Goal: Task Accomplishment & Management: Use online tool/utility

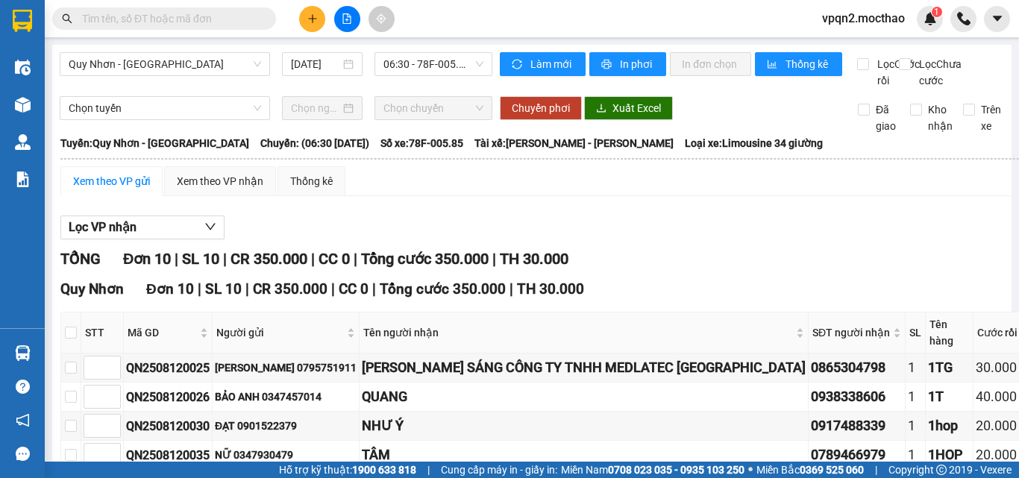
click at [180, 50] on div "Quy Nhơn - [GEOGRAPHIC_DATA] [DATE] 06:30 - 78F-005.85 Làm mới In phơi In đơn c…" at bounding box center [531, 414] width 959 height 738
click at [180, 75] on div "Quy Nhơn - [GEOGRAPHIC_DATA]" at bounding box center [165, 64] width 210 height 24
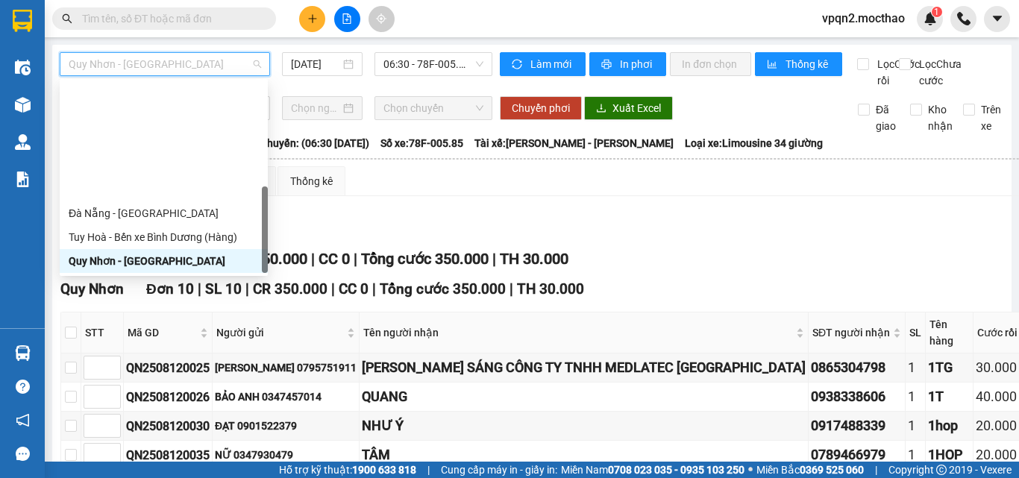
scroll to position [334, 0]
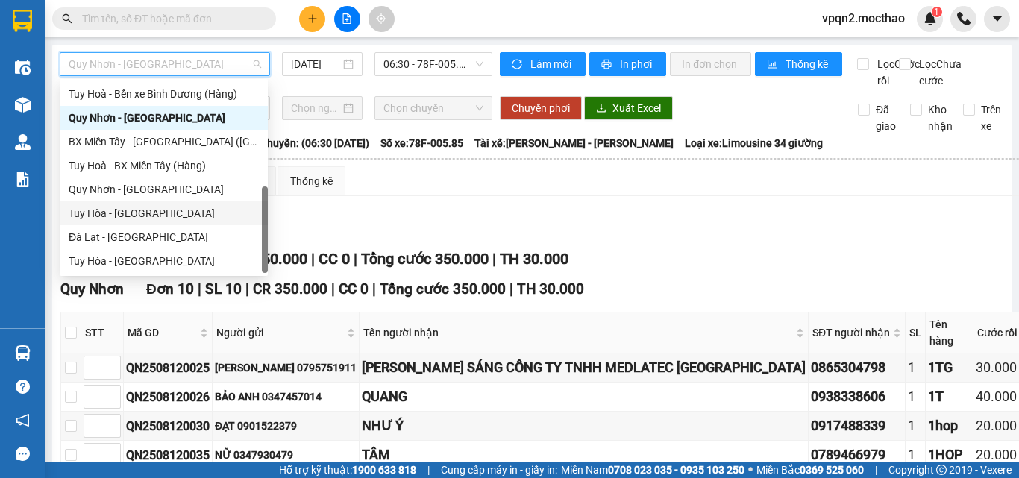
click at [125, 212] on div "Tuy Hòa - [GEOGRAPHIC_DATA]" at bounding box center [164, 213] width 190 height 16
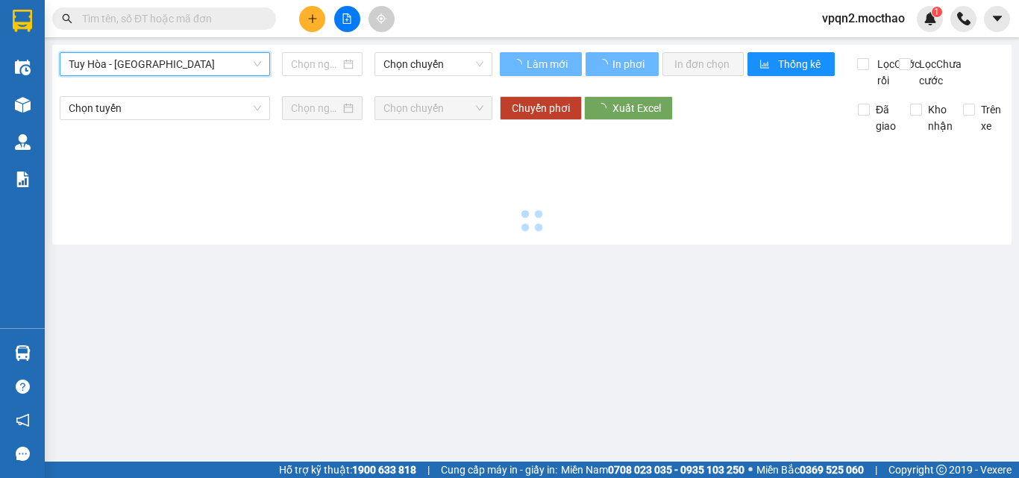
type input "[DATE]"
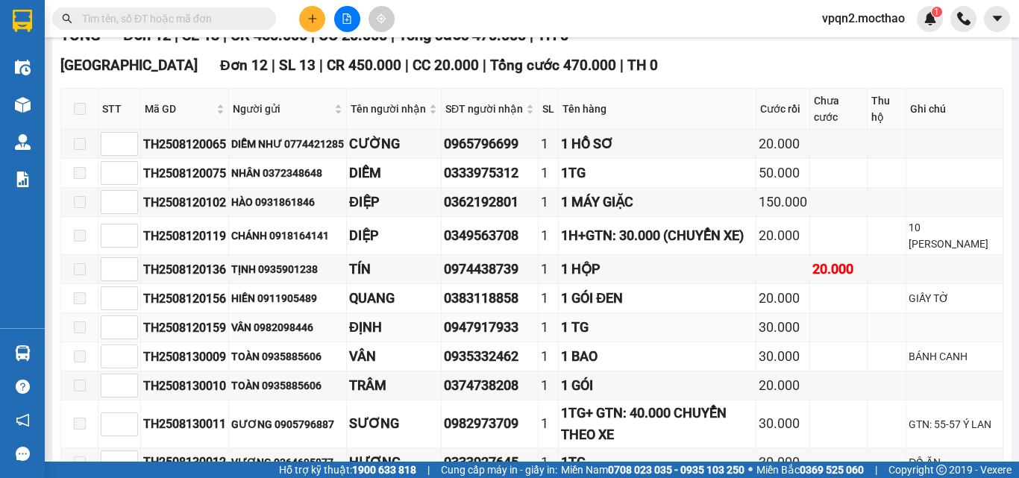
scroll to position [362, 0]
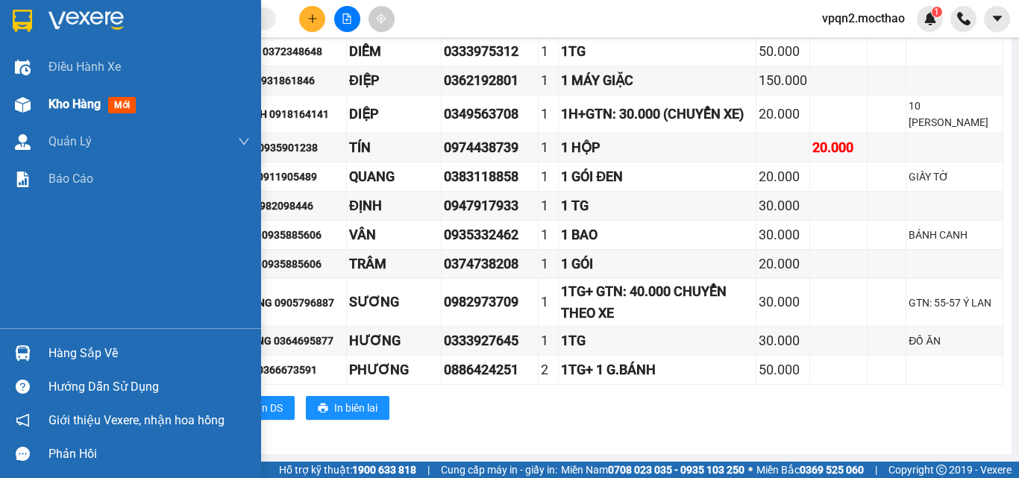
click at [63, 112] on div "Kho hàng mới" at bounding box center [94, 104] width 93 height 19
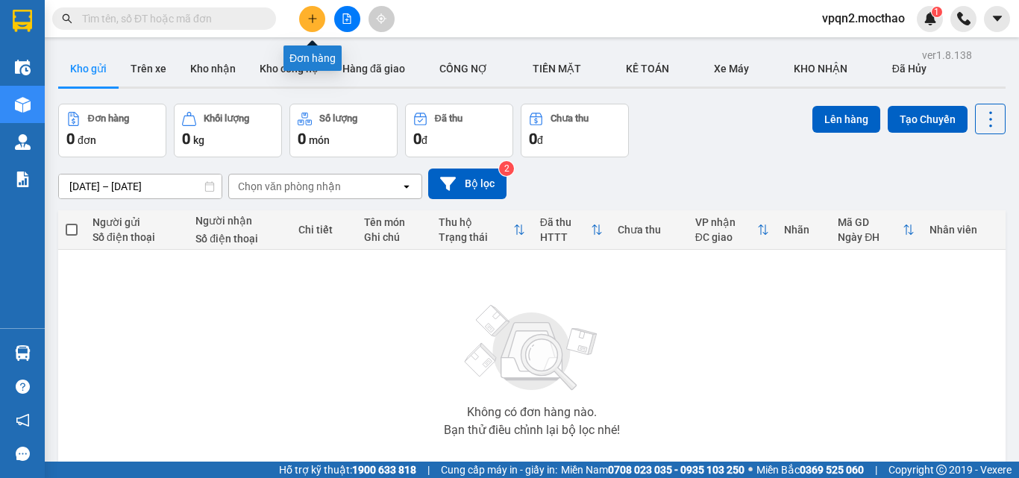
click at [307, 22] on icon "plus" at bounding box center [312, 18] width 10 height 10
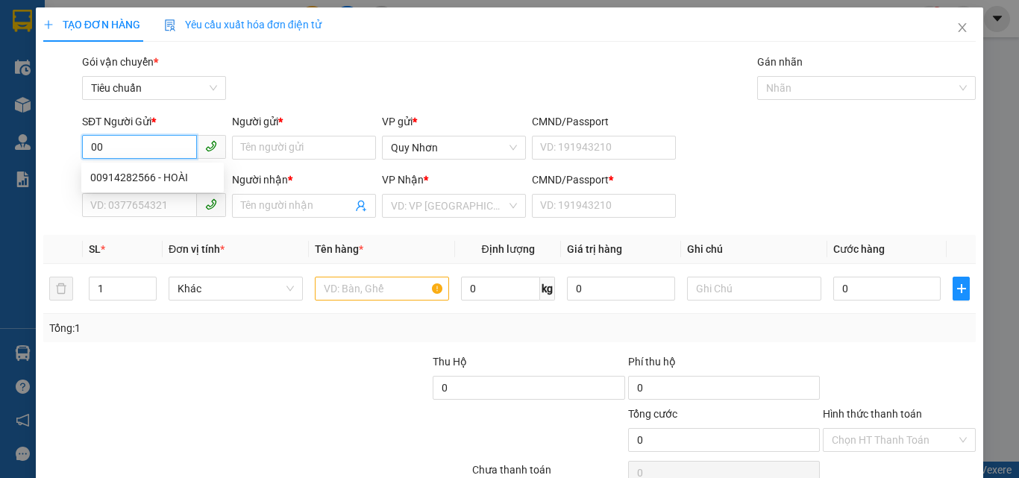
type input "0"
click at [167, 177] on div "0914742668 - CTHOA" at bounding box center [152, 177] width 125 height 16
type input "0914742668"
type input "CTHOA"
type input "0942208844"
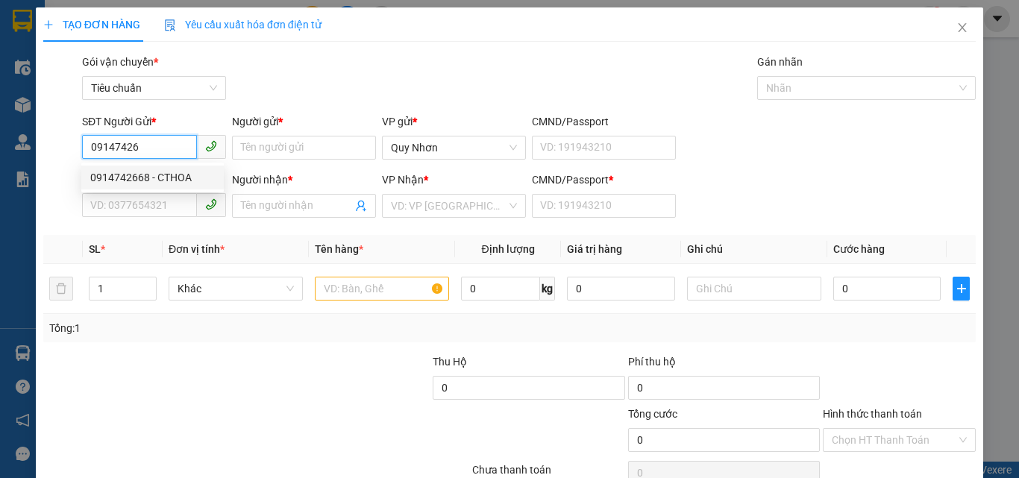
type input "C LOAN KT"
type input "A"
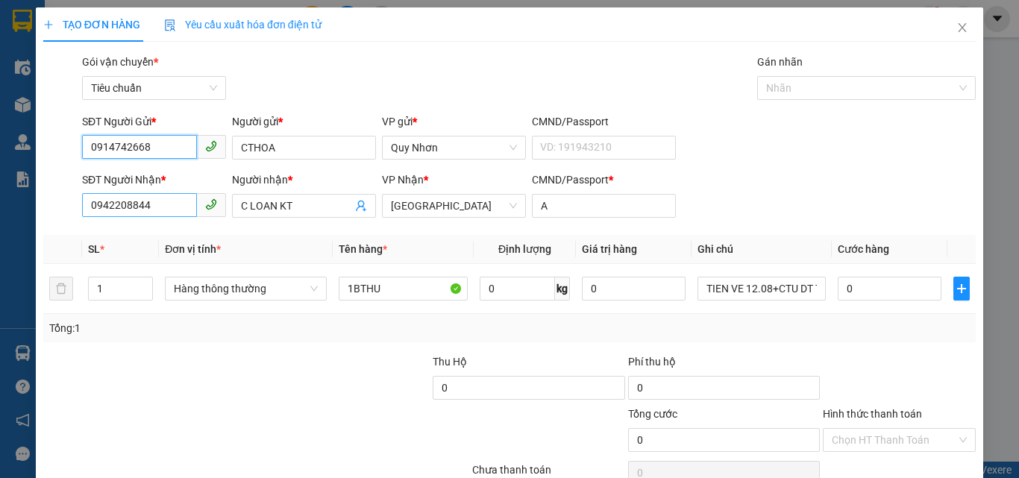
type input "0914742668"
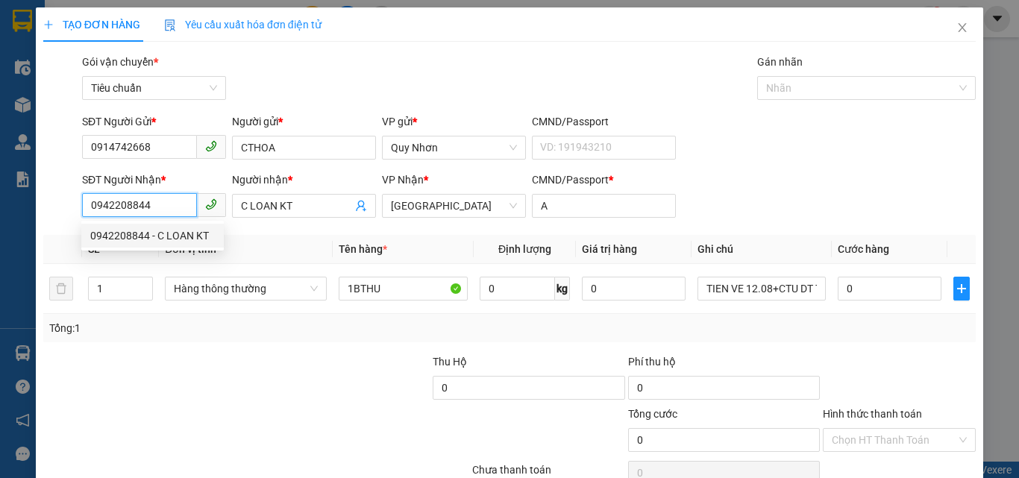
drag, startPoint x: 153, startPoint y: 208, endPoint x: 54, endPoint y: 226, distance: 100.1
click at [54, 226] on div "Transit Pickup Surcharge Ids Transit Deliver Surcharge Ids Transit Deliver Surc…" at bounding box center [509, 288] width 932 height 469
click at [88, 203] on input "914316" at bounding box center [139, 205] width 115 height 24
click at [170, 234] on div "0914316918 - MINH" at bounding box center [152, 235] width 125 height 16
type input "0914316918"
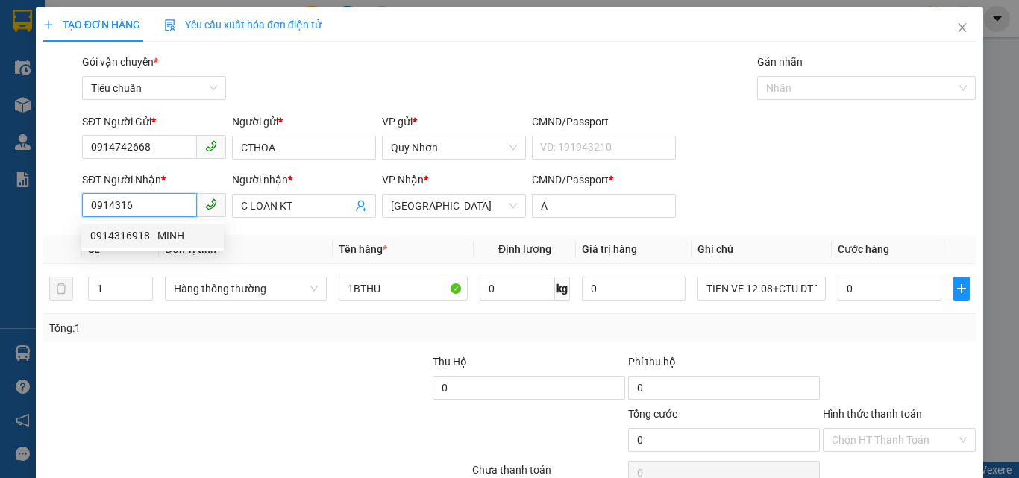
type input "MINH"
type input "20.000"
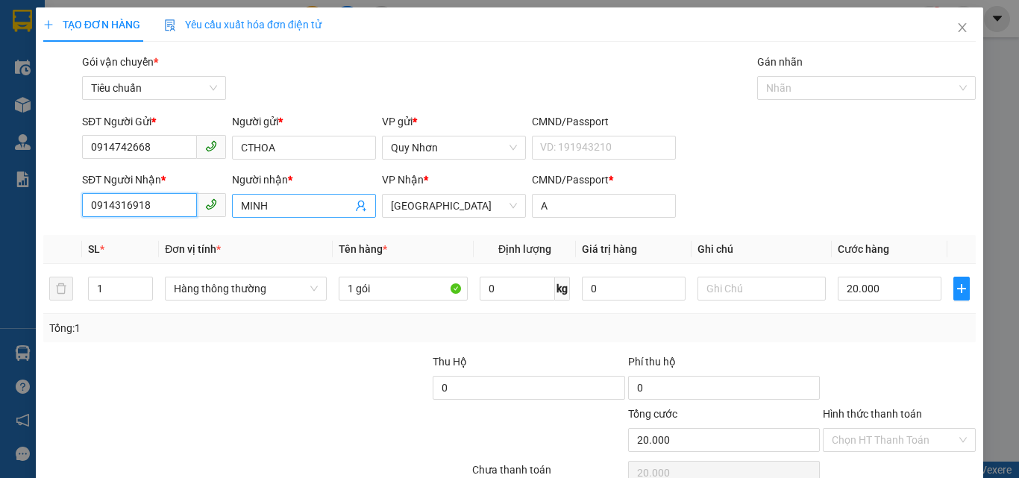
type input "0914316918"
click at [241, 206] on input "MINH" at bounding box center [296, 206] width 111 height 16
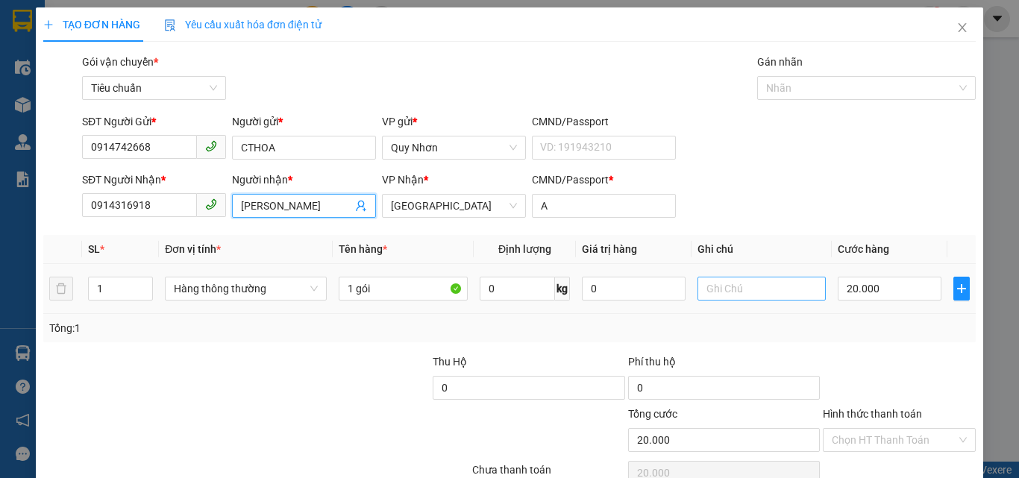
type input "[PERSON_NAME]"
click at [697, 287] on input "text" at bounding box center [761, 289] width 129 height 24
type input "chìa khóa"
click at [864, 274] on div "20.000" at bounding box center [889, 289] width 103 height 30
click at [872, 304] on td "20.000" at bounding box center [889, 289] width 115 height 50
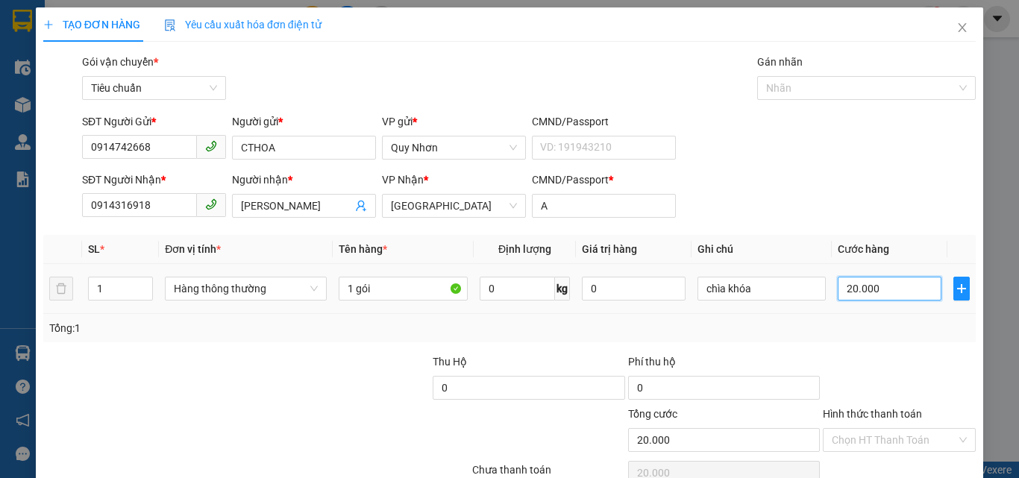
click at [871, 292] on input "20.000" at bounding box center [889, 289] width 103 height 24
type input "1"
type input "10"
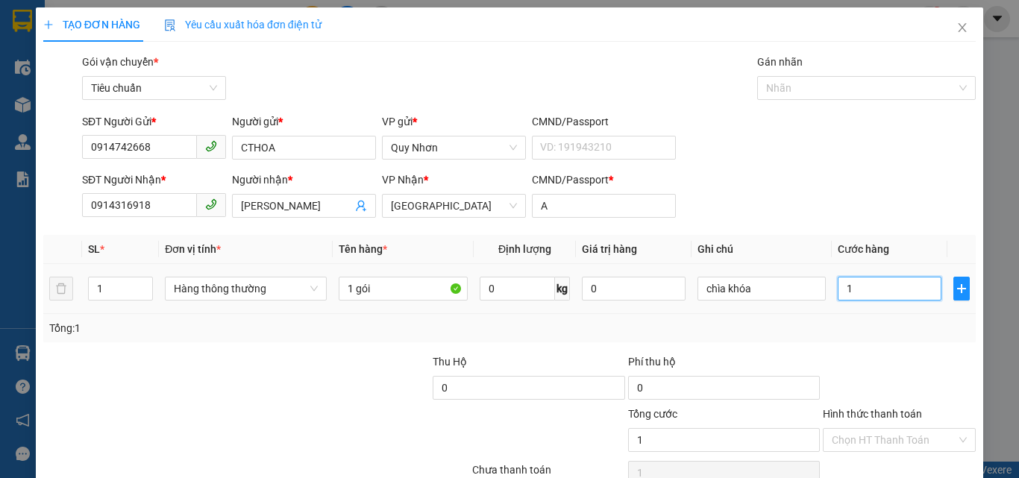
type input "10"
type input "100"
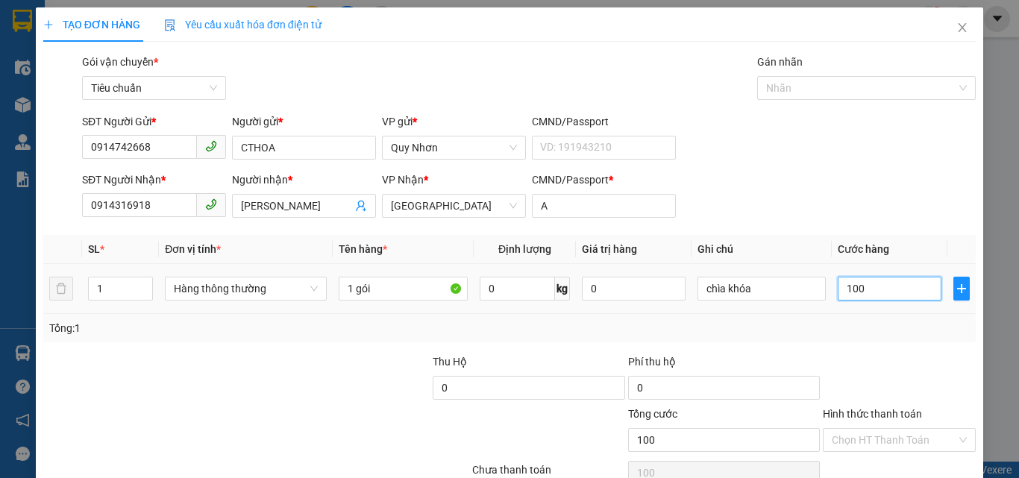
type input "1.000"
type input "10.000"
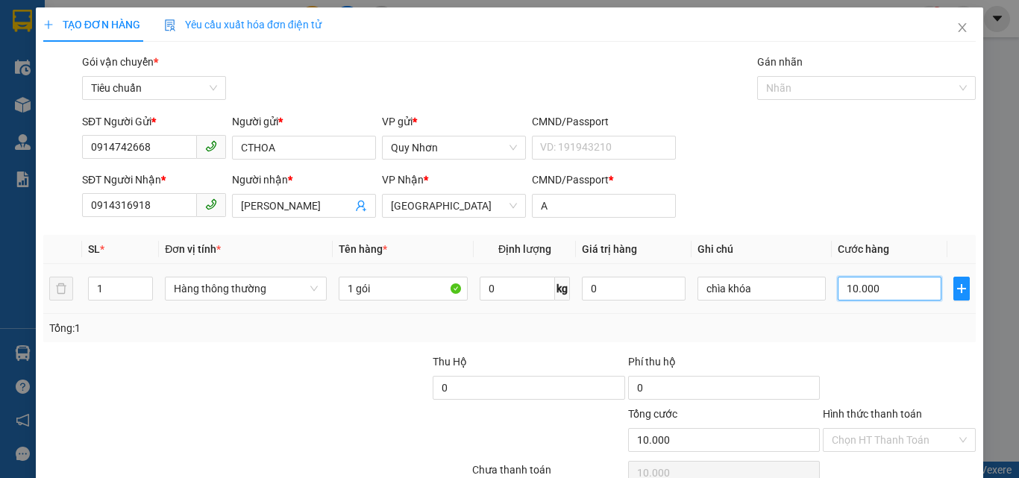
scroll to position [74, 0]
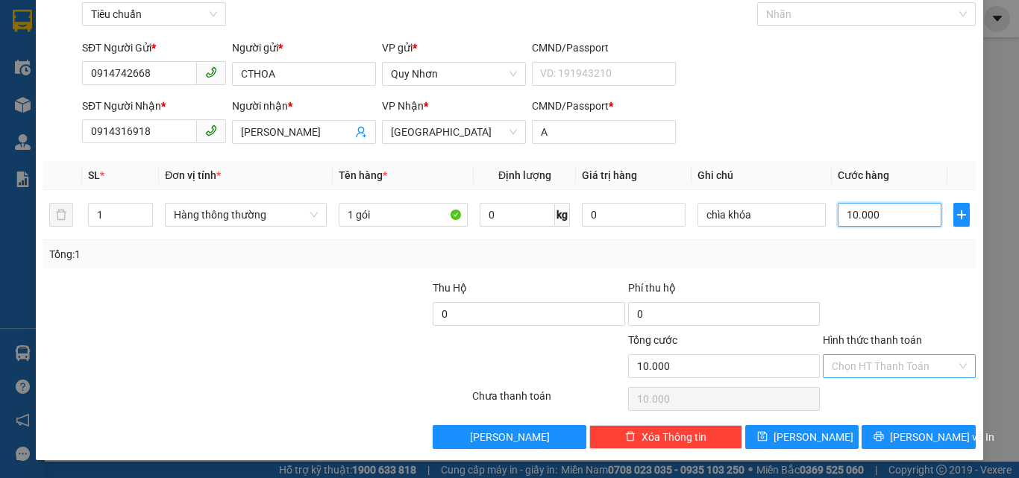
type input "10.000"
click at [860, 362] on input "Hình thức thanh toán" at bounding box center [894, 366] width 125 height 22
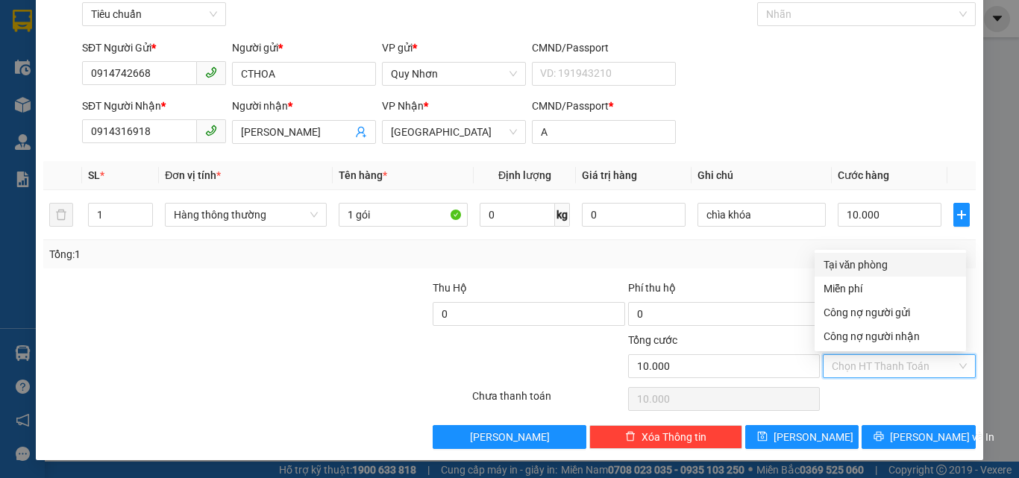
click at [834, 263] on div "Tại văn phòng" at bounding box center [890, 265] width 134 height 16
type input "0"
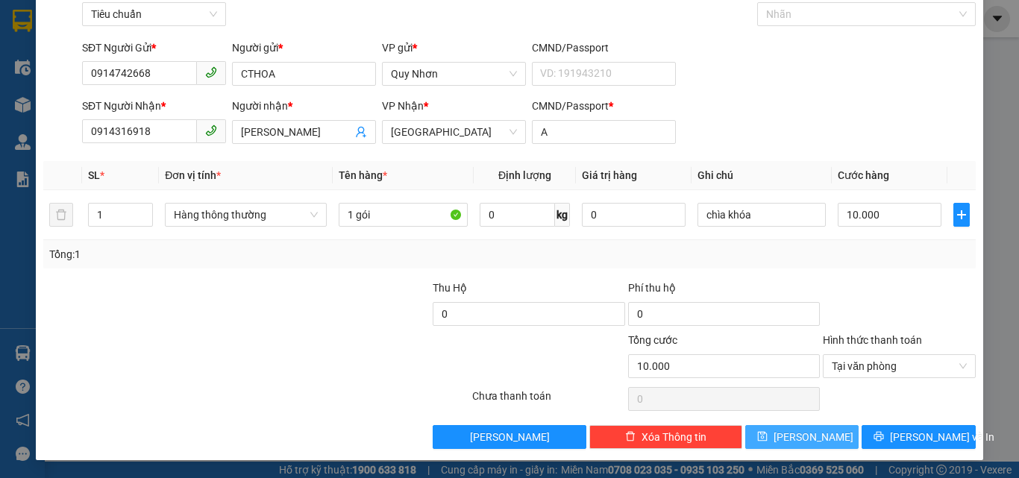
click at [806, 432] on span "[PERSON_NAME]" at bounding box center [813, 437] width 80 height 16
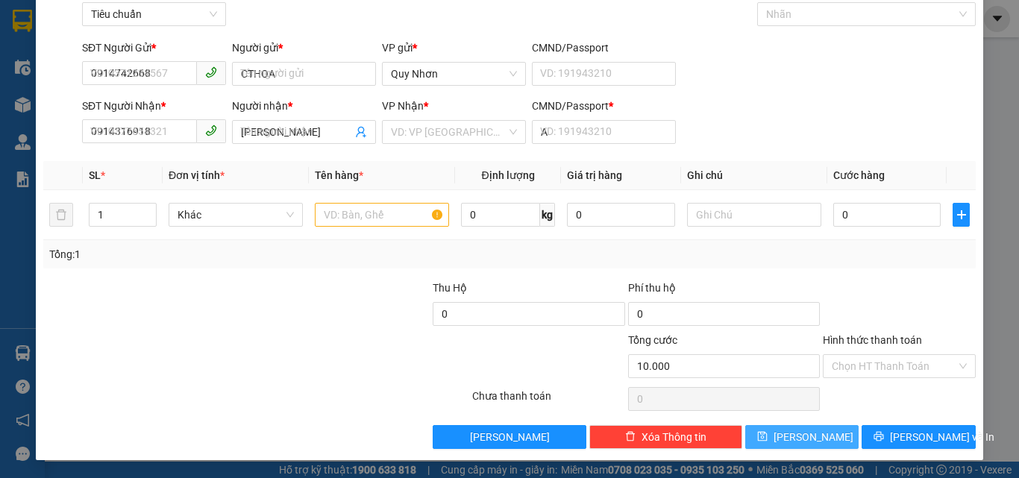
type input "0"
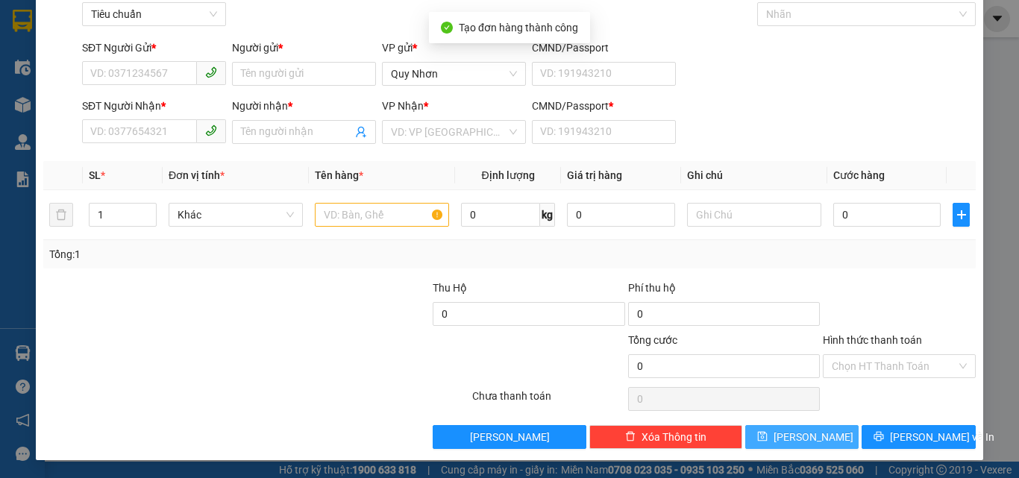
scroll to position [0, 0]
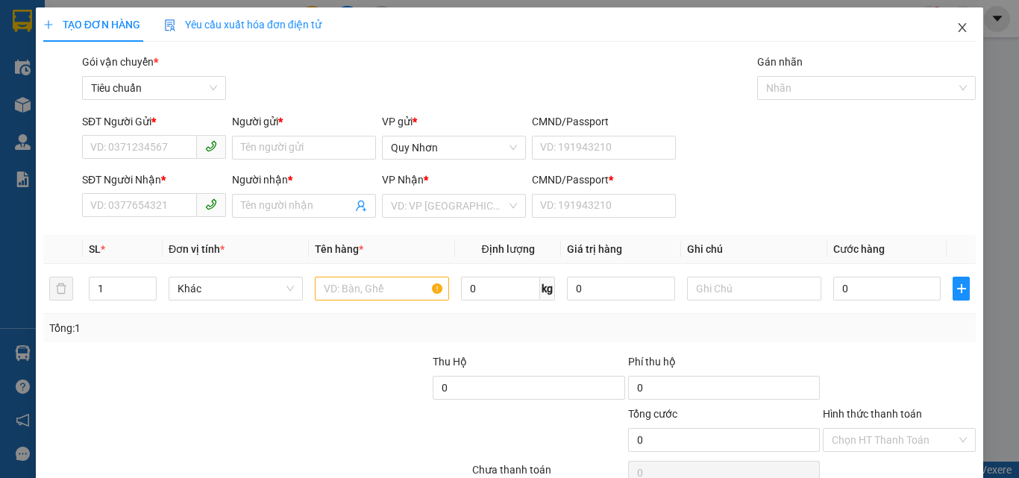
click at [956, 25] on icon "close" at bounding box center [962, 28] width 12 height 12
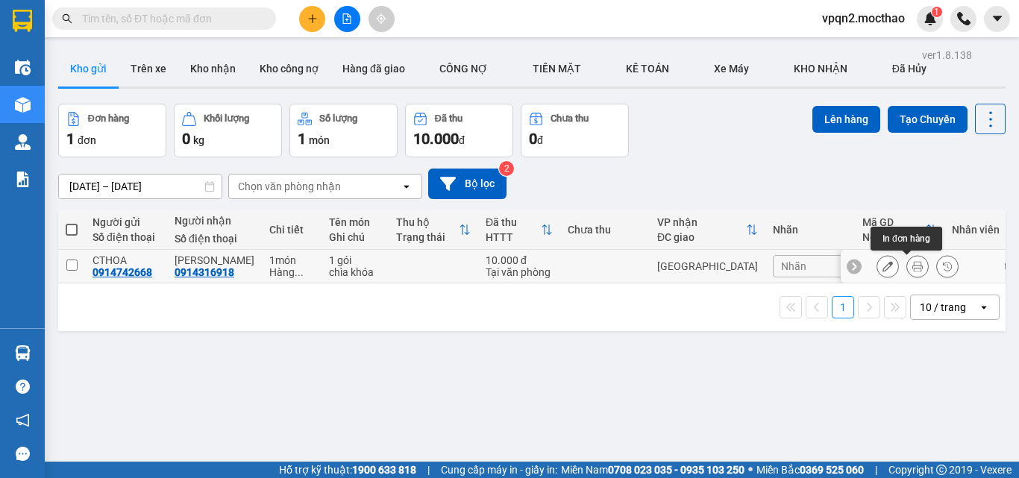
click at [912, 266] on icon at bounding box center [917, 266] width 10 height 10
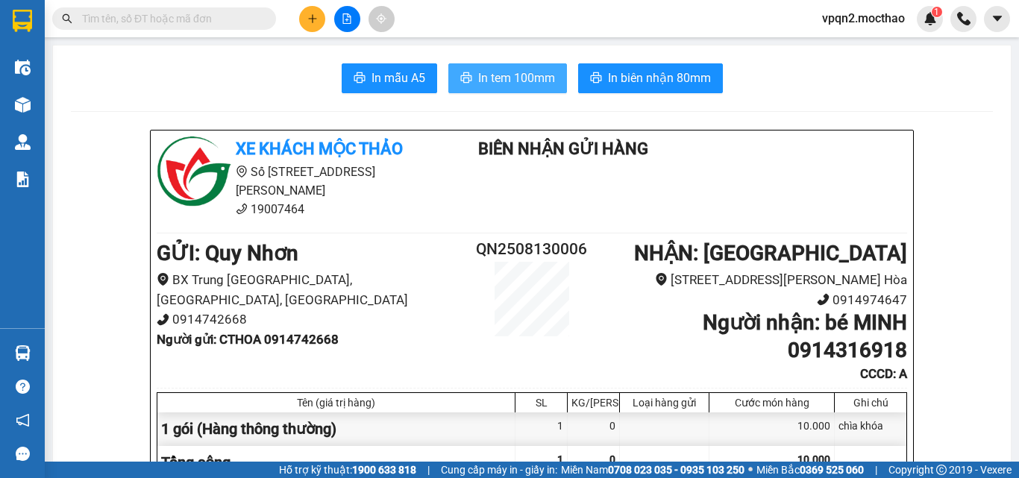
click at [503, 81] on span "In tem 100mm" at bounding box center [516, 78] width 77 height 19
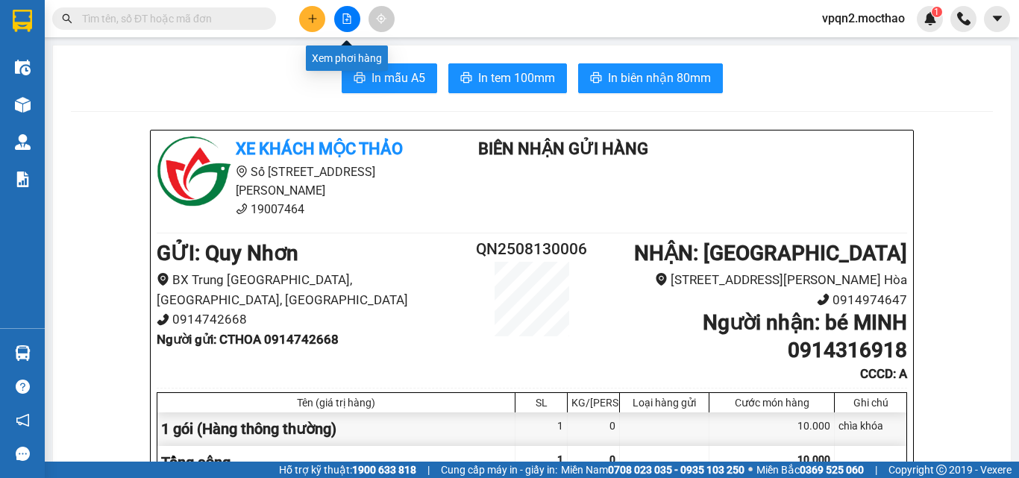
click at [345, 25] on button at bounding box center [347, 19] width 26 height 26
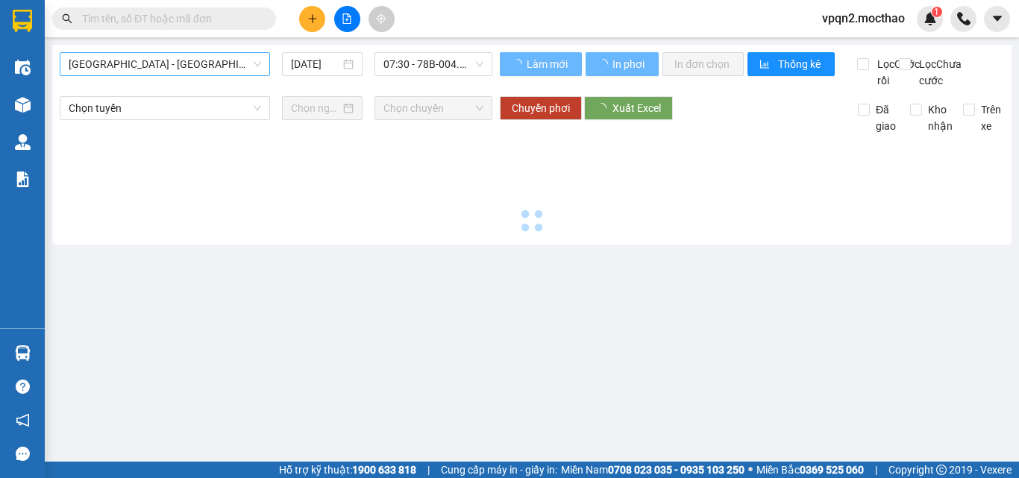
click at [210, 63] on span "[GEOGRAPHIC_DATA] - [GEOGRAPHIC_DATA]" at bounding box center [165, 64] width 192 height 22
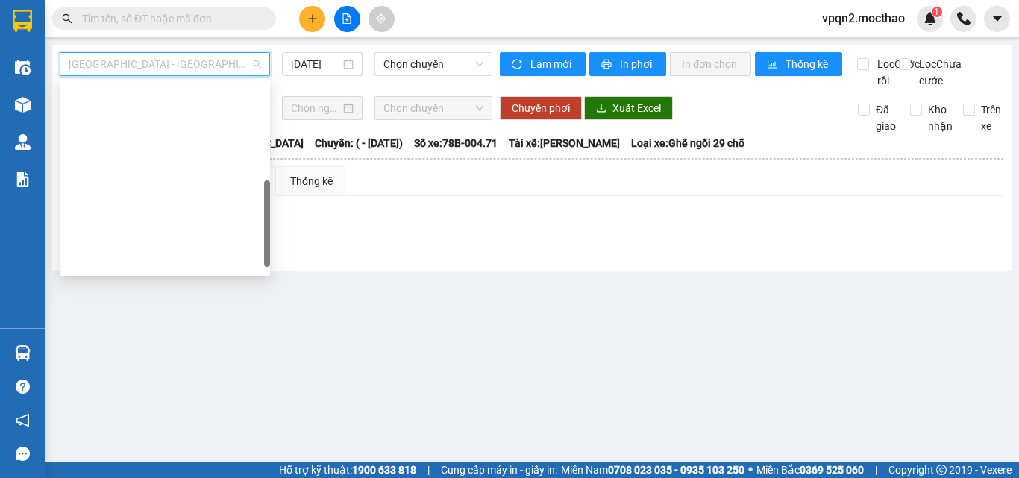
scroll to position [298, 0]
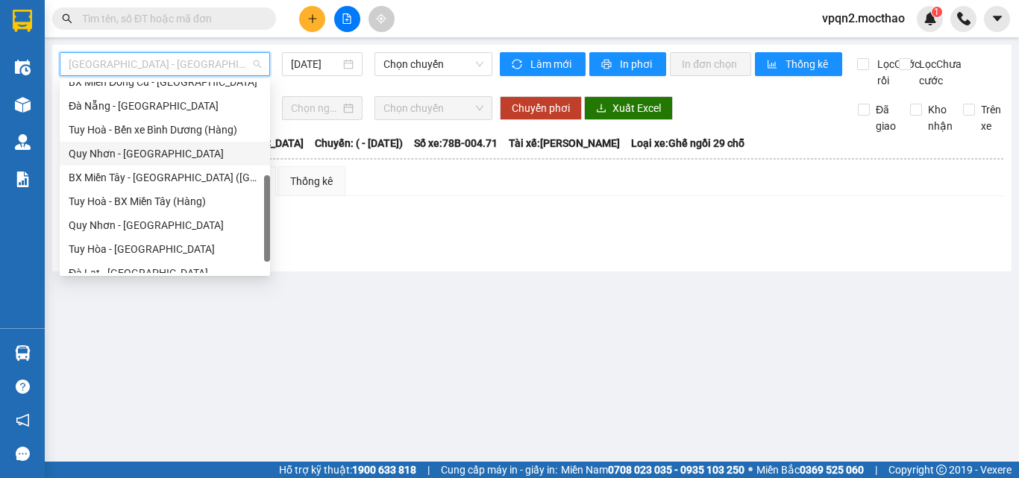
click at [134, 154] on div "Quy Nhơn - [GEOGRAPHIC_DATA]" at bounding box center [165, 153] width 192 height 16
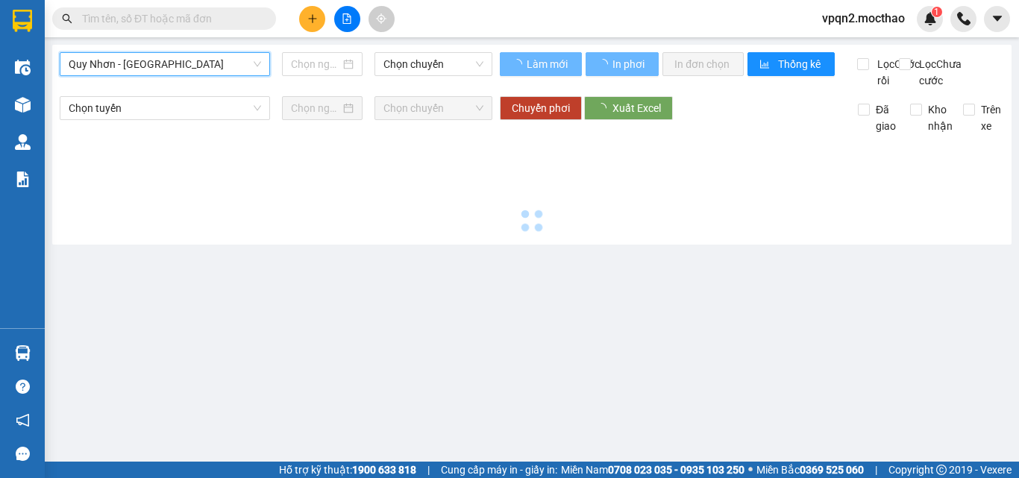
type input "[DATE]"
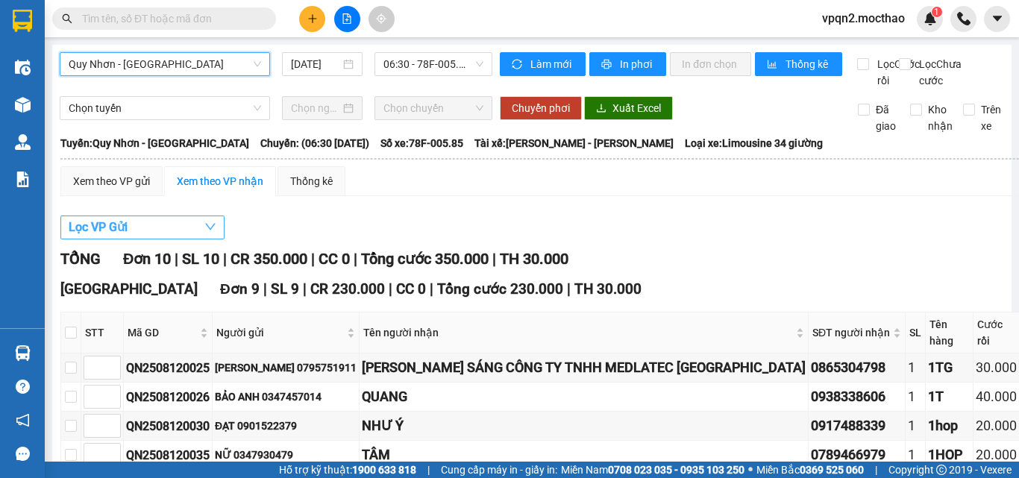
click at [128, 236] on span "Lọc VP Gửi" at bounding box center [98, 227] width 59 height 19
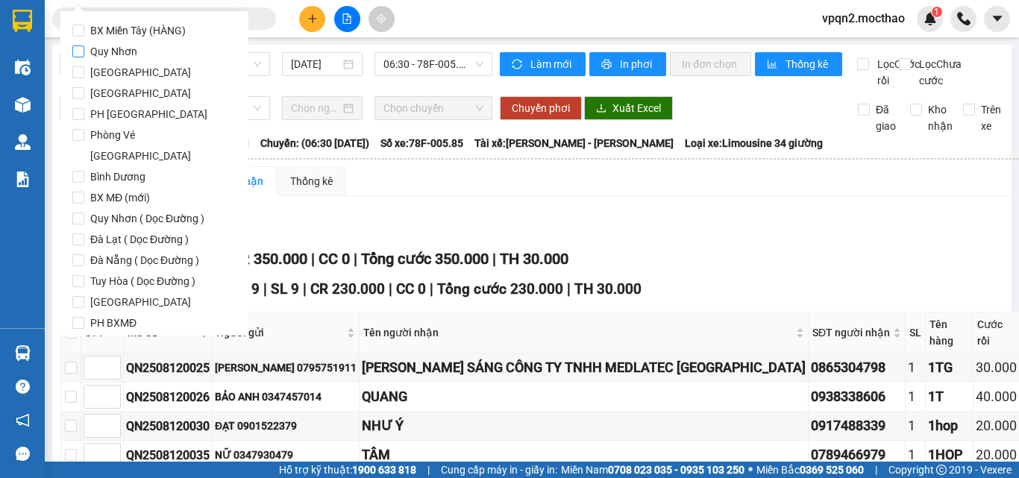
click at [117, 50] on span "Quy Nhơn" at bounding box center [113, 51] width 59 height 21
click at [84, 50] on input "Quy Nhơn" at bounding box center [78, 51] width 12 height 12
checkbox input "true"
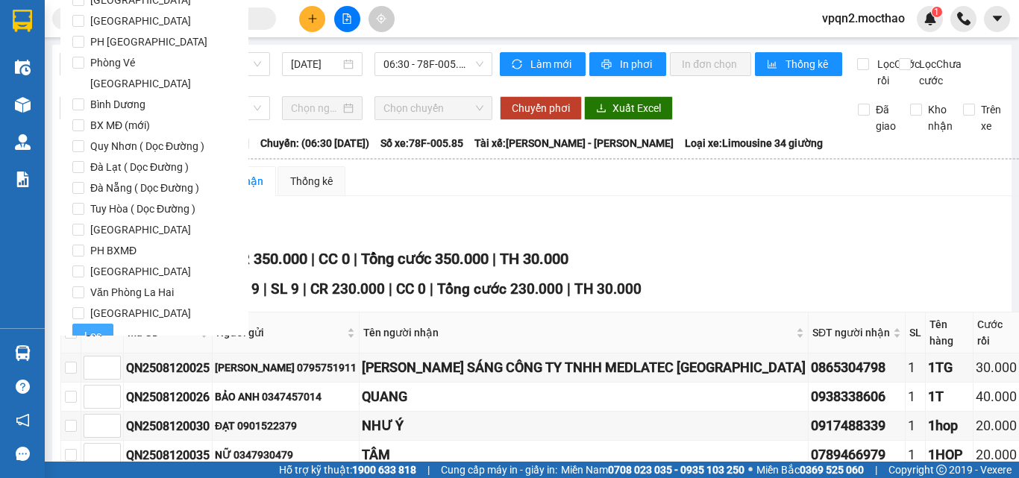
click at [95, 327] on span "Lọc" at bounding box center [92, 335] width 17 height 16
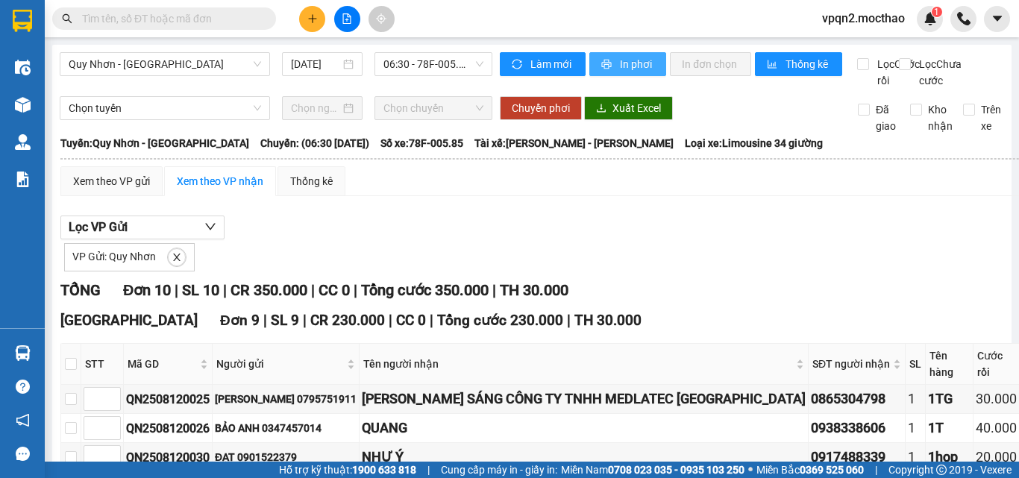
click at [645, 62] on span "In phơi" at bounding box center [637, 64] width 34 height 16
click at [314, 14] on icon "plus" at bounding box center [312, 18] width 10 height 10
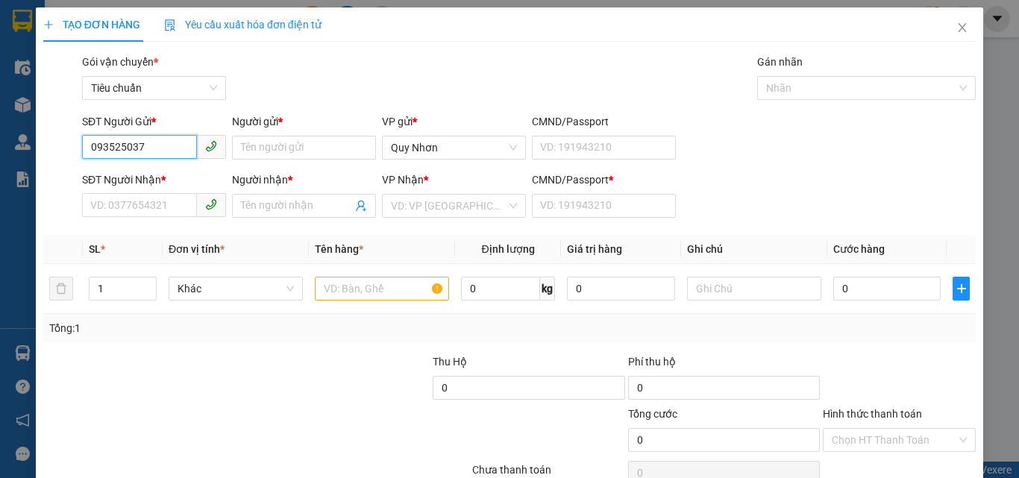
type input "0935250379"
click at [146, 175] on div "0935250379 - LỆ" at bounding box center [152, 177] width 125 height 16
type input "LỆ"
type input "0986693374"
type input "LÂM"
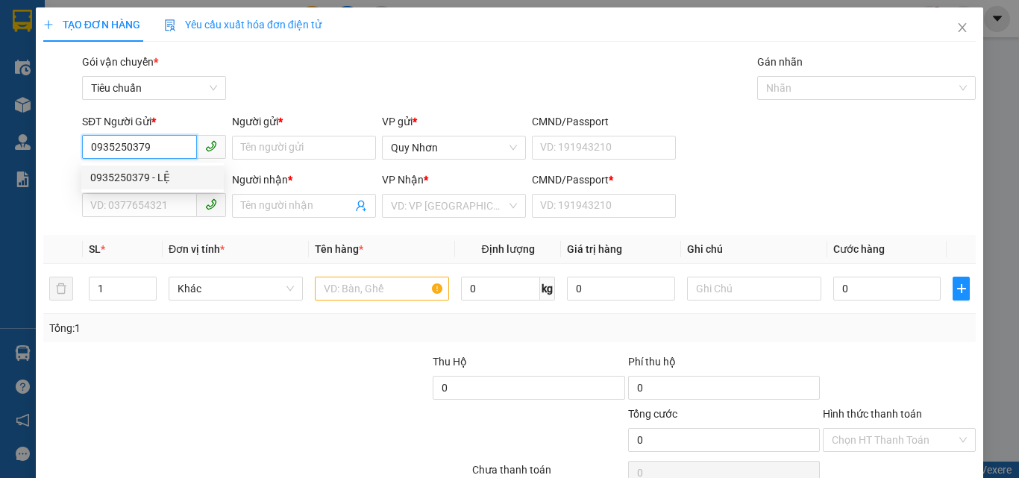
type input "a"
type input "20.000"
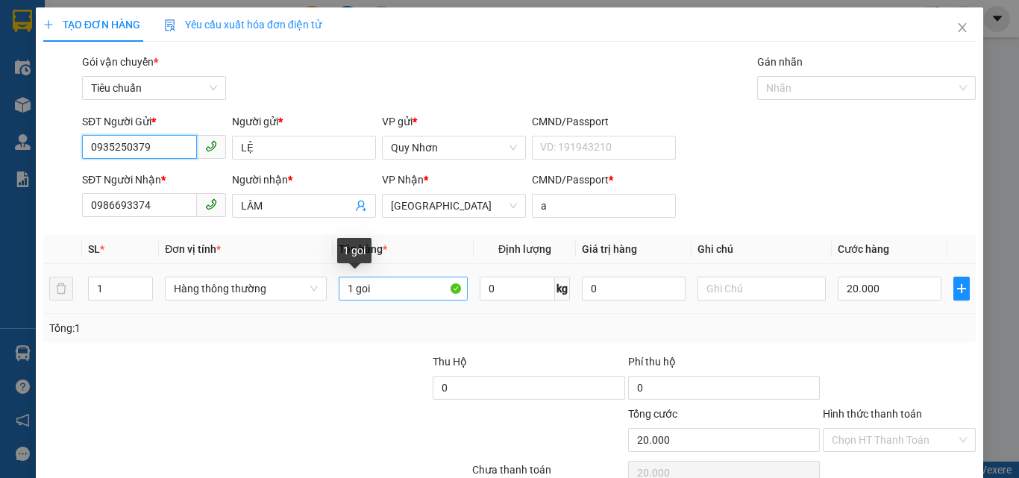
type input "0935250379"
click at [386, 296] on input "1 goi" at bounding box center [403, 289] width 129 height 24
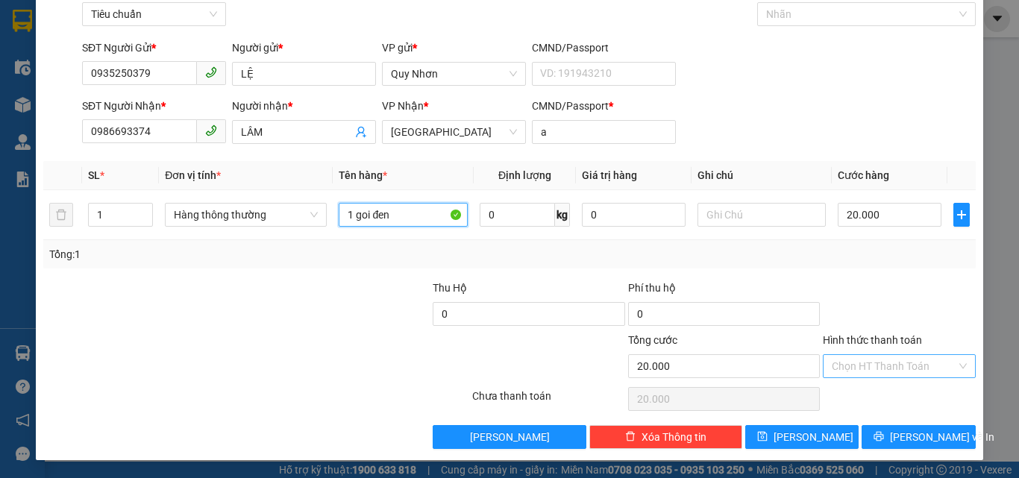
type input "1 goi đen"
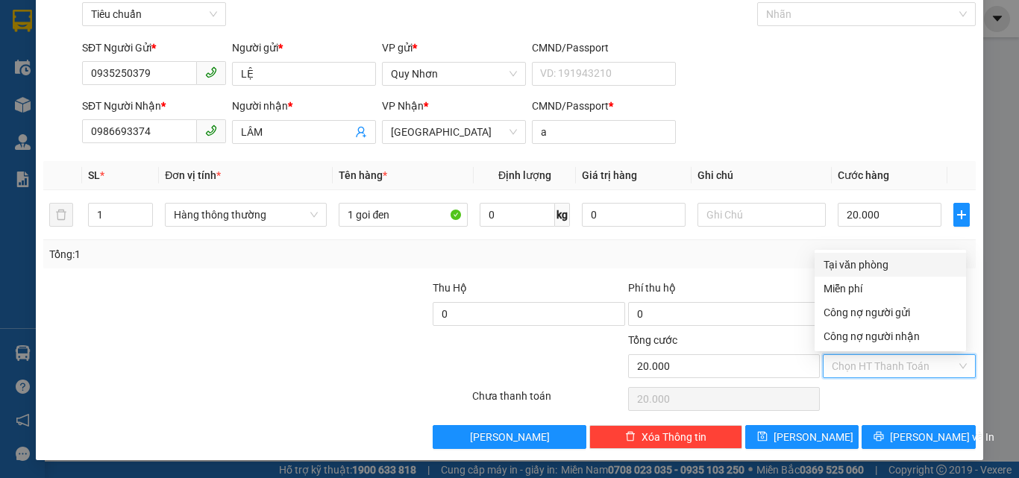
click at [876, 366] on input "Hình thức thanh toán" at bounding box center [894, 366] width 125 height 22
click at [873, 262] on div "Tại văn phòng" at bounding box center [890, 265] width 134 height 16
type input "0"
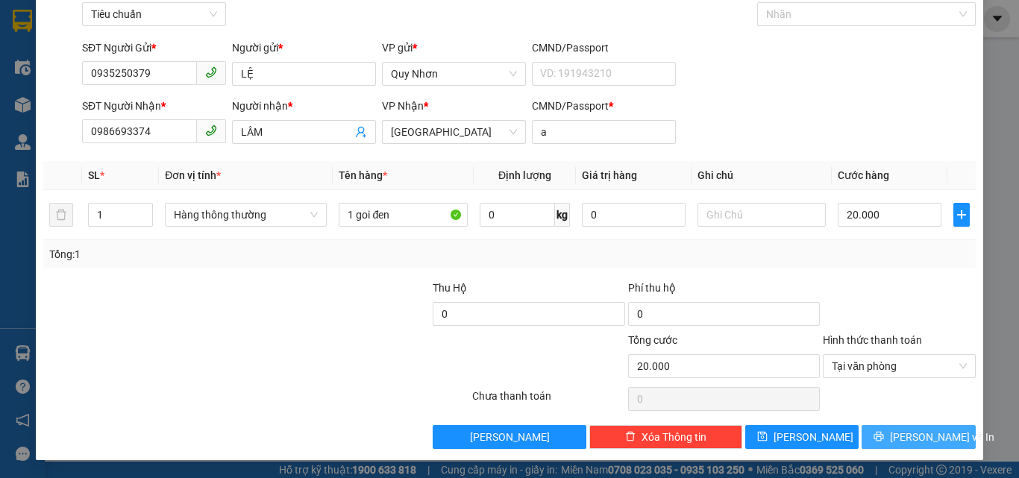
click at [893, 435] on button "[PERSON_NAME] và In" at bounding box center [918, 437] width 114 height 24
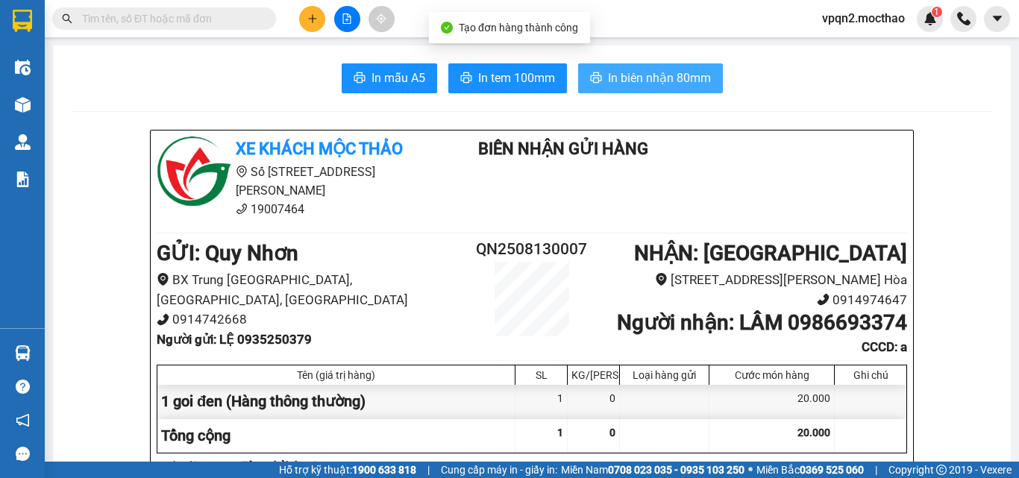
click at [646, 69] on span "In biên nhận 80mm" at bounding box center [659, 78] width 103 height 19
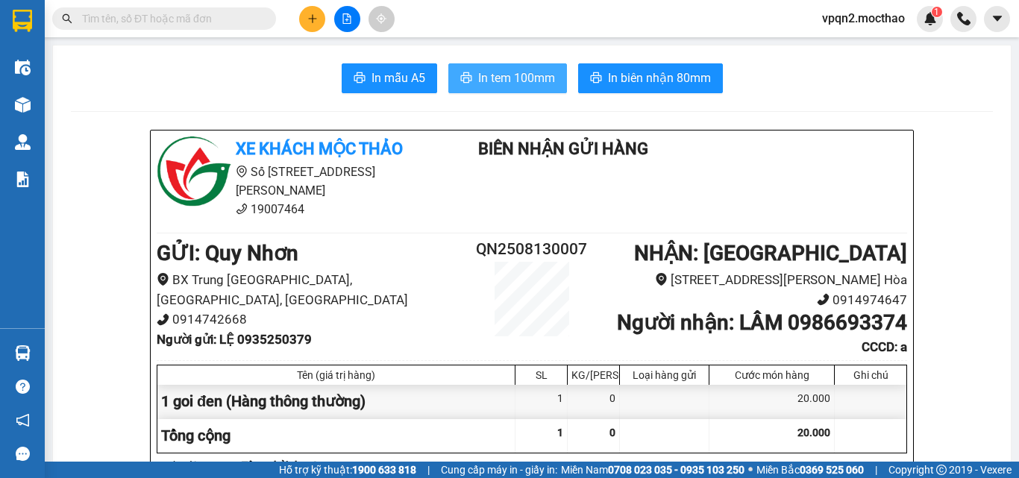
click at [512, 86] on span "In tem 100mm" at bounding box center [516, 78] width 77 height 19
click at [237, 22] on input "text" at bounding box center [170, 18] width 176 height 16
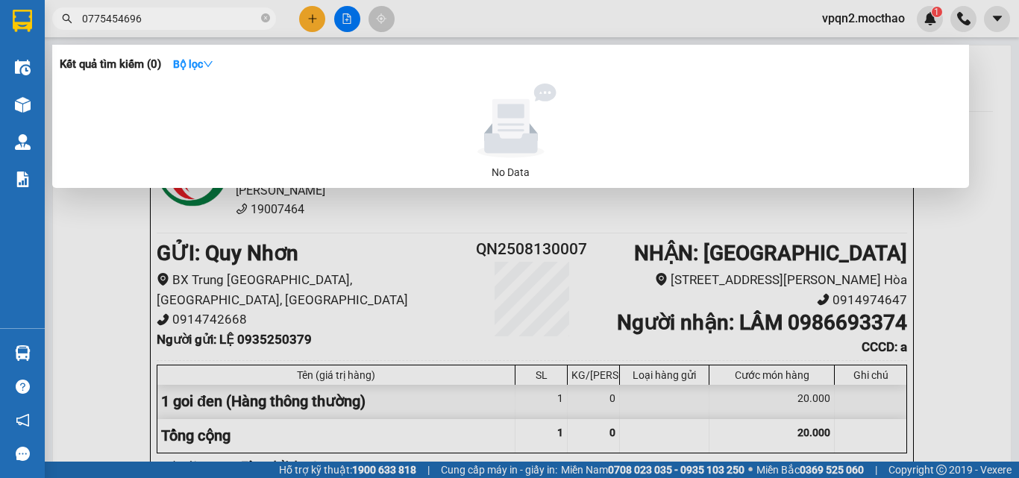
click at [116, 23] on input "0775454696" at bounding box center [170, 18] width 176 height 16
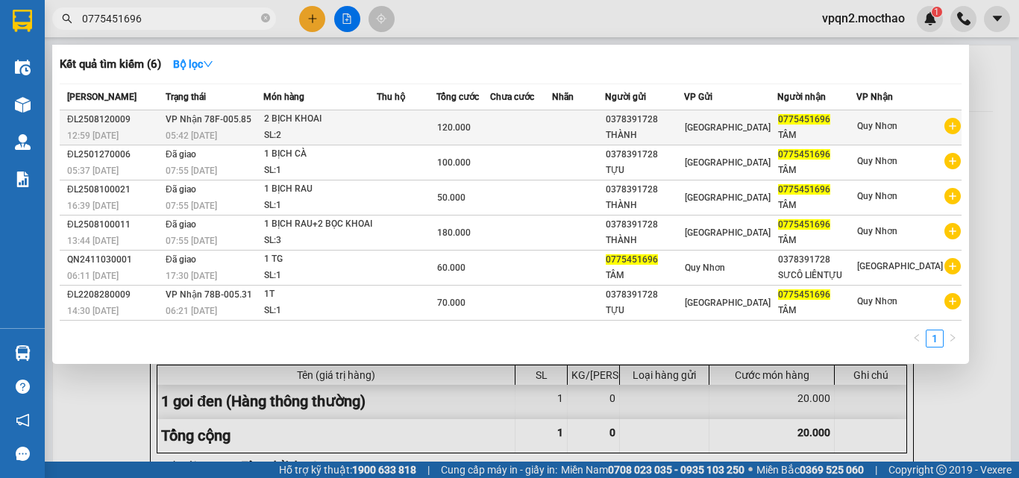
type input "0775451696"
click at [468, 133] on span "120.000" at bounding box center [454, 127] width 34 height 10
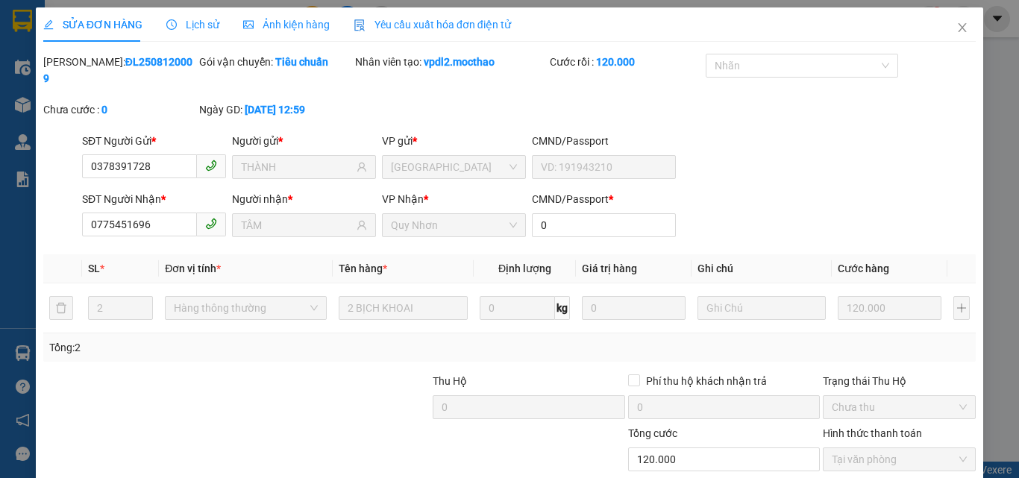
type input "0378391728"
type input "THÀNH"
type input "0775451696"
type input "TÂM"
type input "0"
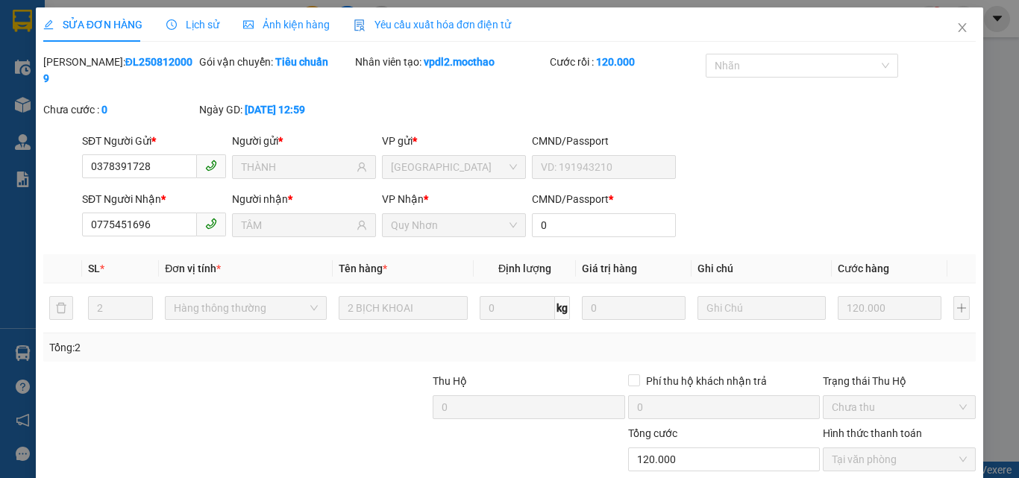
type input "120.000"
checkbox input "true"
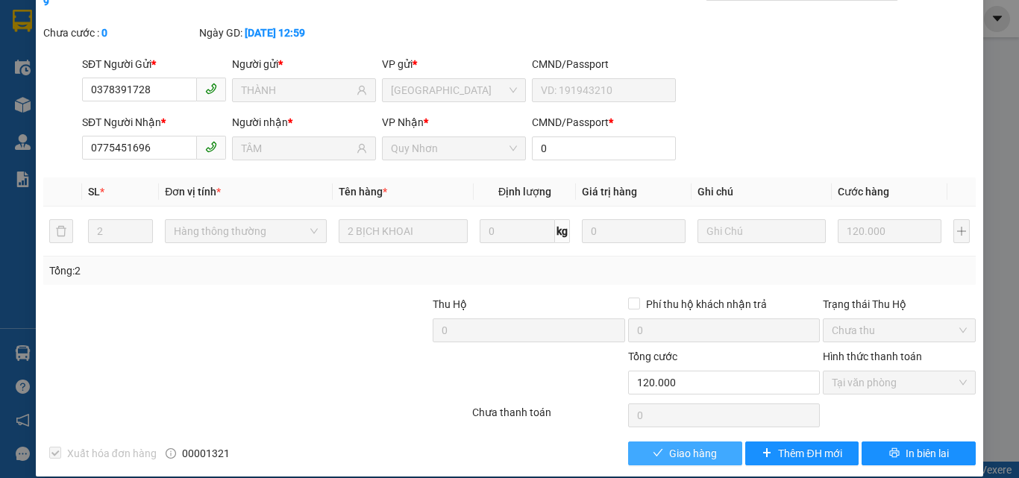
click at [682, 445] on span "Giao hàng" at bounding box center [693, 453] width 48 height 16
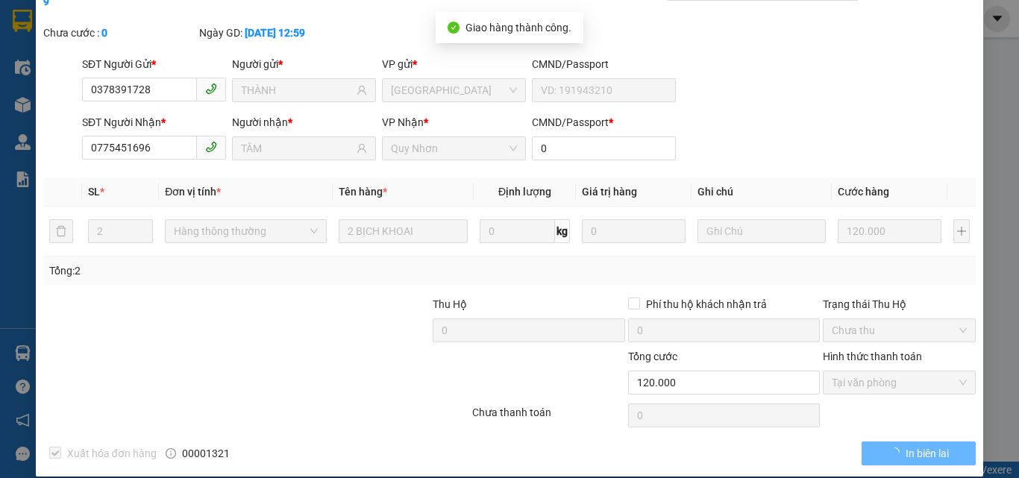
scroll to position [0, 0]
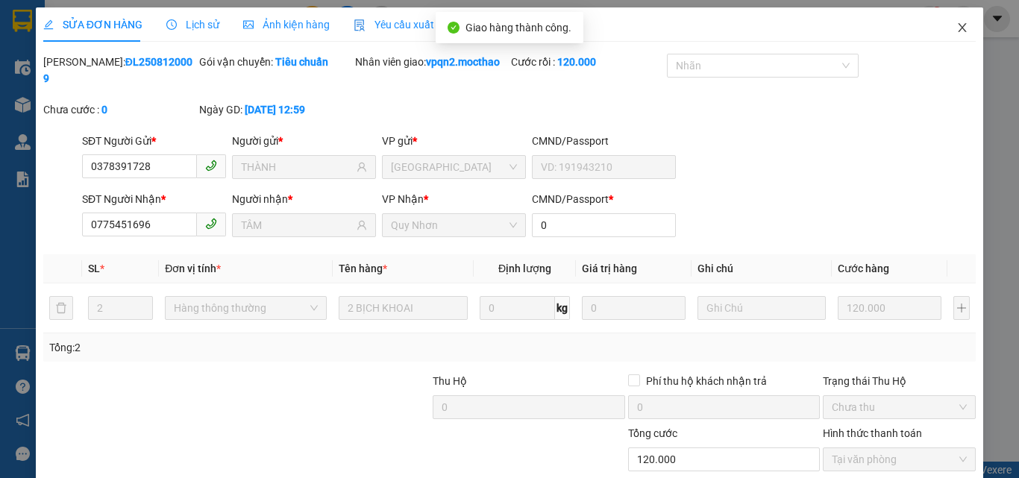
click at [956, 28] on icon "close" at bounding box center [962, 28] width 12 height 12
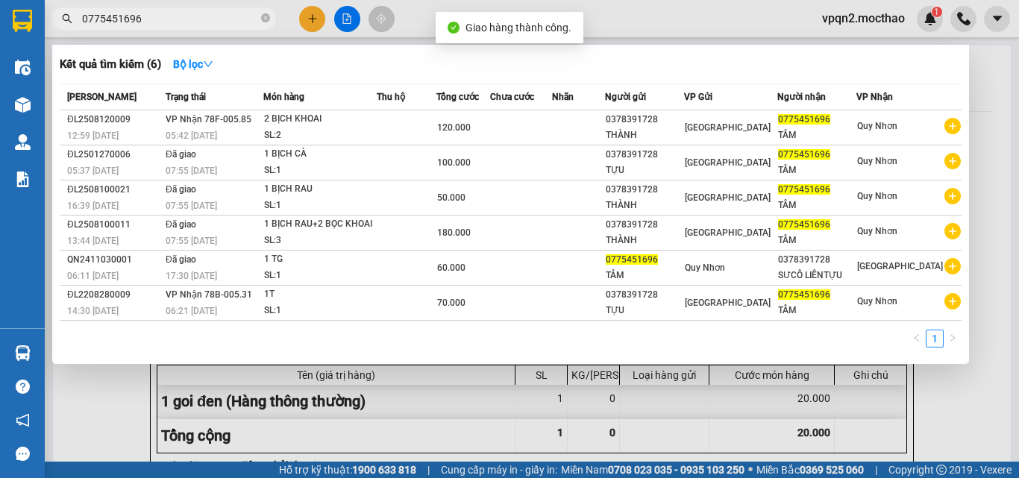
drag, startPoint x: 124, startPoint y: 22, endPoint x: 173, endPoint y: 25, distance: 49.4
click at [173, 25] on input "0775451696" at bounding box center [170, 18] width 176 height 16
drag, startPoint x: 117, startPoint y: 25, endPoint x: 19, endPoint y: 43, distance: 99.3
click at [19, 43] on section "Kết quả tìm kiếm ( 6 ) Bộ lọc Mã ĐH Trạng thái Món hàng Thu hộ Tổng cước Chưa c…" at bounding box center [509, 239] width 1019 height 478
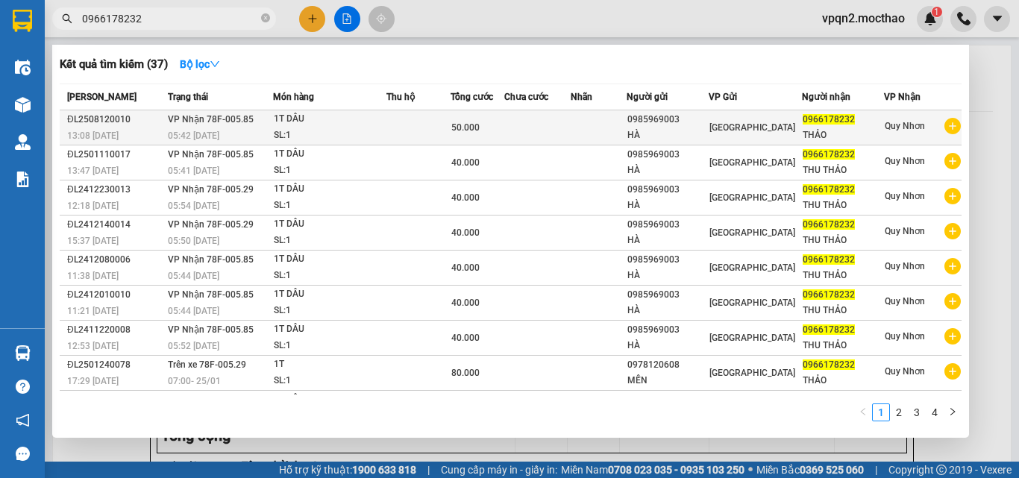
type input "0966178232"
click at [504, 134] on div "50.000" at bounding box center [477, 127] width 53 height 16
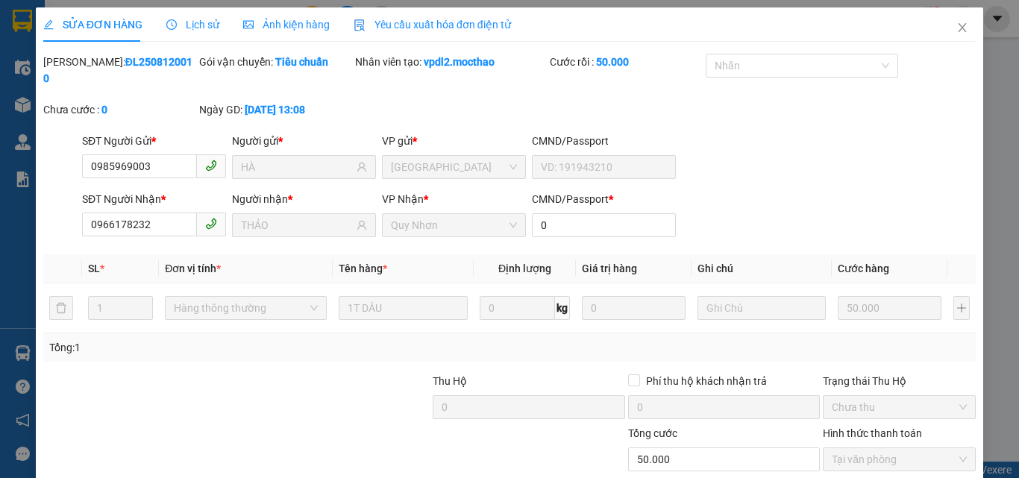
type input "0985969003"
type input "HÀ"
type input "0966178232"
type input "THẢO"
type input "0"
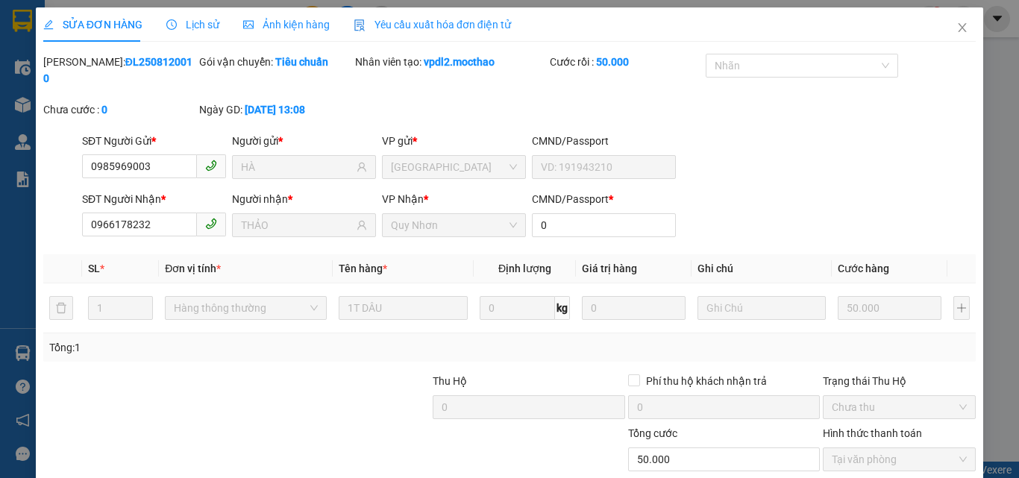
type input "50.000"
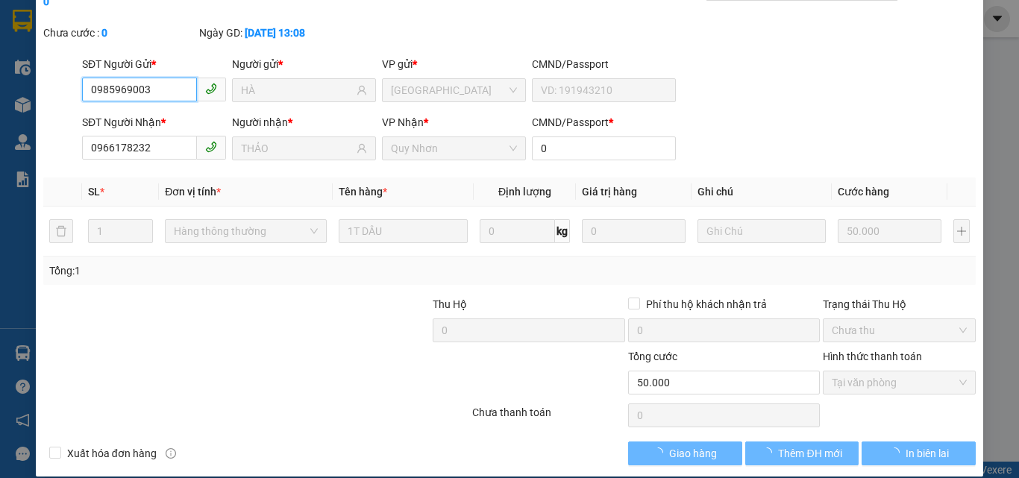
checkbox input "true"
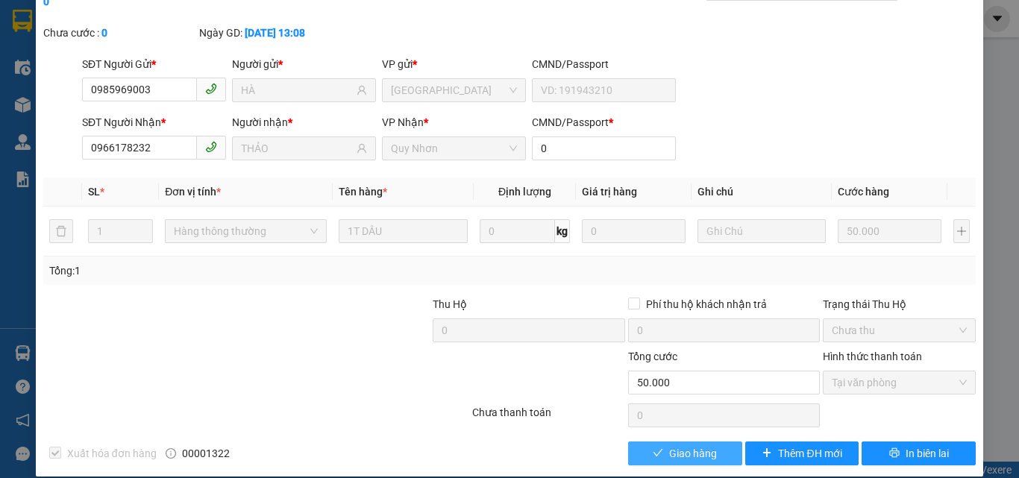
click at [673, 445] on span "Giao hàng" at bounding box center [693, 453] width 48 height 16
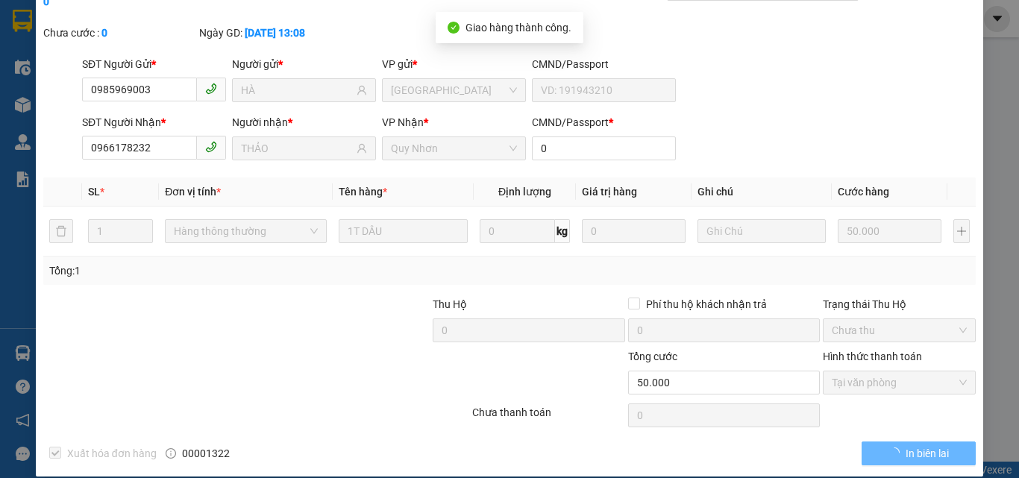
scroll to position [0, 0]
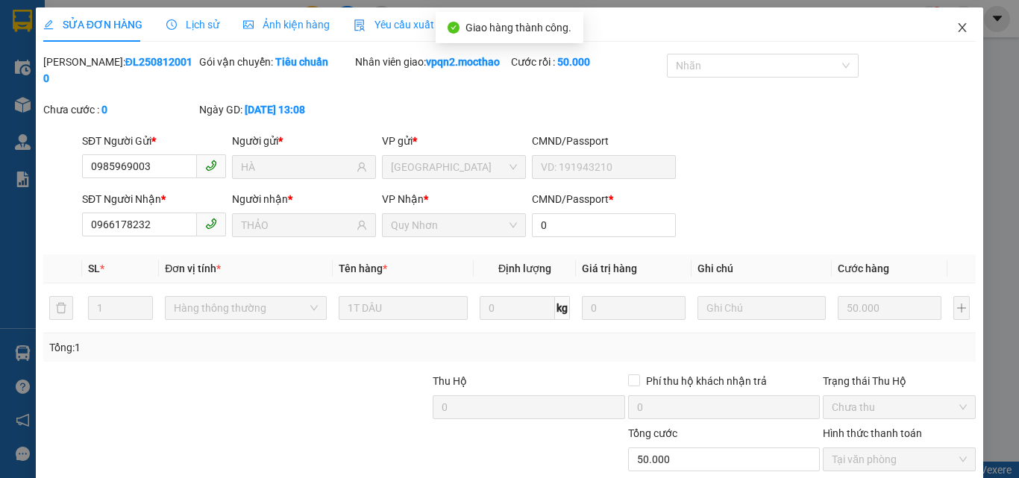
click at [956, 25] on icon "close" at bounding box center [962, 28] width 12 height 12
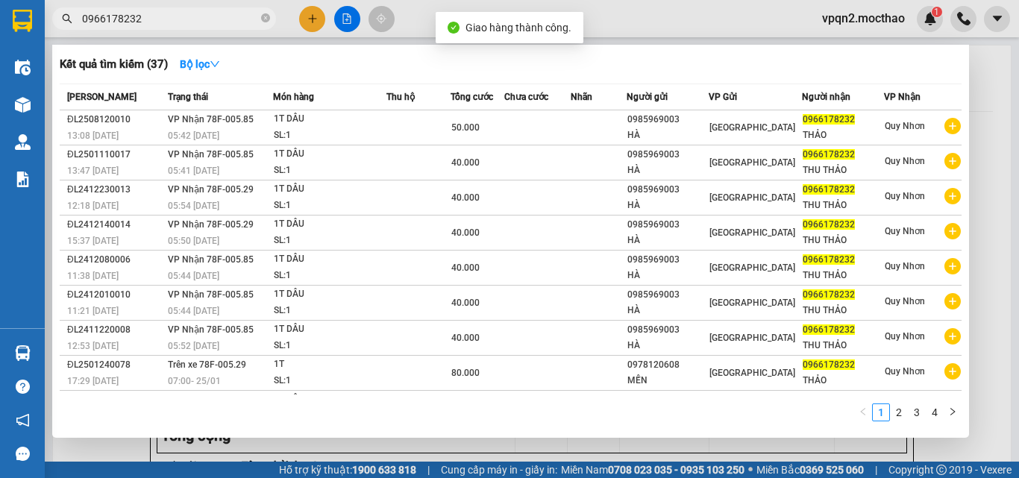
drag, startPoint x: 151, startPoint y: 28, endPoint x: 181, endPoint y: 33, distance: 30.9
click at [181, 32] on div "Kết quả tìm kiếm ( 37 ) Bộ lọc Mã ĐH Trạng thái Món hàng Thu hộ Tổng cước Chưa …" at bounding box center [145, 19] width 291 height 26
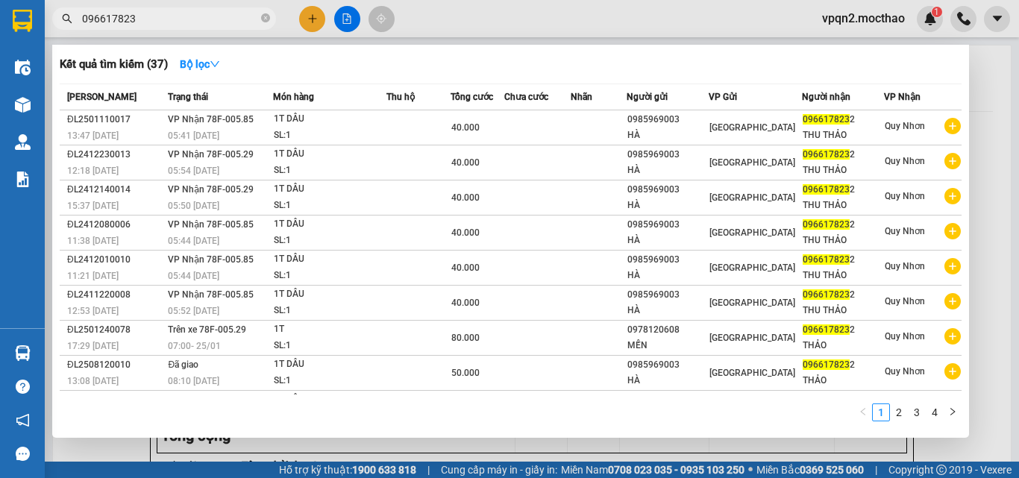
type input "0966178232"
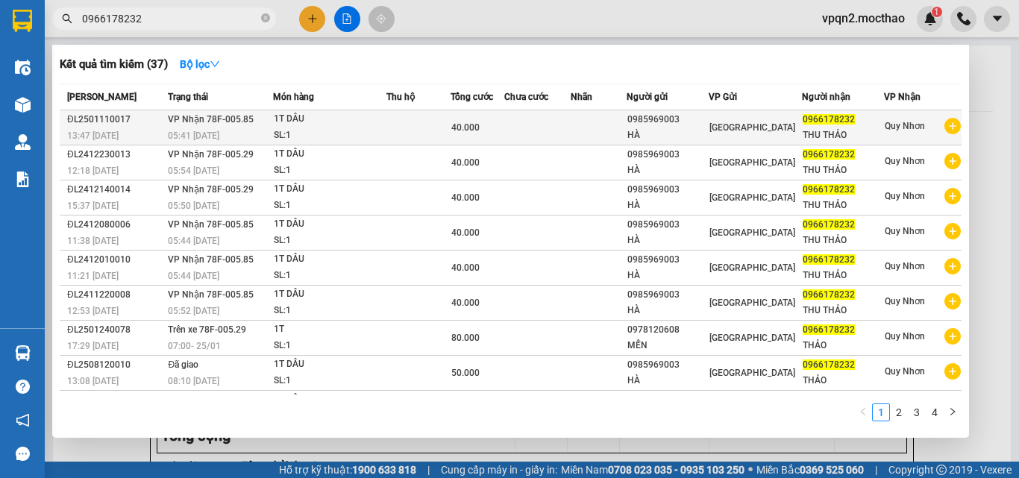
click at [336, 125] on div "1T DÂU" at bounding box center [330, 119] width 112 height 16
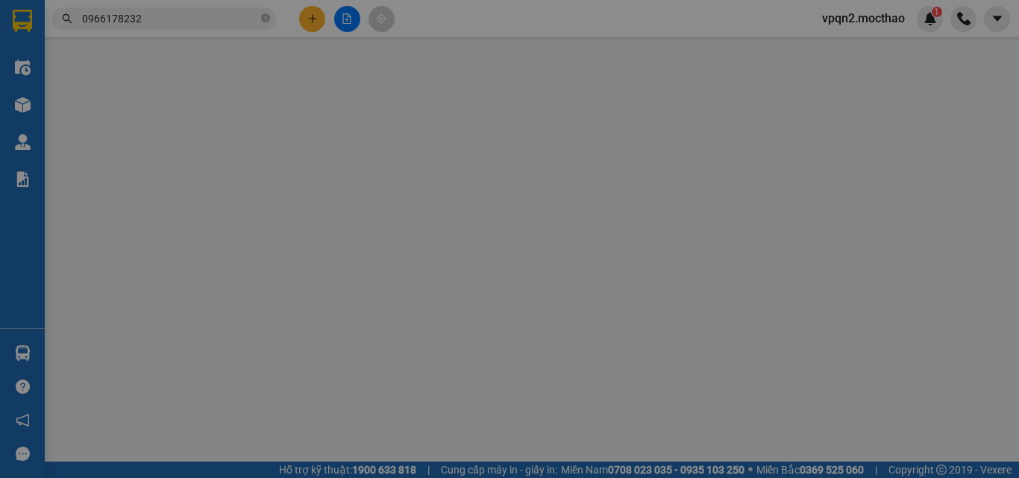
type input "0985969003"
type input "HÀ"
type input "0966178232"
type input "THU THẢO"
type input "0"
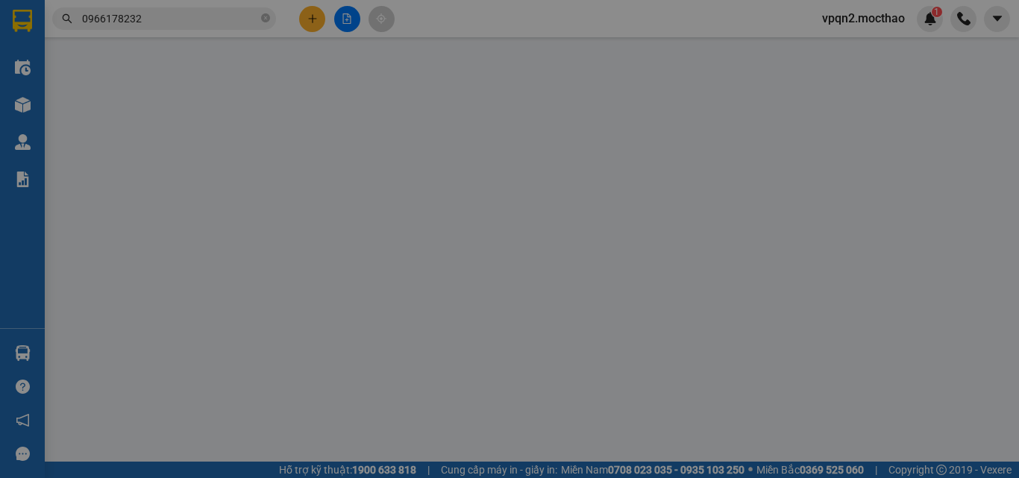
type input "40.000"
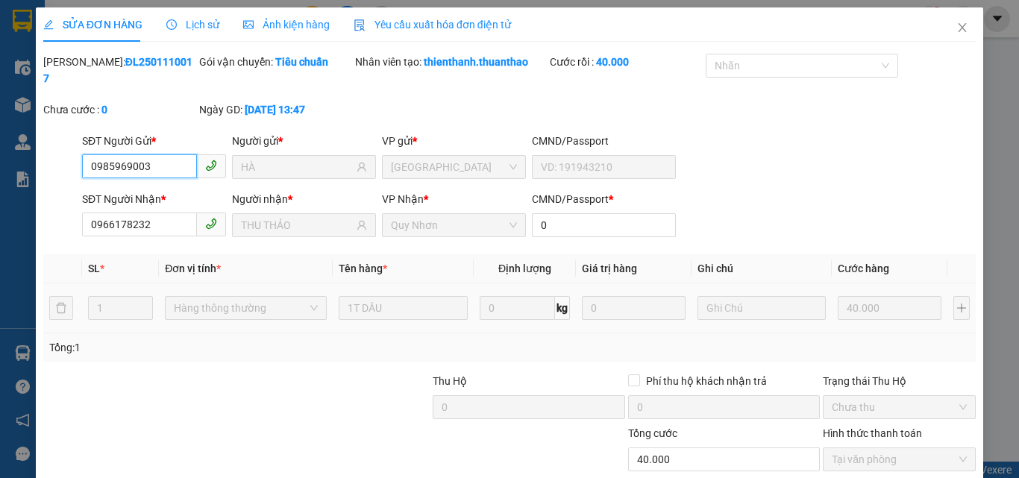
scroll to position [77, 0]
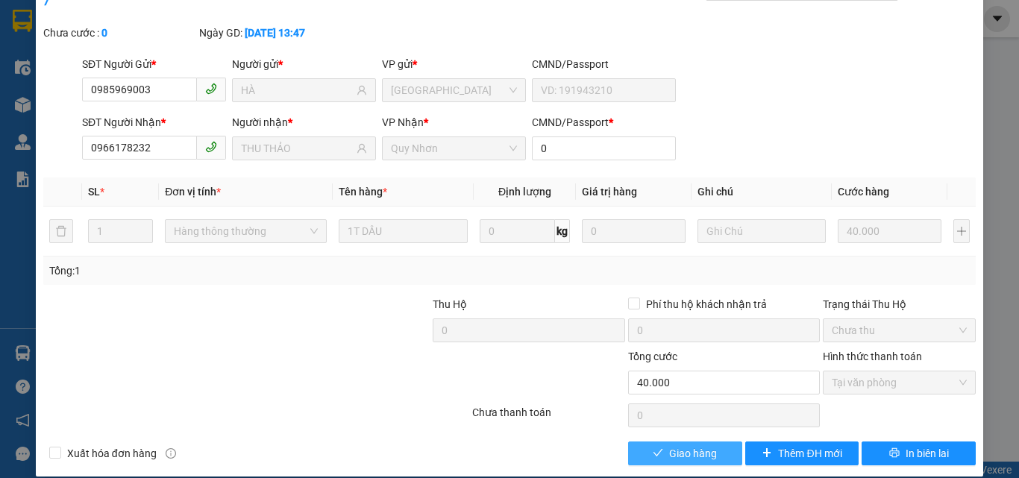
click at [659, 442] on button "Giao hàng" at bounding box center [685, 454] width 114 height 24
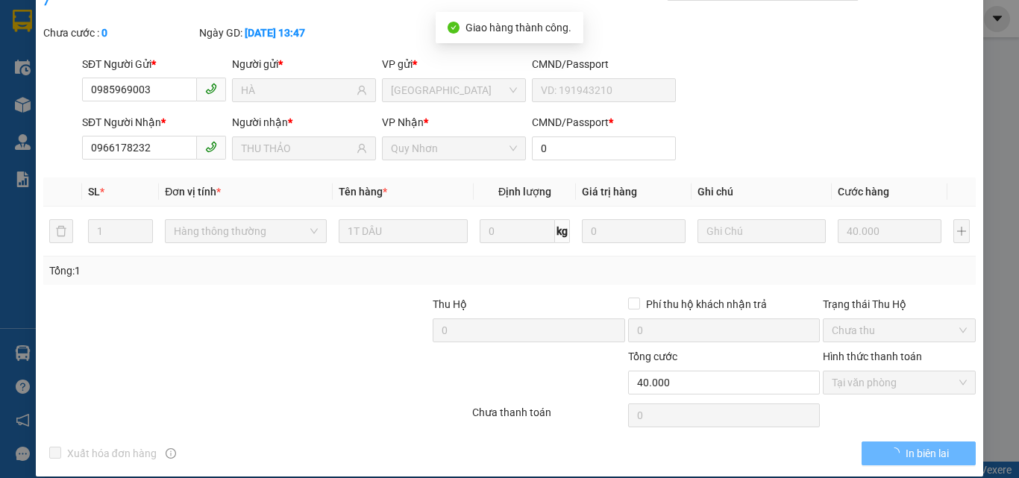
scroll to position [0, 0]
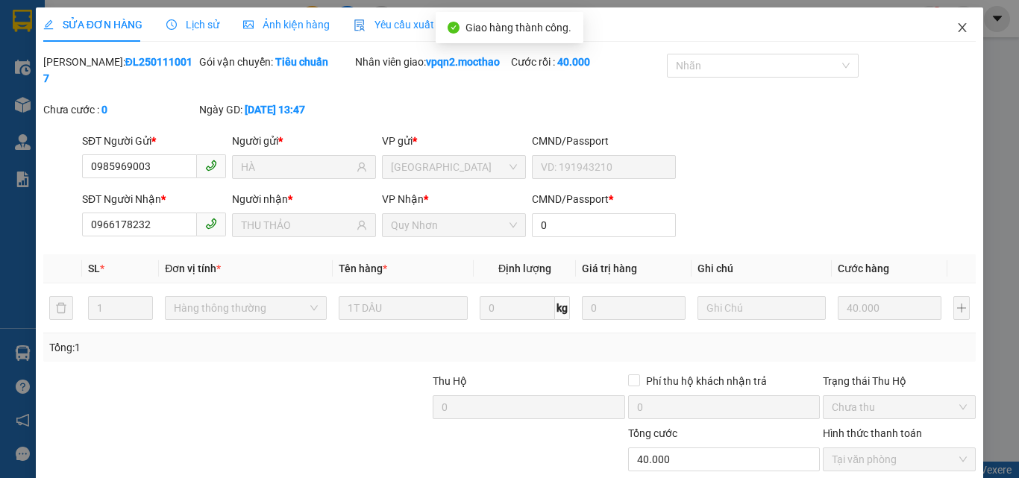
click at [958, 27] on icon "close" at bounding box center [962, 27] width 8 height 9
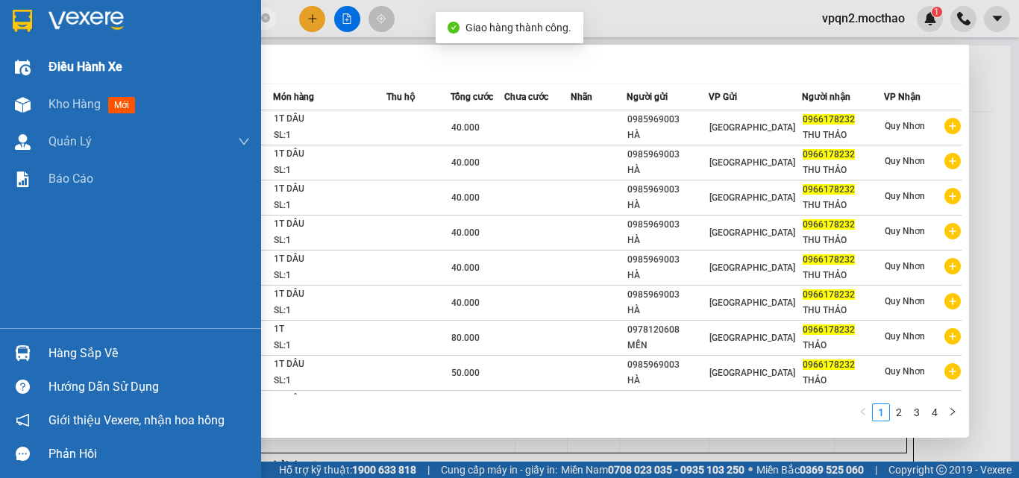
drag, startPoint x: 107, startPoint y: 31, endPoint x: 0, endPoint y: 50, distance: 109.0
click at [0, 50] on section "Kết quả tìm kiếm ( 37 ) Bộ lọc Mã ĐH Trạng thái Món hàng Thu hộ Tổng cước Chưa …" at bounding box center [509, 239] width 1019 height 478
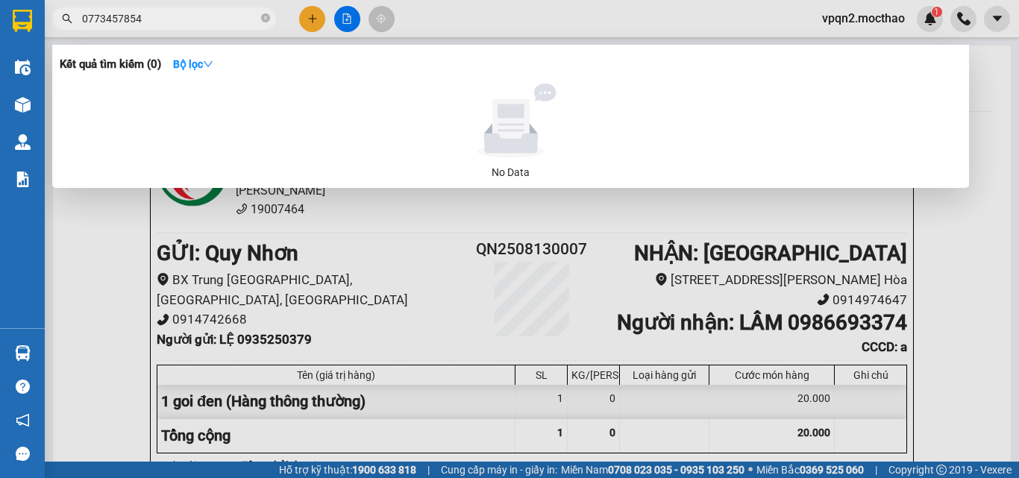
drag, startPoint x: 127, startPoint y: 21, endPoint x: 147, endPoint y: 21, distance: 20.1
click at [147, 21] on input "0773457854" at bounding box center [170, 18] width 176 height 16
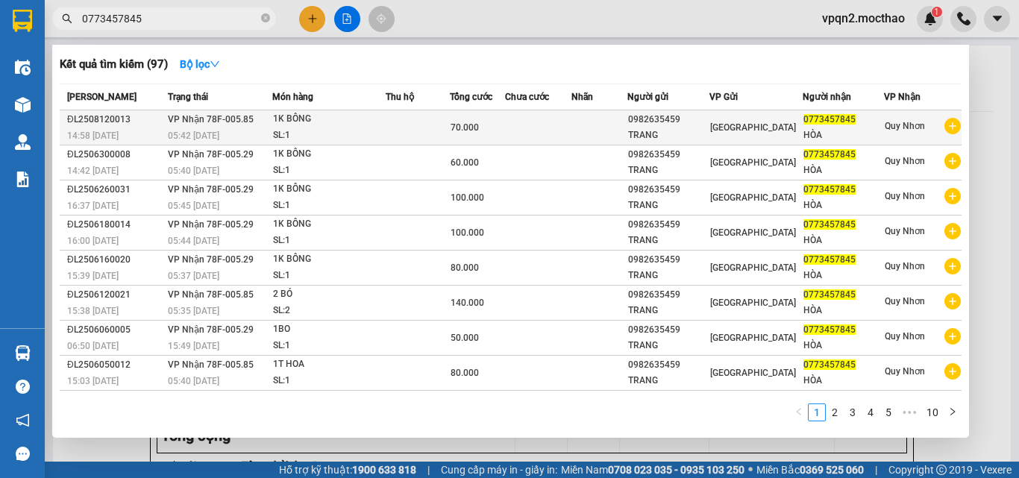
type input "0773457845"
click at [462, 132] on span "70.000" at bounding box center [465, 127] width 28 height 10
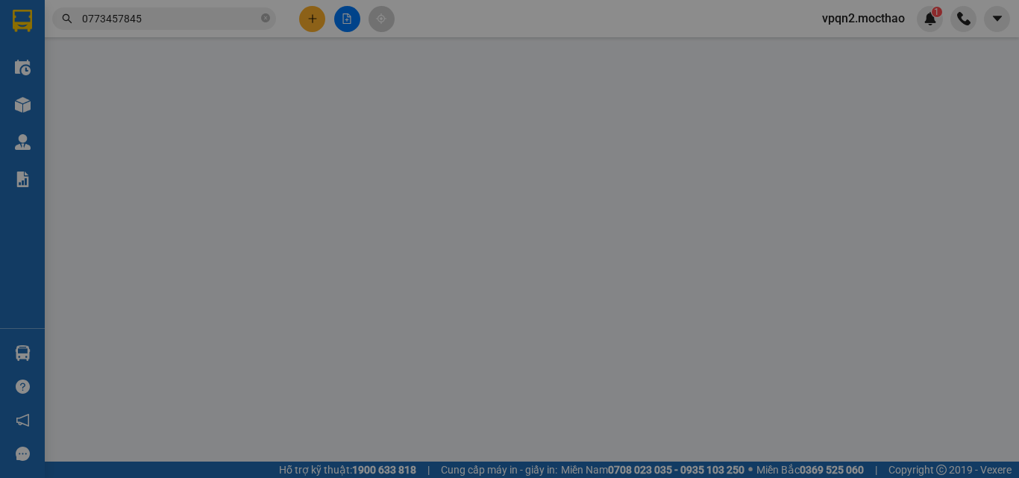
type input "0982635459"
type input "TRANG"
type input "0773457845"
type input "HÒA"
type input "0"
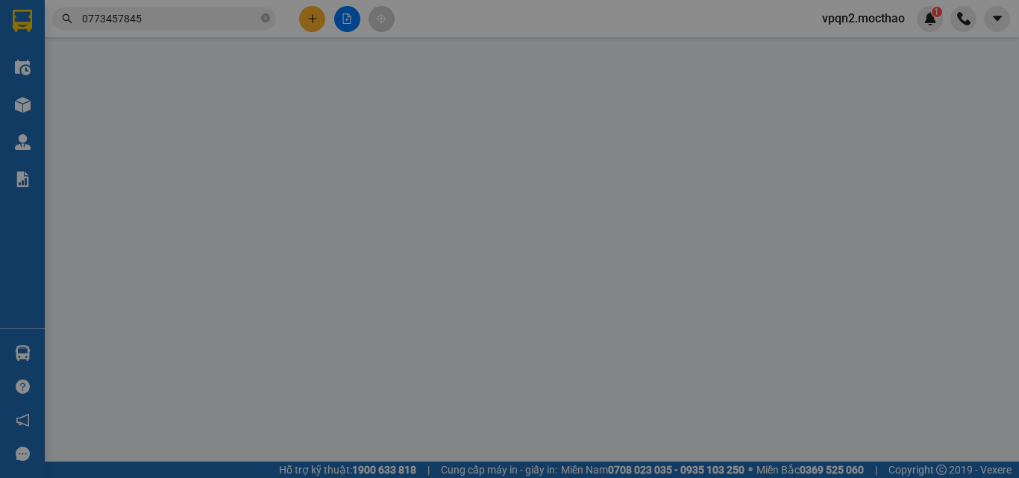
type input "70.000"
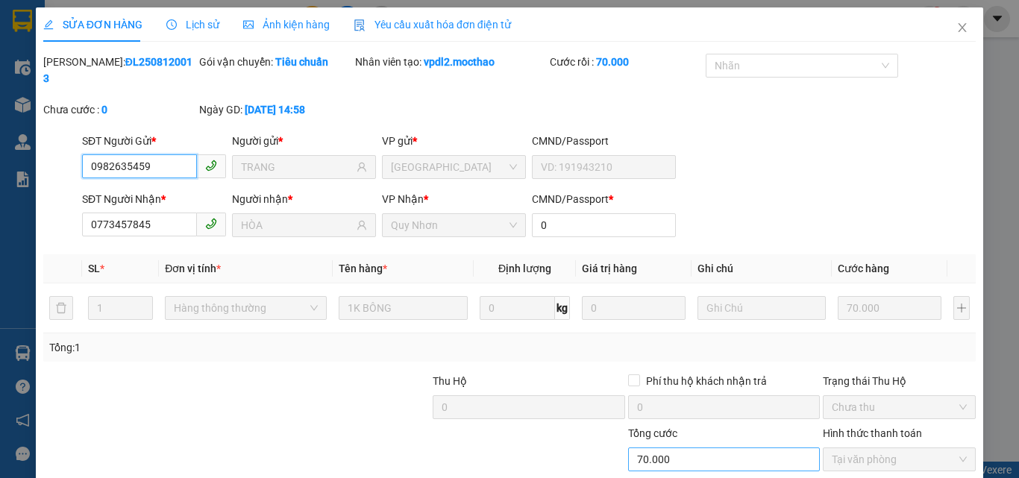
checkbox input "true"
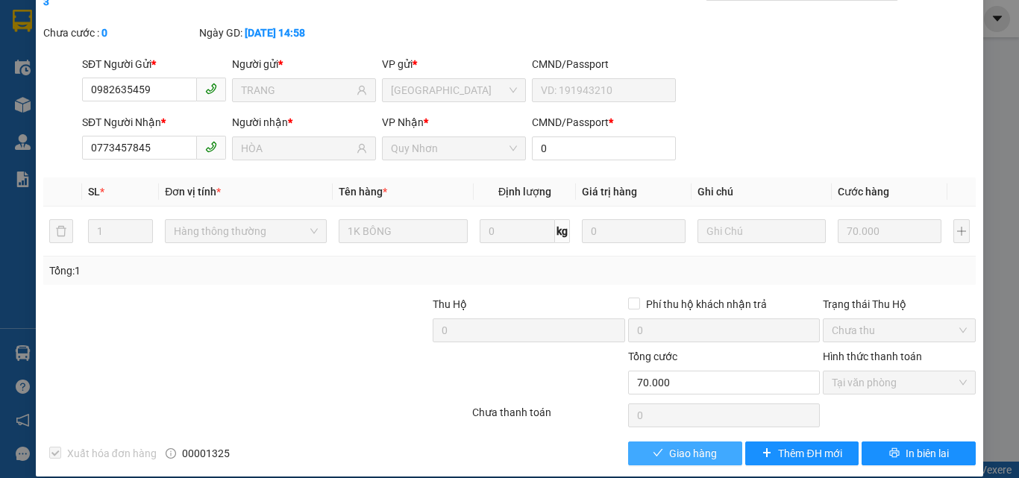
click at [688, 445] on span "Giao hàng" at bounding box center [693, 453] width 48 height 16
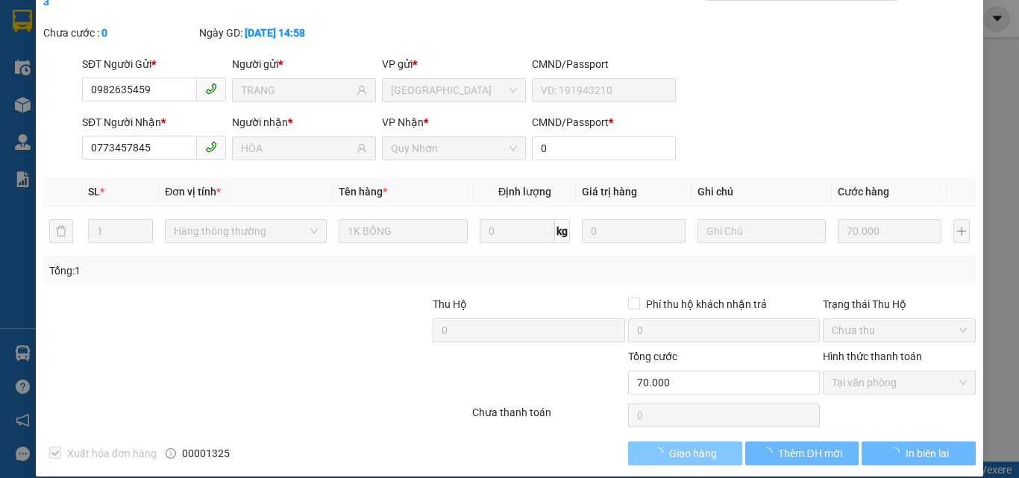
scroll to position [0, 0]
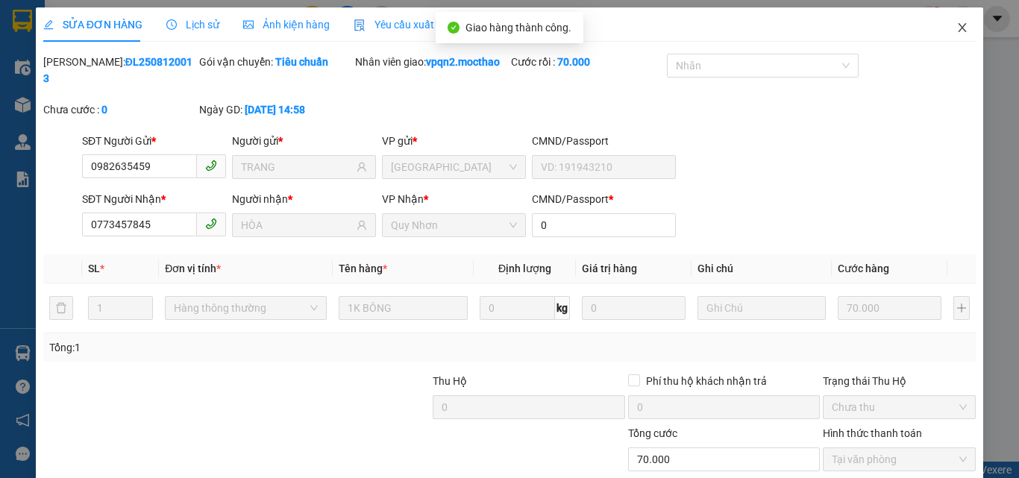
drag, startPoint x: 946, startPoint y: 27, endPoint x: 79, endPoint y: 38, distance: 867.5
click at [941, 29] on span "Close" at bounding box center [962, 28] width 42 height 42
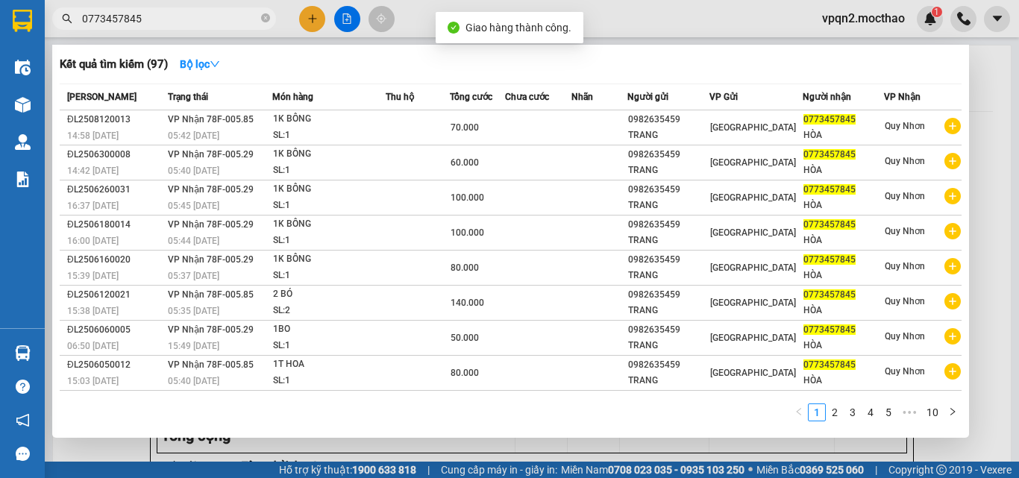
drag, startPoint x: 125, startPoint y: 20, endPoint x: 167, endPoint y: 22, distance: 41.8
click at [167, 22] on input "0773457845" at bounding box center [170, 18] width 176 height 16
type input "0773457845"
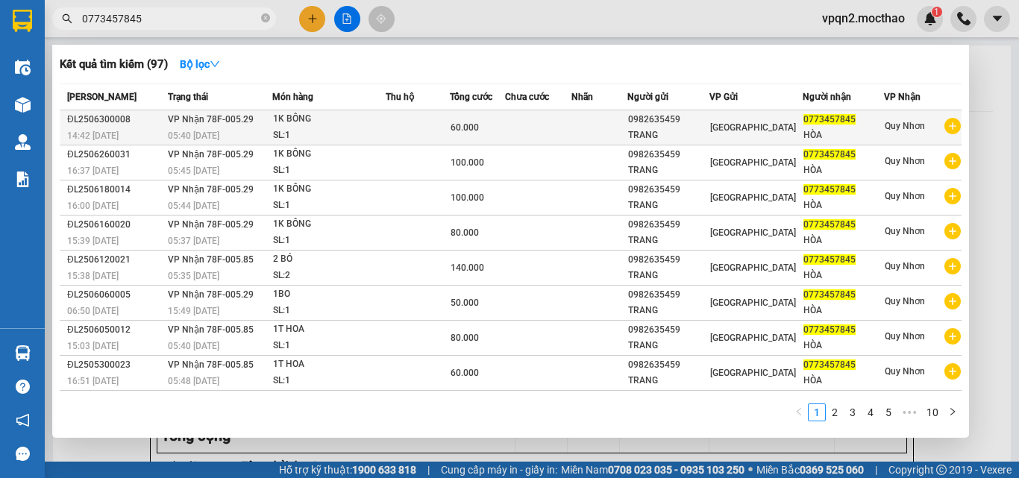
click at [408, 123] on td at bounding box center [417, 127] width 63 height 35
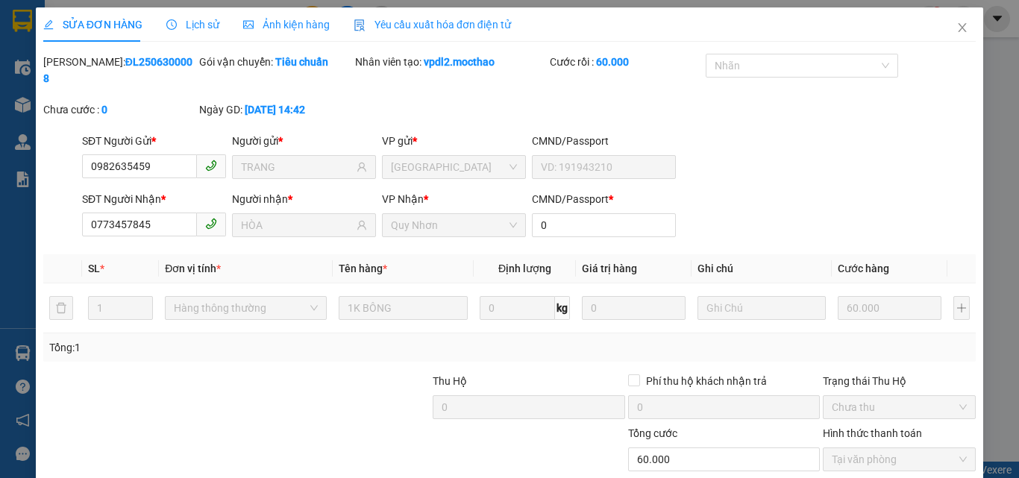
type input "0982635459"
type input "TRANG"
type input "0773457845"
type input "HÒA"
type input "0"
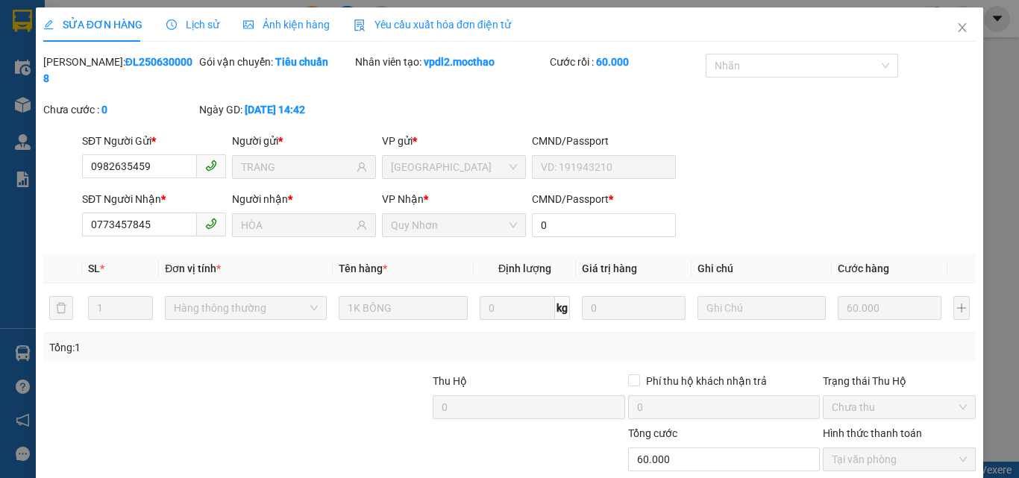
type input "60.000"
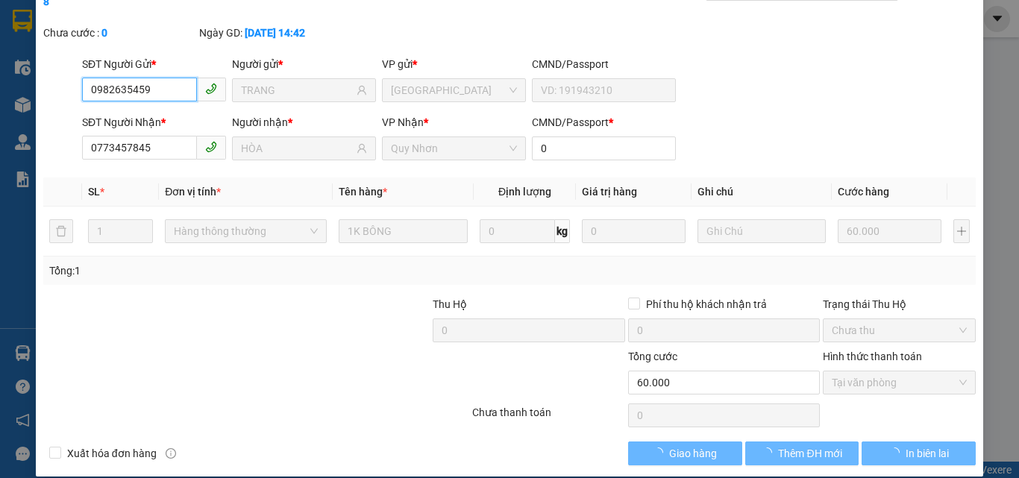
checkbox input "true"
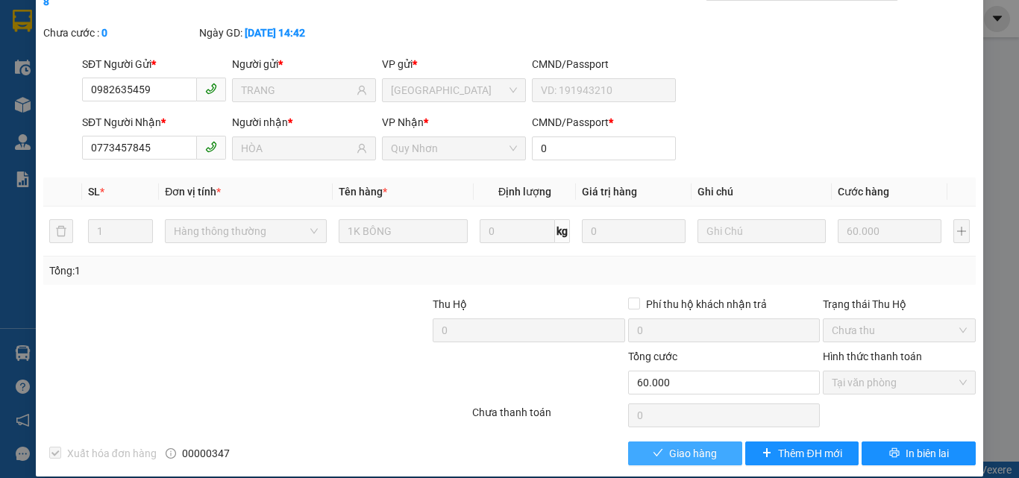
click at [656, 448] on icon "check" at bounding box center [658, 453] width 10 height 10
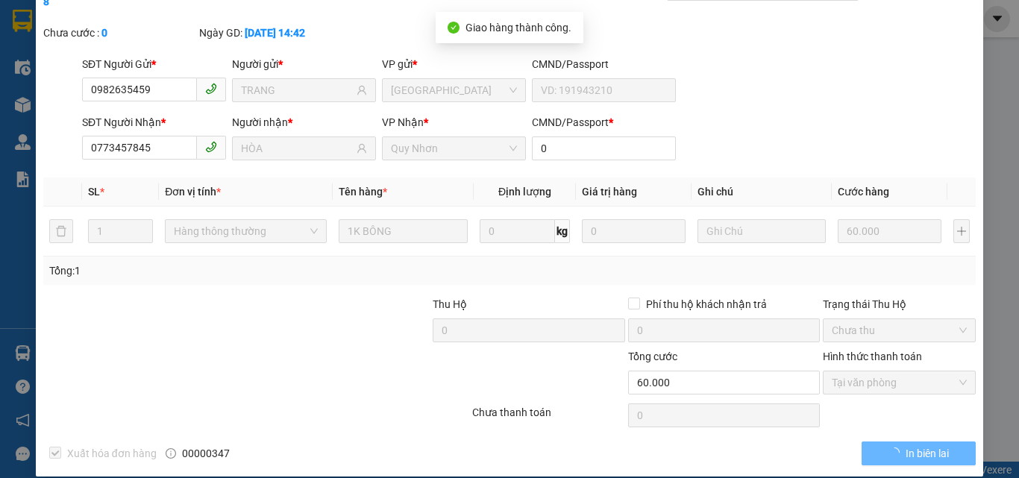
scroll to position [0, 0]
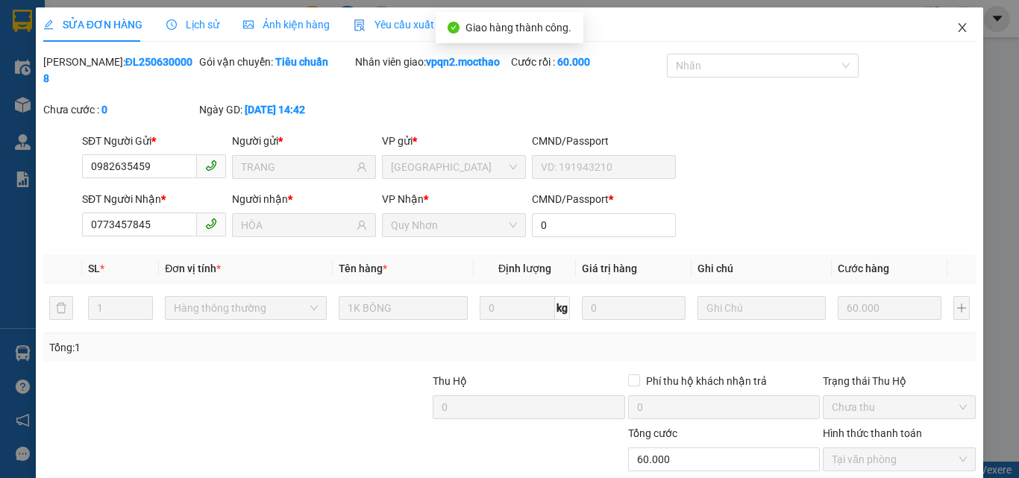
drag, startPoint x: 953, startPoint y: 32, endPoint x: 732, endPoint y: 34, distance: 221.5
click at [956, 32] on icon "close" at bounding box center [962, 28] width 12 height 12
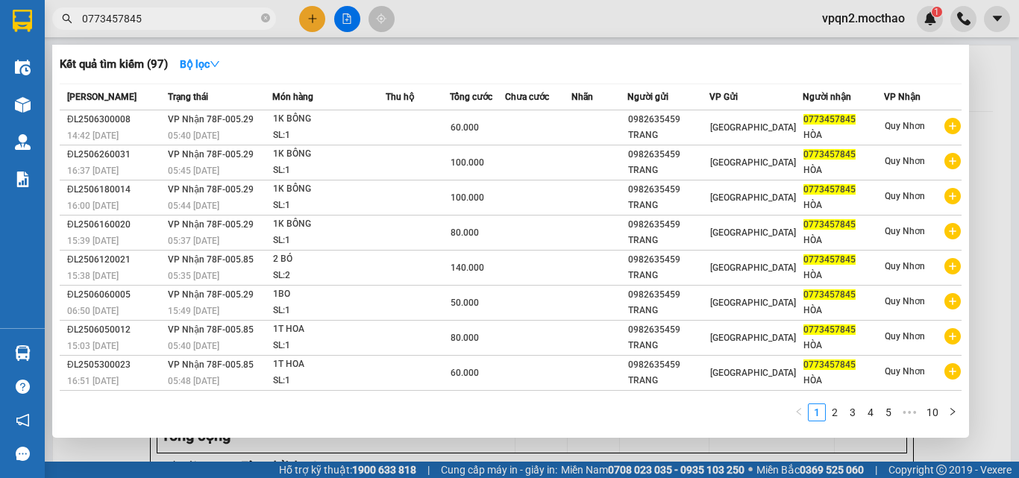
drag, startPoint x: 131, startPoint y: 21, endPoint x: 167, endPoint y: 21, distance: 35.8
click at [167, 21] on input "0773457845" at bounding box center [170, 18] width 176 height 16
type input "0773457845"
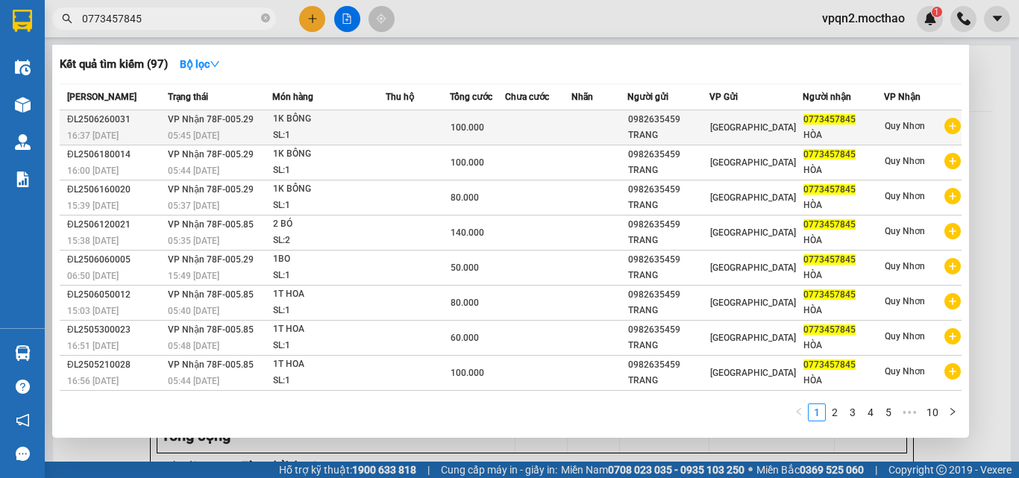
click at [444, 119] on td at bounding box center [417, 127] width 63 height 35
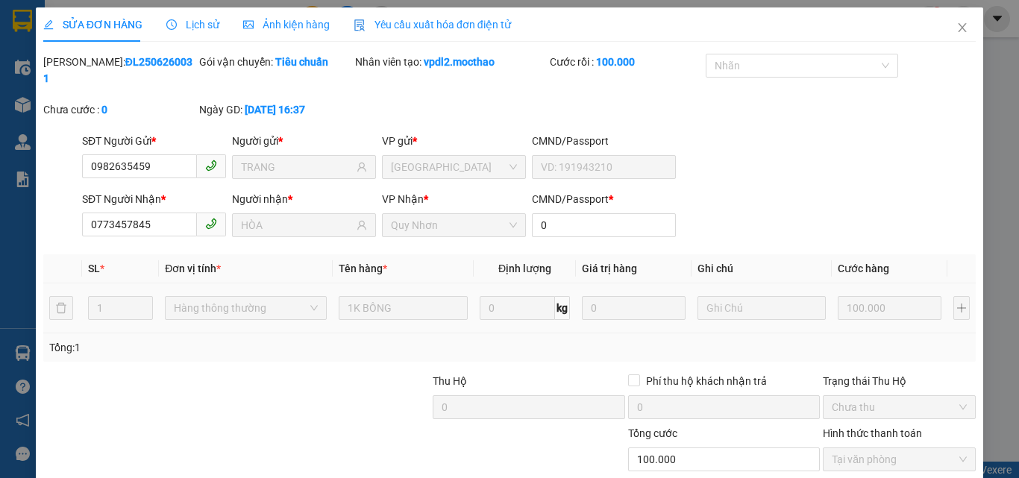
type input "0982635459"
type input "TRANG"
type input "0773457845"
type input "HÒA"
type input "0"
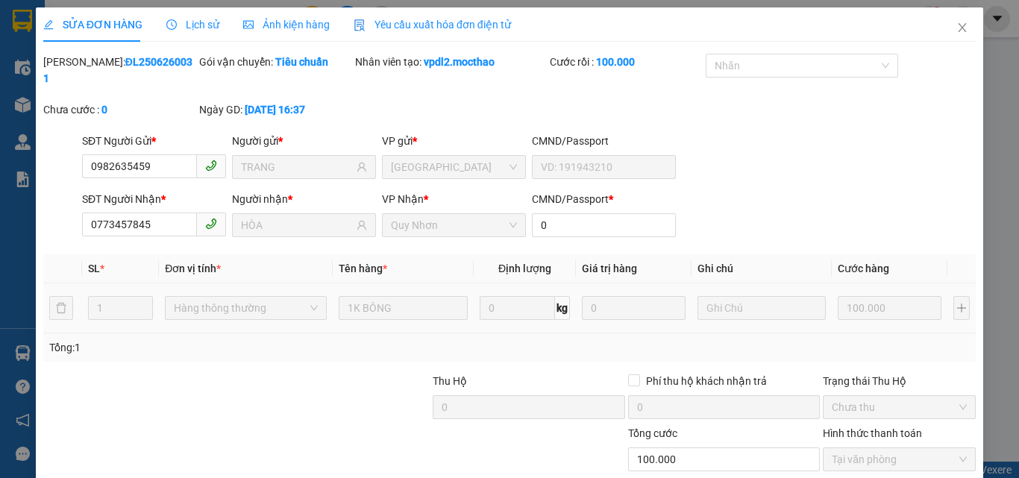
type input "100.000"
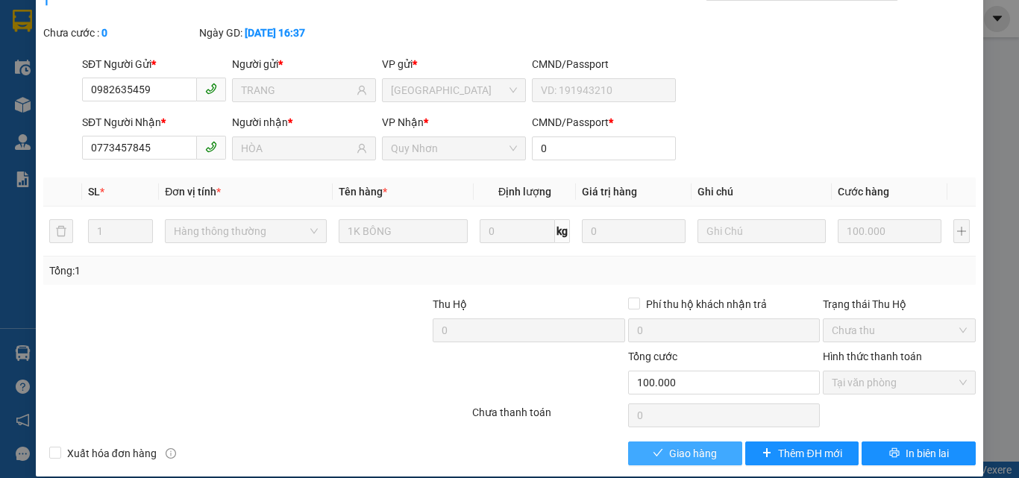
click at [682, 445] on span "Giao hàng" at bounding box center [693, 453] width 48 height 16
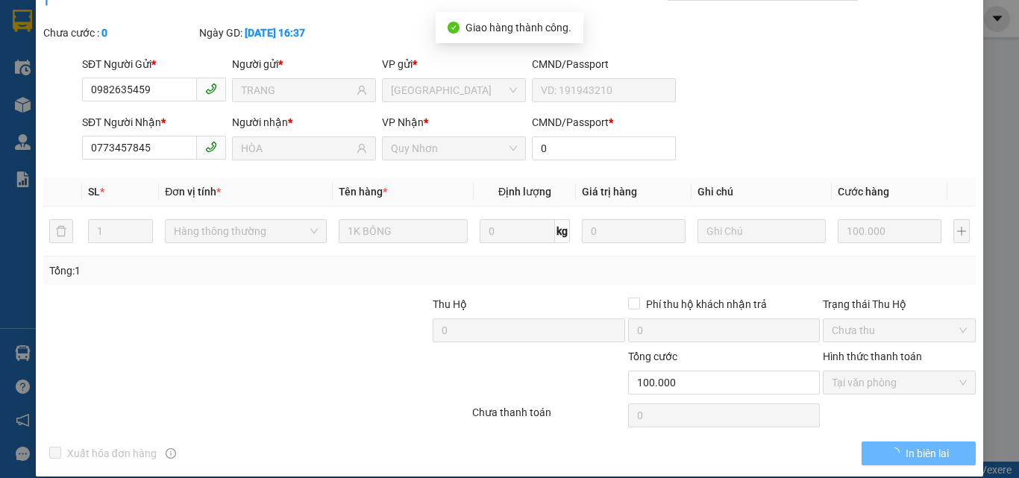
scroll to position [0, 0]
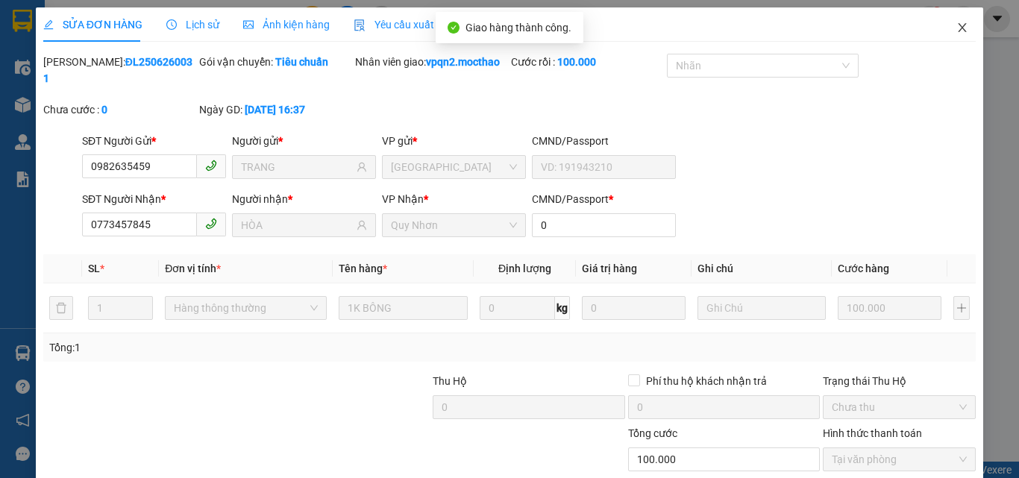
drag, startPoint x: 954, startPoint y: 25, endPoint x: 796, endPoint y: 5, distance: 159.4
click at [956, 25] on icon "close" at bounding box center [962, 28] width 12 height 12
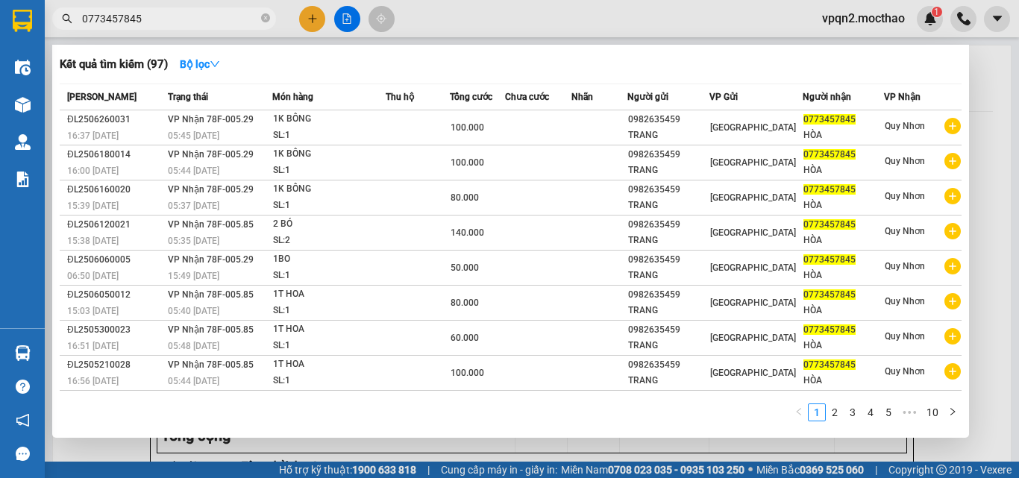
drag, startPoint x: 133, startPoint y: 20, endPoint x: 161, endPoint y: 26, distance: 29.0
click at [161, 26] on input "0773457845" at bounding box center [170, 18] width 176 height 16
type input "0773457845"
click at [889, 415] on link "5" at bounding box center [888, 412] width 16 height 16
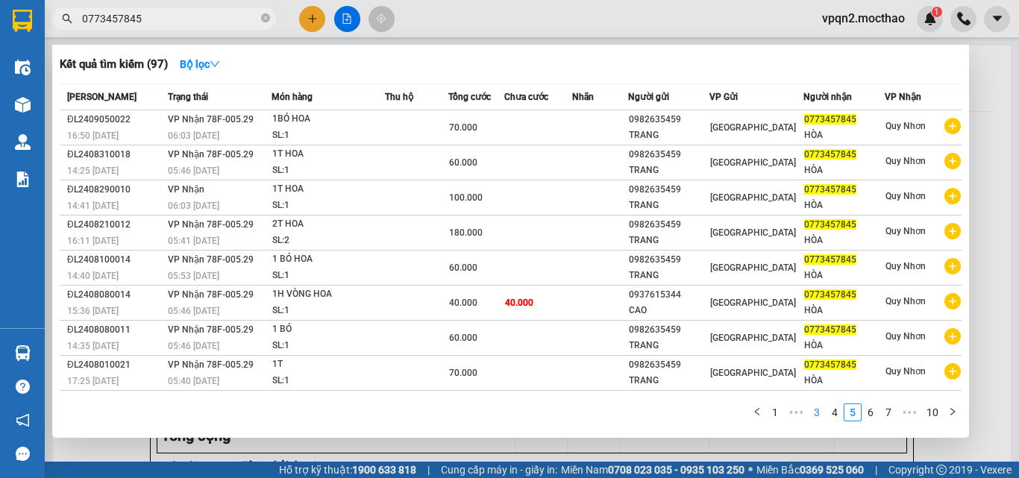
click at [822, 409] on link "3" at bounding box center [817, 412] width 16 height 16
click at [819, 416] on link "1" at bounding box center [817, 412] width 16 height 16
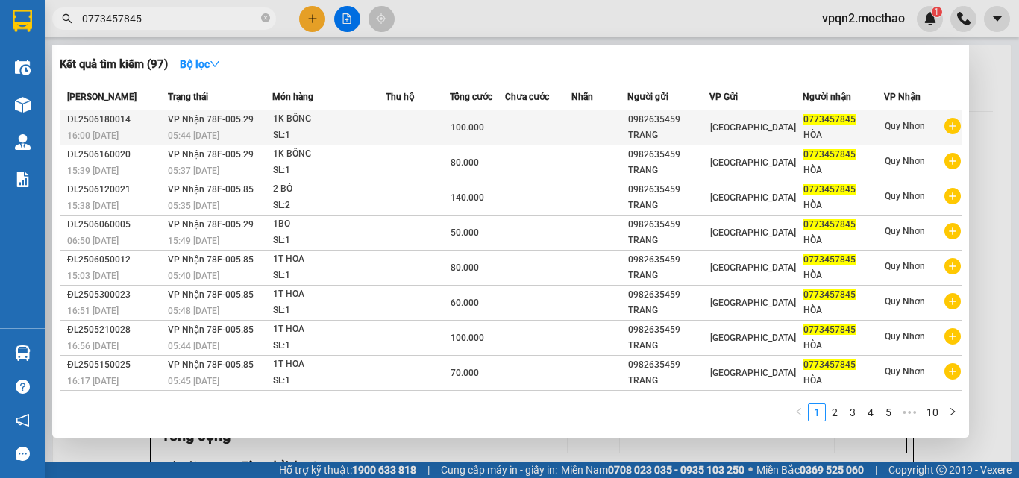
click at [248, 124] on span "VP Nhận 78F-005.29" at bounding box center [211, 119] width 86 height 10
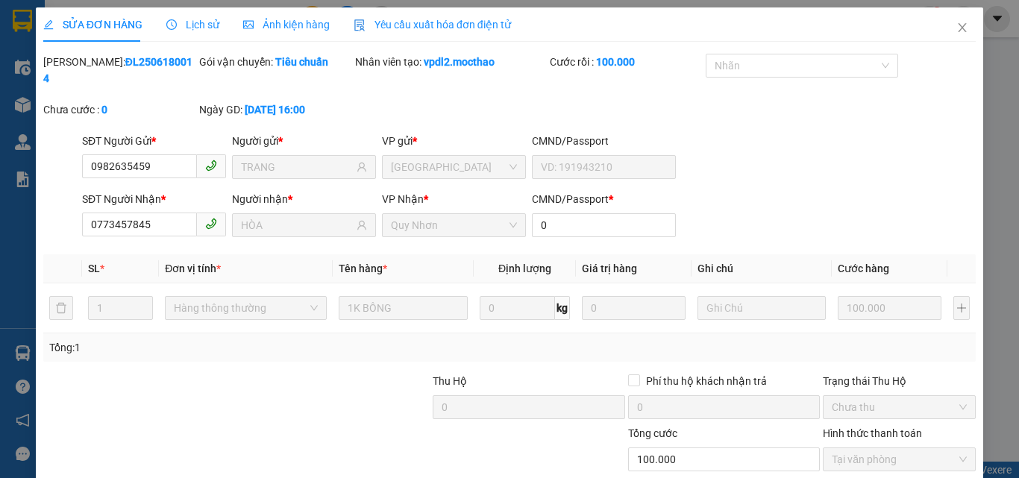
type input "0982635459"
type input "TRANG"
type input "0773457845"
type input "HÒA"
type input "0"
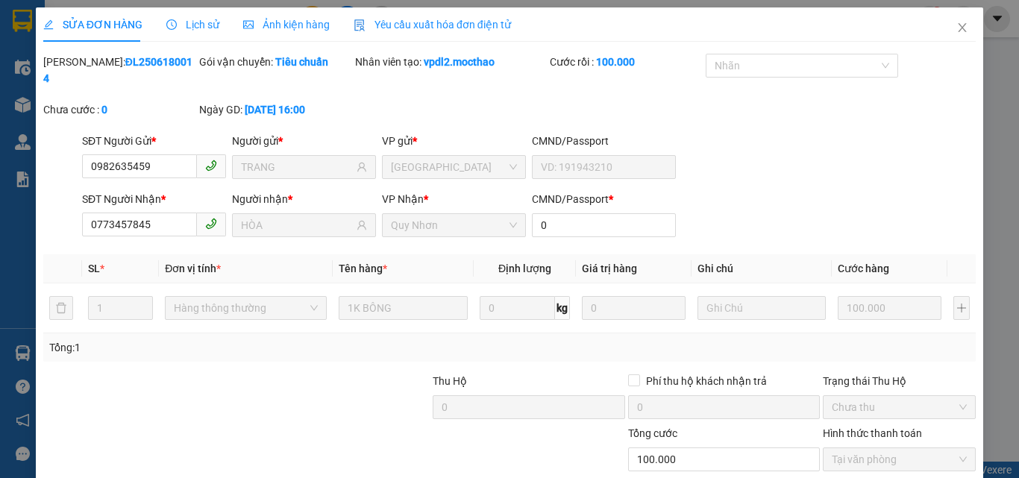
type input "100.000"
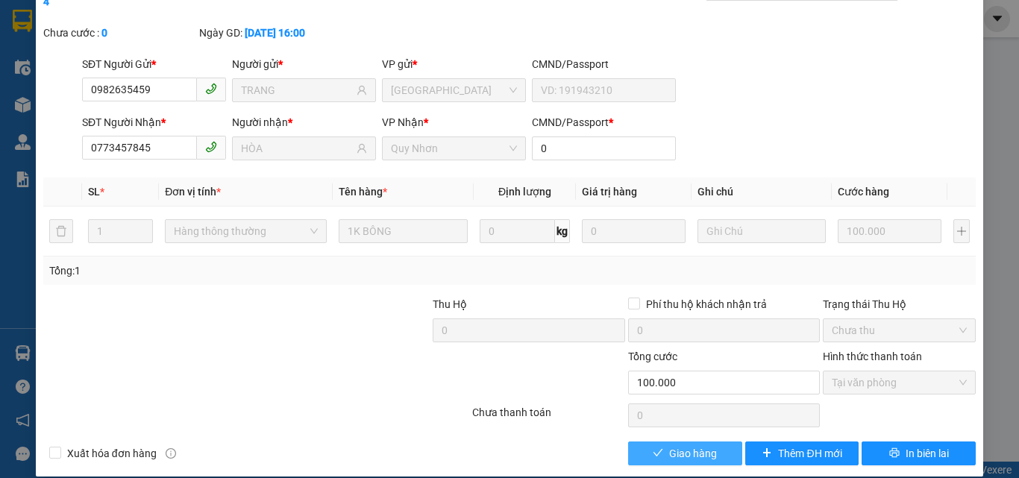
click at [669, 445] on span "Giao hàng" at bounding box center [693, 453] width 48 height 16
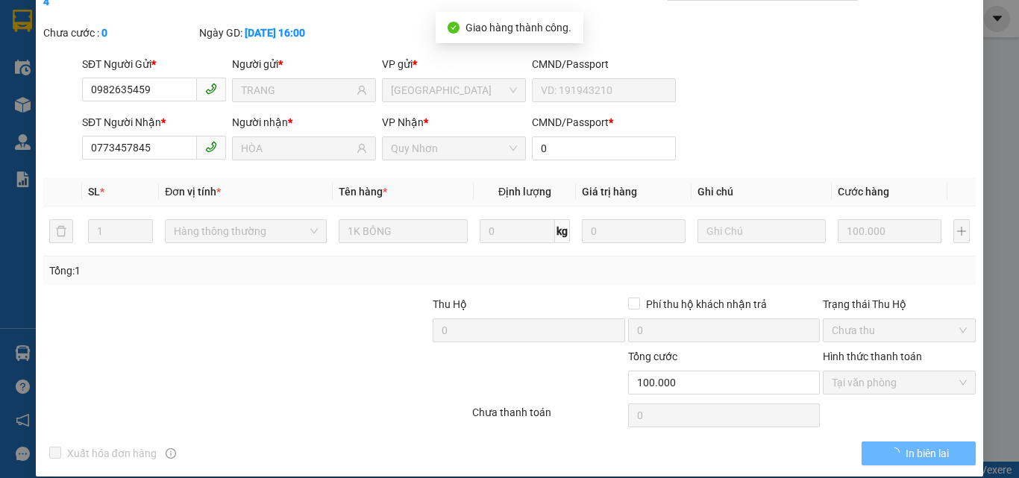
scroll to position [0, 0]
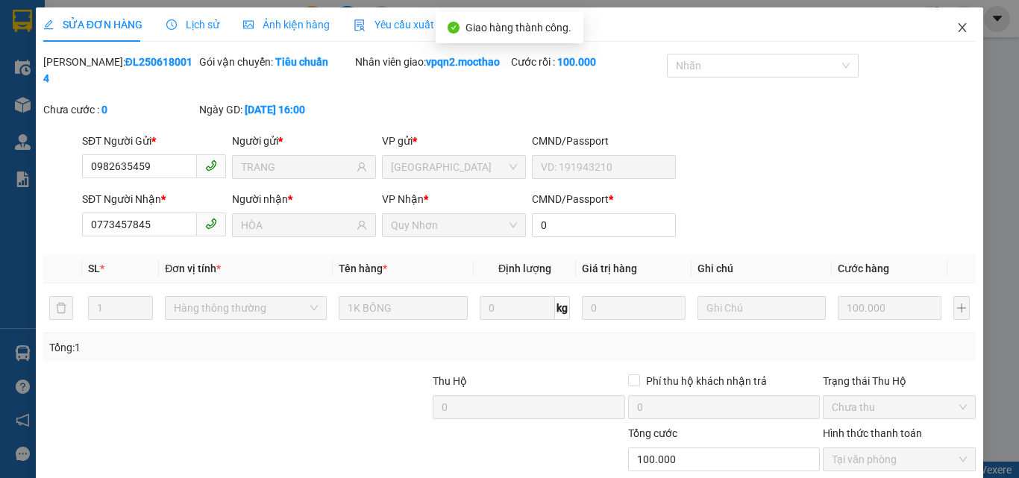
click at [956, 26] on icon "close" at bounding box center [962, 28] width 12 height 12
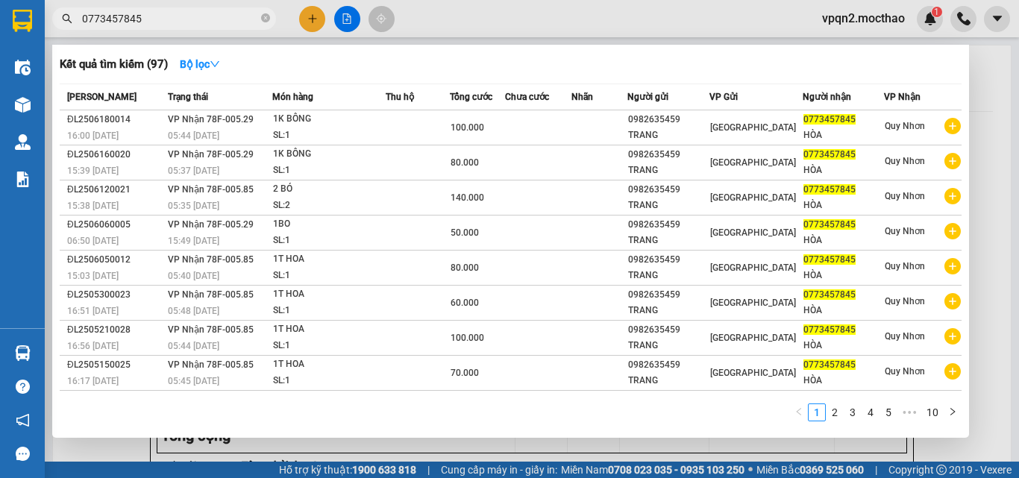
drag, startPoint x: 128, startPoint y: 21, endPoint x: 148, endPoint y: 24, distance: 20.4
click at [148, 24] on input "0773457845" at bounding box center [170, 18] width 176 height 16
type input "0773457845"
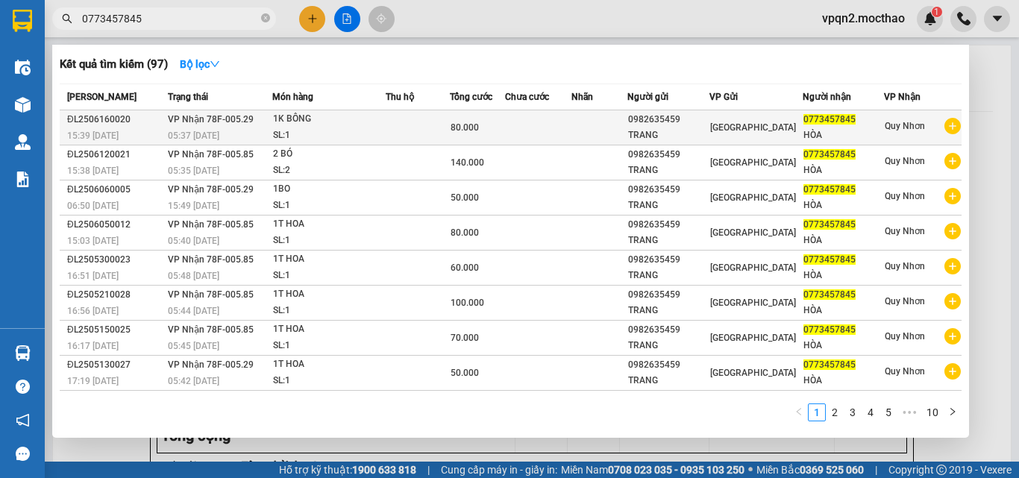
click at [343, 113] on div "1K BÔNG" at bounding box center [329, 119] width 112 height 16
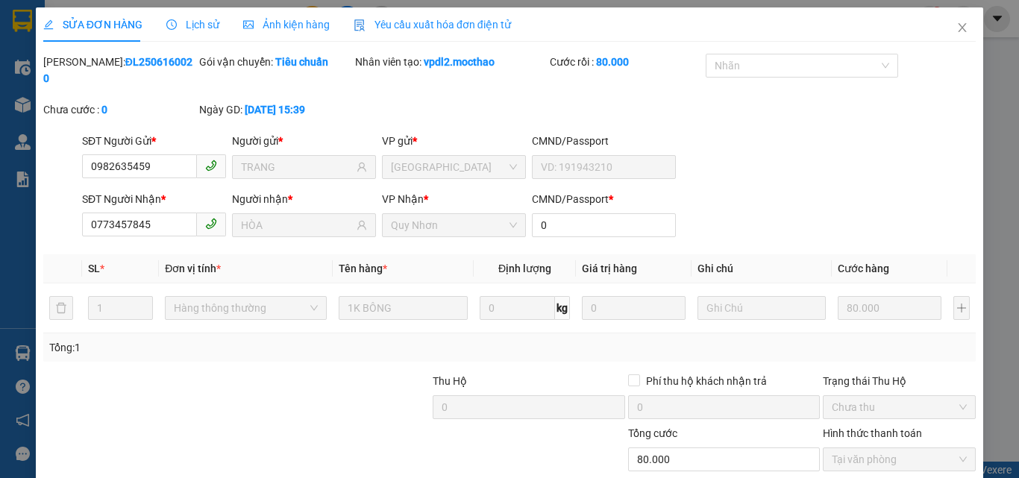
type input "0982635459"
type input "TRANG"
type input "0773457845"
type input "HÒA"
type input "0"
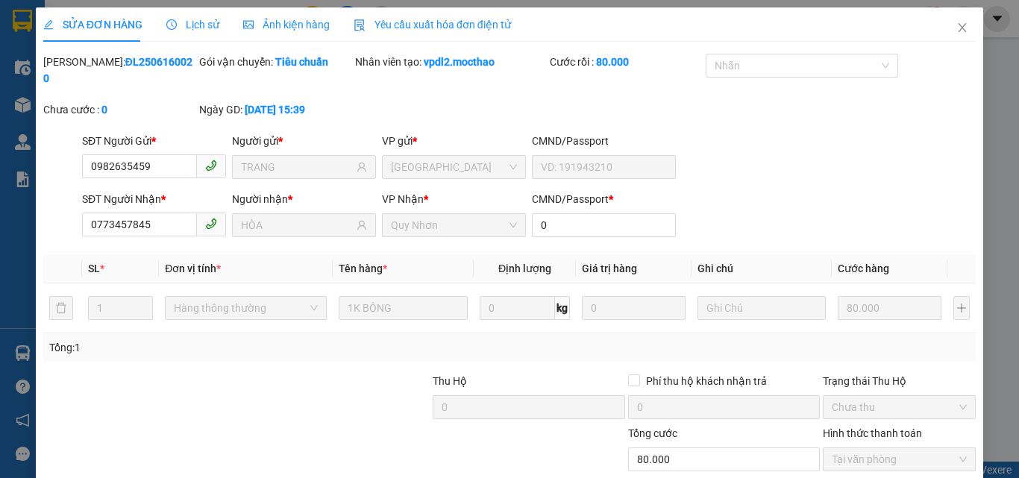
type input "80.000"
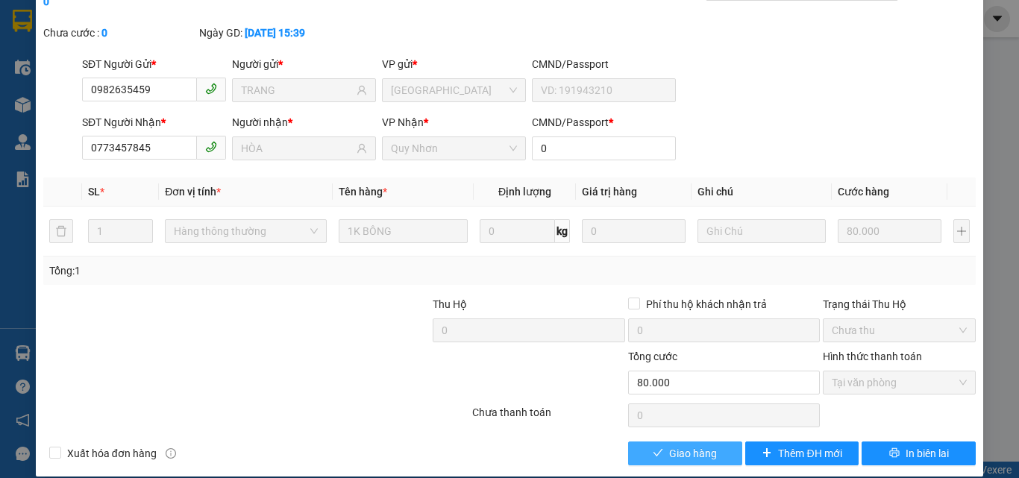
click at [682, 445] on span "Giao hàng" at bounding box center [693, 453] width 48 height 16
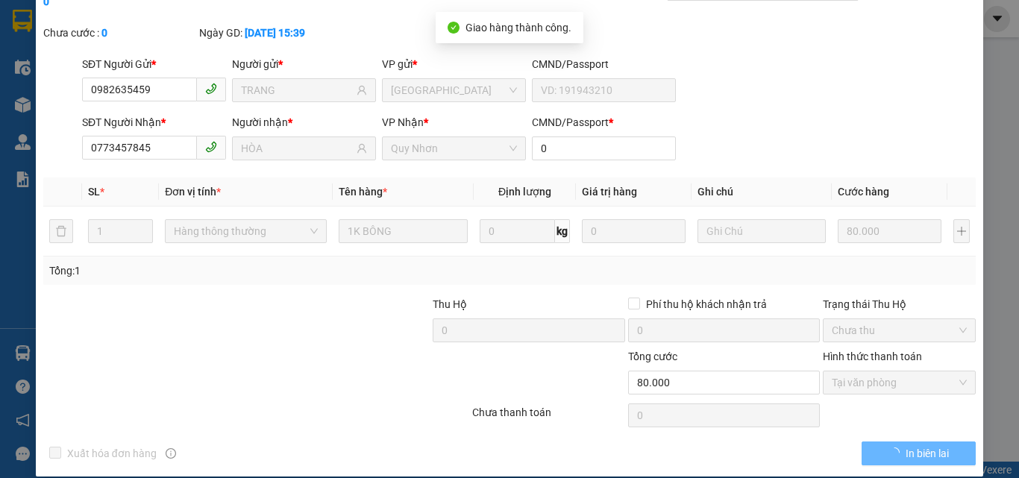
scroll to position [0, 0]
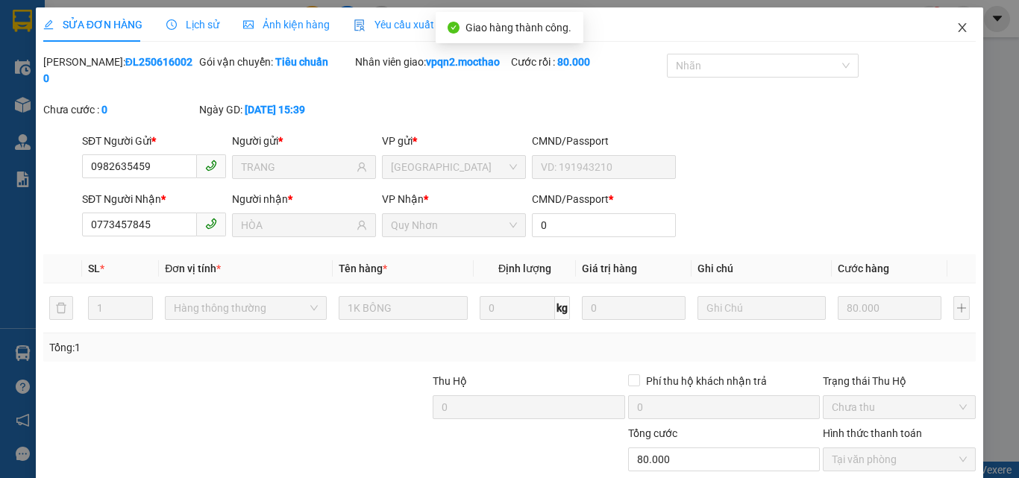
click at [956, 23] on icon "close" at bounding box center [962, 28] width 12 height 12
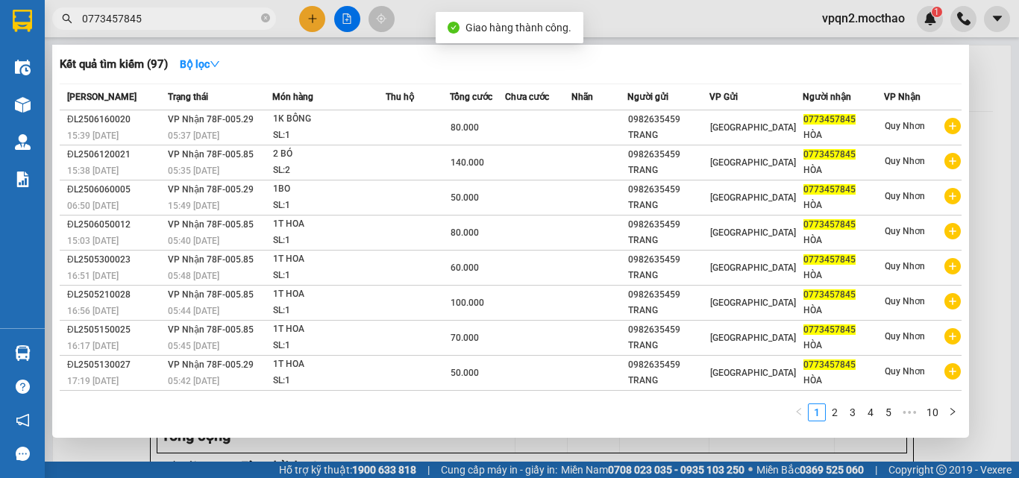
drag, startPoint x: 127, startPoint y: 19, endPoint x: 184, endPoint y: 28, distance: 58.2
click at [184, 28] on span "0773457845" at bounding box center [164, 18] width 224 height 22
type input "0773457845"
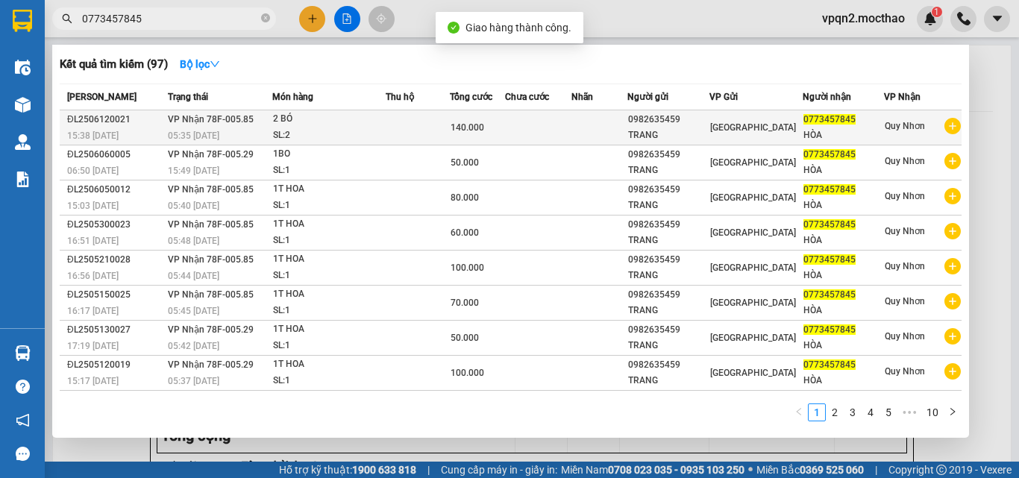
click at [333, 128] on div "SL: 2" at bounding box center [329, 136] width 112 height 16
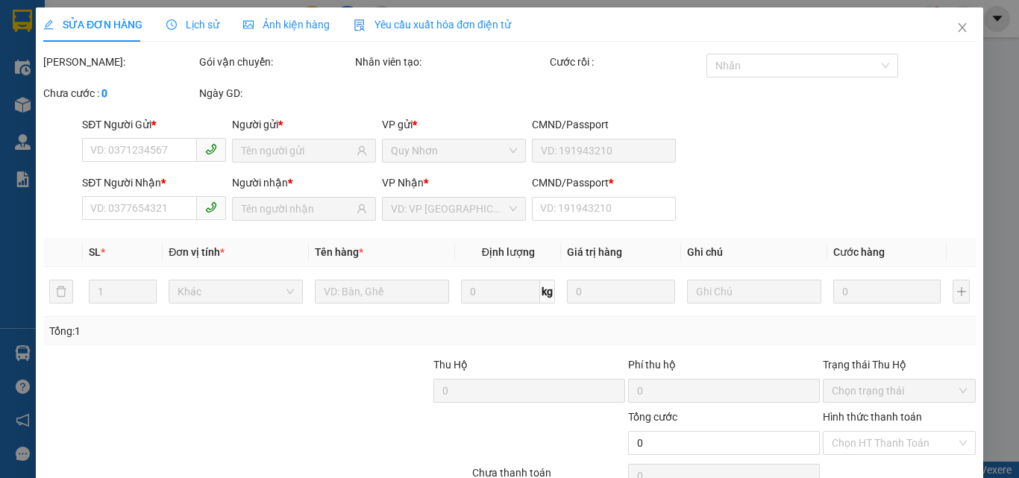
type input "0982635459"
type input "TRANG"
type input "0773457845"
type input "HÒA"
type input "0"
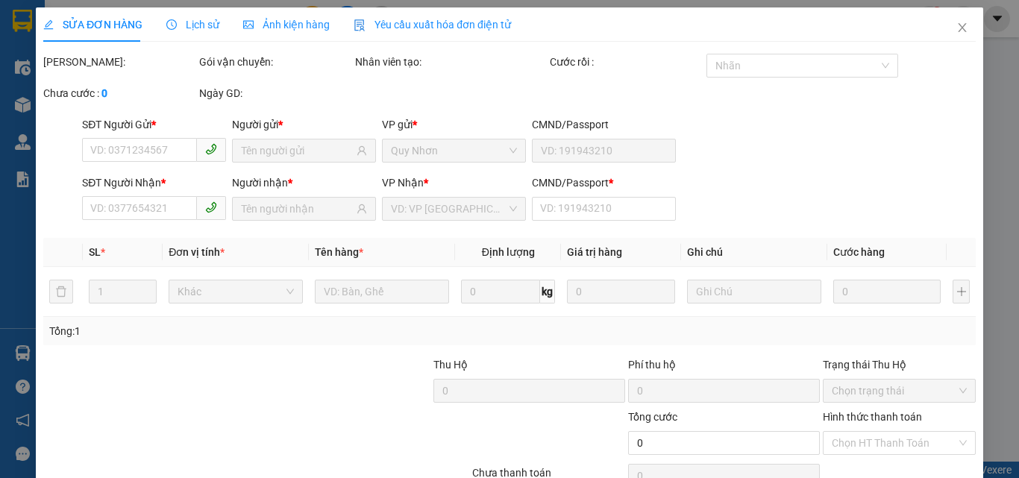
type input "140.000"
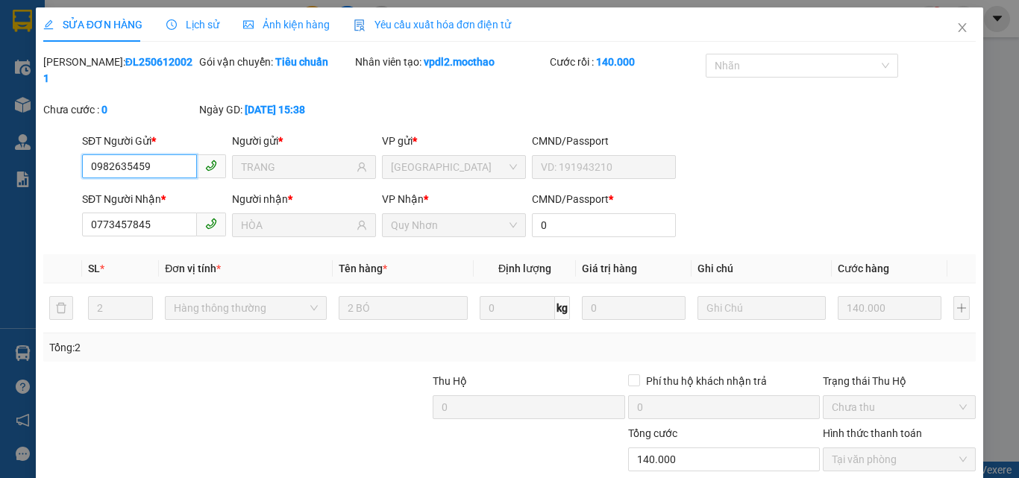
scroll to position [77, 0]
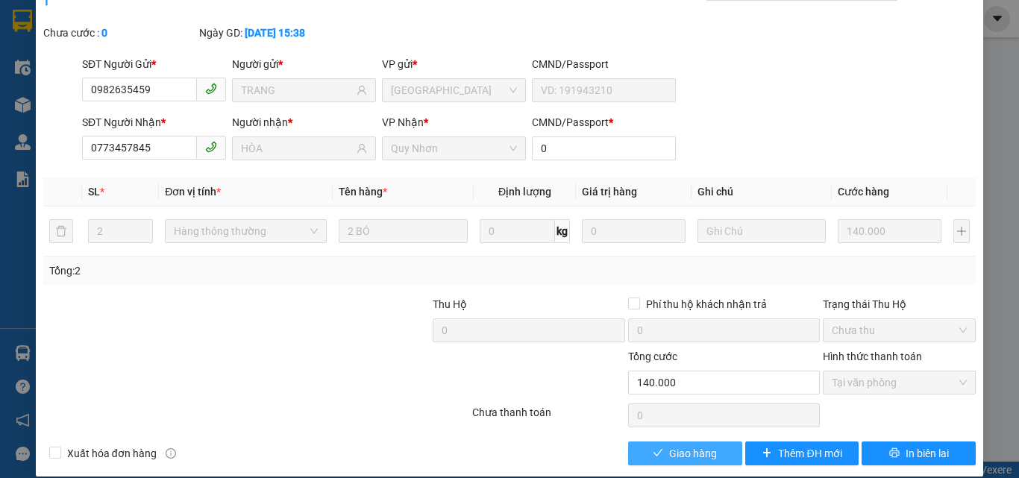
click at [729, 442] on button "Giao hàng" at bounding box center [685, 454] width 114 height 24
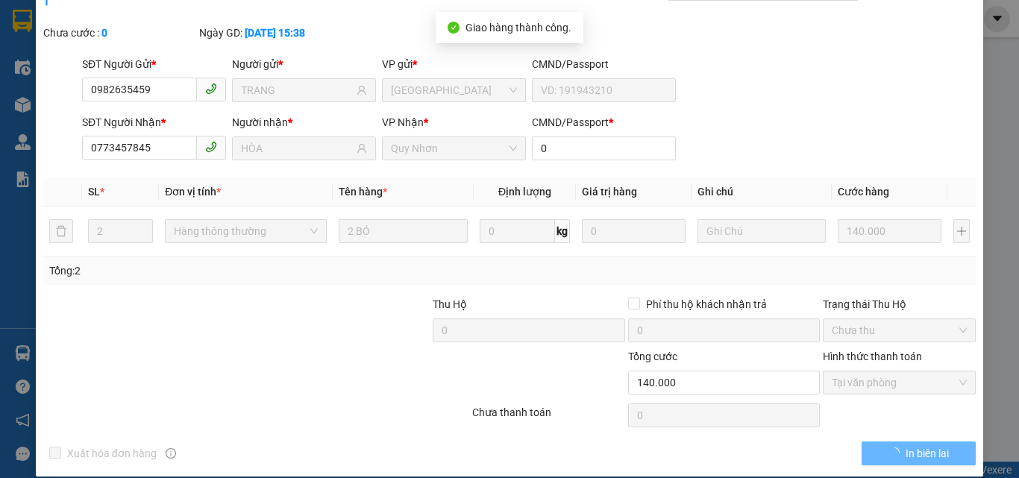
click at [713, 442] on div "Xuất hóa đơn hàng In biên lai" at bounding box center [509, 454] width 935 height 24
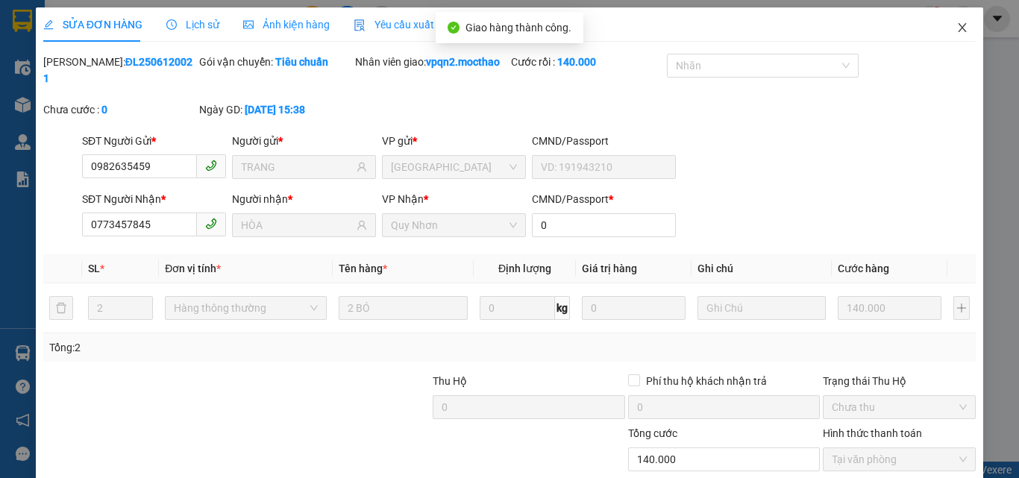
click at [956, 27] on icon "close" at bounding box center [962, 28] width 12 height 12
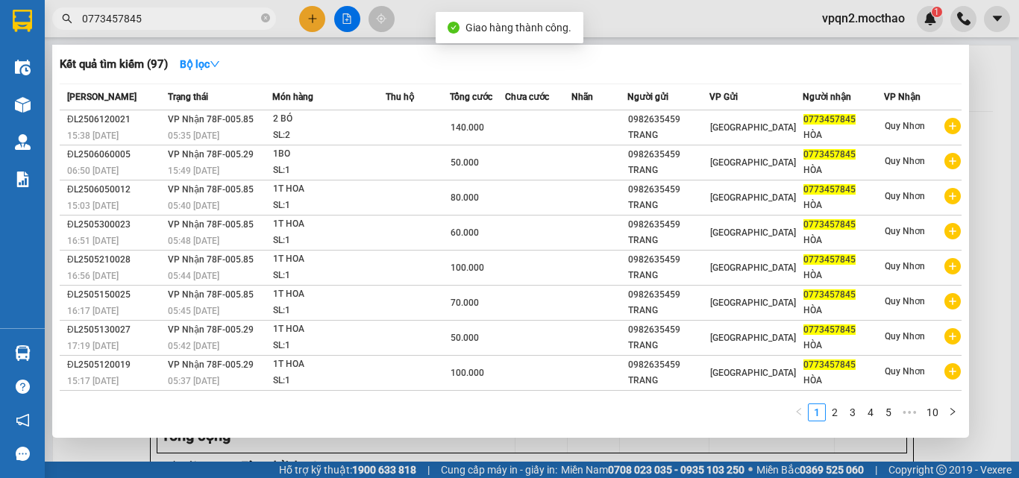
drag, startPoint x: 126, startPoint y: 19, endPoint x: 188, endPoint y: 32, distance: 63.2
click at [188, 32] on div "Kết quả tìm kiếm ( 97 ) Bộ lọc Mã ĐH Trạng thái Món hàng Thu hộ Tổng cước Chưa …" at bounding box center [145, 19] width 291 height 26
type input "0773457845"
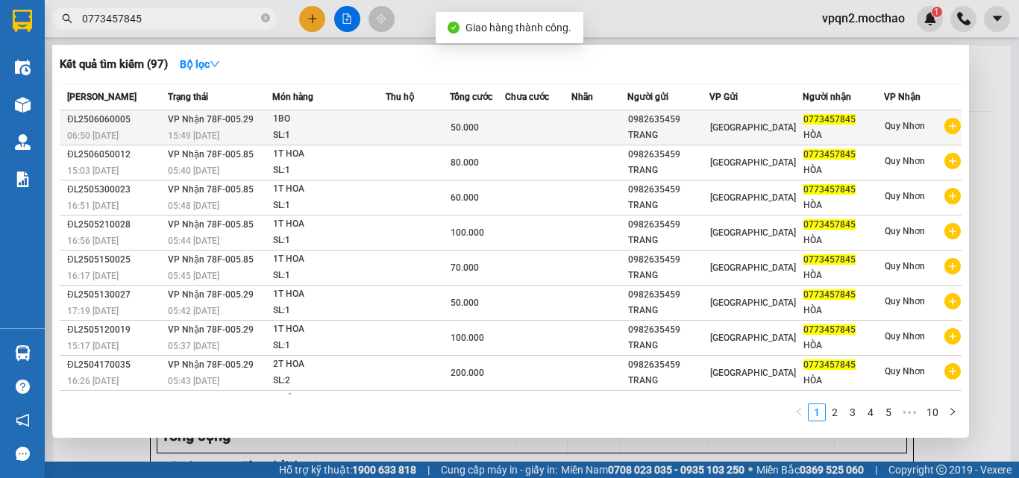
click at [249, 140] on div "15:49 - 06/06" at bounding box center [220, 136] width 104 height 16
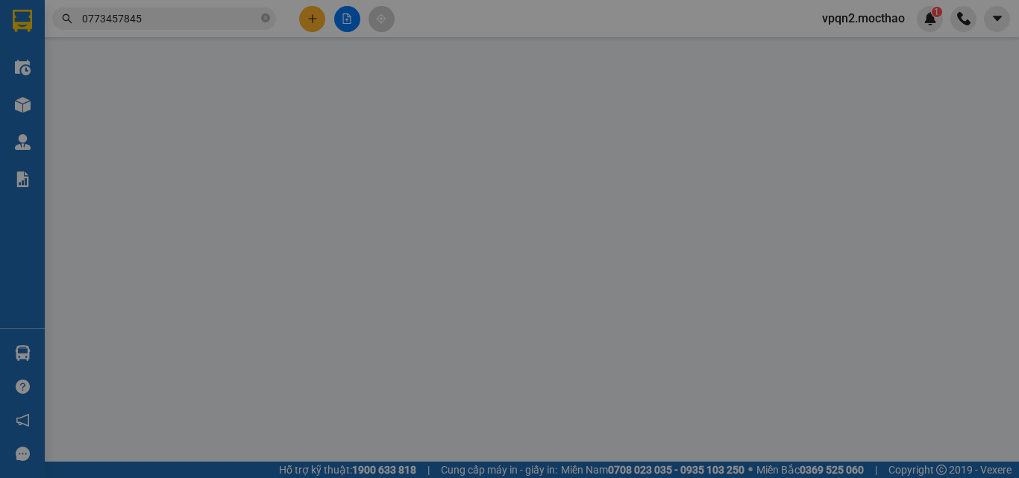
type input "0982635459"
type input "TRANG"
type input "0773457845"
type input "HÒA"
type input "0"
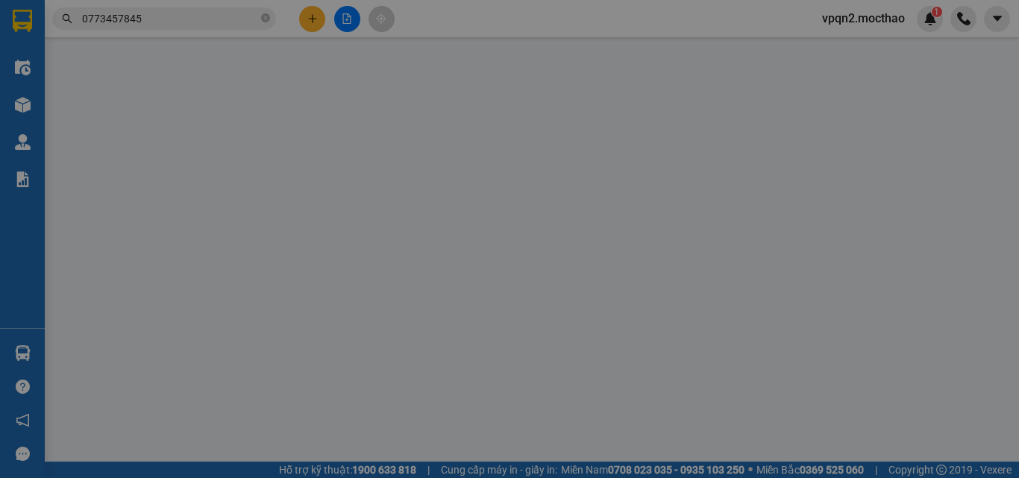
type input "50.000"
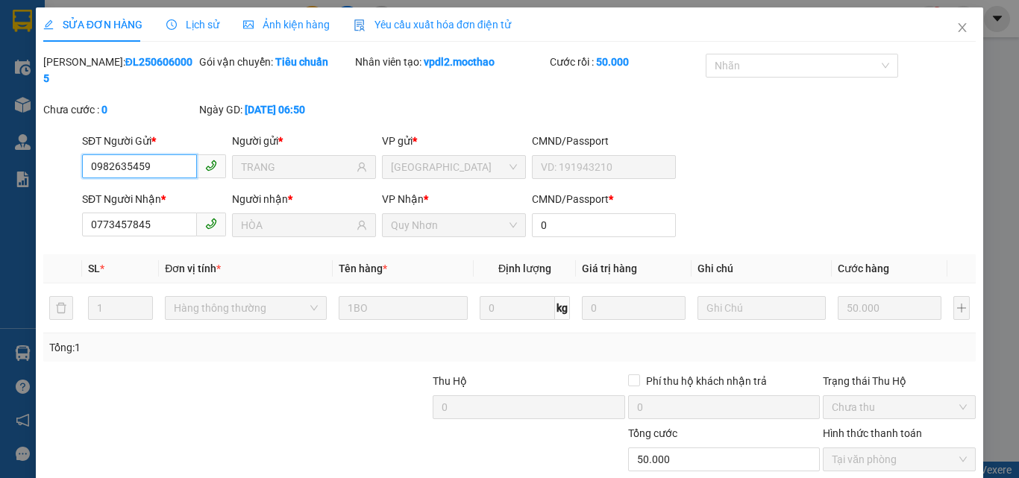
scroll to position [77, 0]
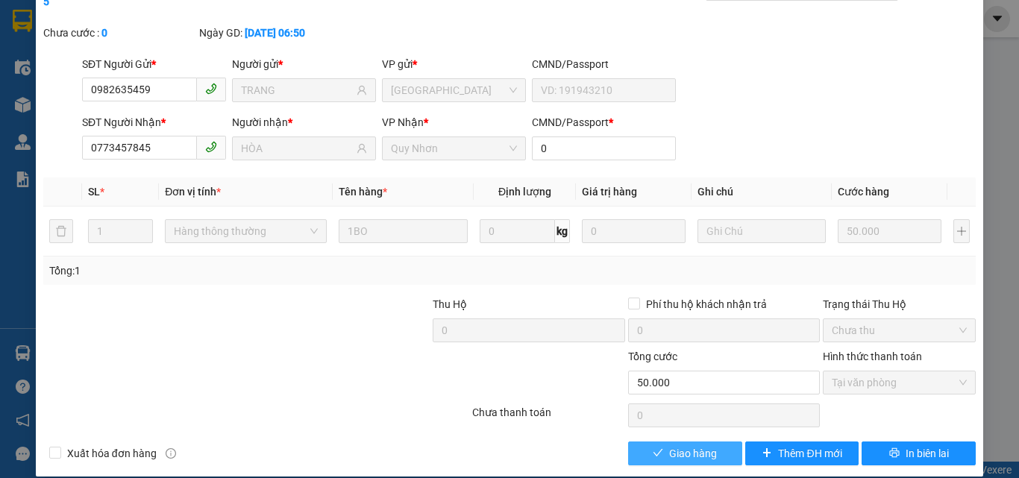
click at [675, 445] on span "Giao hàng" at bounding box center [693, 453] width 48 height 16
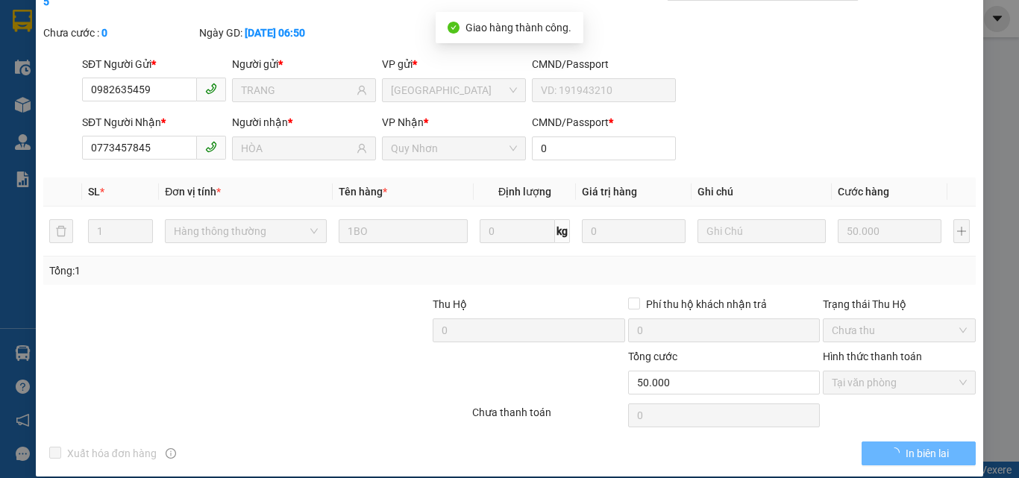
scroll to position [0, 0]
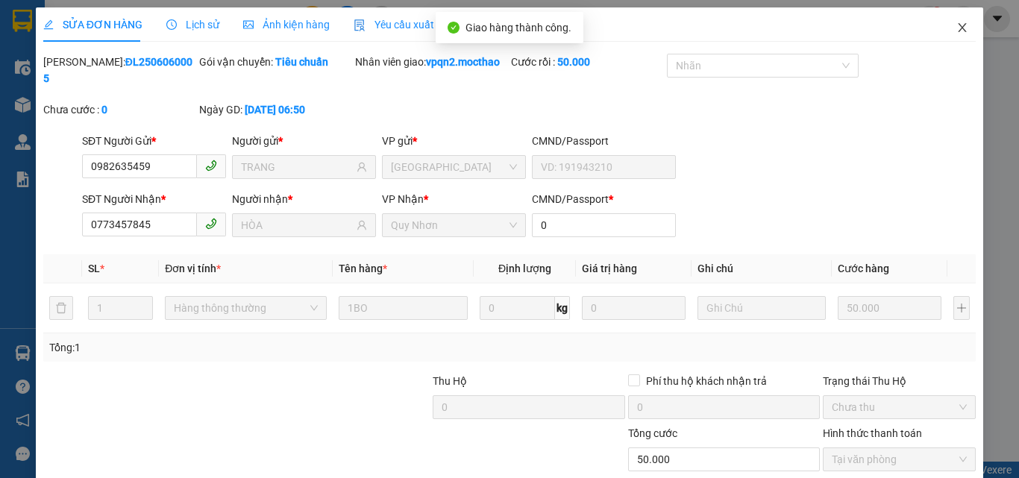
click at [958, 26] on icon "close" at bounding box center [962, 27] width 8 height 9
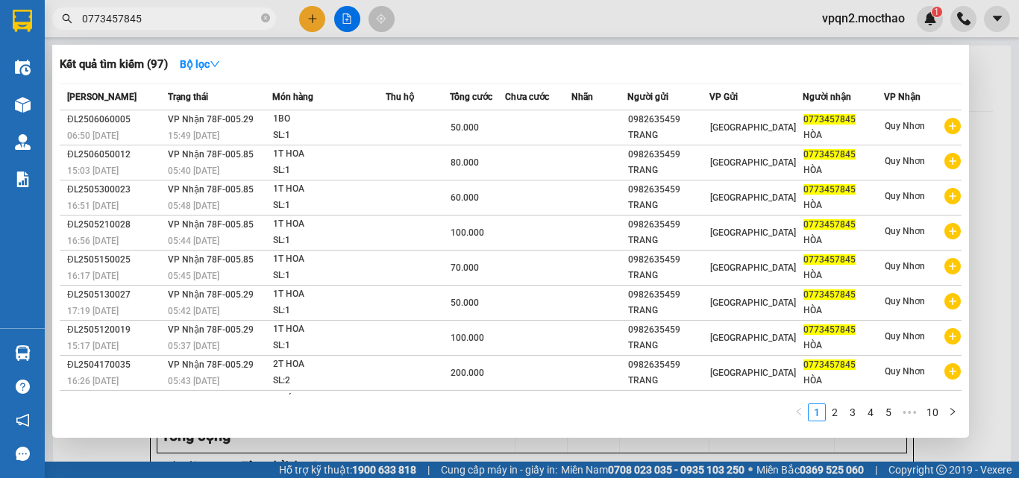
drag, startPoint x: 129, startPoint y: 22, endPoint x: 172, endPoint y: 28, distance: 43.7
click at [172, 28] on span "0773457845" at bounding box center [164, 18] width 224 height 22
type input "0773457845"
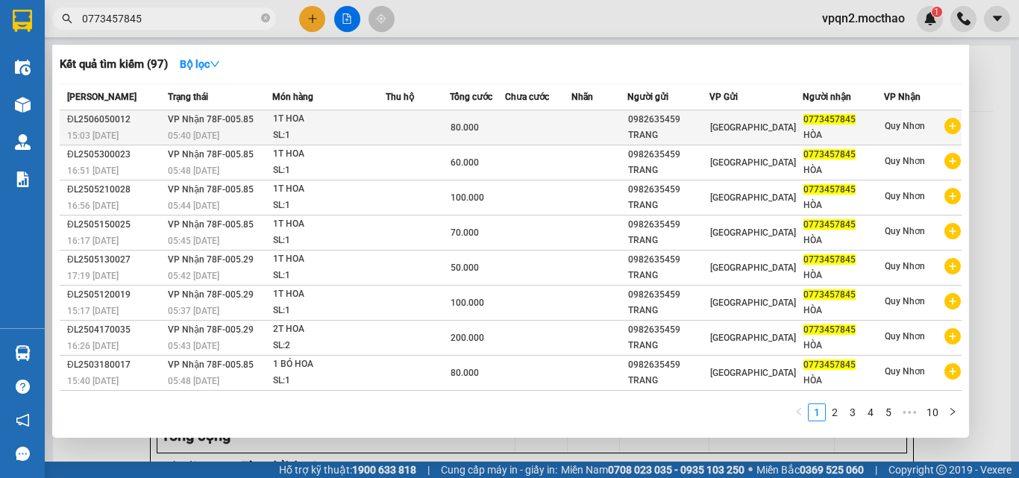
click at [272, 125] on td "VP Nhận 78F-005.85 05:40 - 06/06" at bounding box center [218, 127] width 108 height 35
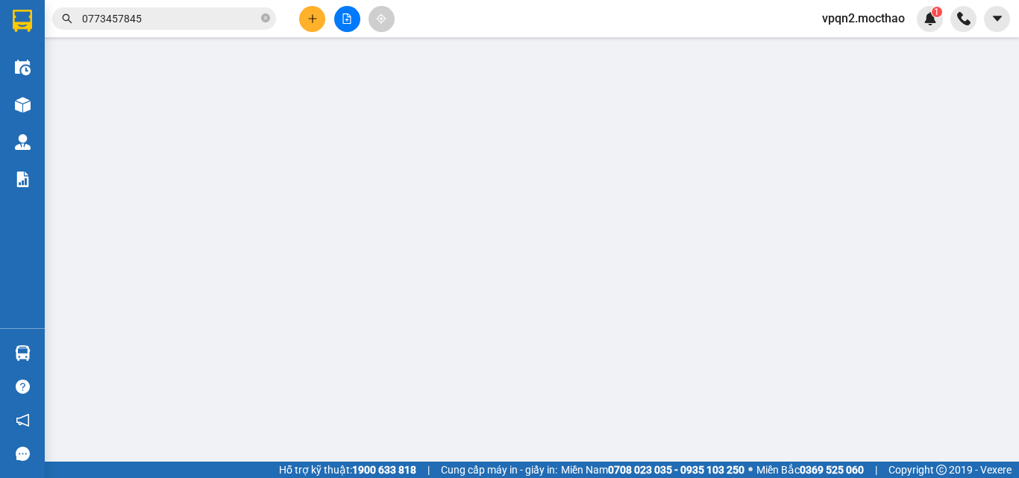
type input "0982635459"
type input "TRANG"
type input "0773457845"
type input "HÒA"
type input "0"
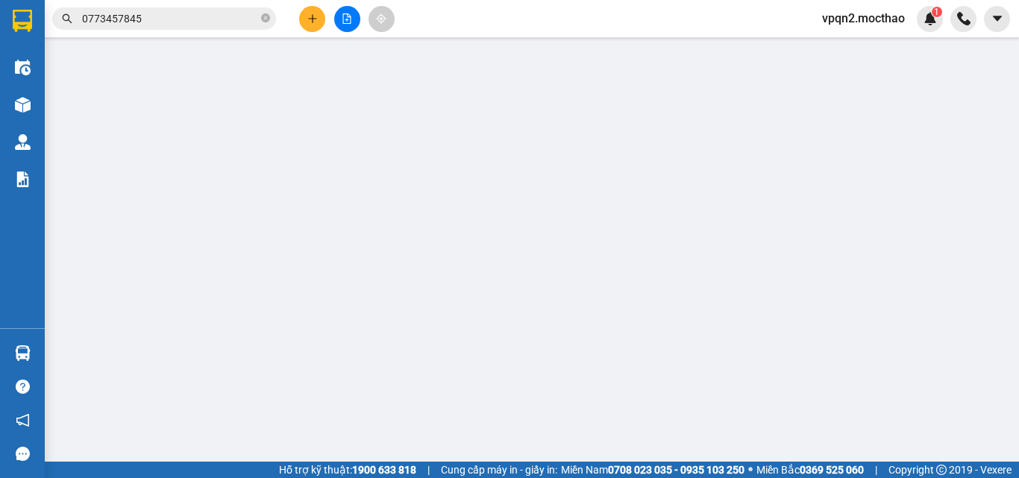
type input "80.000"
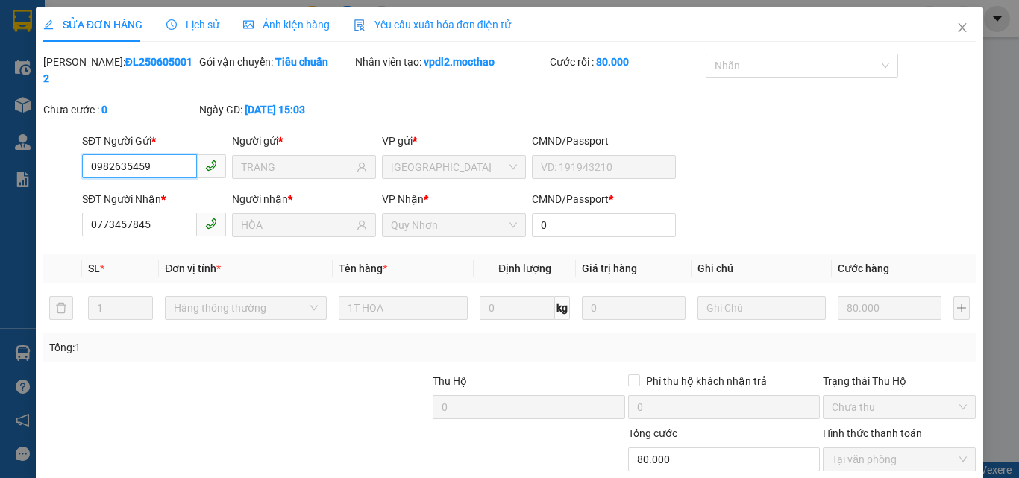
scroll to position [77, 0]
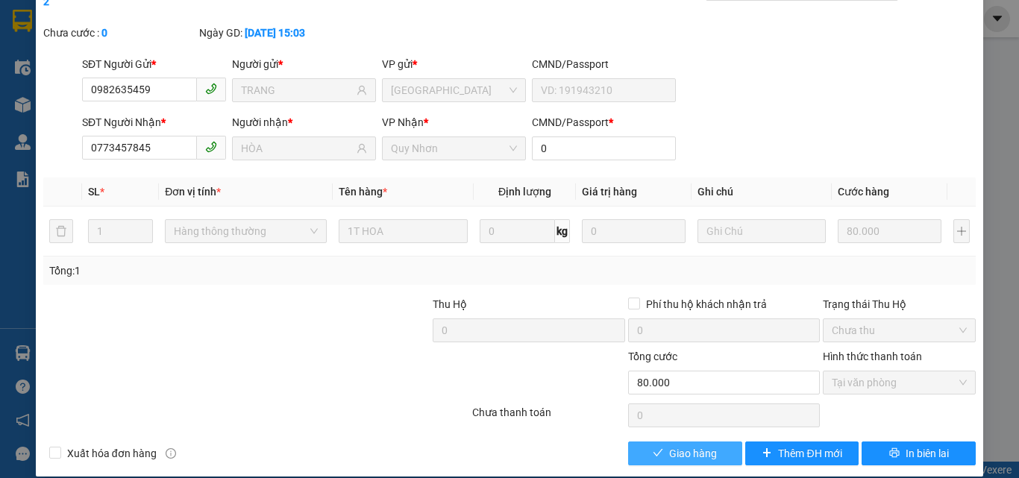
click at [669, 445] on span "Giao hàng" at bounding box center [693, 453] width 48 height 16
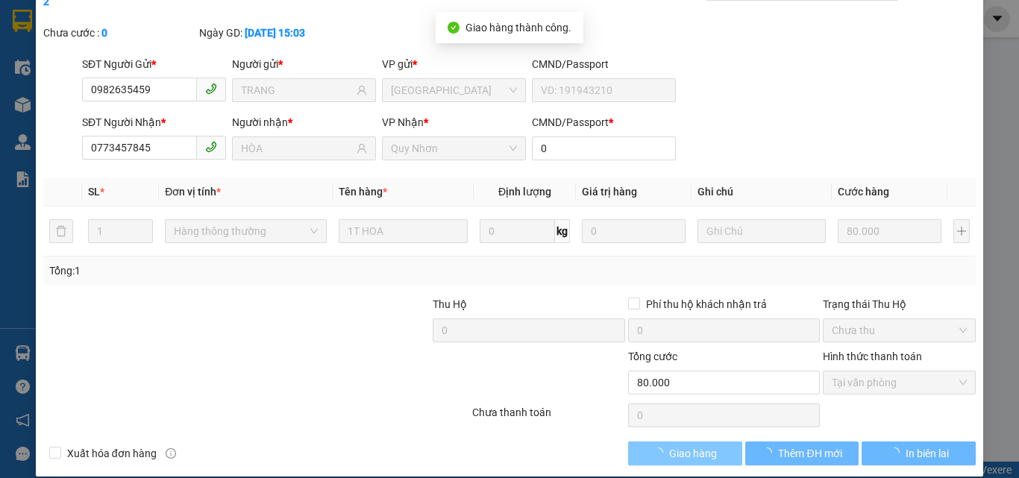
scroll to position [0, 0]
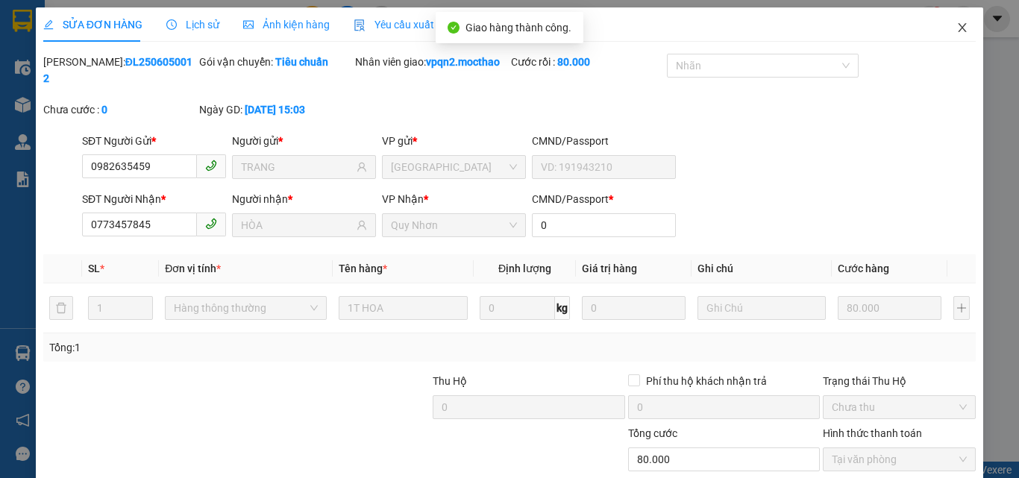
click at [956, 22] on icon "close" at bounding box center [962, 28] width 12 height 12
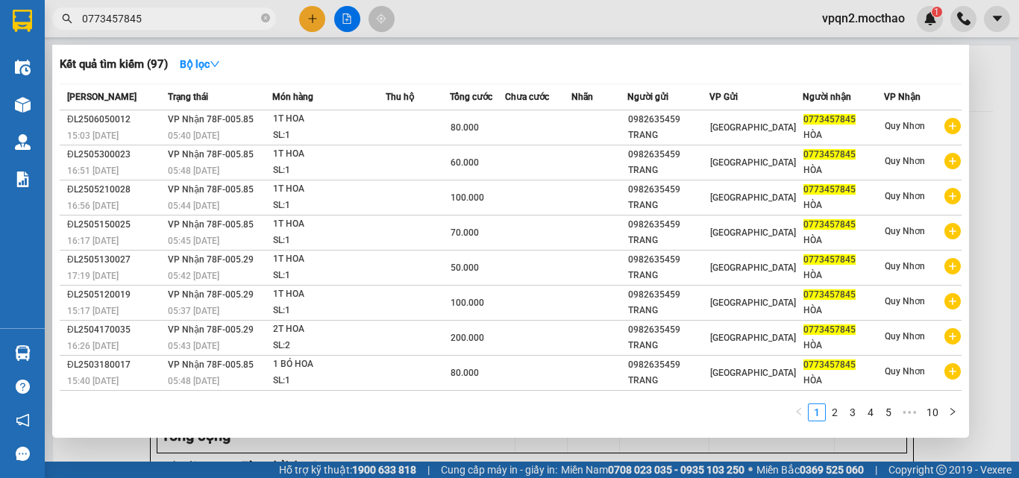
drag, startPoint x: 129, startPoint y: 21, endPoint x: 189, endPoint y: 32, distance: 61.4
click at [189, 32] on div "Kết quả tìm kiếm ( 97 ) Bộ lọc Mã ĐH Trạng thái Món hàng Thu hộ Tổng cước Chưa …" at bounding box center [145, 19] width 291 height 26
type input "0773457845"
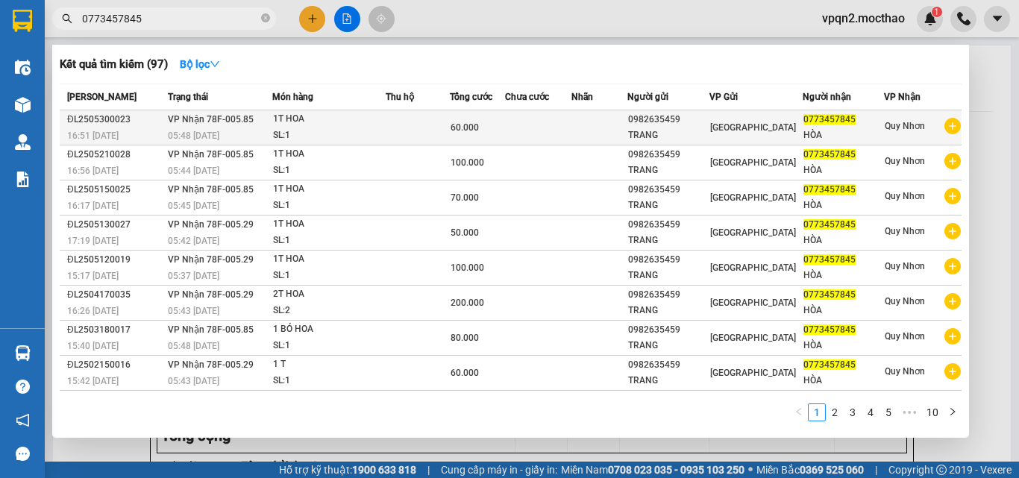
click at [282, 125] on div "1T HOA" at bounding box center [329, 119] width 112 height 16
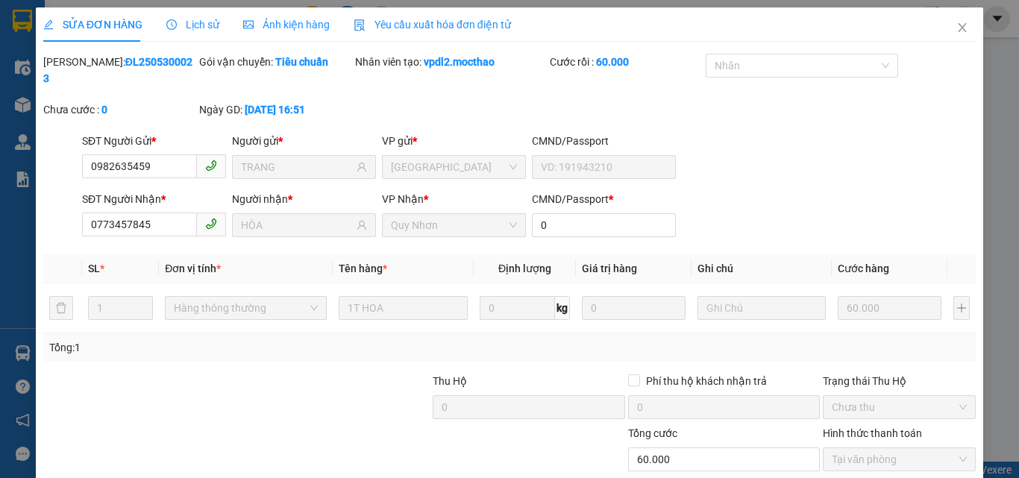
type input "0982635459"
type input "TRANG"
type input "0773457845"
type input "HÒA"
type input "0"
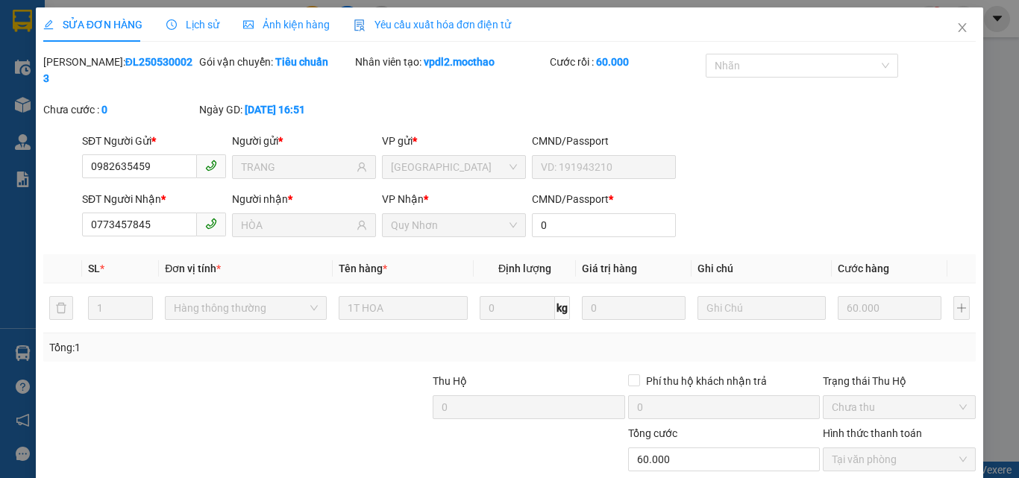
type input "60.000"
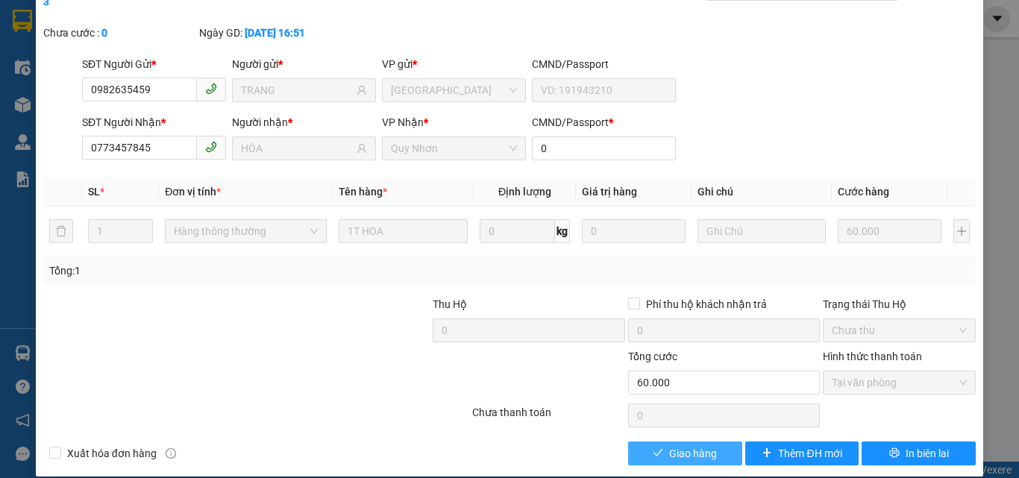
click at [688, 445] on span "Giao hàng" at bounding box center [693, 453] width 48 height 16
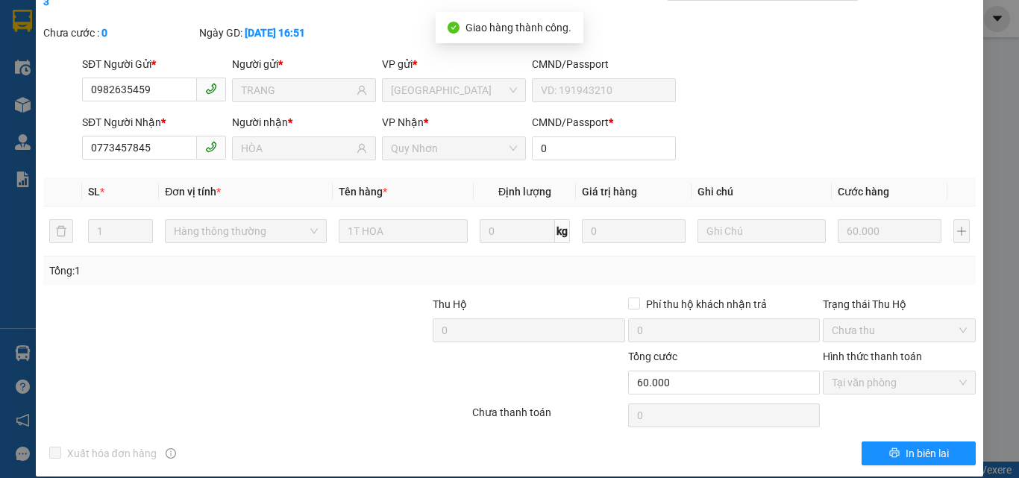
scroll to position [0, 0]
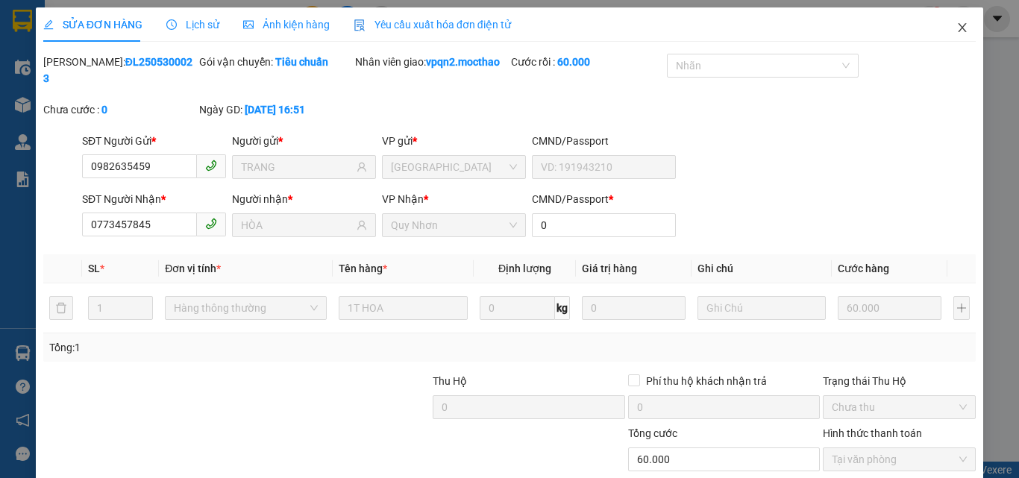
drag, startPoint x: 952, startPoint y: 27, endPoint x: 545, endPoint y: 26, distance: 406.5
click at [956, 27] on icon "close" at bounding box center [962, 28] width 12 height 12
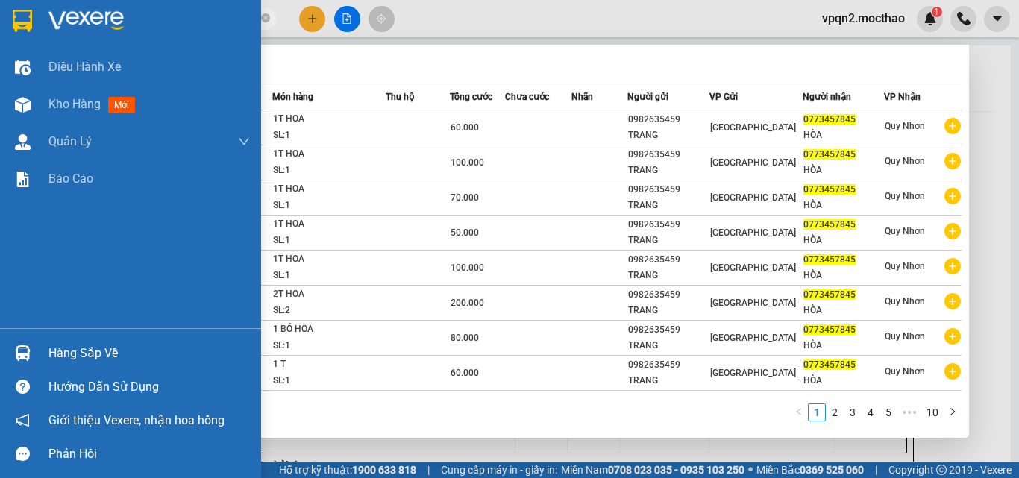
drag, startPoint x: 57, startPoint y: 33, endPoint x: 18, endPoint y: 41, distance: 39.6
click at [18, 41] on section "Kết quả tìm kiếm ( 97 ) Bộ lọc Mã ĐH Trạng thái Món hàng Thu hộ Tổng cước Chưa …" at bounding box center [509, 239] width 1019 height 478
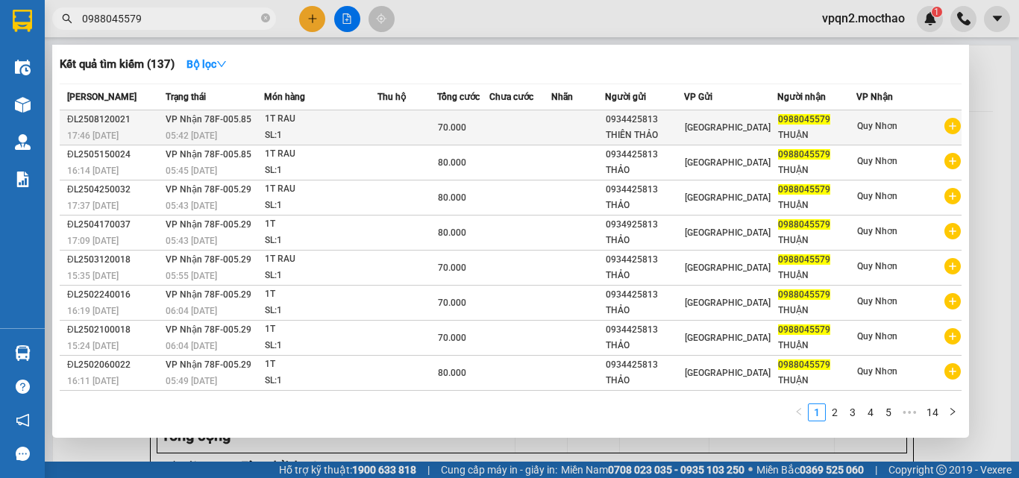
type input "0988045579"
click at [466, 128] on span "70.000" at bounding box center [452, 127] width 28 height 10
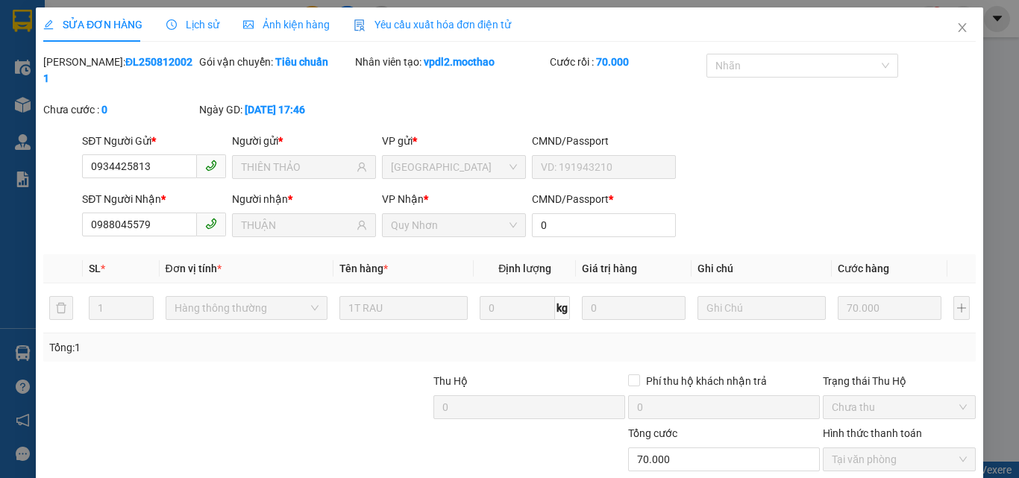
type input "0934425813"
type input "THIÊN THẢO"
type input "0988045579"
type input "THUẬN"
type input "0"
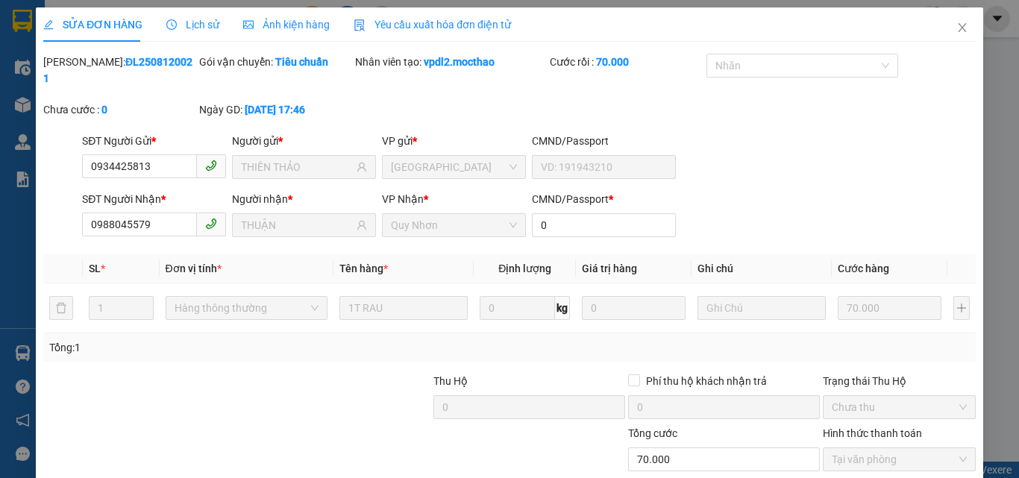
type input "70.000"
checkbox input "true"
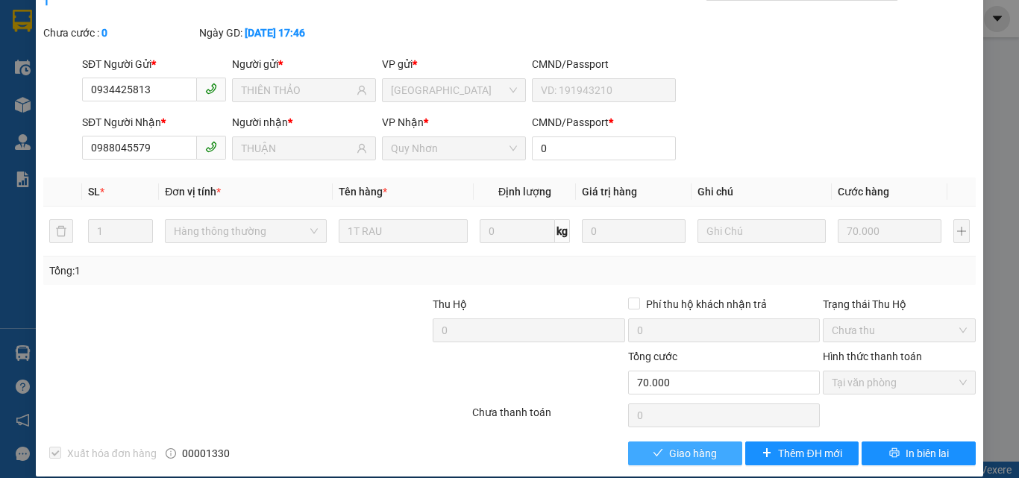
click at [669, 445] on span "Giao hàng" at bounding box center [693, 453] width 48 height 16
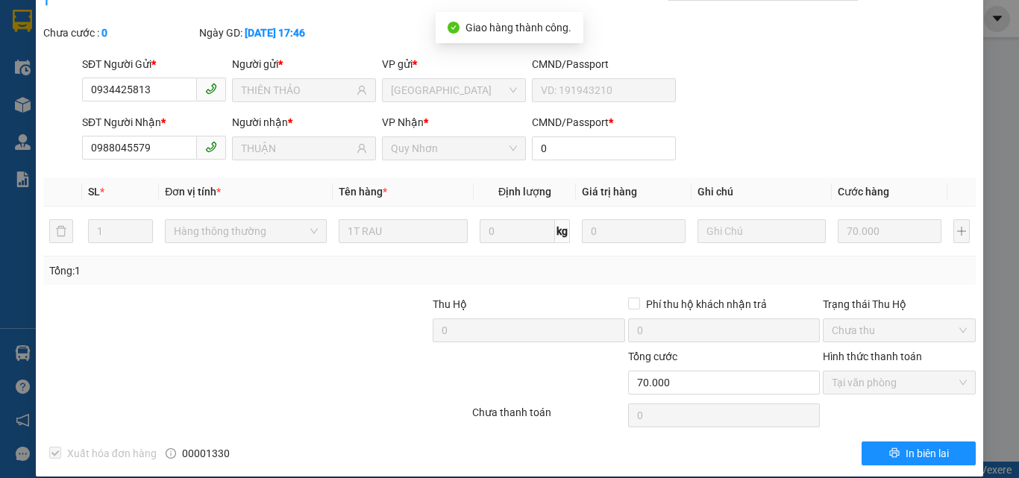
scroll to position [0, 0]
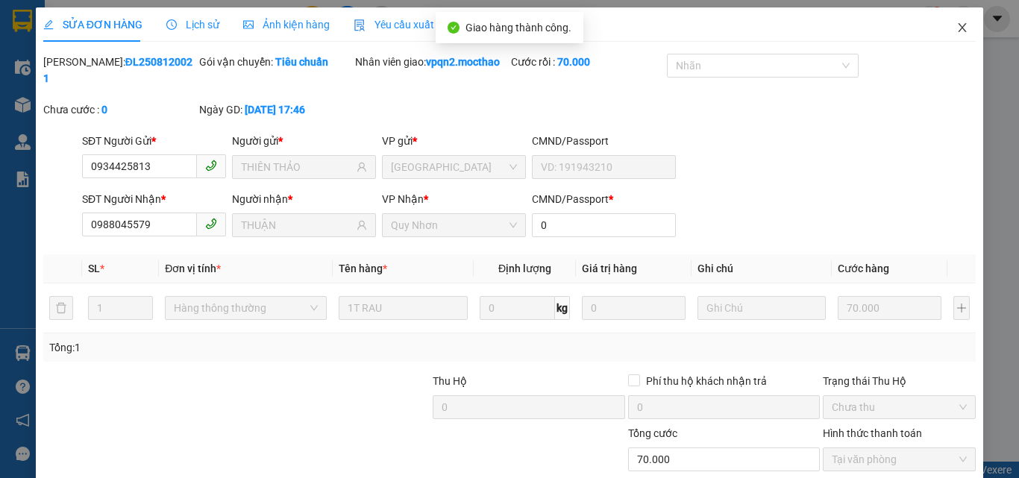
click at [956, 29] on icon "close" at bounding box center [962, 28] width 12 height 12
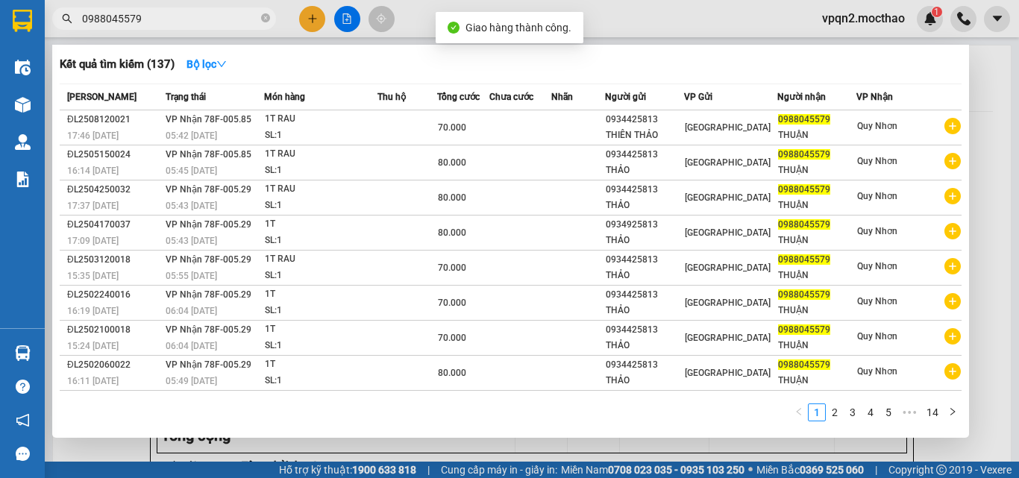
drag, startPoint x: 127, startPoint y: 17, endPoint x: 204, endPoint y: 29, distance: 78.5
click at [204, 29] on span "0988045579" at bounding box center [164, 18] width 224 height 22
type input "0988045579"
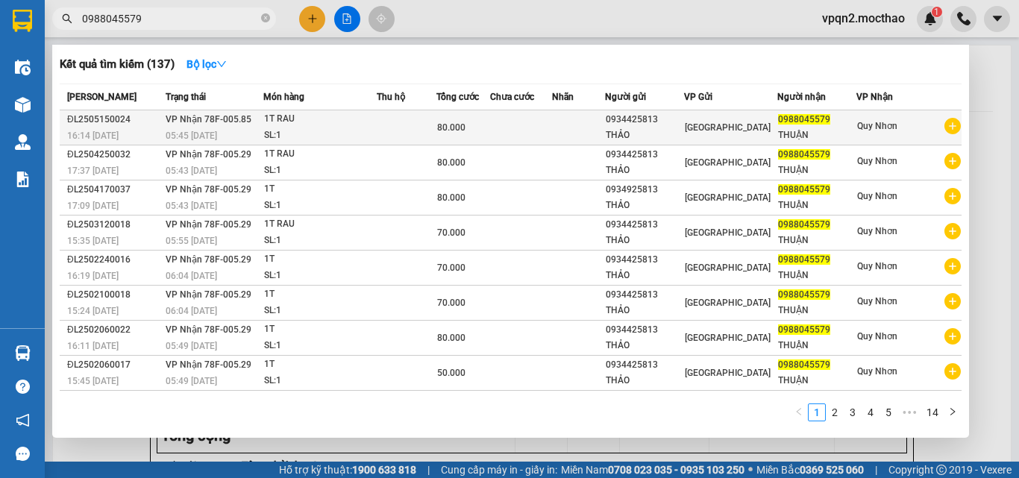
click at [465, 127] on span "80.000" at bounding box center [451, 127] width 28 height 10
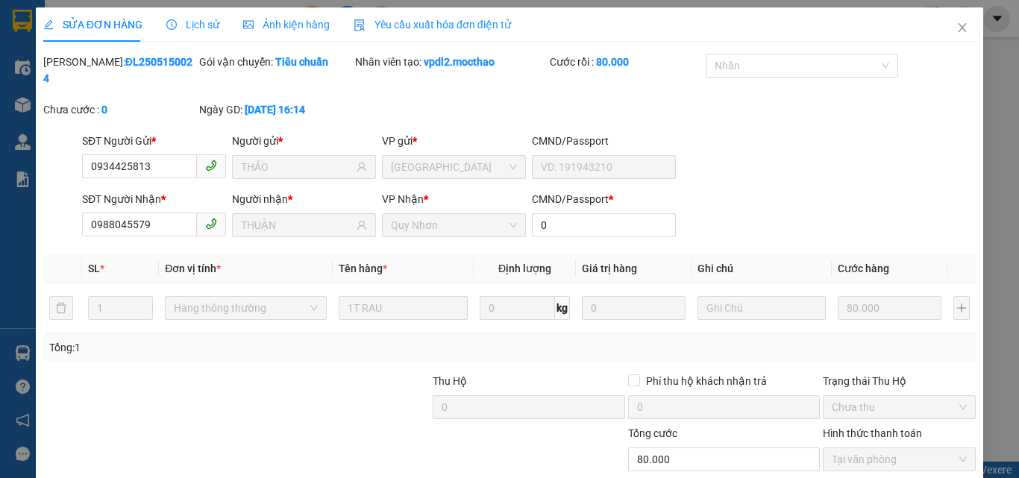
type input "0934425813"
type input "THẢO"
type input "0988045579"
type input "THUẬN"
type input "0"
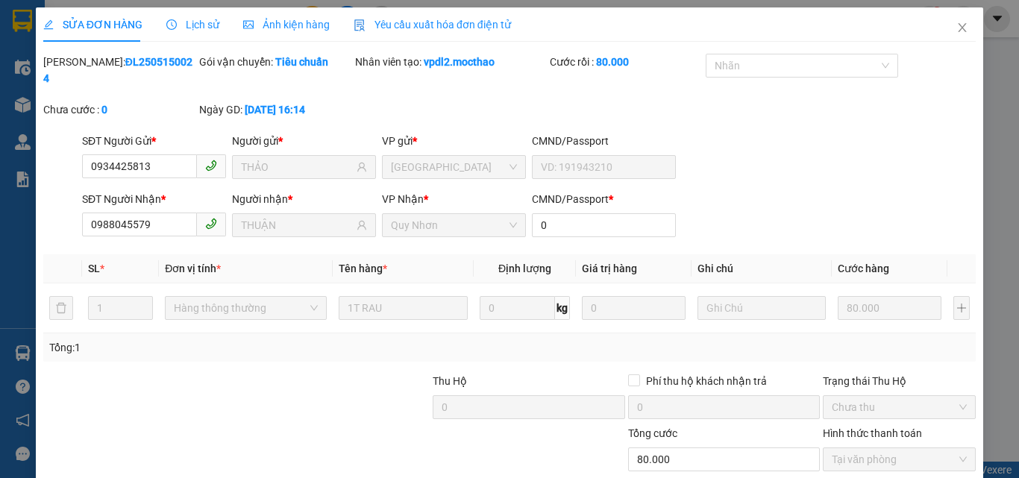
type input "80.000"
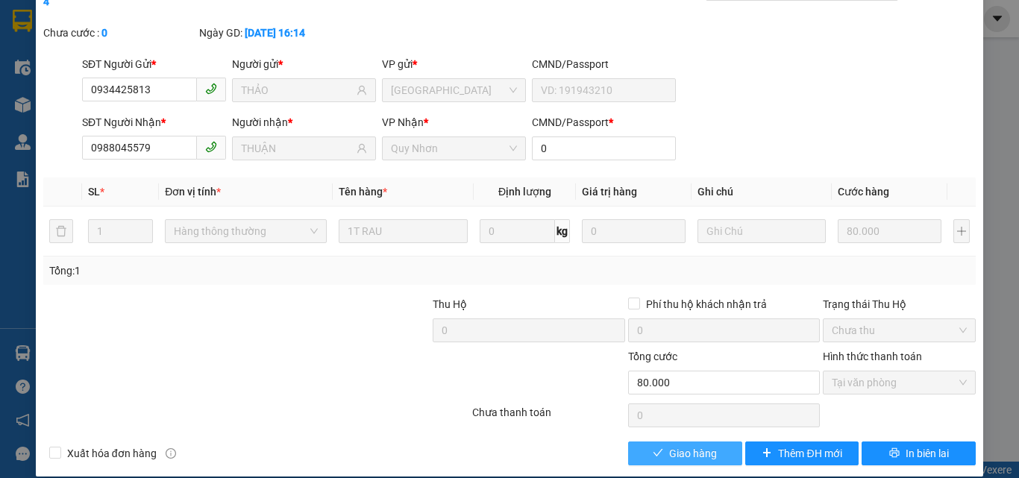
click at [671, 445] on span "Giao hàng" at bounding box center [693, 453] width 48 height 16
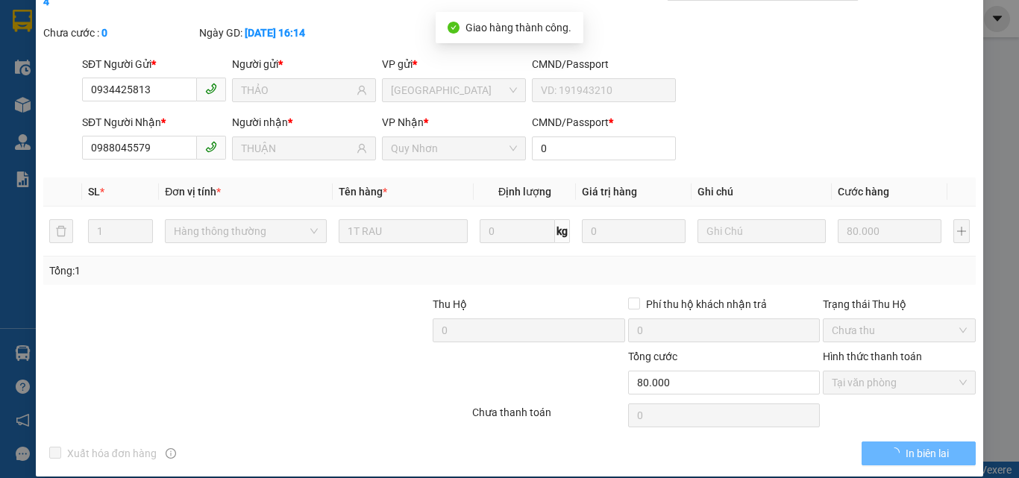
scroll to position [0, 0]
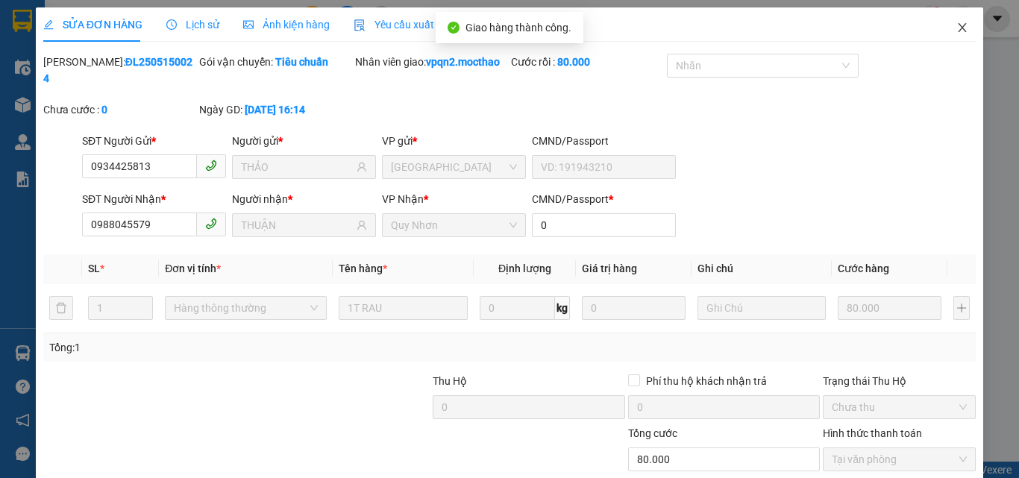
drag, startPoint x: 959, startPoint y: 28, endPoint x: 847, endPoint y: 43, distance: 113.7
click at [958, 28] on span "Close" at bounding box center [962, 28] width 42 height 42
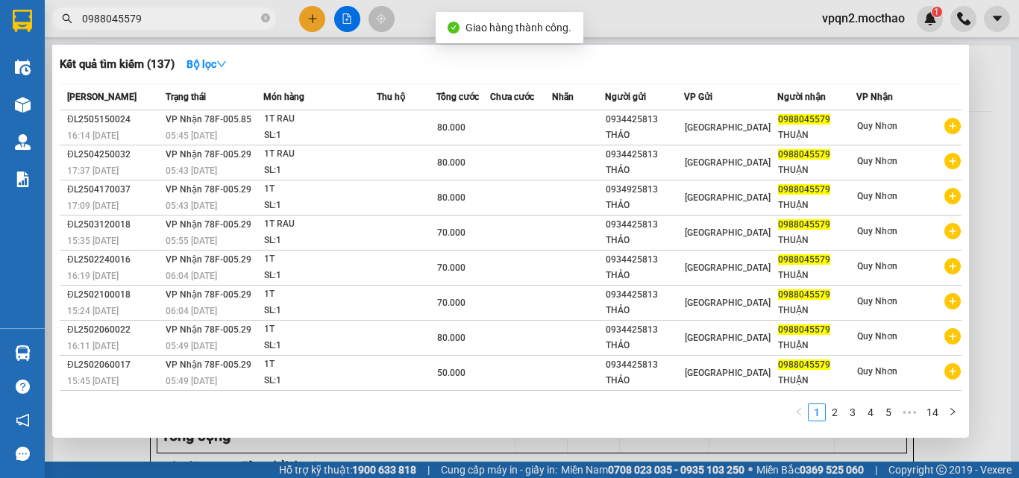
drag, startPoint x: 128, startPoint y: 25, endPoint x: 186, endPoint y: 40, distance: 60.6
click at [186, 32] on div "Kết quả tìm kiếm ( 137 ) Bộ lọc Mã ĐH Trạng thái Món hàng Thu hộ Tổng cước Chưa…" at bounding box center [145, 19] width 291 height 26
type input "0988045579"
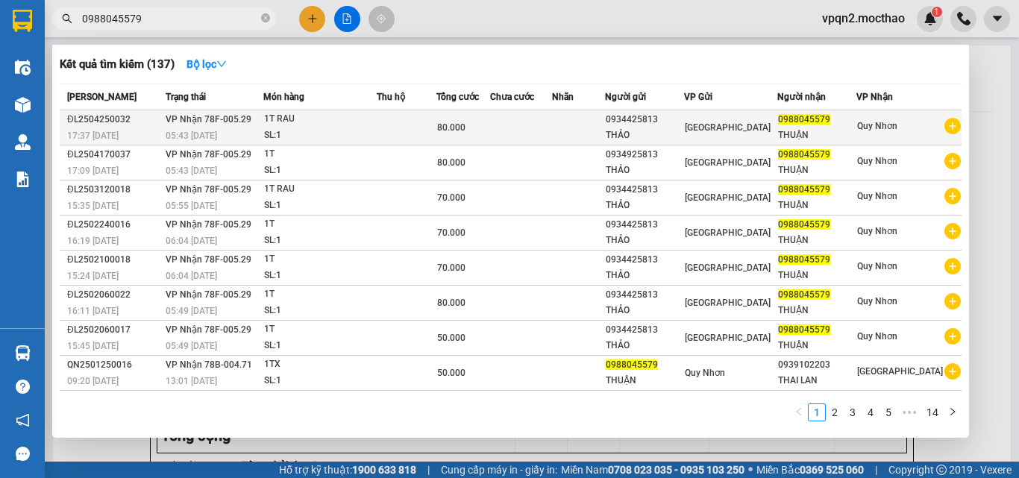
click at [421, 119] on td at bounding box center [407, 127] width 60 height 35
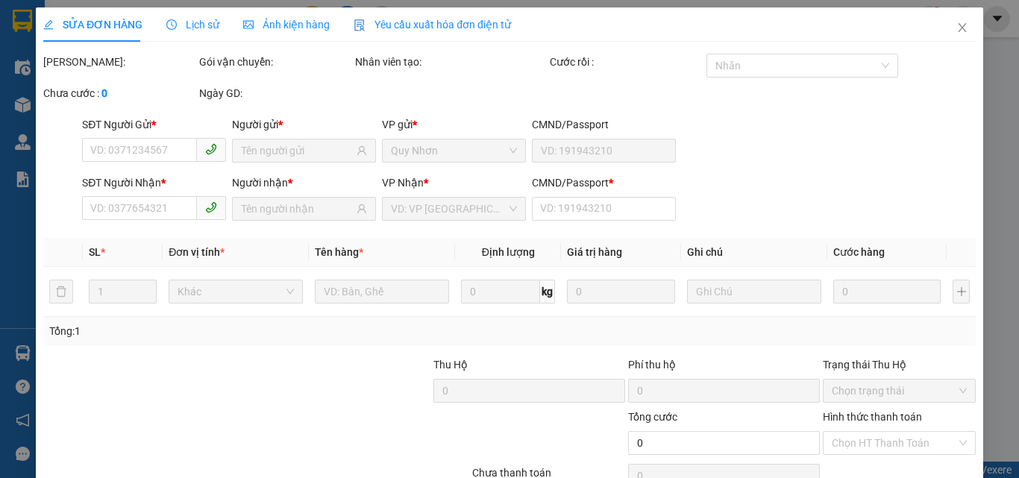
type input "0934425813"
type input "THẢO"
type input "0988045579"
type input "THUẬN"
type input "0"
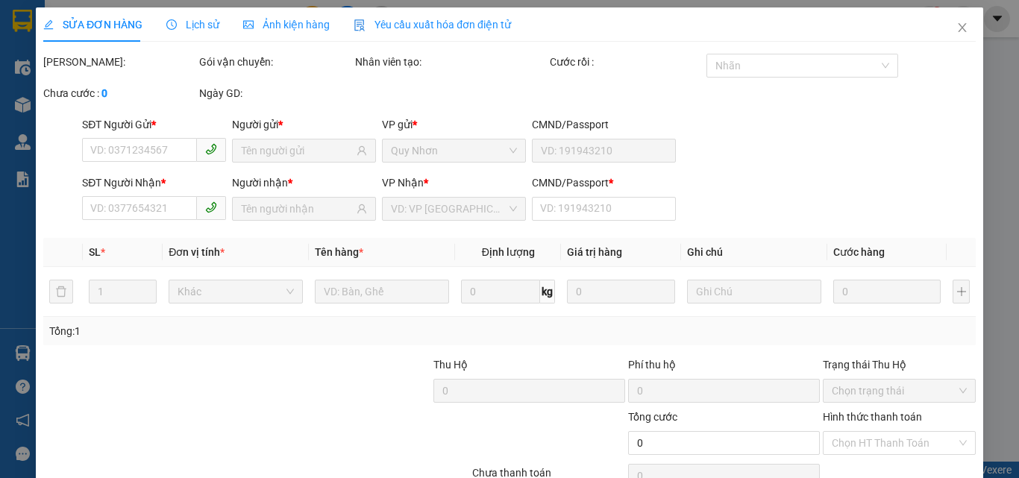
type input "80.000"
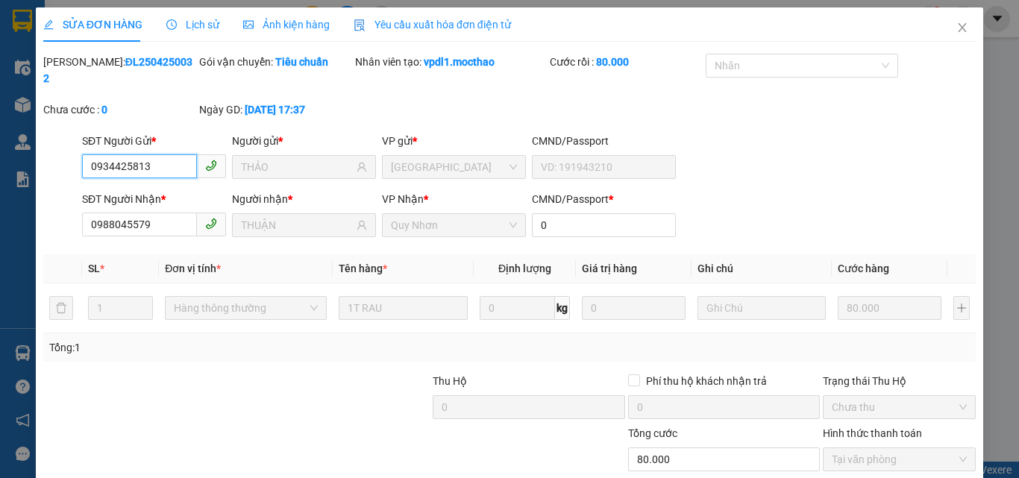
scroll to position [77, 0]
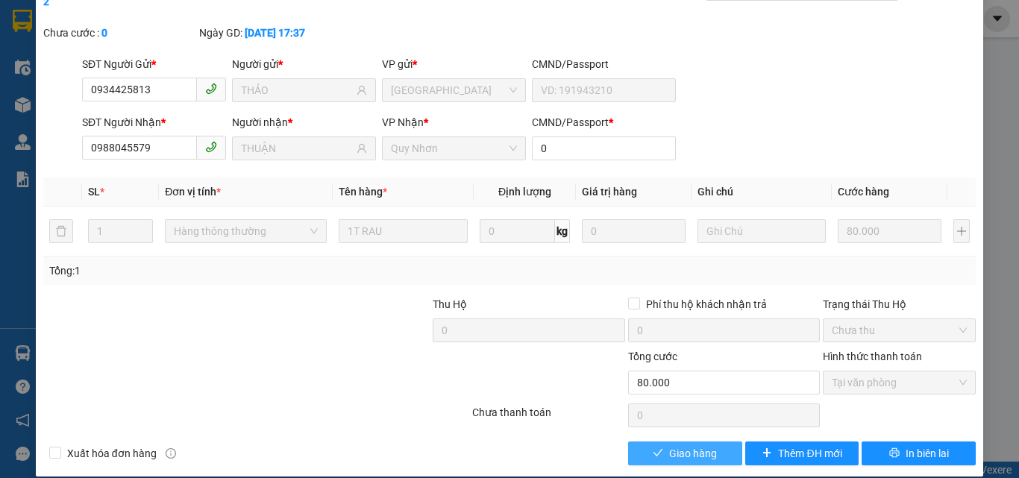
click at [686, 445] on span "Giao hàng" at bounding box center [693, 453] width 48 height 16
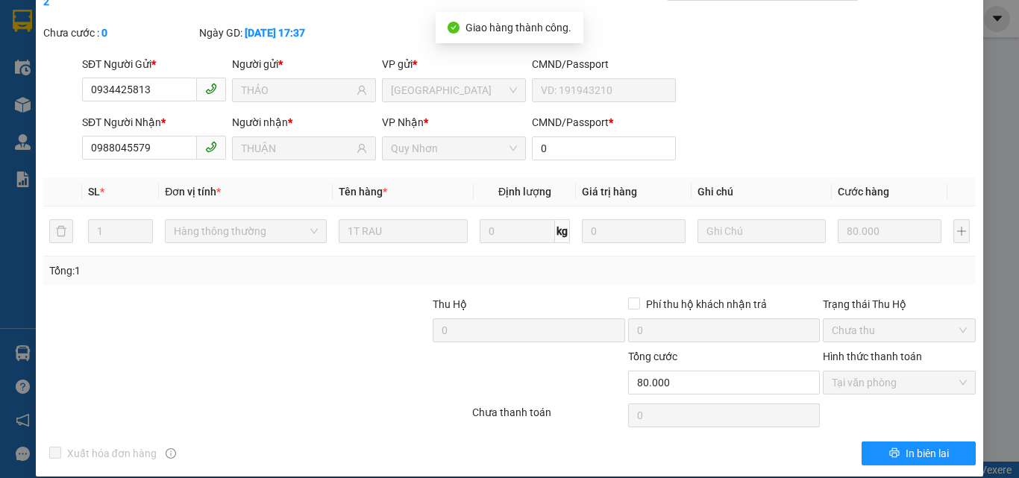
scroll to position [0, 0]
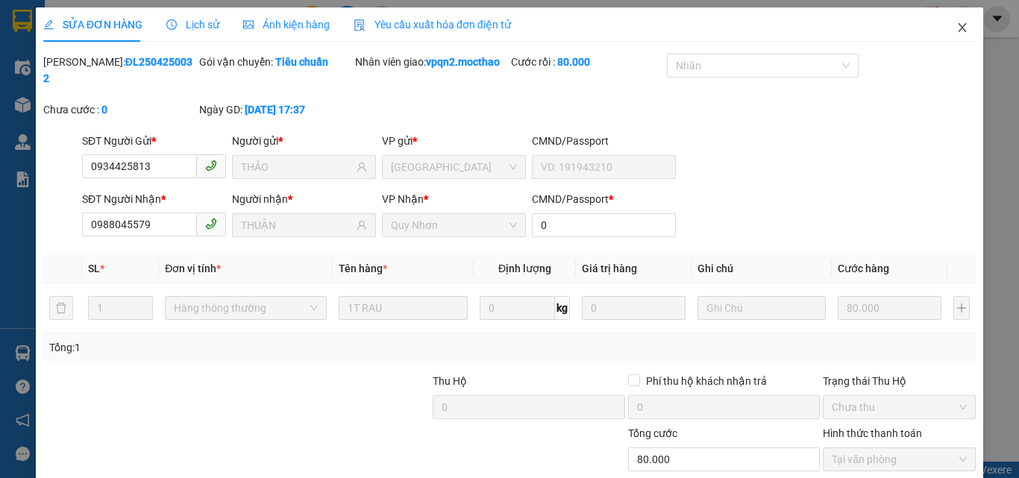
click at [956, 26] on icon "close" at bounding box center [962, 28] width 12 height 12
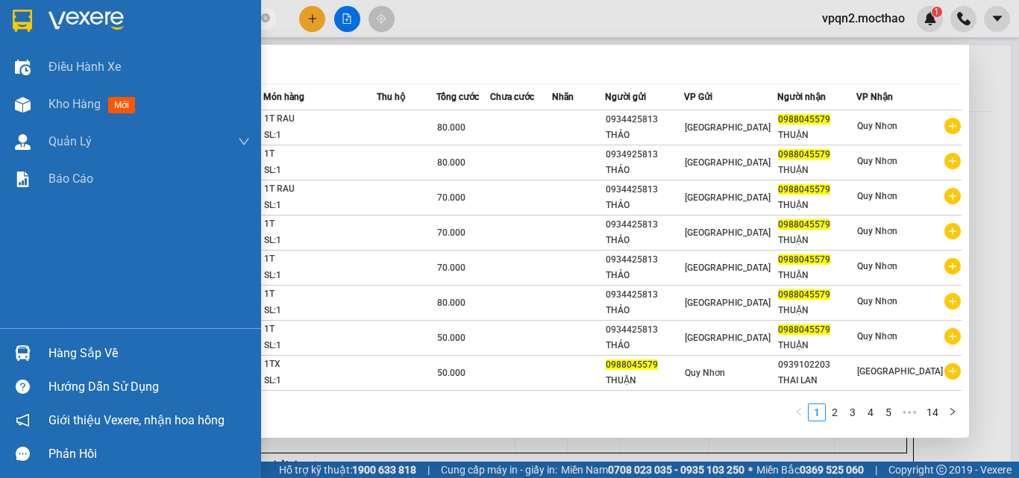
drag, startPoint x: 94, startPoint y: 31, endPoint x: 36, endPoint y: 39, distance: 58.7
click at [36, 39] on section "Kết quả tìm kiếm ( 137 ) Bộ lọc Mã ĐH Trạng thái Món hàng Thu hộ Tổng cước Chưa…" at bounding box center [509, 239] width 1019 height 478
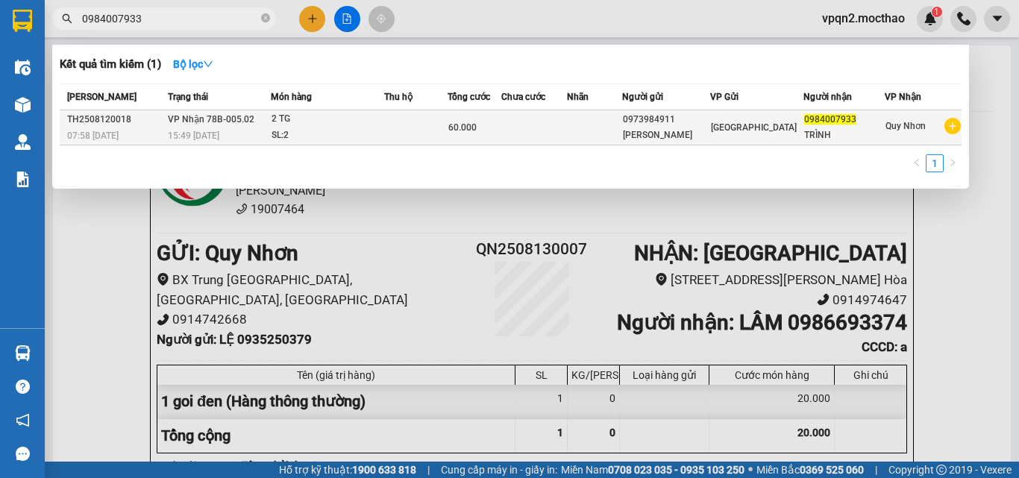
type input "0984007933"
click at [448, 131] on td at bounding box center [415, 127] width 63 height 35
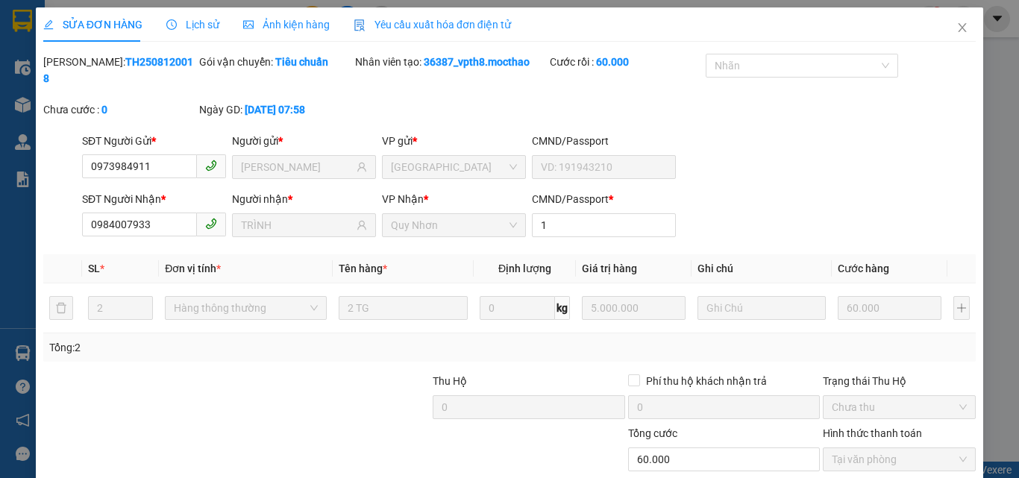
type input "0973984911"
type input "TẤN NGUYÊN"
type input "0984007933"
type input "TRÌNH"
type input "1"
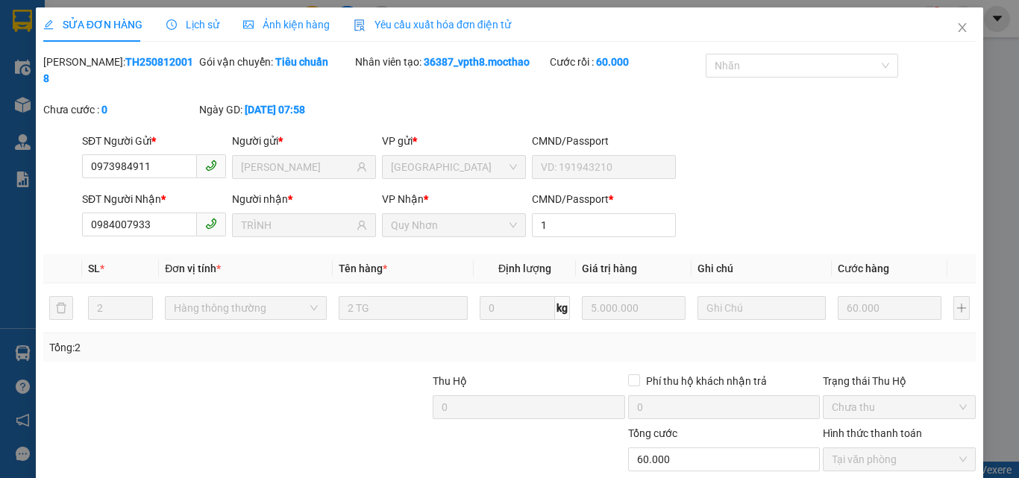
type input "60.000"
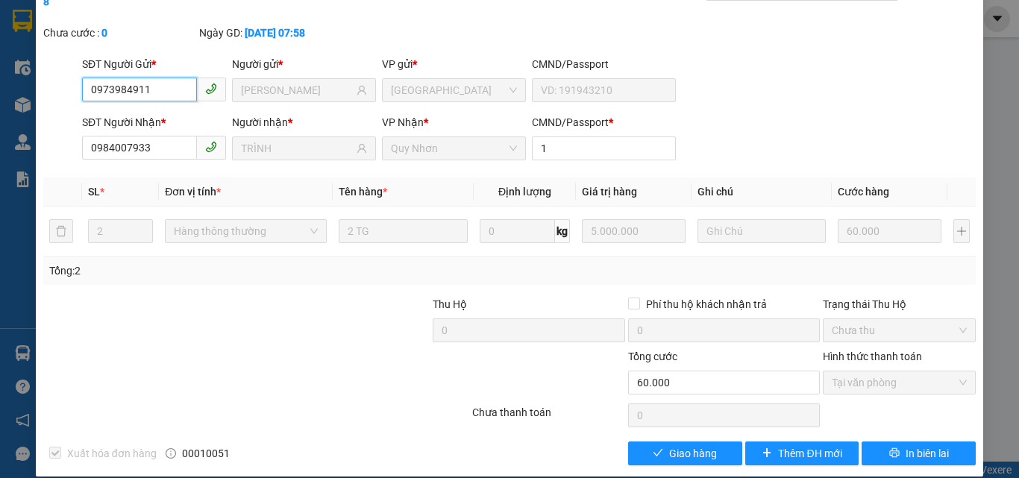
checkbox input "true"
click at [669, 445] on span "Giao hàng" at bounding box center [693, 453] width 48 height 16
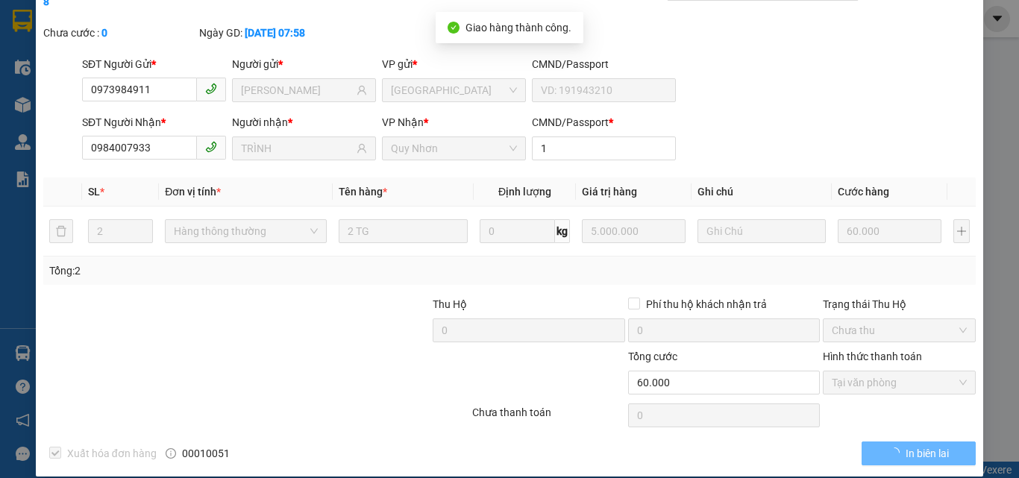
scroll to position [0, 0]
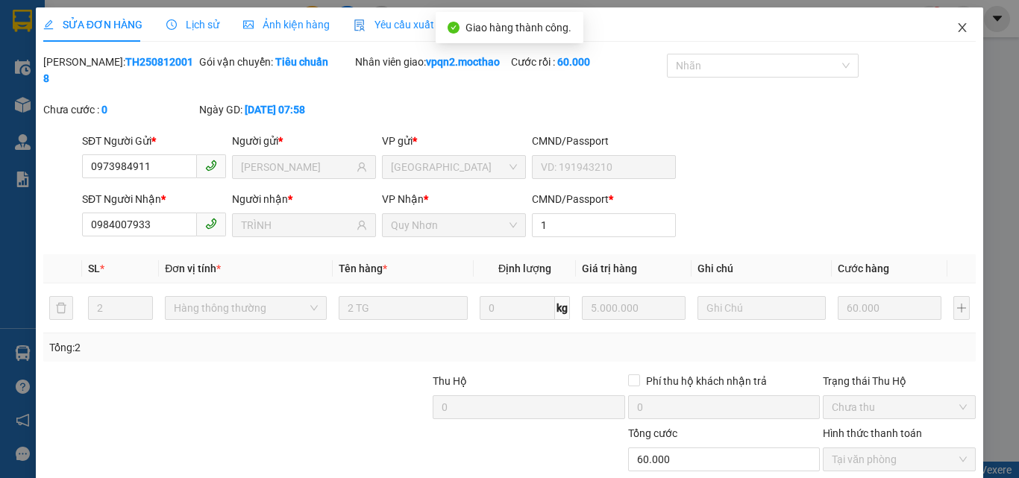
click at [956, 26] on icon "close" at bounding box center [962, 28] width 12 height 12
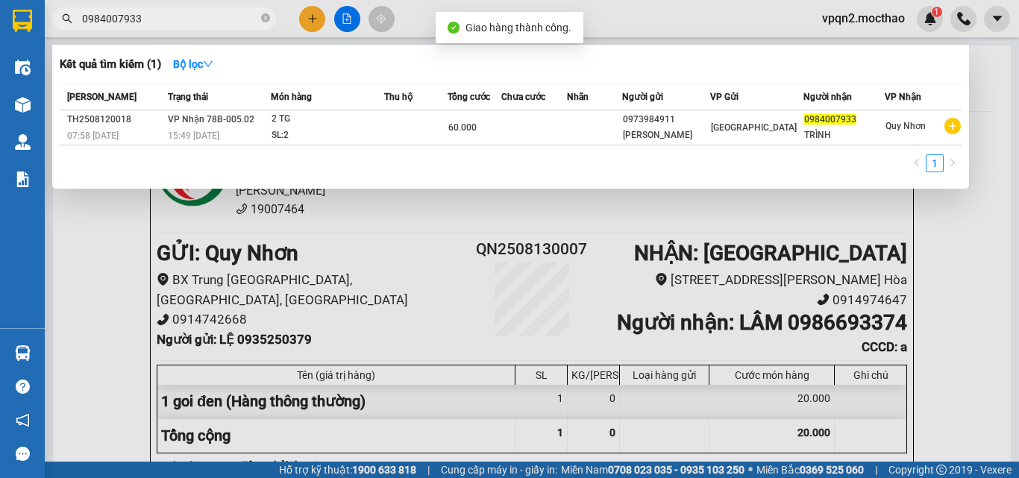
drag, startPoint x: 146, startPoint y: 20, endPoint x: 53, endPoint y: 33, distance: 94.1
click at [53, 32] on div "Kết quả tìm kiếm ( 1 ) Bộ lọc Mã ĐH Trạng thái Món hàng Thu hộ Tổng cước Chưa c…" at bounding box center [145, 19] width 291 height 26
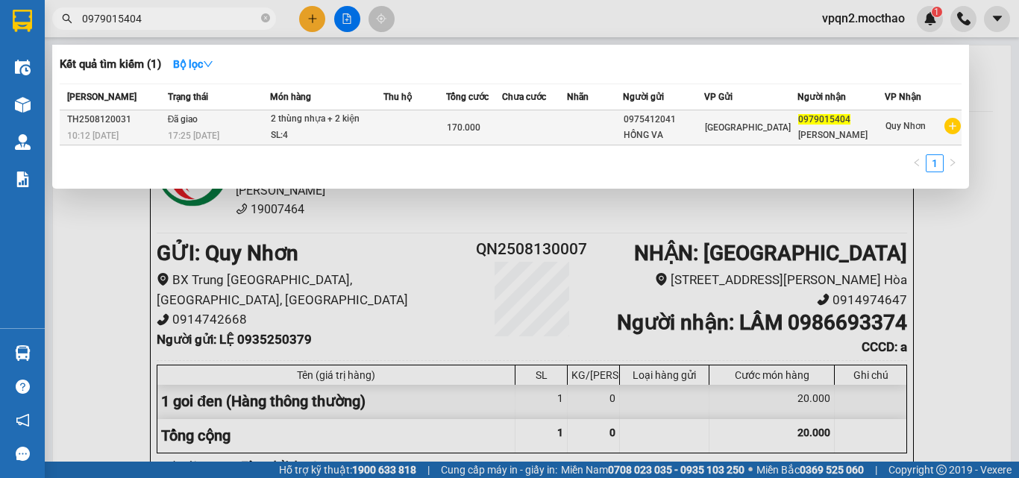
type input "0979015404"
click at [362, 128] on div "SL: 4" at bounding box center [327, 136] width 112 height 16
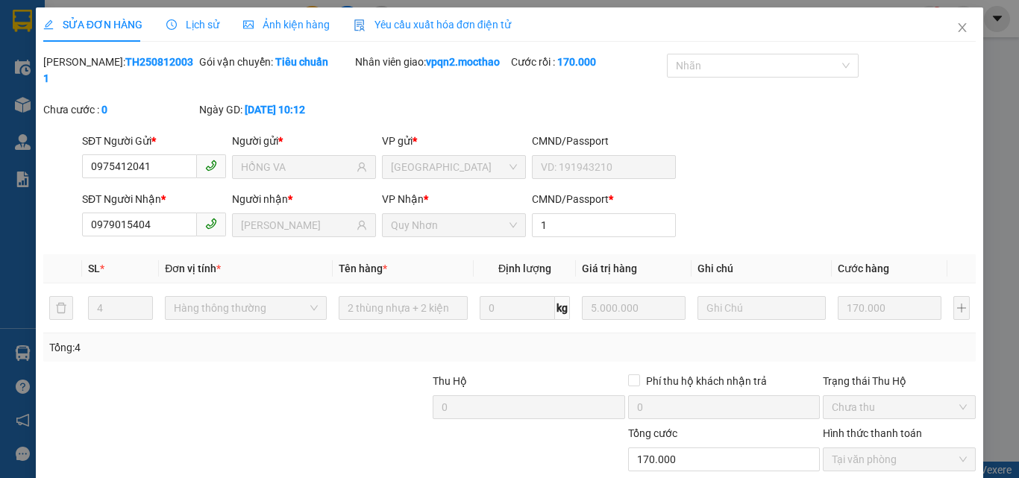
type input "0975412041"
type input "HỒNG VA"
type input "0979015404"
type input "quỳnh anh"
type input "1"
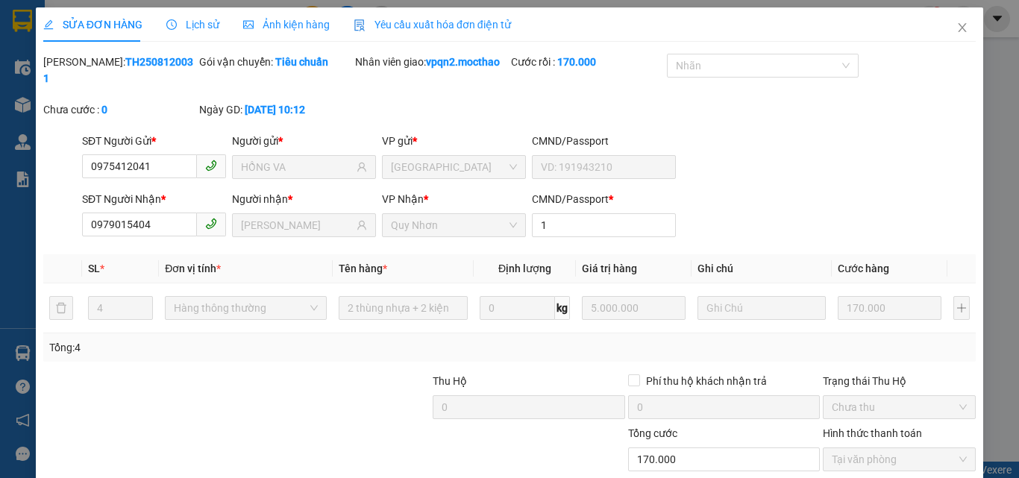
type input "170.000"
click at [956, 31] on icon "close" at bounding box center [962, 28] width 12 height 12
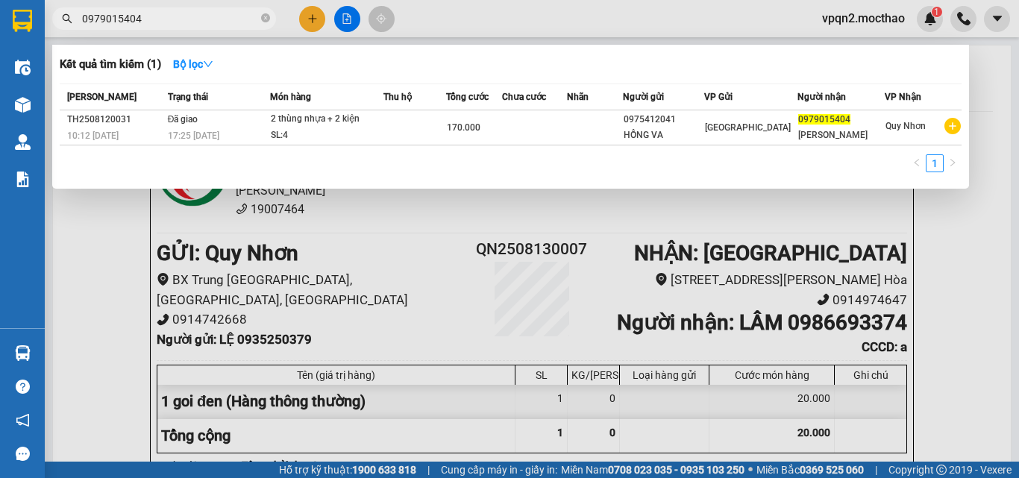
drag, startPoint x: 125, startPoint y: 25, endPoint x: 79, endPoint y: 28, distance: 45.6
click at [79, 28] on span "0979015404" at bounding box center [164, 18] width 224 height 22
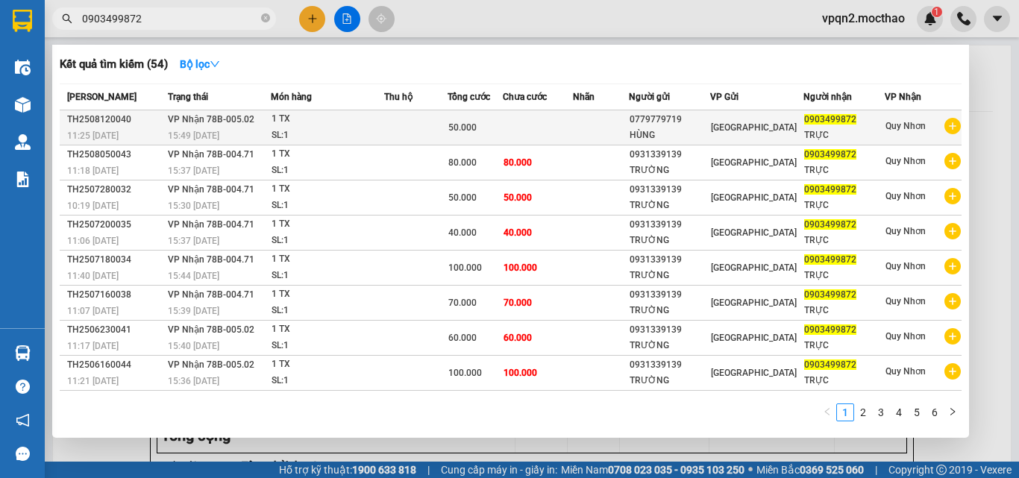
type input "0903499872"
click at [468, 126] on span "50.000" at bounding box center [462, 127] width 28 height 10
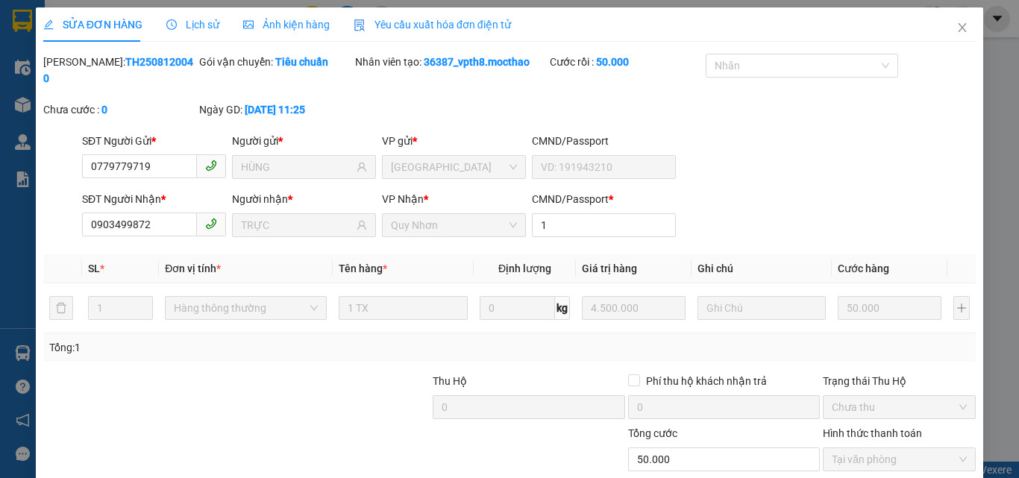
type input "0779779719"
type input "HÙNG"
type input "0903499872"
type input "TRỰC"
type input "1"
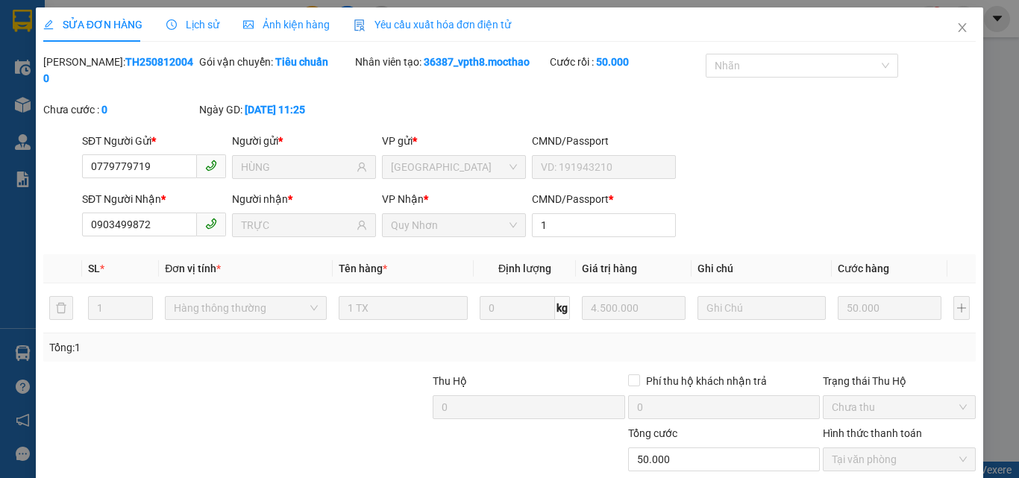
type input "50.000"
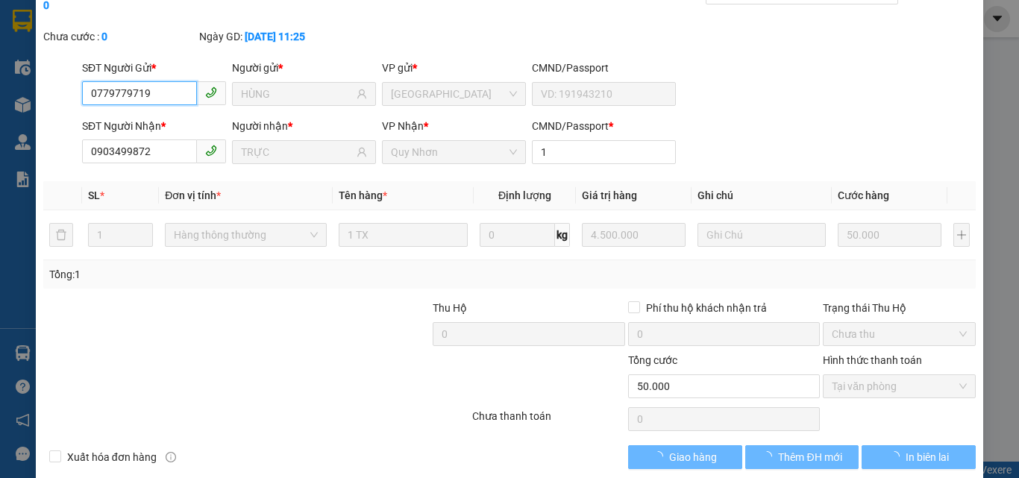
checkbox input "true"
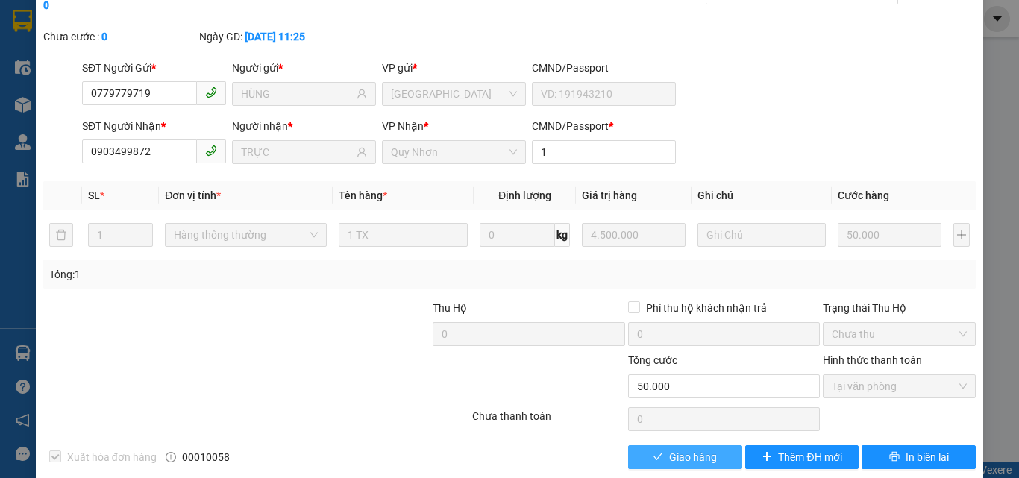
click at [685, 449] on span "Giao hàng" at bounding box center [693, 457] width 48 height 16
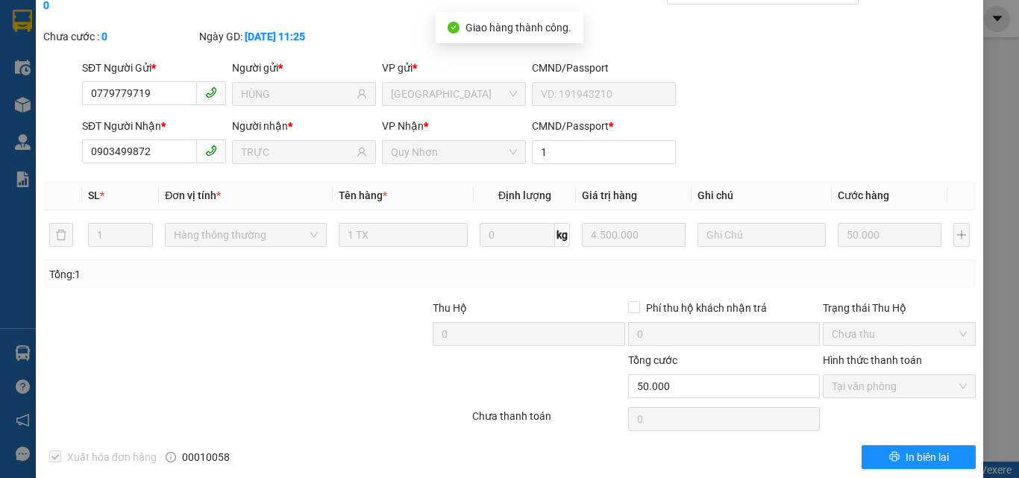
scroll to position [0, 0]
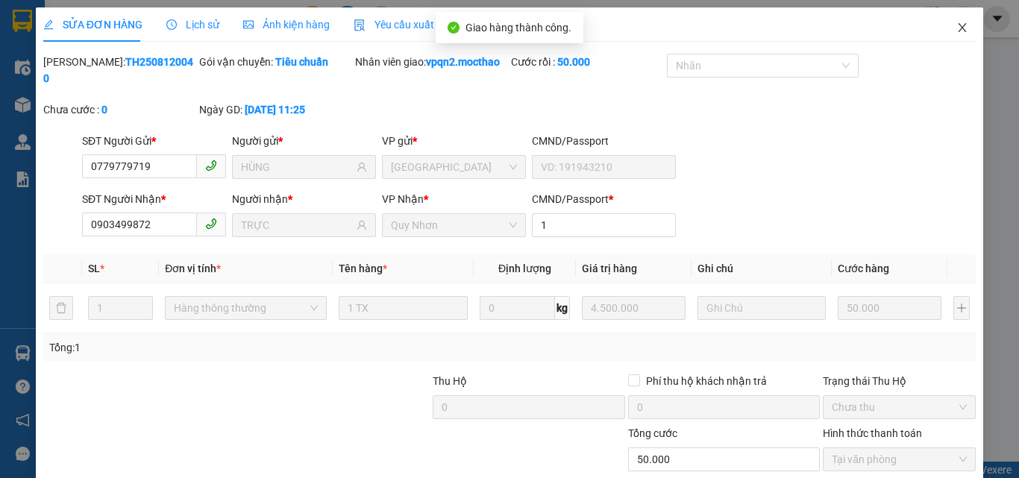
click at [956, 23] on icon "close" at bounding box center [962, 28] width 12 height 12
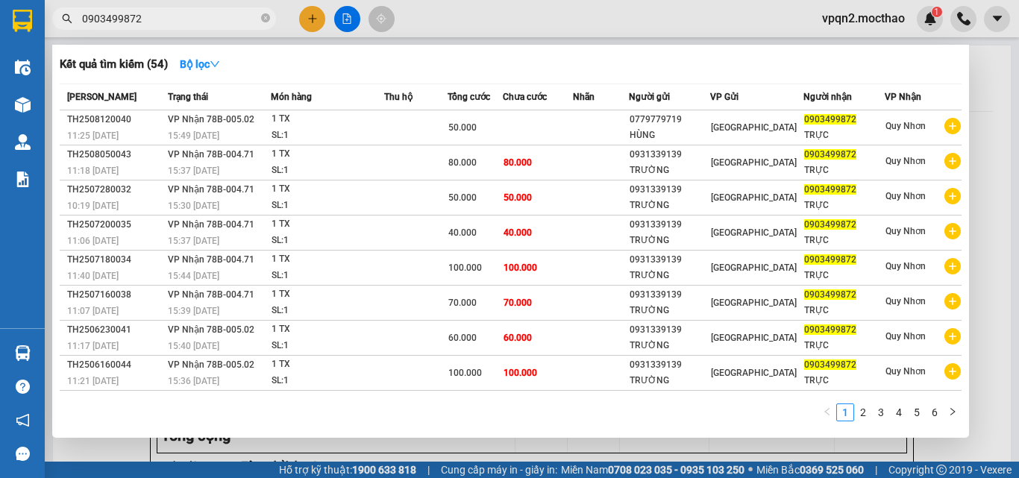
drag, startPoint x: 126, startPoint y: 19, endPoint x: 165, endPoint y: 19, distance: 38.8
click at [165, 19] on input "0903499872" at bounding box center [170, 18] width 176 height 16
type input "0903499872"
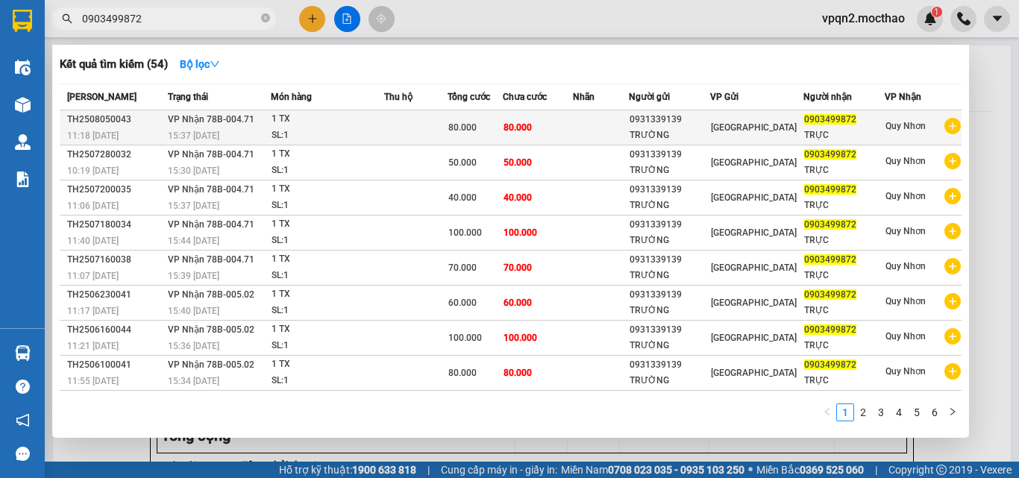
click at [524, 122] on span "80.000" at bounding box center [517, 127] width 28 height 10
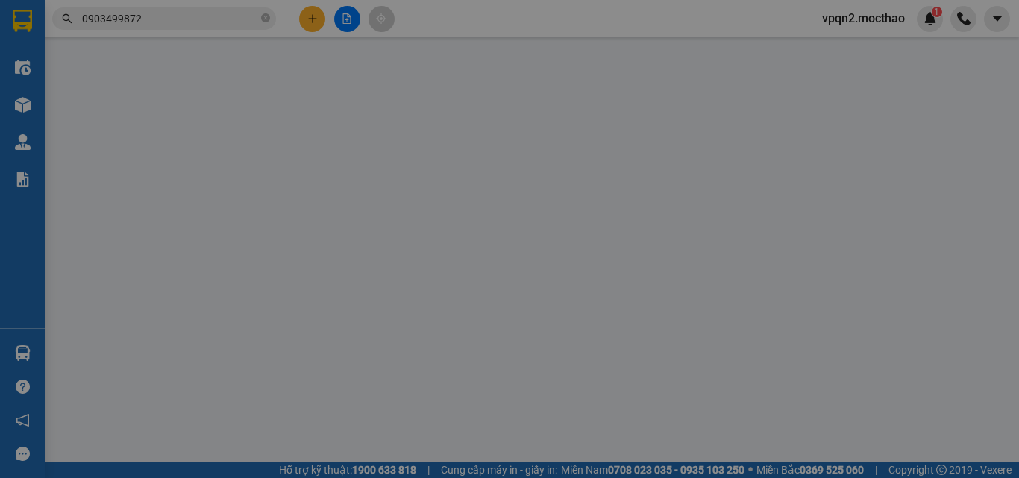
type input "0931339139"
type input "TRƯỜNG"
type input "0903499872"
type input "TRỰC"
type input "1"
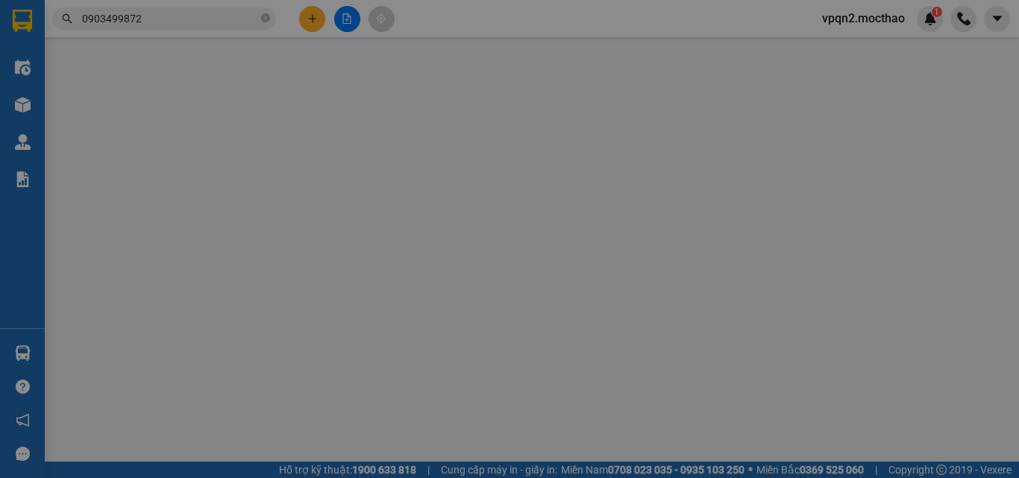
type input "80.000"
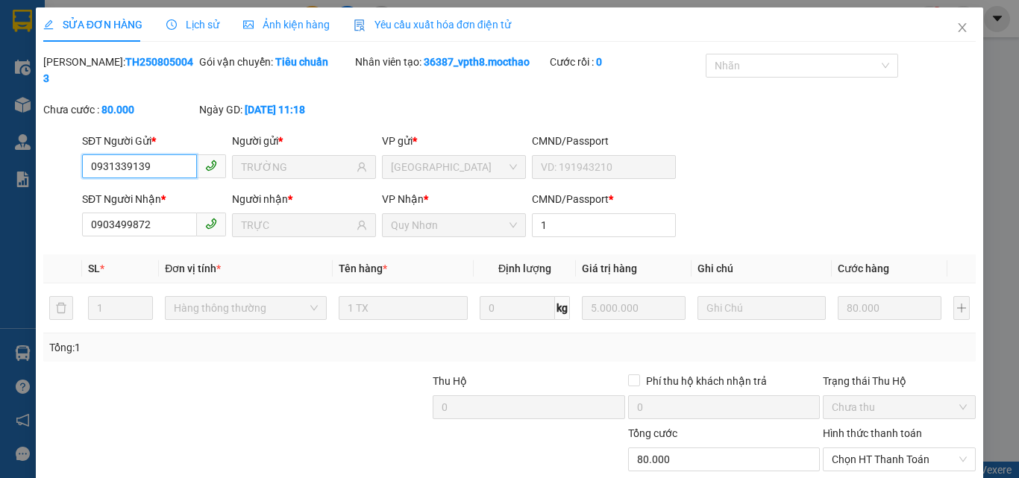
scroll to position [77, 0]
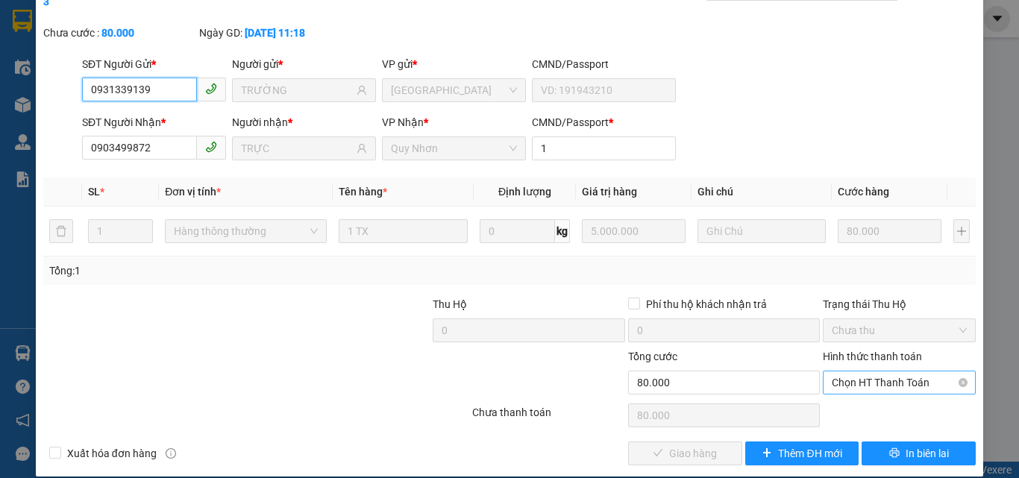
click at [834, 371] on span "Chọn HT Thanh Toán" at bounding box center [899, 382] width 135 height 22
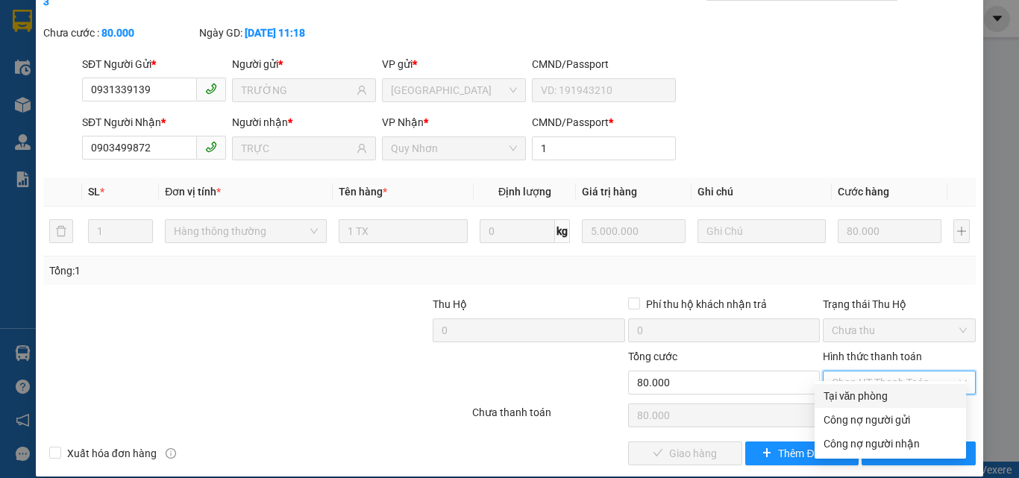
click at [837, 393] on div "Tại văn phòng" at bounding box center [890, 396] width 134 height 16
type input "0"
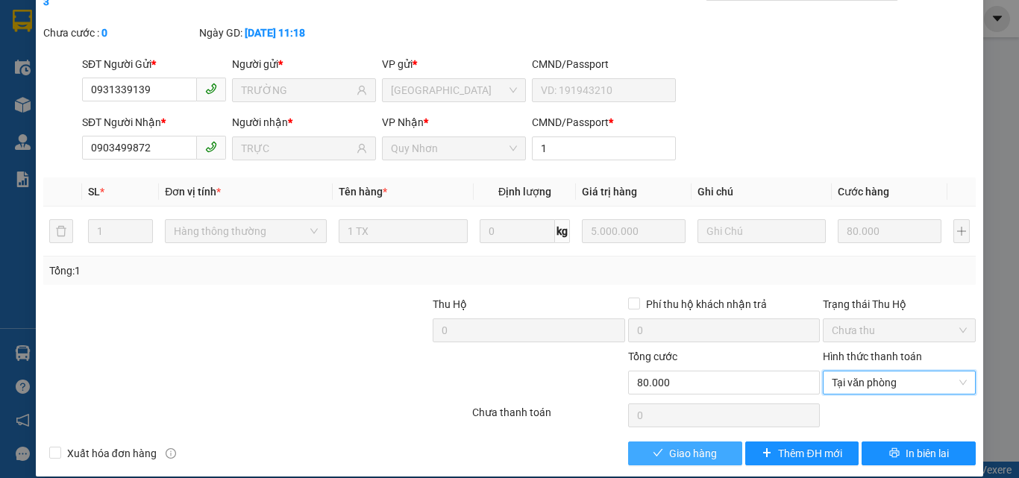
click at [707, 445] on span "Giao hàng" at bounding box center [693, 453] width 48 height 16
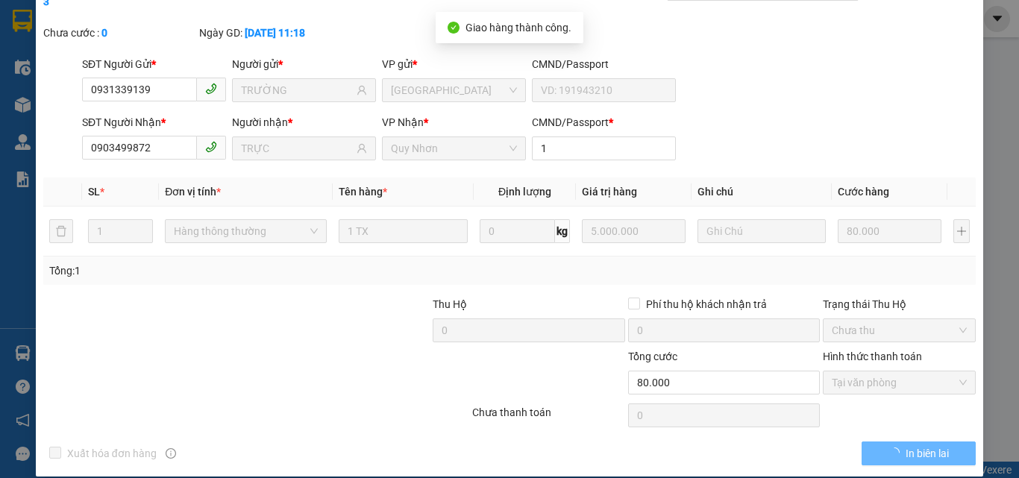
scroll to position [0, 0]
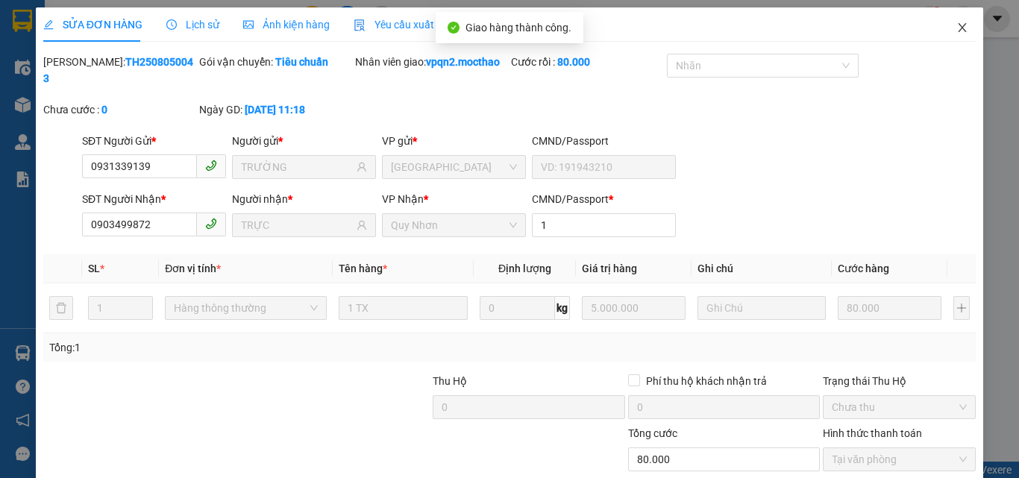
click at [956, 28] on icon "close" at bounding box center [962, 28] width 12 height 12
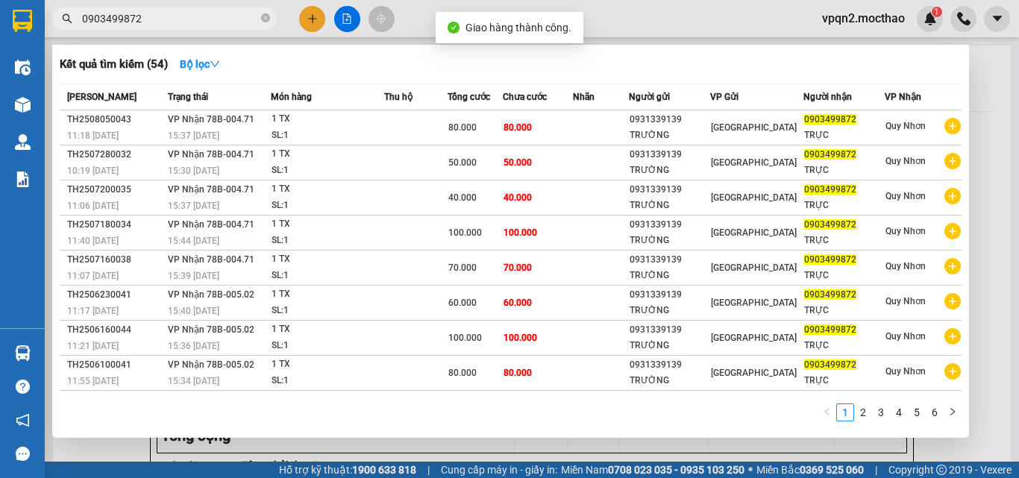
drag, startPoint x: 141, startPoint y: 18, endPoint x: 151, endPoint y: 18, distance: 9.7
click at [151, 18] on input "0903499872" at bounding box center [170, 18] width 176 height 16
drag, startPoint x: 127, startPoint y: 14, endPoint x: 157, endPoint y: 16, distance: 29.9
click at [157, 16] on input "0903499872" at bounding box center [170, 18] width 176 height 16
type input "0903499872"
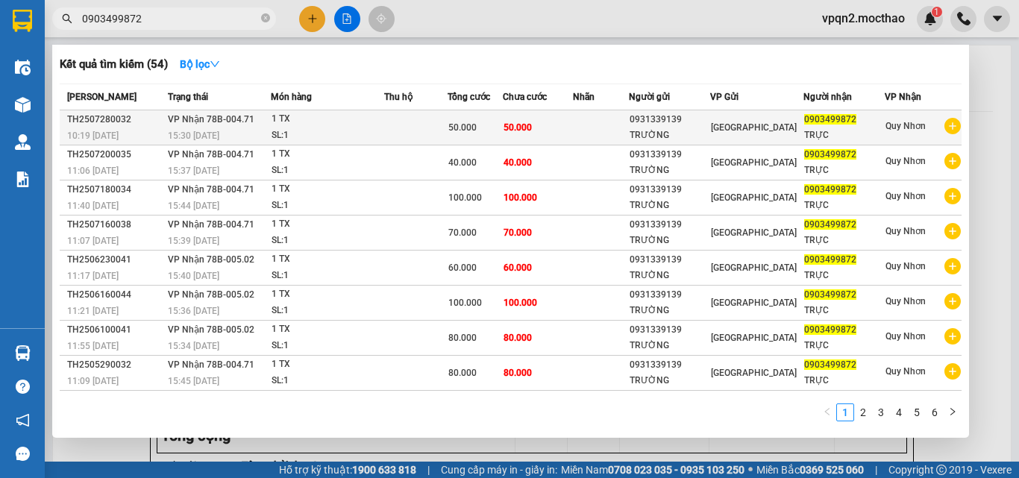
click at [236, 139] on div "15:30 - 28/07" at bounding box center [219, 136] width 103 height 16
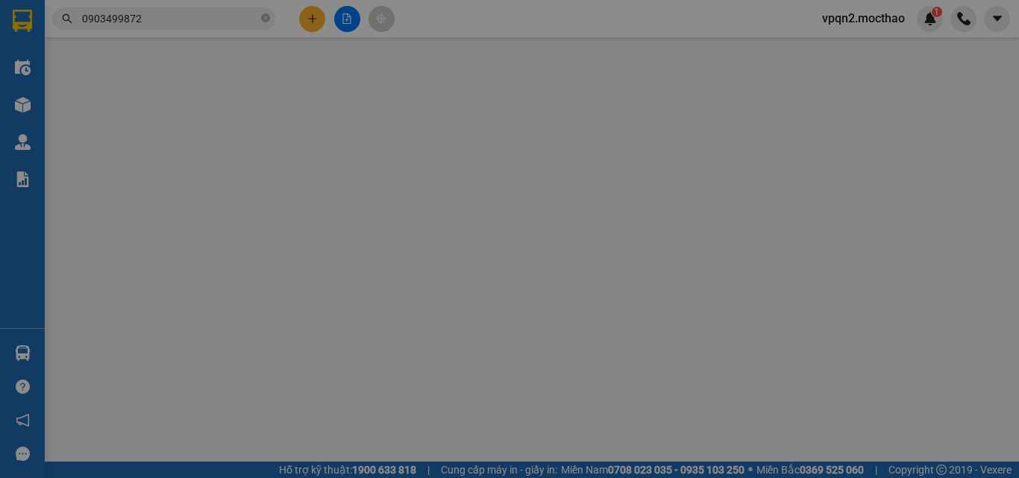
type input "0931339139"
type input "TRƯỜNG"
type input "0903499872"
type input "TRỰC"
type input "1"
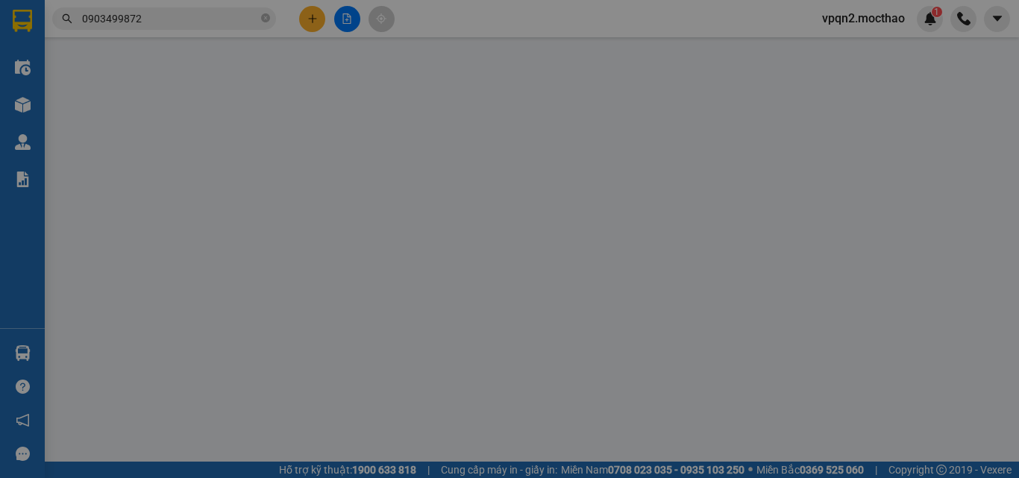
type input "50.000"
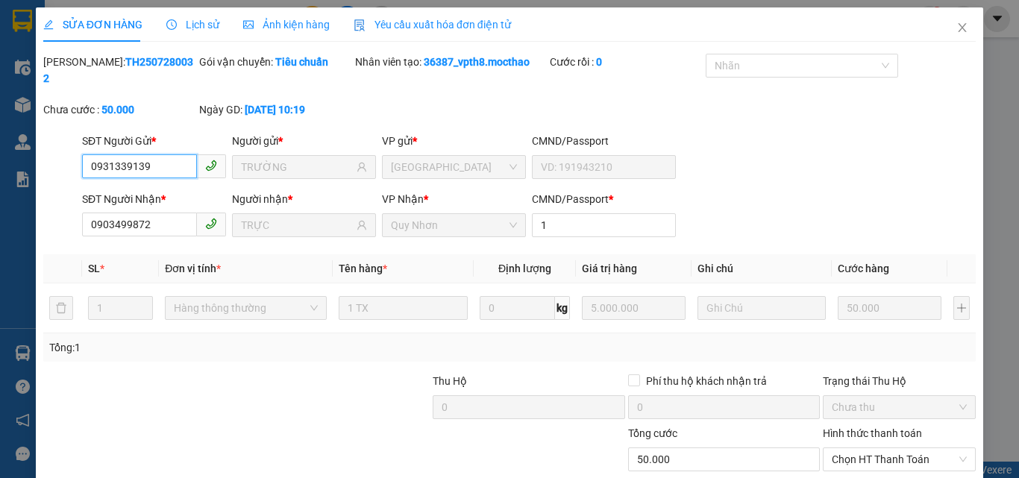
scroll to position [77, 0]
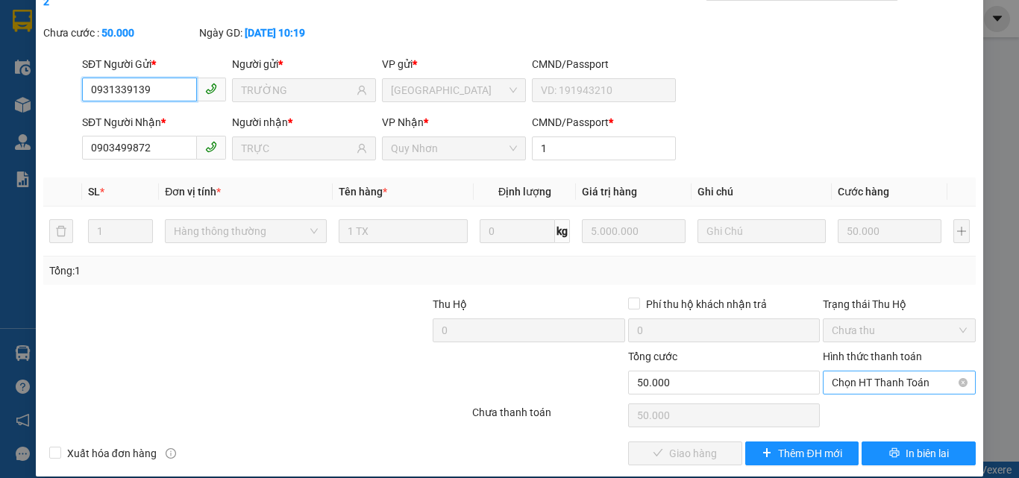
click at [844, 371] on span "Chọn HT Thanh Toán" at bounding box center [899, 382] width 135 height 22
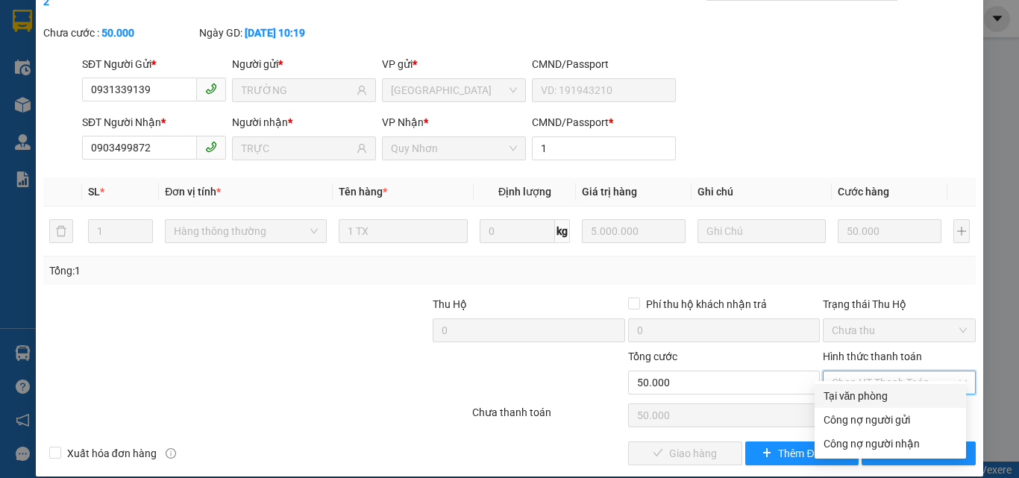
click at [840, 398] on div "Tại văn phòng" at bounding box center [890, 396] width 134 height 16
type input "0"
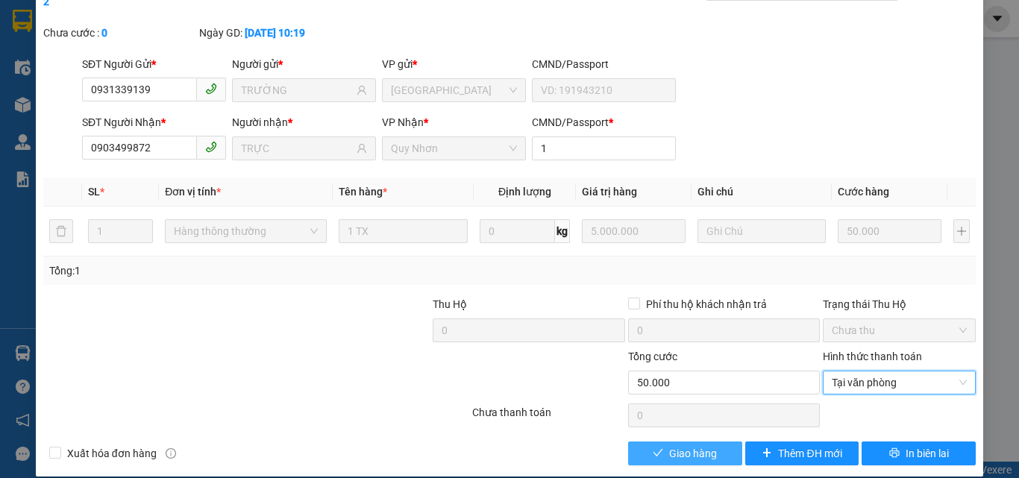
click at [709, 445] on span "Giao hàng" at bounding box center [693, 453] width 48 height 16
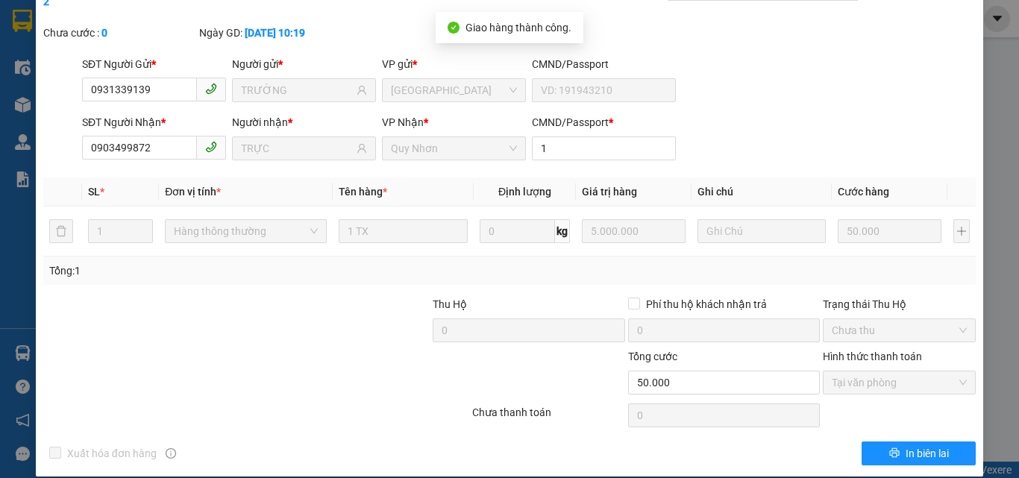
scroll to position [0, 0]
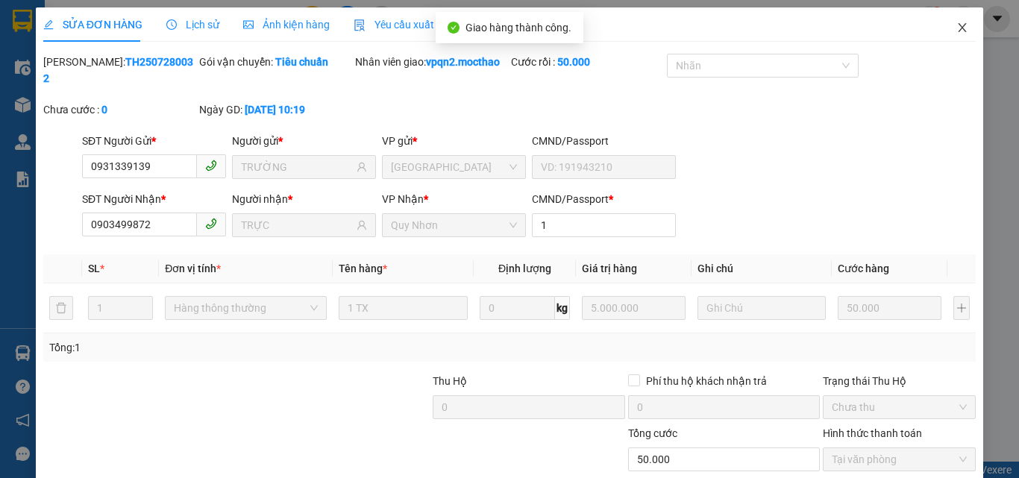
click at [956, 27] on icon "close" at bounding box center [962, 28] width 12 height 12
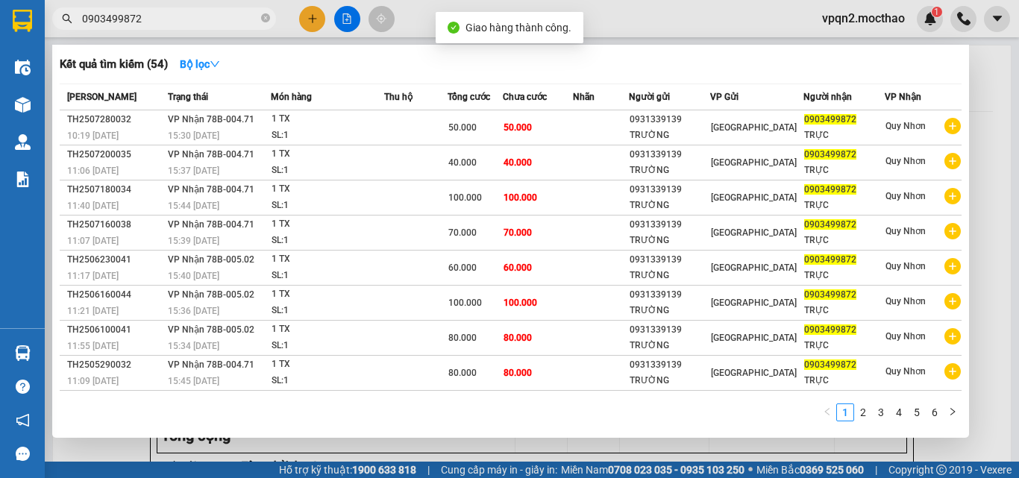
drag, startPoint x: 139, startPoint y: 20, endPoint x: 157, endPoint y: 20, distance: 17.2
click at [157, 20] on input "0903499872" at bounding box center [170, 18] width 176 height 16
type input "0903499872"
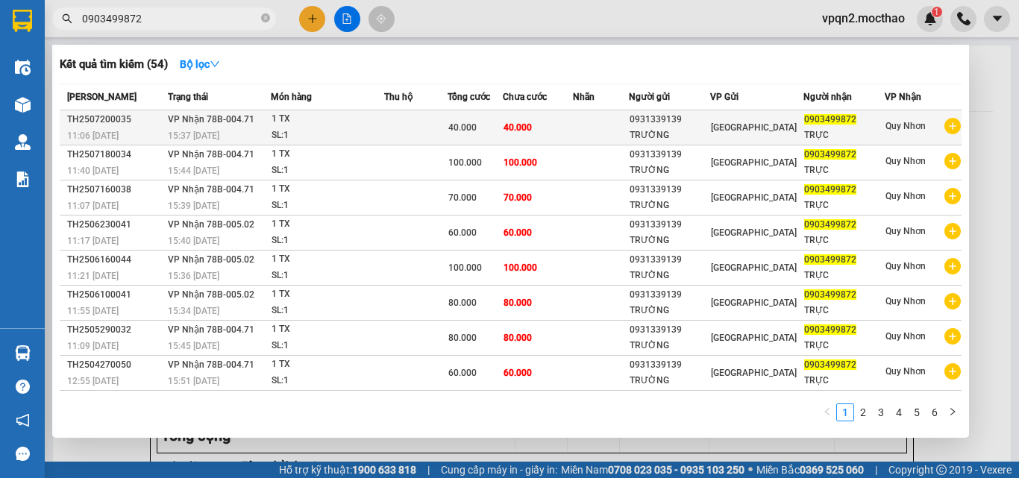
click at [456, 131] on span "40.000" at bounding box center [462, 127] width 28 height 10
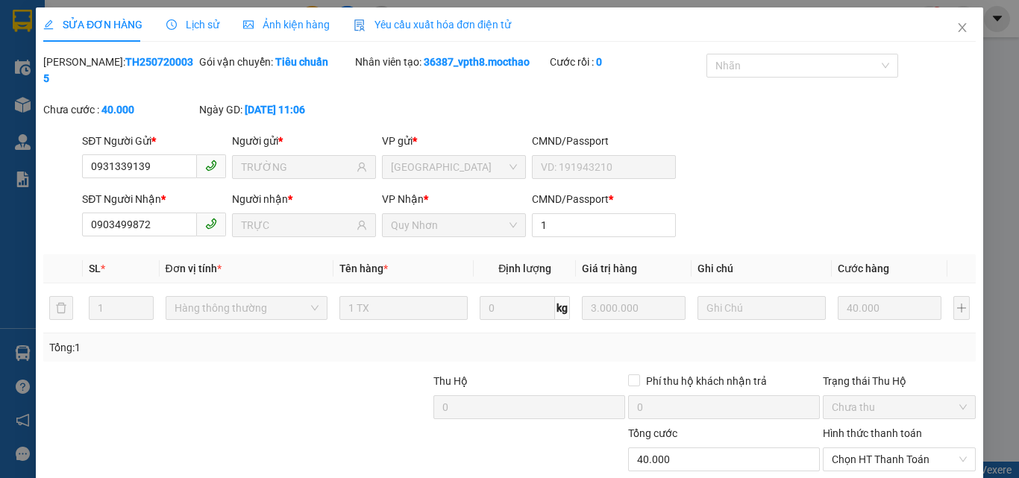
type input "0931339139"
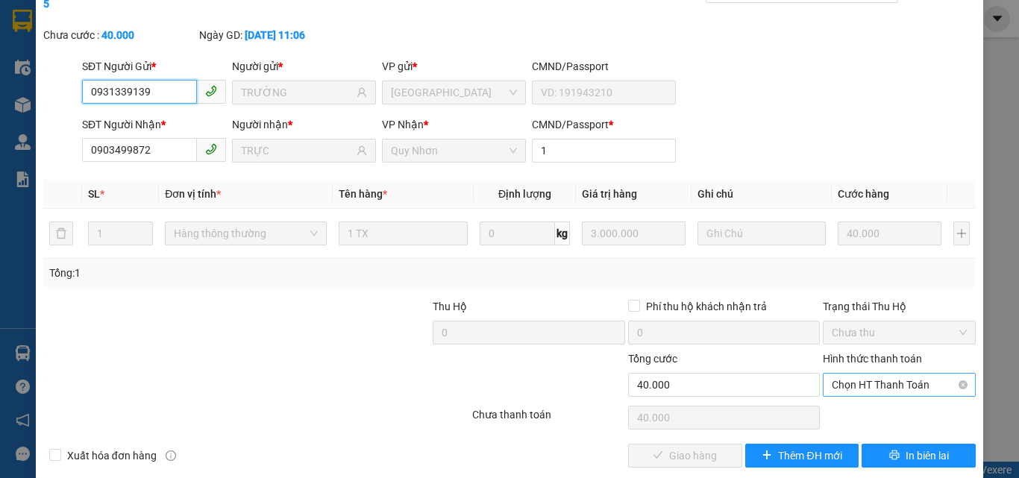
click at [847, 374] on span "Chọn HT Thanh Toán" at bounding box center [899, 385] width 135 height 22
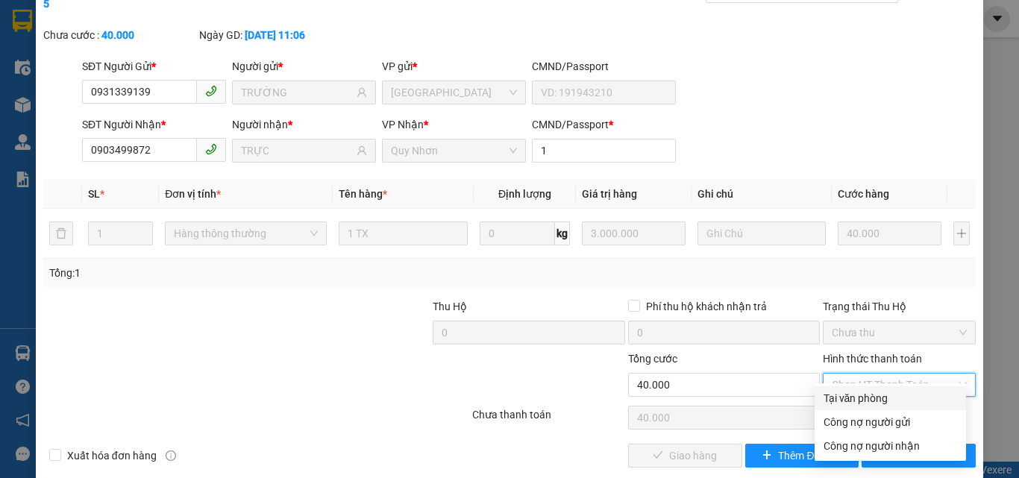
click at [840, 395] on div "Tại văn phòng" at bounding box center [890, 398] width 134 height 16
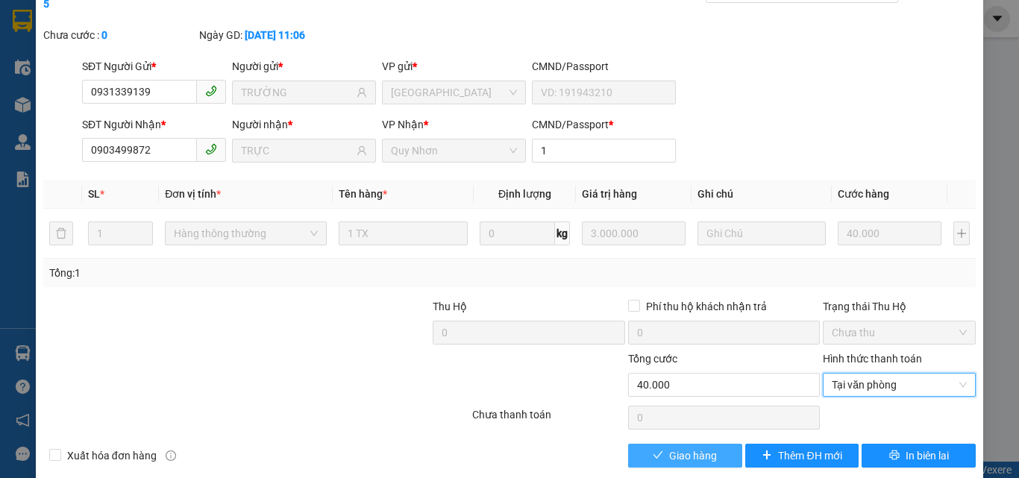
click at [709, 444] on button "Giao hàng" at bounding box center [685, 456] width 114 height 24
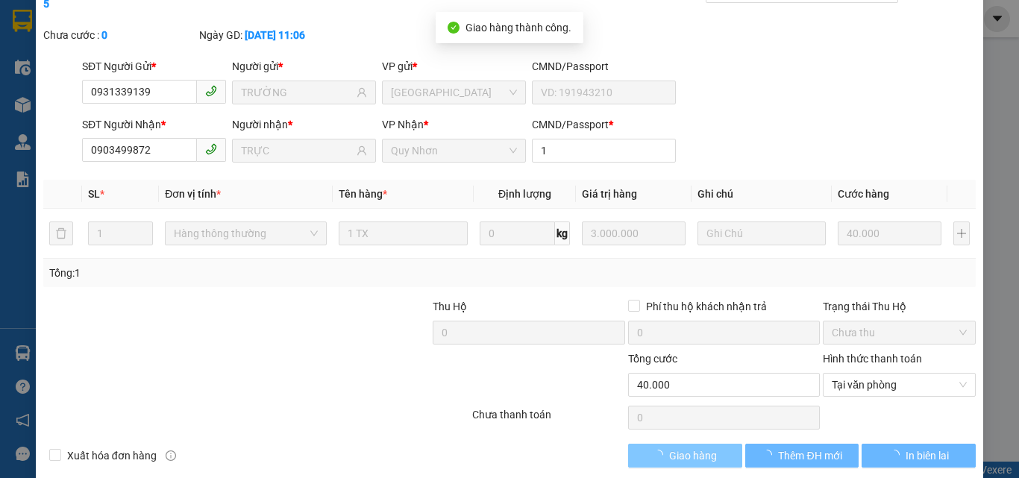
scroll to position [0, 0]
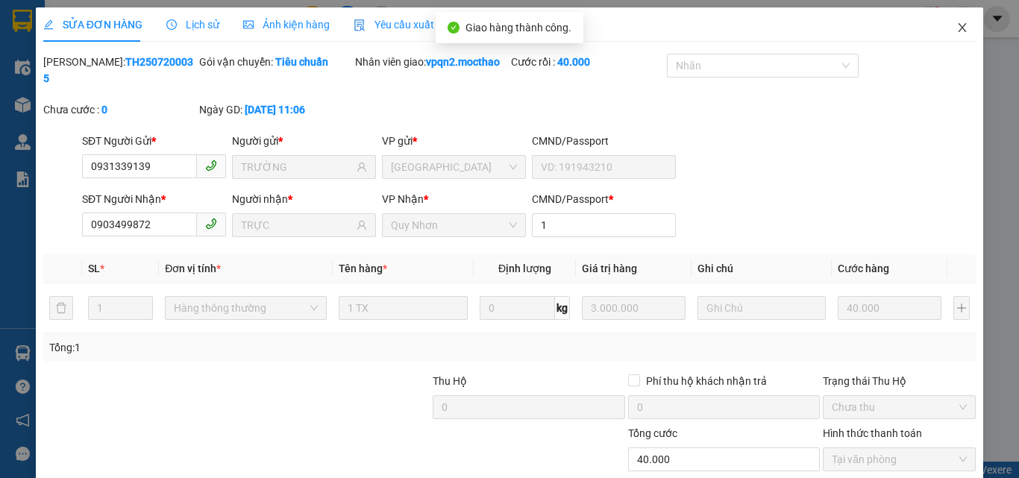
click at [956, 26] on icon "close" at bounding box center [962, 28] width 12 height 12
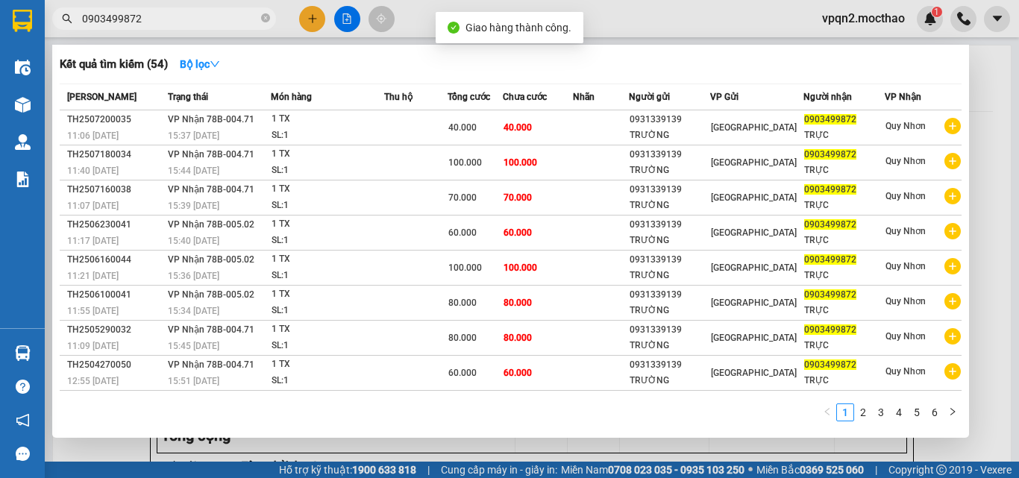
drag, startPoint x: 128, startPoint y: 16, endPoint x: 164, endPoint y: 16, distance: 35.8
click at [164, 16] on input "0903499872" at bounding box center [170, 18] width 176 height 16
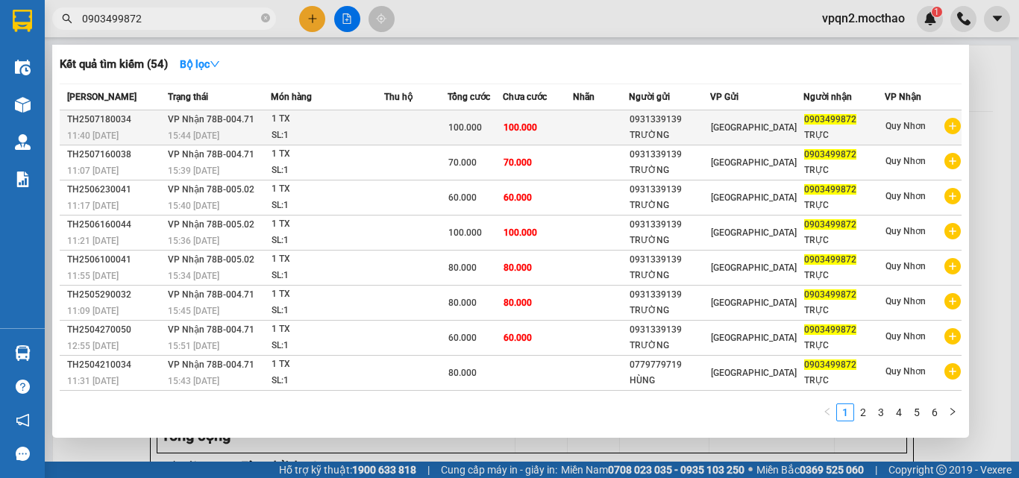
click at [526, 131] on span "100.000" at bounding box center [520, 127] width 34 height 10
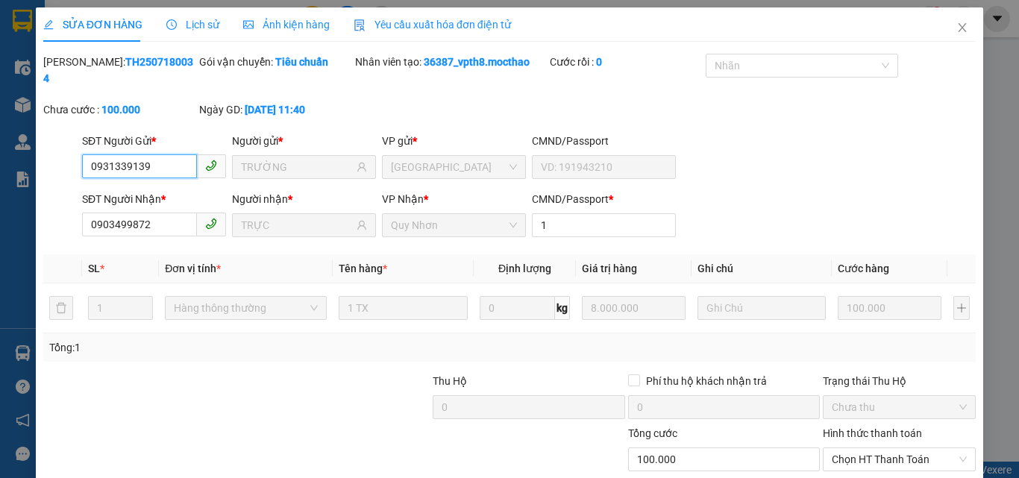
scroll to position [75, 0]
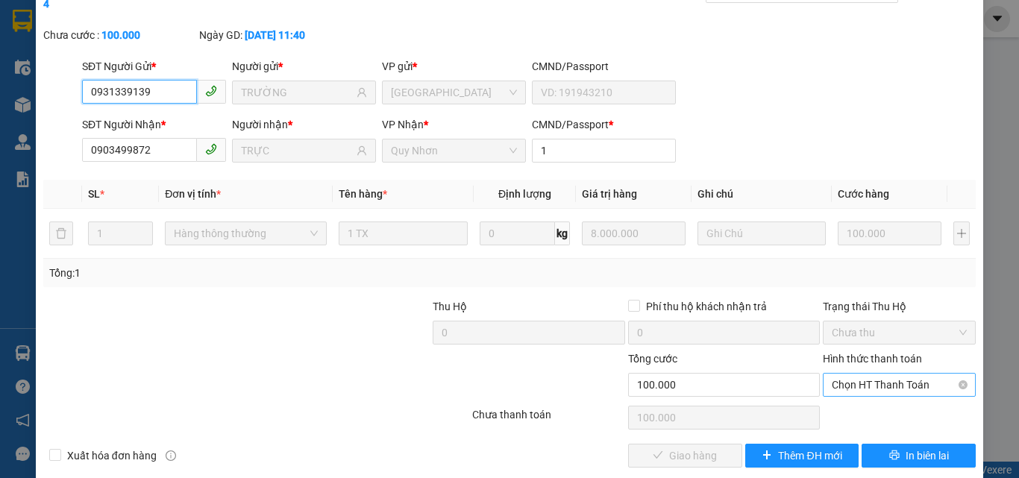
click at [860, 374] on span "Chọn HT Thanh Toán" at bounding box center [899, 385] width 135 height 22
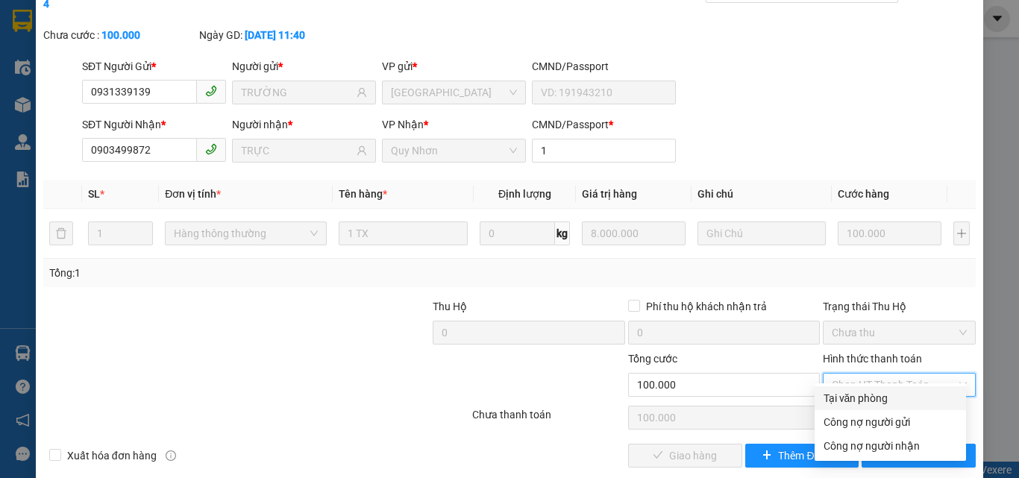
drag, startPoint x: 852, startPoint y: 395, endPoint x: 840, endPoint y: 402, distance: 13.7
click at [851, 395] on div "Tại văn phòng" at bounding box center [890, 398] width 134 height 16
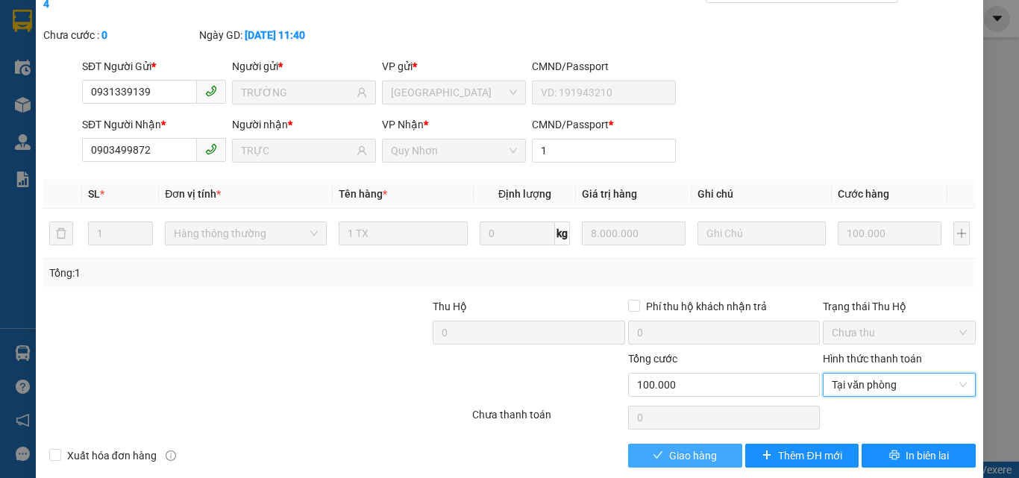
click at [692, 448] on span "Giao hàng" at bounding box center [693, 456] width 48 height 16
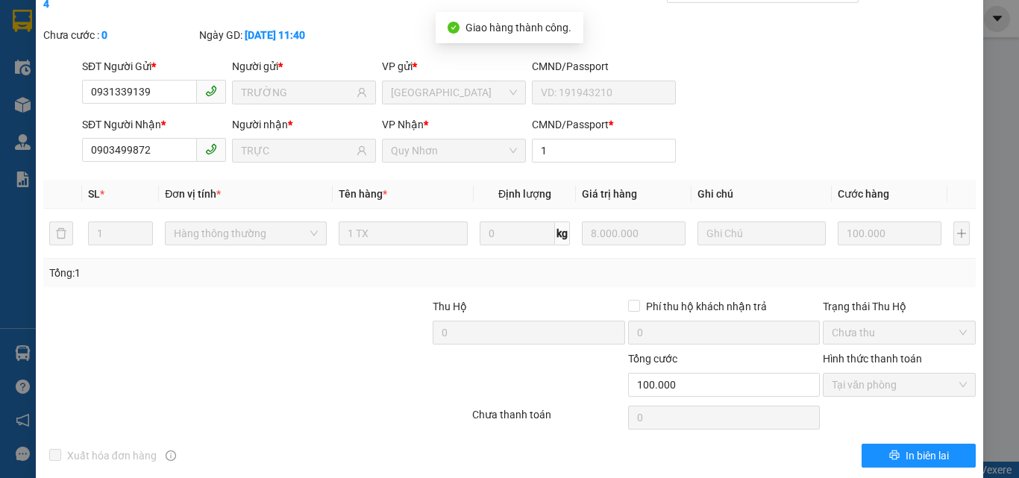
scroll to position [0, 0]
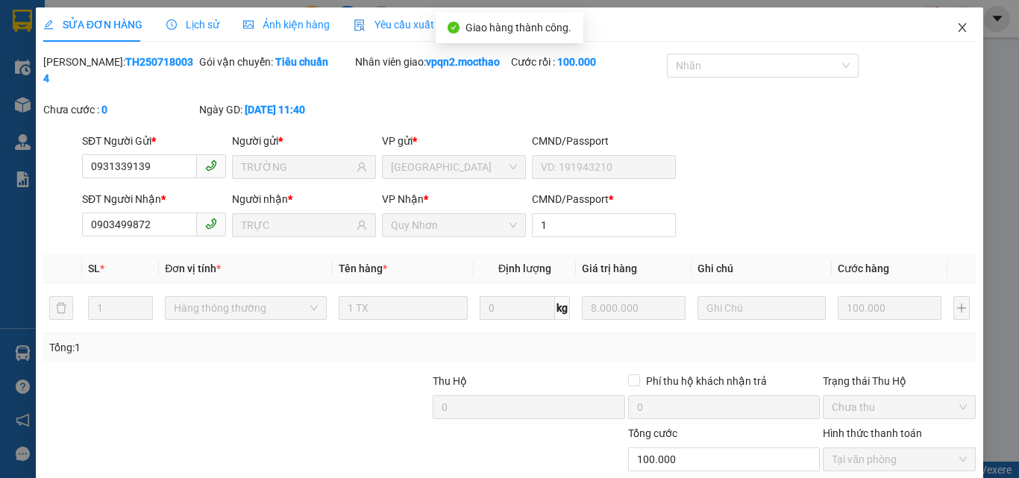
click at [956, 31] on icon "close" at bounding box center [962, 28] width 12 height 12
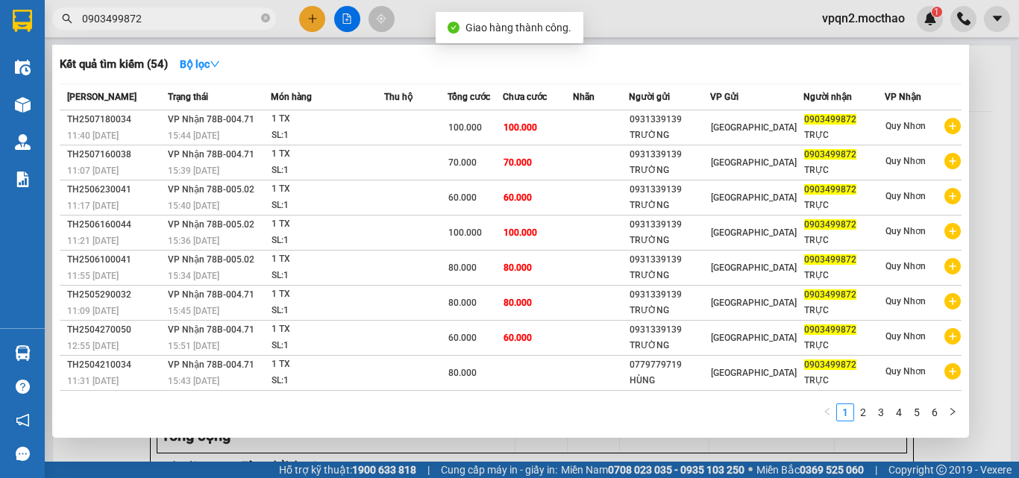
drag, startPoint x: 128, startPoint y: 15, endPoint x: 174, endPoint y: 23, distance: 46.2
click at [174, 23] on input "0903499872" at bounding box center [170, 18] width 176 height 16
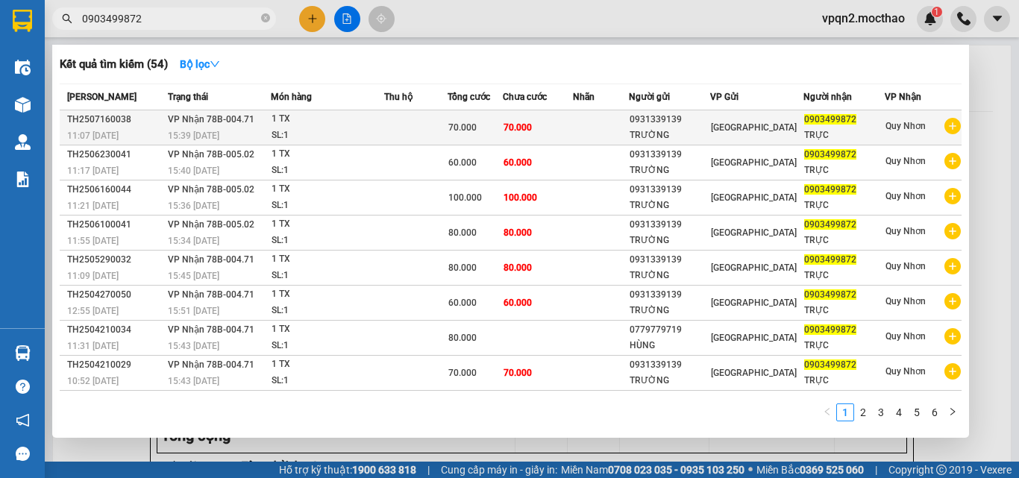
click at [527, 119] on td "70.000" at bounding box center [538, 127] width 70 height 35
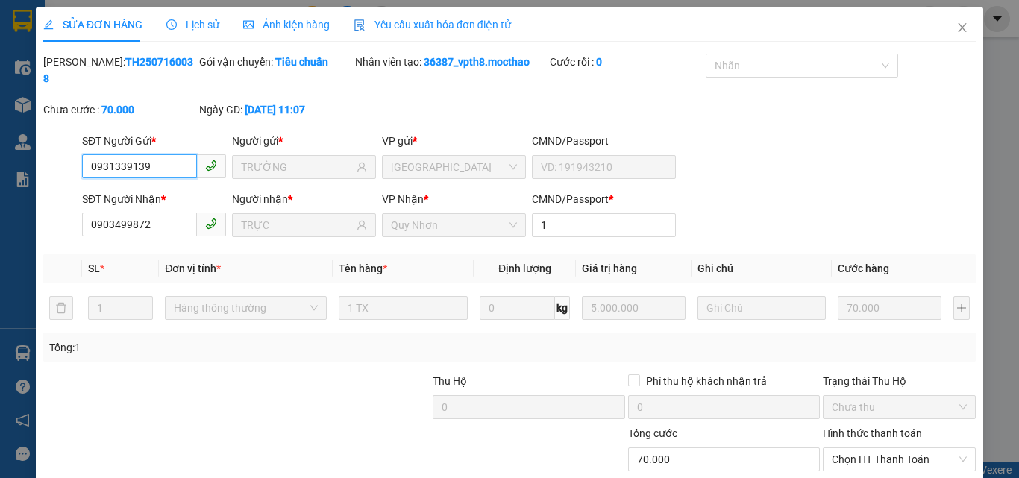
scroll to position [77, 0]
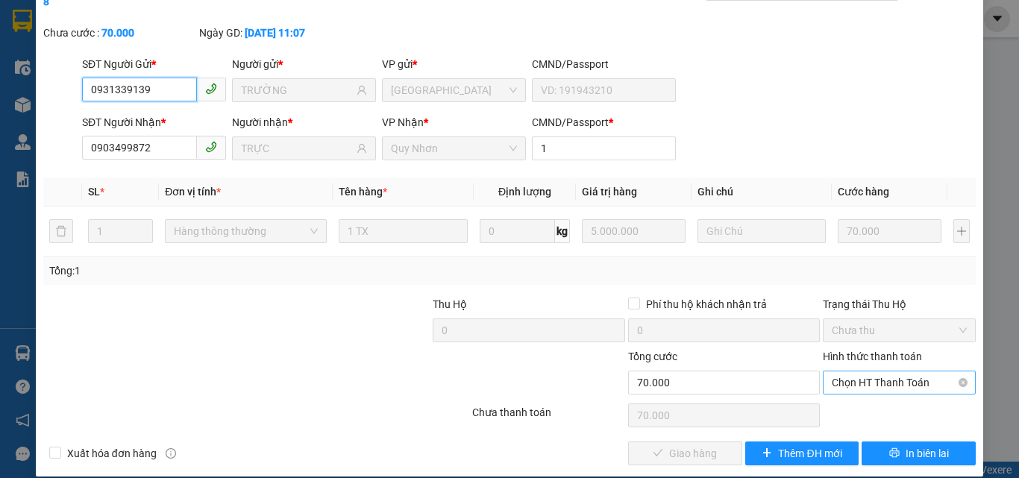
click at [857, 371] on span "Chọn HT Thanh Toán" at bounding box center [899, 382] width 135 height 22
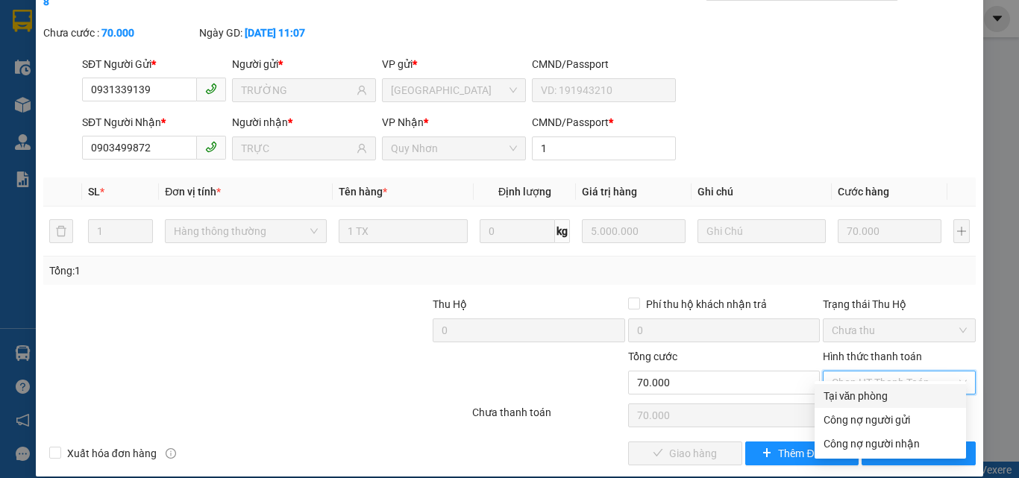
drag, startPoint x: 853, startPoint y: 395, endPoint x: 787, endPoint y: 423, distance: 71.2
click at [851, 396] on div "Tại văn phòng" at bounding box center [890, 396] width 134 height 16
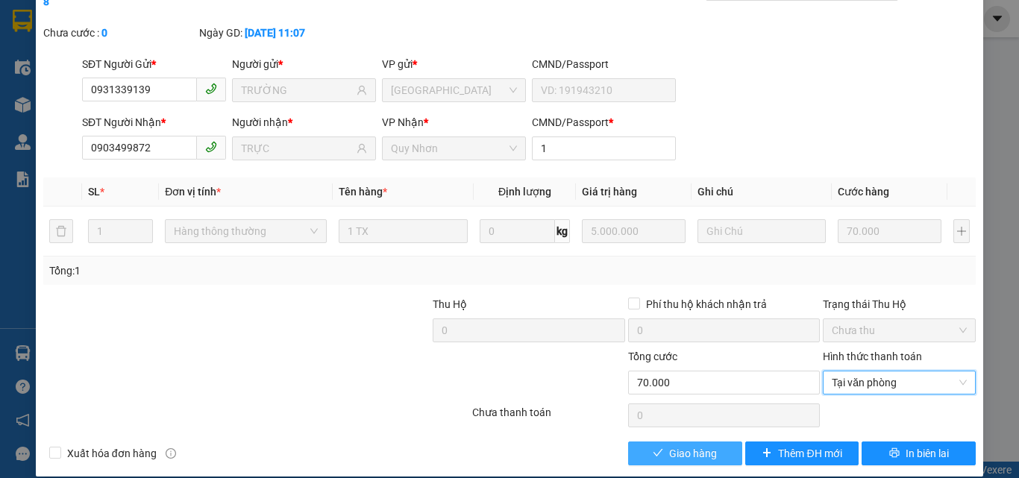
click at [703, 445] on span "Giao hàng" at bounding box center [693, 453] width 48 height 16
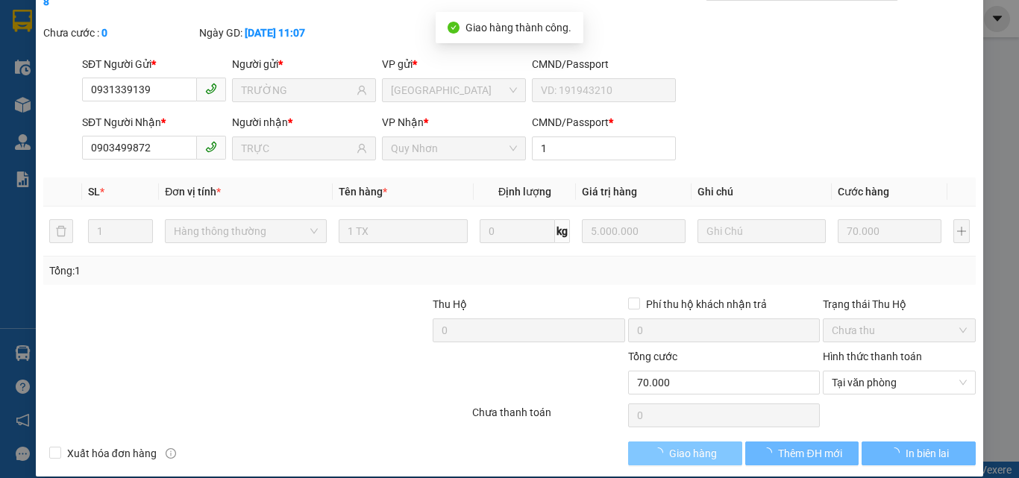
scroll to position [0, 0]
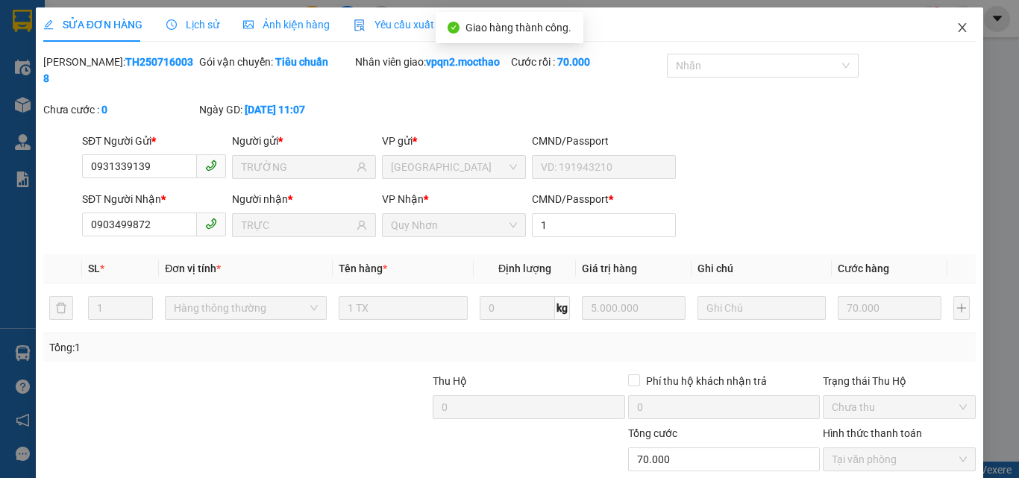
click at [956, 23] on icon "close" at bounding box center [962, 28] width 12 height 12
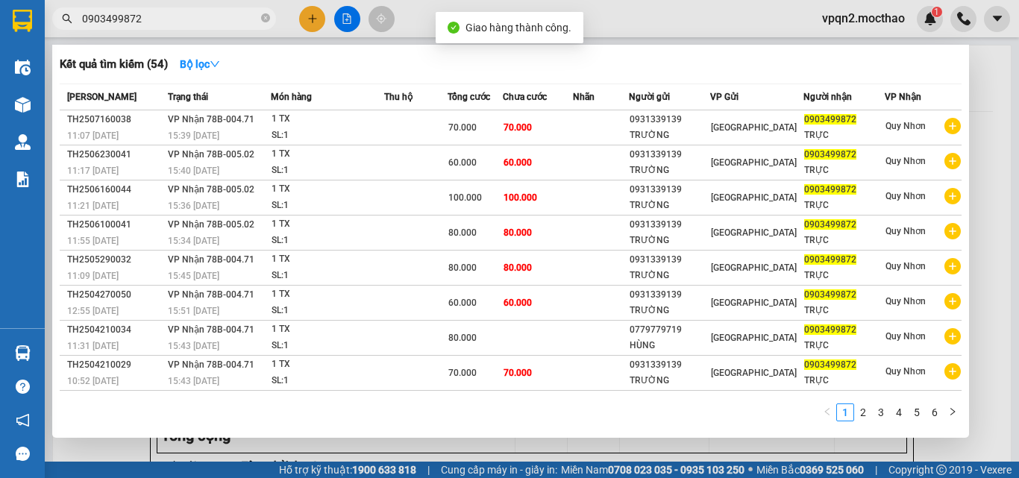
drag, startPoint x: 130, startPoint y: 23, endPoint x: 166, endPoint y: 26, distance: 36.7
click at [166, 26] on input "0903499872" at bounding box center [170, 18] width 176 height 16
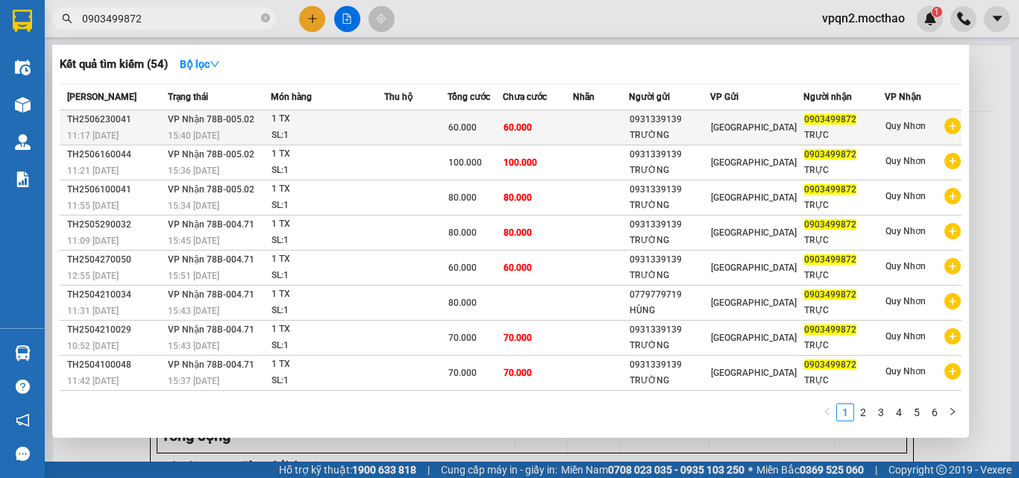
click at [447, 124] on td at bounding box center [415, 127] width 63 height 35
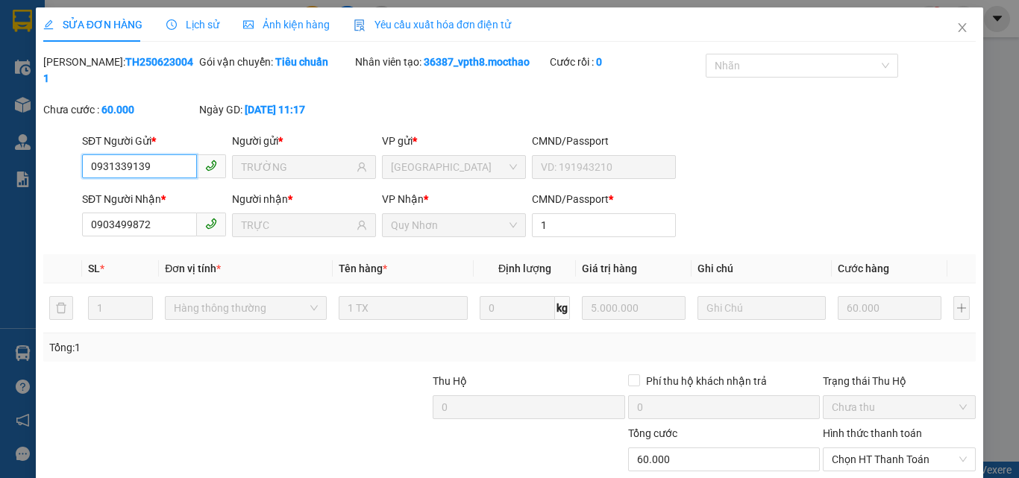
scroll to position [77, 0]
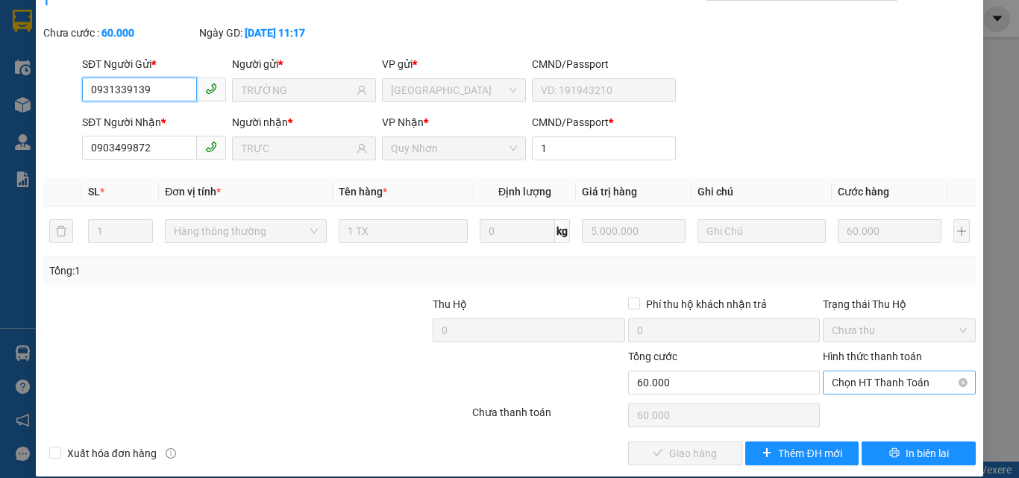
click at [845, 371] on span "Chọn HT Thanh Toán" at bounding box center [899, 382] width 135 height 22
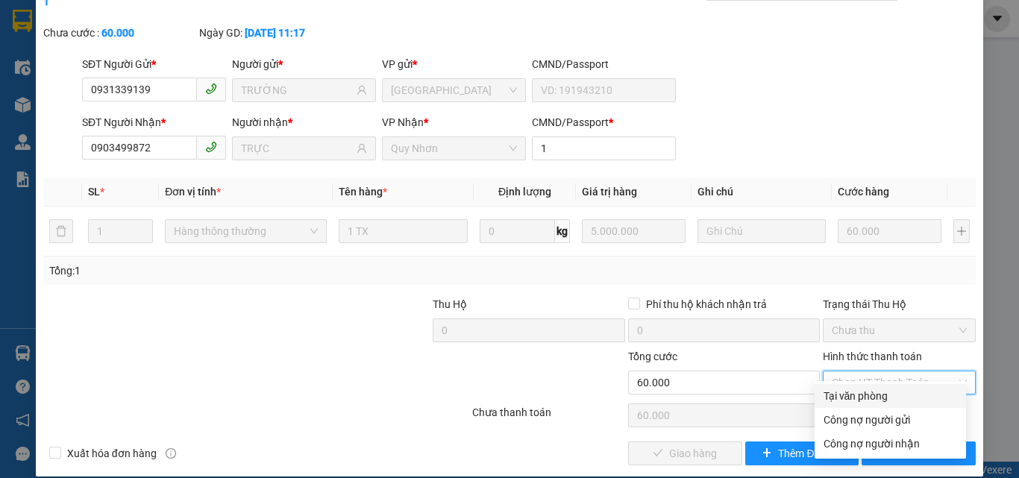
drag, startPoint x: 840, startPoint y: 398, endPoint x: 823, endPoint y: 402, distance: 16.8
click at [840, 399] on div "Tại văn phòng" at bounding box center [890, 396] width 134 height 16
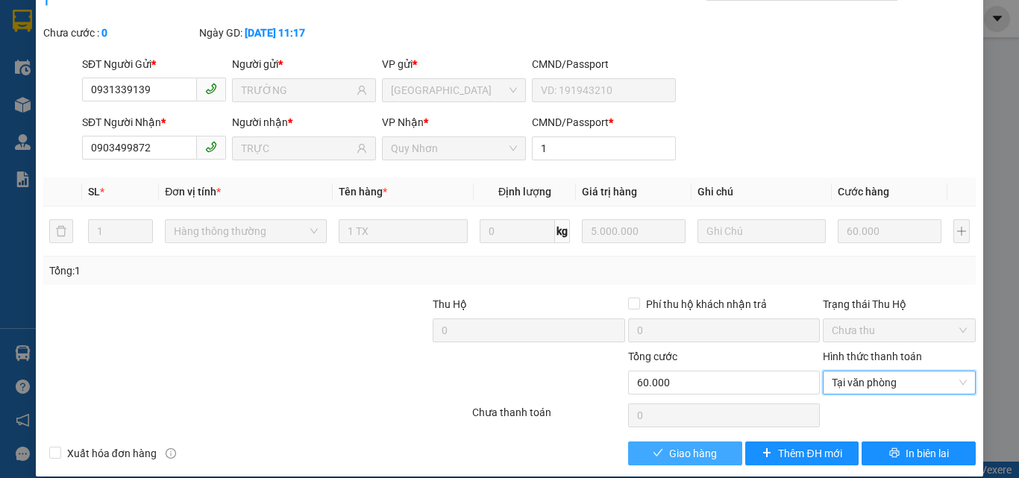
click at [700, 445] on span "Giao hàng" at bounding box center [693, 453] width 48 height 16
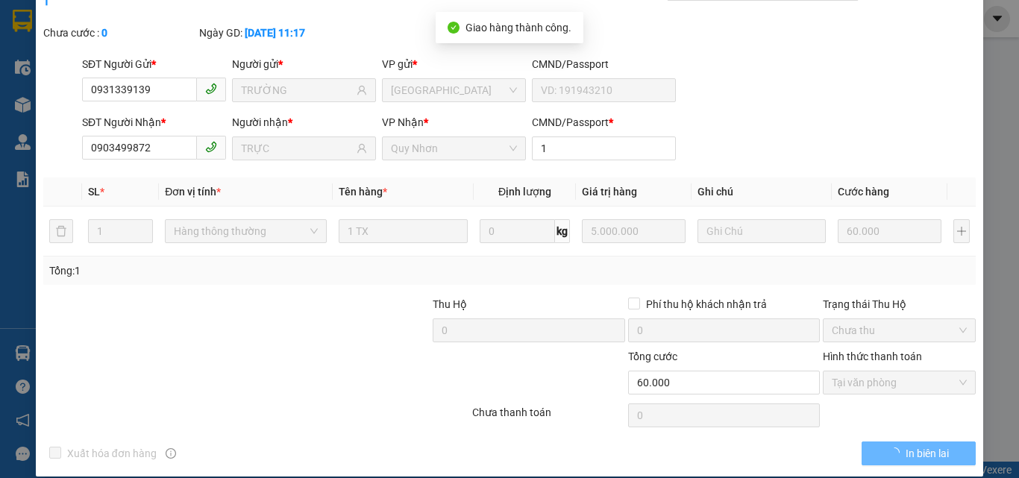
scroll to position [0, 0]
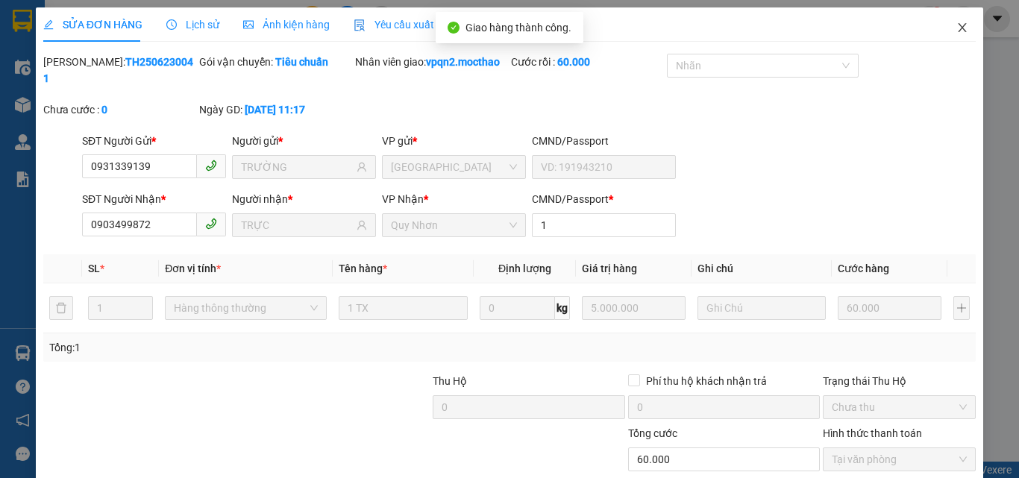
click at [956, 27] on icon "close" at bounding box center [962, 28] width 12 height 12
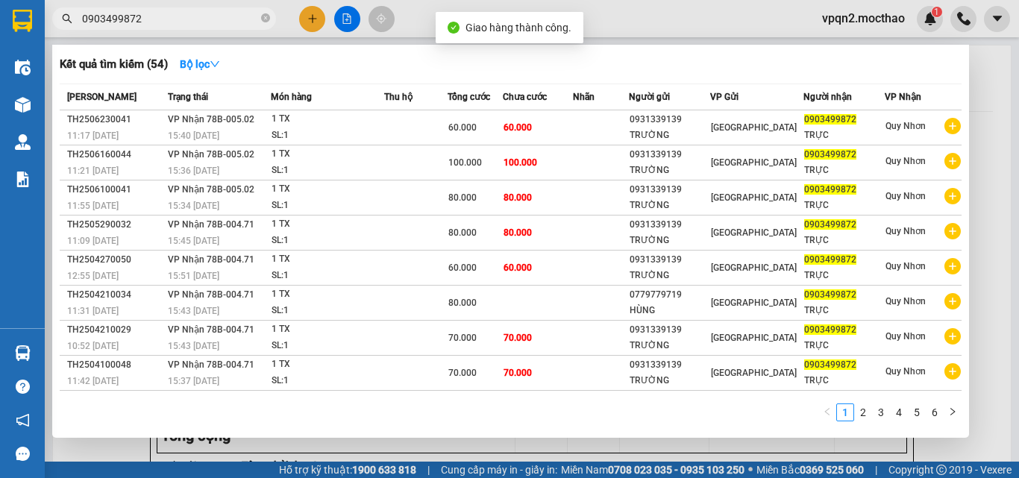
drag, startPoint x: 133, startPoint y: 20, endPoint x: 166, endPoint y: 20, distance: 32.8
click at [166, 20] on input "0903499872" at bounding box center [170, 18] width 176 height 16
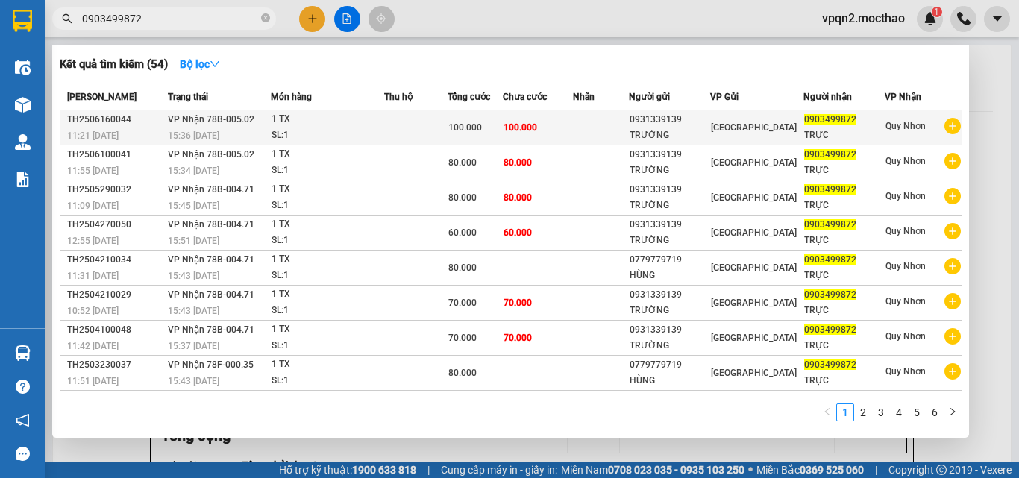
click at [527, 131] on span "100.000" at bounding box center [520, 127] width 34 height 10
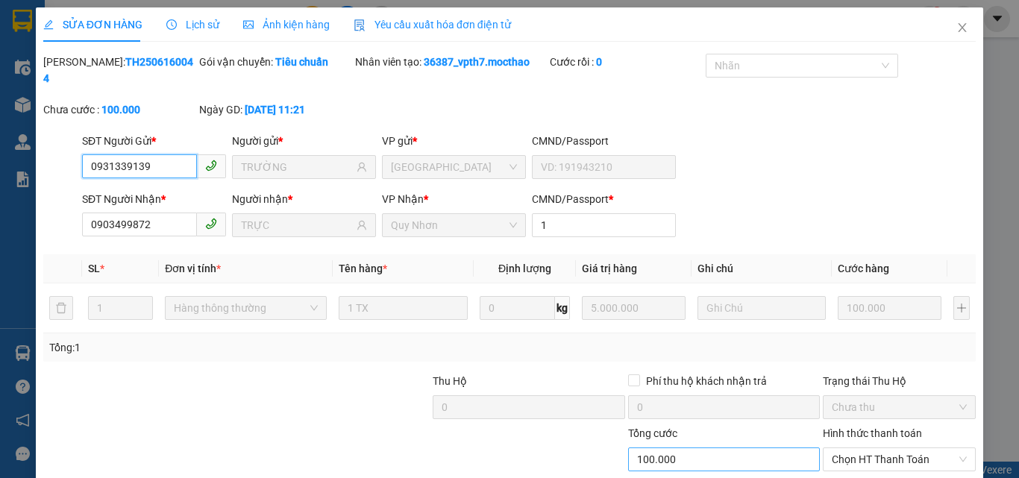
scroll to position [77, 0]
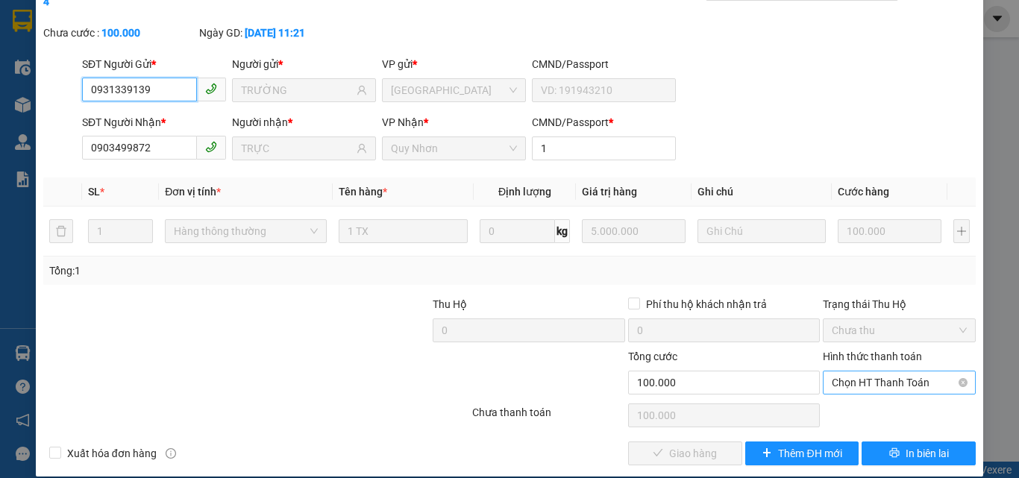
click at [844, 371] on span "Chọn HT Thanh Toán" at bounding box center [899, 382] width 135 height 22
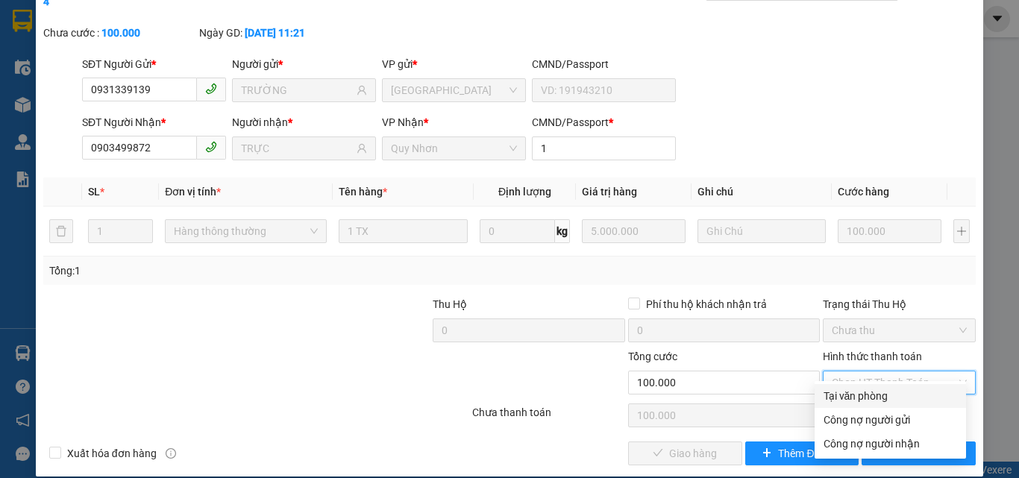
click at [838, 396] on div "Tại văn phòng" at bounding box center [890, 396] width 134 height 16
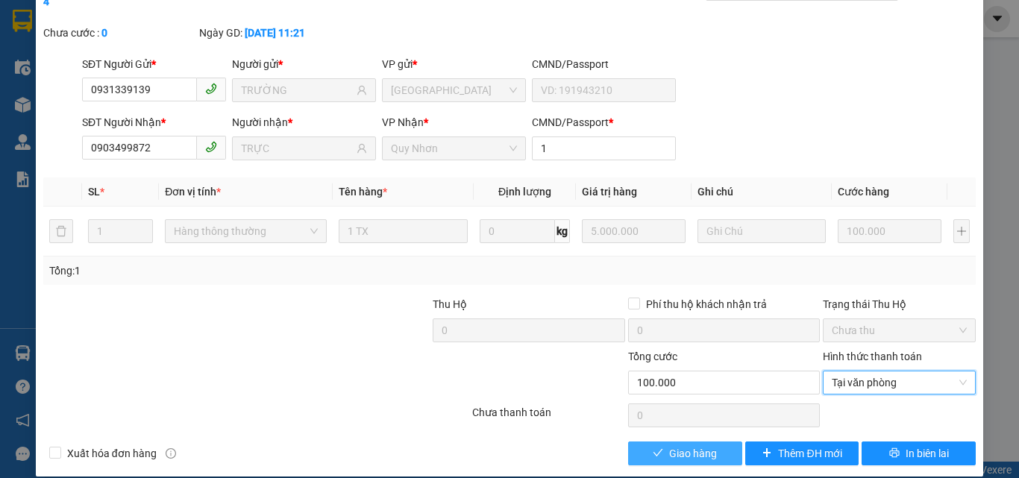
click at [694, 445] on span "Giao hàng" at bounding box center [693, 453] width 48 height 16
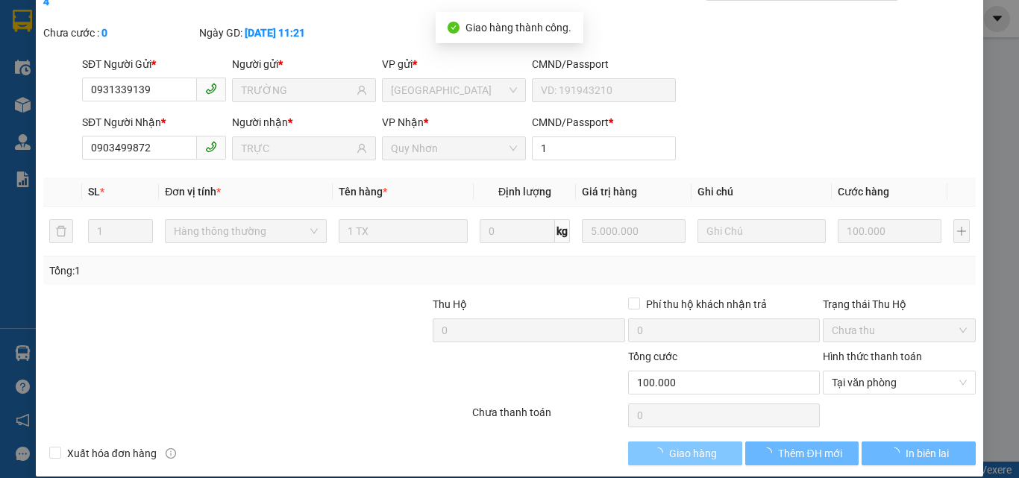
scroll to position [0, 0]
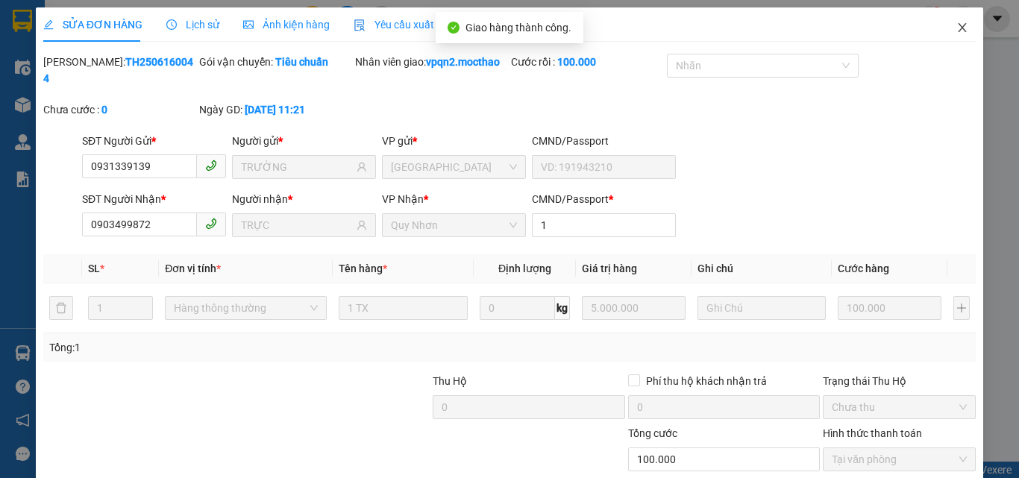
click at [958, 25] on icon "close" at bounding box center [962, 27] width 8 height 9
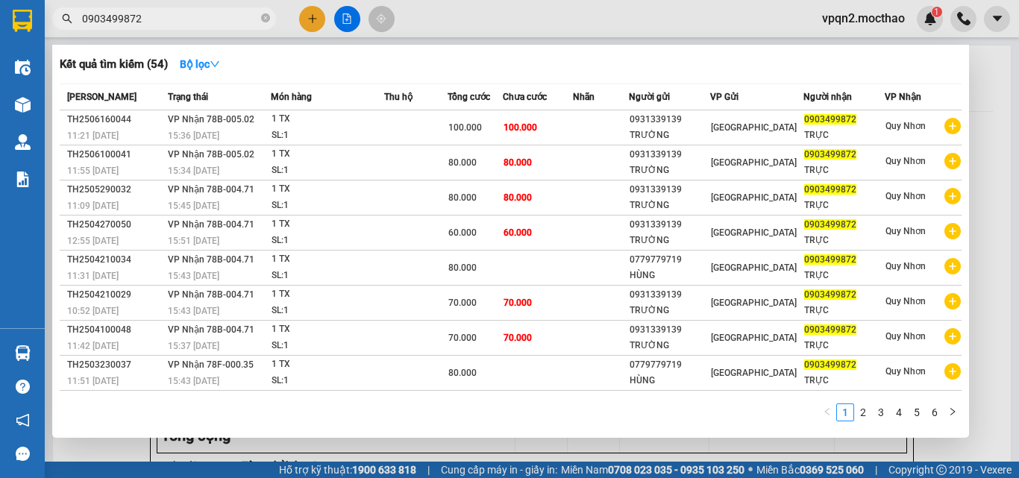
drag, startPoint x: 128, startPoint y: 22, endPoint x: 173, endPoint y: 27, distance: 45.1
click at [173, 27] on span "0903499872" at bounding box center [164, 18] width 224 height 22
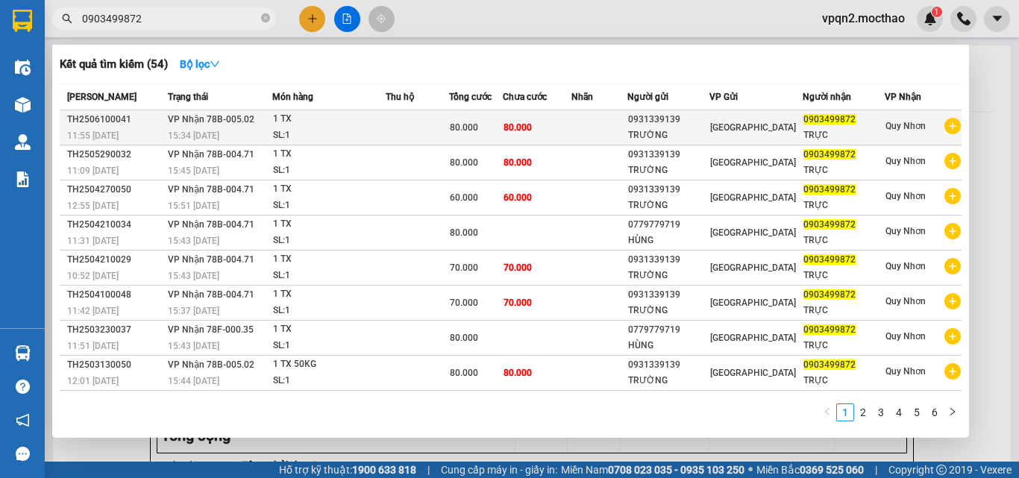
click at [493, 133] on div "80.000" at bounding box center [476, 127] width 52 height 16
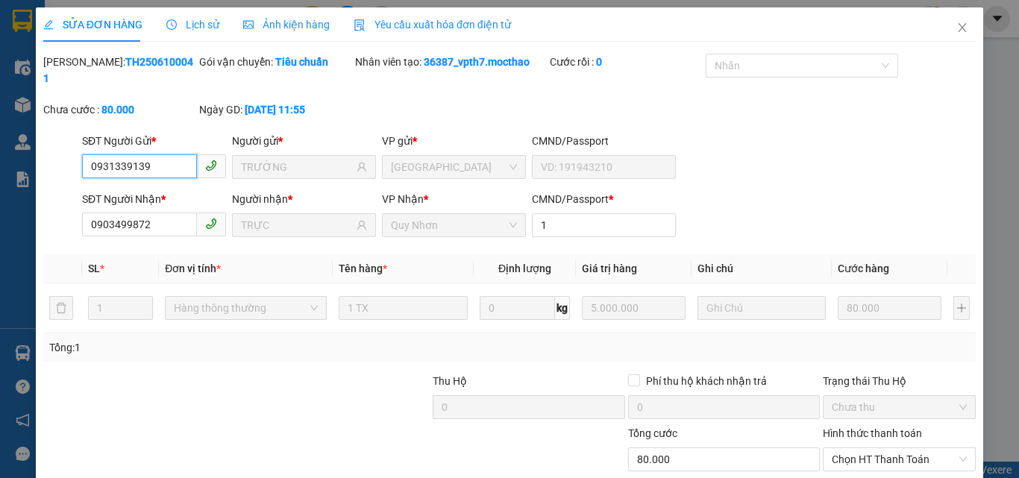
scroll to position [77, 0]
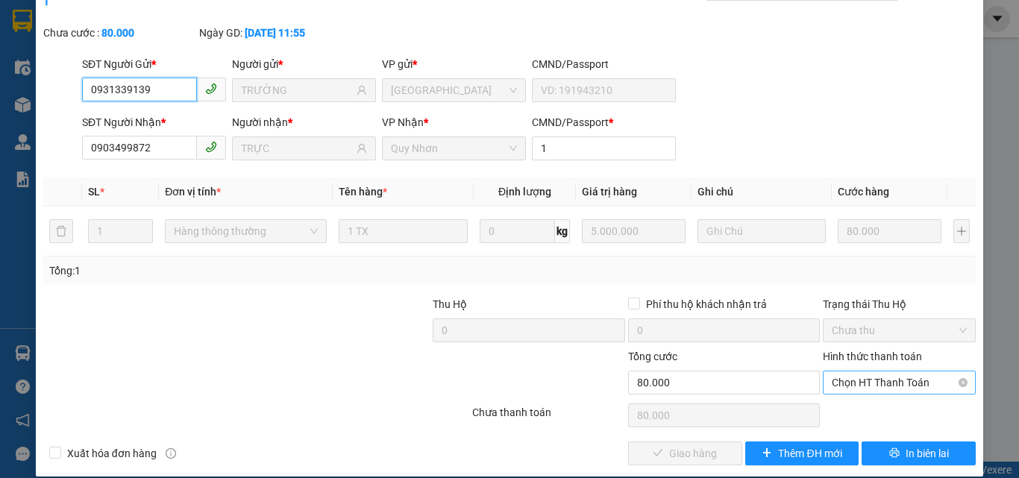
click at [861, 371] on span "Chọn HT Thanh Toán" at bounding box center [899, 382] width 135 height 22
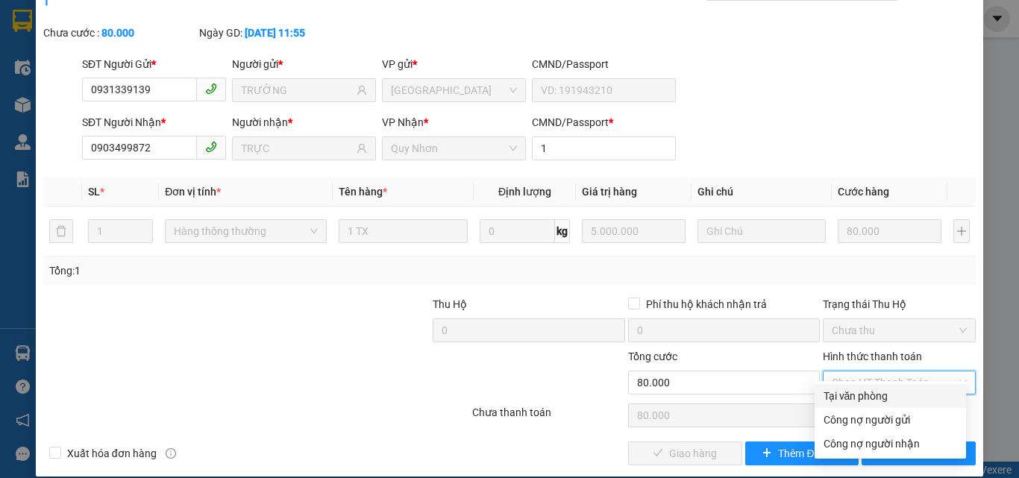
click at [826, 398] on div "Tại văn phòng" at bounding box center [890, 396] width 134 height 16
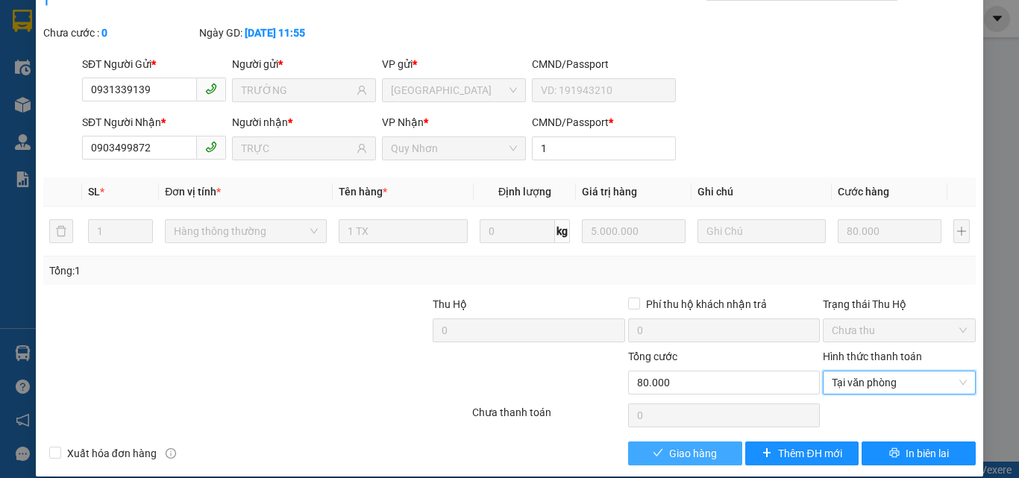
click at [679, 445] on span "Giao hàng" at bounding box center [693, 453] width 48 height 16
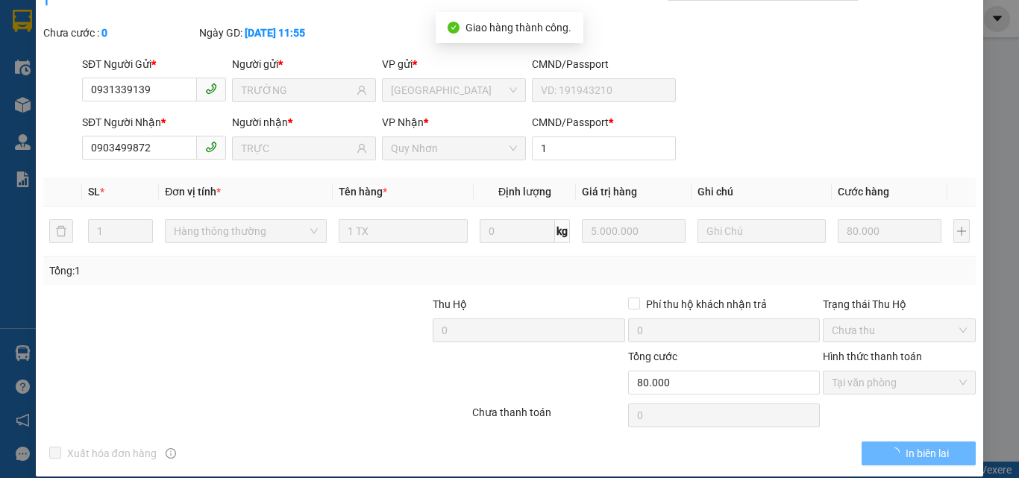
scroll to position [0, 0]
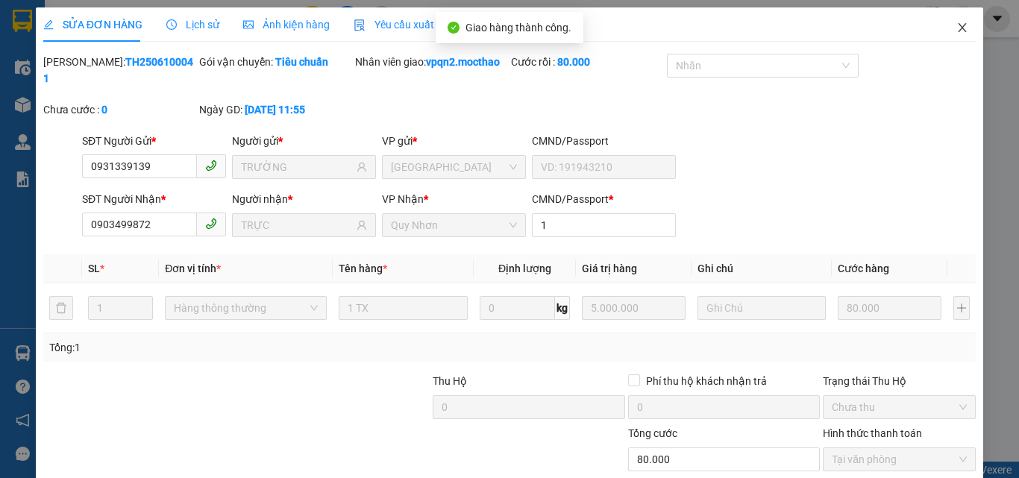
click at [958, 30] on icon "close" at bounding box center [962, 27] width 8 height 9
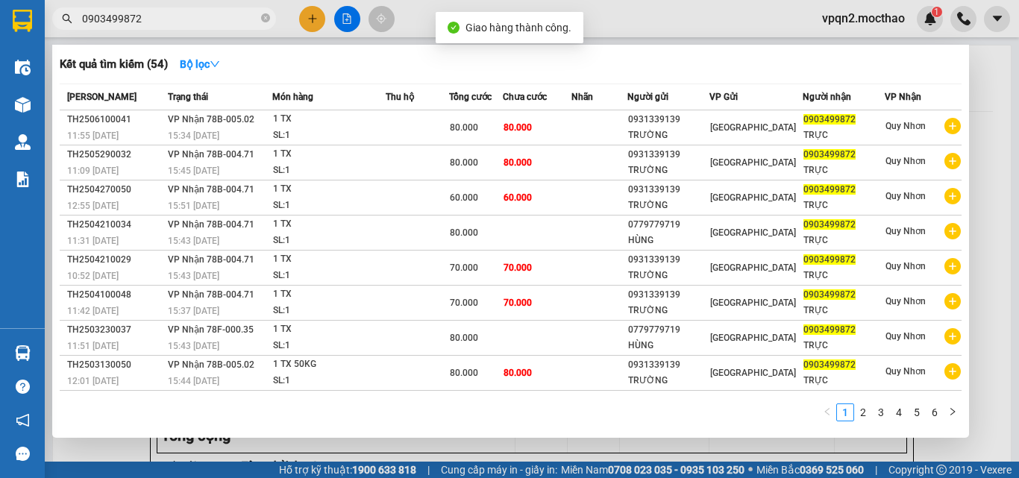
drag, startPoint x: 126, startPoint y: 22, endPoint x: 159, endPoint y: 23, distance: 32.8
click at [159, 23] on input "0903499872" at bounding box center [170, 18] width 176 height 16
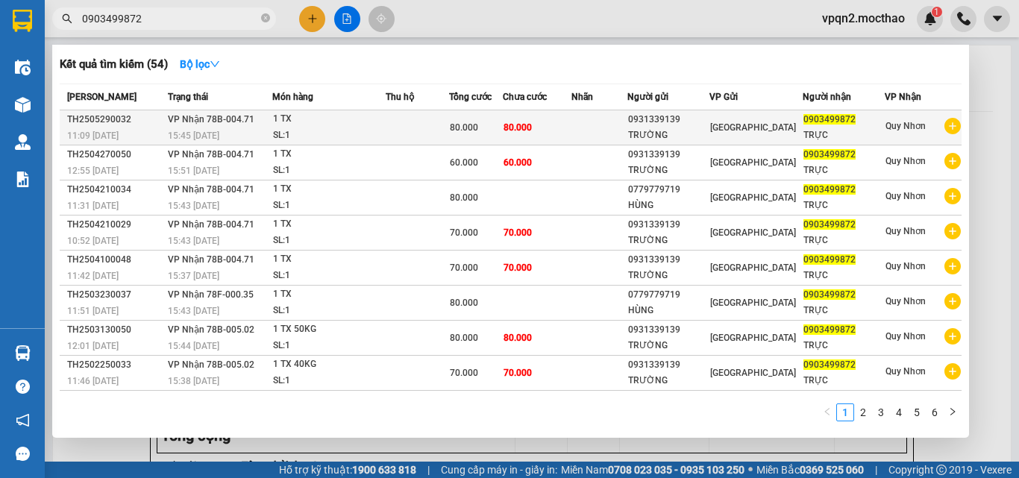
click at [509, 126] on span "80.000" at bounding box center [517, 127] width 28 height 10
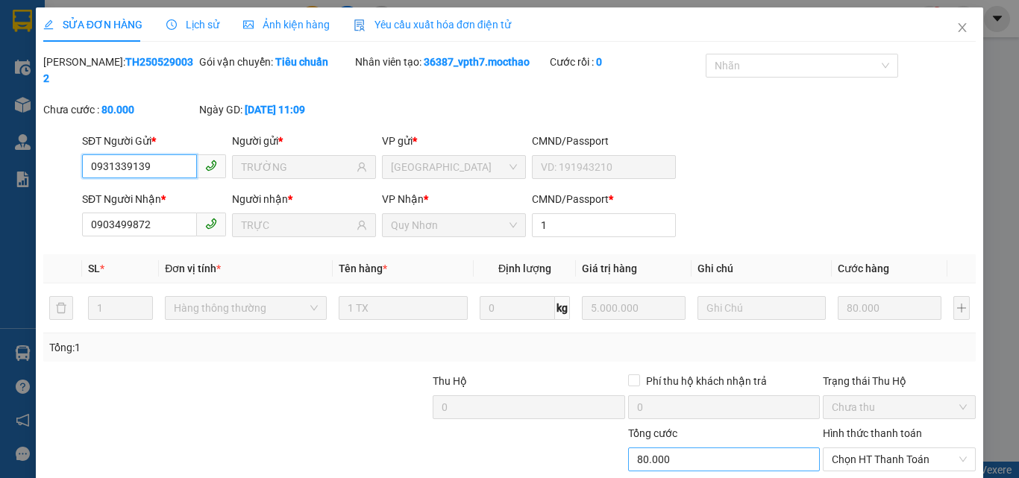
scroll to position [77, 0]
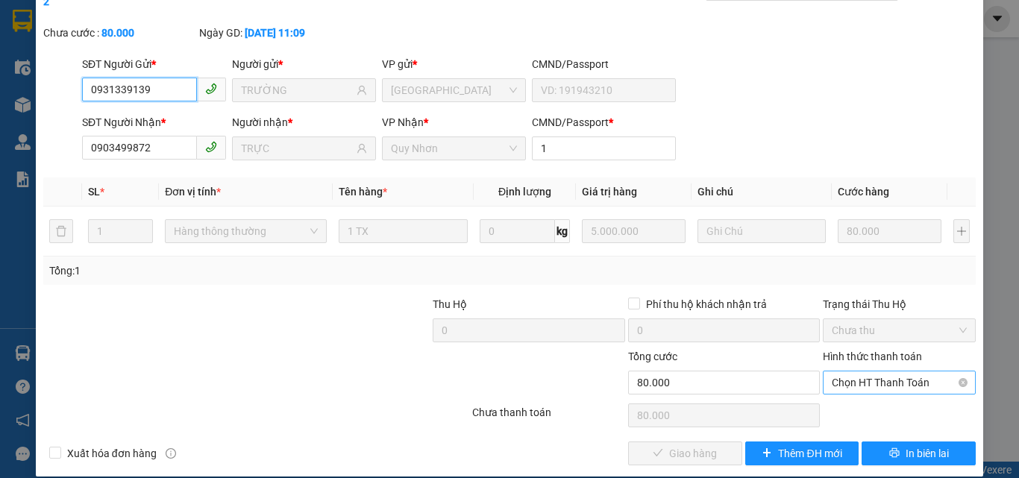
click at [835, 371] on span "Chọn HT Thanh Toán" at bounding box center [899, 382] width 135 height 22
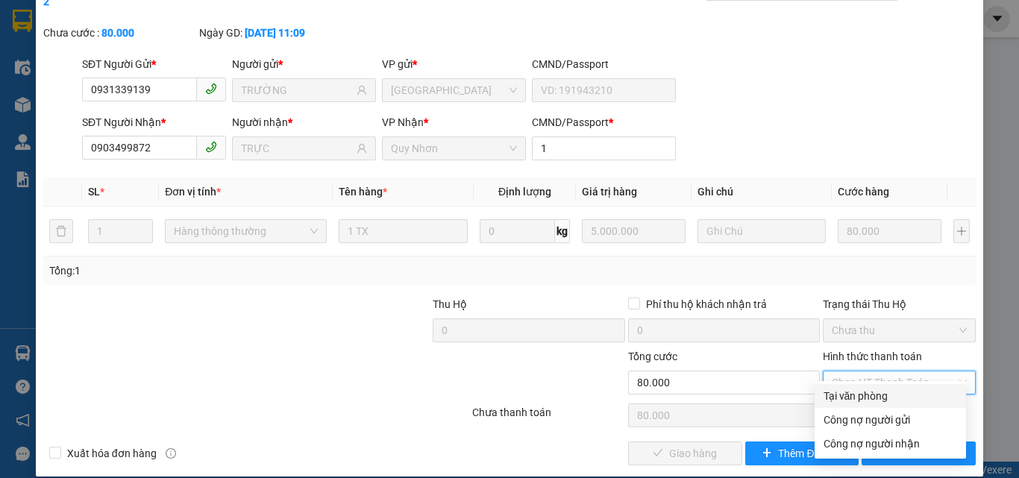
click at [829, 395] on div "Tại văn phòng" at bounding box center [890, 396] width 134 height 16
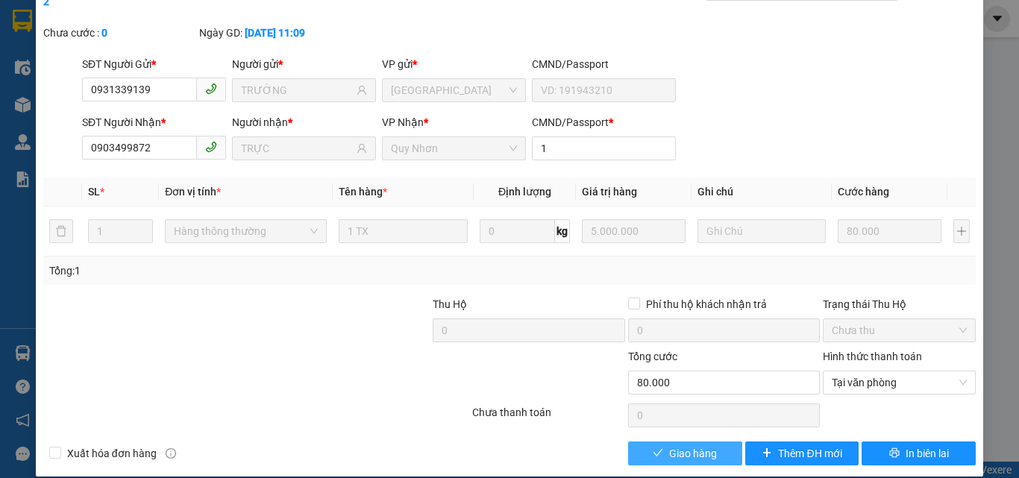
click at [692, 445] on span "Giao hàng" at bounding box center [693, 453] width 48 height 16
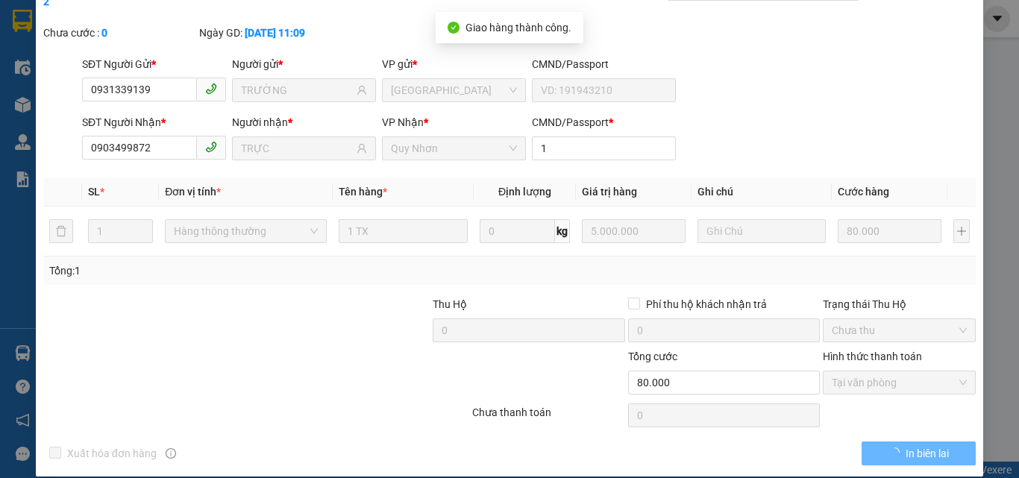
scroll to position [0, 0]
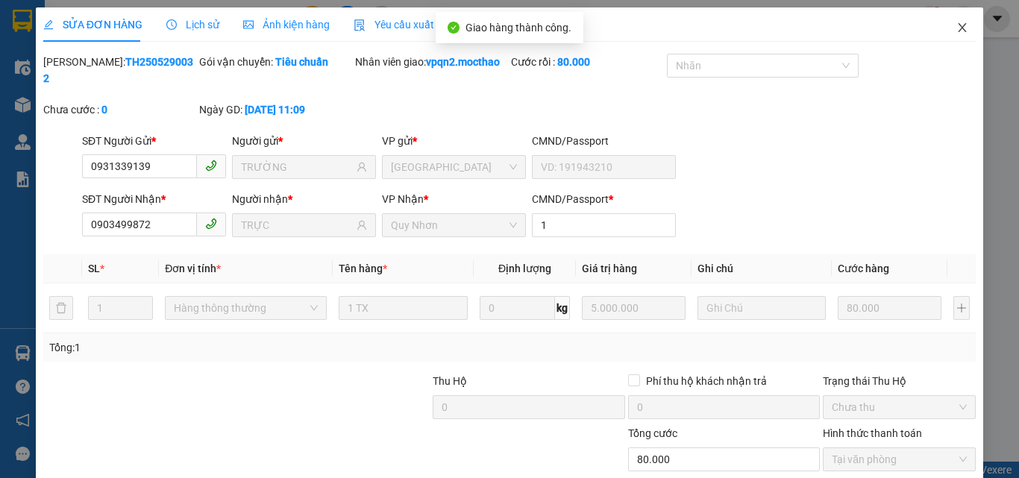
drag, startPoint x: 950, startPoint y: 26, endPoint x: 421, endPoint y: 13, distance: 529.0
click at [958, 27] on icon "close" at bounding box center [962, 27] width 8 height 9
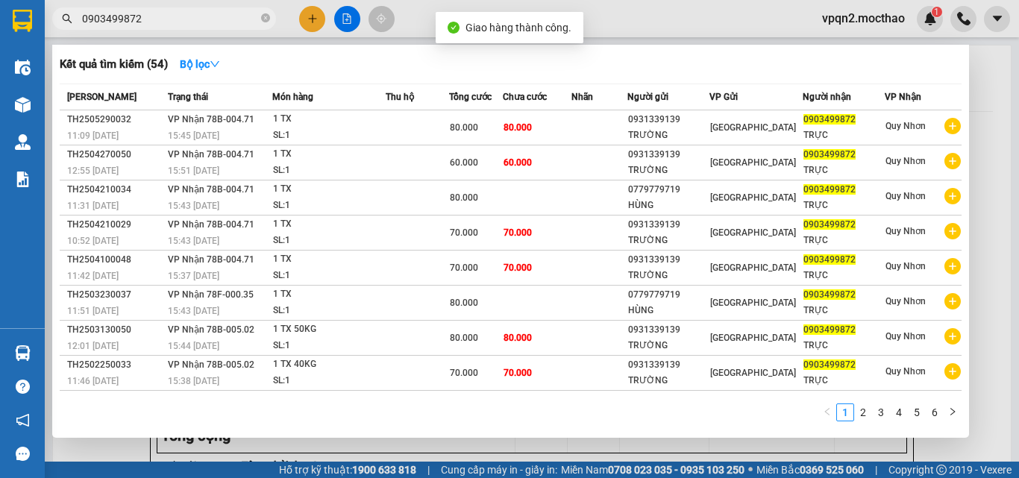
drag, startPoint x: 128, startPoint y: 22, endPoint x: 166, endPoint y: 22, distance: 37.3
click at [166, 22] on input "0903499872" at bounding box center [170, 18] width 176 height 16
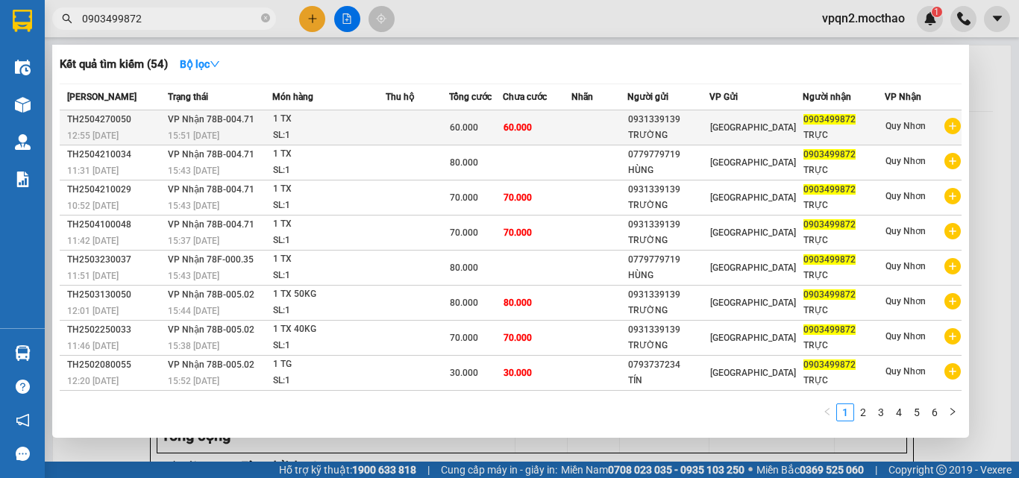
click at [548, 134] on td "60.000" at bounding box center [537, 127] width 69 height 35
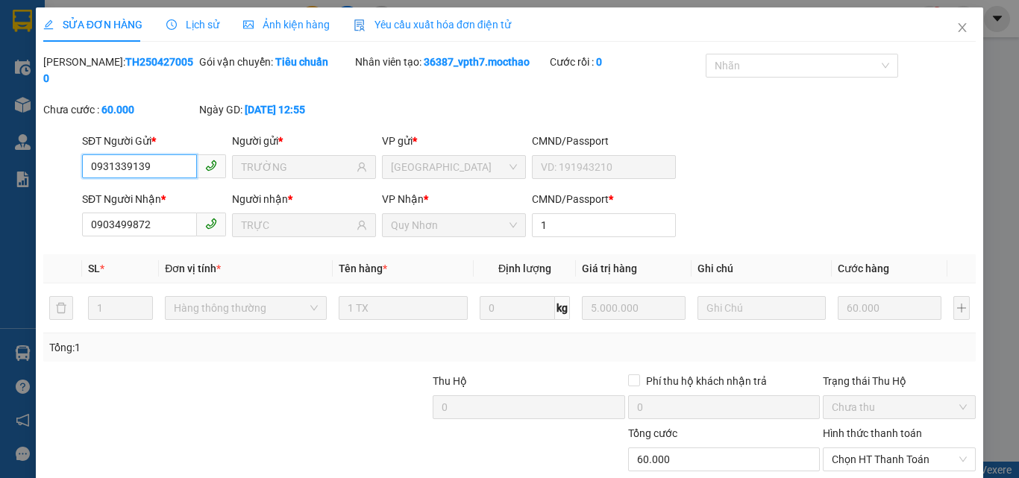
scroll to position [77, 0]
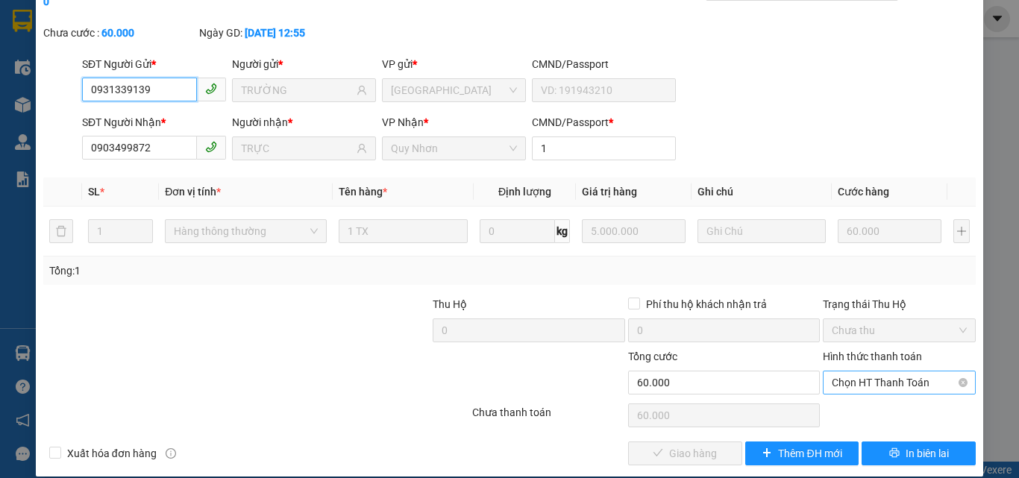
click at [856, 371] on span "Chọn HT Thanh Toán" at bounding box center [899, 382] width 135 height 22
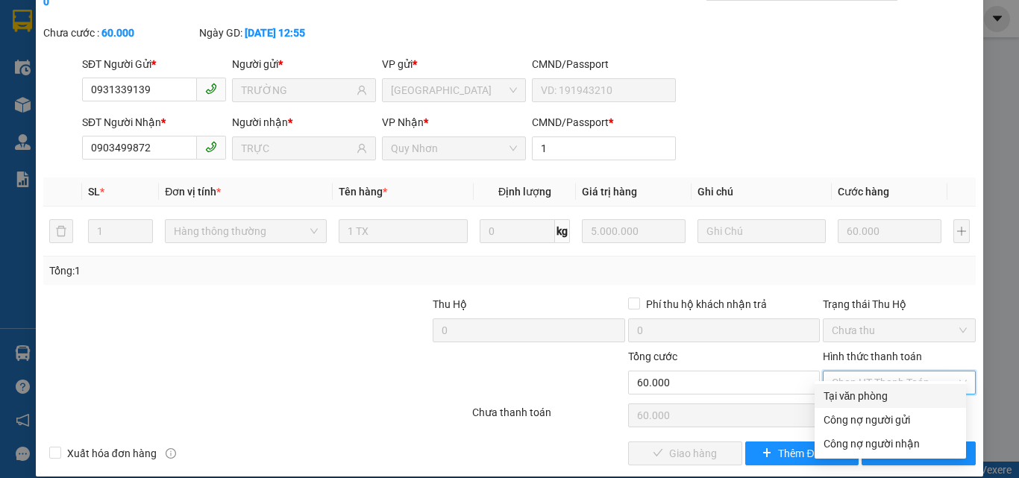
drag, startPoint x: 849, startPoint y: 395, endPoint x: 818, endPoint y: 409, distance: 33.4
click at [848, 396] on div "Tại văn phòng" at bounding box center [890, 396] width 134 height 16
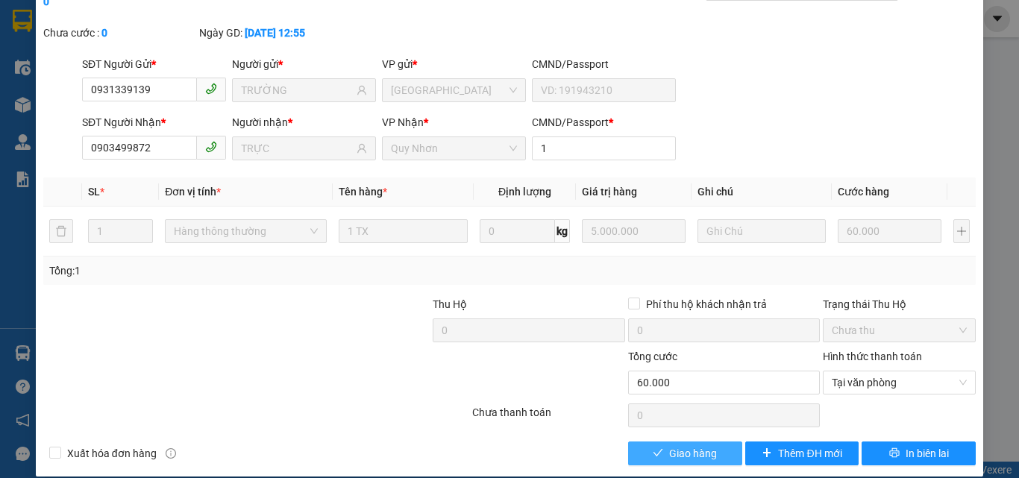
drag, startPoint x: 698, startPoint y: 429, endPoint x: 600, endPoint y: 427, distance: 98.5
click at [697, 445] on span "Giao hàng" at bounding box center [693, 453] width 48 height 16
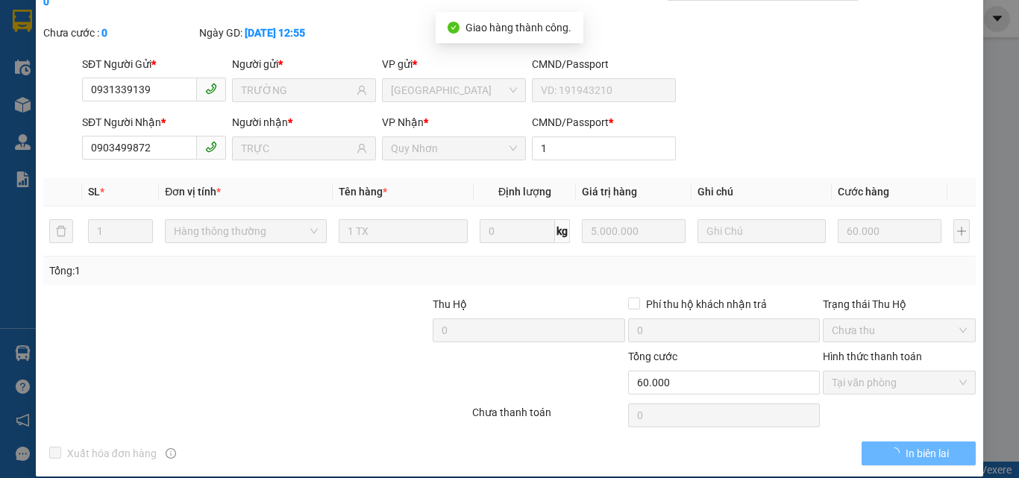
scroll to position [0, 0]
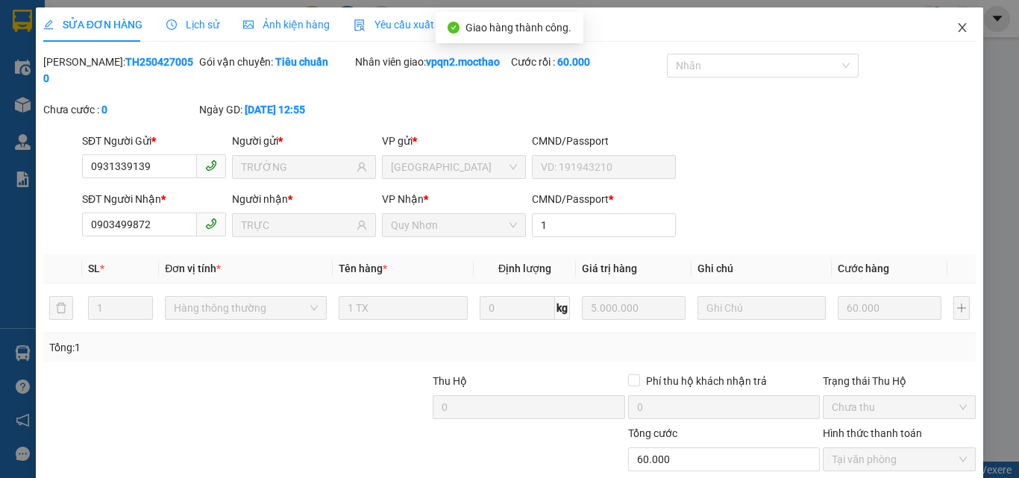
click at [956, 23] on icon "close" at bounding box center [962, 28] width 12 height 12
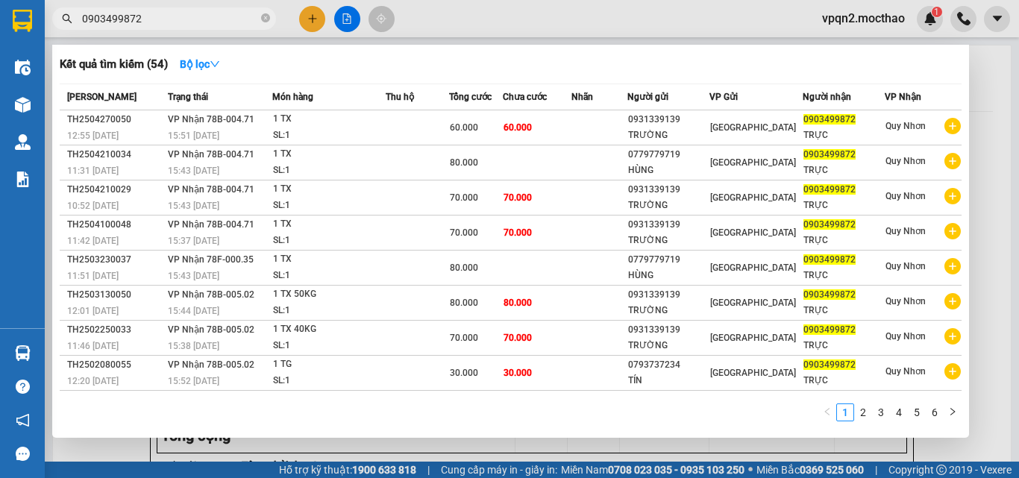
drag, startPoint x: 126, startPoint y: 19, endPoint x: 182, endPoint y: 25, distance: 56.3
click at [182, 25] on input "0903499872" at bounding box center [170, 18] width 176 height 16
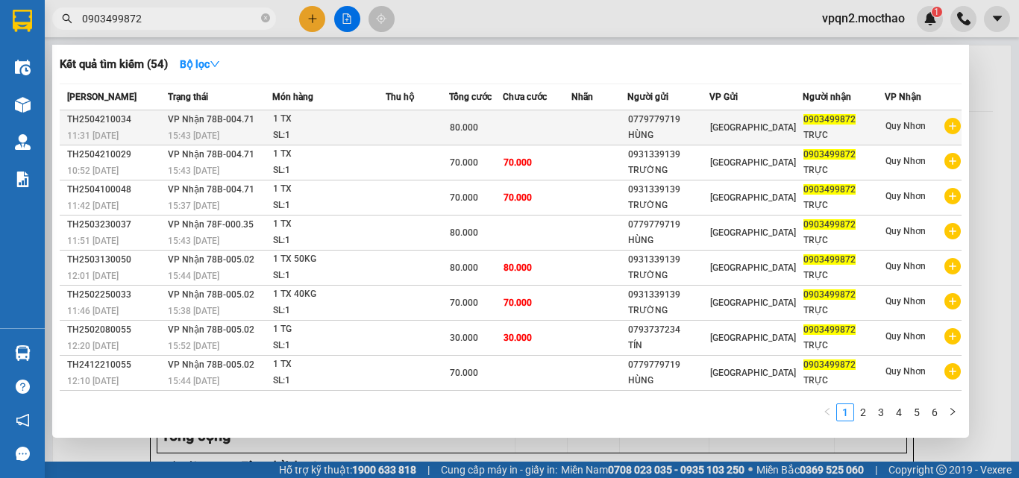
click at [485, 136] on td "80.000" at bounding box center [476, 127] width 54 height 35
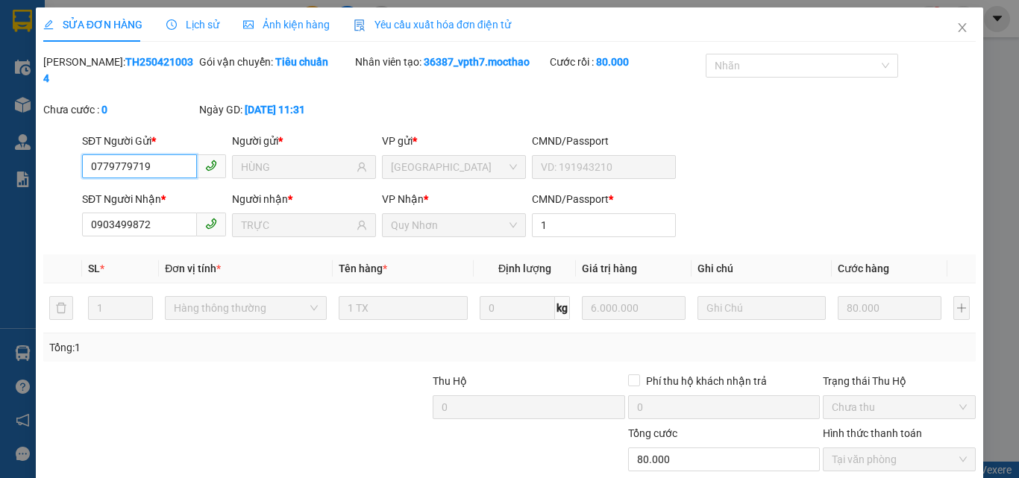
scroll to position [77, 0]
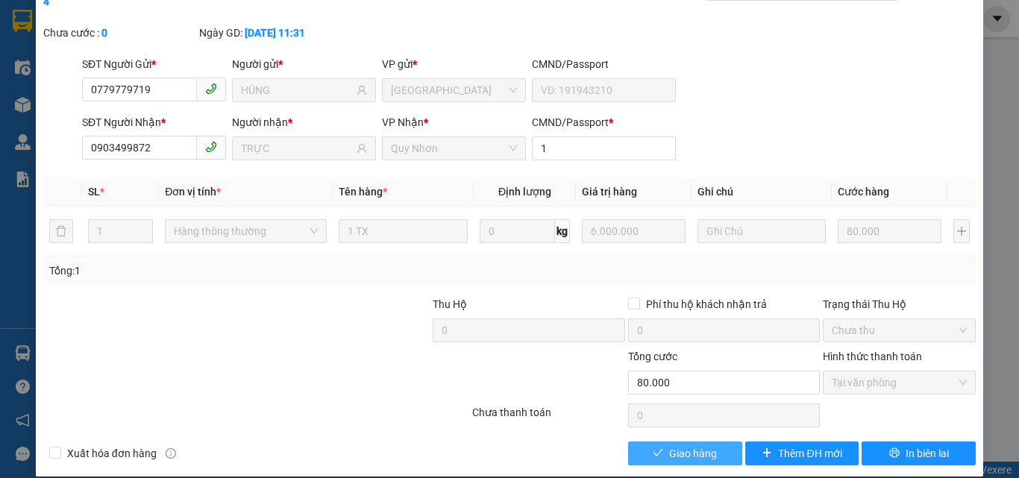
click at [687, 445] on span "Giao hàng" at bounding box center [693, 453] width 48 height 16
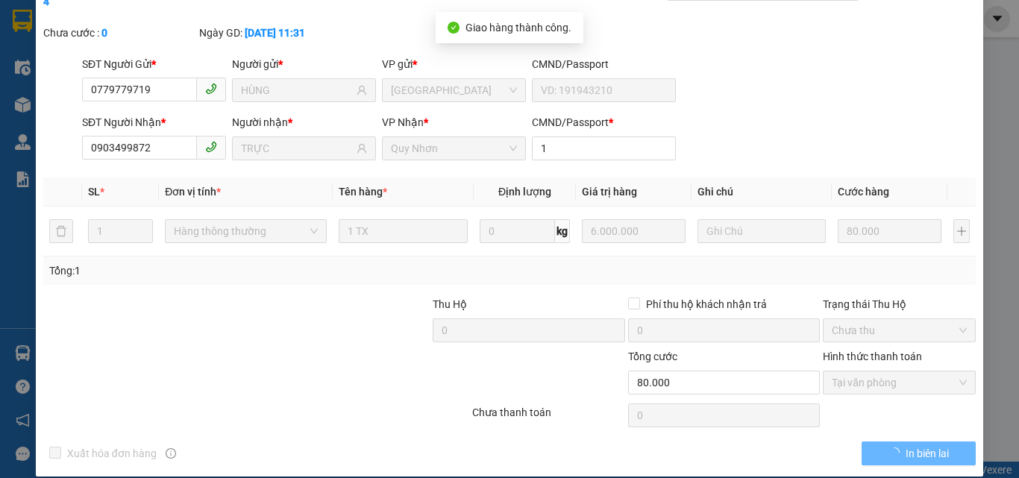
scroll to position [0, 0]
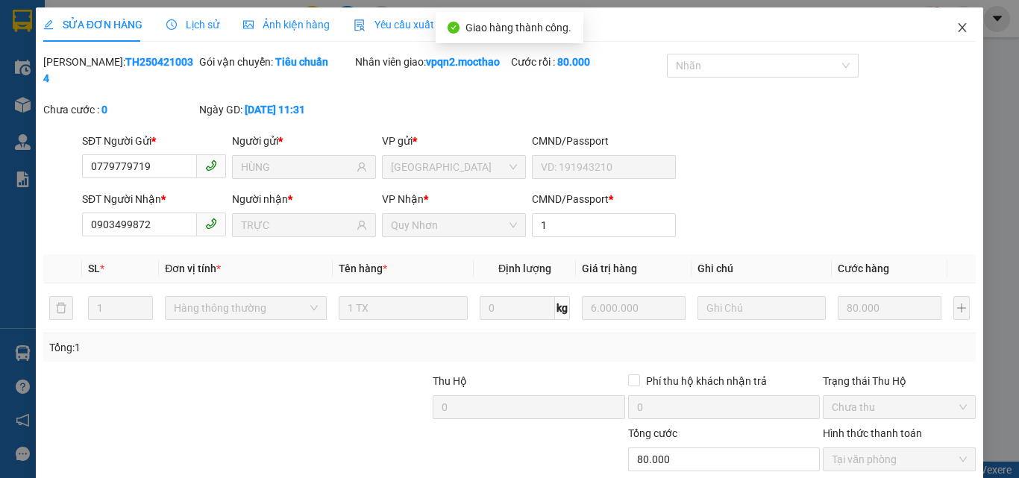
click at [958, 28] on icon "close" at bounding box center [962, 27] width 8 height 9
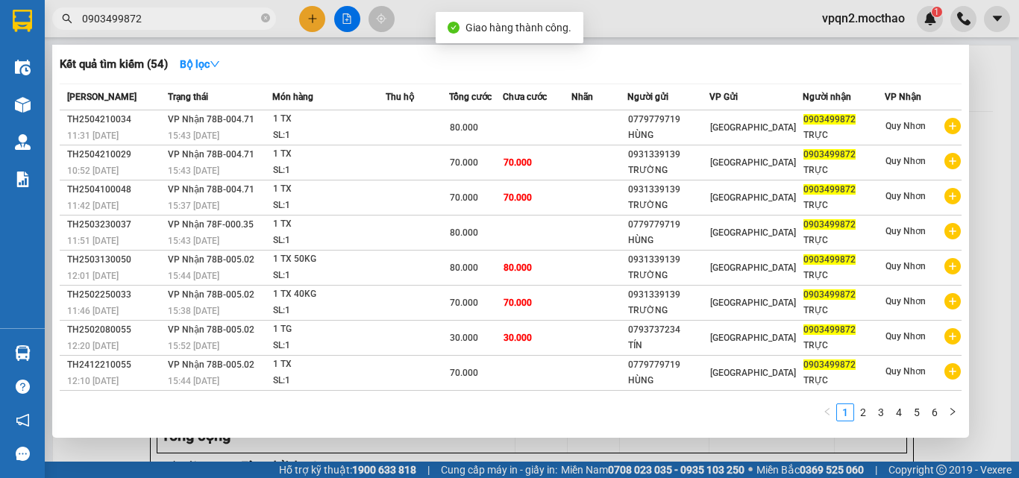
drag, startPoint x: 142, startPoint y: 19, endPoint x: 158, endPoint y: 19, distance: 15.7
click at [158, 19] on input "0903499872" at bounding box center [170, 18] width 176 height 16
drag, startPoint x: 127, startPoint y: 16, endPoint x: 166, endPoint y: 20, distance: 39.7
click at [166, 20] on input "0903499872" at bounding box center [170, 18] width 176 height 16
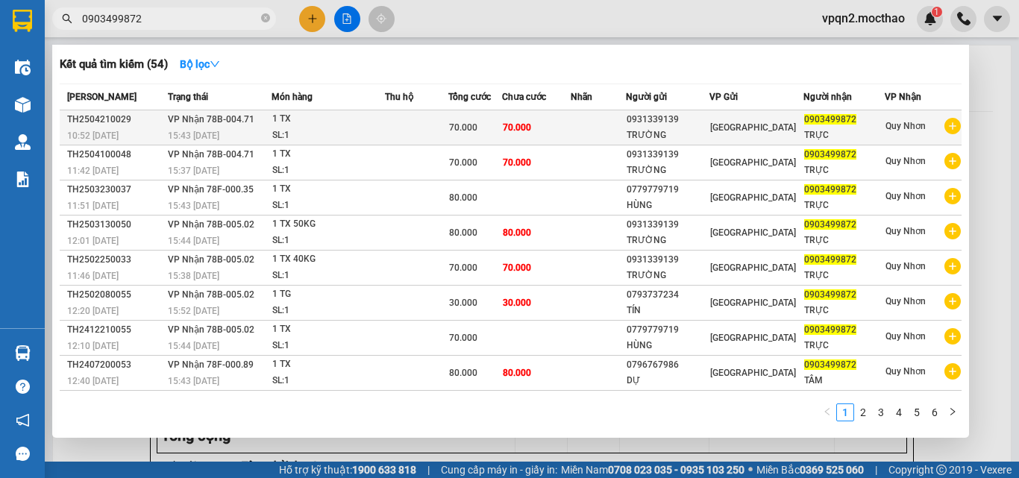
click at [531, 124] on span "70.000" at bounding box center [517, 127] width 28 height 10
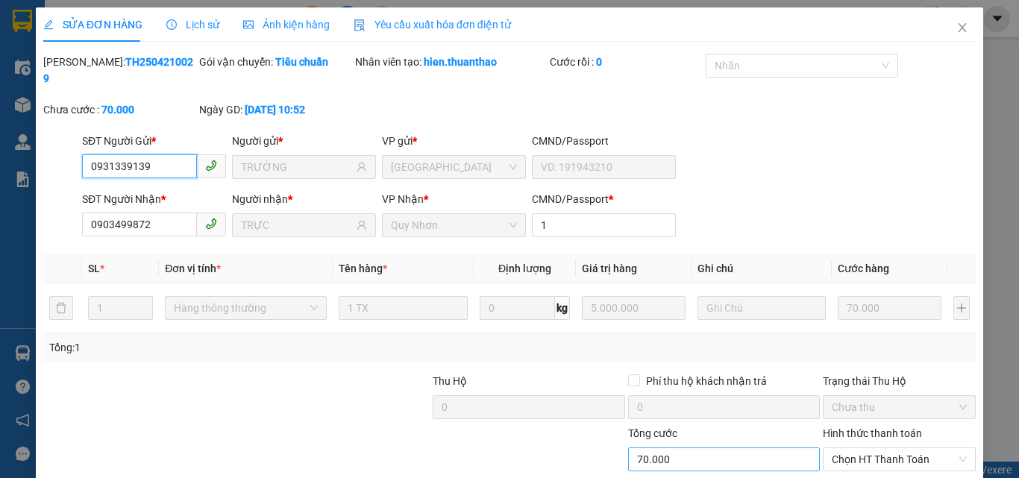
scroll to position [77, 0]
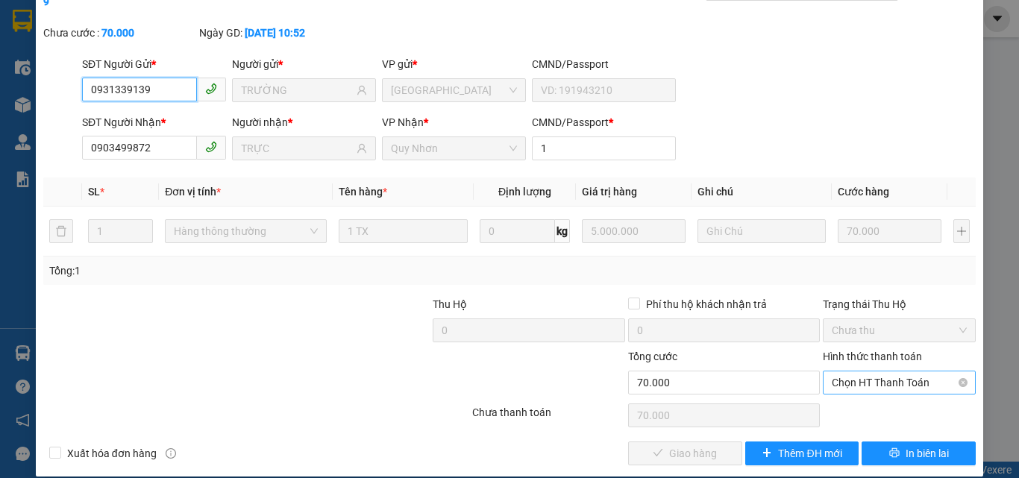
click at [839, 371] on span "Chọn HT Thanh Toán" at bounding box center [899, 382] width 135 height 22
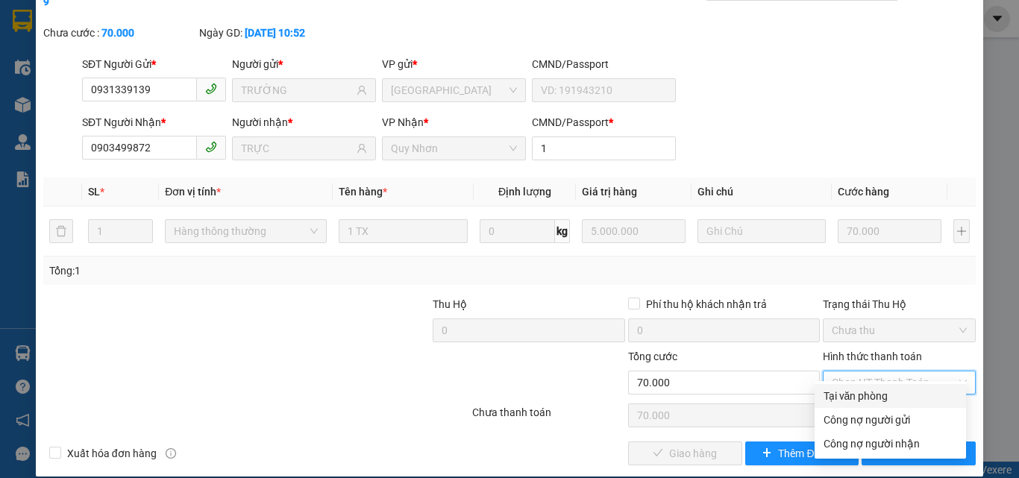
drag, startPoint x: 838, startPoint y: 397, endPoint x: 753, endPoint y: 415, distance: 87.0
click at [837, 397] on div "Tại văn phòng" at bounding box center [890, 396] width 134 height 16
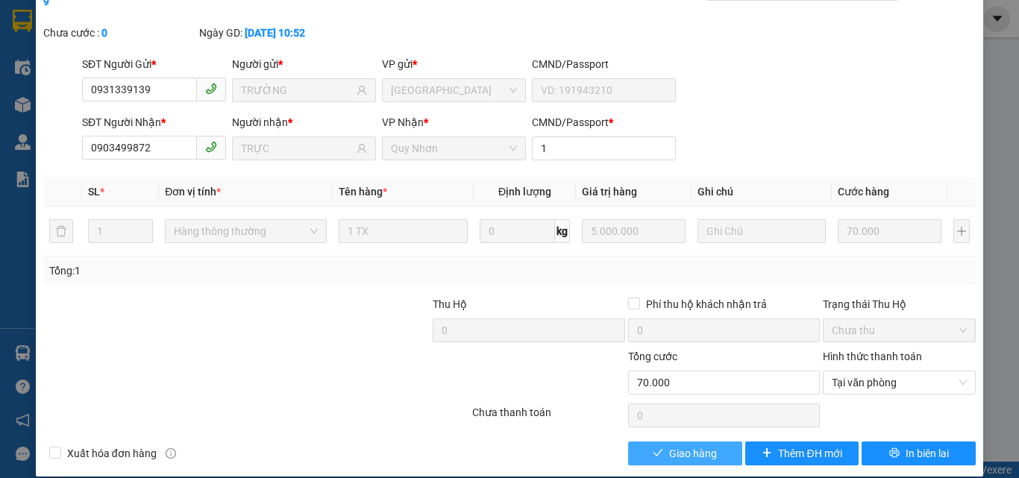
click at [680, 445] on span "Giao hàng" at bounding box center [693, 453] width 48 height 16
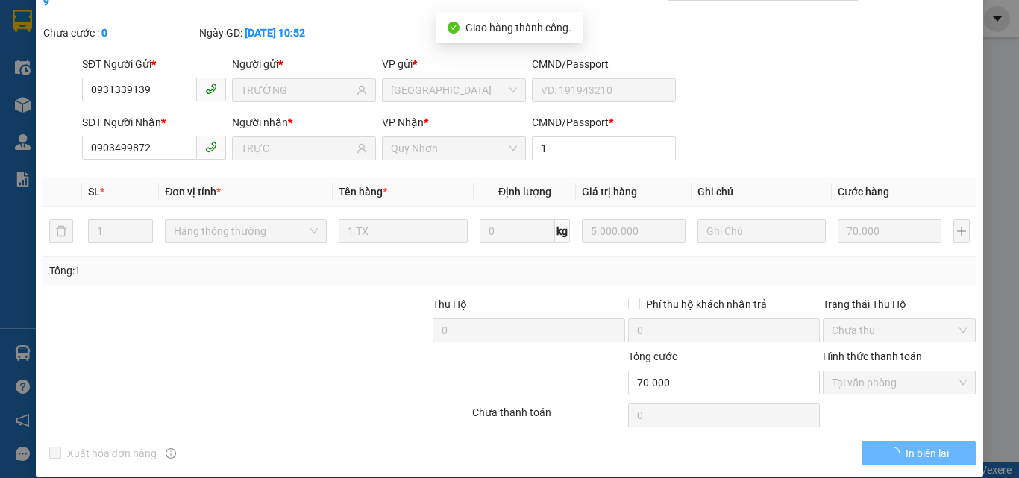
scroll to position [0, 0]
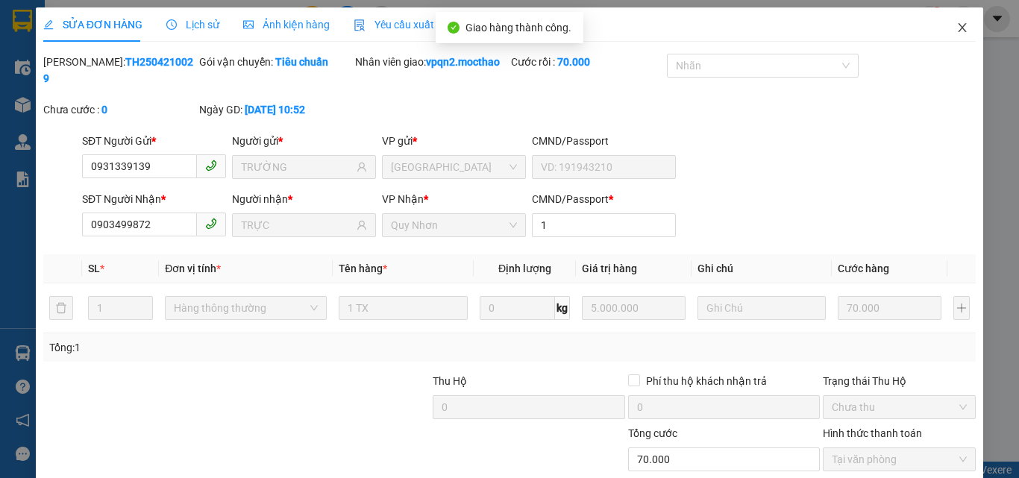
click at [945, 17] on span "Close" at bounding box center [962, 28] width 42 height 42
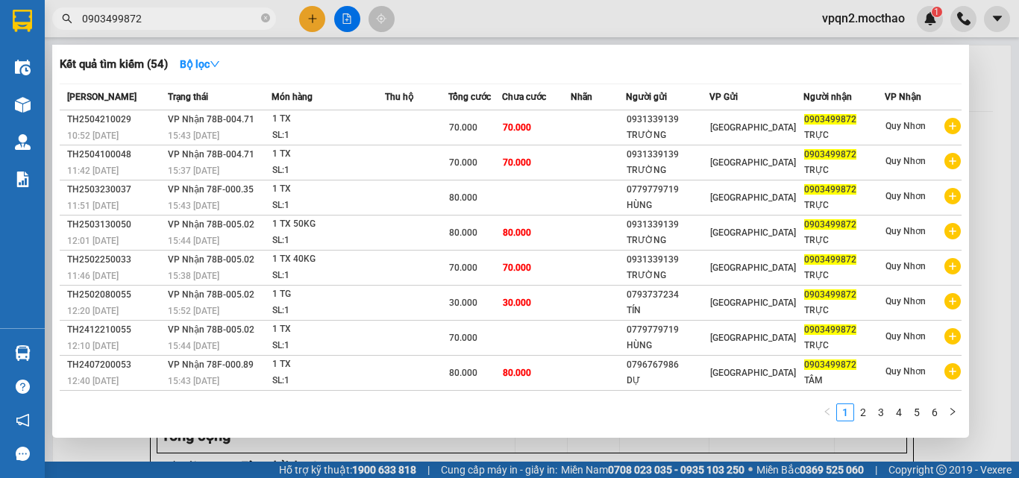
drag, startPoint x: 126, startPoint y: 19, endPoint x: 151, endPoint y: 19, distance: 24.6
click at [151, 19] on input "0903499872" at bounding box center [170, 18] width 176 height 16
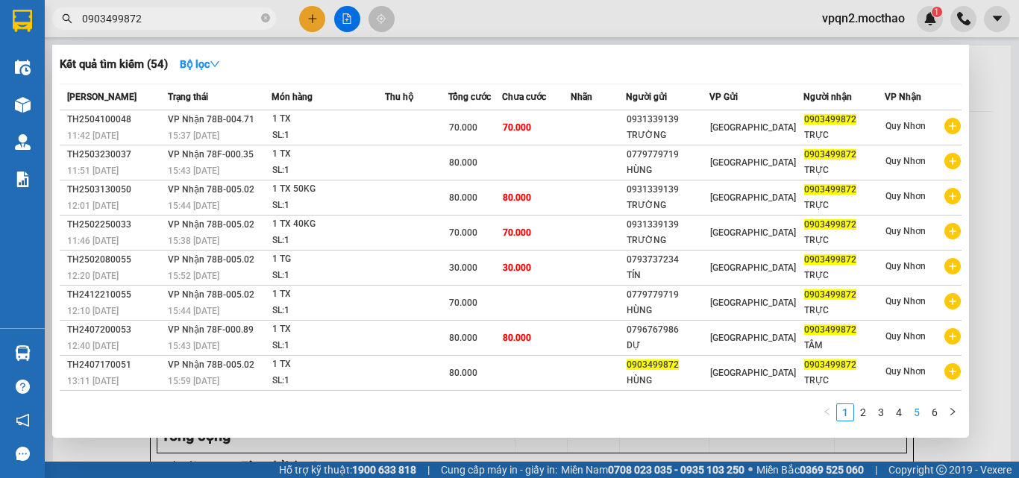
click at [917, 415] on link "5" at bounding box center [916, 412] width 16 height 16
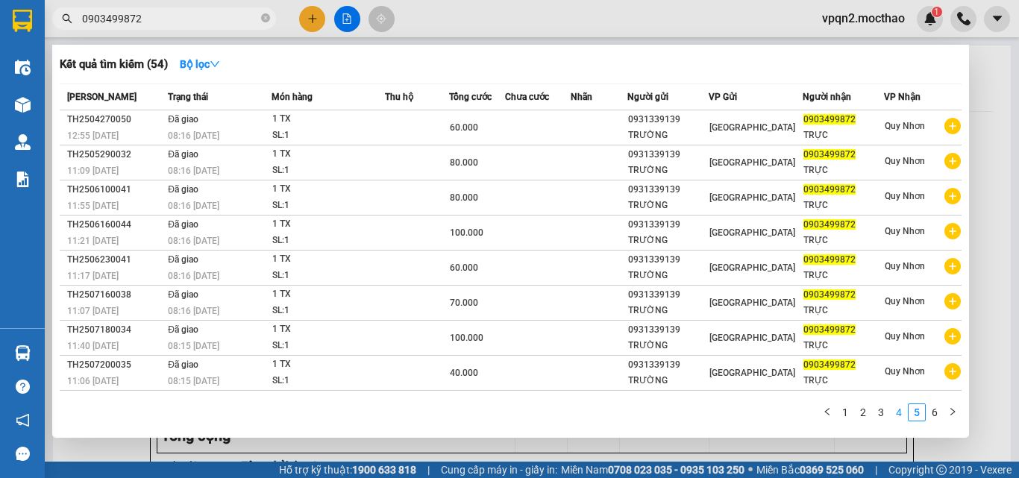
click at [898, 415] on link "4" at bounding box center [899, 412] width 16 height 16
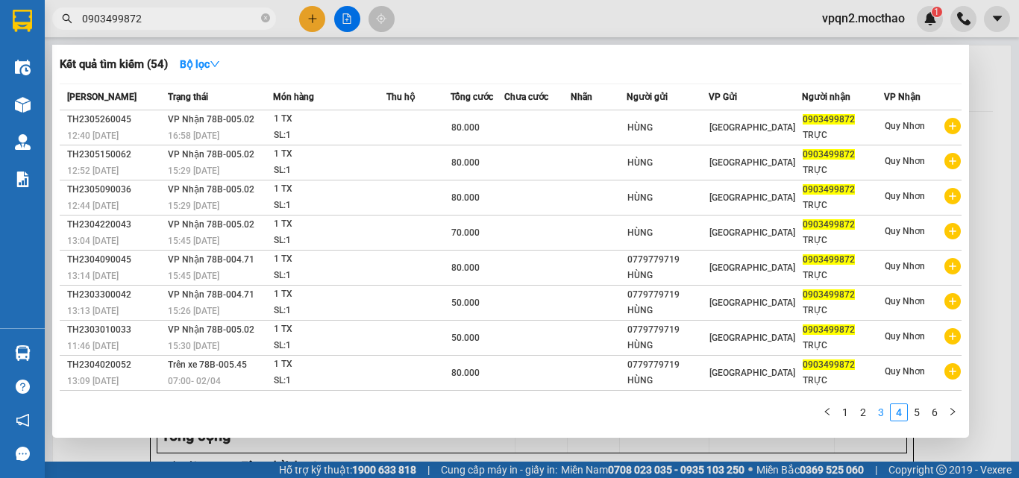
drag, startPoint x: 876, startPoint y: 415, endPoint x: 858, endPoint y: 412, distance: 18.1
click at [876, 415] on link "3" at bounding box center [881, 412] width 16 height 16
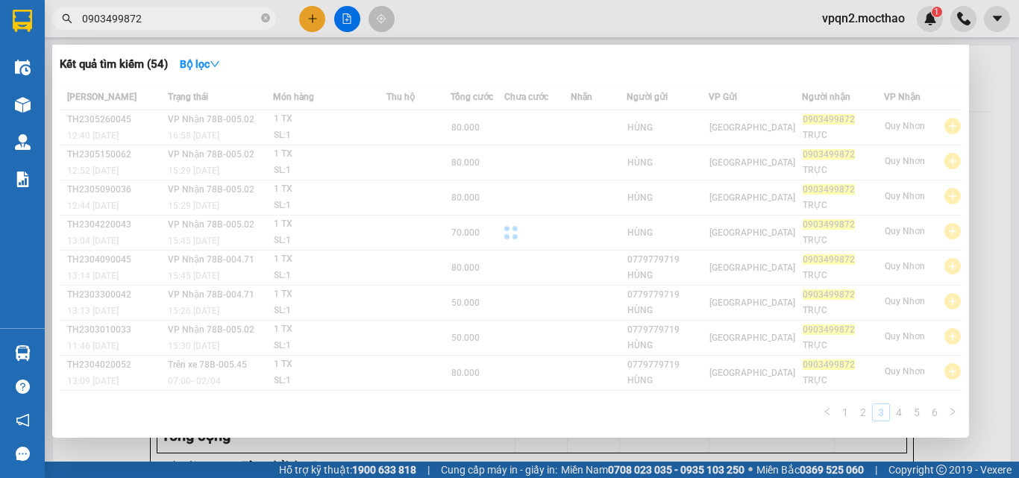
click at [861, 412] on div "Mã ĐH Trạng thái Món hàng Thu hộ Tổng cước Chưa cước Nhãn Người gửi VP Gửi Ngườ…" at bounding box center [511, 257] width 902 height 347
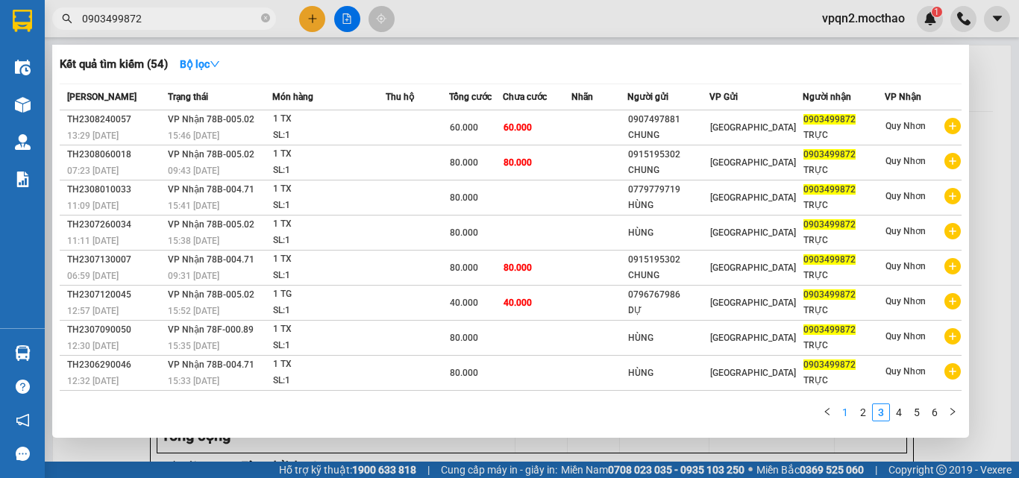
click at [838, 412] on link "1" at bounding box center [845, 412] width 16 height 16
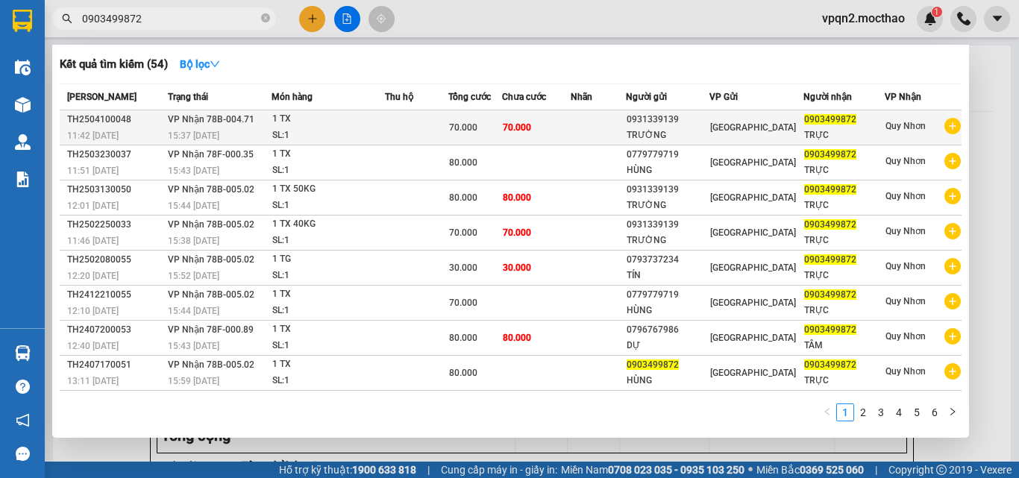
click at [242, 116] on span "VP Nhận 78B-004.71" at bounding box center [211, 119] width 87 height 10
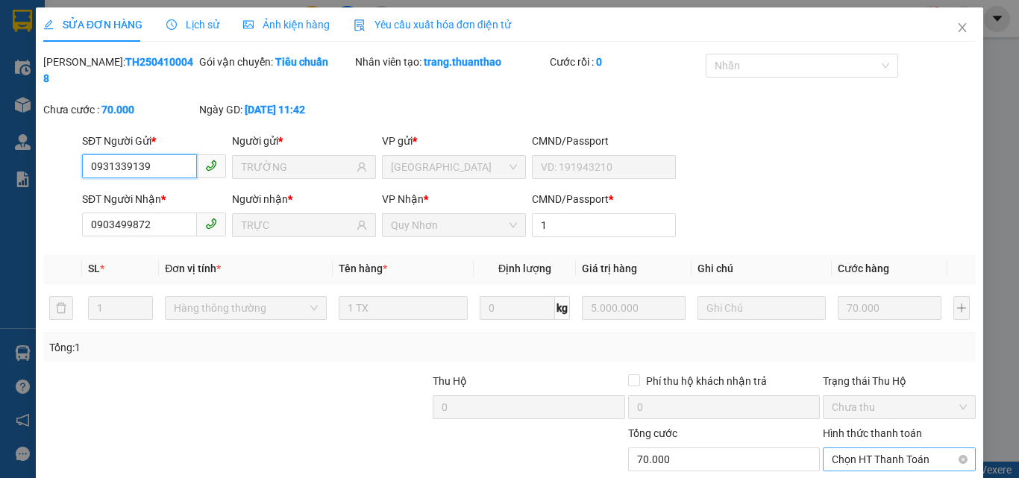
click at [853, 448] on span "Chọn HT Thanh Toán" at bounding box center [899, 459] width 135 height 22
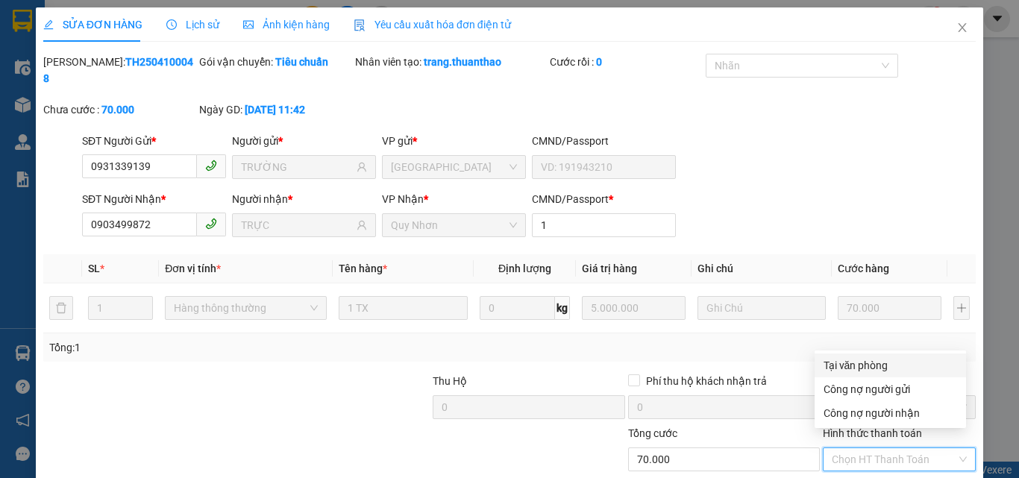
click at [848, 362] on div "Tại văn phòng" at bounding box center [890, 365] width 134 height 16
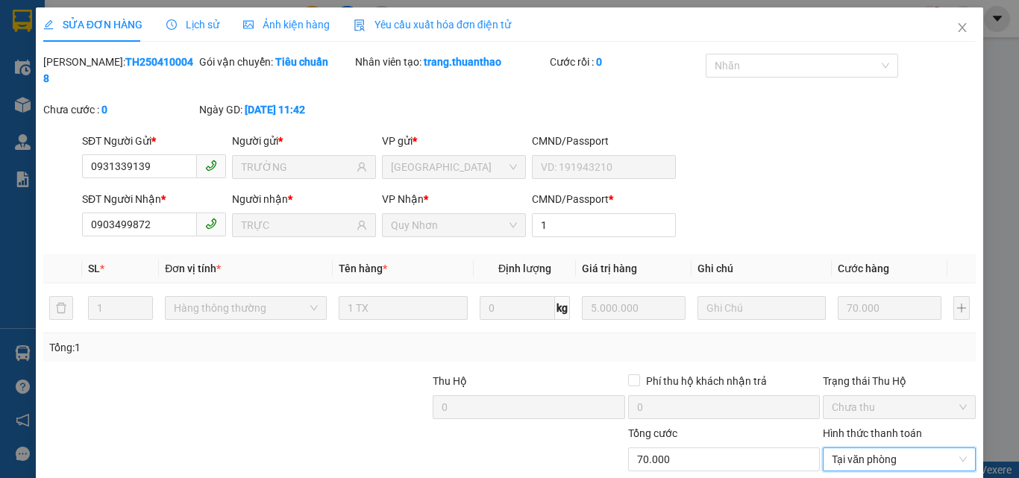
scroll to position [77, 0]
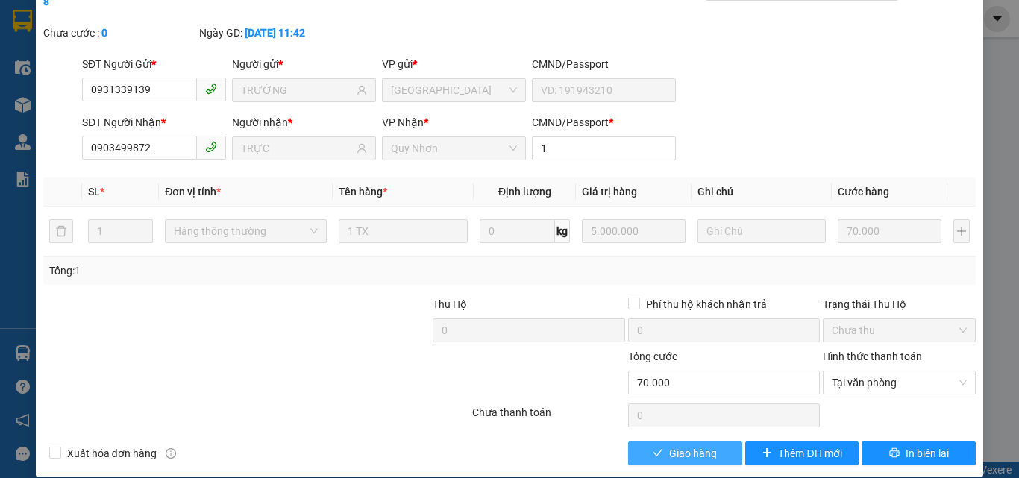
click at [696, 445] on span "Giao hàng" at bounding box center [693, 453] width 48 height 16
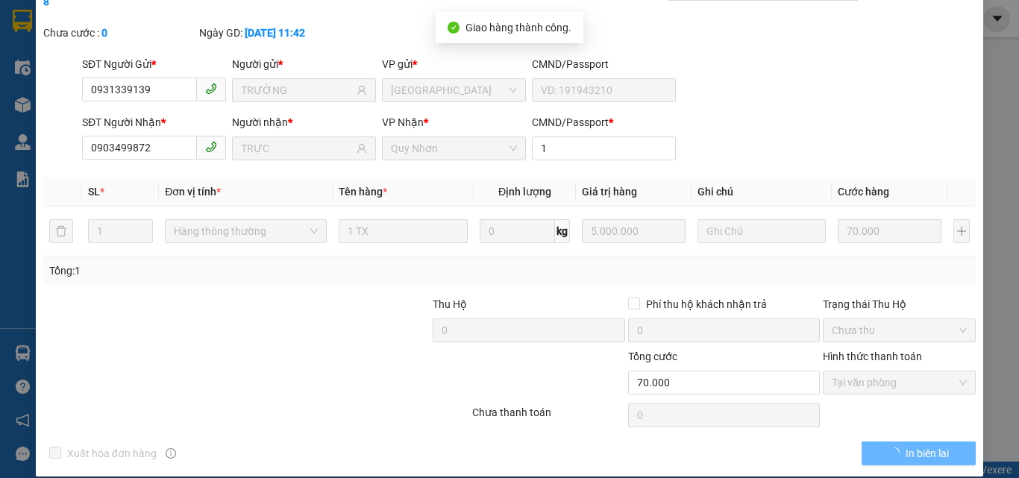
scroll to position [0, 0]
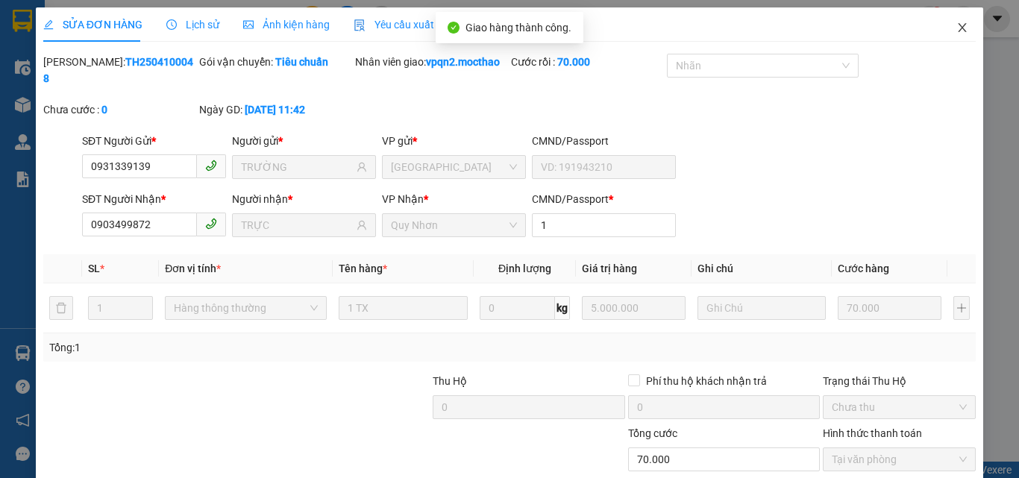
drag, startPoint x: 954, startPoint y: 23, endPoint x: 623, endPoint y: 30, distance: 331.2
click at [956, 24] on icon "close" at bounding box center [962, 28] width 12 height 12
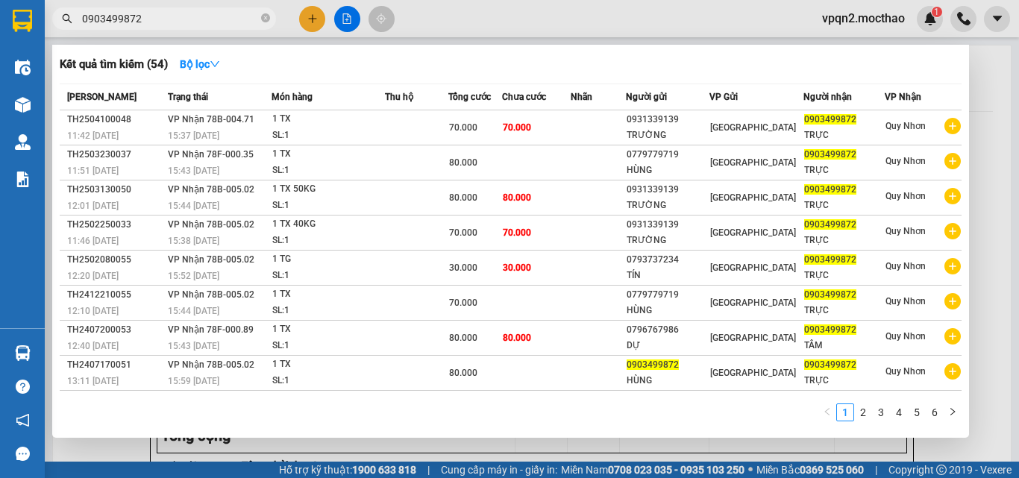
click at [86, 14] on input "0903499872" at bounding box center [170, 18] width 176 height 16
click at [82, 16] on input "0903499872" at bounding box center [170, 18] width 176 height 16
drag, startPoint x: 81, startPoint y: 16, endPoint x: 160, endPoint y: 16, distance: 79.1
click at [160, 16] on span "0903499872" at bounding box center [164, 18] width 224 height 22
drag, startPoint x: 82, startPoint y: 22, endPoint x: 172, endPoint y: 27, distance: 90.4
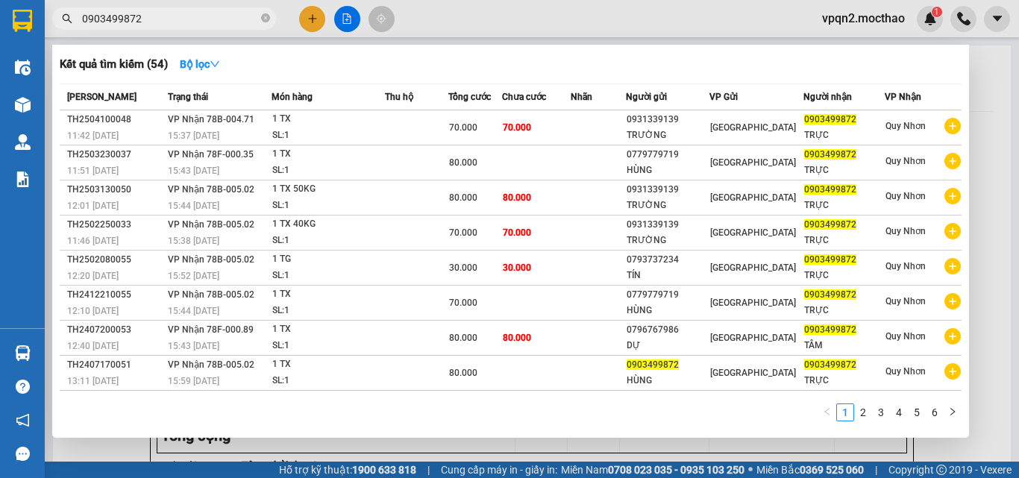
click at [172, 27] on span "0903499872" at bounding box center [164, 18] width 224 height 22
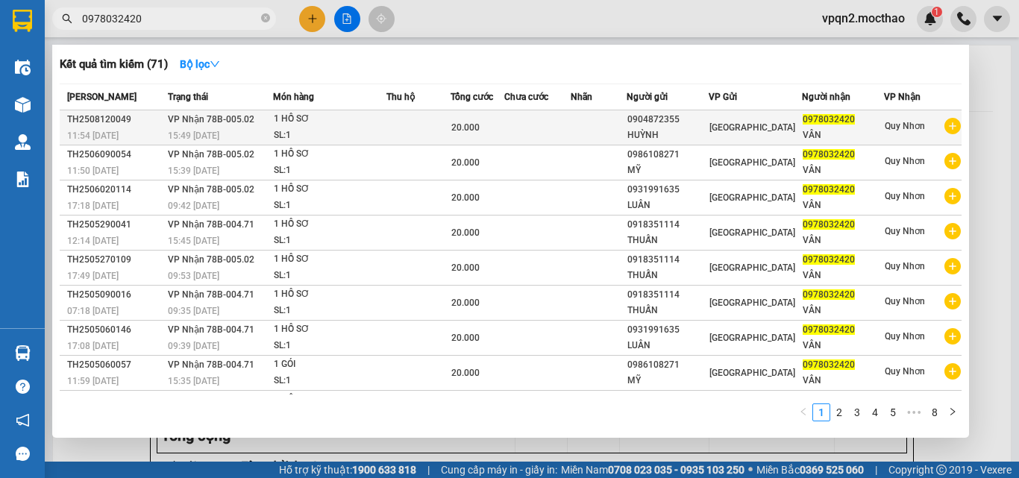
click at [381, 119] on div "1 HỒ SƠ" at bounding box center [330, 119] width 112 height 16
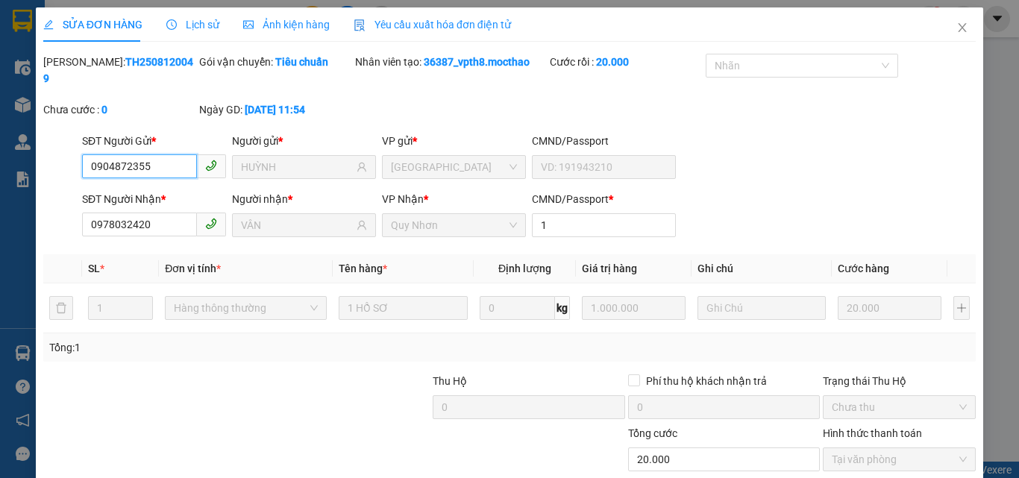
scroll to position [77, 0]
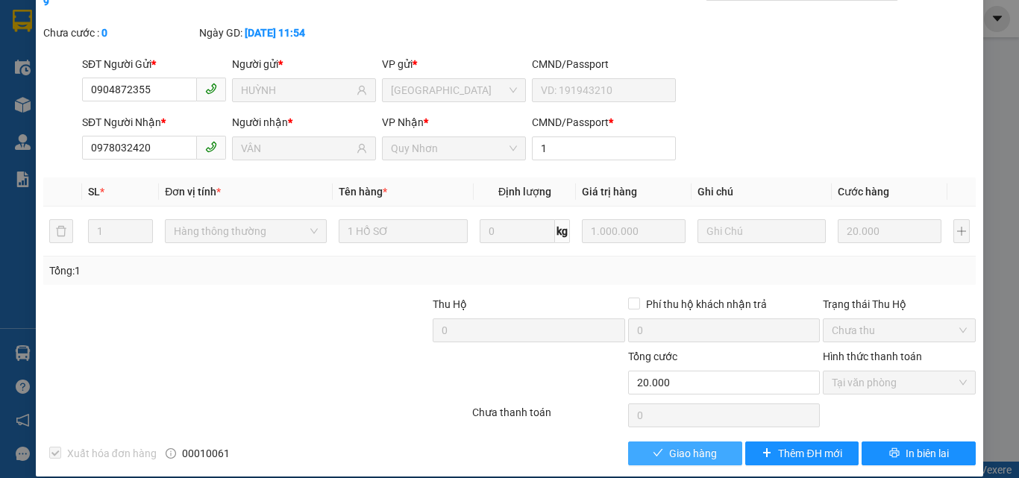
click at [669, 445] on span "Giao hàng" at bounding box center [693, 453] width 48 height 16
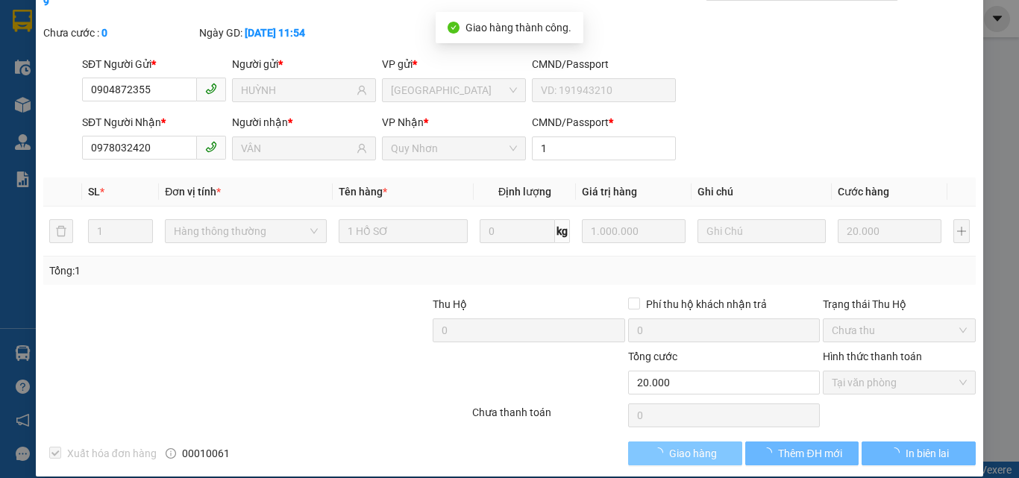
scroll to position [0, 0]
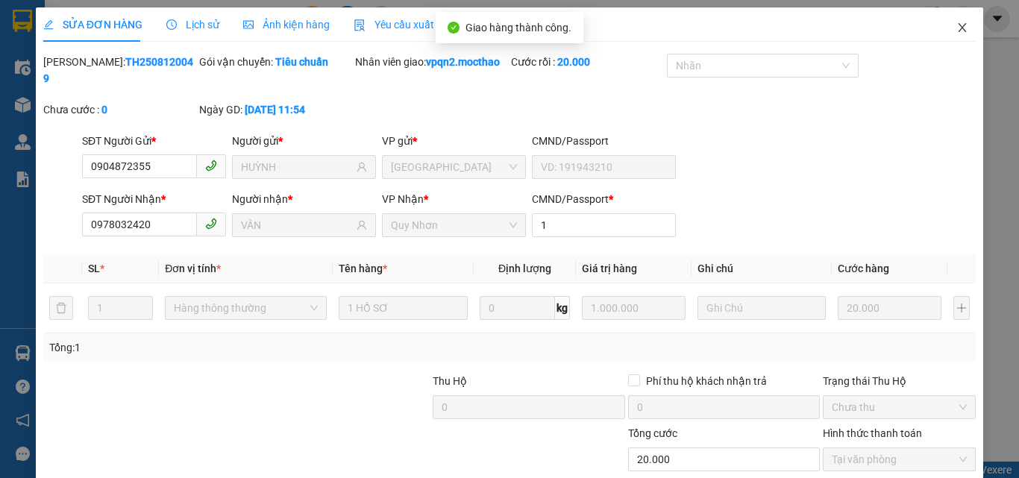
click at [956, 30] on icon "close" at bounding box center [962, 28] width 12 height 12
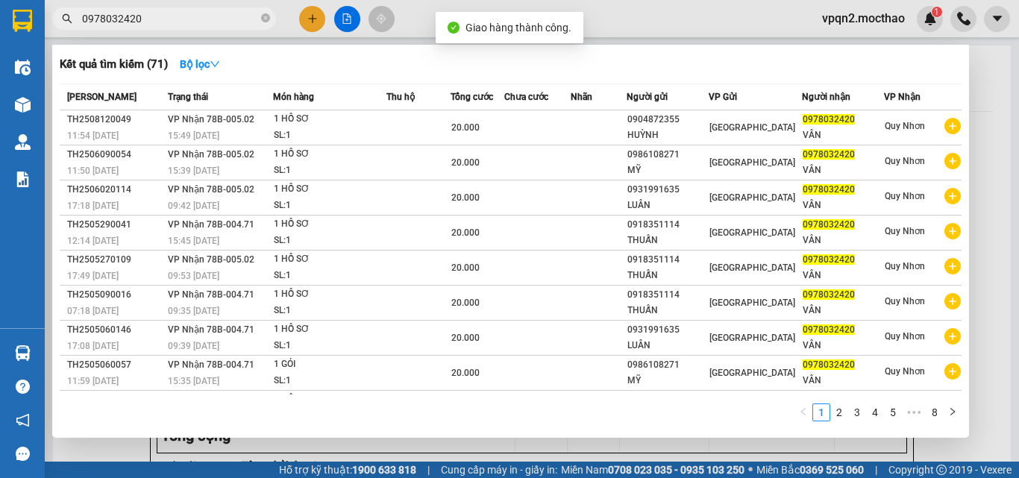
drag, startPoint x: 78, startPoint y: 38, endPoint x: 66, endPoint y: 40, distance: 11.4
click at [66, 32] on div "Kết quả tìm kiếm ( 71 ) Bộ lọc Mã ĐH Trạng thái Món hàng Thu hộ Tổng cước Chưa …" at bounding box center [145, 19] width 291 height 26
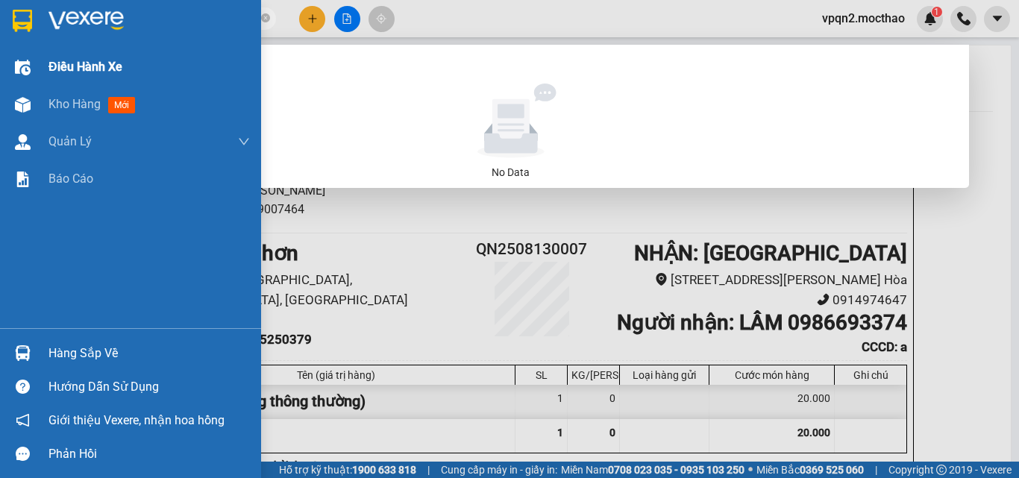
drag, startPoint x: 105, startPoint y: 39, endPoint x: 0, endPoint y: 69, distance: 109.3
click at [0, 69] on section "Kết quả tìm kiếm ( 0 ) Bộ lọc No Data 00903020004200479 vpqn2.mocthao 1 Điều hà…" at bounding box center [509, 239] width 1019 height 478
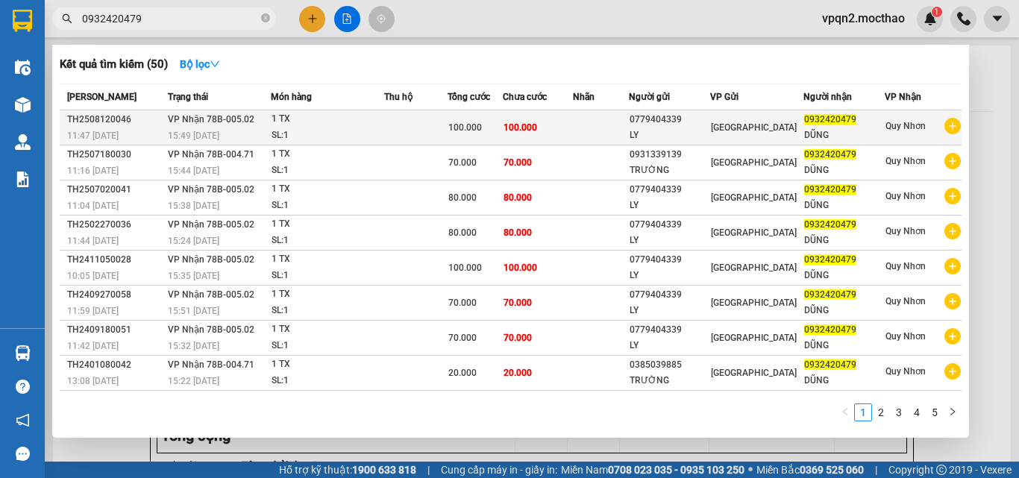
click at [500, 125] on div "100.000" at bounding box center [475, 127] width 54 height 16
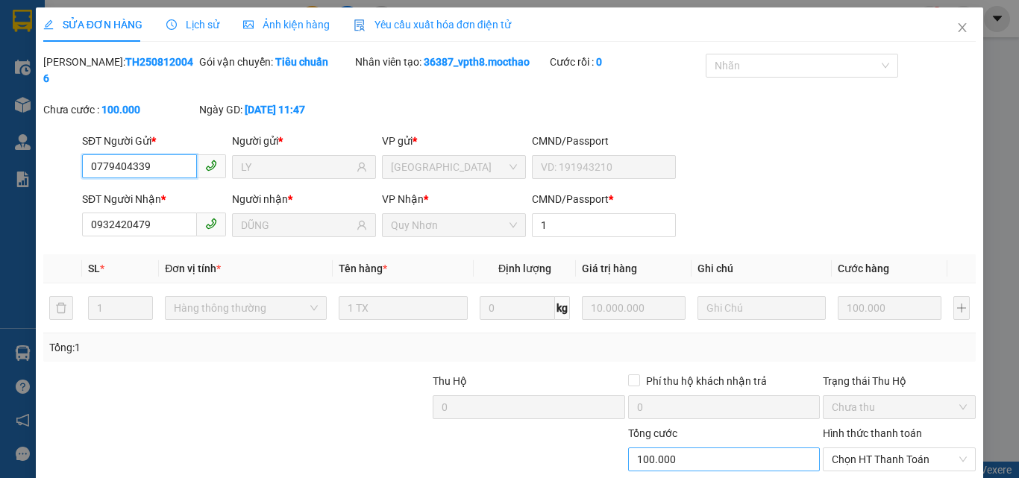
scroll to position [77, 0]
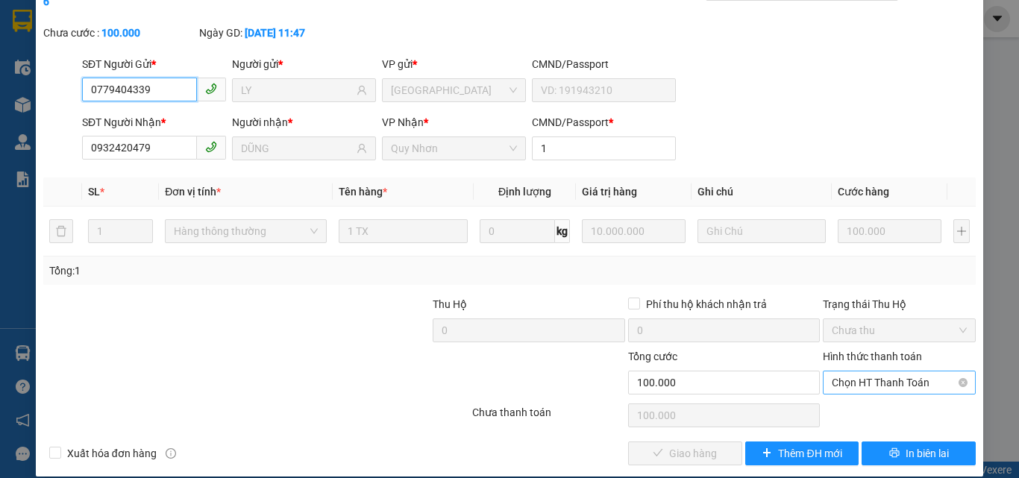
click at [895, 371] on span "Chọn HT Thanh Toán" at bounding box center [899, 382] width 135 height 22
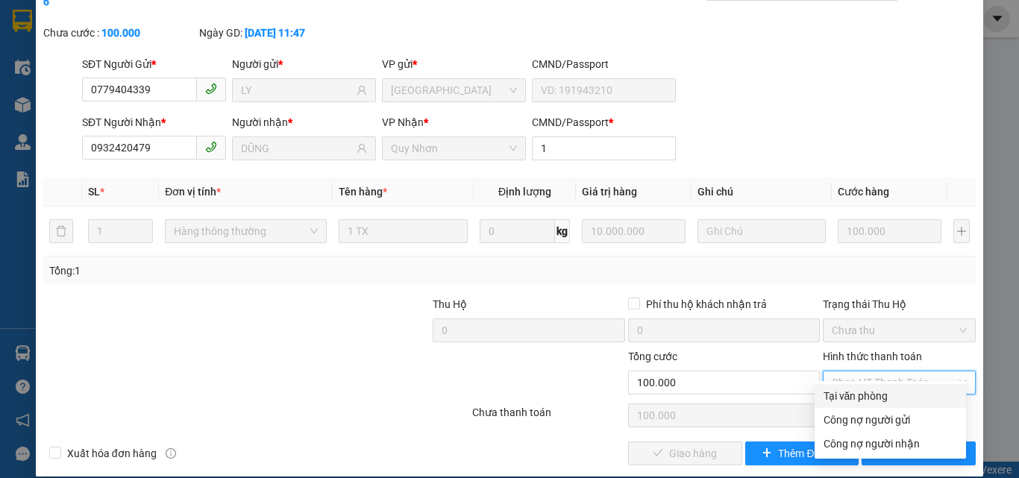
click at [881, 392] on div "Tại văn phòng" at bounding box center [890, 396] width 134 height 16
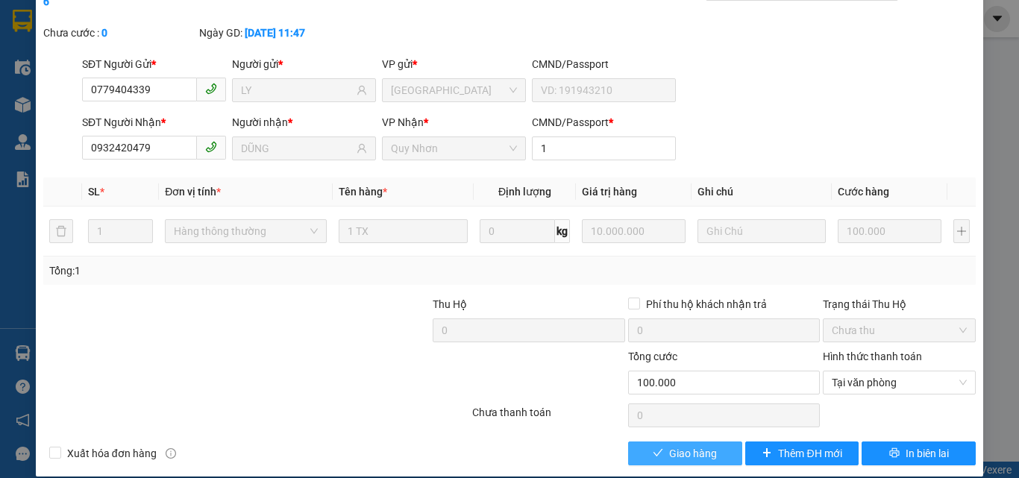
click at [703, 445] on span "Giao hàng" at bounding box center [693, 453] width 48 height 16
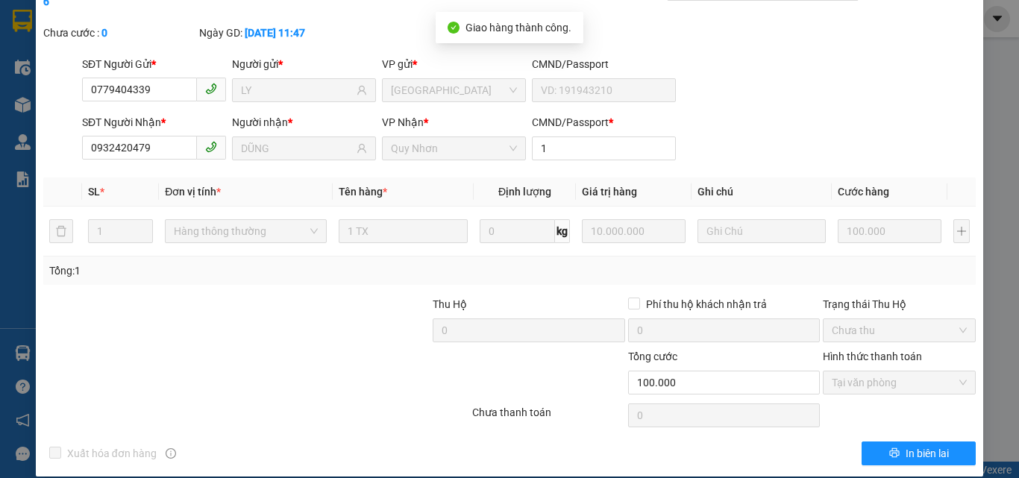
scroll to position [0, 0]
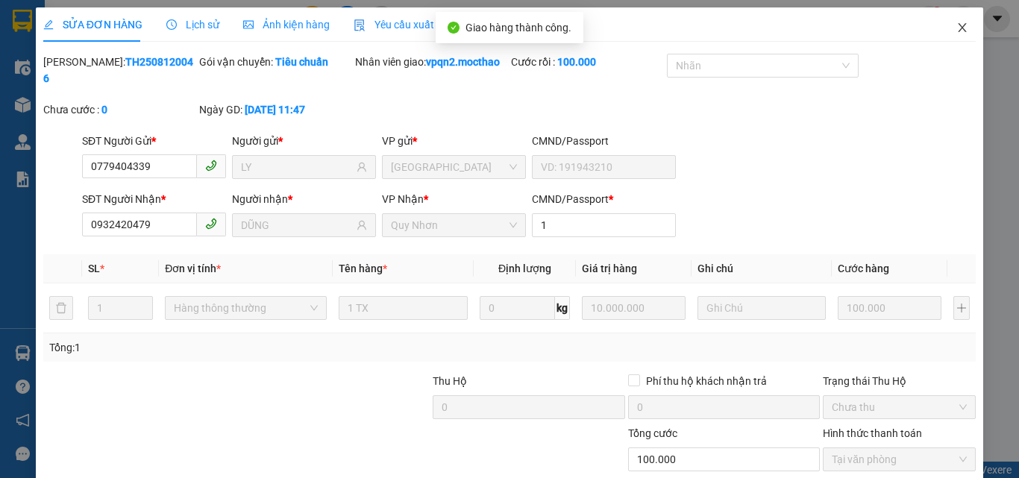
click at [956, 28] on icon "close" at bounding box center [962, 28] width 12 height 12
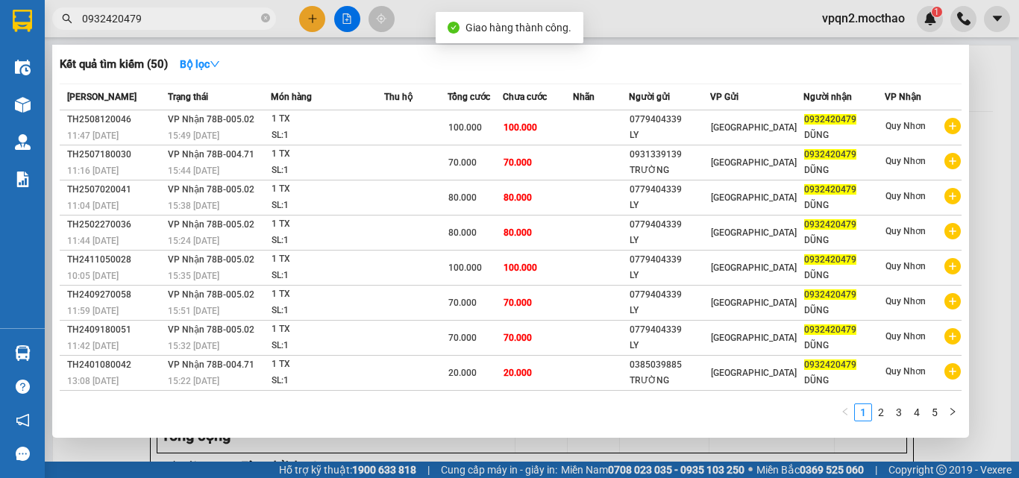
drag, startPoint x: 130, startPoint y: 20, endPoint x: 183, endPoint y: 28, distance: 54.2
click at [183, 28] on span "0932420479" at bounding box center [164, 18] width 224 height 22
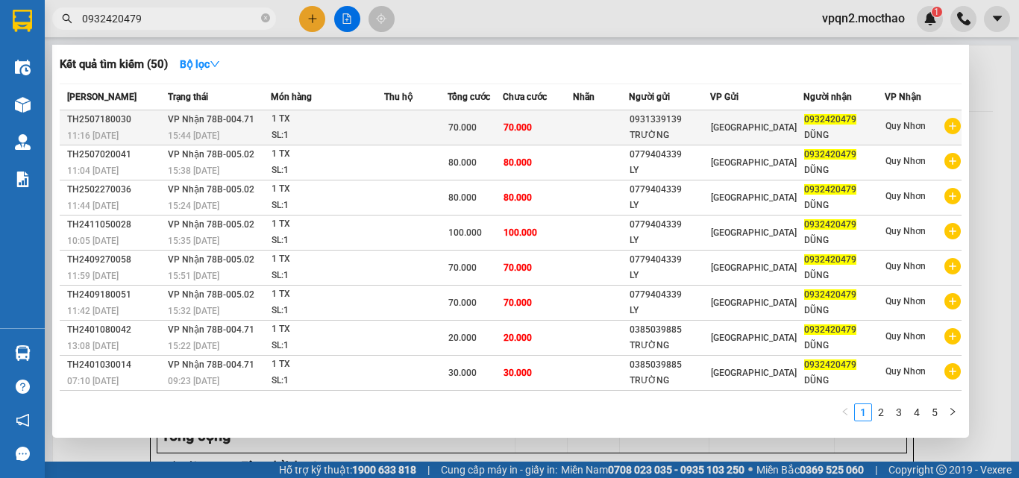
click at [537, 120] on td "70.000" at bounding box center [538, 127] width 70 height 35
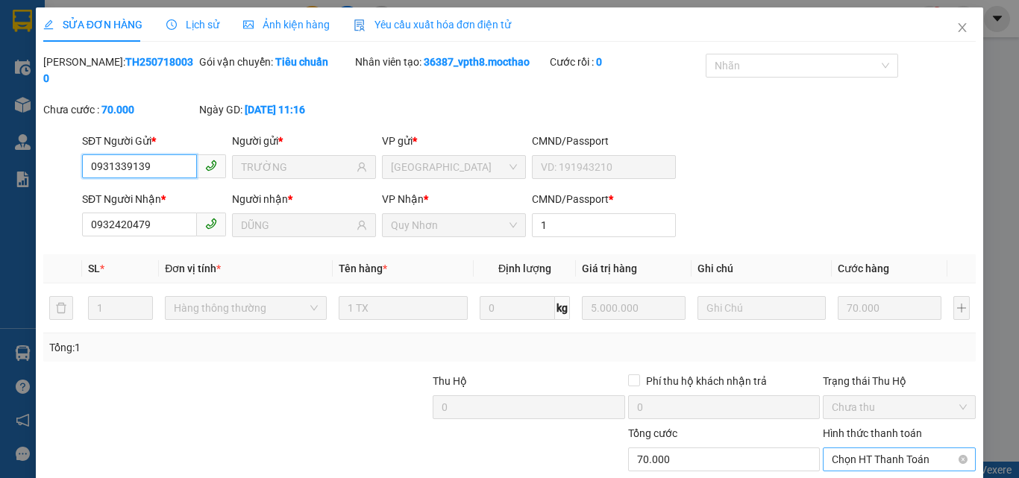
scroll to position [69, 0]
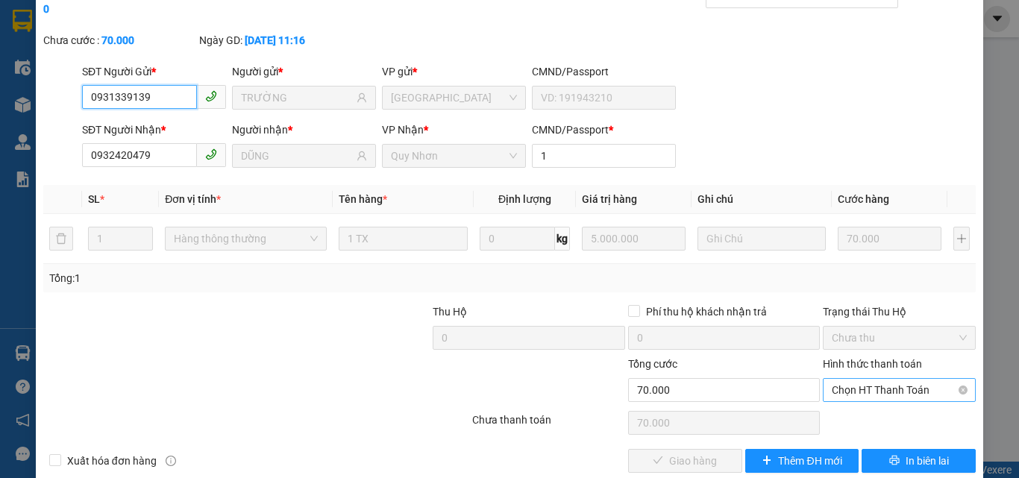
click at [835, 379] on span "Chọn HT Thanh Toán" at bounding box center [899, 390] width 135 height 22
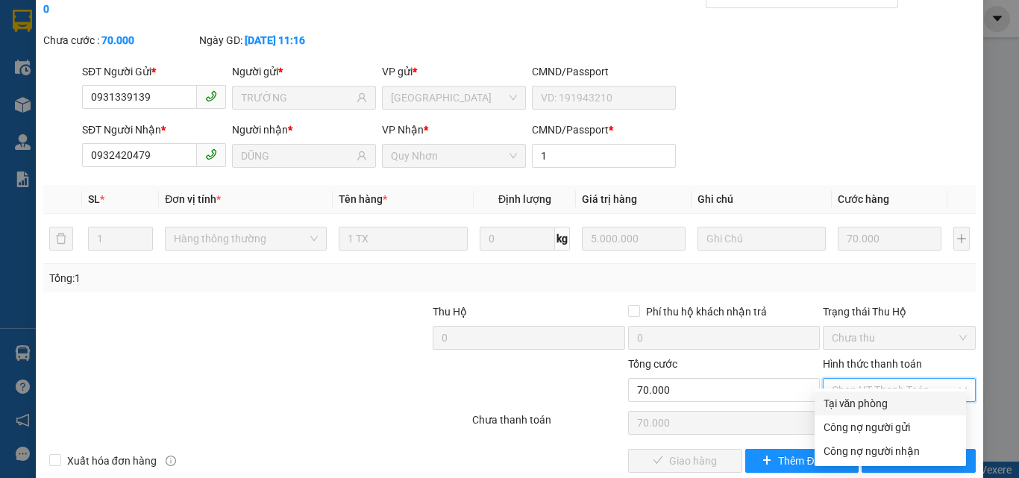
click at [830, 403] on div "Tại văn phòng" at bounding box center [890, 403] width 134 height 16
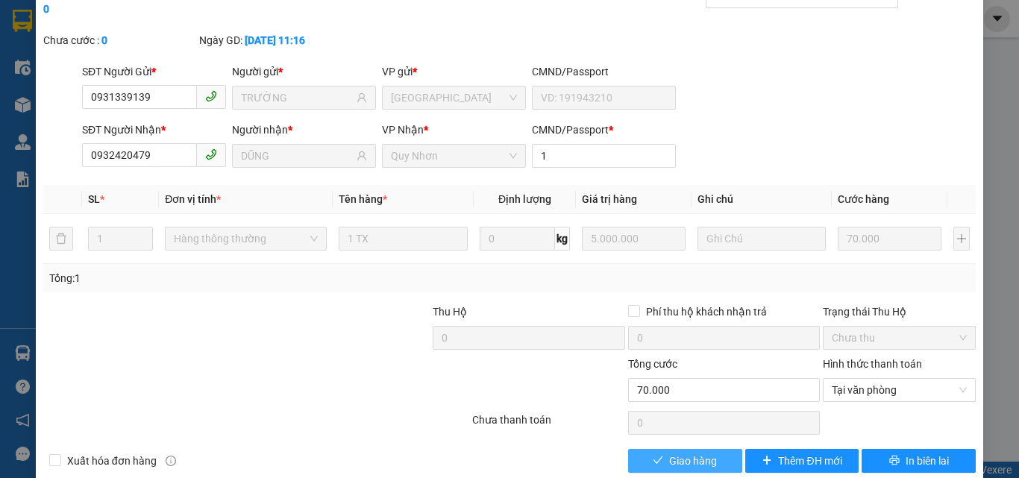
click at [710, 449] on button "Giao hàng" at bounding box center [685, 461] width 114 height 24
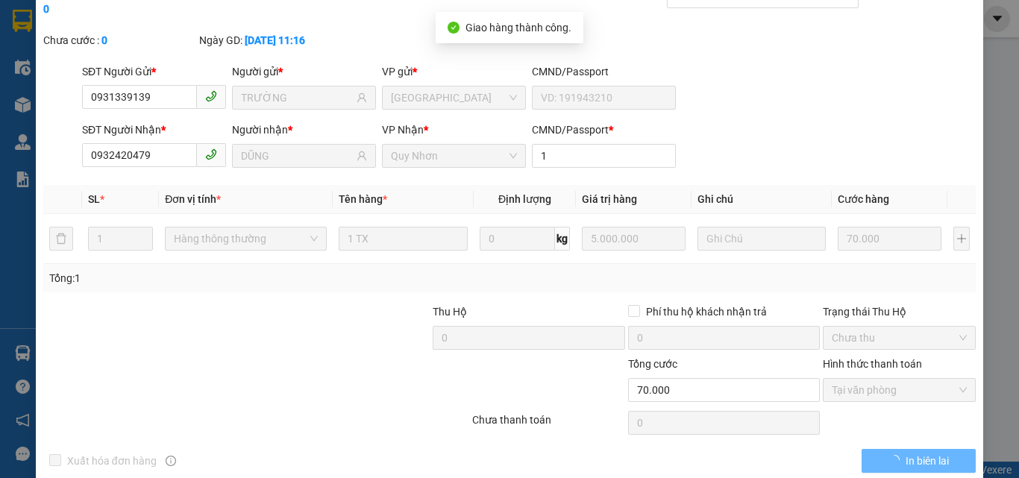
scroll to position [0, 0]
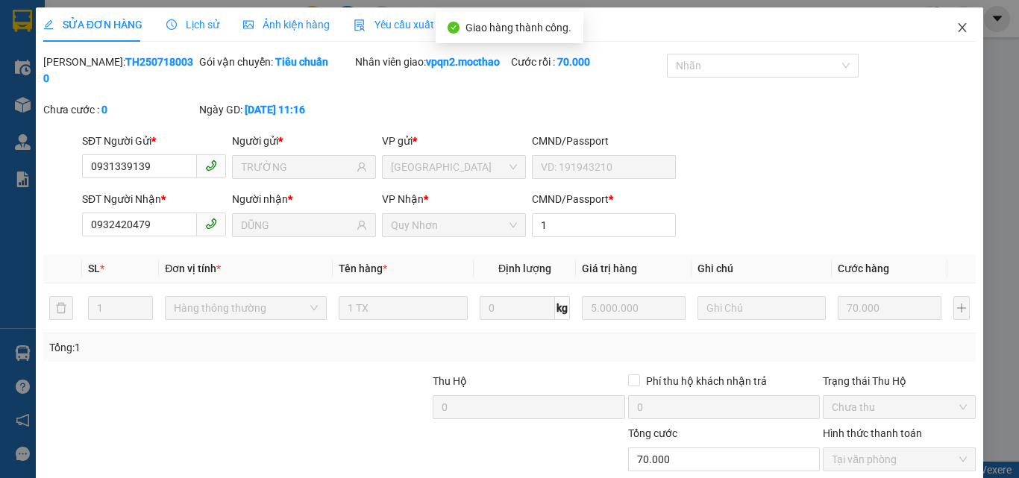
click at [956, 27] on icon "close" at bounding box center [962, 28] width 12 height 12
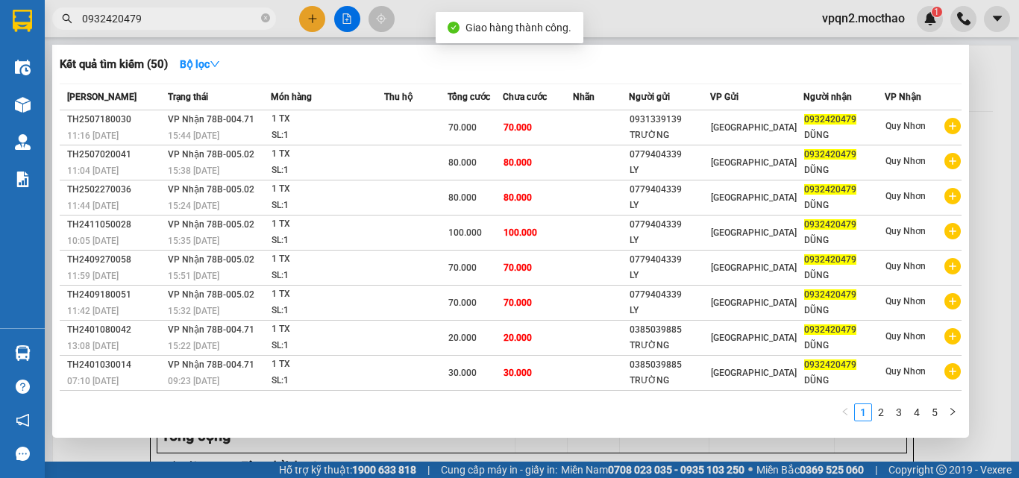
drag, startPoint x: 128, startPoint y: 21, endPoint x: 178, endPoint y: 21, distance: 50.0
click at [178, 21] on input "0932420479" at bounding box center [170, 18] width 176 height 16
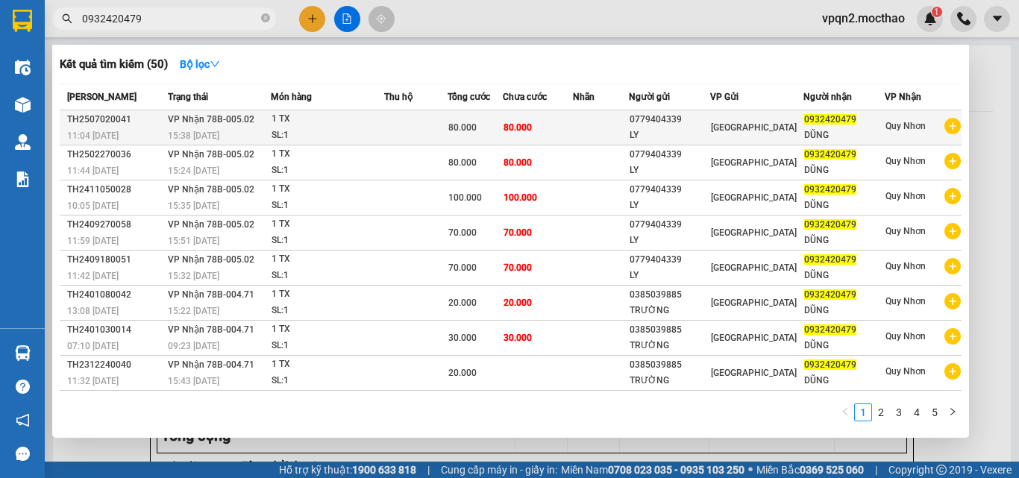
click at [518, 134] on td "80.000" at bounding box center [538, 127] width 70 height 35
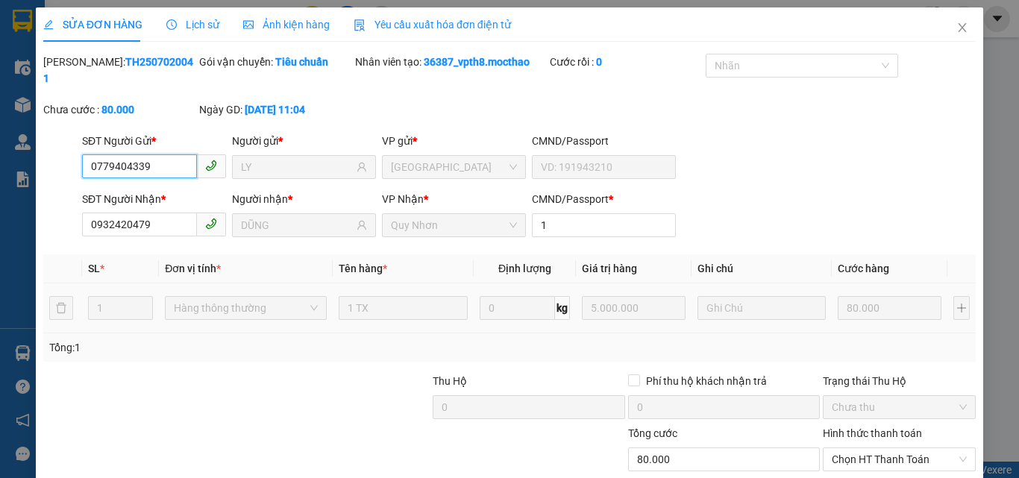
scroll to position [77, 0]
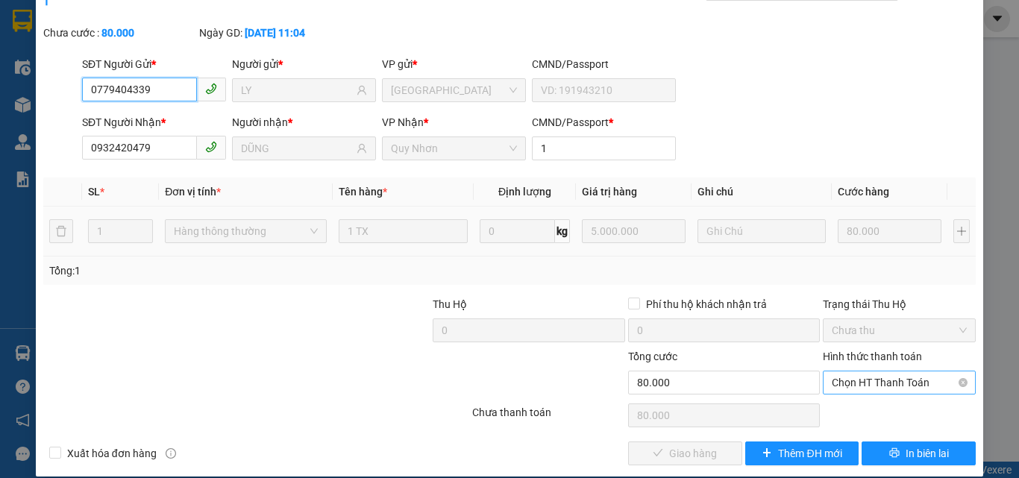
click at [845, 371] on span "Chọn HT Thanh Toán" at bounding box center [899, 382] width 135 height 22
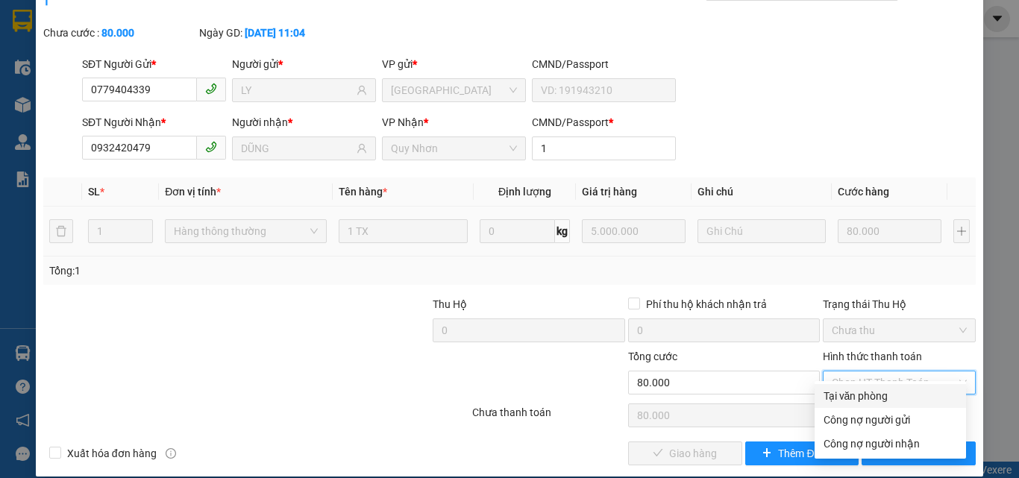
drag, startPoint x: 835, startPoint y: 396, endPoint x: 784, endPoint y: 413, distance: 54.2
click at [835, 397] on div "Tại văn phòng" at bounding box center [890, 396] width 134 height 16
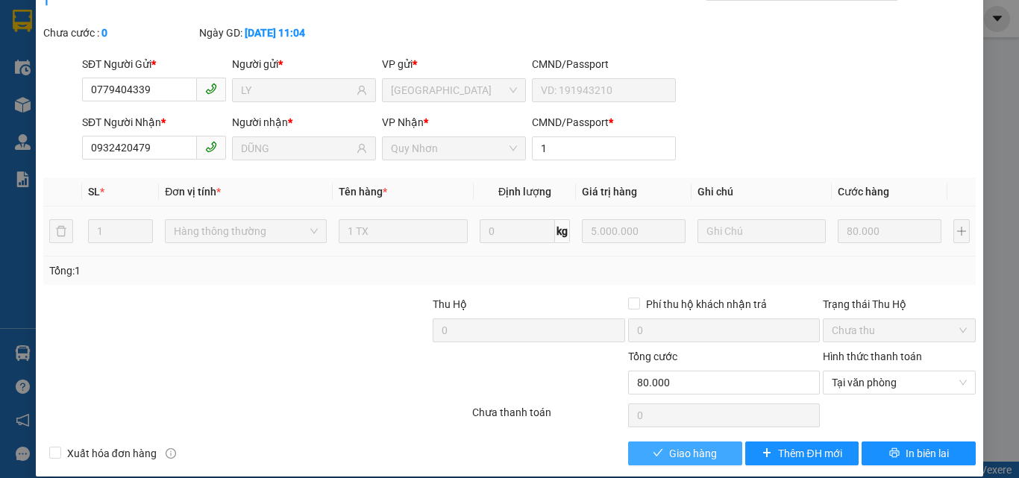
click at [683, 445] on span "Giao hàng" at bounding box center [693, 453] width 48 height 16
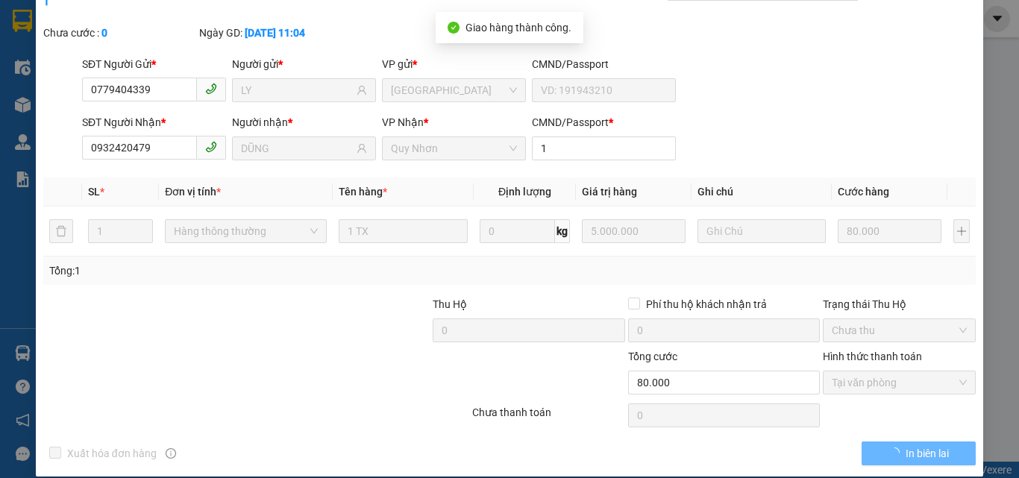
scroll to position [0, 0]
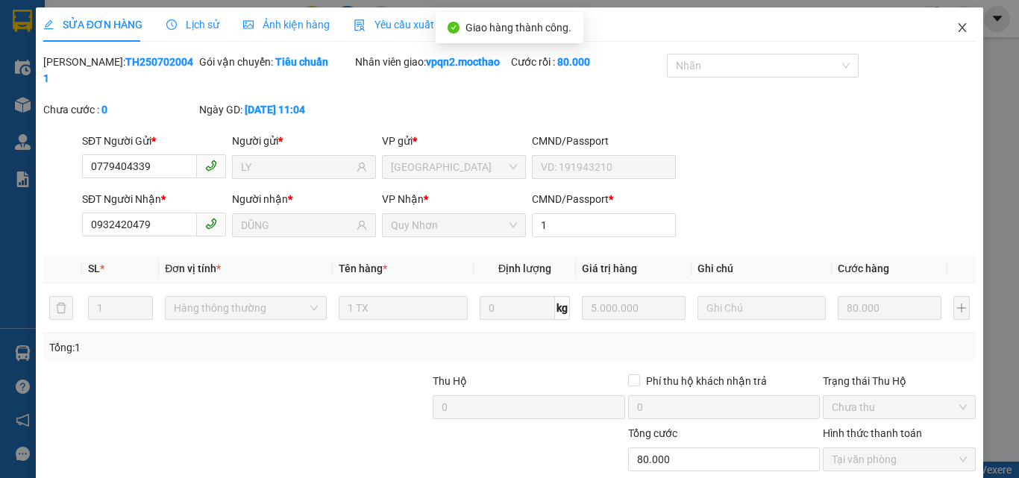
drag, startPoint x: 951, startPoint y: 31, endPoint x: 848, endPoint y: 33, distance: 103.0
click at [956, 31] on icon "close" at bounding box center [962, 28] width 12 height 12
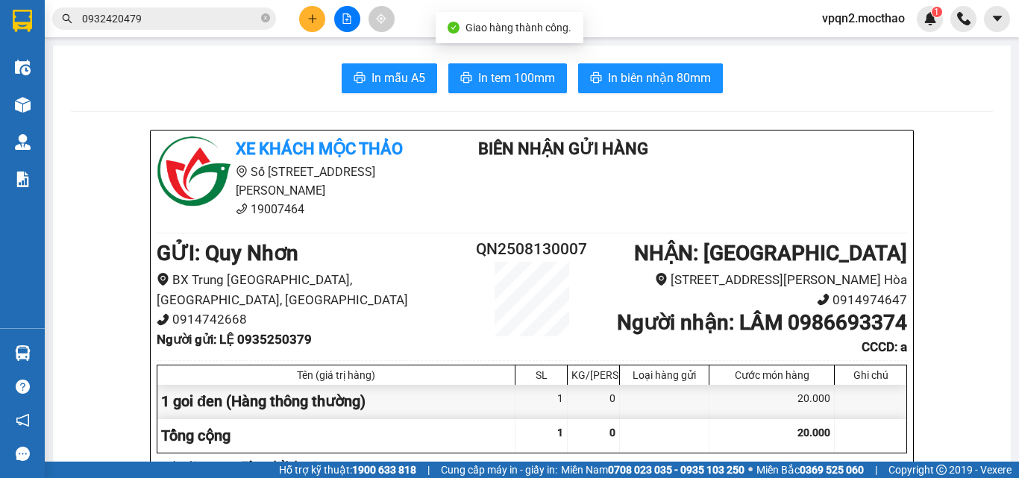
drag, startPoint x: 127, startPoint y: 19, endPoint x: 163, endPoint y: 26, distance: 36.4
click at [163, 26] on input "0932420479" at bounding box center [170, 18] width 176 height 16
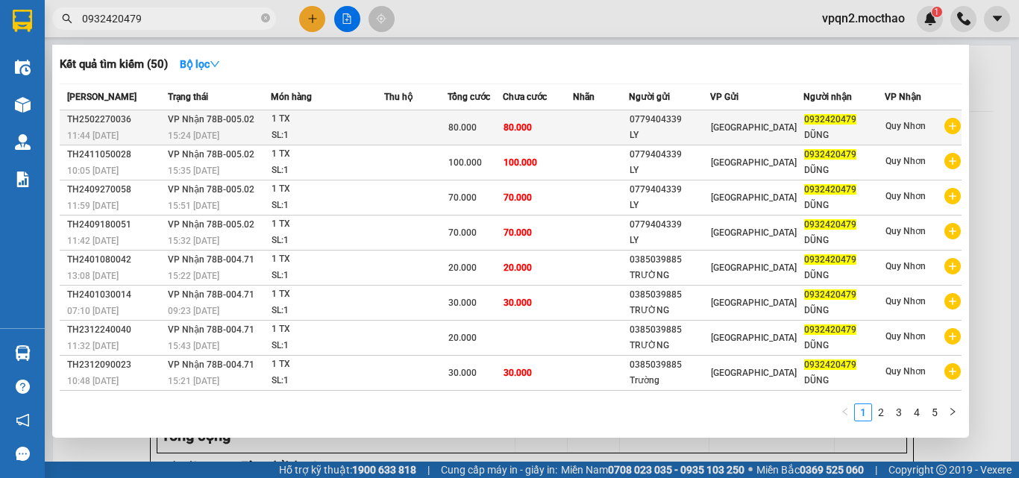
click at [597, 122] on td at bounding box center [601, 127] width 56 height 35
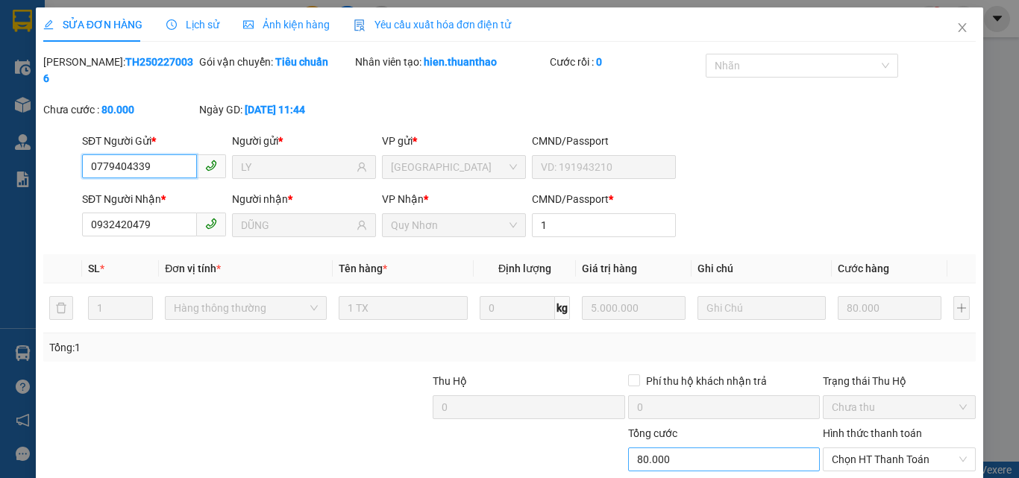
scroll to position [77, 0]
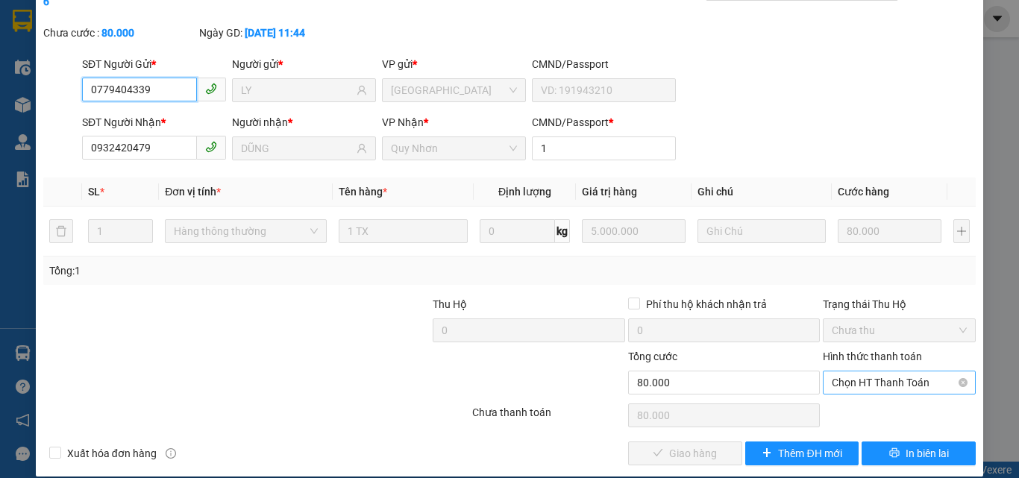
click at [868, 371] on span "Chọn HT Thanh Toán" at bounding box center [899, 382] width 135 height 22
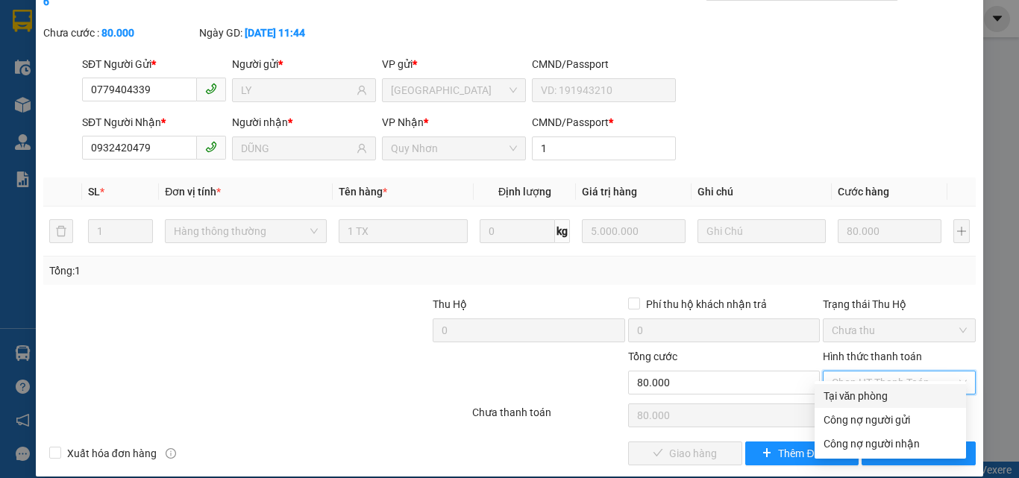
click at [857, 395] on div "Tại văn phòng" at bounding box center [890, 396] width 134 height 16
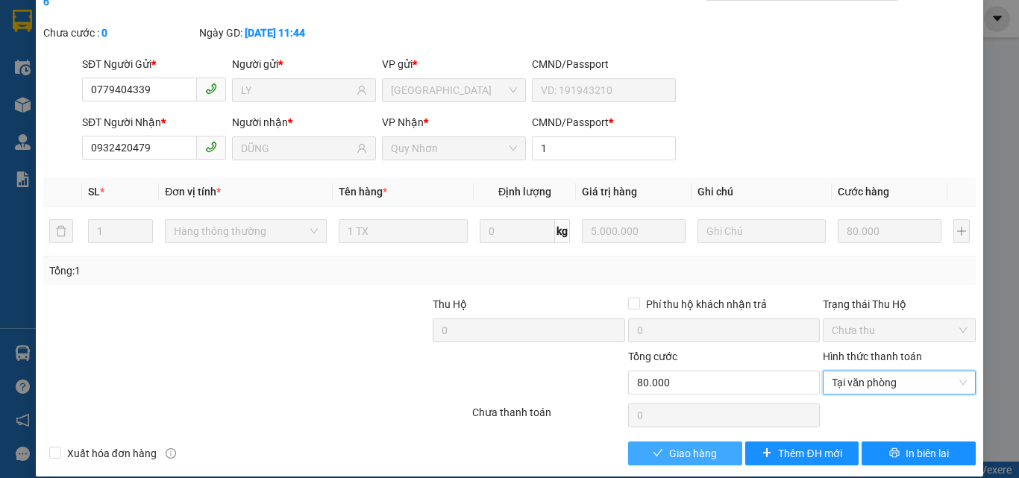
click at [700, 445] on span "Giao hàng" at bounding box center [693, 453] width 48 height 16
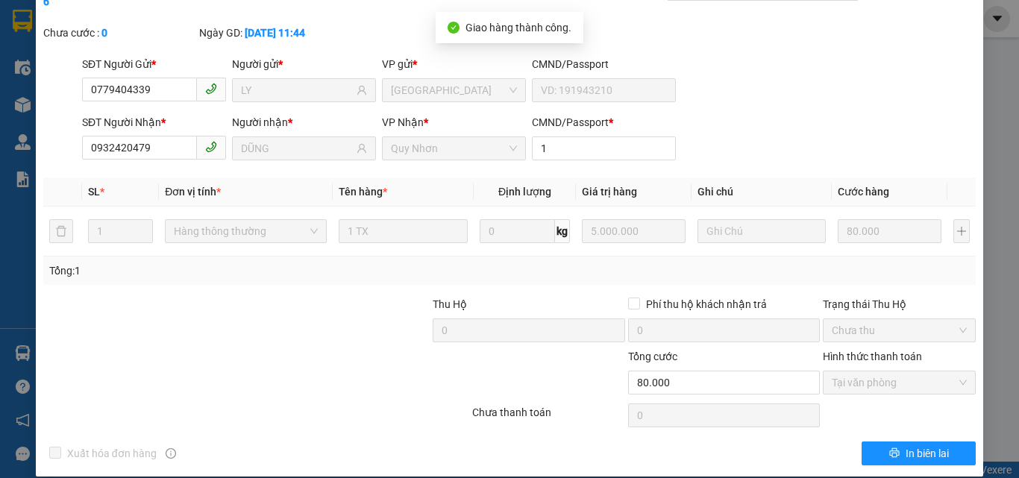
scroll to position [0, 0]
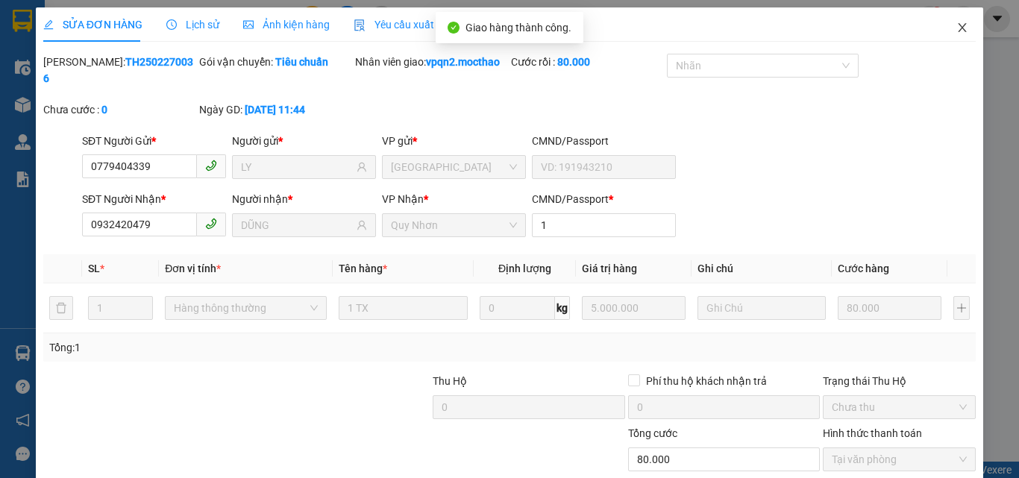
click at [956, 30] on icon "close" at bounding box center [962, 28] width 12 height 12
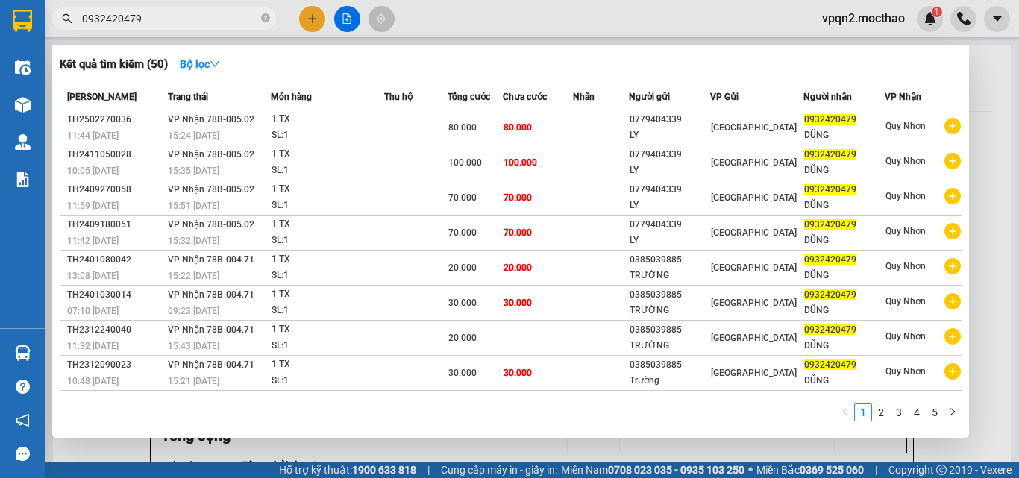
drag, startPoint x: 128, startPoint y: 24, endPoint x: 194, endPoint y: 24, distance: 66.4
click at [194, 24] on input "0932420479" at bounding box center [170, 18] width 176 height 16
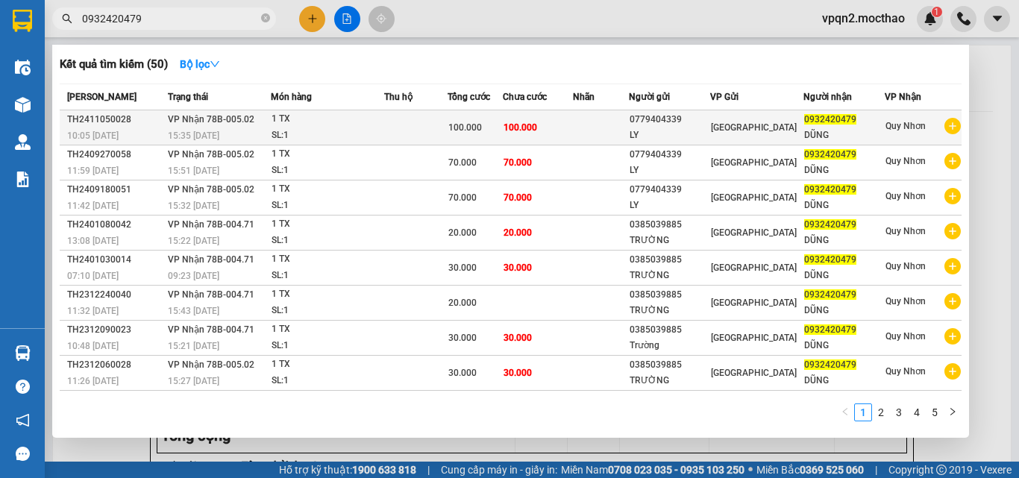
click at [522, 131] on span "100.000" at bounding box center [520, 127] width 34 height 10
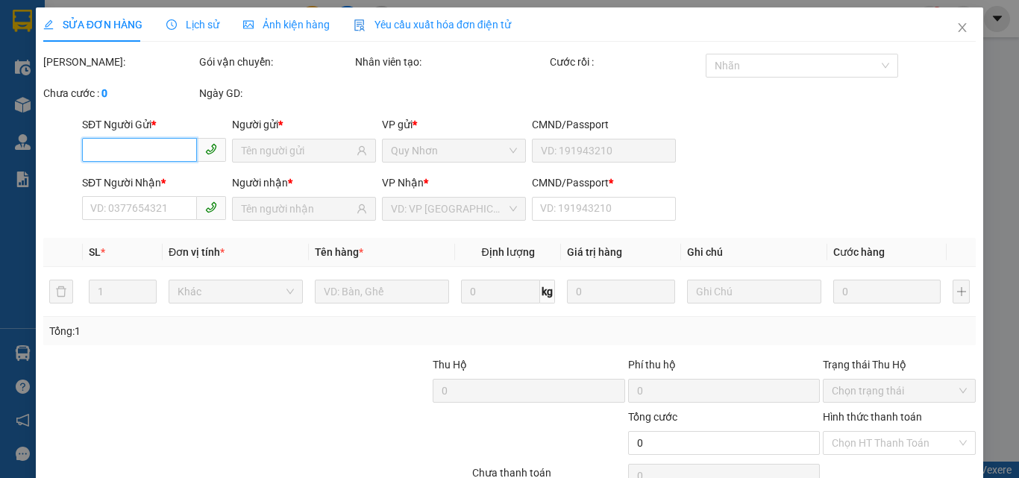
scroll to position [77, 0]
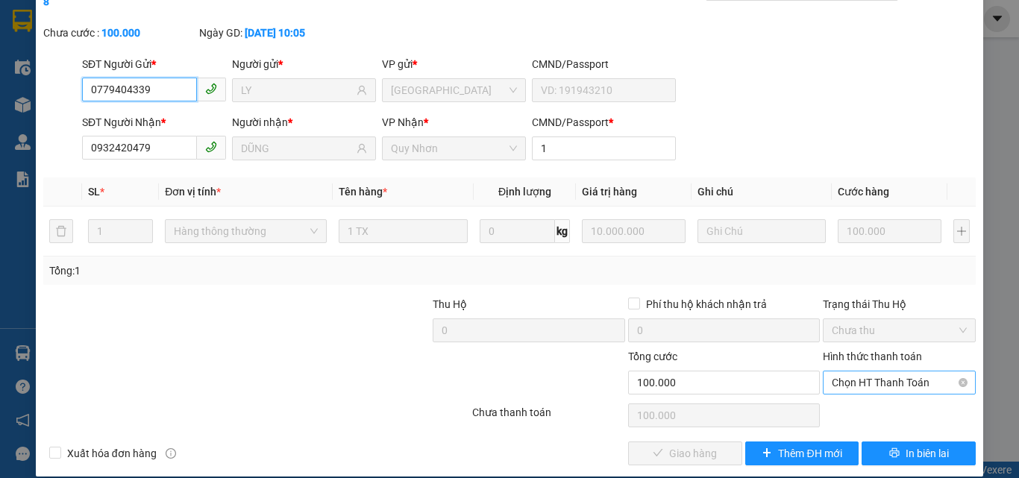
click at [867, 371] on span "Chọn HT Thanh Toán" at bounding box center [899, 382] width 135 height 22
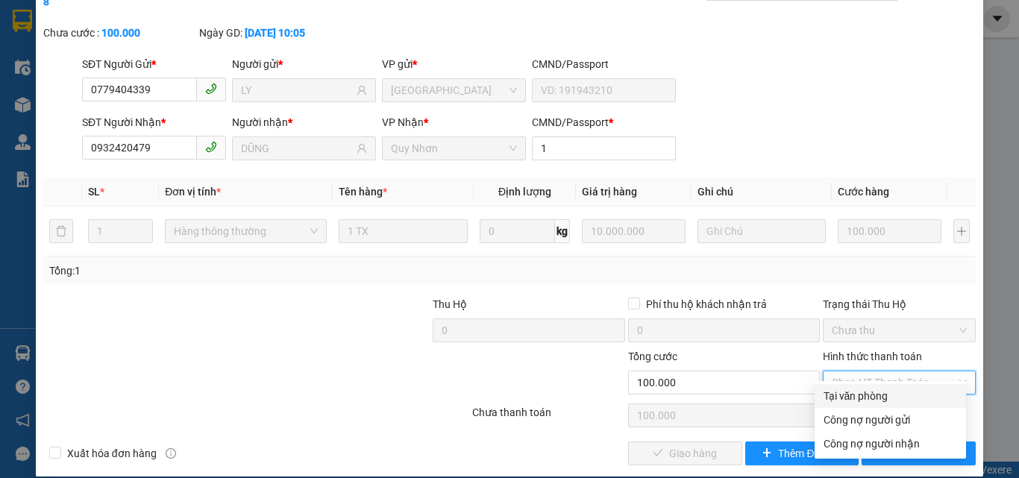
click at [821, 399] on div "Tại văn phòng" at bounding box center [889, 396] width 151 height 24
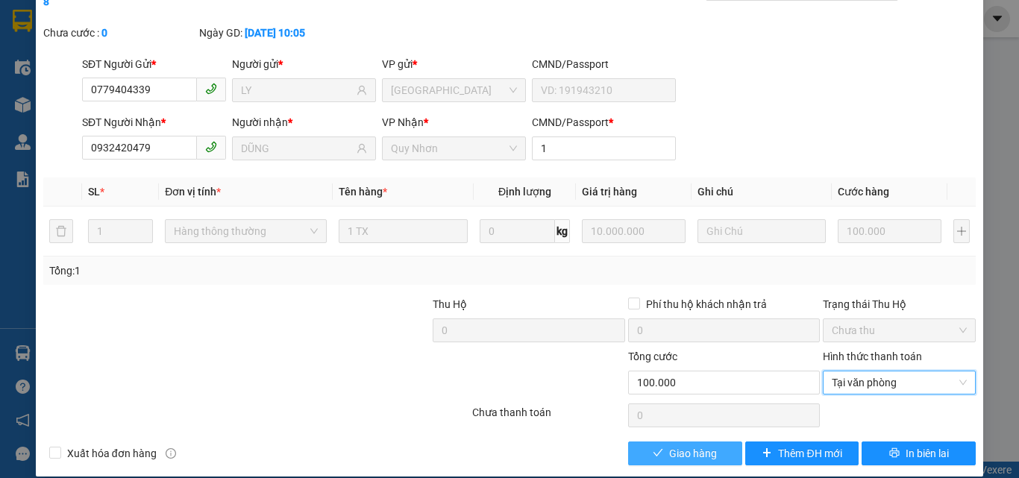
click at [679, 445] on span "Giao hàng" at bounding box center [693, 453] width 48 height 16
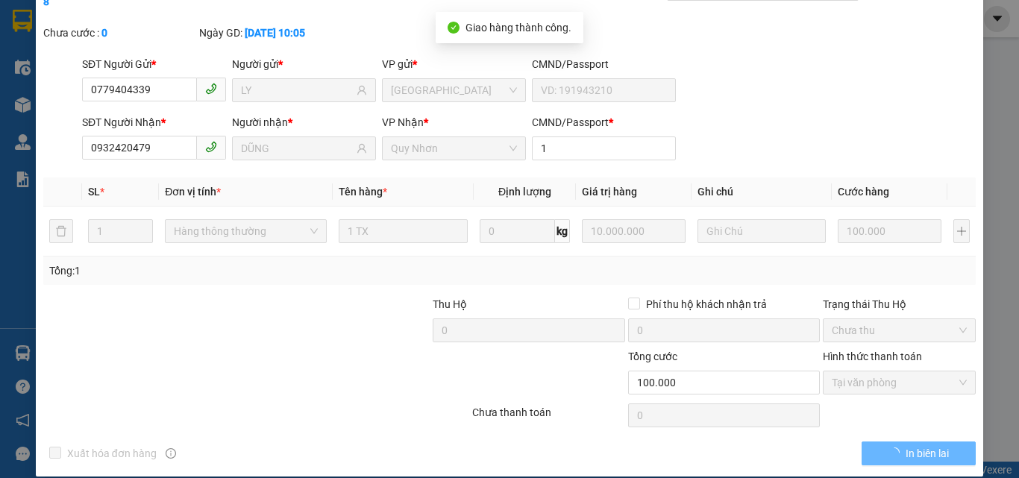
scroll to position [0, 0]
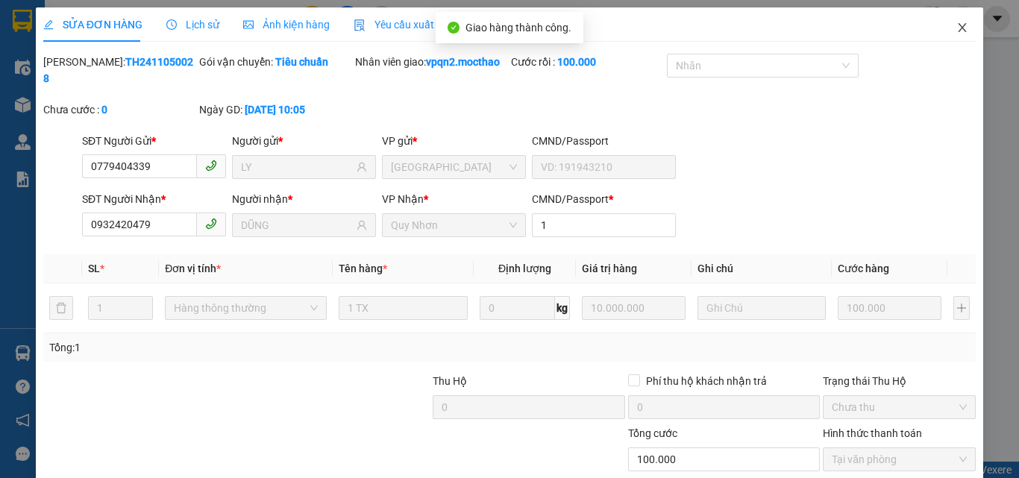
click at [958, 27] on icon "close" at bounding box center [962, 27] width 8 height 9
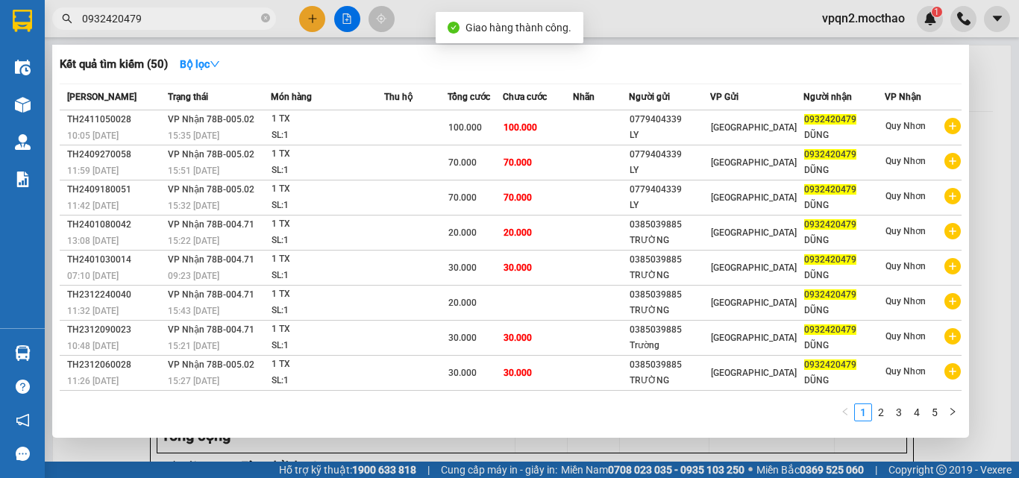
drag, startPoint x: 127, startPoint y: 19, endPoint x: 184, endPoint y: 25, distance: 57.7
click at [184, 25] on input "0932420479" at bounding box center [170, 18] width 176 height 16
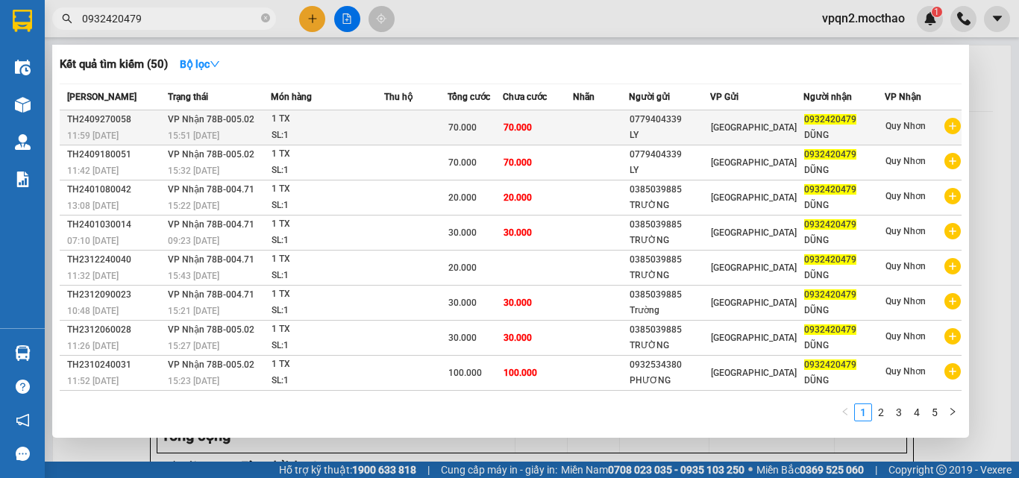
click at [330, 131] on div "SL: 1" at bounding box center [327, 136] width 112 height 16
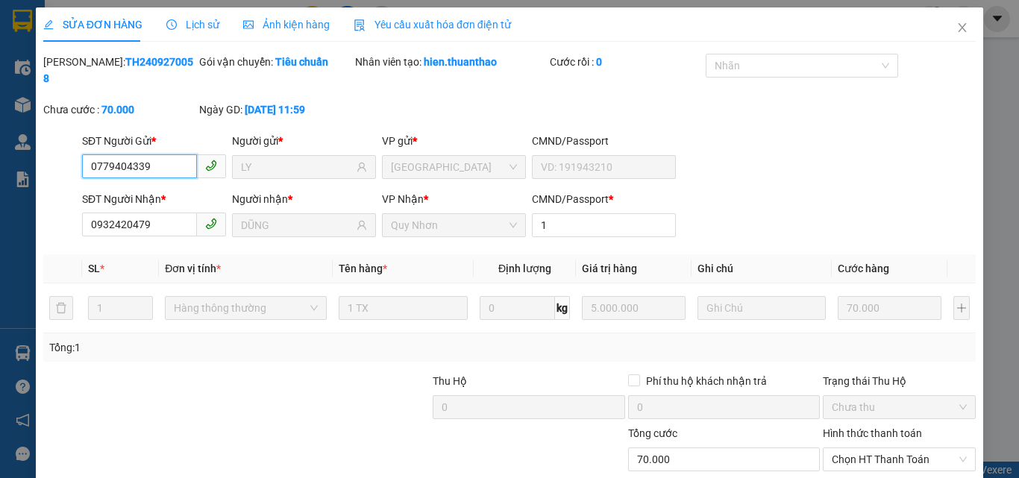
scroll to position [77, 0]
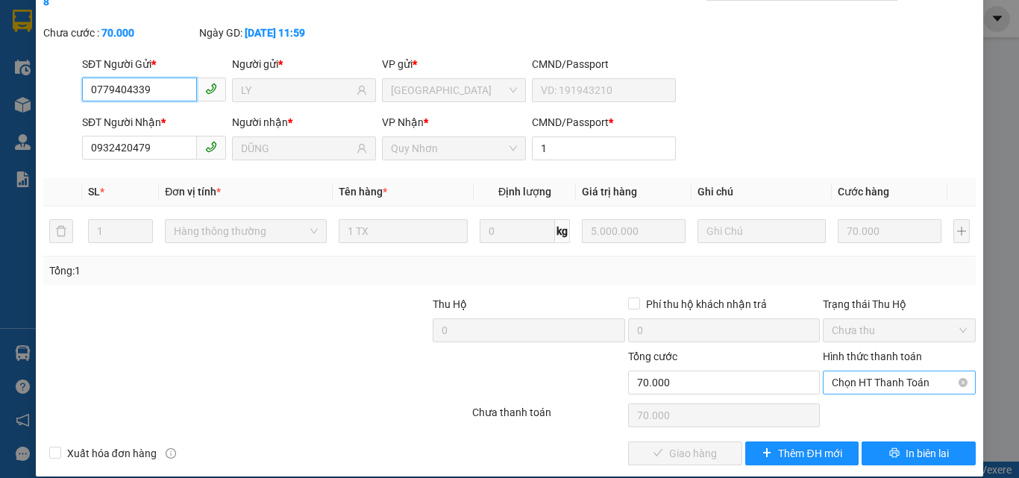
click at [874, 371] on span "Chọn HT Thanh Toán" at bounding box center [899, 382] width 135 height 22
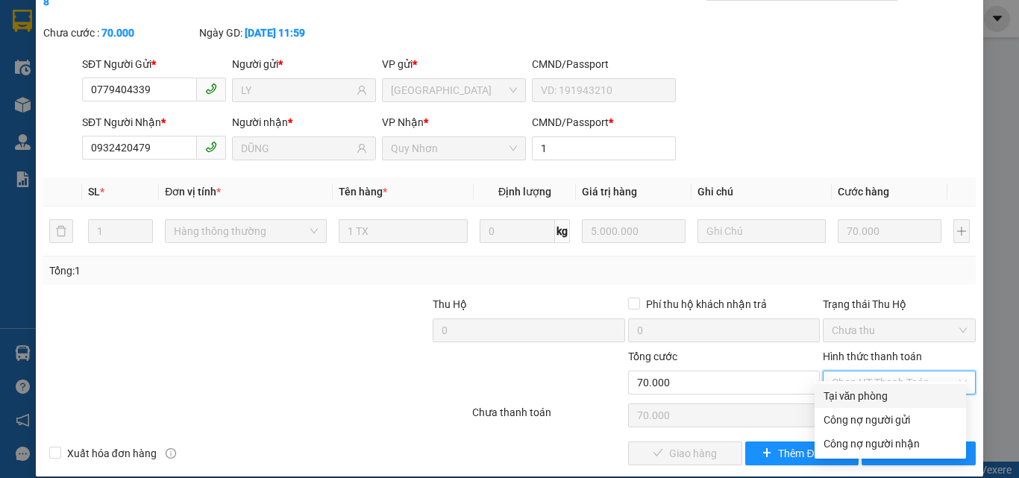
drag, startPoint x: 848, startPoint y: 393, endPoint x: 830, endPoint y: 406, distance: 22.4
click at [847, 394] on div "Tại văn phòng" at bounding box center [890, 396] width 134 height 16
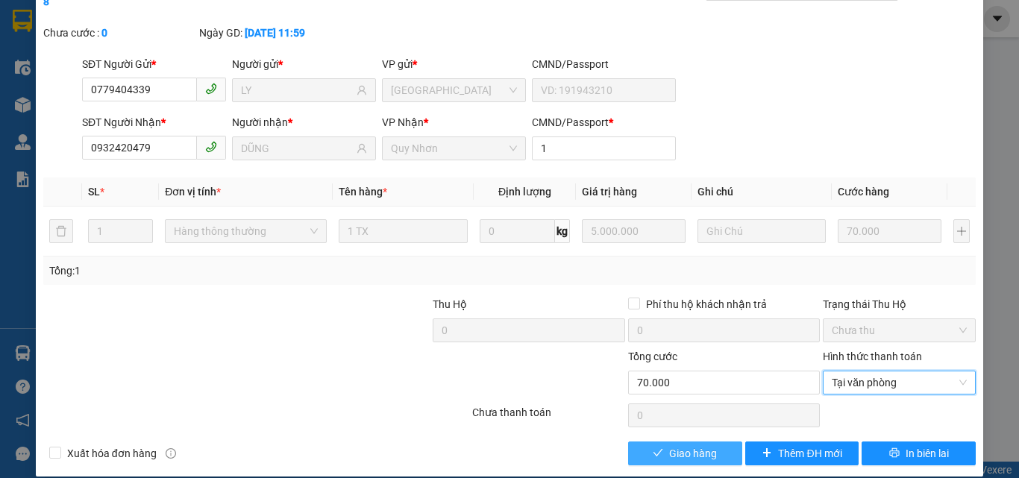
click at [709, 442] on button "Giao hàng" at bounding box center [685, 454] width 114 height 24
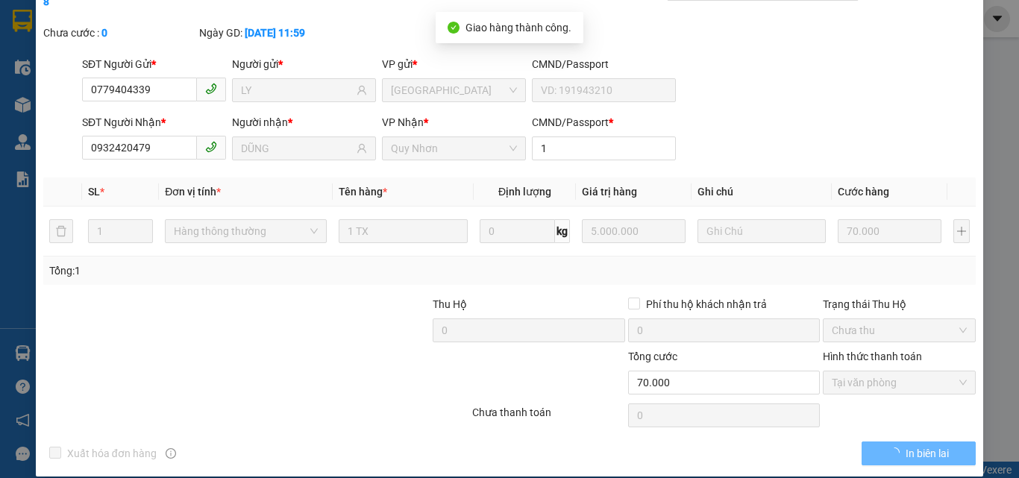
scroll to position [0, 0]
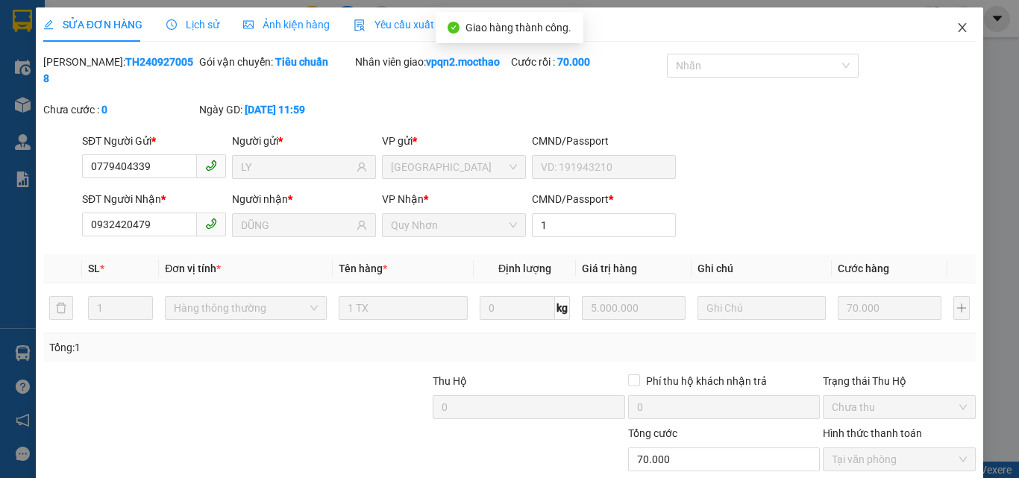
click at [956, 27] on icon "close" at bounding box center [962, 28] width 12 height 12
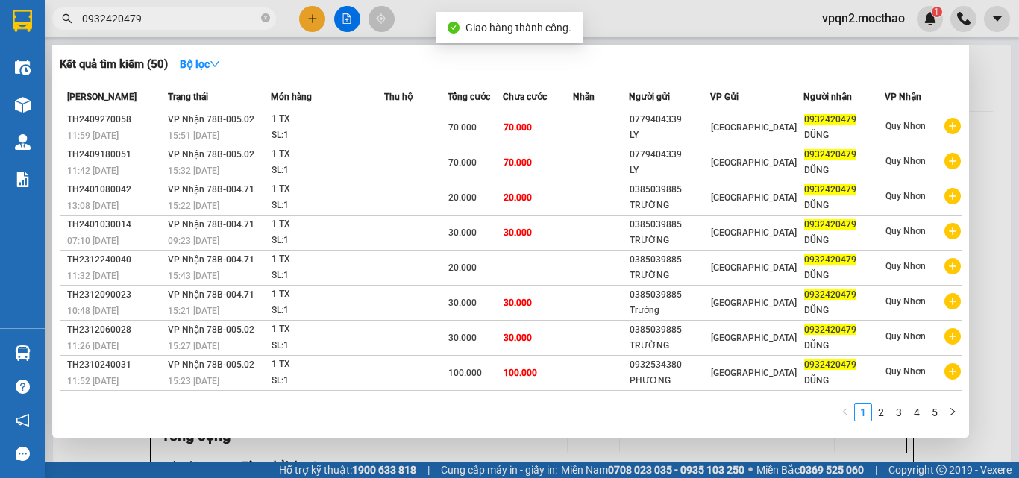
drag, startPoint x: 128, startPoint y: 19, endPoint x: 172, endPoint y: 24, distance: 44.2
click at [172, 24] on input "0932420479" at bounding box center [170, 18] width 176 height 16
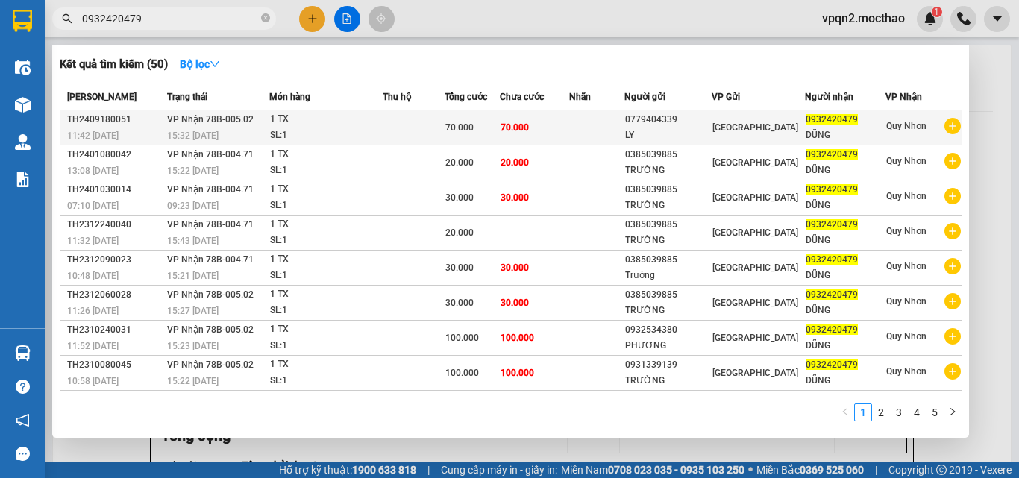
click at [474, 131] on span "70.000" at bounding box center [459, 127] width 28 height 10
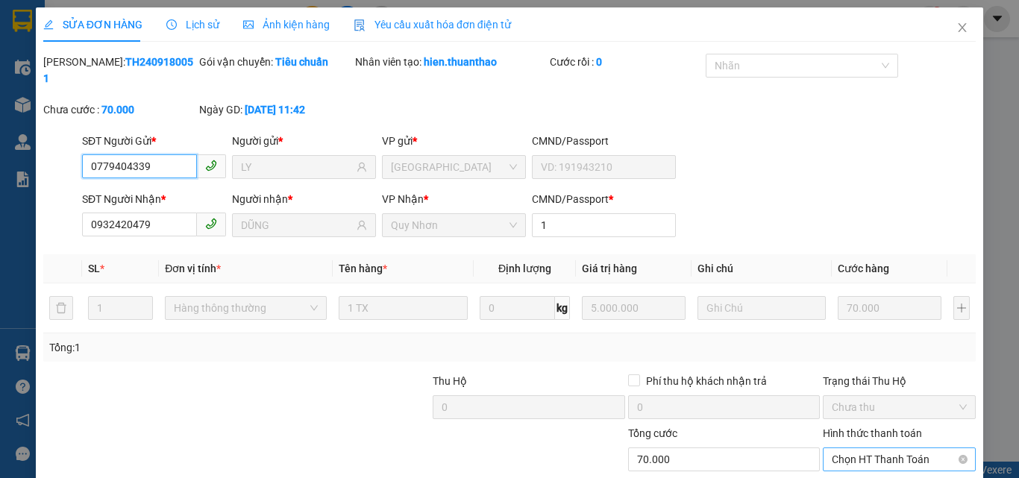
scroll to position [69, 0]
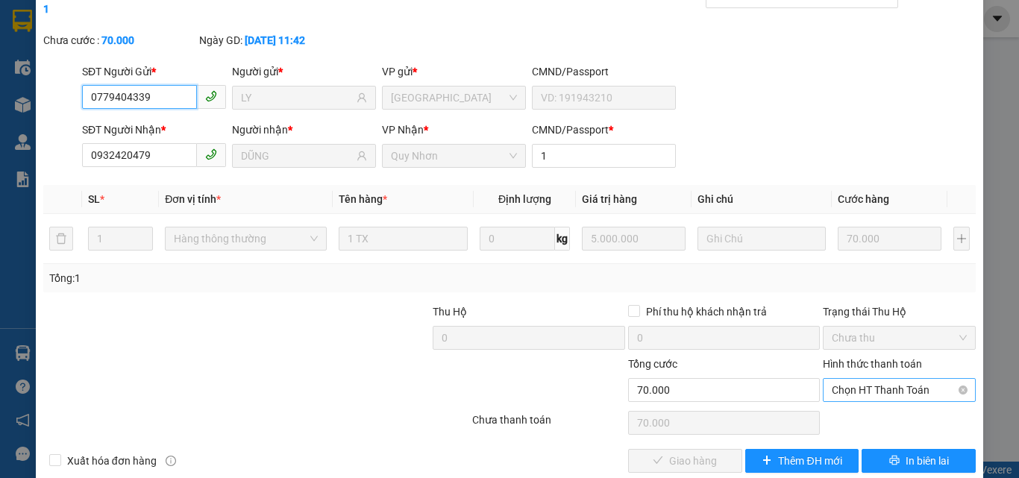
click at [844, 379] on span "Chọn HT Thanh Toán" at bounding box center [899, 390] width 135 height 22
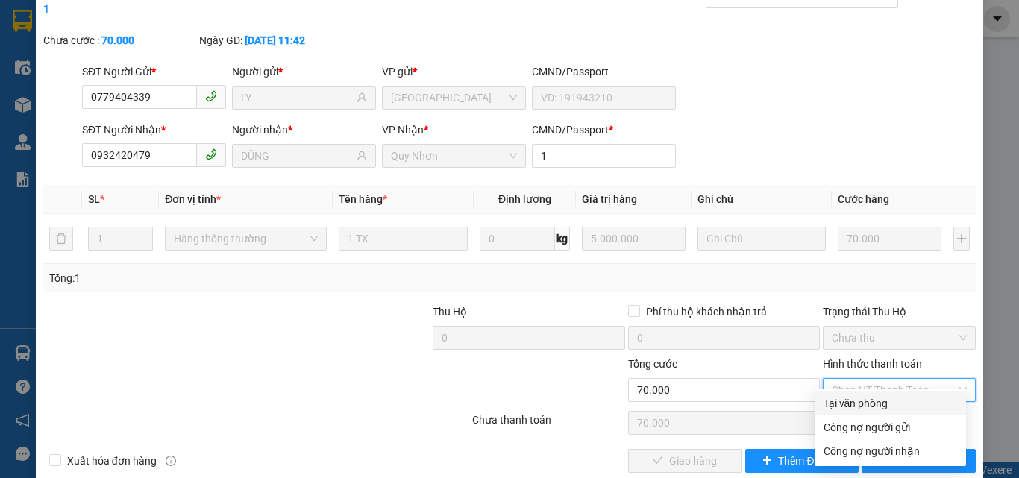
click at [820, 404] on div "Tại văn phòng" at bounding box center [889, 404] width 151 height 24
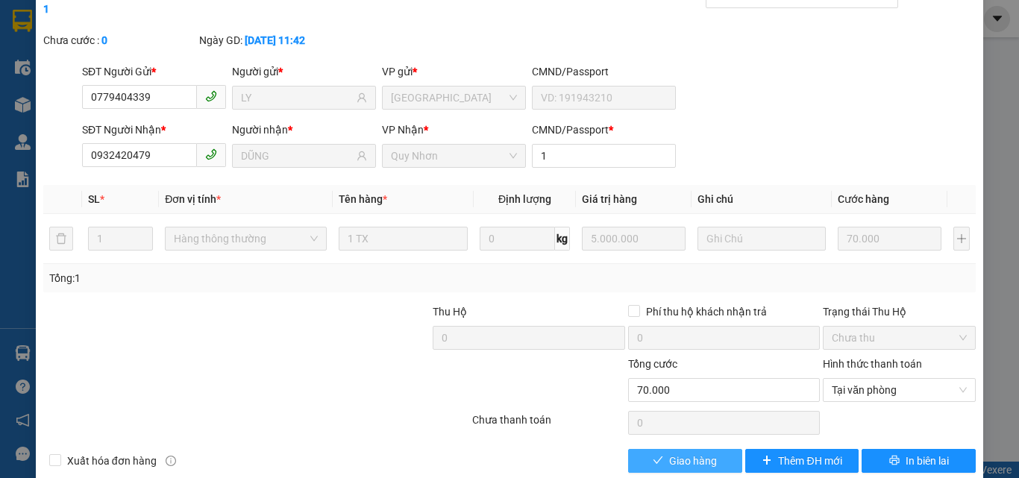
click at [697, 452] on span "Giao hàng" at bounding box center [693, 461] width 48 height 16
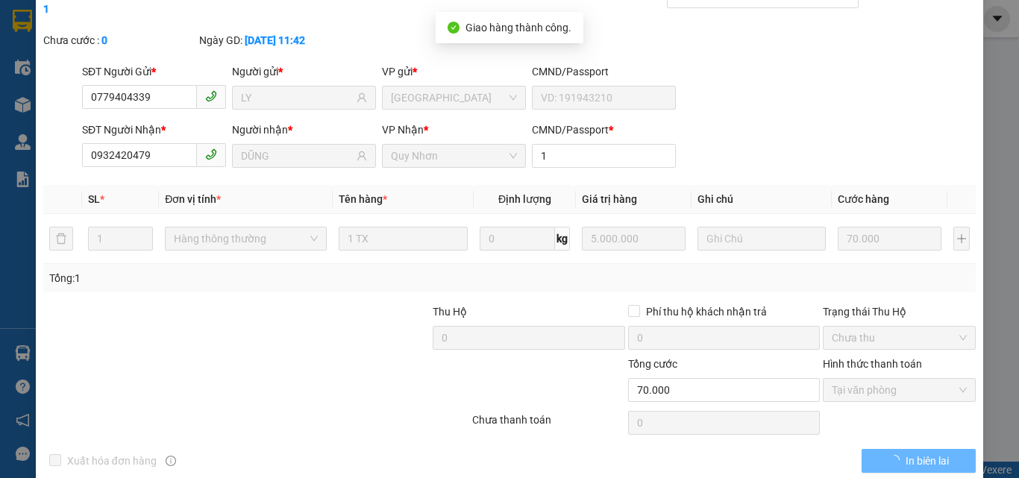
scroll to position [0, 0]
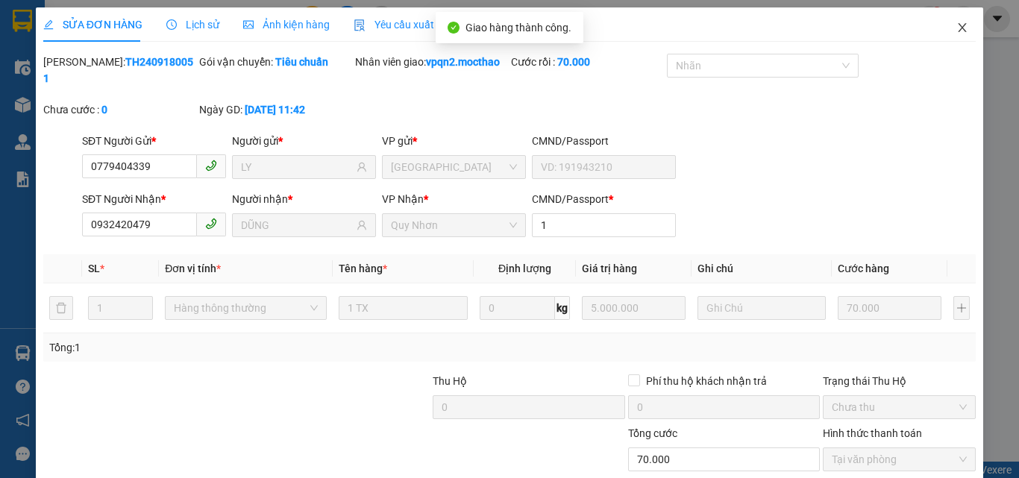
click at [956, 22] on icon "close" at bounding box center [962, 28] width 12 height 12
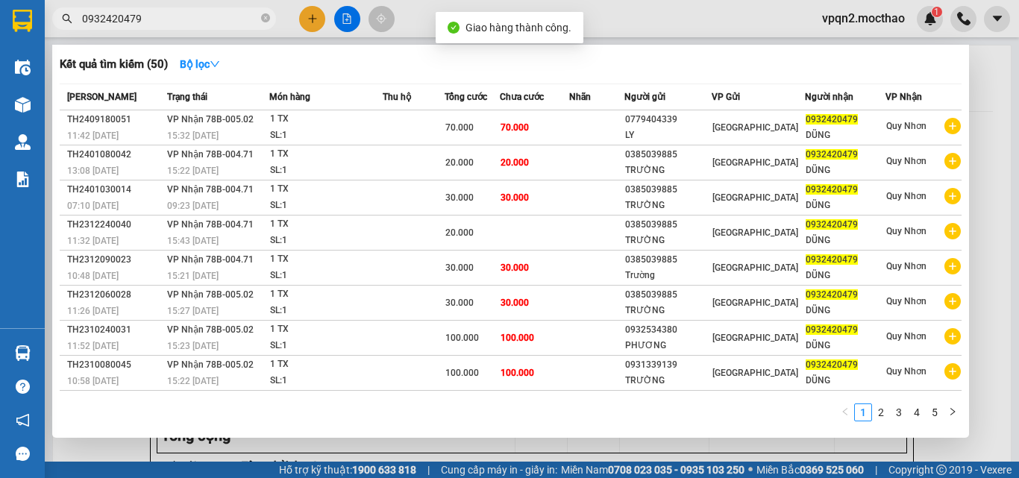
drag, startPoint x: 130, startPoint y: 20, endPoint x: 154, endPoint y: 25, distance: 24.3
click at [154, 25] on input "0932420479" at bounding box center [170, 18] width 176 height 16
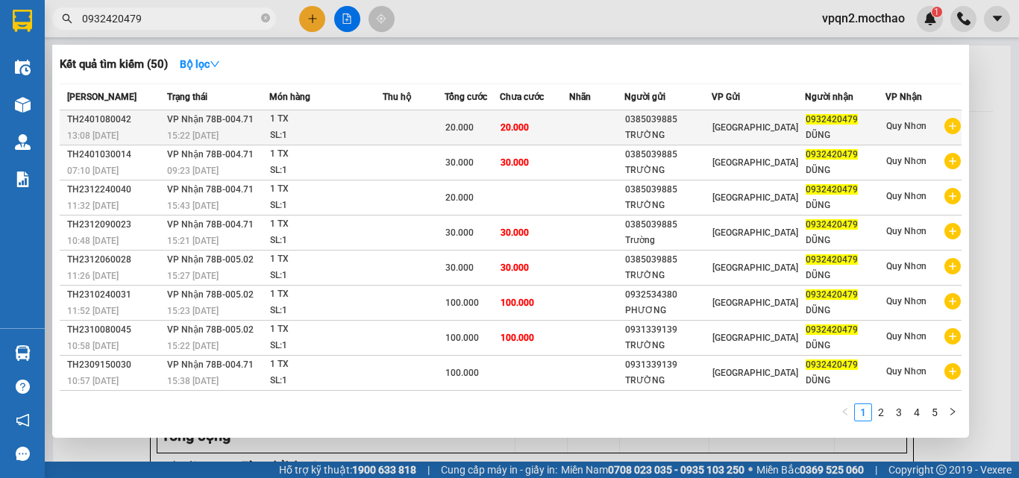
click at [491, 130] on div "20.000" at bounding box center [472, 127] width 54 height 16
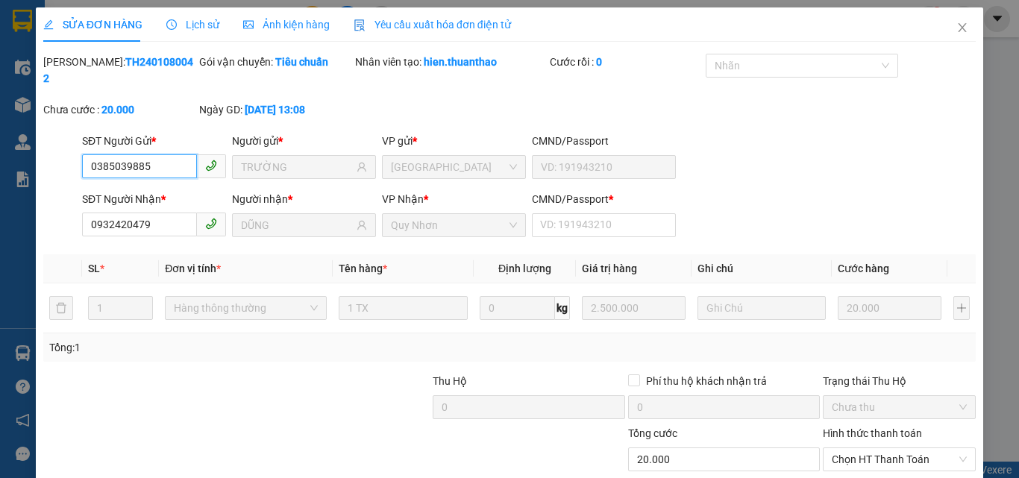
scroll to position [77, 0]
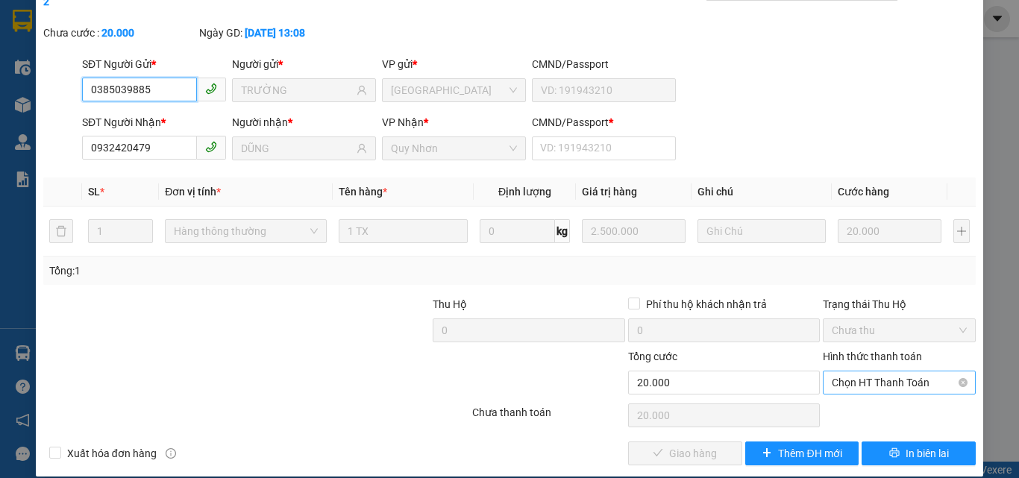
click at [835, 371] on span "Chọn HT Thanh Toán" at bounding box center [899, 382] width 135 height 22
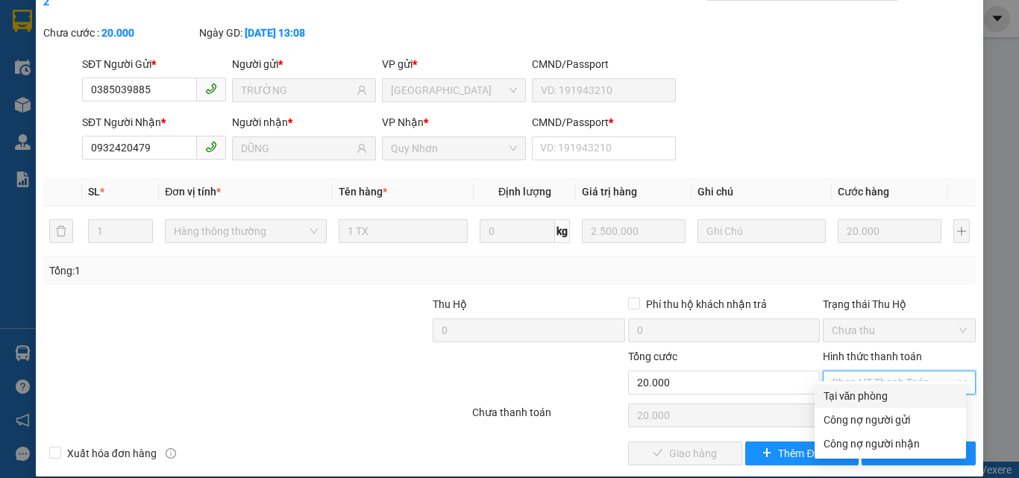
click at [832, 394] on div "Tại văn phòng" at bounding box center [890, 396] width 134 height 16
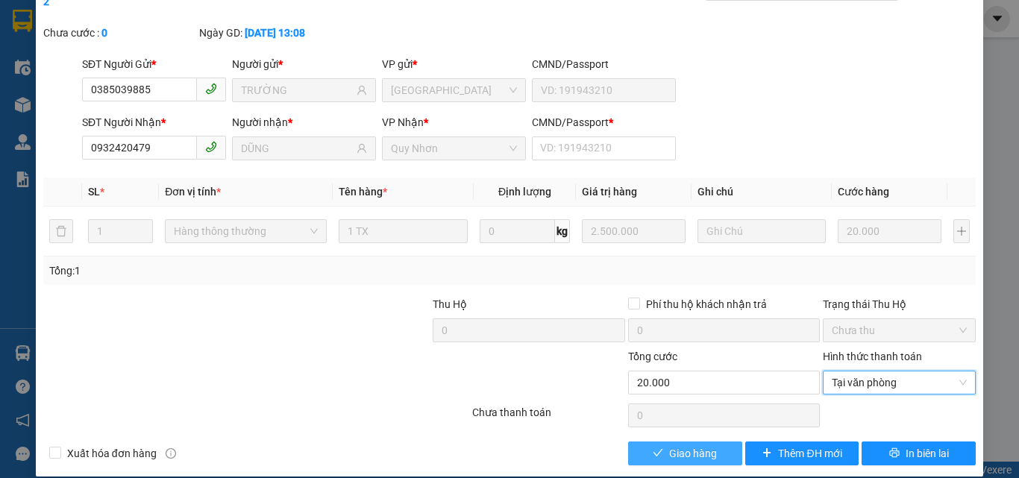
click at [717, 442] on button "Giao hàng" at bounding box center [685, 454] width 114 height 24
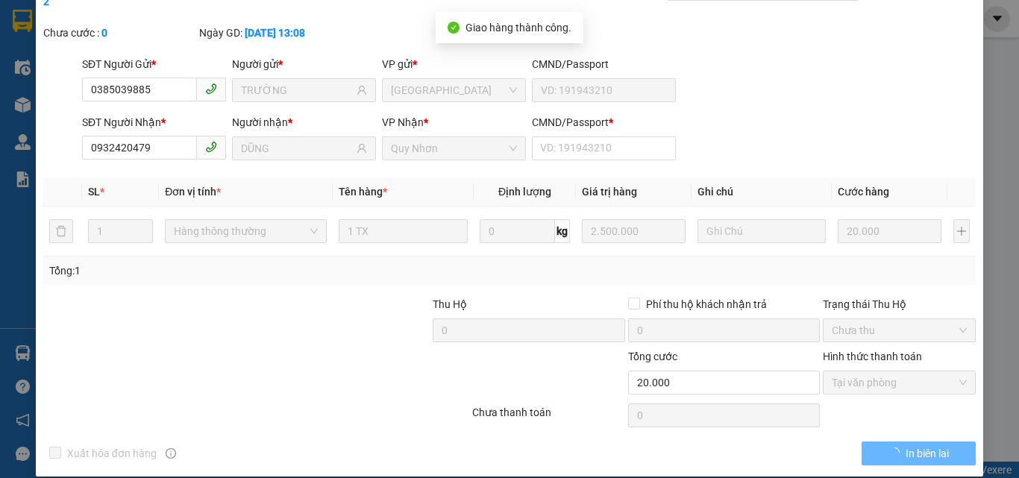
scroll to position [0, 0]
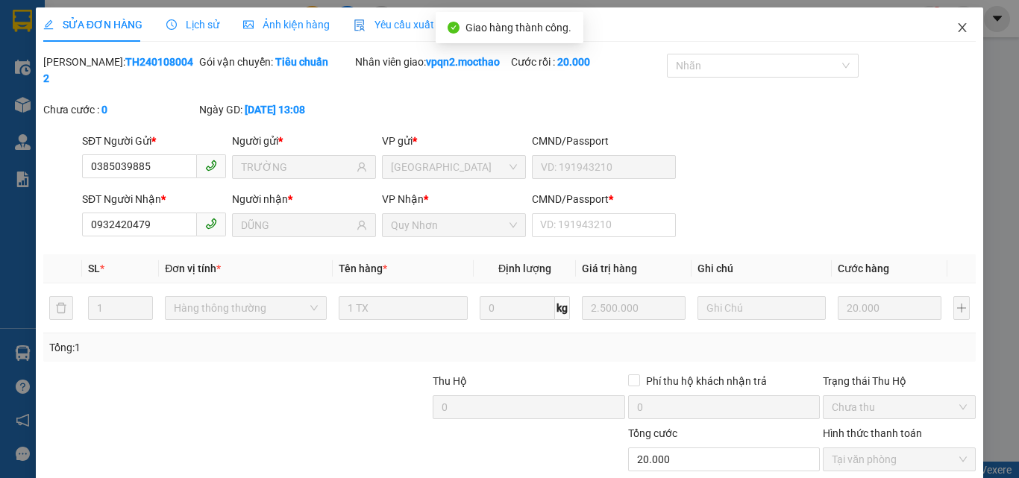
click at [951, 34] on span "Close" at bounding box center [962, 28] width 42 height 42
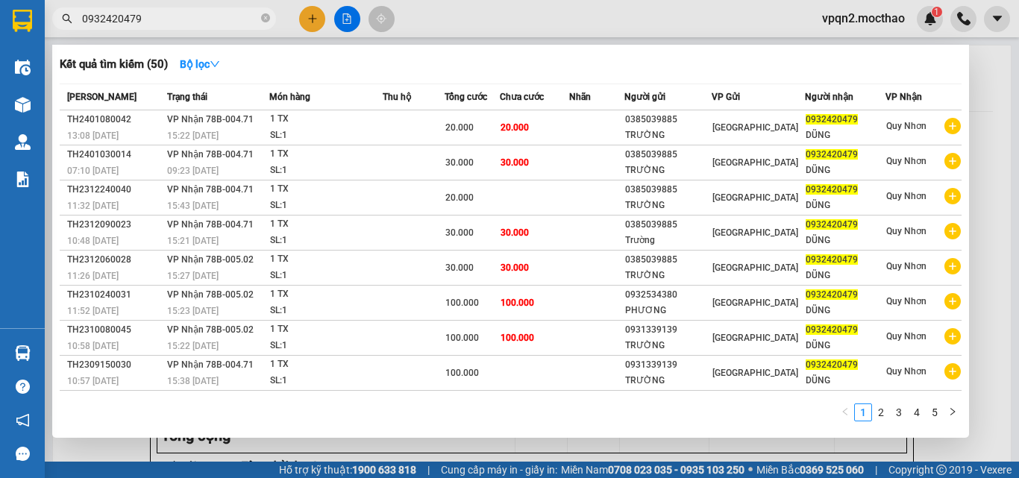
drag, startPoint x: 128, startPoint y: 16, endPoint x: 172, endPoint y: 19, distance: 44.9
click at [172, 19] on input "0932420479" at bounding box center [170, 18] width 176 height 16
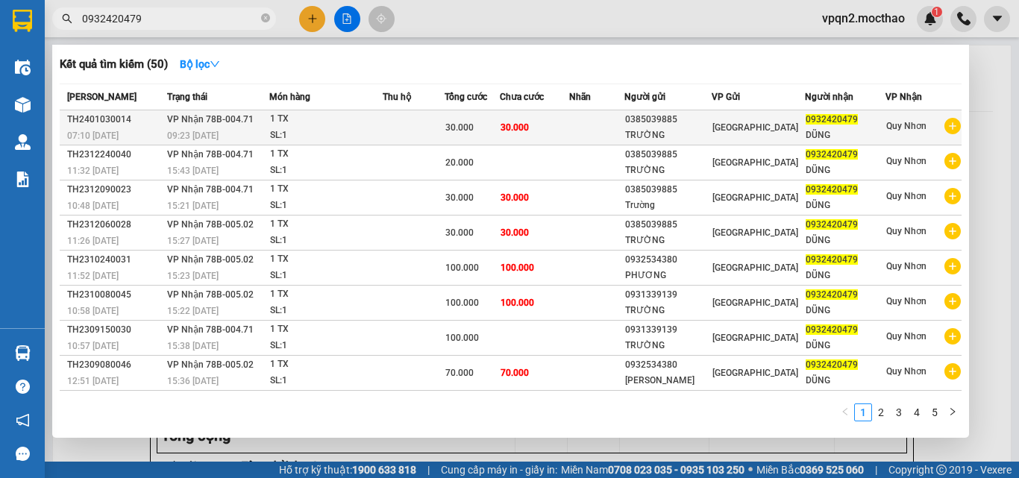
click at [487, 125] on div "30.000" at bounding box center [472, 127] width 54 height 16
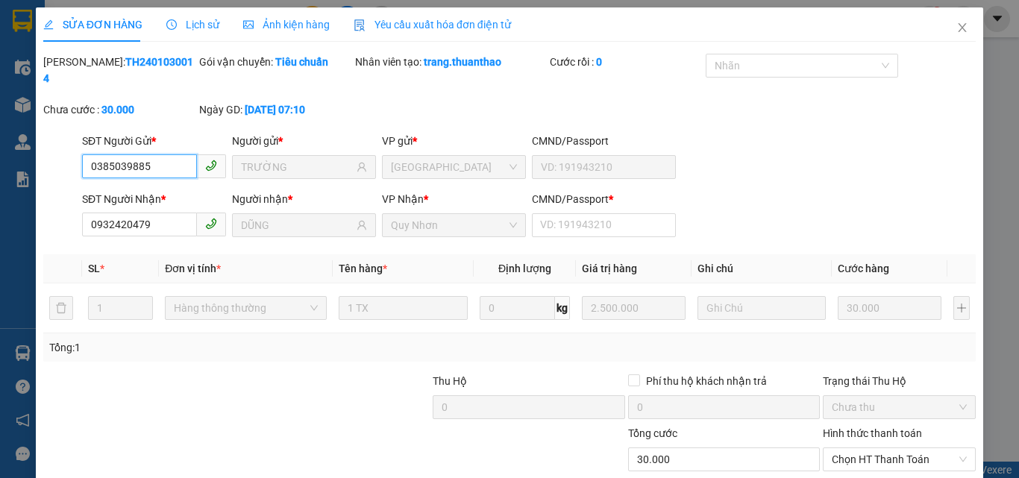
scroll to position [69, 0]
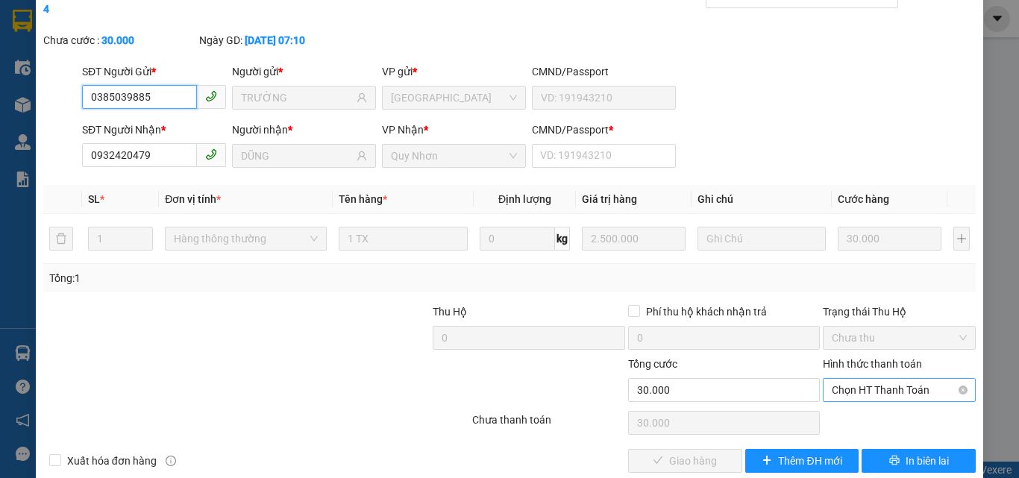
click at [842, 379] on span "Chọn HT Thanh Toán" at bounding box center [899, 390] width 135 height 22
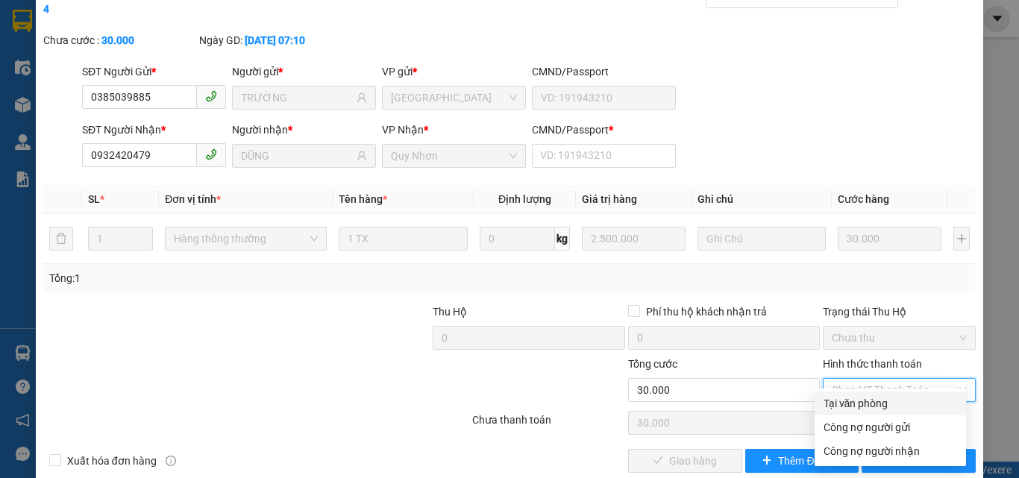
click at [836, 404] on div "Tại văn phòng" at bounding box center [890, 403] width 134 height 16
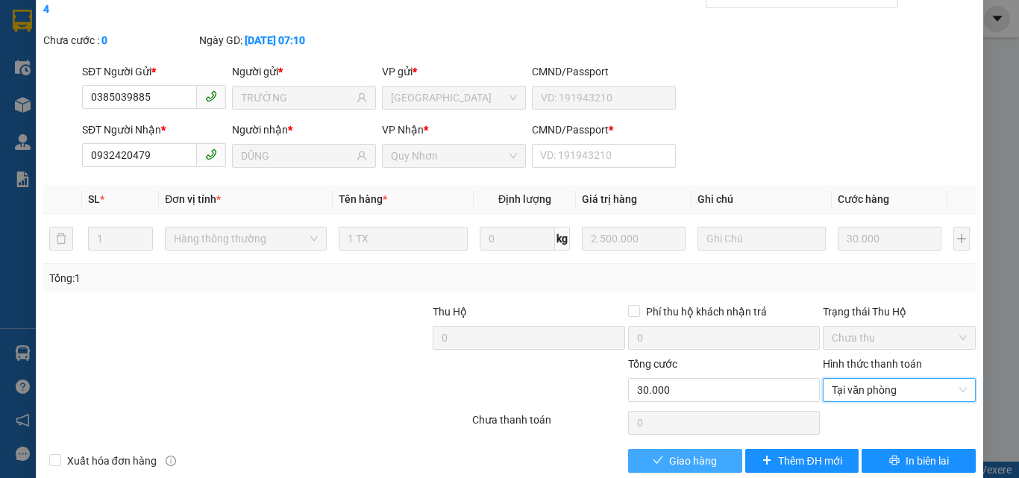
click at [675, 452] on span "Giao hàng" at bounding box center [693, 461] width 48 height 16
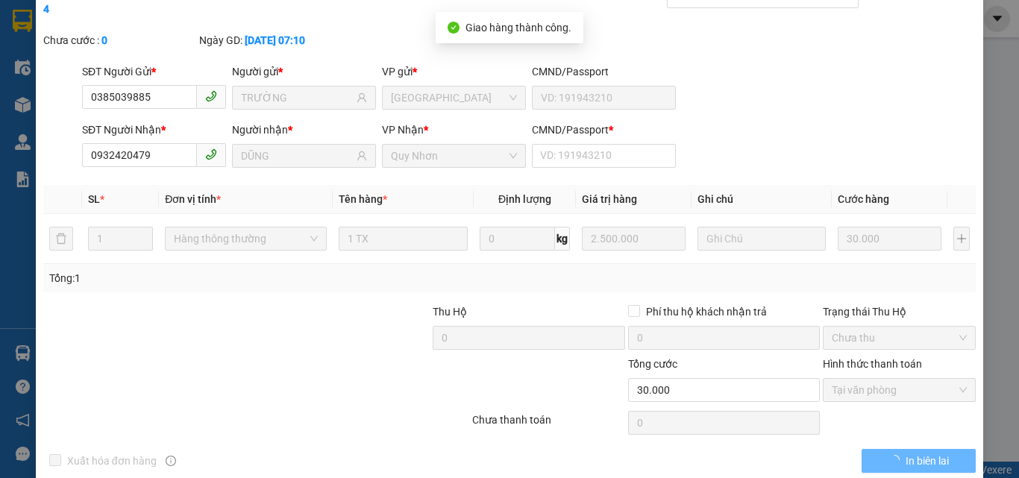
scroll to position [0, 0]
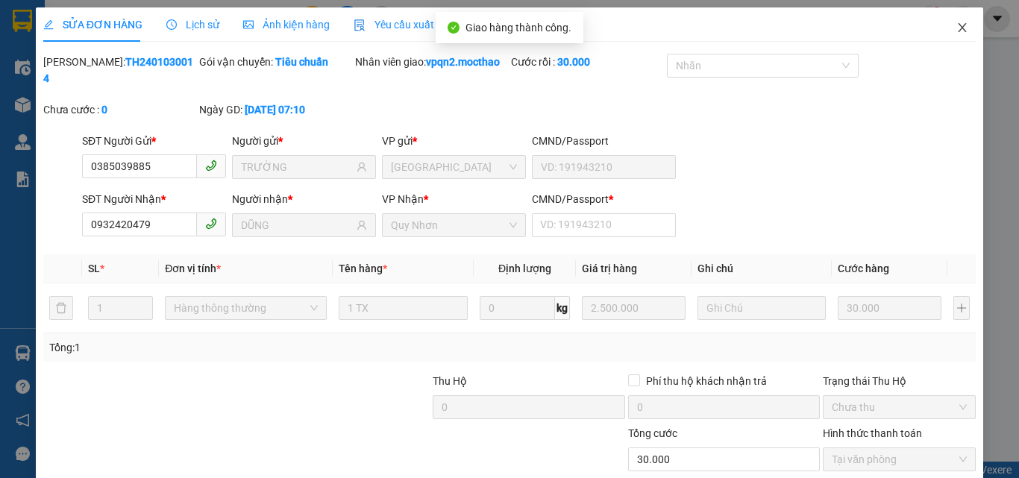
click at [958, 29] on icon "close" at bounding box center [962, 27] width 8 height 9
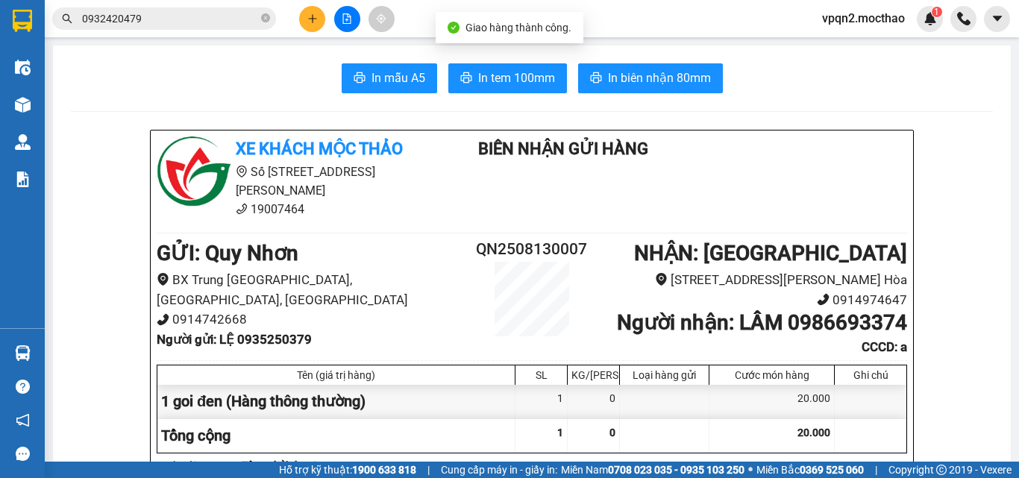
drag, startPoint x: 129, startPoint y: 19, endPoint x: 169, endPoint y: 25, distance: 40.0
click at [169, 25] on input "0932420479" at bounding box center [170, 18] width 176 height 16
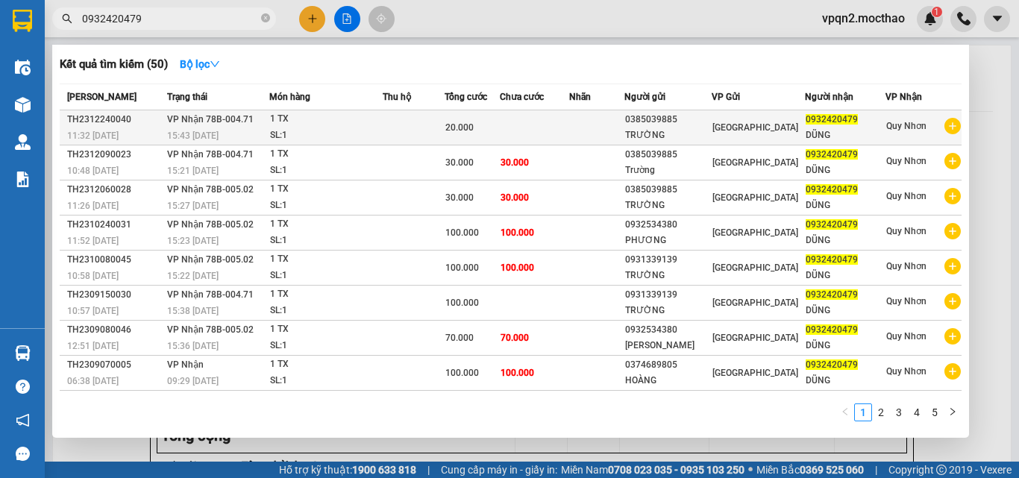
click at [474, 122] on span "20.000" at bounding box center [459, 127] width 28 height 10
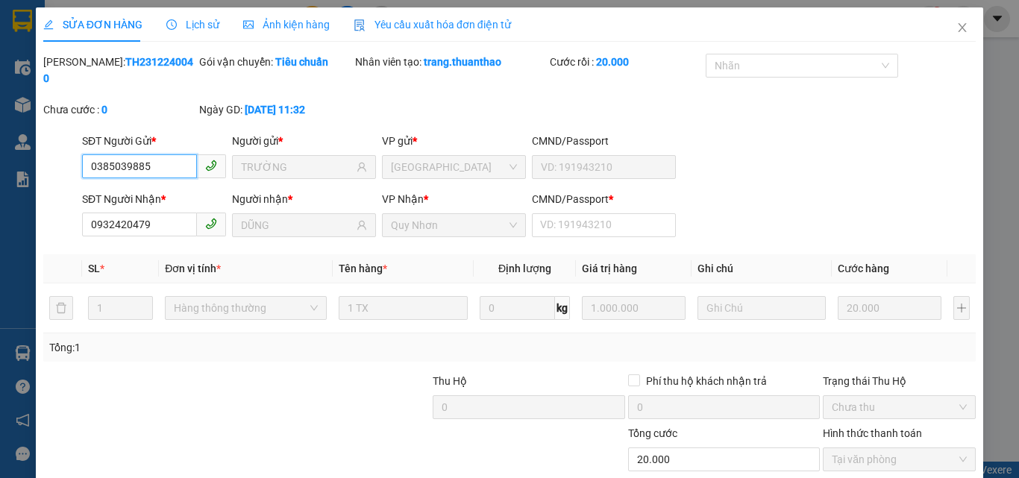
scroll to position [77, 0]
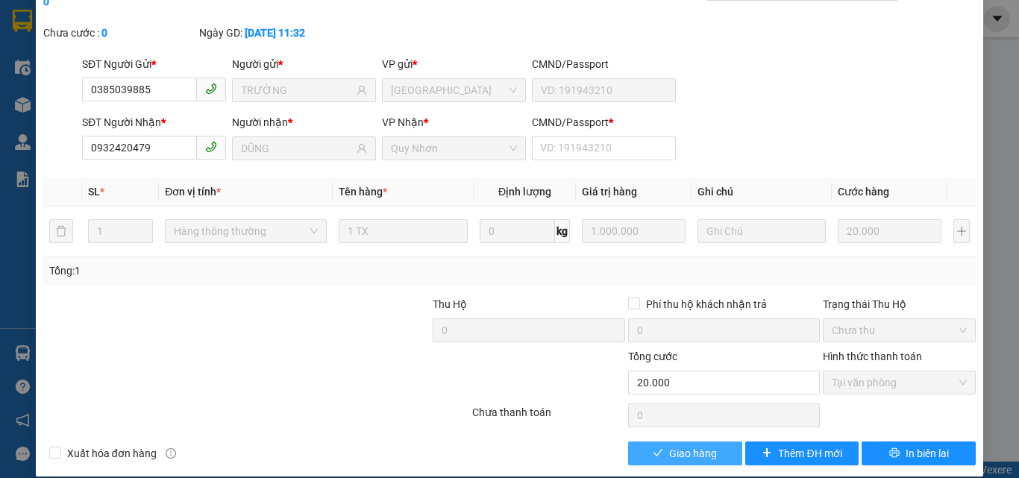
click at [683, 445] on span "Giao hàng" at bounding box center [693, 453] width 48 height 16
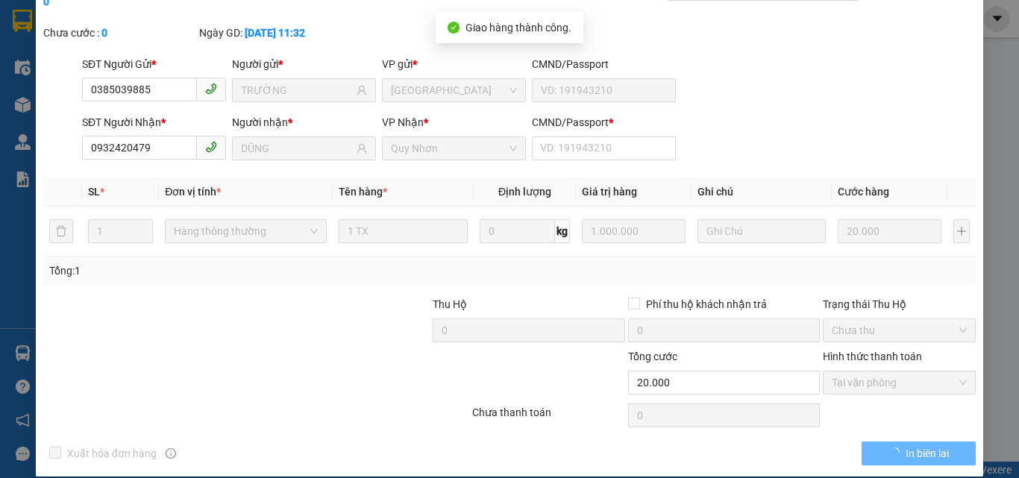
scroll to position [0, 0]
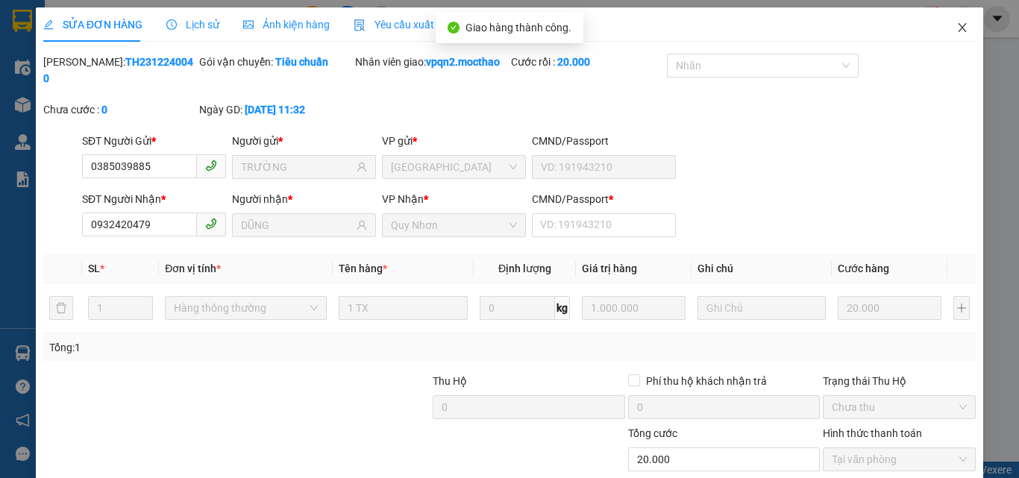
click at [956, 33] on icon "close" at bounding box center [962, 28] width 12 height 12
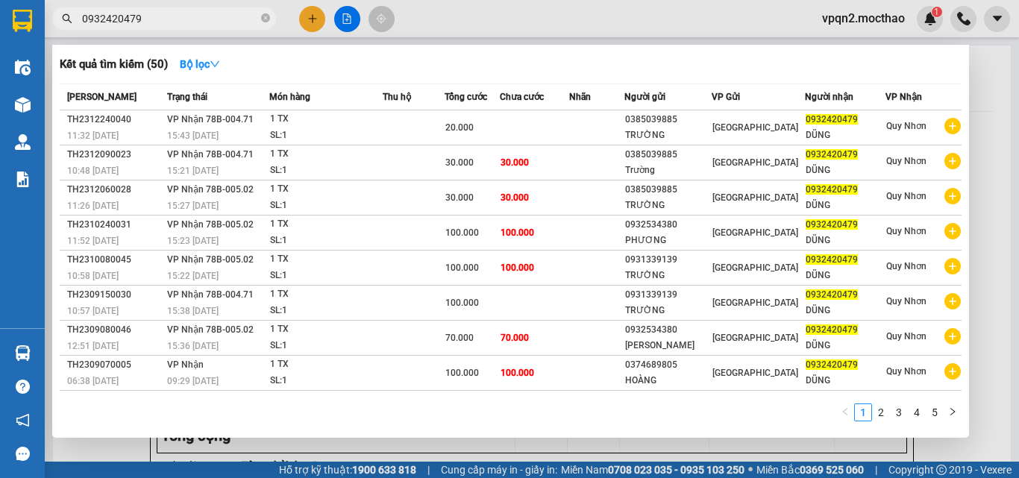
drag, startPoint x: 127, startPoint y: 19, endPoint x: 183, endPoint y: 26, distance: 56.4
click at [183, 26] on input "0932420479" at bounding box center [170, 18] width 176 height 16
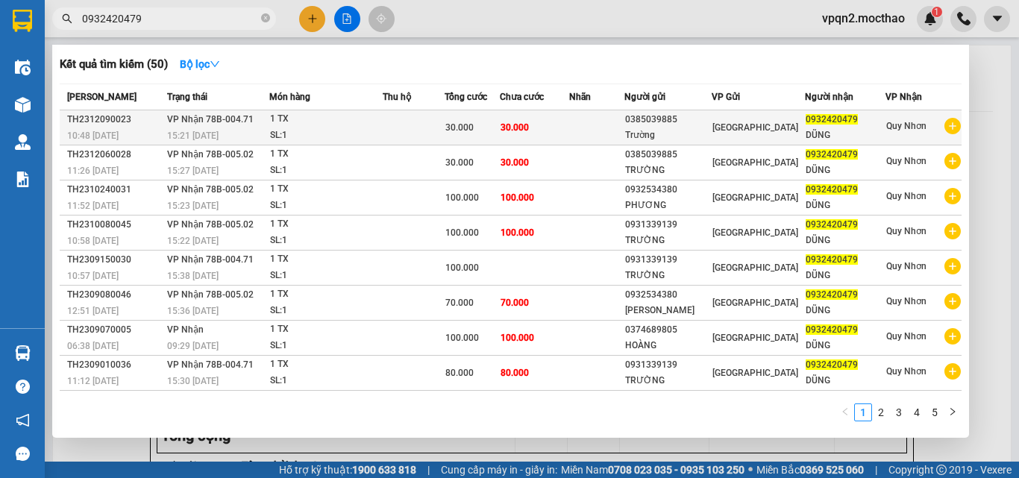
click at [524, 131] on span "30.000" at bounding box center [514, 127] width 28 height 10
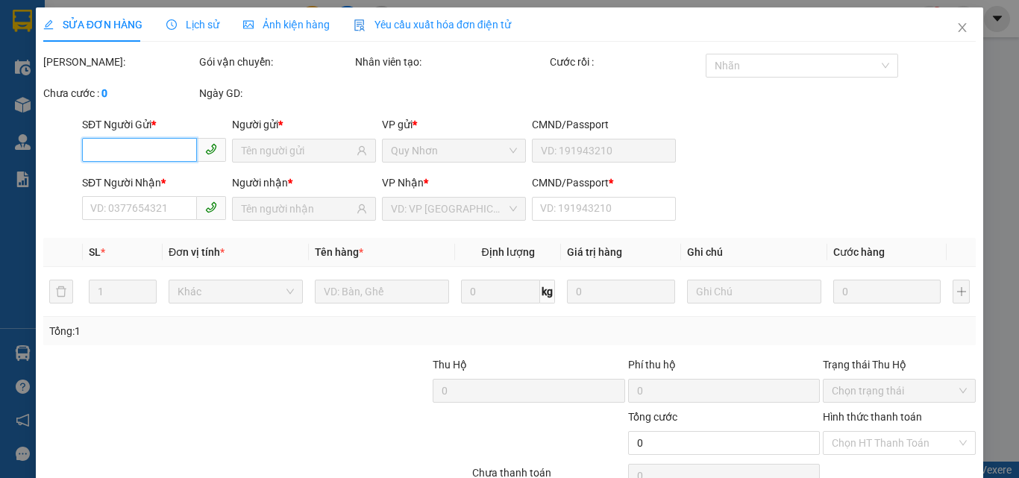
scroll to position [77, 0]
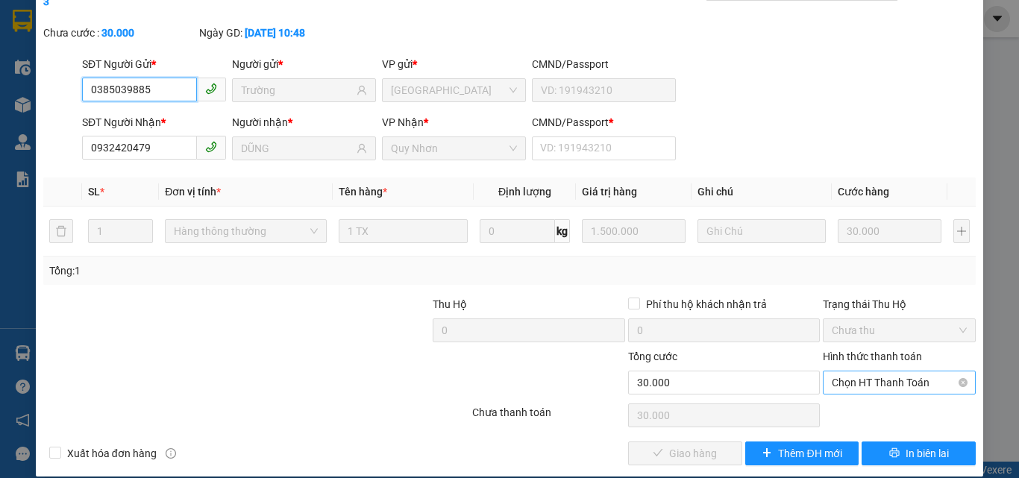
click at [885, 371] on span "Chọn HT Thanh Toán" at bounding box center [899, 382] width 135 height 22
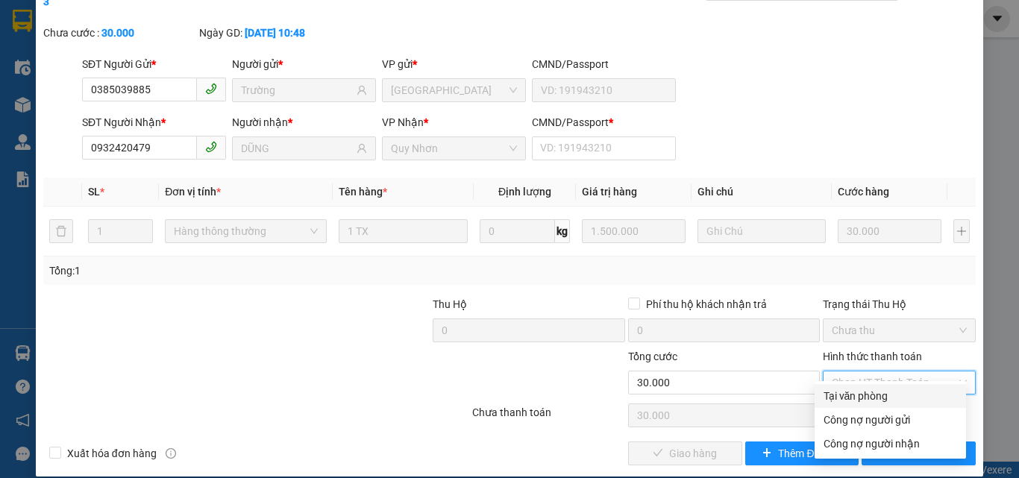
click at [867, 391] on div "Tại văn phòng" at bounding box center [890, 396] width 134 height 16
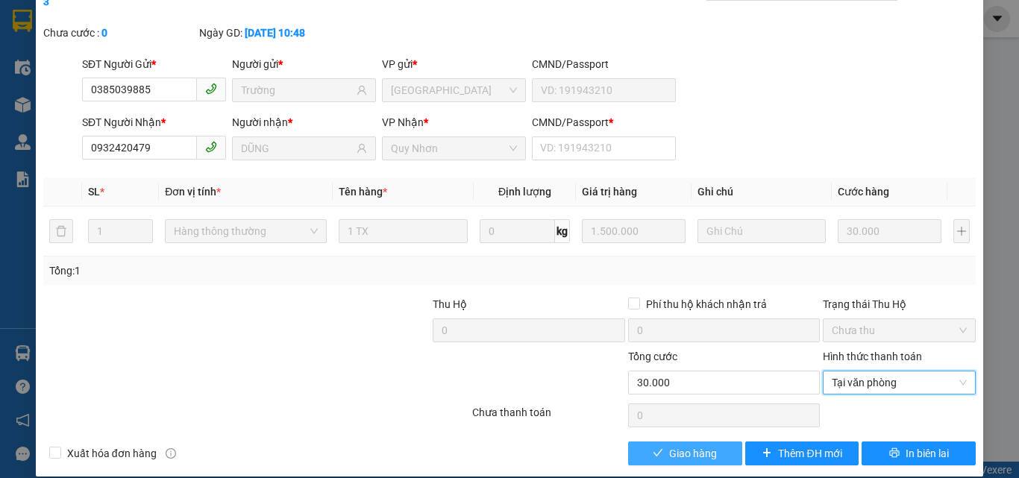
click at [712, 442] on button "Giao hàng" at bounding box center [685, 454] width 114 height 24
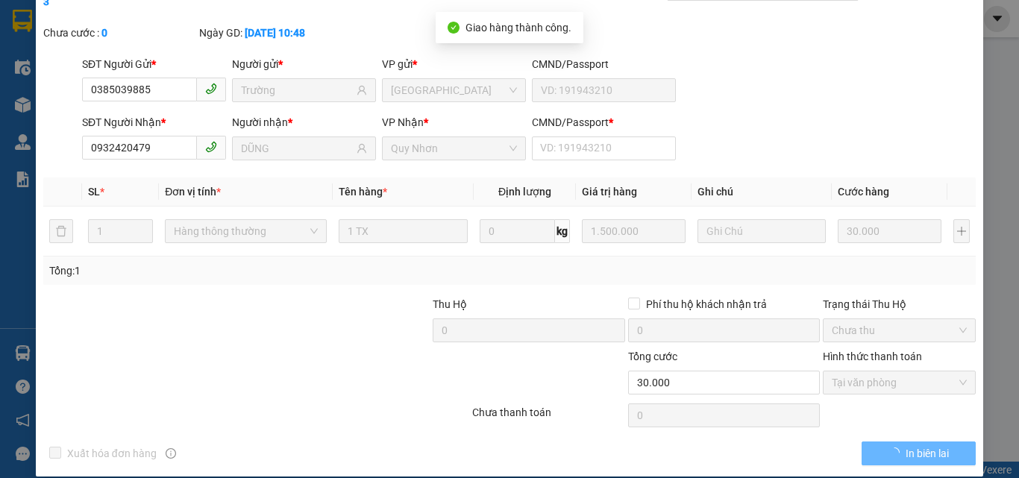
scroll to position [0, 0]
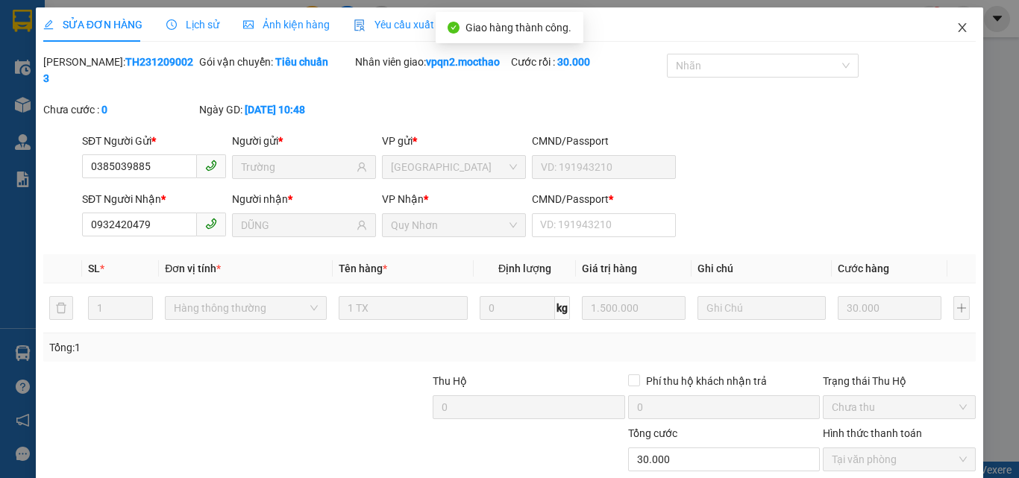
click at [958, 25] on icon "close" at bounding box center [962, 27] width 8 height 9
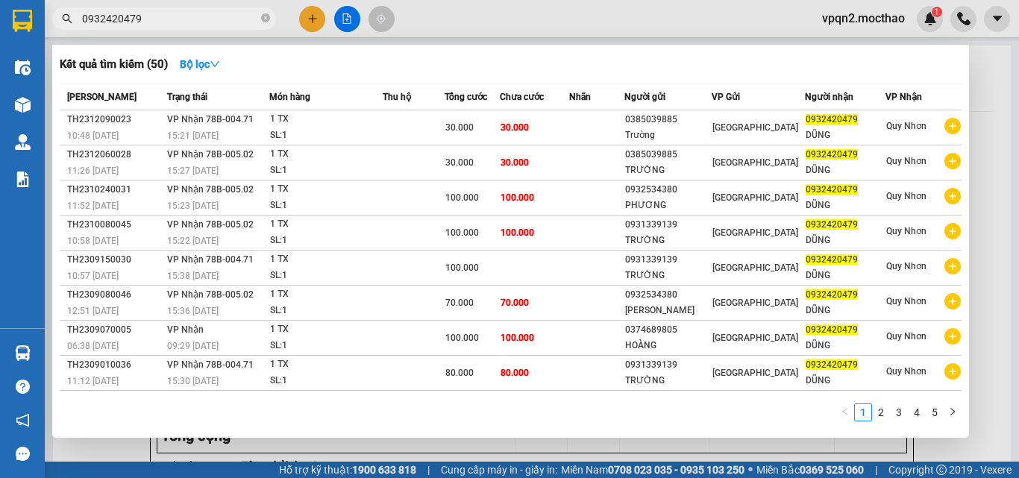
drag, startPoint x: 166, startPoint y: 23, endPoint x: 177, endPoint y: 25, distance: 11.3
click at [177, 25] on input "0932420479" at bounding box center [170, 18] width 176 height 16
drag, startPoint x: 125, startPoint y: 22, endPoint x: 160, endPoint y: 22, distance: 35.1
click at [160, 22] on input "0932420479" at bounding box center [170, 18] width 176 height 16
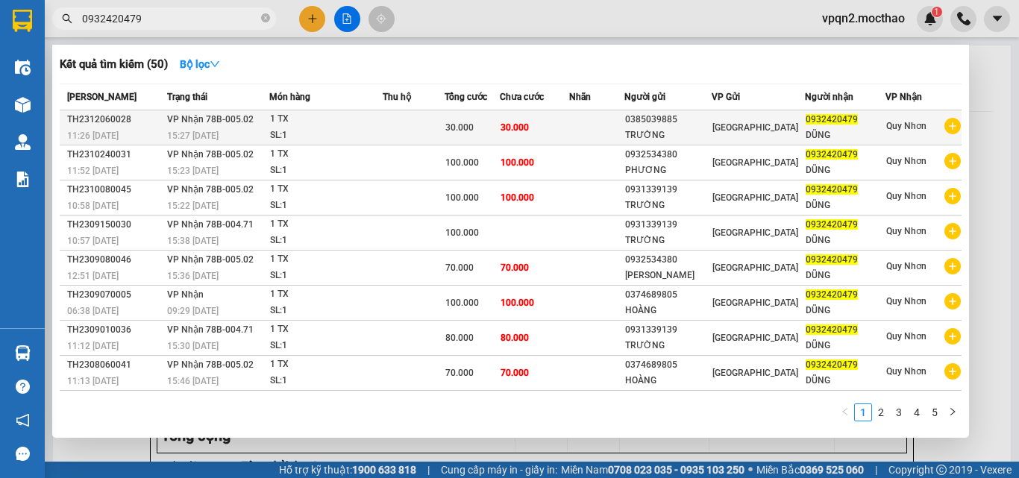
click at [499, 122] on div "30.000" at bounding box center [472, 127] width 54 height 16
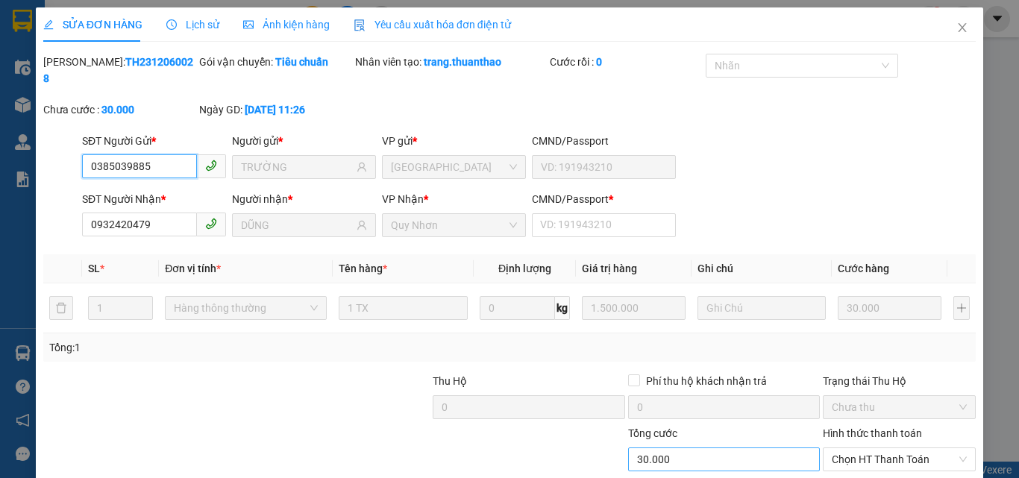
scroll to position [77, 0]
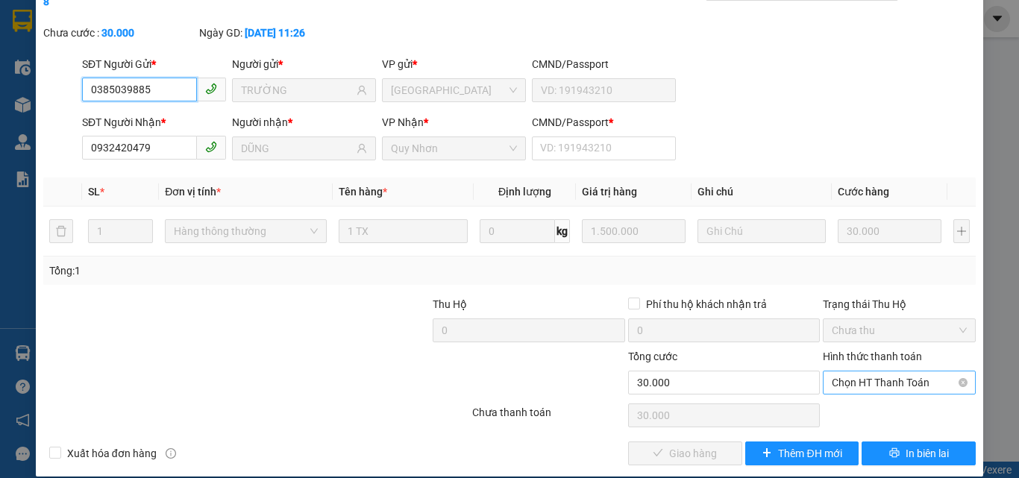
drag, startPoint x: 850, startPoint y: 370, endPoint x: 845, endPoint y: 380, distance: 11.0
click at [850, 371] on span "Chọn HT Thanh Toán" at bounding box center [899, 382] width 135 height 22
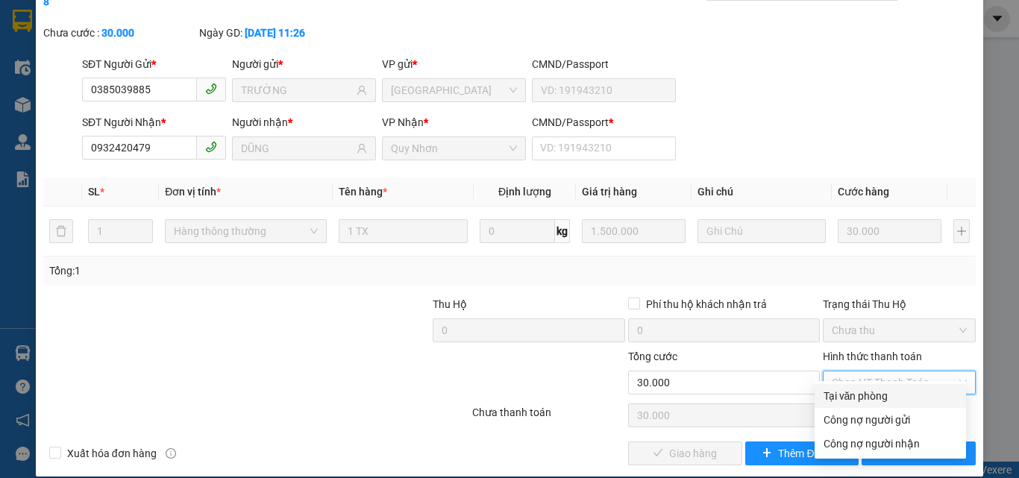
click at [842, 395] on div "Tại văn phòng" at bounding box center [890, 396] width 134 height 16
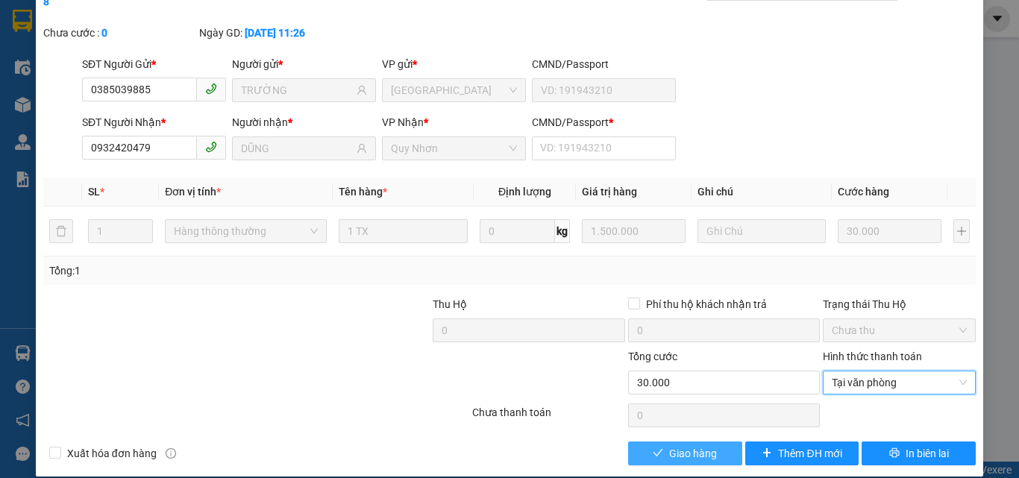
click at [695, 445] on span "Giao hàng" at bounding box center [693, 453] width 48 height 16
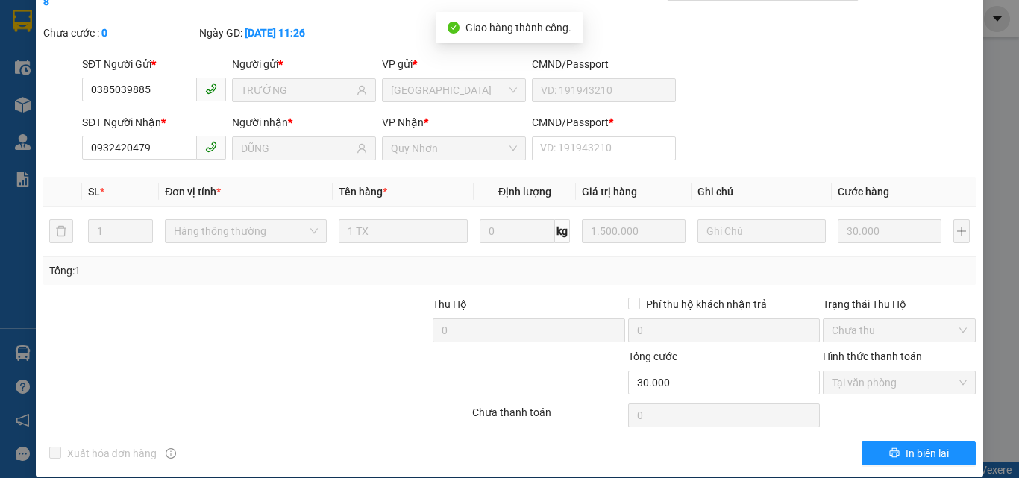
scroll to position [0, 0]
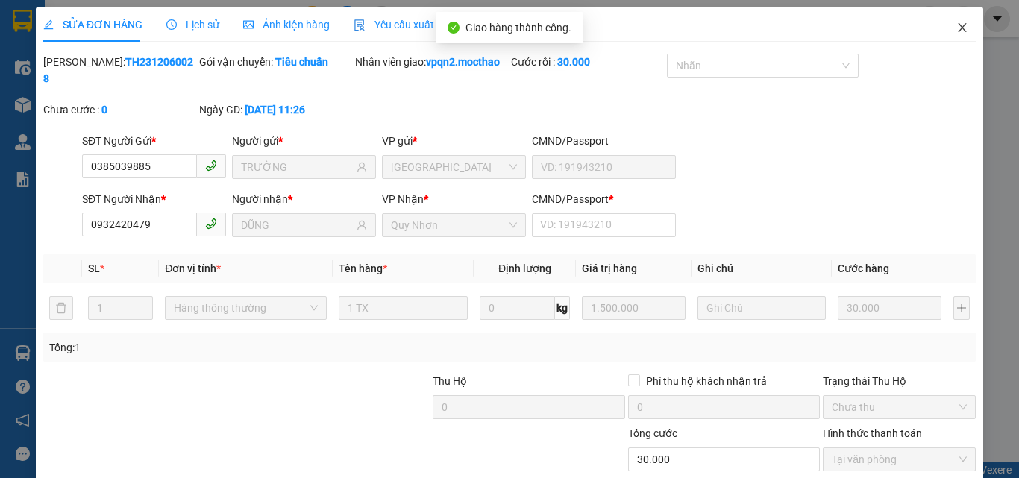
click at [958, 25] on icon "close" at bounding box center [962, 27] width 8 height 9
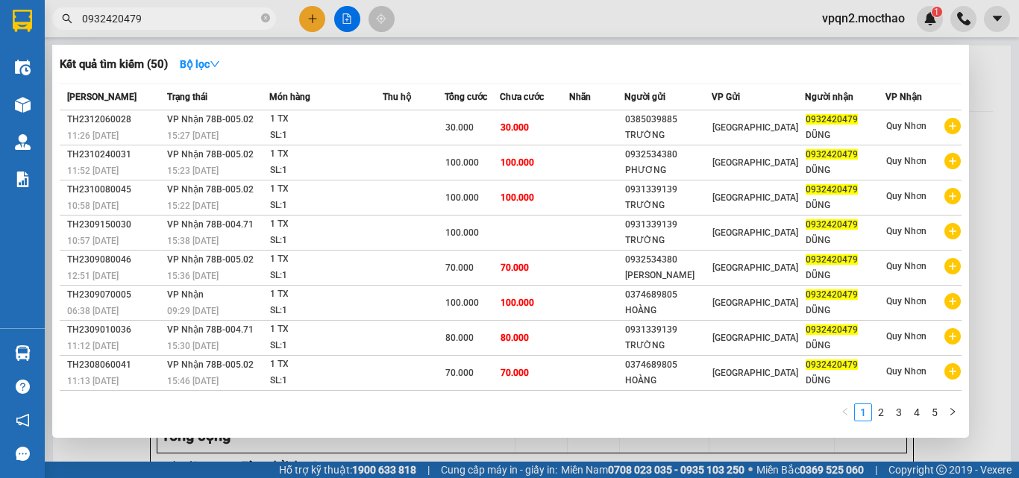
drag, startPoint x: 142, startPoint y: 16, endPoint x: 160, endPoint y: 16, distance: 17.9
click at [160, 16] on input "0932420479" at bounding box center [170, 18] width 176 height 16
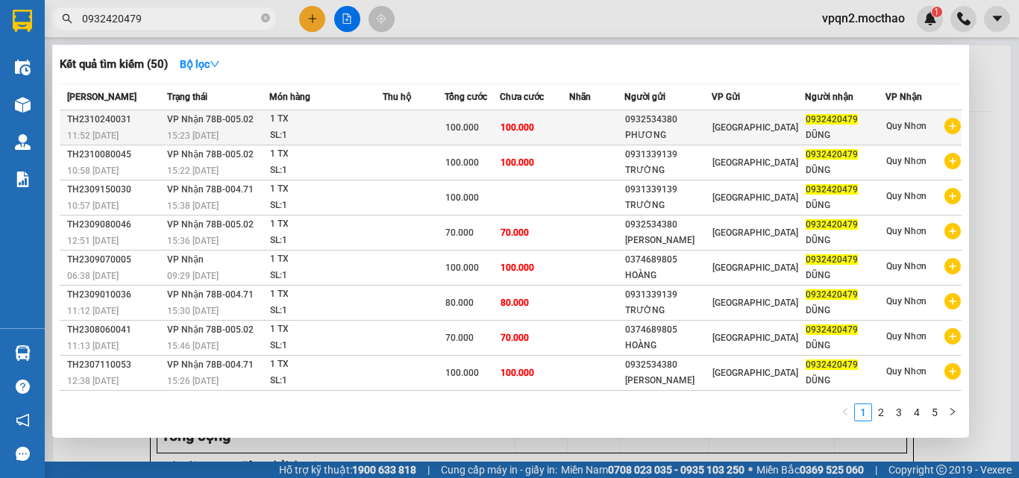
click at [534, 125] on span "100.000" at bounding box center [517, 127] width 34 height 10
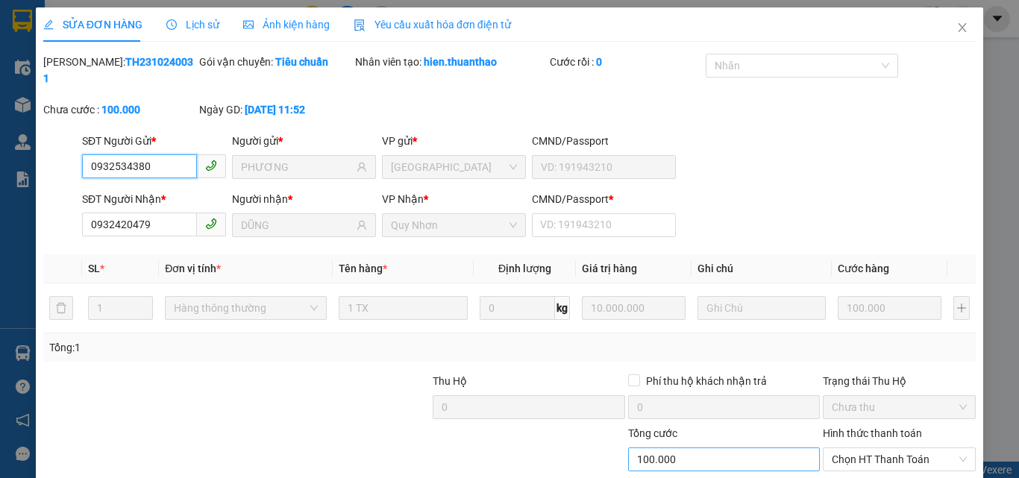
scroll to position [77, 0]
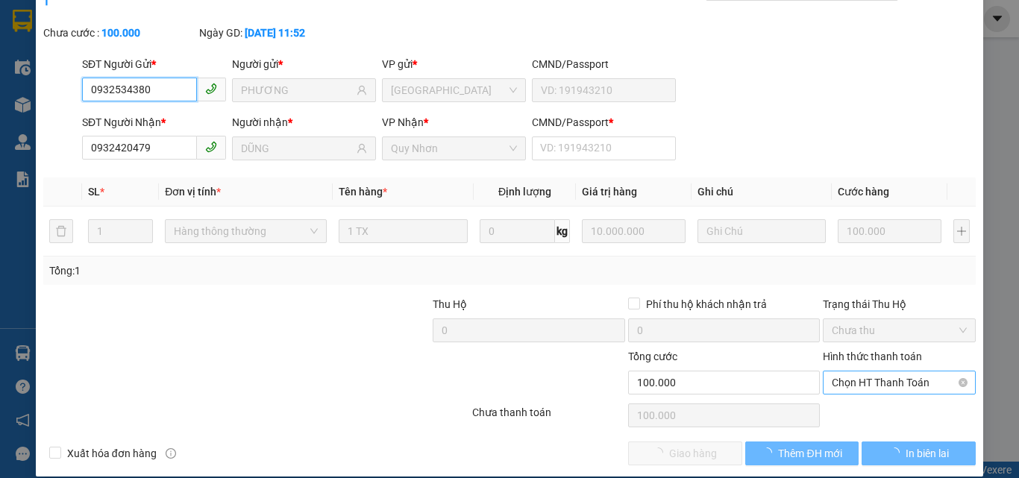
click at [853, 372] on span "Chọn HT Thanh Toán" at bounding box center [899, 382] width 135 height 22
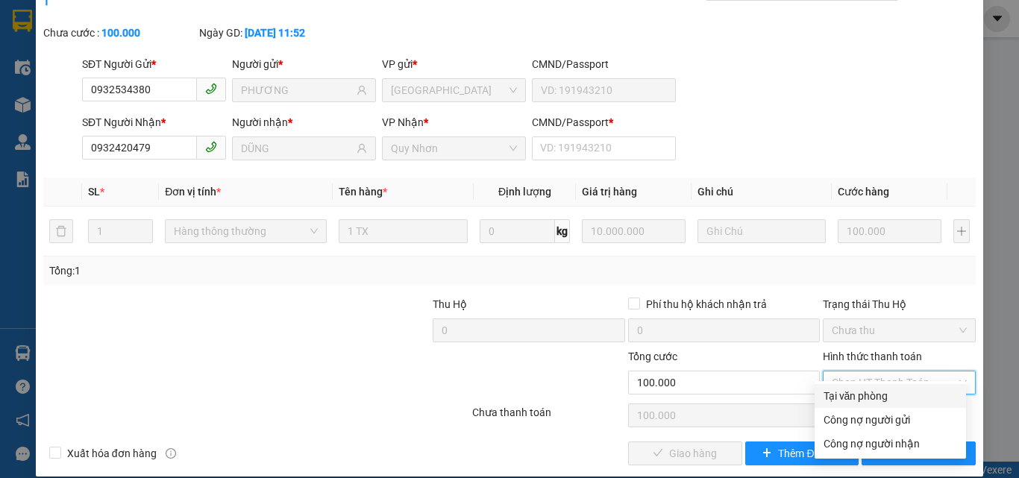
click at [849, 396] on div "Tại văn phòng" at bounding box center [890, 396] width 134 height 16
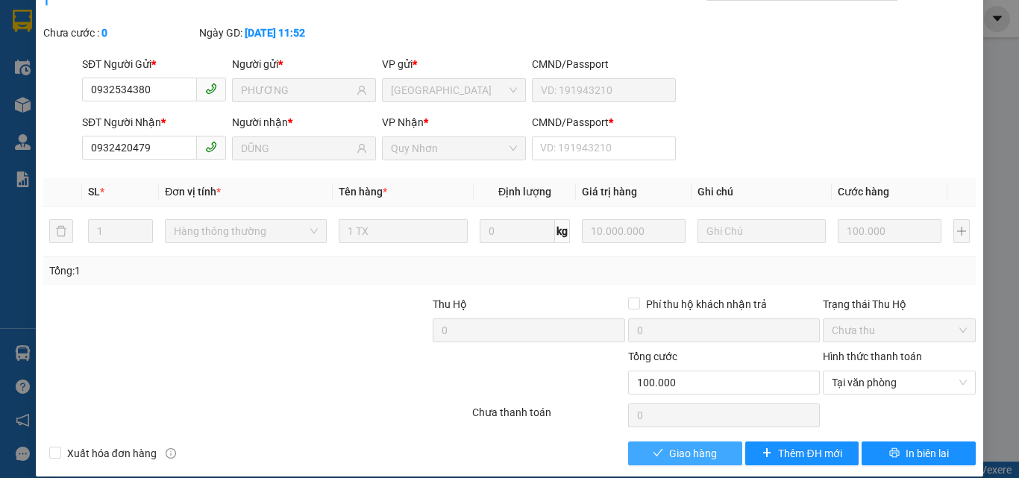
click at [704, 445] on span "Giao hàng" at bounding box center [693, 453] width 48 height 16
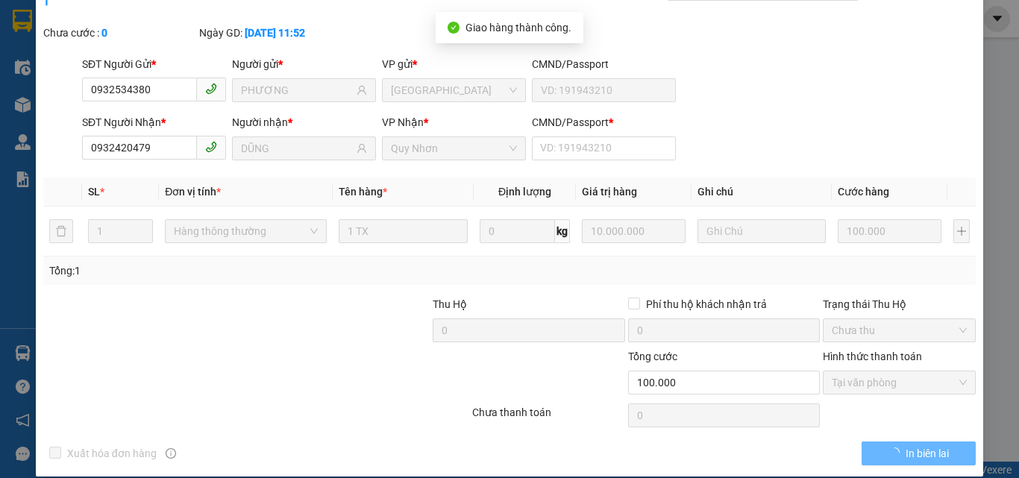
scroll to position [0, 0]
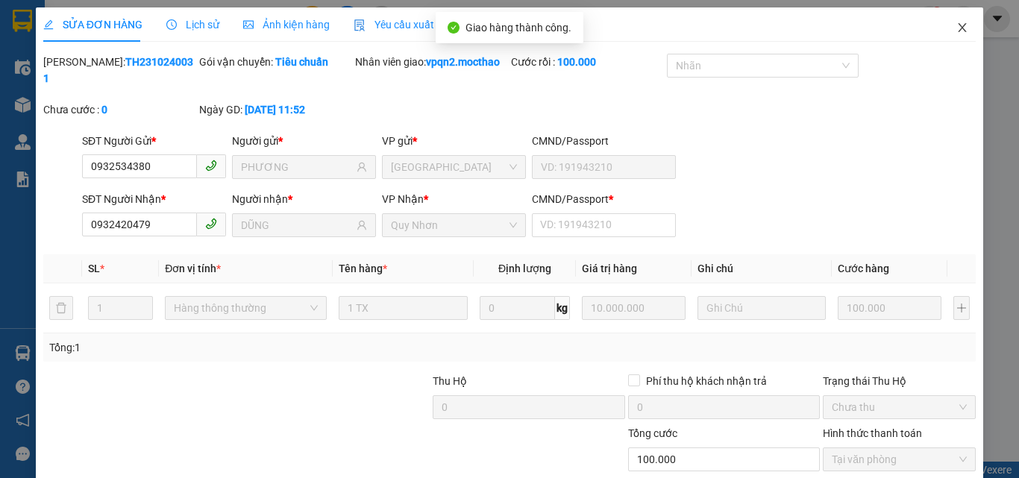
click at [956, 26] on icon "close" at bounding box center [962, 28] width 12 height 12
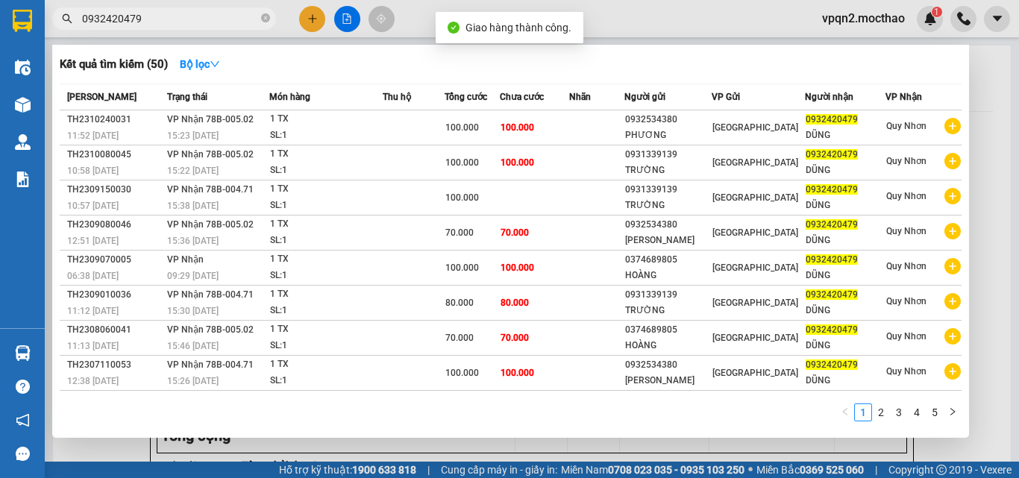
drag, startPoint x: 129, startPoint y: 16, endPoint x: 217, endPoint y: 18, distance: 88.0
click at [217, 18] on input "0932420479" at bounding box center [170, 18] width 176 height 16
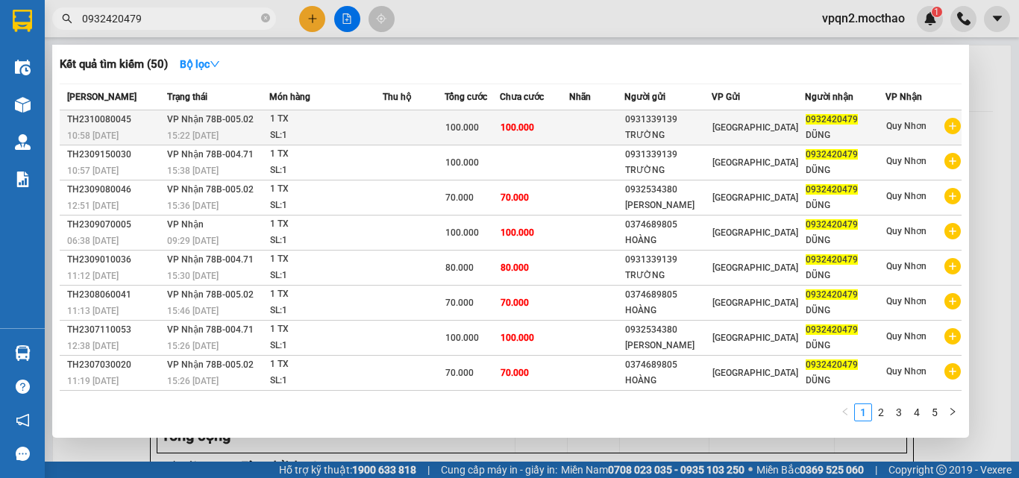
click at [500, 113] on td "100.000" at bounding box center [472, 127] width 55 height 35
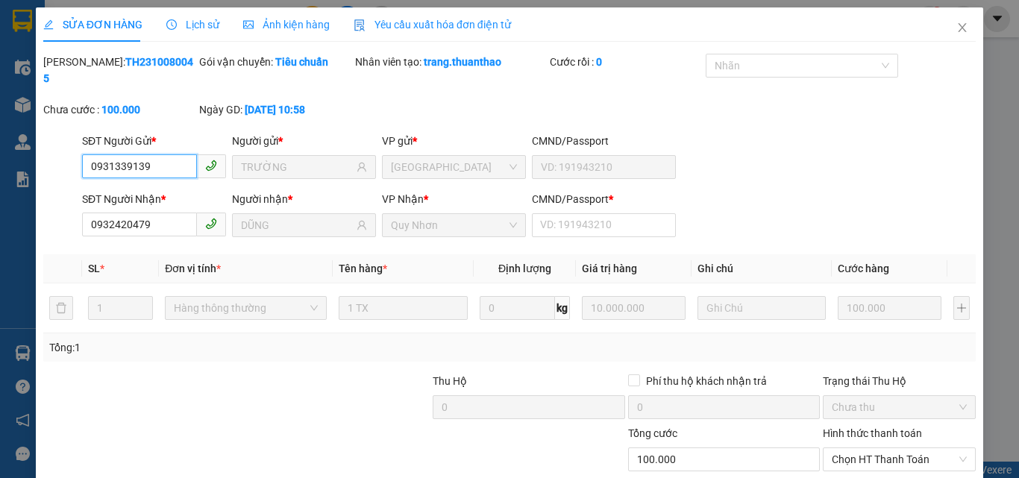
scroll to position [77, 0]
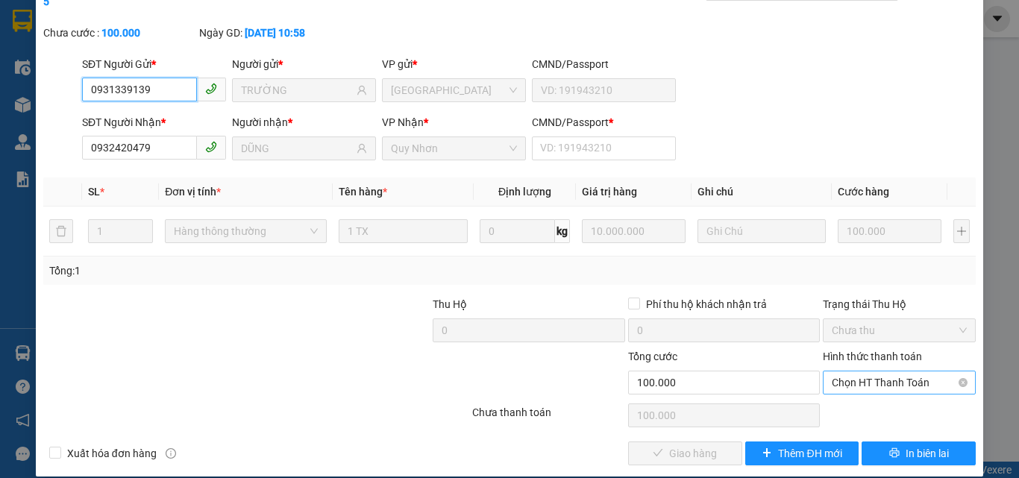
click at [855, 372] on span "Chọn HT Thanh Toán" at bounding box center [899, 382] width 135 height 22
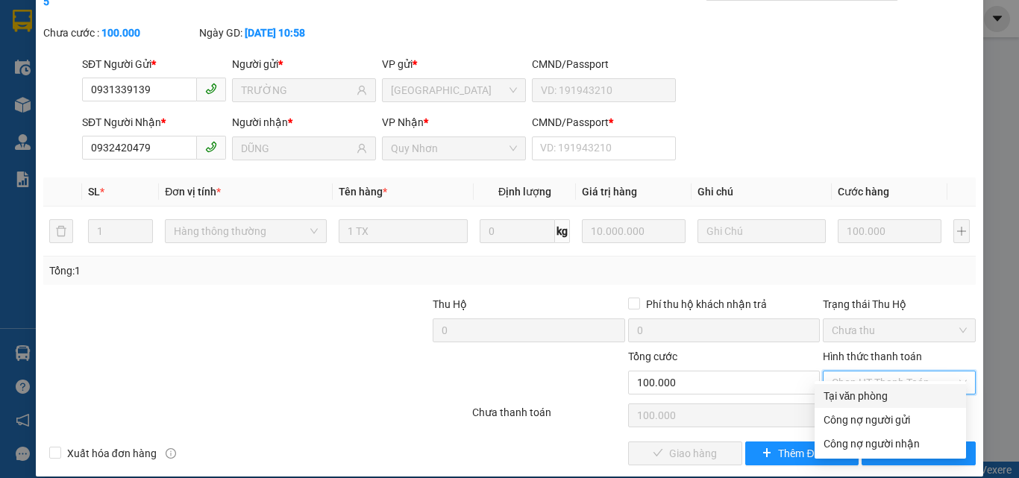
click at [835, 398] on div "Tại văn phòng" at bounding box center [890, 396] width 134 height 16
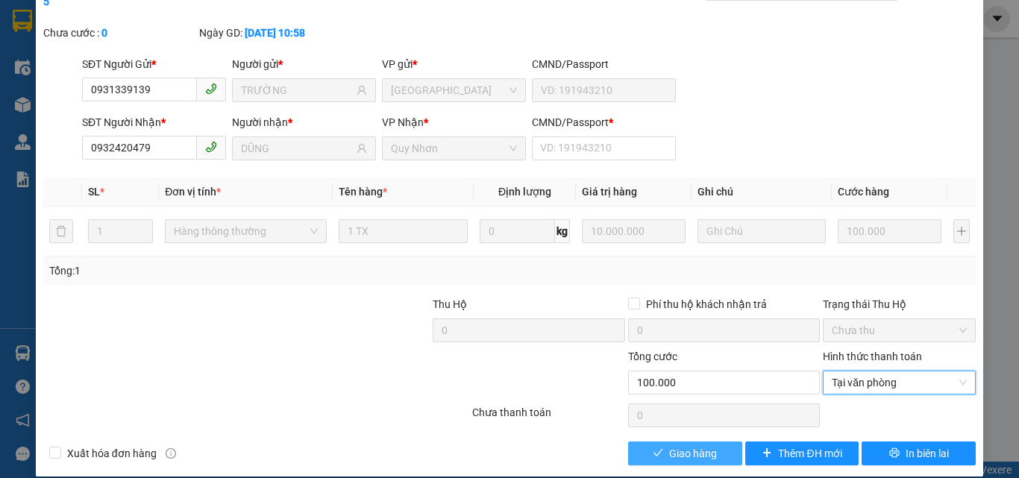
click at [697, 445] on span "Giao hàng" at bounding box center [693, 453] width 48 height 16
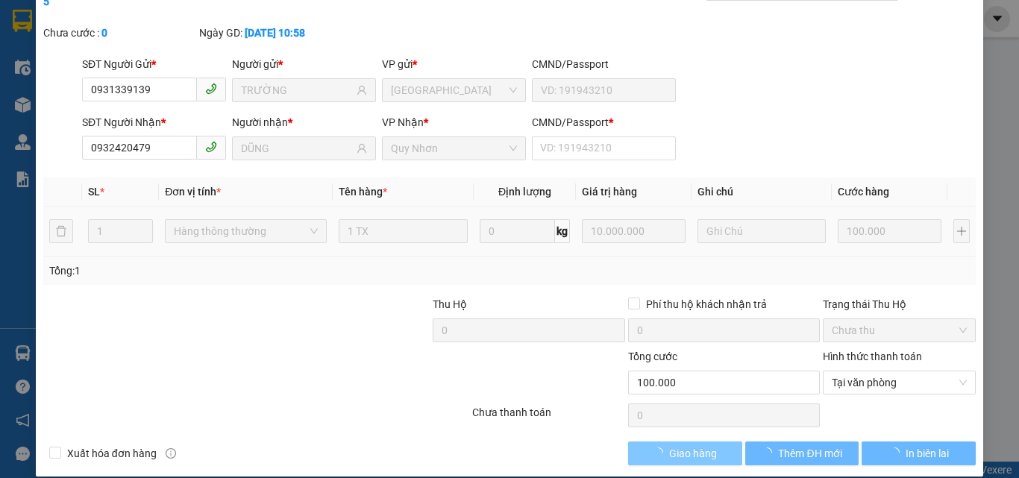
scroll to position [0, 0]
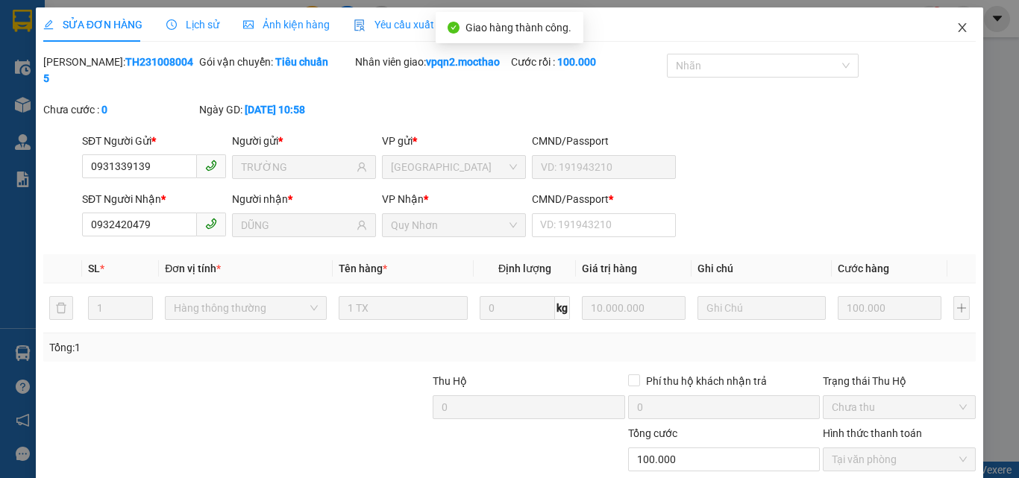
click at [956, 30] on icon "close" at bounding box center [962, 28] width 12 height 12
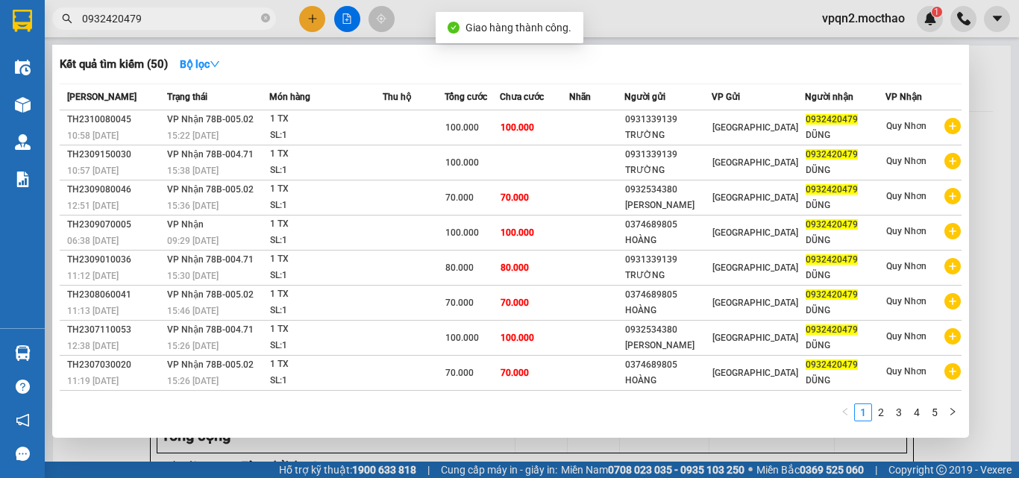
drag, startPoint x: 129, startPoint y: 17, endPoint x: 171, endPoint y: 25, distance: 42.6
click at [171, 25] on input "0932420479" at bounding box center [170, 18] width 176 height 16
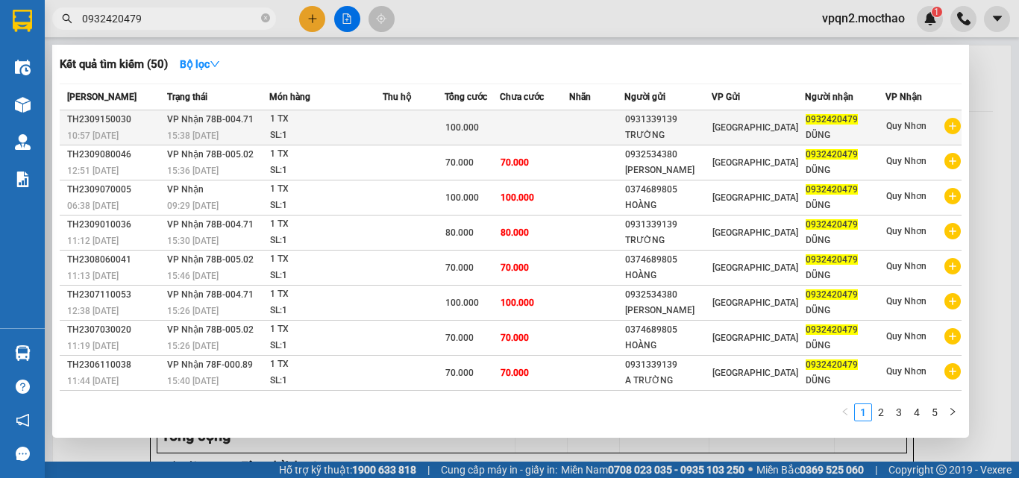
click at [474, 123] on span "100.000" at bounding box center [462, 127] width 34 height 10
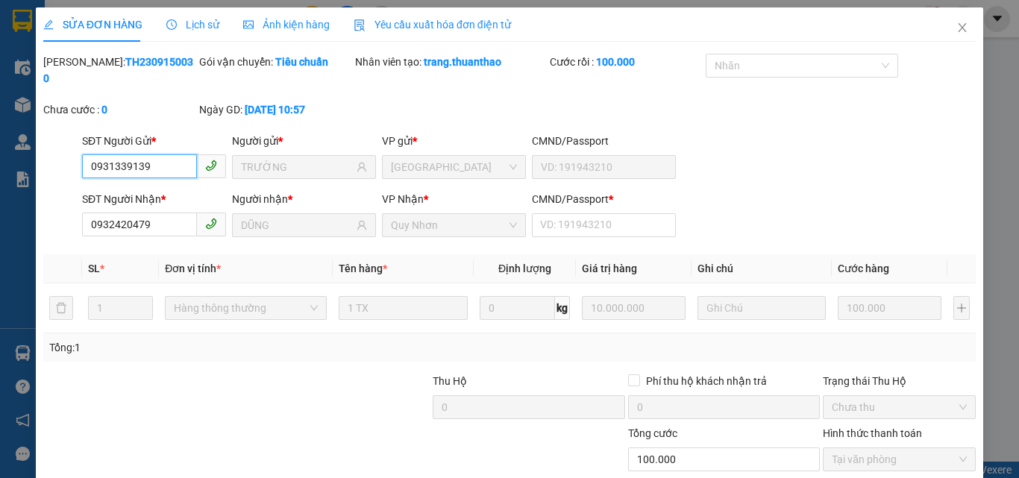
scroll to position [77, 0]
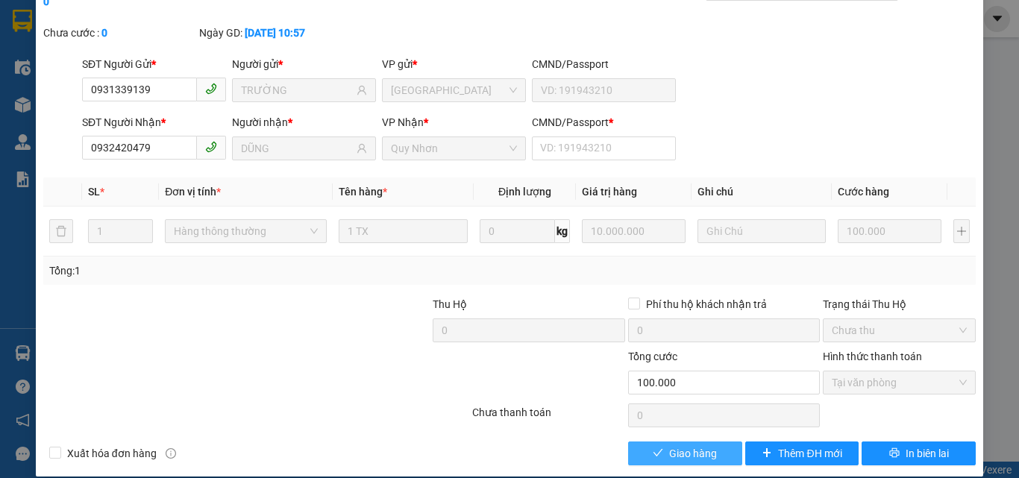
click at [655, 448] on icon "check" at bounding box center [658, 453] width 10 height 10
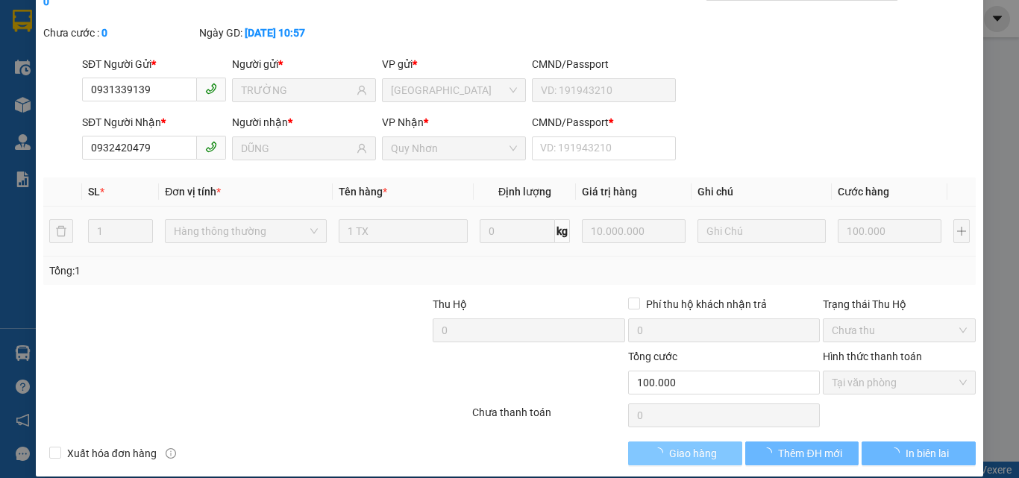
scroll to position [0, 0]
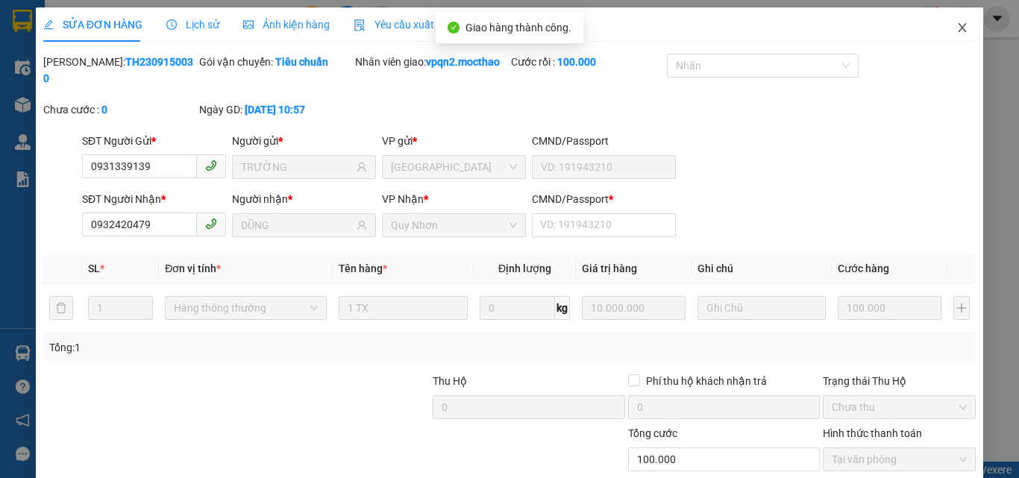
click at [958, 25] on icon "close" at bounding box center [962, 27] width 8 height 9
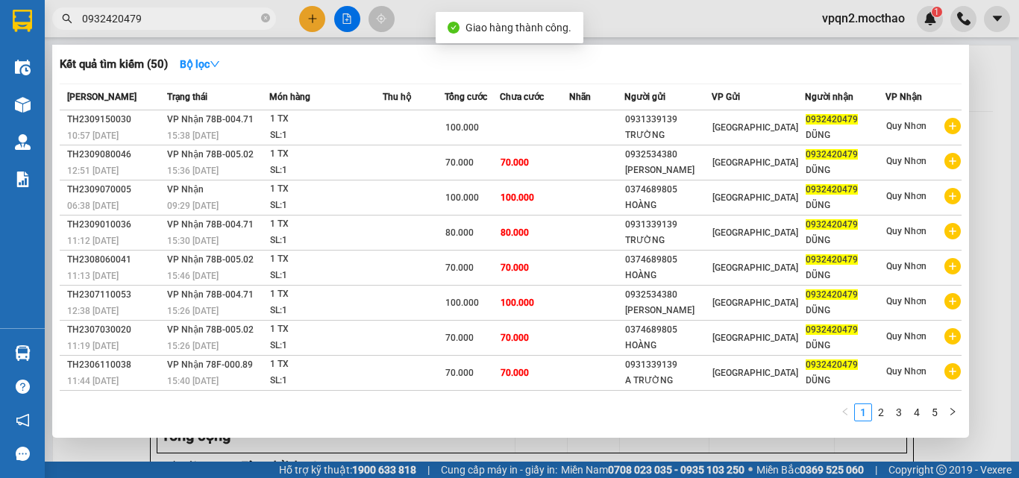
drag, startPoint x: 129, startPoint y: 17, endPoint x: 201, endPoint y: 19, distance: 72.4
click at [201, 19] on input "0932420479" at bounding box center [170, 18] width 176 height 16
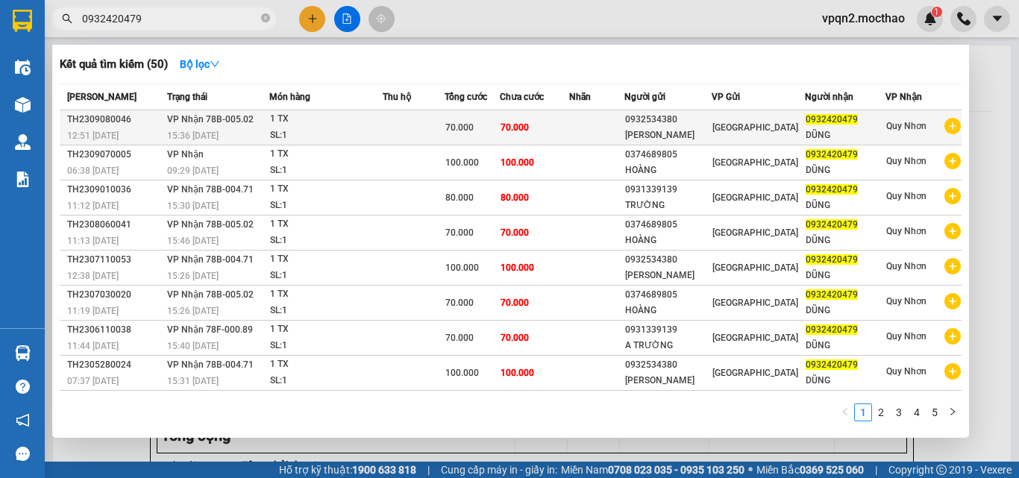
click at [541, 132] on td "70.000" at bounding box center [534, 127] width 69 height 35
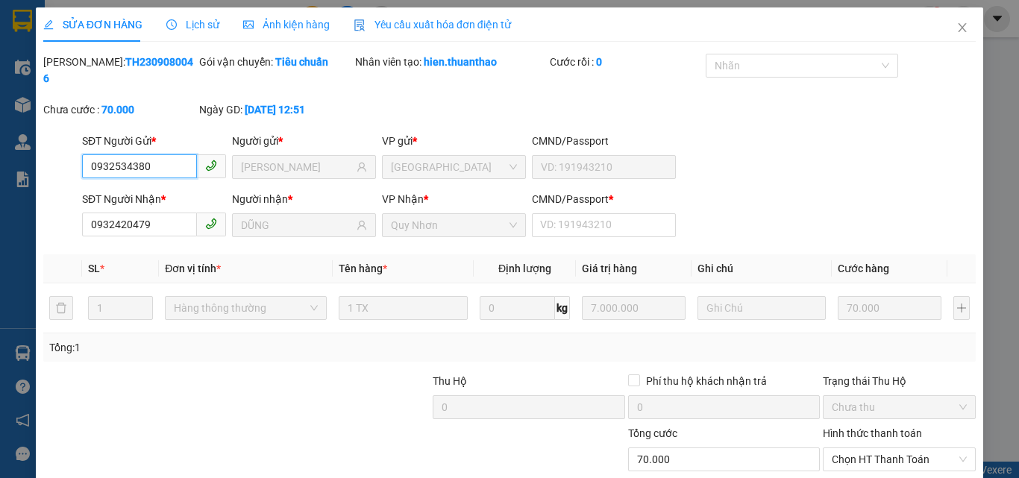
scroll to position [77, 0]
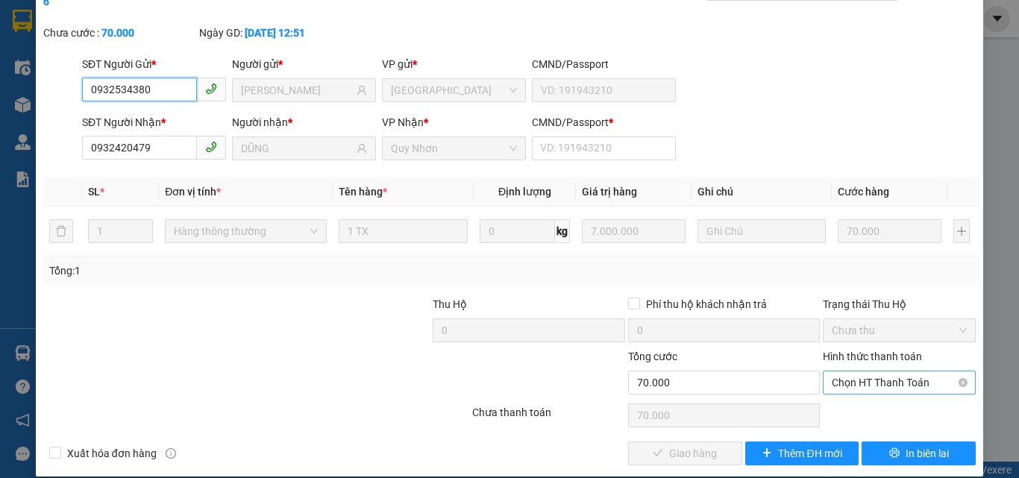
click at [873, 371] on span "Chọn HT Thanh Toán" at bounding box center [899, 382] width 135 height 22
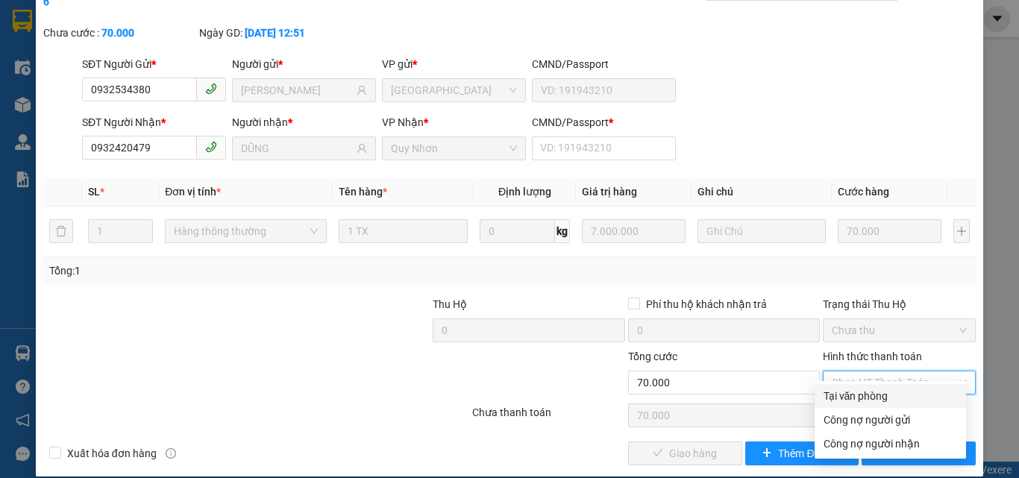
click at [858, 388] on div "Tại văn phòng" at bounding box center [890, 396] width 134 height 16
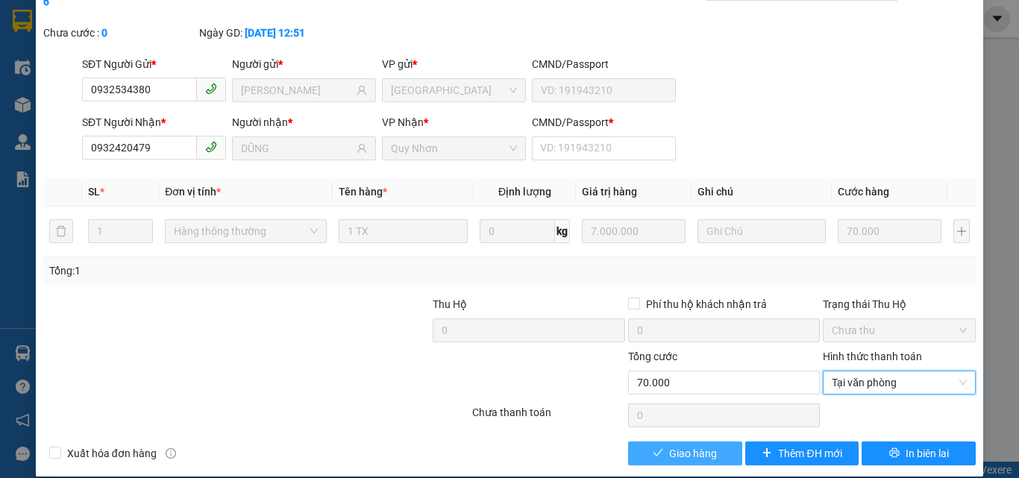
click at [669, 445] on span "Giao hàng" at bounding box center [693, 453] width 48 height 16
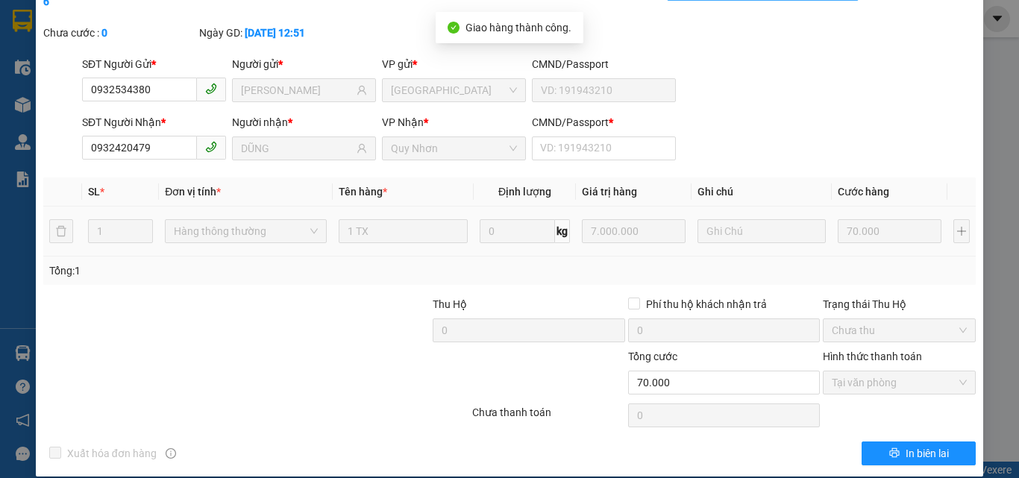
scroll to position [0, 0]
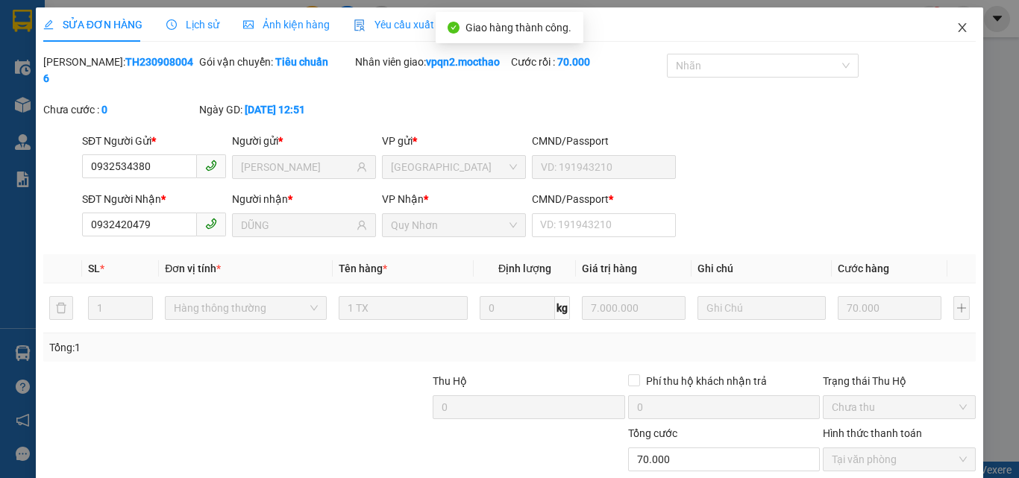
click at [956, 28] on icon "close" at bounding box center [962, 28] width 12 height 12
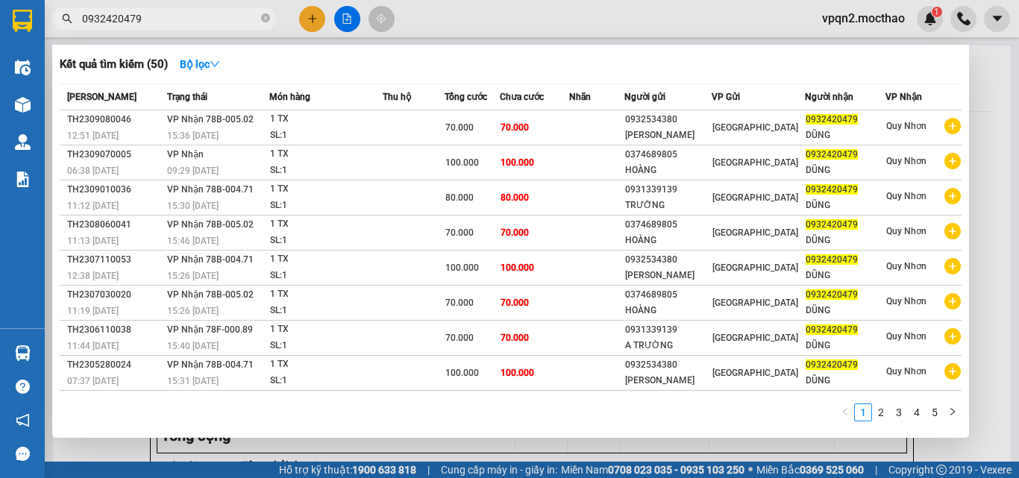
drag, startPoint x: 126, startPoint y: 16, endPoint x: 173, endPoint y: 25, distance: 48.0
click at [173, 25] on input "0932420479" at bounding box center [170, 18] width 176 height 16
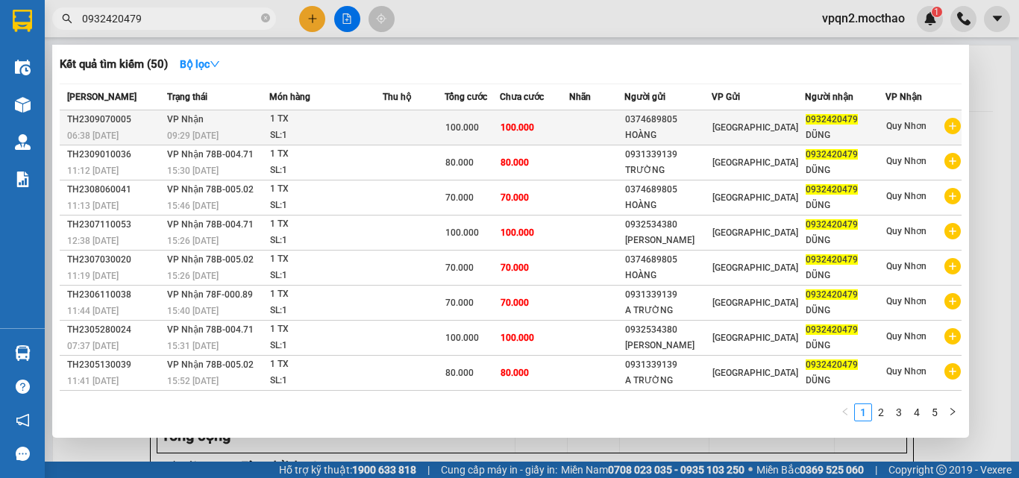
click at [534, 130] on span "100.000" at bounding box center [517, 127] width 34 height 10
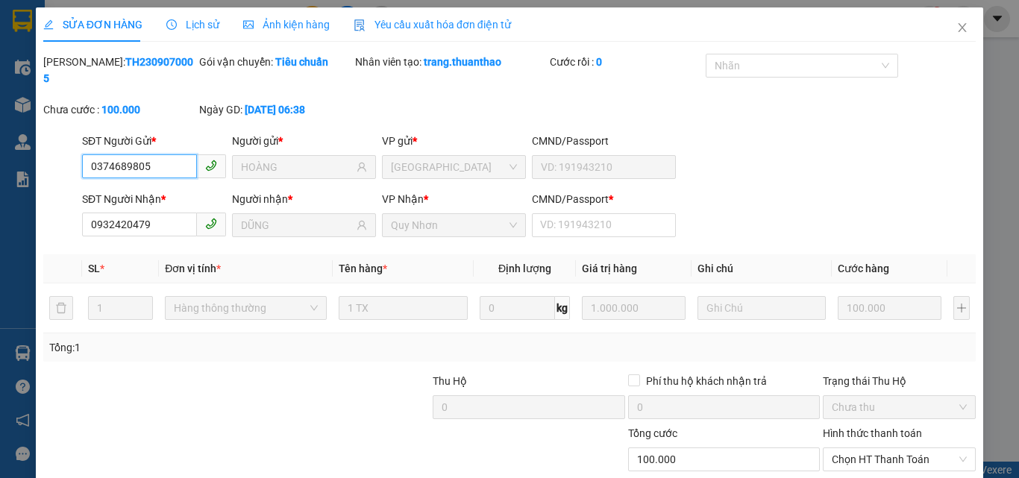
scroll to position [77, 0]
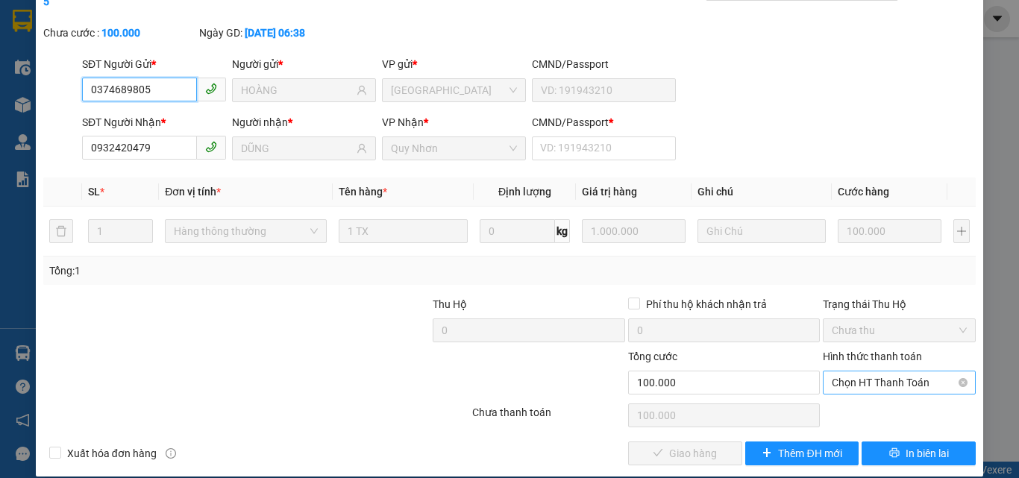
click at [866, 371] on span "Chọn HT Thanh Toán" at bounding box center [899, 382] width 135 height 22
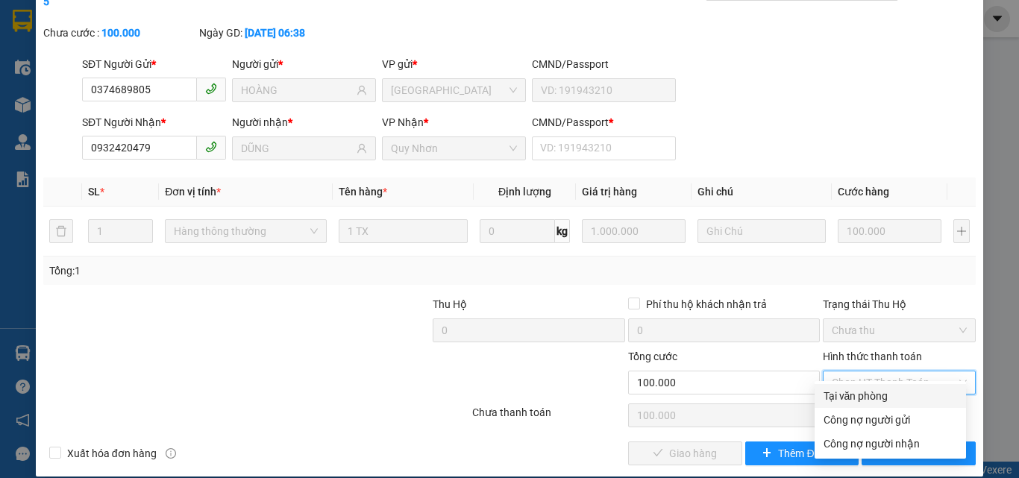
drag, startPoint x: 863, startPoint y: 395, endPoint x: 780, endPoint y: 424, distance: 87.5
click at [862, 395] on div "Tại văn phòng" at bounding box center [890, 396] width 134 height 16
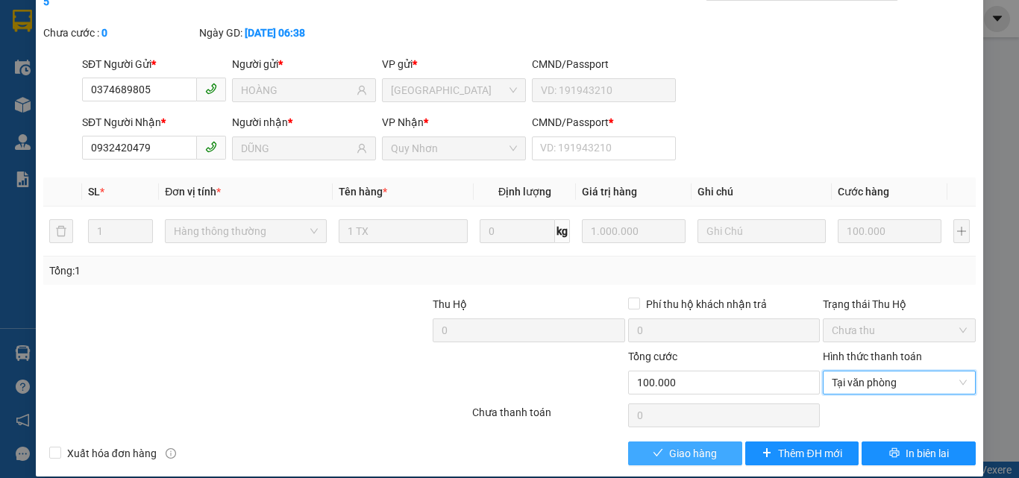
click at [715, 442] on button "Giao hàng" at bounding box center [685, 454] width 114 height 24
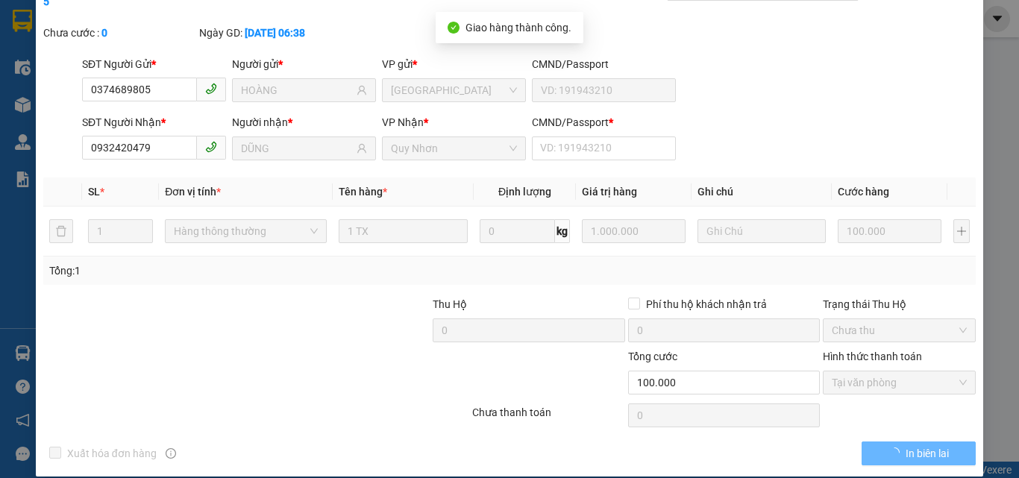
scroll to position [0, 0]
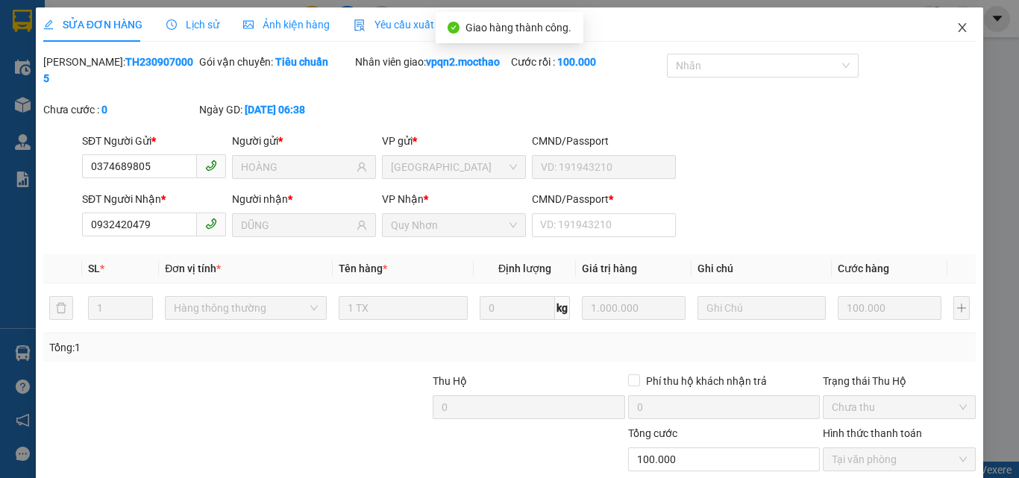
click at [955, 17] on span "Close" at bounding box center [962, 28] width 42 height 42
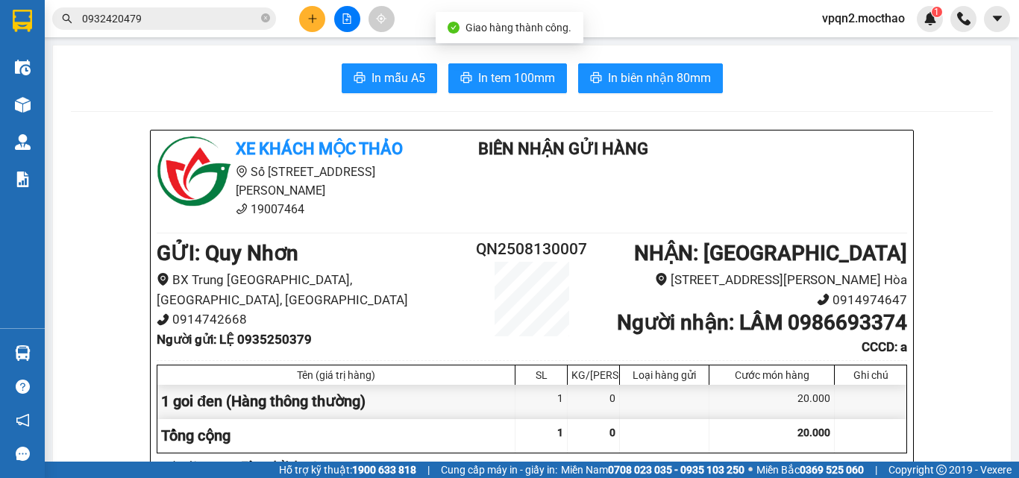
click at [128, 22] on input "0932420479" at bounding box center [170, 18] width 176 height 16
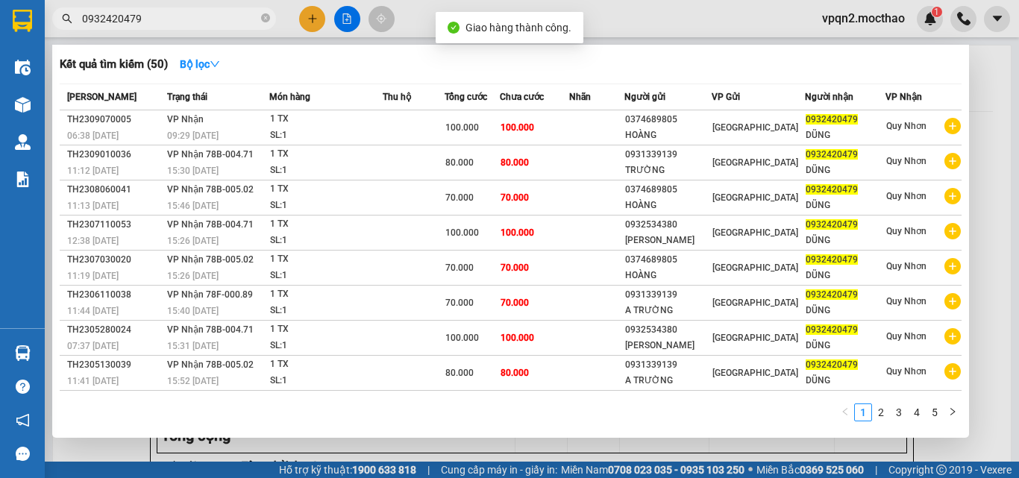
drag, startPoint x: 128, startPoint y: 21, endPoint x: 169, endPoint y: 22, distance: 40.3
click at [169, 22] on input "0932420479" at bounding box center [170, 18] width 176 height 16
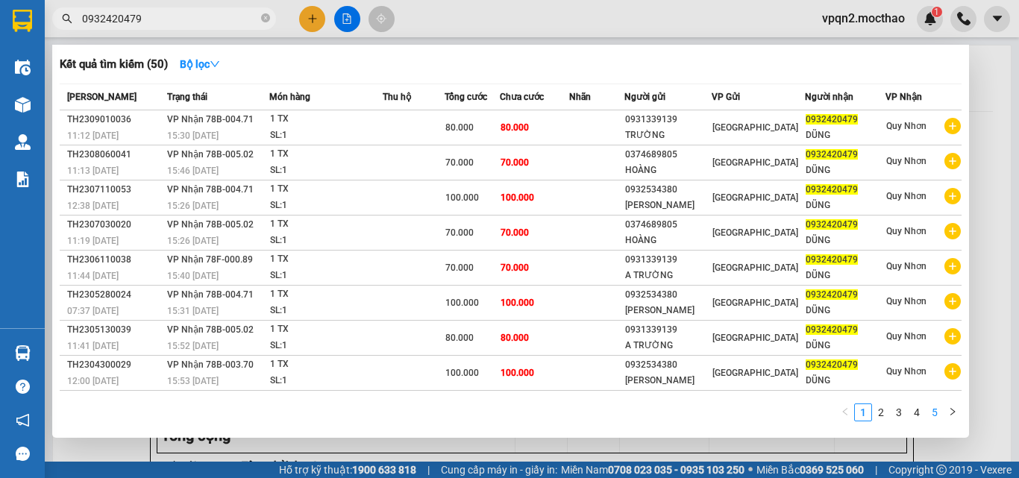
click at [933, 412] on link "5" at bounding box center [934, 412] width 16 height 16
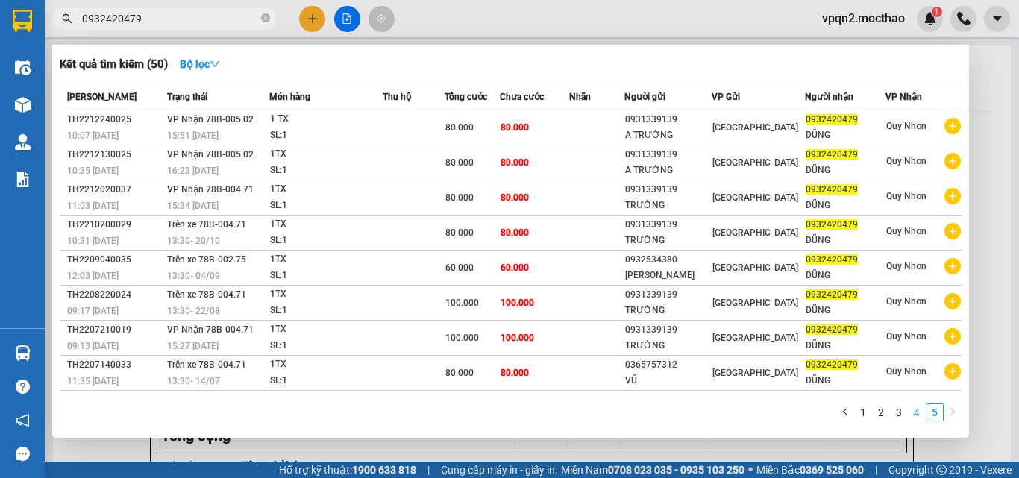
click at [914, 412] on link "4" at bounding box center [916, 412] width 16 height 16
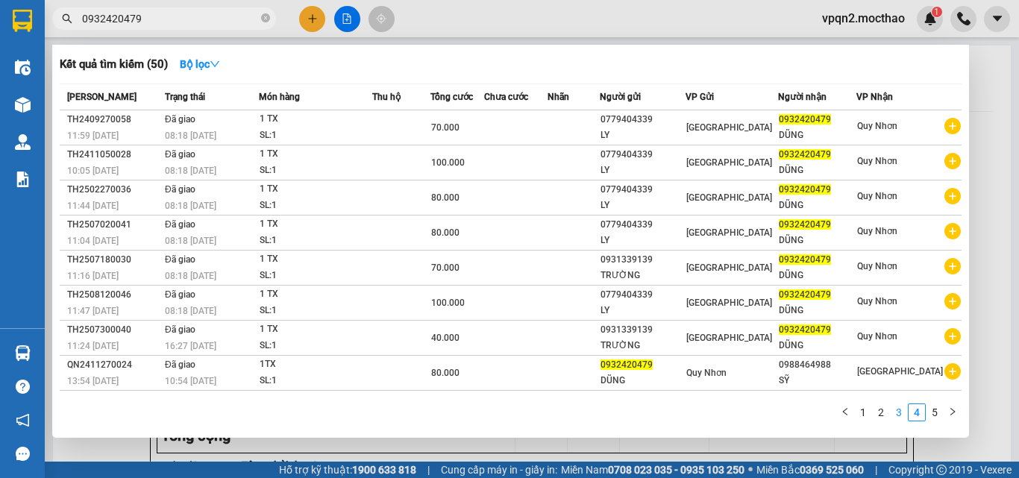
click at [892, 412] on link "3" at bounding box center [899, 412] width 16 height 16
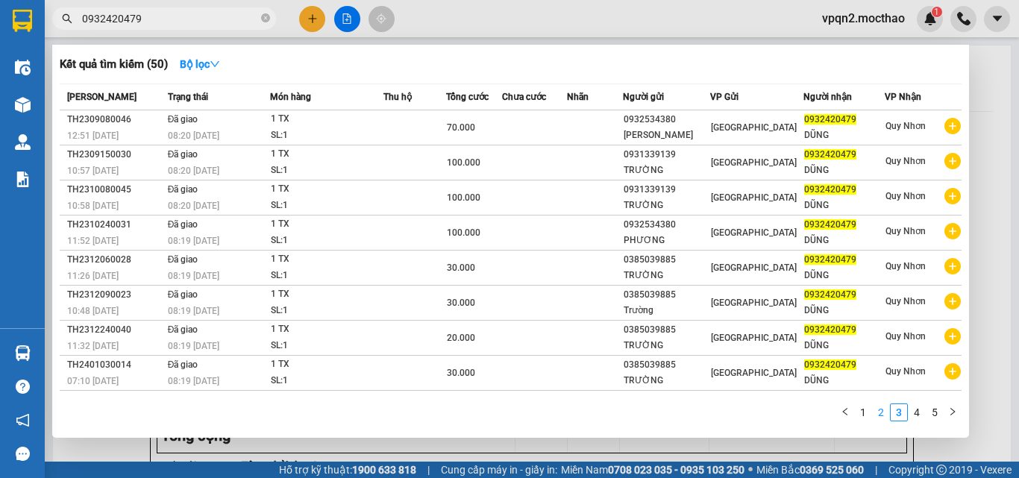
click at [878, 412] on link "2" at bounding box center [881, 412] width 16 height 16
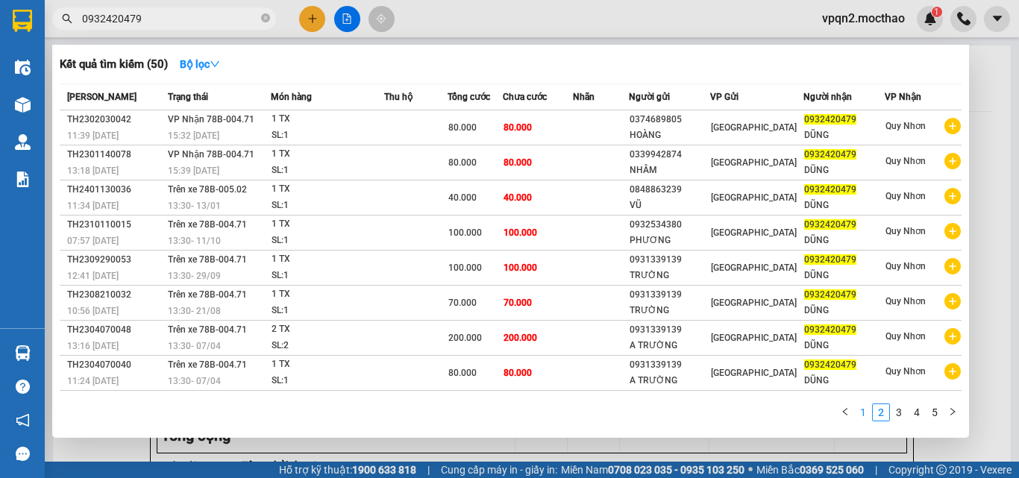
click at [863, 409] on link "1" at bounding box center [863, 412] width 16 height 16
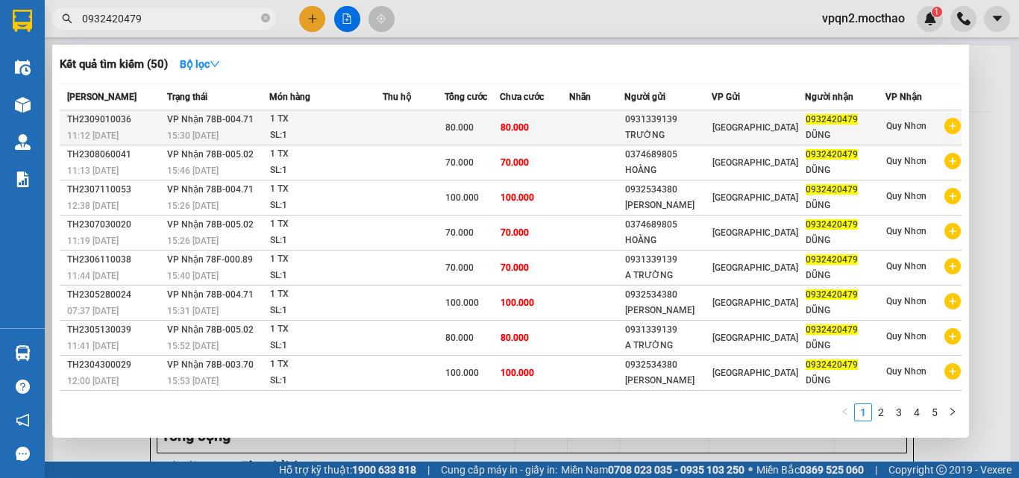
click at [519, 133] on span "80.000" at bounding box center [514, 127] width 28 height 10
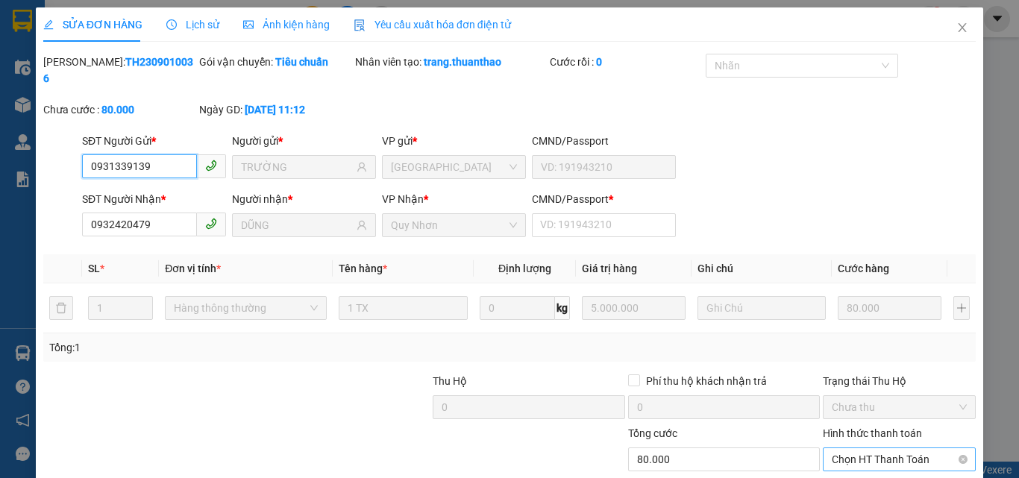
scroll to position [77, 0]
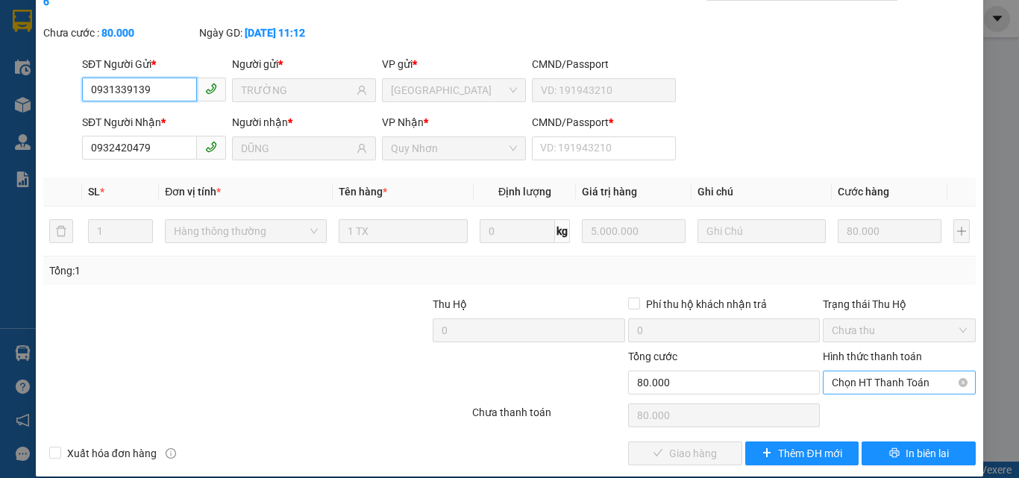
click at [880, 371] on span "Chọn HT Thanh Toán" at bounding box center [899, 382] width 135 height 22
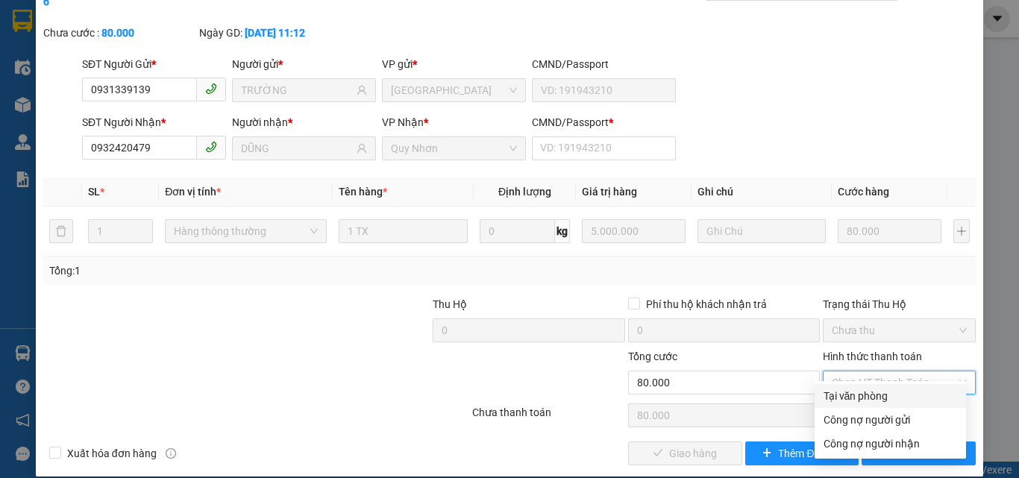
drag, startPoint x: 876, startPoint y: 392, endPoint x: 866, endPoint y: 400, distance: 13.3
click at [876, 392] on div "Tại văn phòng" at bounding box center [890, 396] width 134 height 16
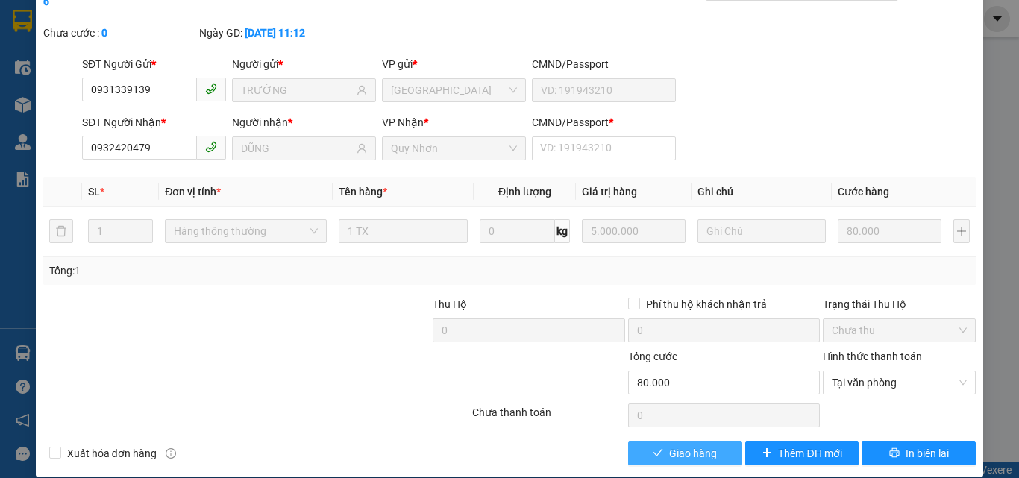
click at [698, 445] on span "Giao hàng" at bounding box center [693, 453] width 48 height 16
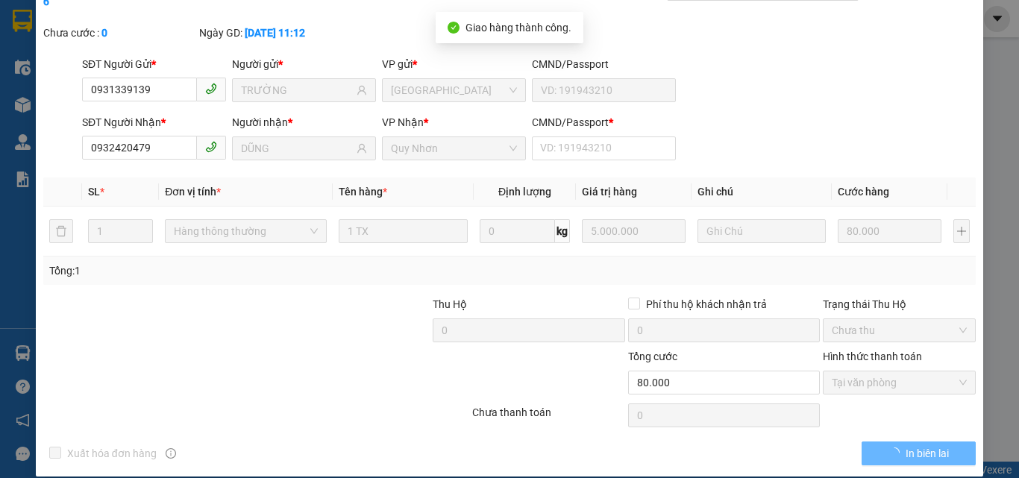
scroll to position [0, 0]
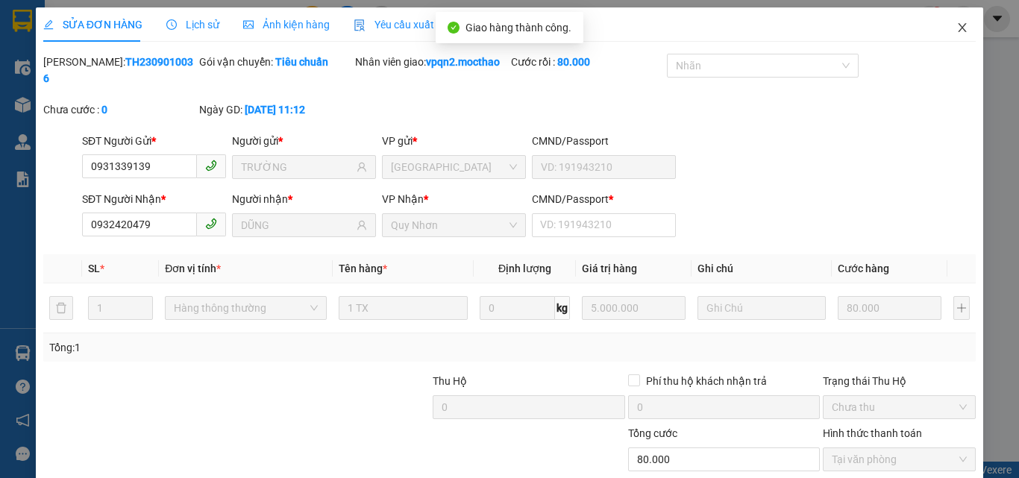
drag, startPoint x: 946, startPoint y: 25, endPoint x: 637, endPoint y: 40, distance: 309.9
click at [944, 27] on span "Close" at bounding box center [962, 28] width 42 height 42
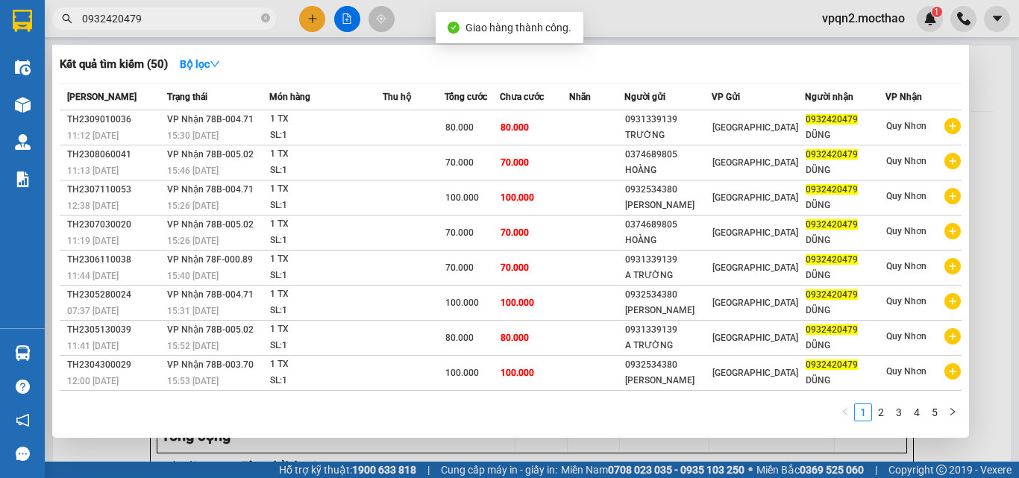
drag, startPoint x: 127, startPoint y: 14, endPoint x: 199, endPoint y: 29, distance: 73.9
click at [199, 29] on span "0932420479" at bounding box center [164, 18] width 224 height 22
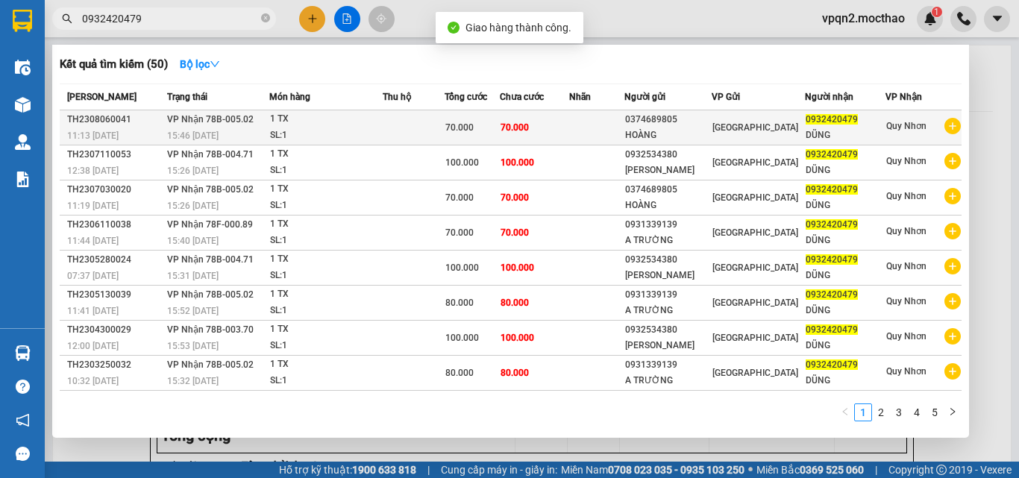
click at [499, 131] on div "70.000" at bounding box center [472, 127] width 54 height 16
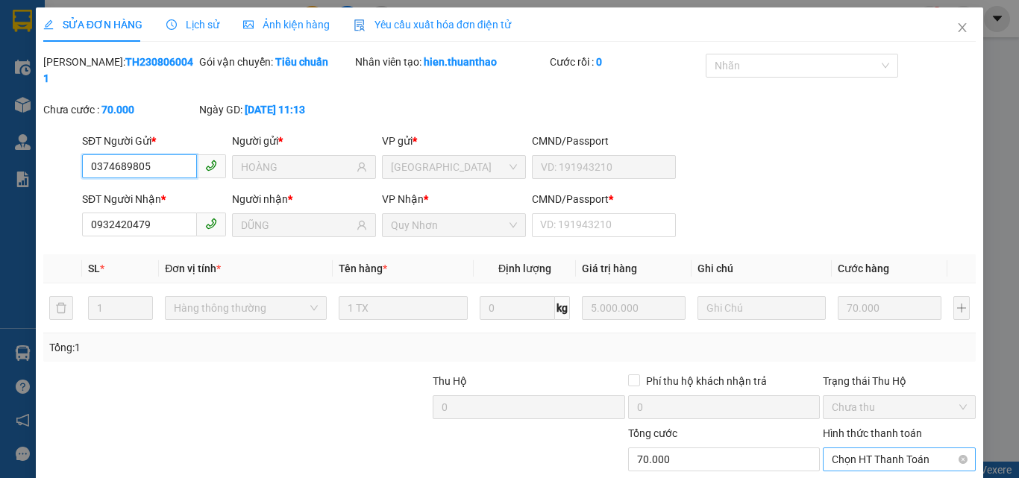
scroll to position [77, 0]
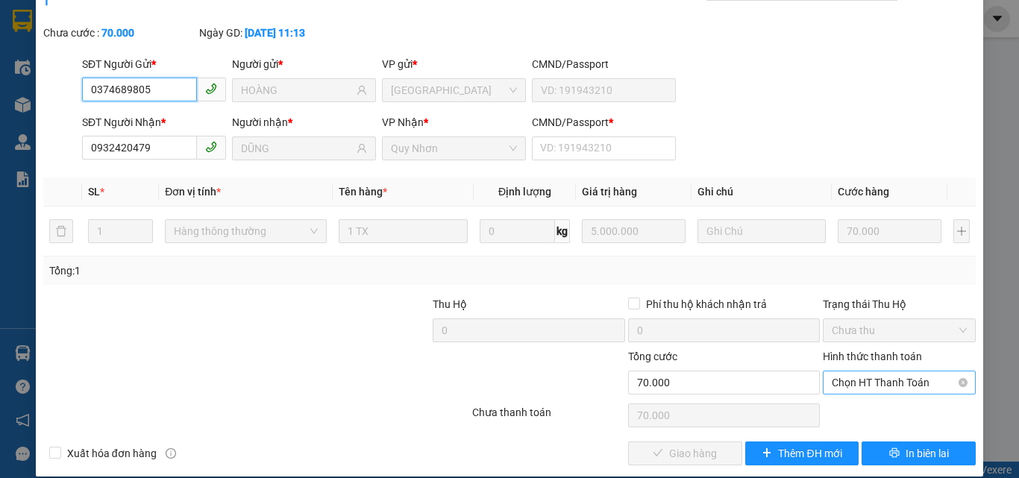
click at [861, 371] on span "Chọn HT Thanh Toán" at bounding box center [899, 382] width 135 height 22
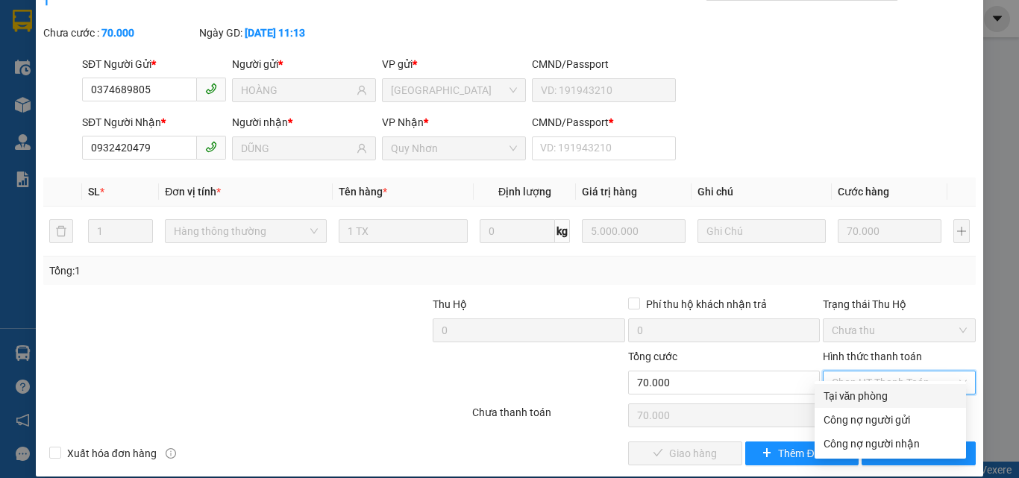
drag, startPoint x: 845, startPoint y: 398, endPoint x: 823, endPoint y: 403, distance: 22.1
click at [844, 398] on div "Tại văn phòng" at bounding box center [890, 396] width 134 height 16
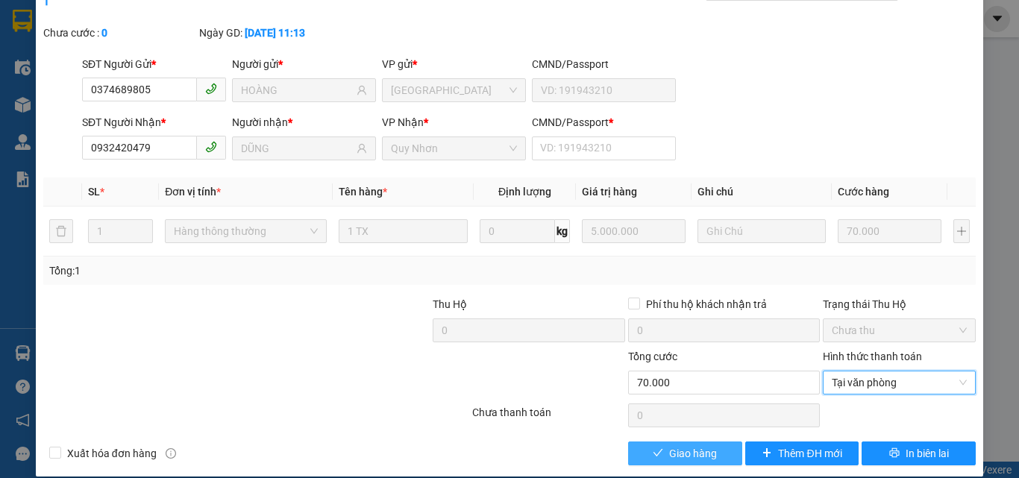
click at [660, 442] on button "Giao hàng" at bounding box center [685, 454] width 114 height 24
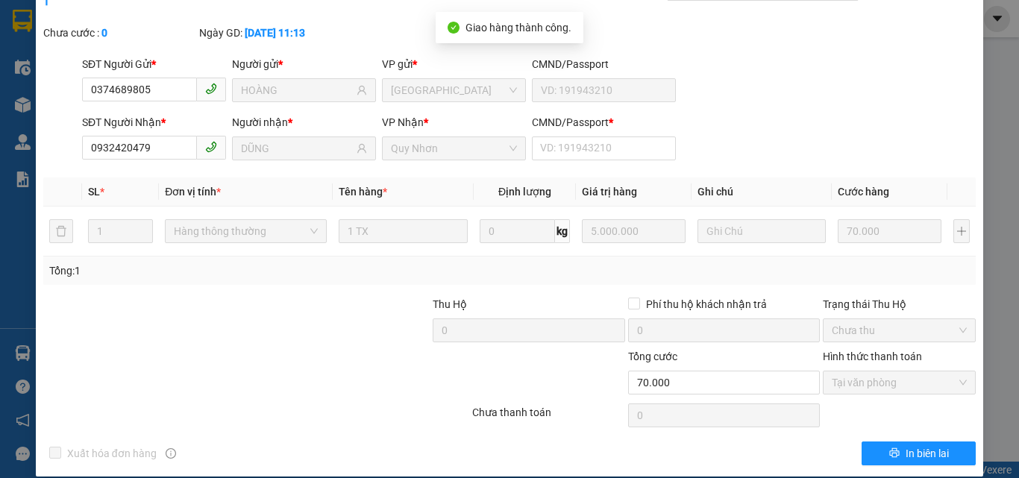
scroll to position [0, 0]
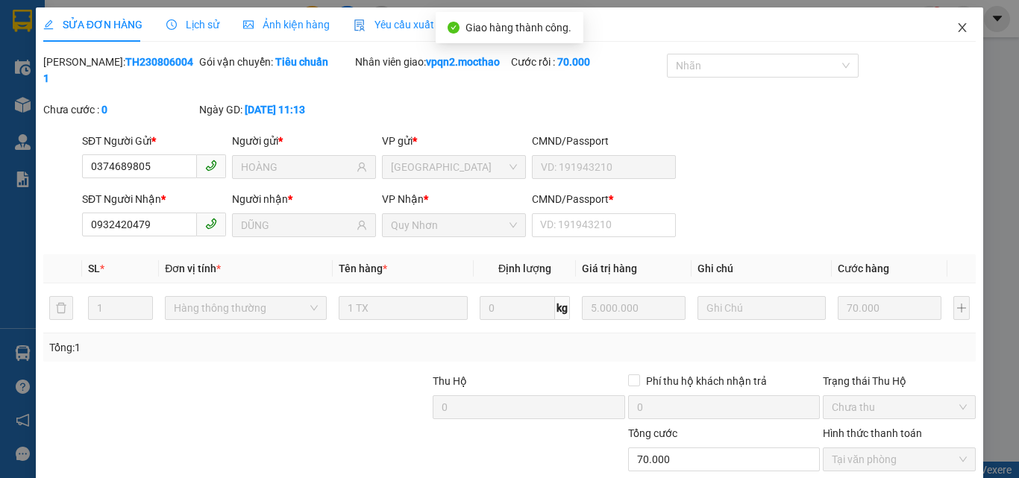
drag, startPoint x: 944, startPoint y: 26, endPoint x: 861, endPoint y: 43, distance: 85.3
click at [944, 25] on span "Close" at bounding box center [962, 28] width 42 height 42
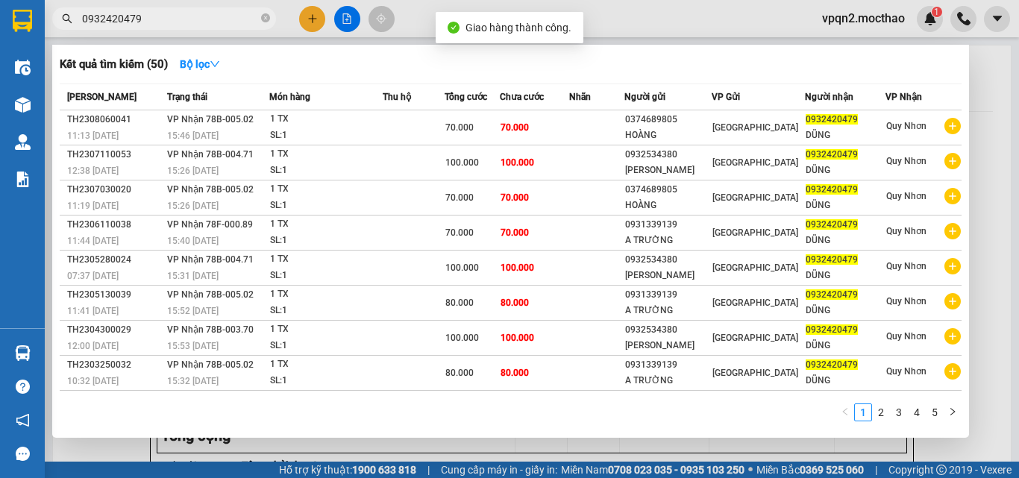
drag, startPoint x: 128, startPoint y: 20, endPoint x: 201, endPoint y: 34, distance: 74.3
click at [201, 32] on div "Kết quả tìm kiếm ( 50 ) Bộ lọc Mã ĐH Trạng thái Món hàng Thu hộ Tổng cước Chưa …" at bounding box center [145, 19] width 291 height 26
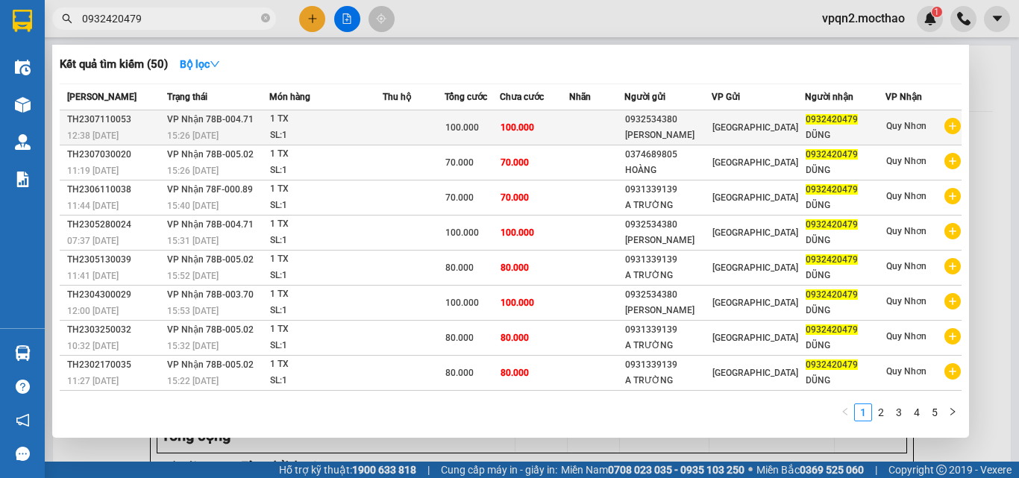
click at [547, 134] on td "100.000" at bounding box center [534, 127] width 69 height 35
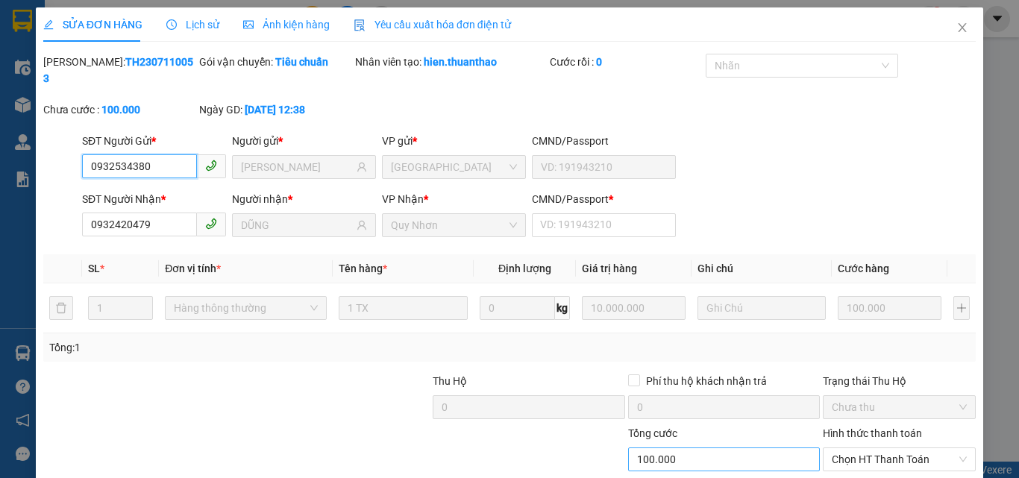
scroll to position [77, 0]
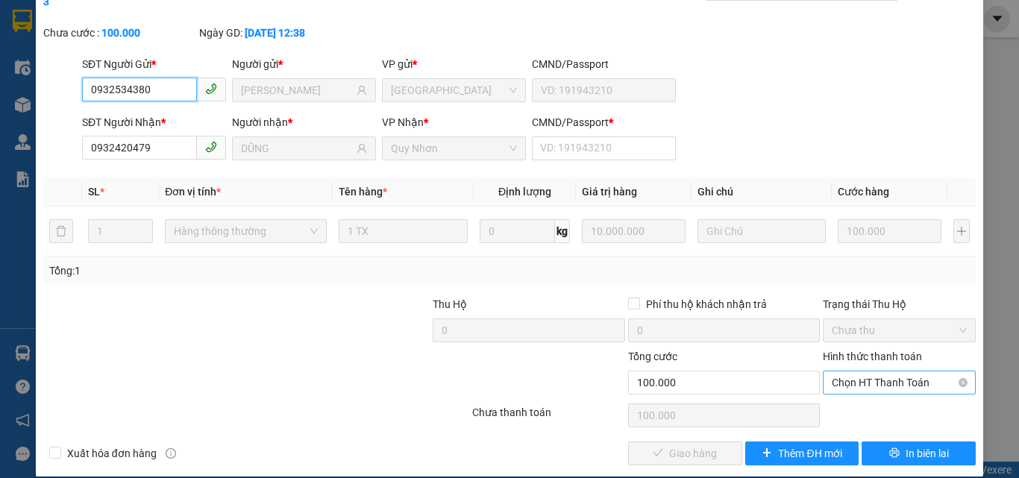
click at [857, 371] on span "Chọn HT Thanh Toán" at bounding box center [899, 382] width 135 height 22
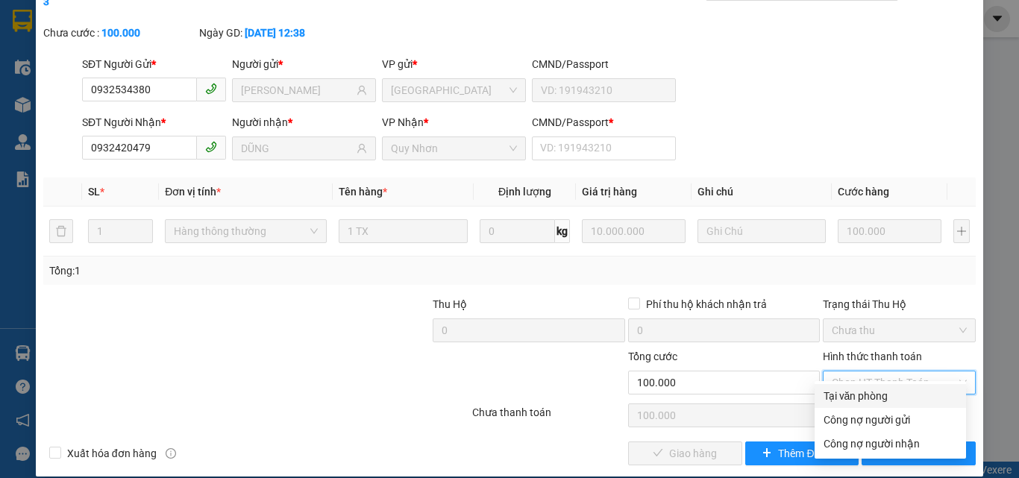
drag, startPoint x: 850, startPoint y: 394, endPoint x: 808, endPoint y: 404, distance: 43.8
click at [850, 395] on div "Tại văn phòng" at bounding box center [890, 396] width 134 height 16
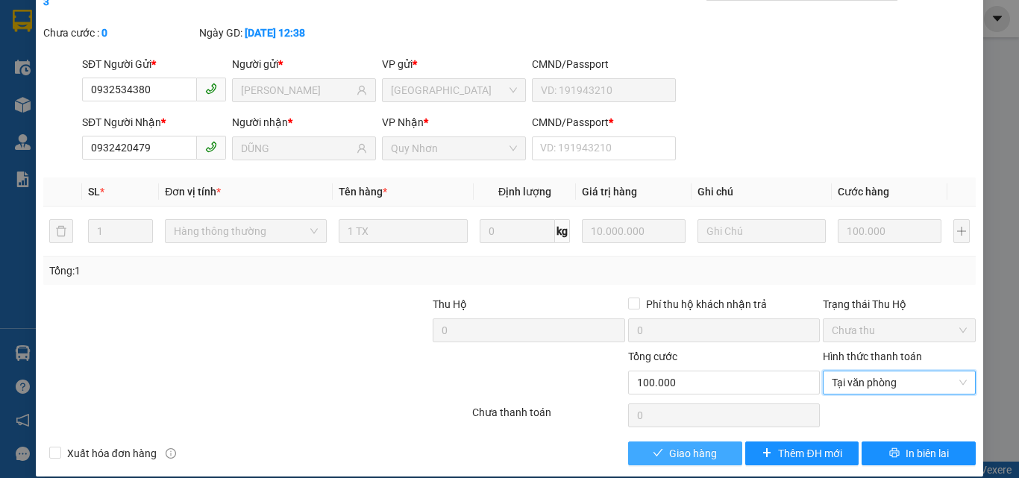
click at [703, 445] on span "Giao hàng" at bounding box center [693, 453] width 48 height 16
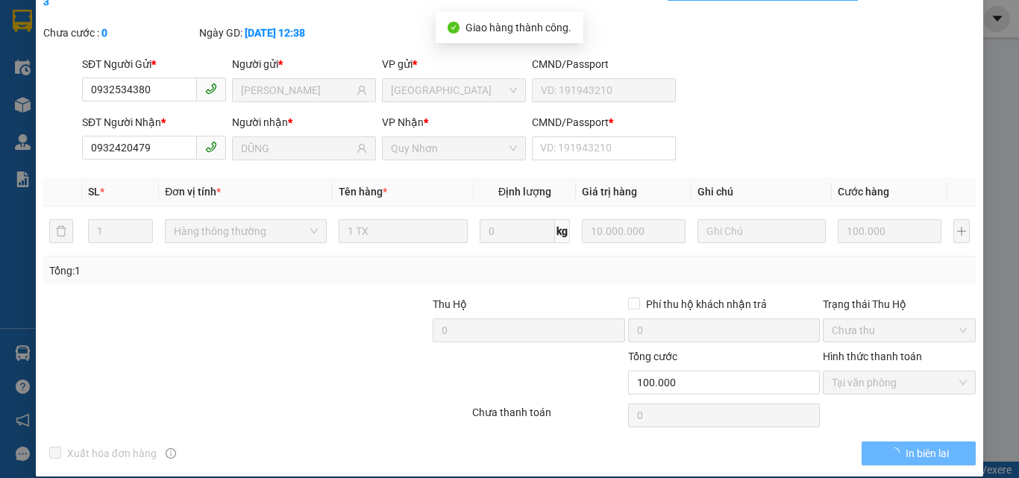
scroll to position [0, 0]
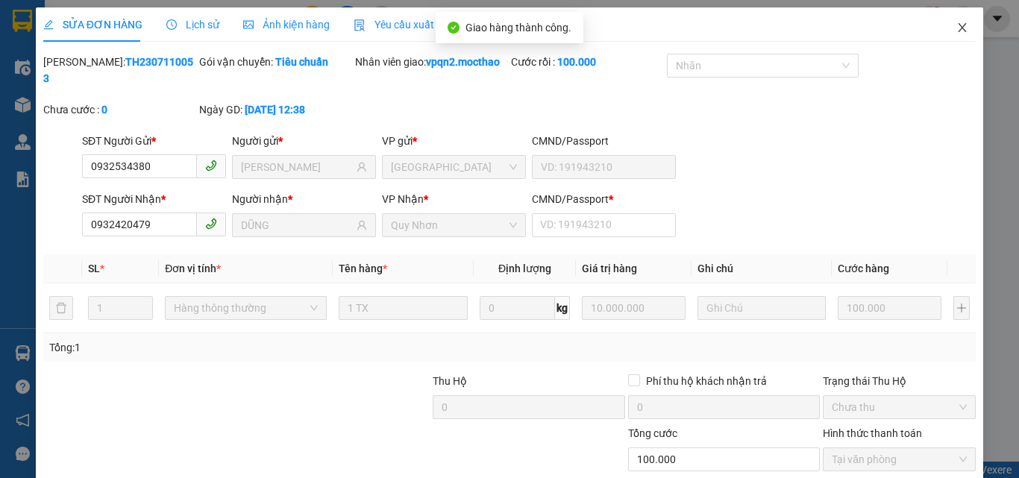
click at [956, 28] on icon "close" at bounding box center [962, 28] width 12 height 12
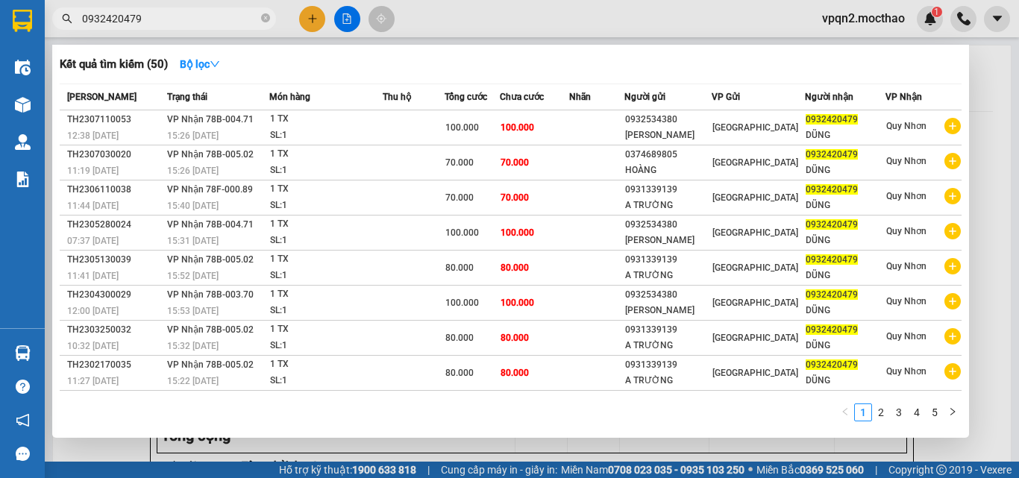
drag, startPoint x: 128, startPoint y: 19, endPoint x: 207, endPoint y: 16, distance: 79.8
click at [207, 16] on input "0932420479" at bounding box center [170, 18] width 176 height 16
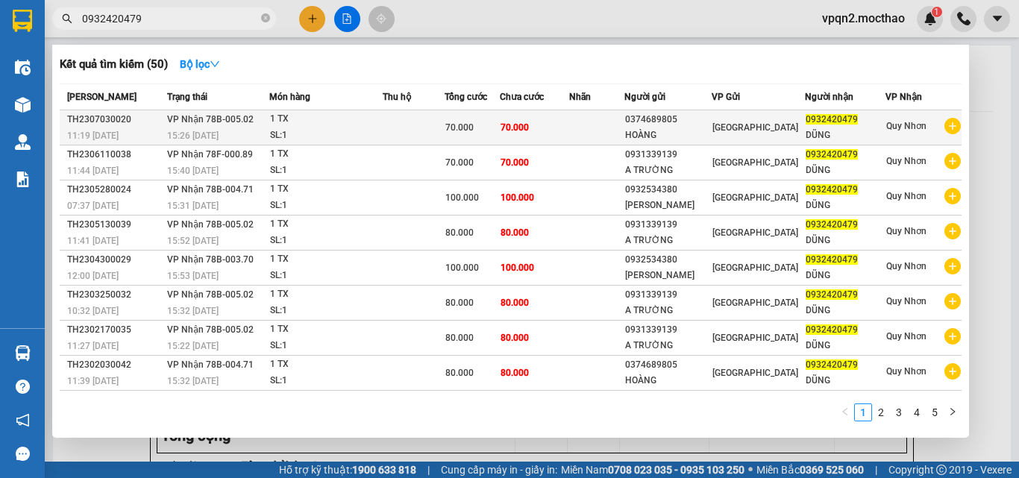
click at [487, 128] on div "70.000" at bounding box center [472, 127] width 54 height 16
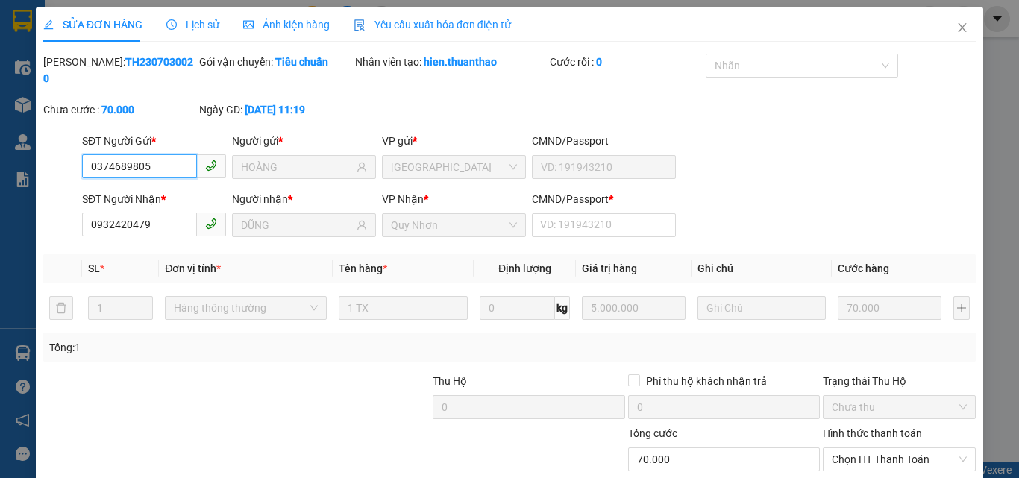
scroll to position [77, 0]
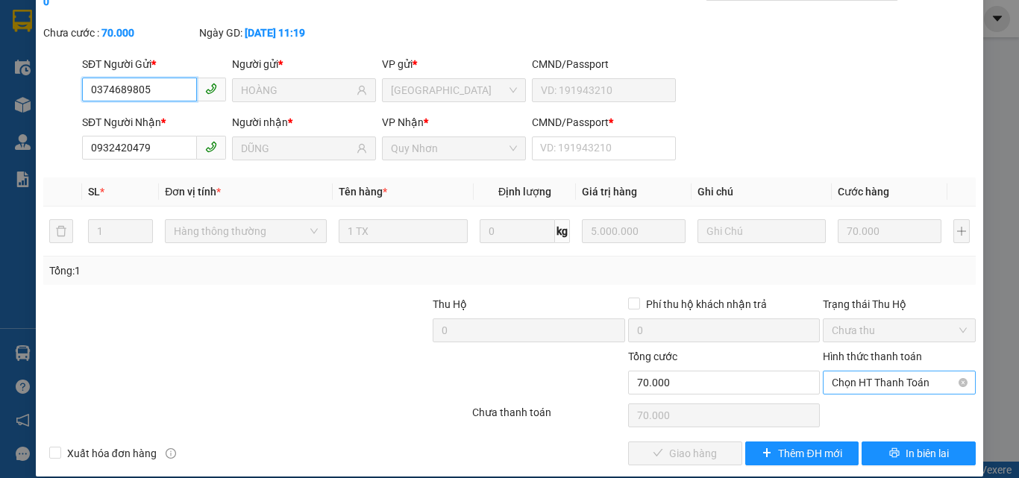
click at [848, 371] on span "Chọn HT Thanh Toán" at bounding box center [899, 382] width 135 height 22
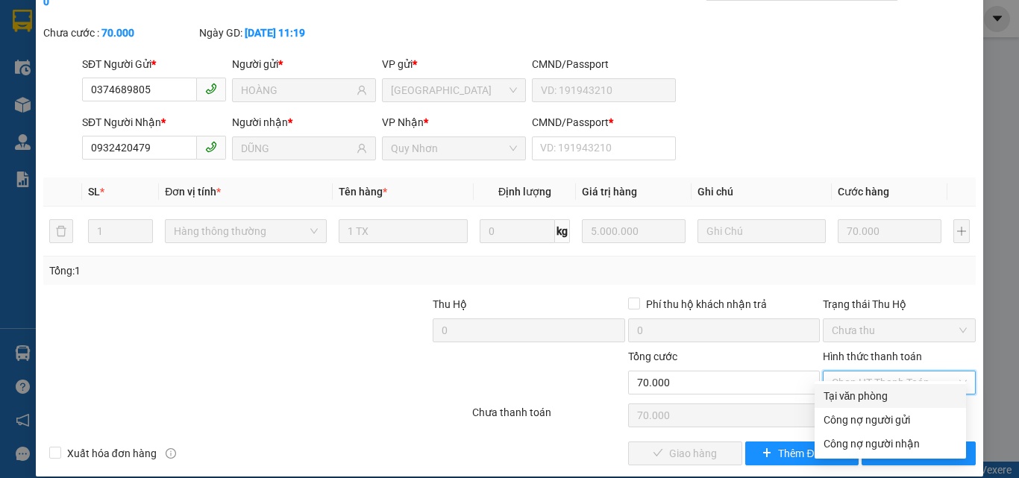
click at [846, 395] on div "Tại văn phòng" at bounding box center [890, 396] width 134 height 16
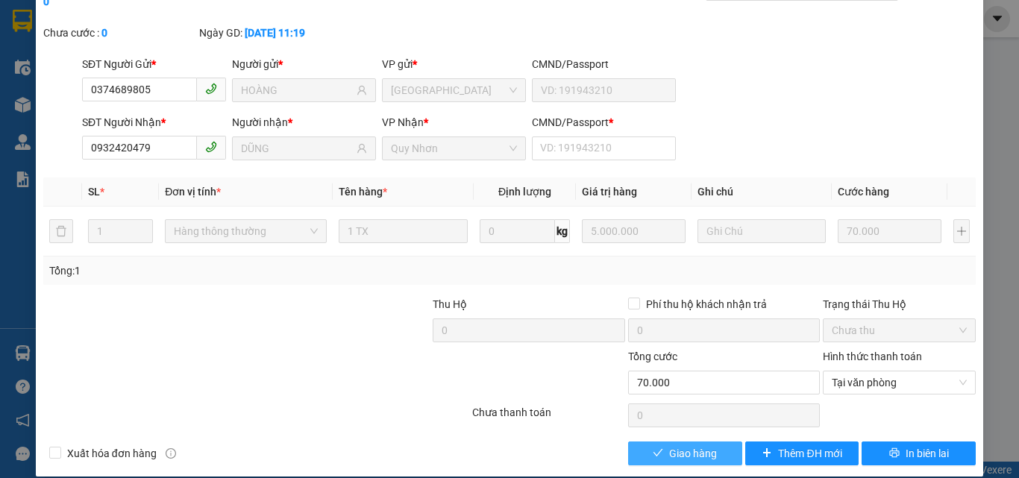
click at [697, 445] on span "Giao hàng" at bounding box center [693, 453] width 48 height 16
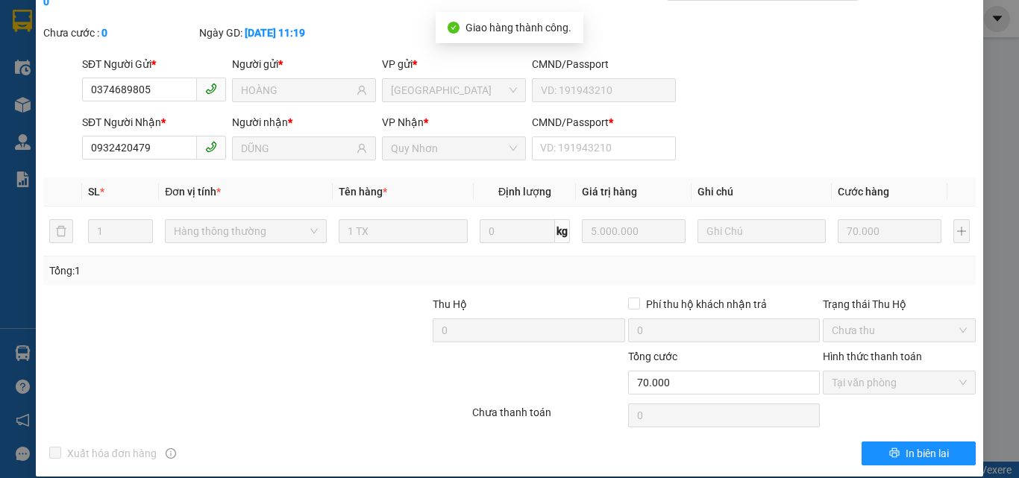
scroll to position [0, 0]
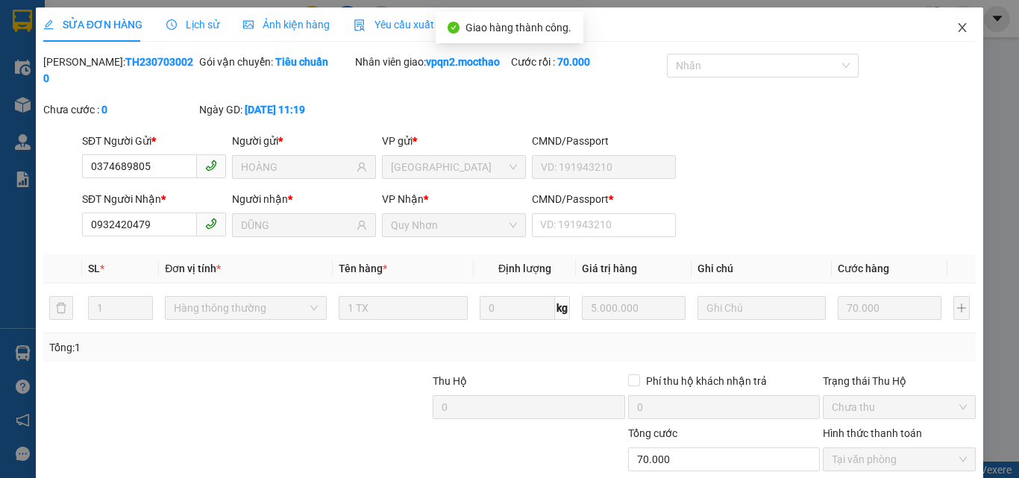
drag, startPoint x: 955, startPoint y: 25, endPoint x: 548, endPoint y: 20, distance: 406.5
click at [956, 25] on icon "close" at bounding box center [962, 28] width 12 height 12
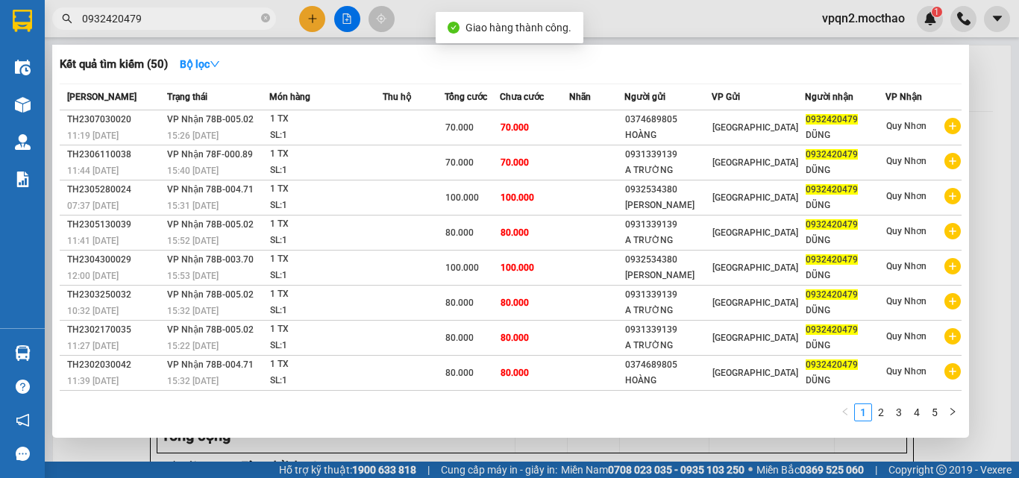
drag, startPoint x: 128, startPoint y: 16, endPoint x: 257, endPoint y: 40, distance: 131.8
click at [257, 32] on div "Kết quả tìm kiếm ( 50 ) Bộ lọc Mã ĐH Trạng thái Món hàng Thu hộ Tổng cước Chưa …" at bounding box center [145, 19] width 291 height 26
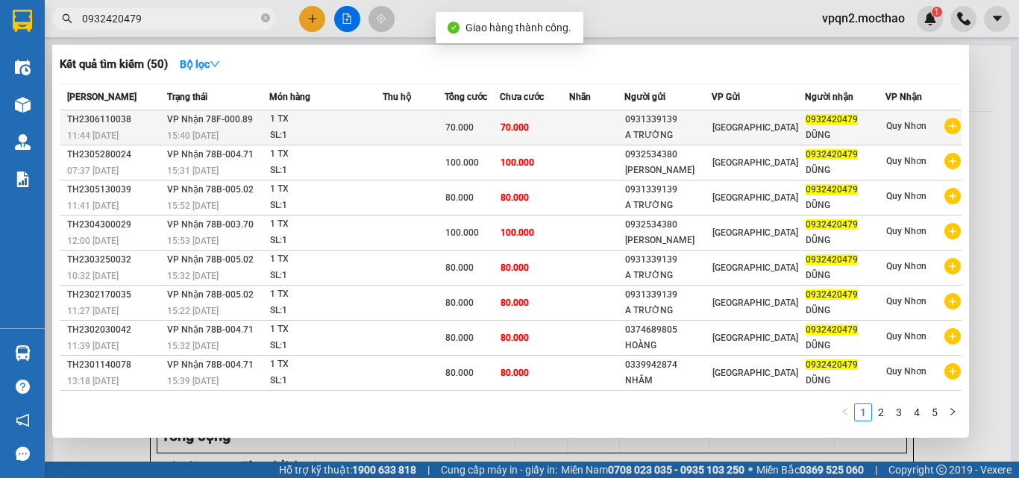
click at [274, 115] on td "1 TX SL: 1" at bounding box center [325, 127] width 113 height 35
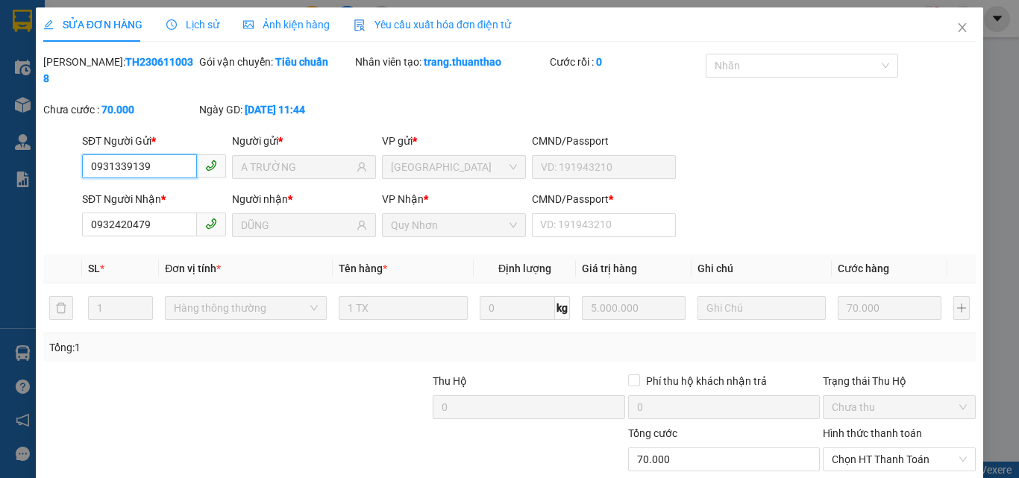
scroll to position [77, 0]
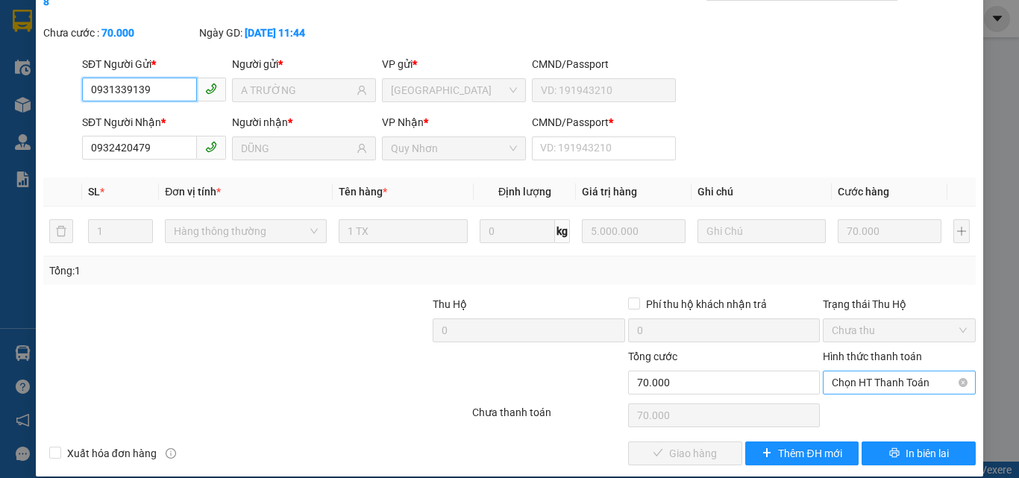
click at [892, 371] on span "Chọn HT Thanh Toán" at bounding box center [899, 382] width 135 height 22
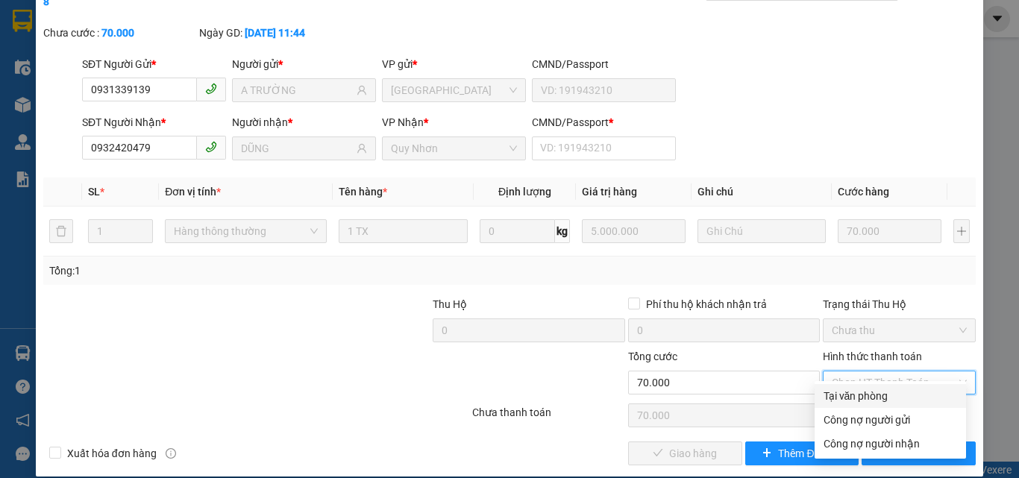
drag, startPoint x: 864, startPoint y: 391, endPoint x: 811, endPoint y: 405, distance: 54.8
click at [861, 392] on div "Tại văn phòng" at bounding box center [890, 396] width 134 height 16
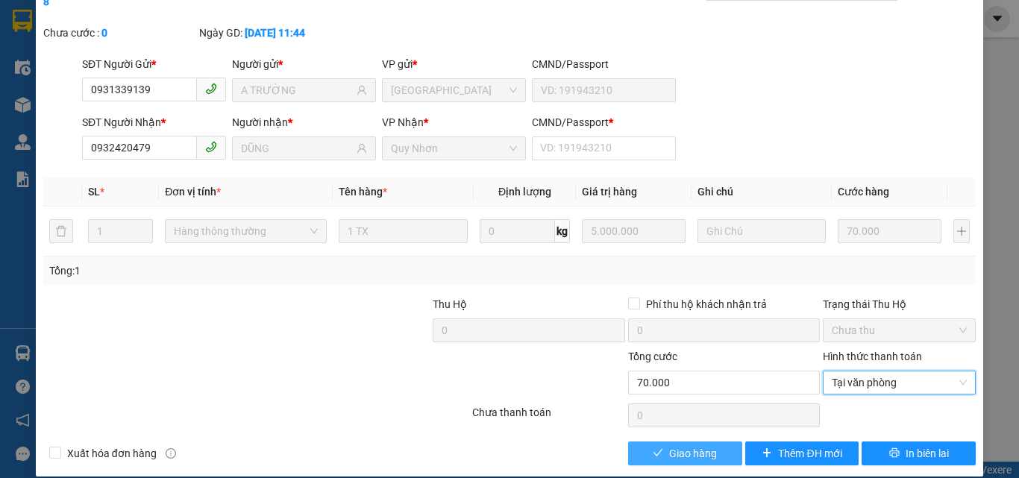
click at [700, 445] on span "Giao hàng" at bounding box center [693, 453] width 48 height 16
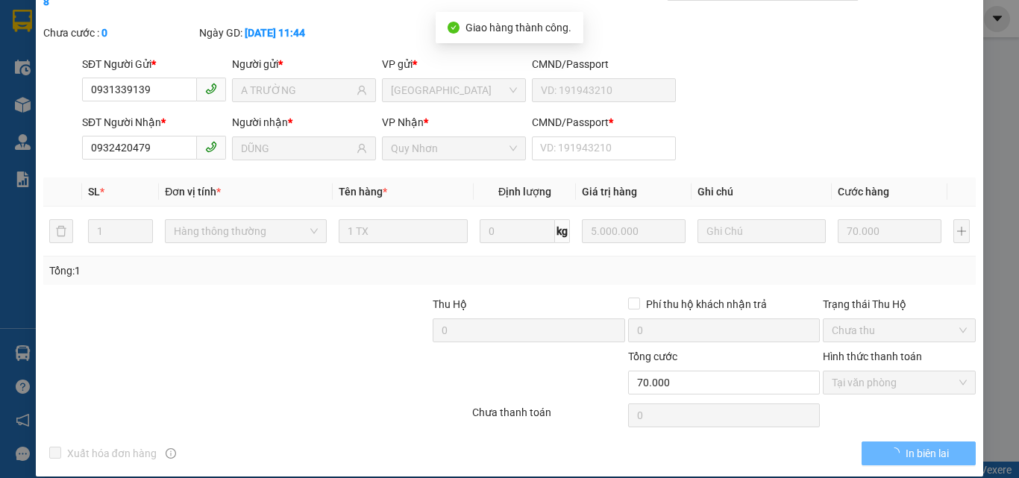
scroll to position [0, 0]
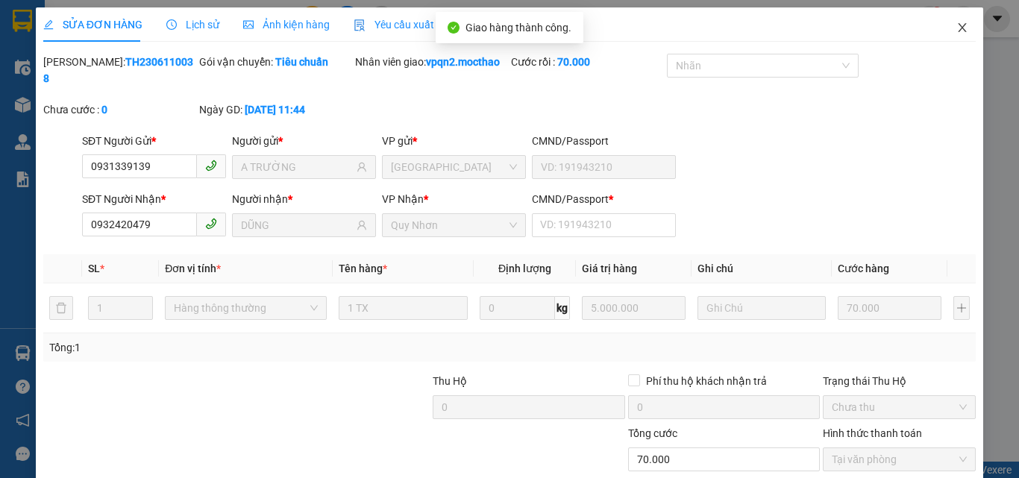
click at [956, 25] on icon "close" at bounding box center [962, 28] width 12 height 12
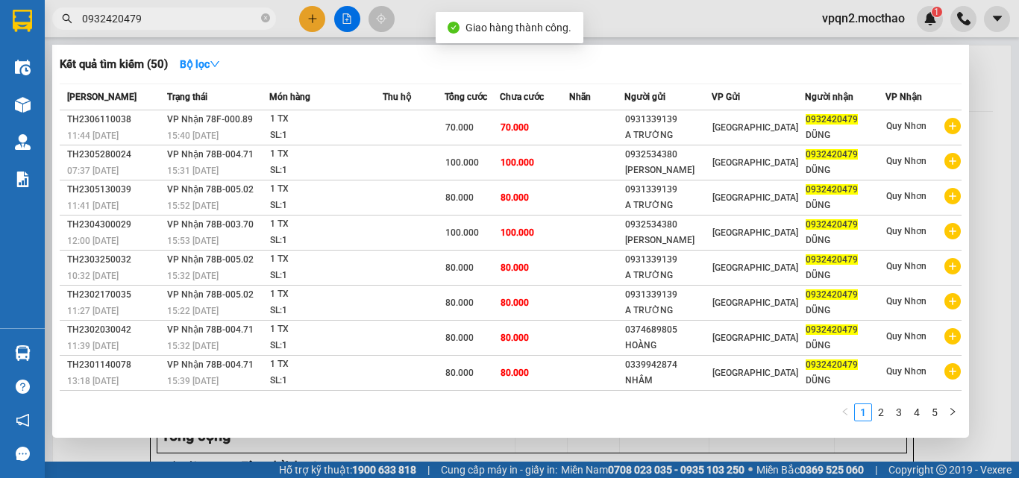
drag, startPoint x: 128, startPoint y: 16, endPoint x: 175, endPoint y: 23, distance: 46.8
click at [175, 23] on input "0932420479" at bounding box center [170, 18] width 176 height 16
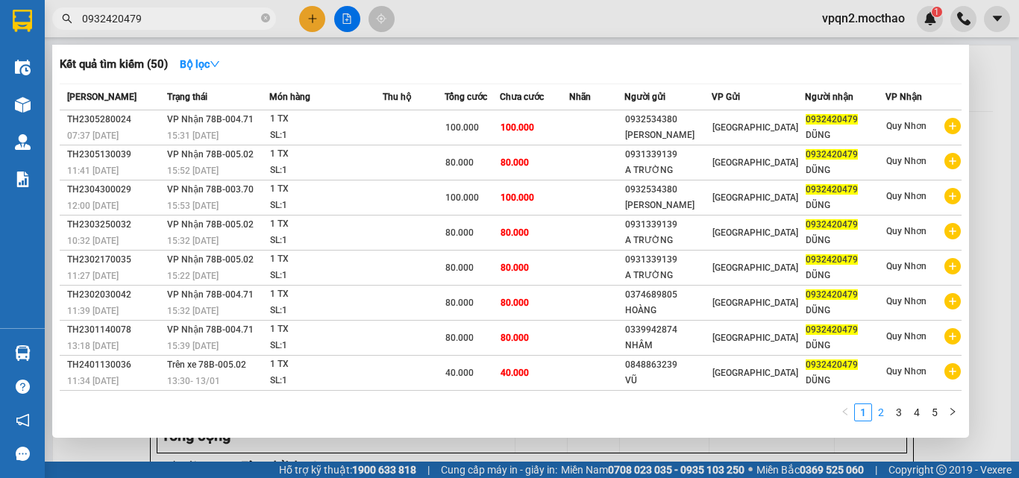
click at [877, 407] on link "2" at bounding box center [881, 412] width 16 height 16
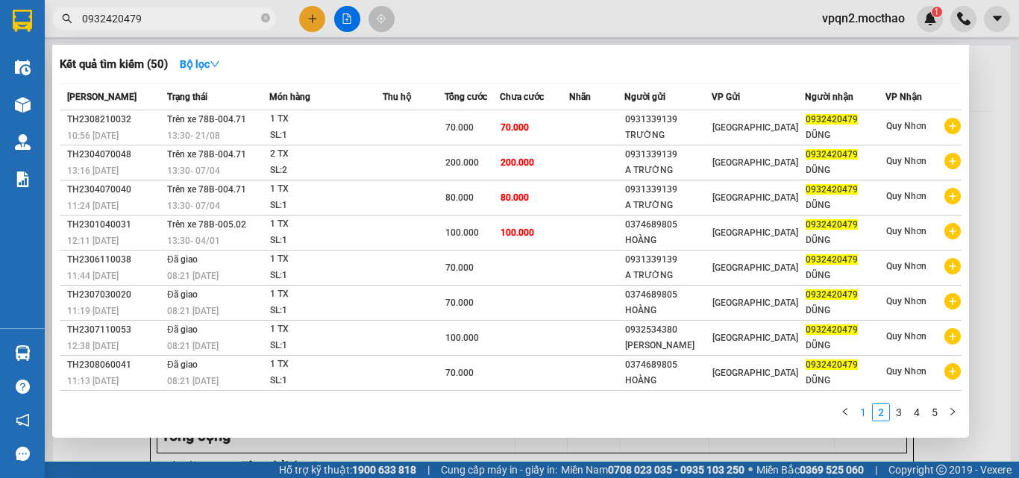
click at [864, 416] on link "1" at bounding box center [863, 412] width 16 height 16
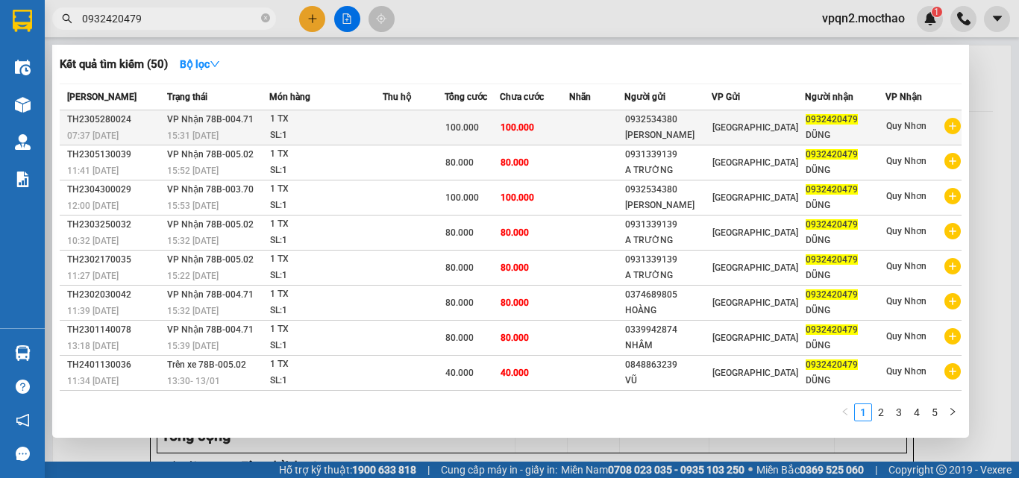
click at [540, 140] on td "100.000" at bounding box center [534, 127] width 69 height 35
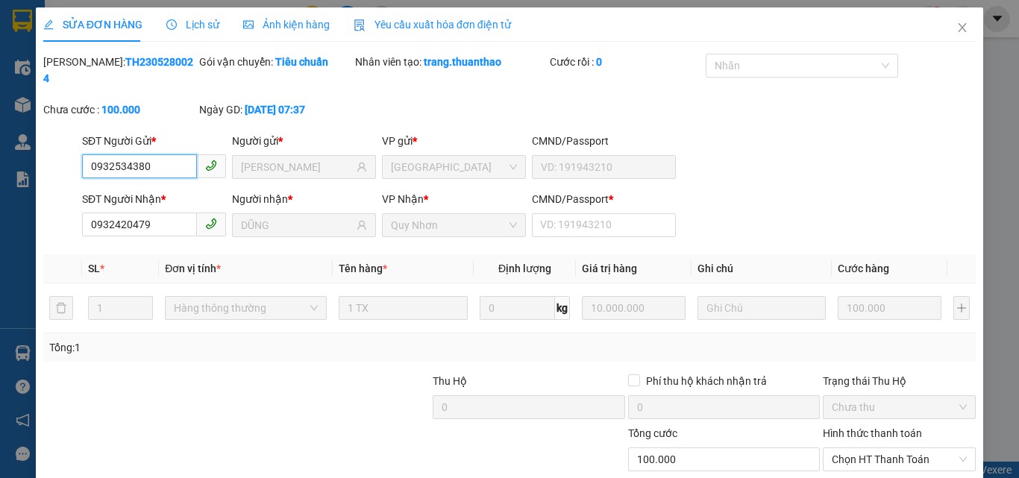
scroll to position [77, 0]
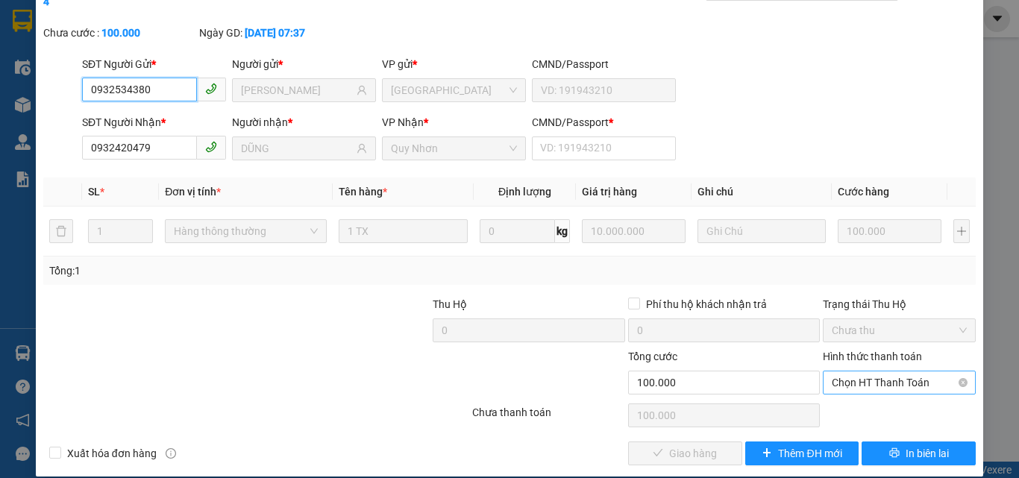
click at [870, 371] on span "Chọn HT Thanh Toán" at bounding box center [899, 382] width 135 height 22
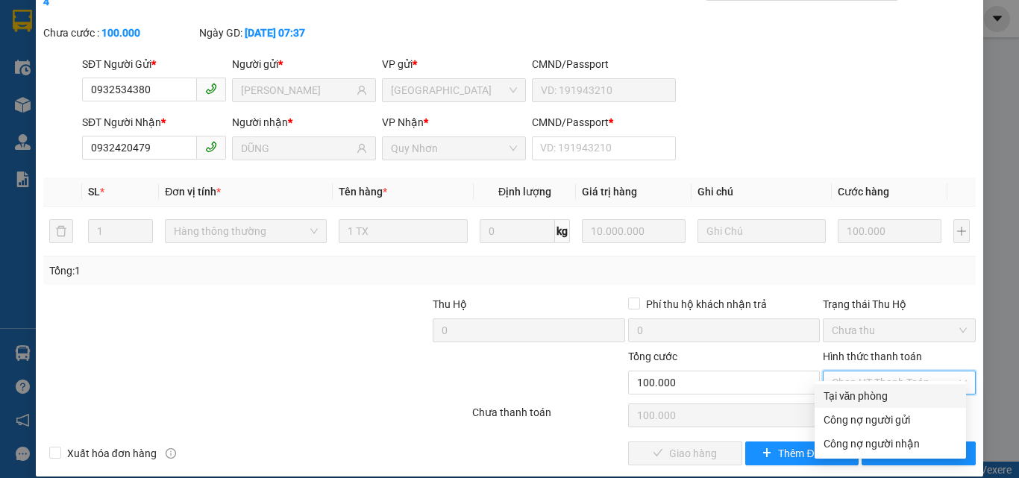
click at [861, 397] on div "Tại văn phòng" at bounding box center [890, 396] width 134 height 16
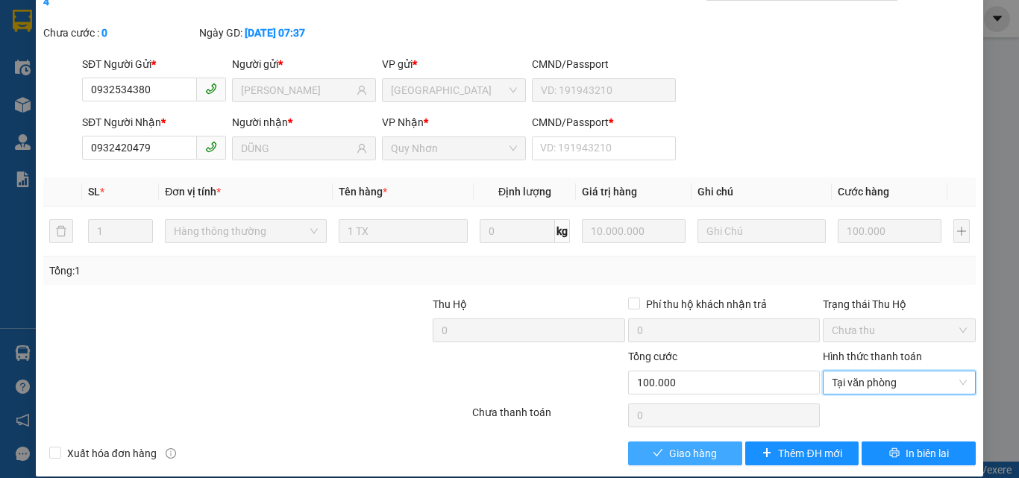
click at [697, 445] on span "Giao hàng" at bounding box center [693, 453] width 48 height 16
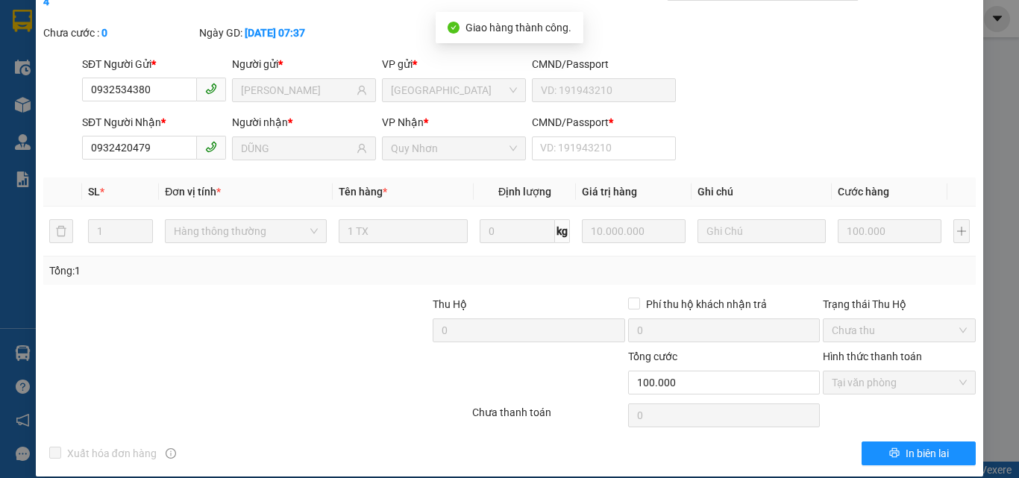
scroll to position [0, 0]
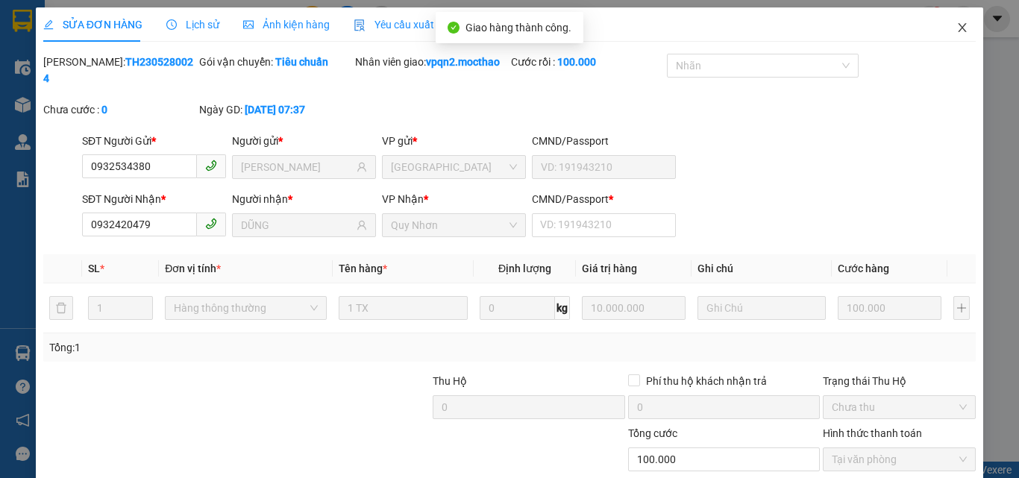
click at [956, 25] on icon "close" at bounding box center [962, 28] width 12 height 12
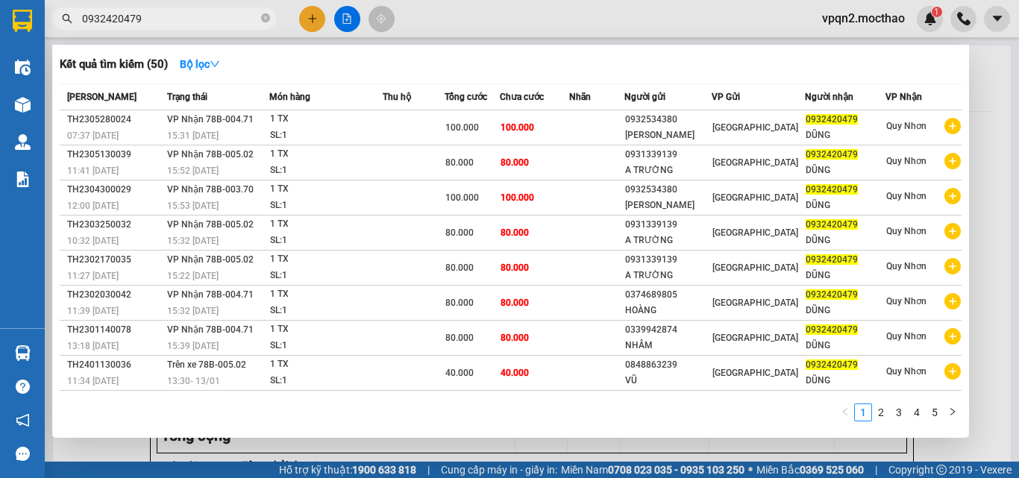
drag, startPoint x: 126, startPoint y: 23, endPoint x: 149, endPoint y: 23, distance: 23.1
click at [149, 23] on input "0932420479" at bounding box center [170, 18] width 176 height 16
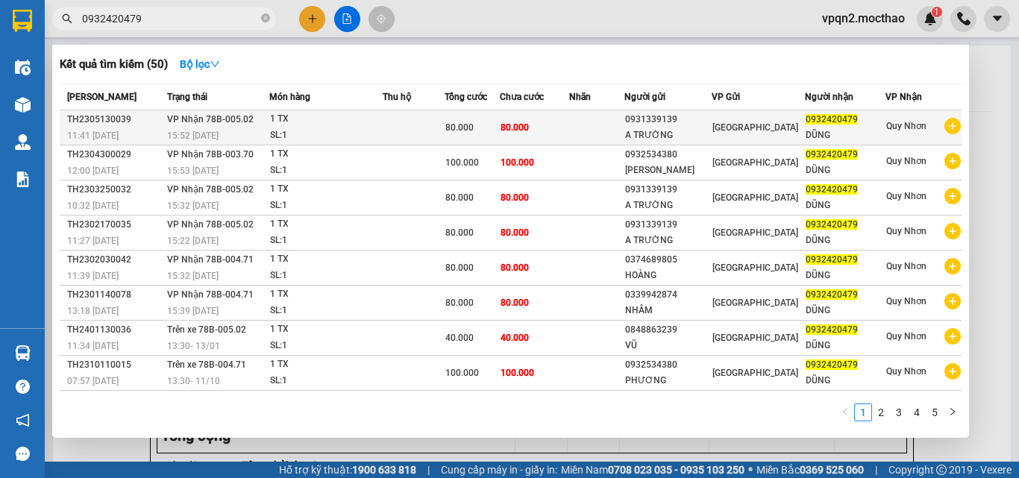
click at [519, 129] on span "80.000" at bounding box center [514, 127] width 28 height 10
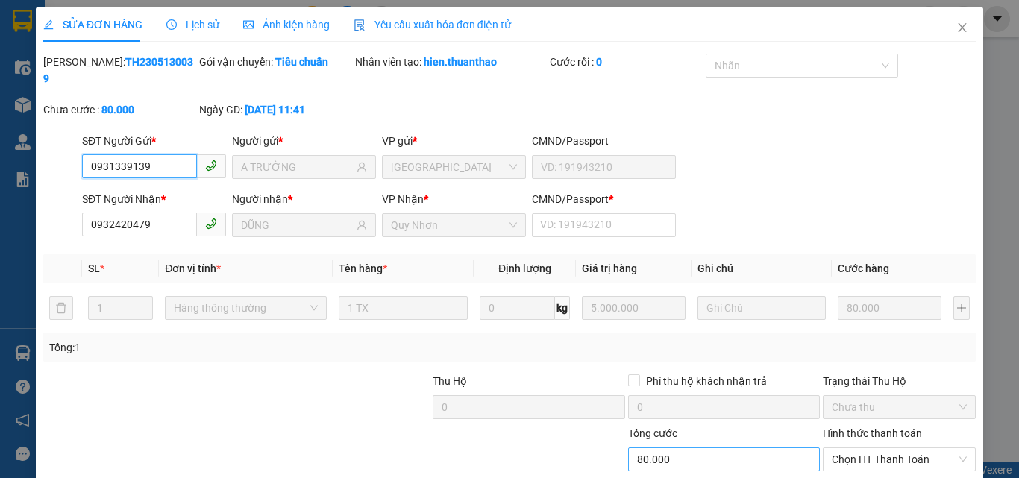
scroll to position [77, 0]
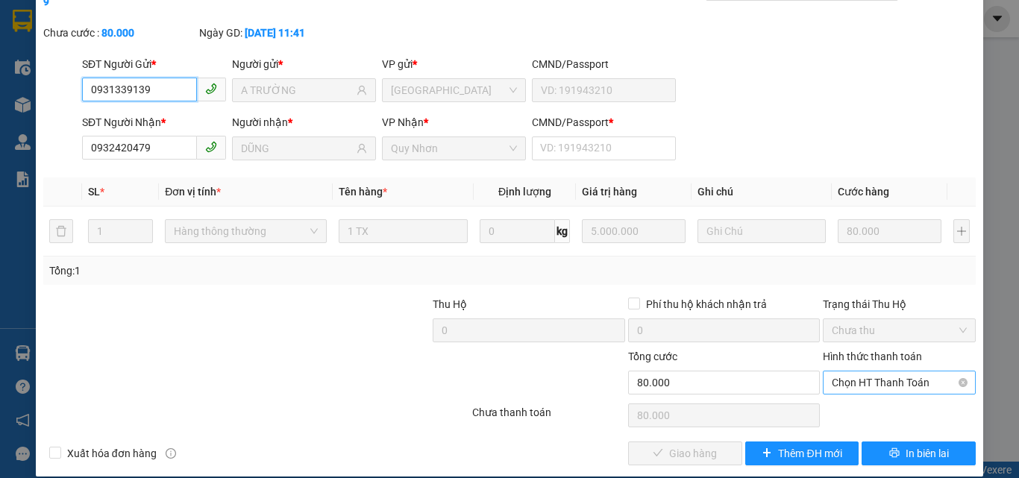
click at [855, 375] on span "Chọn HT Thanh Toán" at bounding box center [899, 382] width 135 height 22
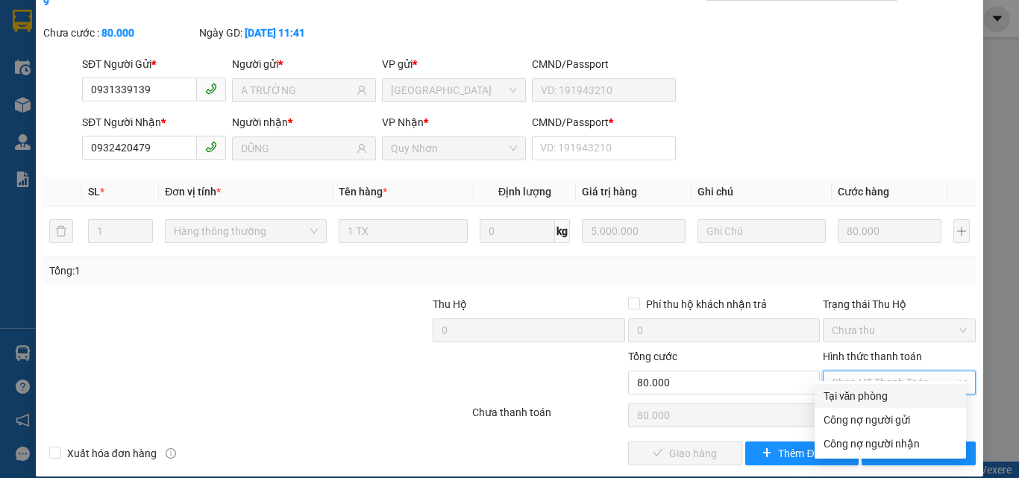
click at [841, 399] on div "Tại văn phòng" at bounding box center [890, 396] width 134 height 16
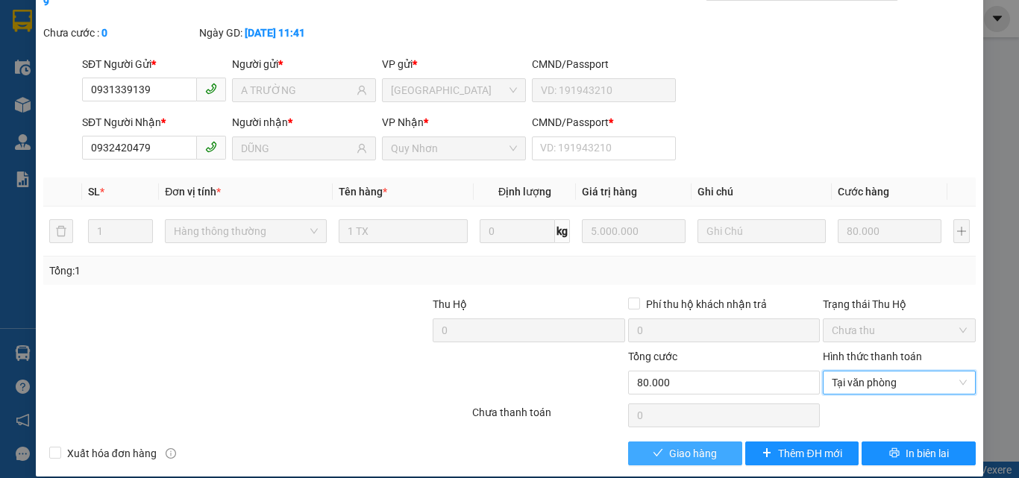
click at [700, 445] on span "Giao hàng" at bounding box center [693, 453] width 48 height 16
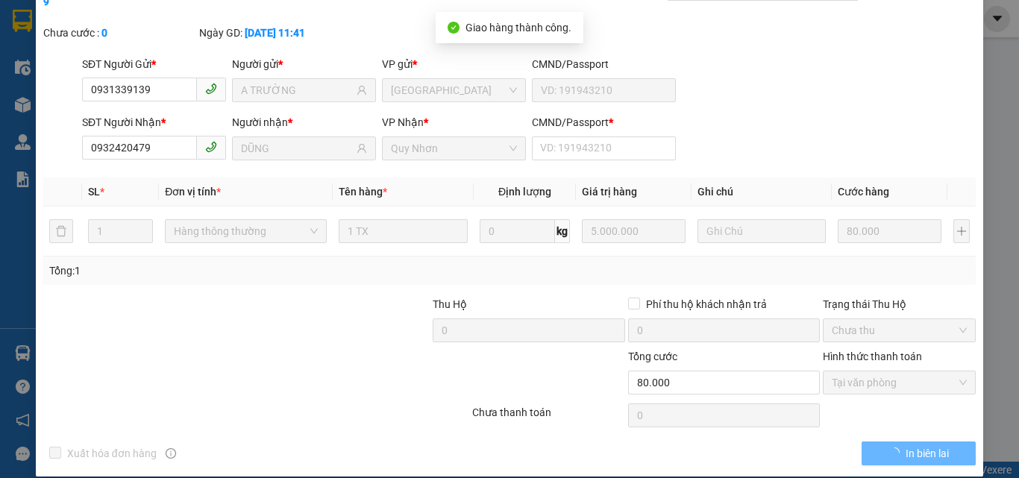
scroll to position [0, 0]
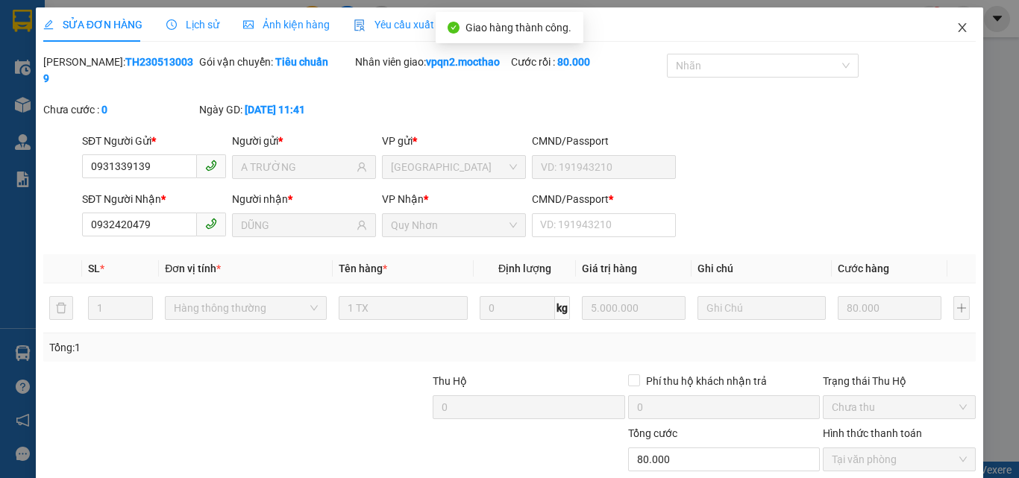
click at [958, 30] on icon "close" at bounding box center [962, 27] width 8 height 9
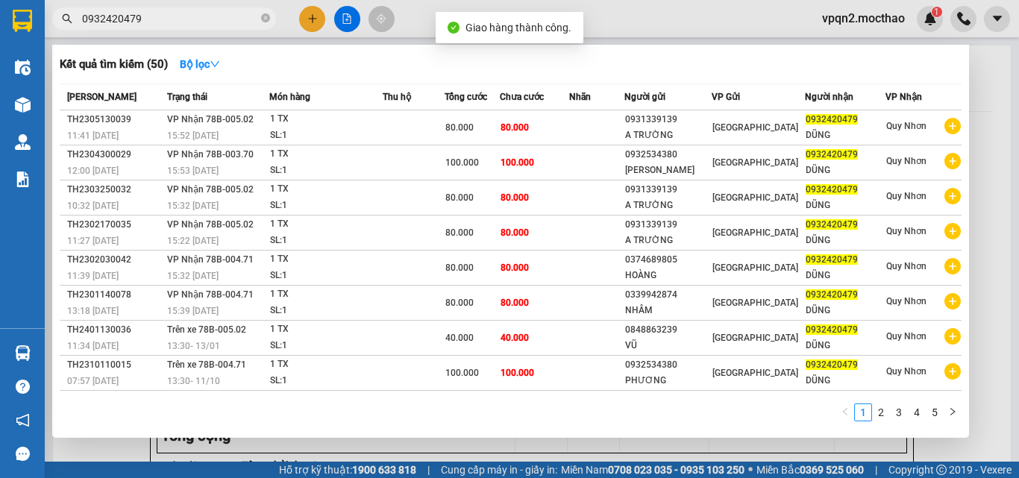
drag, startPoint x: 130, startPoint y: 18, endPoint x: 172, endPoint y: 25, distance: 43.0
click at [172, 25] on input "0932420479" at bounding box center [170, 18] width 176 height 16
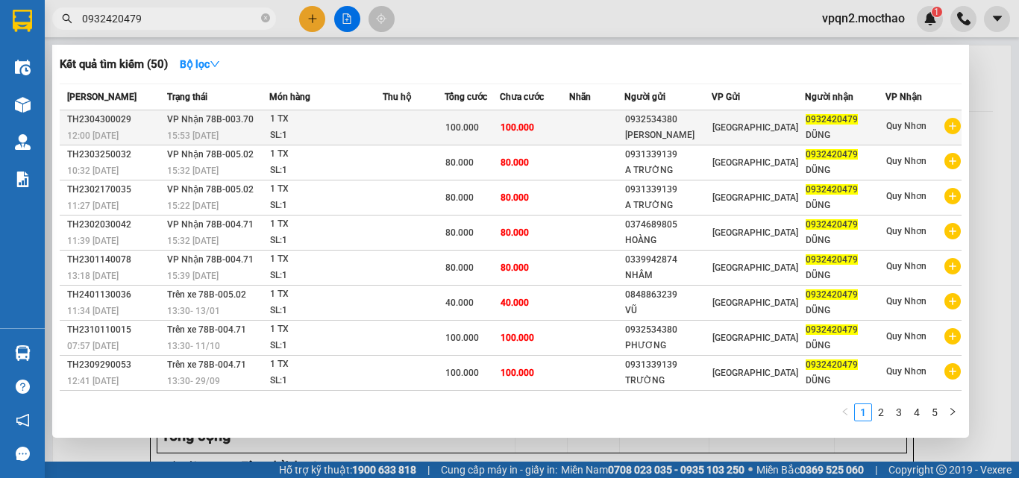
click at [544, 134] on td "100.000" at bounding box center [534, 127] width 69 height 35
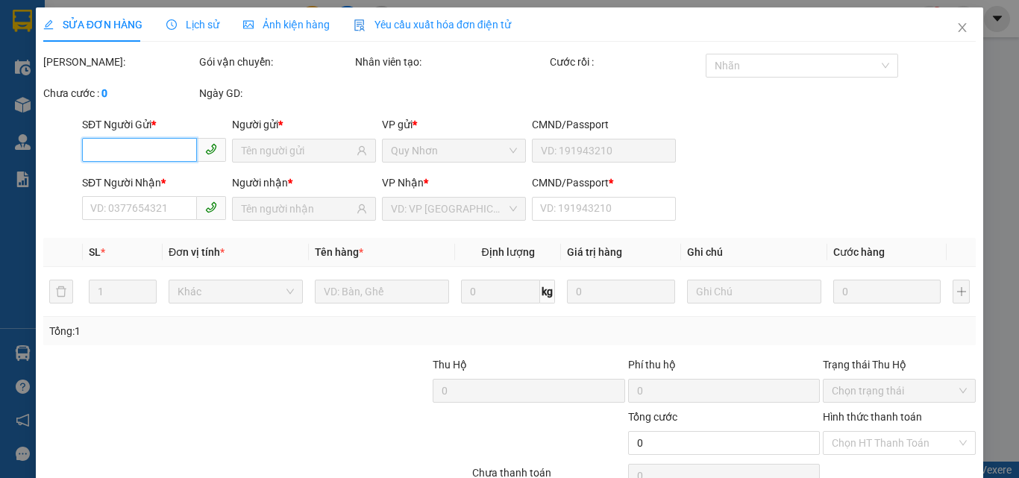
scroll to position [77, 0]
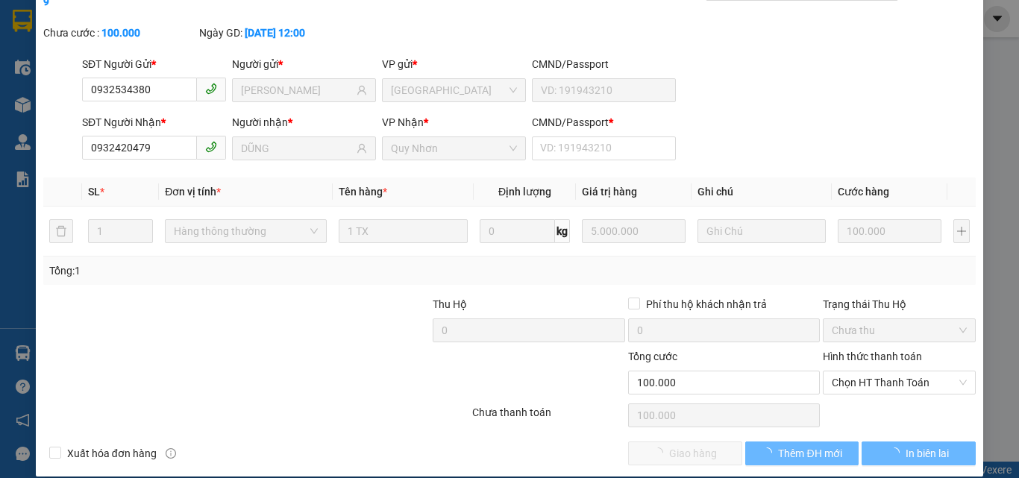
click at [860, 353] on div "Hình thức thanh toán" at bounding box center [899, 359] width 153 height 22
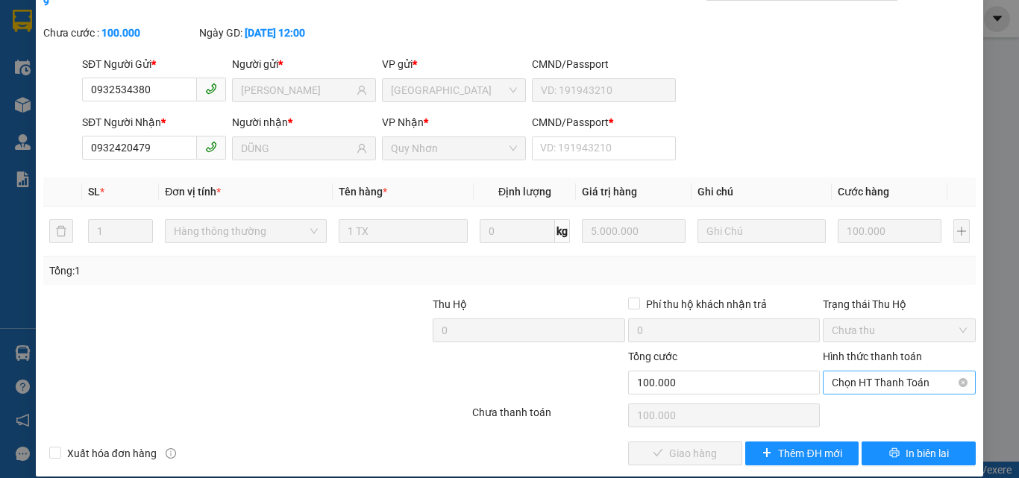
click at [862, 371] on span "Chọn HT Thanh Toán" at bounding box center [899, 382] width 135 height 22
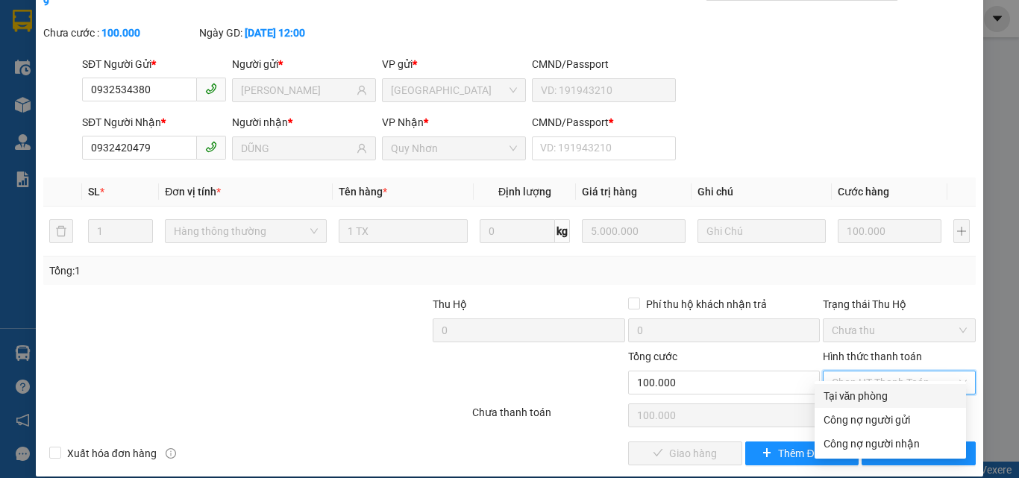
click at [844, 396] on div "Tại văn phòng" at bounding box center [890, 396] width 134 height 16
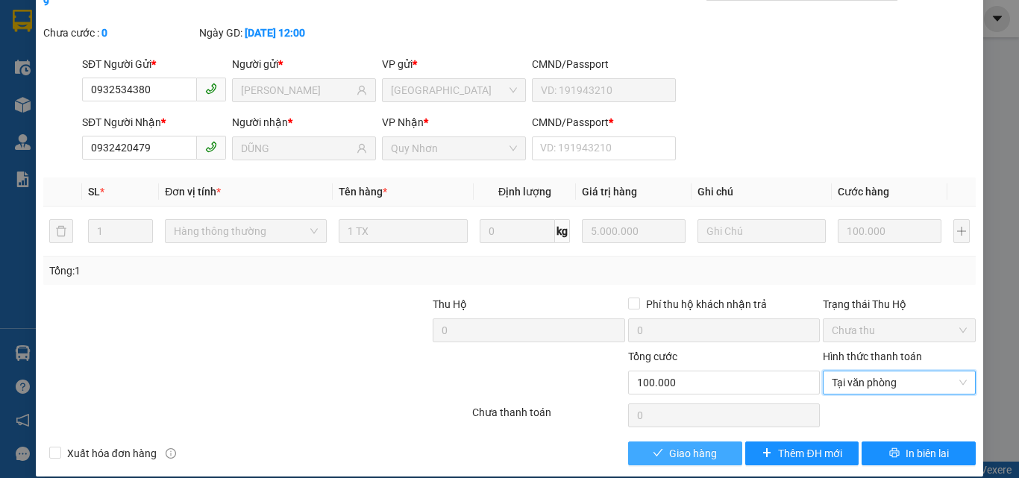
click at [673, 445] on span "Giao hàng" at bounding box center [693, 453] width 48 height 16
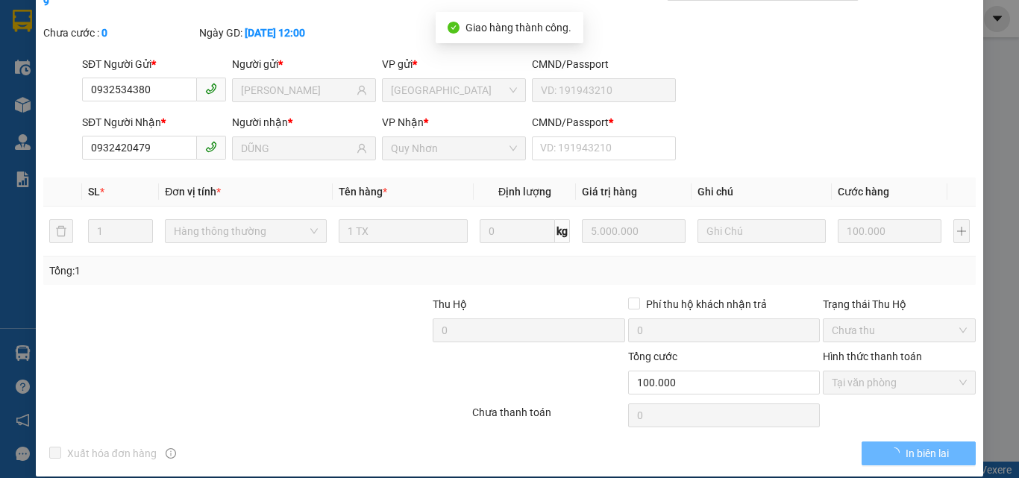
scroll to position [0, 0]
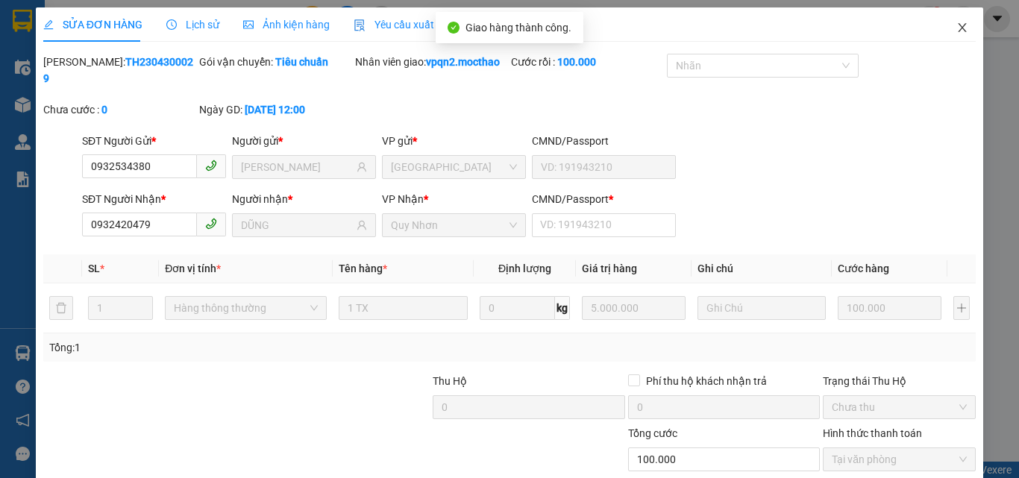
drag, startPoint x: 948, startPoint y: 30, endPoint x: 705, endPoint y: 41, distance: 243.4
click at [956, 31] on icon "close" at bounding box center [962, 28] width 12 height 12
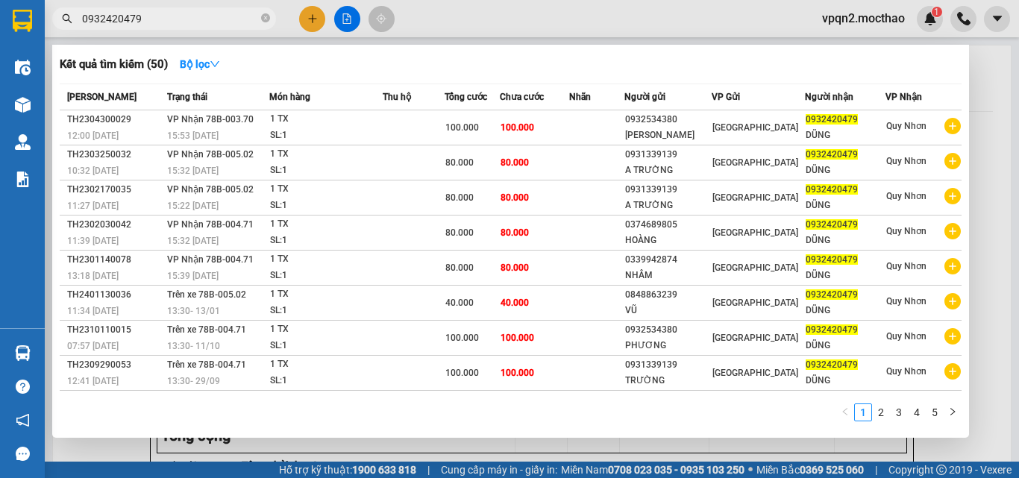
drag, startPoint x: 129, startPoint y: 15, endPoint x: 196, endPoint y: 25, distance: 67.9
click at [196, 25] on input "0932420479" at bounding box center [170, 18] width 176 height 16
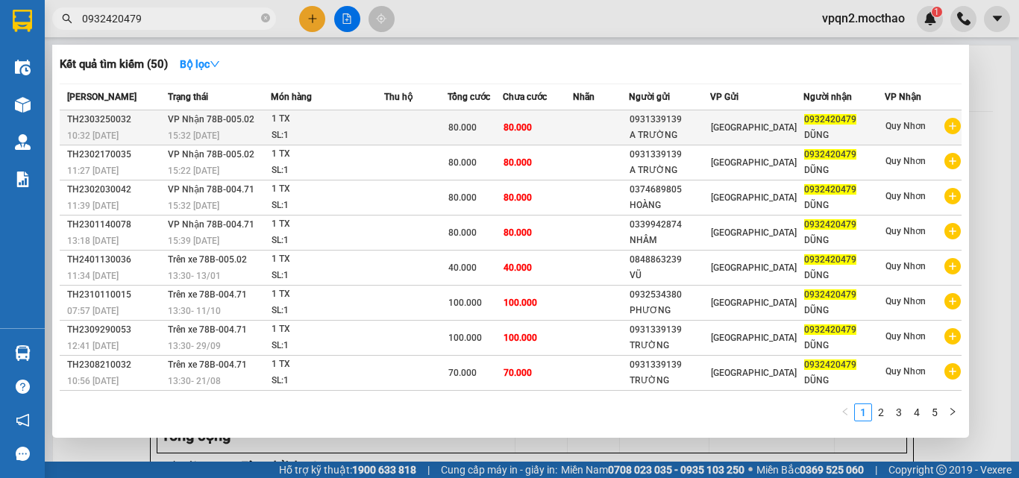
click at [530, 129] on span "80.000" at bounding box center [517, 127] width 28 height 10
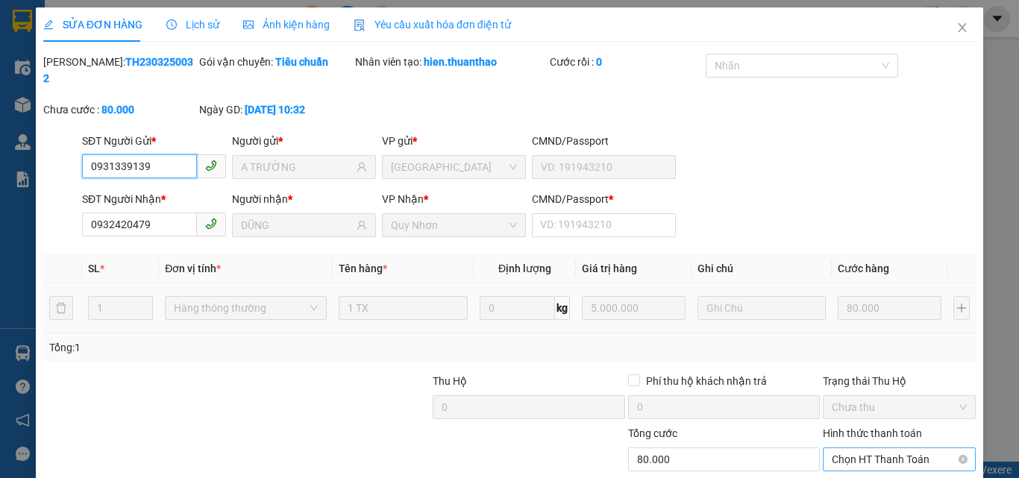
scroll to position [75, 0]
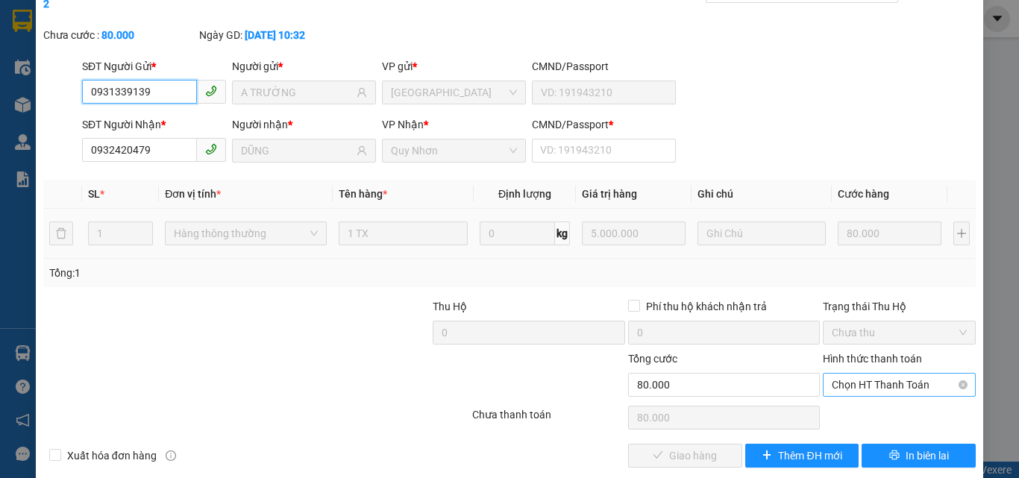
click at [837, 374] on span "Chọn HT Thanh Toán" at bounding box center [899, 385] width 135 height 22
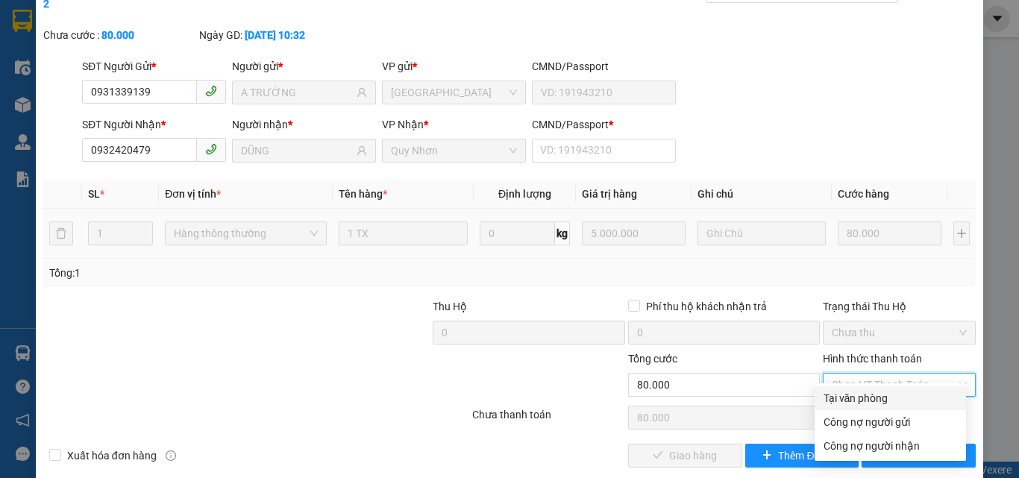
click at [830, 397] on div "Tại văn phòng" at bounding box center [890, 398] width 134 height 16
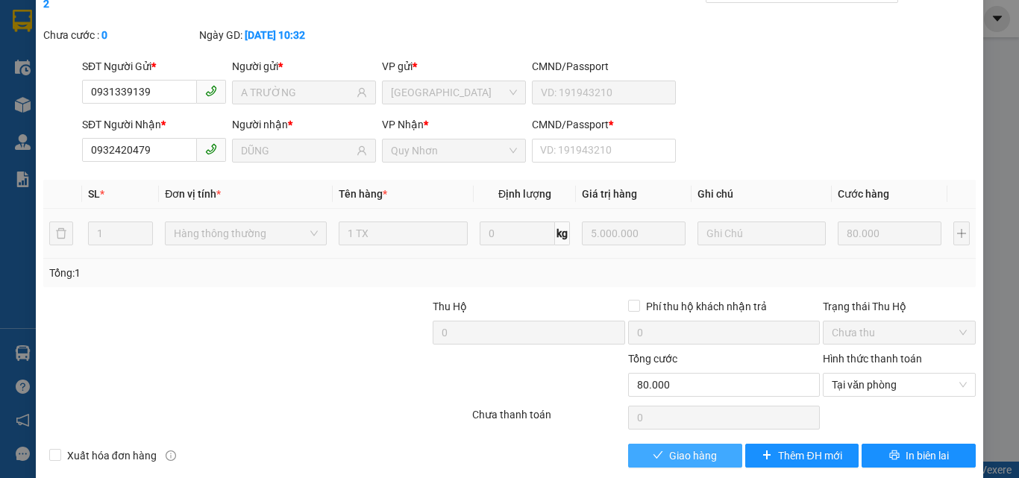
click at [700, 448] on span "Giao hàng" at bounding box center [693, 456] width 48 height 16
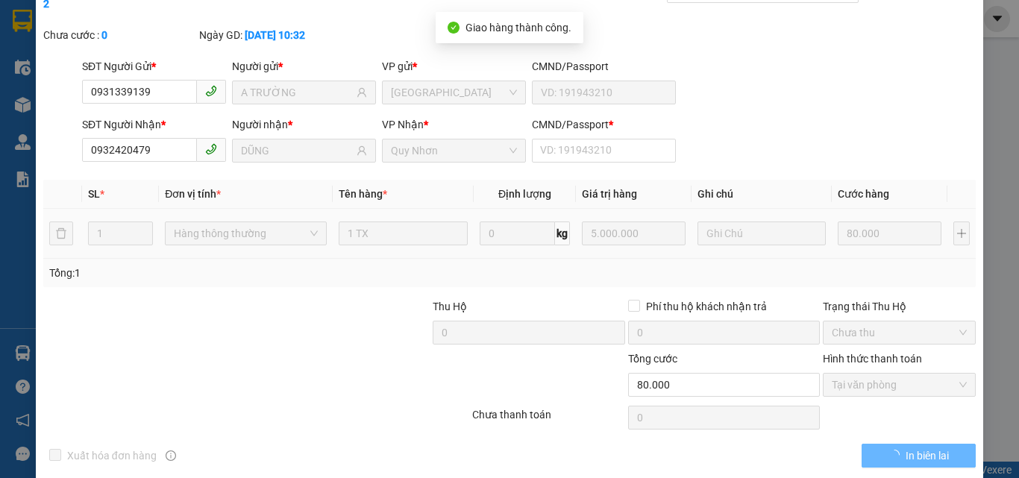
scroll to position [0, 0]
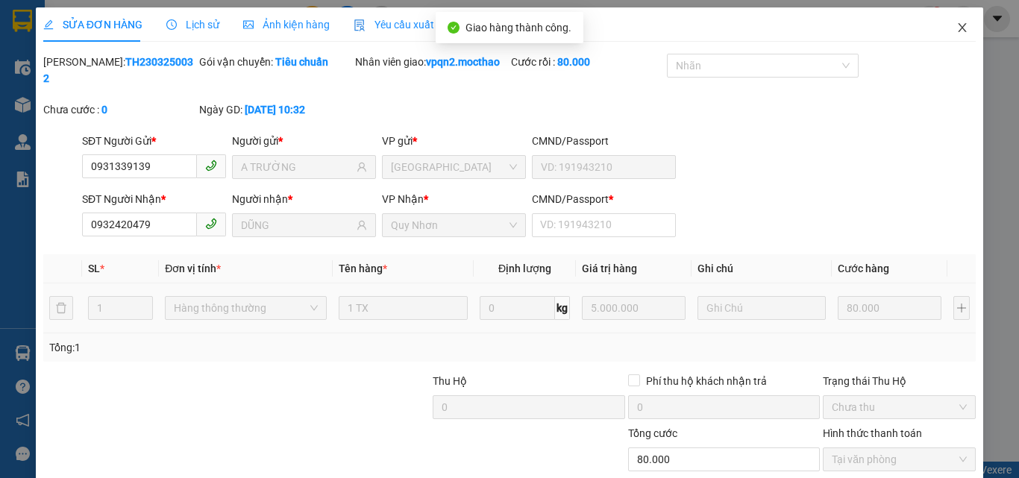
click at [956, 28] on icon "close" at bounding box center [962, 28] width 12 height 12
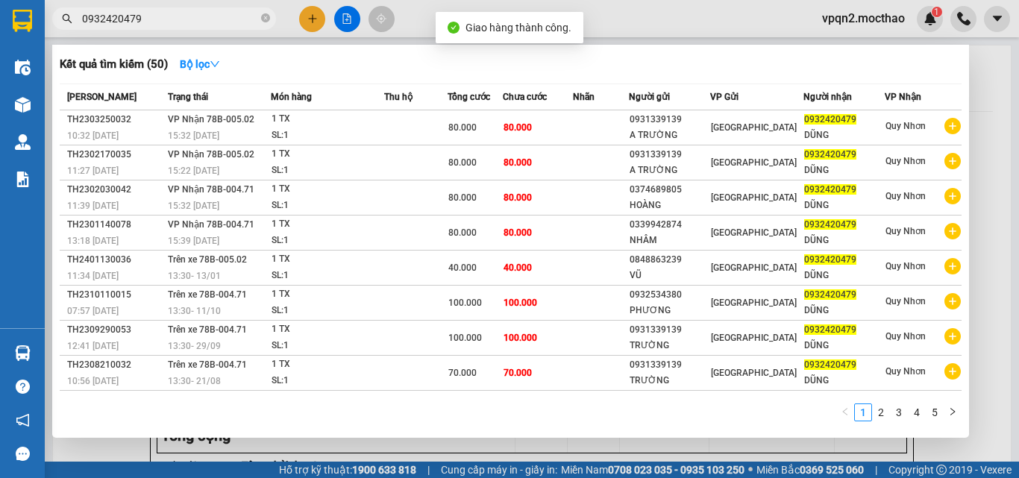
drag, startPoint x: 168, startPoint y: 25, endPoint x: 197, endPoint y: 29, distance: 29.4
click at [197, 28] on span "0932420479" at bounding box center [164, 18] width 224 height 22
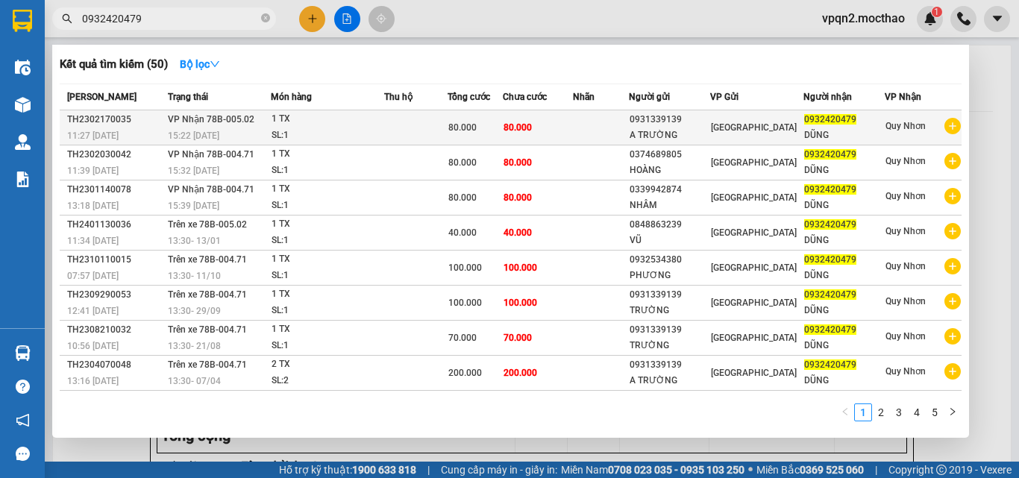
click at [509, 119] on td "80.000" at bounding box center [538, 127] width 70 height 35
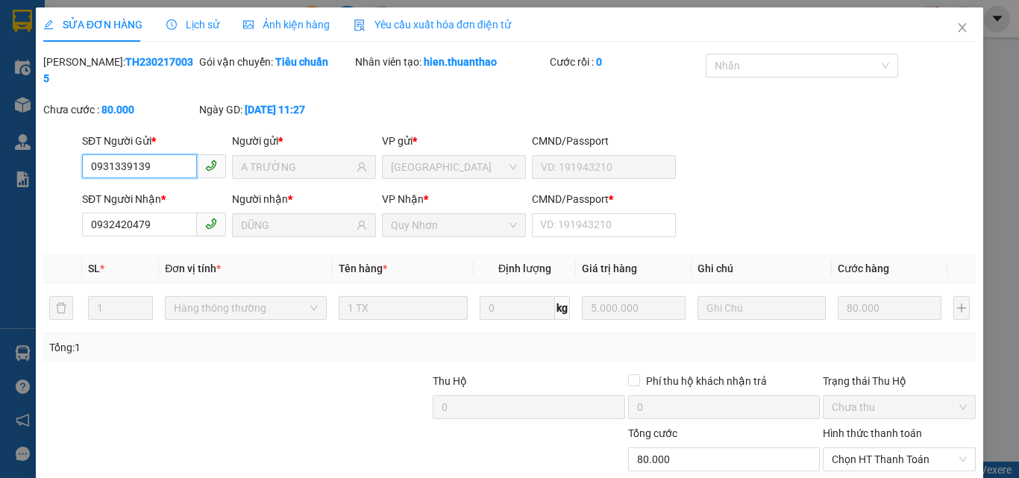
scroll to position [69, 0]
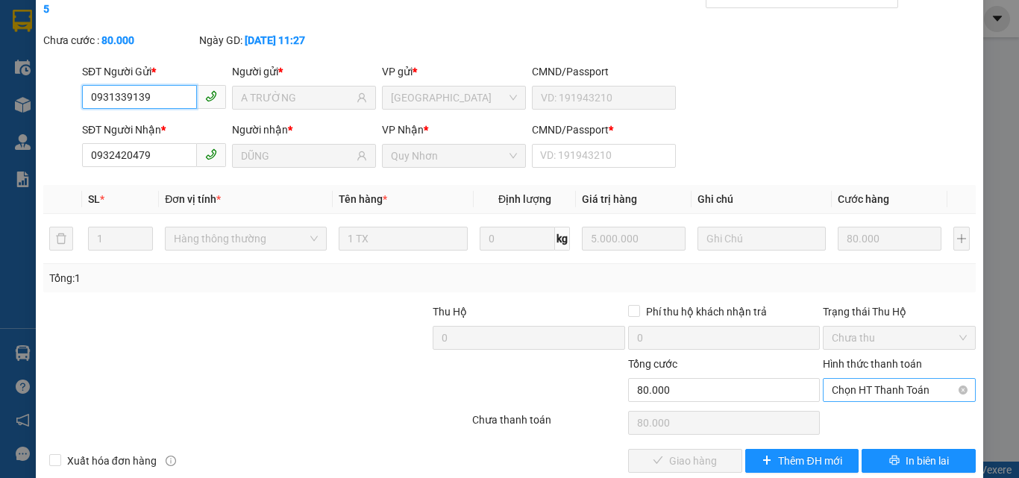
click at [849, 379] on span "Chọn HT Thanh Toán" at bounding box center [899, 390] width 135 height 22
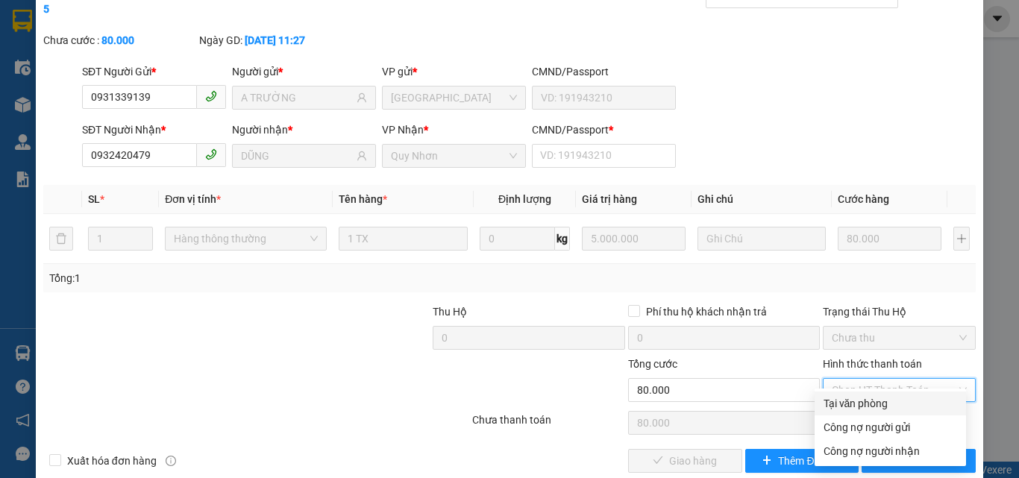
click at [842, 401] on div "Tại văn phòng" at bounding box center [890, 403] width 134 height 16
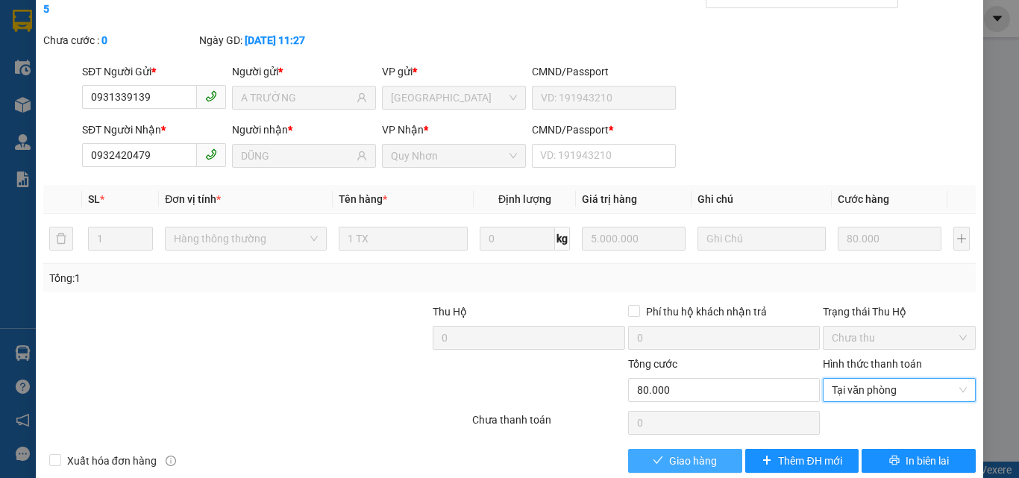
click at [701, 452] on span "Giao hàng" at bounding box center [693, 461] width 48 height 16
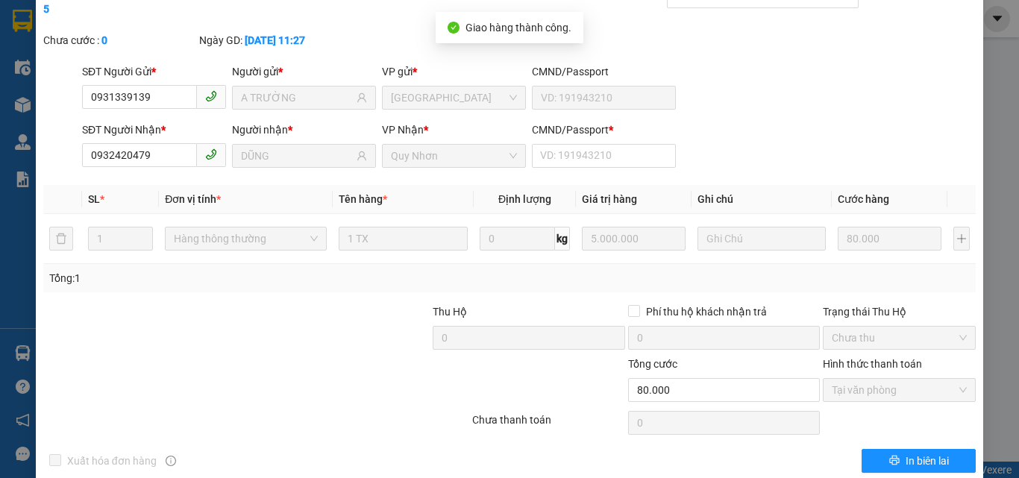
scroll to position [0, 0]
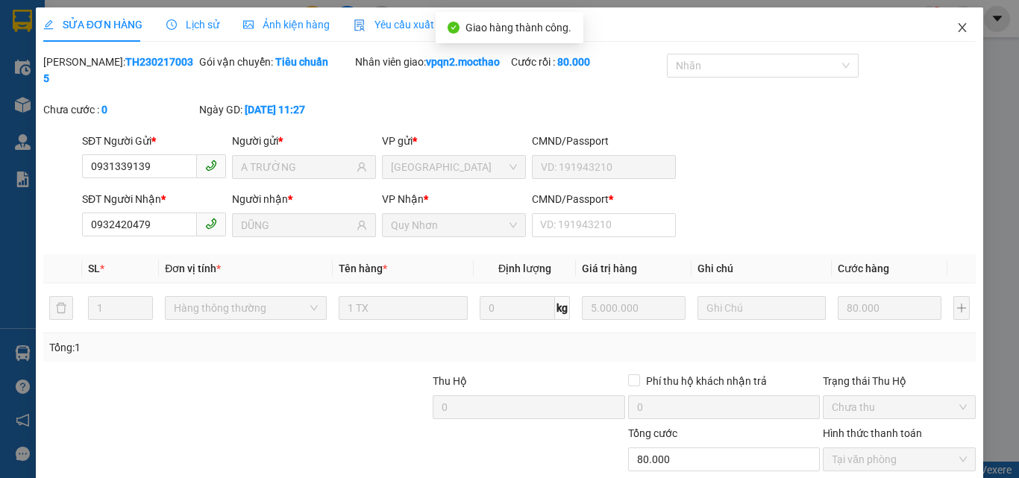
click at [956, 25] on icon "close" at bounding box center [962, 28] width 12 height 12
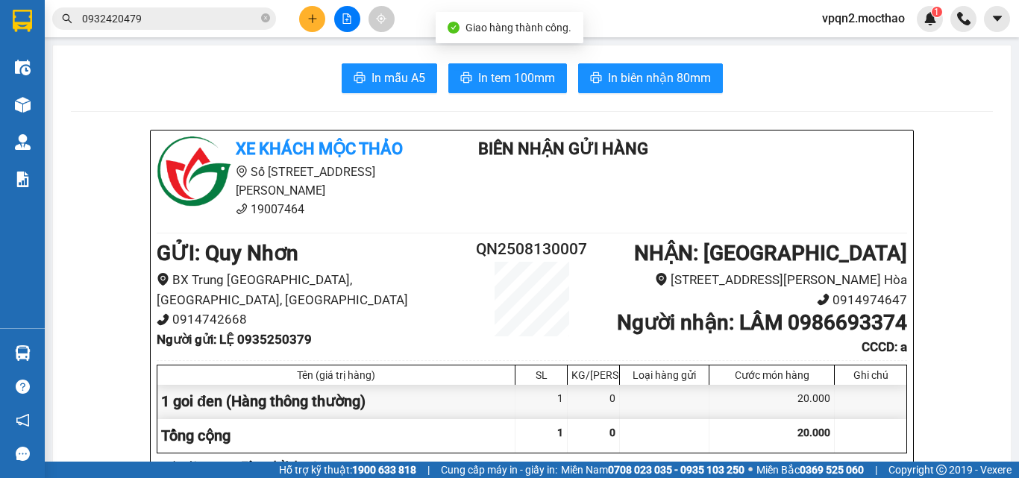
drag, startPoint x: 128, startPoint y: 21, endPoint x: 202, endPoint y: 36, distance: 75.3
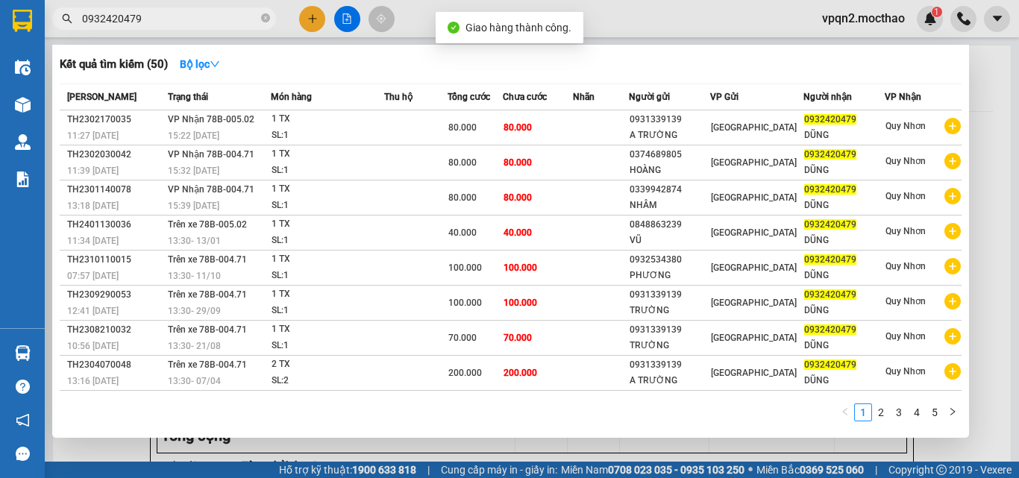
click at [202, 32] on div "Kết quả tìm kiếm ( 50 ) Bộ lọc Mã ĐH Trạng thái Món hàng Thu hộ Tổng cước Chưa …" at bounding box center [145, 19] width 291 height 26
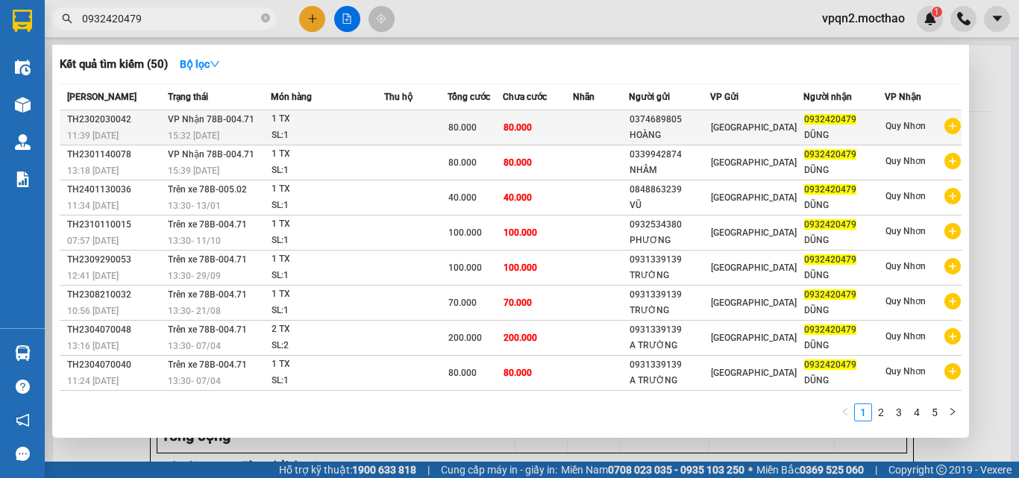
click at [501, 123] on div "80.000" at bounding box center [475, 127] width 54 height 16
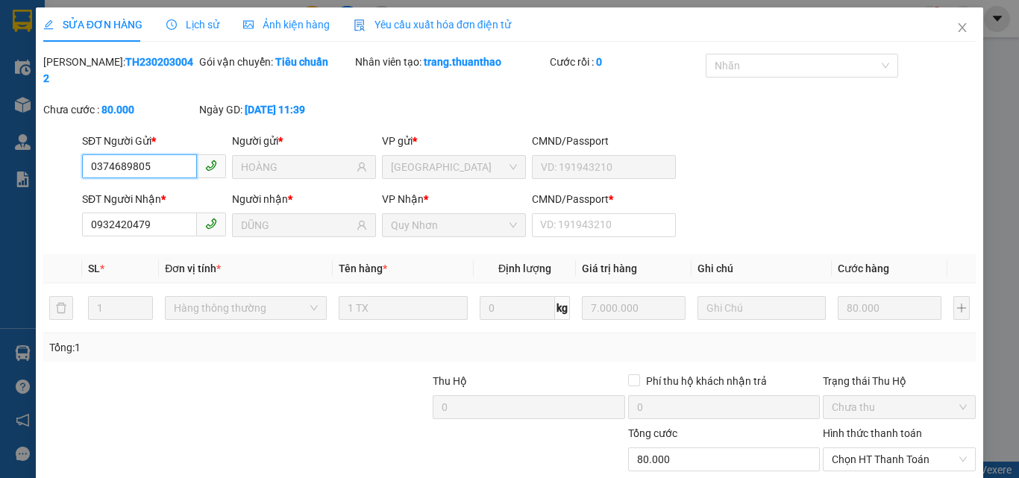
scroll to position [69, 0]
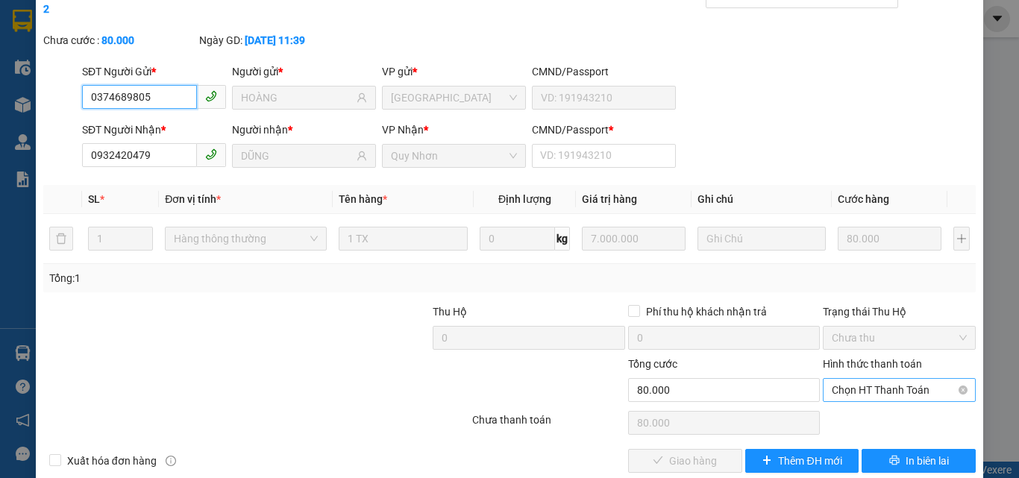
click at [836, 379] on span "Chọn HT Thanh Toán" at bounding box center [899, 390] width 135 height 22
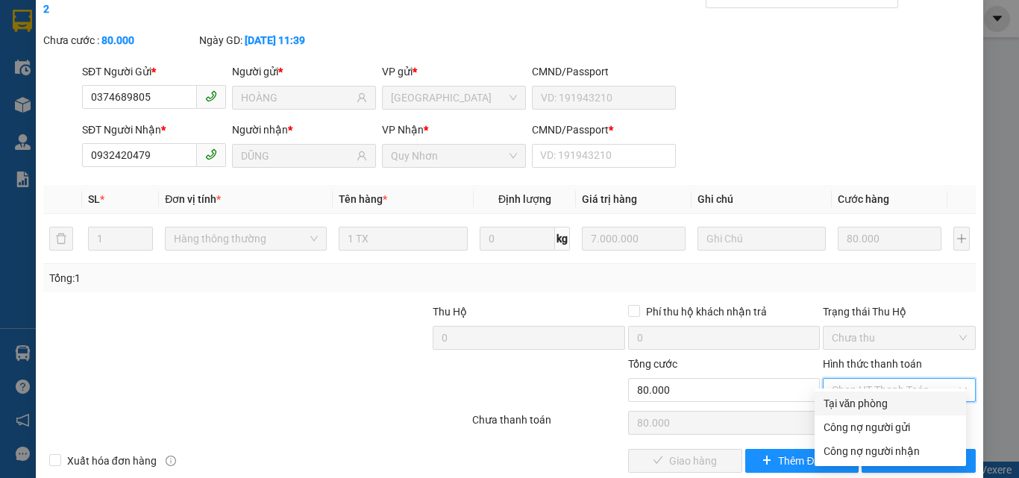
click at [833, 401] on div "Tại văn phòng" at bounding box center [890, 403] width 134 height 16
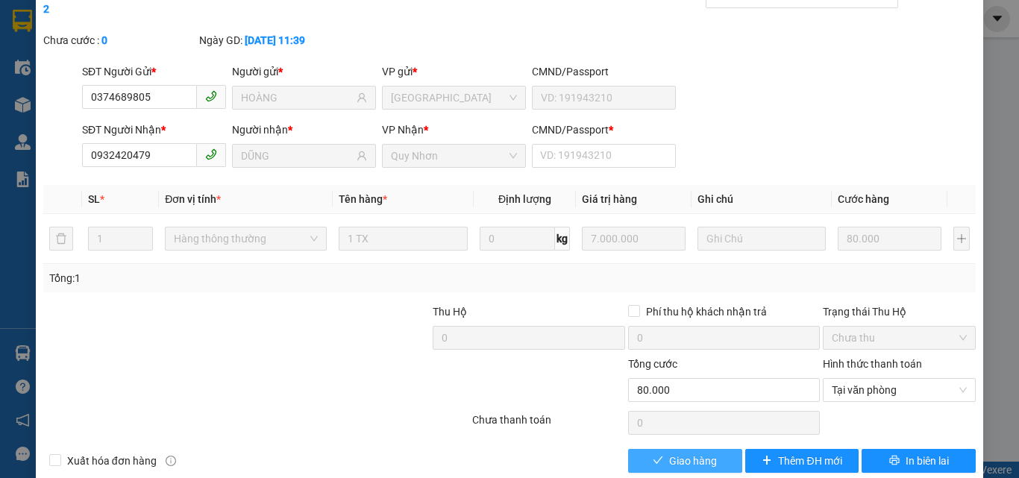
click at [712, 449] on button "Giao hàng" at bounding box center [685, 461] width 114 height 24
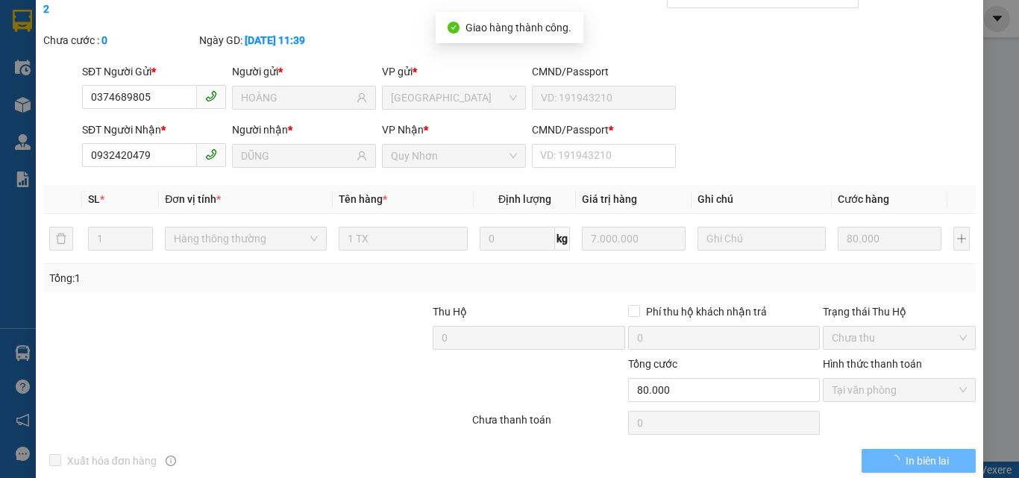
scroll to position [0, 0]
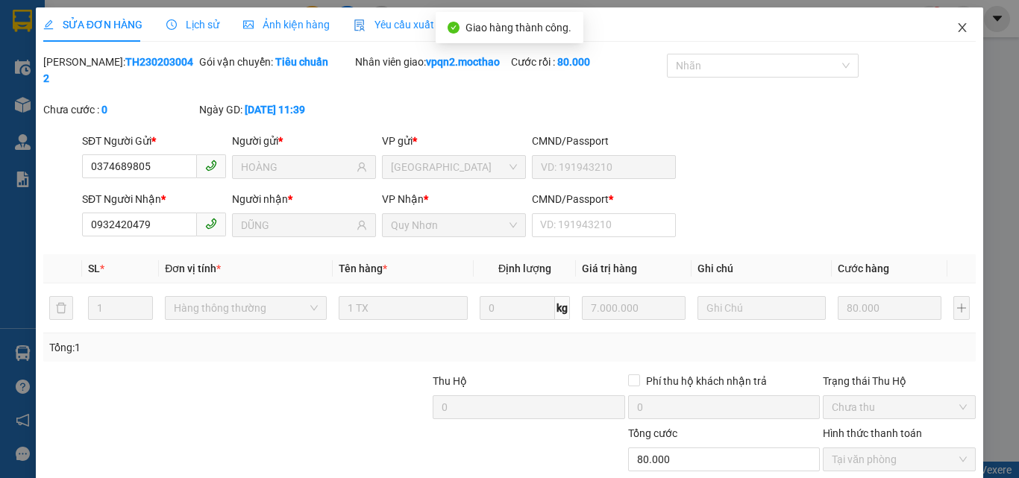
click at [956, 27] on icon "close" at bounding box center [962, 28] width 12 height 12
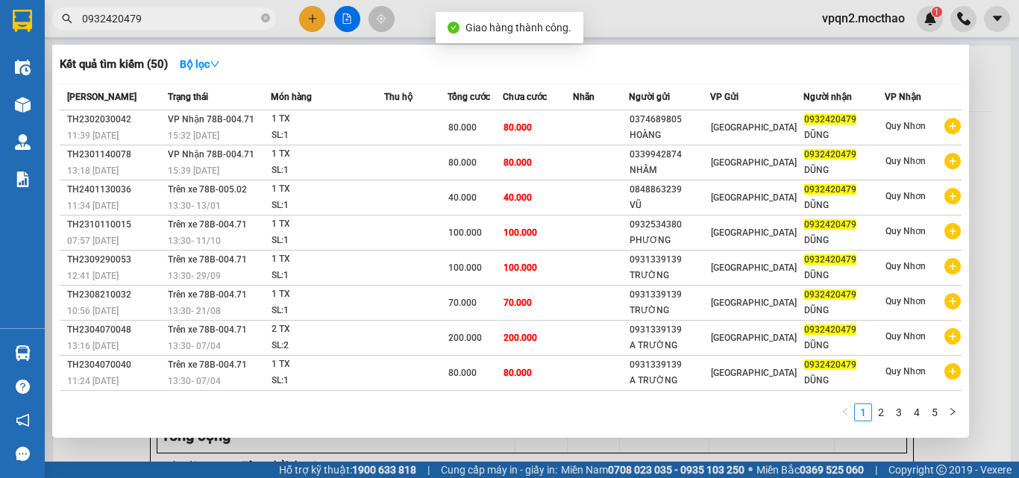
click at [172, 19] on input "0932420479" at bounding box center [170, 18] width 176 height 16
drag, startPoint x: 126, startPoint y: 16, endPoint x: 174, endPoint y: 16, distance: 47.7
click at [174, 16] on input "0932420479" at bounding box center [170, 18] width 176 height 16
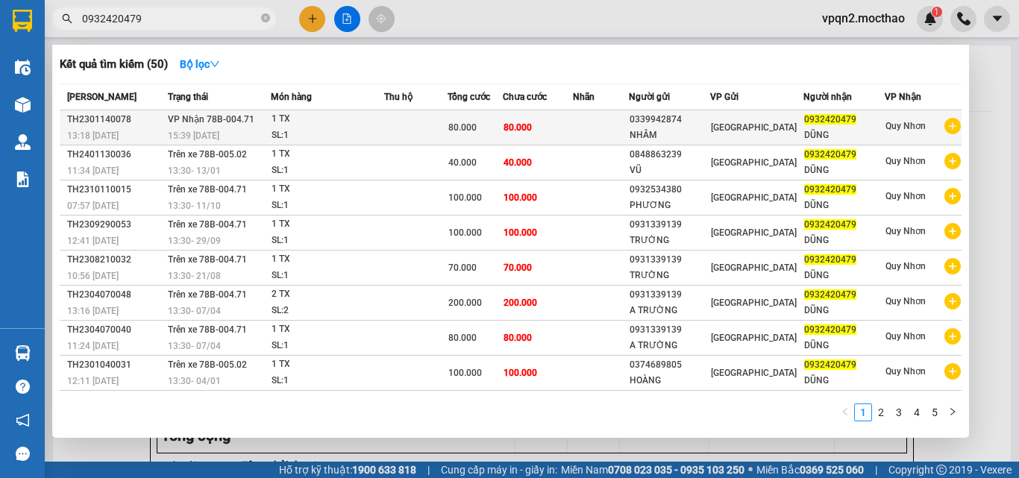
click at [502, 125] on div "80.000" at bounding box center [475, 127] width 54 height 16
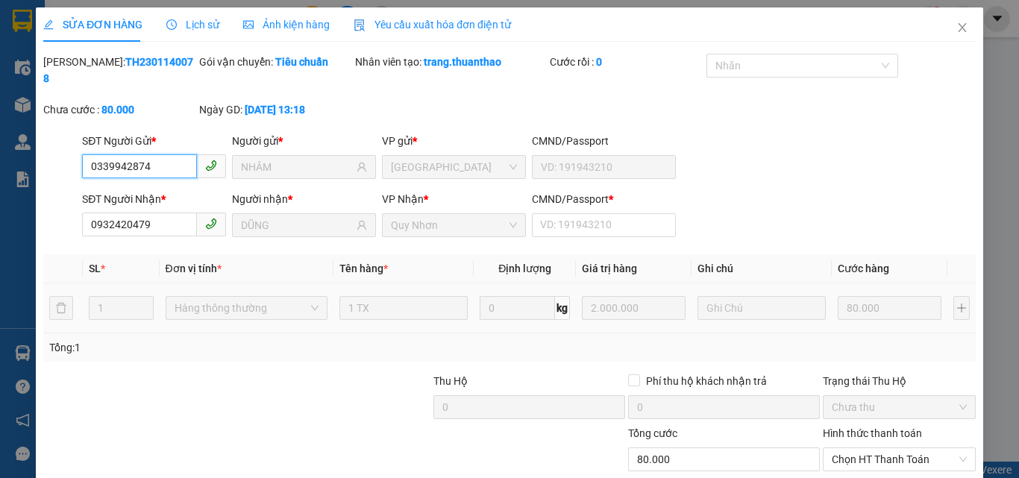
scroll to position [77, 0]
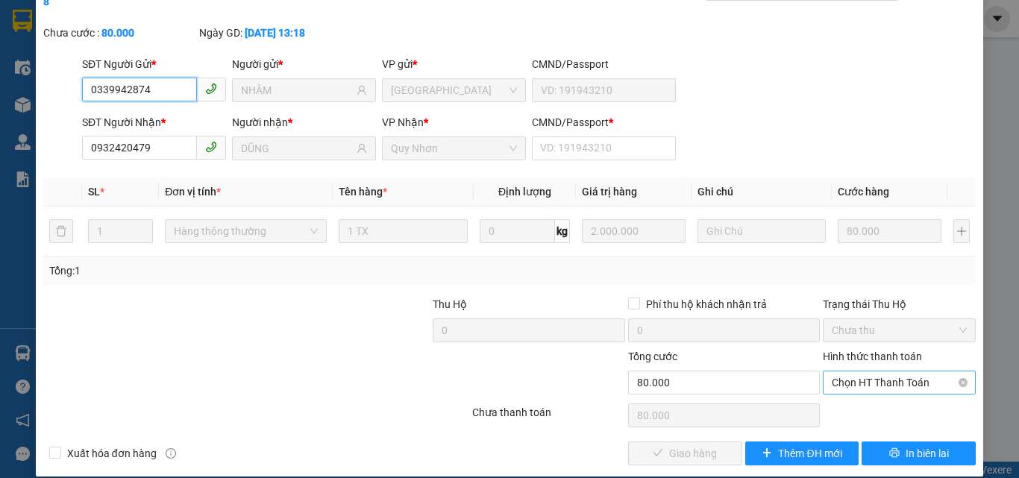
click at [865, 371] on span "Chọn HT Thanh Toán" at bounding box center [899, 382] width 135 height 22
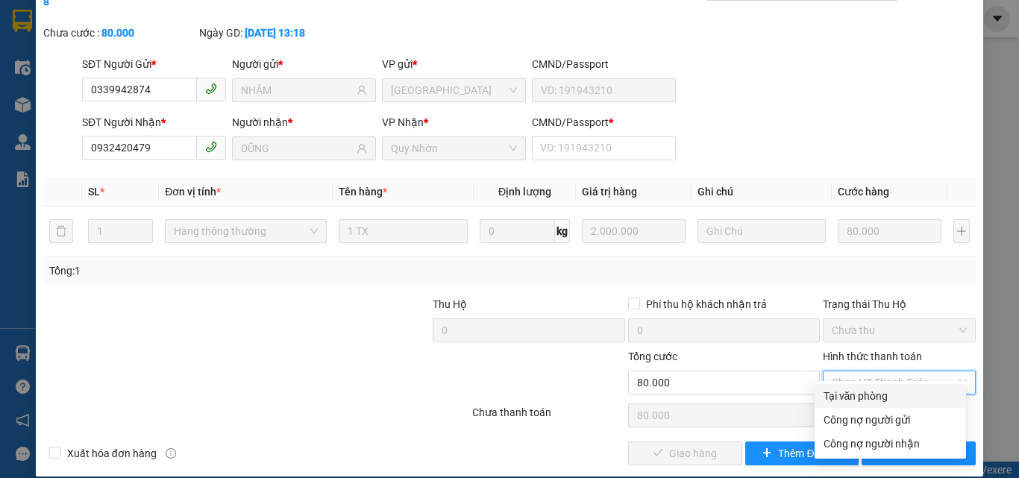
drag, startPoint x: 861, startPoint y: 390, endPoint x: 827, endPoint y: 404, distance: 36.1
click at [859, 391] on div "Tại văn phòng" at bounding box center [890, 396] width 134 height 16
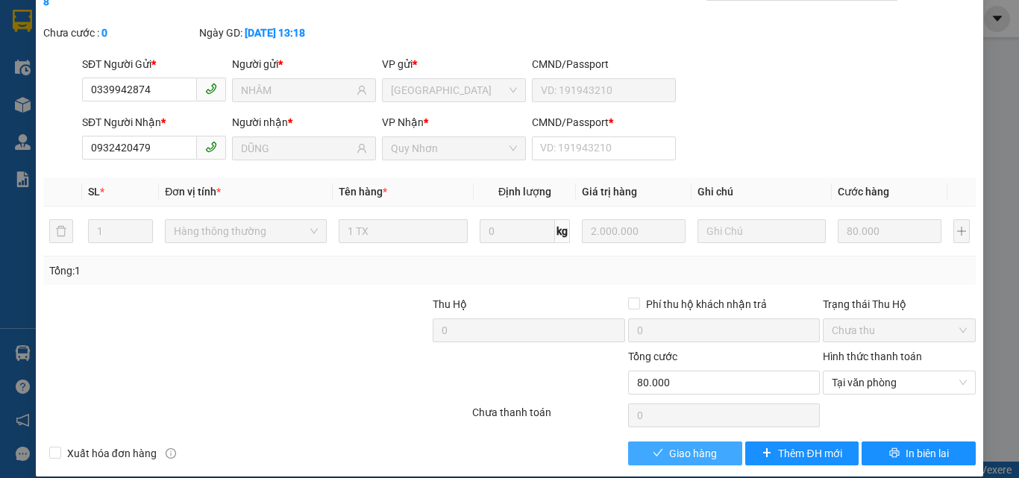
drag, startPoint x: 702, startPoint y: 430, endPoint x: 672, endPoint y: 423, distance: 30.8
click at [701, 445] on span "Giao hàng" at bounding box center [693, 453] width 48 height 16
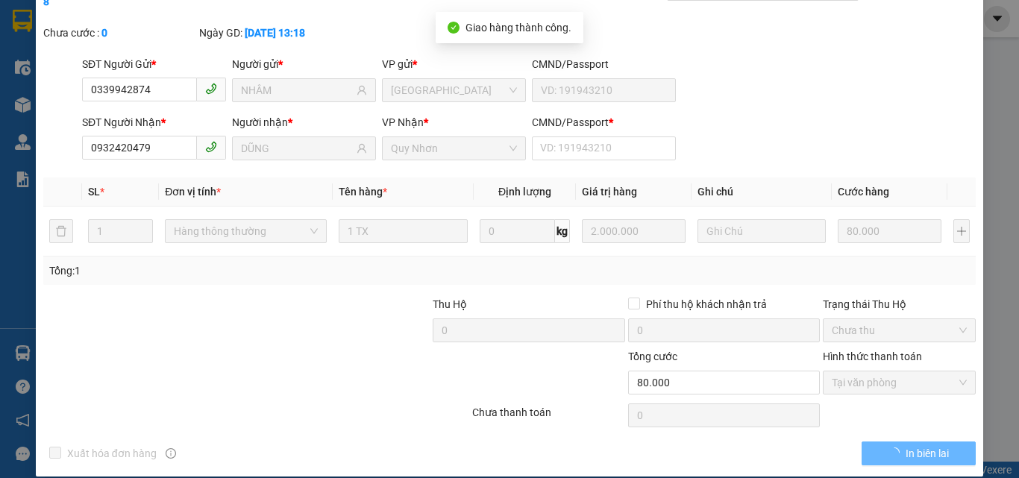
scroll to position [0, 0]
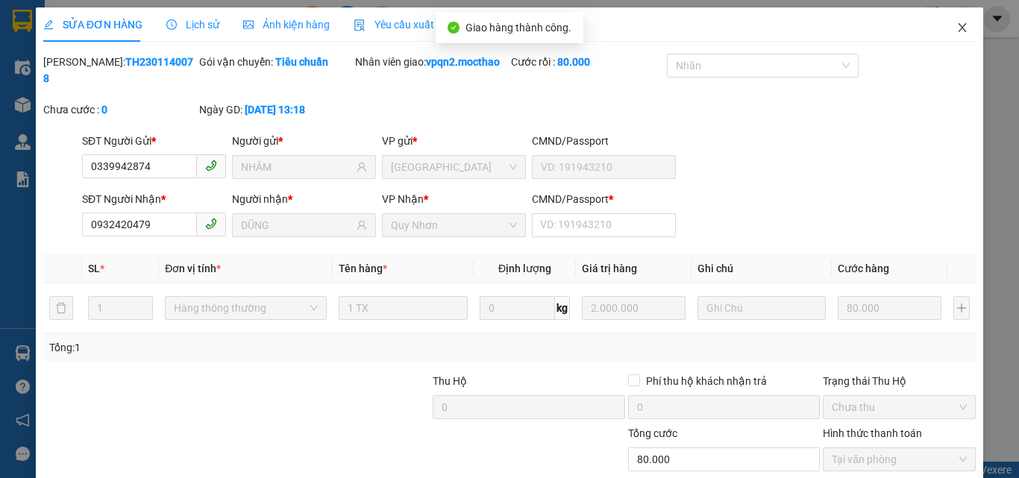
click at [956, 32] on icon "close" at bounding box center [962, 28] width 12 height 12
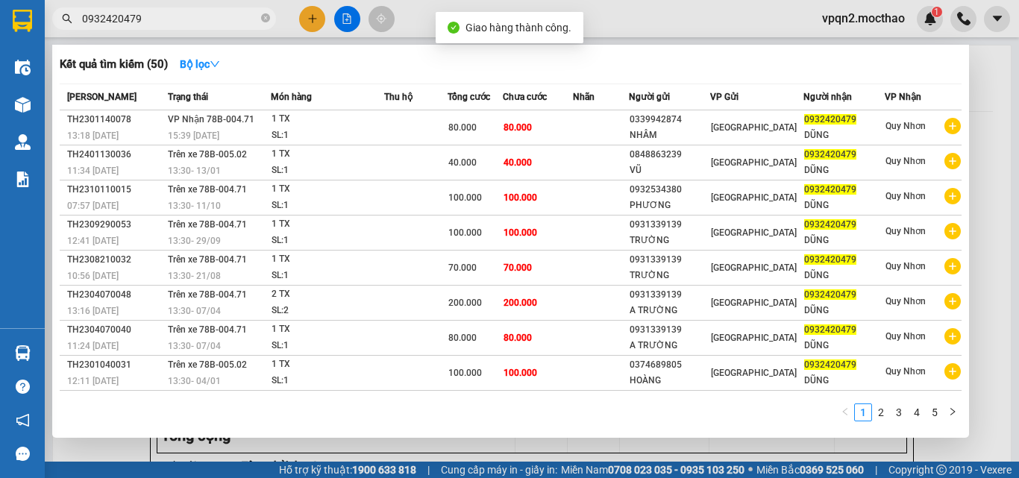
drag, startPoint x: 128, startPoint y: 13, endPoint x: 186, endPoint y: 19, distance: 57.7
click at [186, 19] on input "0932420479" at bounding box center [170, 18] width 176 height 16
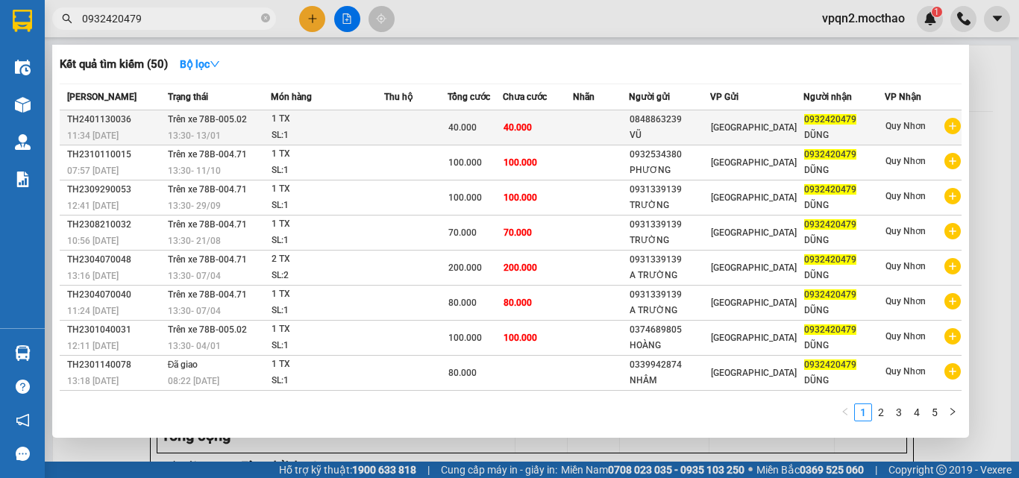
click at [542, 131] on td "40.000" at bounding box center [538, 127] width 70 height 35
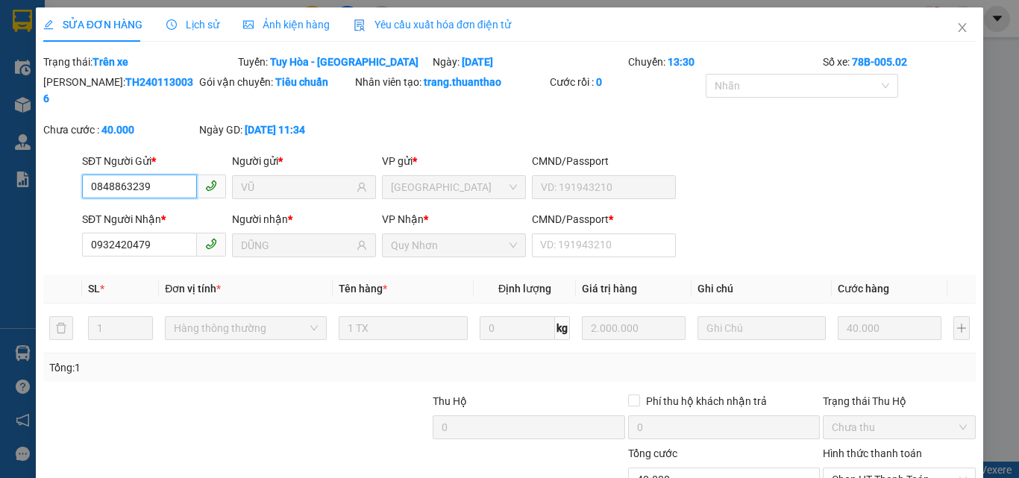
scroll to position [69, 0]
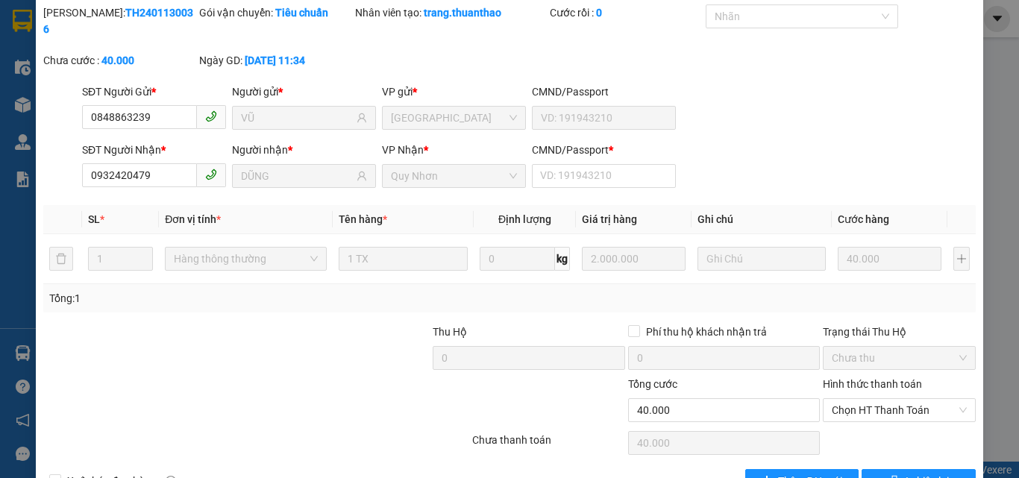
click at [837, 378] on label "Hình thức thanh toán" at bounding box center [872, 384] width 99 height 12
click at [837, 399] on input "Hình thức thanh toán" at bounding box center [894, 410] width 125 height 22
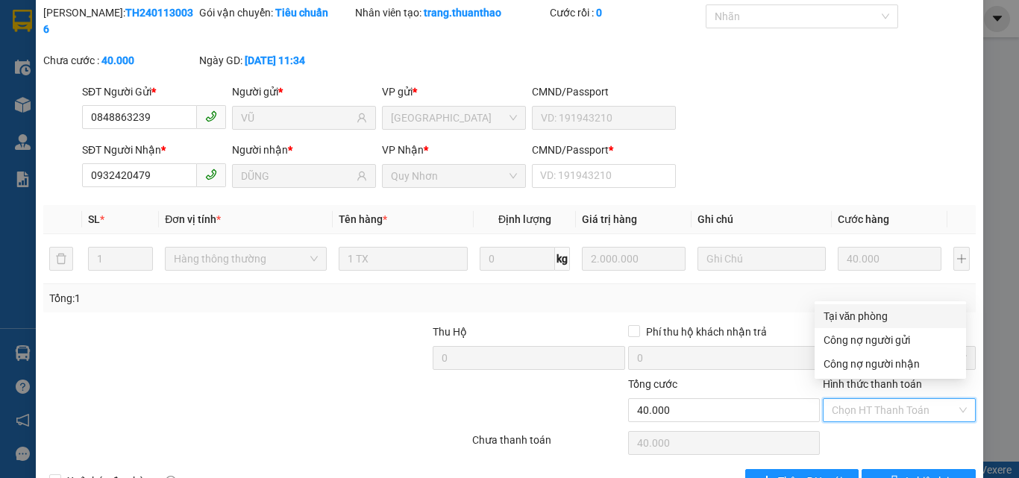
click at [850, 315] on div "Tại văn phòng" at bounding box center [890, 316] width 134 height 16
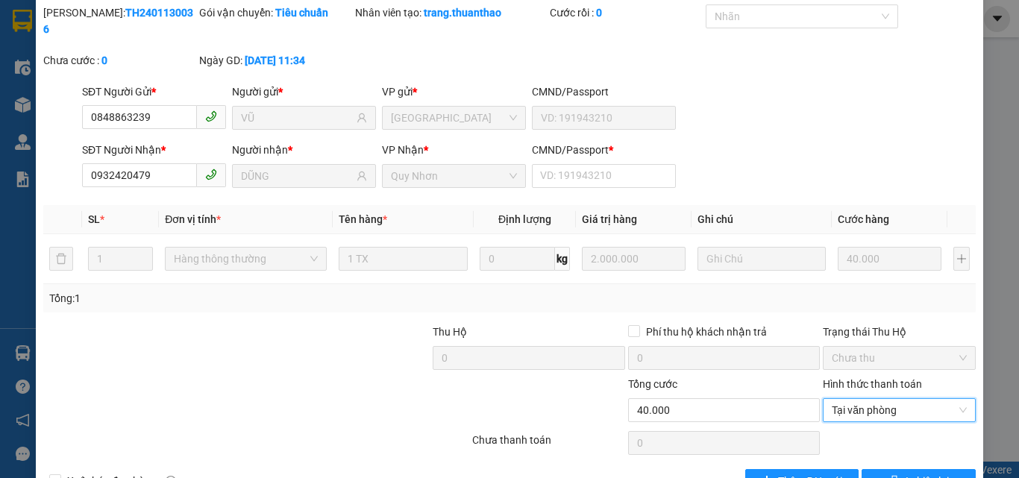
scroll to position [0, 0]
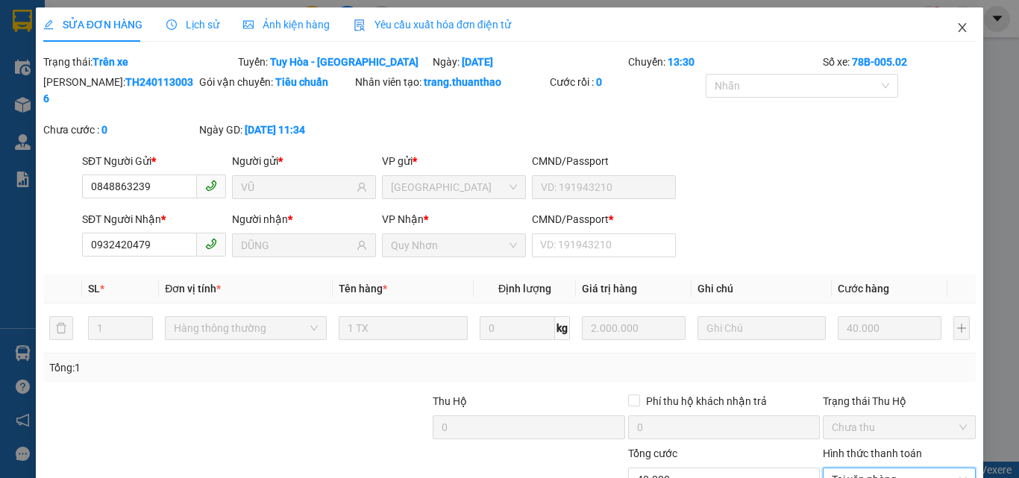
drag, startPoint x: 956, startPoint y: 28, endPoint x: 504, endPoint y: 29, distance: 452.0
click at [956, 28] on icon "close" at bounding box center [962, 28] width 12 height 12
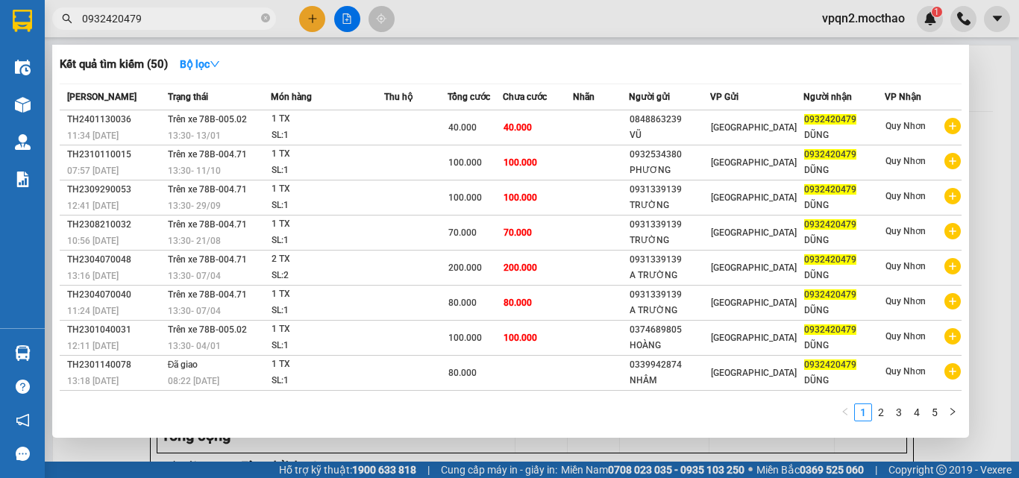
drag, startPoint x: 124, startPoint y: 20, endPoint x: 153, endPoint y: 25, distance: 29.4
click at [153, 25] on input "0932420479" at bounding box center [170, 18] width 176 height 16
click at [879, 412] on link "2" at bounding box center [881, 412] width 16 height 16
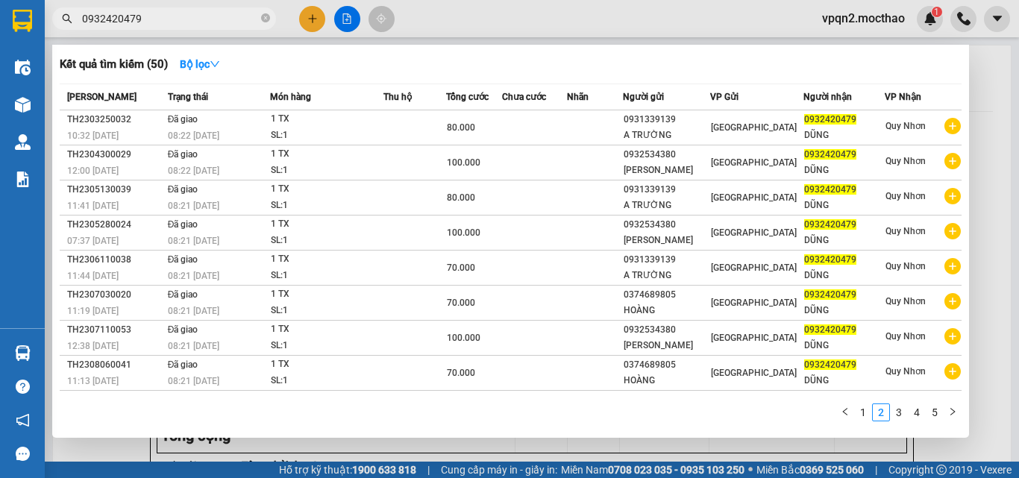
click at [896, 412] on link "3" at bounding box center [899, 412] width 16 height 16
click at [916, 412] on link "4" at bounding box center [916, 412] width 16 height 16
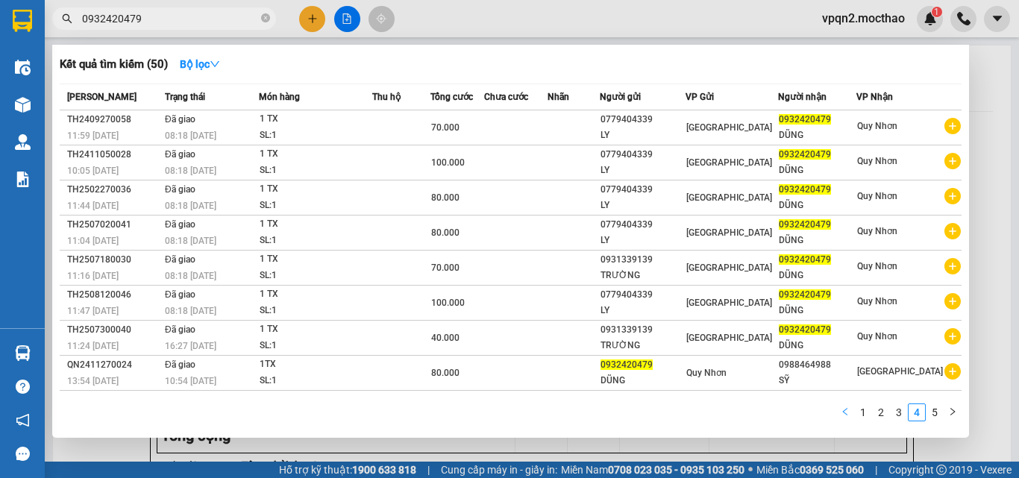
click at [842, 413] on icon "left" at bounding box center [845, 411] width 9 height 9
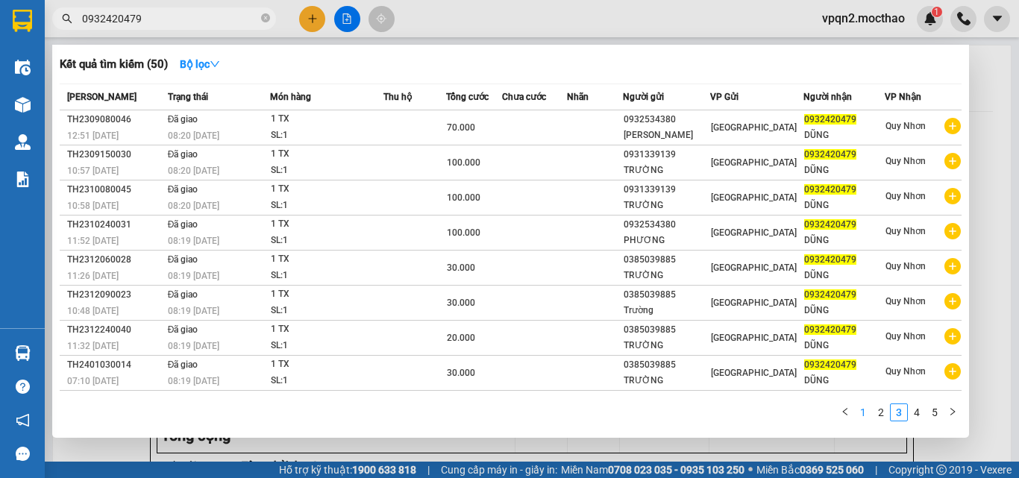
click at [864, 413] on link "1" at bounding box center [863, 412] width 16 height 16
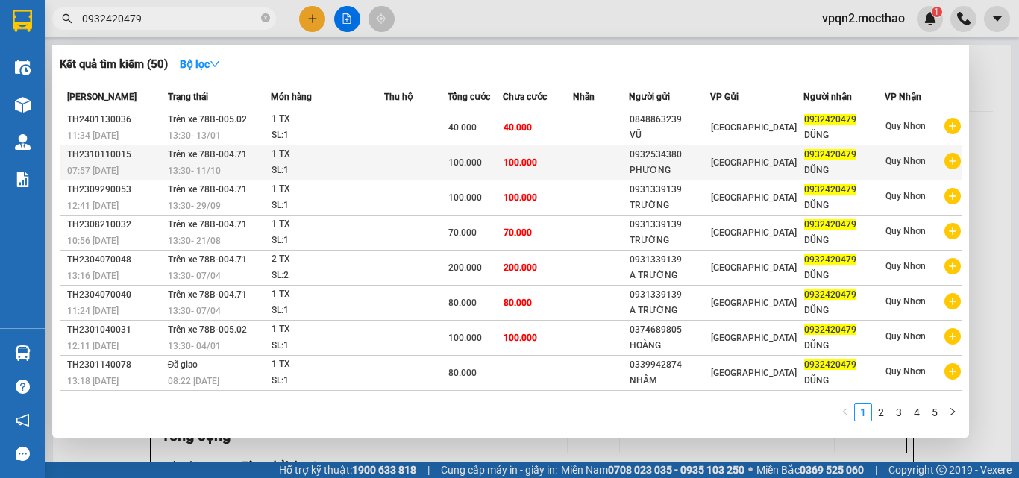
click at [223, 158] on span "Trên xe 78B-004.71" at bounding box center [207, 154] width 79 height 10
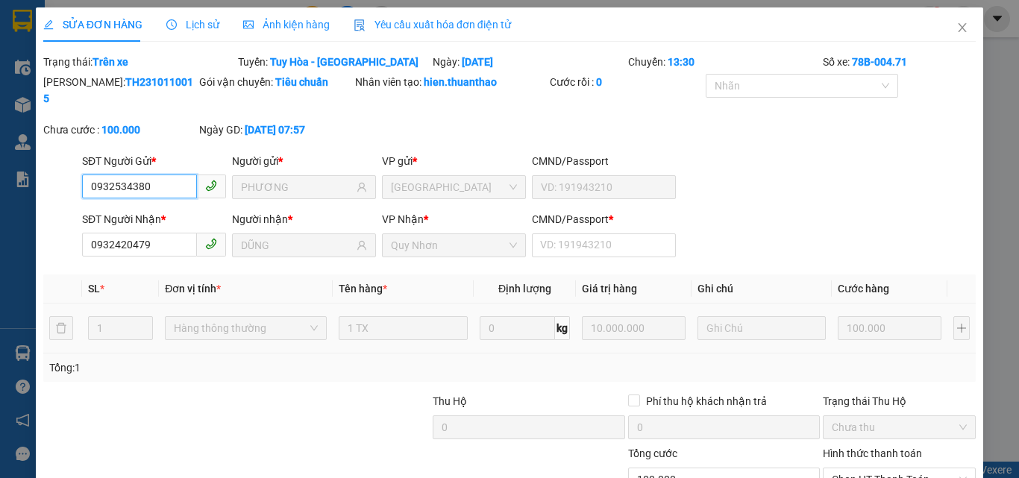
scroll to position [97, 0]
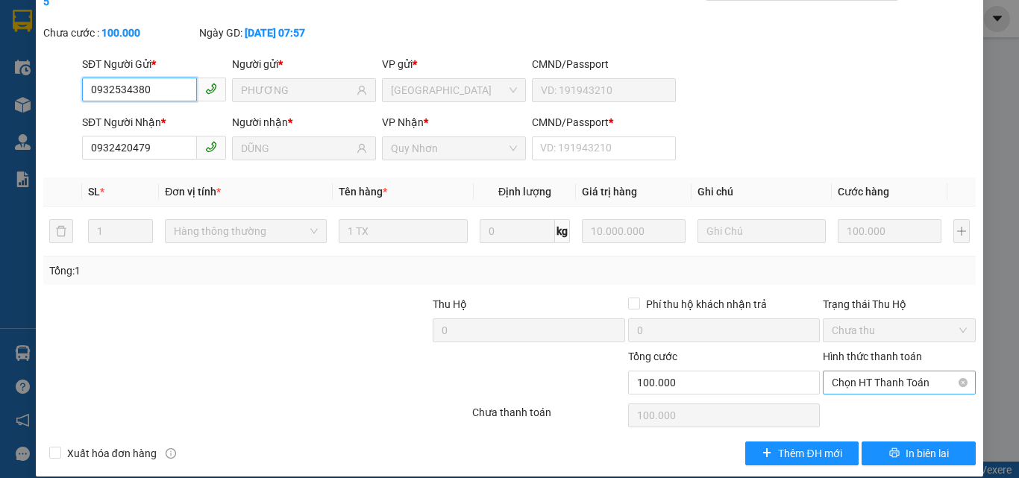
click at [858, 371] on span "Chọn HT Thanh Toán" at bounding box center [899, 382] width 135 height 22
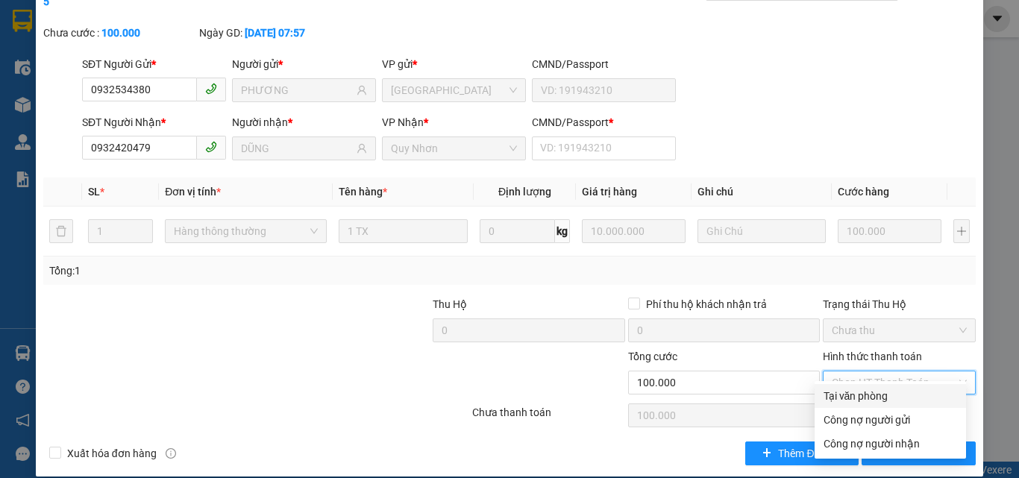
click at [847, 393] on div "Tại văn phòng" at bounding box center [890, 396] width 134 height 16
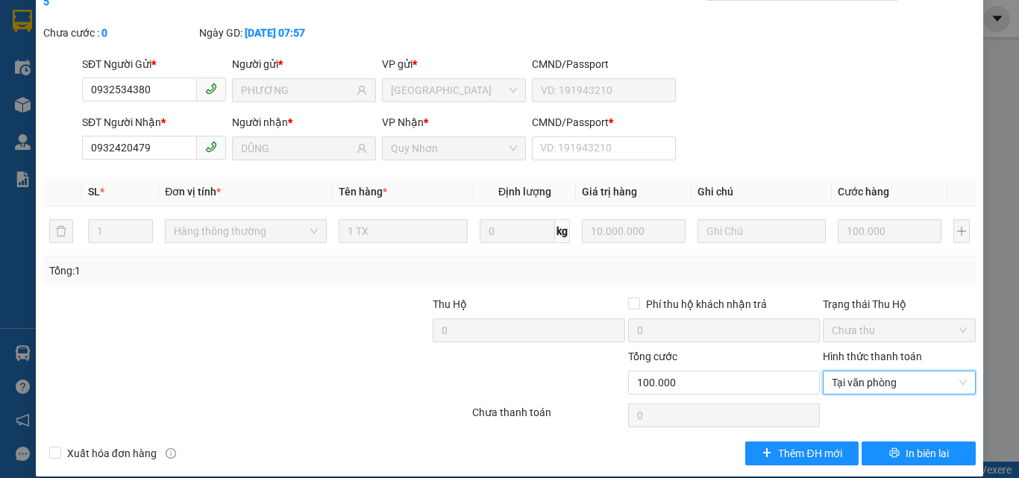
scroll to position [0, 0]
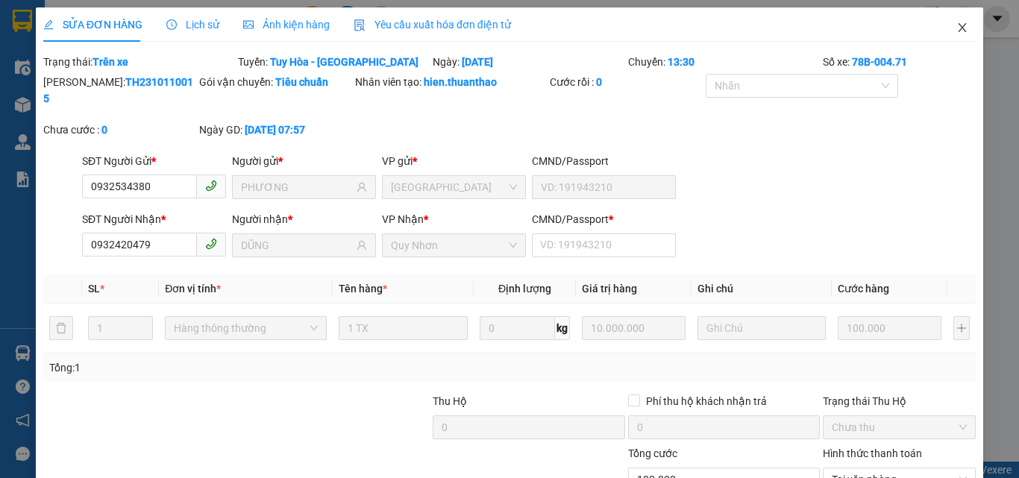
click at [956, 28] on icon "close" at bounding box center [962, 28] width 12 height 12
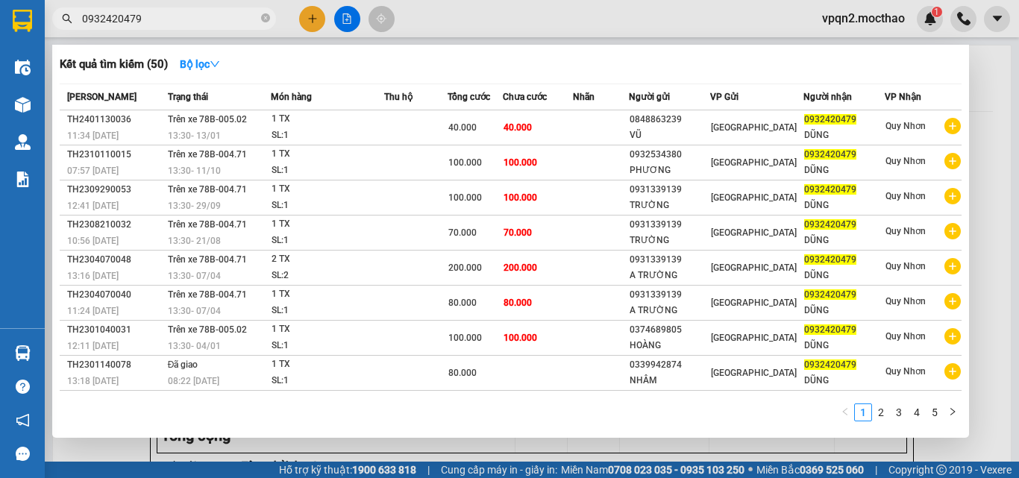
drag, startPoint x: 124, startPoint y: 24, endPoint x: 28, endPoint y: 44, distance: 97.6
click at [28, 44] on section "Kết quả tìm kiếm ( 50 ) Bộ lọc Mã ĐH Trạng thái Món hàng Thu hộ Tổng cước Chưa …" at bounding box center [509, 239] width 1019 height 478
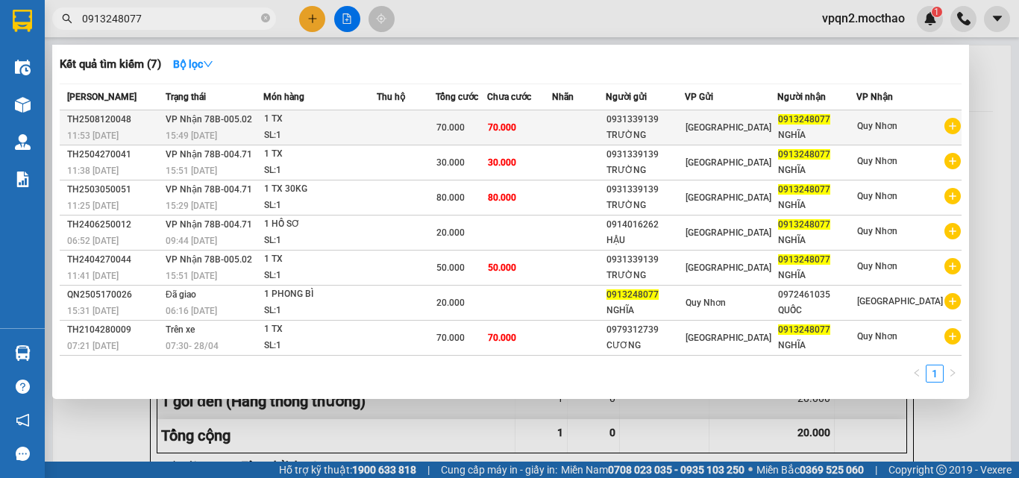
click at [351, 125] on div "1 TX" at bounding box center [320, 119] width 112 height 16
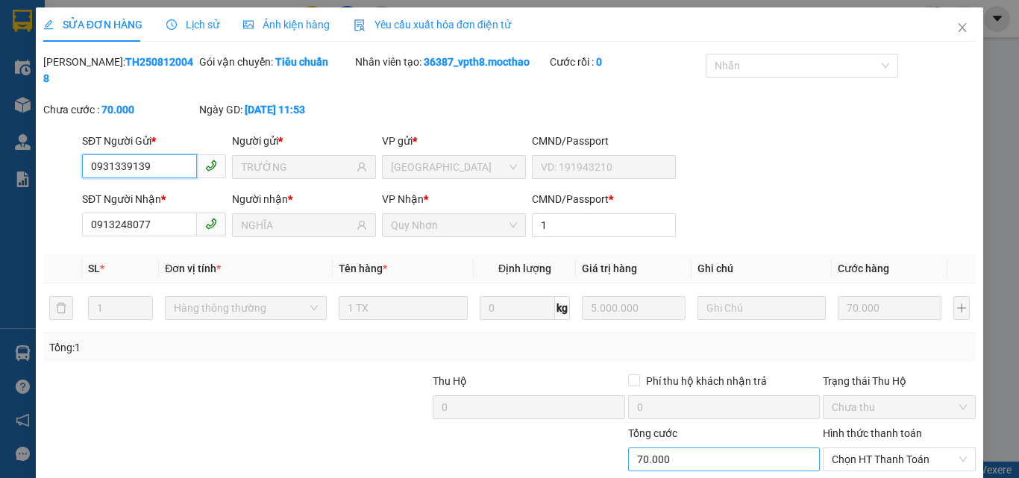
scroll to position [77, 0]
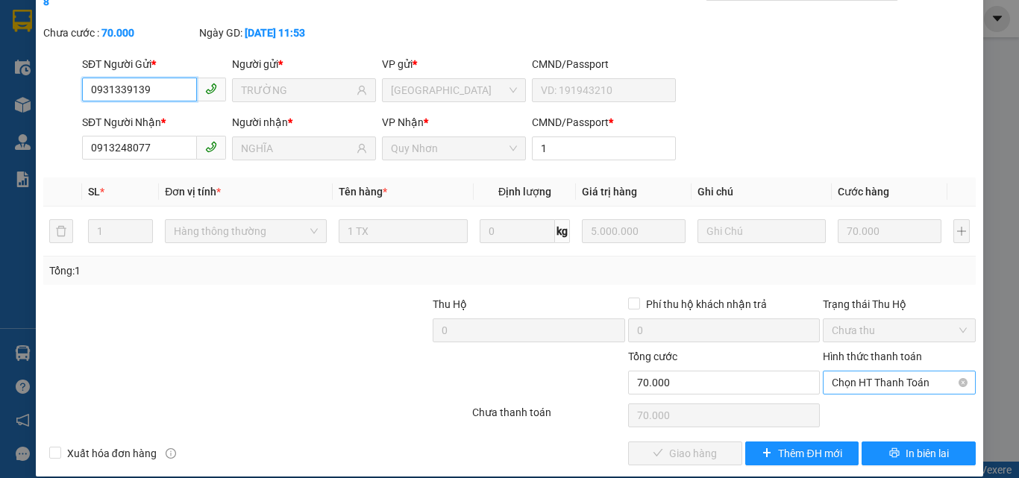
click at [838, 371] on span "Chọn HT Thanh Toán" at bounding box center [899, 382] width 135 height 22
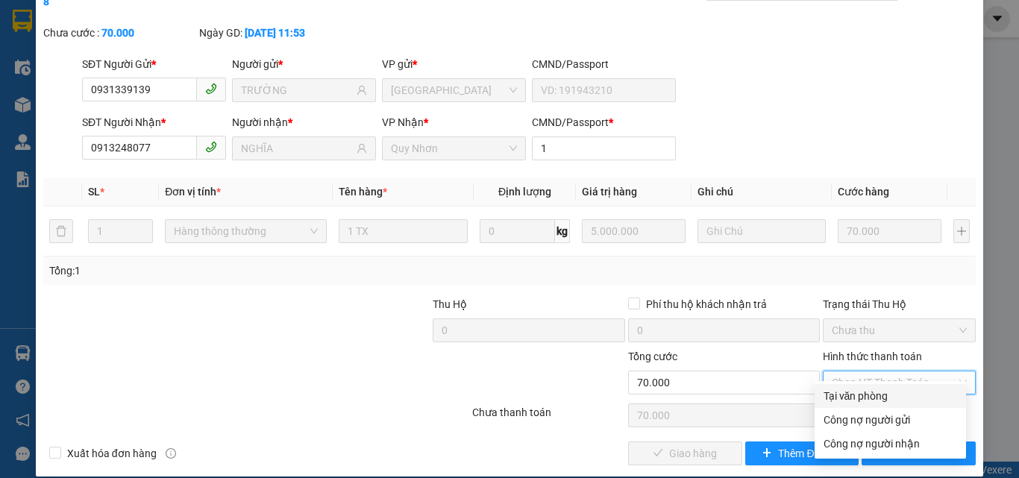
drag, startPoint x: 840, startPoint y: 393, endPoint x: 762, endPoint y: 409, distance: 79.1
click at [839, 394] on div "Tại văn phòng" at bounding box center [890, 396] width 134 height 16
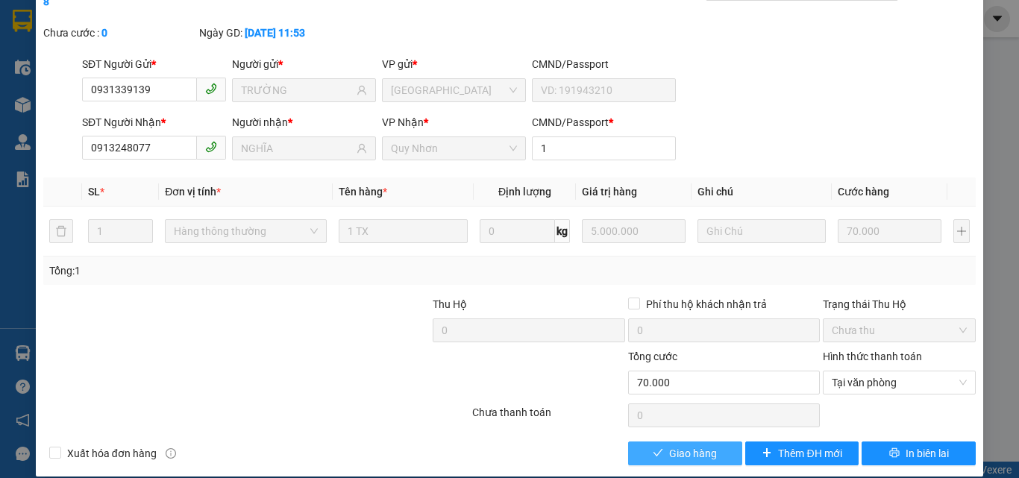
click at [685, 442] on button "Giao hàng" at bounding box center [685, 454] width 114 height 24
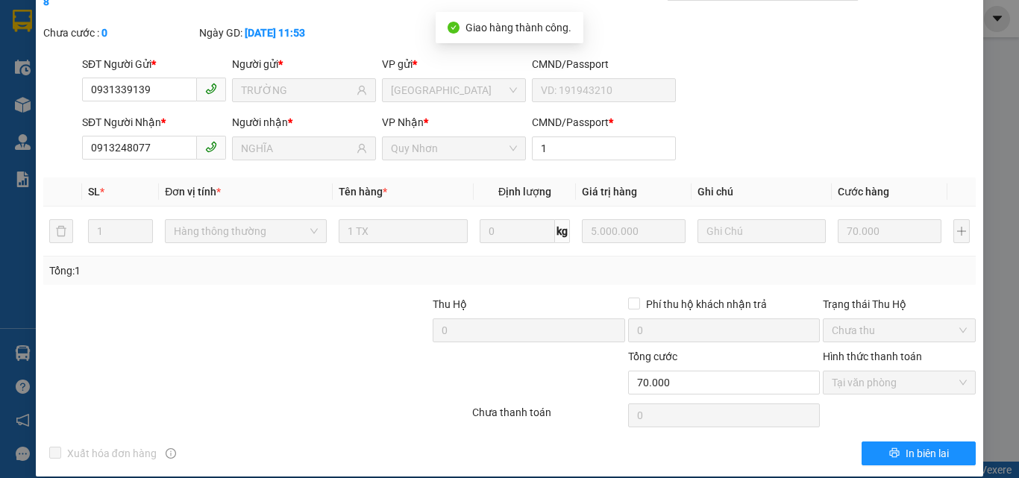
scroll to position [0, 0]
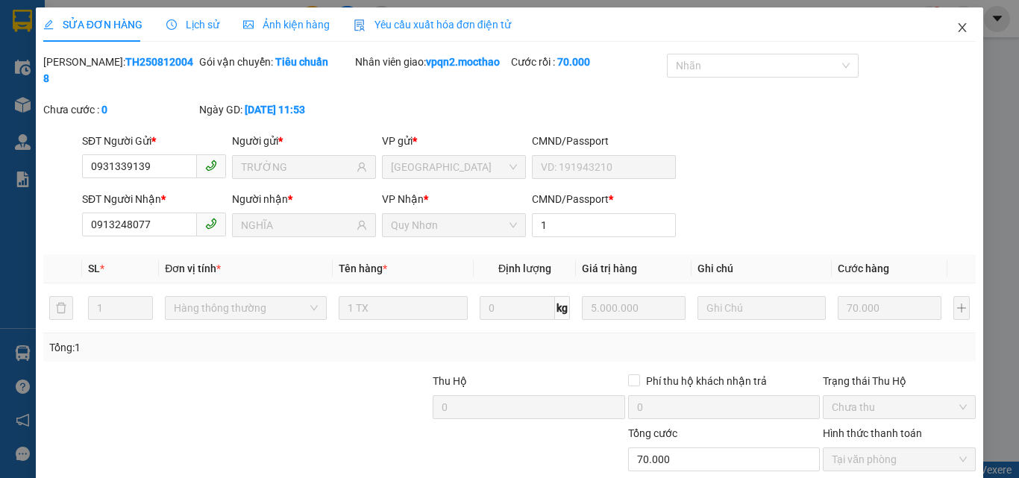
click at [956, 27] on icon "close" at bounding box center [962, 28] width 12 height 12
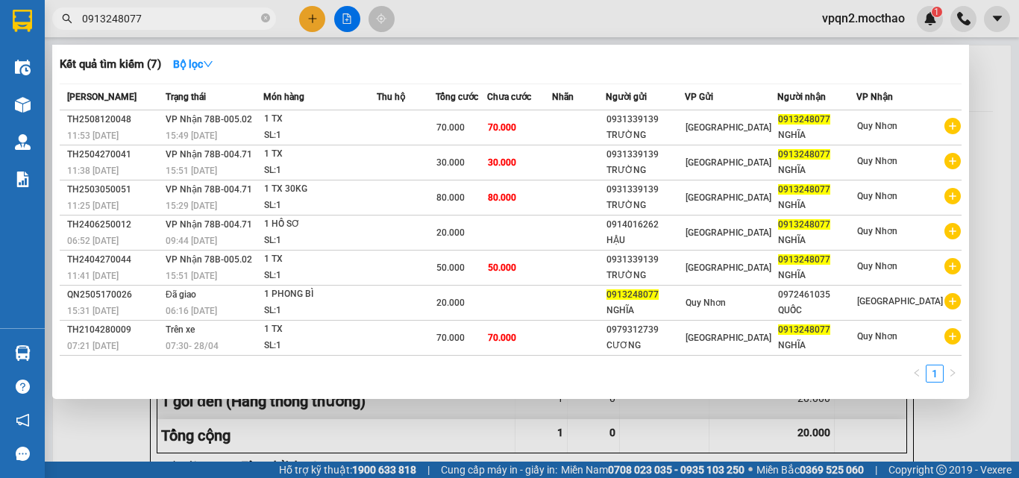
drag, startPoint x: 130, startPoint y: 21, endPoint x: 189, endPoint y: 35, distance: 60.6
click at [189, 32] on div "Kết quả tìm kiếm ( 7 ) Bộ lọc Mã ĐH Trạng thái Món hàng Thu hộ Tổng cước Chưa c…" at bounding box center [145, 19] width 291 height 26
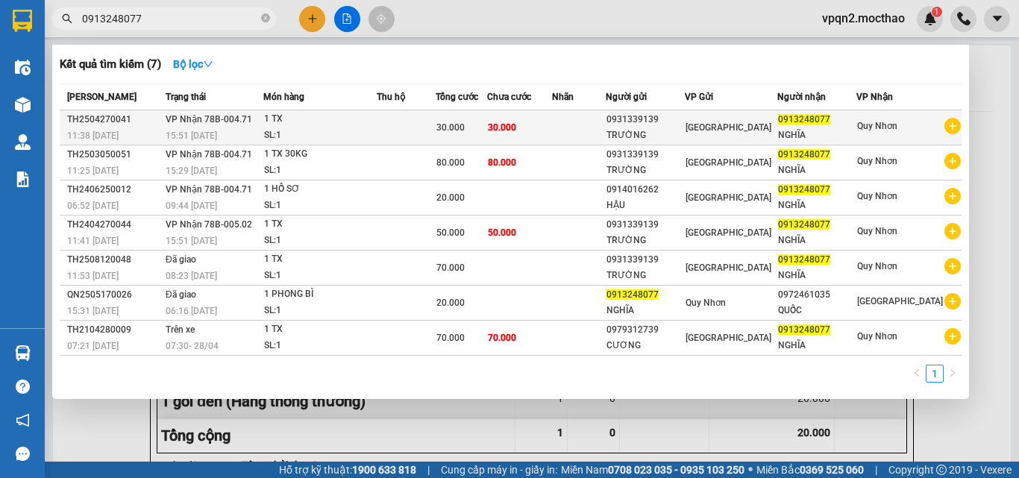
click at [486, 122] on div "30.000" at bounding box center [461, 127] width 50 height 16
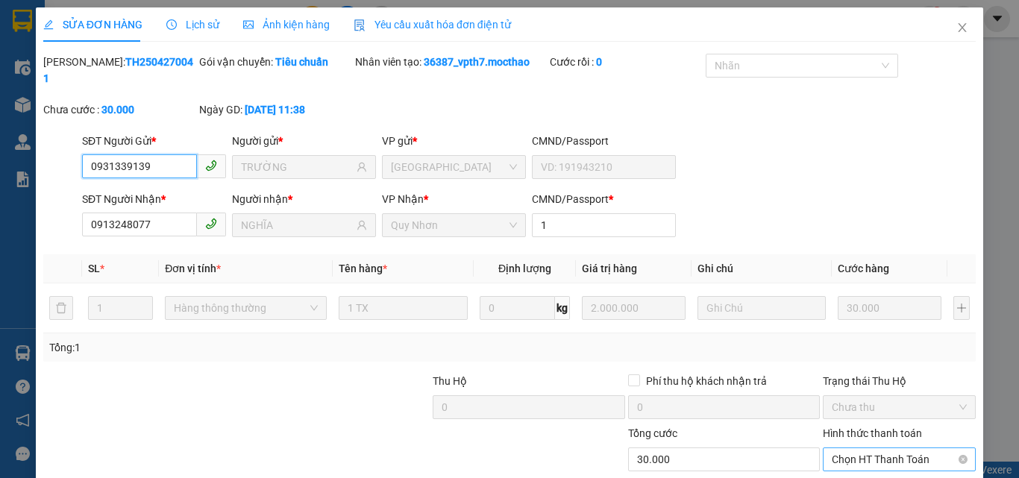
scroll to position [77, 0]
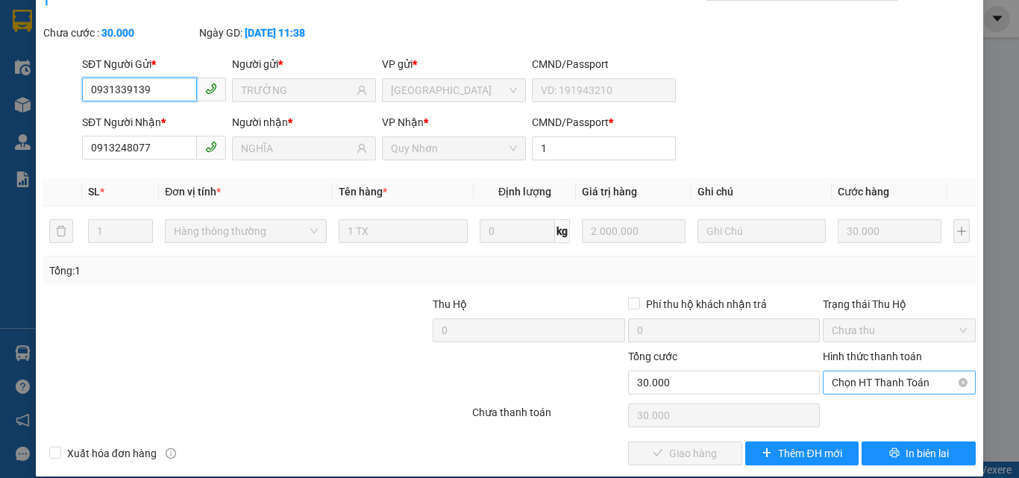
click at [876, 371] on span "Chọn HT Thanh Toán" at bounding box center [899, 382] width 135 height 22
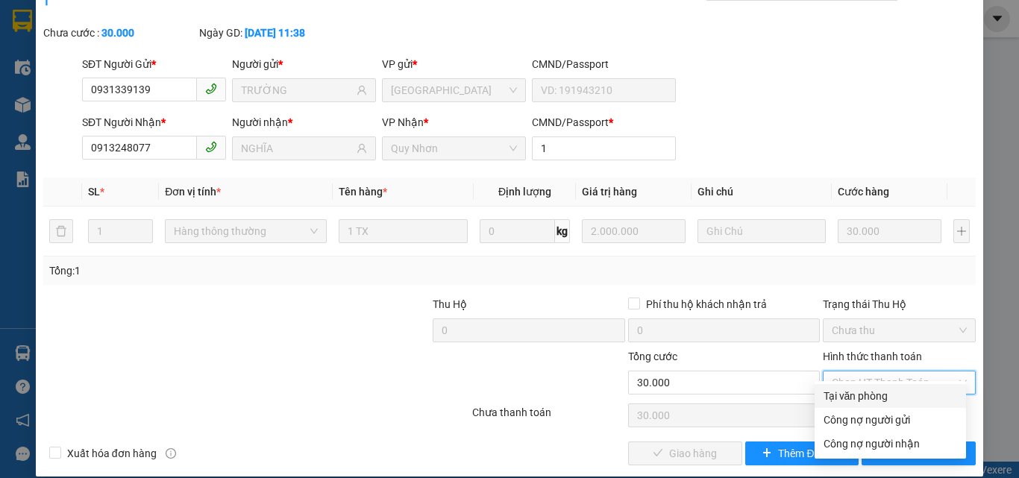
drag, startPoint x: 870, startPoint y: 392, endPoint x: 794, endPoint y: 427, distance: 83.5
click at [870, 393] on div "Tại văn phòng" at bounding box center [890, 396] width 134 height 16
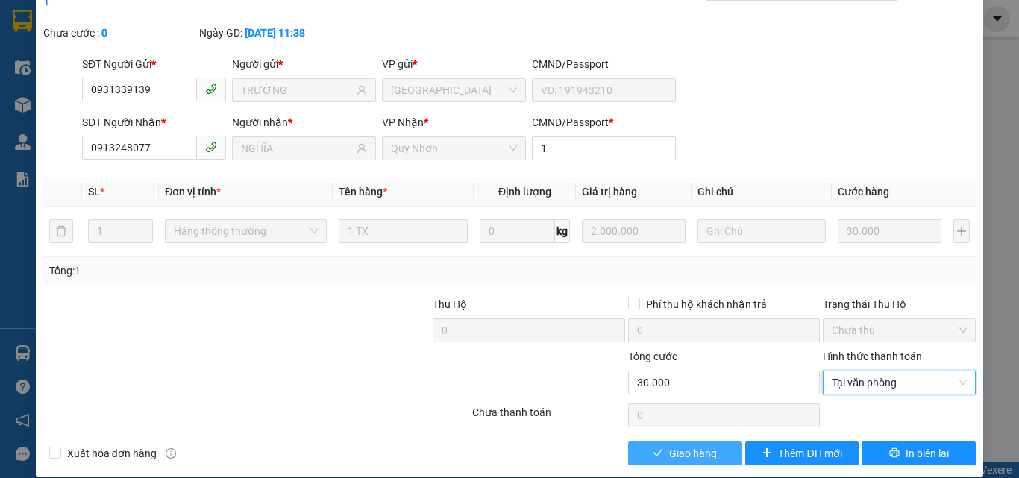
click at [719, 442] on button "Giao hàng" at bounding box center [685, 454] width 114 height 24
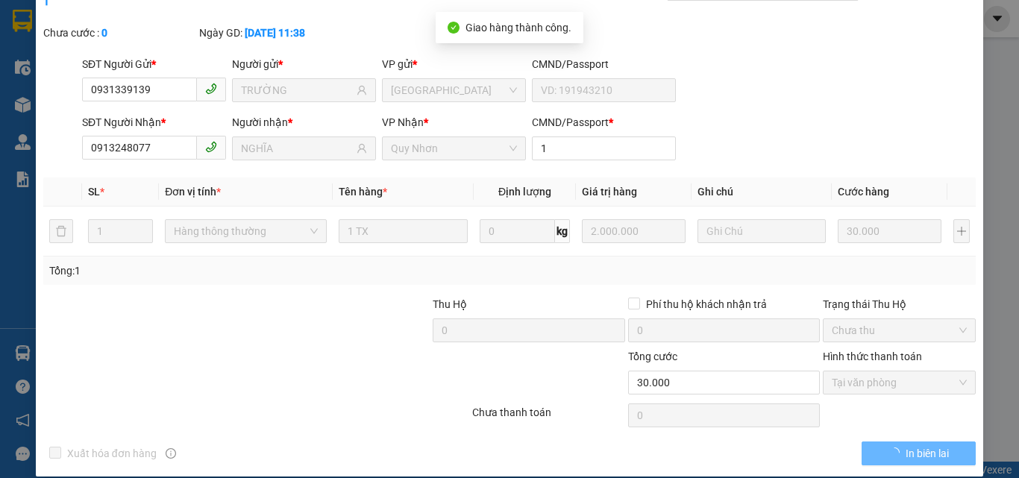
scroll to position [0, 0]
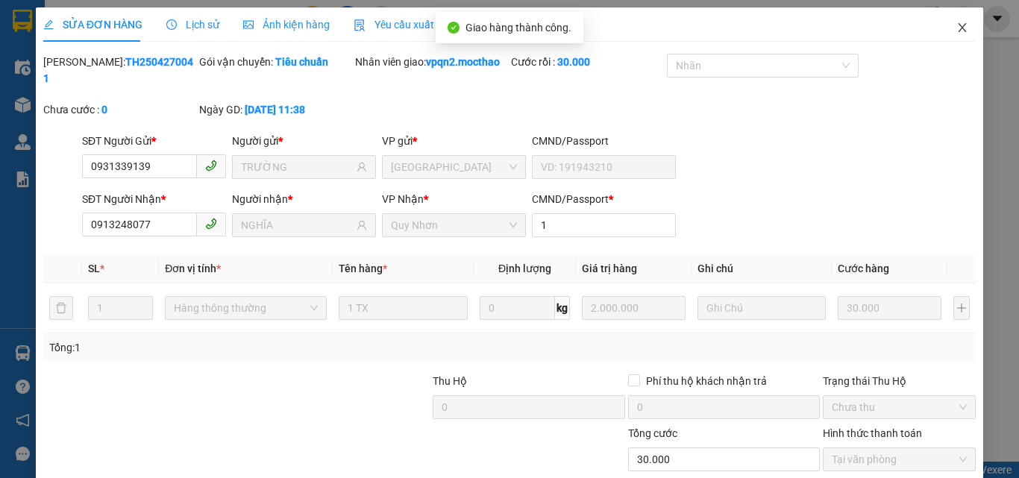
drag, startPoint x: 947, startPoint y: 25, endPoint x: 401, endPoint y: 44, distance: 546.3
click at [956, 25] on icon "close" at bounding box center [962, 28] width 12 height 12
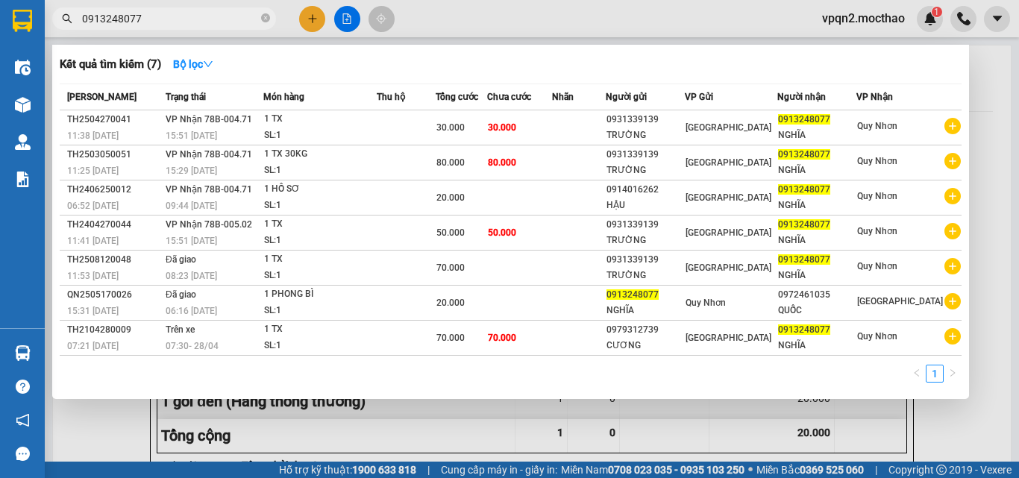
drag, startPoint x: 131, startPoint y: 22, endPoint x: 173, endPoint y: 22, distance: 42.5
click at [173, 22] on input "0913248077" at bounding box center [170, 18] width 176 height 16
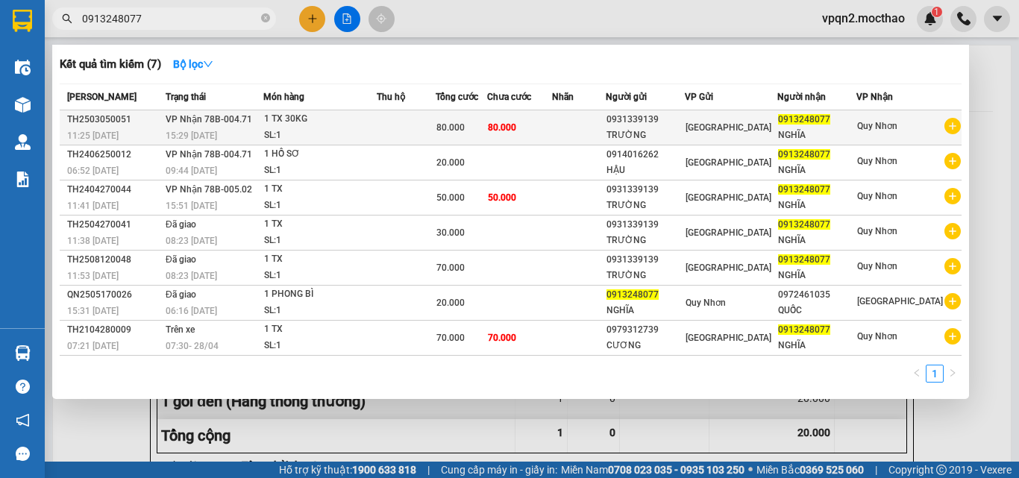
click at [516, 127] on span "80.000" at bounding box center [502, 127] width 28 height 10
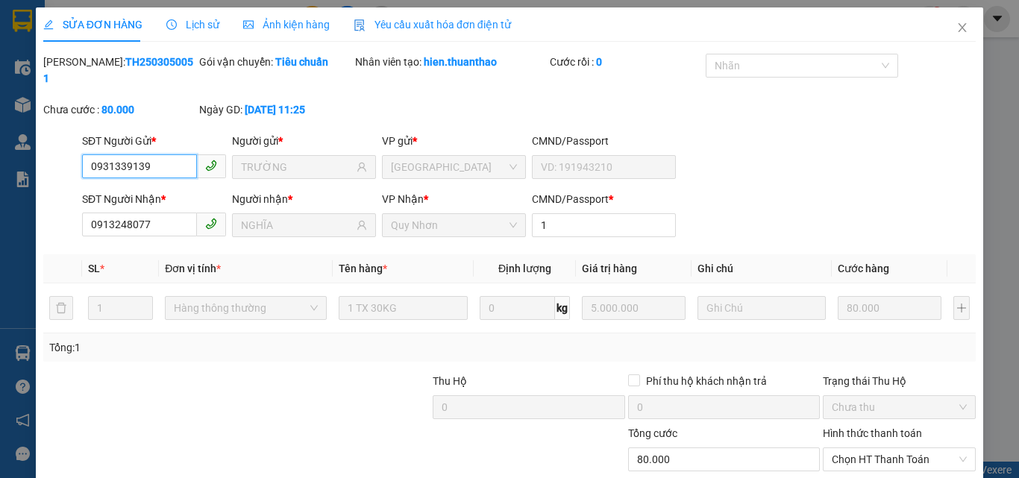
scroll to position [1, 0]
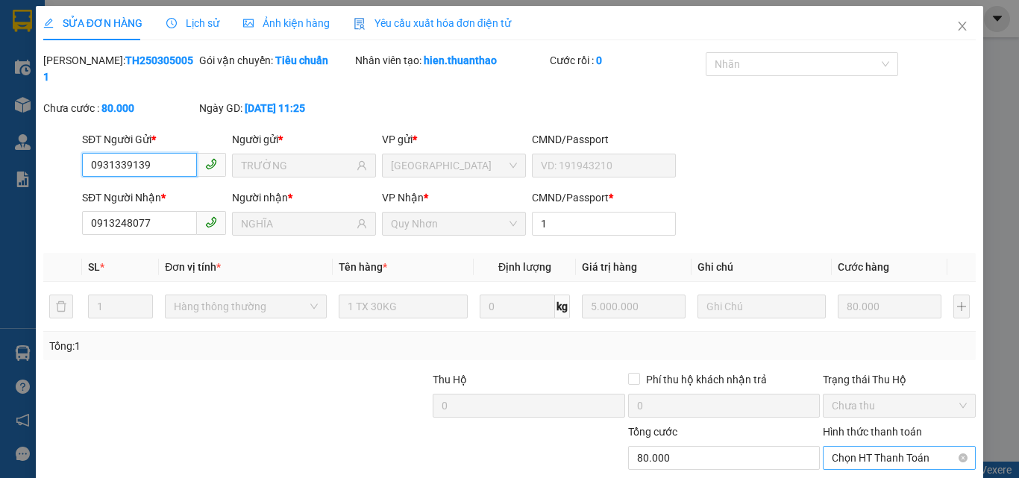
click at [858, 447] on span "Chọn HT Thanh Toán" at bounding box center [899, 458] width 135 height 22
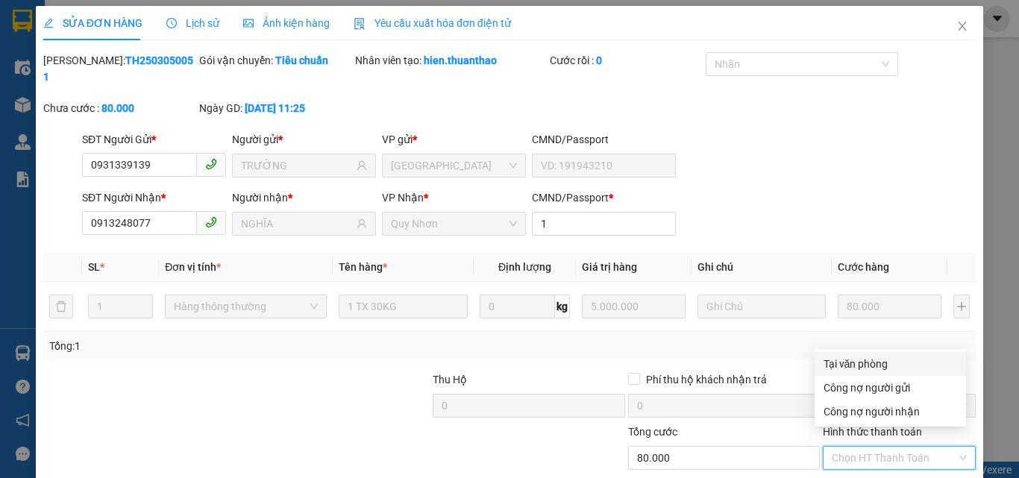
click at [858, 364] on div "Tại văn phòng" at bounding box center [890, 364] width 134 height 16
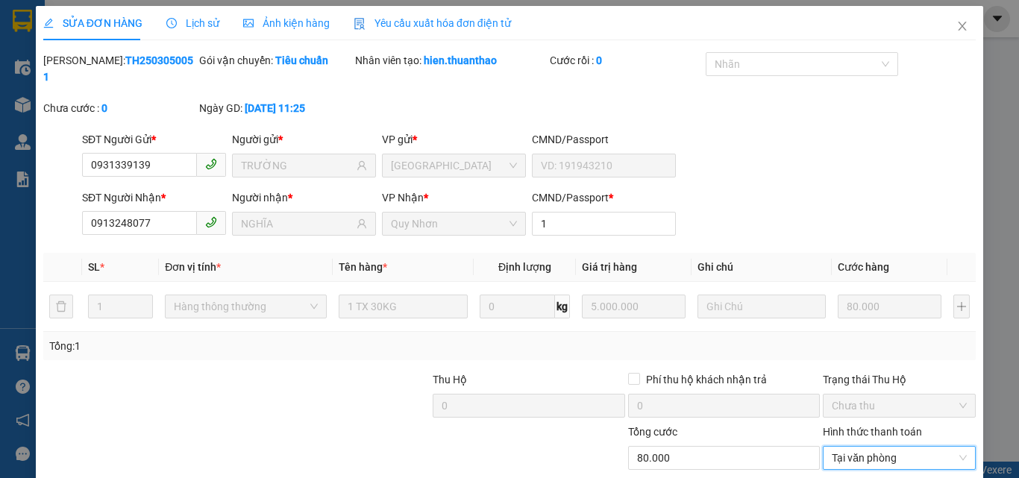
scroll to position [77, 0]
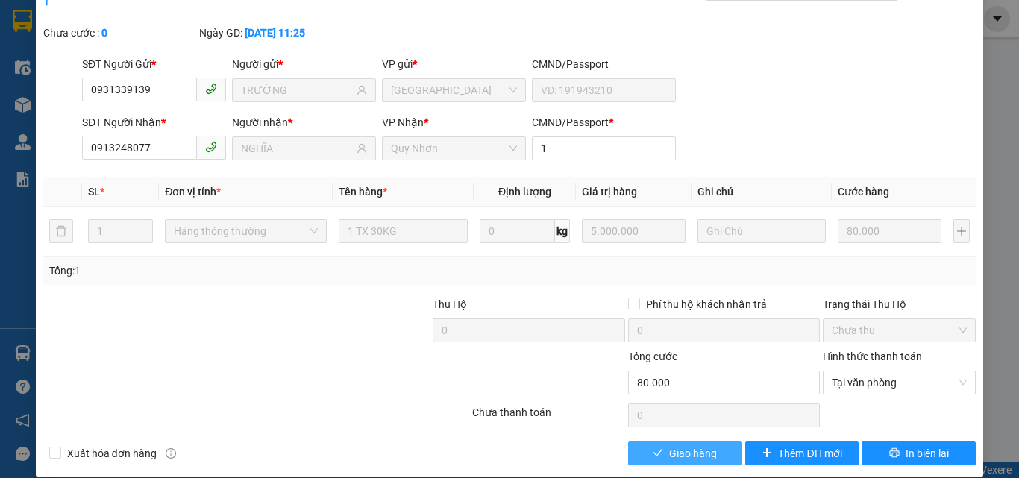
click at [711, 442] on button "Giao hàng" at bounding box center [685, 454] width 114 height 24
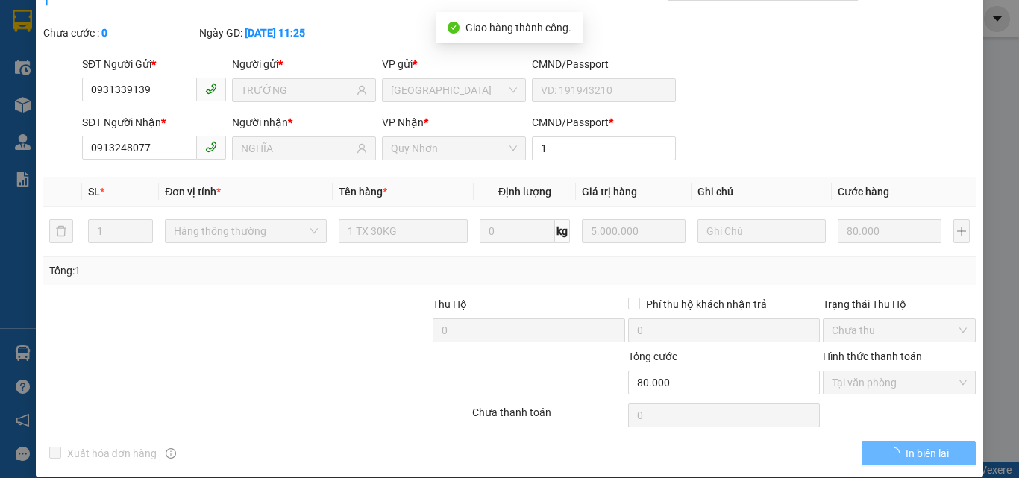
scroll to position [0, 0]
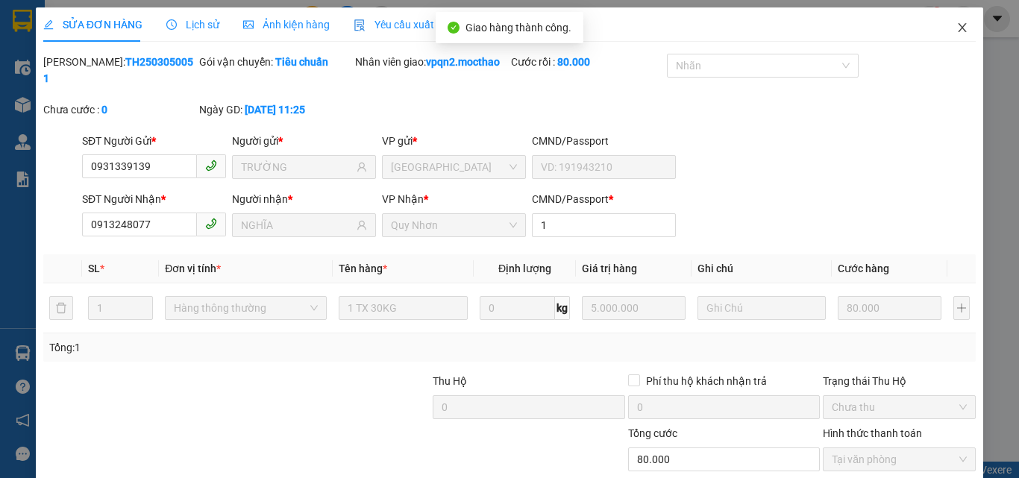
drag, startPoint x: 955, startPoint y: 24, endPoint x: 397, endPoint y: 37, distance: 558.8
click at [956, 25] on icon "close" at bounding box center [962, 28] width 12 height 12
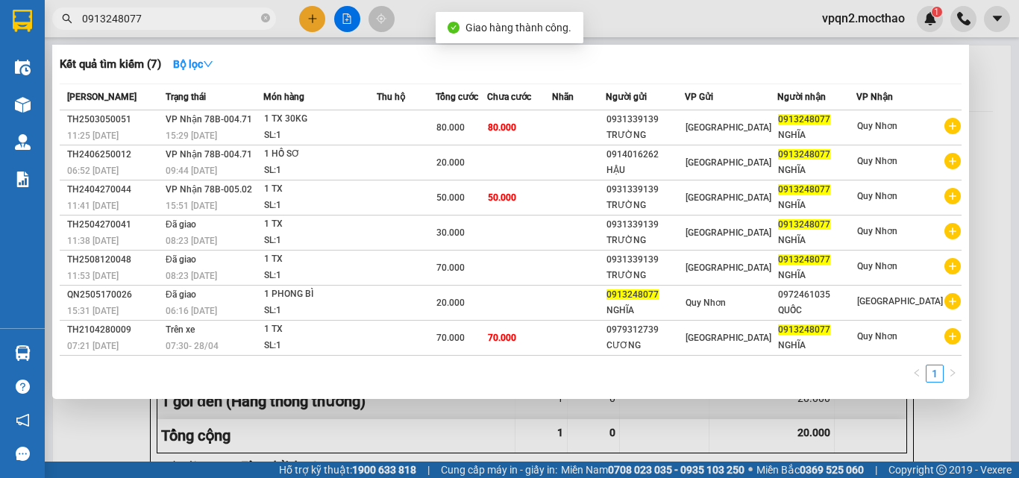
drag, startPoint x: 128, startPoint y: 20, endPoint x: 205, endPoint y: 29, distance: 77.3
click at [205, 29] on span "0913248077" at bounding box center [164, 18] width 224 height 22
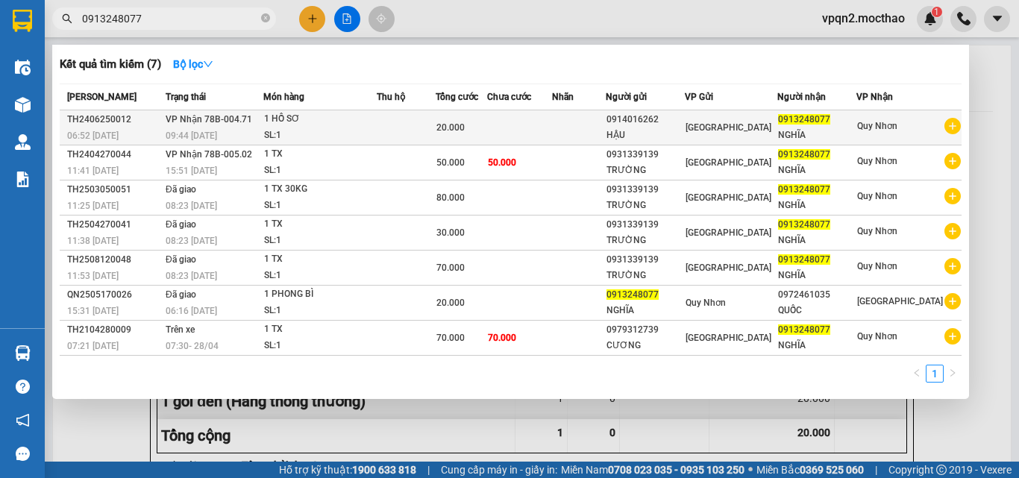
click at [486, 129] on div "20.000" at bounding box center [461, 127] width 50 height 16
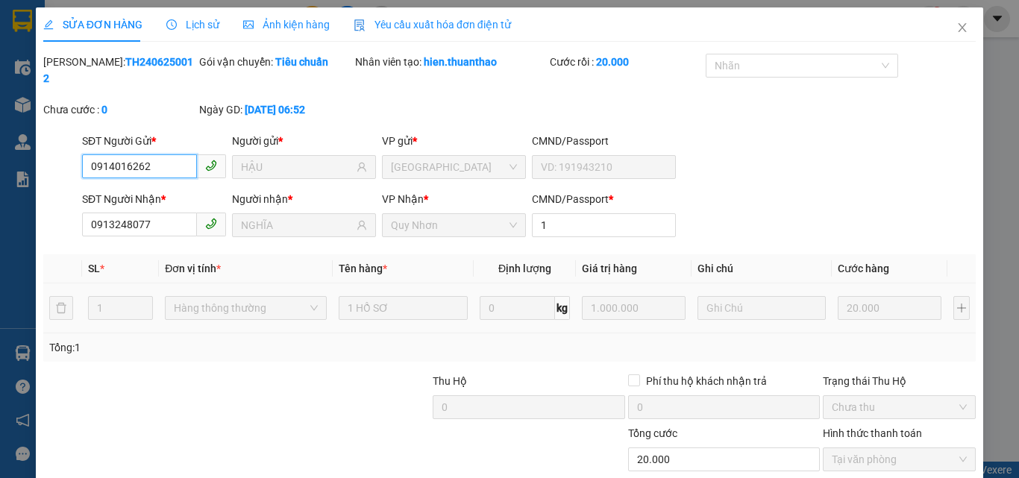
scroll to position [77, 0]
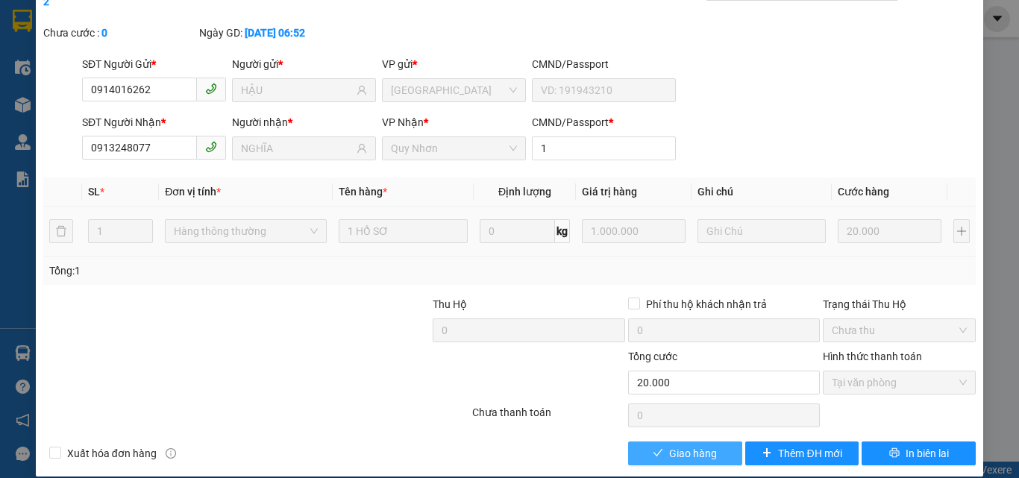
drag, startPoint x: 668, startPoint y: 432, endPoint x: 676, endPoint y: 427, distance: 9.1
click at [669, 445] on span "Giao hàng" at bounding box center [693, 453] width 48 height 16
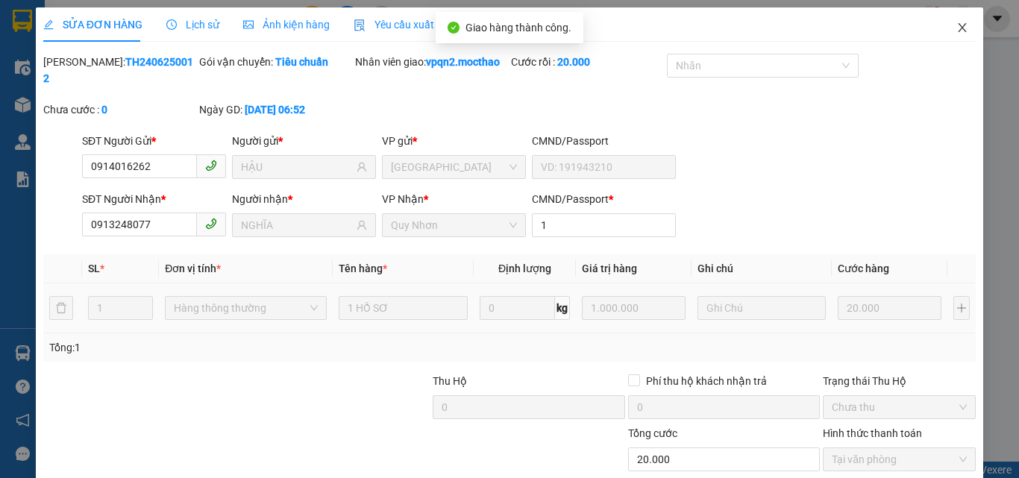
drag, startPoint x: 0, startPoint y: 0, endPoint x: 928, endPoint y: 24, distance: 928.2
click at [956, 24] on icon "close" at bounding box center [962, 28] width 12 height 12
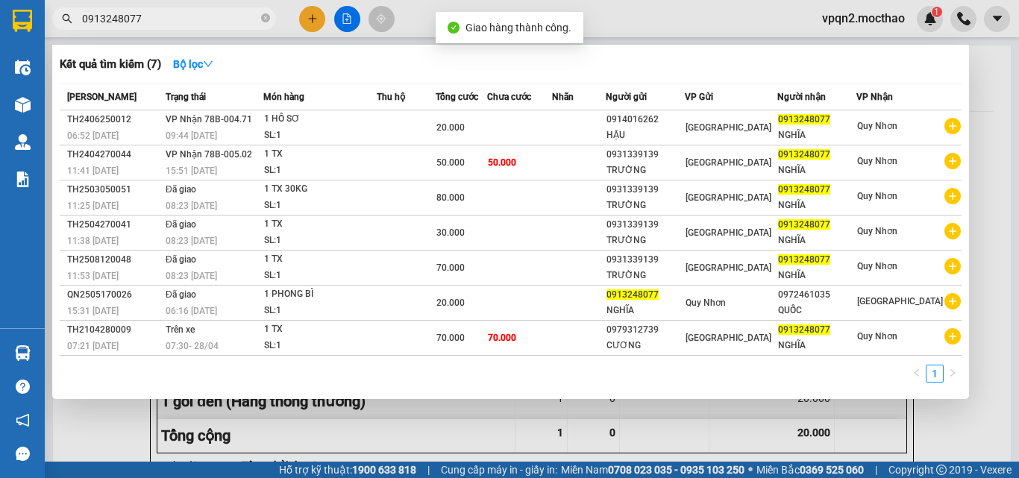
drag, startPoint x: 128, startPoint y: 19, endPoint x: 194, endPoint y: 24, distance: 65.8
click at [194, 24] on input "0913248077" at bounding box center [170, 18] width 176 height 16
type input "0913248077"
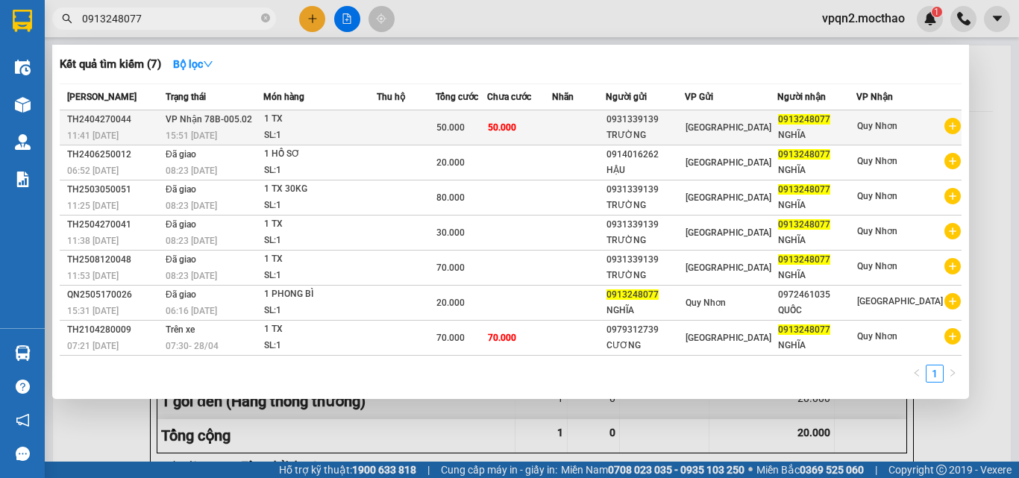
click at [486, 128] on div "50.000" at bounding box center [461, 127] width 50 height 16
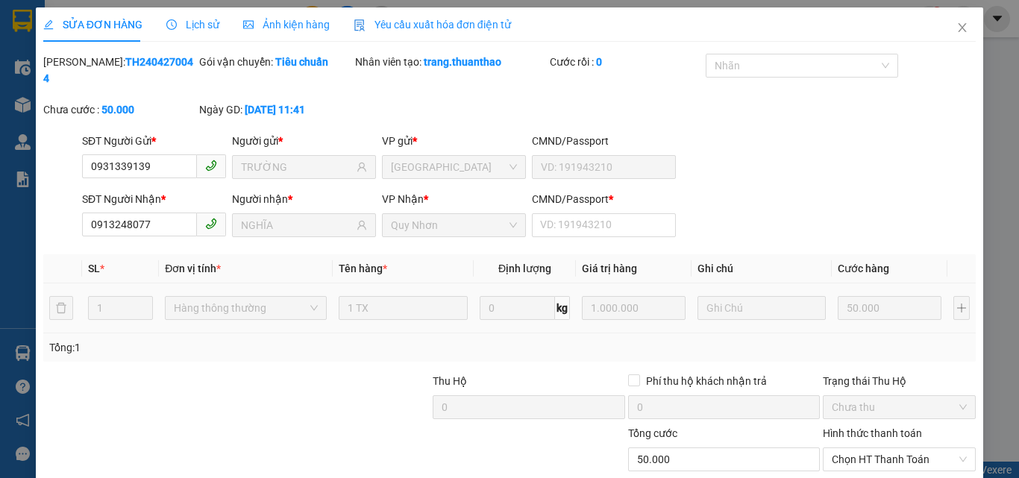
type input "0931339139"
type input "TRƯỜNG"
type input "0913248077"
type input "NGHĨA"
type input "50.000"
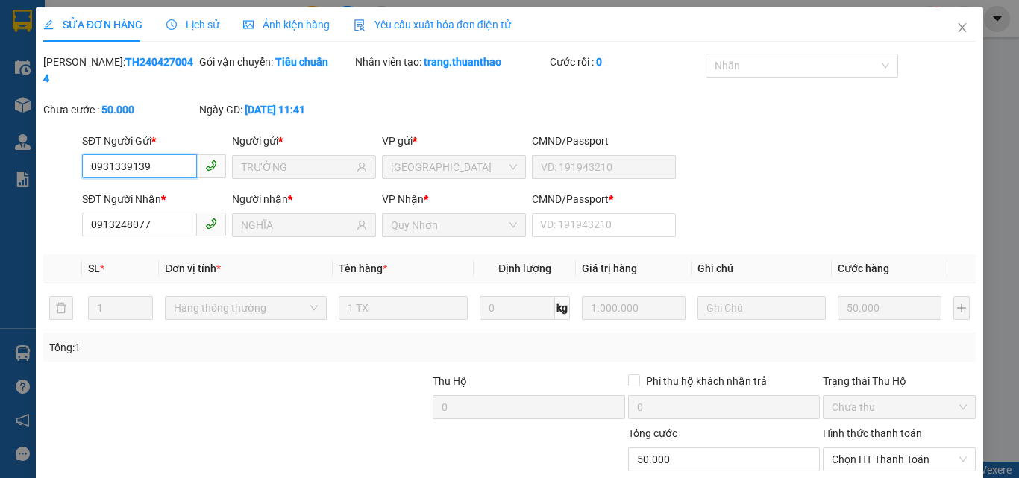
scroll to position [77, 0]
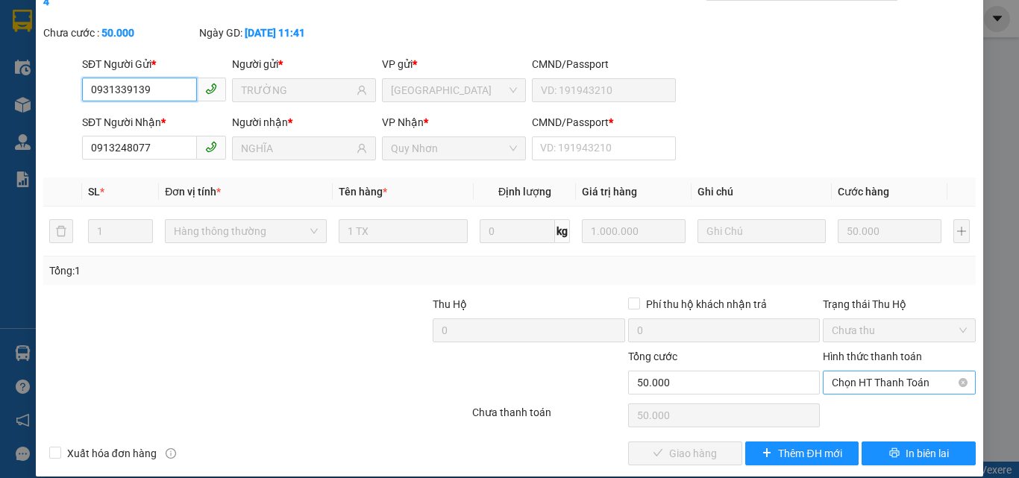
click at [853, 371] on span "Chọn HT Thanh Toán" at bounding box center [899, 382] width 135 height 22
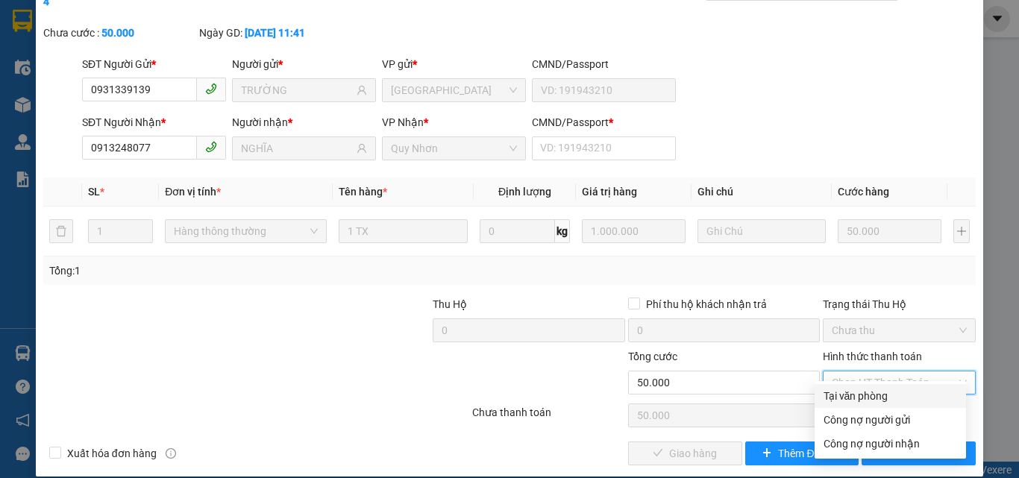
drag, startPoint x: 846, startPoint y: 395, endPoint x: 773, endPoint y: 418, distance: 76.9
click at [844, 395] on div "Tại văn phòng" at bounding box center [890, 396] width 134 height 16
type input "0"
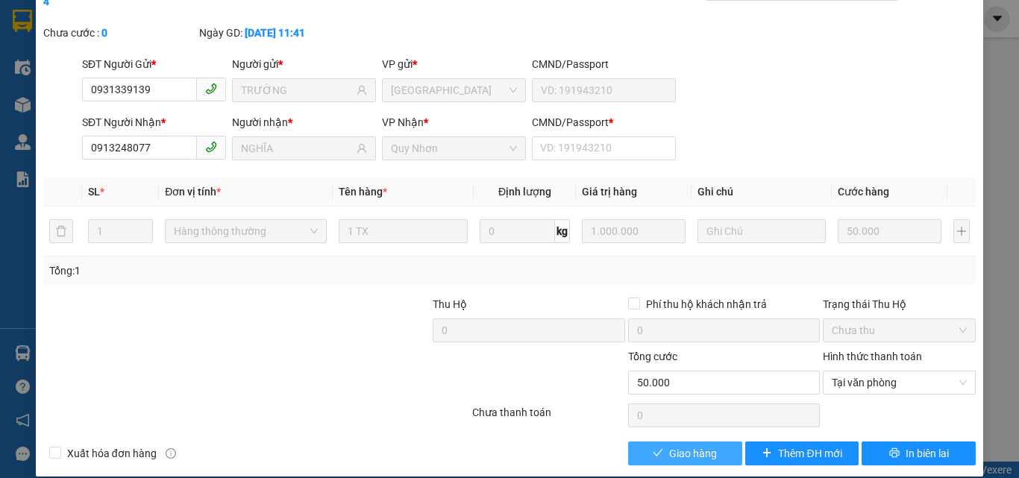
click at [680, 445] on span "Giao hàng" at bounding box center [693, 453] width 48 height 16
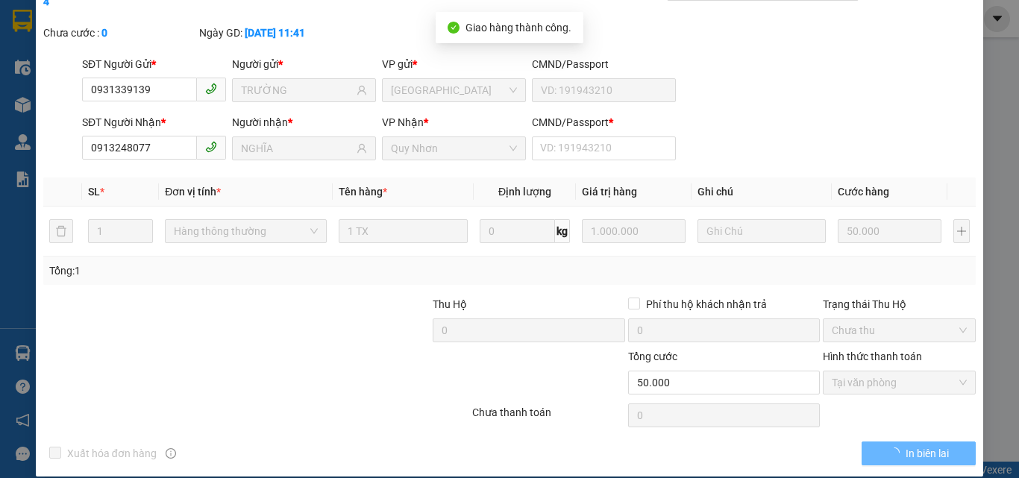
scroll to position [0, 0]
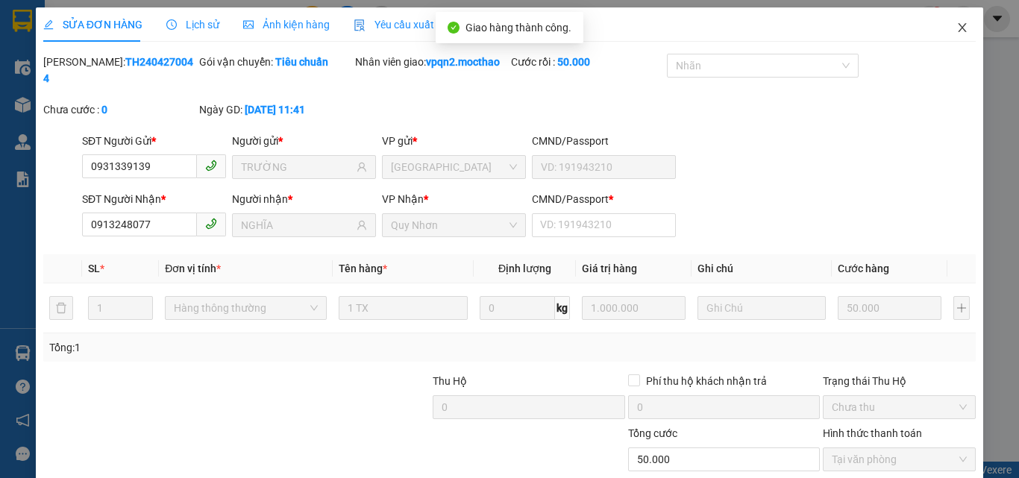
click at [949, 21] on span "Close" at bounding box center [962, 28] width 42 height 42
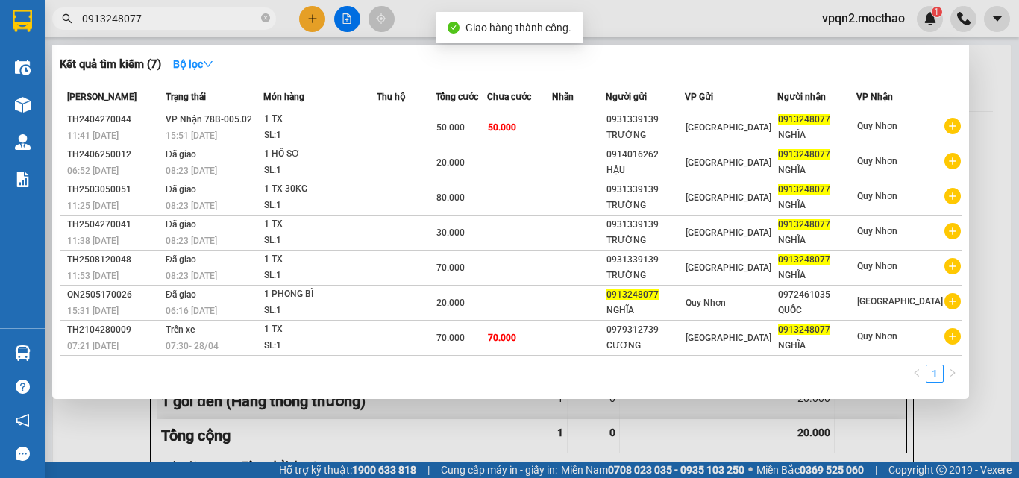
drag, startPoint x: 166, startPoint y: 25, endPoint x: 197, endPoint y: 26, distance: 31.4
click at [197, 26] on input "0913248077" at bounding box center [170, 18] width 176 height 16
type input "0913248077"
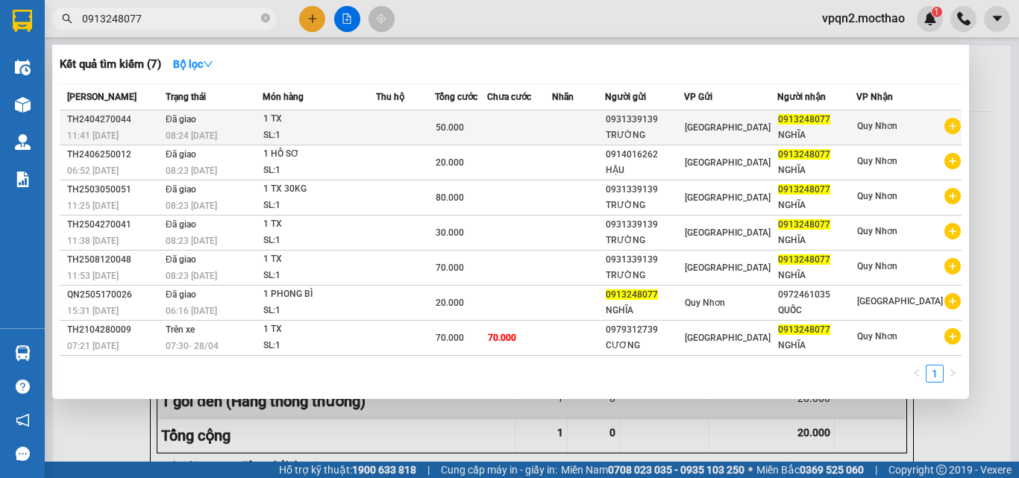
click at [461, 128] on span "50.000" at bounding box center [450, 127] width 28 height 10
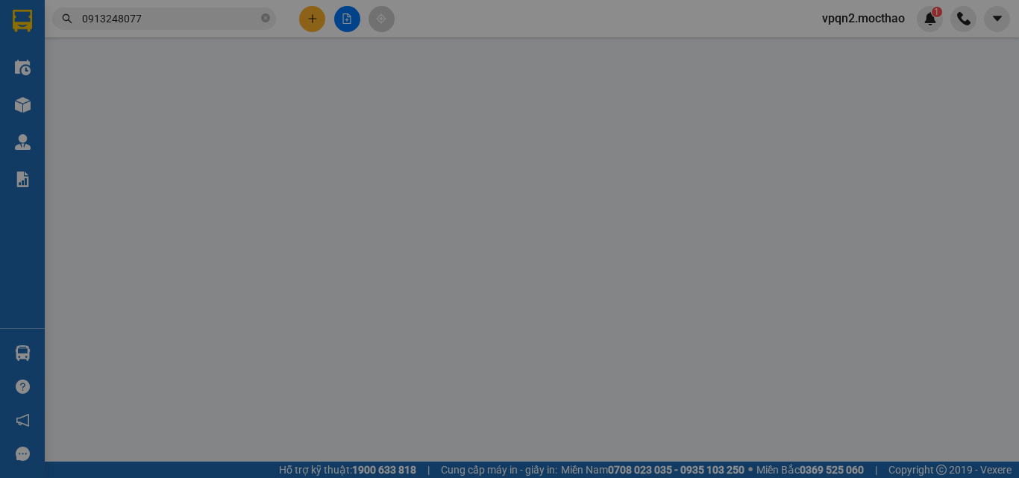
type input "0931339139"
type input "TRƯỜNG"
type input "0913248077"
type input "NGHĨA"
type input "50.000"
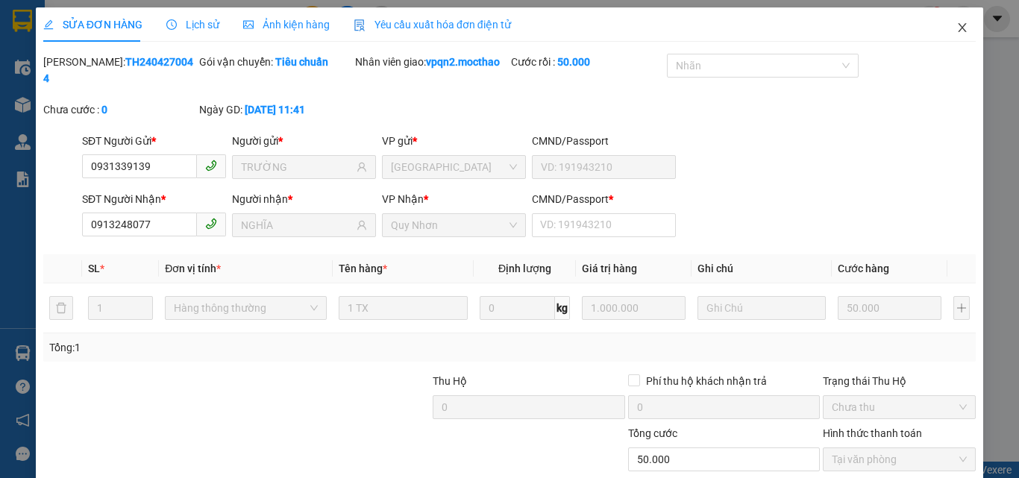
click at [956, 27] on icon "close" at bounding box center [962, 28] width 12 height 12
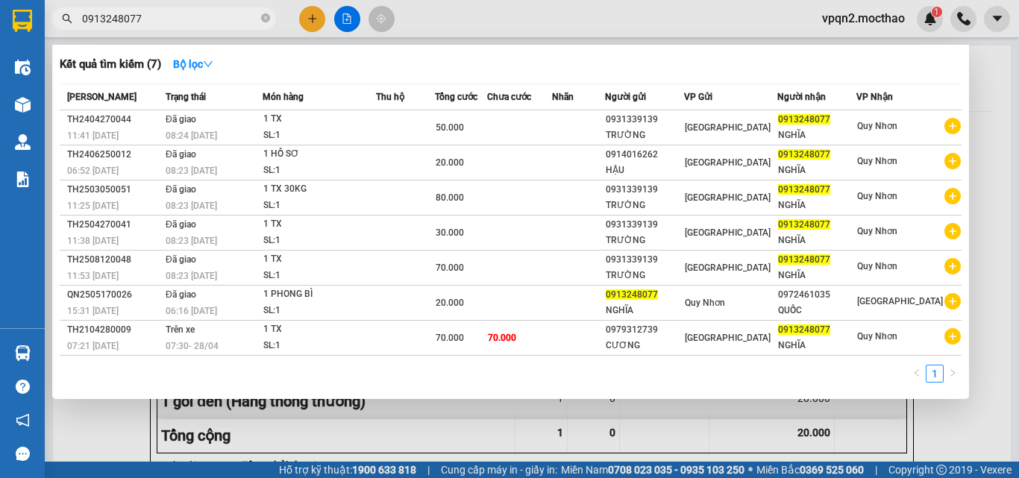
drag, startPoint x: 128, startPoint y: 20, endPoint x: 172, endPoint y: 27, distance: 43.8
click at [172, 27] on span "0913248077" at bounding box center [164, 18] width 224 height 22
drag, startPoint x: 116, startPoint y: 27, endPoint x: 39, endPoint y: 34, distance: 77.9
click at [39, 34] on section "Kết quả tìm kiếm ( 7 ) Bộ lọc Mã ĐH Trạng thái Món hàng Thu hộ Tổng cước Chưa c…" at bounding box center [509, 239] width 1019 height 478
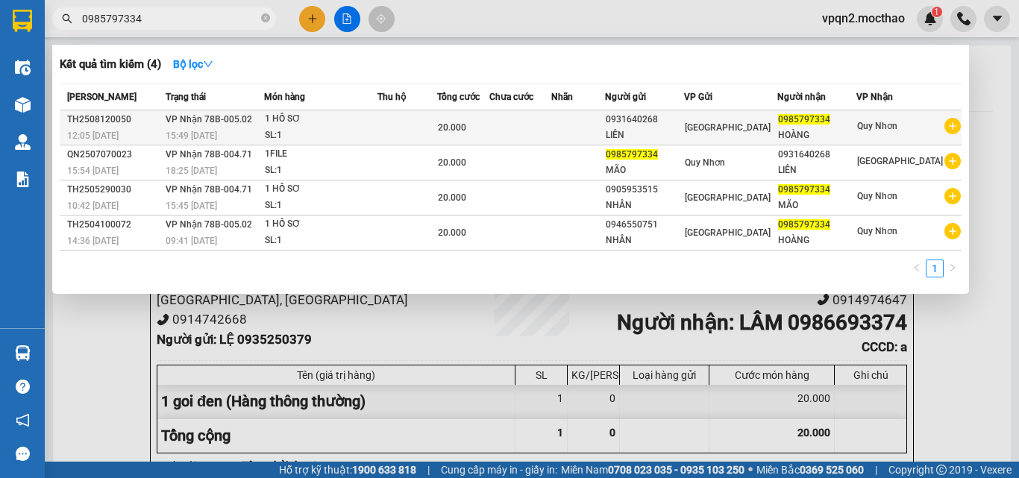
type input "0985797334"
click at [410, 128] on td at bounding box center [407, 127] width 60 height 35
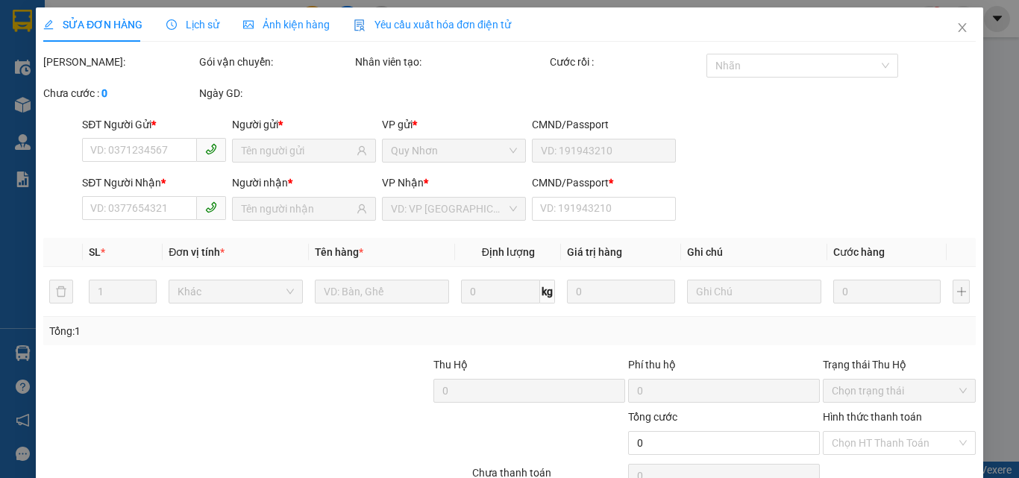
type input "0931640268"
type input "LIÊN"
type input "0985797334"
type input "HOÀNG"
type input "1"
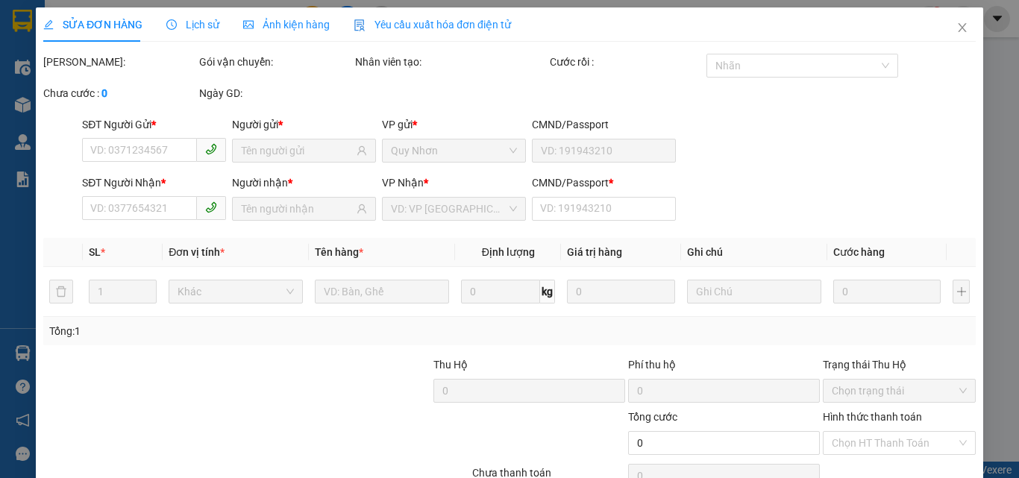
type input "20.000"
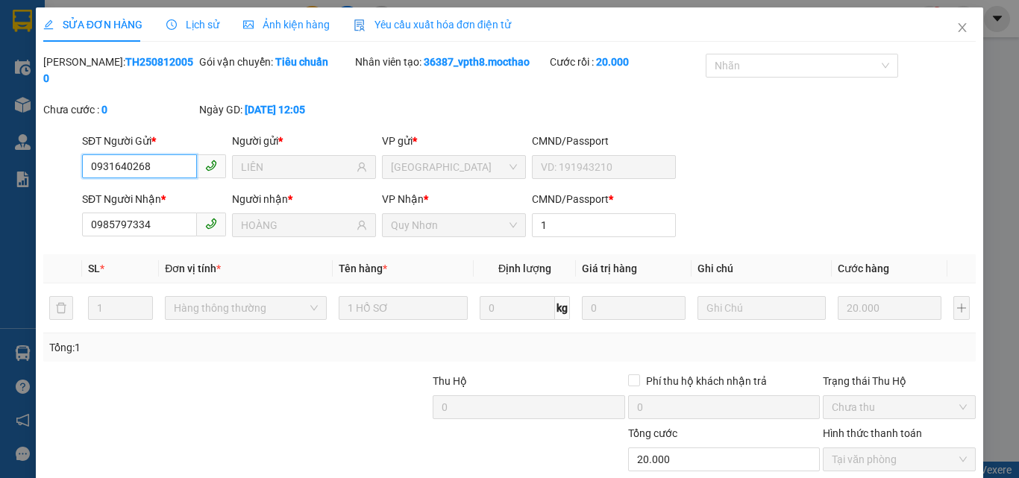
checkbox input "true"
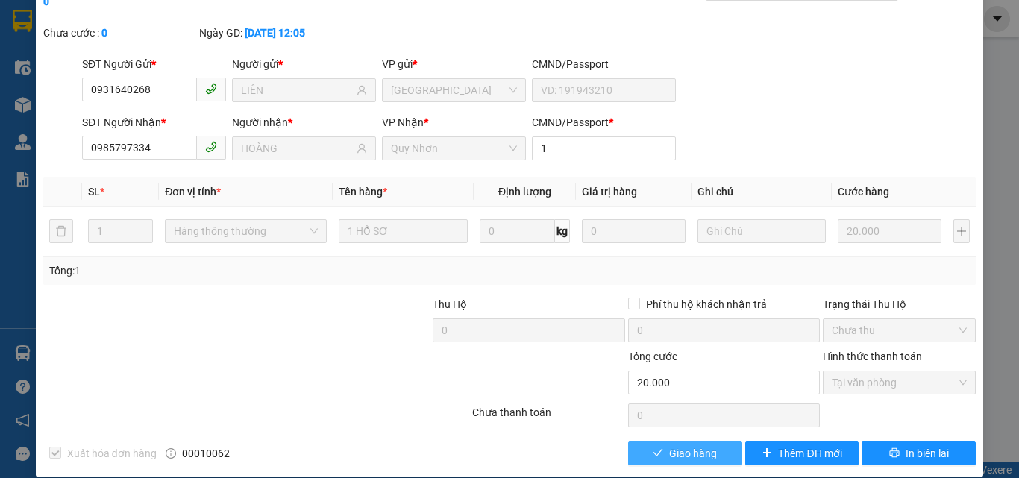
click at [669, 445] on span "Giao hàng" at bounding box center [693, 453] width 48 height 16
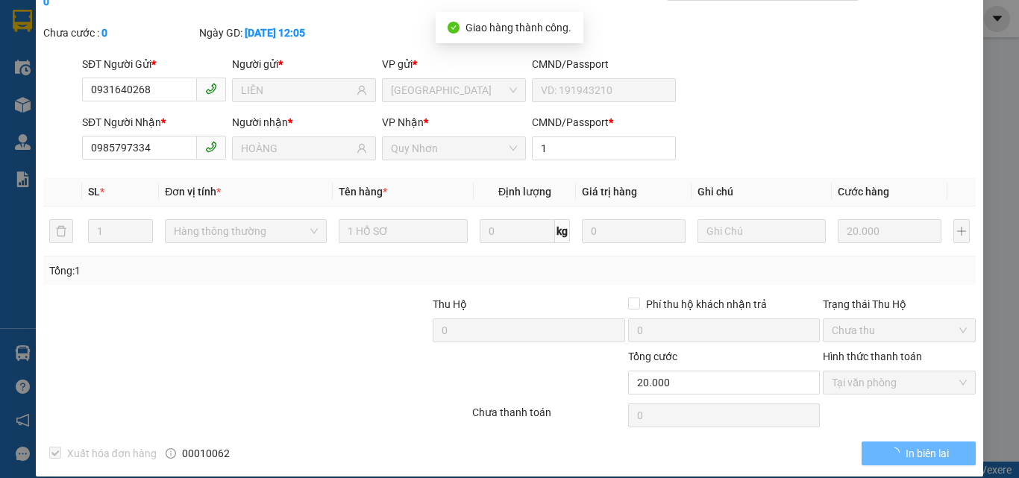
scroll to position [0, 0]
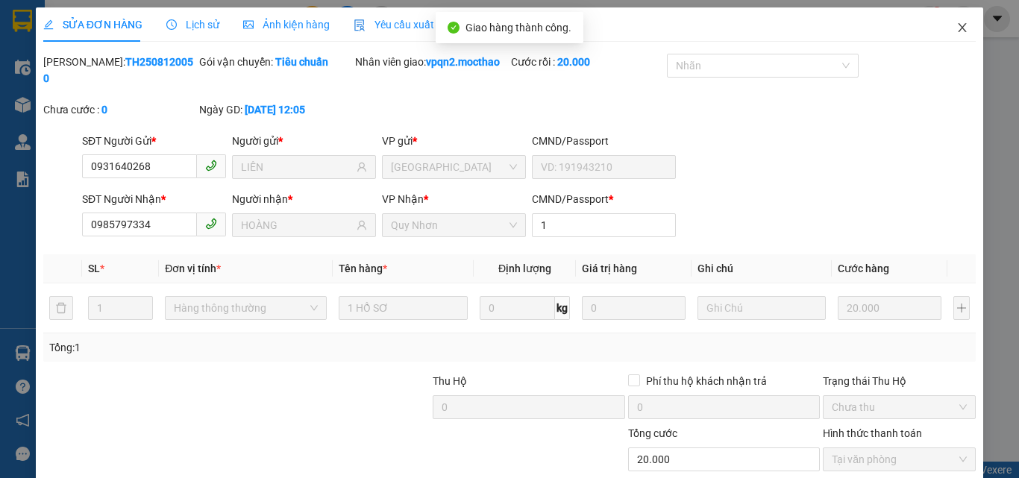
click at [943, 22] on span "Close" at bounding box center [962, 28] width 42 height 42
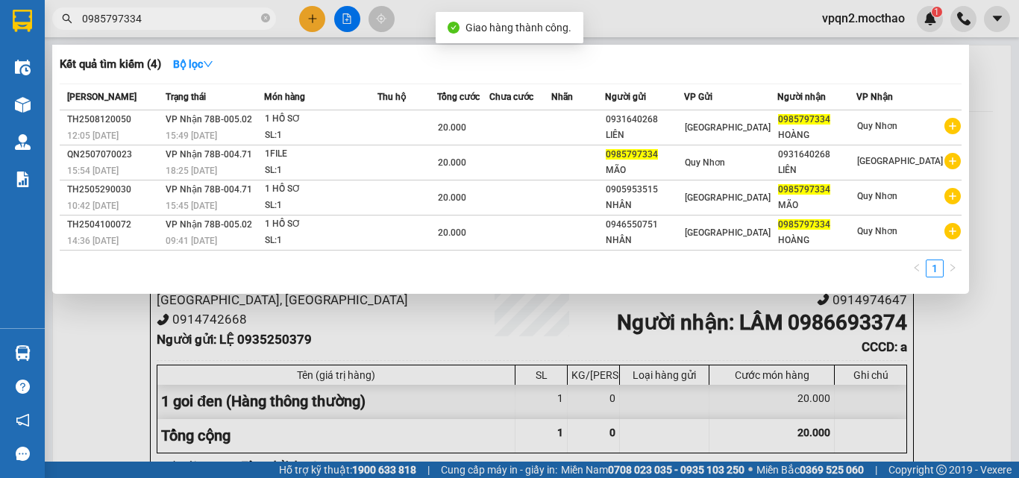
drag, startPoint x: 131, startPoint y: 20, endPoint x: 184, endPoint y: 32, distance: 55.0
click at [195, 31] on div "Kết quả tìm kiếm ( 4 ) Bộ lọc Mã ĐH Trạng thái Món hàng Thu hộ Tổng cước Chưa c…" at bounding box center [145, 19] width 291 height 26
drag, startPoint x: 127, startPoint y: 22, endPoint x: 180, endPoint y: 23, distance: 53.7
click at [180, 23] on input "0985797334" at bounding box center [170, 18] width 176 height 16
type input "0985797334"
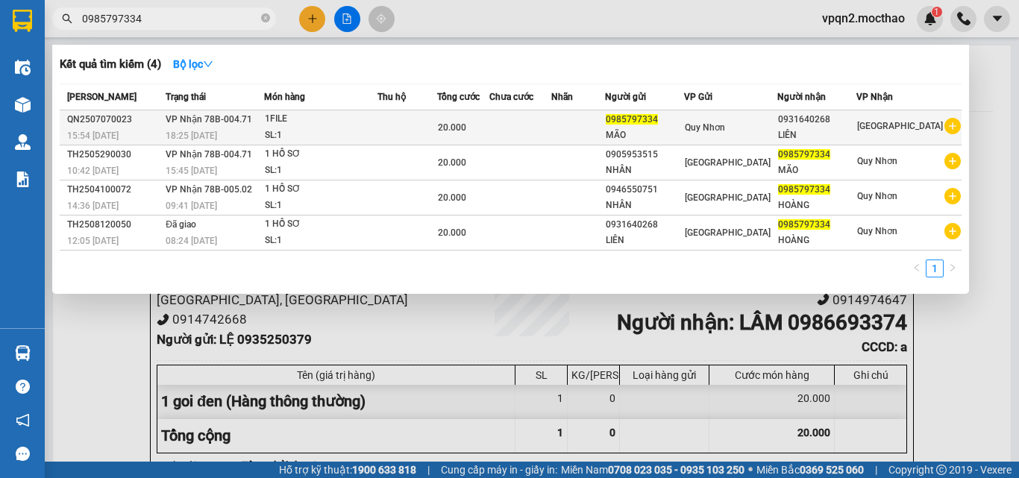
click at [489, 128] on div "20.000" at bounding box center [463, 127] width 51 height 16
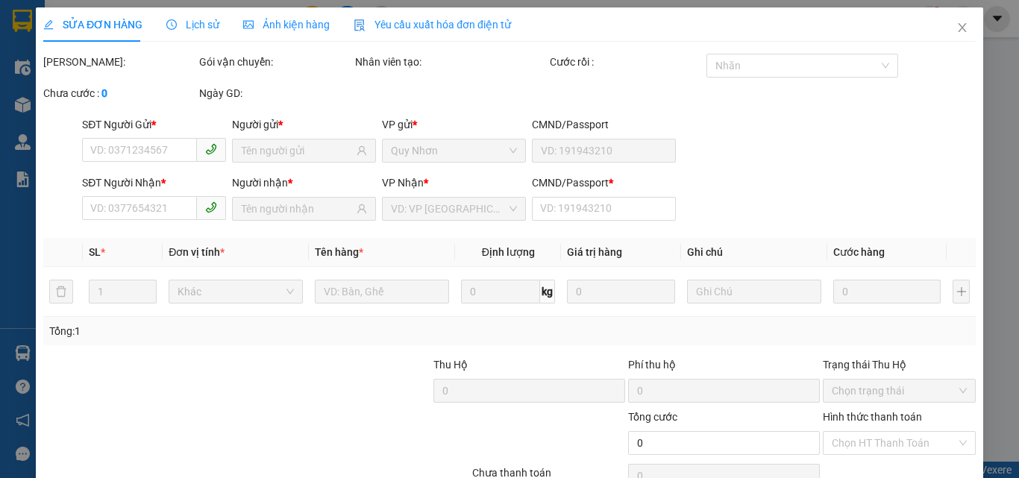
type input "0985797334"
type input "0931640268"
type input "a"
type input "20.000"
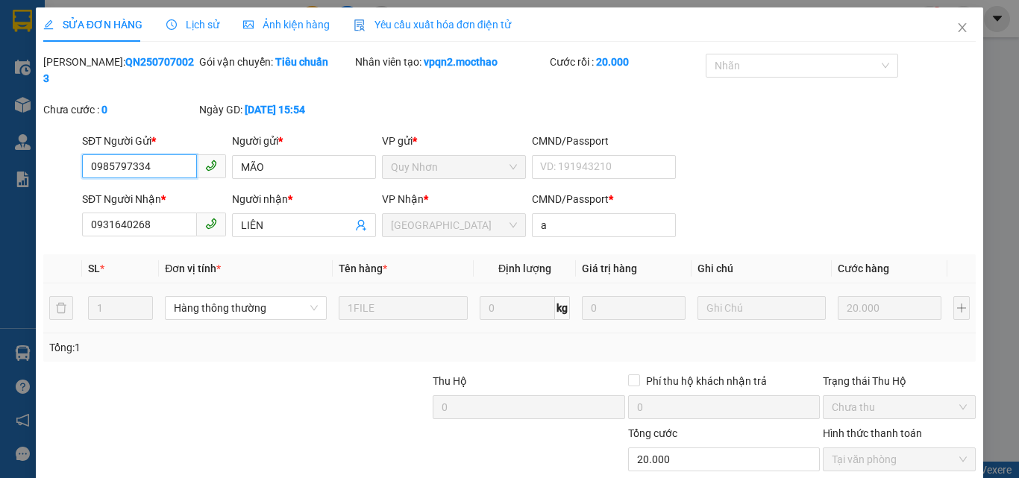
checkbox input "true"
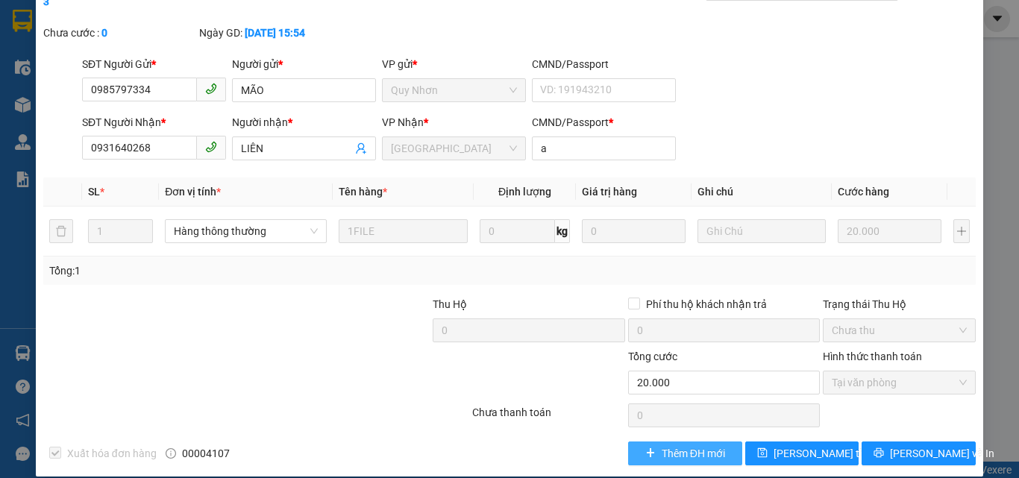
click at [684, 445] on span "Thêm ĐH mới" at bounding box center [693, 453] width 63 height 16
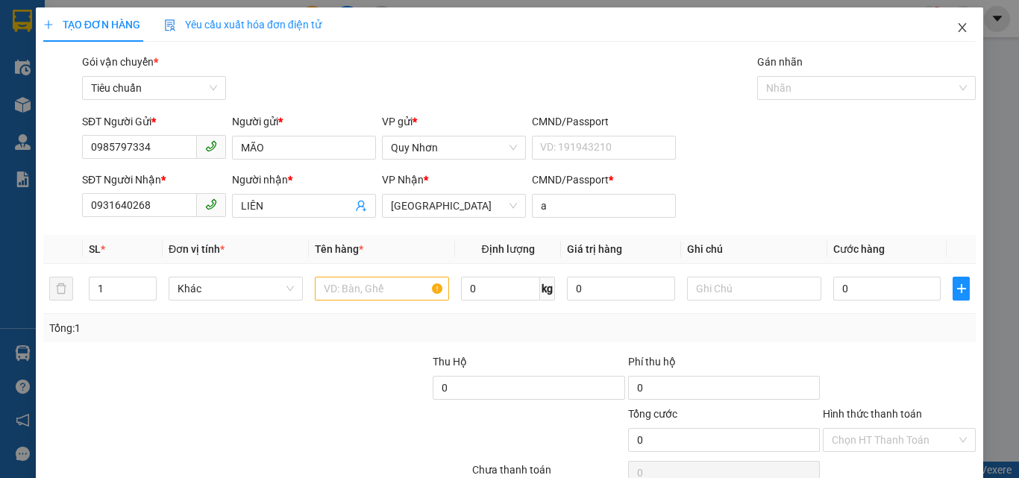
click at [956, 28] on icon "close" at bounding box center [962, 28] width 12 height 12
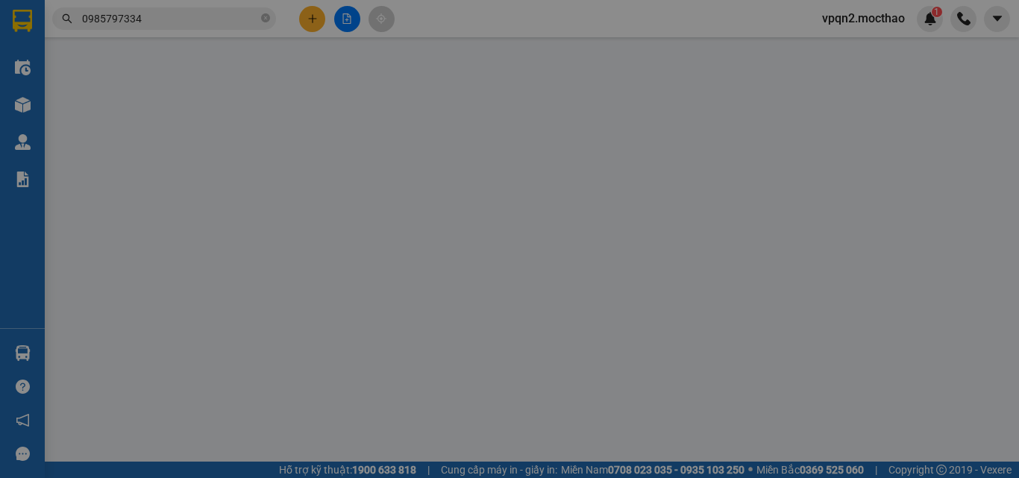
type input "0985797334"
type input "0931640268"
type input "a"
type input "20.000"
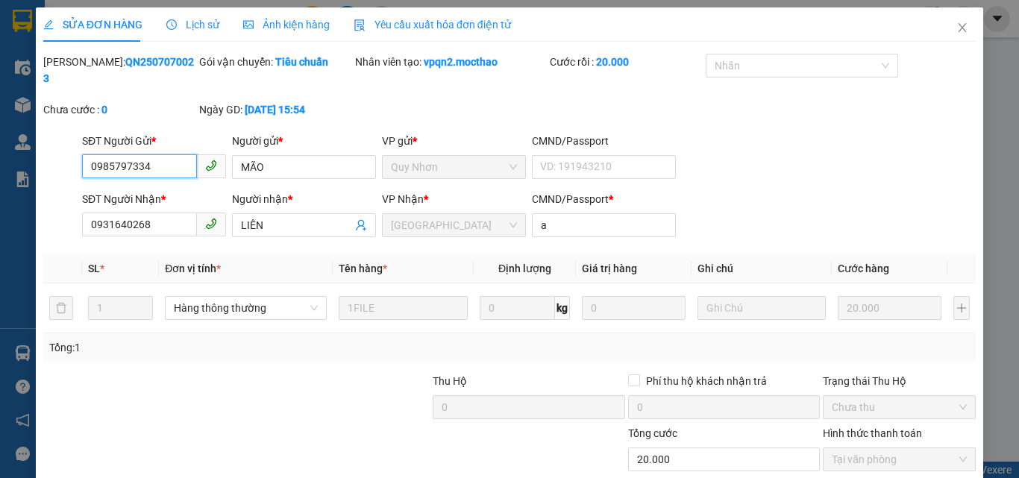
checkbox input "true"
drag, startPoint x: 951, startPoint y: 27, endPoint x: 822, endPoint y: 20, distance: 129.2
click at [956, 28] on icon "close" at bounding box center [962, 28] width 12 height 12
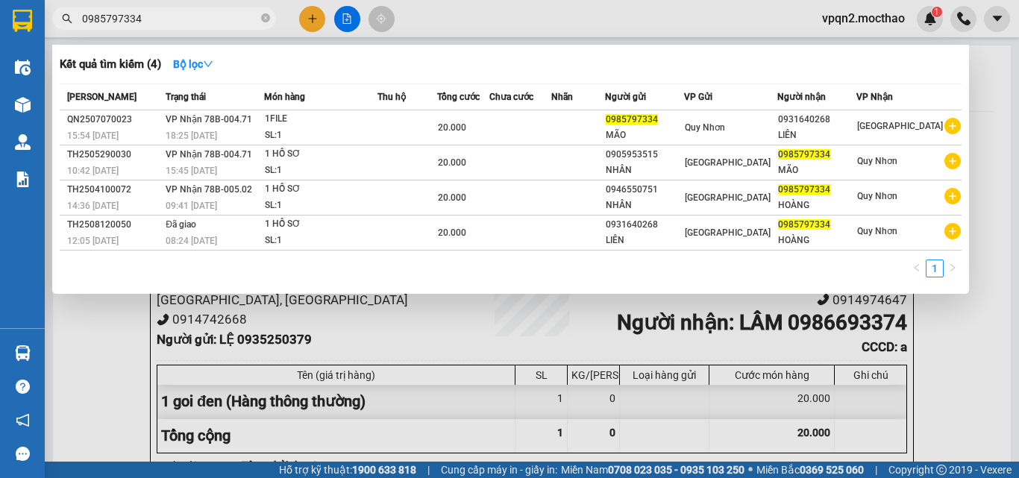
drag, startPoint x: 128, startPoint y: 23, endPoint x: 180, endPoint y: 31, distance: 52.0
click at [180, 31] on div "Kết quả tìm kiếm ( 4 ) Bộ lọc Mã ĐH Trạng thái Món hàng Thu hộ Tổng cước Chưa c…" at bounding box center [145, 19] width 291 height 26
type input "0985797334"
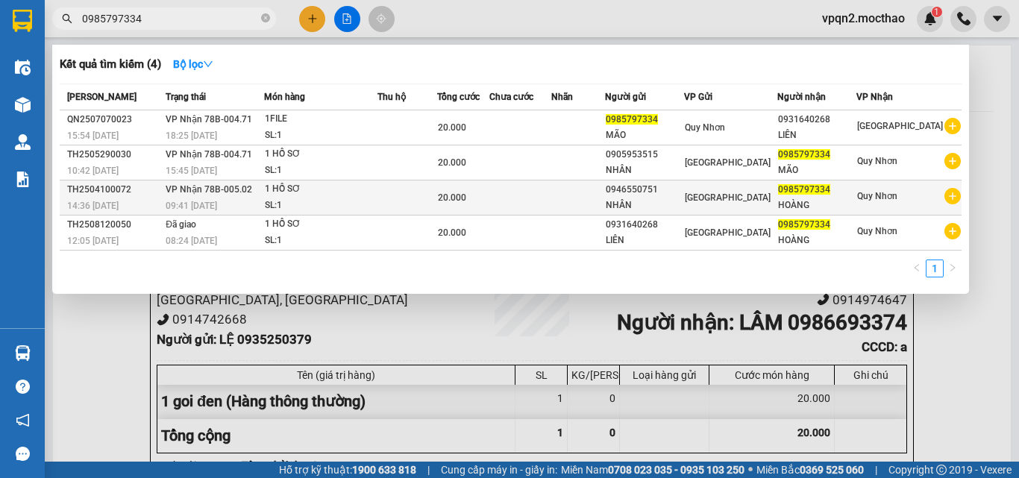
click at [207, 187] on span "VP Nhận 78B-005.02" at bounding box center [209, 189] width 87 height 10
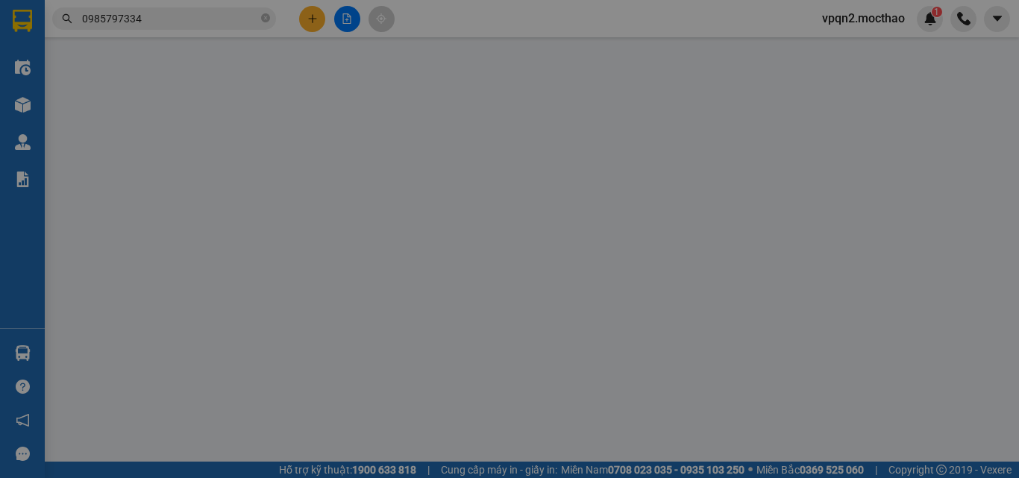
type input "0946550751"
type input "NHÂN"
type input "0985797334"
type input "HOÀNG"
type input "1"
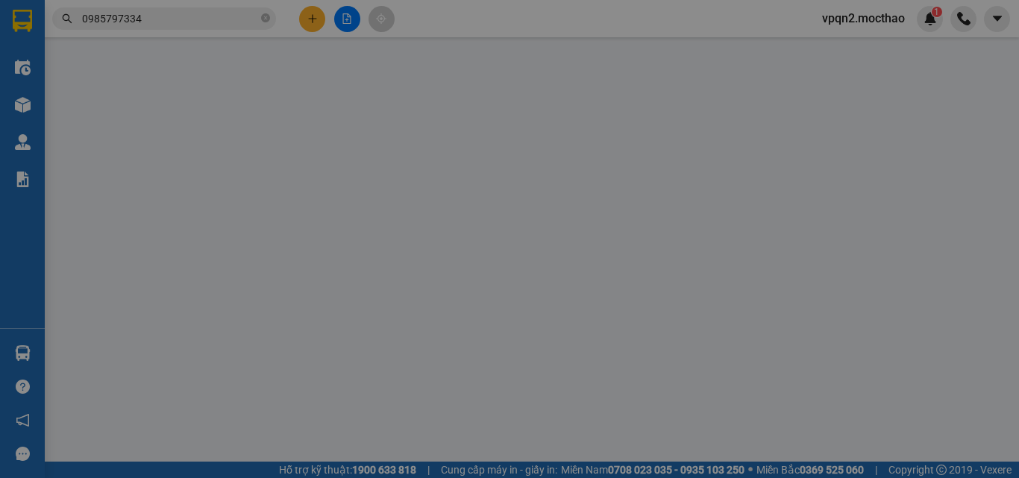
type input "20.000"
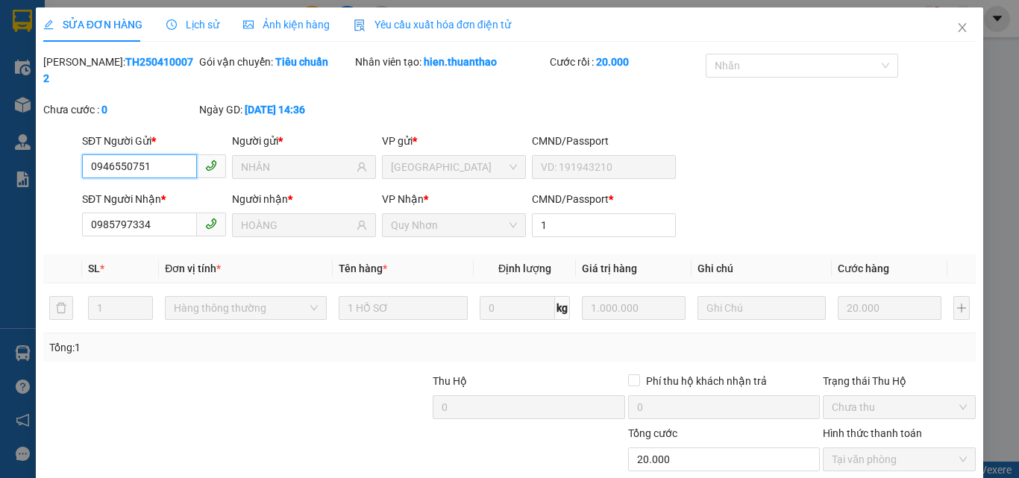
scroll to position [77, 0]
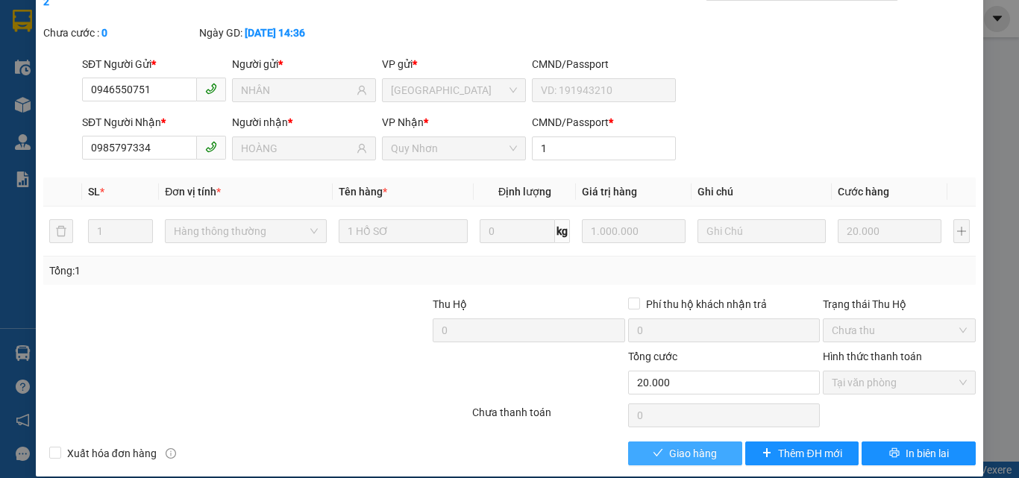
drag, startPoint x: 656, startPoint y: 433, endPoint x: 689, endPoint y: 412, distance: 38.9
click at [658, 442] on button "Giao hàng" at bounding box center [685, 454] width 114 height 24
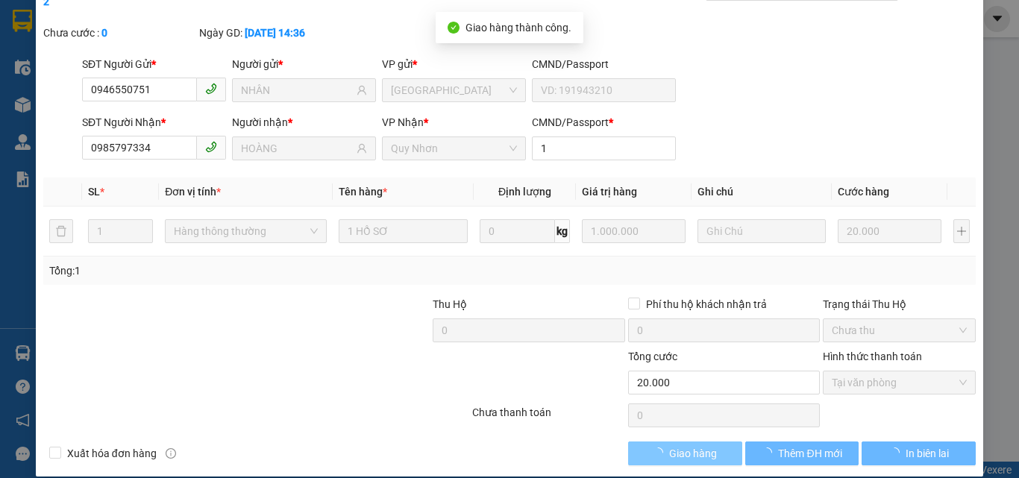
scroll to position [0, 0]
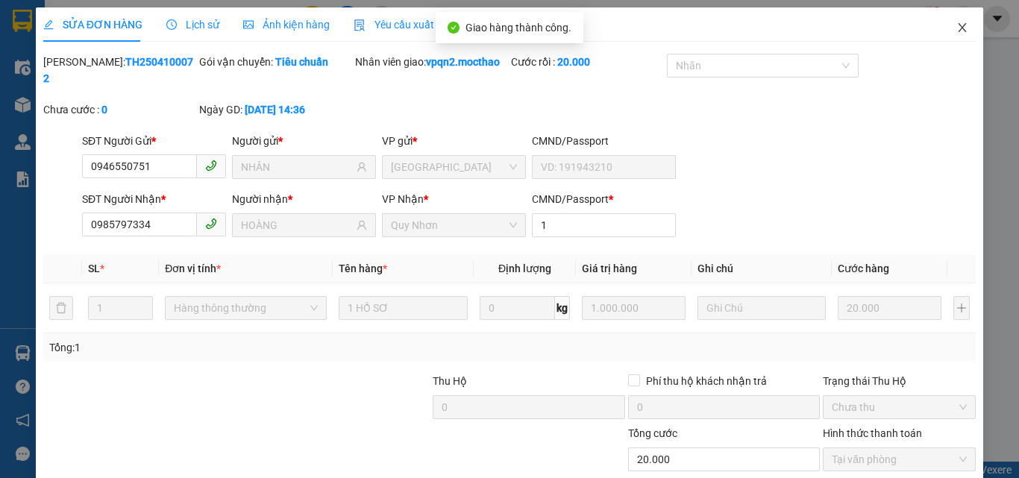
click at [956, 28] on icon "close" at bounding box center [962, 28] width 12 height 12
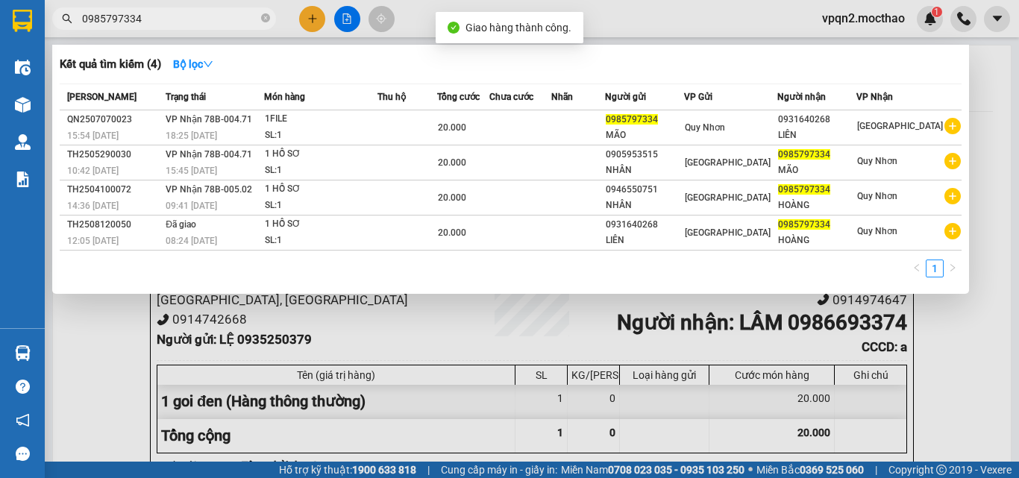
drag, startPoint x: 127, startPoint y: 15, endPoint x: 191, endPoint y: 25, distance: 64.9
click at [191, 25] on input "0985797334" at bounding box center [170, 18] width 176 height 16
type input "0985797334"
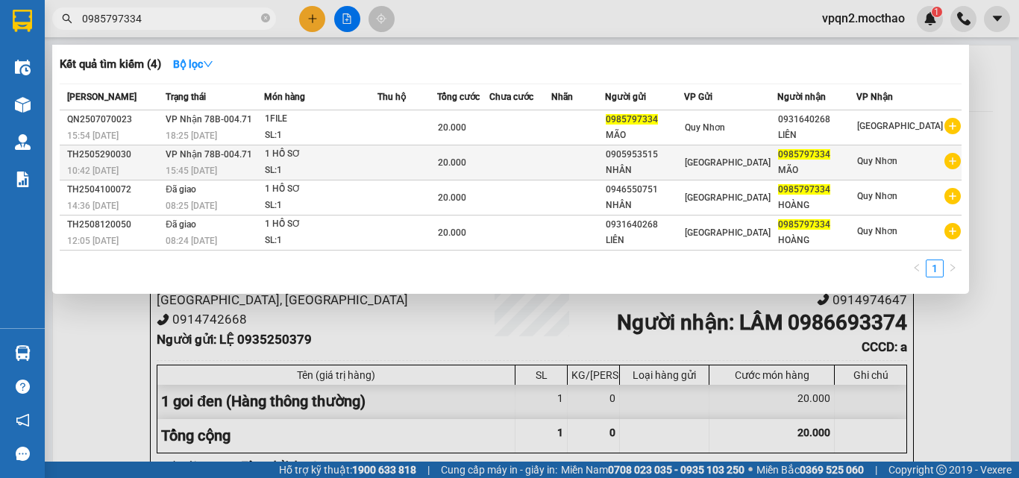
click at [342, 175] on div "SL: 1" at bounding box center [321, 171] width 112 height 16
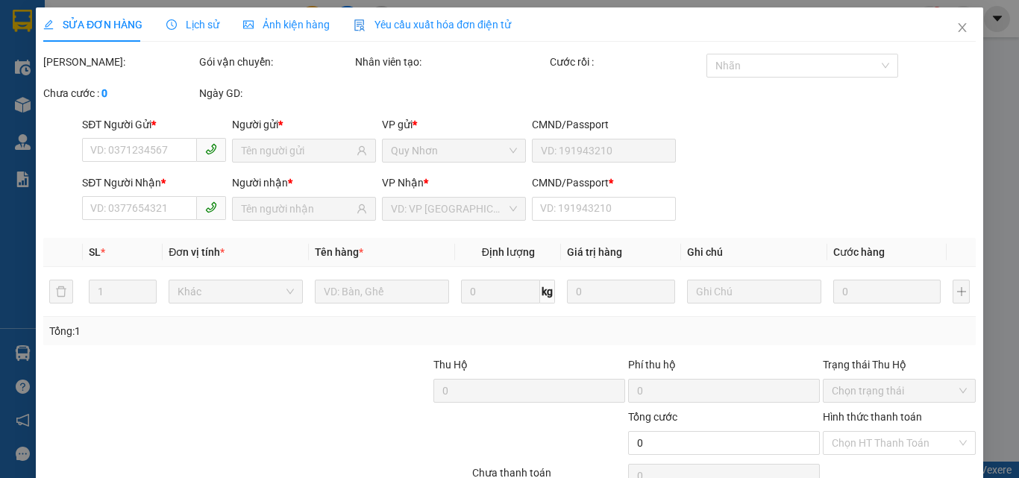
type input "0905953515"
type input "NHÂN"
type input "0985797334"
type input "MÃO"
type input "1"
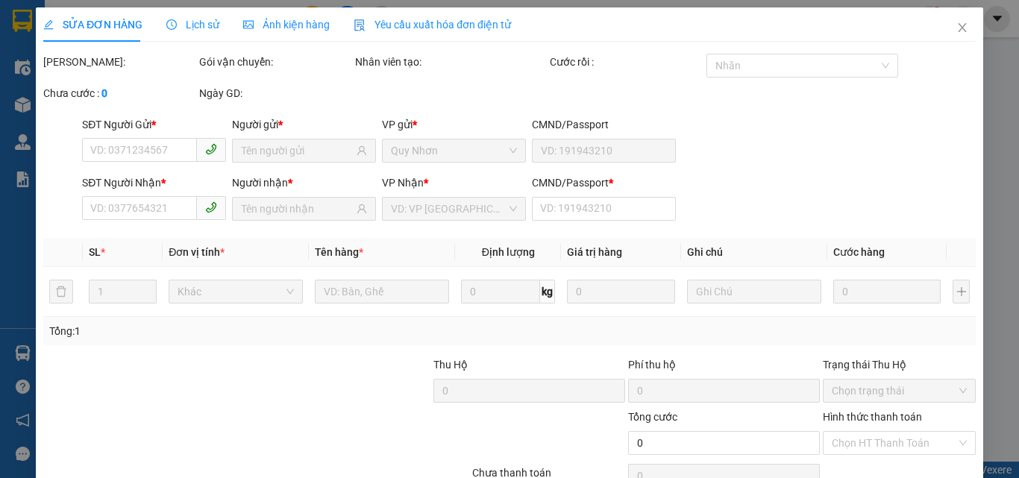
type input "20.000"
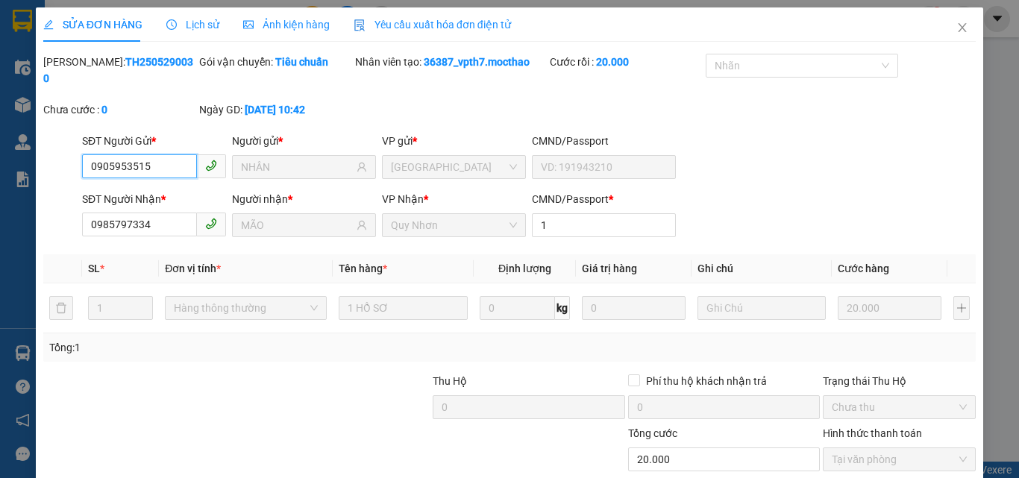
scroll to position [77, 0]
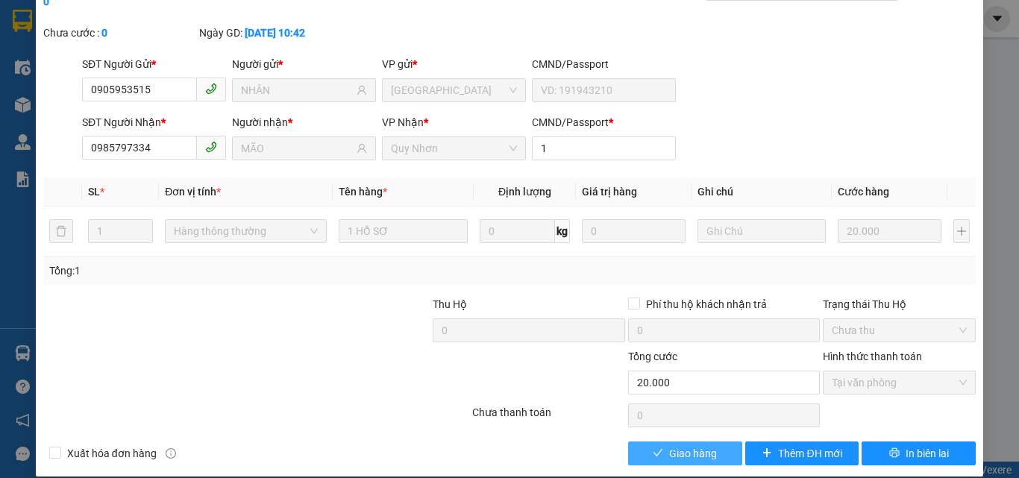
click at [676, 445] on span "Giao hàng" at bounding box center [693, 453] width 48 height 16
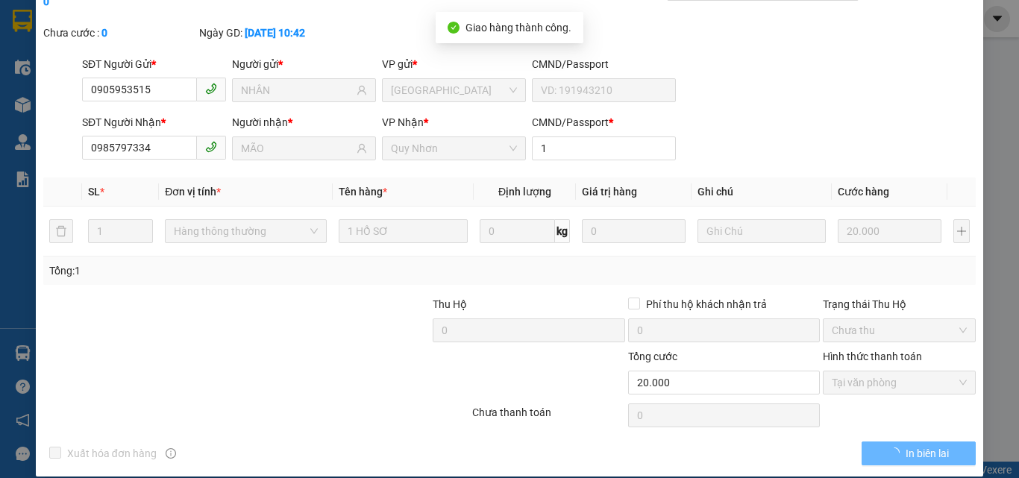
scroll to position [0, 0]
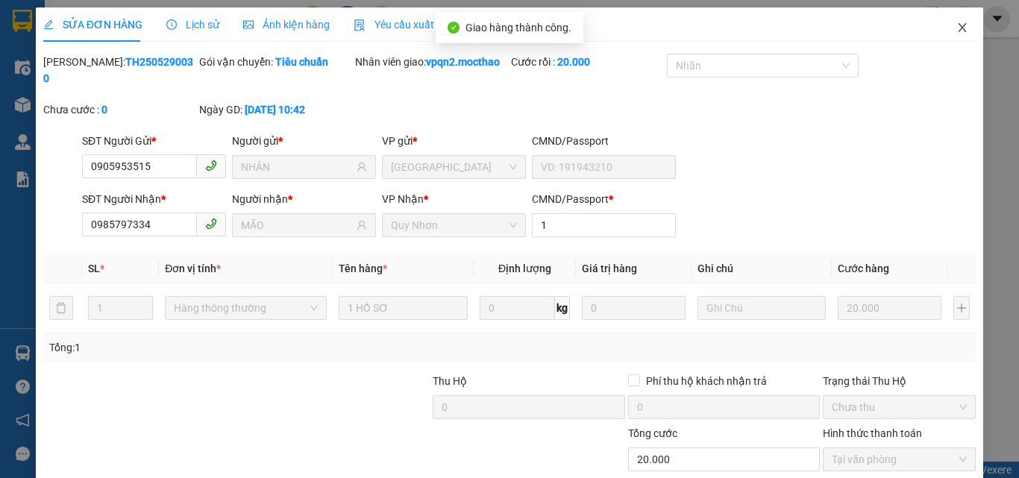
drag, startPoint x: 947, startPoint y: 24, endPoint x: 876, endPoint y: 40, distance: 73.3
click at [956, 24] on icon "close" at bounding box center [962, 28] width 12 height 12
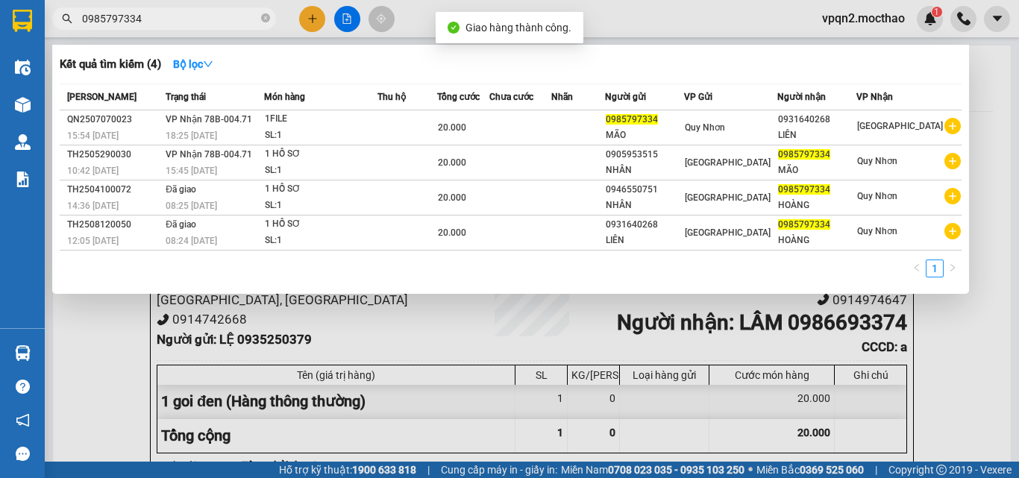
drag, startPoint x: 128, startPoint y: 19, endPoint x: 230, endPoint y: 34, distance: 102.6
click at [230, 32] on div "Kết quả tìm kiếm ( 4 ) Bộ lọc Mã ĐH Trạng thái Món hàng Thu hộ Tổng cước Chưa c…" at bounding box center [145, 19] width 291 height 26
type input "0985797334"
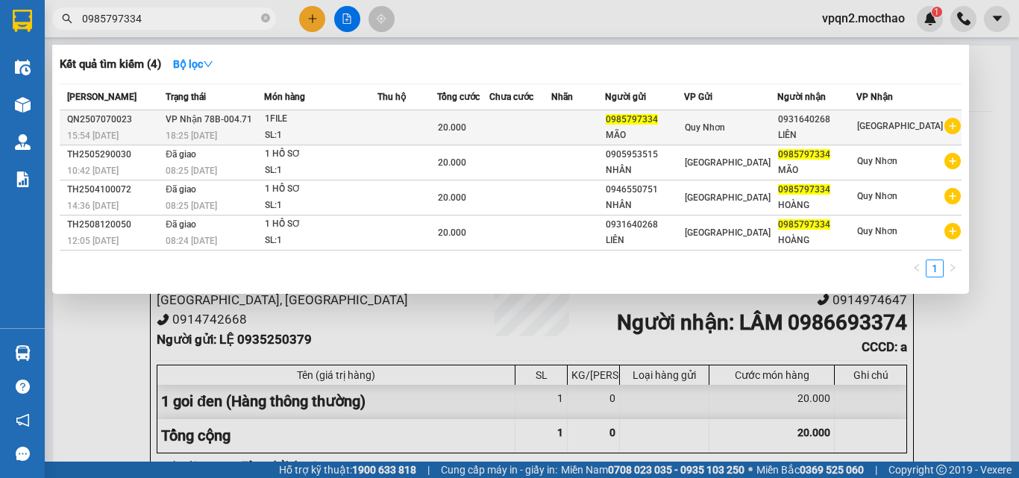
click at [260, 121] on td "VP Nhận 78B-004.71 18:25 [DATE]" at bounding box center [213, 127] width 102 height 35
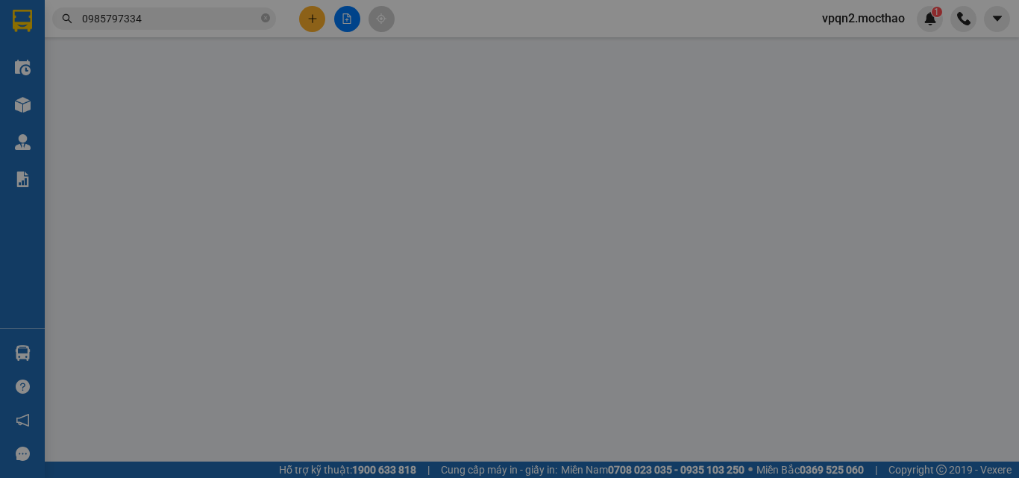
type input "0985797334"
type input "0931640268"
type input "a"
type input "20.000"
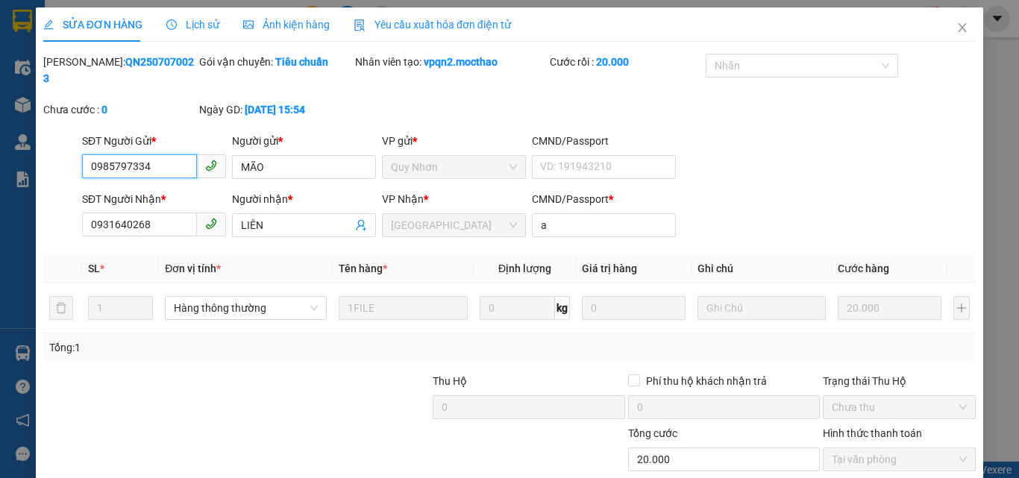
checkbox input "true"
click at [956, 26] on icon "close" at bounding box center [962, 28] width 12 height 12
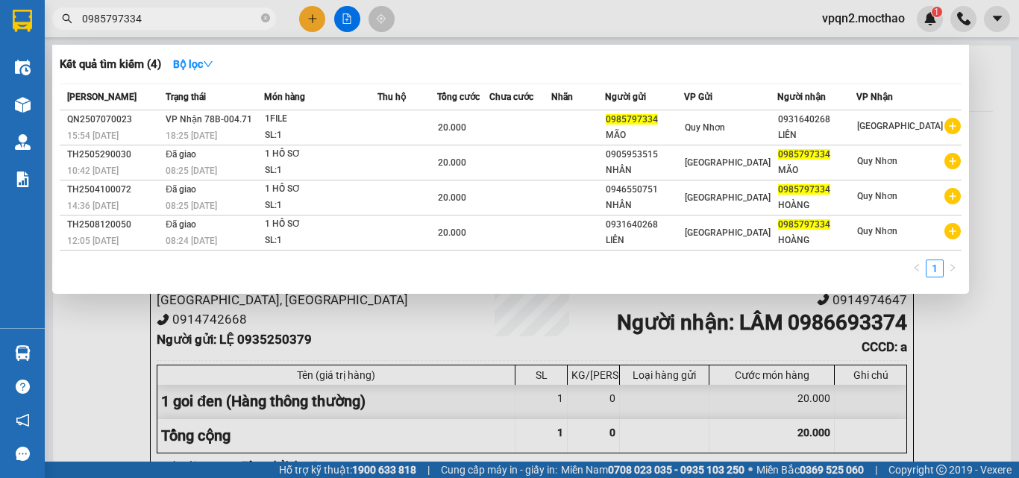
drag, startPoint x: 63, startPoint y: 37, endPoint x: 47, endPoint y: 40, distance: 15.9
click at [47, 32] on div "Kết quả tìm kiếm ( 4 ) Bộ lọc Mã ĐH Trạng thái Món hàng Thu hộ Tổng cước Chưa c…" at bounding box center [145, 19] width 291 height 26
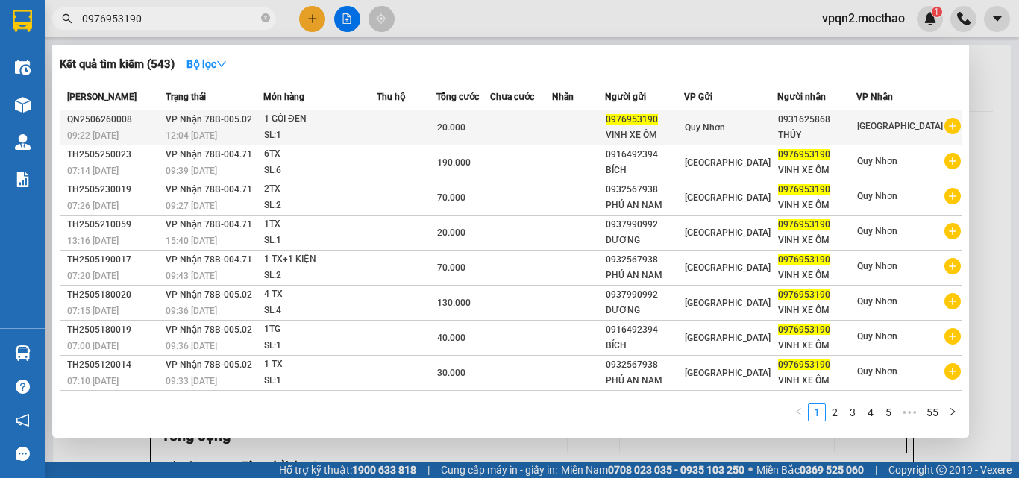
type input "0976953190"
click at [461, 138] on td "20.000" at bounding box center [463, 127] width 54 height 35
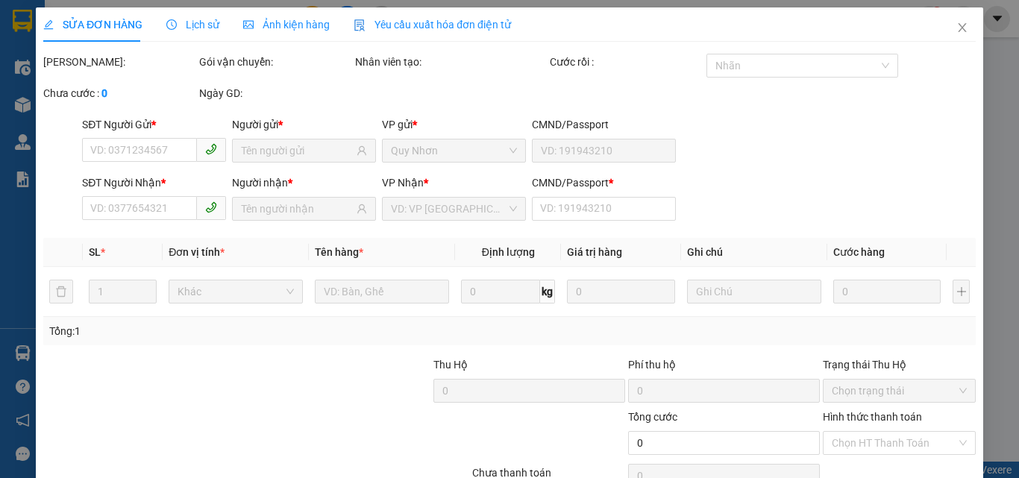
type input "0976953190"
type input "0931625868"
type input "x"
type input "20.000"
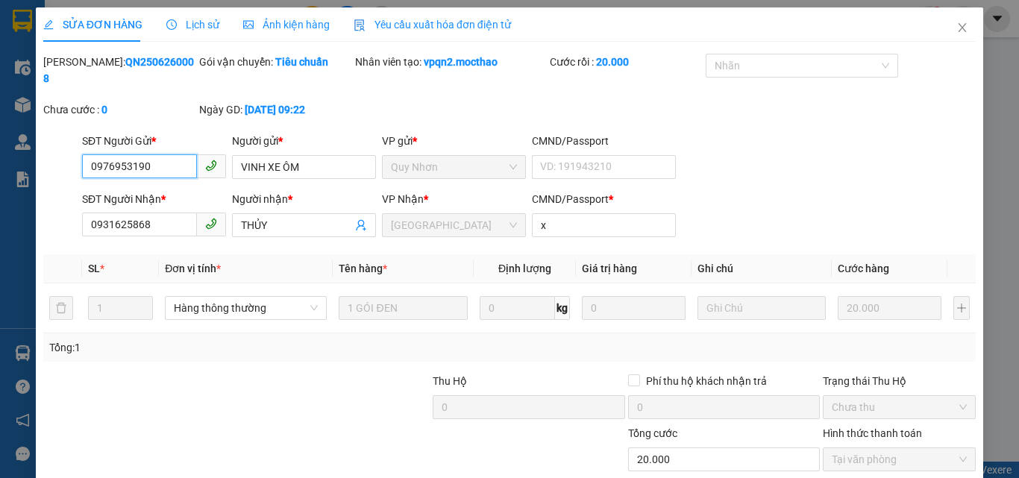
checkbox input "true"
click at [958, 28] on icon "close" at bounding box center [962, 27] width 8 height 9
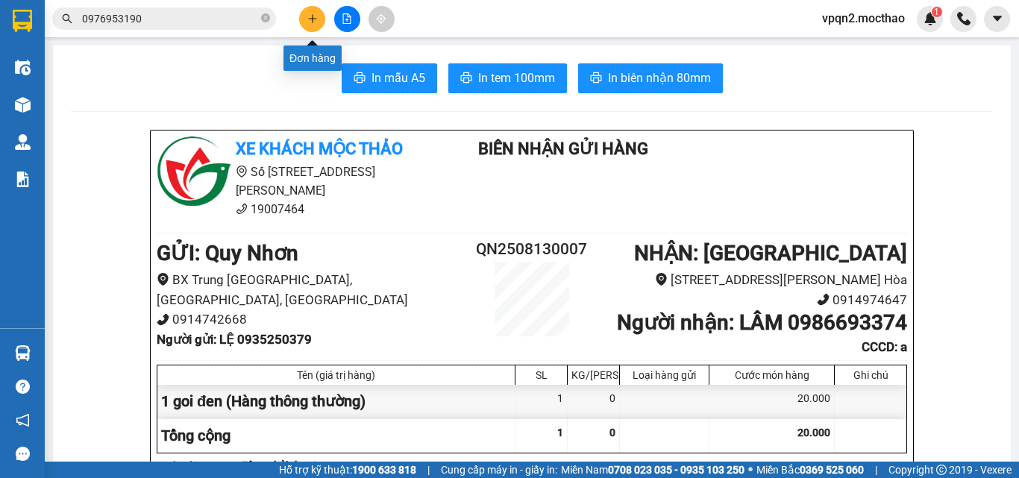
click at [313, 23] on icon "plus" at bounding box center [312, 18] width 10 height 10
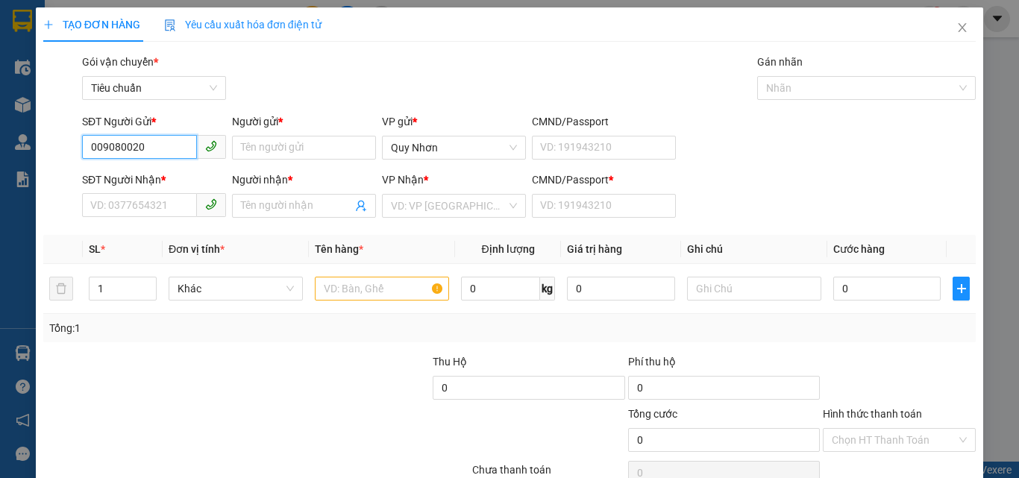
click at [18, 181] on div "TẠO ĐƠN HÀNG Yêu cầu xuất hóa đơn điện tử Transit Pickup Surcharge Ids Transit …" at bounding box center [509, 239] width 1019 height 478
type input "000000000000000000000000000000000000000"
drag, startPoint x: 184, startPoint y: 150, endPoint x: 0, endPoint y: 209, distance: 193.4
click at [0, 209] on div "TẠO ĐƠN HÀNG Yêu cầu xuất hóa đơn điện tử Transit Pickup Surcharge Ids Transit …" at bounding box center [509, 239] width 1019 height 478
click at [160, 172] on div "0982532509 - CÔ TÁM" at bounding box center [152, 177] width 125 height 16
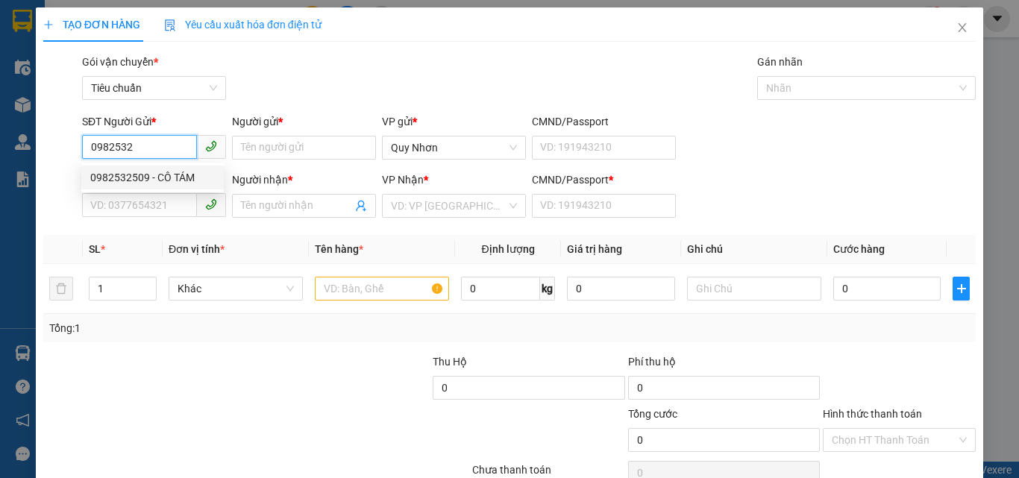
type input "0982532509"
type input "CÔ TÁM"
type input "0905401706"
type input "HIỆP"
type input "A"
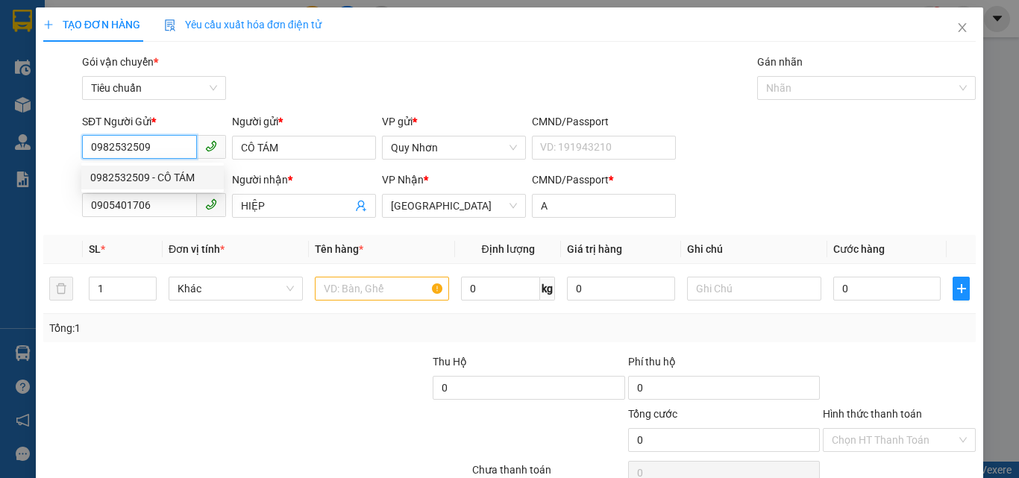
type input "20.000"
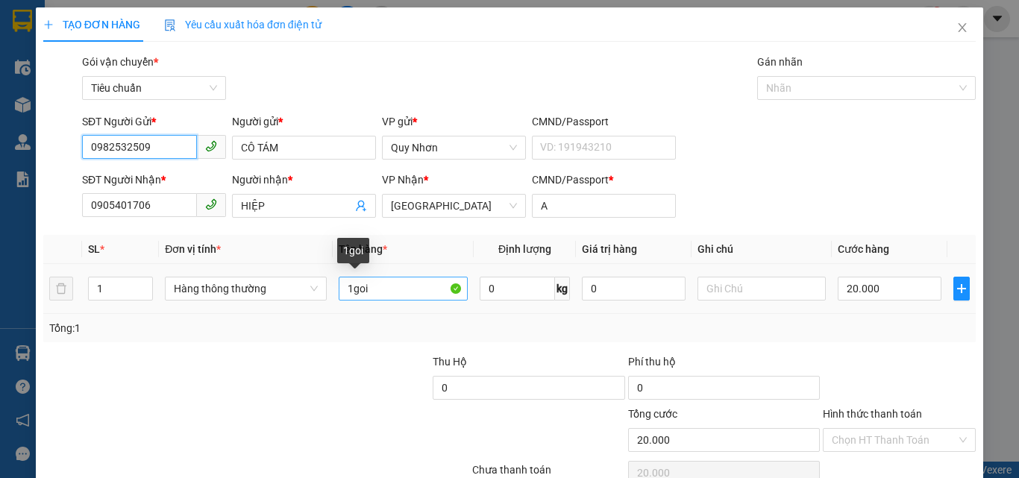
type input "0982532509"
drag, startPoint x: 350, startPoint y: 292, endPoint x: 462, endPoint y: 290, distance: 111.9
click at [462, 290] on input "1goi" at bounding box center [403, 289] width 129 height 24
click at [386, 293] on input "1bao" at bounding box center [403, 289] width 129 height 24
type input "1bao<"
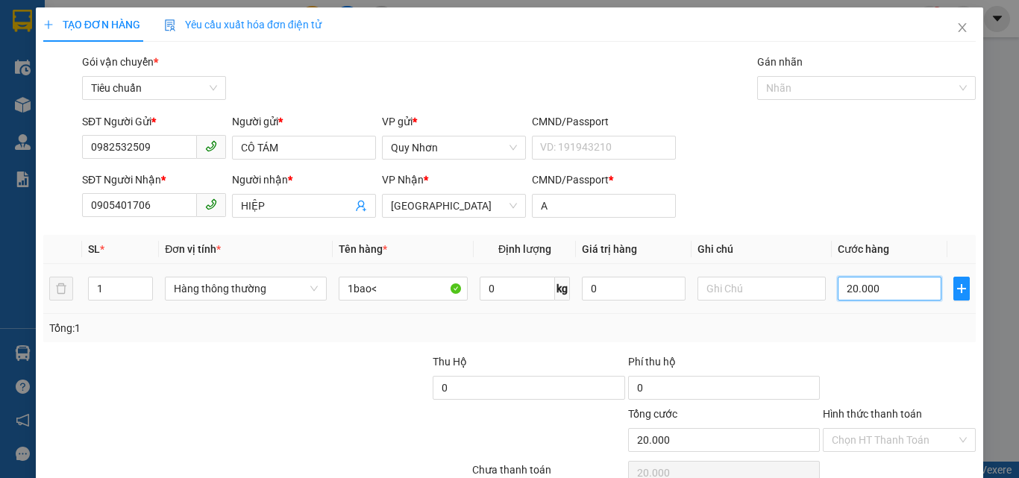
click at [886, 294] on input "20.000" at bounding box center [889, 289] width 103 height 24
type input "4"
type input "40"
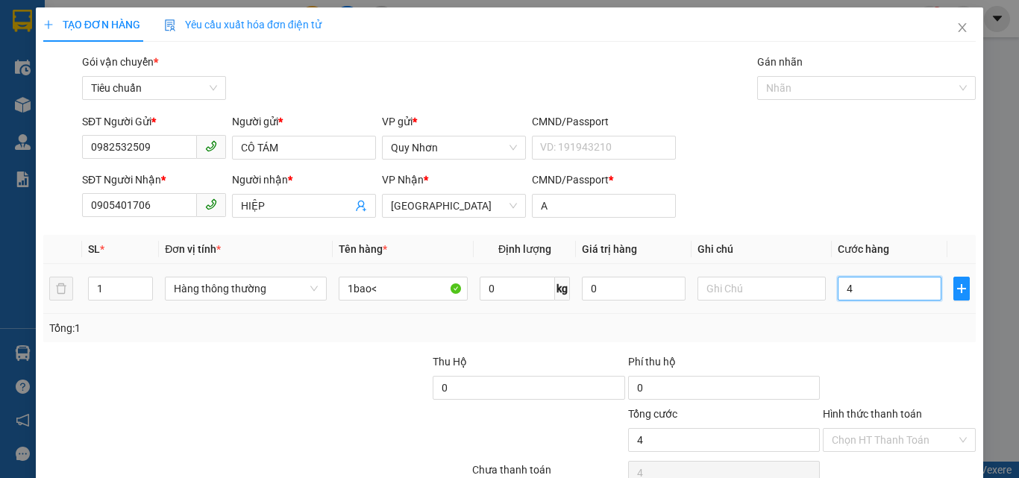
type input "40"
type input "400"
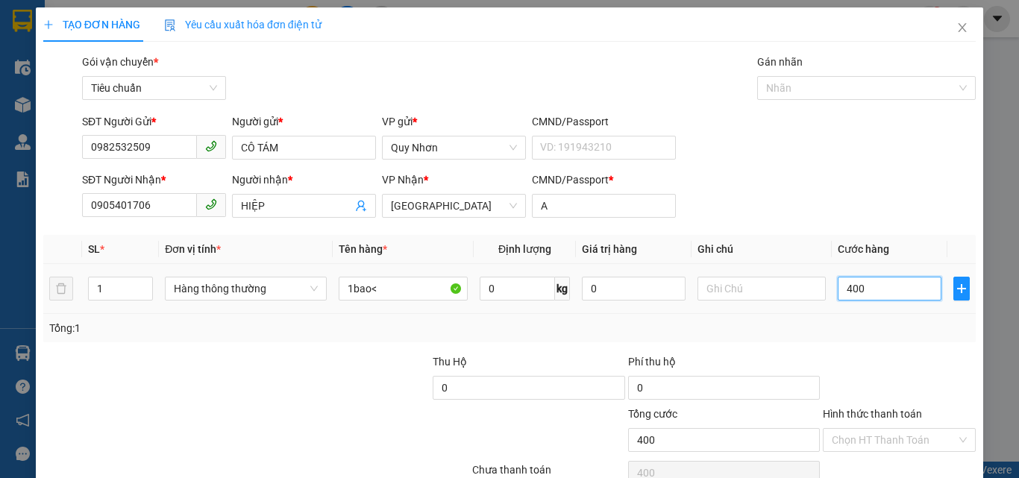
type input "4.000"
type input "40.000"
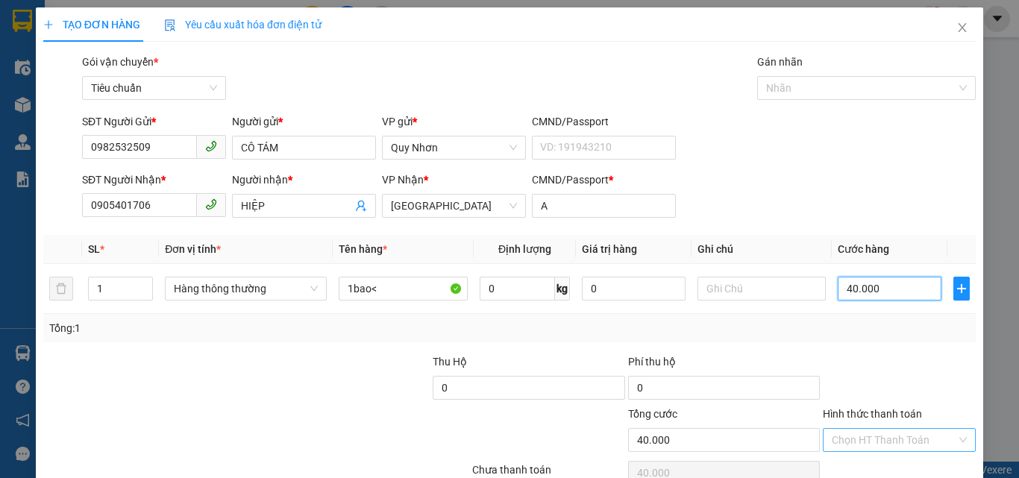
type input "40.000"
click at [878, 429] on input "Hình thức thanh toán" at bounding box center [894, 440] width 125 height 22
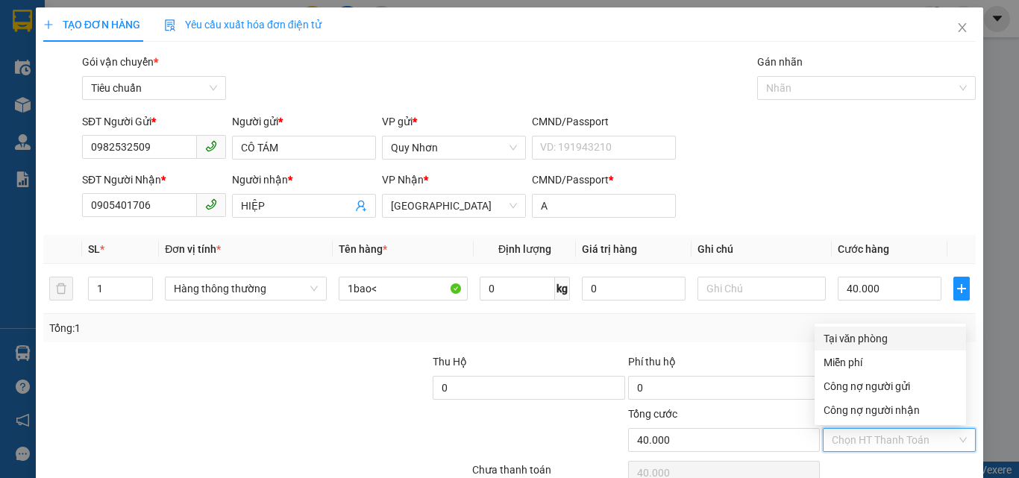
click at [882, 343] on div "Tại văn phòng" at bounding box center [890, 338] width 134 height 16
type input "0"
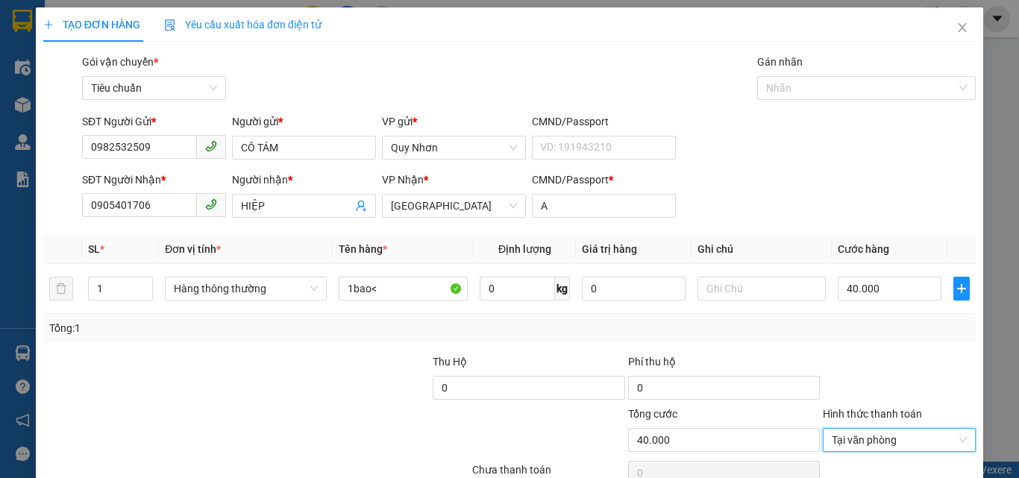
scroll to position [74, 0]
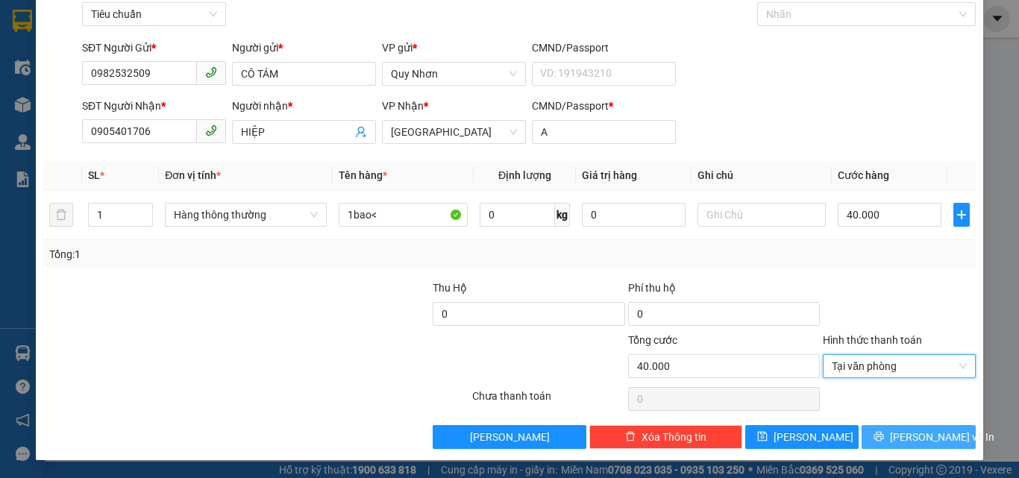
click at [900, 434] on span "[PERSON_NAME] và In" at bounding box center [942, 437] width 104 height 16
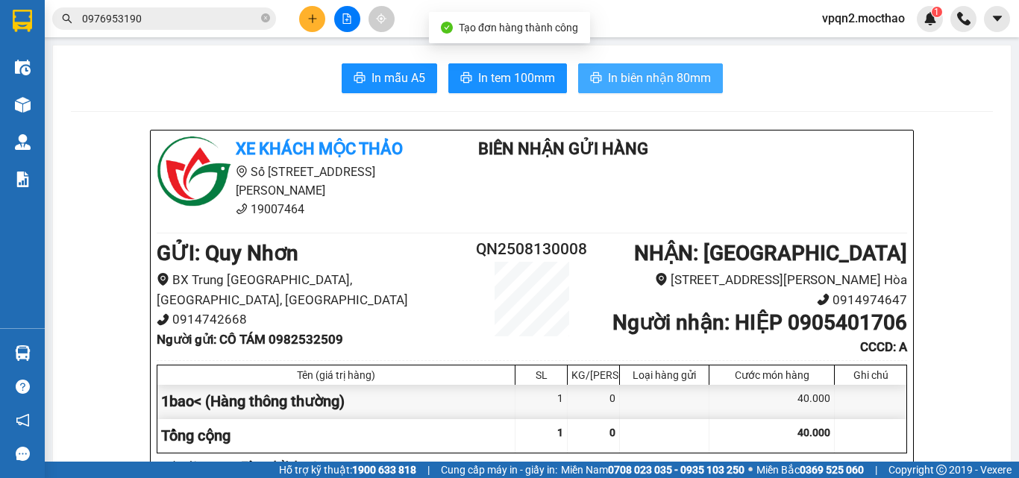
click at [622, 75] on span "In biên nhận 80mm" at bounding box center [659, 78] width 103 height 19
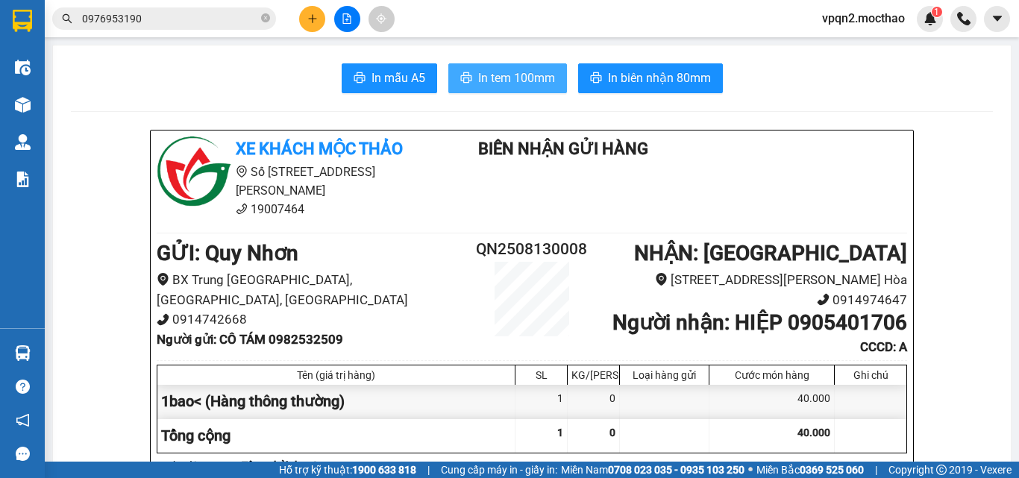
click at [529, 83] on span "In tem 100mm" at bounding box center [516, 78] width 77 height 19
click at [313, 7] on button at bounding box center [312, 19] width 26 height 26
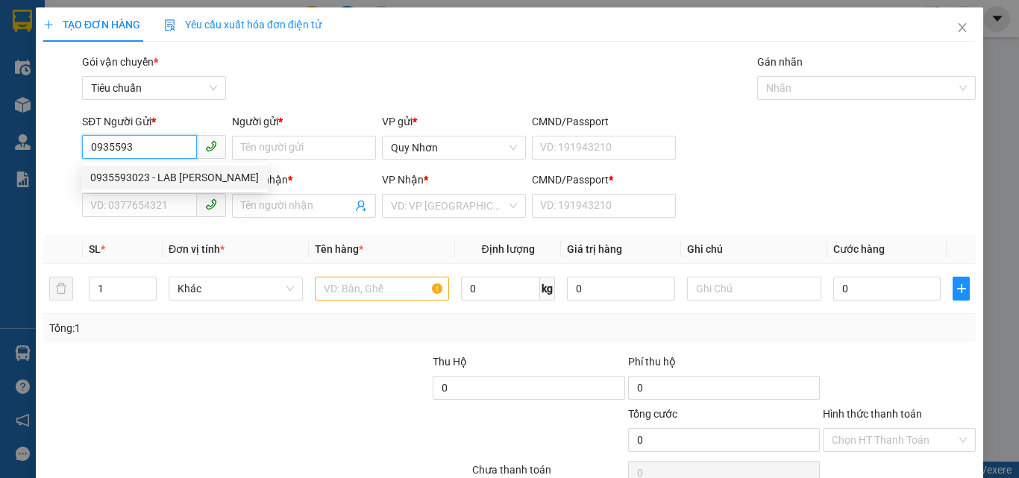
click at [156, 180] on div "0935593023 - LAB [PERSON_NAME]" at bounding box center [174, 177] width 169 height 16
type input "0935593023"
type input "LAB [PERSON_NAME]"
type input "0917488339"
type input "NHƯ Ý"
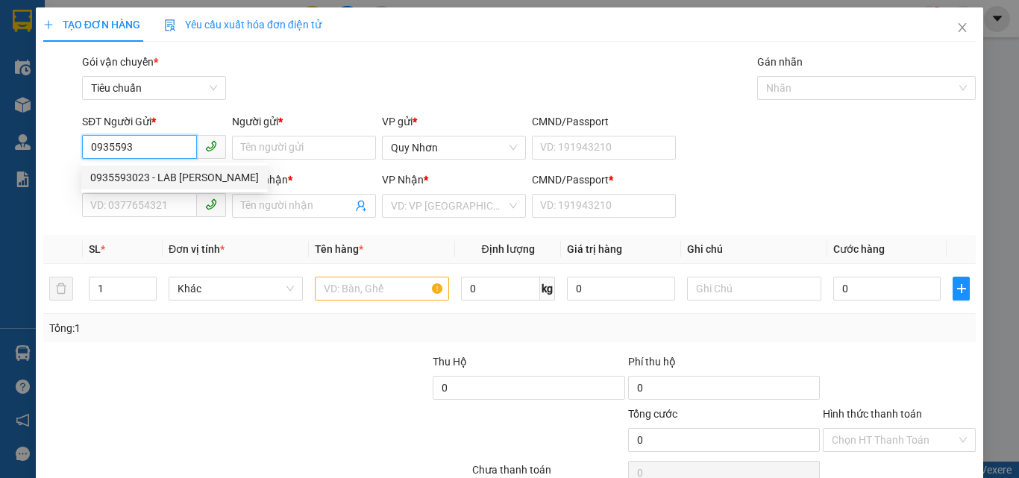
type input "A"
type input "20.000"
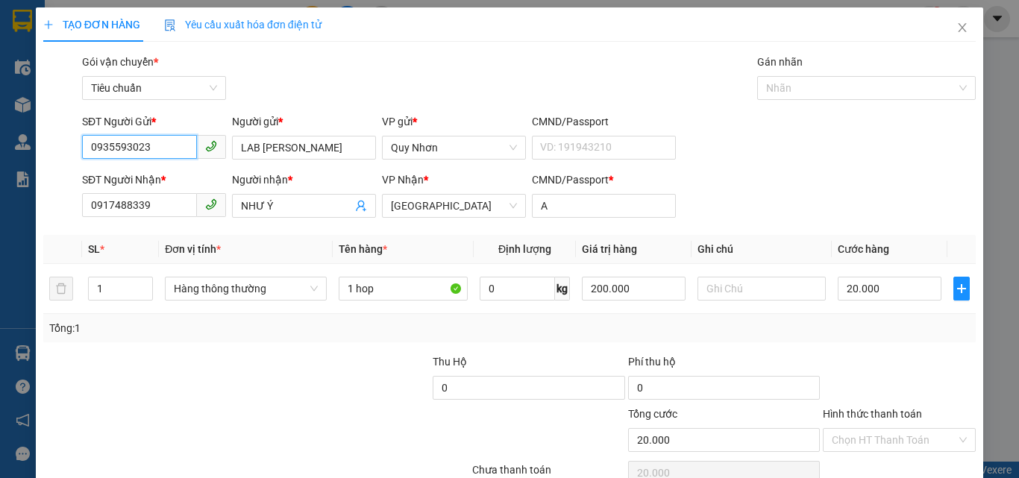
scroll to position [74, 0]
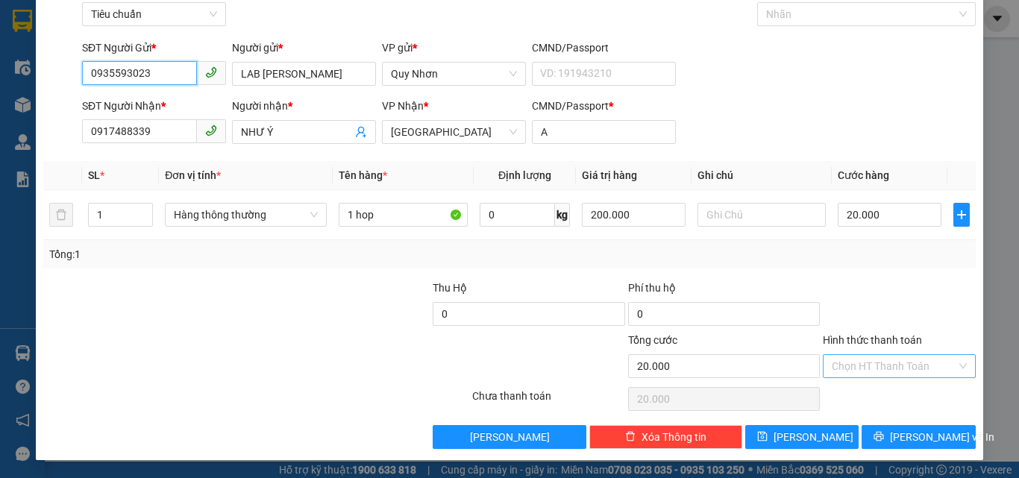
type input "0935593023"
click at [877, 365] on input "Hình thức thanh toán" at bounding box center [894, 366] width 125 height 22
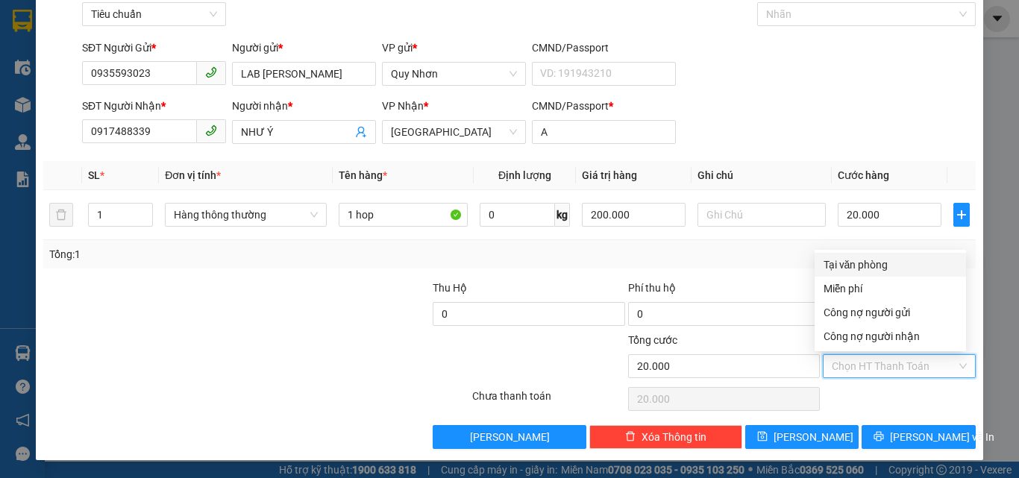
click at [863, 263] on div "Tại văn phòng" at bounding box center [890, 265] width 134 height 16
type input "0"
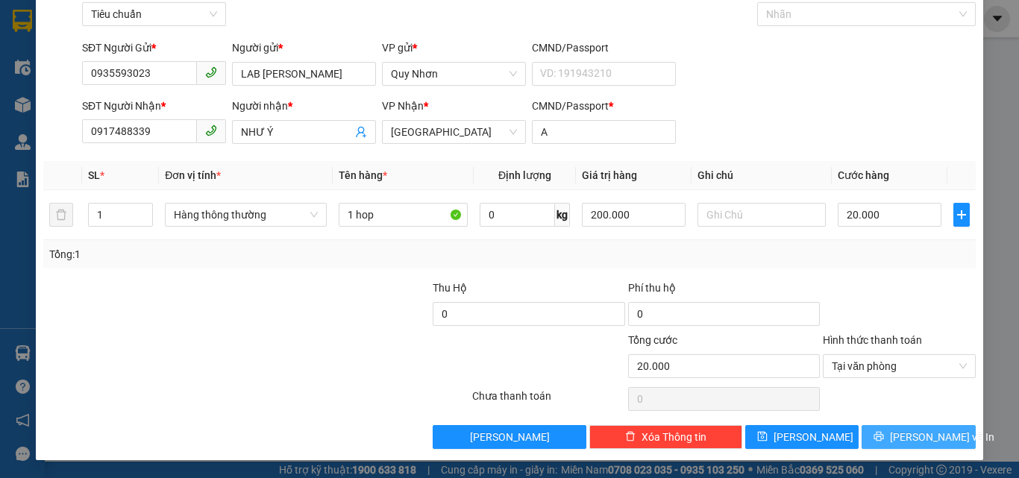
click at [897, 435] on span "[PERSON_NAME] và In" at bounding box center [942, 437] width 104 height 16
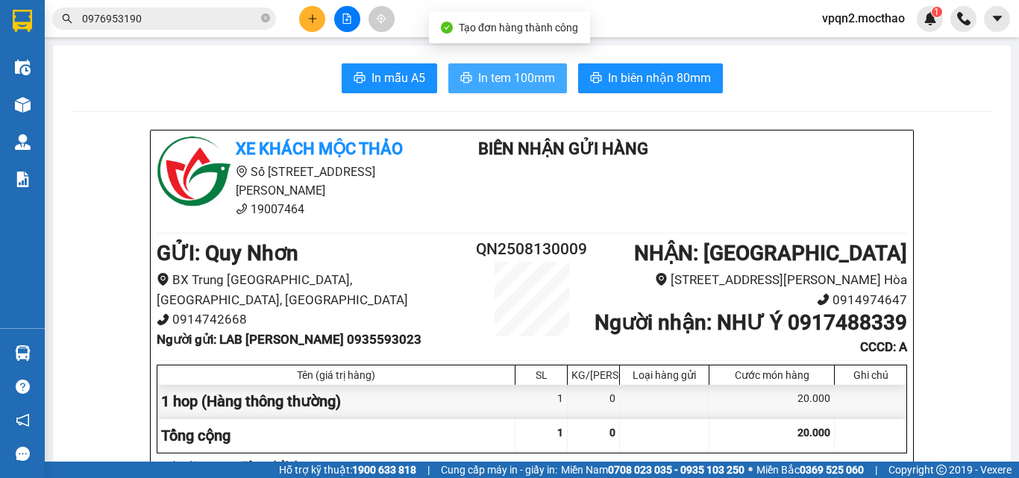
click at [532, 66] on button "In tem 100mm" at bounding box center [507, 78] width 119 height 30
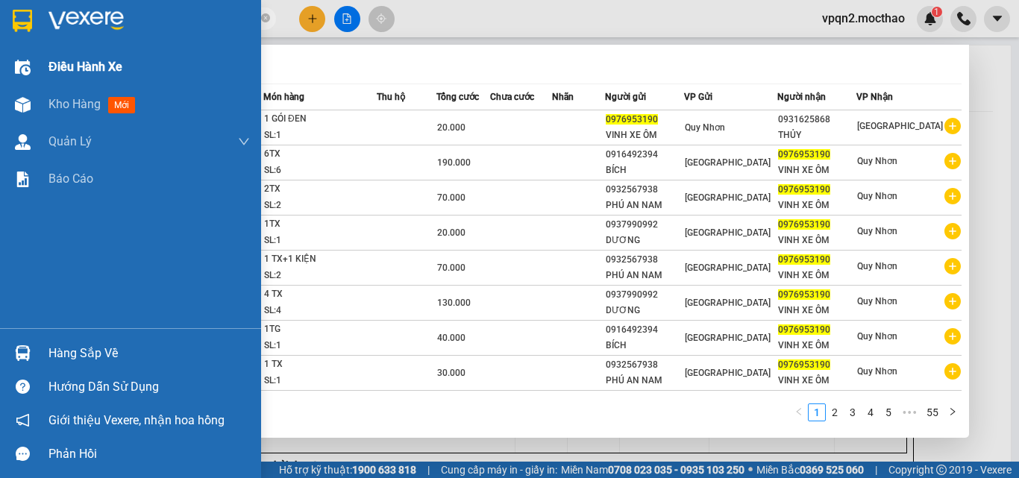
drag, startPoint x: 159, startPoint y: 21, endPoint x: 6, endPoint y: 52, distance: 156.1
click at [6, 52] on section "Kết quả tìm kiếm ( 543 ) Bộ lọc Mã ĐH Trạng thái Món hàng Thu hộ Tổng cước Chưa…" at bounding box center [509, 239] width 1019 height 478
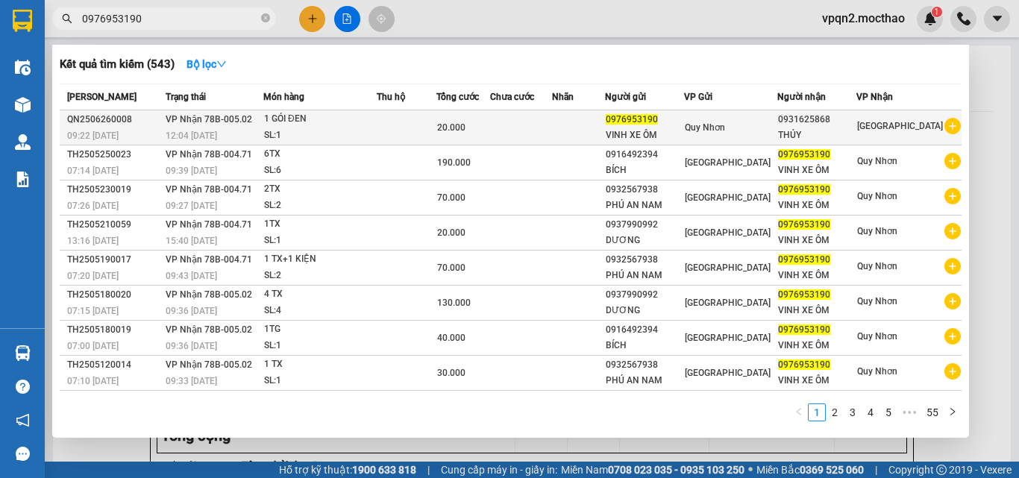
click at [436, 136] on td at bounding box center [407, 127] width 60 height 35
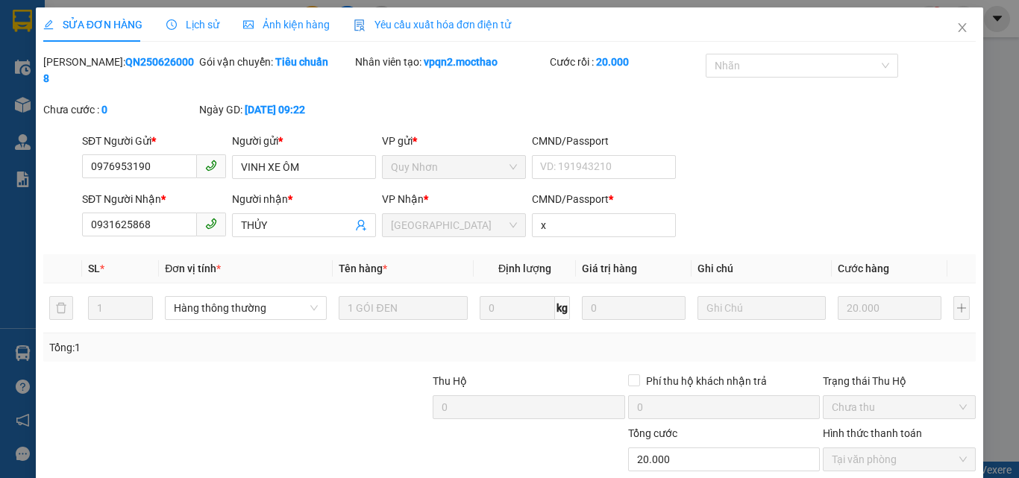
type input "0976953190"
type input "0931625868"
type input "x"
type input "20.000"
checkbox input "true"
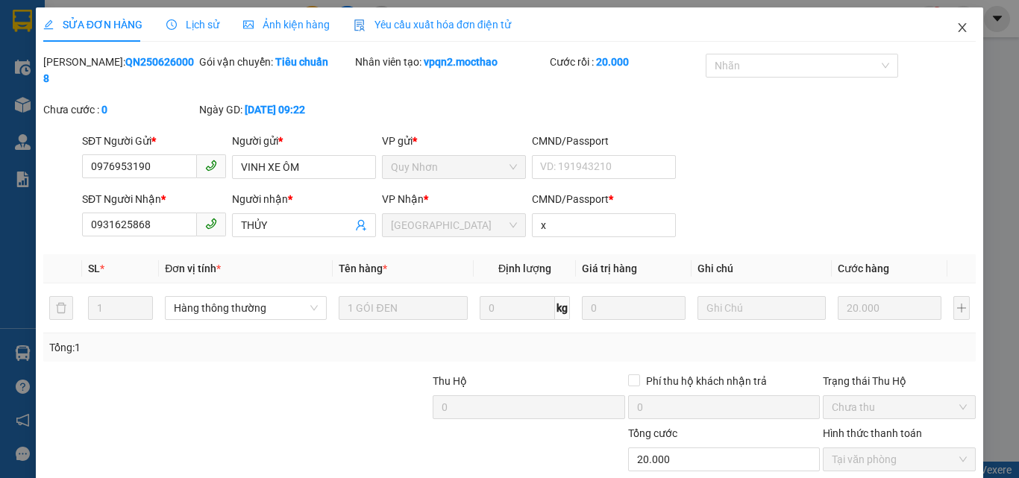
click at [956, 27] on icon "close" at bounding box center [962, 28] width 12 height 12
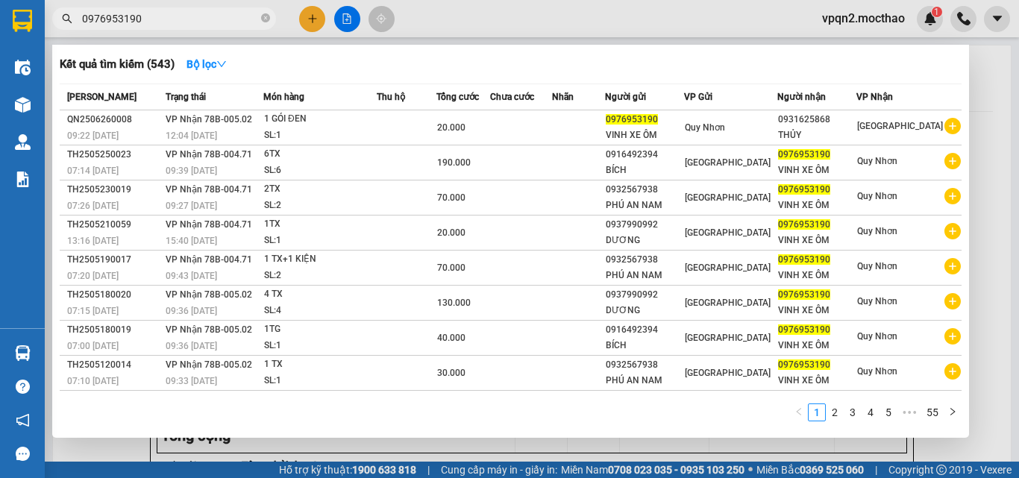
click at [160, 16] on input "0976953190" at bounding box center [170, 18] width 176 height 16
drag, startPoint x: 128, startPoint y: 19, endPoint x: 175, endPoint y: 19, distance: 47.0
click at [175, 19] on input "0976953190" at bounding box center [170, 18] width 176 height 16
type input "0976953190"
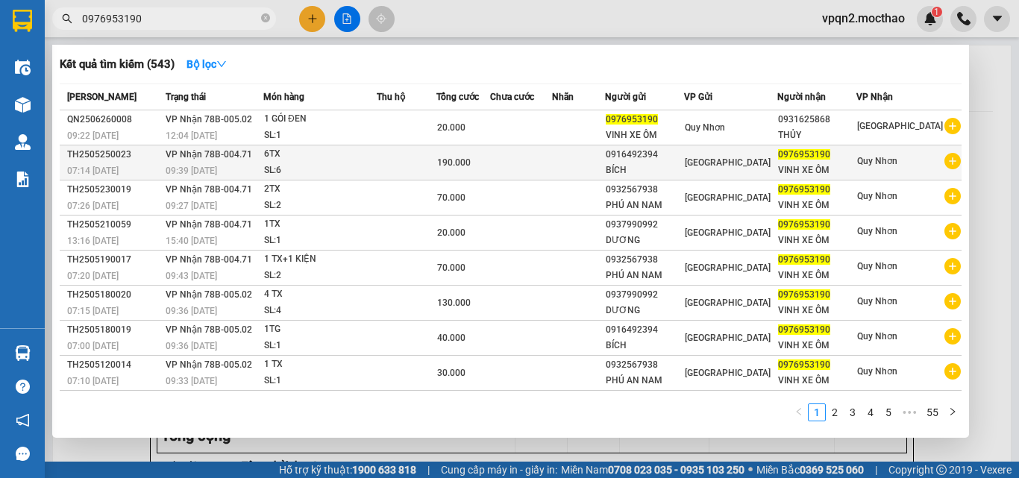
click at [490, 174] on td "190.000" at bounding box center [463, 162] width 54 height 35
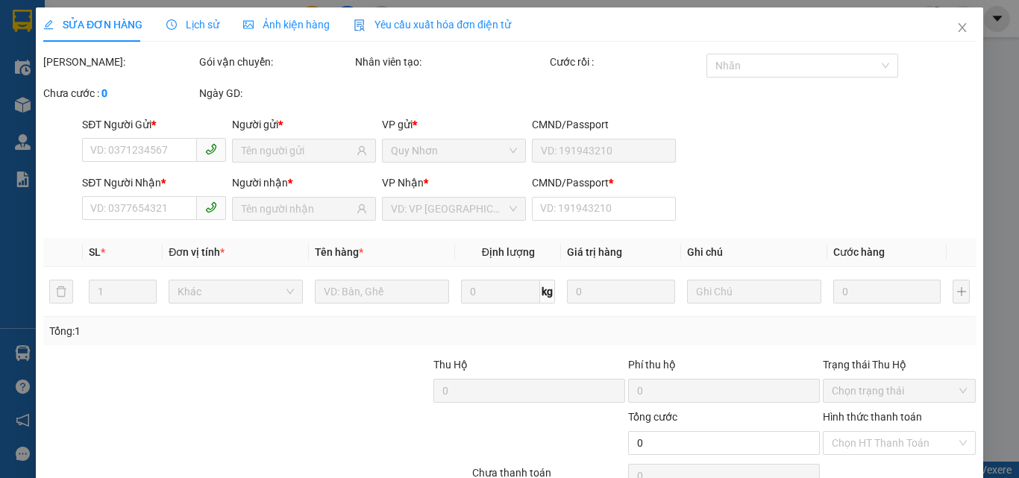
type input "0916492394"
type input "BÍCH"
type input "0976953190"
type input "VINH XE ÔM"
type input "1"
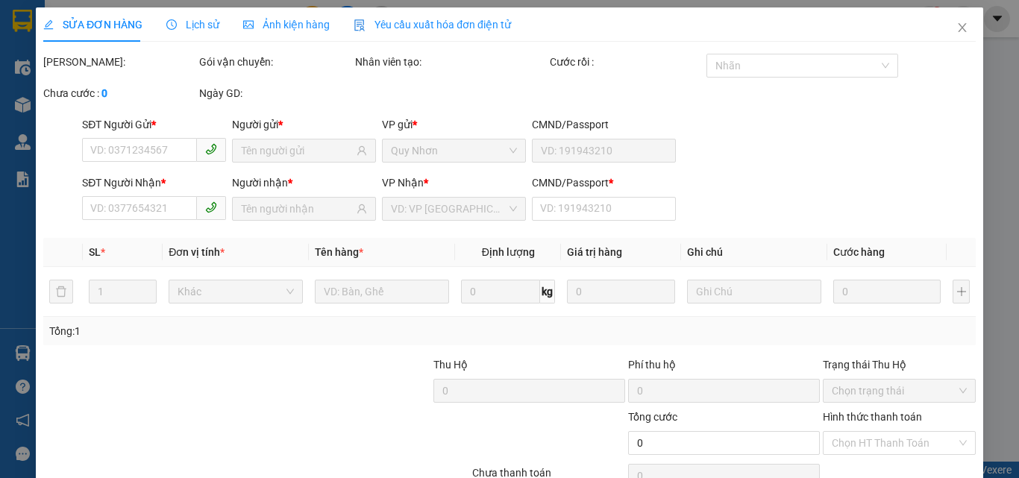
type input "190.000"
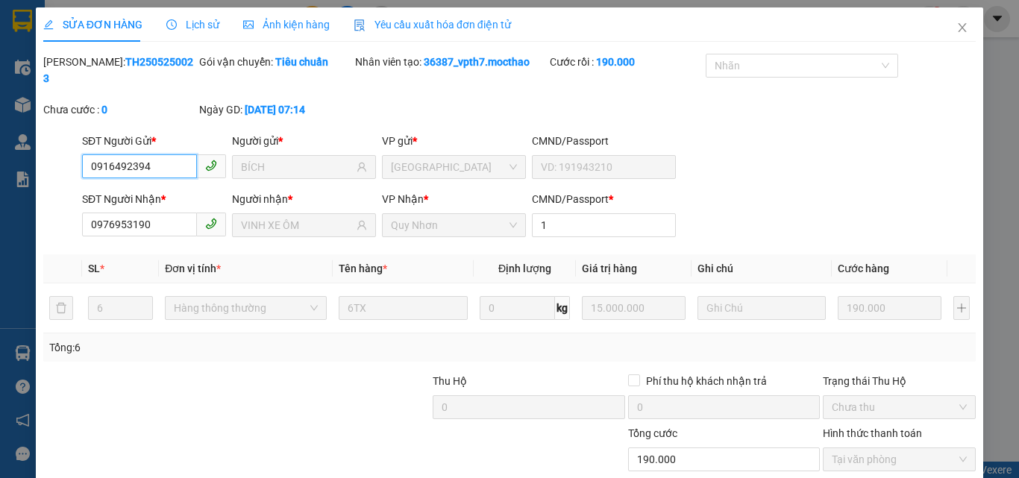
scroll to position [77, 0]
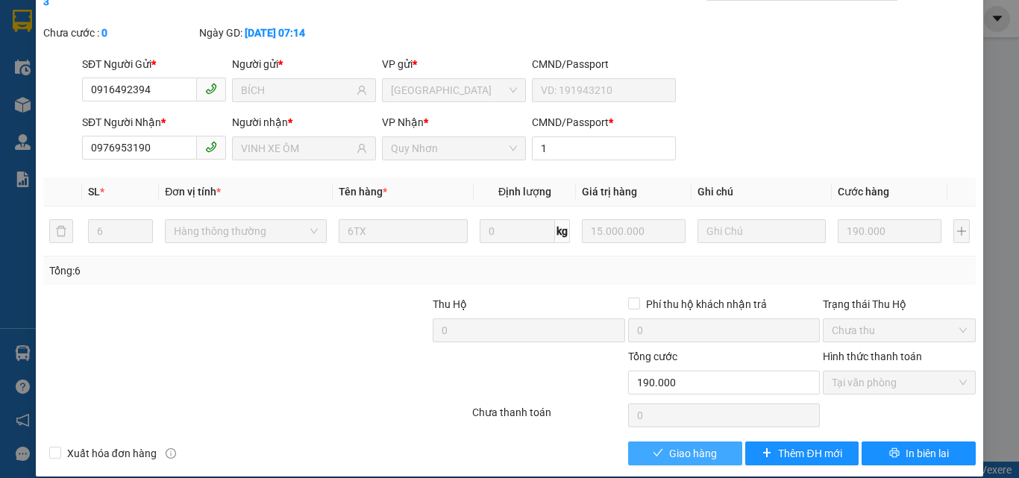
click at [669, 445] on span "Giao hàng" at bounding box center [693, 453] width 48 height 16
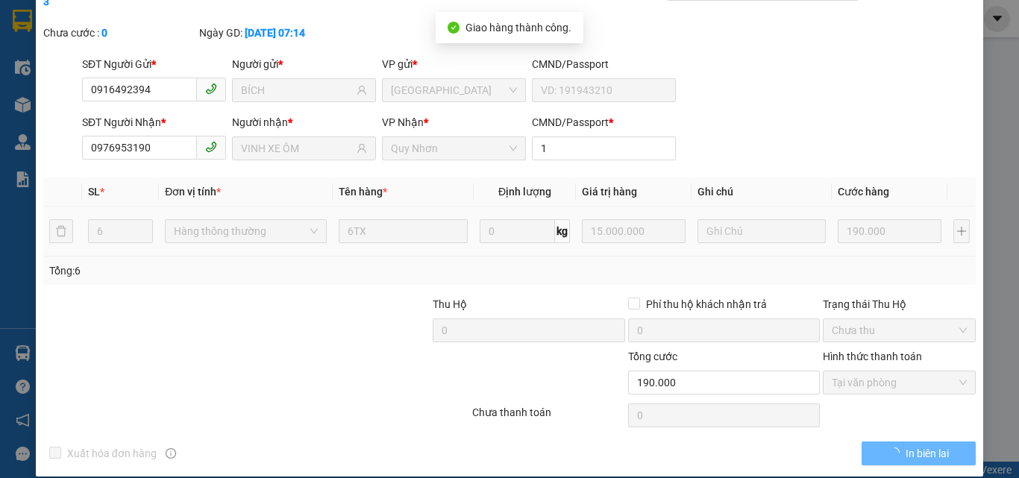
scroll to position [0, 0]
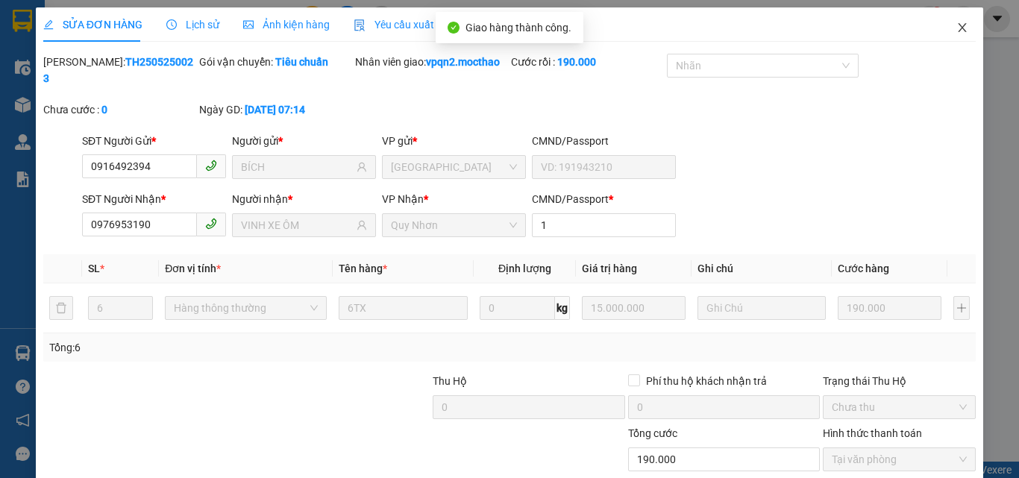
click at [958, 27] on span "Close" at bounding box center [962, 28] width 42 height 42
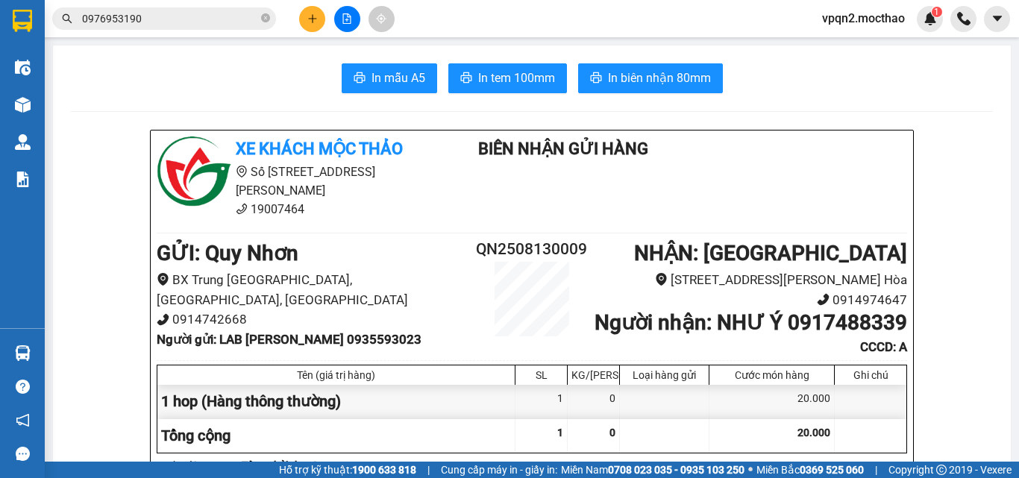
click at [164, 19] on input "0976953190" at bounding box center [170, 18] width 176 height 16
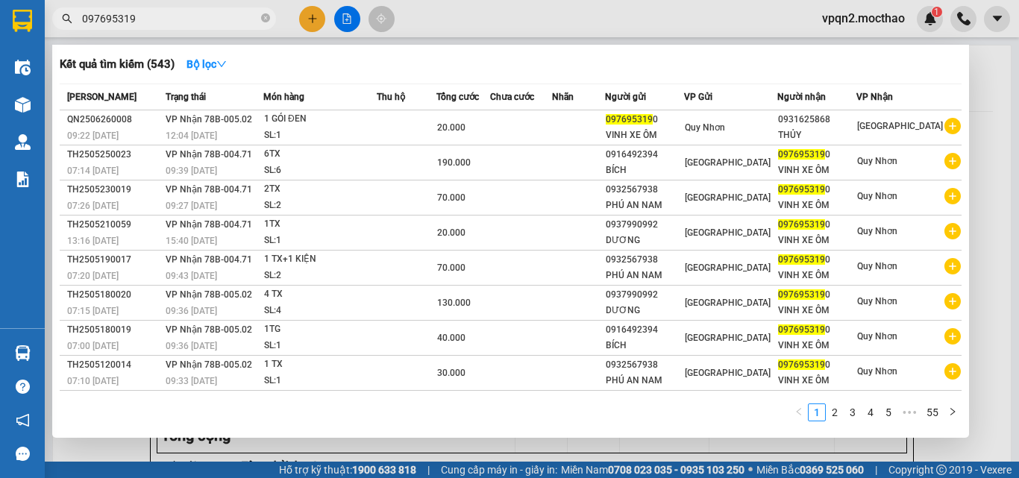
type input "0976953190"
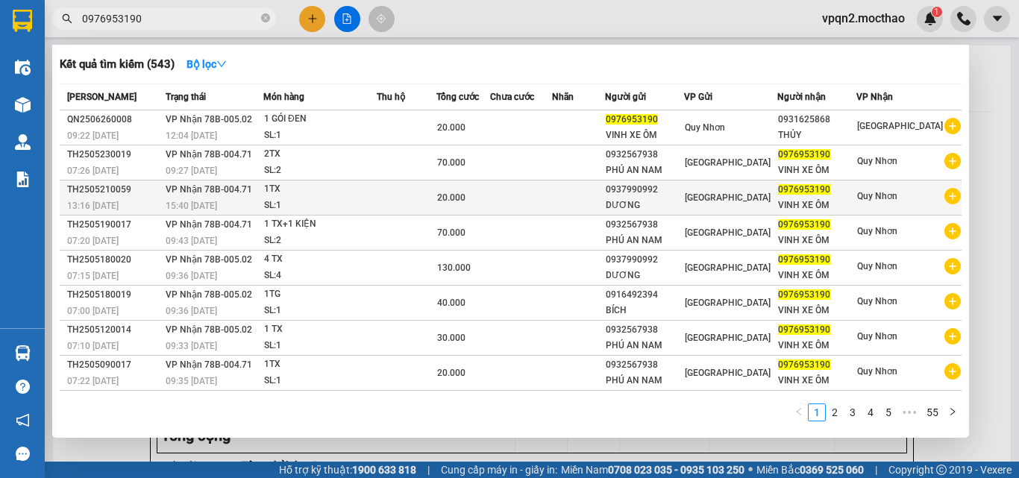
click at [295, 196] on div "1TX" at bounding box center [320, 189] width 112 height 16
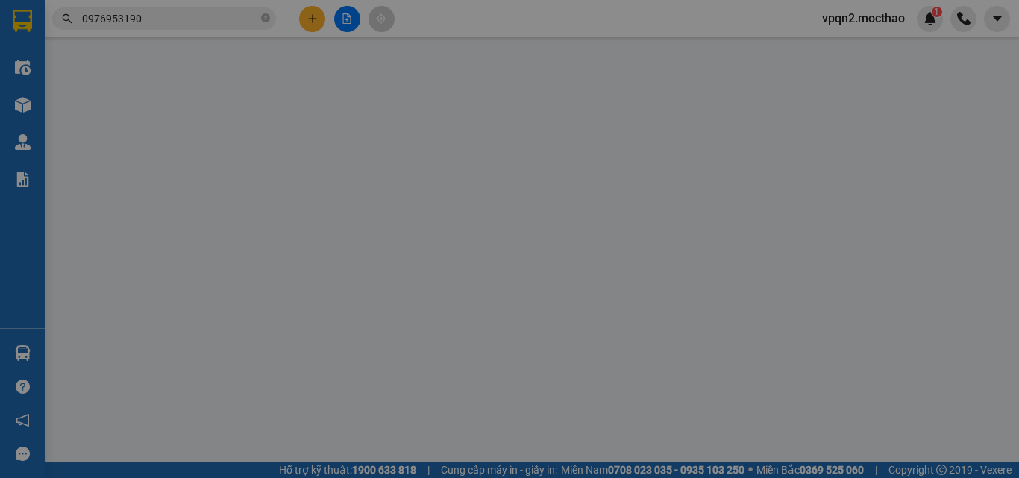
type input "0937990992"
type input "DƯƠNG"
type input "0976953190"
type input "VINH XE ÔM"
type input "1"
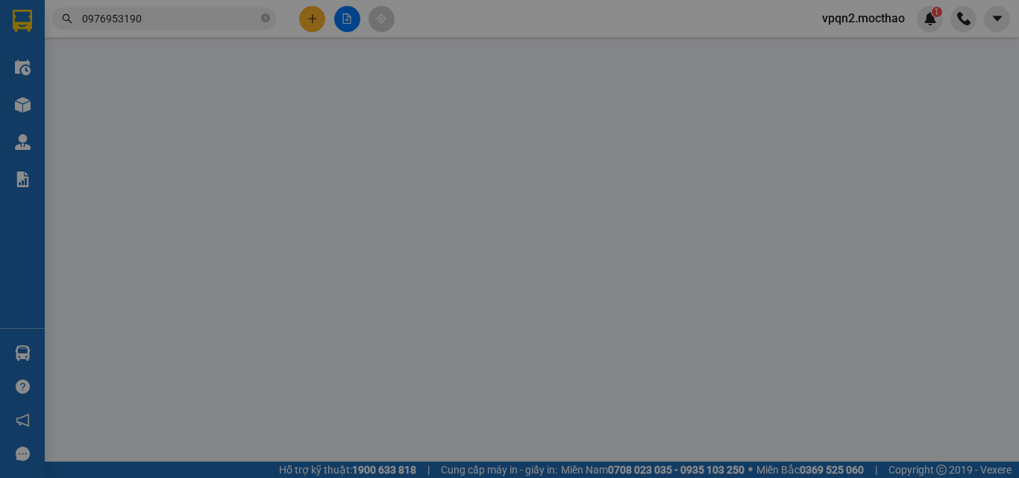
type input "20.000"
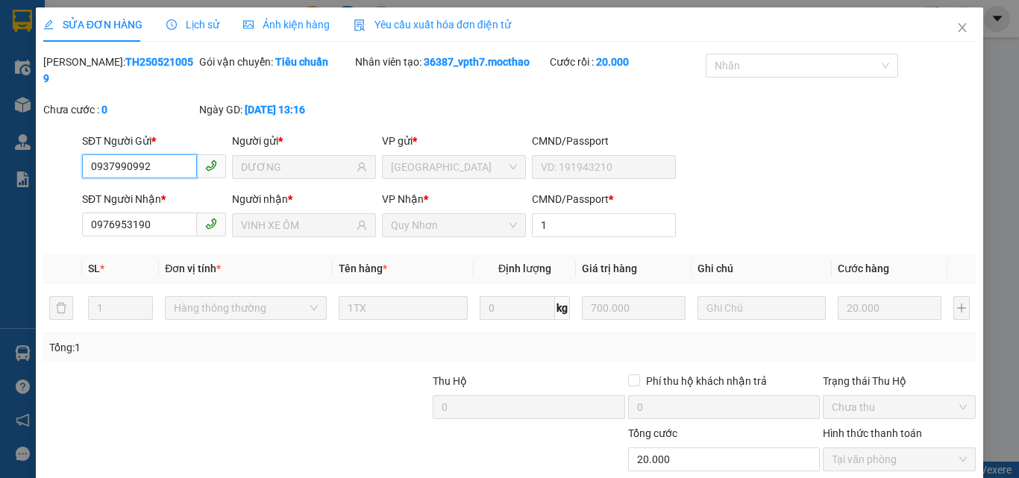
scroll to position [77, 0]
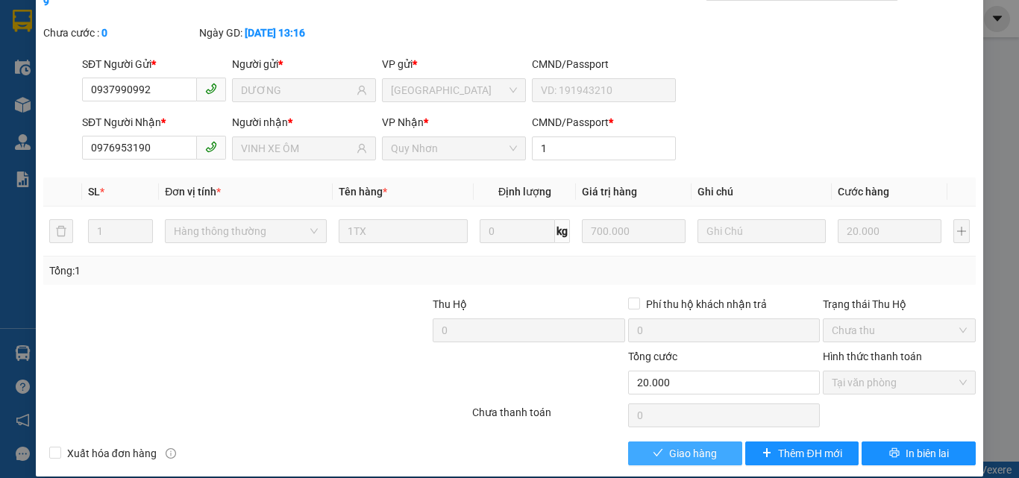
click at [686, 445] on span "Giao hàng" at bounding box center [693, 453] width 48 height 16
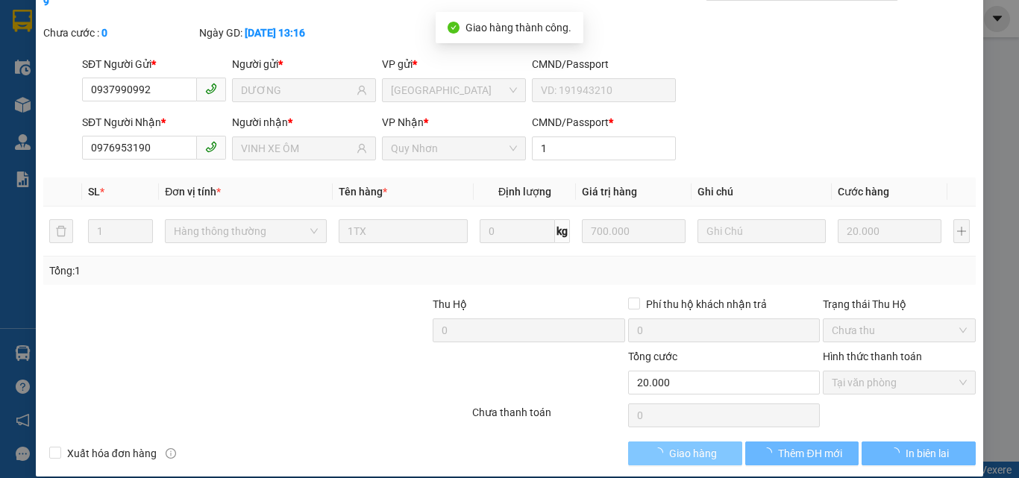
scroll to position [0, 0]
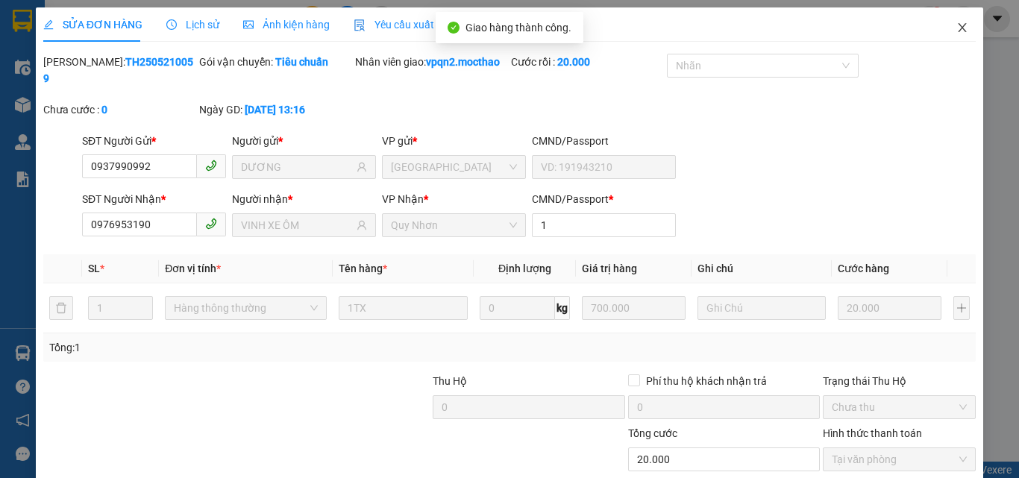
click at [958, 31] on icon "close" at bounding box center [962, 27] width 8 height 9
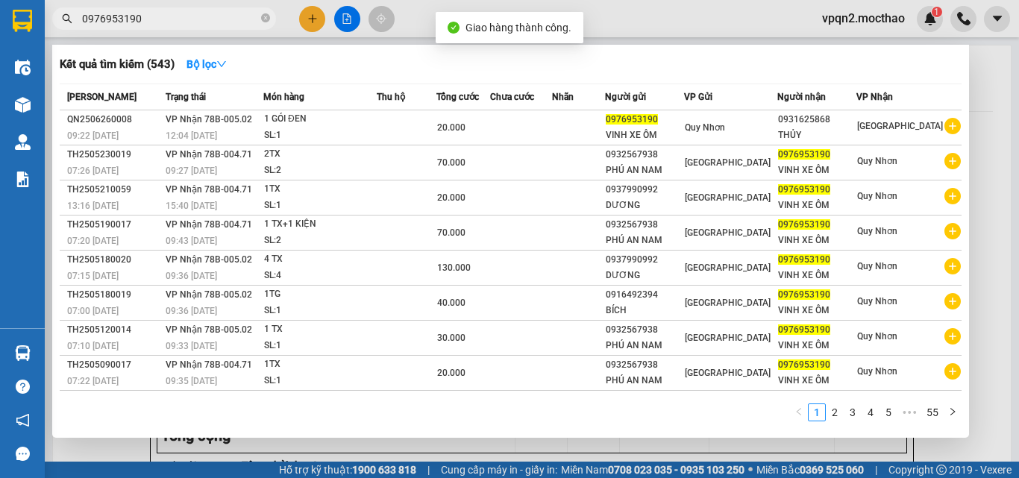
drag, startPoint x: 154, startPoint y: 18, endPoint x: 39, endPoint y: 39, distance: 117.5
click at [39, 39] on section "Kết quả tìm kiếm ( 543 ) Bộ lọc Mã ĐH Trạng thái Món hàng Thu hộ Tổng cước Chưa…" at bounding box center [509, 239] width 1019 height 478
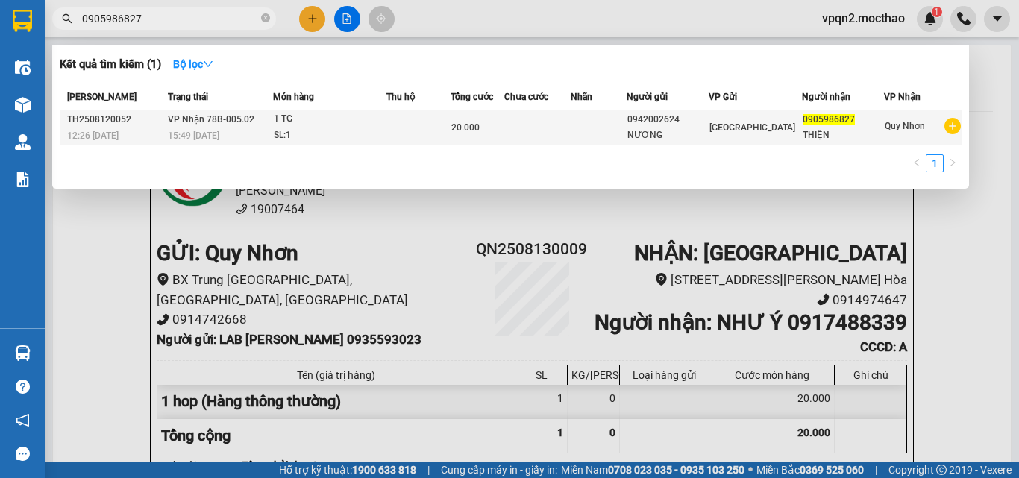
type input "0905986827"
click at [436, 122] on td at bounding box center [418, 127] width 64 height 35
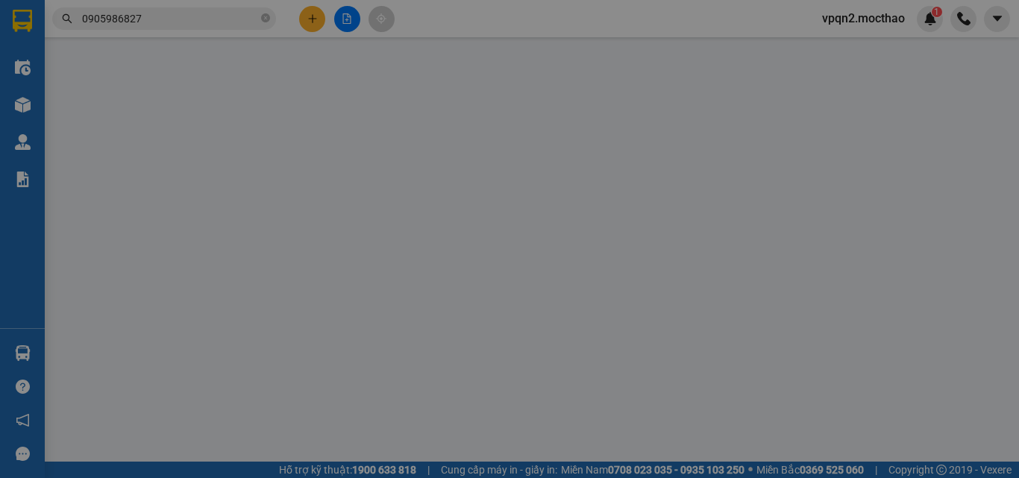
type input "0942002624"
type input "NƯƠNG"
type input "0905986827"
type input "THIỆN"
type input "1"
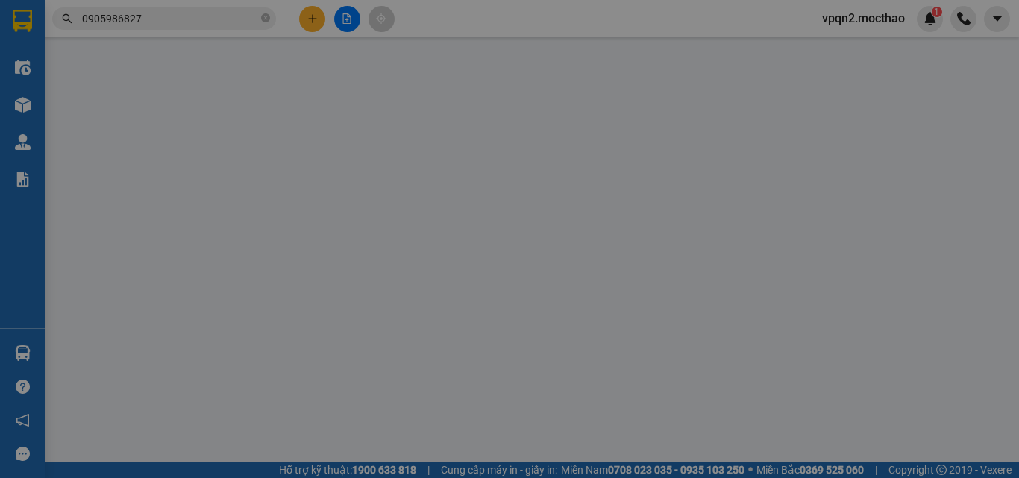
type input "20.000"
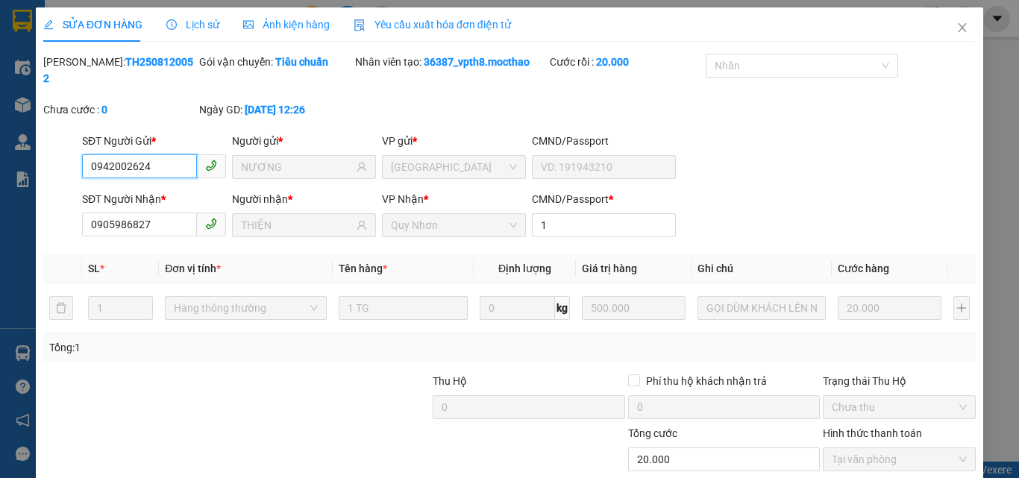
checkbox input "true"
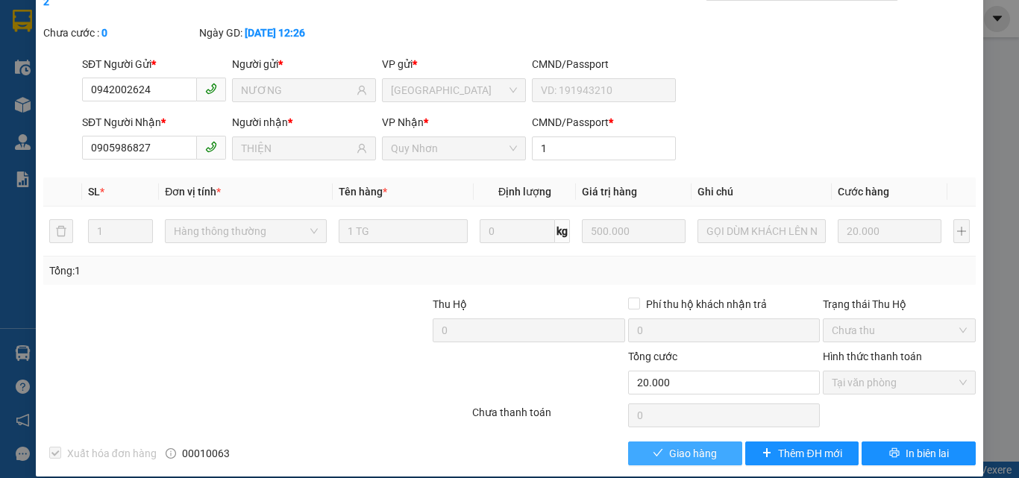
click at [676, 445] on span "Giao hàng" at bounding box center [693, 453] width 48 height 16
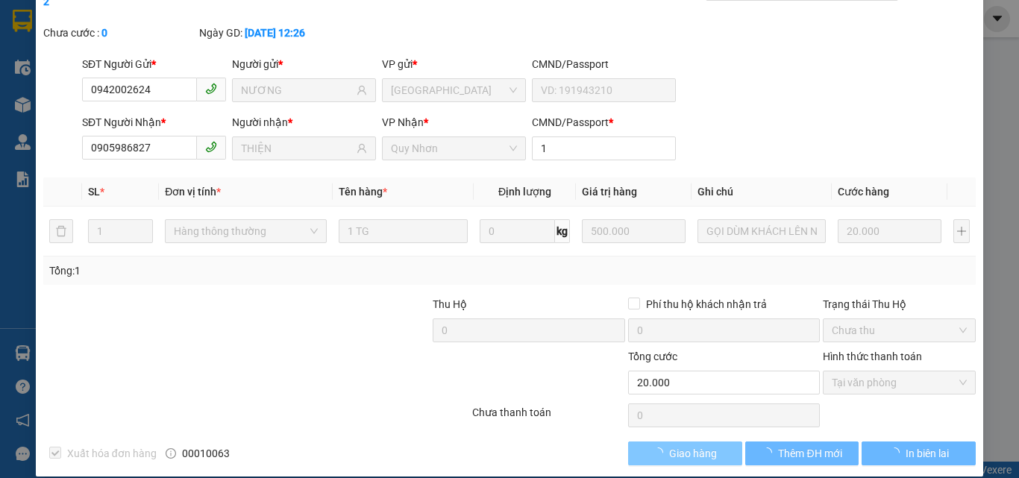
scroll to position [0, 0]
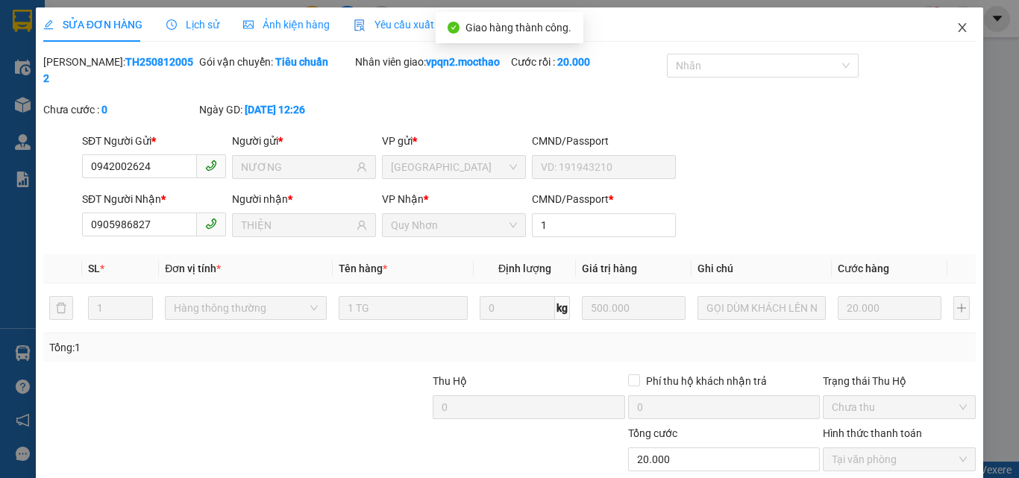
click at [956, 28] on icon "close" at bounding box center [962, 28] width 12 height 12
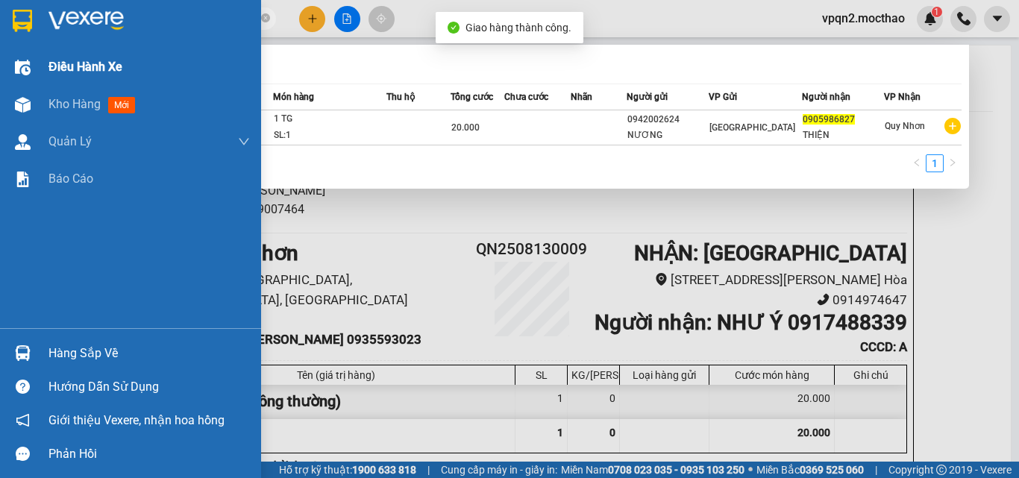
drag, startPoint x: 14, startPoint y: 54, endPoint x: 3, endPoint y: 58, distance: 11.8
click at [2, 58] on section "Kết quả tìm kiếm ( 1 ) Bộ lọc Mã ĐH Trạng thái Món hàng Thu hộ Tổng cước Chưa c…" at bounding box center [509, 239] width 1019 height 478
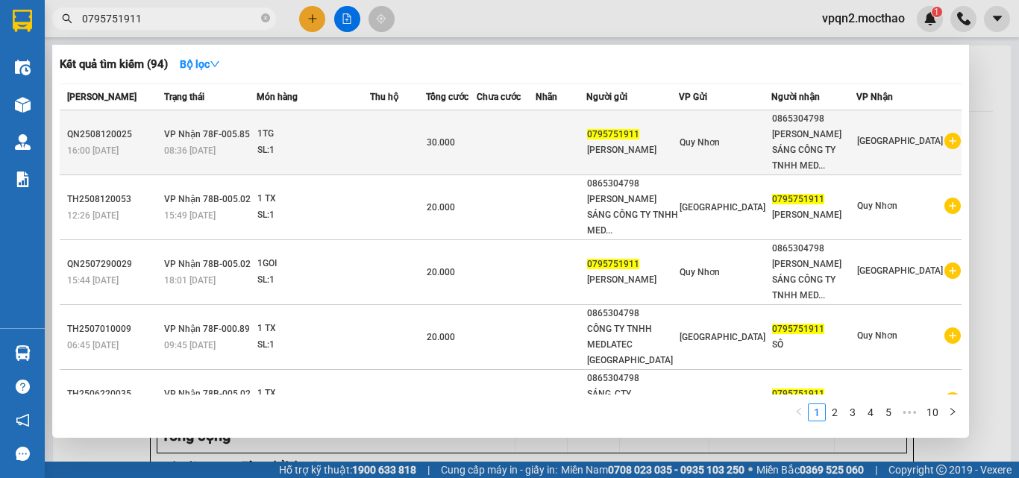
type input "0795751911"
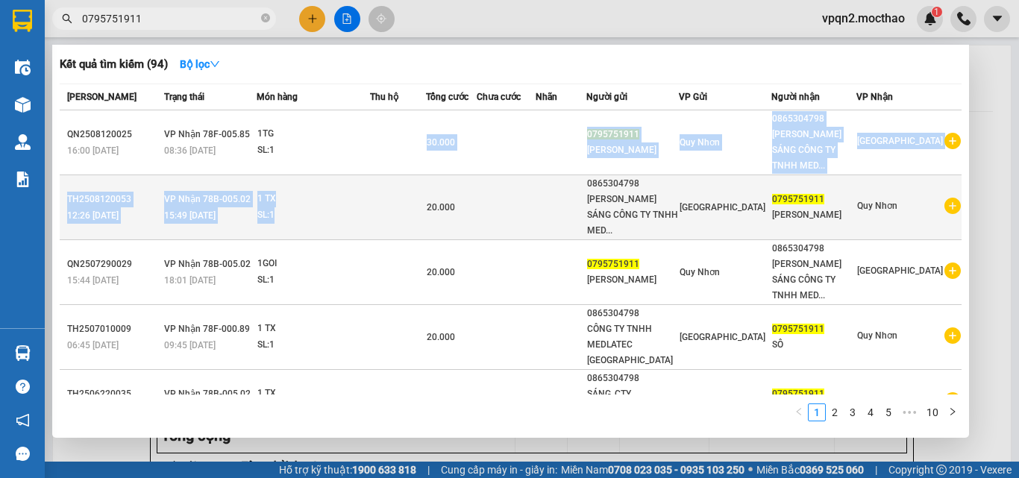
drag, startPoint x: 448, startPoint y: 148, endPoint x: 447, endPoint y: 210, distance: 62.7
click at [447, 210] on tbody "QN2508120025 16:00 [DATE] VP Nhận 78F-005.85 08:36 [DATE] 1TG SL: 1 30.000 0795…" at bounding box center [511, 434] width 902 height 649
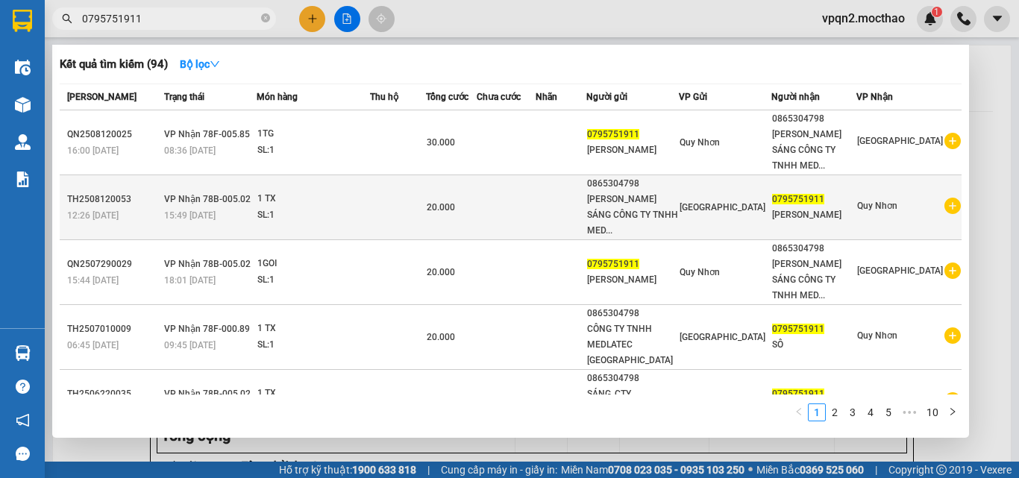
click at [427, 210] on td at bounding box center [398, 207] width 57 height 65
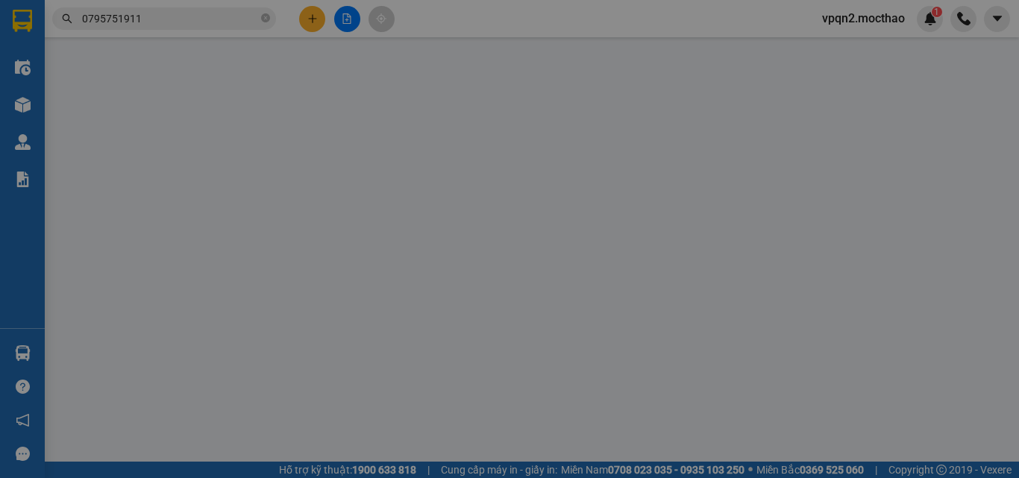
type input "0865304798"
type input "[PERSON_NAME] SÁNG CÔNG TY TNHH MEDLATEC [GEOGRAPHIC_DATA]"
type input "0795751911"
type input "[PERSON_NAME]"
type input "1"
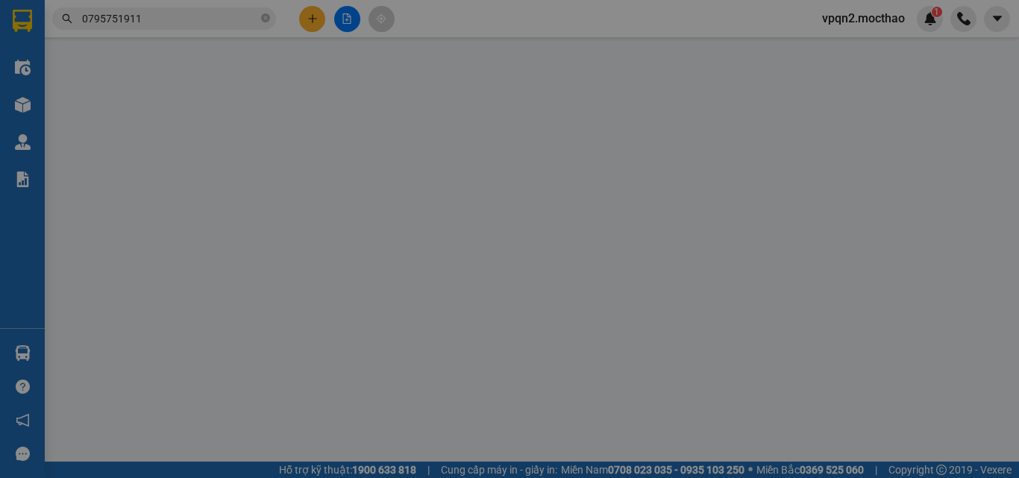
type input "20.000"
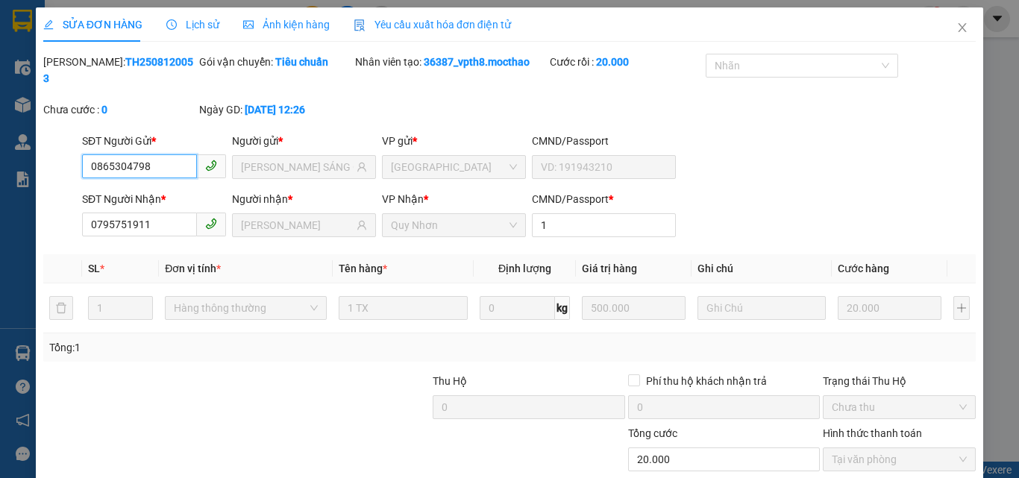
checkbox input "true"
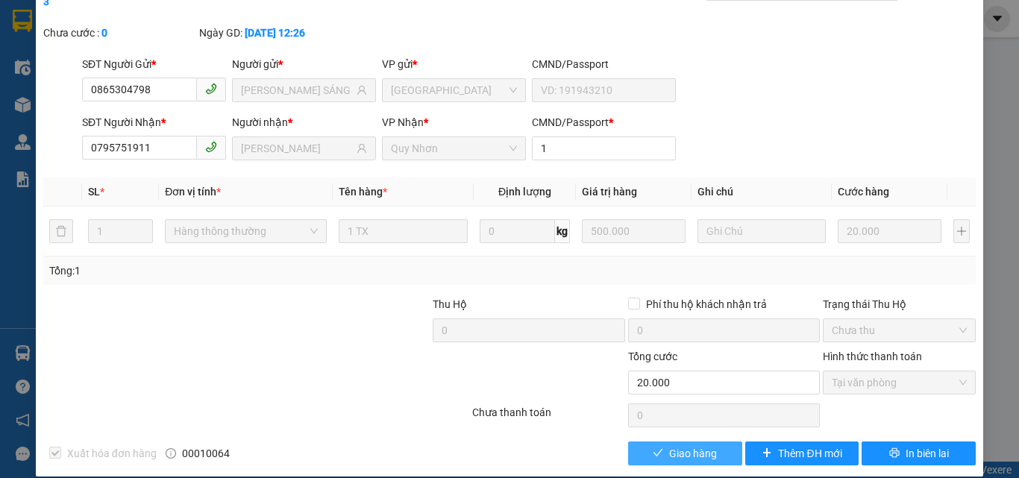
click at [702, 445] on span "Giao hàng" at bounding box center [693, 453] width 48 height 16
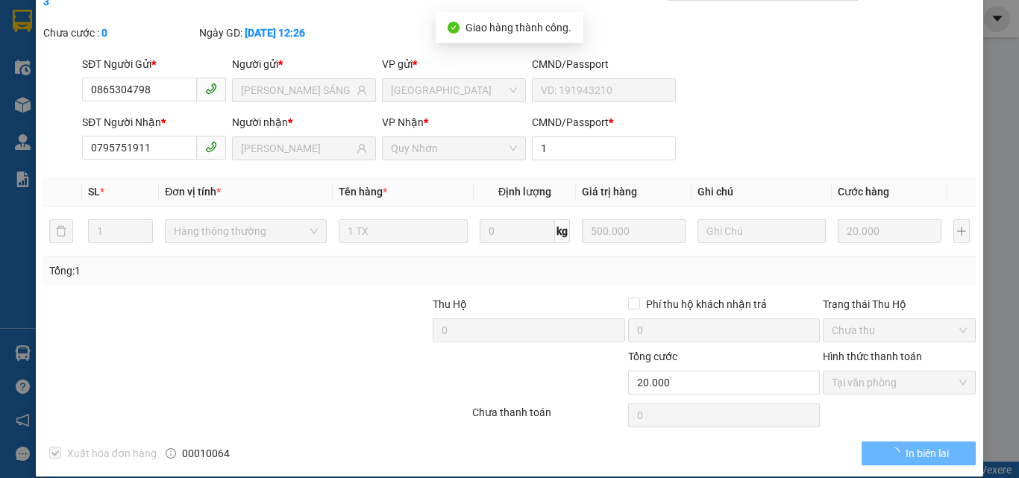
scroll to position [0, 0]
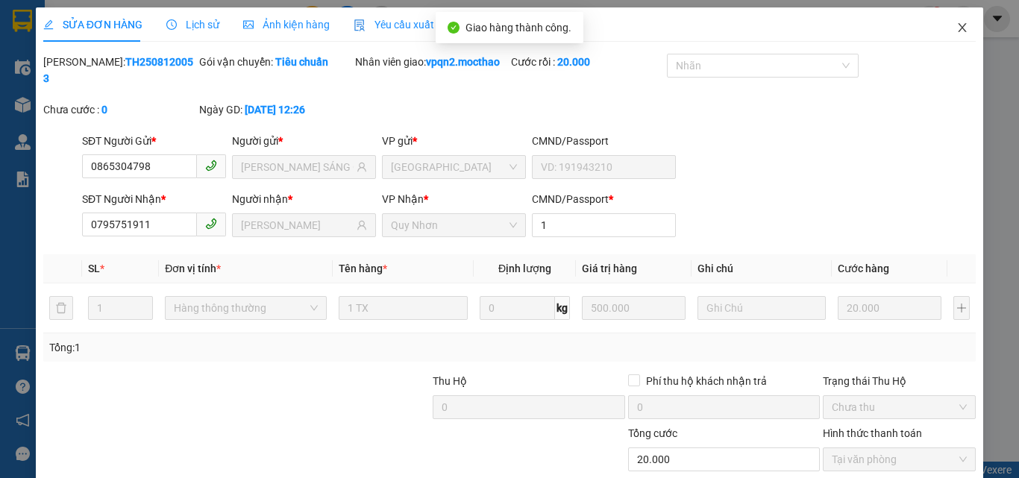
click at [956, 32] on icon "close" at bounding box center [962, 28] width 12 height 12
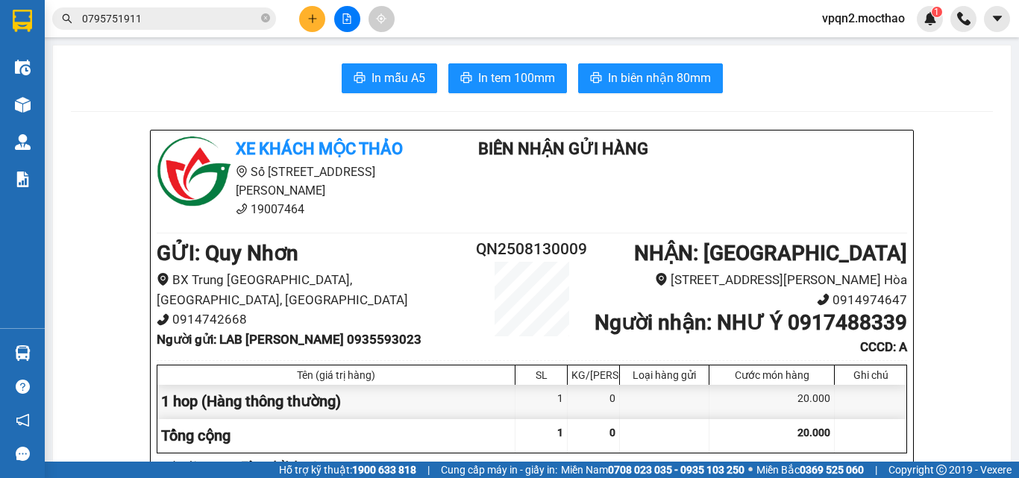
drag, startPoint x: 127, startPoint y: 16, endPoint x: 154, endPoint y: 16, distance: 27.6
click at [154, 16] on input "0795751911" at bounding box center [170, 18] width 176 height 16
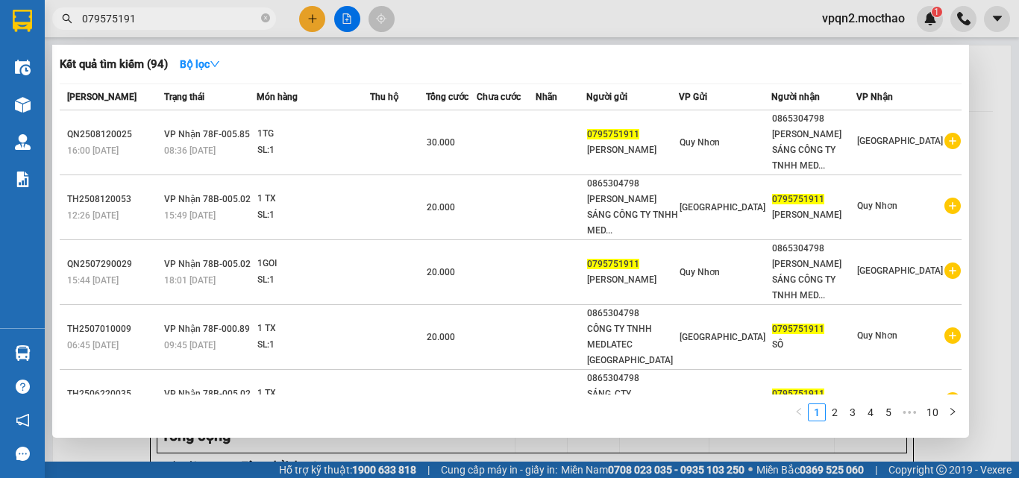
type input "0795751911"
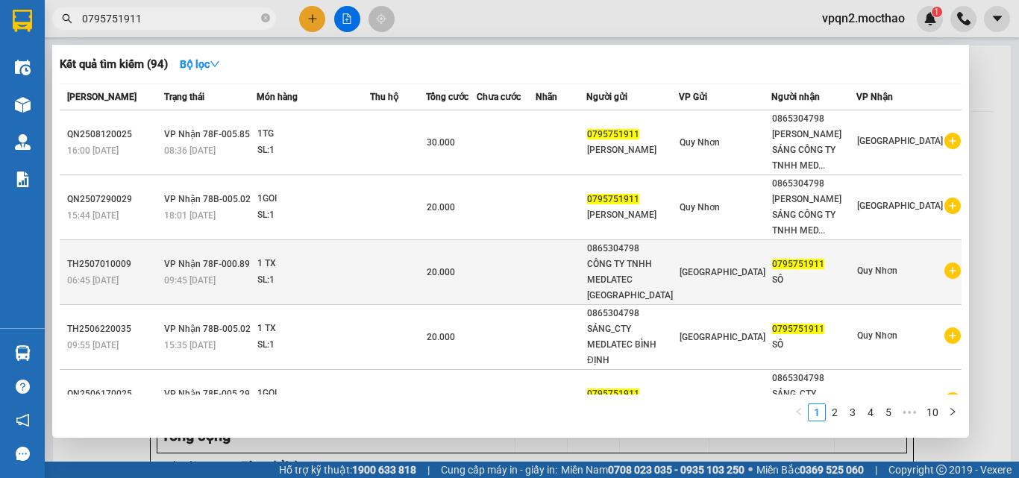
click at [536, 271] on td at bounding box center [506, 272] width 59 height 65
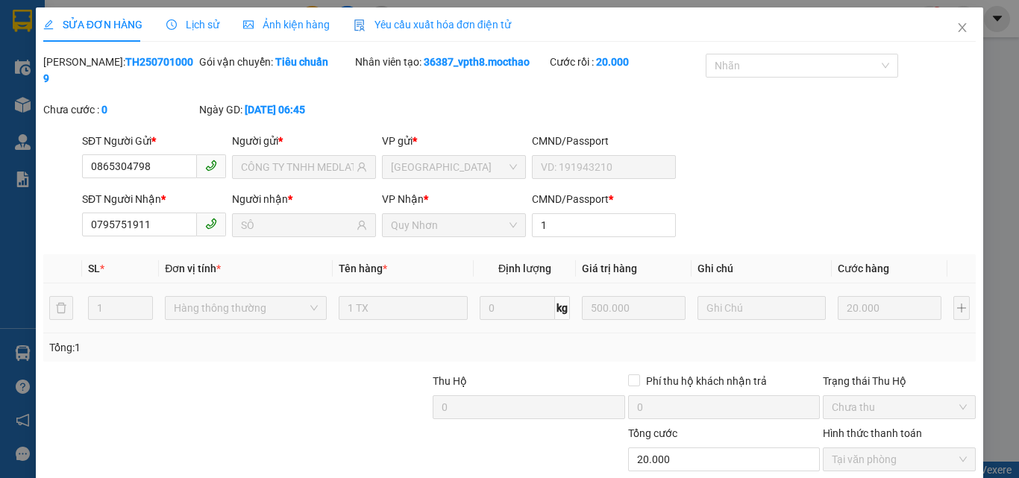
type input "0865304798"
type input "CÔNG TY TNHH MEDLATEC [GEOGRAPHIC_DATA]"
type input "0795751911"
type input "SÔ"
type input "1"
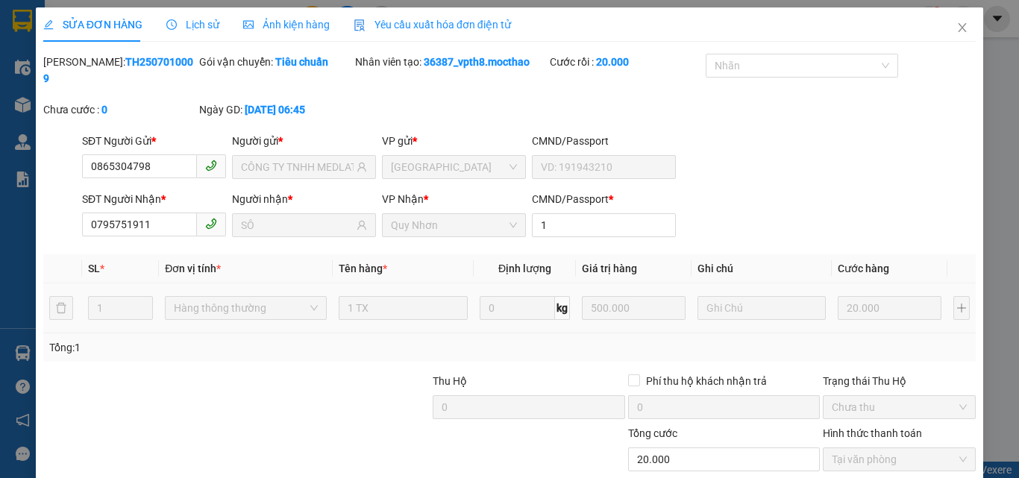
type input "20.000"
checkbox input "true"
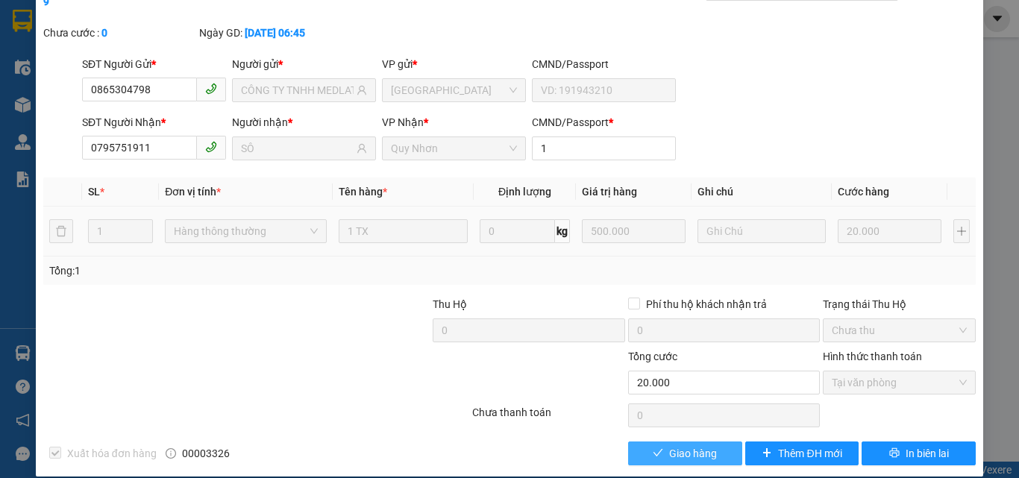
click at [669, 445] on span "Giao hàng" at bounding box center [693, 453] width 48 height 16
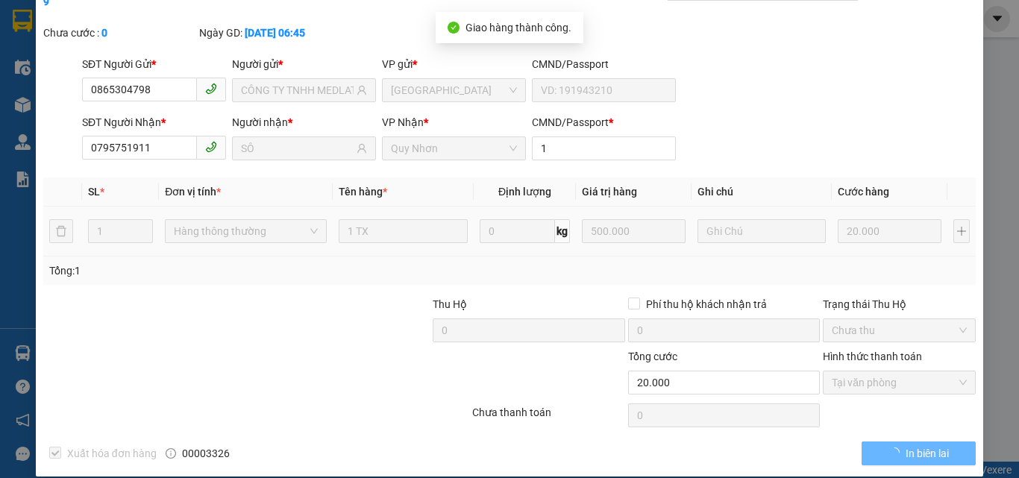
scroll to position [0, 0]
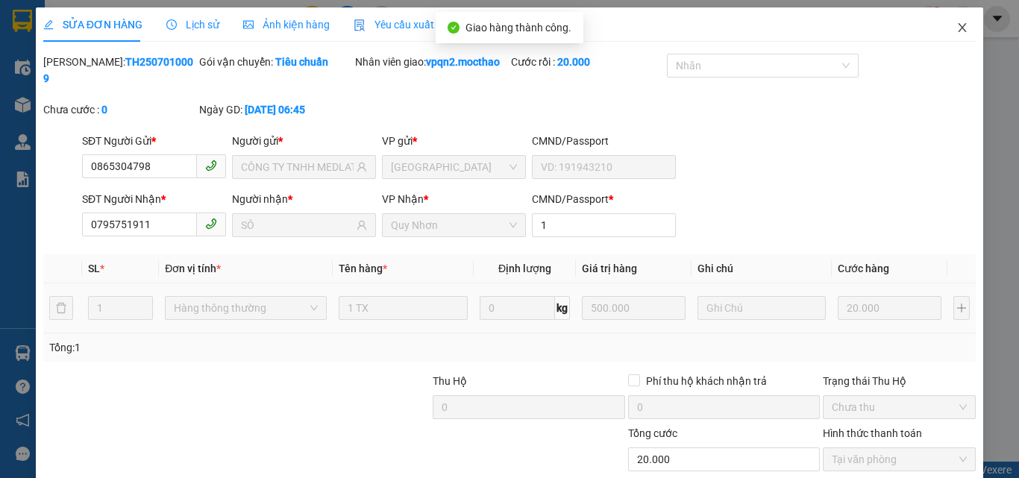
click at [956, 29] on icon "close" at bounding box center [962, 28] width 12 height 12
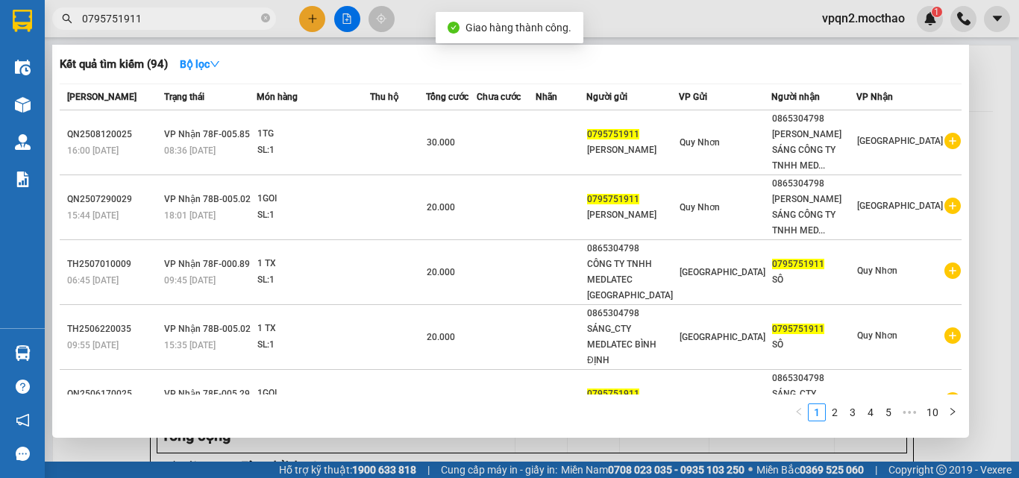
drag, startPoint x: 128, startPoint y: 17, endPoint x: 198, endPoint y: 16, distance: 70.1
click at [198, 16] on input "0795751911" at bounding box center [170, 18] width 176 height 16
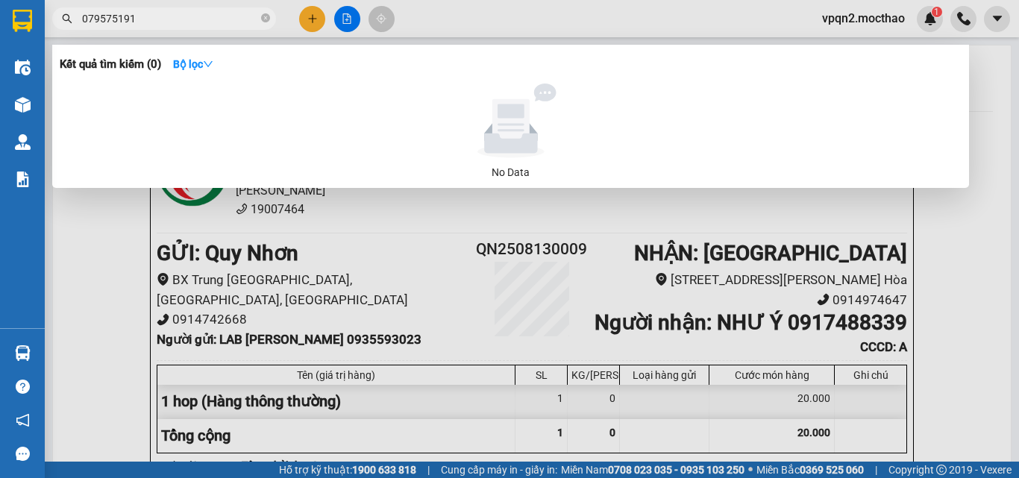
type input "0795751911"
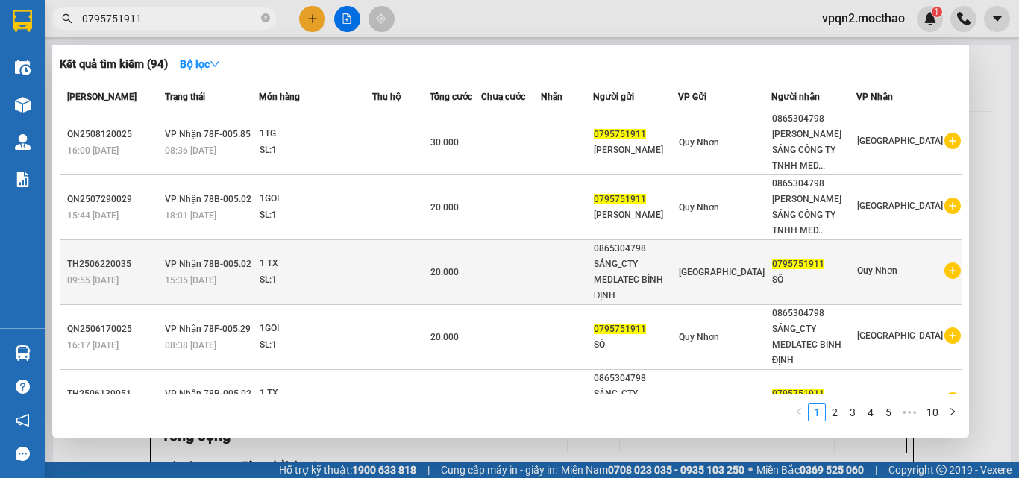
click at [666, 283] on div "SÁNG_CTY MEDLATEC BÌNH ĐỊNH" at bounding box center [636, 280] width 84 height 47
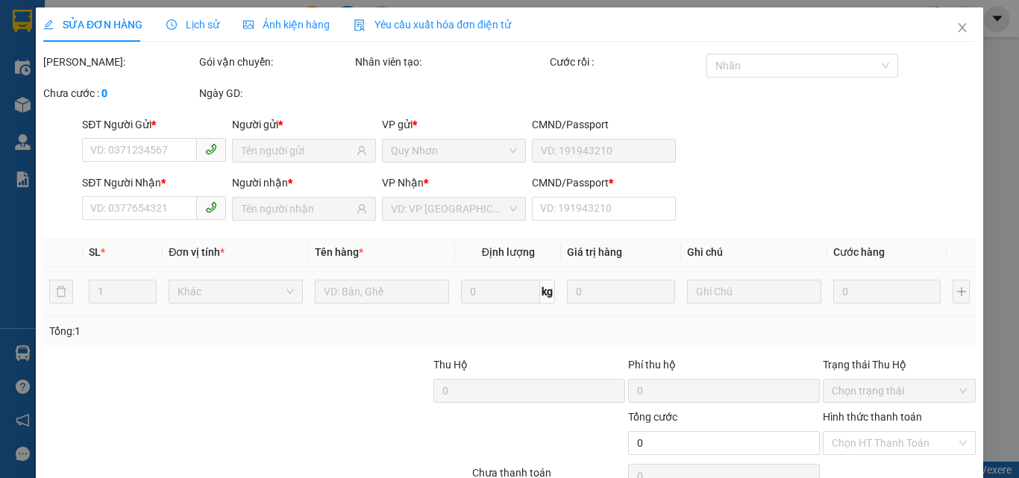
type input "0865304798"
type input "SÁNG_CTY MEDLATEC BÌNH ĐỊNH"
type input "0795751911"
type input "SÔ"
type input "1"
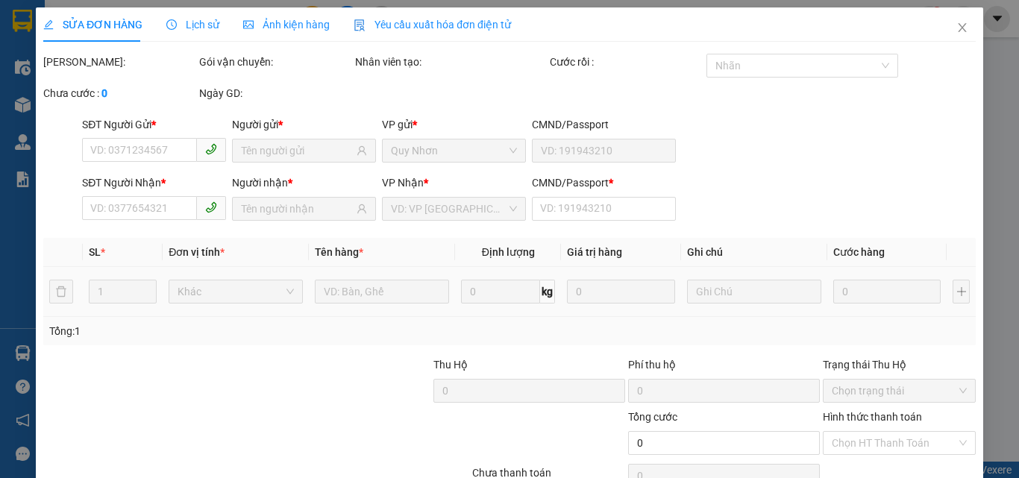
type input "20.000"
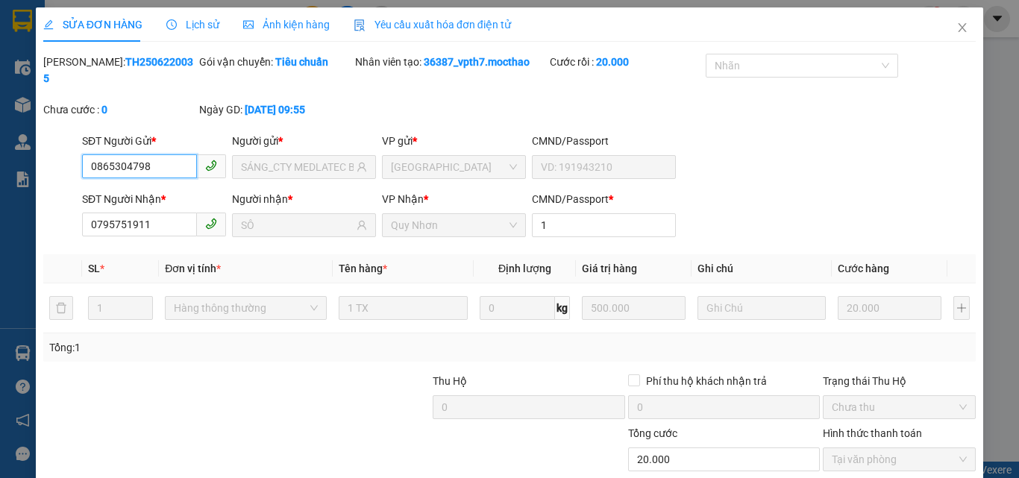
scroll to position [77, 0]
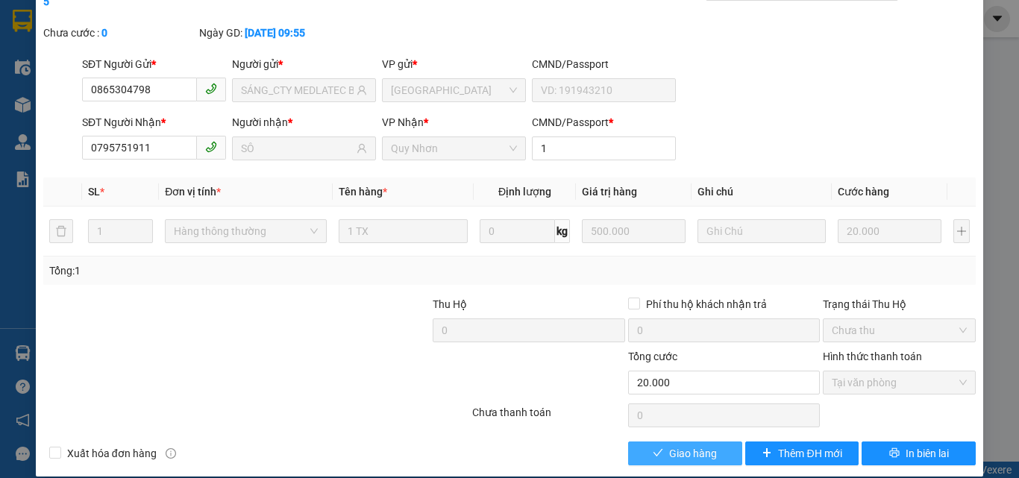
click at [661, 442] on button "Giao hàng" at bounding box center [685, 454] width 114 height 24
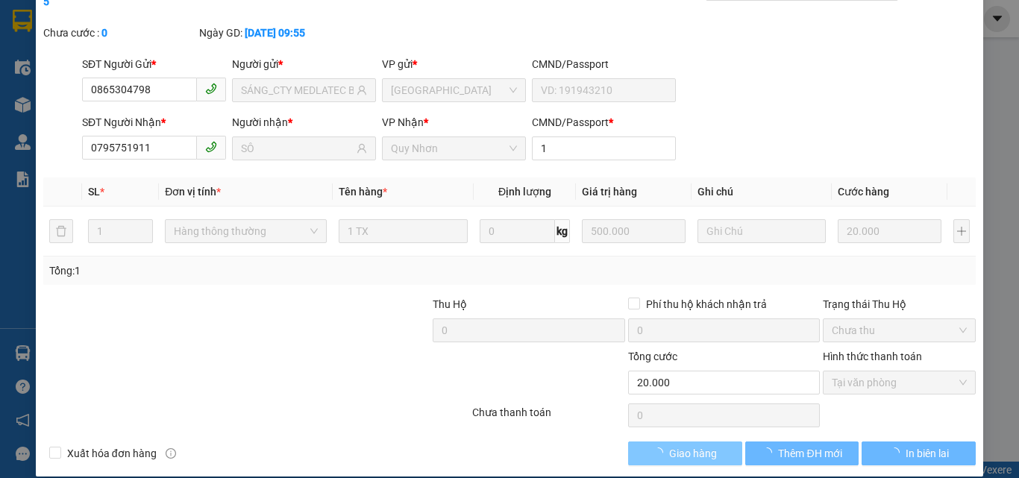
scroll to position [0, 0]
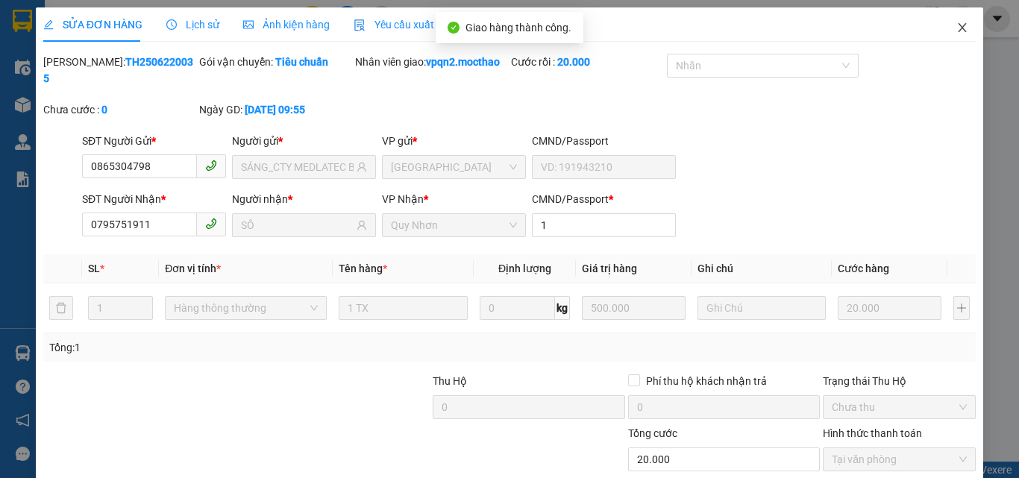
click at [956, 24] on icon "close" at bounding box center [962, 28] width 12 height 12
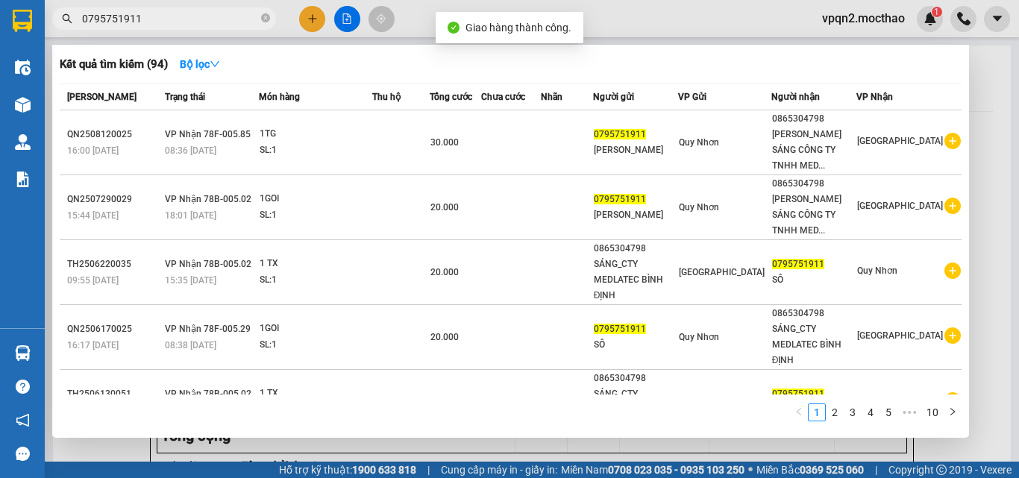
drag, startPoint x: 125, startPoint y: 13, endPoint x: 202, endPoint y: 30, distance: 79.4
click at [202, 30] on div "Kết quả tìm kiếm ( 94 ) Bộ lọc Mã ĐH Trạng thái Món hàng Thu hộ Tổng cước Chưa …" at bounding box center [145, 19] width 291 height 26
type input "0795751911"
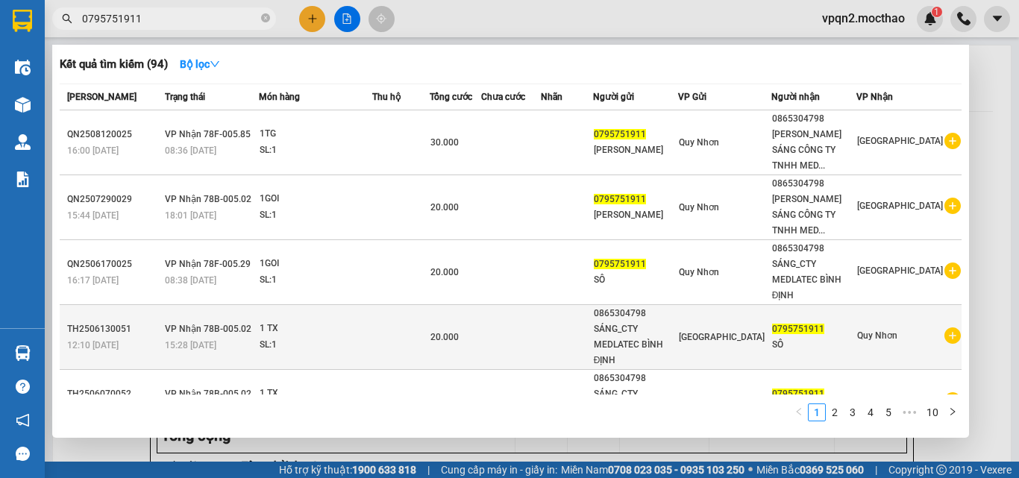
click at [678, 355] on div "SÁNG_CTY MEDLATEC BÌNH ĐỊNH" at bounding box center [636, 344] width 84 height 47
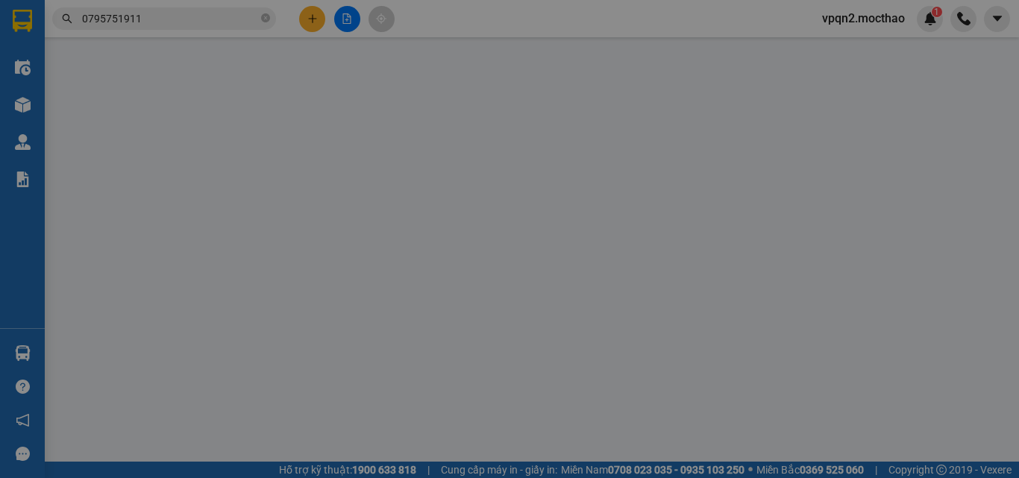
type input "0865304798"
type input "SÁNG_CTY MEDLATEC BÌNH ĐỊNH"
type input "0795751911"
type input "SÔ"
type input "1"
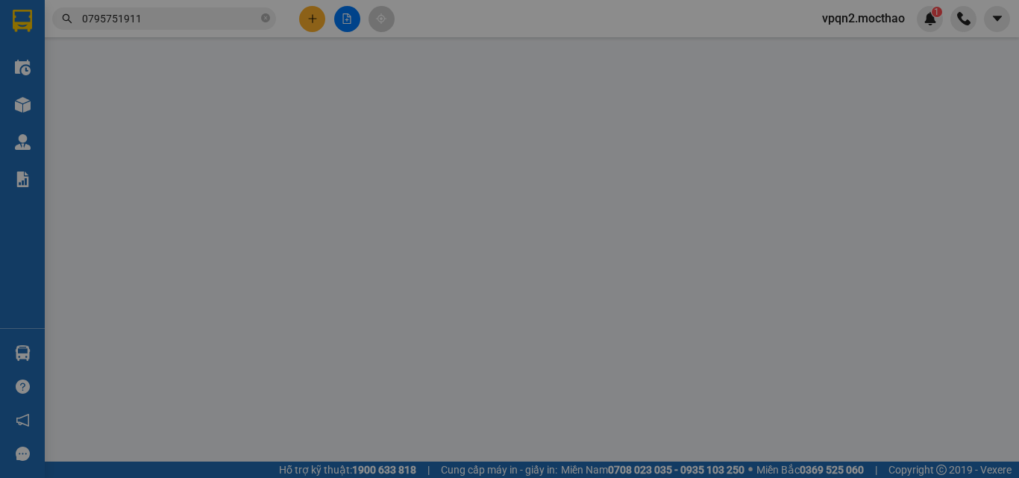
type input "20.000"
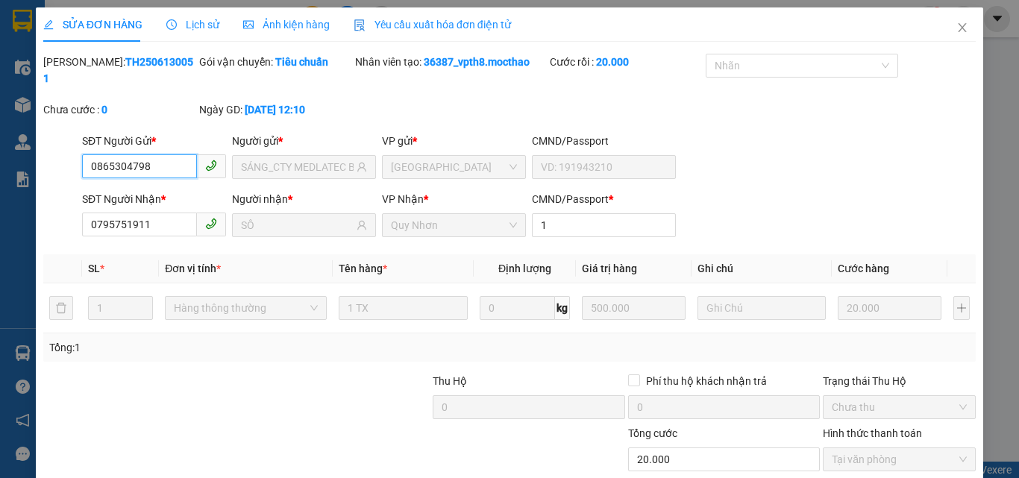
scroll to position [77, 0]
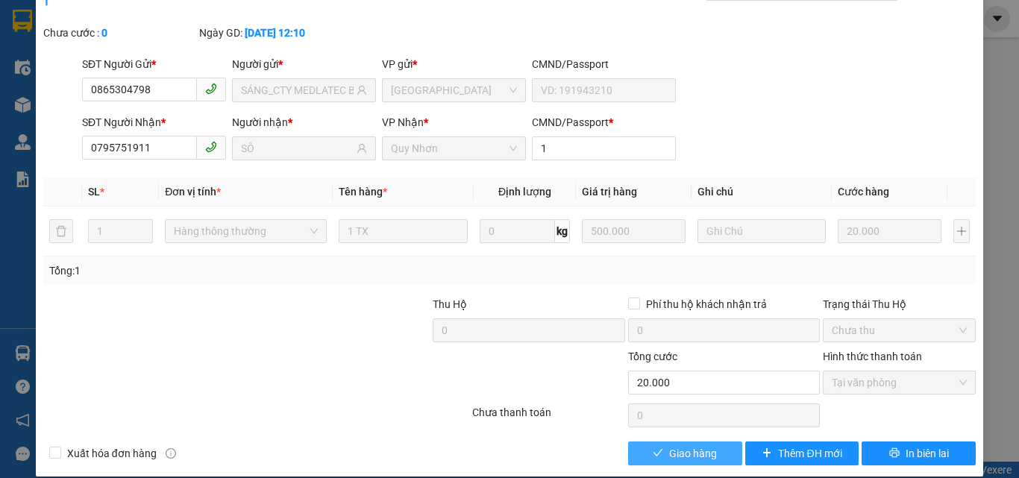
click at [669, 445] on span "Giao hàng" at bounding box center [693, 453] width 48 height 16
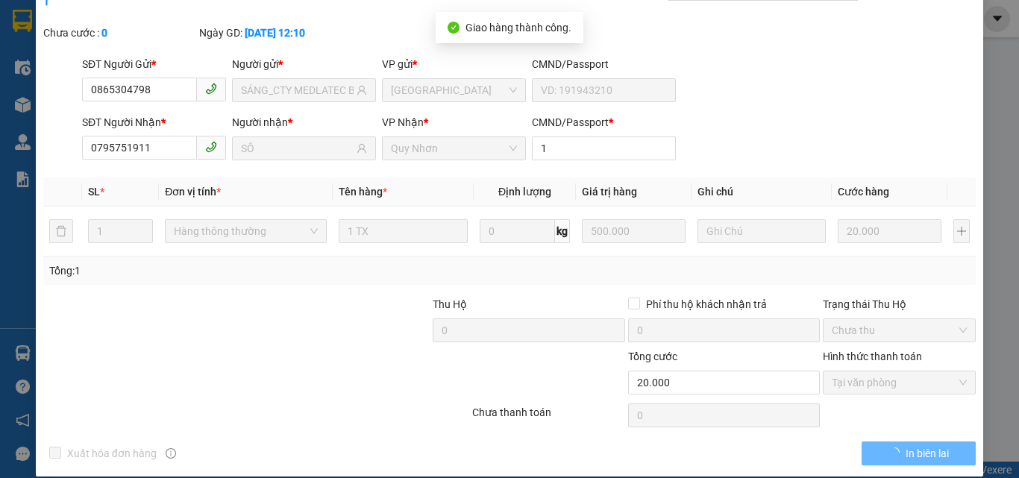
scroll to position [0, 0]
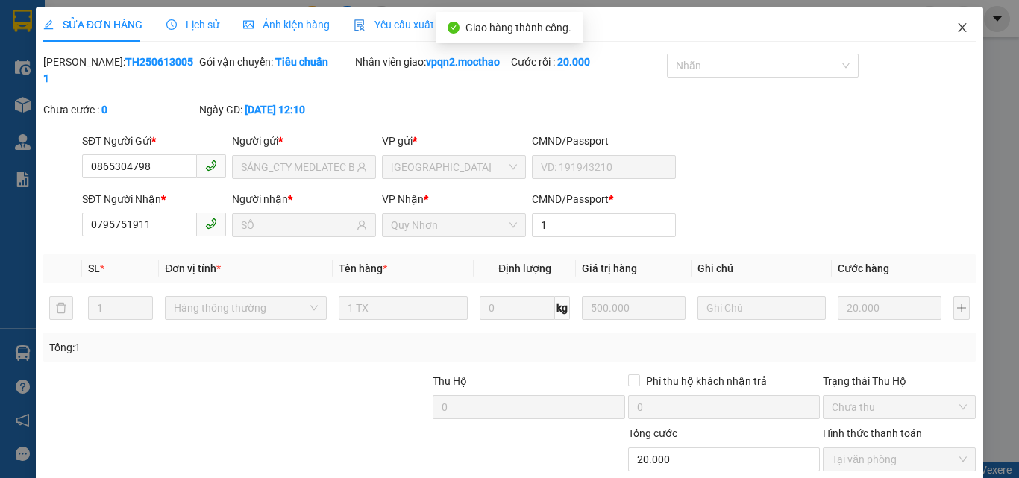
click at [956, 30] on icon "close" at bounding box center [962, 28] width 12 height 12
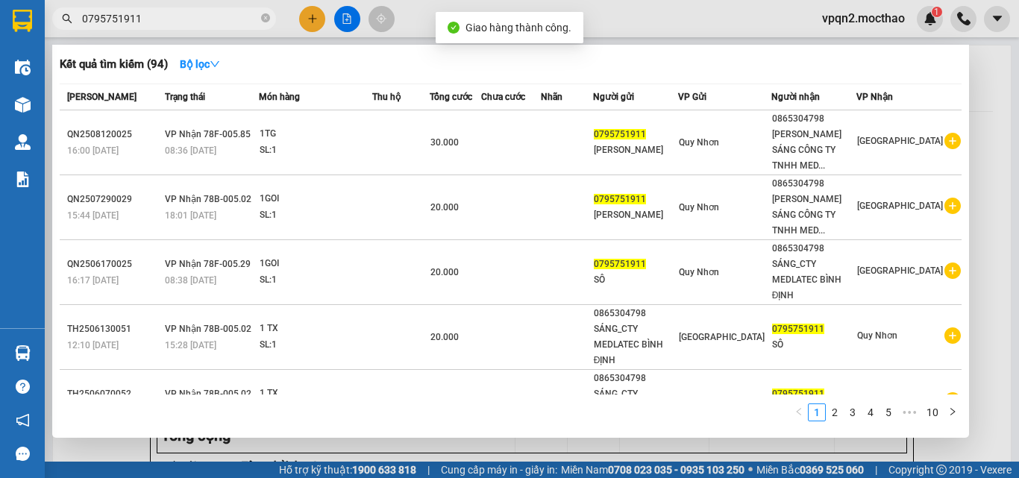
drag, startPoint x: 126, startPoint y: 12, endPoint x: 163, endPoint y: 12, distance: 36.5
click at [163, 12] on input "0795751911" at bounding box center [170, 18] width 176 height 16
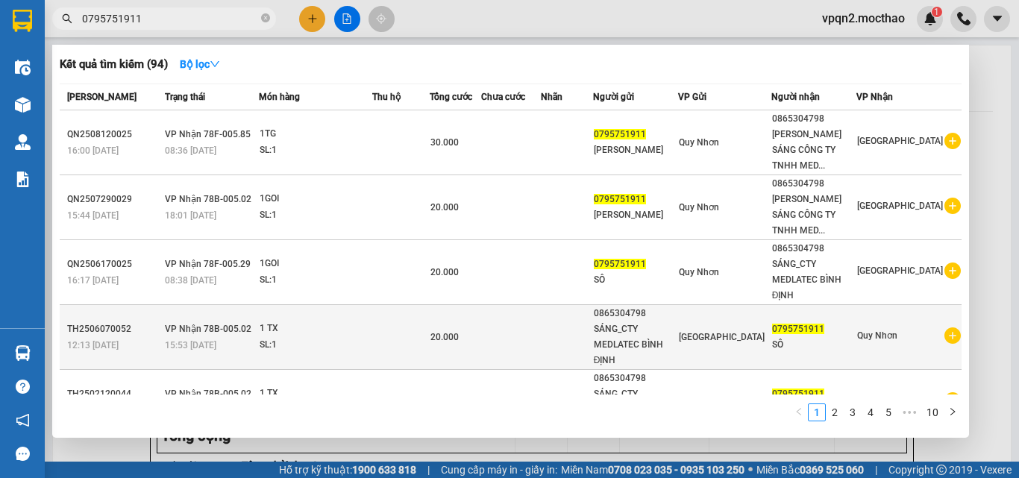
click at [659, 345] on div "SÁNG_CTY MEDLATEC BÌNH ĐỊNH" at bounding box center [636, 344] width 84 height 47
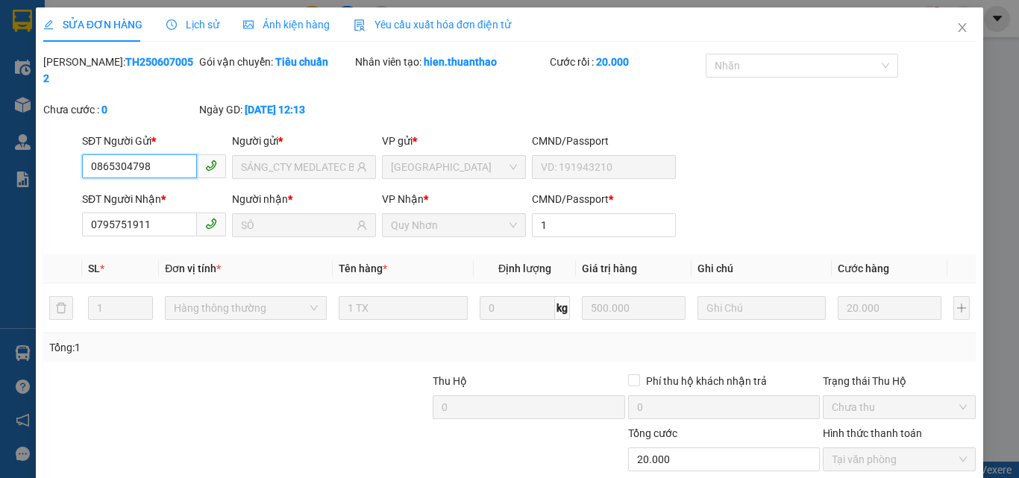
scroll to position [77, 0]
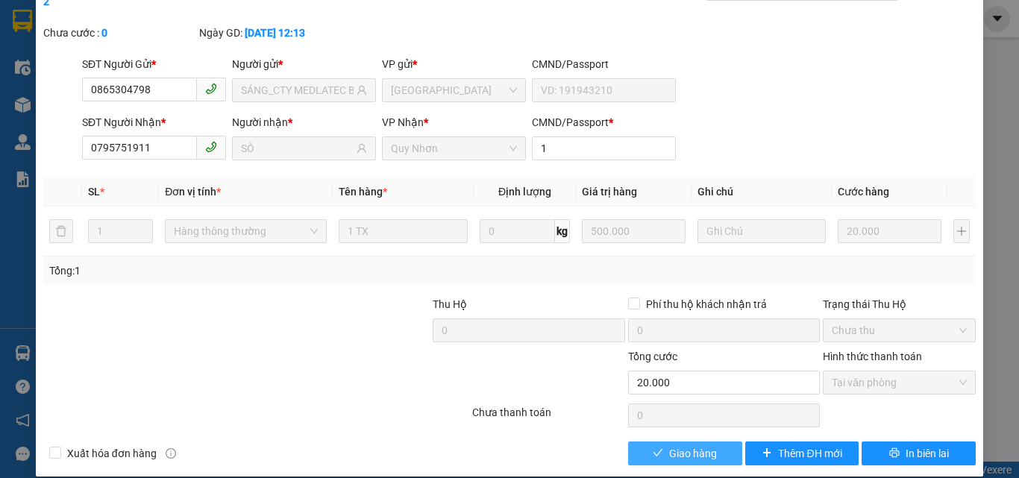
click at [681, 445] on span "Giao hàng" at bounding box center [693, 453] width 48 height 16
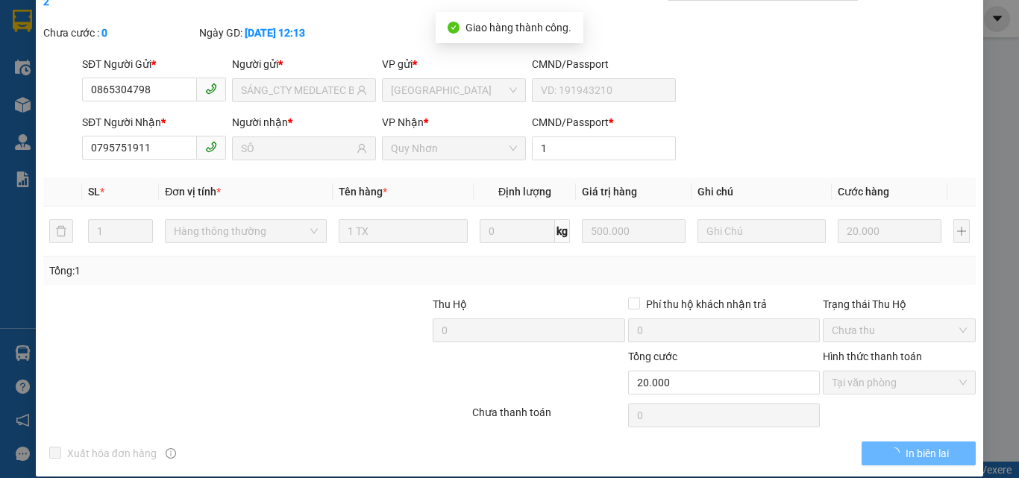
scroll to position [0, 0]
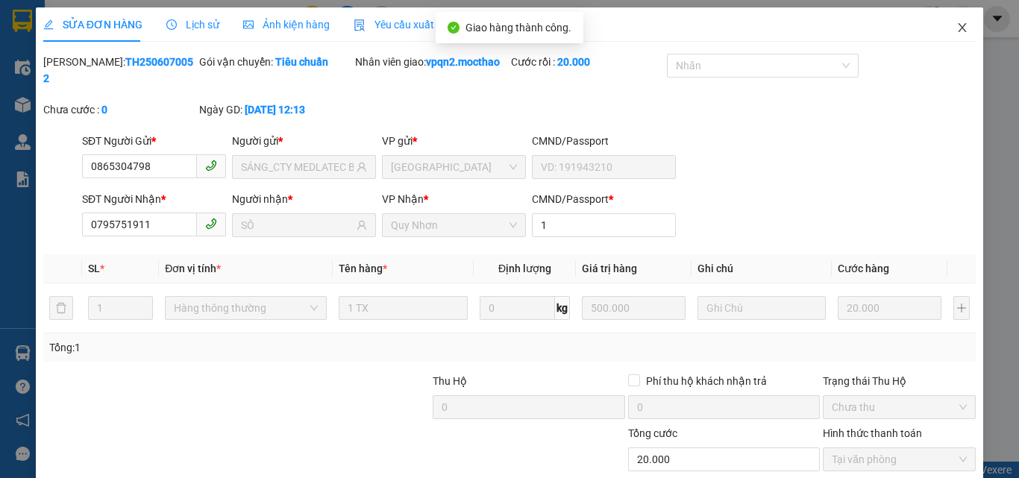
click at [956, 23] on icon "close" at bounding box center [962, 28] width 12 height 12
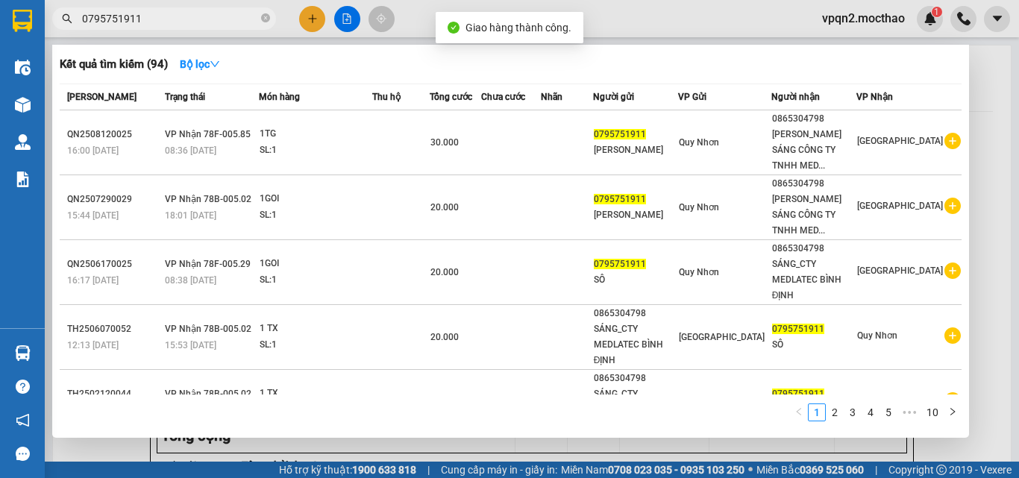
drag, startPoint x: 129, startPoint y: 24, endPoint x: 189, endPoint y: 25, distance: 59.7
click at [189, 25] on input "0795751911" at bounding box center [170, 18] width 176 height 16
type input "0795751911"
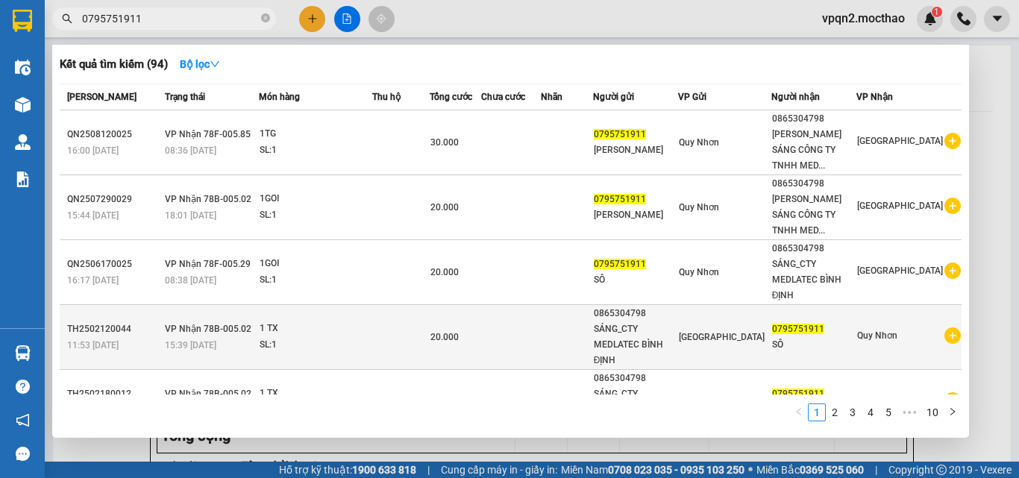
click at [592, 341] on td at bounding box center [566, 337] width 51 height 65
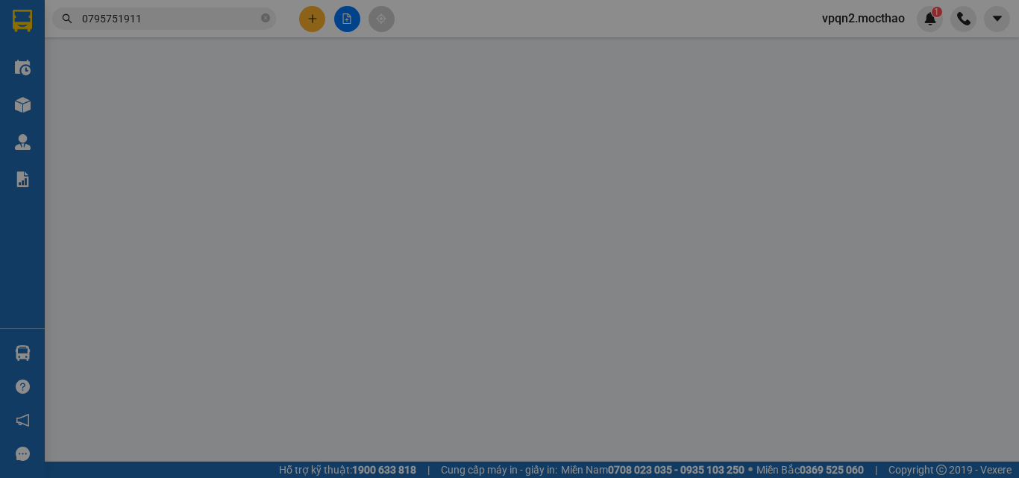
type input "0865304798"
type input "SÁNG_CTY MEDLATEC BÌNH ĐỊNH"
type input "0795751911"
type input "SÔ"
type input "1"
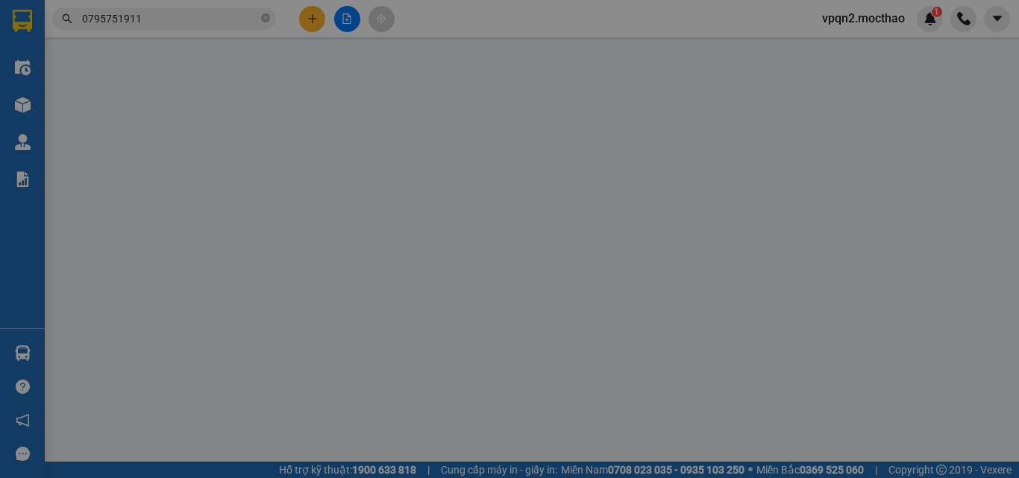
type input "20.000"
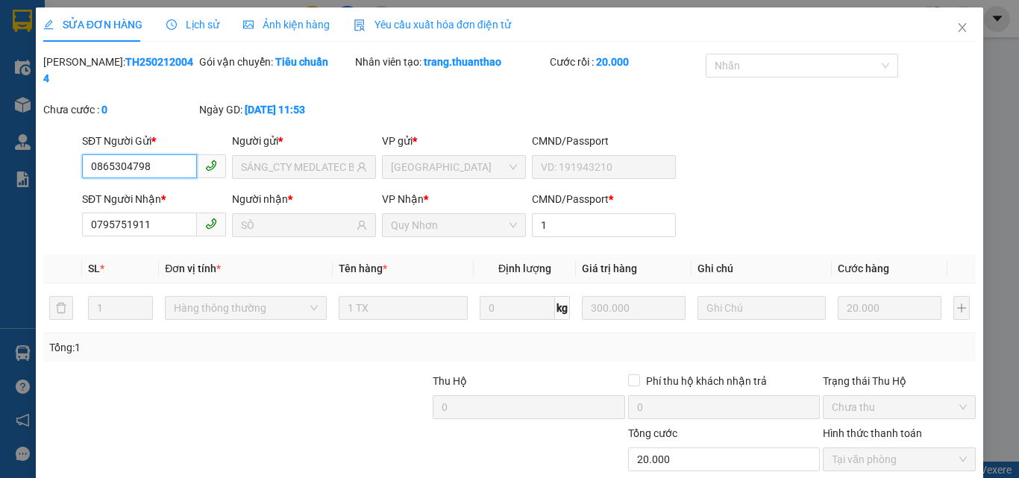
scroll to position [77, 0]
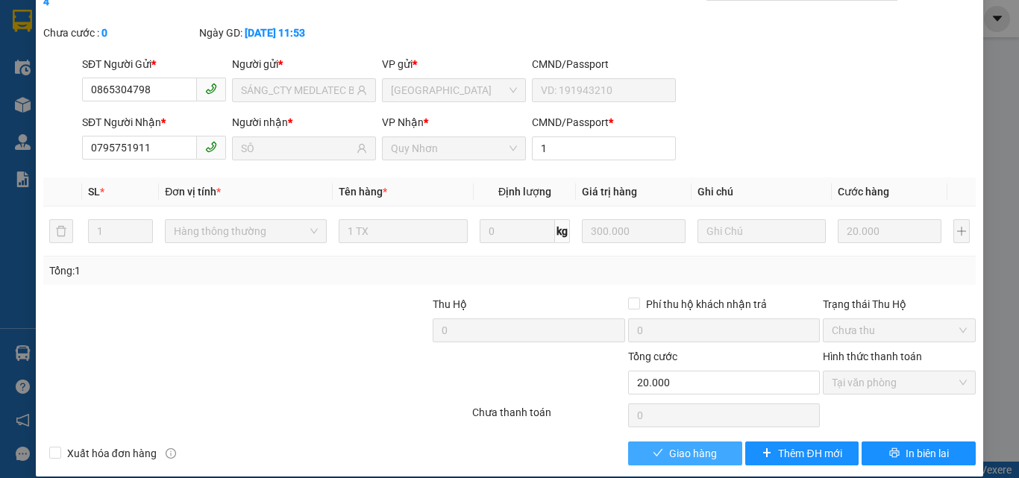
click at [687, 445] on span "Giao hàng" at bounding box center [693, 453] width 48 height 16
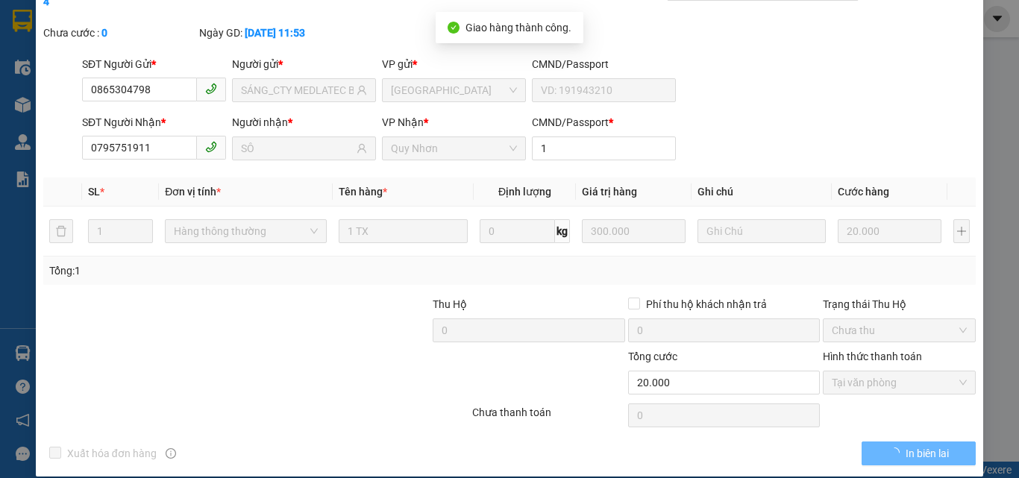
scroll to position [0, 0]
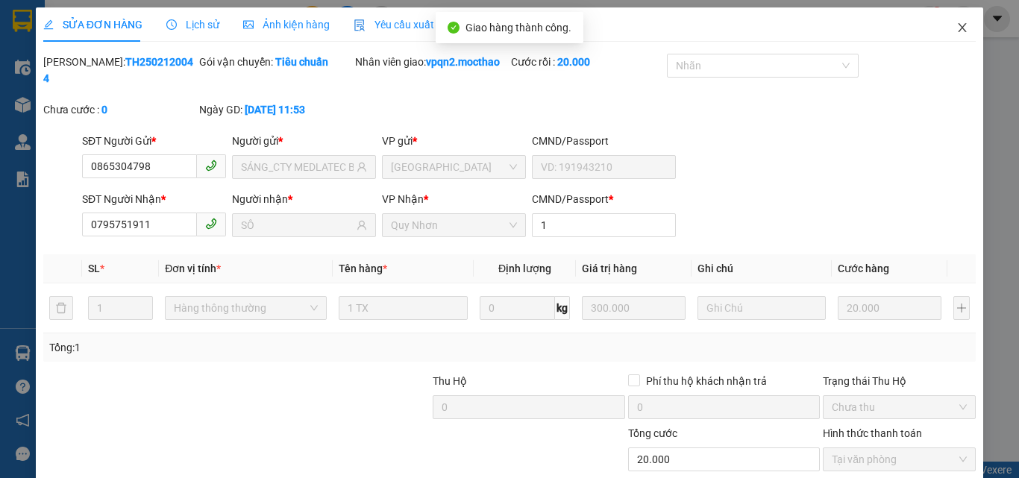
click at [958, 28] on icon "close" at bounding box center [962, 27] width 8 height 9
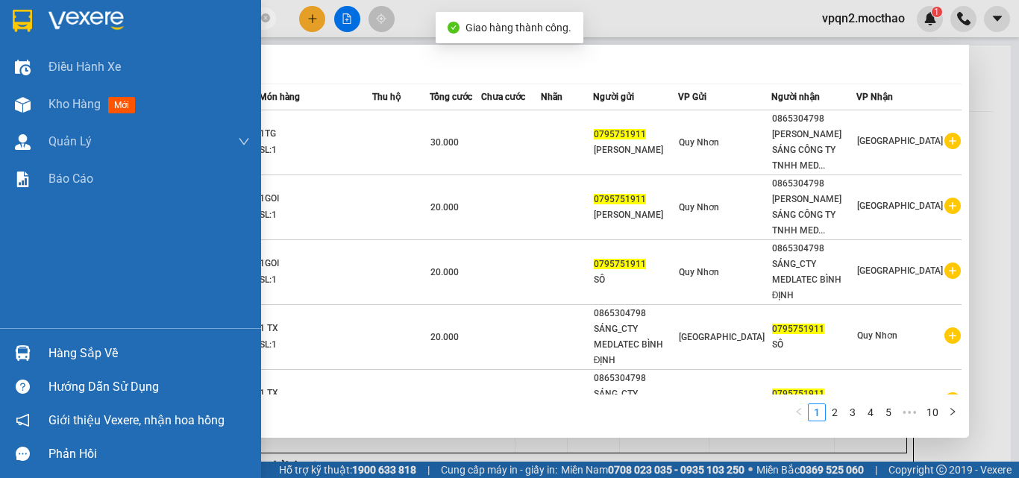
drag, startPoint x: 148, startPoint y: 22, endPoint x: 25, endPoint y: 45, distance: 124.4
click at [25, 45] on section "Kết quả tìm kiếm ( 94 ) Bộ lọc Mã ĐH Trạng thái Món hàng Thu hộ Tổng cước Chưa …" at bounding box center [509, 239] width 1019 height 478
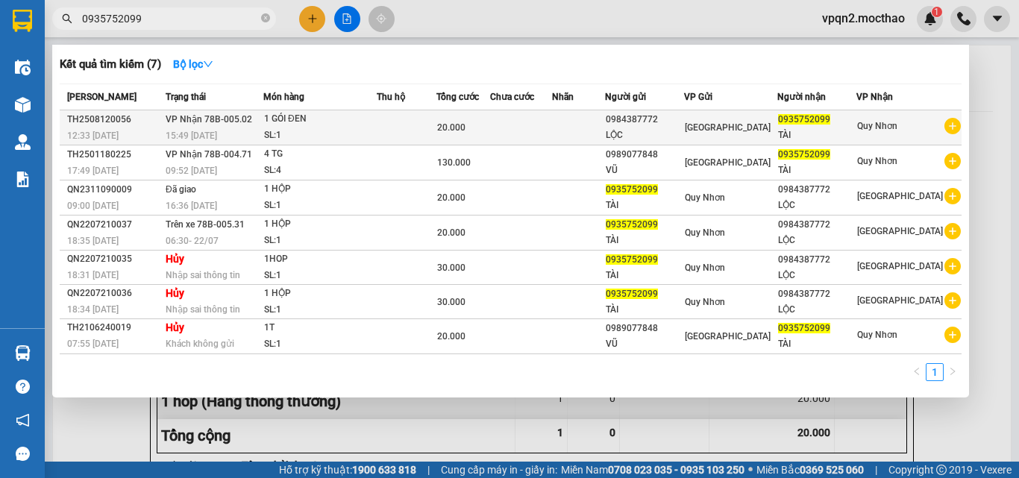
type input "0935752099"
click at [436, 128] on td at bounding box center [407, 127] width 60 height 35
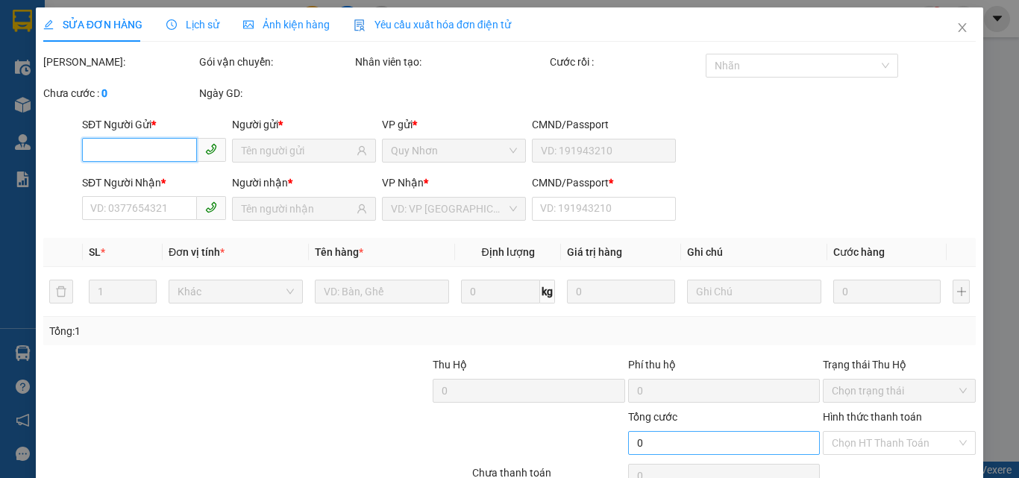
scroll to position [77, 0]
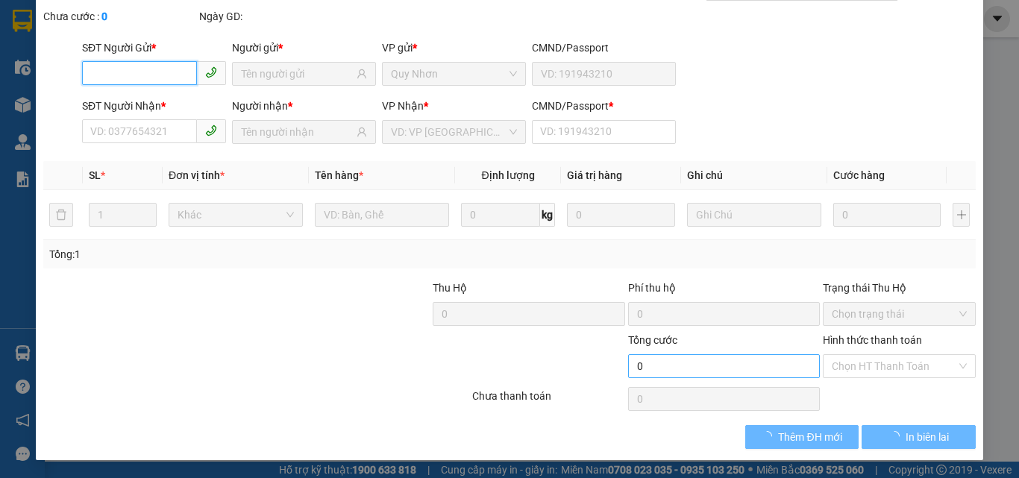
type input "0984387772"
type input "LỘC"
type input "0935752099"
type input "TÀI"
type input "1"
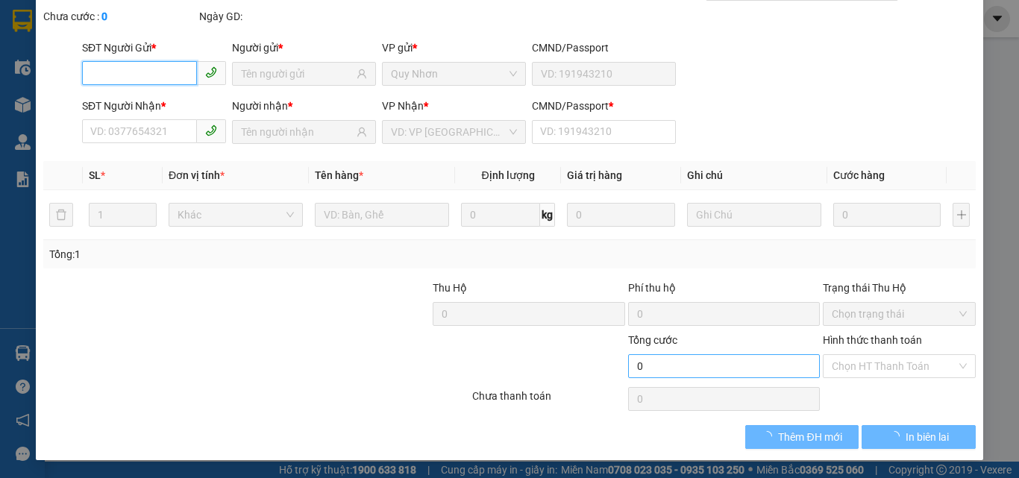
type input "20.000"
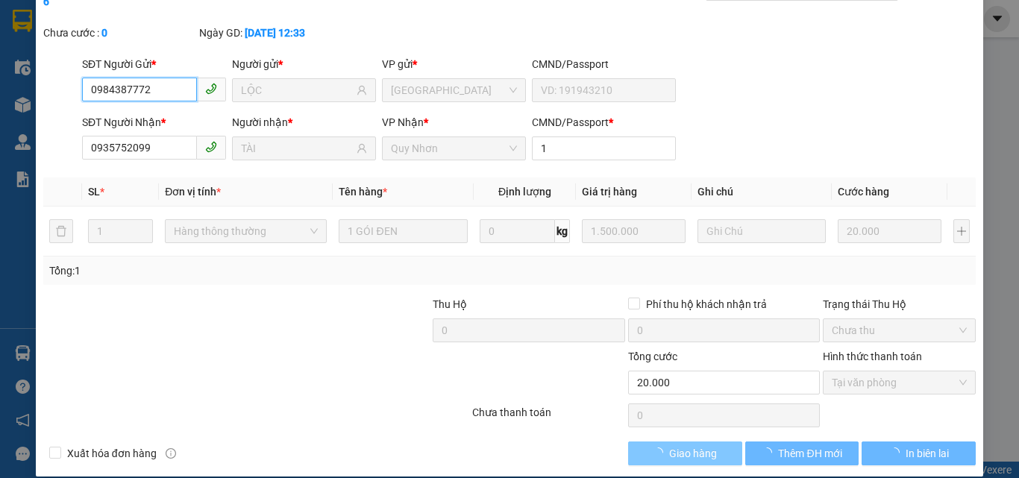
checkbox input "true"
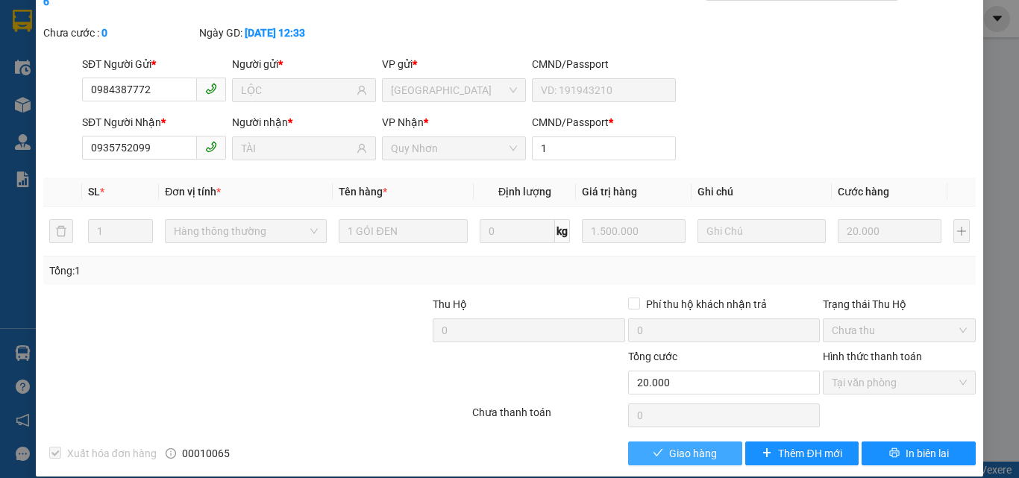
click at [698, 445] on span "Giao hàng" at bounding box center [693, 453] width 48 height 16
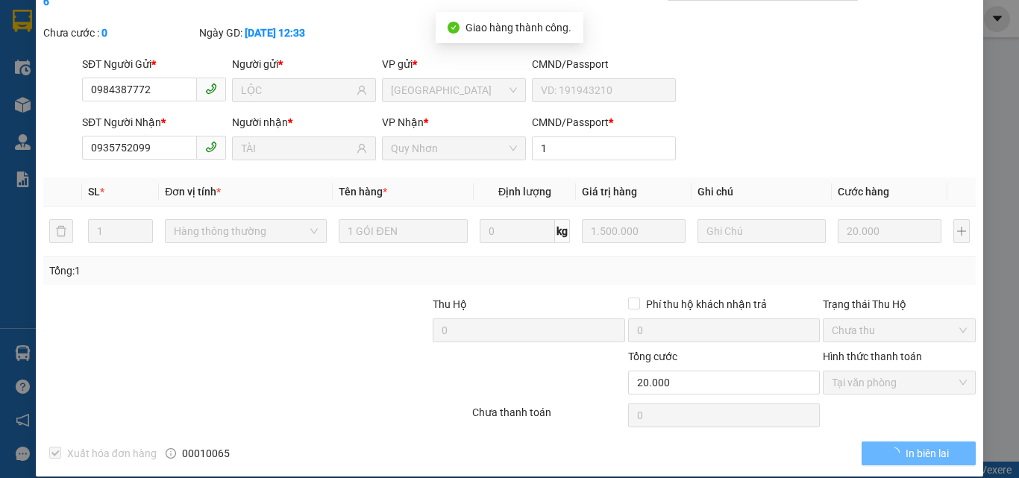
scroll to position [0, 0]
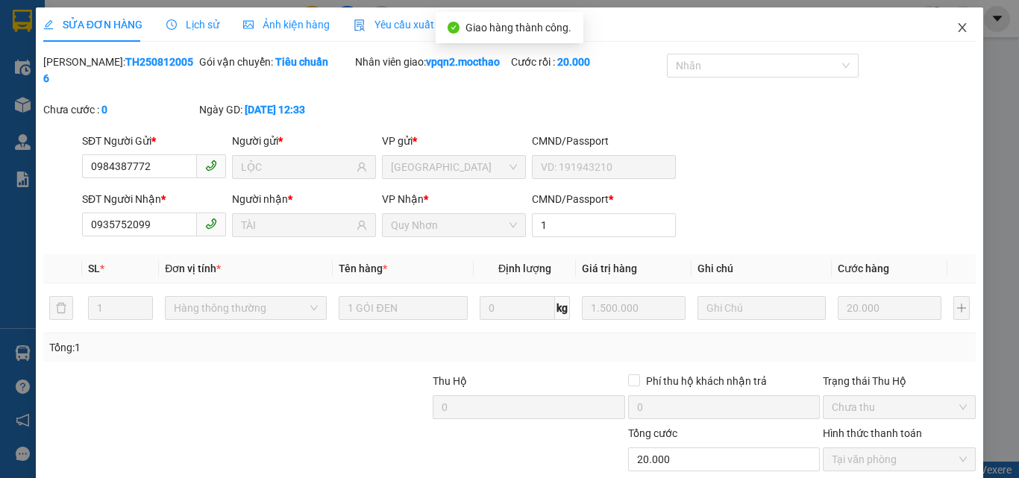
click at [944, 34] on span "Close" at bounding box center [962, 28] width 42 height 42
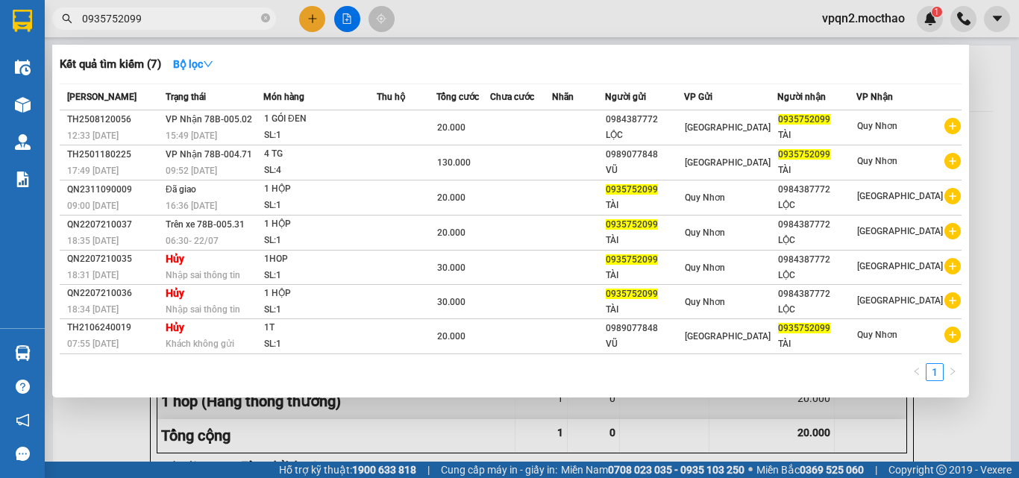
drag, startPoint x: 142, startPoint y: 19, endPoint x: 168, endPoint y: 19, distance: 25.4
click at [168, 19] on input "0935752099" at bounding box center [170, 18] width 176 height 16
type input "0935752099"
click at [430, 130] on td at bounding box center [407, 127] width 60 height 35
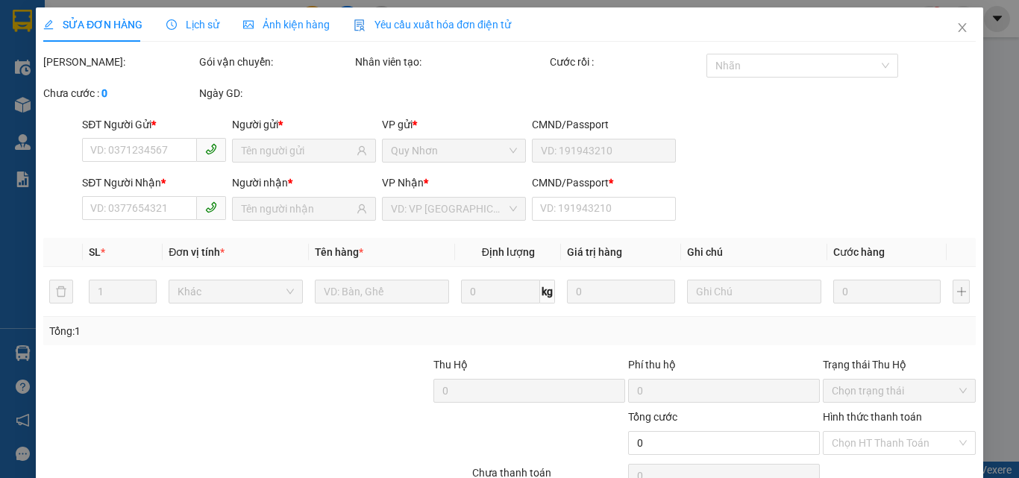
type input "0989077848"
type input "VŨ"
type input "0935752099"
type input "TÀI"
type input "1"
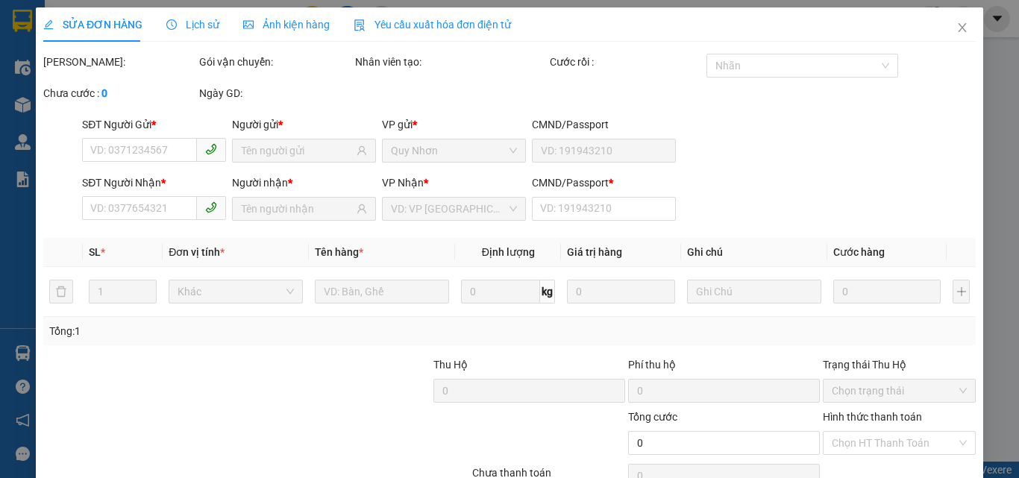
type input "130.000"
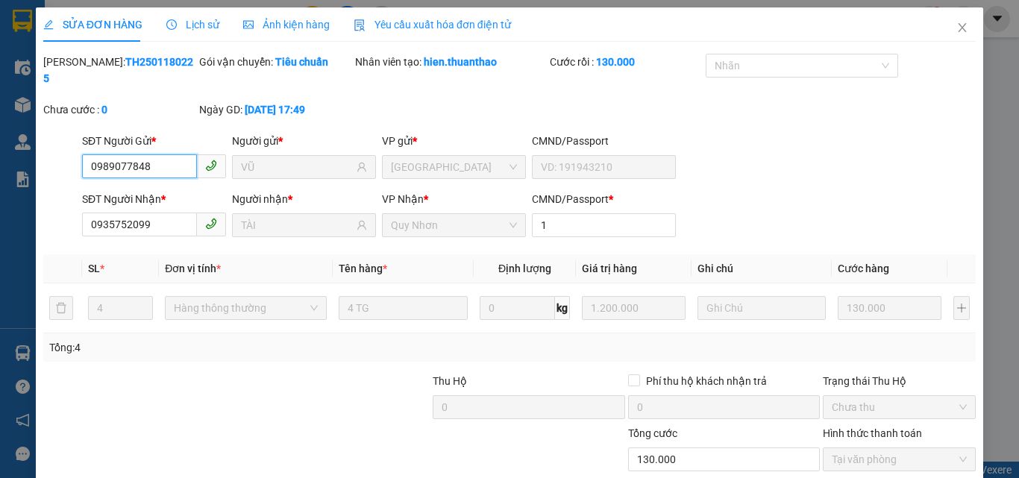
scroll to position [77, 0]
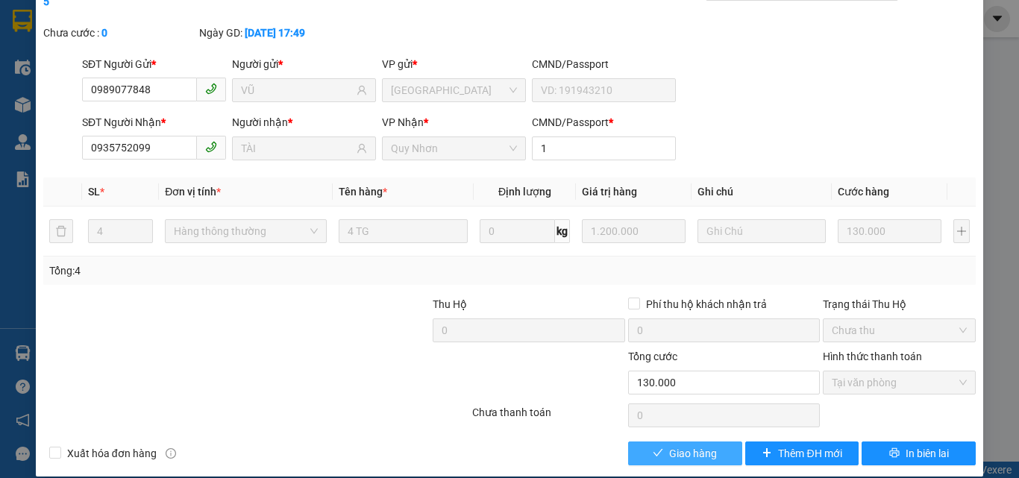
click at [656, 442] on button "Giao hàng" at bounding box center [685, 454] width 114 height 24
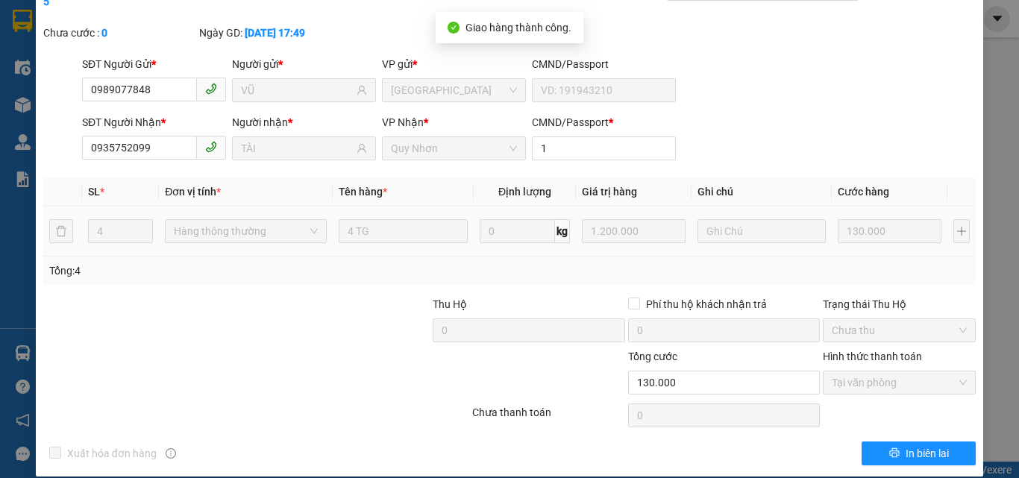
scroll to position [0, 0]
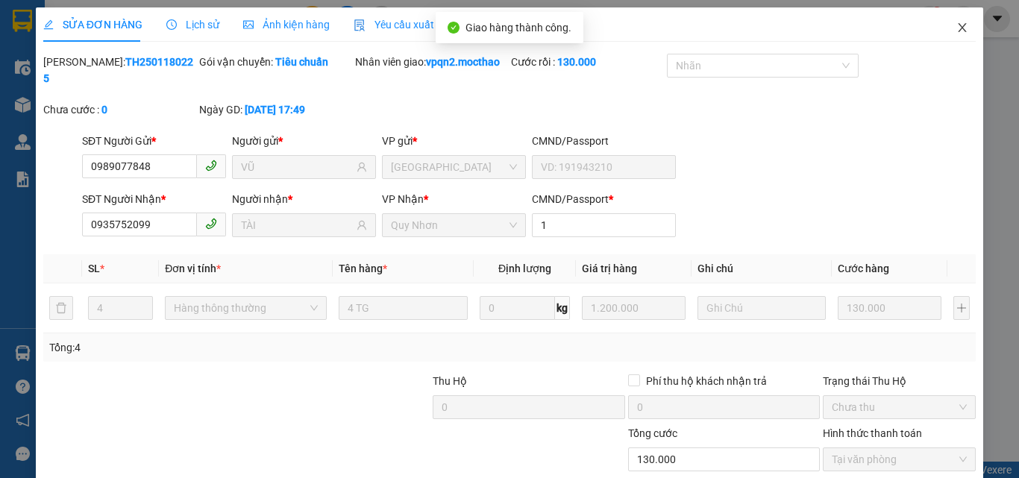
click at [956, 22] on icon "close" at bounding box center [962, 28] width 12 height 12
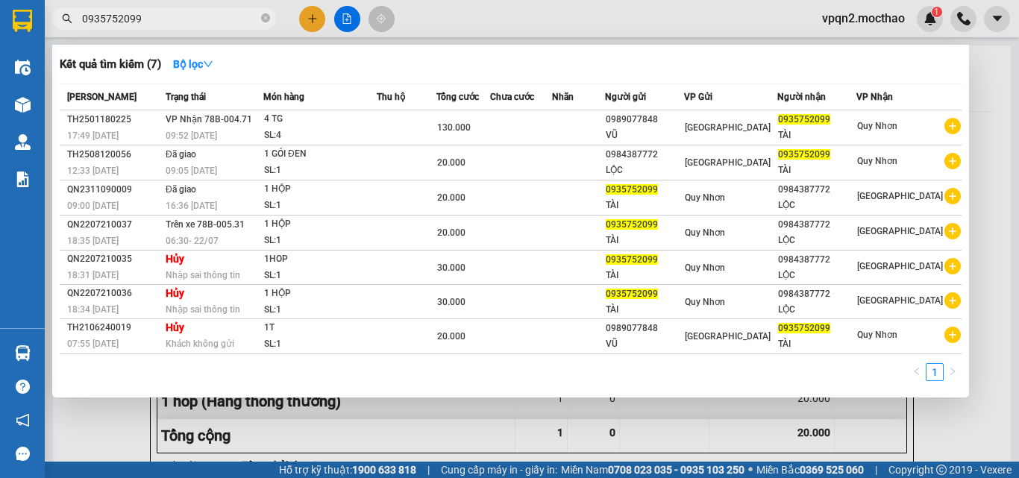
drag, startPoint x: 129, startPoint y: 18, endPoint x: 145, endPoint y: 18, distance: 16.4
click at [145, 18] on input "0935752099" at bounding box center [170, 18] width 176 height 16
type input "0935752099"
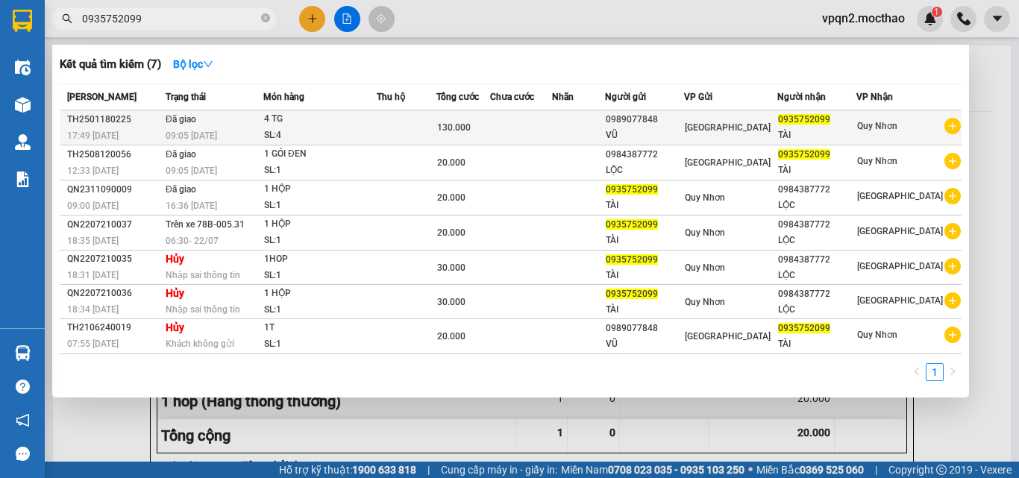
click at [398, 116] on td at bounding box center [407, 127] width 60 height 35
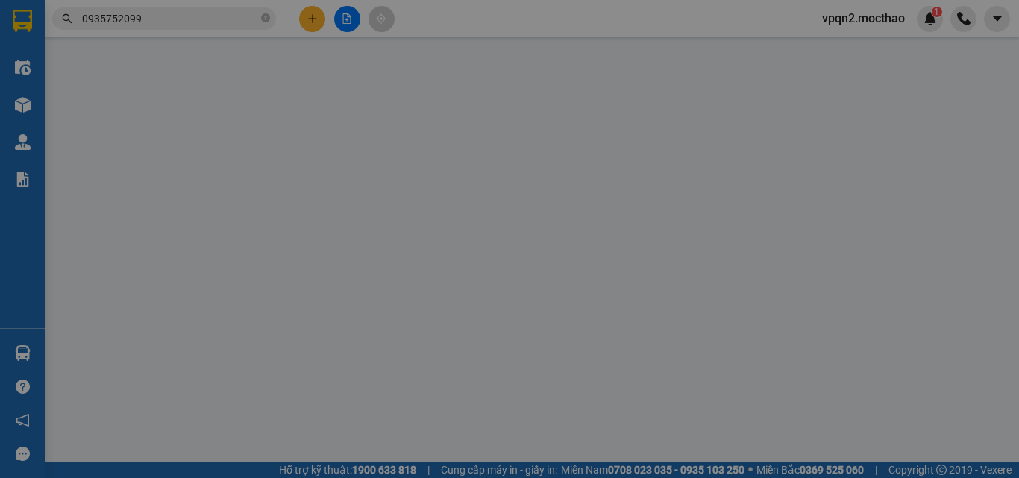
type input "0989077848"
type input "VŨ"
type input "0935752099"
type input "TÀI"
type input "1"
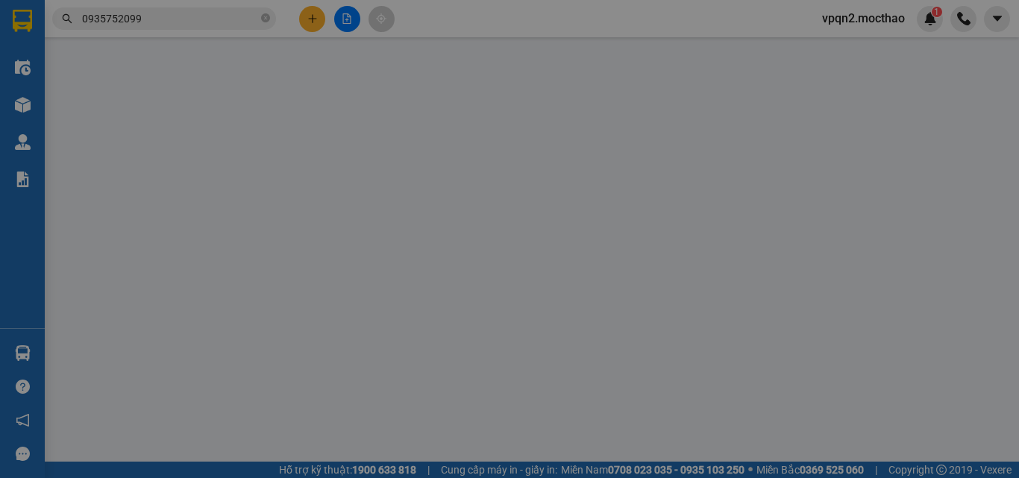
type input "130.000"
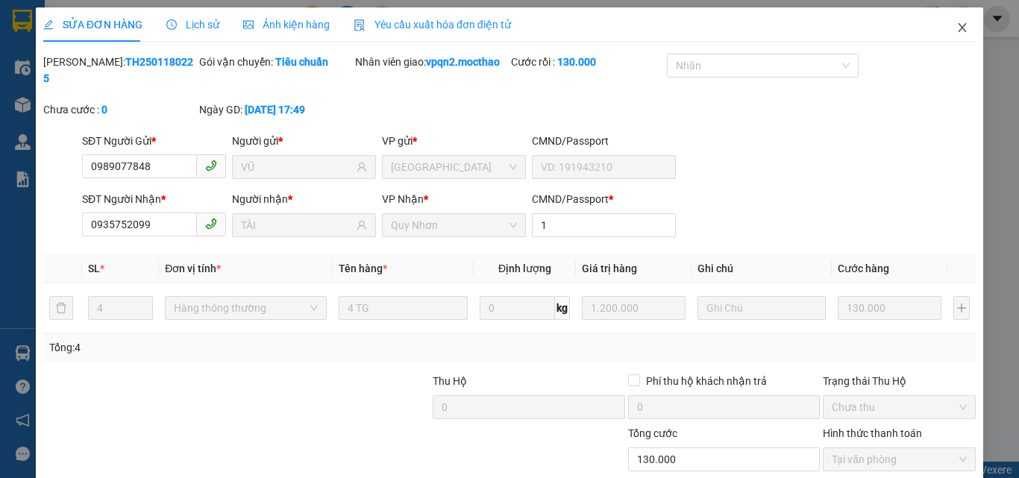
click at [956, 23] on icon "close" at bounding box center [962, 28] width 12 height 12
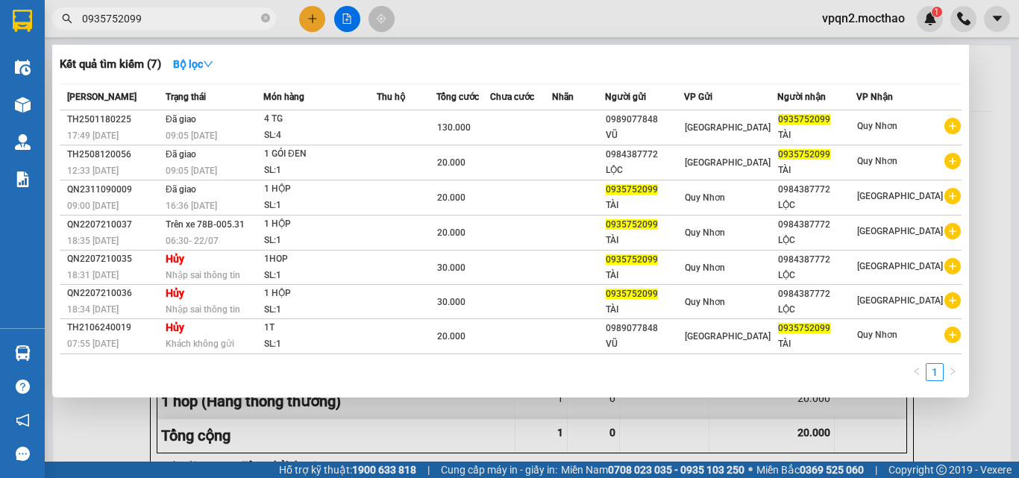
drag, startPoint x: 128, startPoint y: 17, endPoint x: 174, endPoint y: 17, distance: 46.2
click at [174, 17] on input "0935752099" at bounding box center [170, 18] width 176 height 16
type input "0935752099"
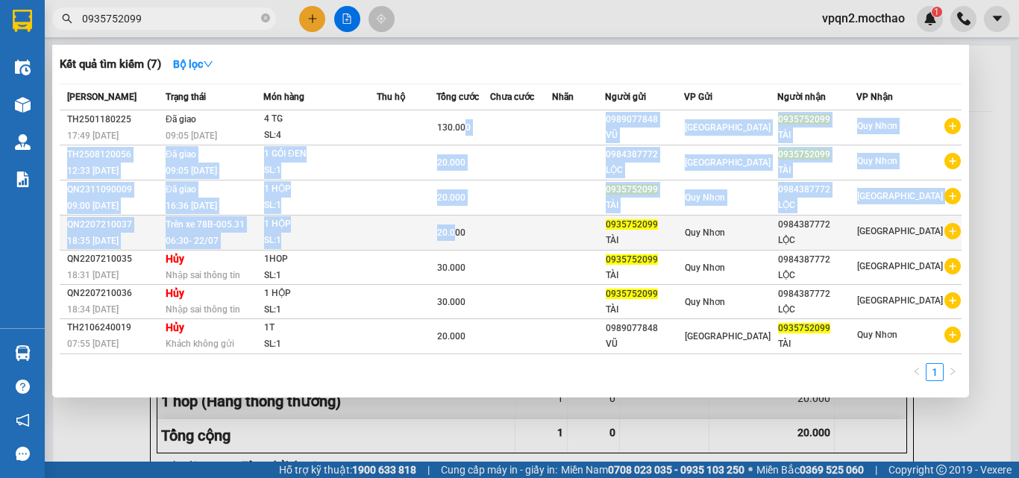
drag, startPoint x: 485, startPoint y: 128, endPoint x: 475, endPoint y: 239, distance: 111.6
click at [475, 239] on tbody "TH2501180225 17:49 [DATE] Đã giao 09:05 [DATE] 4 TG SL: 4 130.000 0989077848 [G…" at bounding box center [511, 232] width 902 height 244
click at [376, 246] on div "SL: 1" at bounding box center [320, 241] width 112 height 16
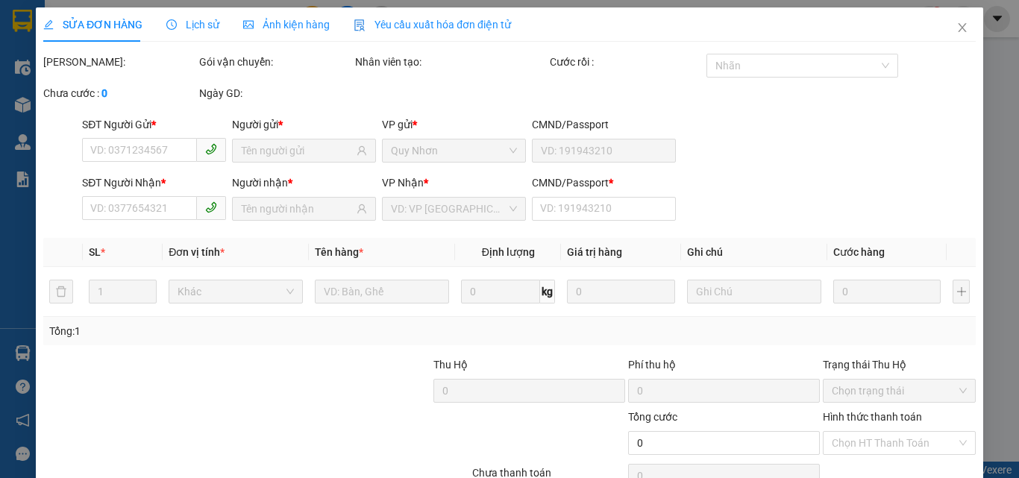
type input "0935752099"
type input "0984387772"
type input "20.000"
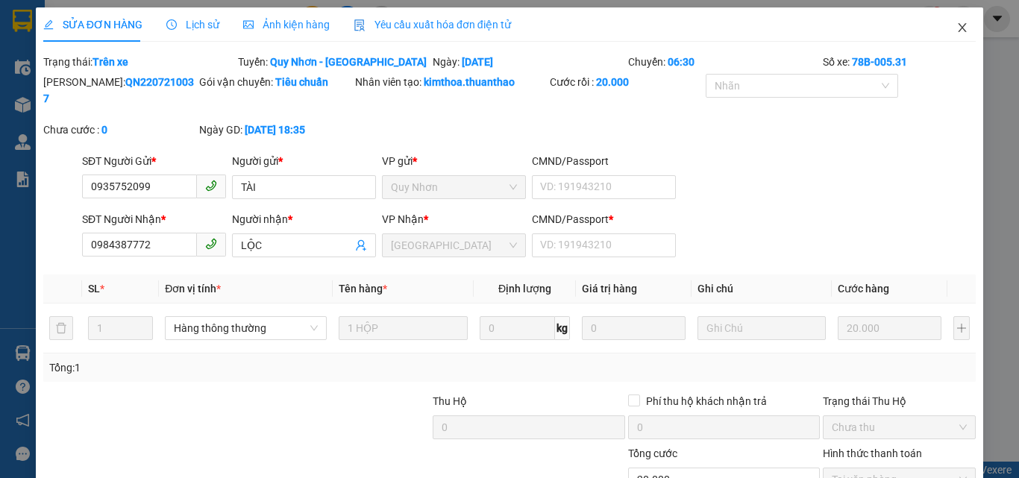
drag, startPoint x: 949, startPoint y: 26, endPoint x: 280, endPoint y: 1, distance: 669.5
click at [956, 28] on icon "close" at bounding box center [962, 28] width 12 height 12
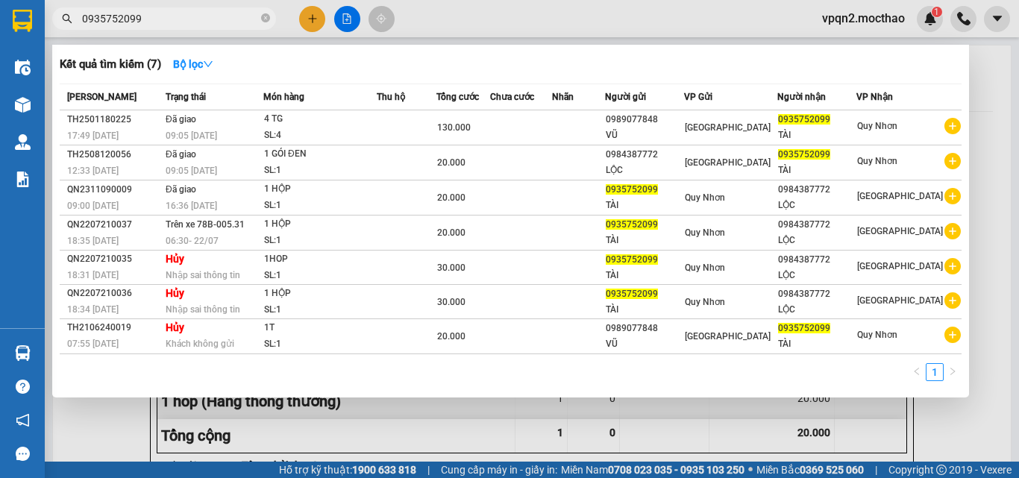
drag, startPoint x: 177, startPoint y: 16, endPoint x: 0, endPoint y: 81, distance: 188.3
click at [0, 81] on section "Kết quả tìm kiếm ( 7 ) Bộ lọc Mã ĐH Trạng thái Món hàng Thu hộ Tổng cước Chưa c…" at bounding box center [509, 239] width 1019 height 478
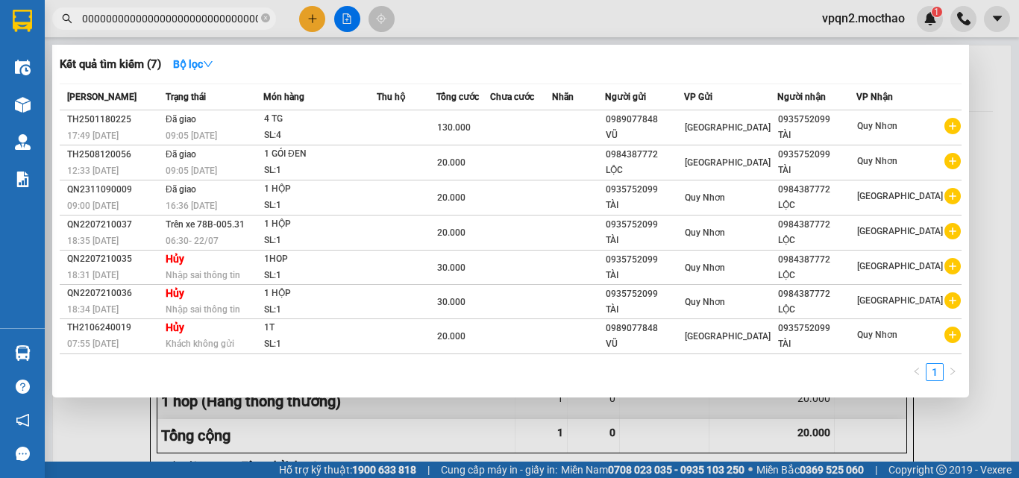
type input "000000000000000000000000000000"
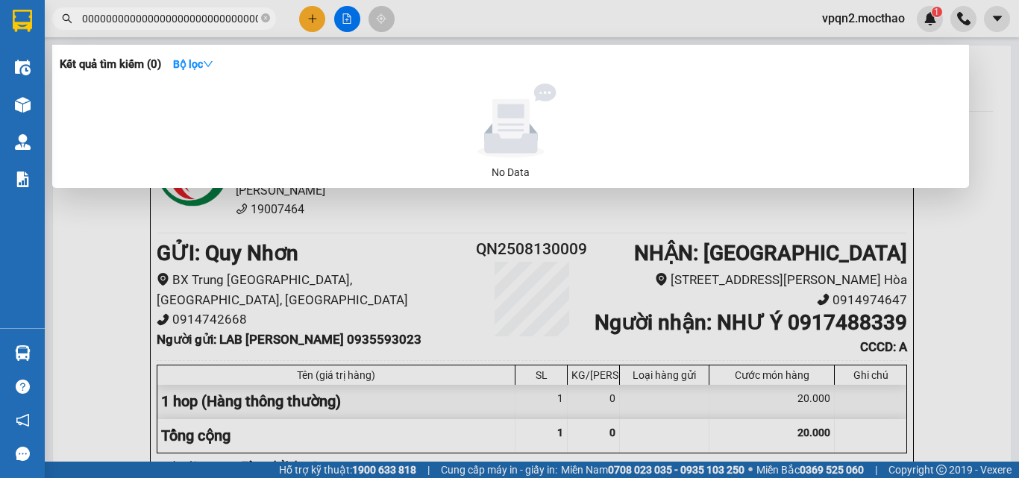
drag, startPoint x: 251, startPoint y: 15, endPoint x: 79, endPoint y: 63, distance: 179.0
click at [79, 32] on div "Kết quả tìm kiếm ( 0 ) Bộ lọc No Data 000000000000000000000000000000" at bounding box center [145, 19] width 291 height 26
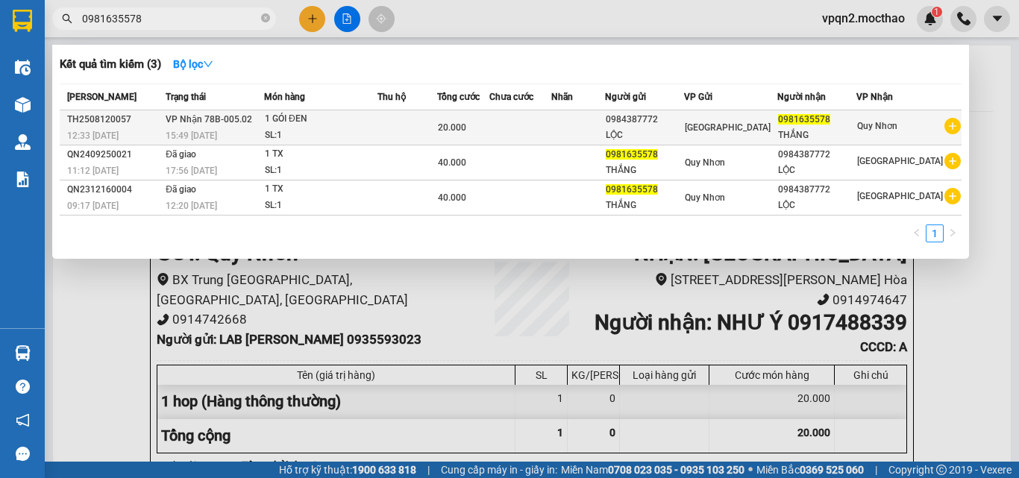
type input "0981635578"
click at [437, 124] on td at bounding box center [407, 127] width 60 height 35
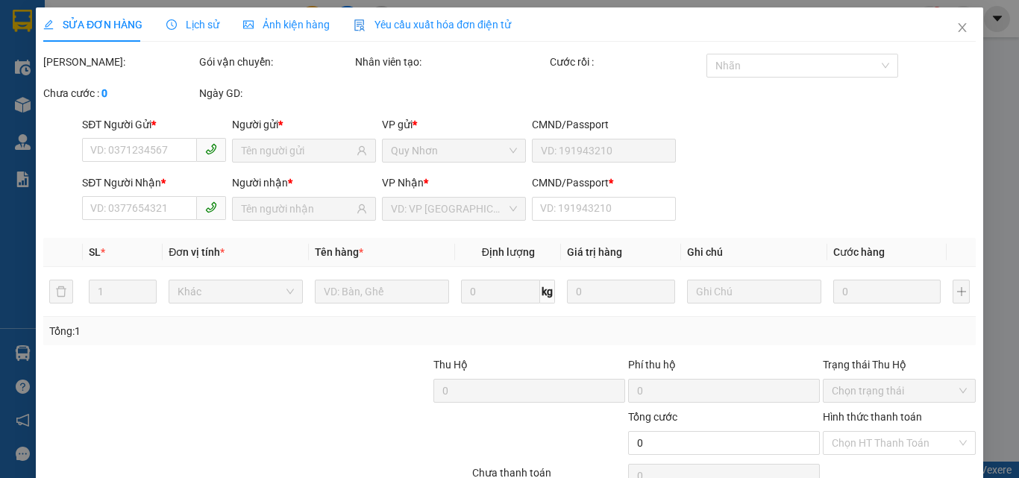
type input "0984387772"
type input "LỘC"
type input "0981635578"
type input "THẮNG"
type input "1"
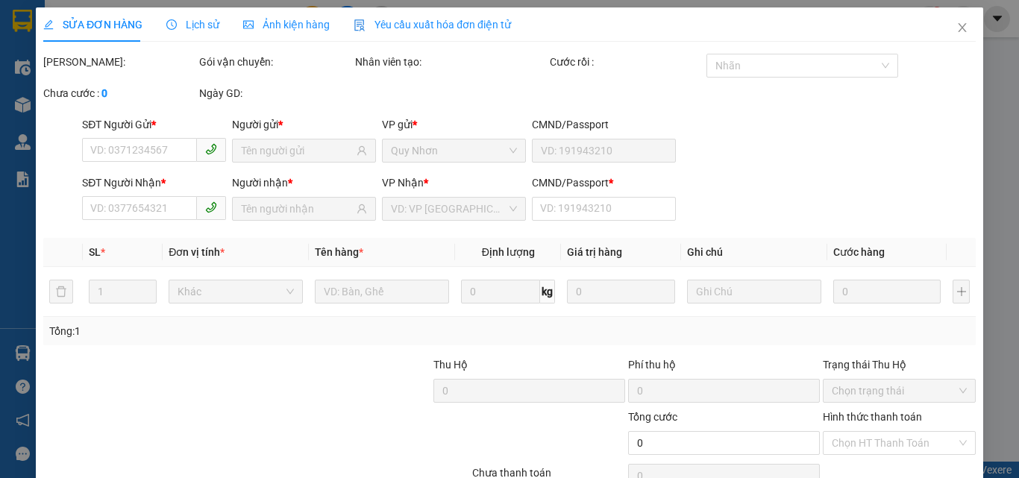
type input "20.000"
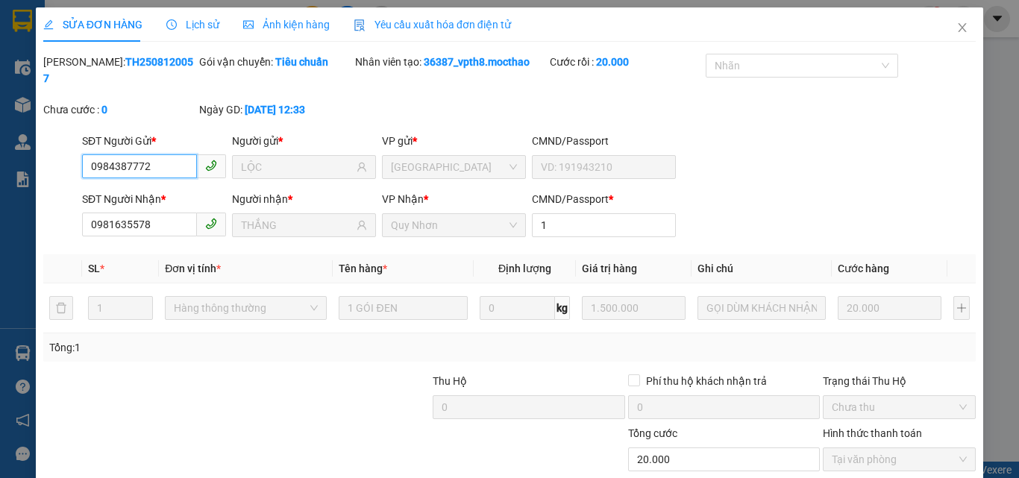
scroll to position [77, 0]
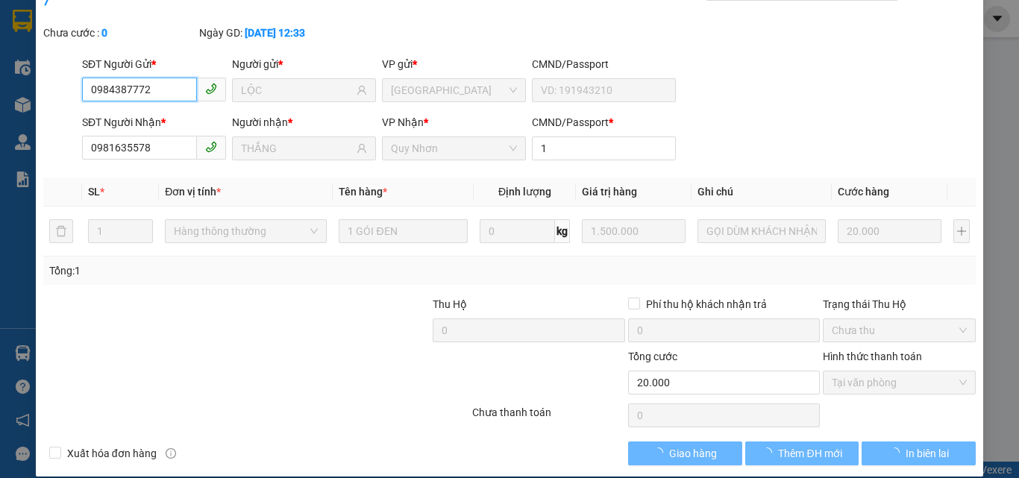
checkbox input "true"
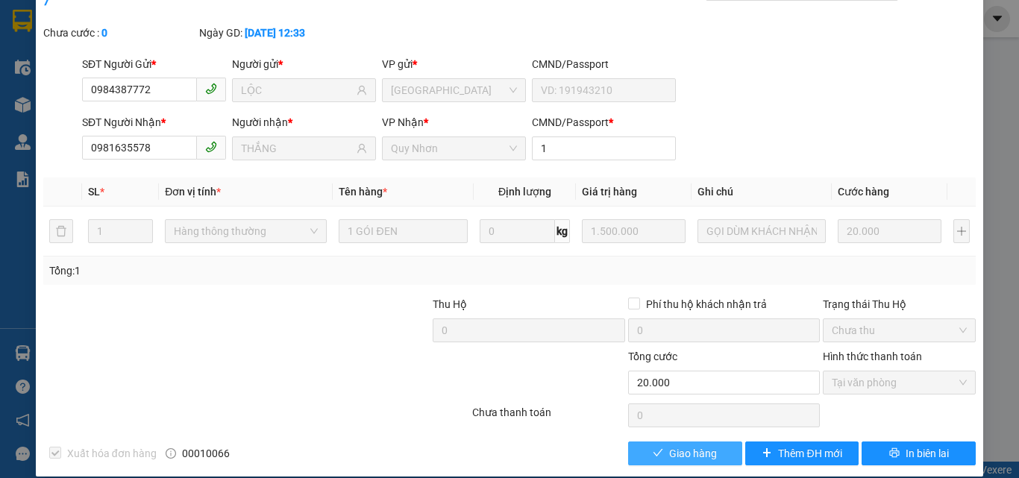
click at [709, 445] on span "Giao hàng" at bounding box center [693, 453] width 48 height 16
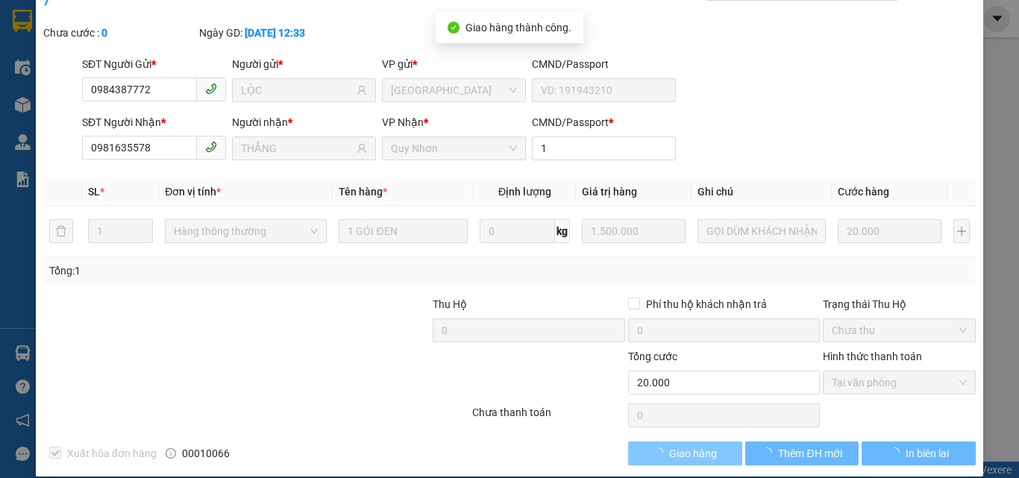
scroll to position [0, 0]
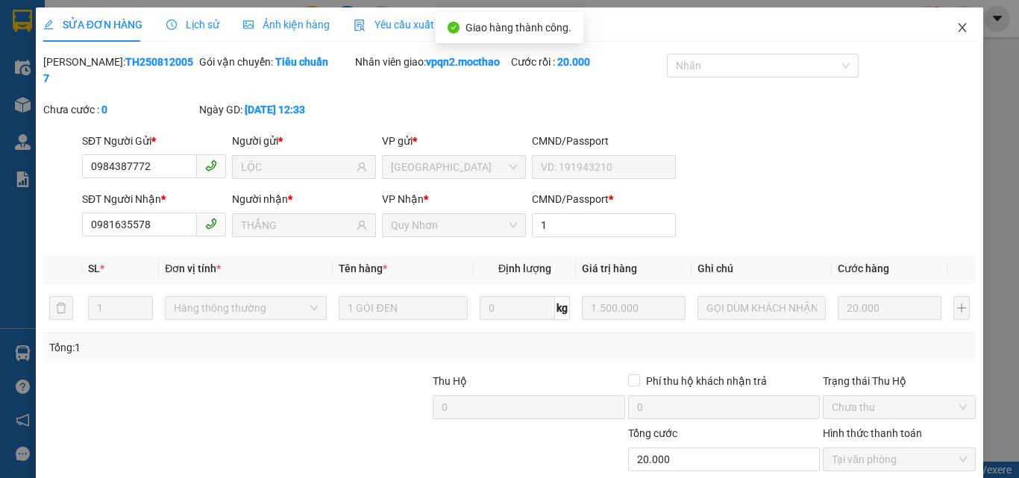
click at [956, 32] on icon "close" at bounding box center [962, 28] width 12 height 12
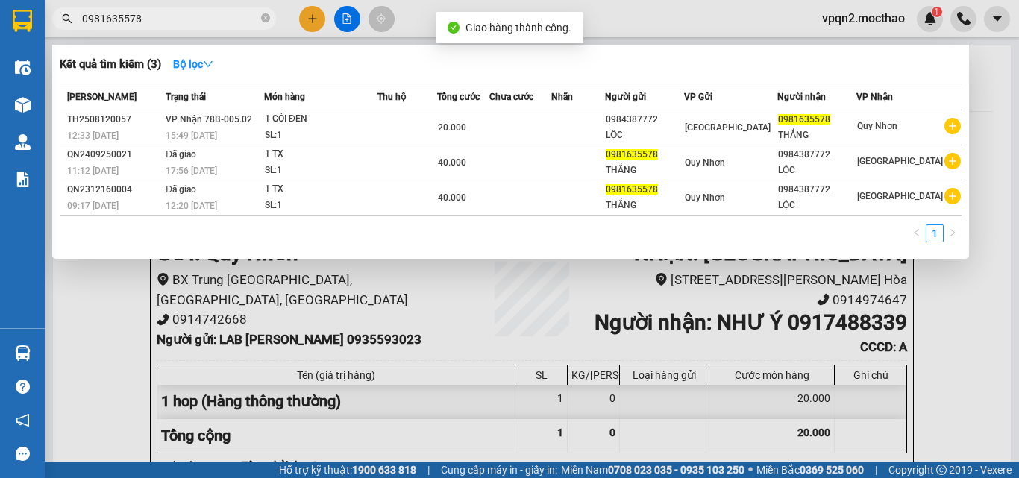
drag, startPoint x: 58, startPoint y: 44, endPoint x: 1, endPoint y: 60, distance: 59.7
click at [0, 60] on section "Kết quả tìm kiếm ( 3 ) Bộ lọc Mã ĐH Trạng thái Món hàng Thu hộ Tổng cước Chưa c…" at bounding box center [509, 239] width 1019 height 478
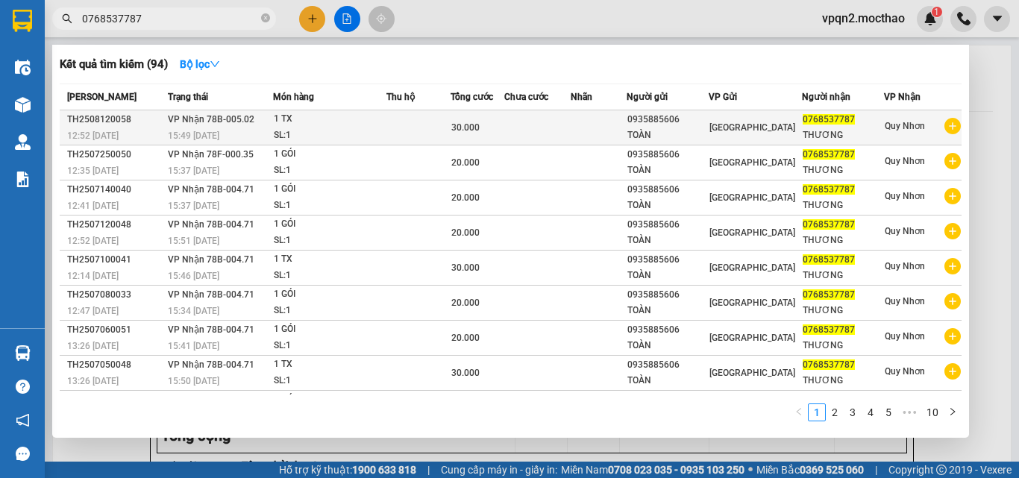
type input "0768537787"
click at [461, 119] on div "30.000" at bounding box center [477, 127] width 53 height 16
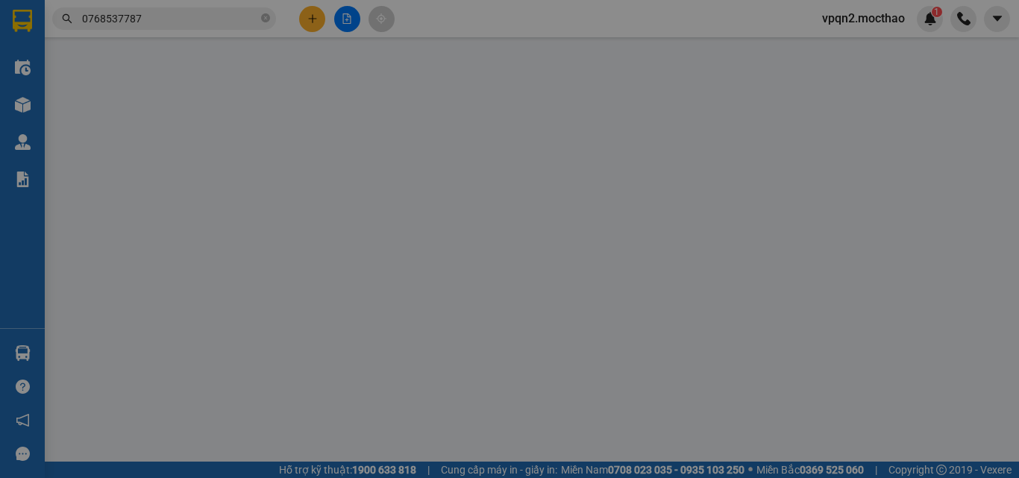
type input "0935885606"
type input "TOÀN"
type input "0768537787"
type input "THƯƠNG"
type input "1"
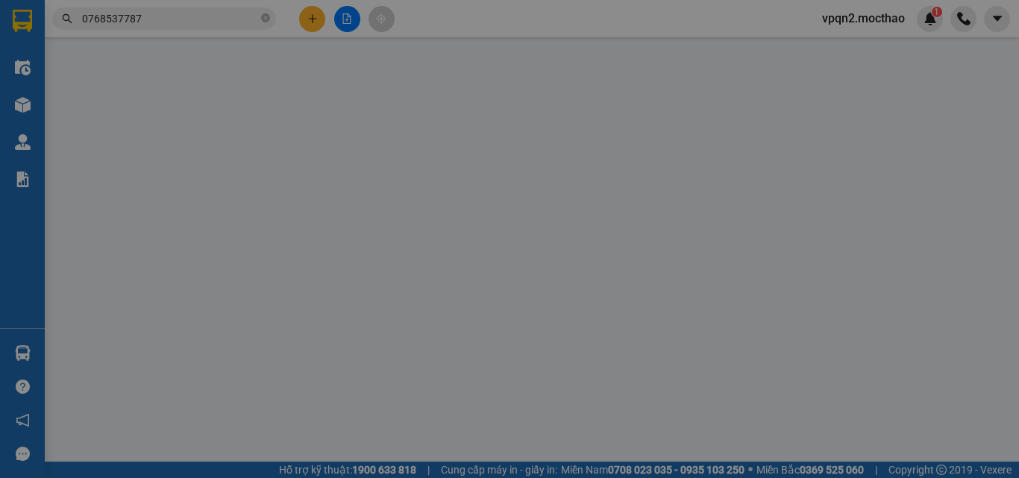
type input "30.000"
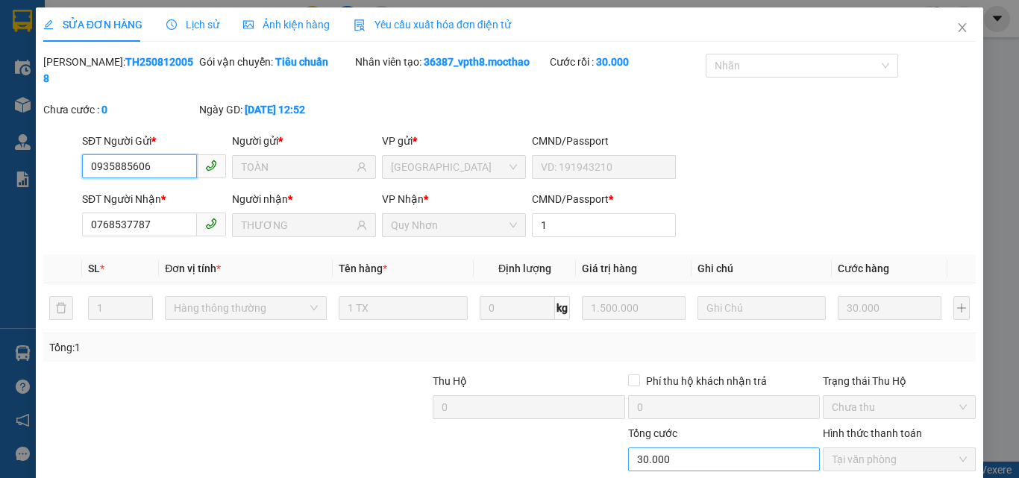
checkbox input "true"
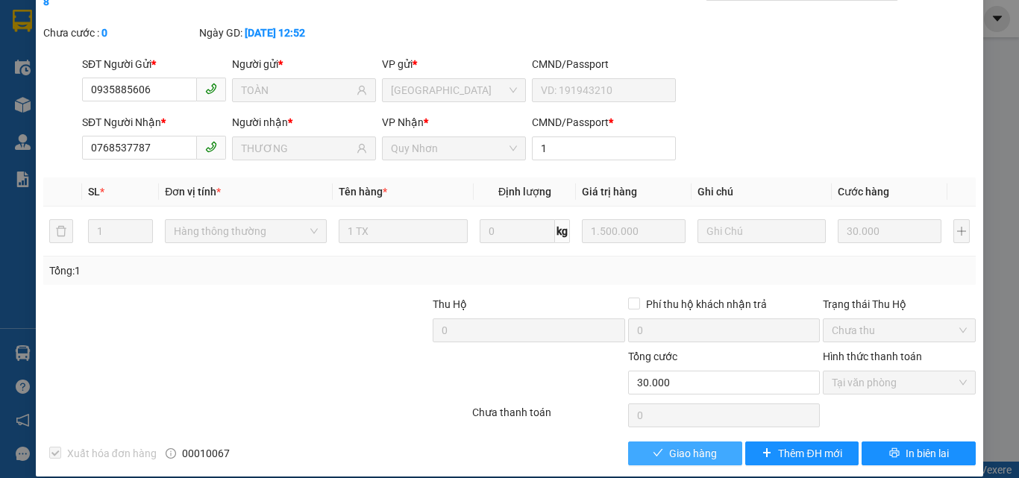
click at [671, 445] on span "Giao hàng" at bounding box center [693, 453] width 48 height 16
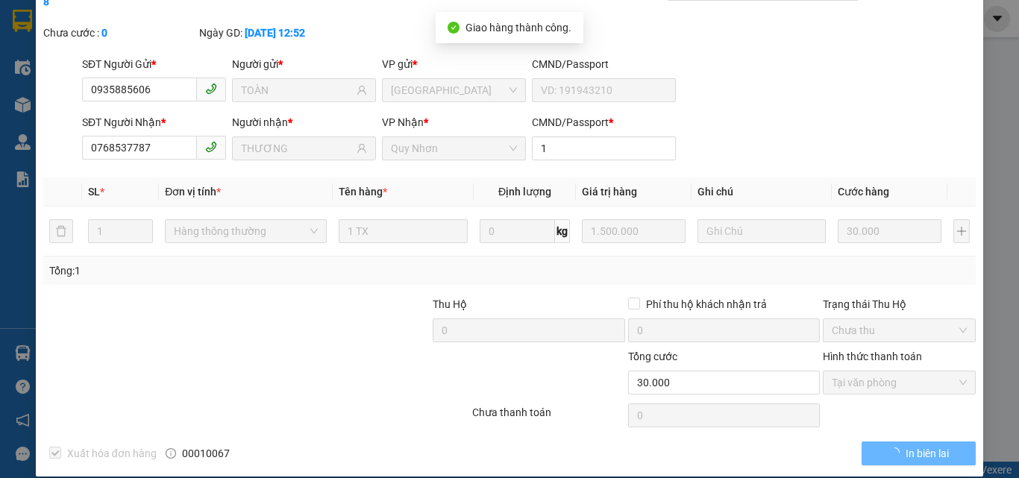
scroll to position [0, 0]
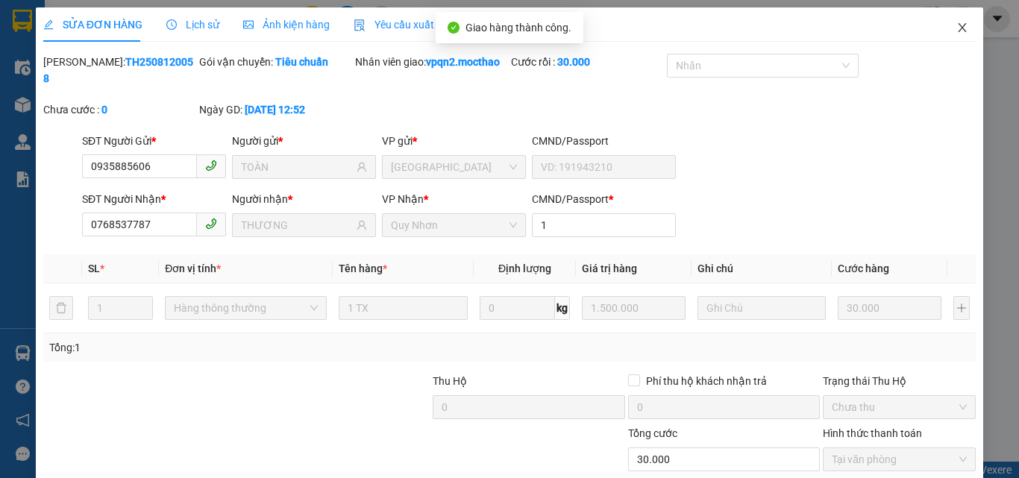
click at [956, 33] on icon "close" at bounding box center [962, 28] width 12 height 12
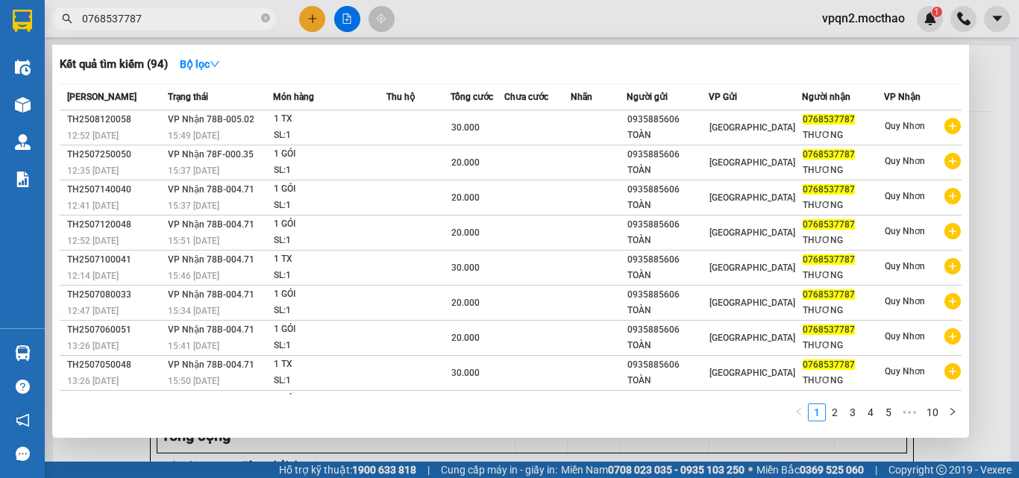
drag, startPoint x: 126, startPoint y: 17, endPoint x: 152, endPoint y: 15, distance: 26.2
click at [152, 15] on input "0768537787" at bounding box center [170, 18] width 176 height 16
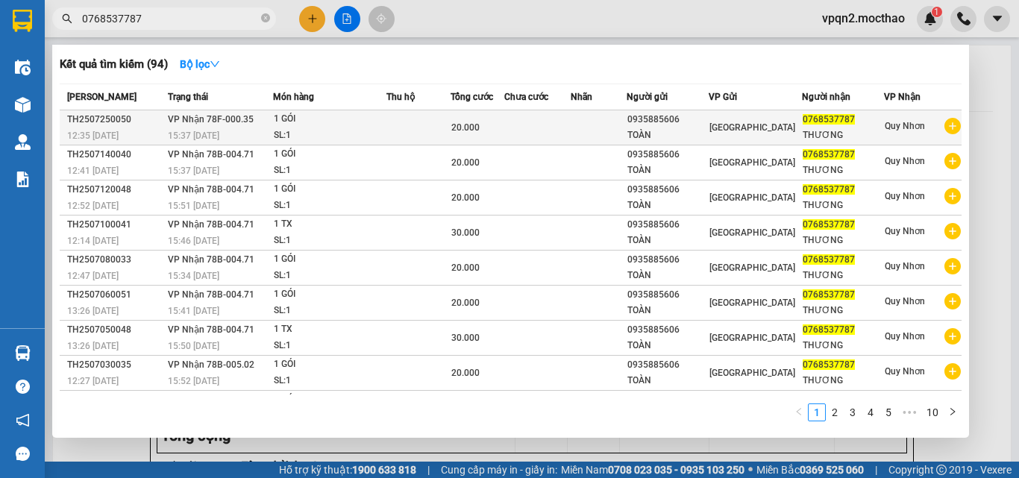
click at [448, 134] on td at bounding box center [418, 127] width 64 height 35
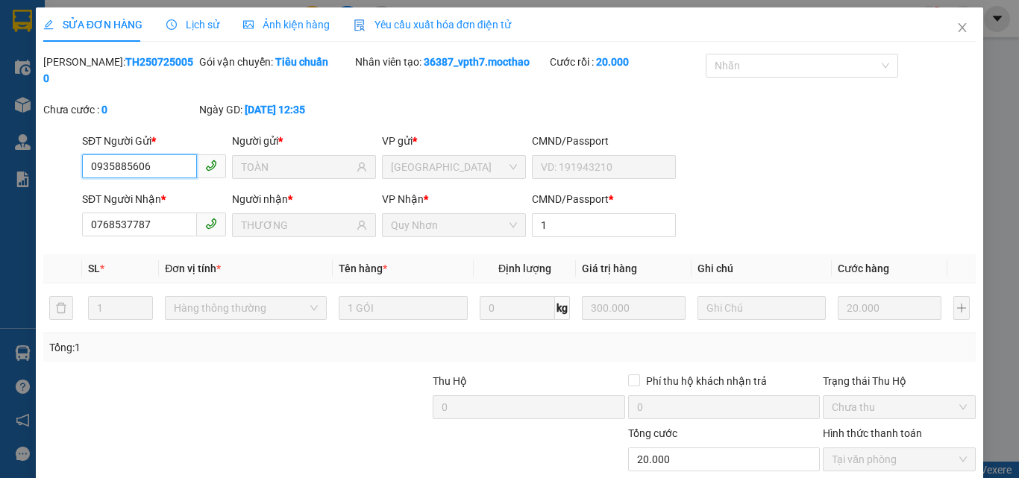
scroll to position [77, 0]
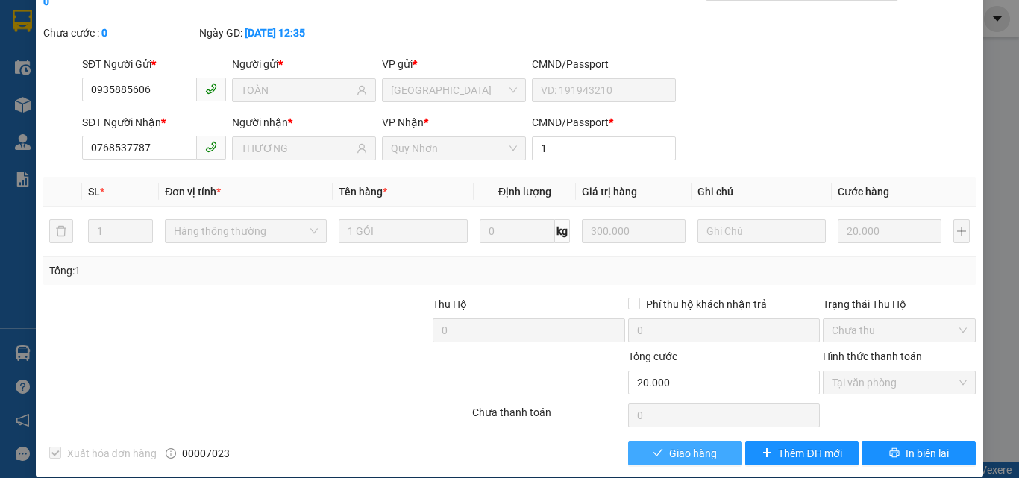
click at [712, 442] on button "Giao hàng" at bounding box center [685, 454] width 114 height 24
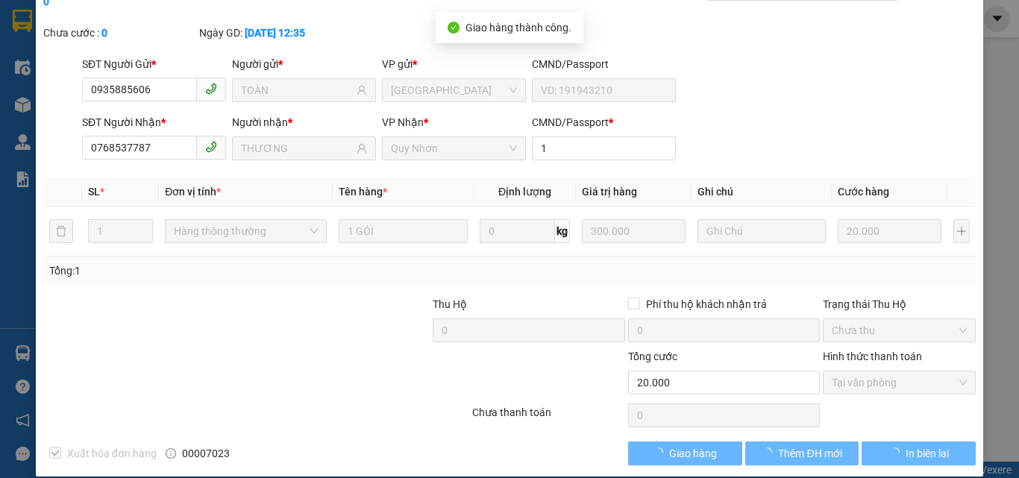
scroll to position [0, 0]
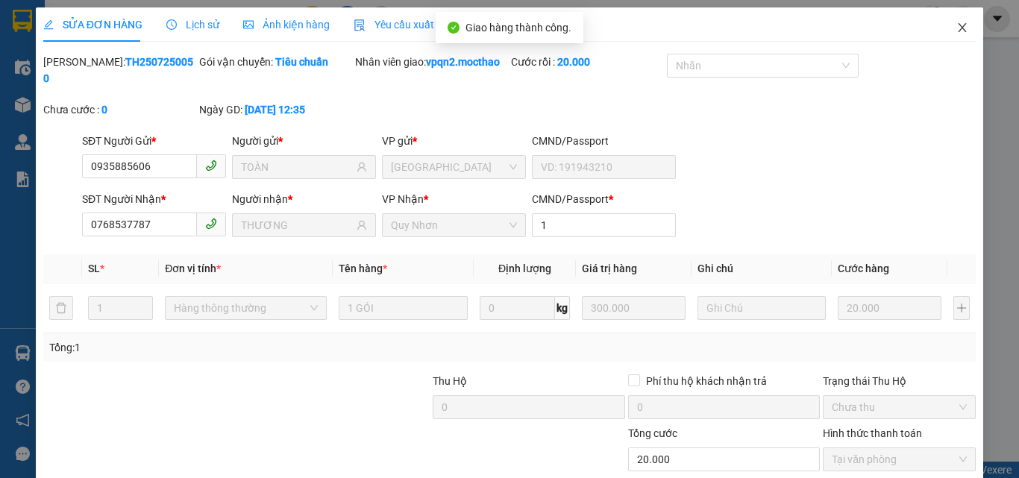
drag, startPoint x: 956, startPoint y: 28, endPoint x: 631, endPoint y: 30, distance: 325.2
click at [956, 28] on icon "close" at bounding box center [962, 28] width 12 height 12
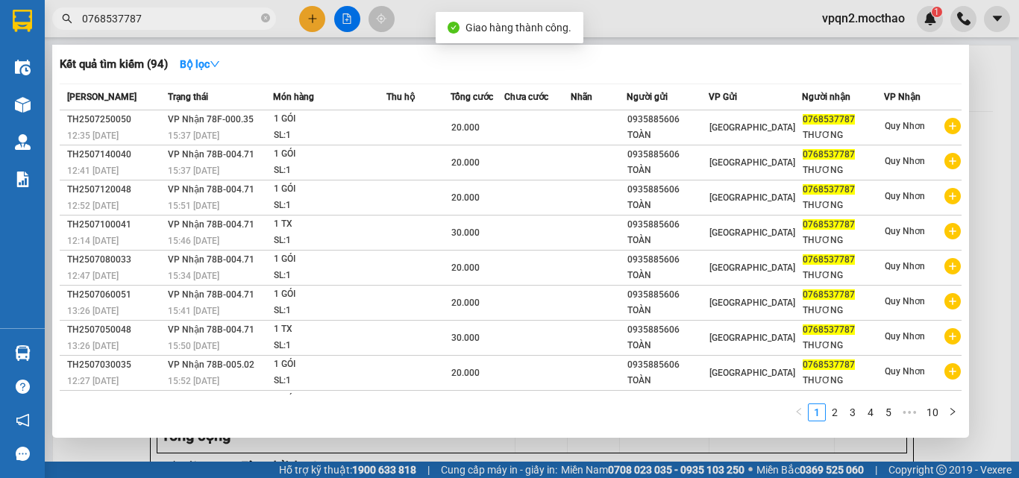
drag, startPoint x: 129, startPoint y: 19, endPoint x: 187, endPoint y: 19, distance: 58.2
click at [187, 19] on input "0768537787" at bounding box center [170, 18] width 176 height 16
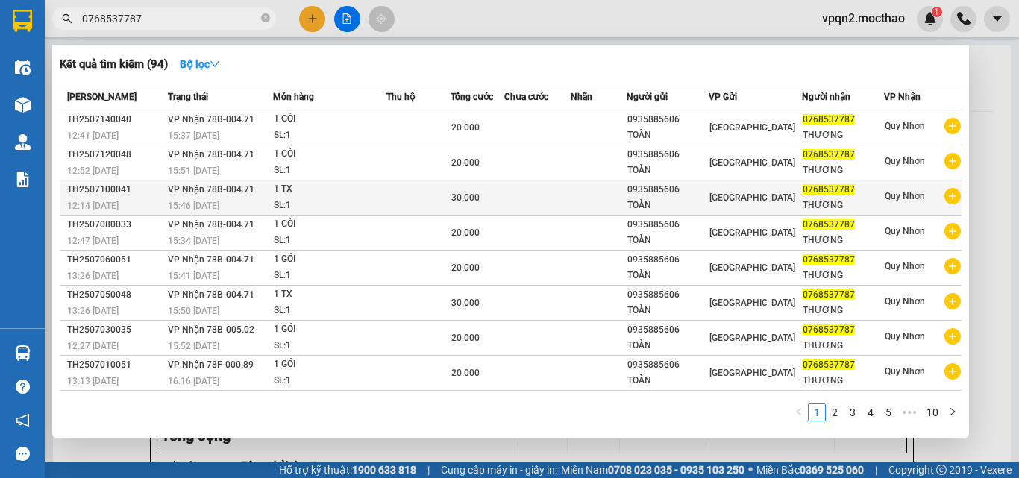
scroll to position [66, 0]
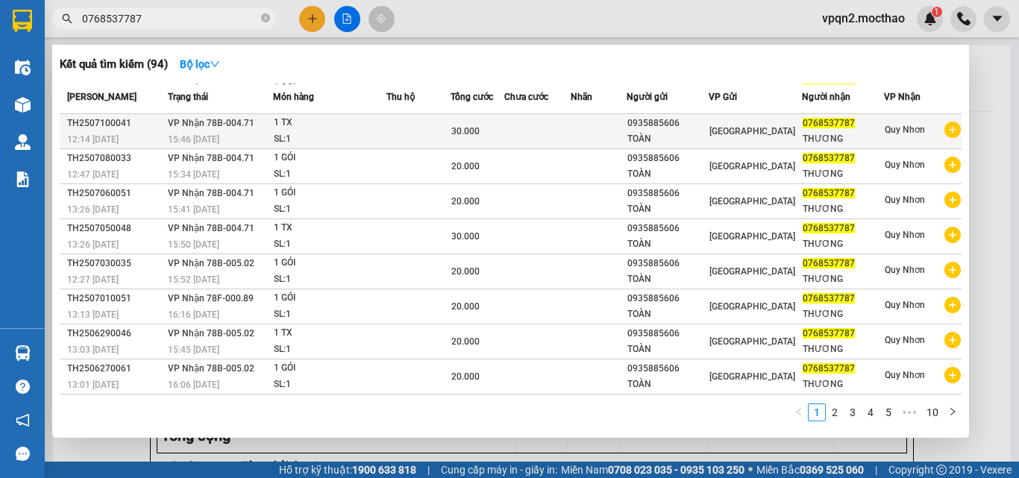
click at [477, 126] on span "30.000" at bounding box center [465, 131] width 28 height 10
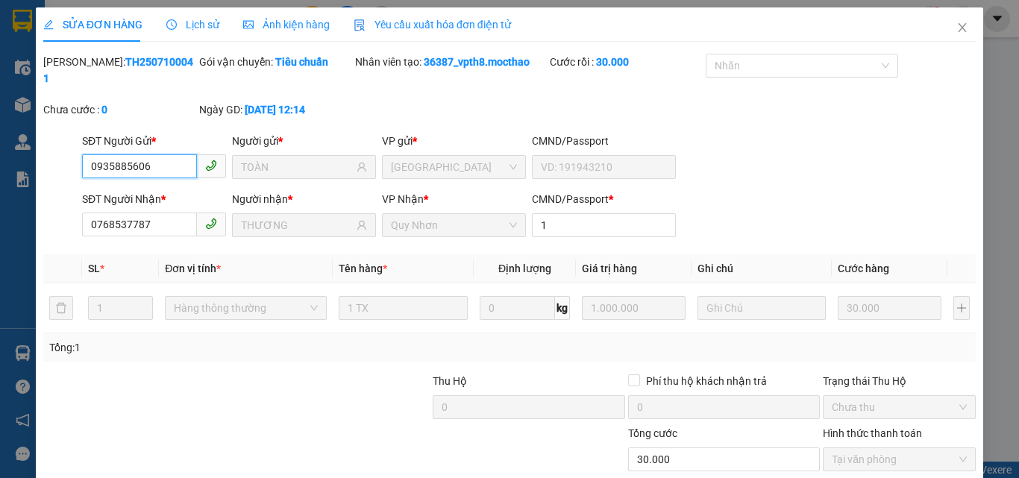
scroll to position [77, 0]
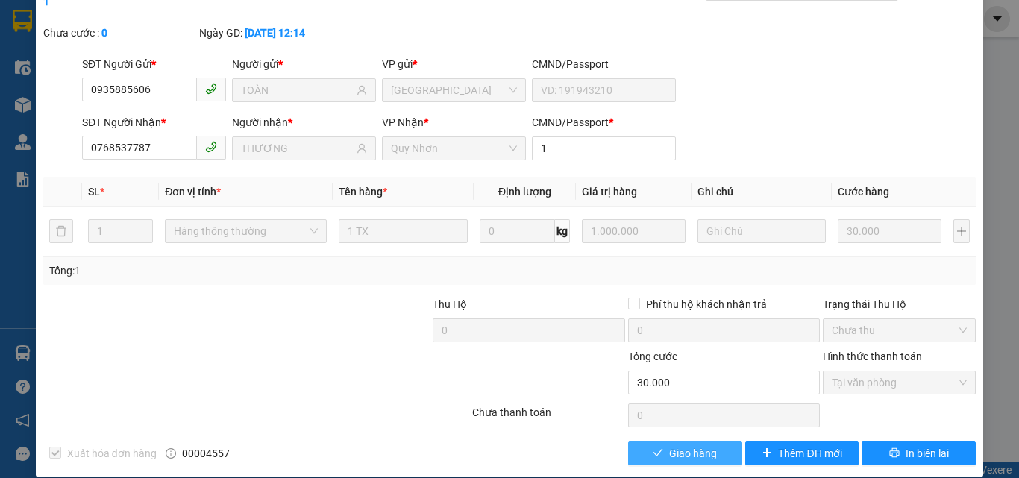
click at [682, 445] on span "Giao hàng" at bounding box center [693, 453] width 48 height 16
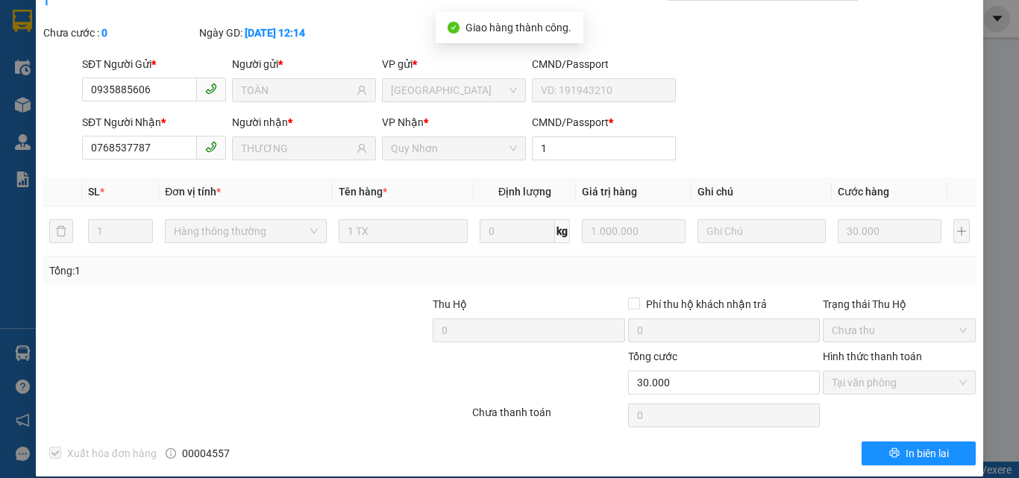
scroll to position [0, 0]
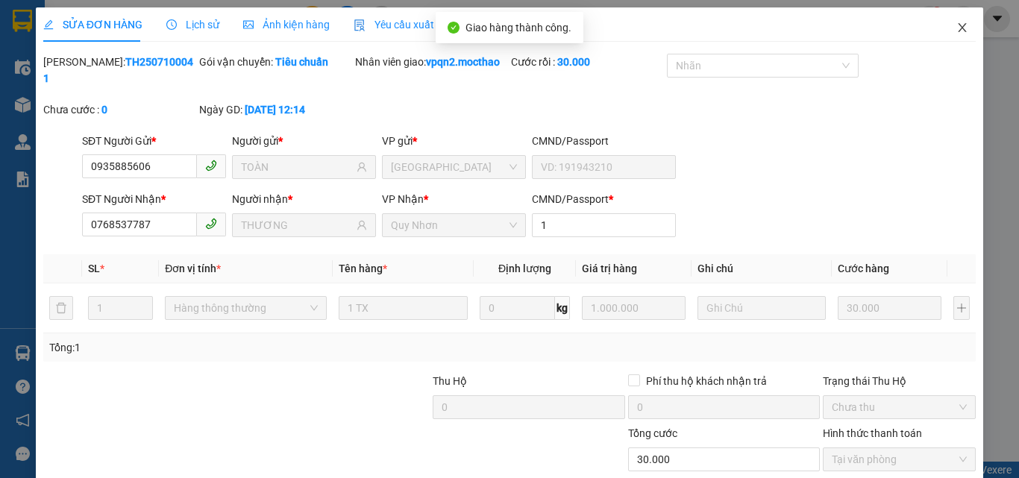
click at [956, 25] on icon "close" at bounding box center [962, 28] width 12 height 12
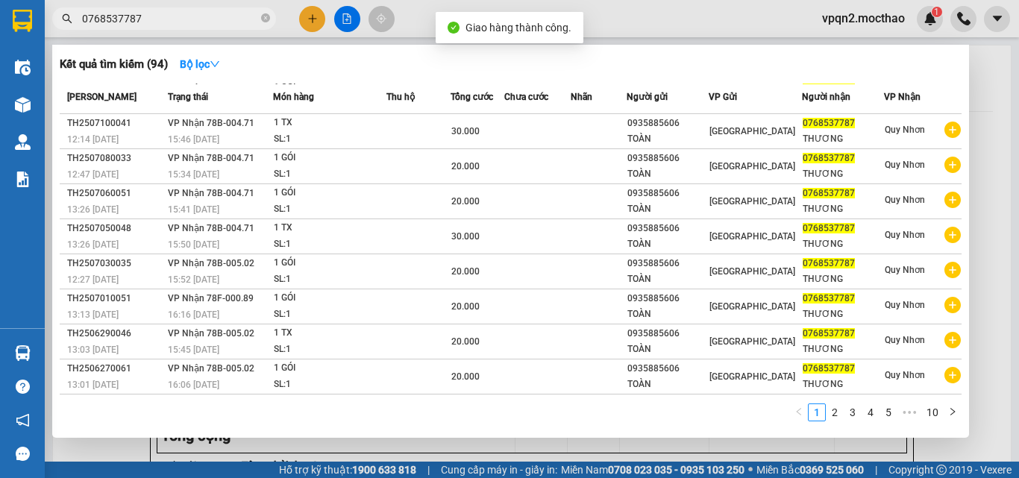
drag, startPoint x: 128, startPoint y: 23, endPoint x: 180, endPoint y: 23, distance: 52.2
click at [180, 23] on input "0768537787" at bounding box center [170, 18] width 176 height 16
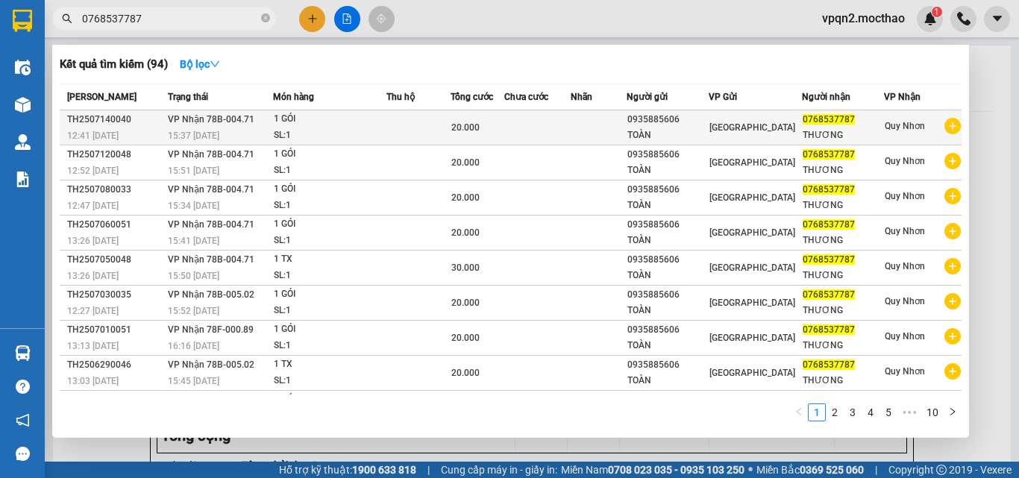
click at [277, 132] on div "SL: 1" at bounding box center [330, 136] width 112 height 16
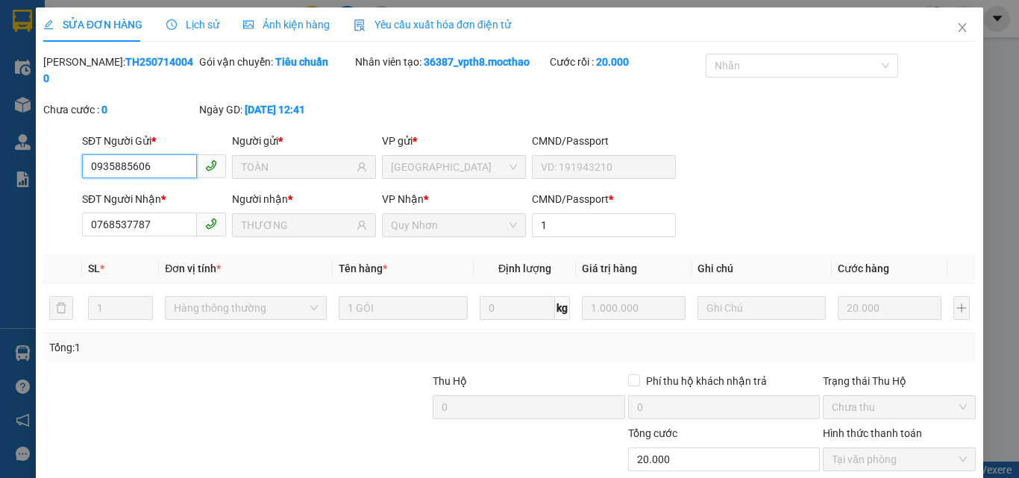
scroll to position [77, 0]
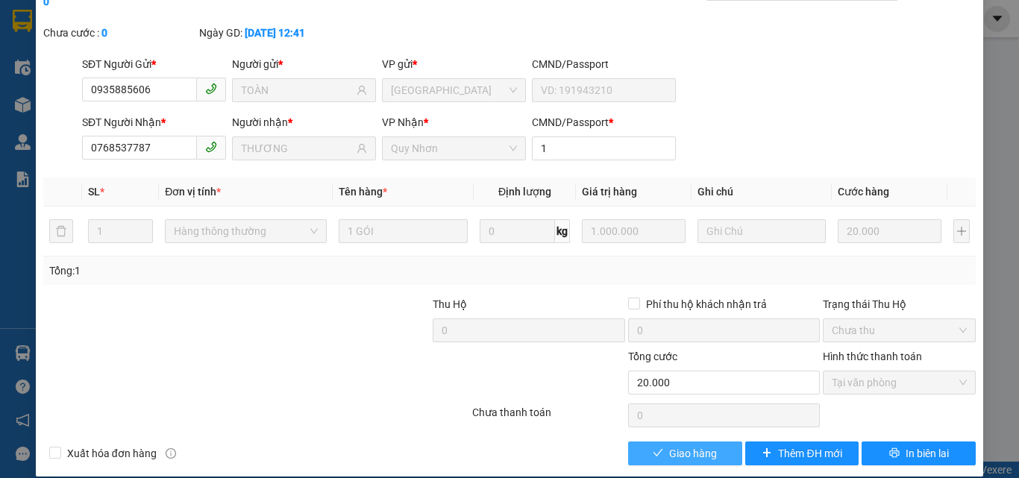
click at [703, 445] on span "Giao hàng" at bounding box center [693, 453] width 48 height 16
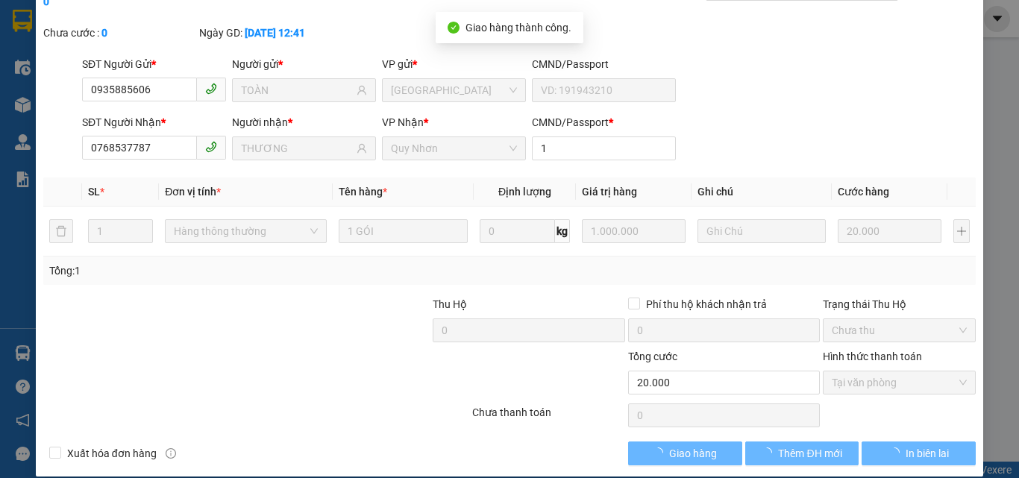
scroll to position [0, 0]
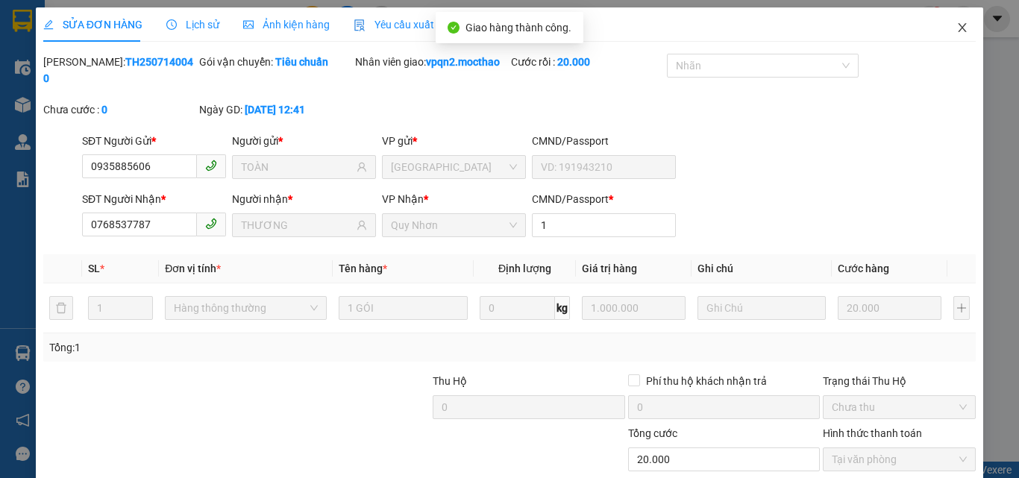
click at [956, 25] on icon "close" at bounding box center [962, 28] width 12 height 12
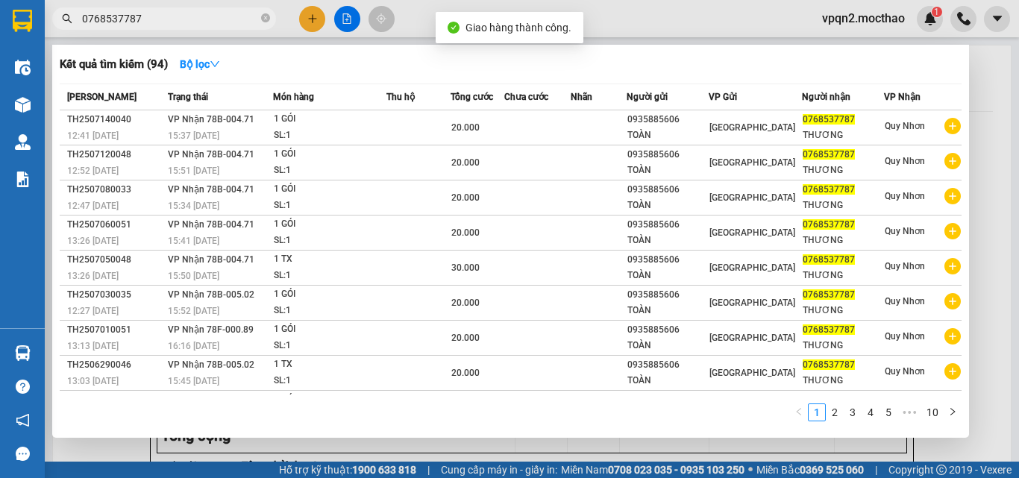
drag, startPoint x: 125, startPoint y: 16, endPoint x: 153, endPoint y: 21, distance: 28.7
click at [153, 21] on input "0768537787" at bounding box center [170, 18] width 176 height 16
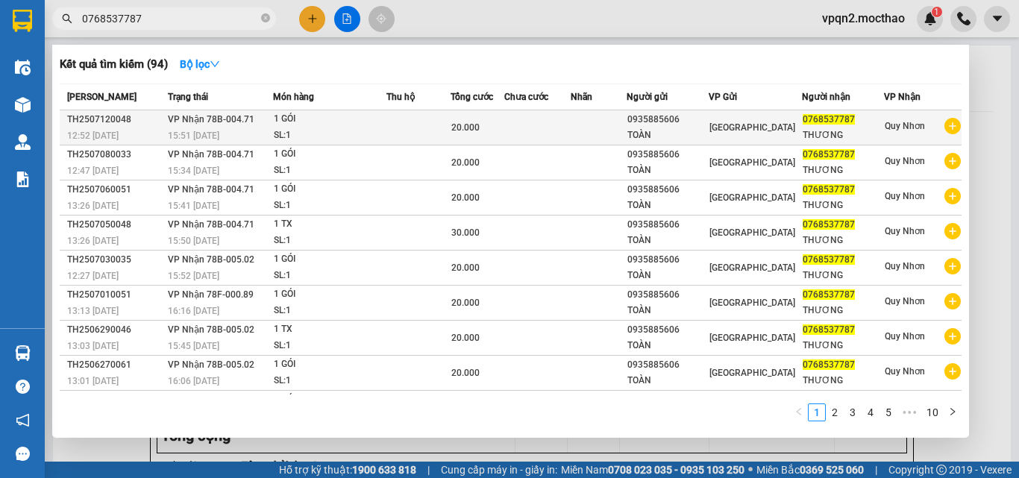
click at [250, 139] on div "15:51 [DATE]" at bounding box center [220, 136] width 104 height 16
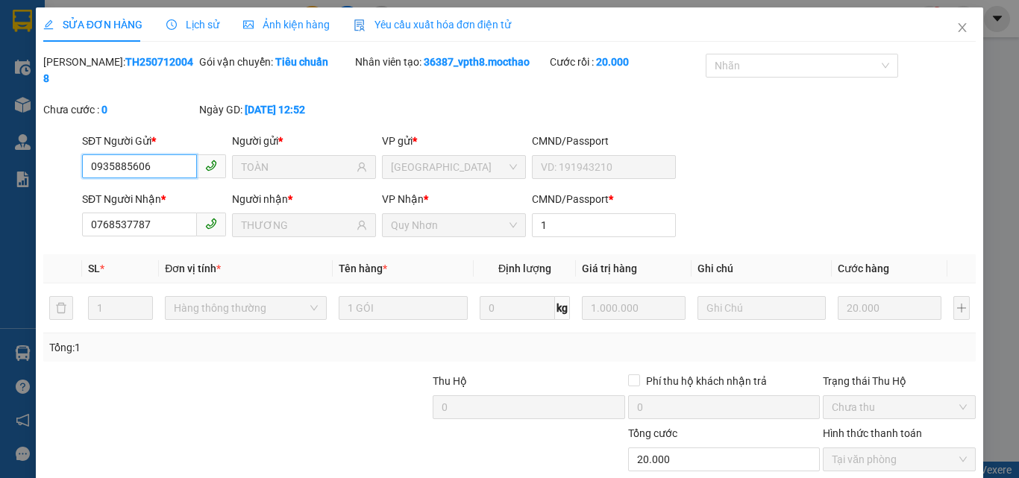
scroll to position [77, 0]
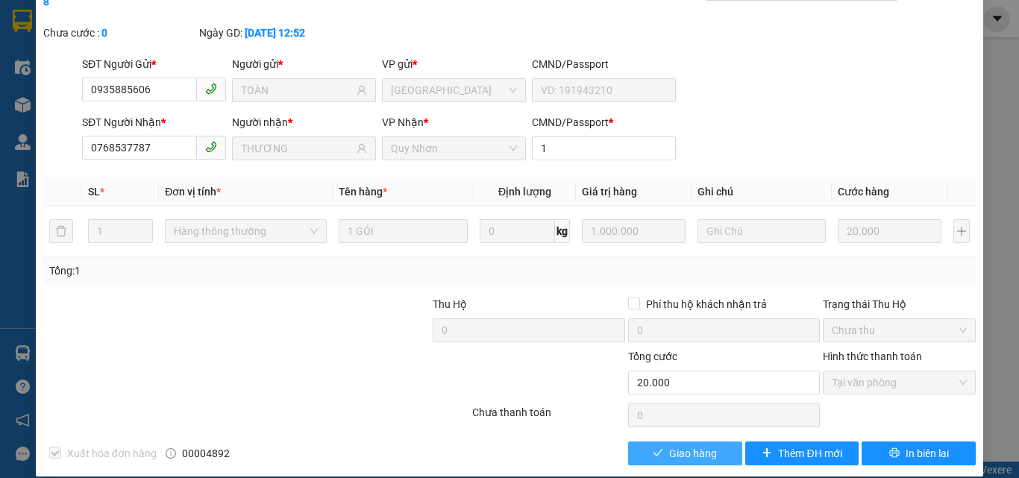
click at [669, 445] on span "Giao hàng" at bounding box center [693, 453] width 48 height 16
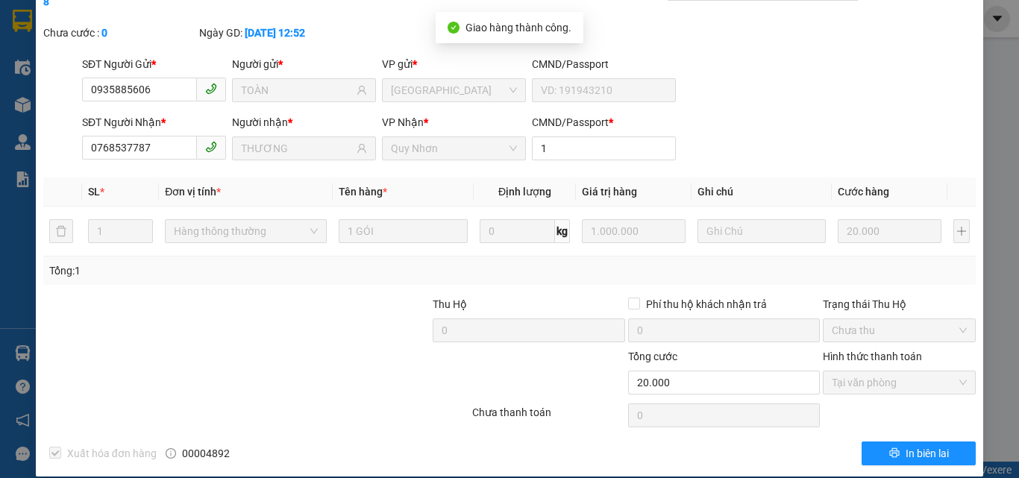
scroll to position [0, 0]
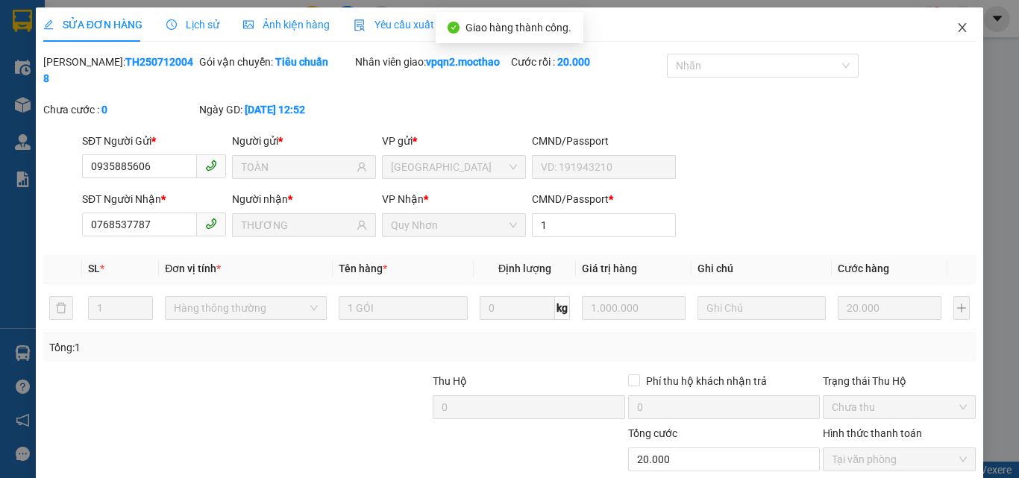
click at [952, 20] on span "Close" at bounding box center [962, 28] width 42 height 42
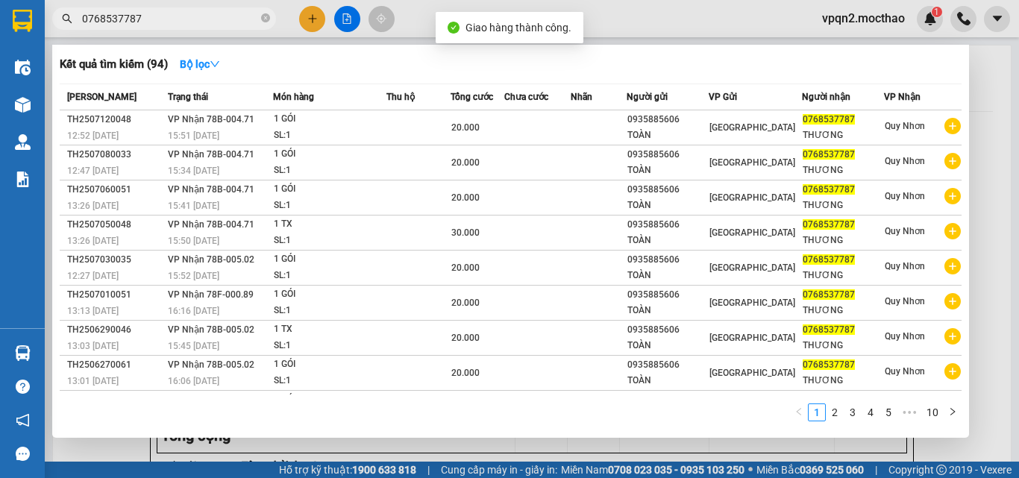
drag, startPoint x: 48, startPoint y: 36, endPoint x: 21, endPoint y: 41, distance: 28.1
click at [21, 41] on section "Kết quả tìm kiếm ( 94 ) Bộ lọc Mã ĐH Trạng thái Món hàng Thu hộ Tổng cước Chưa …" at bounding box center [509, 239] width 1019 height 478
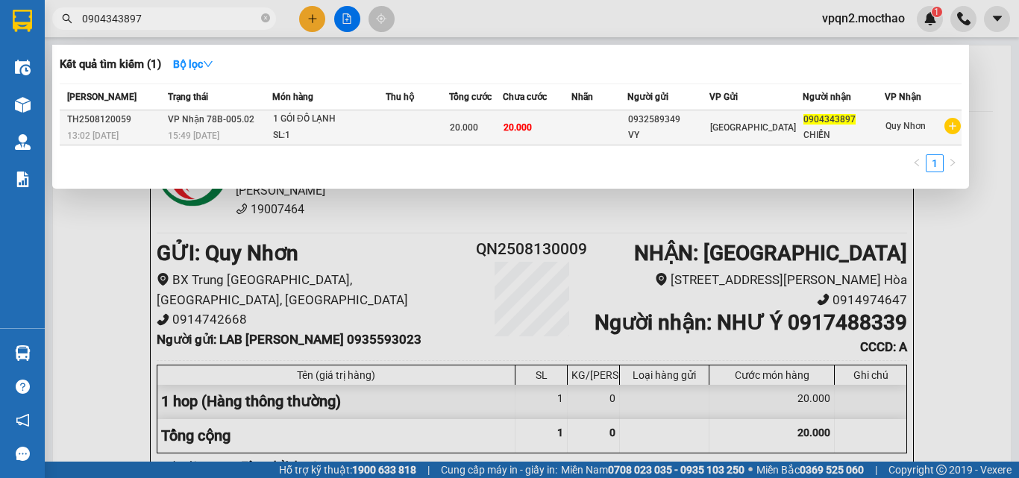
click at [516, 124] on span "20.000" at bounding box center [517, 127] width 28 height 10
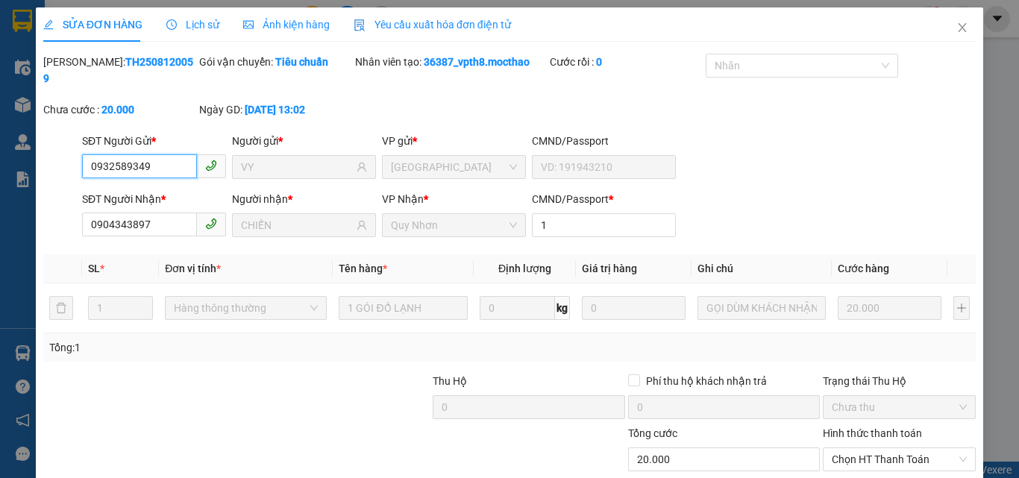
scroll to position [77, 0]
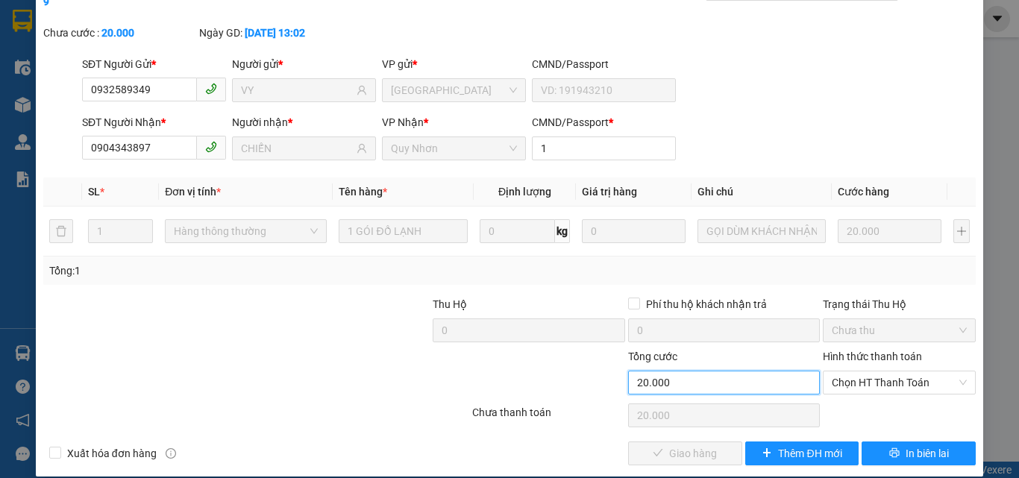
drag, startPoint x: 651, startPoint y: 360, endPoint x: 744, endPoint y: 357, distance: 93.3
click at [651, 371] on input "20.000" at bounding box center [724, 383] width 192 height 24
click at [836, 371] on span "Chọn HT Thanh Toán" at bounding box center [899, 382] width 135 height 22
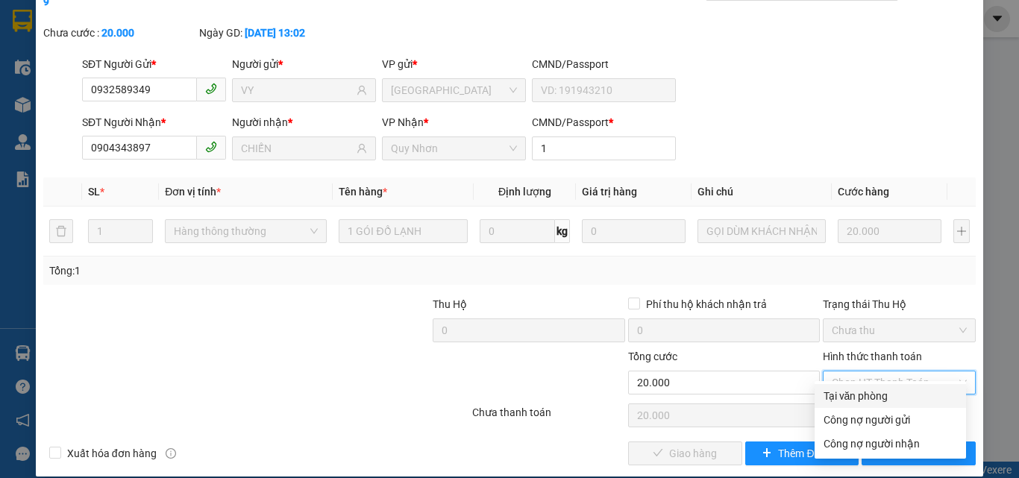
click at [837, 405] on div "Tại văn phòng" at bounding box center [889, 396] width 151 height 24
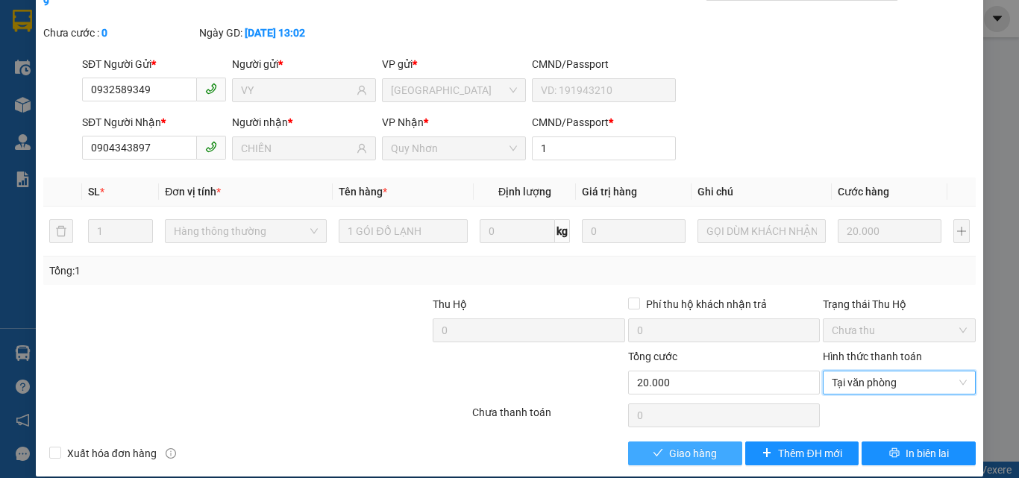
click at [707, 445] on span "Giao hàng" at bounding box center [693, 453] width 48 height 16
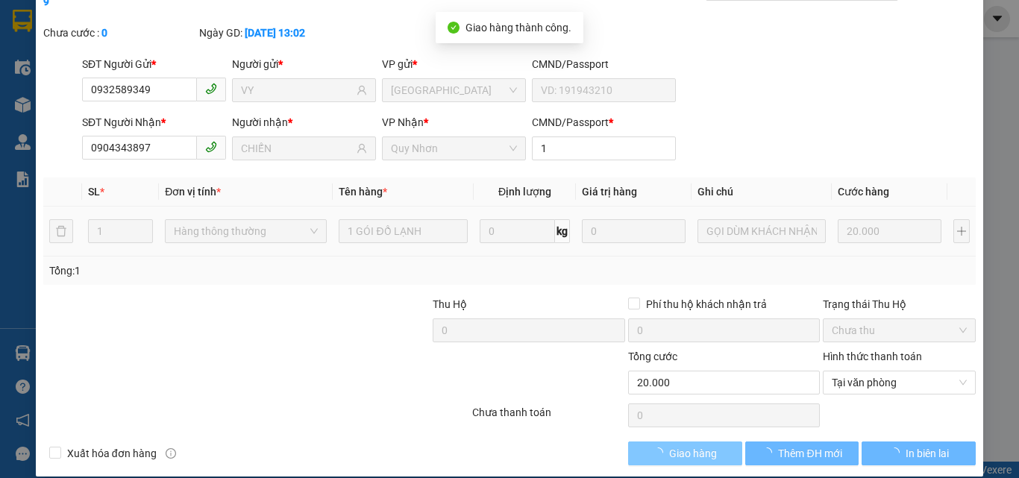
scroll to position [0, 0]
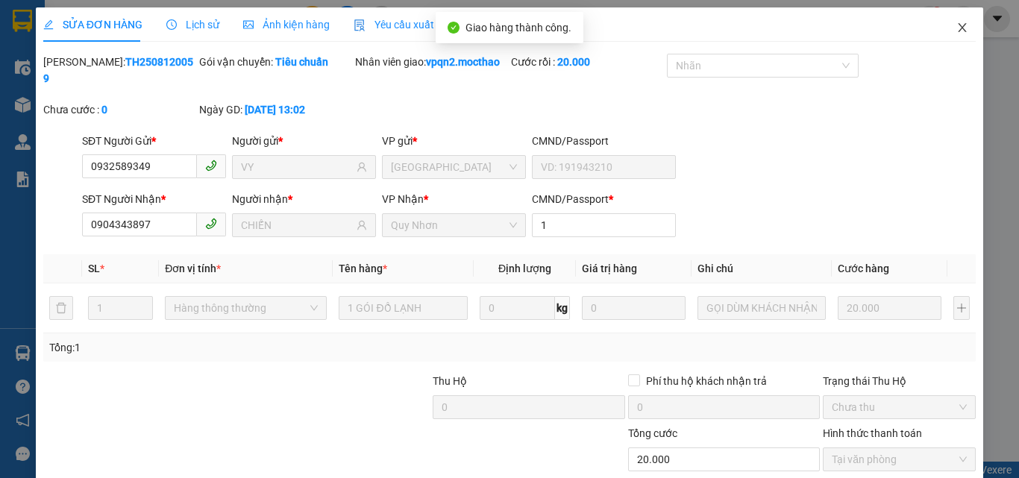
click at [956, 30] on icon "close" at bounding box center [962, 28] width 12 height 12
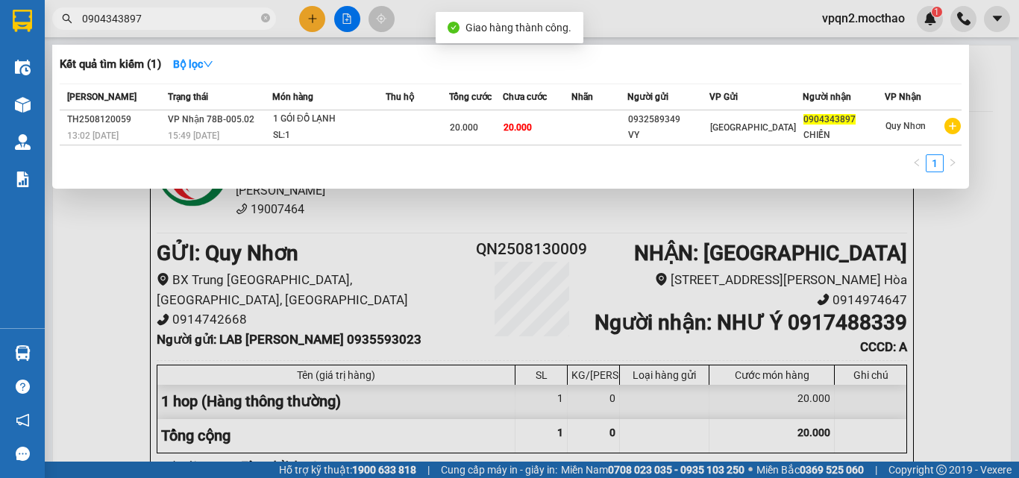
drag, startPoint x: 145, startPoint y: 22, endPoint x: 38, endPoint y: 45, distance: 109.0
click at [38, 45] on section "Kết quả tìm kiếm ( 1 ) Bộ lọc Mã ĐH Trạng thái Món hàng Thu hộ Tổng cước Chưa c…" at bounding box center [509, 239] width 1019 height 478
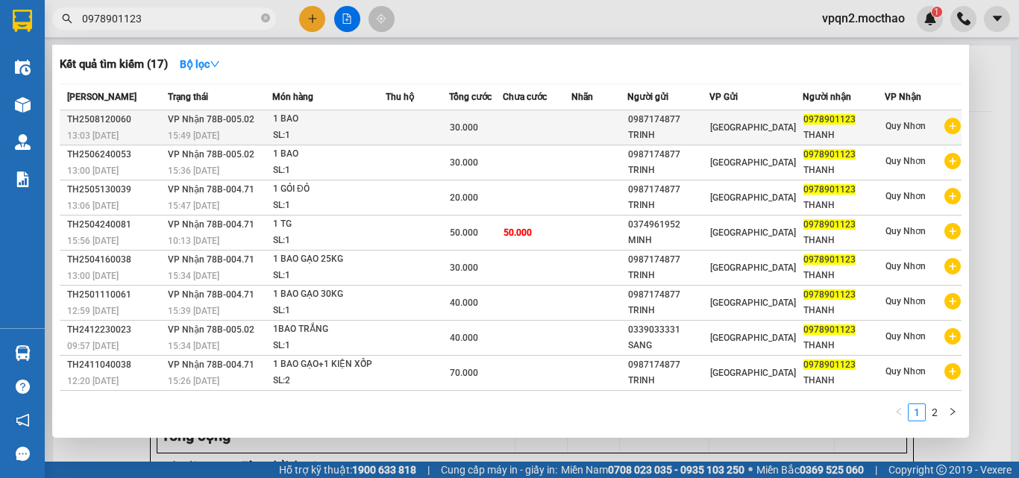
click at [484, 137] on td "30.000" at bounding box center [476, 127] width 54 height 35
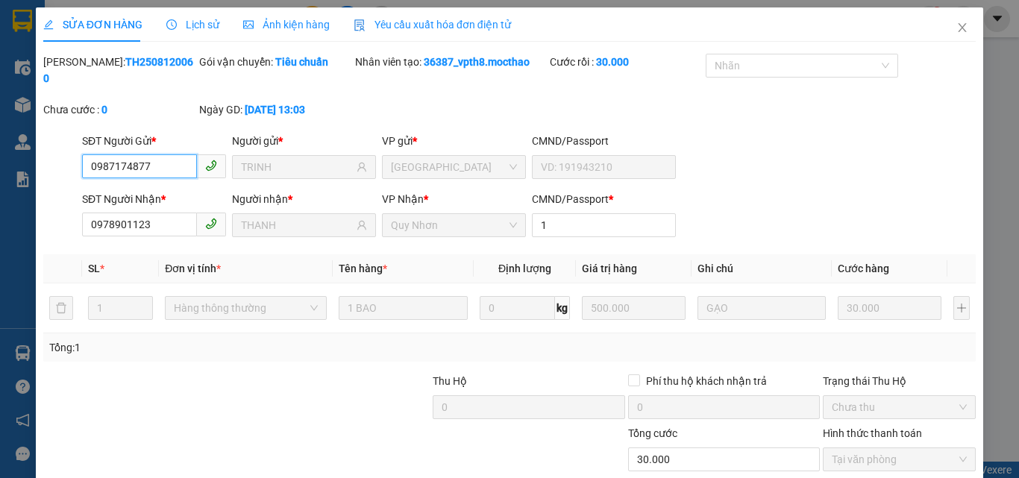
scroll to position [77, 0]
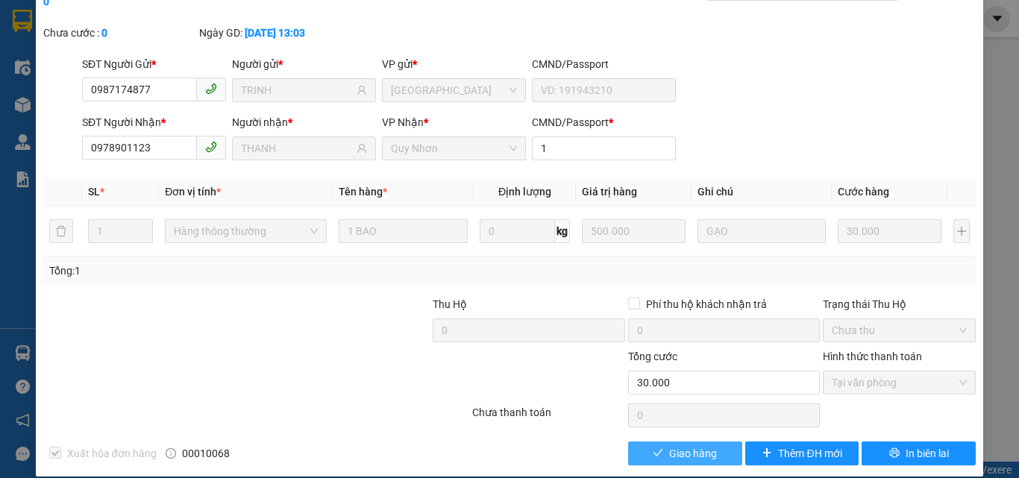
click at [704, 445] on span "Giao hàng" at bounding box center [693, 453] width 48 height 16
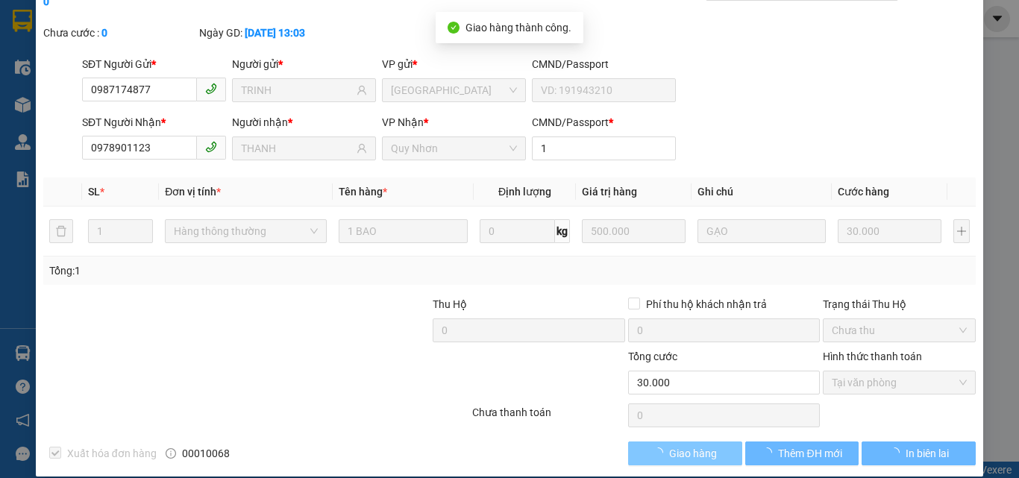
scroll to position [0, 0]
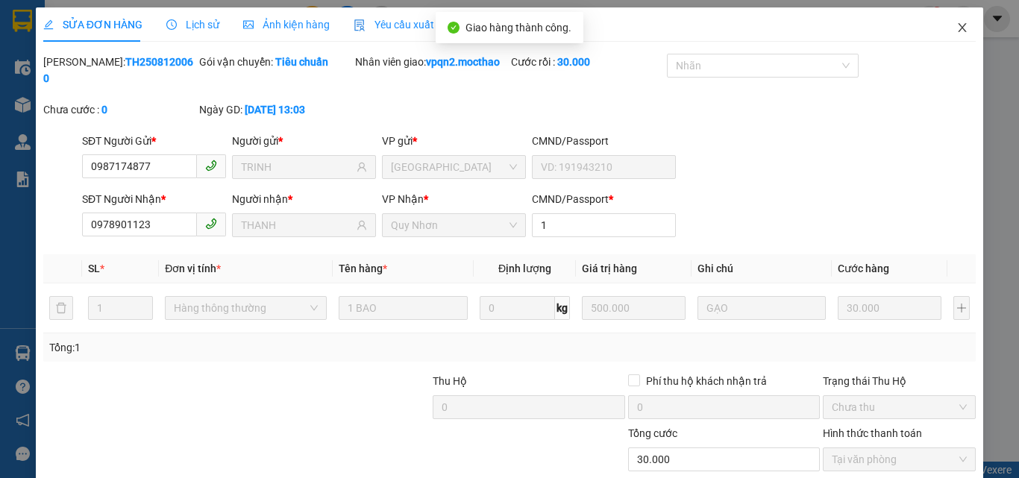
click at [956, 26] on icon "close" at bounding box center [962, 28] width 12 height 12
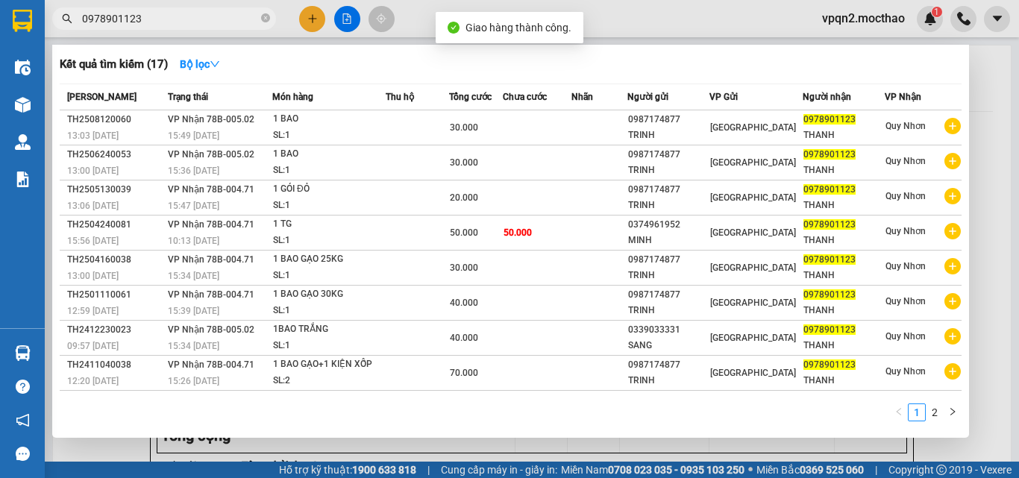
drag, startPoint x: 126, startPoint y: 22, endPoint x: 187, endPoint y: 20, distance: 61.2
click at [187, 20] on input "0978901123" at bounding box center [170, 18] width 176 height 16
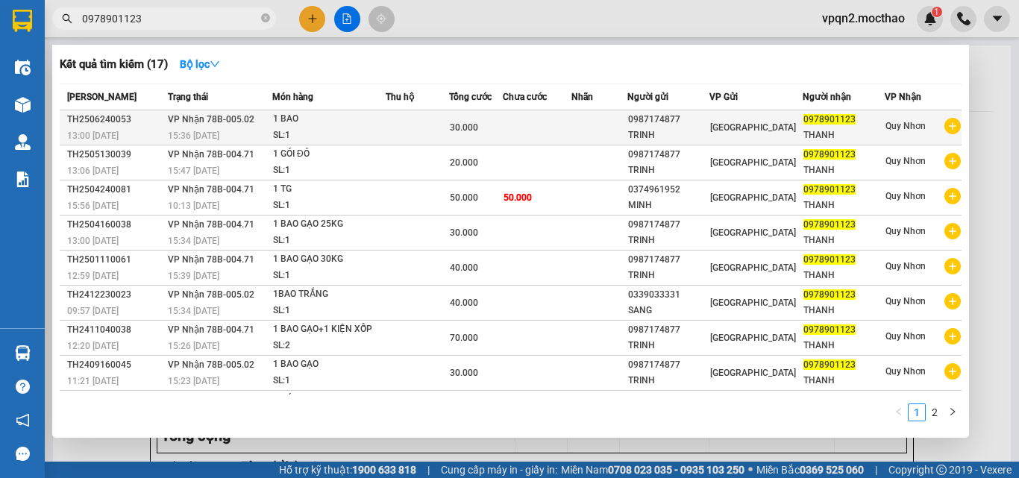
click at [497, 133] on div "30.000" at bounding box center [476, 127] width 52 height 16
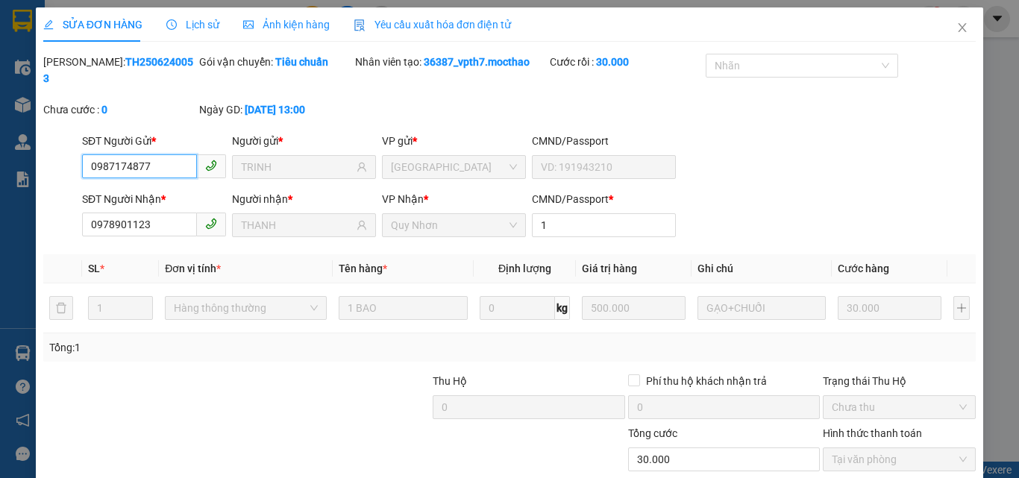
scroll to position [77, 0]
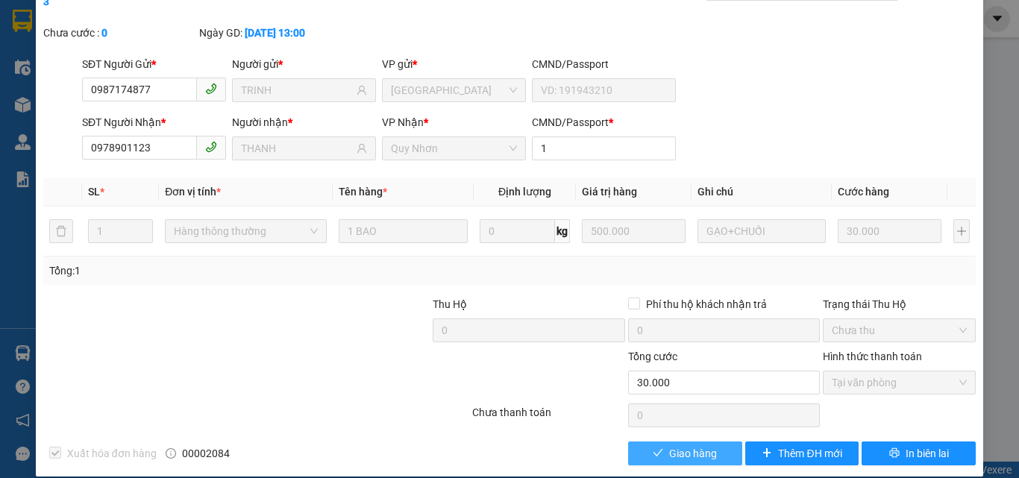
click at [653, 448] on icon "check" at bounding box center [658, 453] width 10 height 10
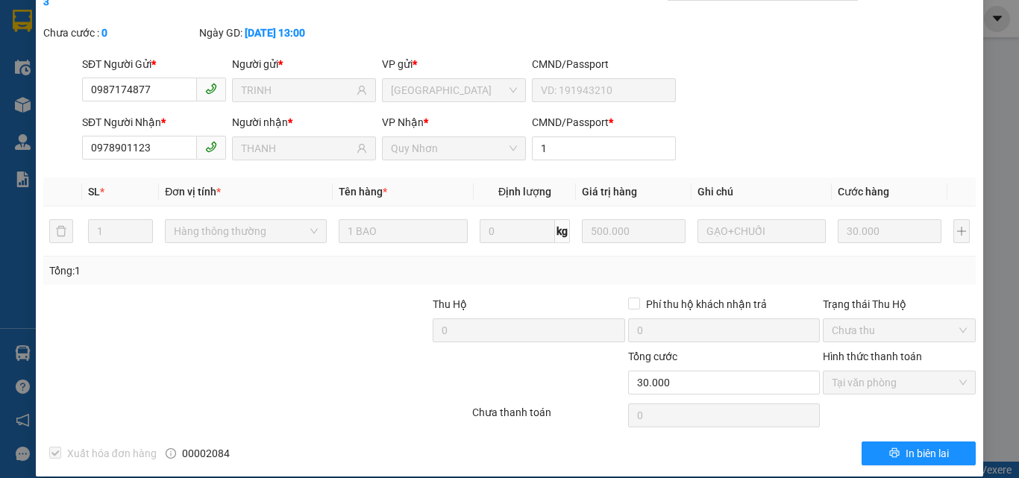
scroll to position [0, 0]
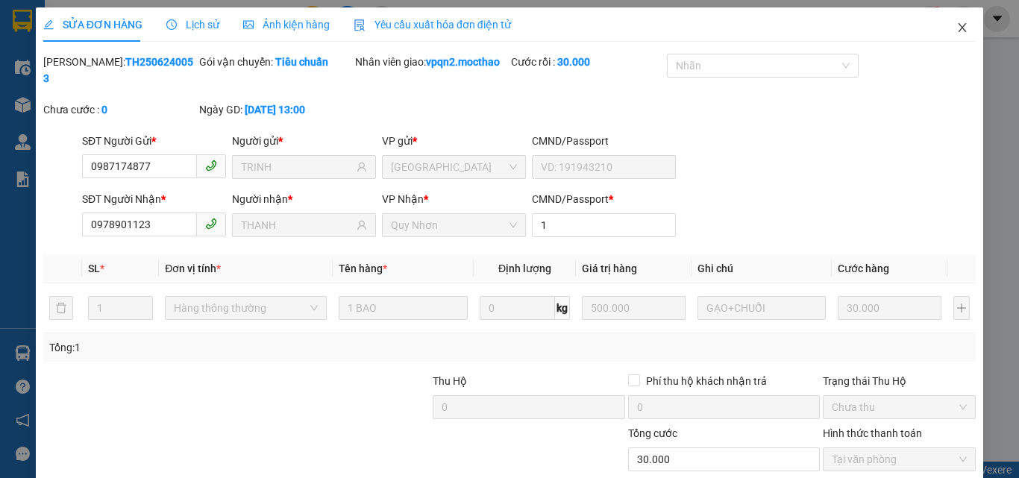
click at [956, 25] on icon "close" at bounding box center [962, 28] width 12 height 12
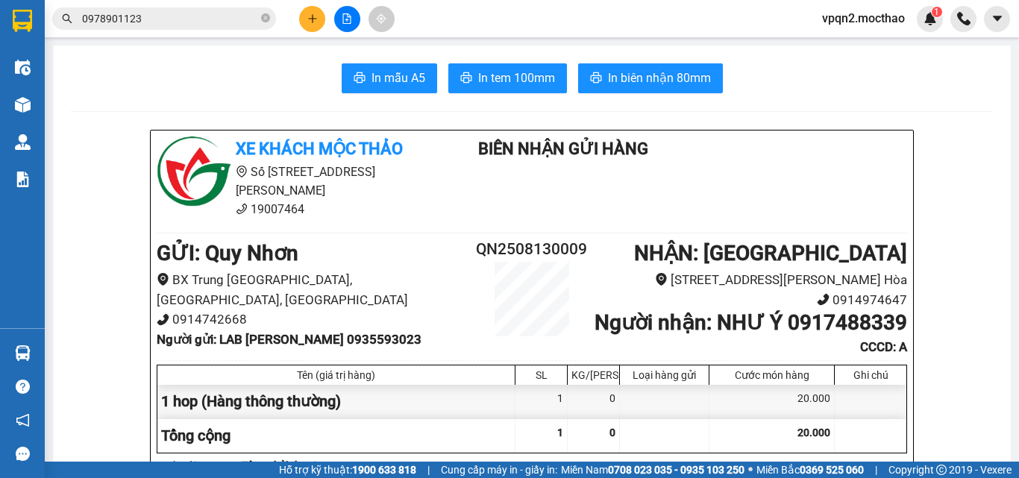
drag, startPoint x: 128, startPoint y: 19, endPoint x: 192, endPoint y: 23, distance: 63.5
click at [192, 23] on input "0978901123" at bounding box center [170, 18] width 176 height 16
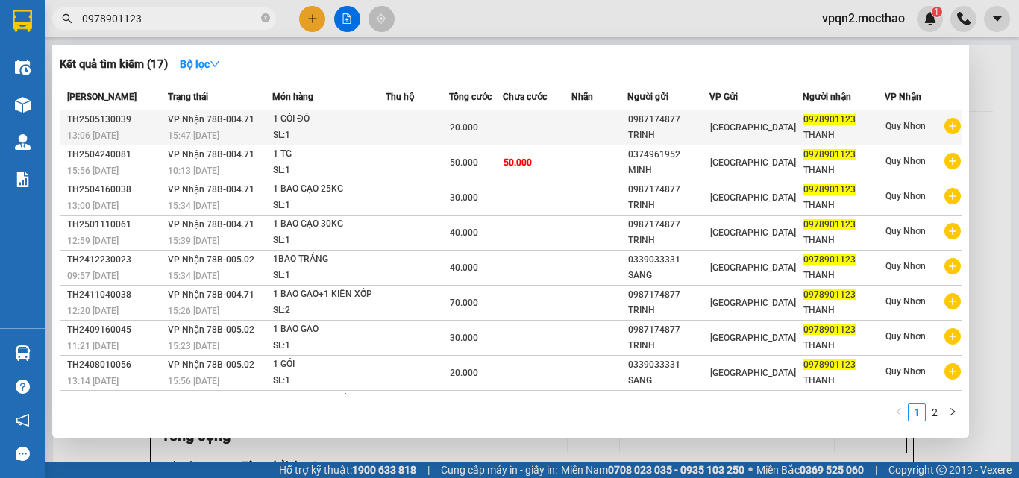
click at [414, 119] on td at bounding box center [417, 127] width 63 height 35
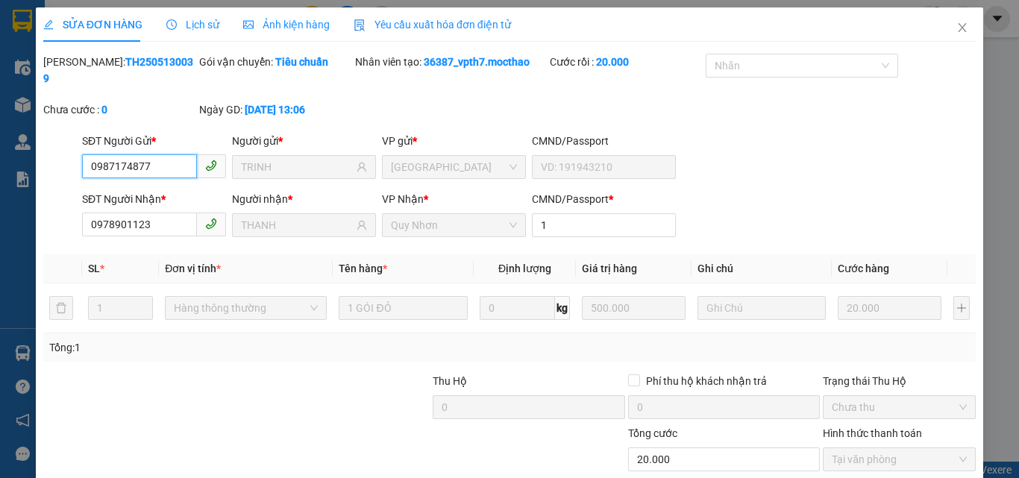
scroll to position [69, 0]
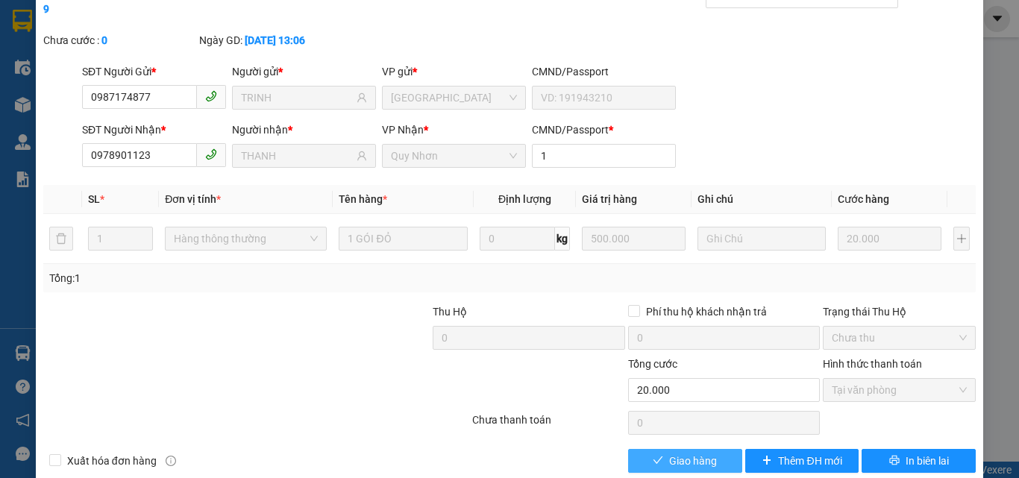
click at [658, 449] on button "Giao hàng" at bounding box center [685, 461] width 114 height 24
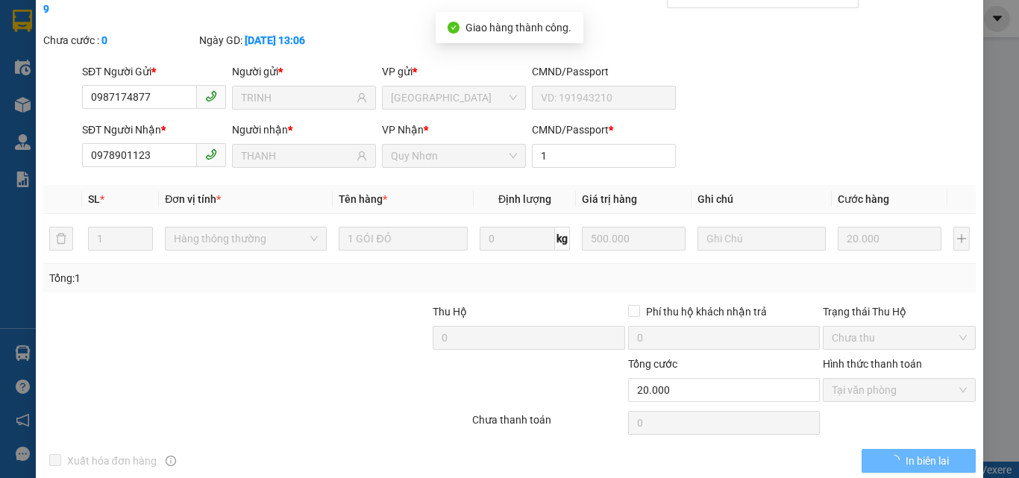
scroll to position [0, 0]
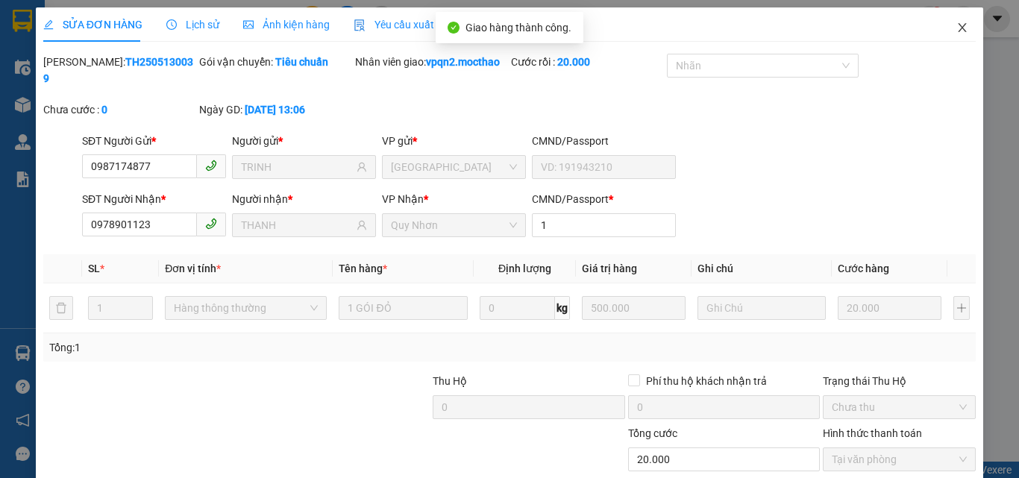
drag, startPoint x: 948, startPoint y: 28, endPoint x: 539, endPoint y: 34, distance: 408.8
click at [956, 28] on icon "close" at bounding box center [962, 28] width 12 height 12
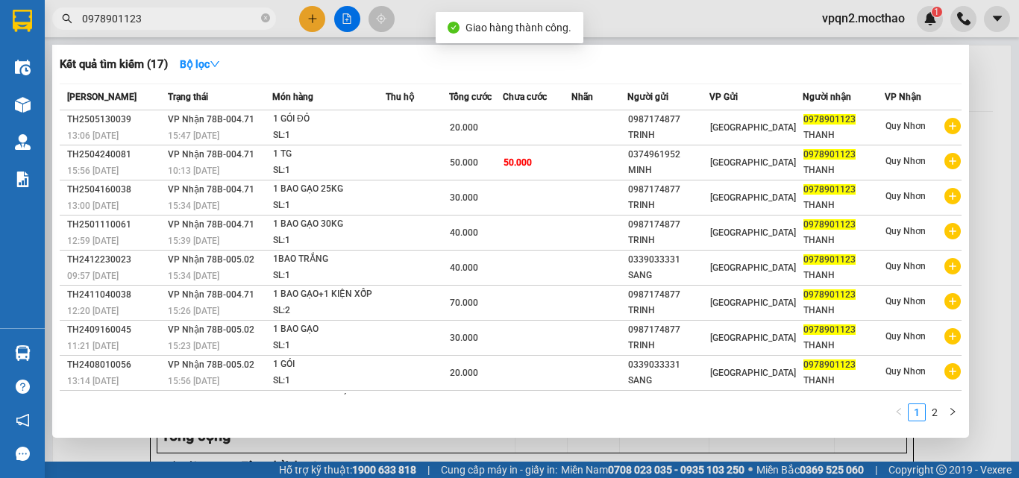
drag, startPoint x: 127, startPoint y: 19, endPoint x: 181, endPoint y: 26, distance: 55.0
click at [181, 26] on input "0978901123" at bounding box center [170, 18] width 176 height 16
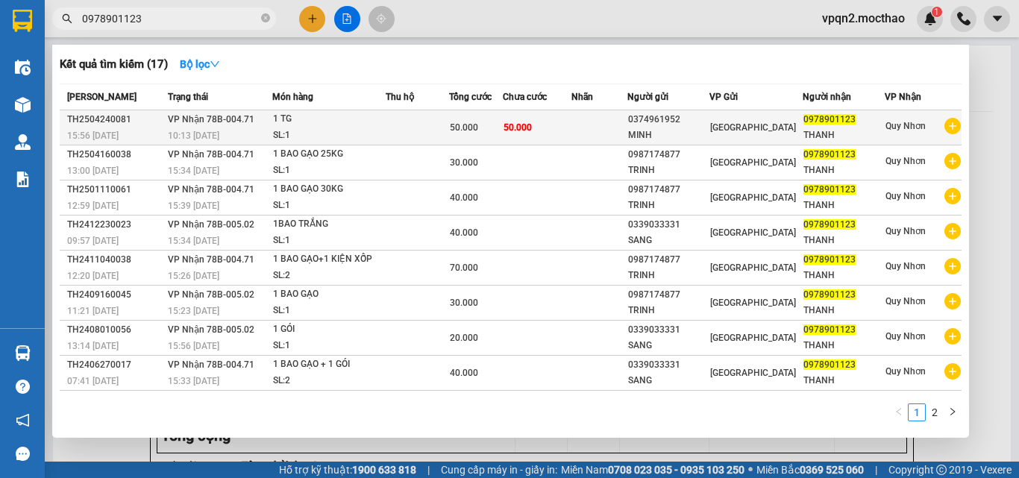
click at [444, 121] on td at bounding box center [417, 127] width 63 height 35
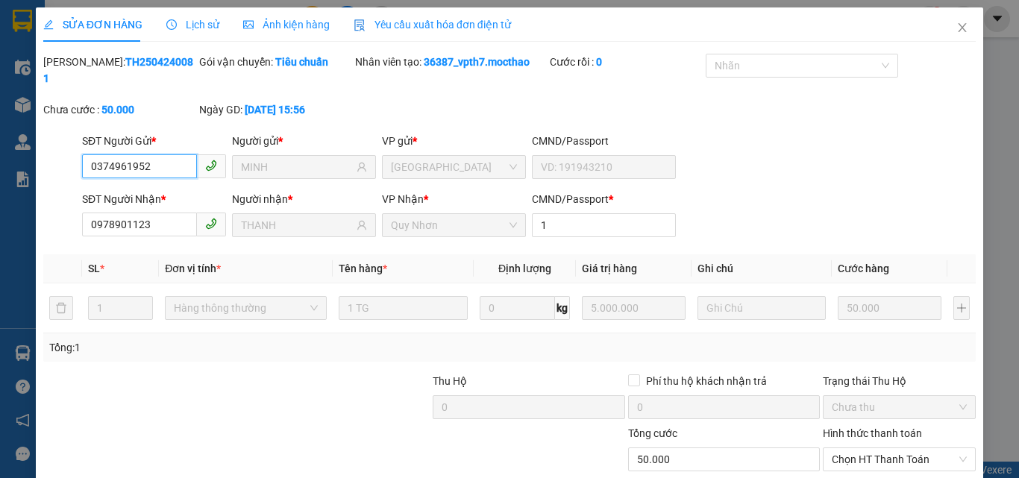
scroll to position [77, 0]
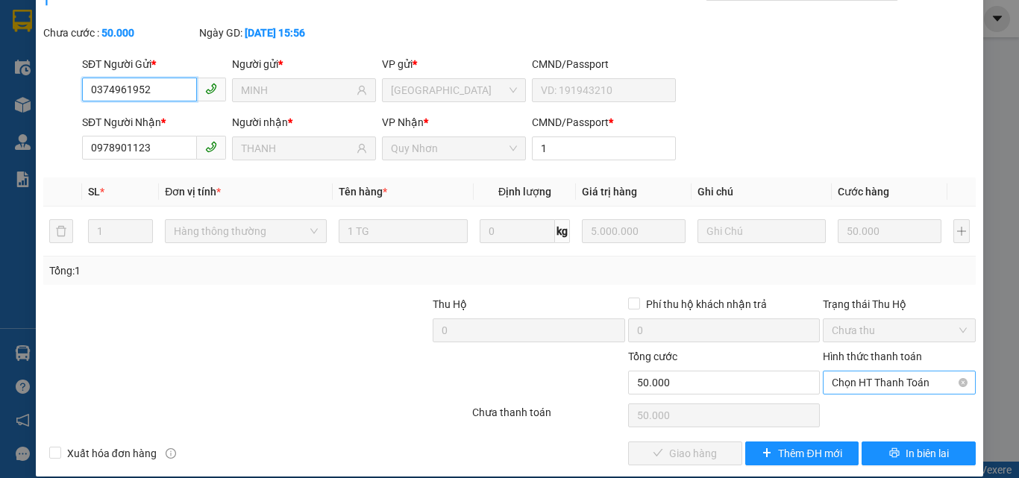
click at [838, 371] on span "Chọn HT Thanh Toán" at bounding box center [899, 382] width 135 height 22
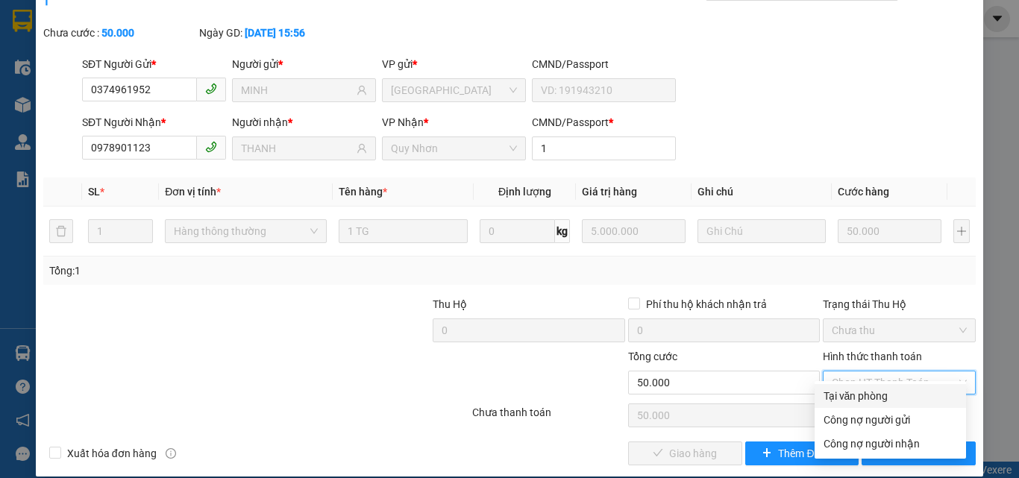
drag, startPoint x: 835, startPoint y: 393, endPoint x: 820, endPoint y: 409, distance: 21.1
click at [834, 393] on div "Tại văn phòng" at bounding box center [890, 396] width 134 height 16
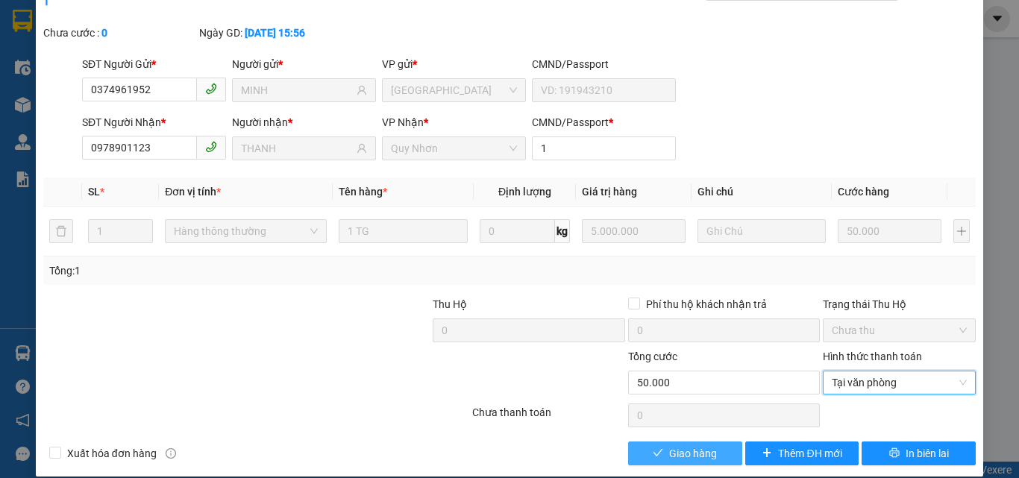
click at [690, 445] on span "Giao hàng" at bounding box center [693, 453] width 48 height 16
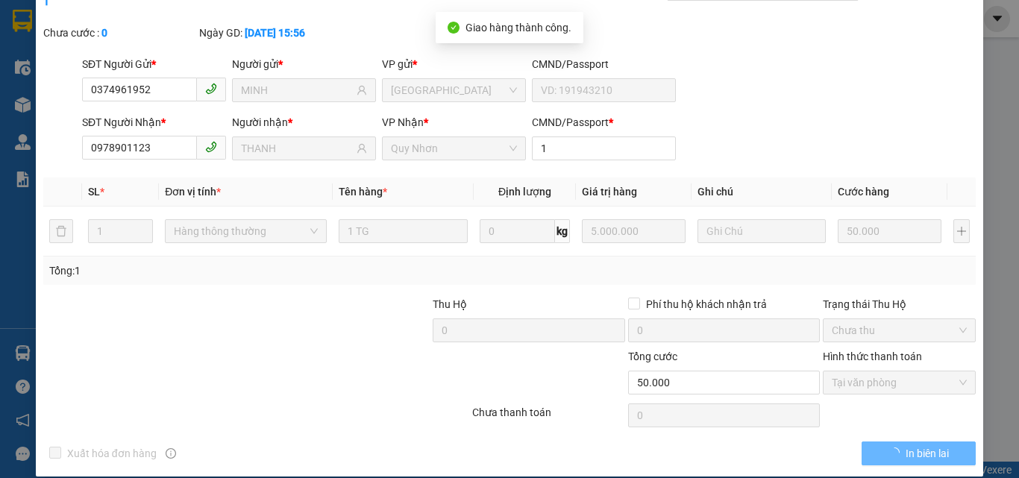
scroll to position [0, 0]
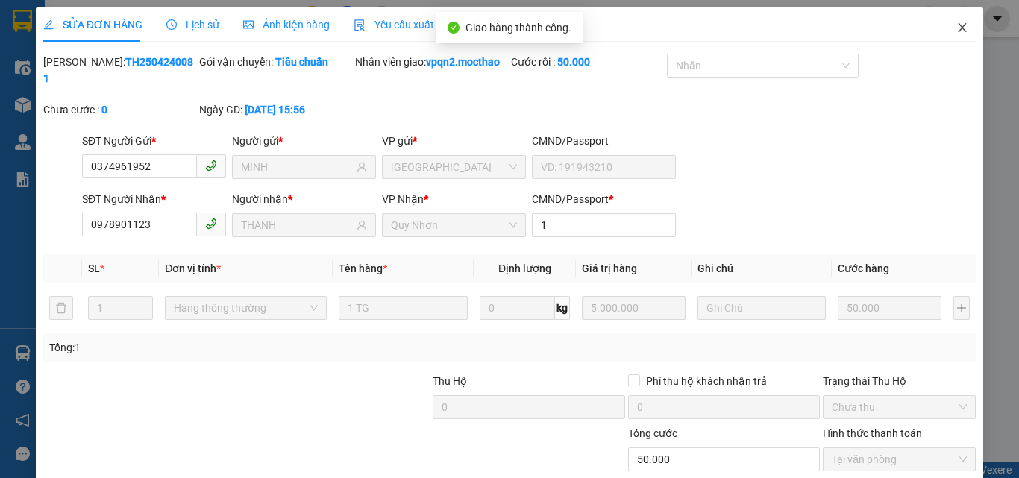
drag, startPoint x: 954, startPoint y: 24, endPoint x: 902, endPoint y: 39, distance: 54.3
click at [956, 24] on icon "close" at bounding box center [962, 28] width 12 height 12
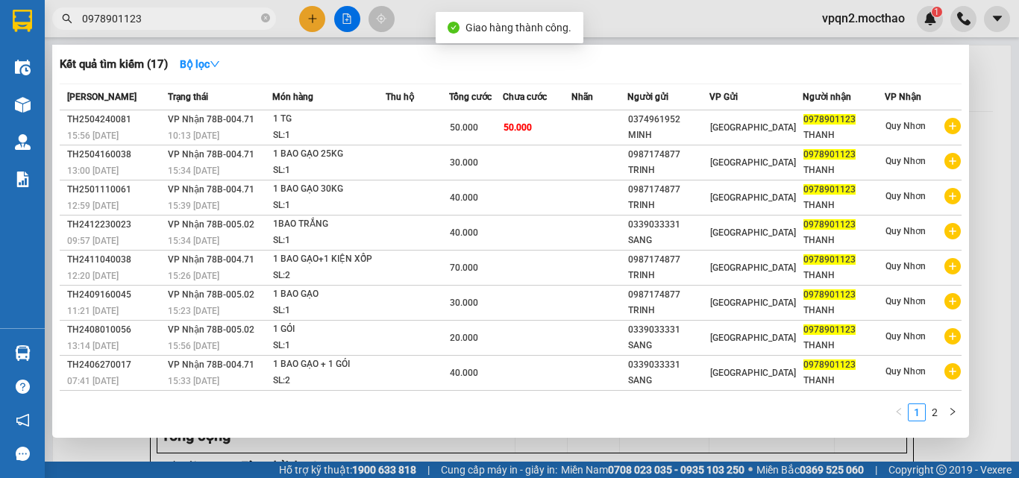
drag, startPoint x: 128, startPoint y: 16, endPoint x: 205, endPoint y: 11, distance: 77.0
click at [205, 11] on input "0978901123" at bounding box center [170, 18] width 176 height 16
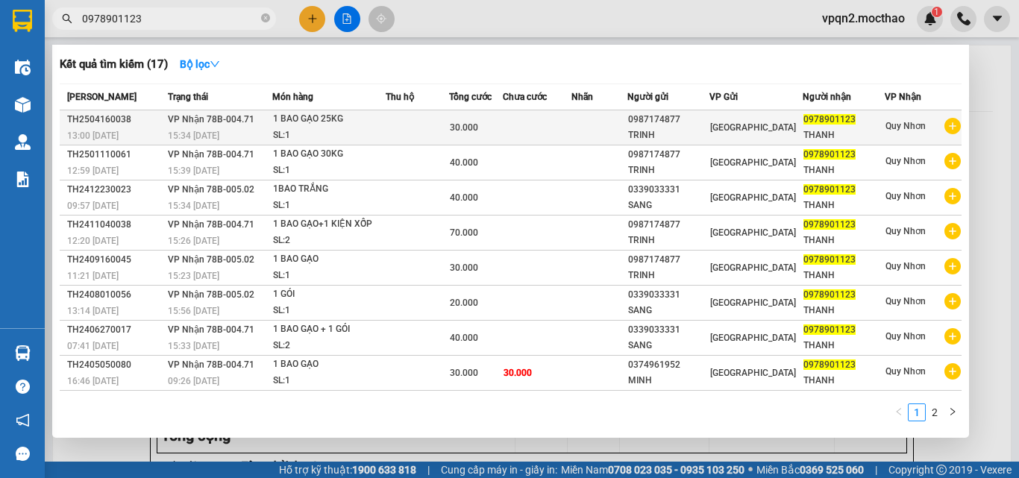
click at [443, 134] on td at bounding box center [417, 127] width 63 height 35
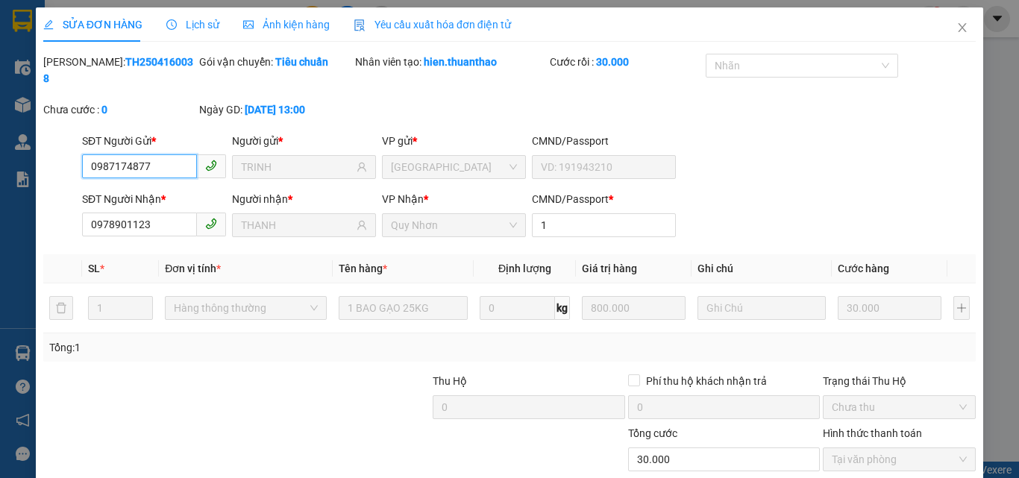
scroll to position [77, 0]
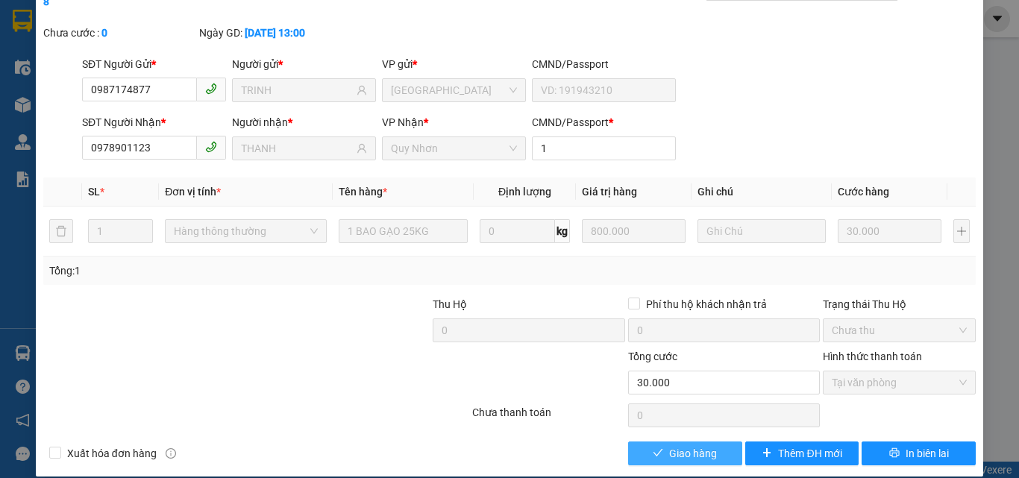
click at [680, 445] on span "Giao hàng" at bounding box center [693, 453] width 48 height 16
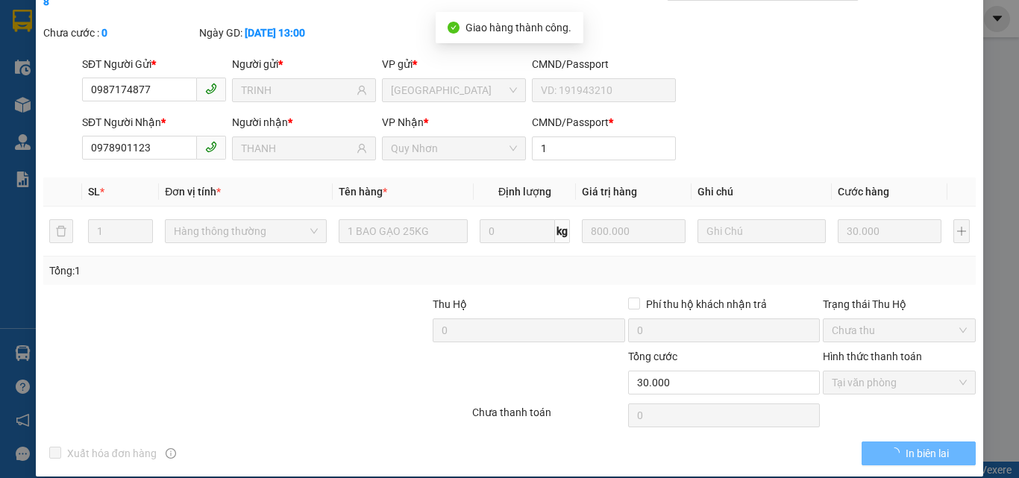
scroll to position [0, 0]
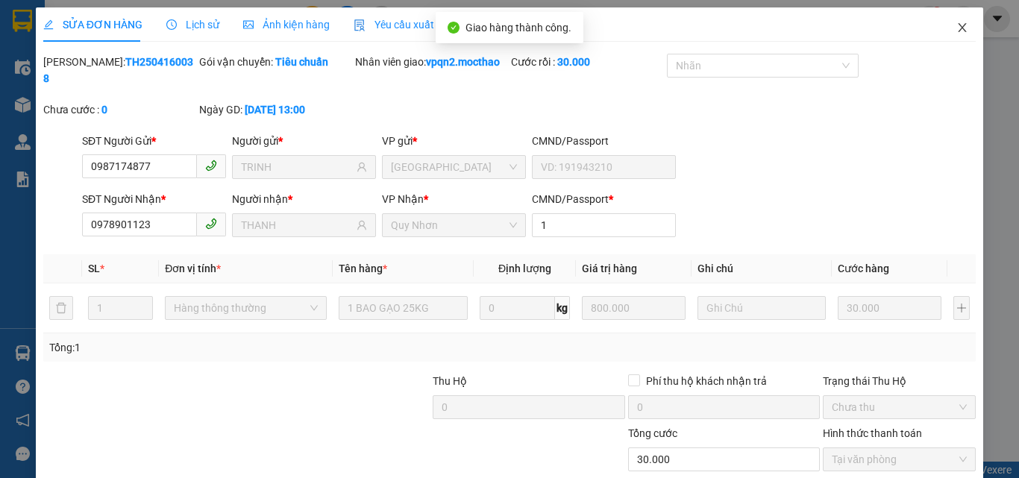
click at [956, 32] on icon "close" at bounding box center [962, 28] width 12 height 12
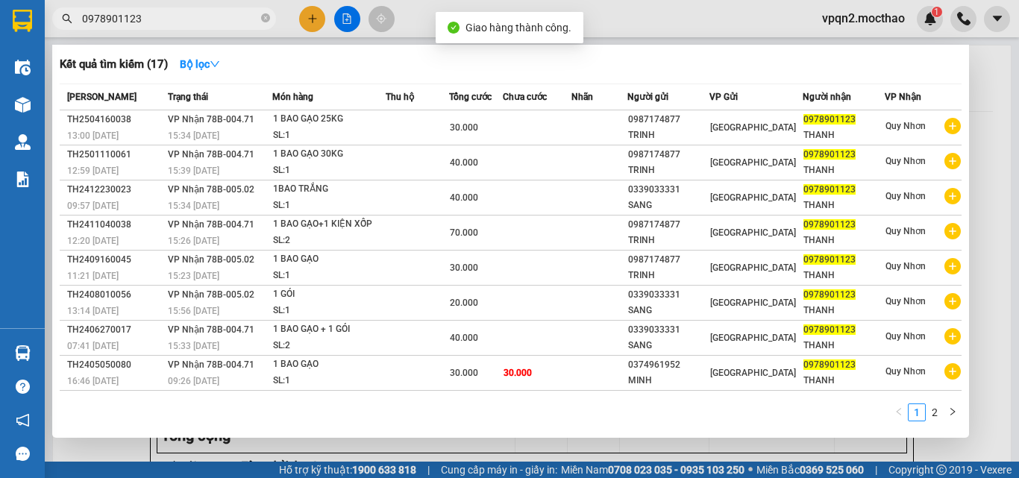
drag, startPoint x: 127, startPoint y: 20, endPoint x: 178, endPoint y: 15, distance: 51.0
click at [178, 15] on input "0978901123" at bounding box center [170, 18] width 176 height 16
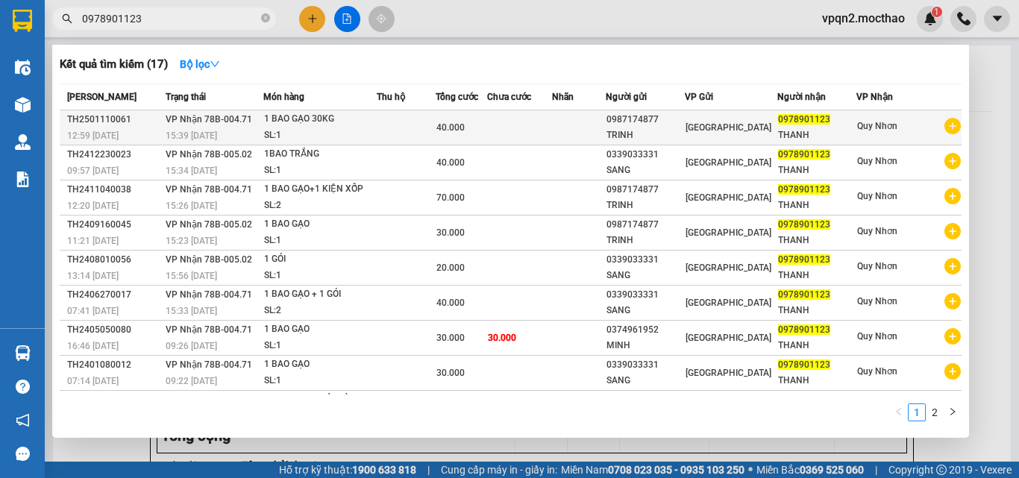
click at [225, 134] on div "15:39 [DATE]" at bounding box center [214, 136] width 97 height 16
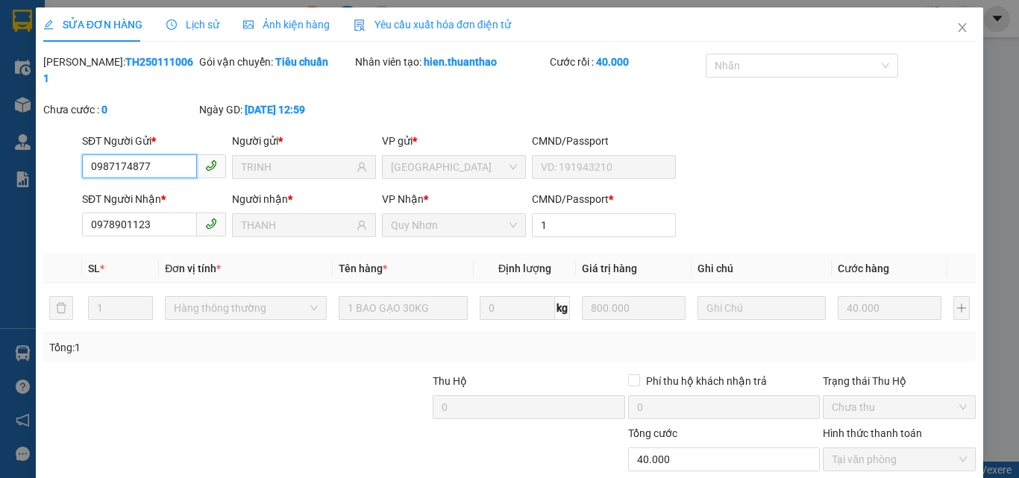
scroll to position [77, 0]
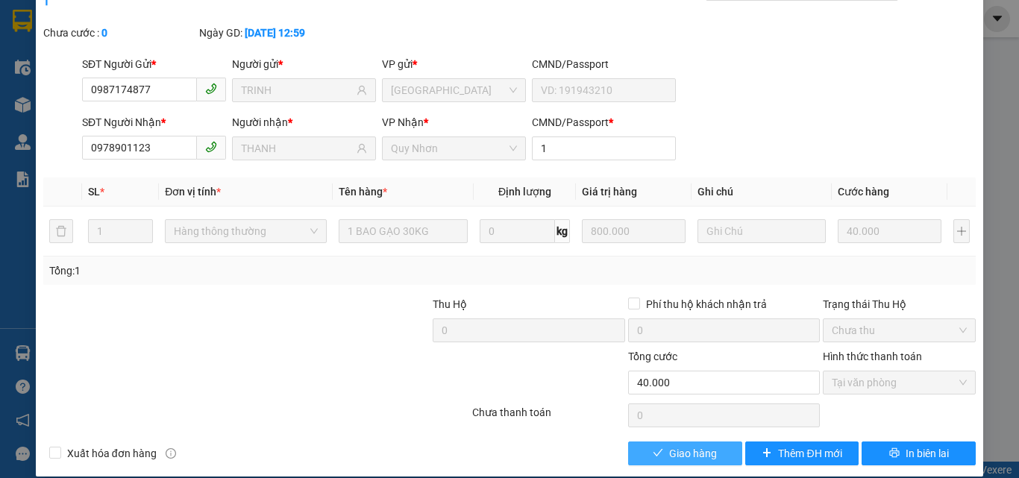
click at [669, 445] on span "Giao hàng" at bounding box center [693, 453] width 48 height 16
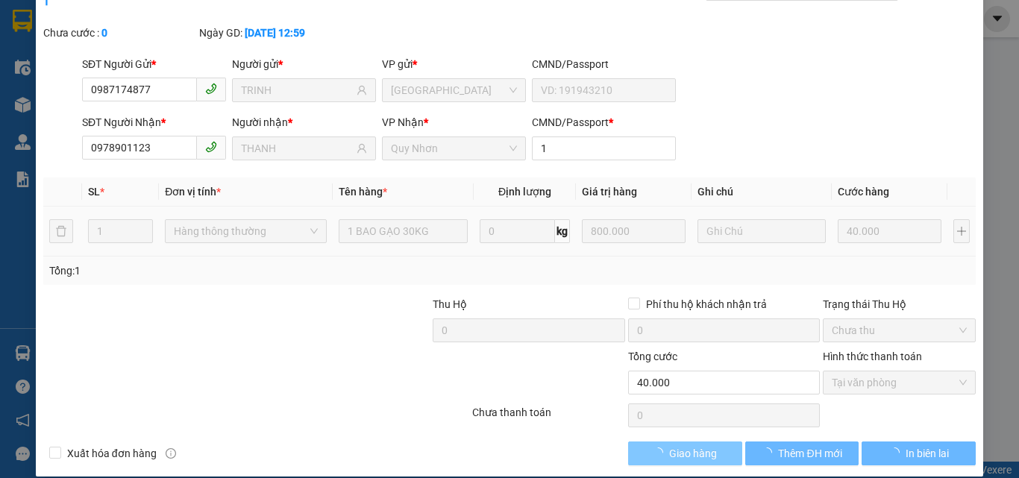
scroll to position [0, 0]
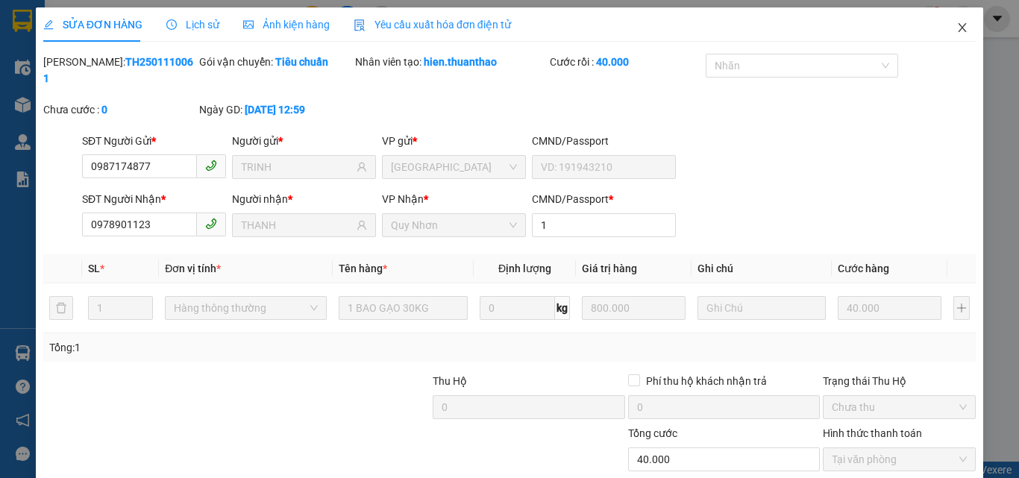
click at [958, 25] on icon "close" at bounding box center [962, 27] width 8 height 9
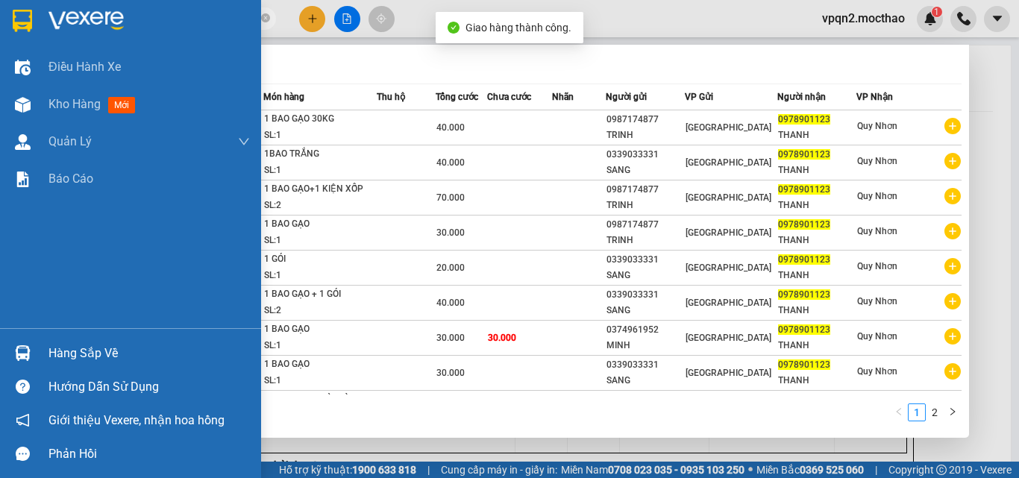
drag, startPoint x: 154, startPoint y: 28, endPoint x: 136, endPoint y: 32, distance: 19.0
click at [19, 55] on section "Kết quả tìm kiếm ( 17 ) Bộ lọc Mã ĐH Trạng thái Món hàng Thu hộ Tổng cước Chưa …" at bounding box center [509, 239] width 1019 height 478
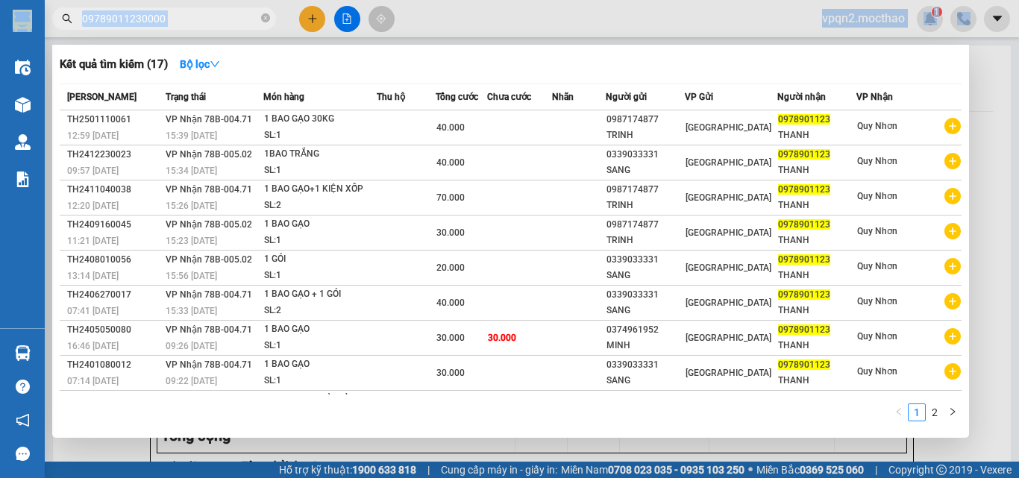
click at [183, 19] on input "09789011230000" at bounding box center [170, 18] width 176 height 16
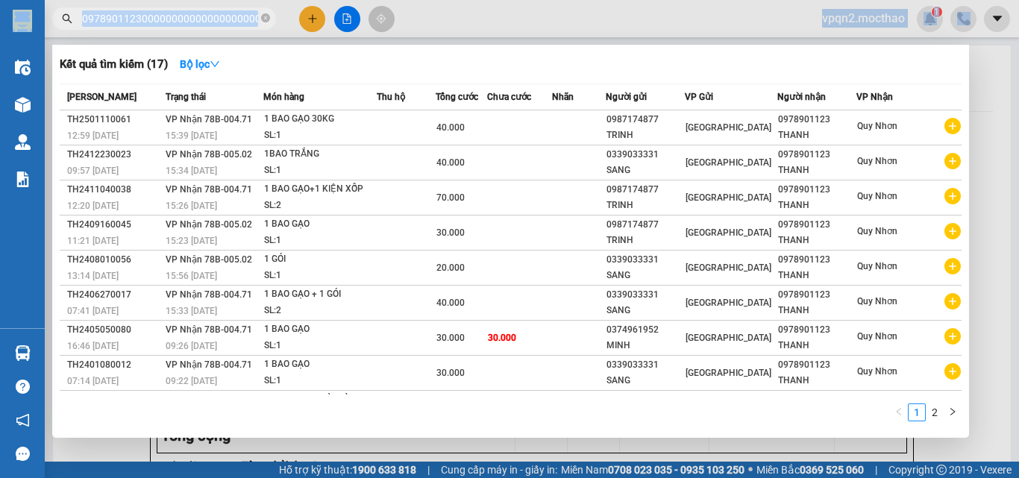
click at [0, 157] on section "Kết quả tìm kiếm ( 17 ) Bộ lọc Mã ĐH Trạng thái Món hàng Thu hộ Tổng cước Chưa …" at bounding box center [509, 239] width 1019 height 478
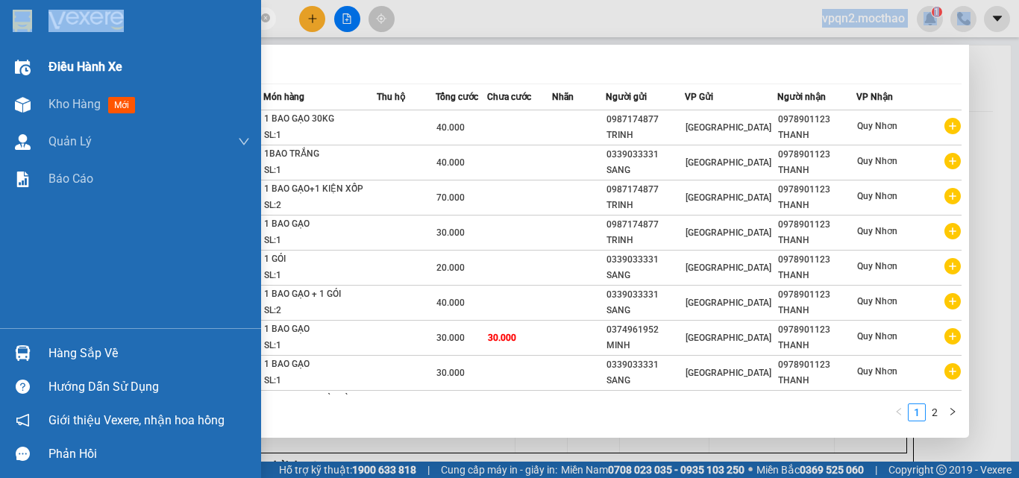
drag, startPoint x: 261, startPoint y: 10, endPoint x: 0, endPoint y: 81, distance: 270.5
click at [0, 81] on section "Kết quả tìm kiếm ( 17 ) Bộ lọc Mã ĐH Trạng thái Món hàng Thu hộ Tổng cước Chưa …" at bounding box center [509, 239] width 1019 height 478
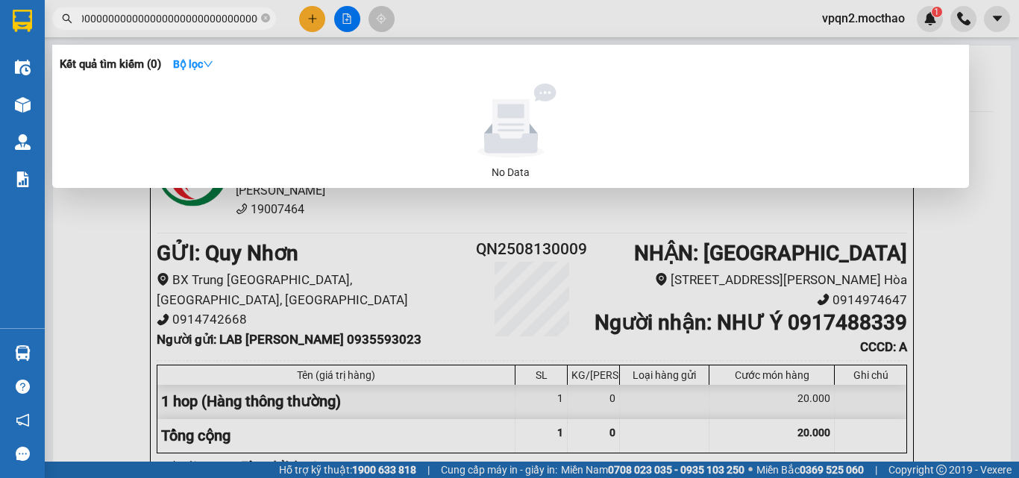
drag, startPoint x: 82, startPoint y: 16, endPoint x: 418, endPoint y: 18, distance: 335.6
click at [291, 18] on div "Kết quả tìm kiếm ( 0 ) Bộ lọc No Data 09789011230000000000000000000000000000000…" at bounding box center [145, 19] width 291 height 26
drag, startPoint x: 195, startPoint y: 13, endPoint x: 327, endPoint y: 13, distance: 132.8
click at [291, 13] on div "Kết quả tìm kiếm ( 0 ) Bộ lọc No Data 097890112300000000000" at bounding box center [145, 19] width 291 height 26
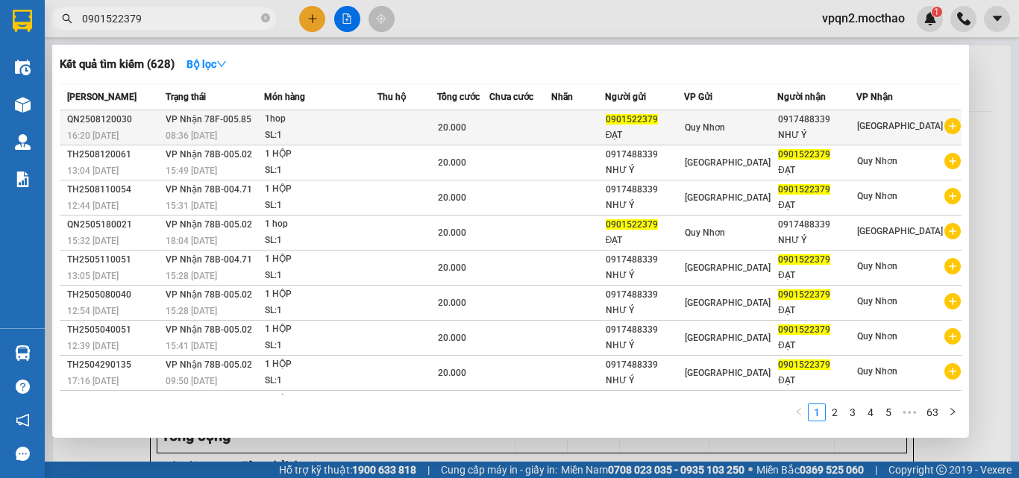
click at [489, 128] on div "20.000" at bounding box center [463, 127] width 51 height 16
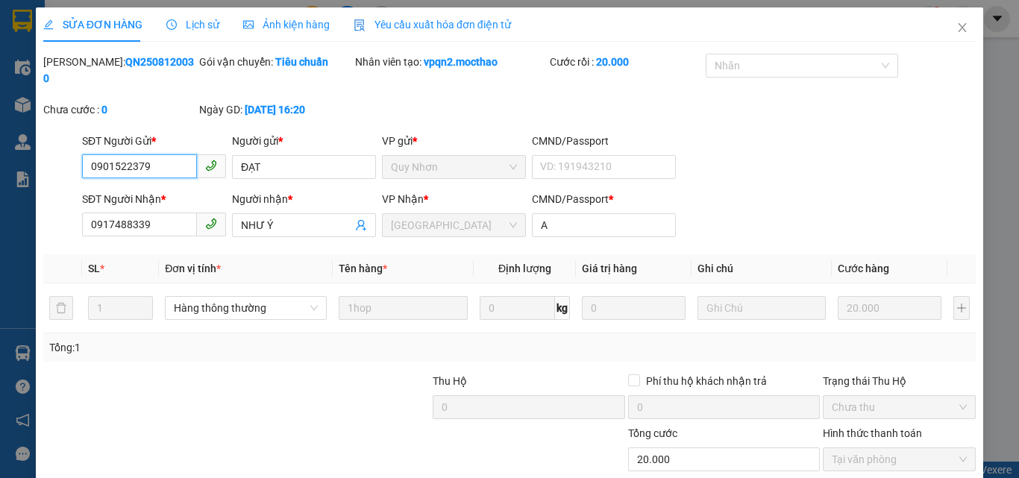
scroll to position [75, 0]
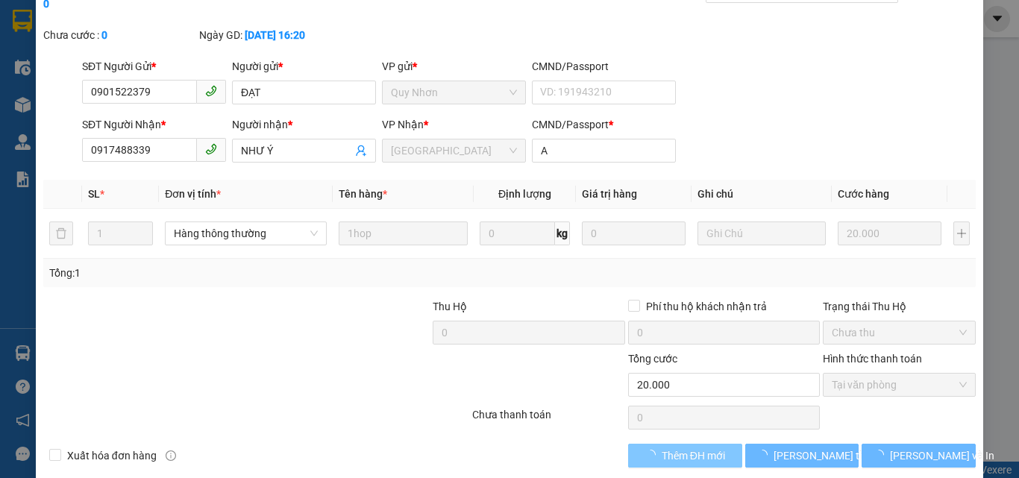
click at [697, 448] on span "Thêm ĐH mới" at bounding box center [693, 456] width 63 height 16
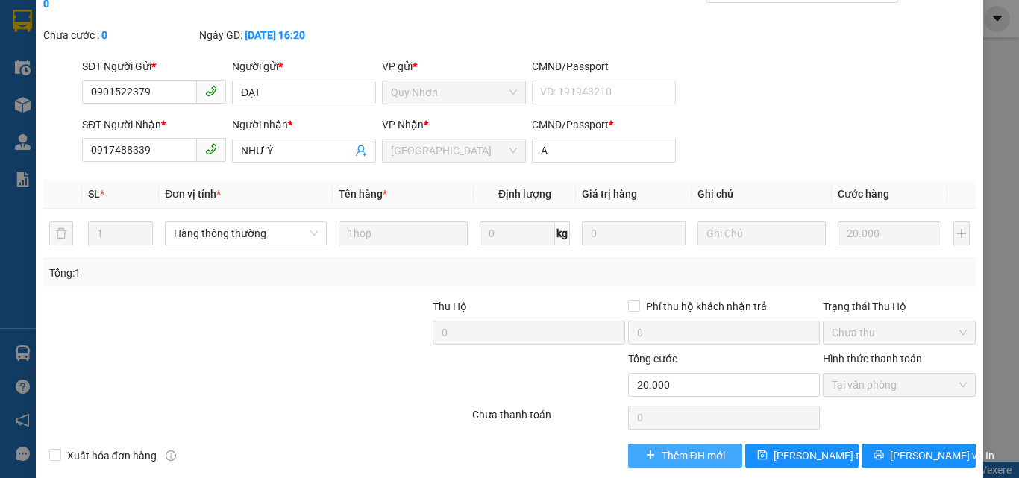
scroll to position [0, 0]
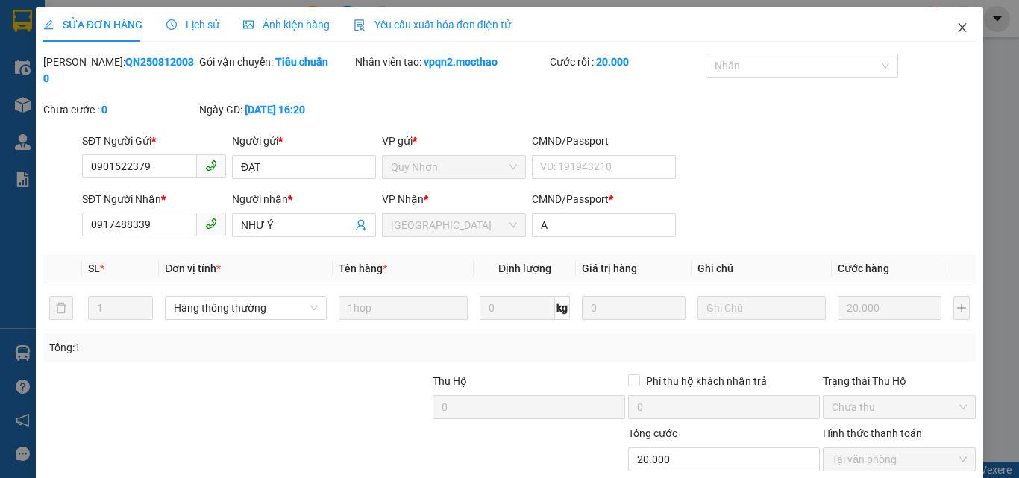
click at [956, 28] on icon "close" at bounding box center [962, 28] width 12 height 12
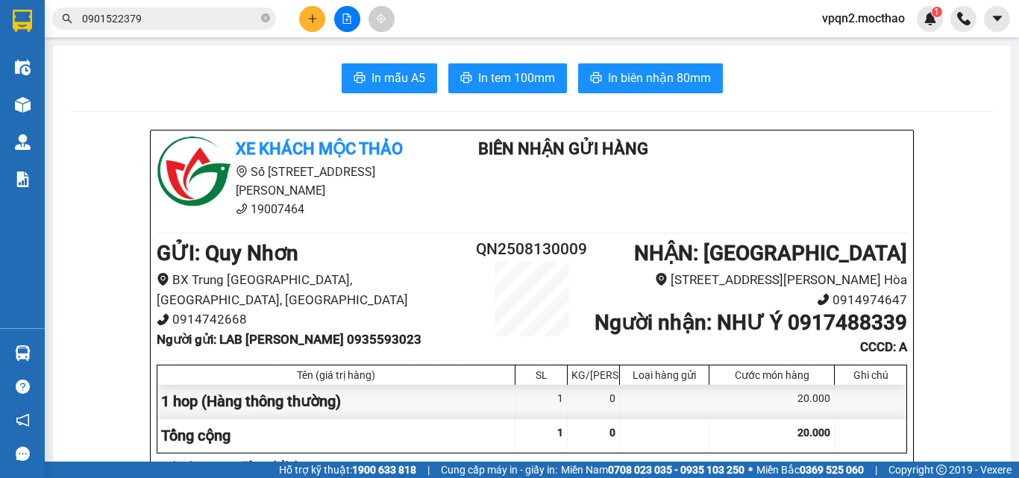
drag, startPoint x: 129, startPoint y: 14, endPoint x: 220, endPoint y: 14, distance: 91.0
click at [220, 14] on input "0901522379" at bounding box center [170, 18] width 176 height 16
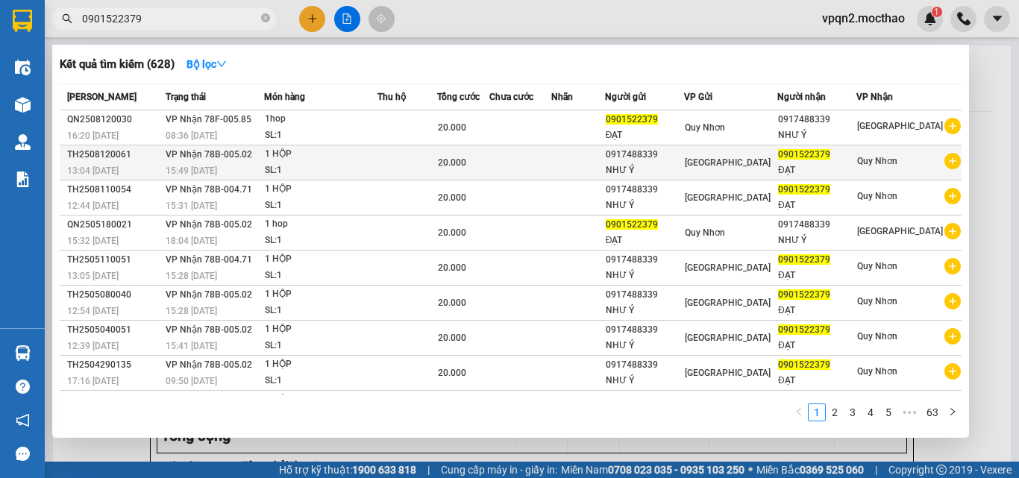
click at [649, 159] on div "0917488339" at bounding box center [645, 155] width 78 height 16
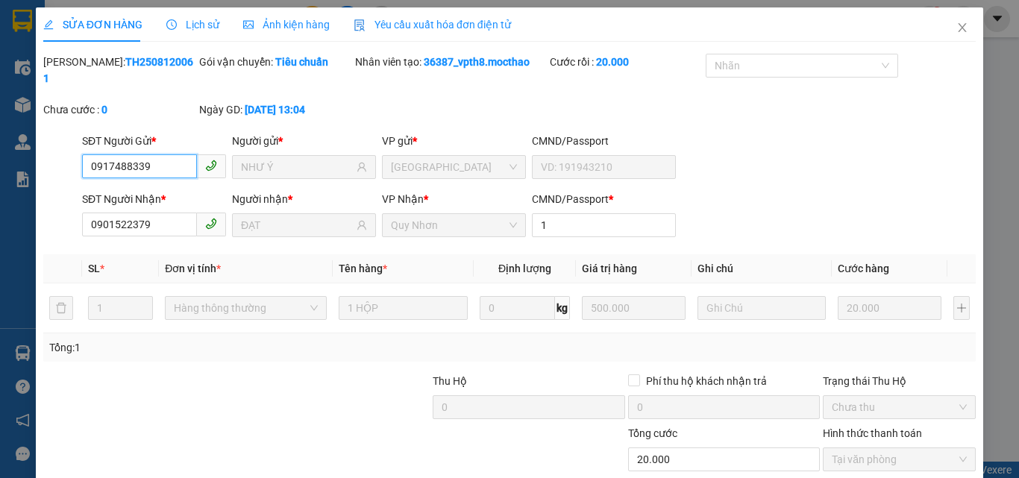
scroll to position [77, 0]
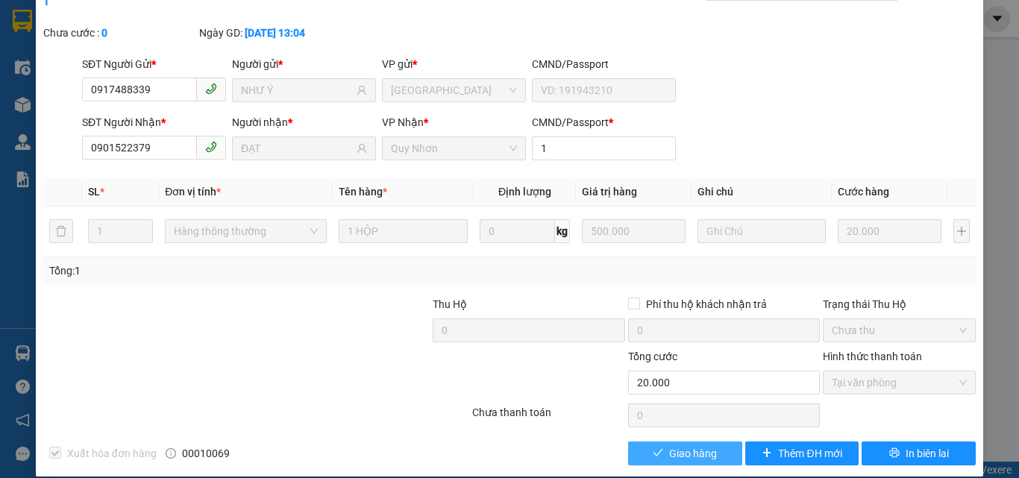
click at [691, 445] on span "Giao hàng" at bounding box center [693, 453] width 48 height 16
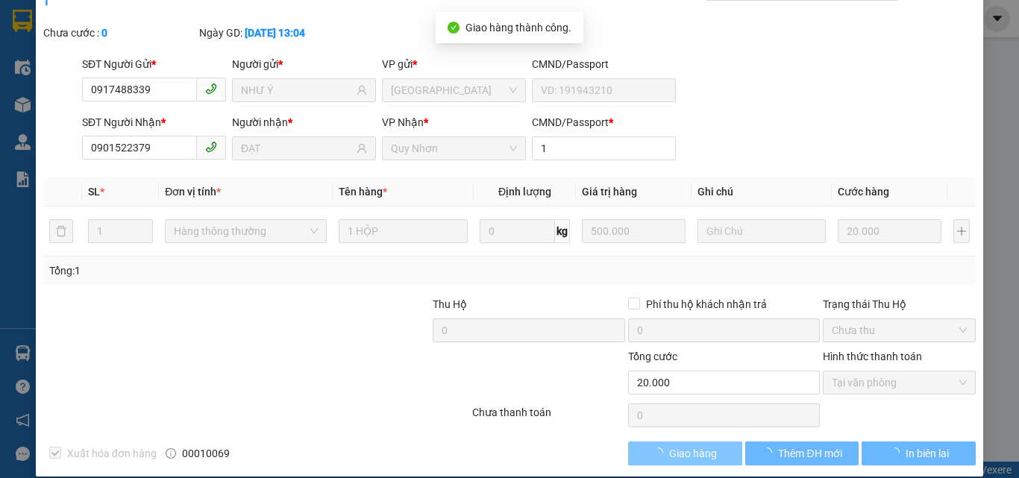
scroll to position [0, 0]
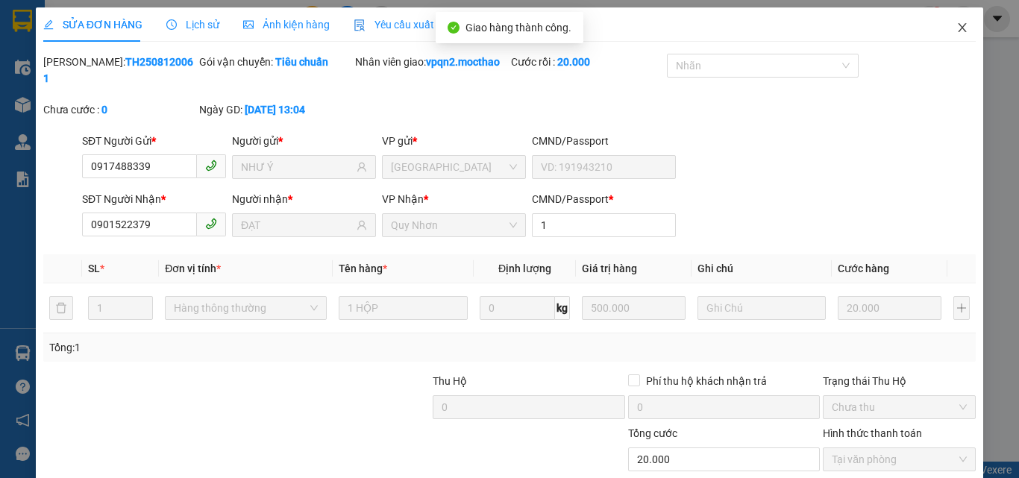
click at [956, 32] on icon "close" at bounding box center [962, 28] width 12 height 12
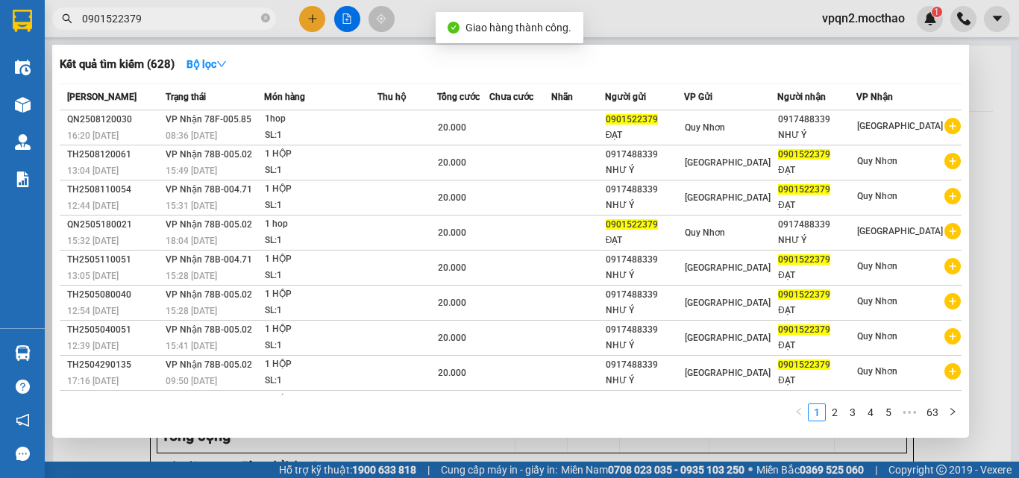
drag, startPoint x: 131, startPoint y: 18, endPoint x: 222, endPoint y: 8, distance: 91.5
click at [222, 8] on span "0901522379" at bounding box center [164, 18] width 224 height 22
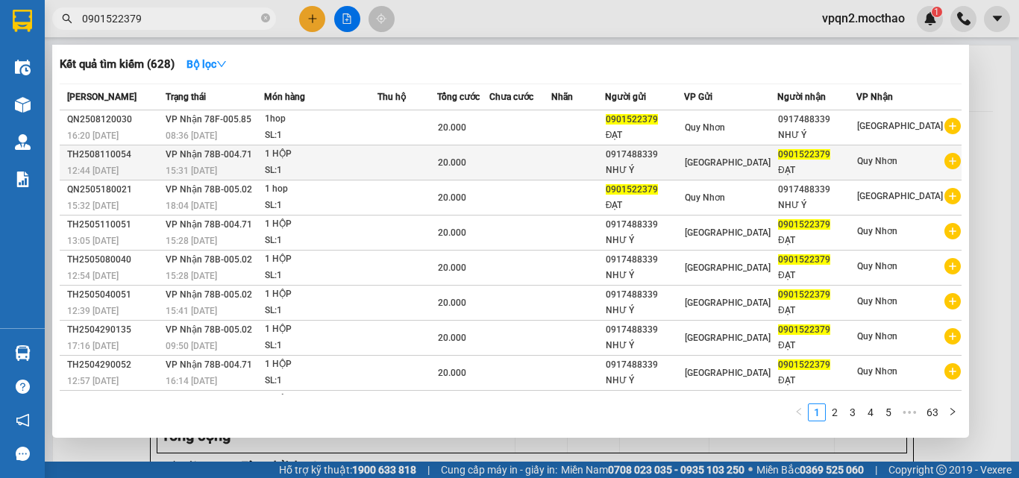
click at [656, 177] on div "NHƯ Ý" at bounding box center [645, 171] width 78 height 16
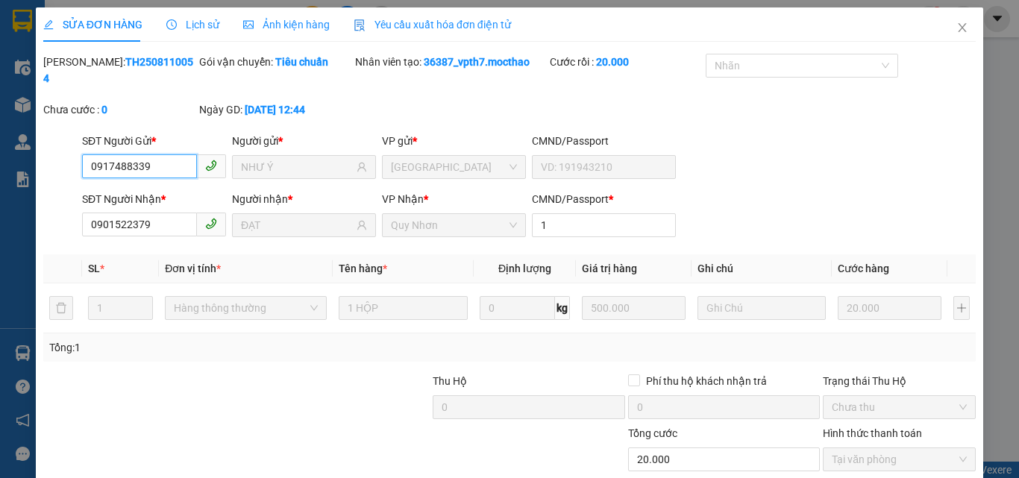
scroll to position [77, 0]
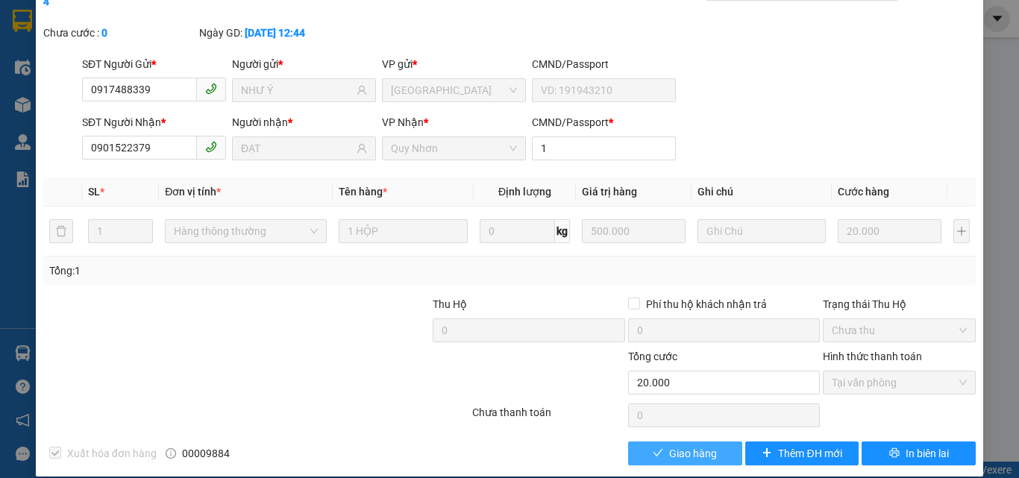
click at [682, 445] on span "Giao hàng" at bounding box center [693, 453] width 48 height 16
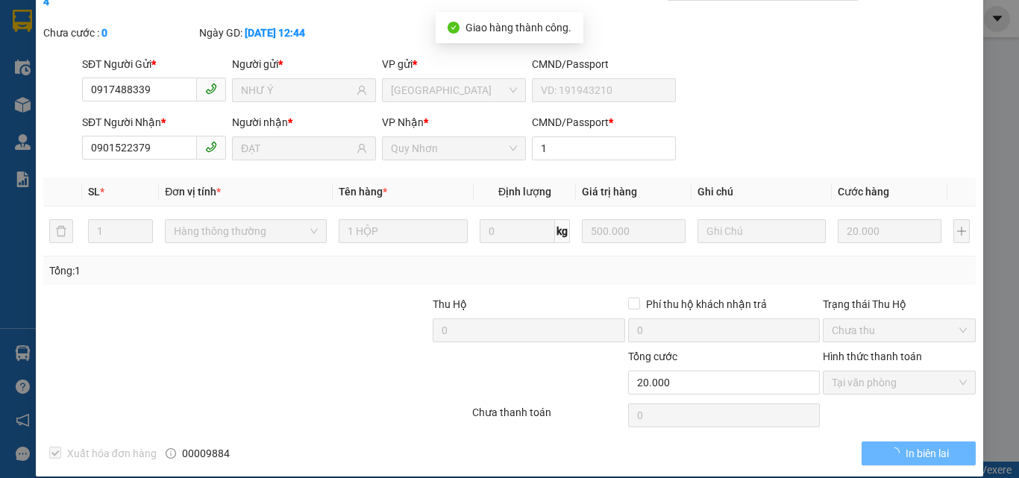
scroll to position [0, 0]
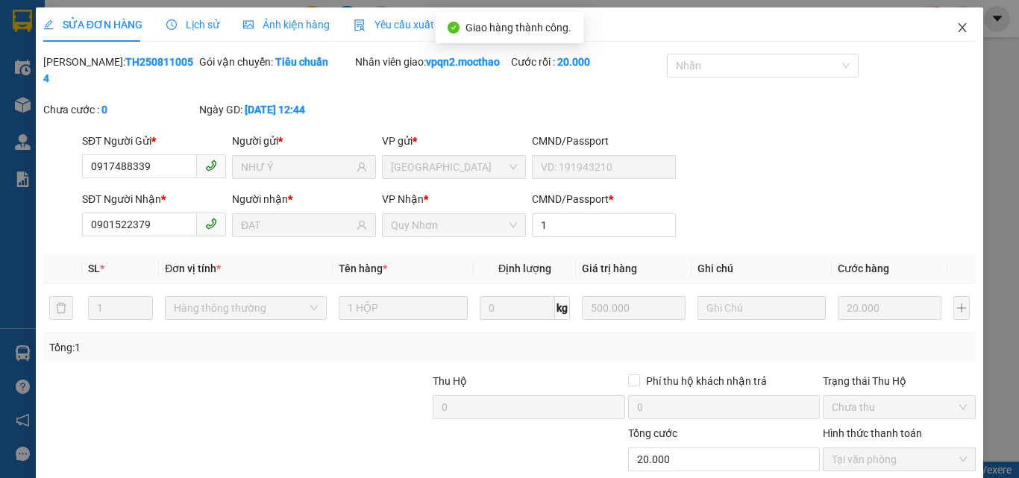
click at [956, 24] on icon "close" at bounding box center [962, 28] width 12 height 12
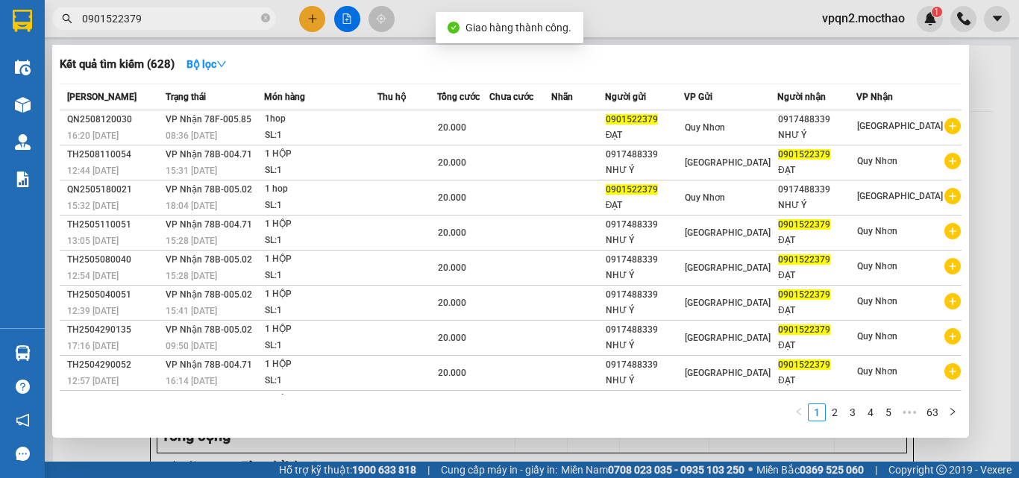
drag, startPoint x: 131, startPoint y: 16, endPoint x: 200, endPoint y: 24, distance: 69.1
click at [200, 24] on input "0901522379" at bounding box center [170, 18] width 176 height 16
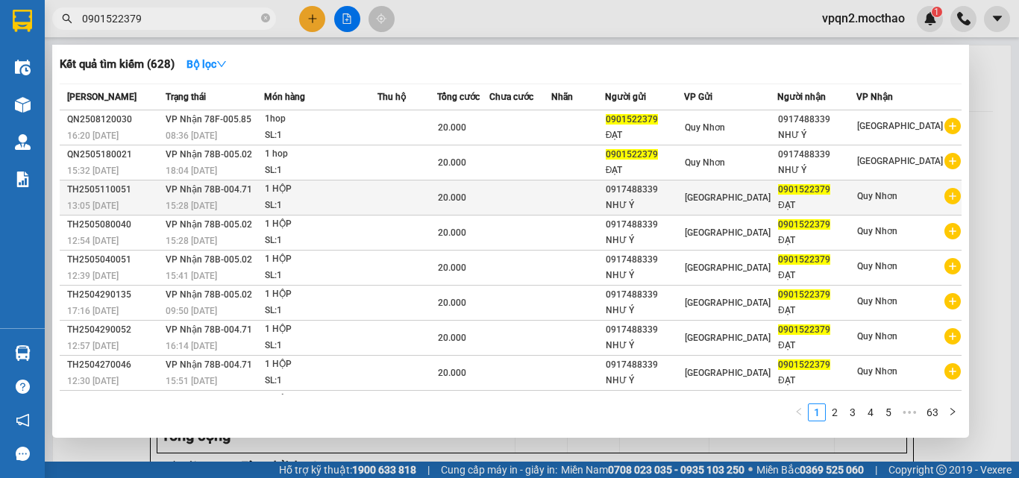
click at [656, 210] on div "NHƯ Ý" at bounding box center [645, 206] width 78 height 16
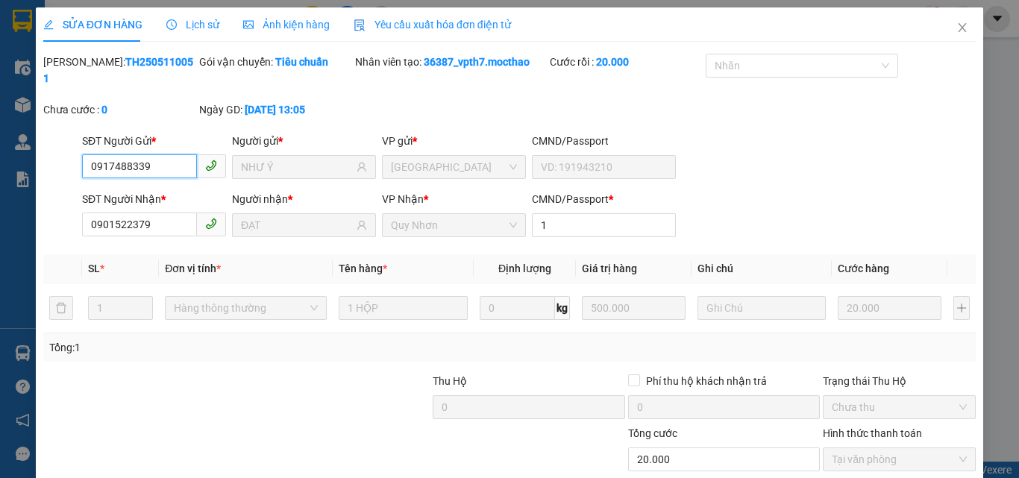
scroll to position [77, 0]
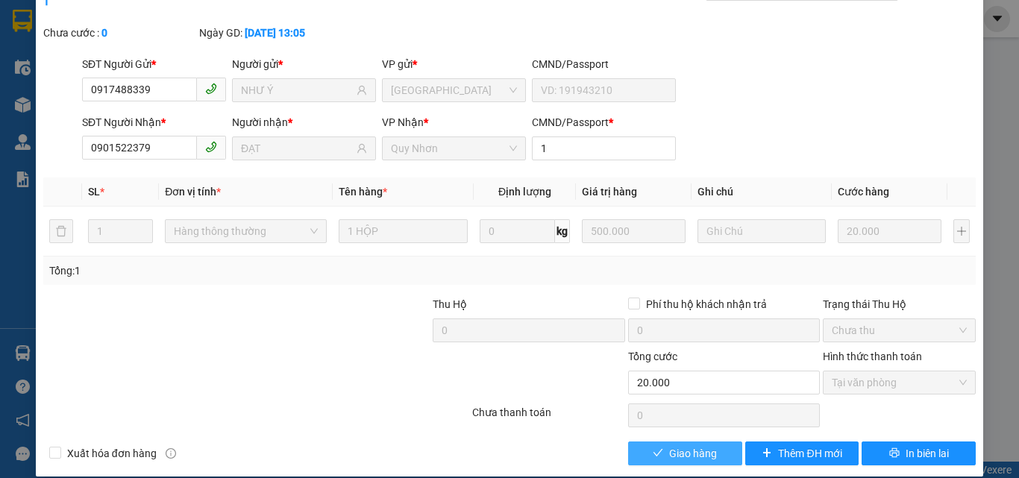
click at [710, 442] on button "Giao hàng" at bounding box center [685, 454] width 114 height 24
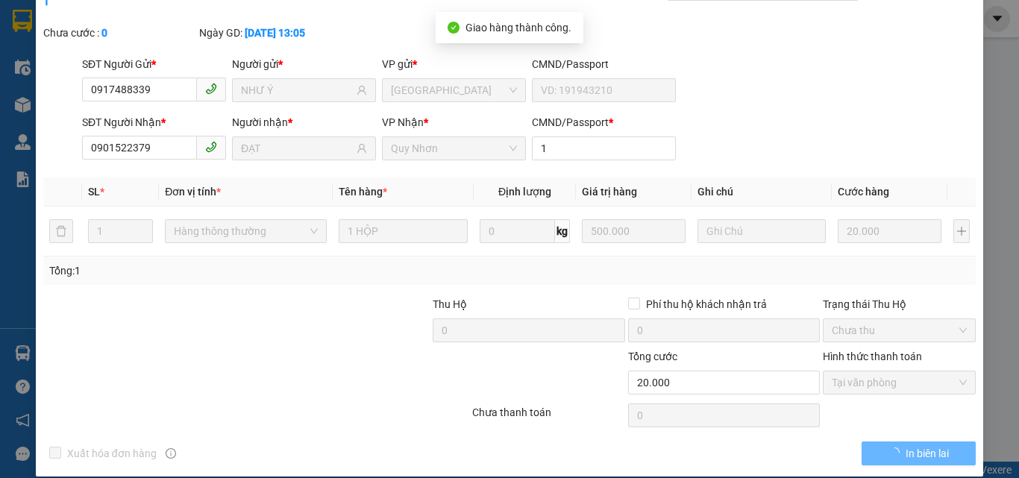
scroll to position [0, 0]
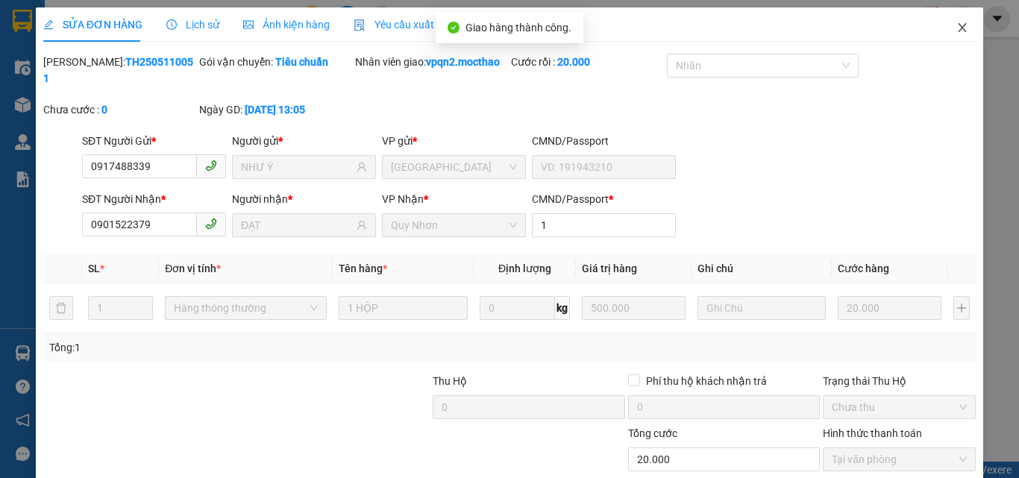
drag, startPoint x: 950, startPoint y: 29, endPoint x: 653, endPoint y: 29, distance: 297.6
click at [956, 29] on icon "close" at bounding box center [962, 28] width 12 height 12
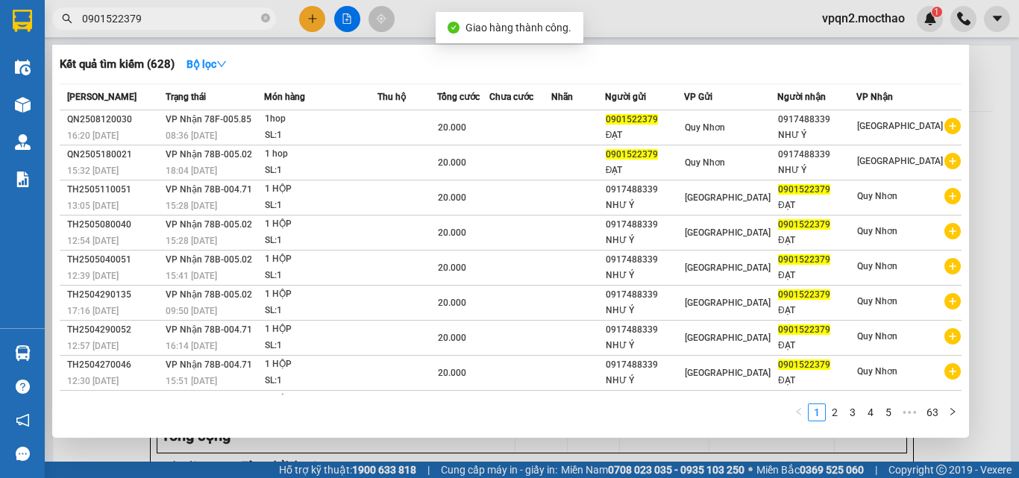
drag, startPoint x: 147, startPoint y: 19, endPoint x: 185, endPoint y: 16, distance: 38.2
click at [185, 16] on input "0901522379" at bounding box center [170, 18] width 176 height 16
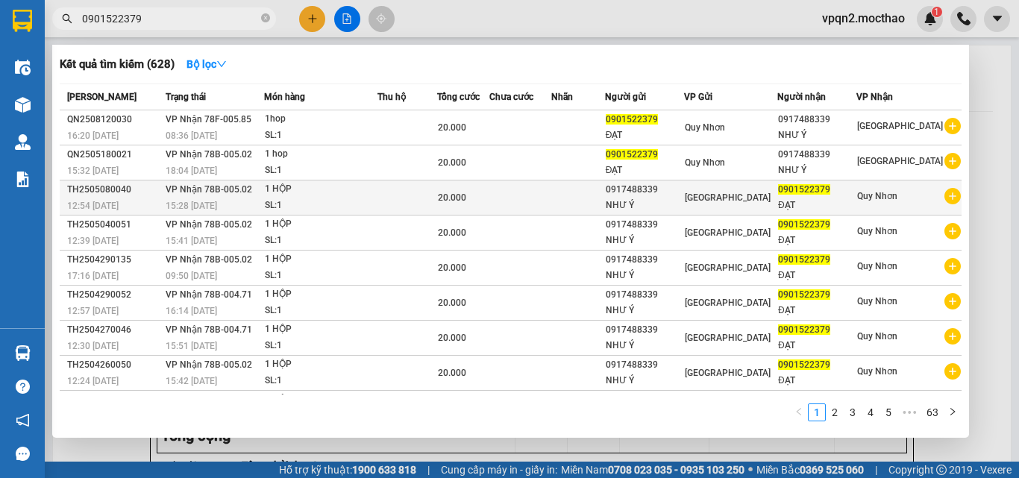
click at [605, 207] on td at bounding box center [578, 197] width 54 height 35
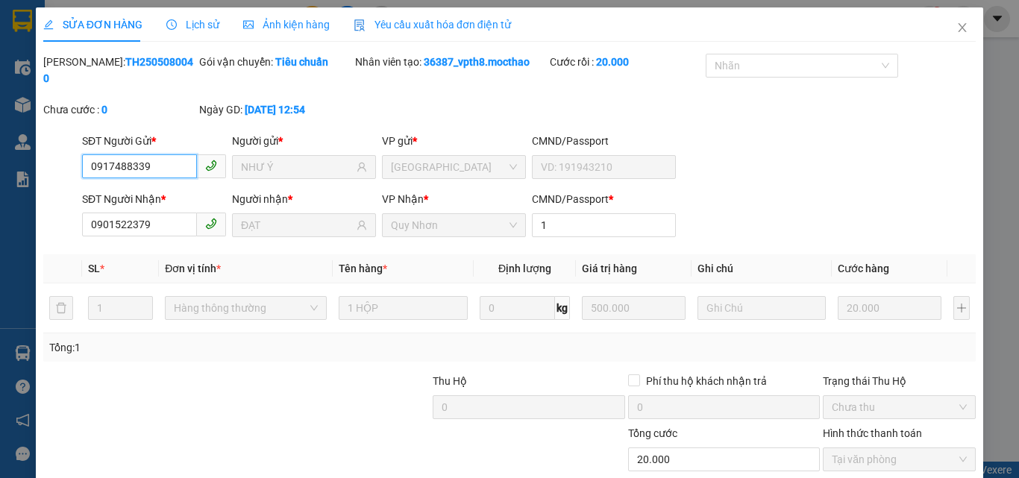
scroll to position [77, 0]
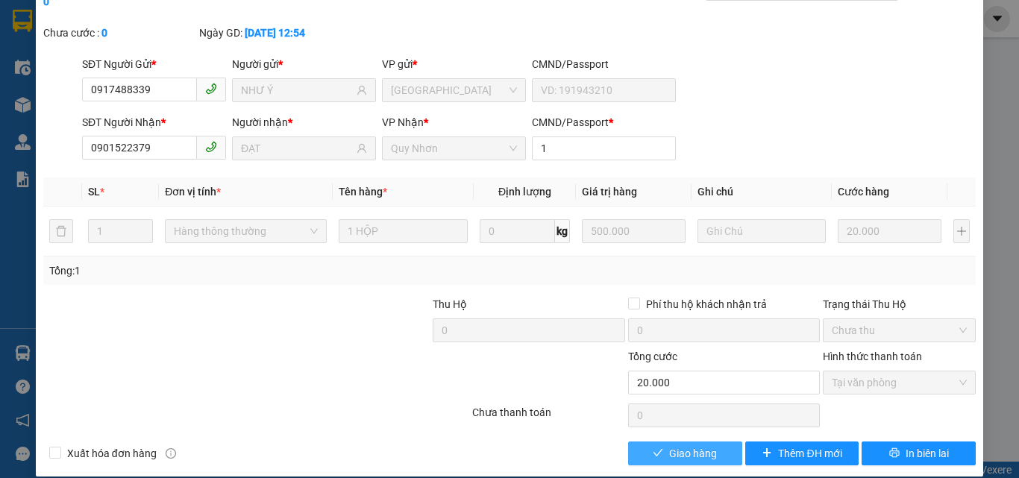
click at [685, 445] on span "Giao hàng" at bounding box center [693, 453] width 48 height 16
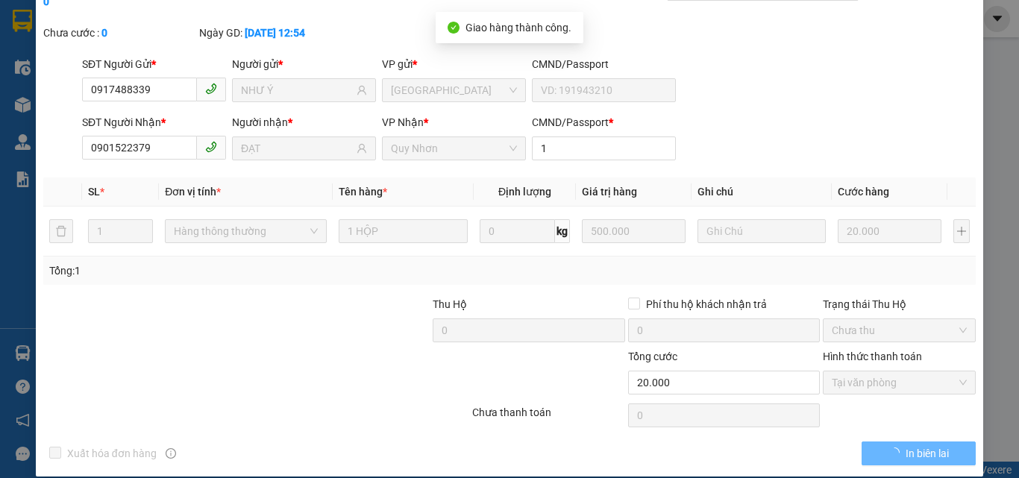
scroll to position [0, 0]
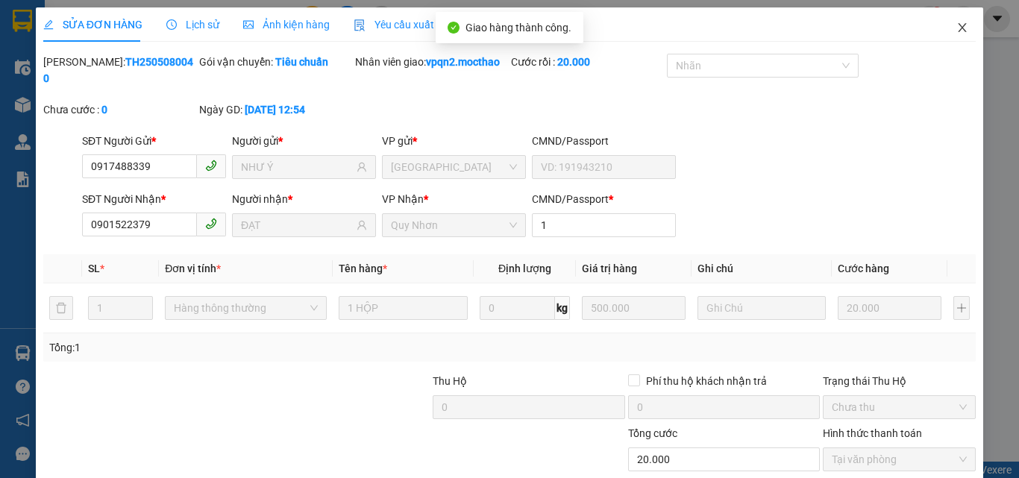
click at [957, 26] on icon "close" at bounding box center [962, 28] width 12 height 12
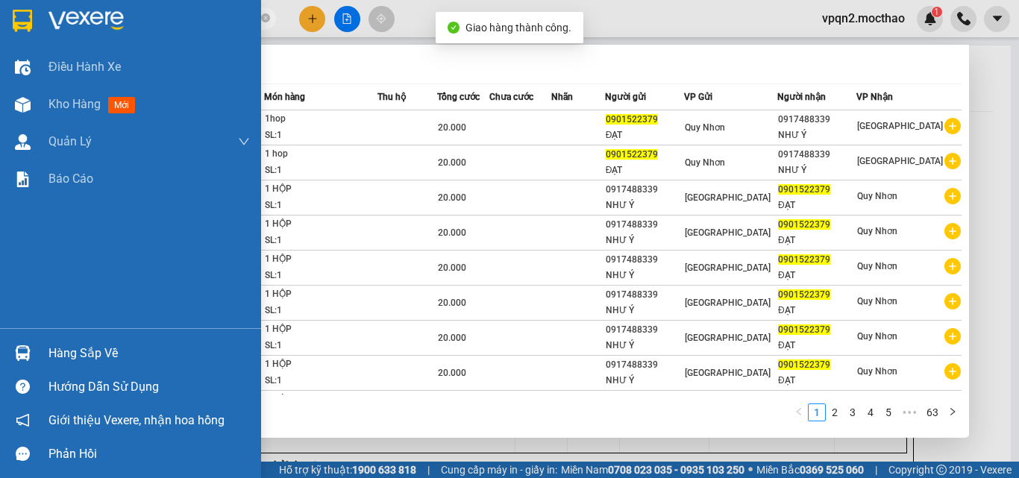
click at [0, 43] on section "Kết quả tìm kiếm ( 628 ) Bộ lọc Mã ĐH Trạng thái Món hàng Thu hộ Tổng cước Chưa…" at bounding box center [509, 239] width 1019 height 478
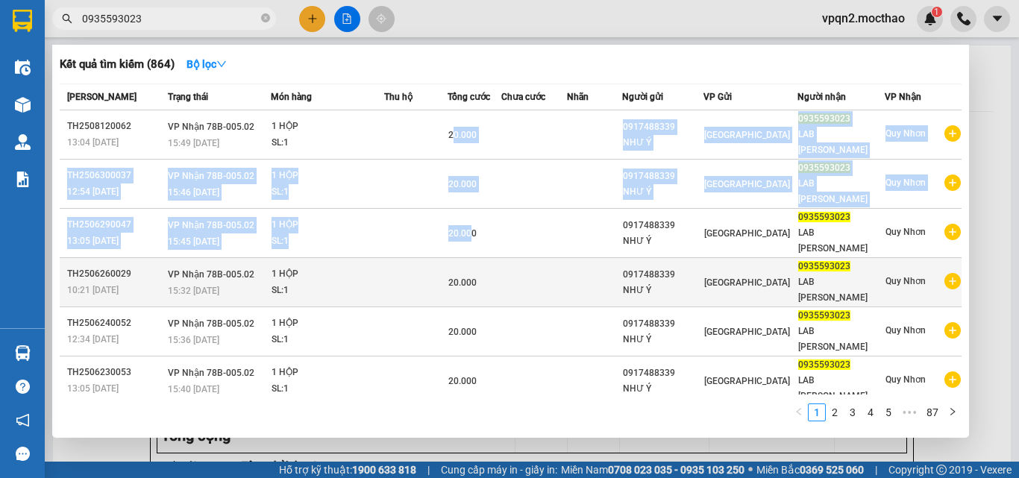
drag, startPoint x: 463, startPoint y: 125, endPoint x: 481, endPoint y: 218, distance: 94.2
click at [480, 212] on tbody "TH2508120062 13:04 [DATE] VP Nhận 78B-005.02 15:49 [DATE] 1 HỘP SL: 1 20.000 09…" at bounding box center [511, 356] width 902 height 492
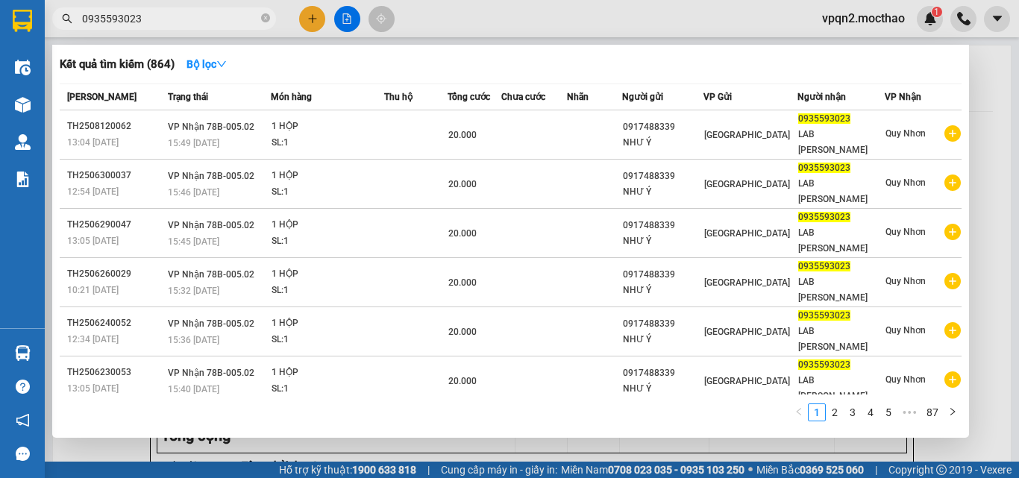
click at [172, 20] on input "0935593023" at bounding box center [170, 18] width 176 height 16
click at [836, 414] on link "2" at bounding box center [834, 412] width 16 height 16
click at [811, 412] on link "1" at bounding box center [817, 412] width 16 height 16
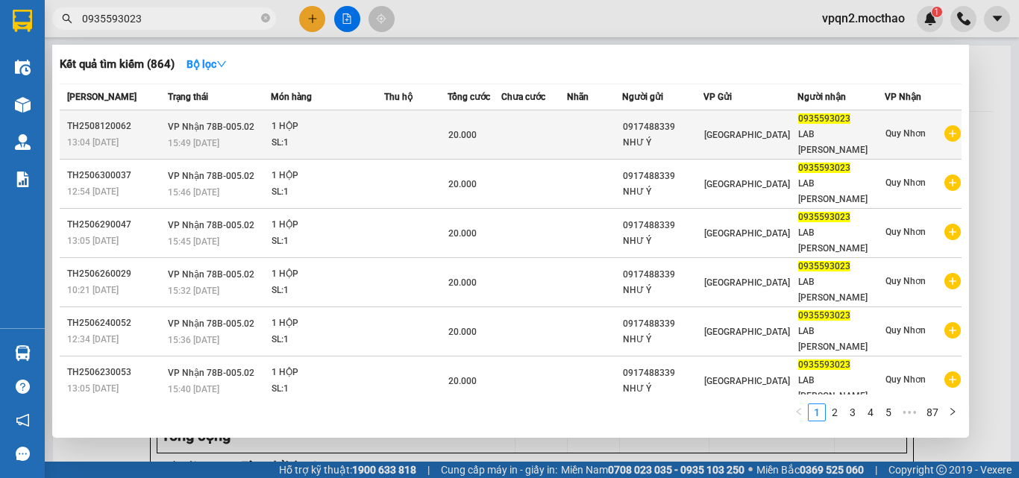
click at [676, 135] on div "NHƯ Ý" at bounding box center [663, 143] width 80 height 16
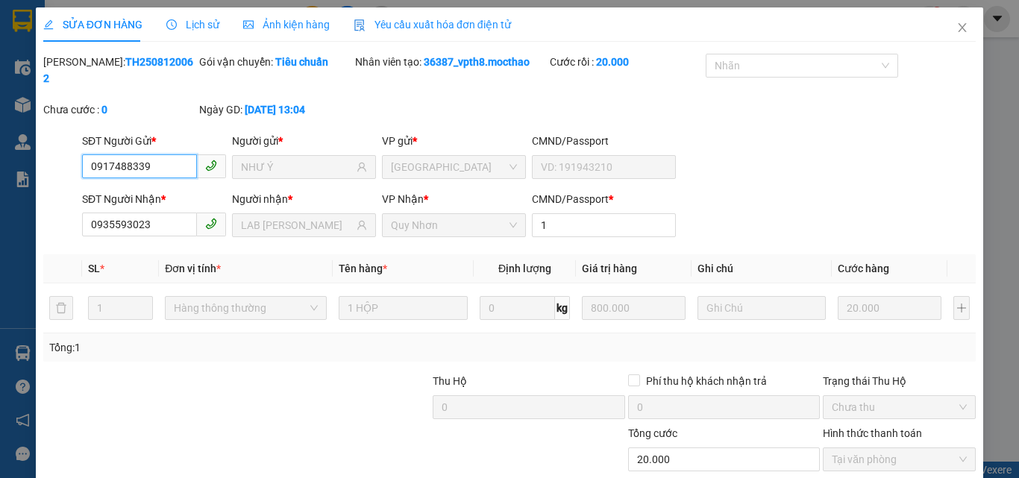
scroll to position [77, 0]
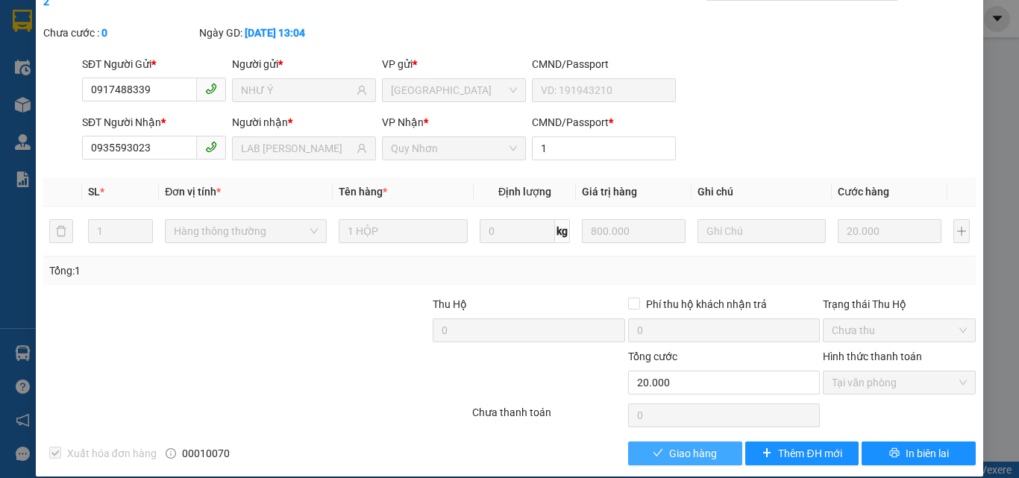
click at [693, 445] on span "Giao hàng" at bounding box center [693, 453] width 48 height 16
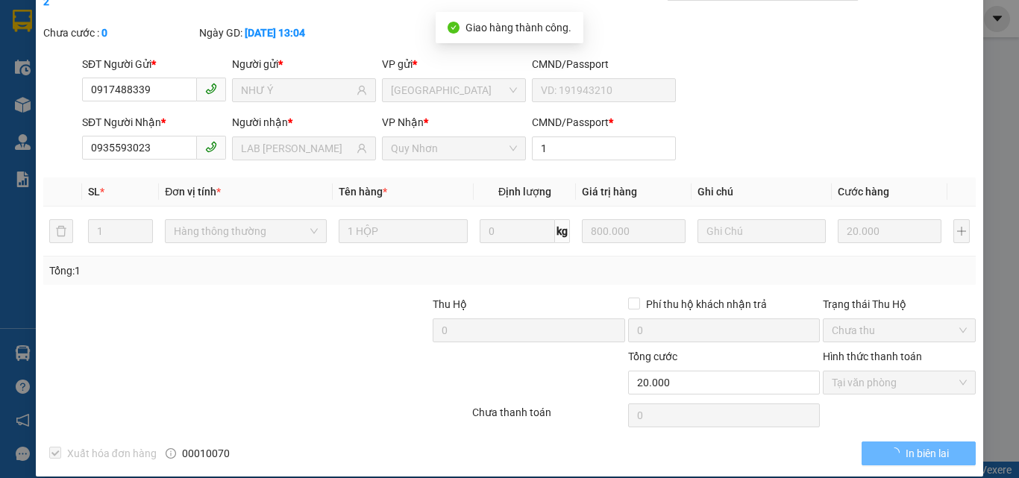
scroll to position [0, 0]
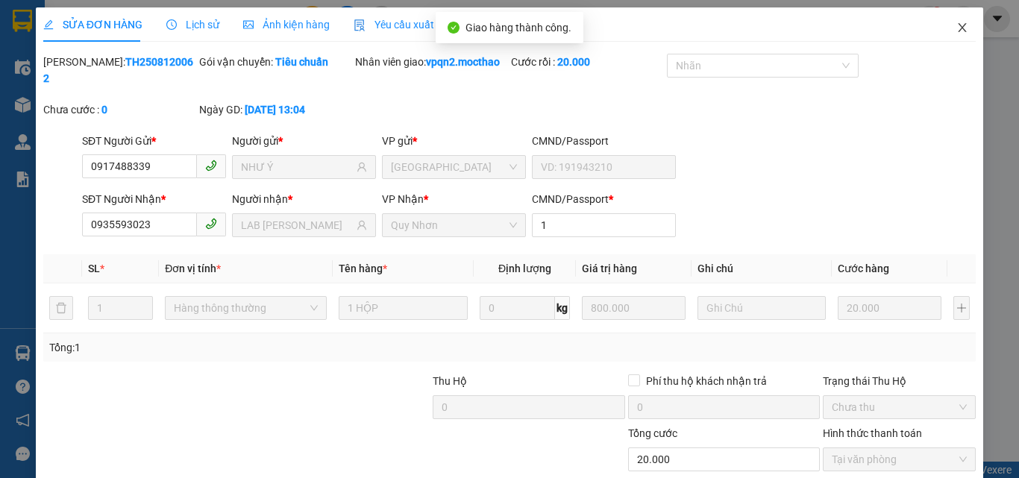
click at [956, 28] on icon "close" at bounding box center [962, 28] width 12 height 12
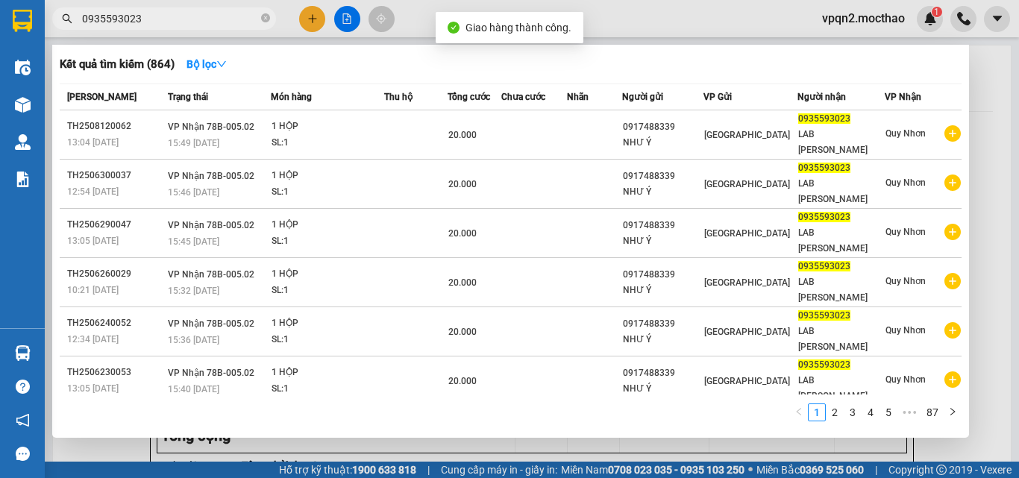
drag, startPoint x: 125, startPoint y: 16, endPoint x: 171, endPoint y: 16, distance: 46.2
click at [171, 16] on input "0935593023" at bounding box center [170, 18] width 176 height 16
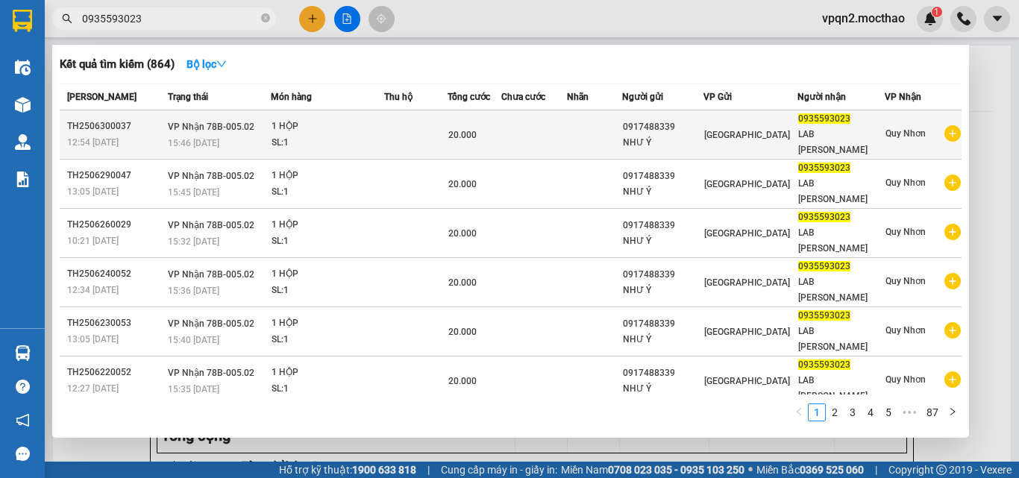
click at [411, 131] on td at bounding box center [415, 134] width 63 height 49
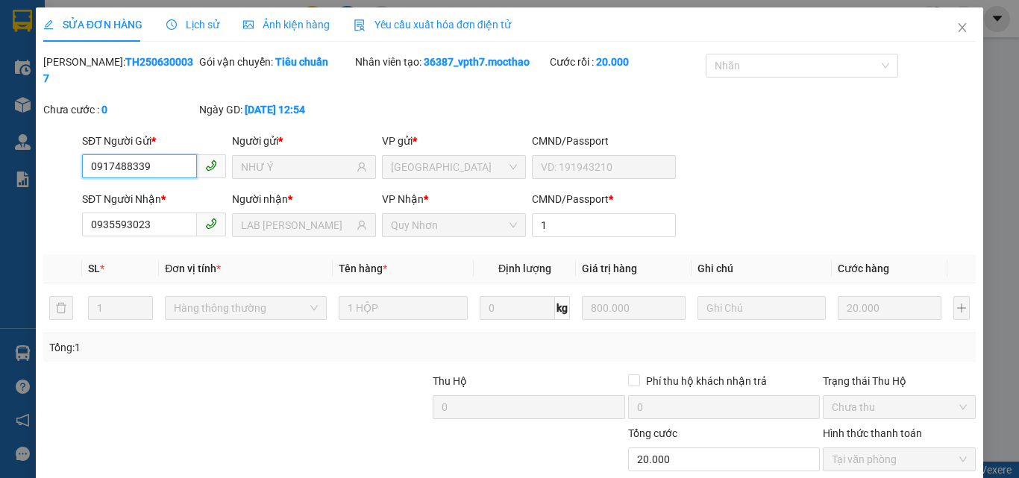
scroll to position [77, 0]
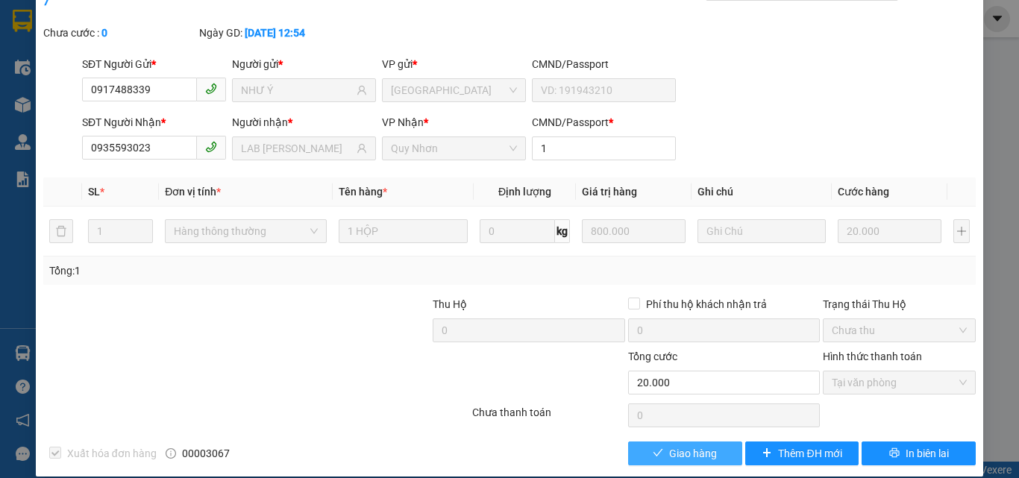
click at [704, 445] on button "Giao hàng" at bounding box center [685, 454] width 114 height 24
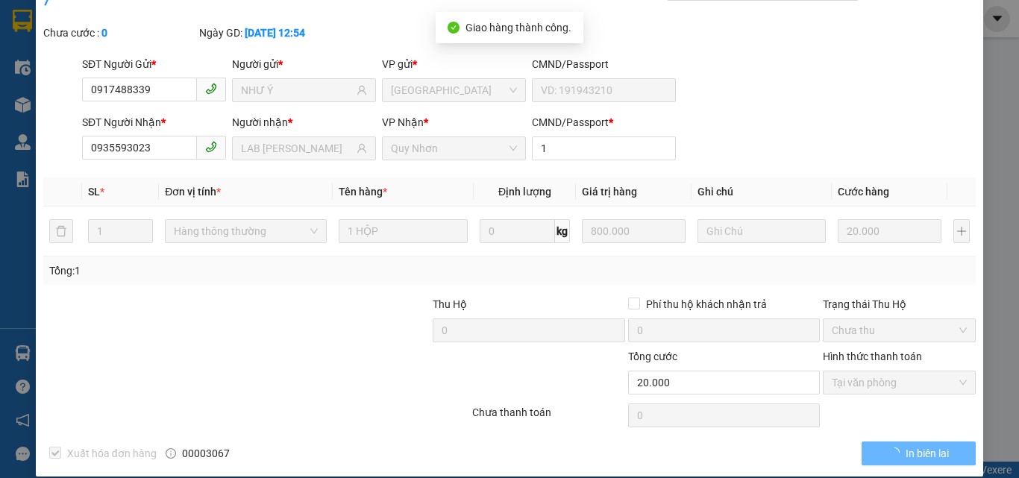
scroll to position [0, 0]
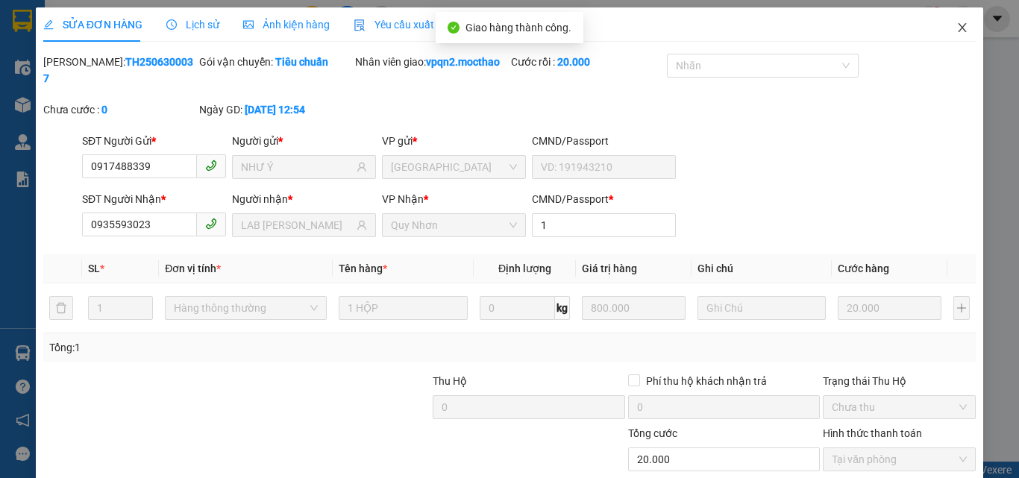
drag, startPoint x: 955, startPoint y: 26, endPoint x: 443, endPoint y: 4, distance: 512.9
click at [956, 27] on icon "close" at bounding box center [962, 28] width 12 height 12
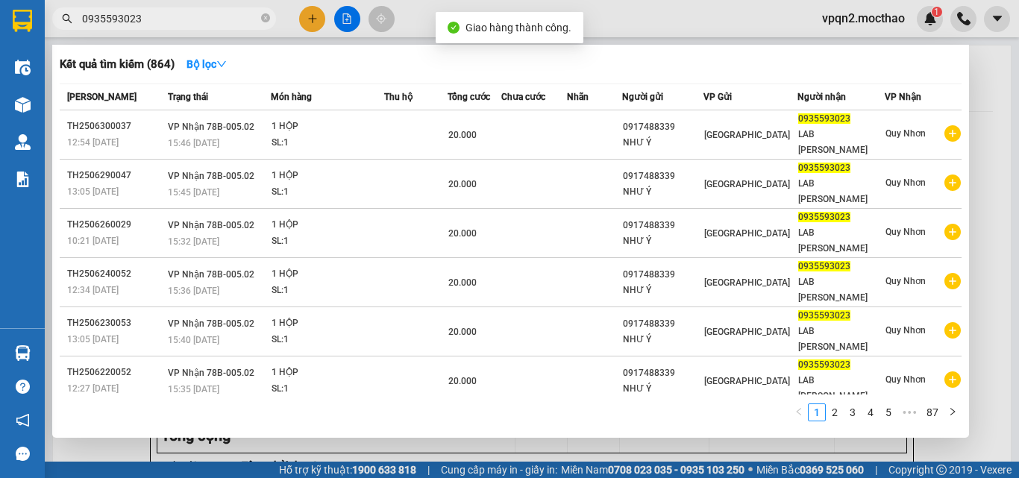
drag, startPoint x: 144, startPoint y: 20, endPoint x: 171, endPoint y: 13, distance: 27.9
click at [171, 13] on input "0935593023" at bounding box center [170, 18] width 176 height 16
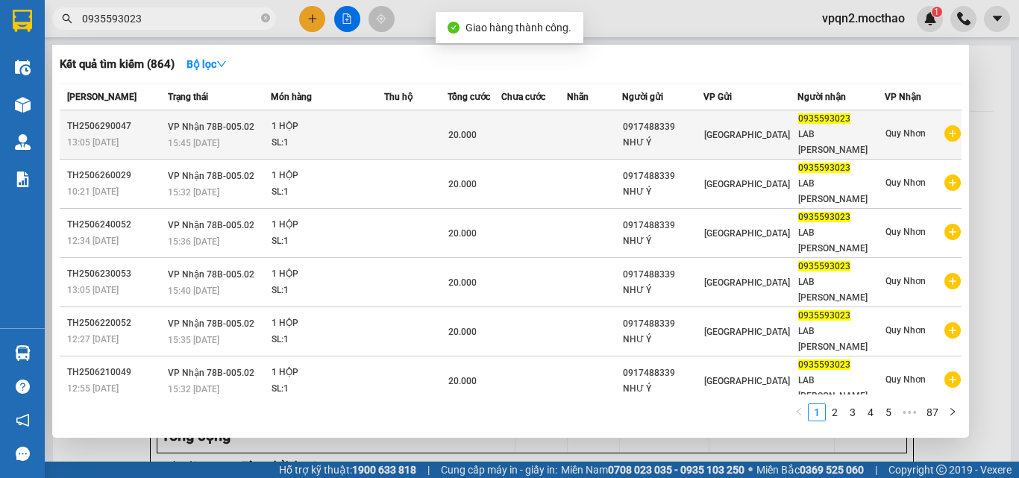
click at [289, 125] on div "1 HỘP" at bounding box center [327, 127] width 112 height 16
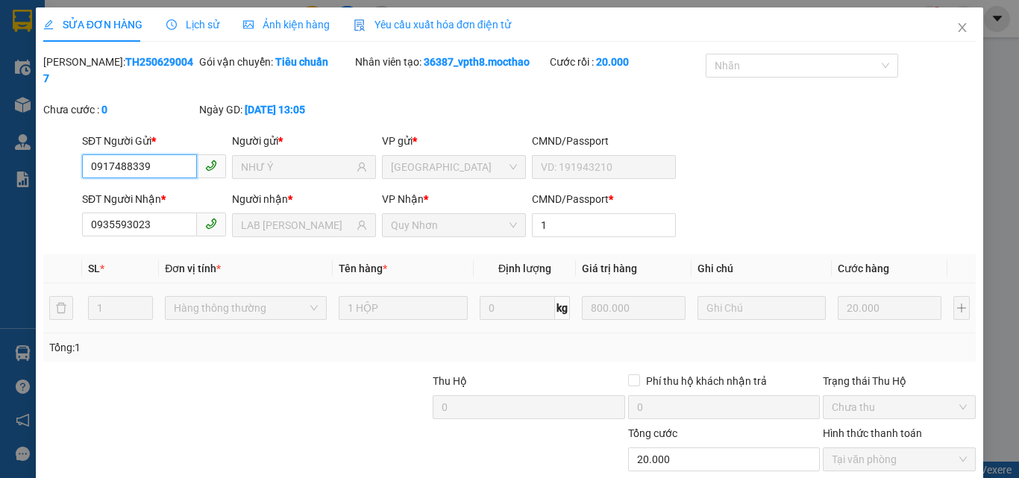
scroll to position [77, 0]
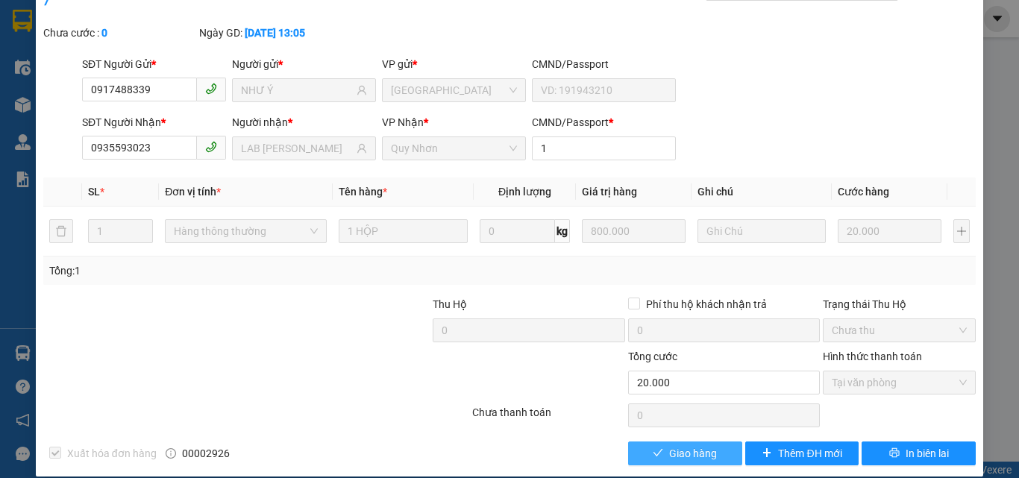
click at [669, 445] on span "Giao hàng" at bounding box center [693, 453] width 48 height 16
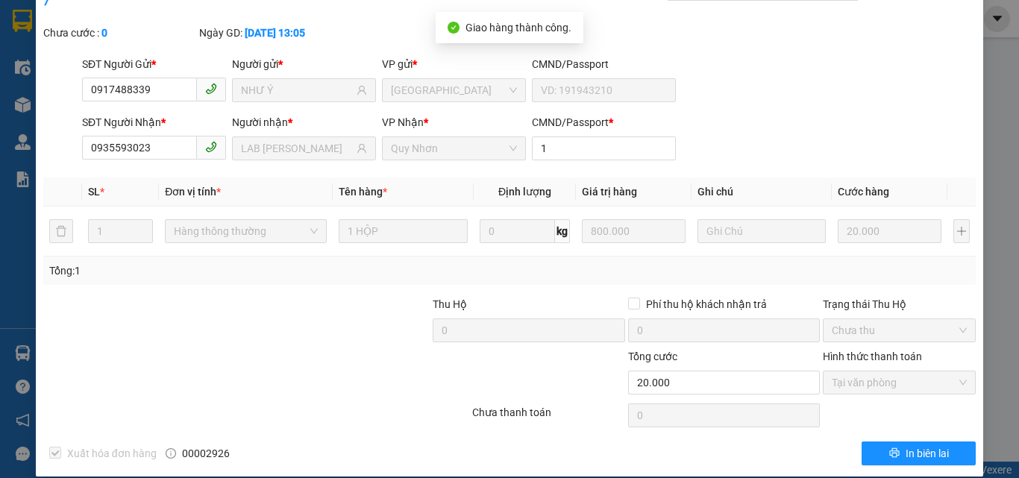
scroll to position [0, 0]
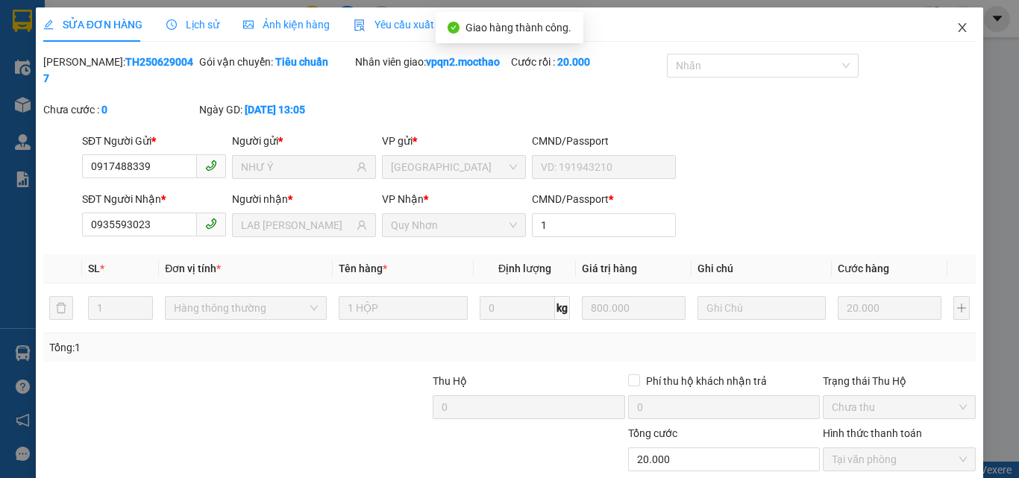
drag, startPoint x: 953, startPoint y: 26, endPoint x: 731, endPoint y: 26, distance: 222.3
click at [956, 26] on icon "close" at bounding box center [962, 28] width 12 height 12
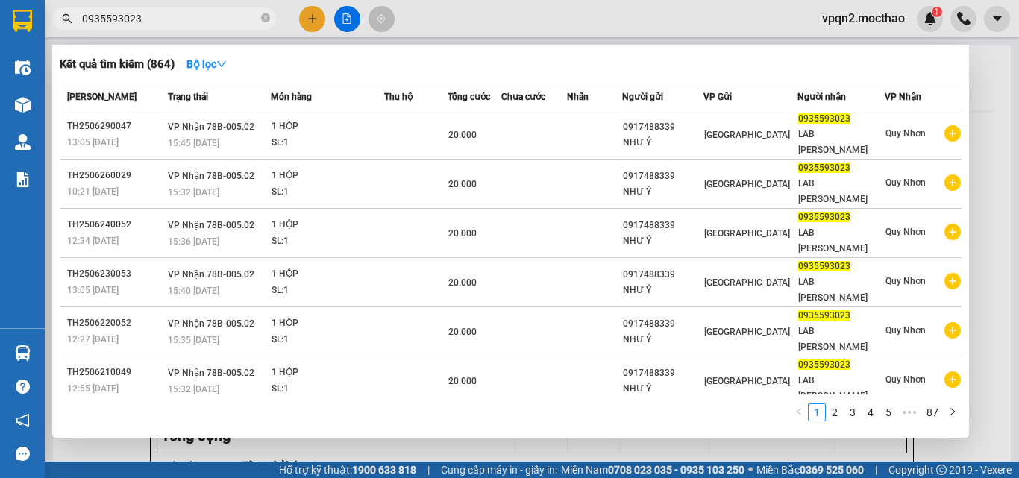
drag, startPoint x: 150, startPoint y: 15, endPoint x: 56, endPoint y: 43, distance: 98.2
click at [56, 32] on div "Kết quả tìm kiếm ( 864 ) Bộ lọc Mã ĐH Trạng thái Món hàng Thu hộ Tổng cước Chưa…" at bounding box center [145, 19] width 291 height 26
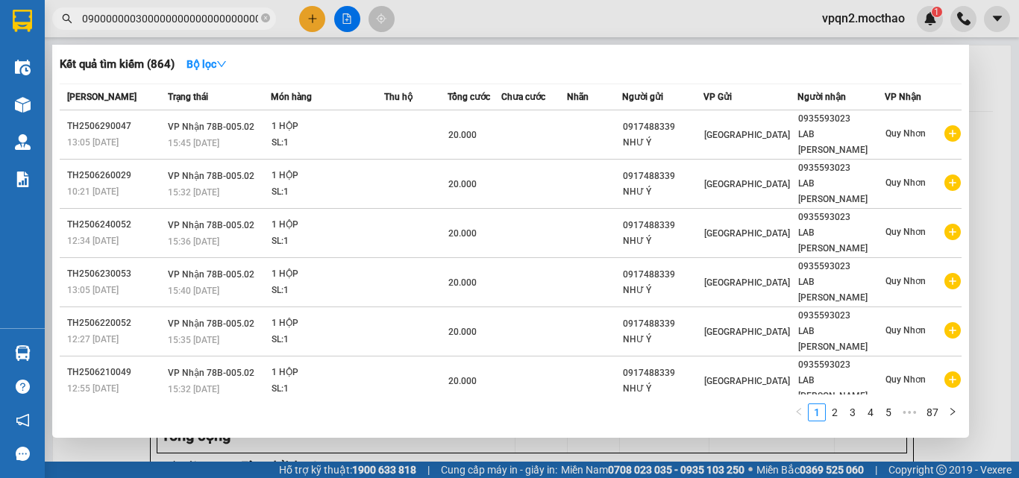
click at [0, 107] on section "Kết quả tìm kiếm ( 864 ) Bộ lọc Mã ĐH Trạng thái Món hàng Thu hộ Tổng cước Chưa…" at bounding box center [509, 239] width 1019 height 478
click at [44, 61] on section "Kết quả tìm kiếm ( 864 ) Bộ lọc Mã ĐH Trạng thái Món hàng Thu hộ Tổng cước Chưa…" at bounding box center [509, 239] width 1019 height 478
click at [291, 12] on div "Kết quả tìm kiếm ( 864 ) Bộ lọc Mã ĐH Trạng thái Món hàng Thu hộ Tổng cước Chưa…" at bounding box center [145, 19] width 291 height 26
drag, startPoint x: 189, startPoint y: 34, endPoint x: 131, endPoint y: 24, distance: 59.0
click at [202, 34] on div at bounding box center [509, 239] width 1019 height 478
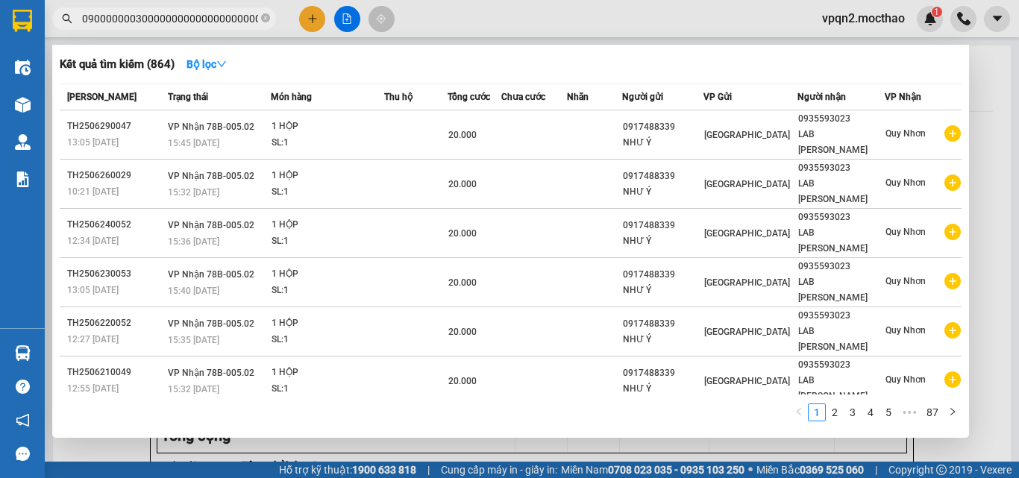
click at [111, 32] on div "Kết quả tìm kiếm ( 864 ) Bộ lọc Mã ĐH Trạng thái Món hàng Thu hộ Tổng cước Chưa…" at bounding box center [145, 19] width 291 height 26
click at [109, 13] on input "0900000003000000000000000000000000000000000000000000000000000000000000000000000…" at bounding box center [170, 18] width 176 height 16
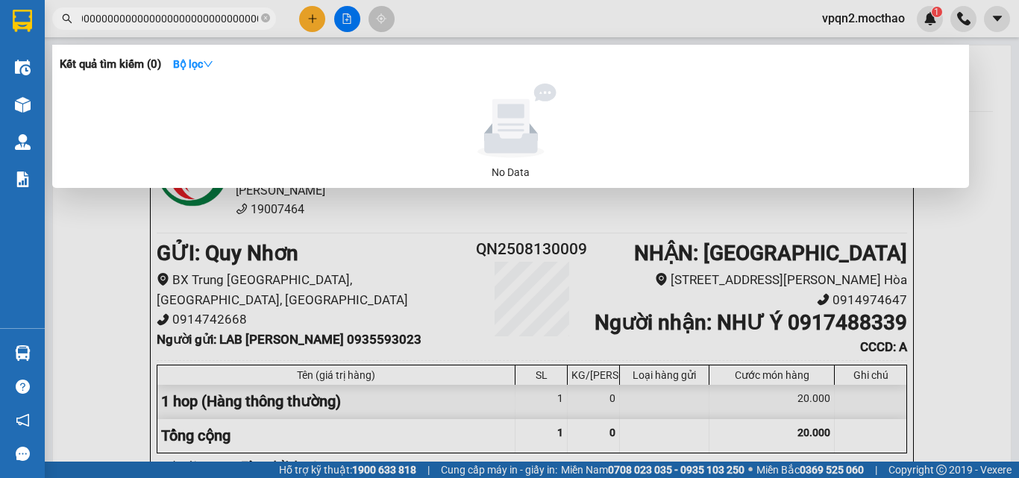
drag, startPoint x: 109, startPoint y: 13, endPoint x: 350, endPoint y: 5, distance: 241.1
click at [291, 6] on div "Kết quả tìm kiếm ( 0 ) Bộ lọc No Data 09000000030000000000000000000000000000000…" at bounding box center [145, 19] width 291 height 26
drag, startPoint x: 85, startPoint y: 16, endPoint x: 374, endPoint y: 43, distance: 290.6
click at [291, 32] on div "Kết quả tìm kiếm ( 0 ) Bộ lọc No Data 09000000030000000000000000000000000000000…" at bounding box center [145, 19] width 291 height 26
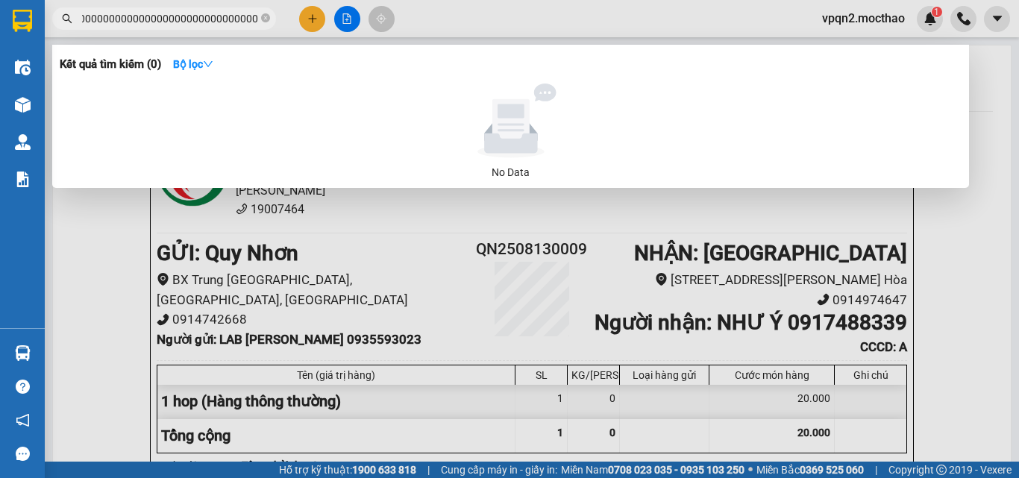
scroll to position [0, 274]
click at [81, 16] on span "09000000030000000000000000000000000000000000000000000000000000000000000000000000" at bounding box center [164, 18] width 224 height 22
drag, startPoint x: 81, startPoint y: 18, endPoint x: 393, endPoint y: 26, distance: 312.6
click at [291, 26] on div "Kết quả tìm kiếm ( 0 ) Bộ lọc No Data 09000000030000000000000000000000000000000…" at bounding box center [145, 19] width 291 height 26
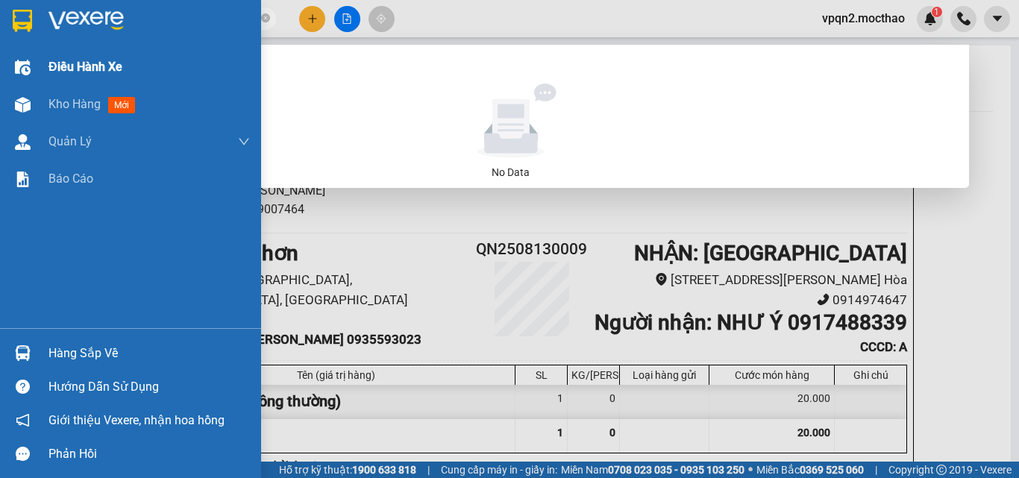
drag, startPoint x: 157, startPoint y: 43, endPoint x: 25, endPoint y: 69, distance: 133.8
click at [25, 69] on section "Kết quả tìm kiếm ( 0 ) Bộ lọc No Data 09000000030000000000000000000000000000000…" at bounding box center [509, 239] width 1019 height 478
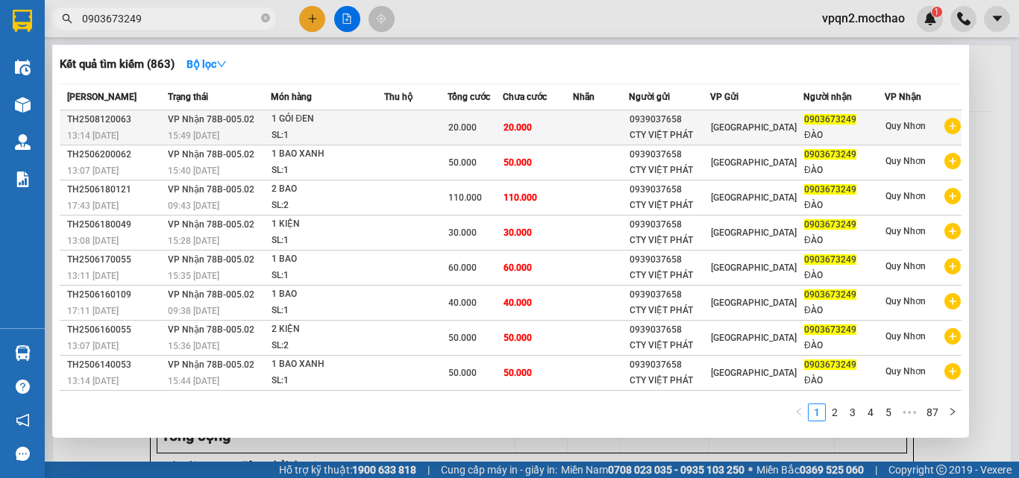
click at [530, 126] on span "20.000" at bounding box center [517, 127] width 28 height 10
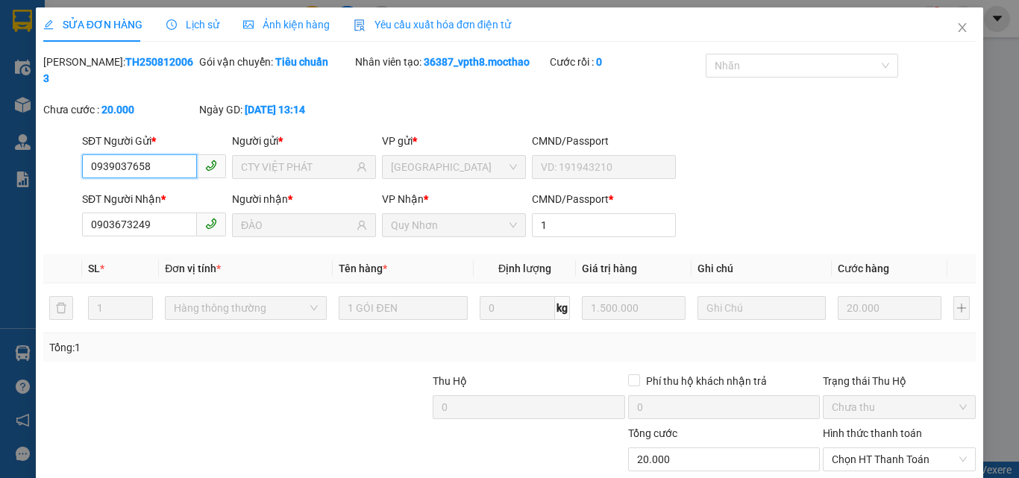
scroll to position [69, 0]
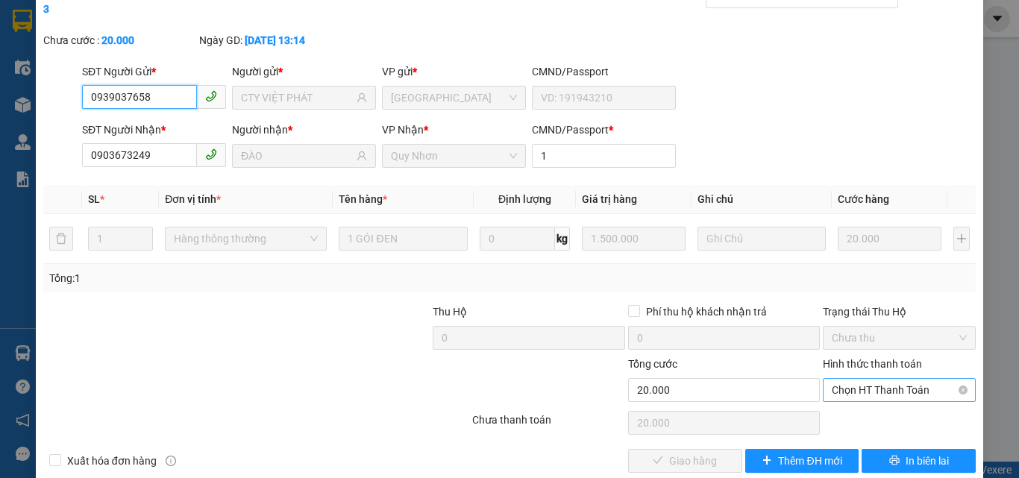
drag, startPoint x: 885, startPoint y: 371, endPoint x: 879, endPoint y: 382, distance: 12.7
click at [885, 379] on span "Chọn HT Thanh Toán" at bounding box center [899, 390] width 135 height 22
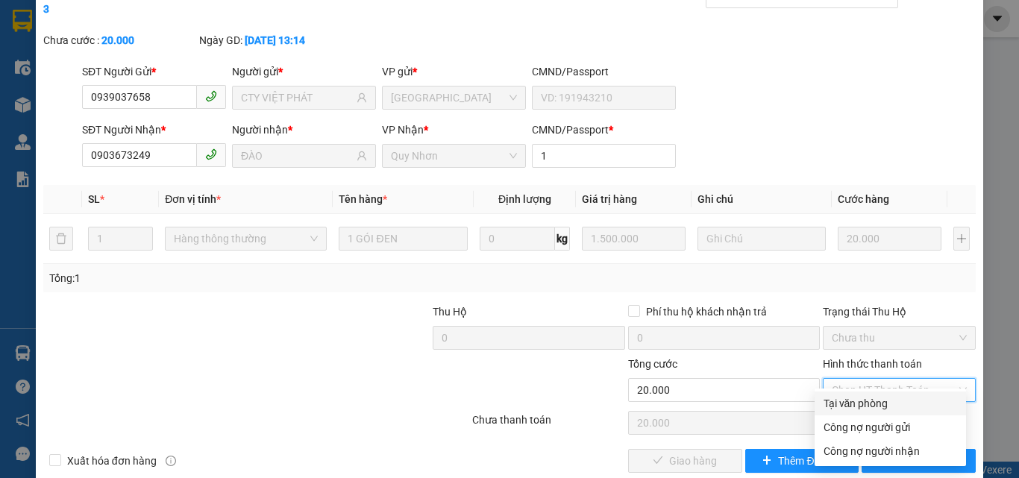
click at [874, 400] on div "Tại văn phòng" at bounding box center [890, 403] width 134 height 16
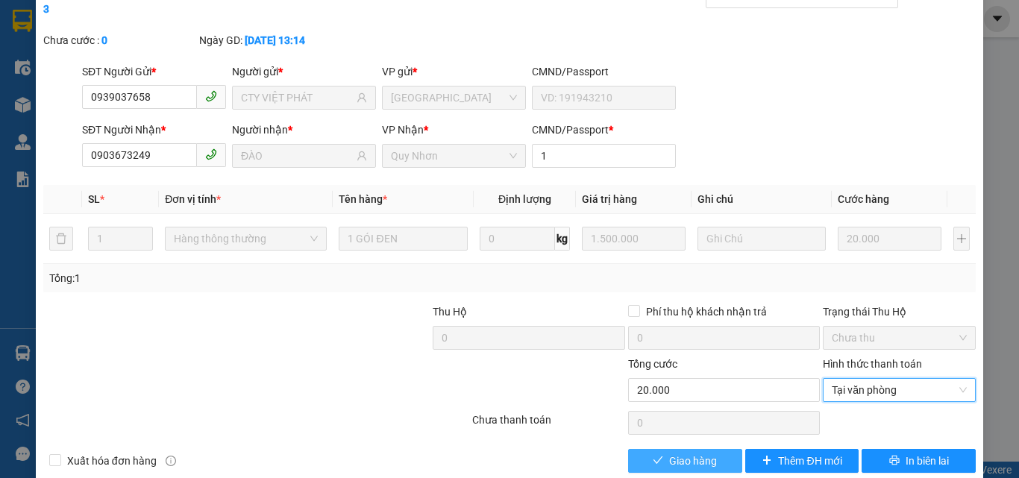
click at [675, 449] on button "Giao hàng" at bounding box center [685, 461] width 114 height 24
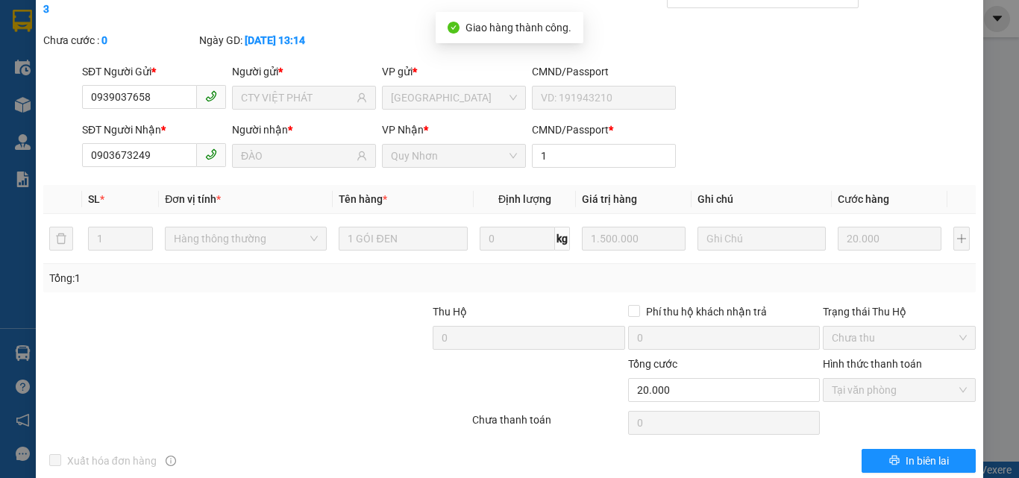
scroll to position [0, 0]
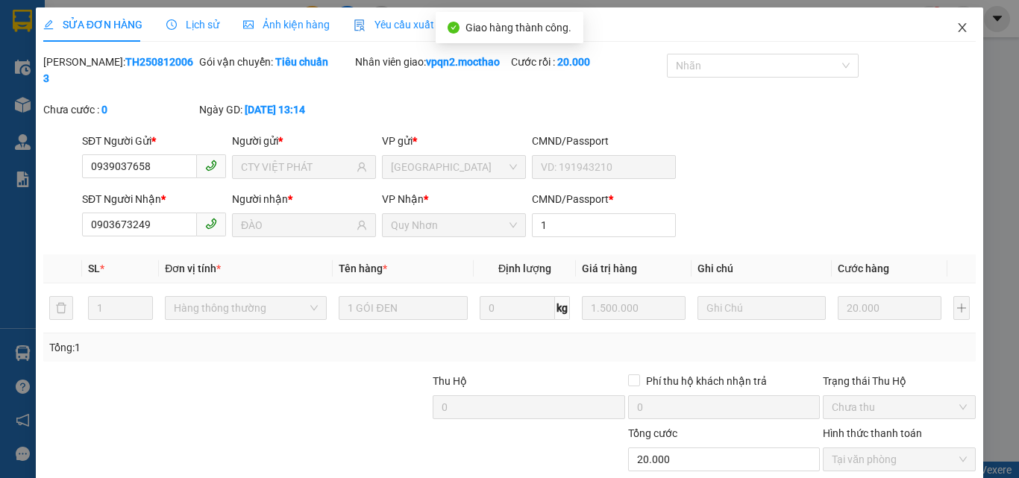
click at [956, 23] on icon "close" at bounding box center [962, 28] width 12 height 12
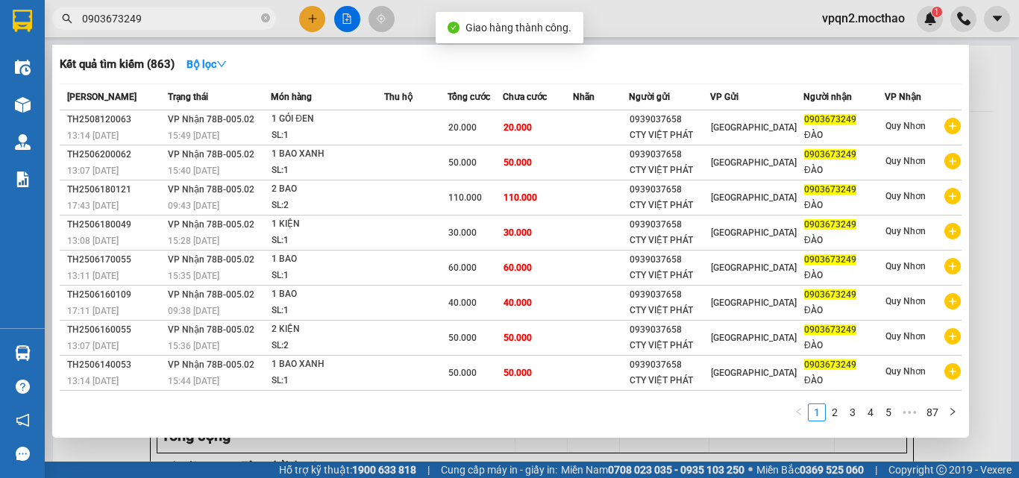
drag, startPoint x: 128, startPoint y: 21, endPoint x: 158, endPoint y: 22, distance: 30.6
click at [158, 22] on input "0903673249" at bounding box center [170, 18] width 176 height 16
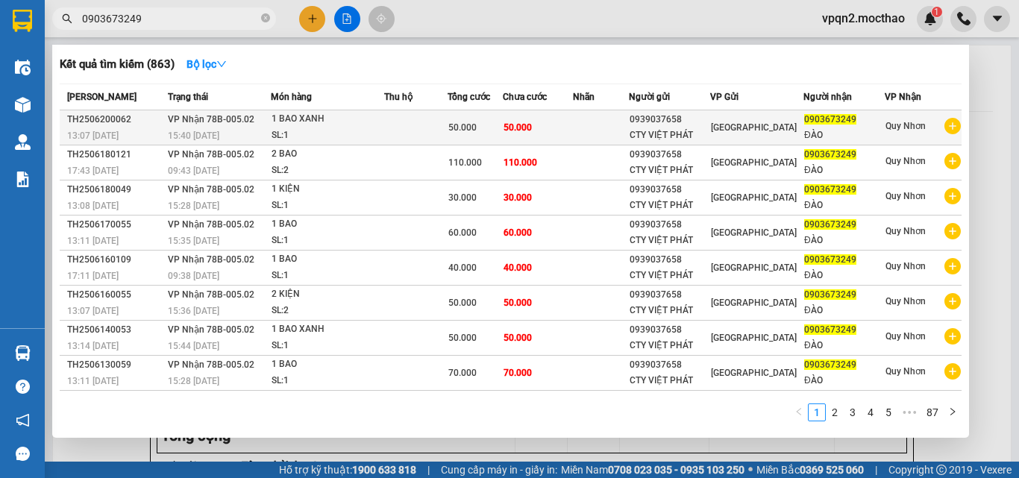
click at [518, 136] on td "50.000" at bounding box center [538, 127] width 70 height 35
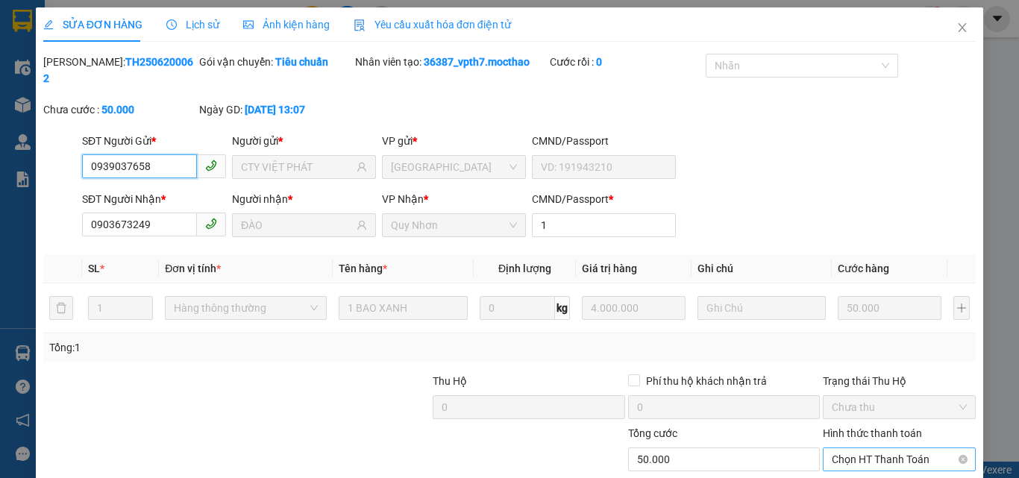
scroll to position [77, 0]
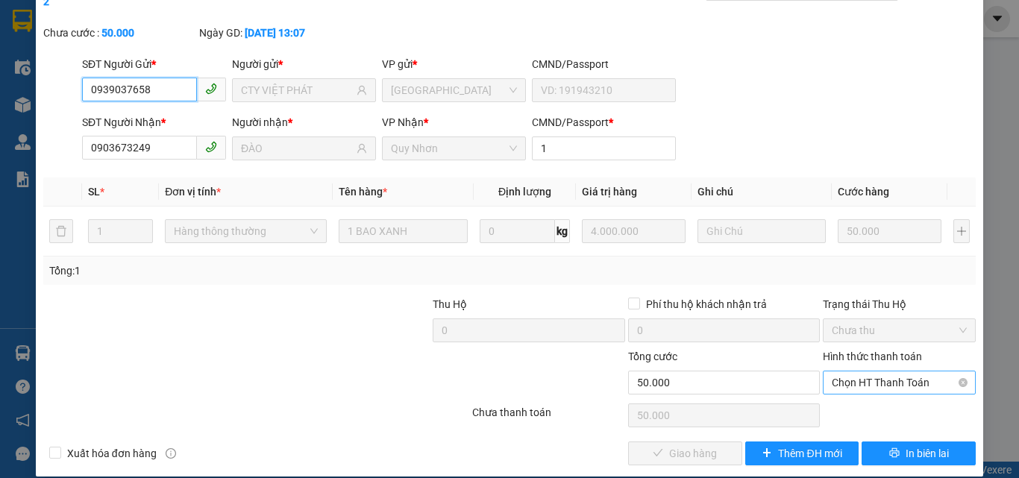
click at [873, 371] on div "Chọn HT Thanh Toán" at bounding box center [899, 383] width 153 height 24
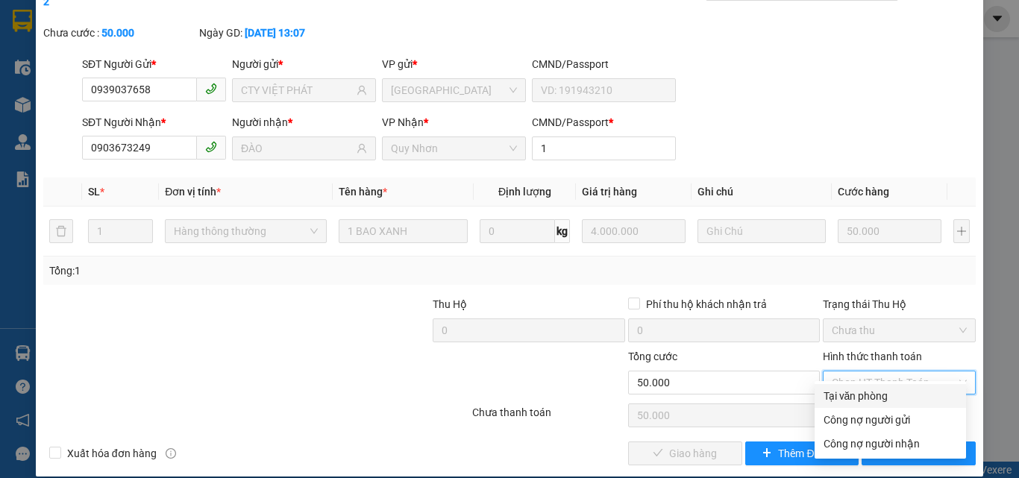
drag, startPoint x: 849, startPoint y: 393, endPoint x: 834, endPoint y: 395, distance: 15.1
click at [847, 393] on div "Tại văn phòng" at bounding box center [890, 396] width 134 height 16
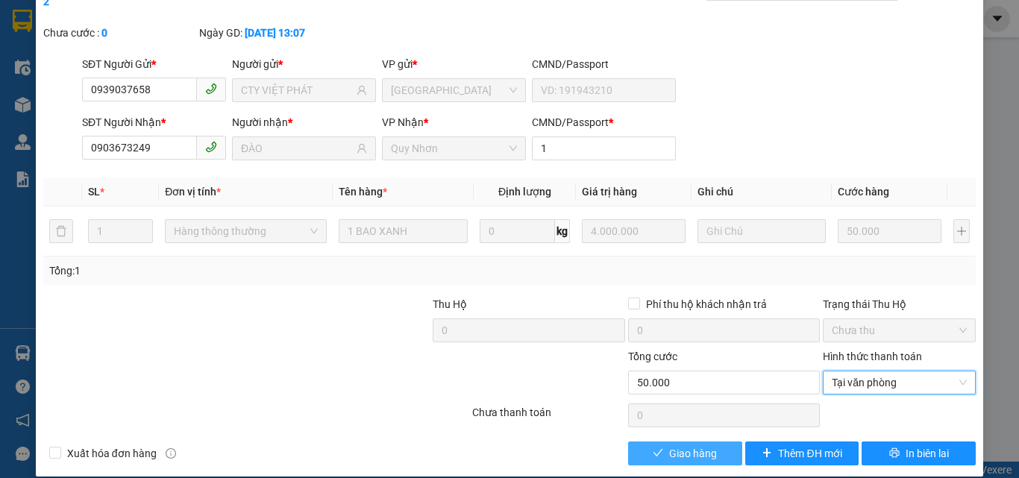
click at [703, 445] on span "Giao hàng" at bounding box center [693, 453] width 48 height 16
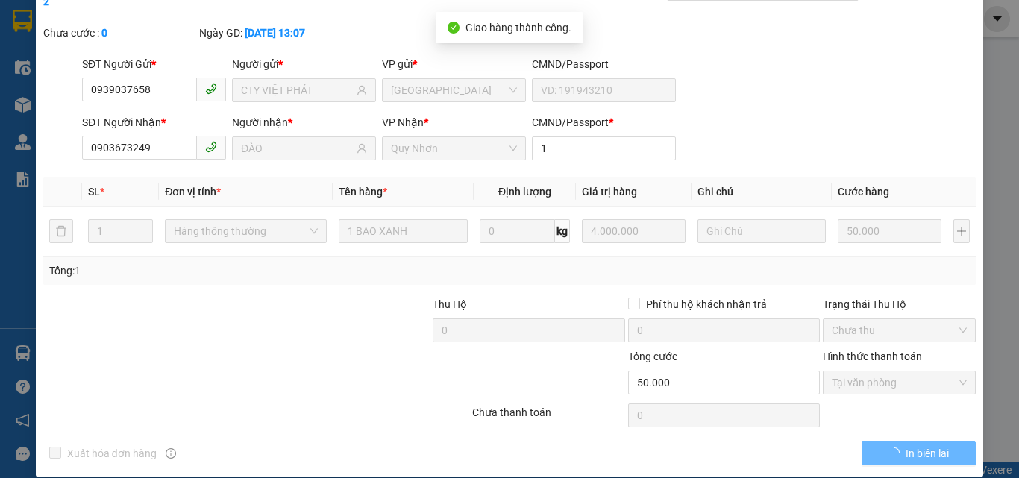
scroll to position [0, 0]
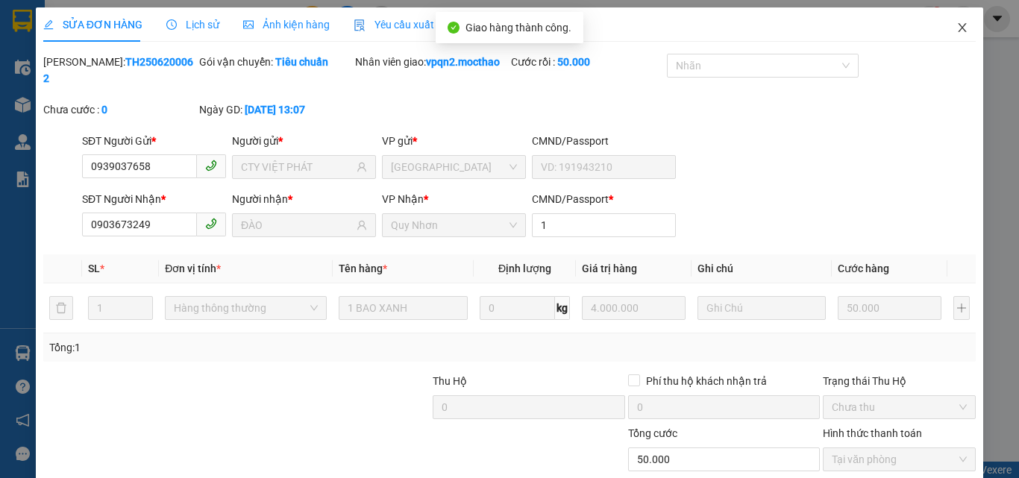
click at [950, 20] on span "Close" at bounding box center [962, 28] width 42 height 42
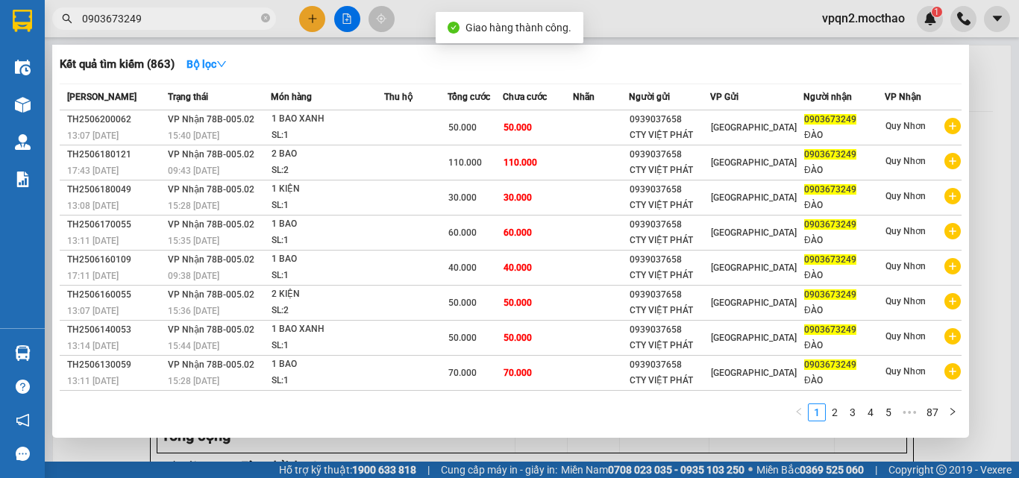
drag, startPoint x: 128, startPoint y: 22, endPoint x: 197, endPoint y: 23, distance: 69.4
click at [197, 23] on input "0903673249" at bounding box center [170, 18] width 176 height 16
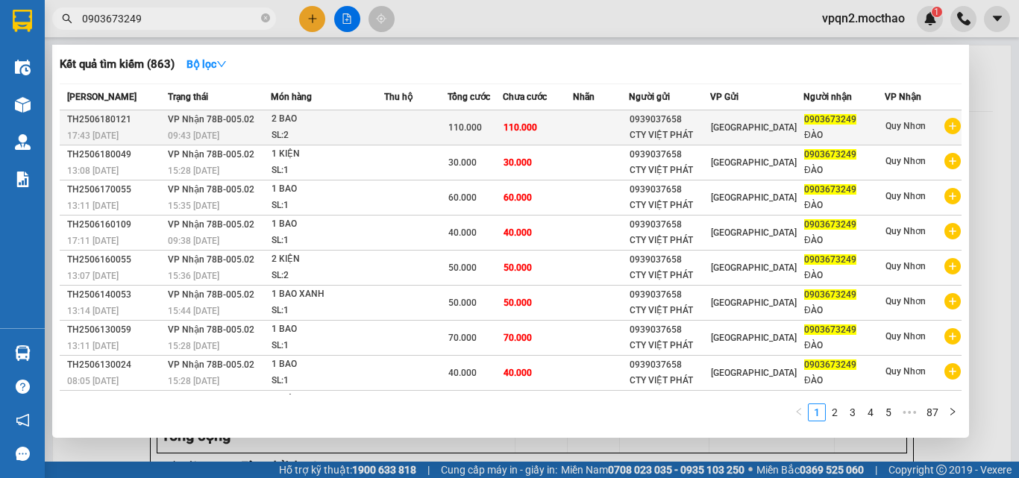
click at [502, 122] on div "110.000" at bounding box center [475, 127] width 54 height 16
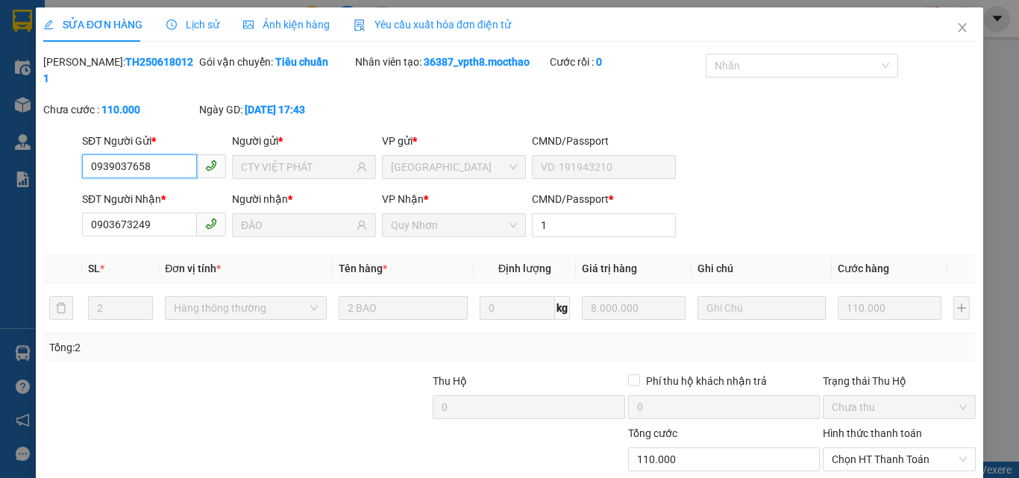
scroll to position [77, 0]
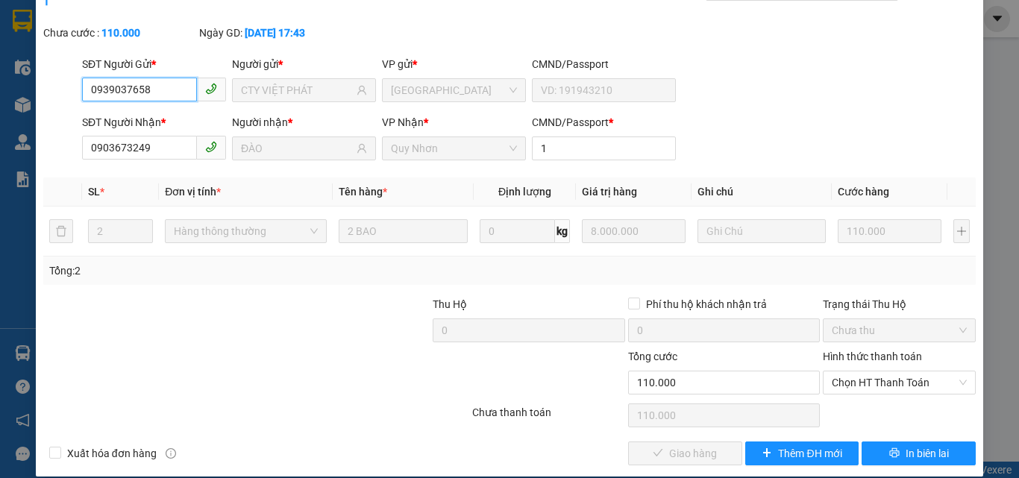
drag, startPoint x: 860, startPoint y: 362, endPoint x: 831, endPoint y: 380, distance: 34.6
click at [860, 371] on span "Chọn HT Thanh Toán" at bounding box center [899, 382] width 135 height 22
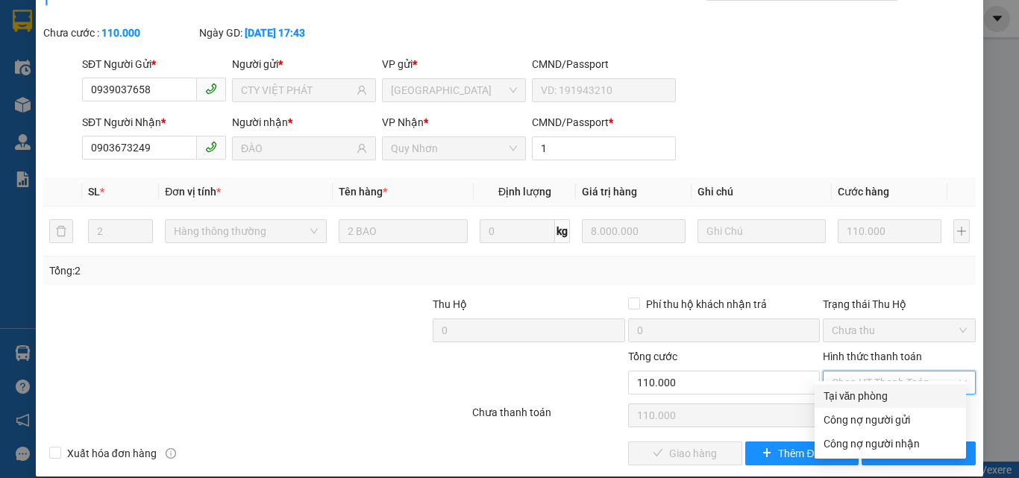
click at [850, 398] on div "Tại văn phòng" at bounding box center [890, 396] width 134 height 16
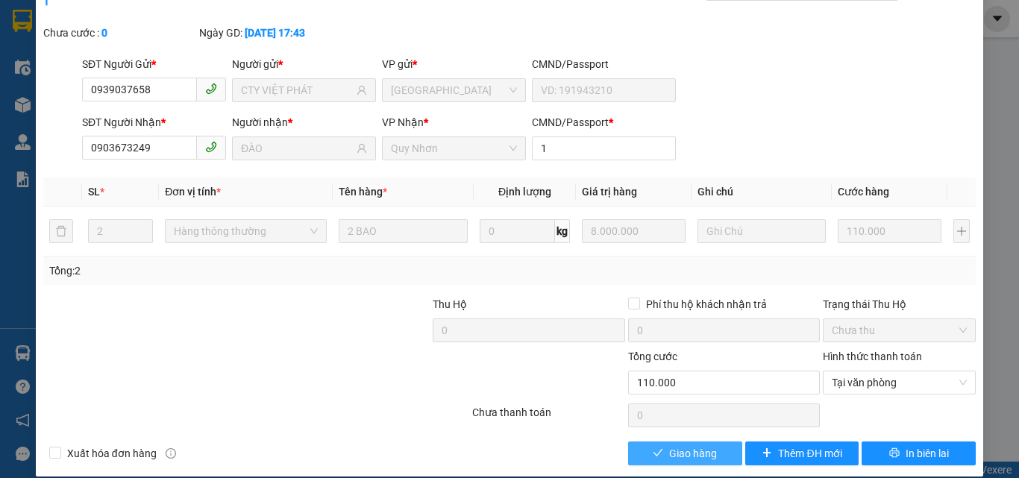
click at [708, 445] on span "Giao hàng" at bounding box center [693, 453] width 48 height 16
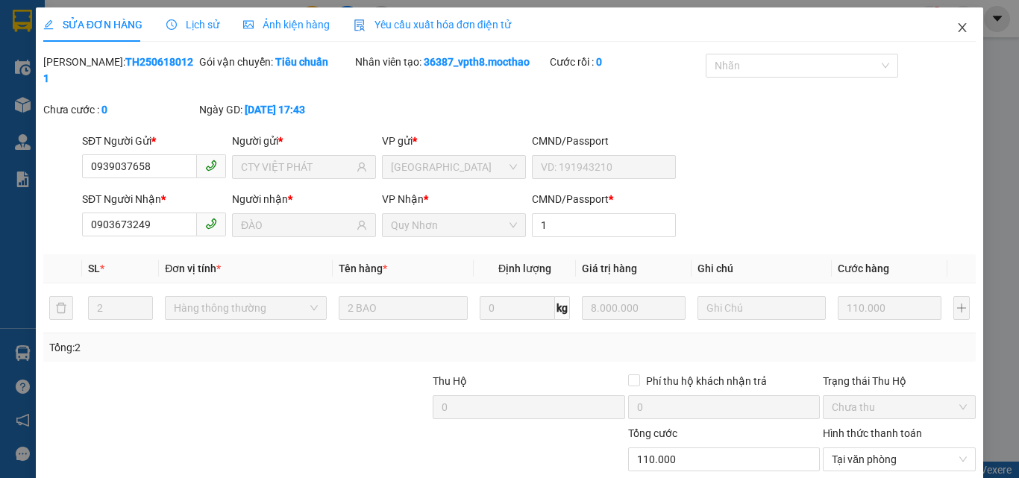
drag, startPoint x: 944, startPoint y: 27, endPoint x: 792, endPoint y: 4, distance: 153.8
click at [941, 27] on span "Close" at bounding box center [962, 28] width 42 height 42
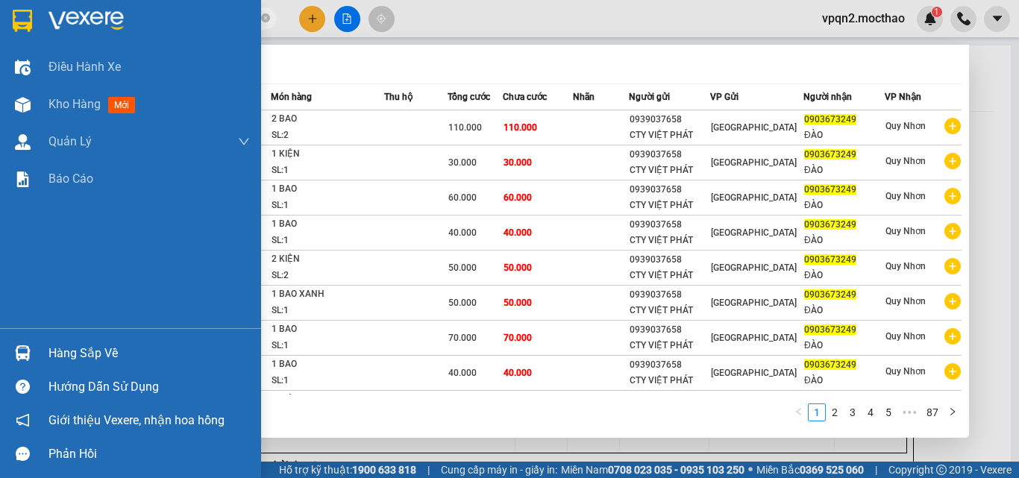
drag, startPoint x: 145, startPoint y: 18, endPoint x: 4, endPoint y: 45, distance: 143.6
click at [4, 45] on section "Kết quả tìm kiếm ( 863 ) Bộ lọc Mã ĐH Trạng thái Món hàng Thu hộ Tổng cước Chưa…" at bounding box center [509, 239] width 1019 height 478
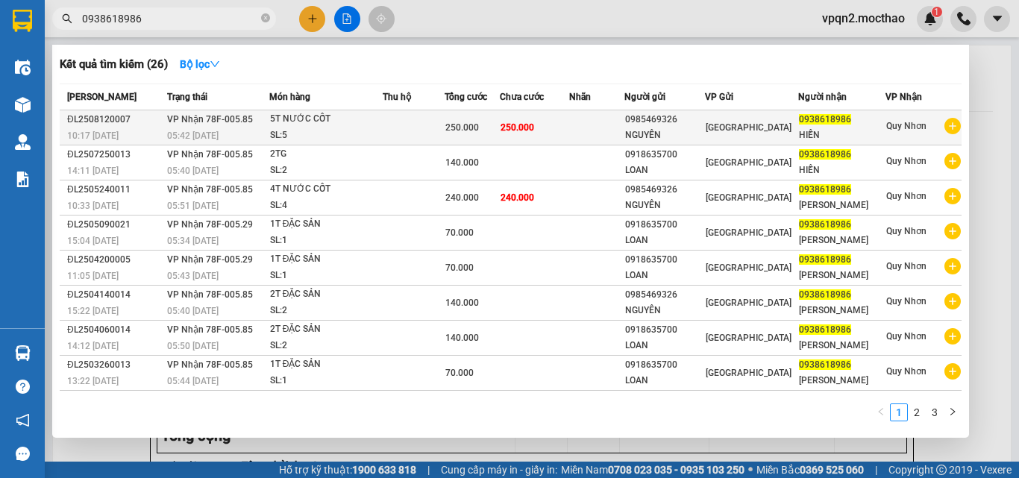
click at [552, 130] on td "250.000" at bounding box center [534, 127] width 69 height 35
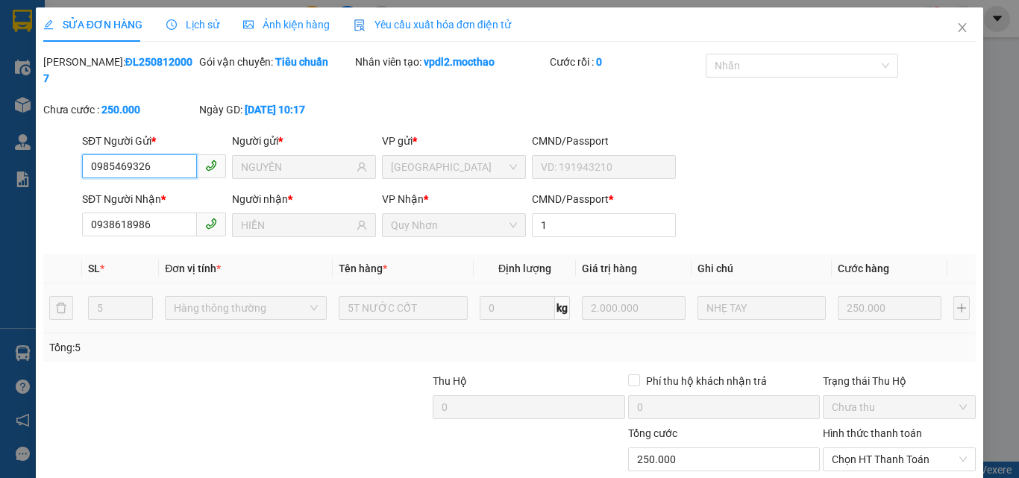
scroll to position [77, 0]
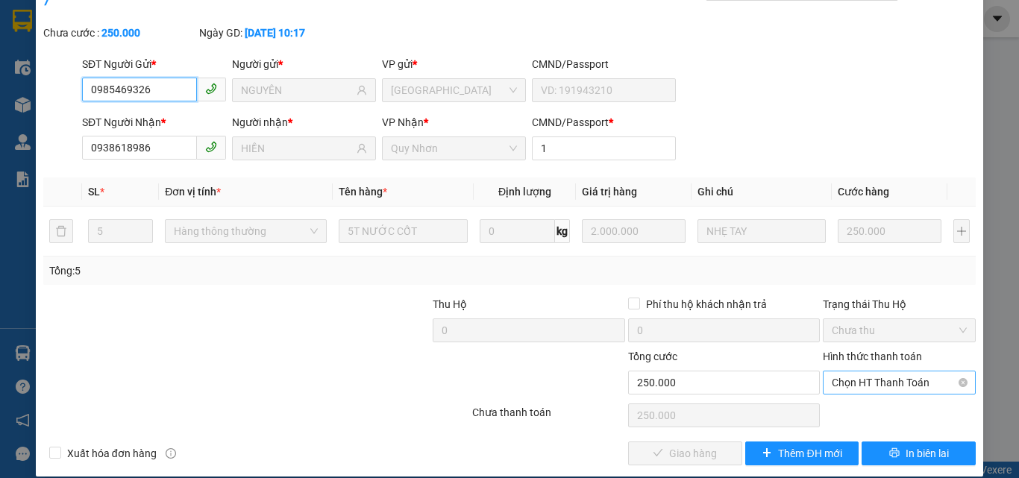
click at [861, 371] on span "Chọn HT Thanh Toán" at bounding box center [899, 382] width 135 height 22
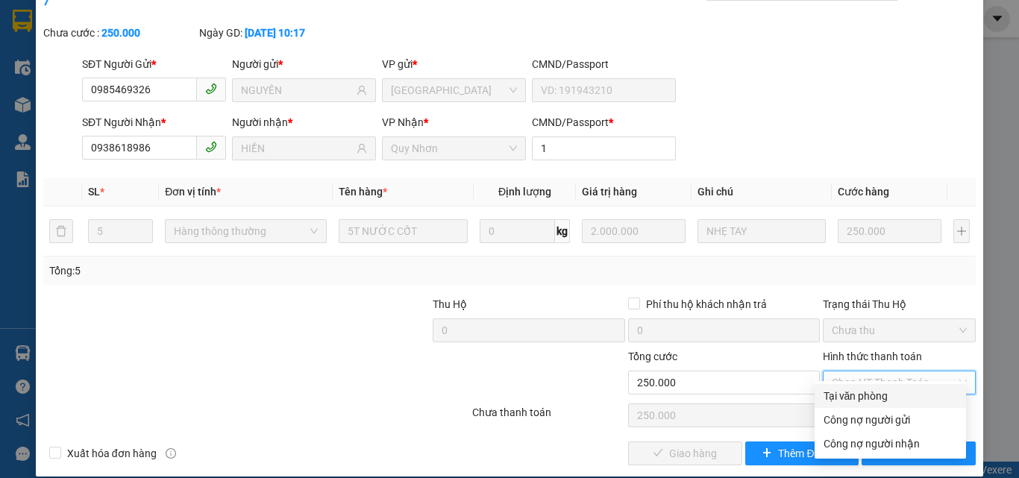
click at [846, 390] on div "Tại văn phòng" at bounding box center [890, 396] width 134 height 16
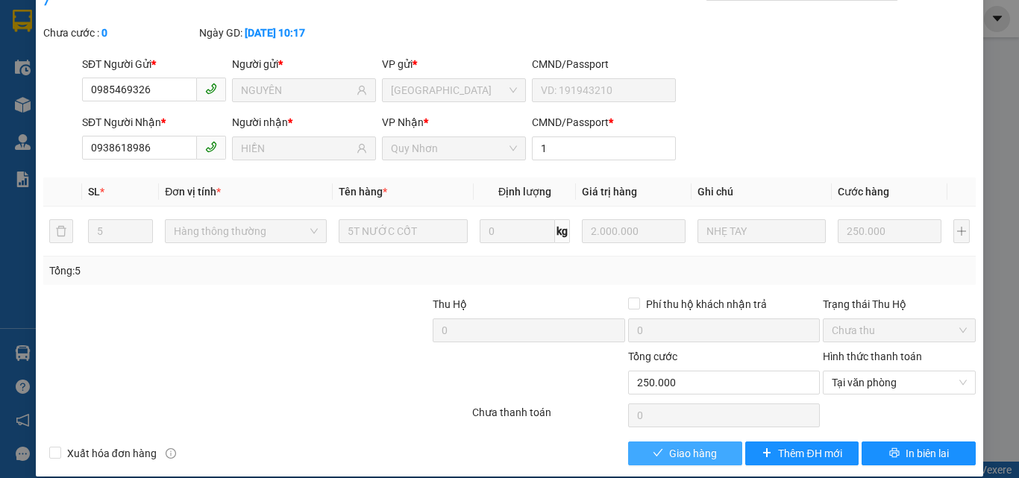
click at [714, 442] on button "Giao hàng" at bounding box center [685, 454] width 114 height 24
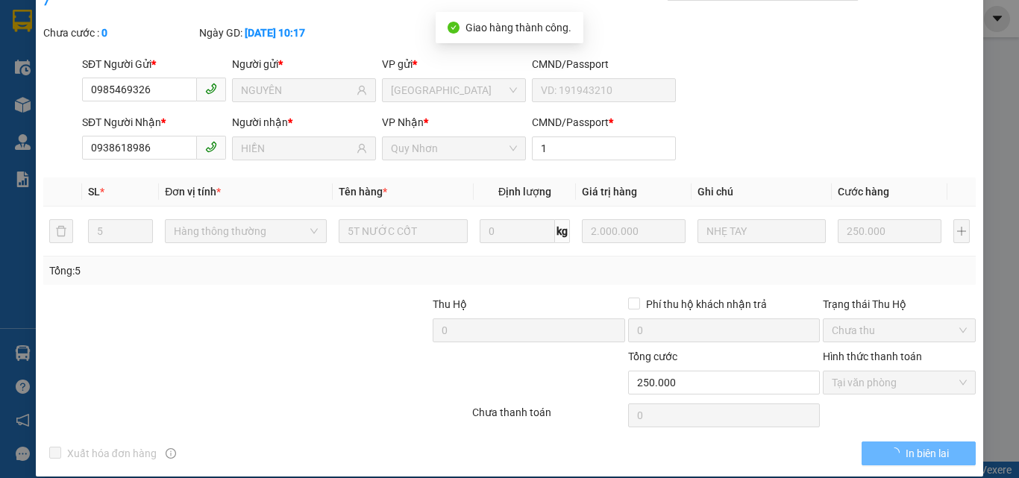
scroll to position [0, 0]
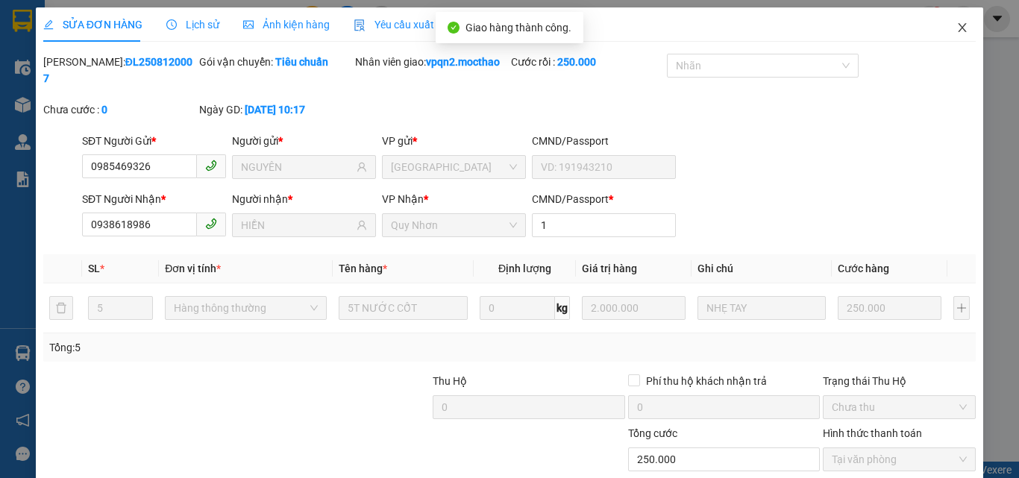
click at [956, 30] on icon "close" at bounding box center [962, 28] width 12 height 12
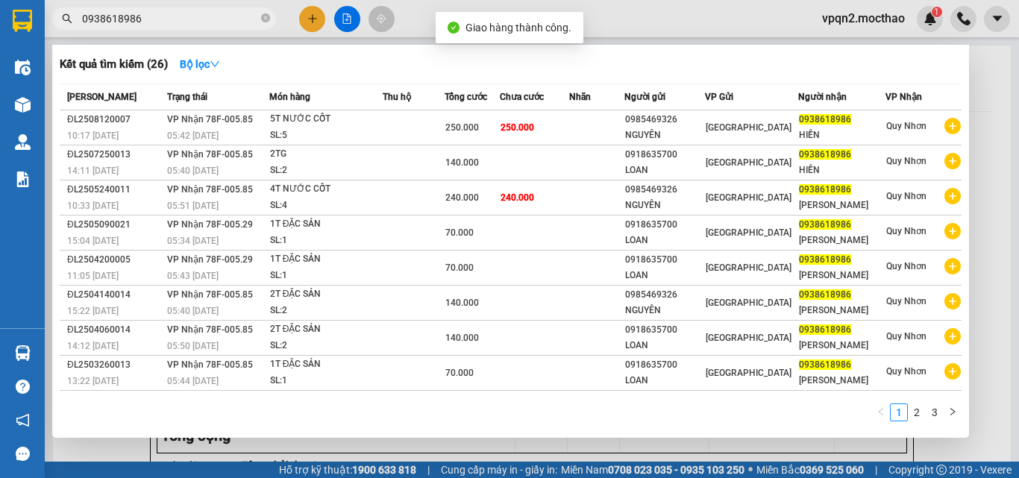
drag, startPoint x: 128, startPoint y: 19, endPoint x: 205, endPoint y: 19, distance: 76.8
click at [205, 19] on input "0938618986" at bounding box center [170, 18] width 176 height 16
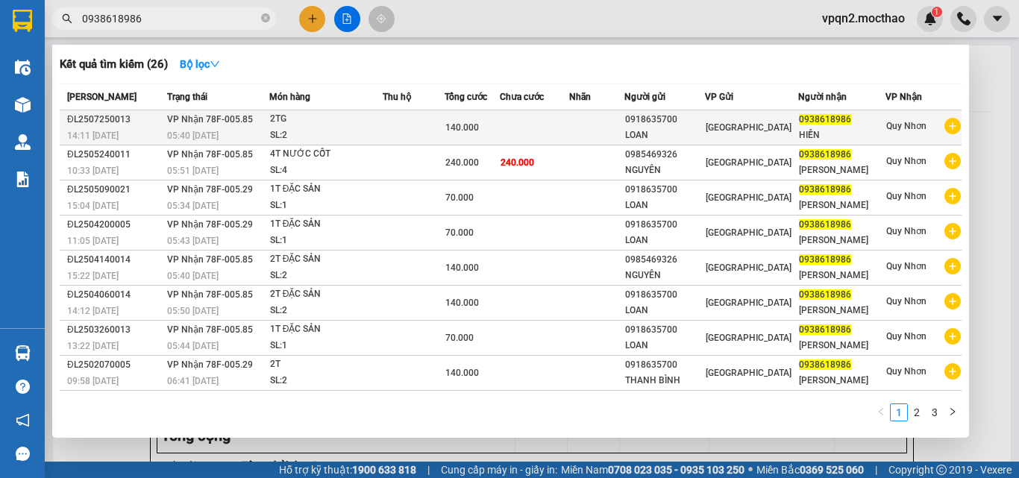
click at [552, 127] on td at bounding box center [534, 127] width 69 height 35
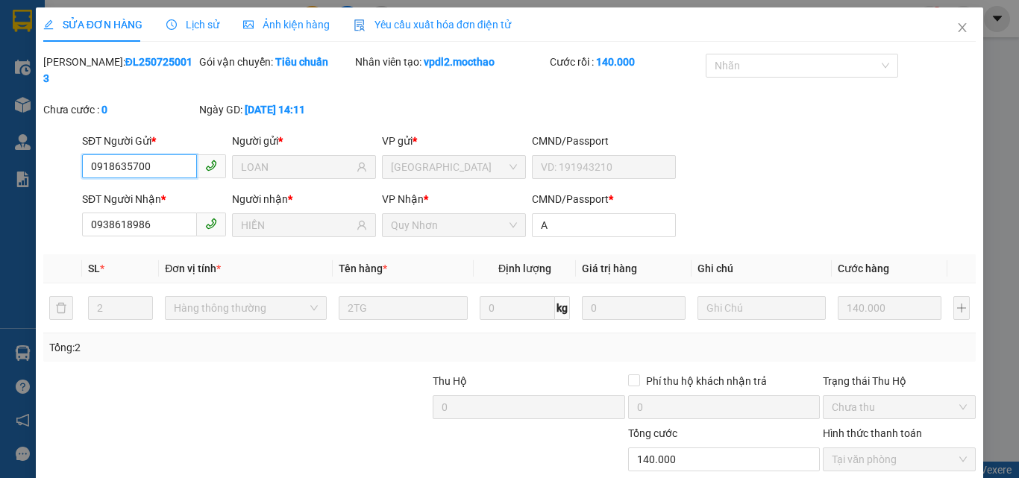
scroll to position [69, 0]
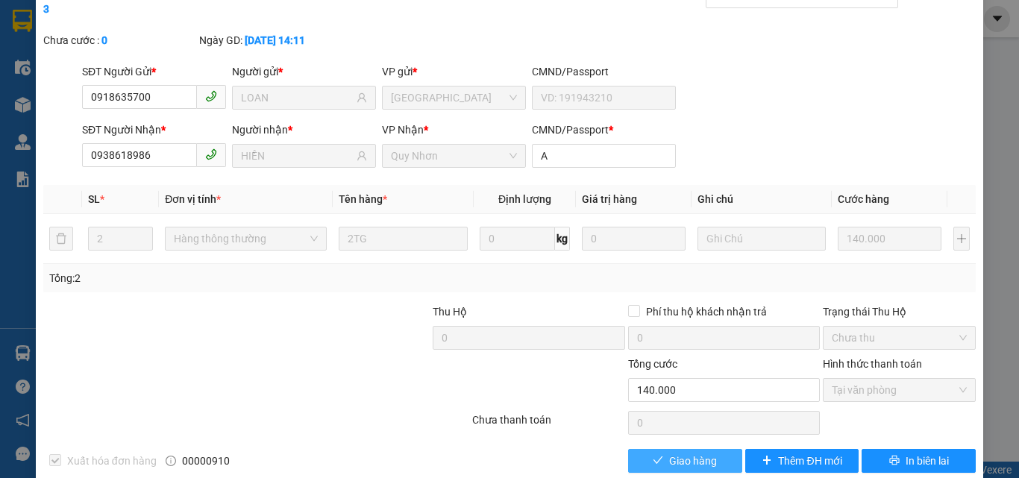
click at [697, 453] on span "Giao hàng" at bounding box center [693, 461] width 48 height 16
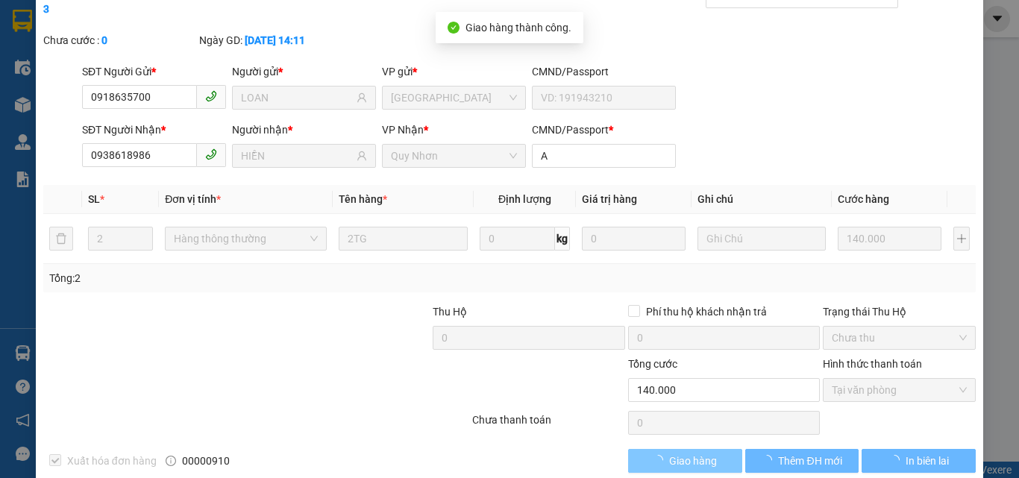
scroll to position [0, 0]
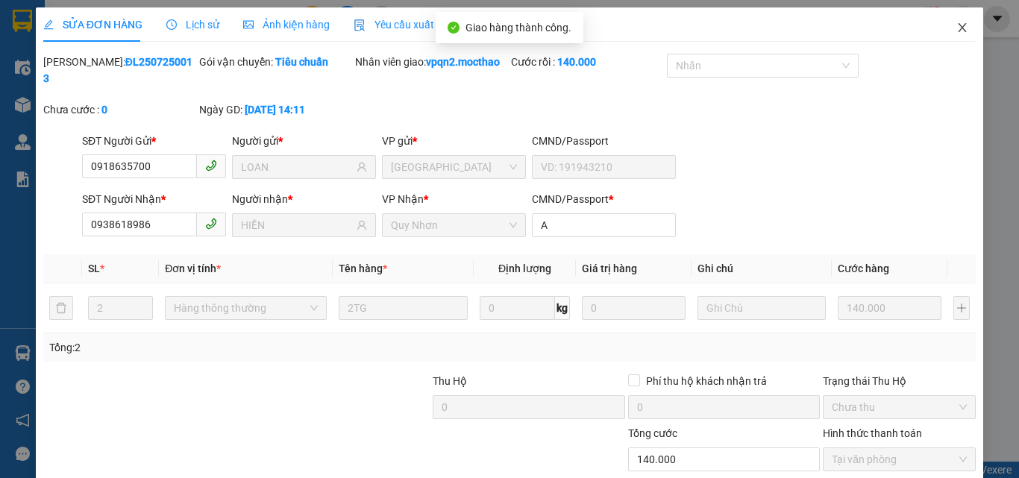
click at [956, 25] on icon "close" at bounding box center [962, 28] width 12 height 12
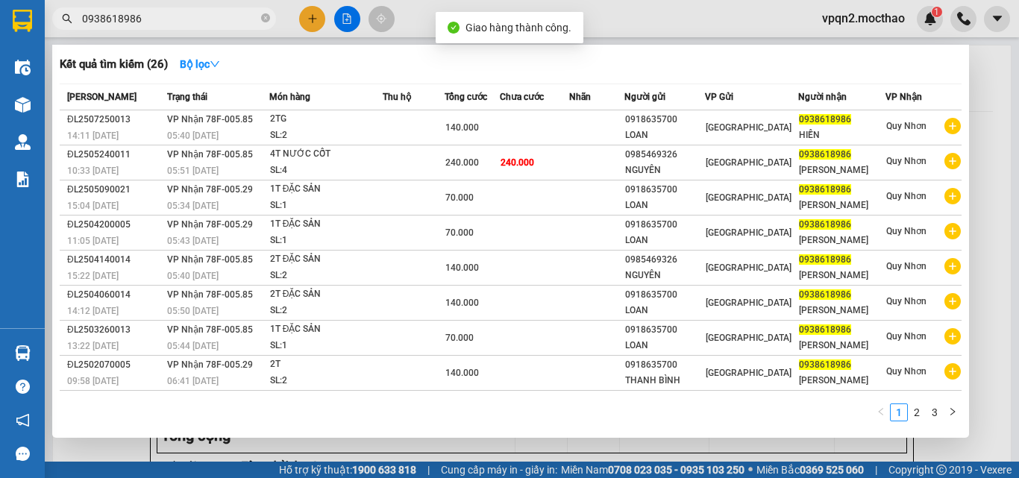
drag, startPoint x: 125, startPoint y: 21, endPoint x: 191, endPoint y: 13, distance: 66.9
click at [189, 14] on input "0938618986" at bounding box center [170, 18] width 176 height 16
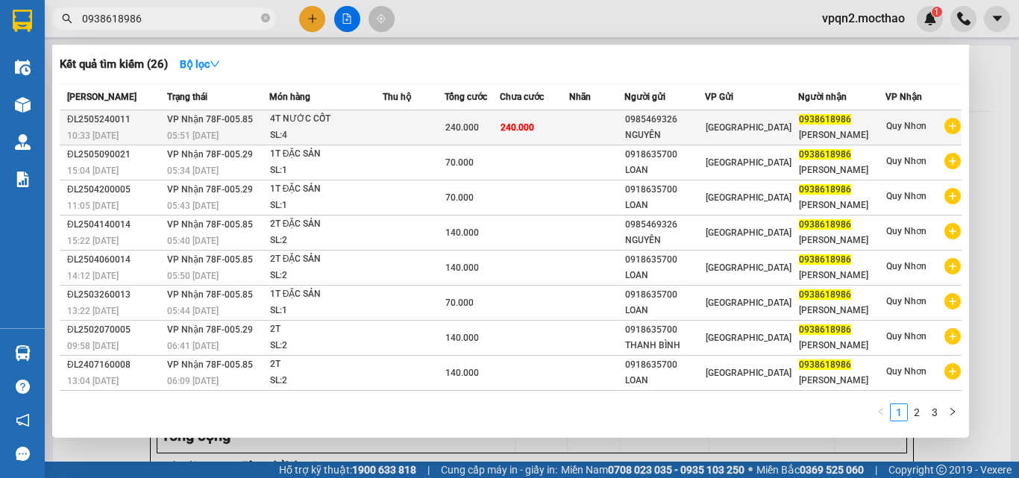
click at [478, 127] on span "240.000" at bounding box center [462, 127] width 34 height 10
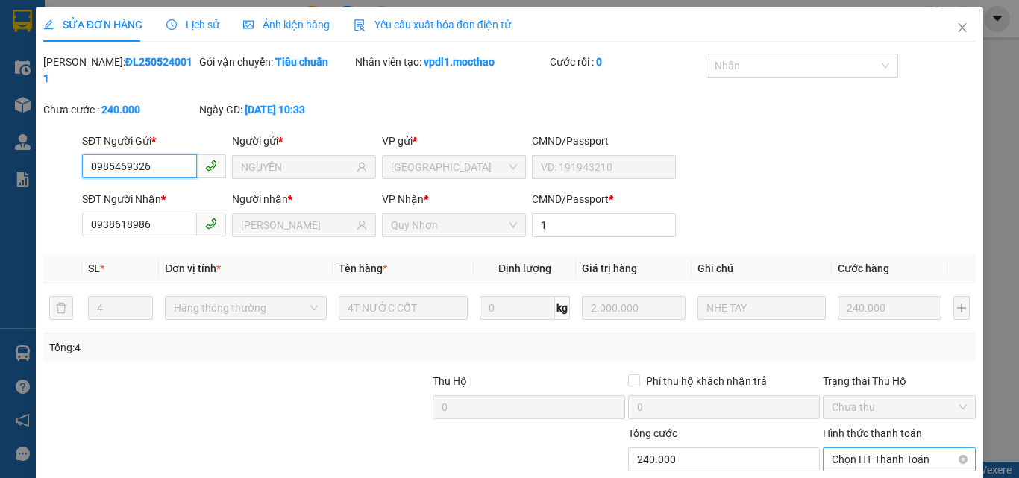
scroll to position [77, 0]
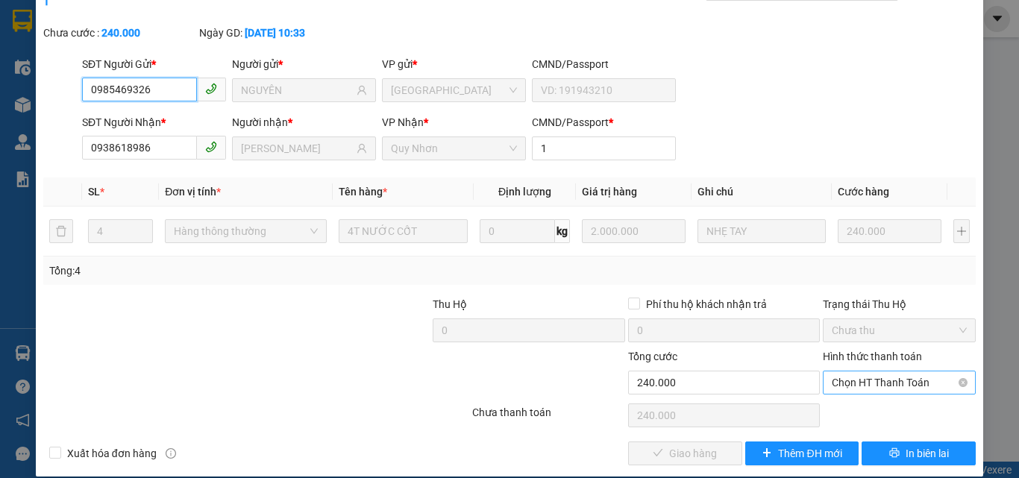
click at [864, 371] on span "Chọn HT Thanh Toán" at bounding box center [899, 382] width 135 height 22
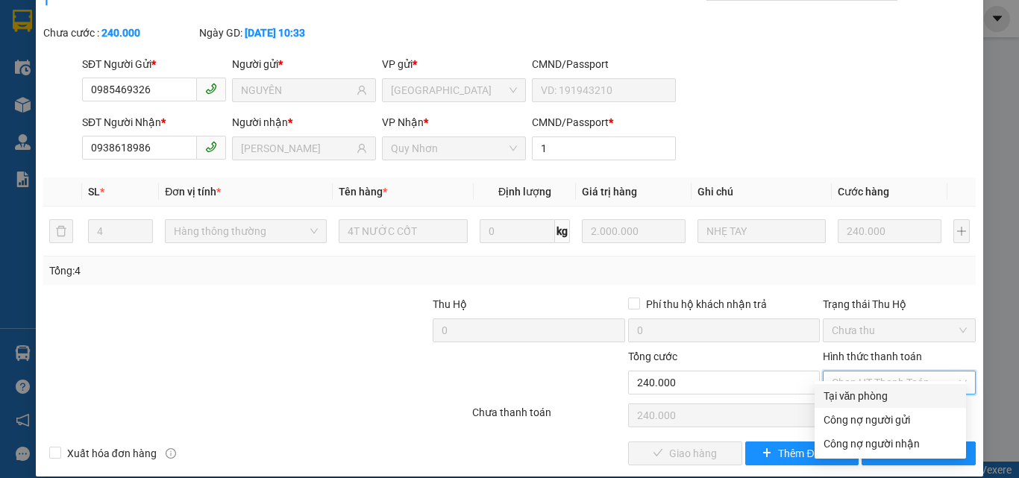
drag, startPoint x: 850, startPoint y: 394, endPoint x: 797, endPoint y: 412, distance: 56.1
click at [850, 395] on div "Tại văn phòng" at bounding box center [890, 396] width 134 height 16
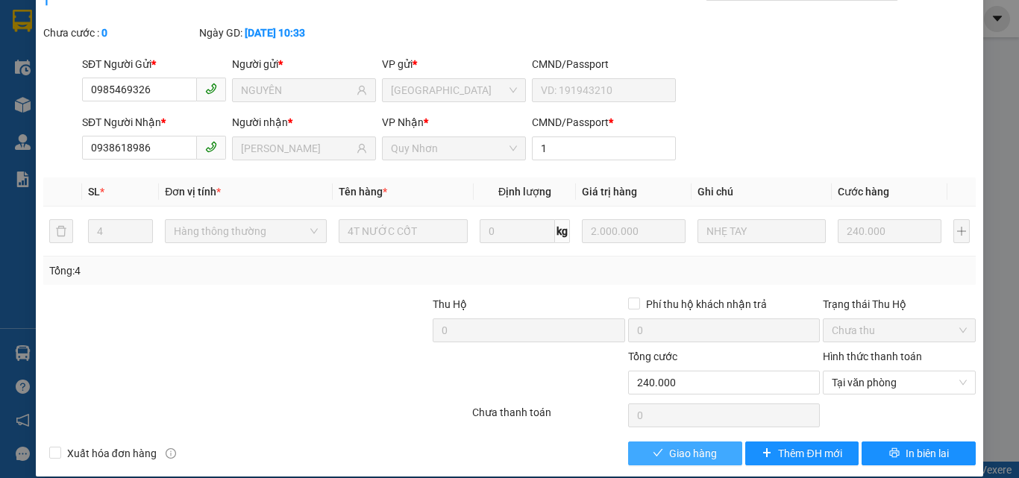
click at [713, 442] on button "Giao hàng" at bounding box center [685, 454] width 114 height 24
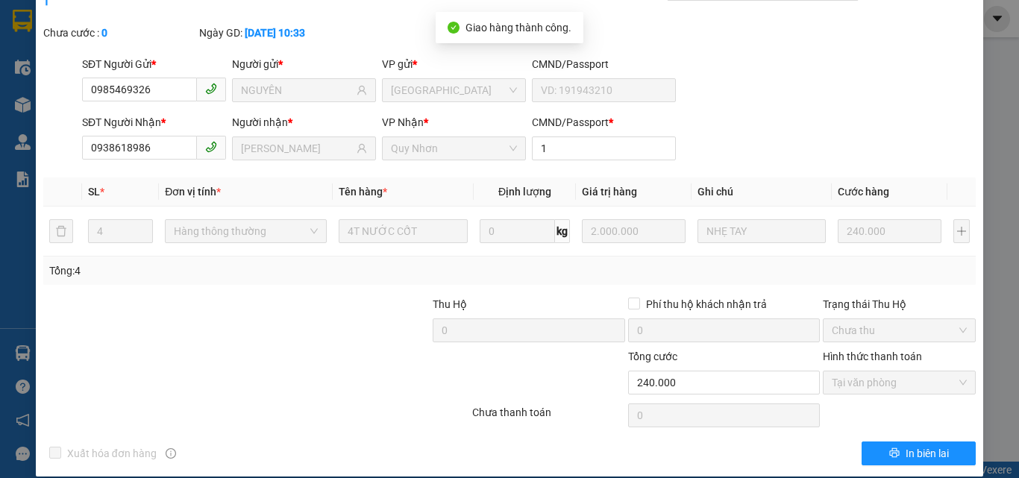
scroll to position [0, 0]
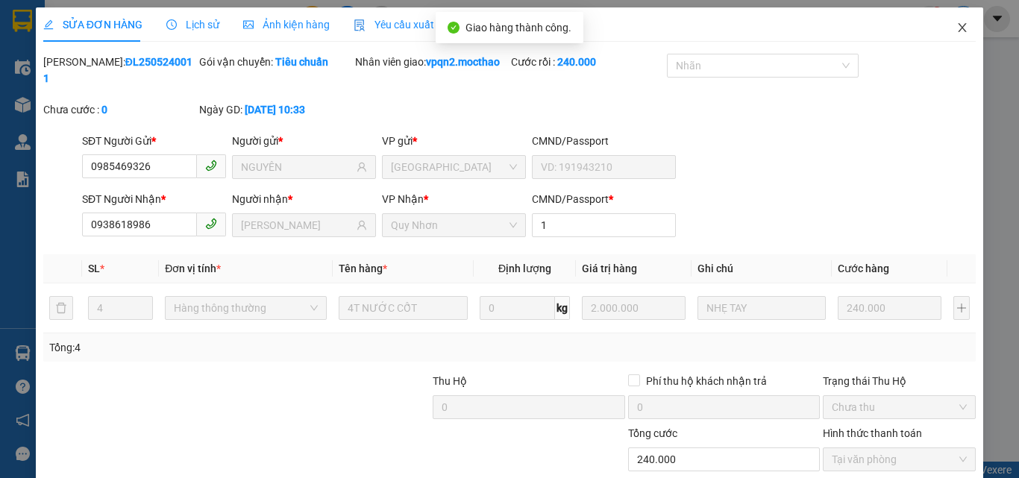
click at [961, 18] on span "Close" at bounding box center [962, 28] width 42 height 42
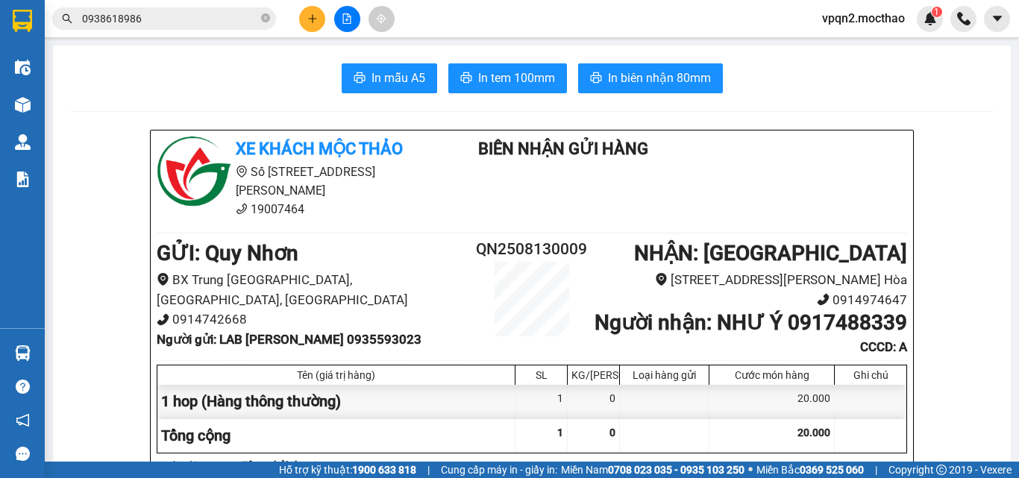
click at [319, 20] on button at bounding box center [312, 19] width 26 height 26
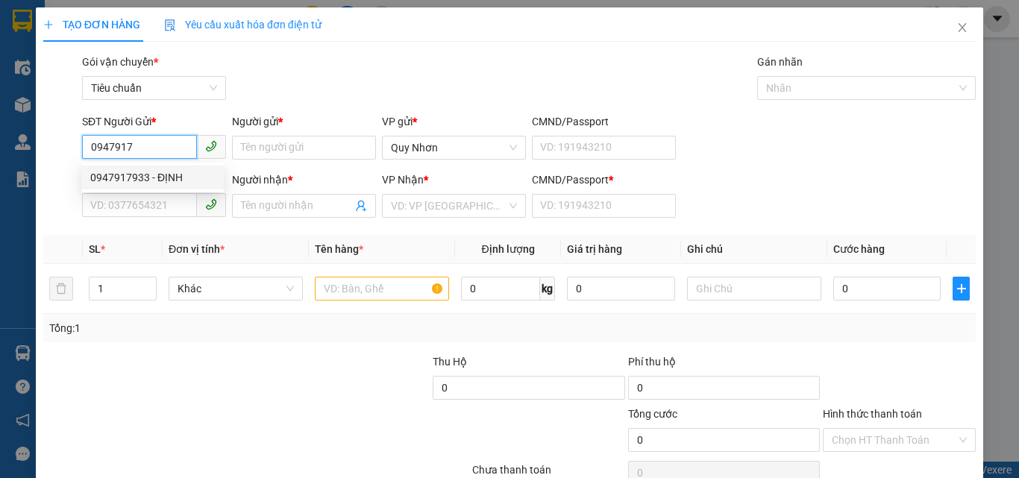
click at [165, 175] on div "0947917933 - ĐỊNH" at bounding box center [152, 177] width 125 height 16
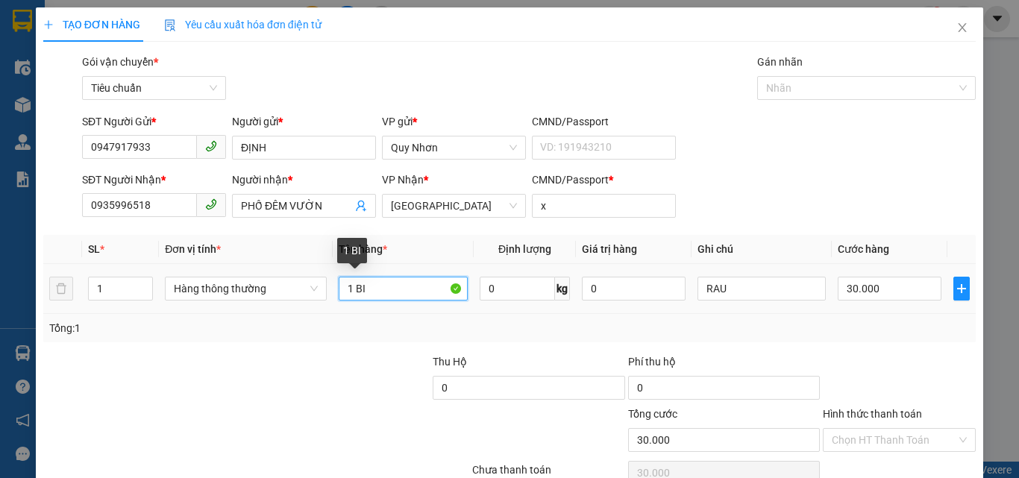
drag, startPoint x: 361, startPoint y: 289, endPoint x: 402, endPoint y: 289, distance: 41.0
click at [402, 289] on input "1 BI" at bounding box center [403, 289] width 129 height 24
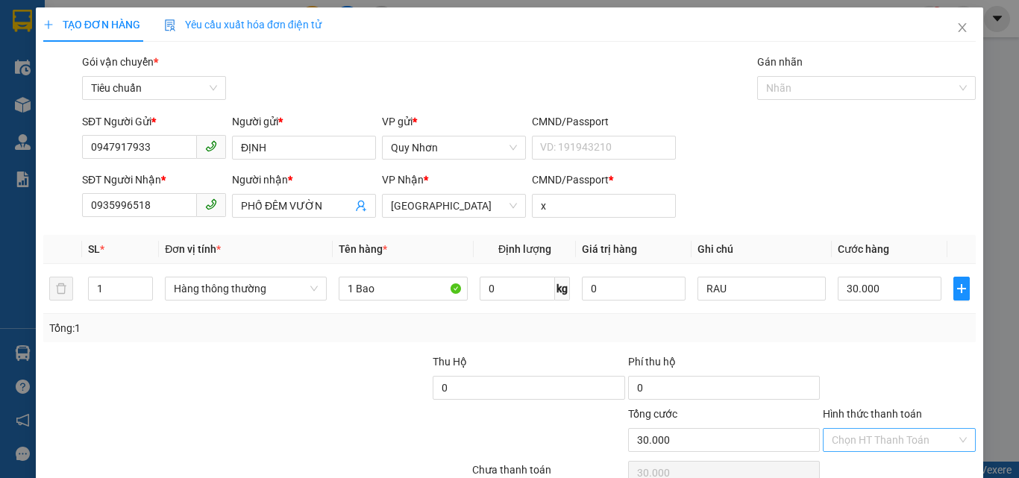
click at [873, 437] on input "Hình thức thanh toán" at bounding box center [894, 440] width 125 height 22
click at [869, 337] on div "Tại văn phòng" at bounding box center [890, 338] width 134 height 16
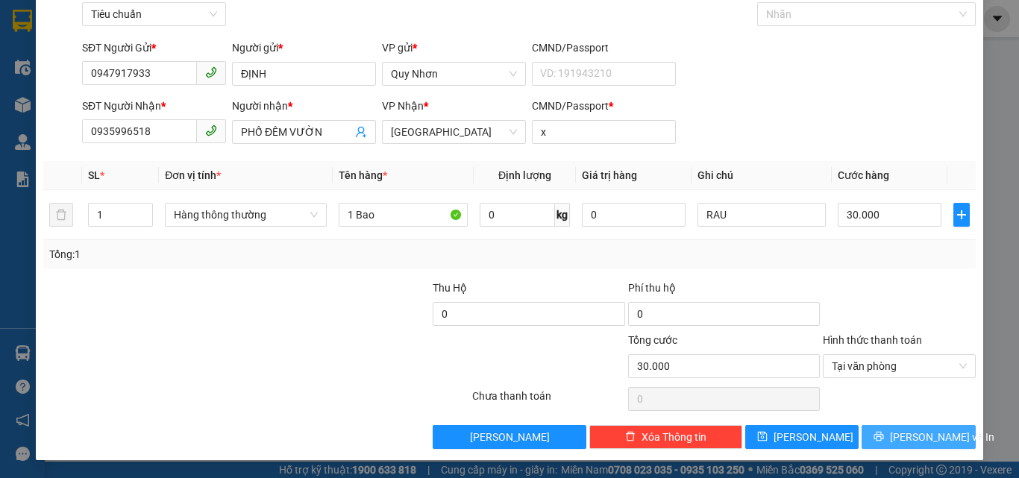
click at [884, 433] on icon "printer" at bounding box center [878, 436] width 10 height 10
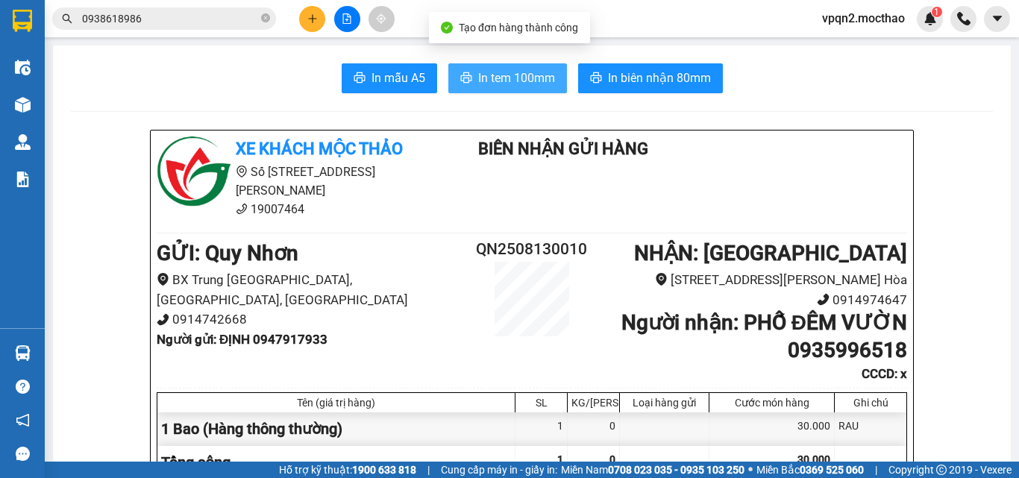
click at [508, 78] on span "In tem 100mm" at bounding box center [516, 78] width 77 height 19
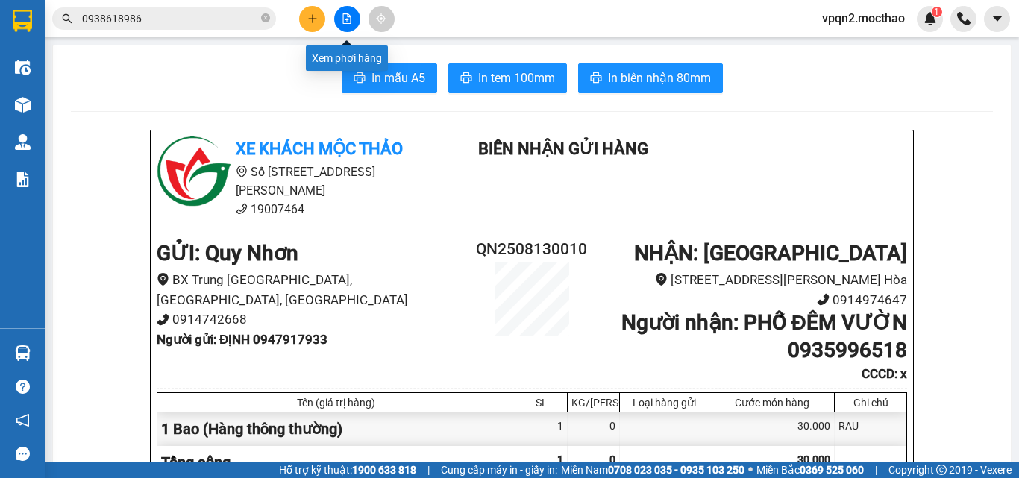
click at [339, 28] on button at bounding box center [347, 19] width 26 height 26
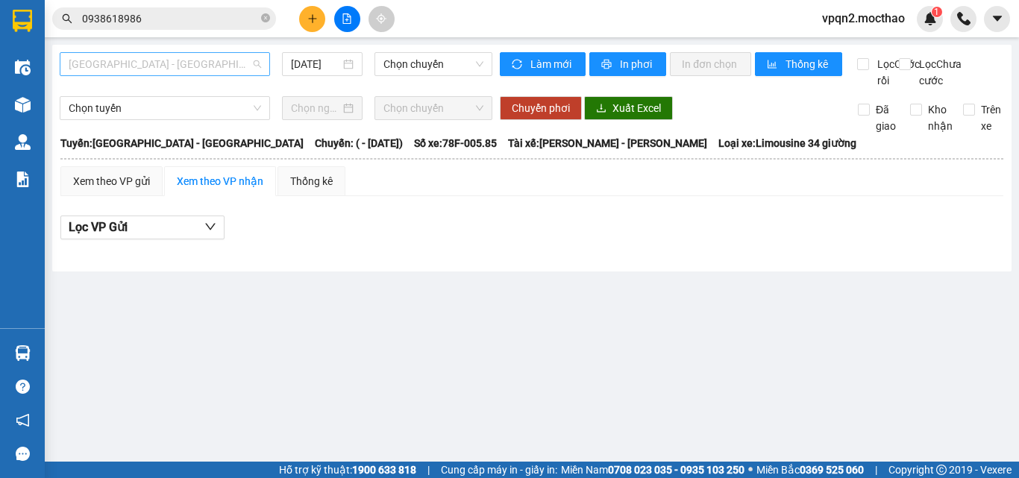
click at [175, 60] on span "[GEOGRAPHIC_DATA] - [GEOGRAPHIC_DATA]" at bounding box center [165, 64] width 192 height 22
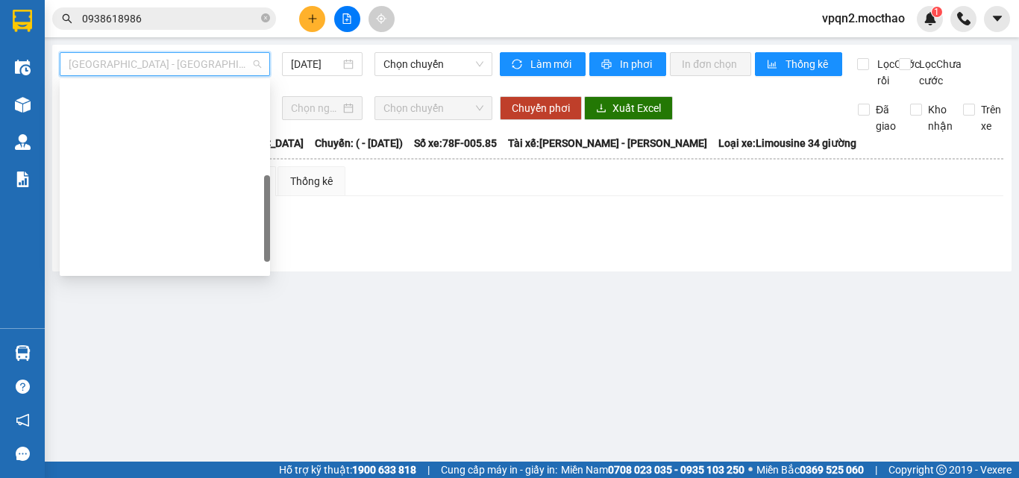
scroll to position [298, 0]
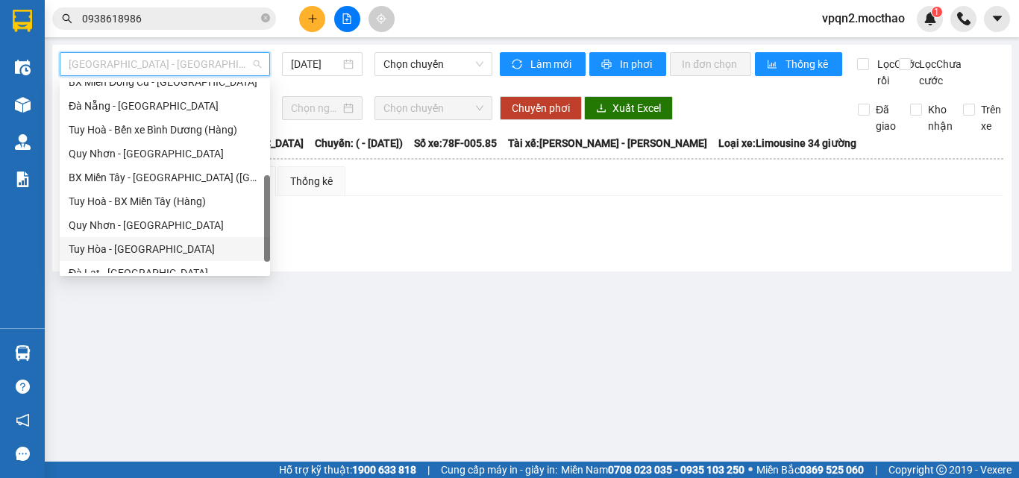
click at [142, 242] on div "Tuy Hòa - [GEOGRAPHIC_DATA]" at bounding box center [165, 249] width 192 height 16
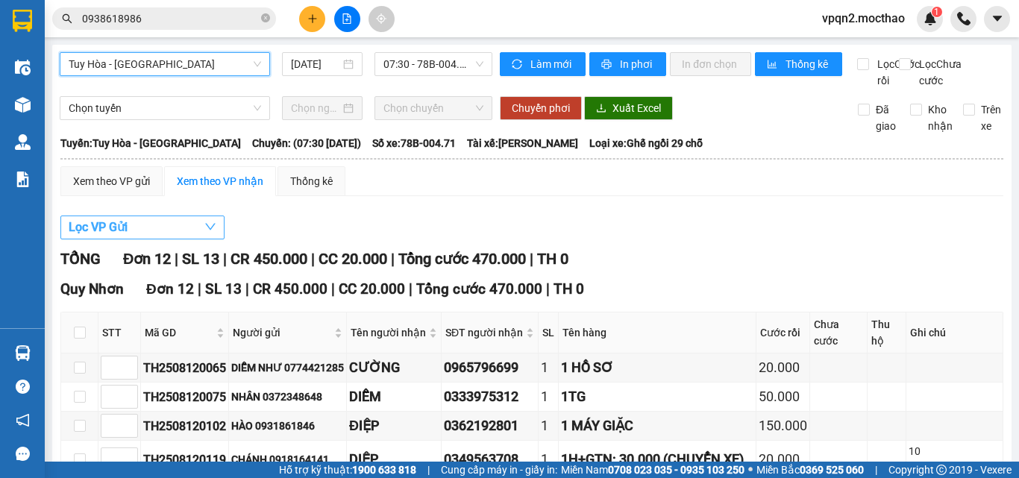
scroll to position [224, 0]
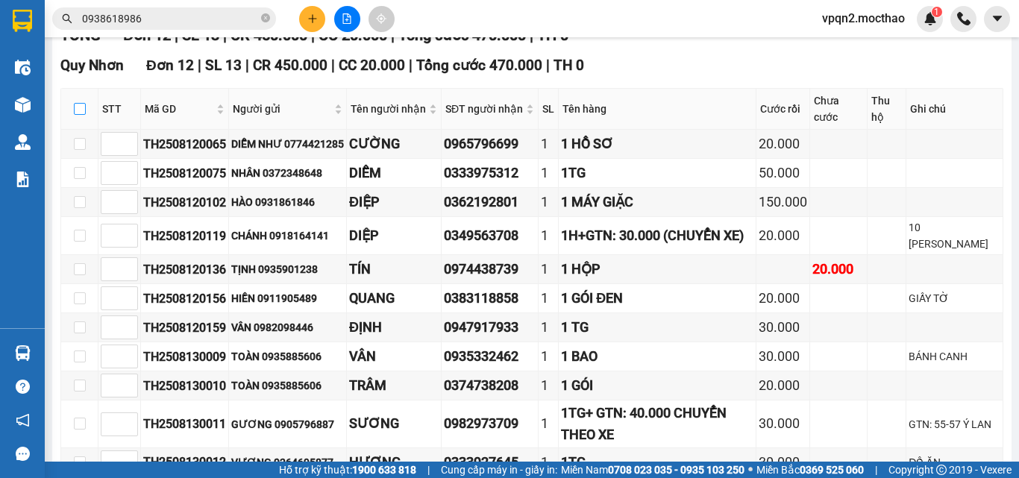
click at [81, 115] on input "checkbox" at bounding box center [80, 109] width 12 height 12
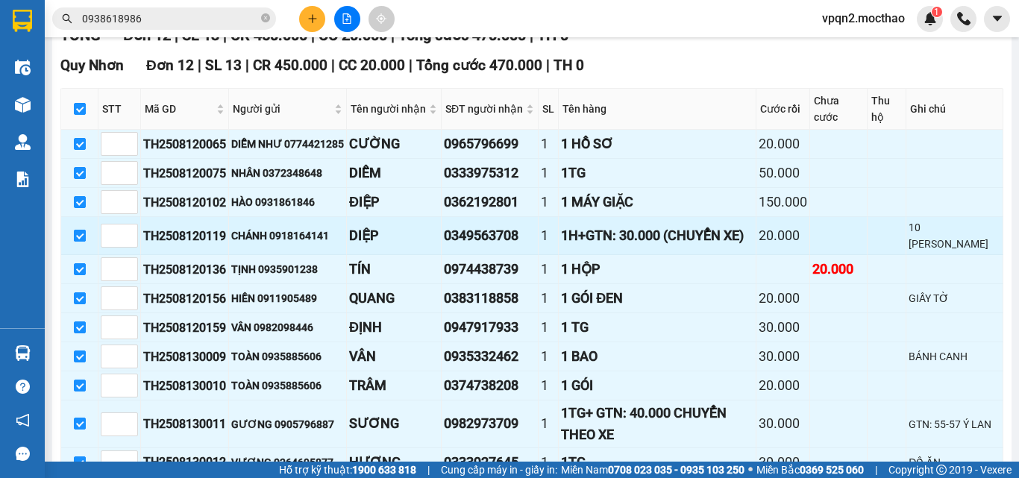
click at [80, 242] on input "checkbox" at bounding box center [80, 236] width 12 height 12
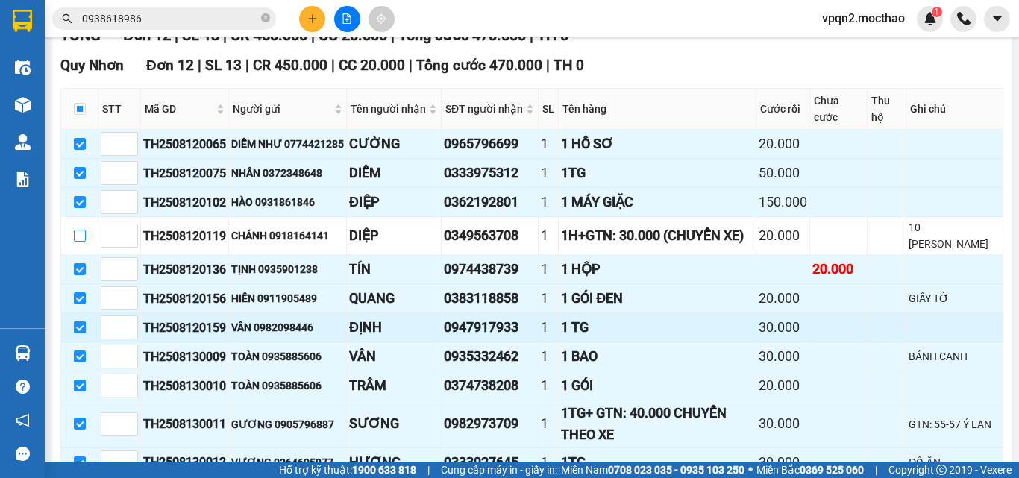
scroll to position [362, 0]
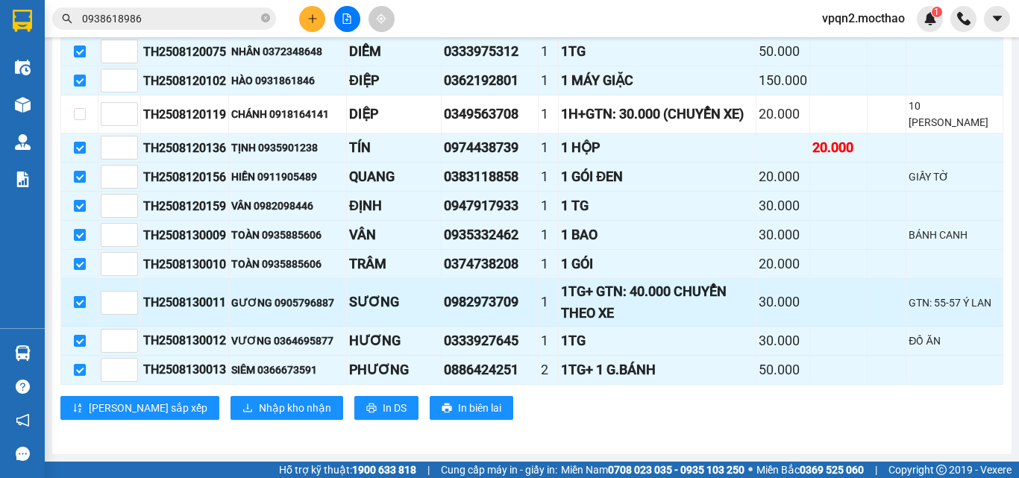
click at [79, 301] on input "checkbox" at bounding box center [80, 302] width 12 height 12
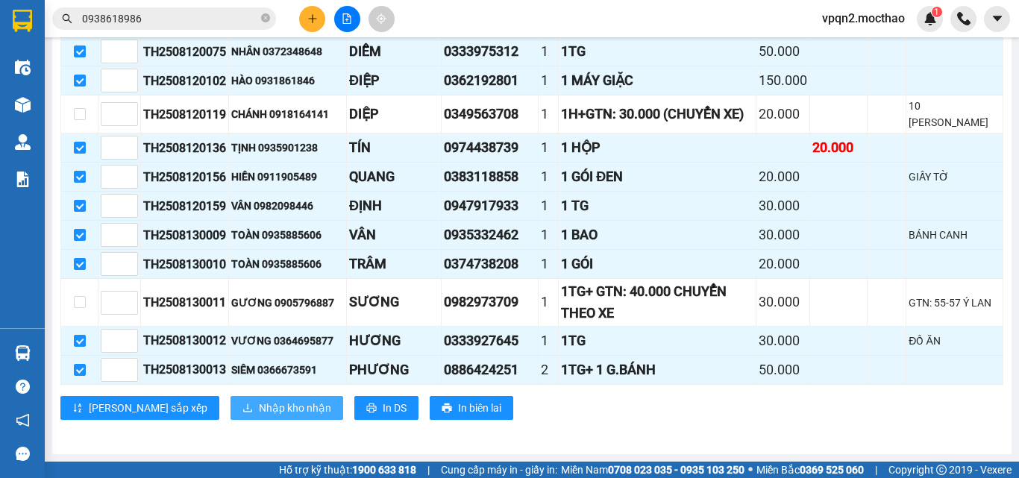
click at [259, 406] on span "Nhập kho nhận" at bounding box center [295, 408] width 72 height 16
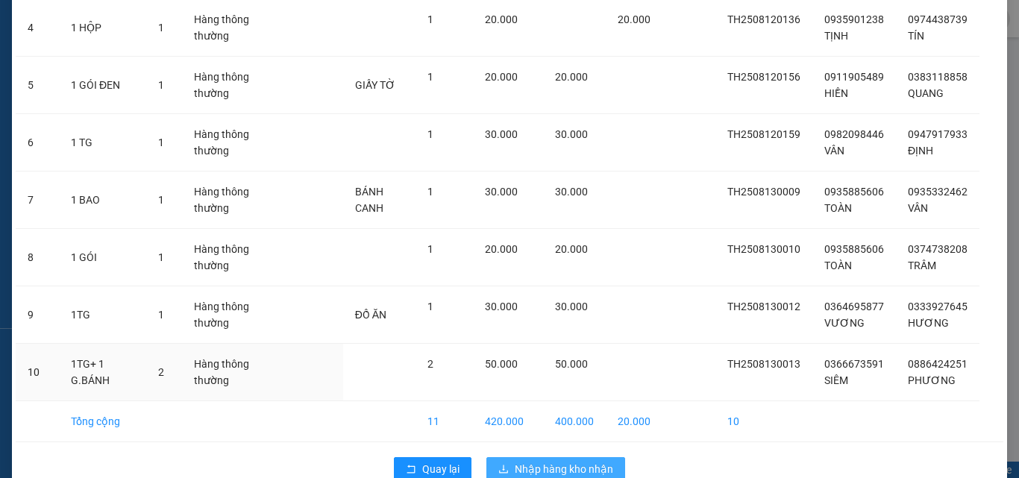
scroll to position [347, 0]
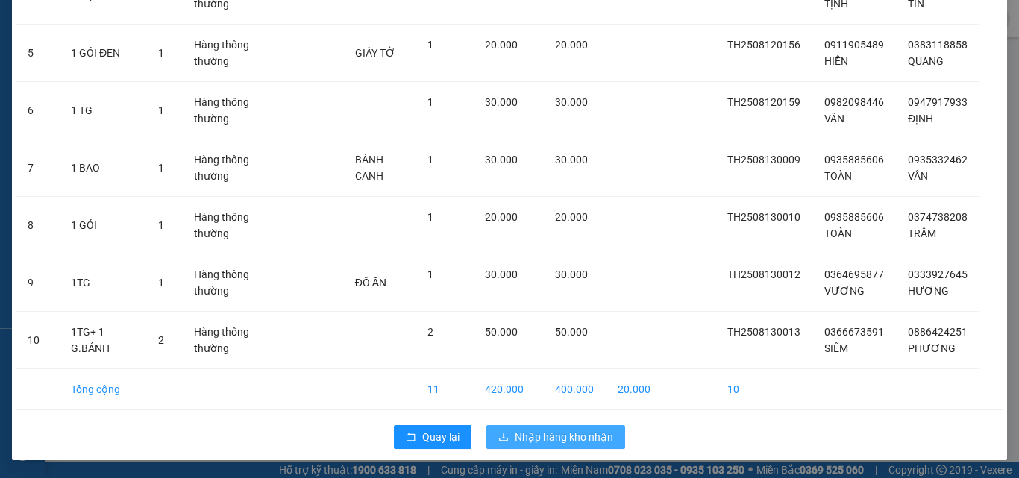
click at [575, 433] on span "Nhập hàng kho nhận" at bounding box center [564, 437] width 98 height 16
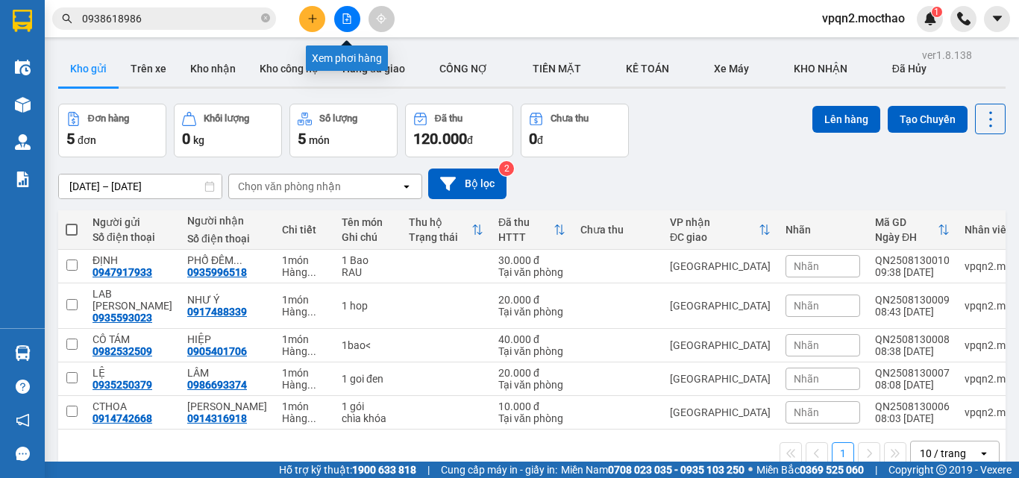
click at [340, 25] on button at bounding box center [347, 19] width 26 height 26
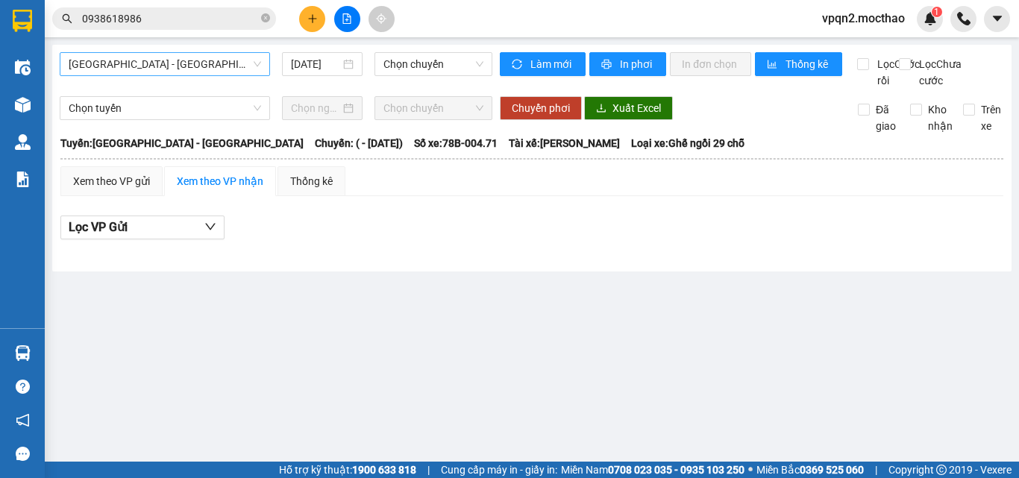
click at [166, 57] on span "[GEOGRAPHIC_DATA] - [GEOGRAPHIC_DATA]" at bounding box center [165, 64] width 192 height 22
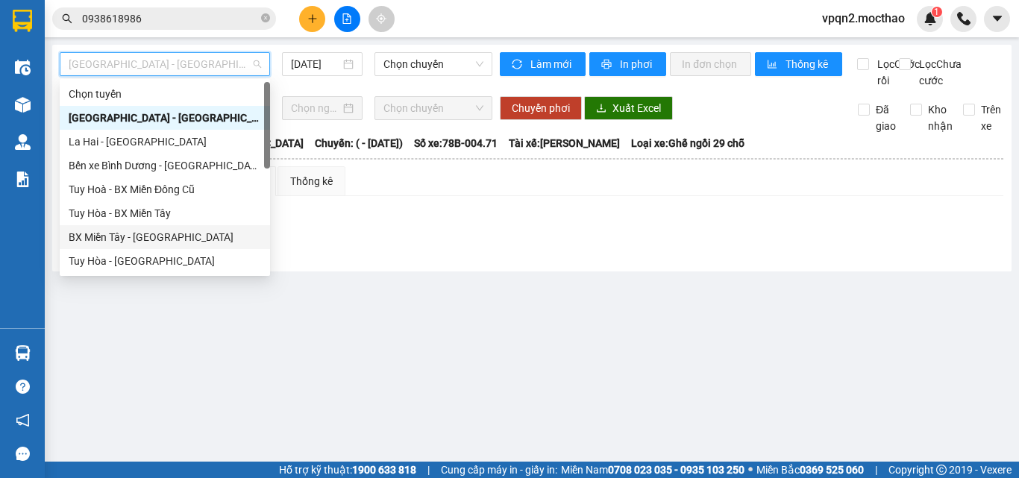
click at [149, 230] on div "BX Miền Tây - [GEOGRAPHIC_DATA]" at bounding box center [165, 237] width 192 height 16
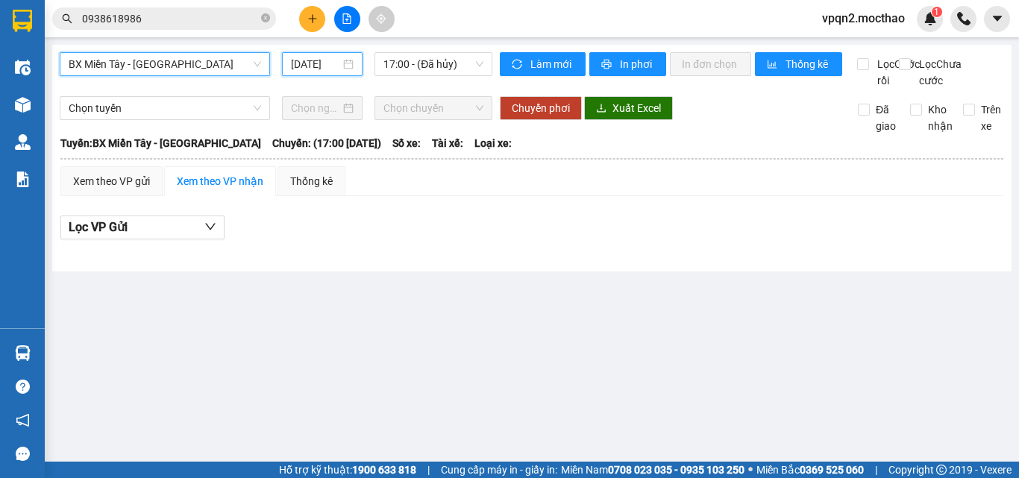
click at [325, 68] on input "[DATE]" at bounding box center [315, 64] width 49 height 16
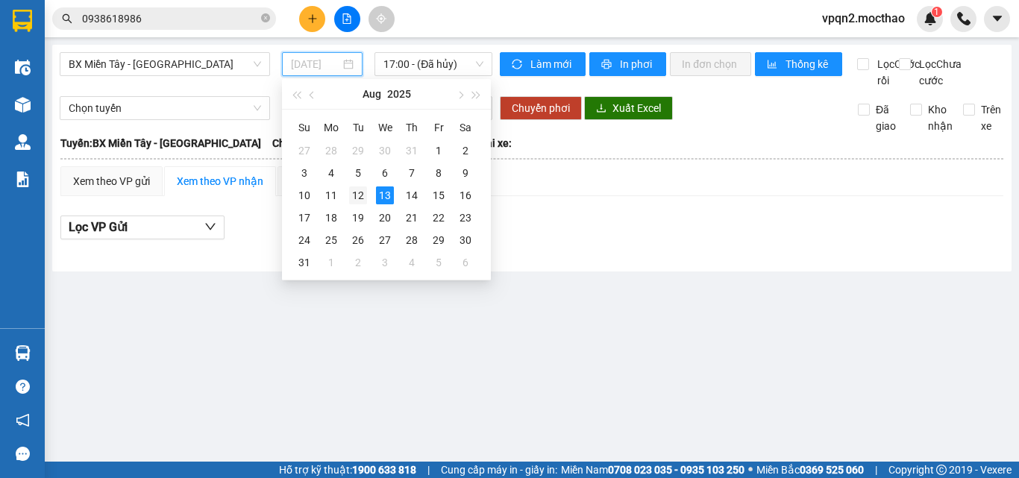
click at [360, 194] on div "12" at bounding box center [358, 195] width 18 height 18
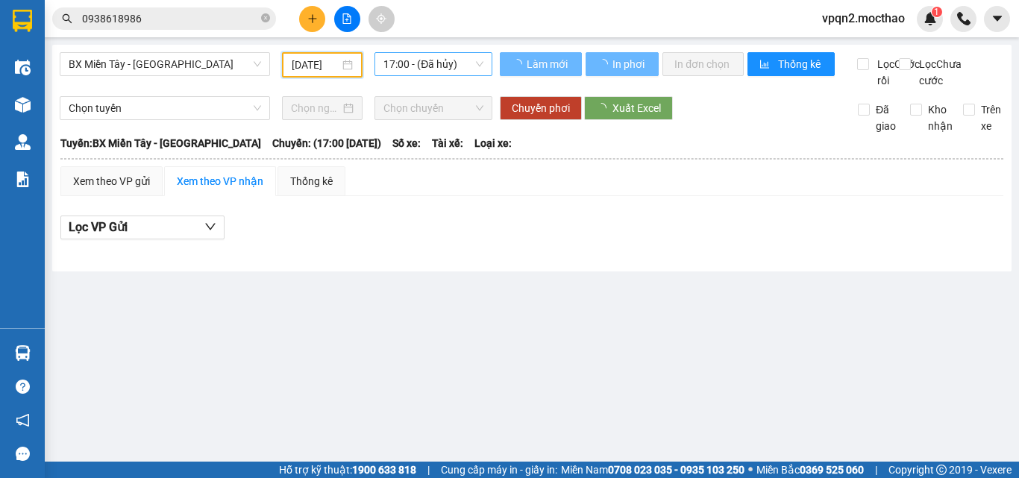
click at [409, 60] on span "17:00 - (Đã hủy)" at bounding box center [433, 64] width 100 height 22
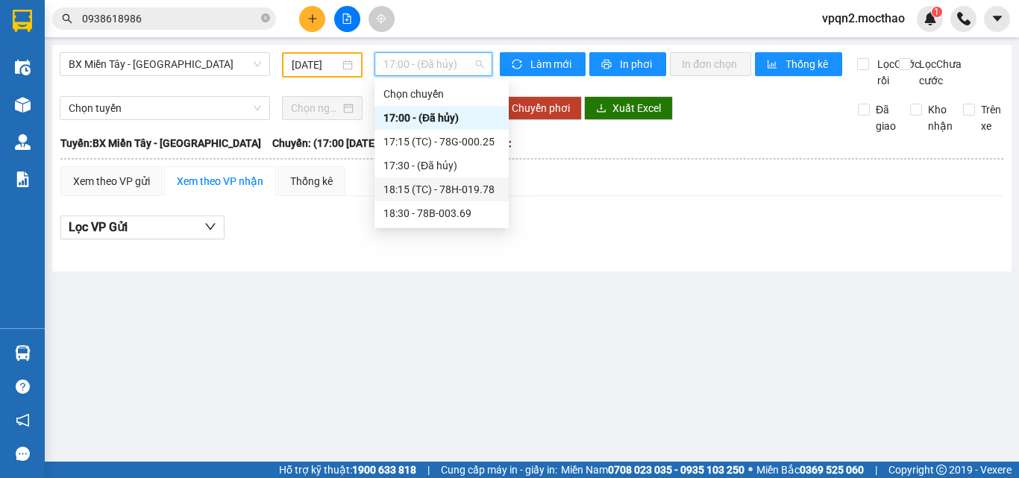
click at [449, 187] on div "18:15 (TC) - 78H-019.78" at bounding box center [441, 189] width 116 height 16
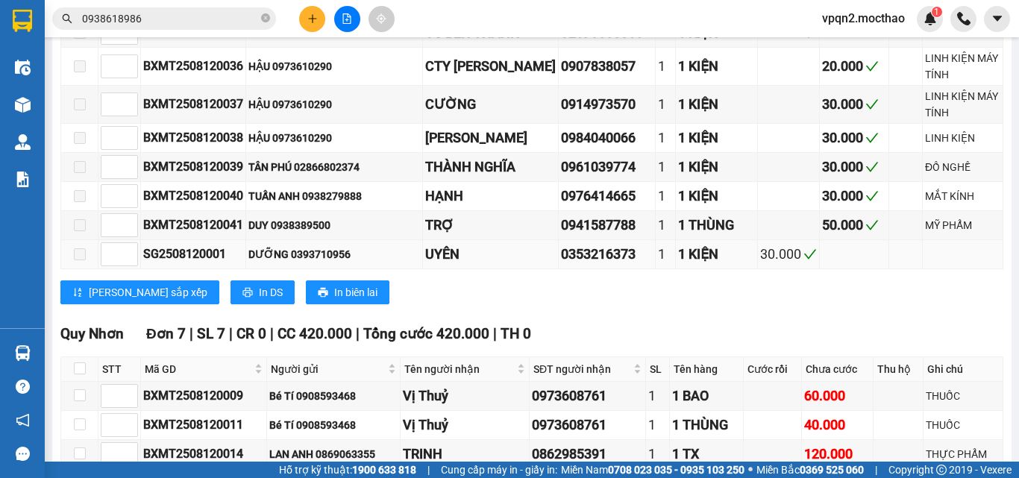
scroll to position [1343, 0]
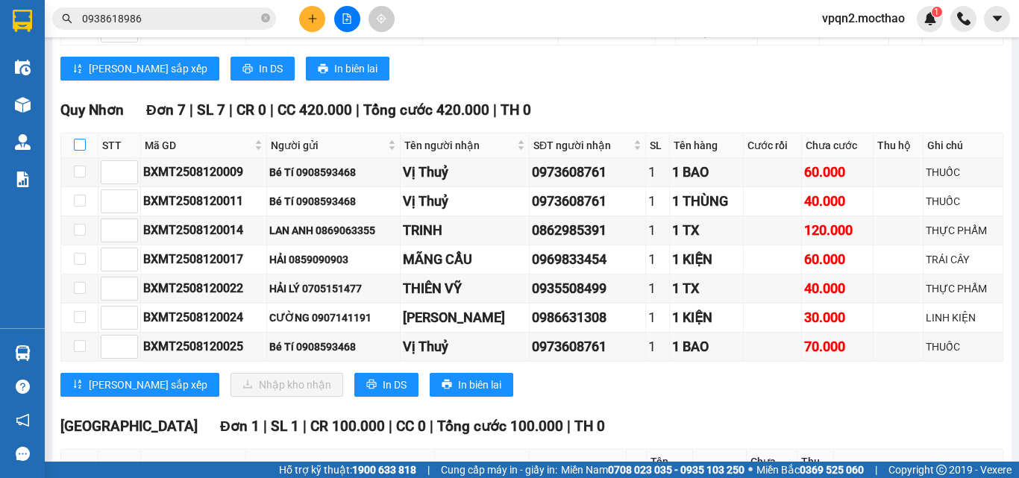
click at [78, 151] on input "checkbox" at bounding box center [80, 145] width 12 height 12
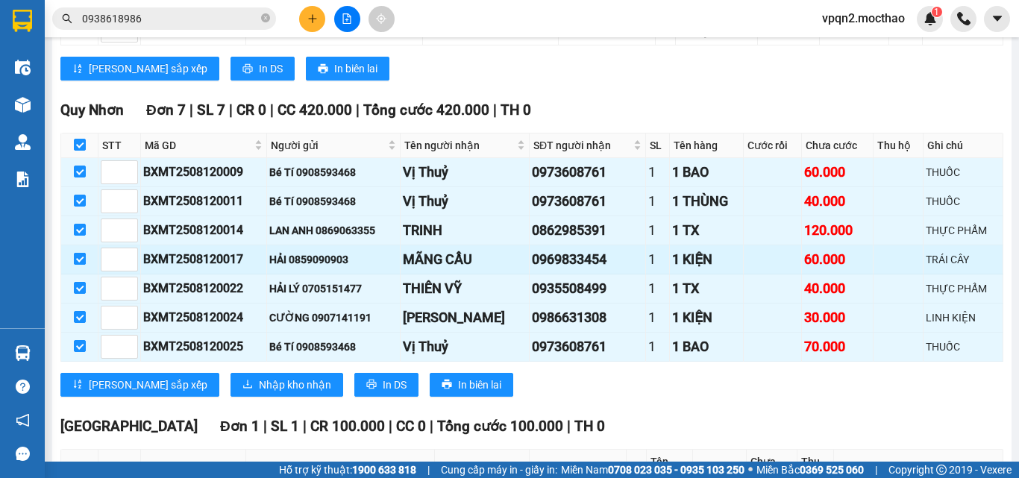
click at [79, 265] on input "checkbox" at bounding box center [80, 259] width 12 height 12
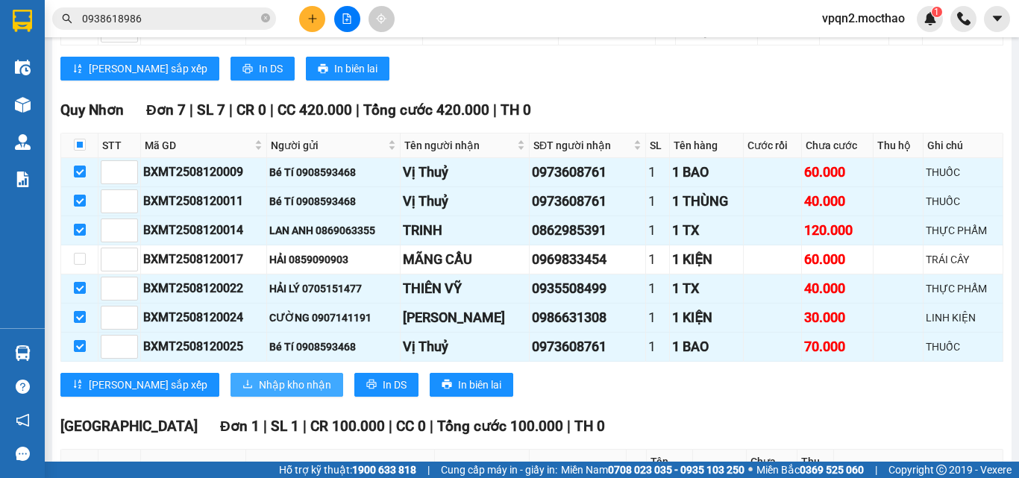
click at [259, 393] on span "Nhập kho nhận" at bounding box center [295, 385] width 72 height 16
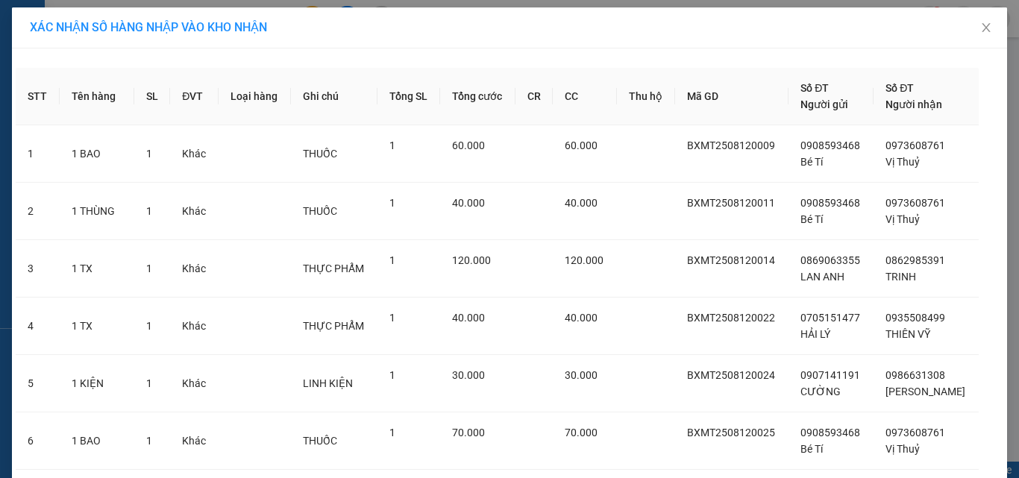
scroll to position [101, 0]
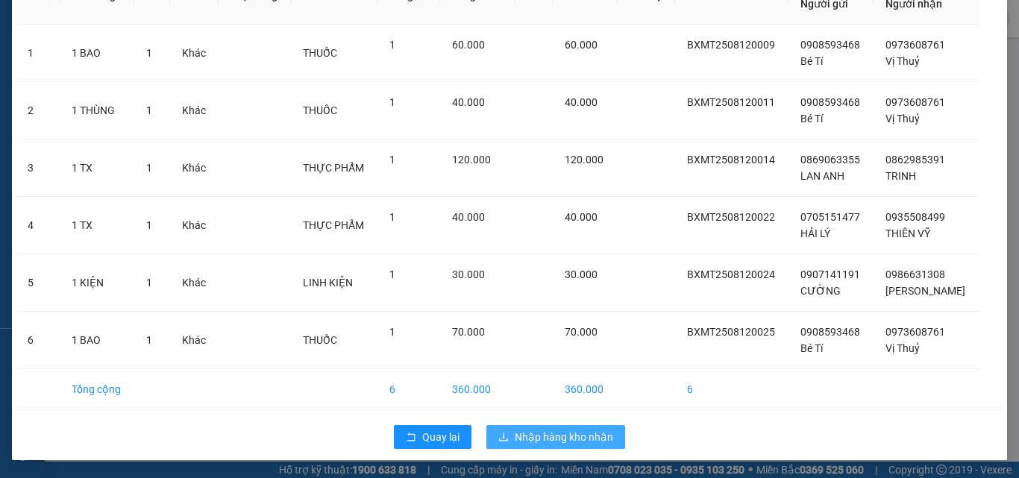
click at [591, 442] on span "Nhập hàng kho nhận" at bounding box center [564, 437] width 98 height 16
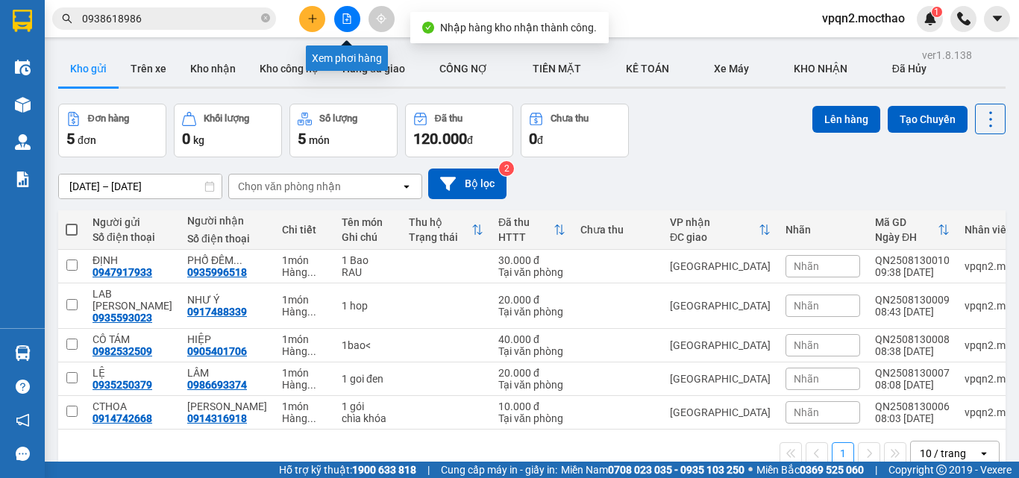
click at [348, 22] on icon "file-add" at bounding box center [347, 18] width 10 height 10
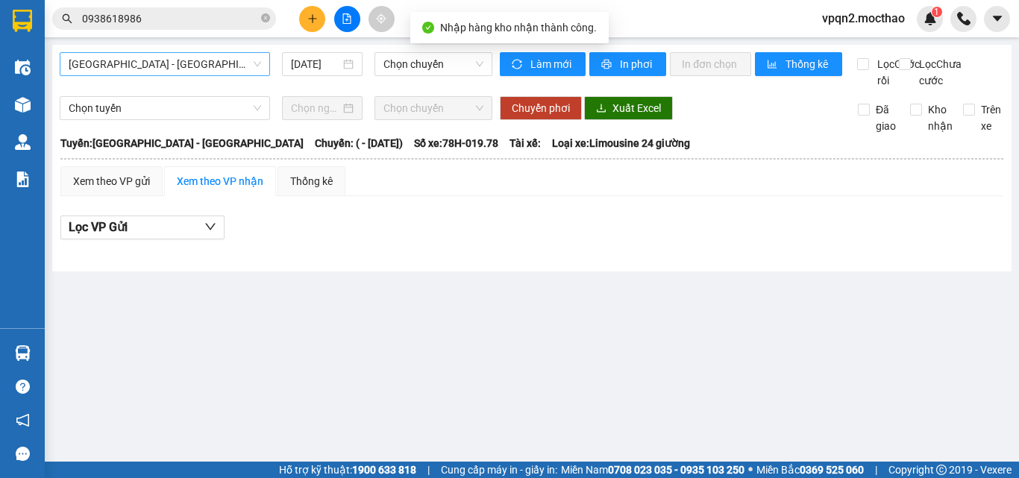
click at [160, 56] on span "[GEOGRAPHIC_DATA] - [GEOGRAPHIC_DATA]" at bounding box center [165, 64] width 192 height 22
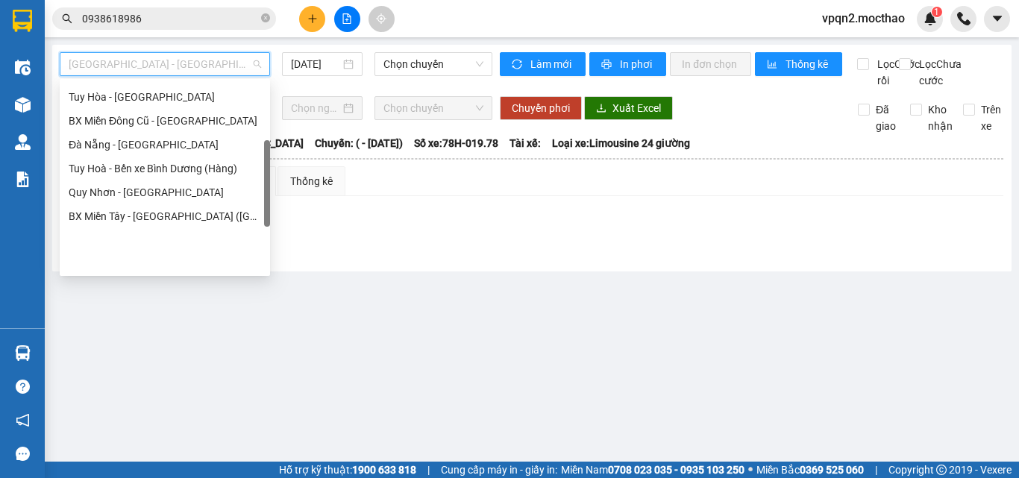
scroll to position [185, 0]
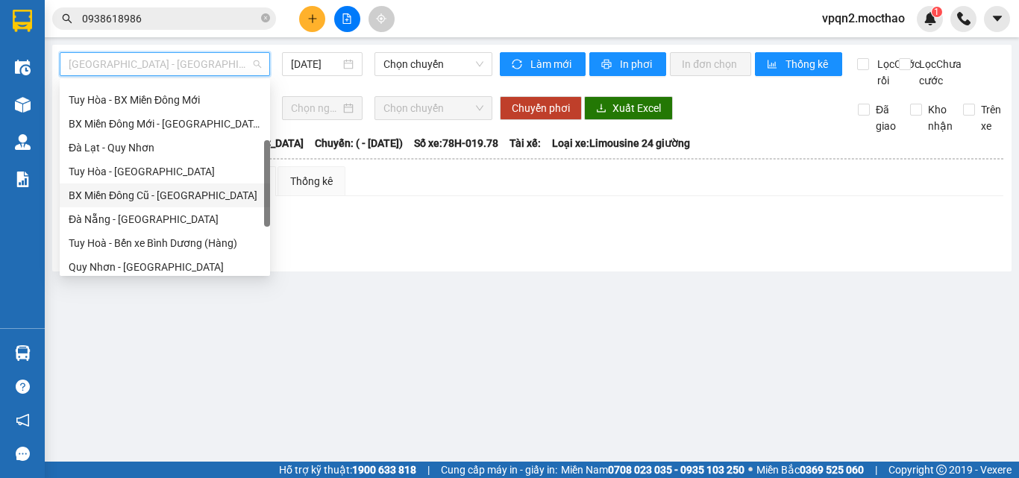
click at [148, 192] on div "BX Miền Đông Cũ - [GEOGRAPHIC_DATA]" at bounding box center [165, 195] width 192 height 16
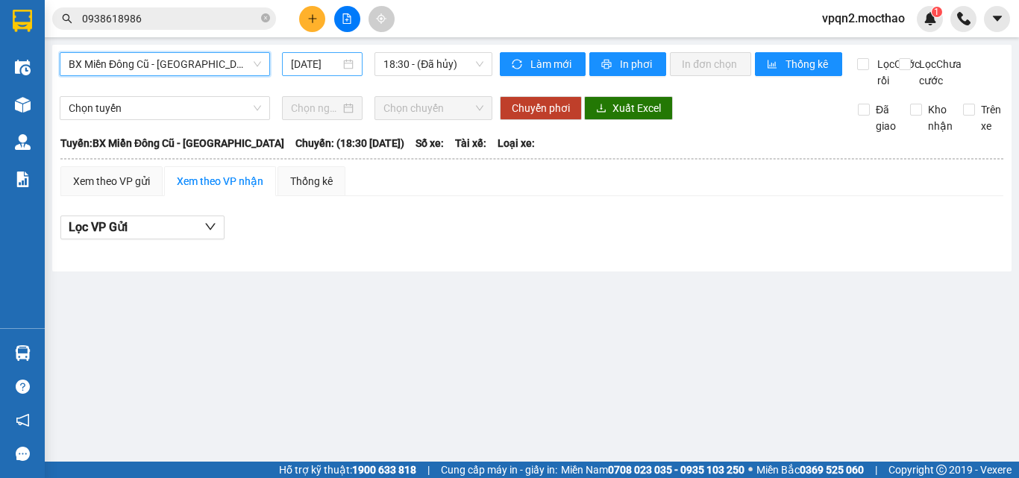
click at [323, 64] on input "[DATE]" at bounding box center [315, 64] width 49 height 16
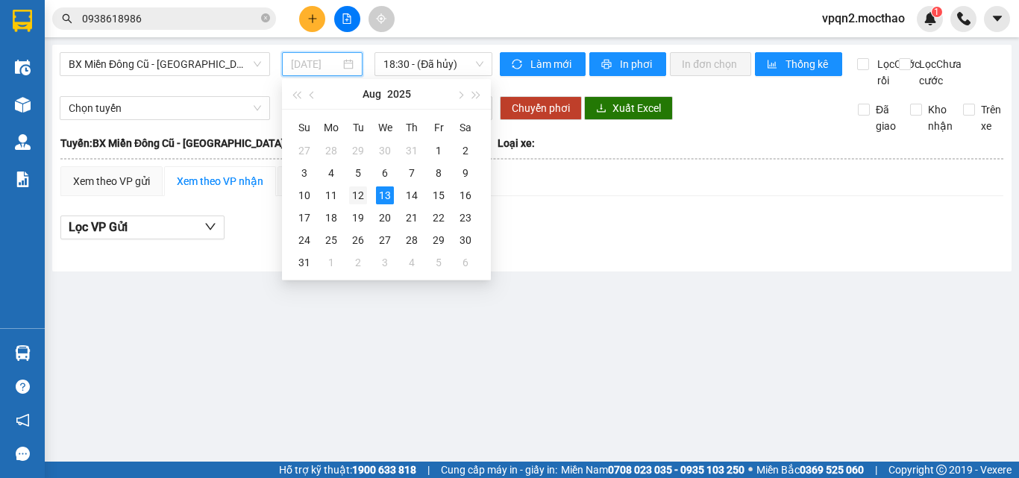
click at [363, 193] on div "12" at bounding box center [358, 195] width 18 height 18
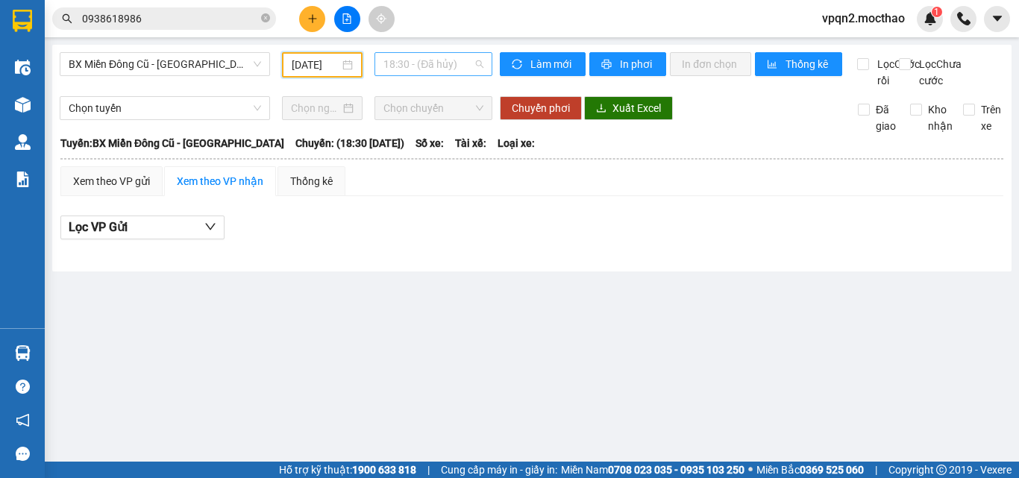
click at [435, 60] on span "18:30 - (Đã hủy)" at bounding box center [433, 64] width 100 height 22
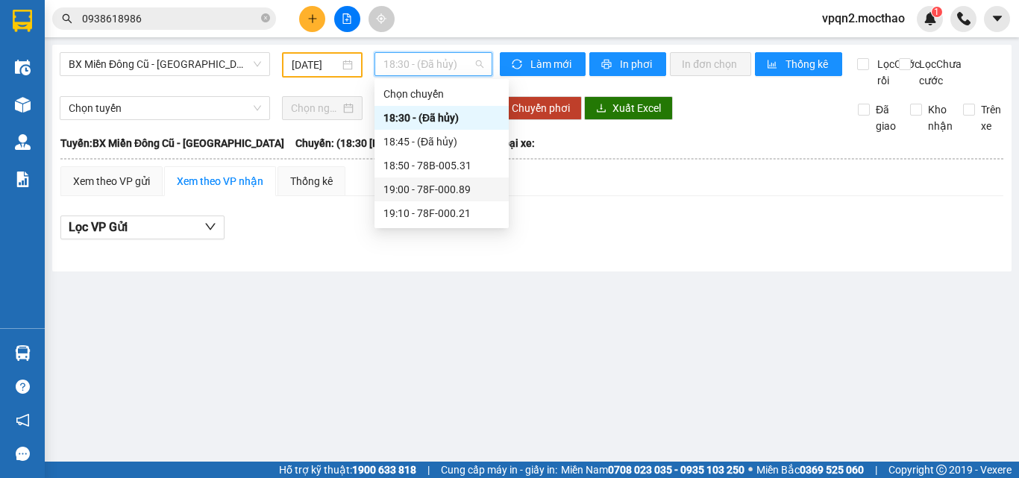
click at [450, 189] on div "19:00 - 78F-000.89" at bounding box center [441, 189] width 116 height 16
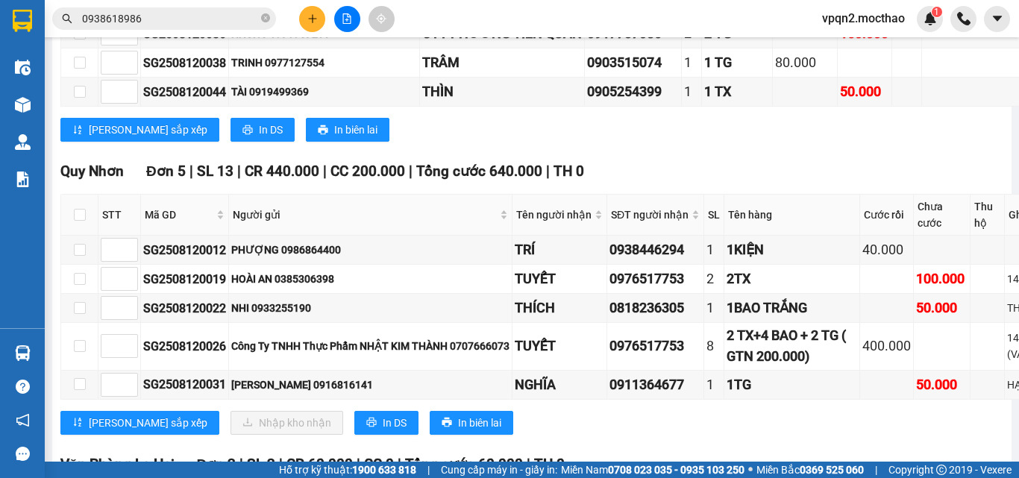
scroll to position [2014, 0]
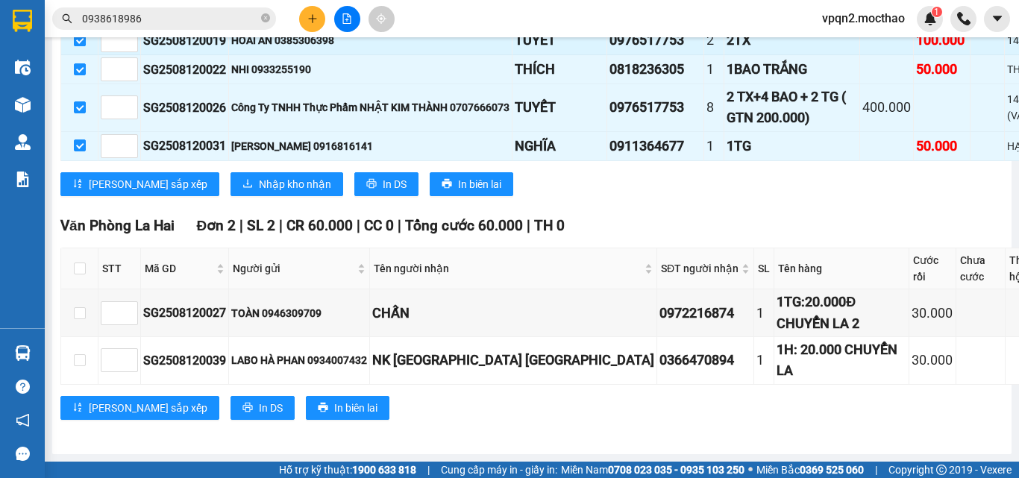
click at [74, 48] on label at bounding box center [80, 40] width 12 height 16
click at [74, 46] on input "checkbox" at bounding box center [80, 40] width 12 height 12
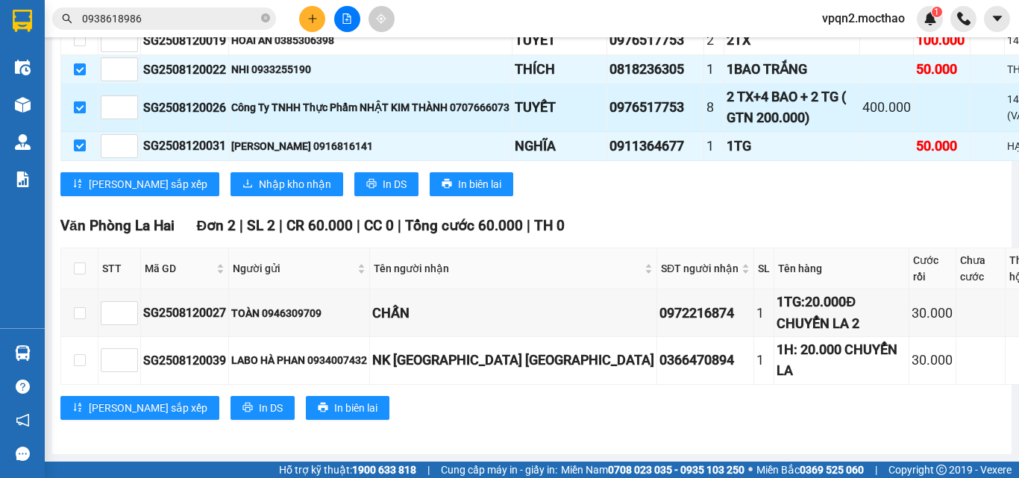
click at [81, 116] on label at bounding box center [80, 107] width 12 height 16
click at [81, 113] on input "checkbox" at bounding box center [80, 107] width 12 height 12
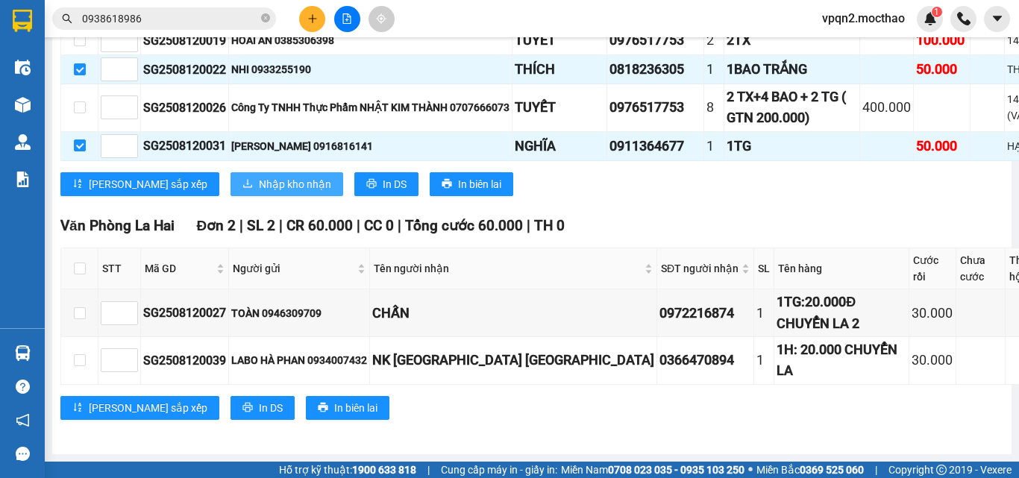
click at [259, 192] on span "Nhập kho nhận" at bounding box center [295, 184] width 72 height 16
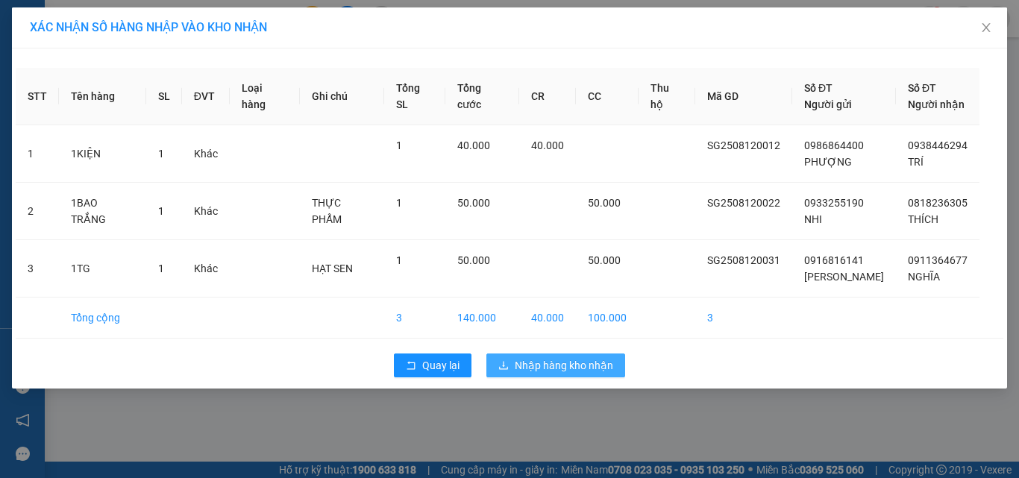
click at [565, 370] on span "Nhập hàng kho nhận" at bounding box center [564, 365] width 98 height 16
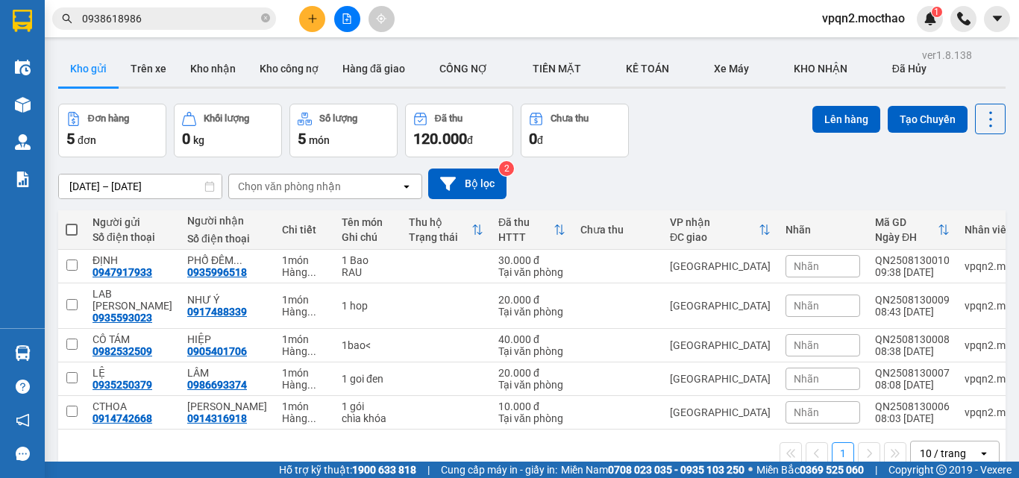
click at [70, 230] on span at bounding box center [72, 230] width 12 height 12
click at [72, 222] on input "checkbox" at bounding box center [72, 222] width 0 height 0
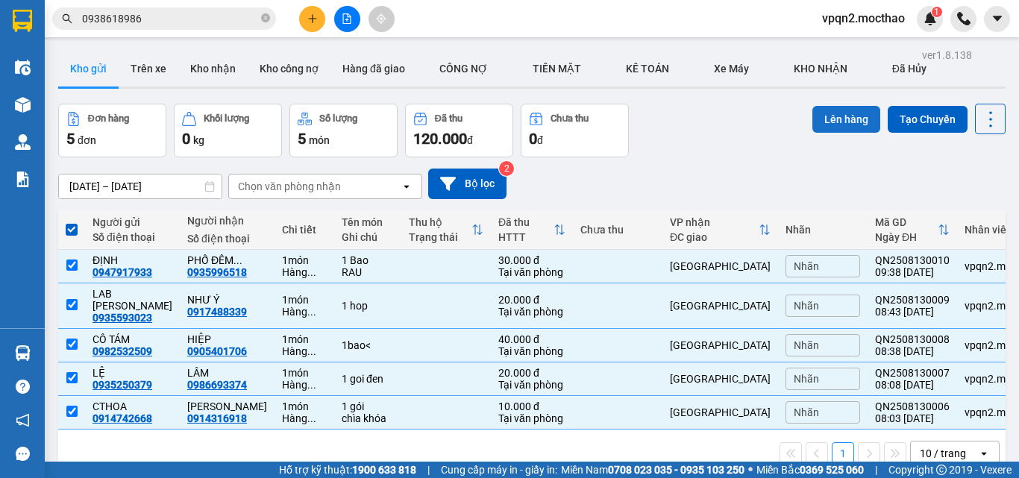
click at [829, 118] on button "Lên hàng" at bounding box center [846, 119] width 68 height 27
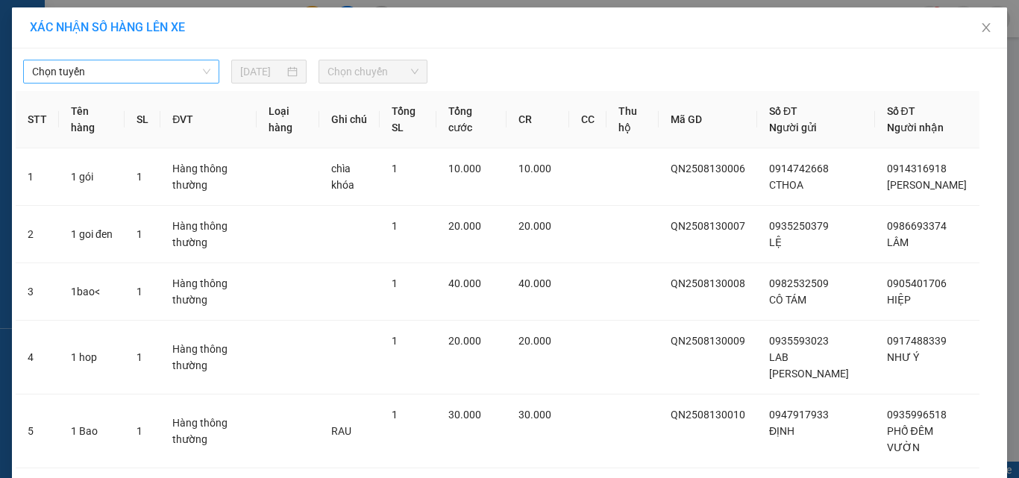
click at [123, 60] on div "Chọn tuyến" at bounding box center [121, 72] width 196 height 24
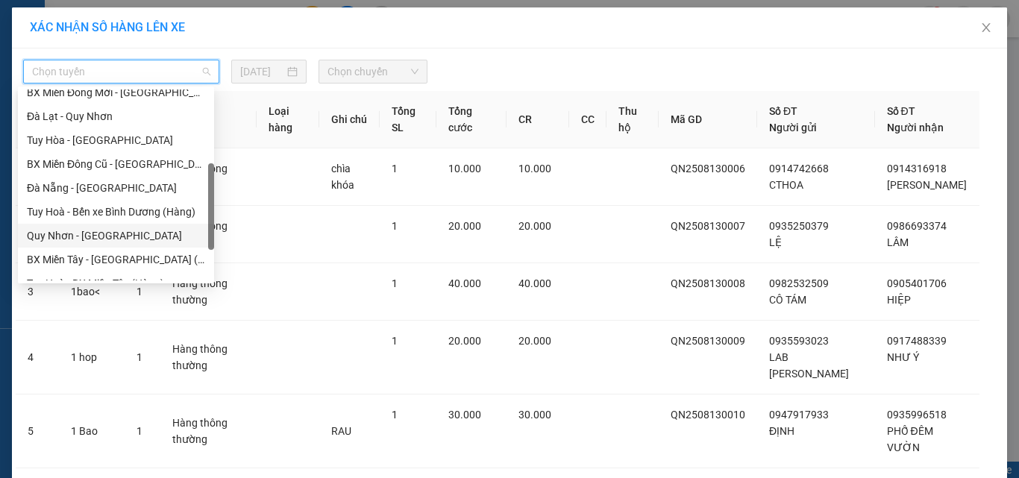
scroll to position [334, 0]
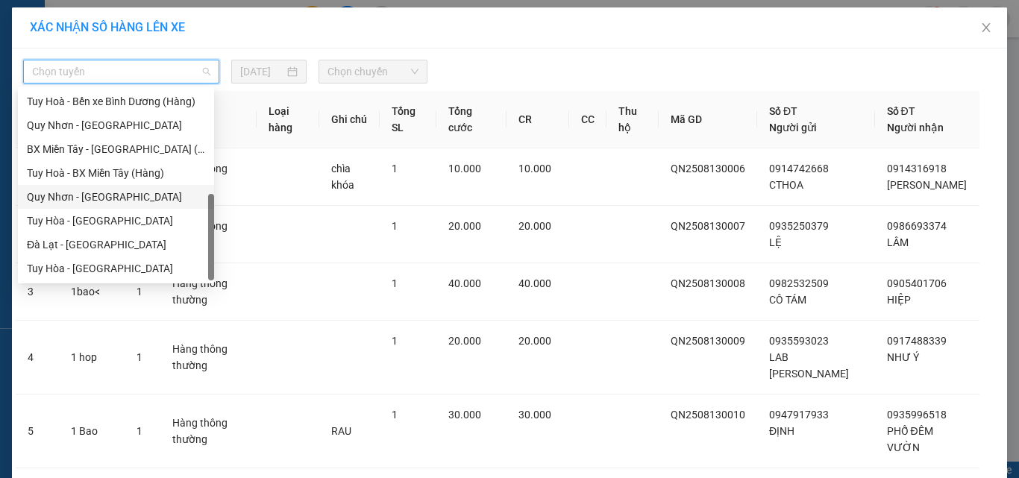
click at [108, 195] on div "Quy Nhơn - [GEOGRAPHIC_DATA]" at bounding box center [116, 197] width 178 height 16
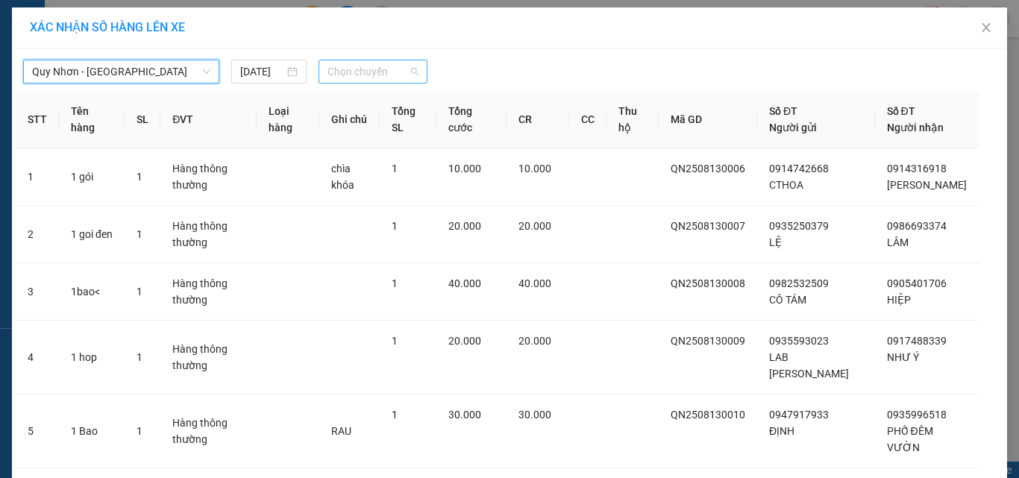
click at [351, 72] on span "Chọn chuyến" at bounding box center [373, 71] width 92 height 22
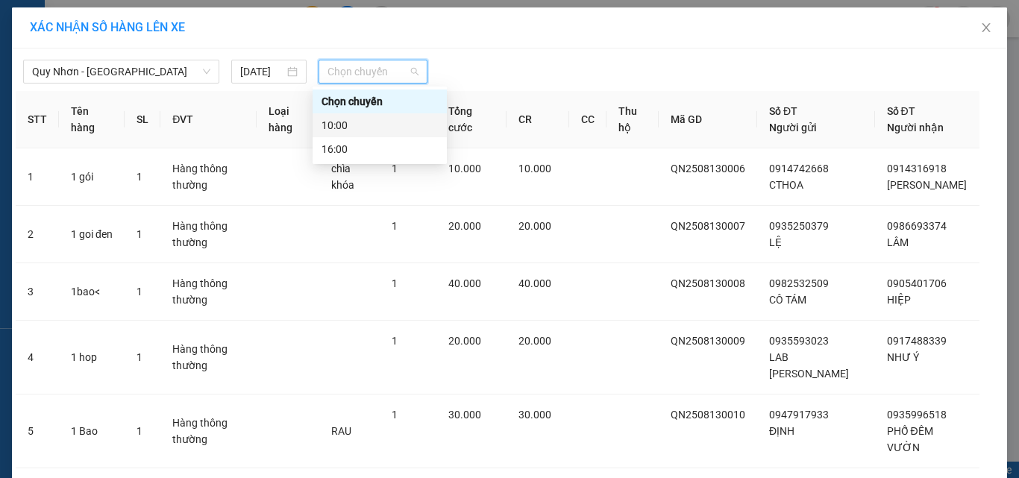
click at [344, 121] on div "10:00" at bounding box center [379, 125] width 116 height 16
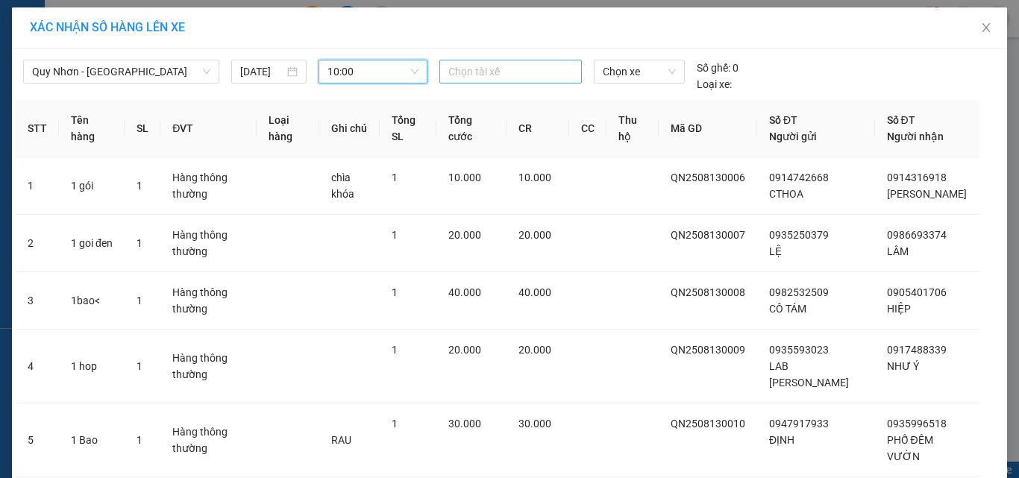
click at [521, 71] on div at bounding box center [511, 72] width 136 height 18
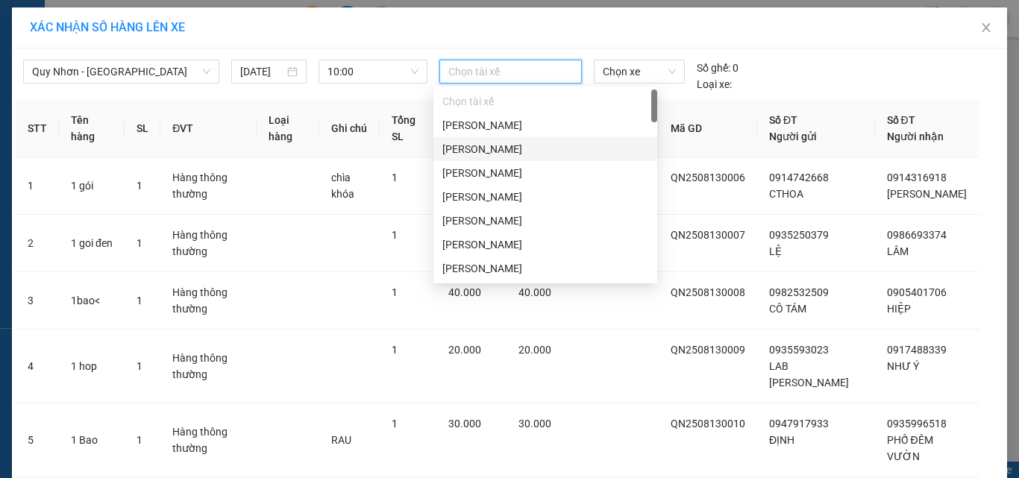
click at [497, 146] on div "[PERSON_NAME]" at bounding box center [545, 149] width 206 height 16
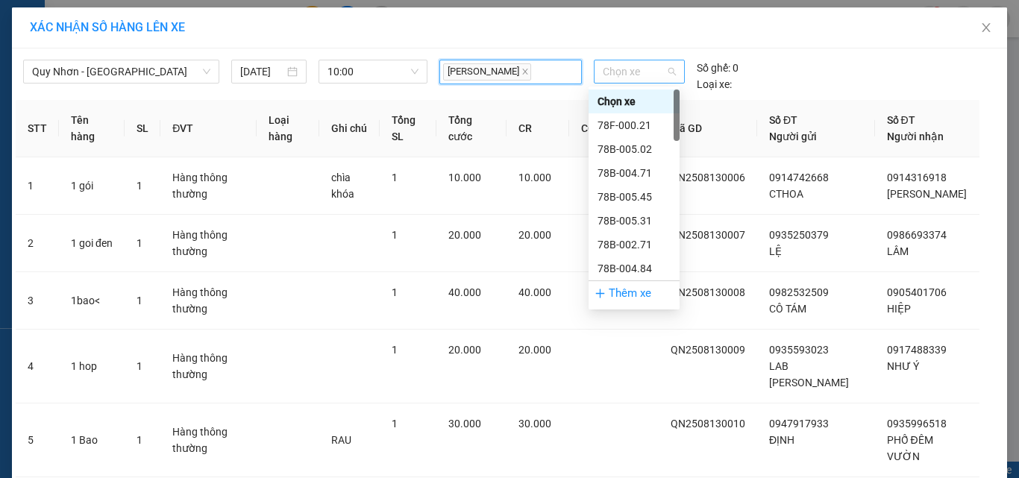
click at [630, 75] on span "Chọn xe" at bounding box center [639, 71] width 73 height 22
click at [630, 177] on div "78B-004.71" at bounding box center [633, 173] width 73 height 16
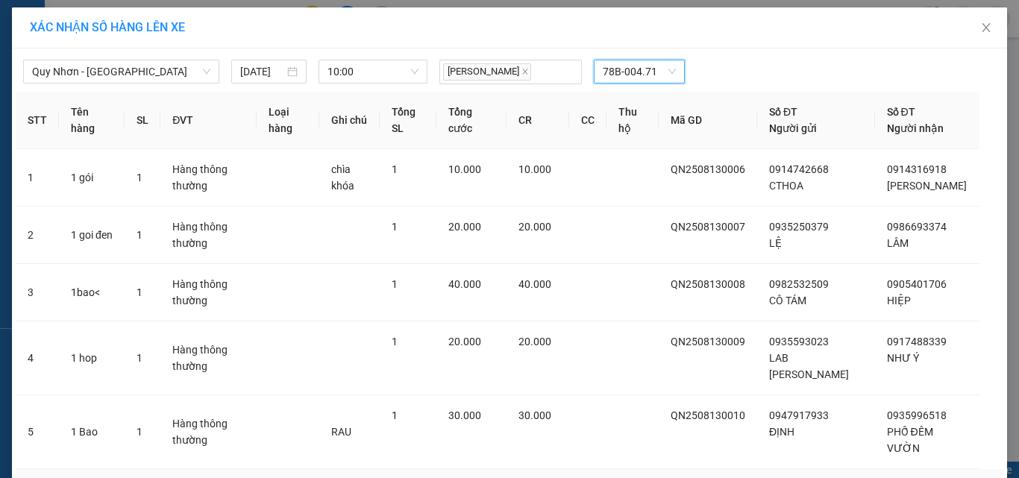
scroll to position [116, 0]
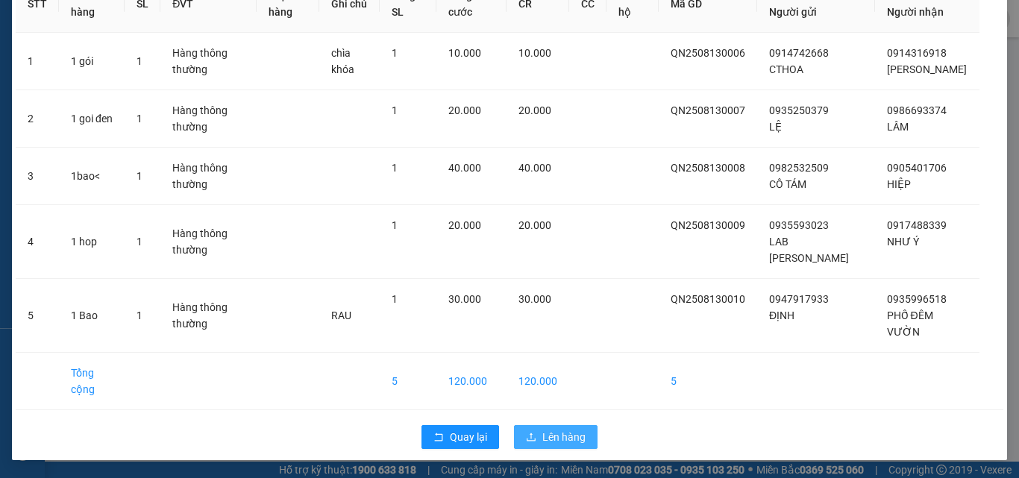
click at [567, 442] on span "Lên hàng" at bounding box center [563, 437] width 43 height 16
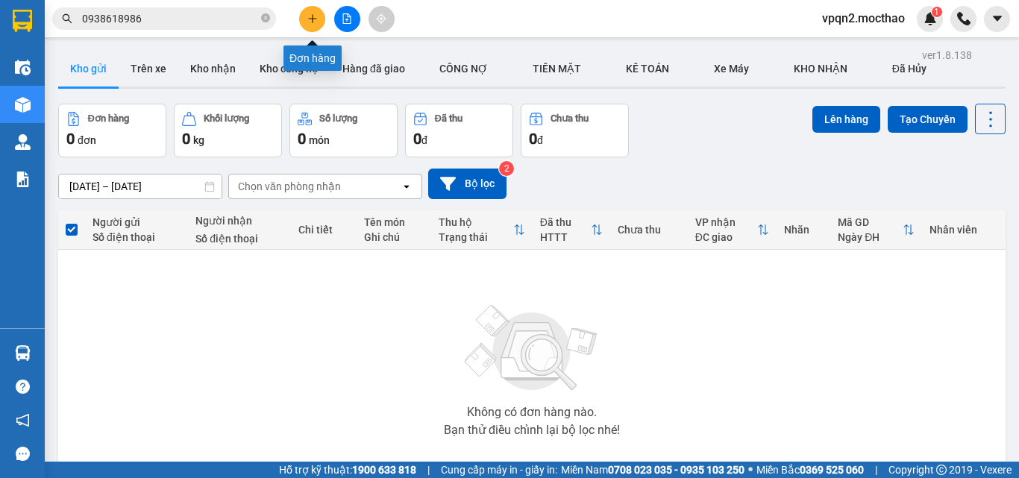
click at [309, 13] on icon "plus" at bounding box center [312, 18] width 10 height 10
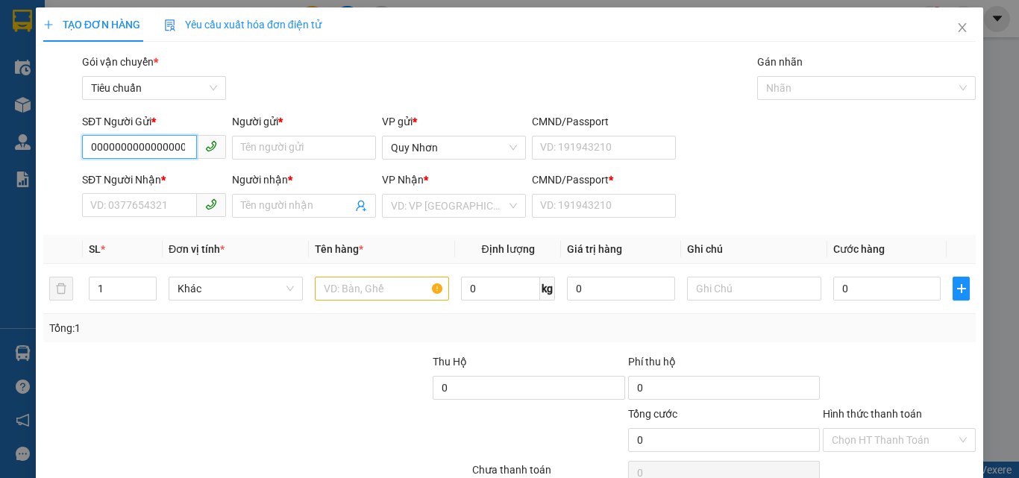
drag, startPoint x: 189, startPoint y: 147, endPoint x: 0, endPoint y: 185, distance: 192.5
click at [0, 185] on div "TẠO ĐƠN HÀNG Yêu cầu xuất hóa đơn điện tử Transit Pickup Surcharge Ids Transit …" at bounding box center [509, 239] width 1019 height 478
click at [161, 149] on input "03762836" at bounding box center [139, 147] width 115 height 24
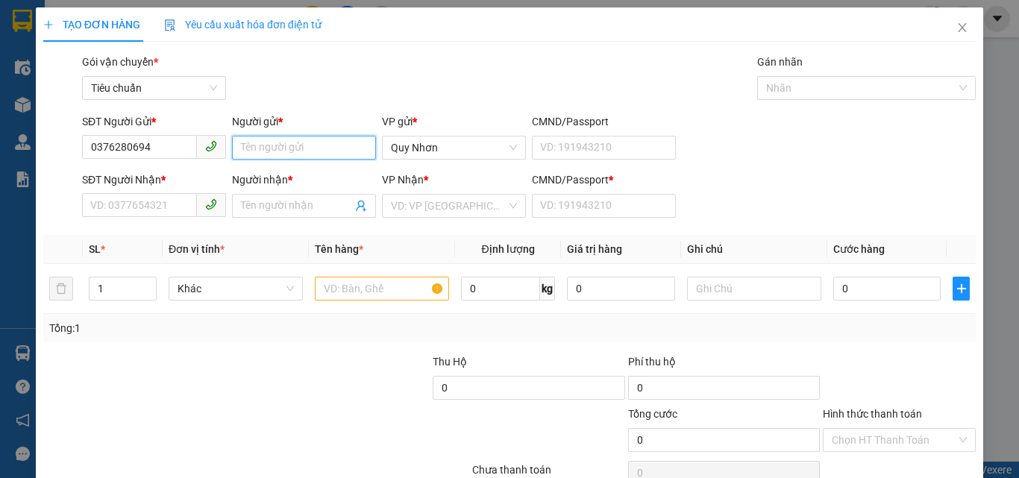
click at [247, 151] on input "Người gửi *" at bounding box center [304, 148] width 144 height 24
drag, startPoint x: 296, startPoint y: 146, endPoint x: 84, endPoint y: 186, distance: 215.5
click at [84, 186] on form "SĐT Người Gửi * 0376280694 Người gửi * đong đong VP gửi * [PERSON_NAME] CMND/Pa…" at bounding box center [509, 168] width 932 height 110
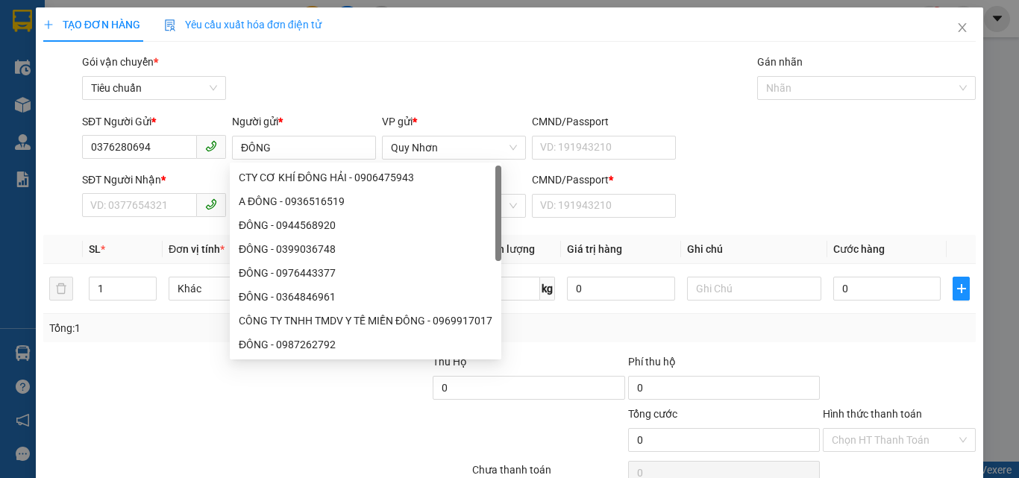
click at [142, 192] on div "SĐT Người Nhận *" at bounding box center [154, 183] width 144 height 22
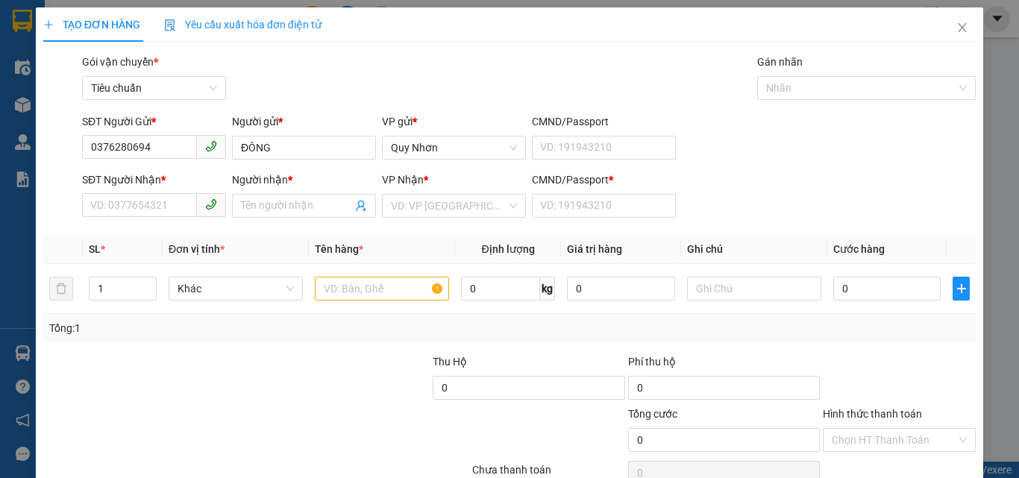
click at [142, 217] on span at bounding box center [154, 206] width 144 height 24
click at [155, 206] on input "SĐT Người Nhận *" at bounding box center [139, 205] width 115 height 24
click at [273, 206] on input "Người nhận *" at bounding box center [296, 206] width 111 height 16
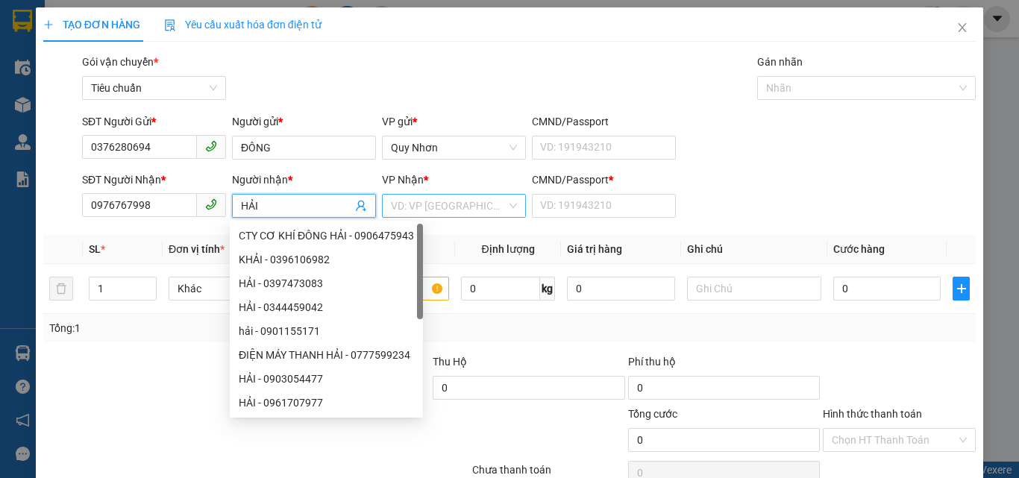
click at [427, 207] on input "search" at bounding box center [449, 206] width 116 height 22
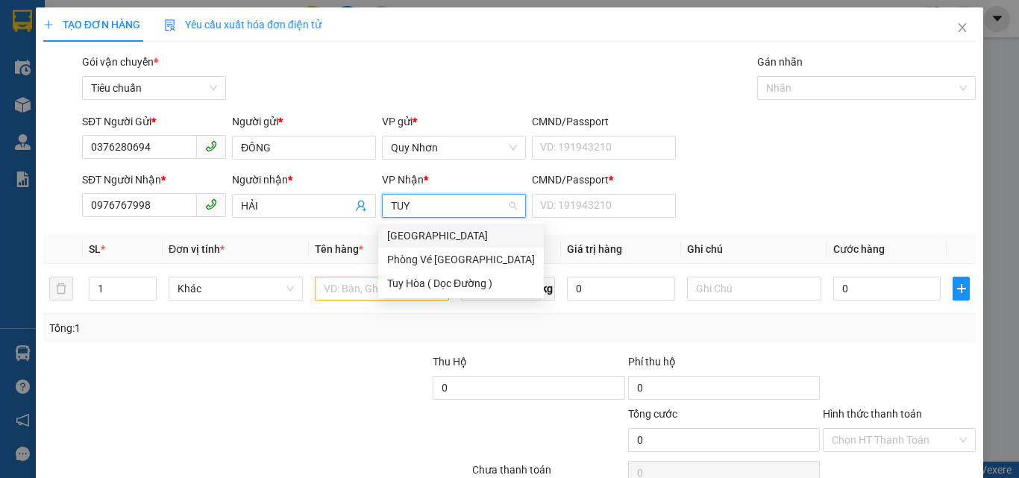
click at [412, 225] on div "[GEOGRAPHIC_DATA]" at bounding box center [461, 236] width 166 height 24
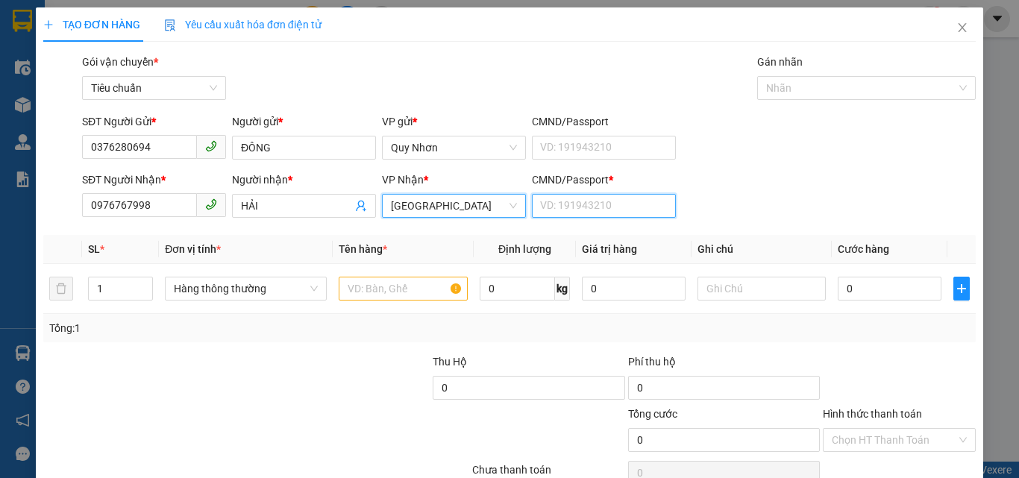
click at [555, 200] on input "CMND/Passport *" at bounding box center [604, 206] width 144 height 24
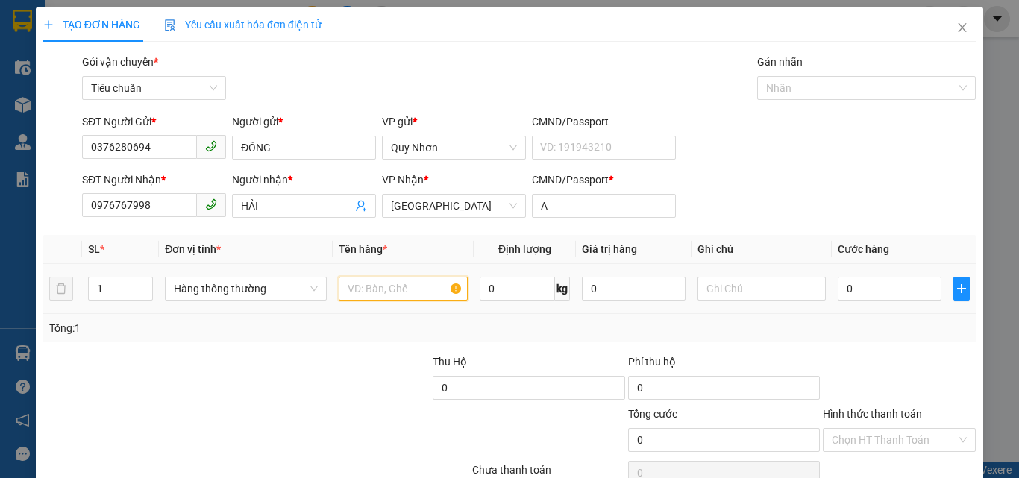
click at [365, 288] on input "text" at bounding box center [403, 289] width 129 height 24
click at [760, 291] on input "text" at bounding box center [761, 289] width 129 height 24
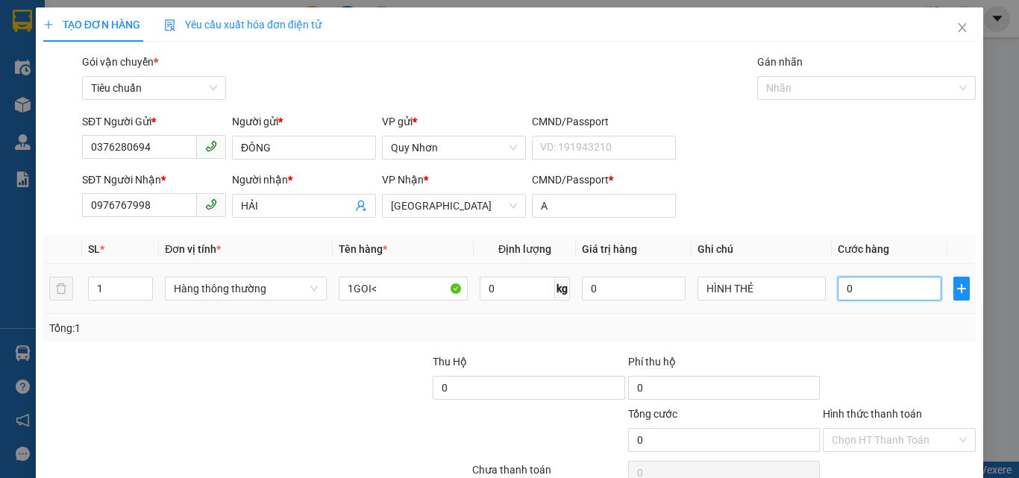
click at [870, 295] on input "0" at bounding box center [889, 289] width 103 height 24
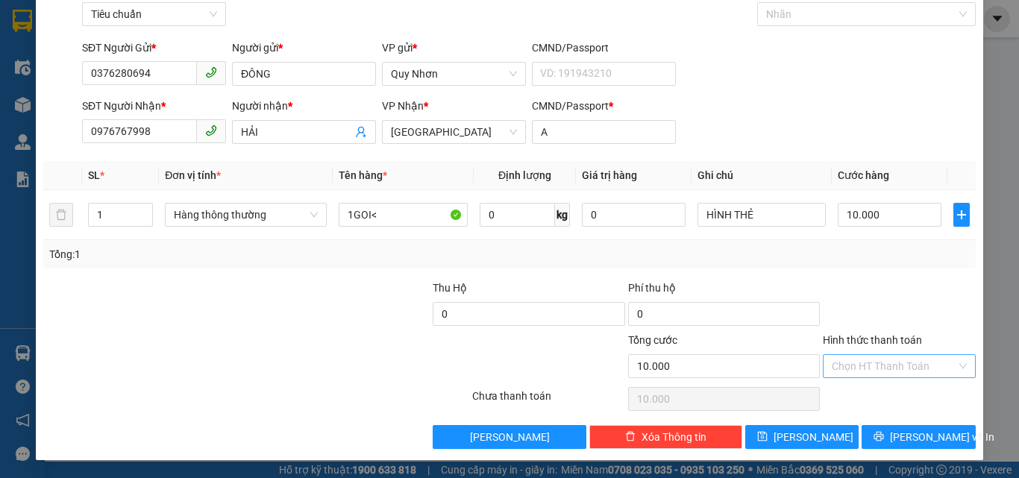
click at [866, 364] on input "Hình thức thanh toán" at bounding box center [894, 366] width 125 height 22
click at [870, 264] on div "Tại văn phòng" at bounding box center [890, 265] width 134 height 16
click at [884, 438] on icon "printer" at bounding box center [878, 436] width 10 height 10
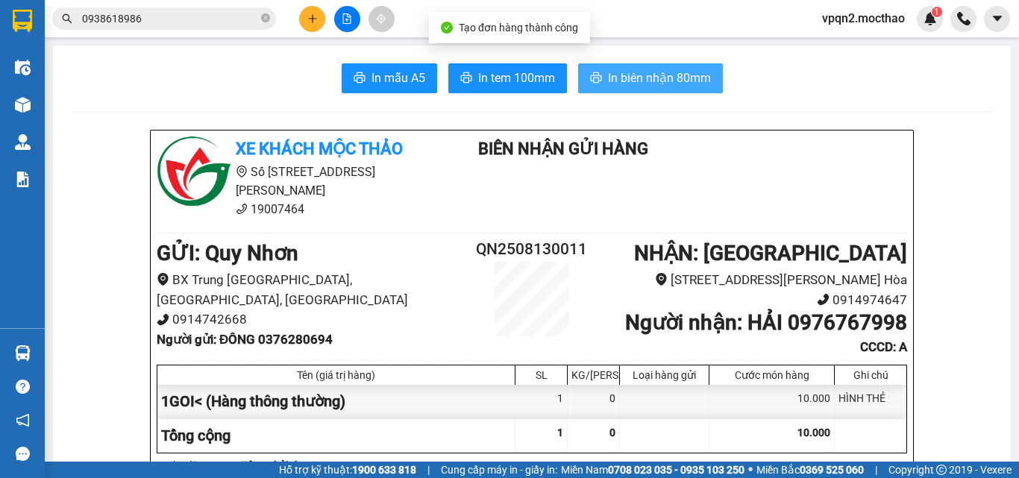
click at [627, 76] on span "In biên nhận 80mm" at bounding box center [659, 78] width 103 height 19
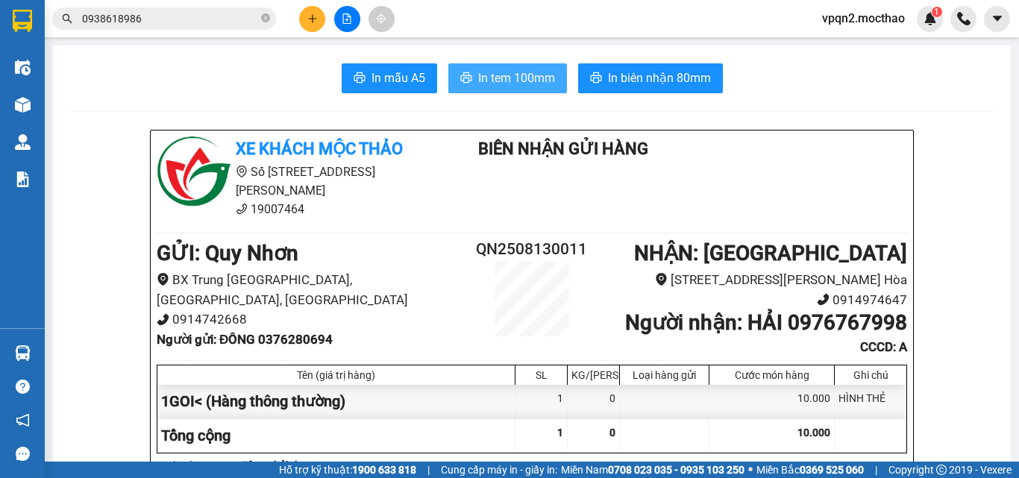
click at [518, 84] on span "In tem 100mm" at bounding box center [516, 78] width 77 height 19
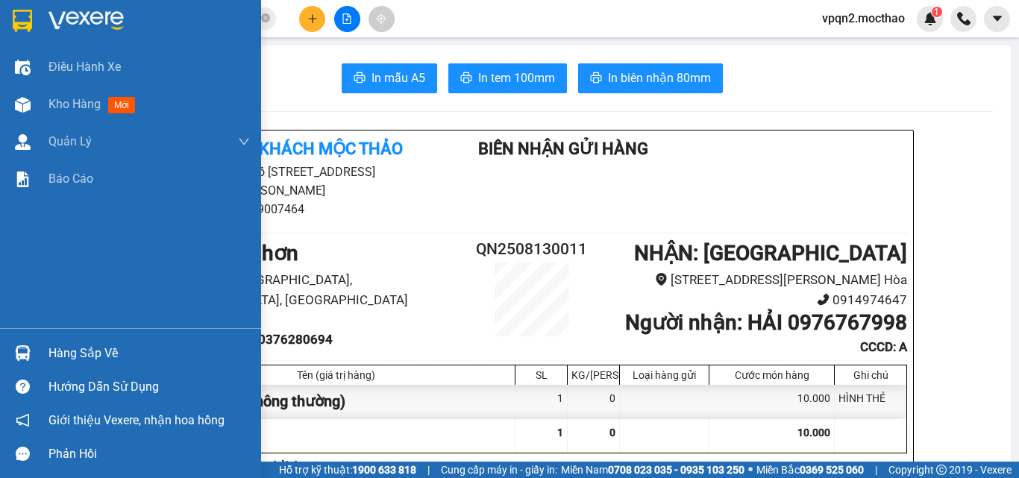
drag, startPoint x: 56, startPoint y: 100, endPoint x: 1018, endPoint y: 275, distance: 978.0
click at [56, 94] on div "Kho hàng mới" at bounding box center [148, 104] width 201 height 37
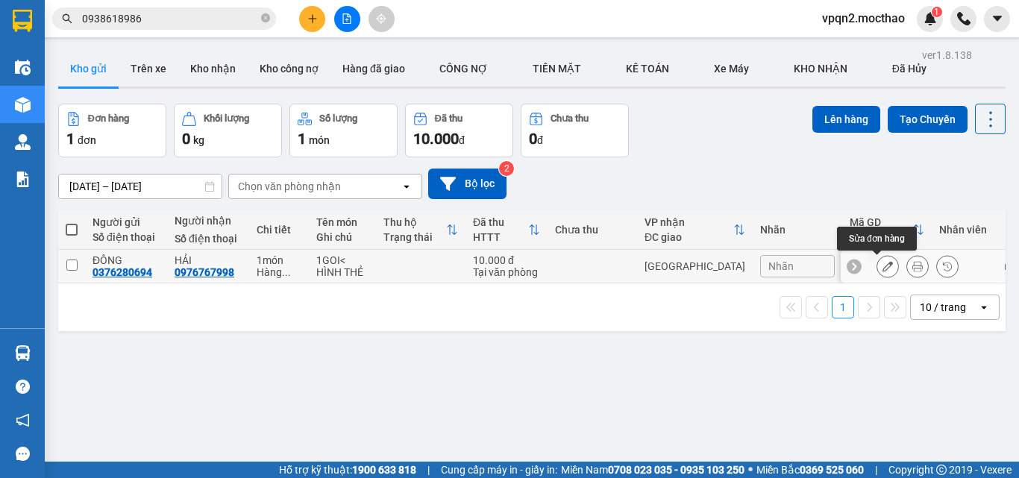
click at [882, 264] on icon at bounding box center [887, 266] width 10 height 10
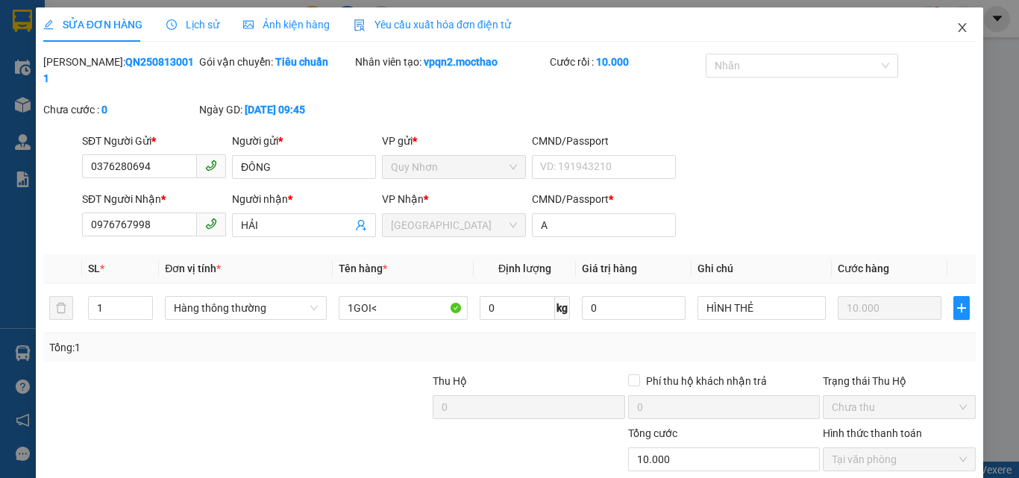
drag, startPoint x: 952, startPoint y: 24, endPoint x: 898, endPoint y: 39, distance: 56.5
click at [956, 24] on icon "close" at bounding box center [962, 28] width 12 height 12
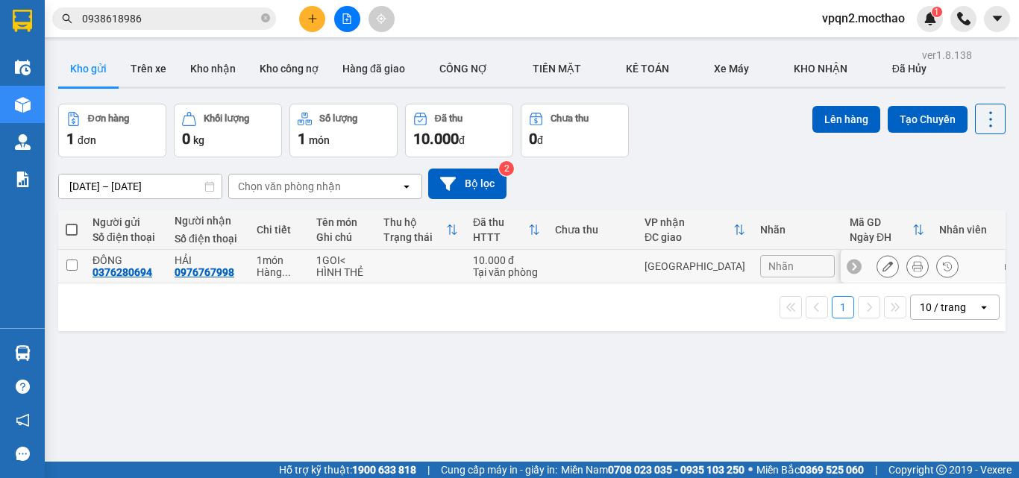
click at [71, 263] on input "checkbox" at bounding box center [71, 265] width 11 height 11
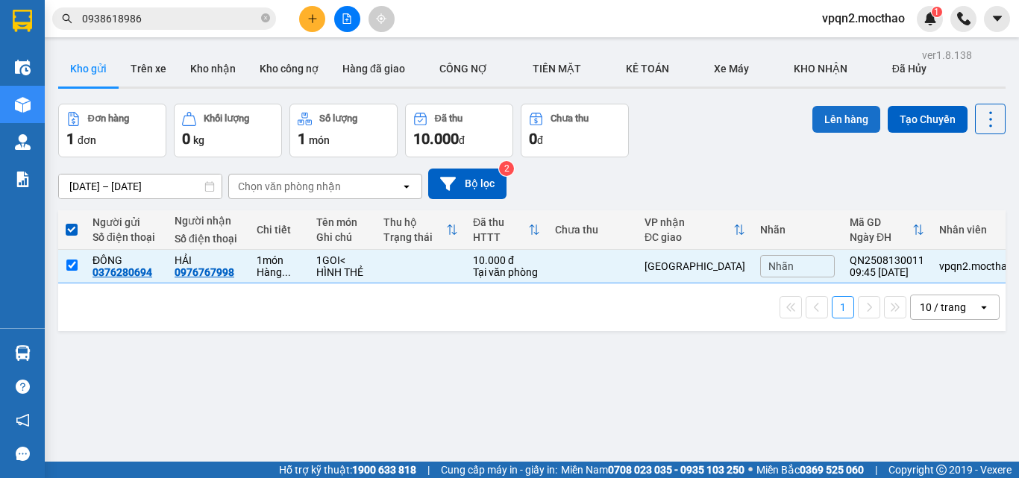
click at [828, 123] on button "Lên hàng" at bounding box center [846, 119] width 68 height 27
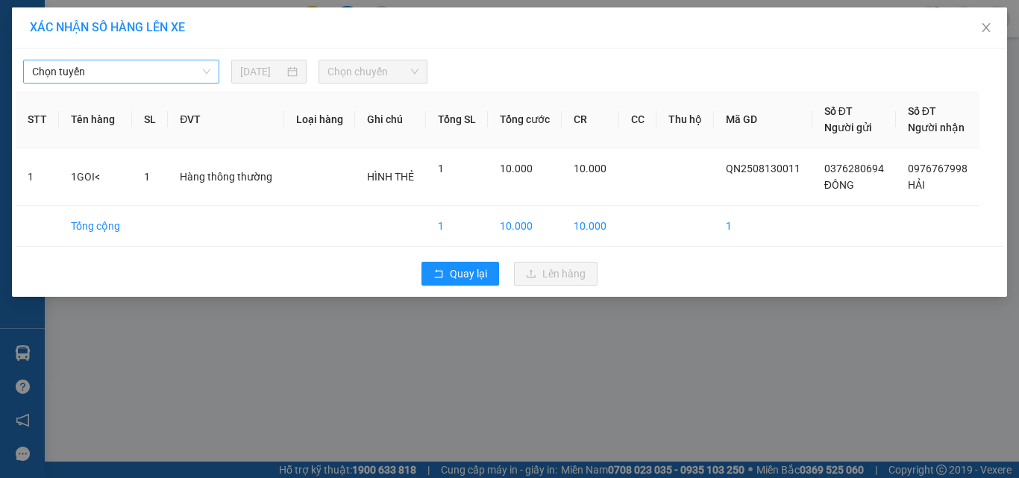
click at [126, 80] on span "Chọn tuyến" at bounding box center [121, 71] width 178 height 22
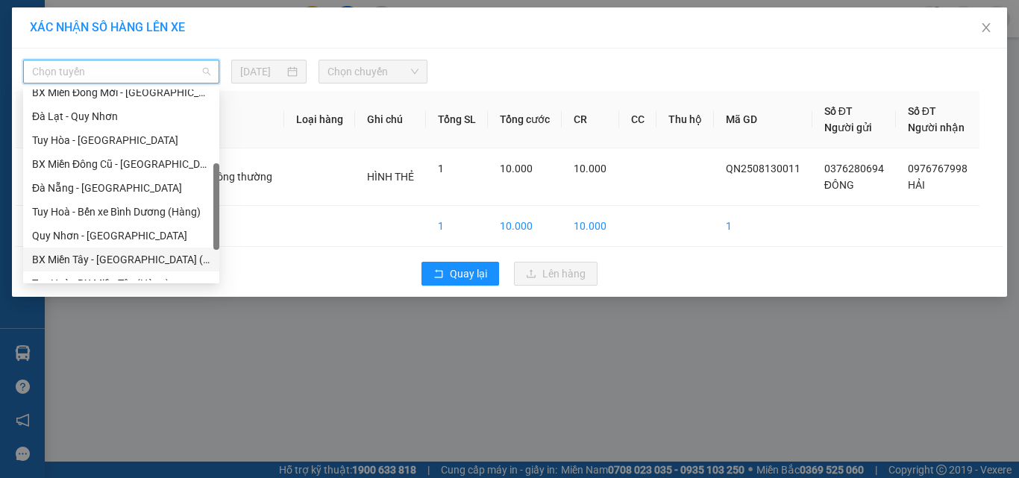
scroll to position [298, 0]
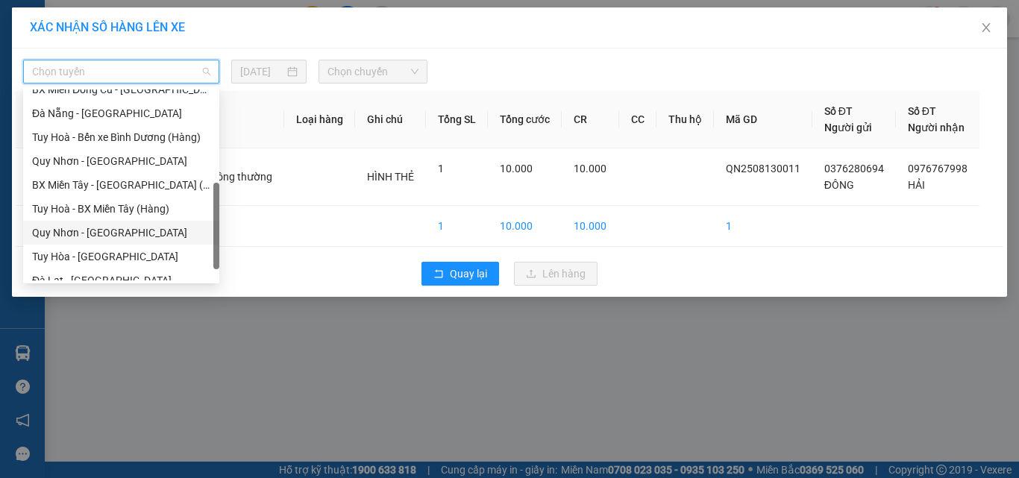
click at [113, 232] on div "Quy Nhơn - [GEOGRAPHIC_DATA]" at bounding box center [121, 233] width 178 height 16
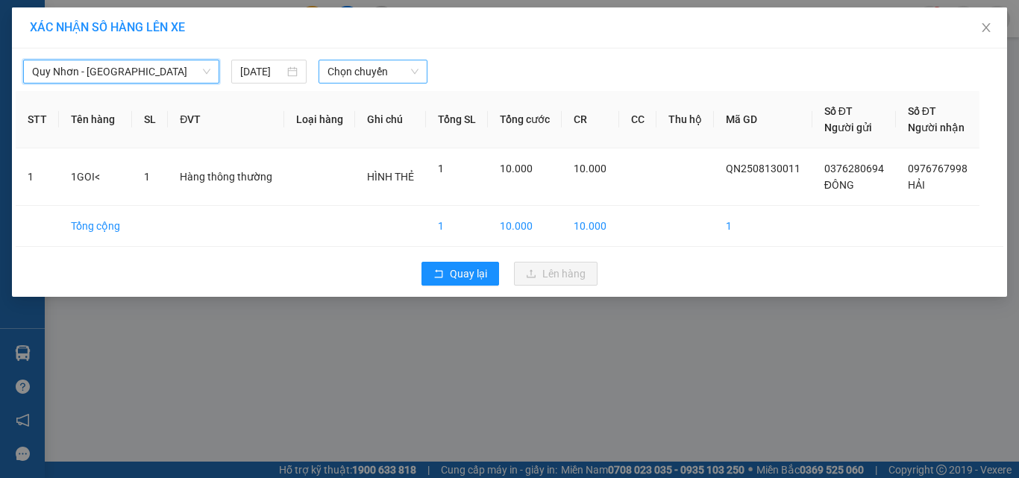
click at [330, 68] on span "Chọn chuyến" at bounding box center [373, 71] width 92 height 22
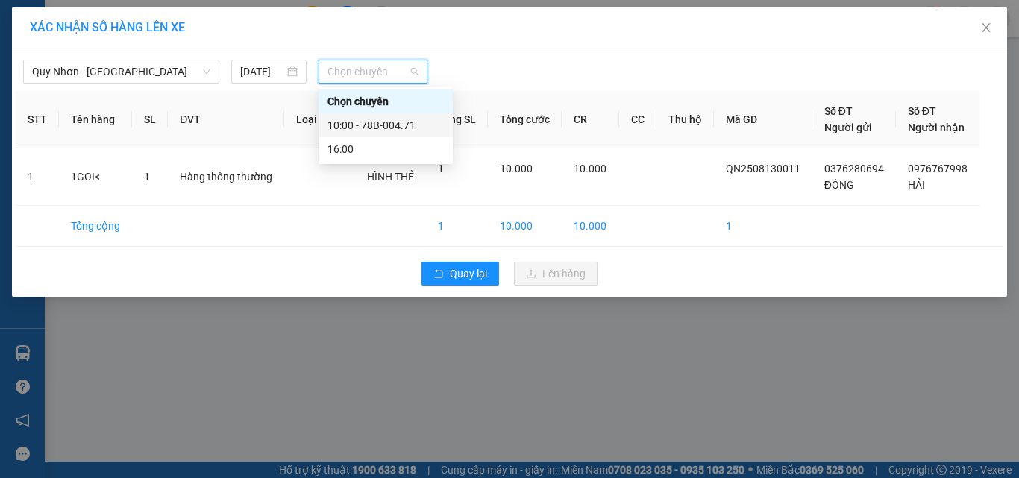
click at [376, 129] on div "10:00 - 78B-004.71" at bounding box center [385, 125] width 116 height 16
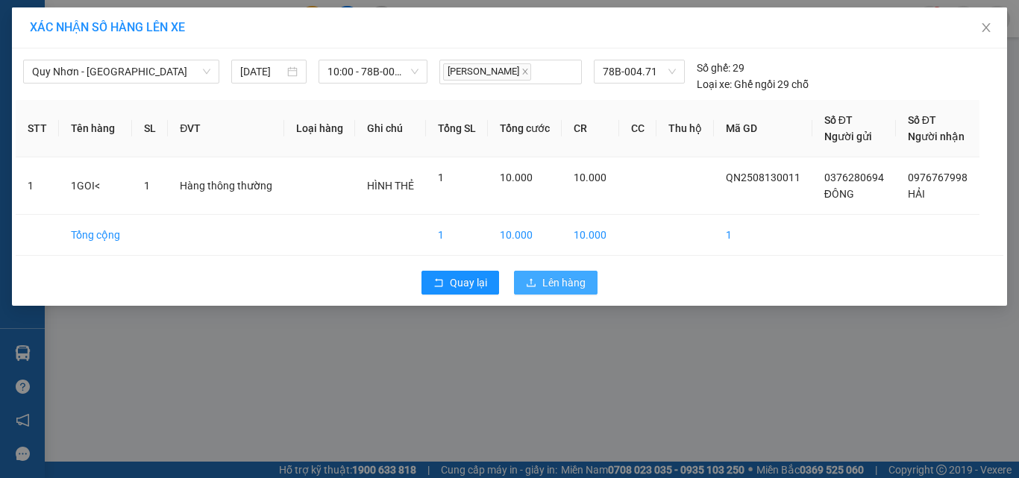
click at [560, 281] on span "Lên hàng" at bounding box center [563, 282] width 43 height 16
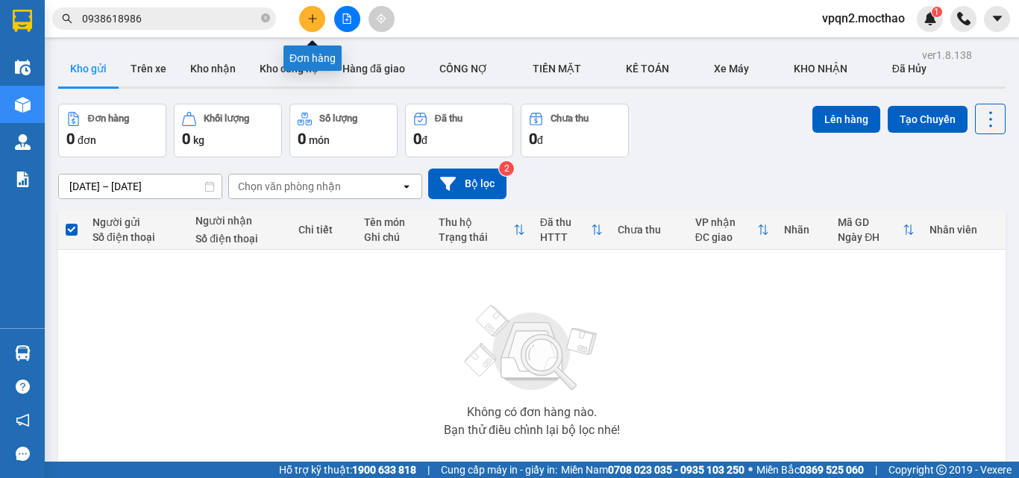
click at [306, 16] on button at bounding box center [312, 19] width 26 height 26
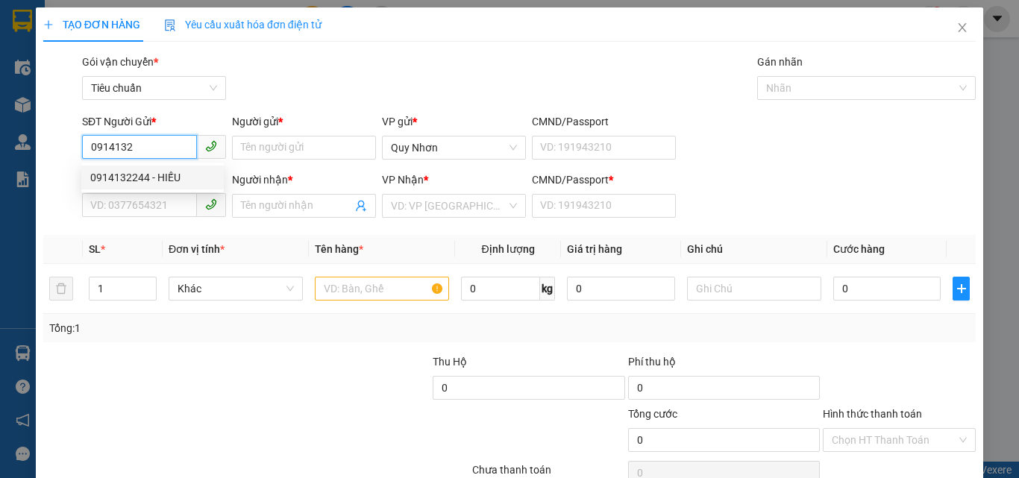
click at [173, 176] on div "0914132244 - HIẾU" at bounding box center [152, 177] width 125 height 16
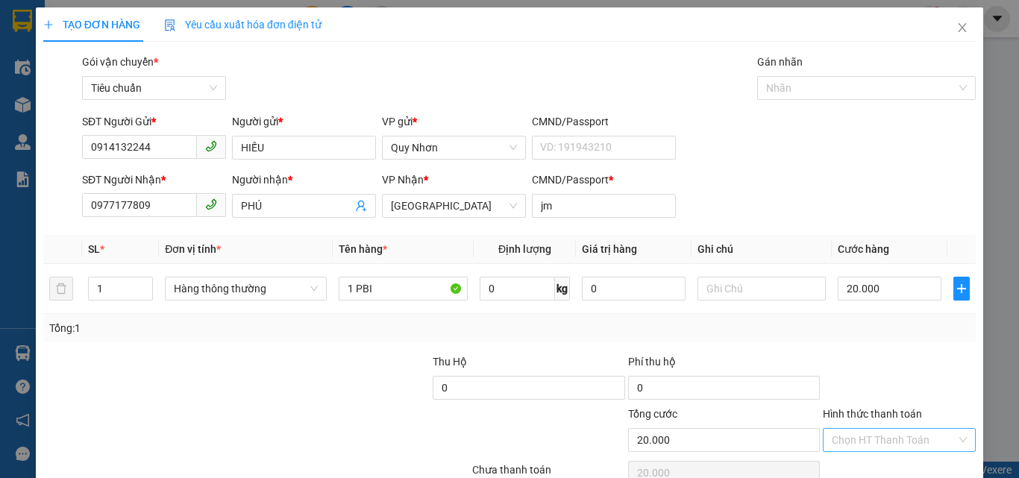
click at [871, 442] on input "Hình thức thanh toán" at bounding box center [894, 440] width 125 height 22
click at [881, 341] on div "Tại văn phòng" at bounding box center [890, 338] width 134 height 16
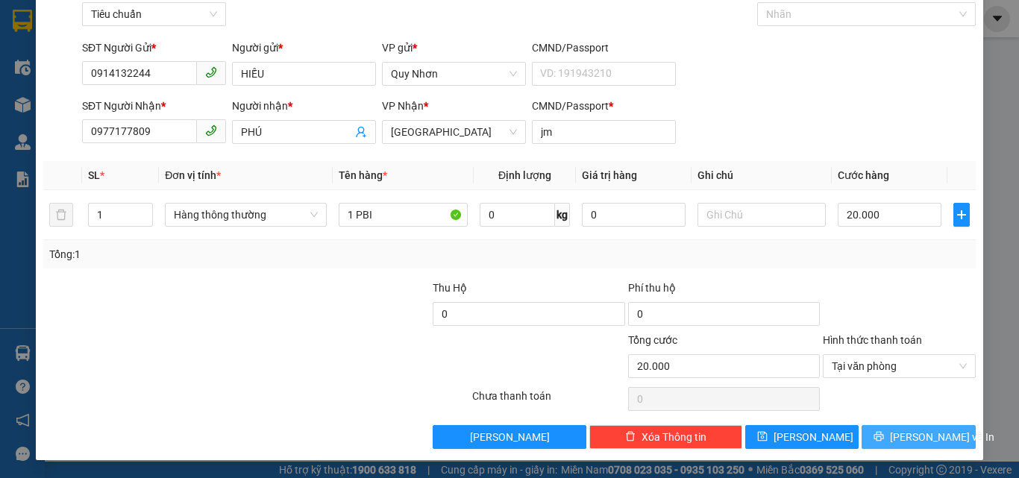
drag, startPoint x: 911, startPoint y: 430, endPoint x: 843, endPoint y: 387, distance: 81.1
click at [910, 430] on span "[PERSON_NAME] và In" at bounding box center [942, 437] width 104 height 16
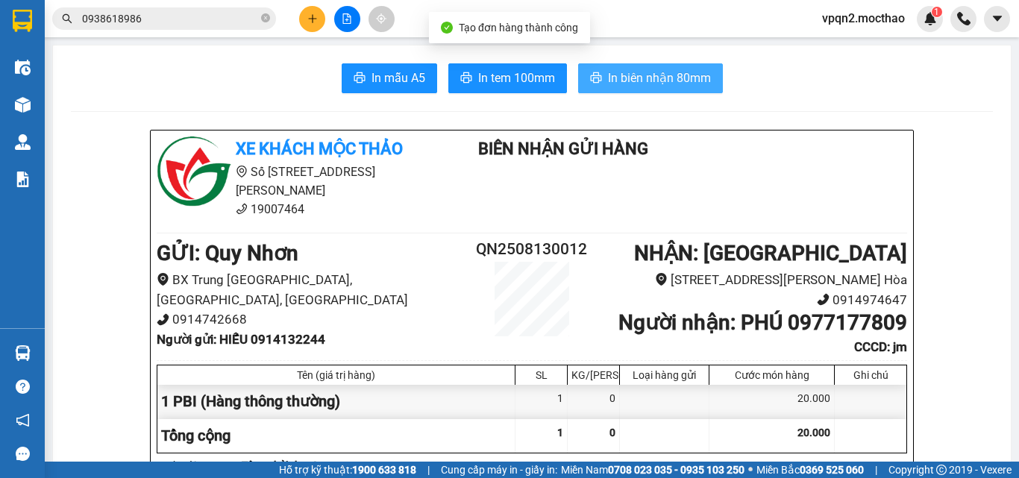
click at [611, 76] on span "In biên nhận 80mm" at bounding box center [659, 78] width 103 height 19
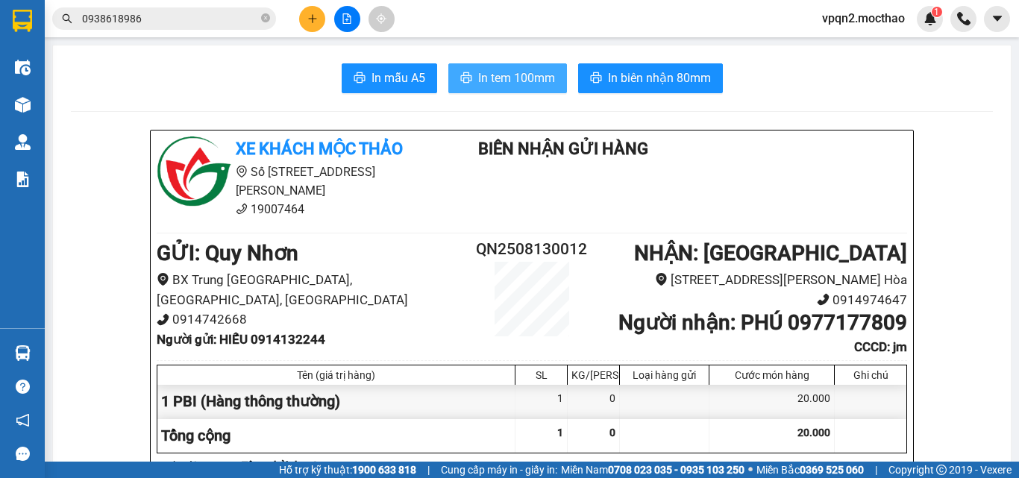
click at [536, 89] on button "In tem 100mm" at bounding box center [507, 78] width 119 height 30
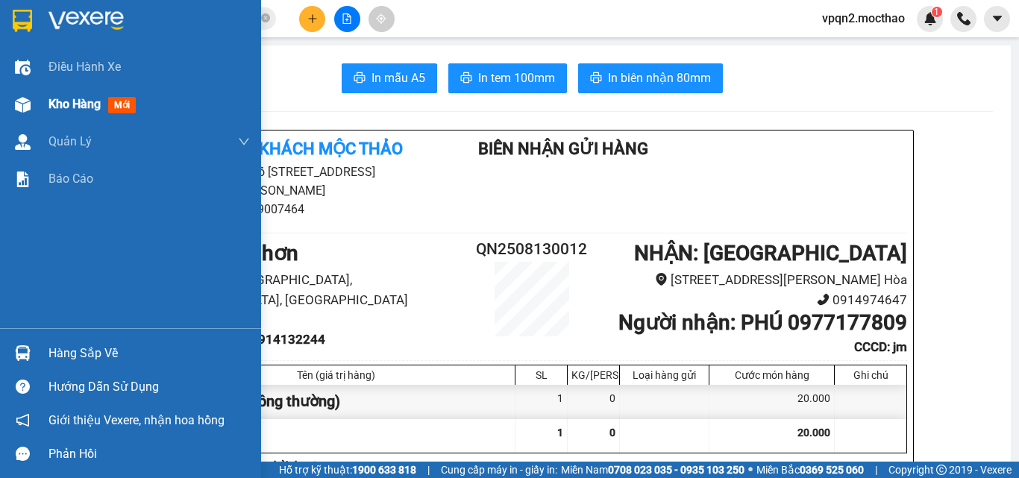
click at [22, 86] on div "Kho hàng mới" at bounding box center [130, 104] width 261 height 37
click at [45, 101] on div "Kho hàng mới" at bounding box center [130, 104] width 261 height 37
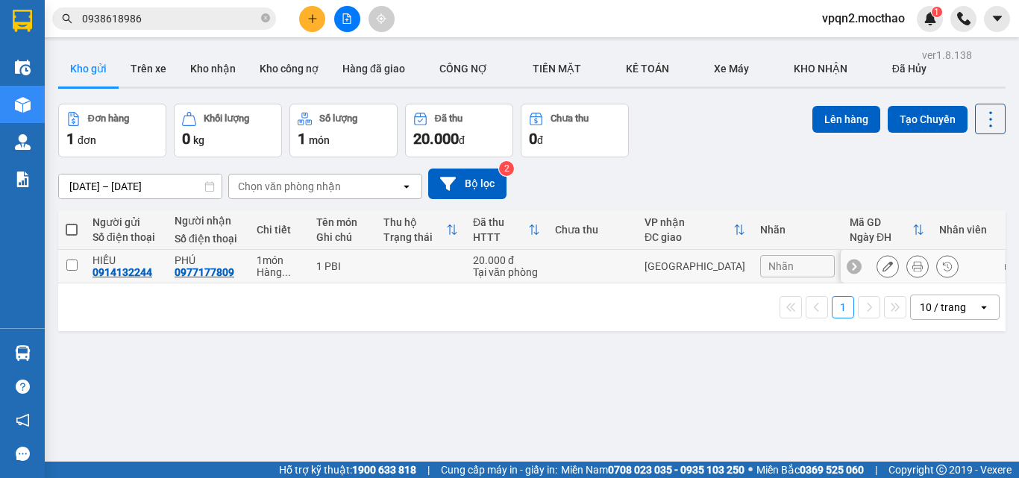
click at [72, 266] on input "checkbox" at bounding box center [71, 265] width 11 height 11
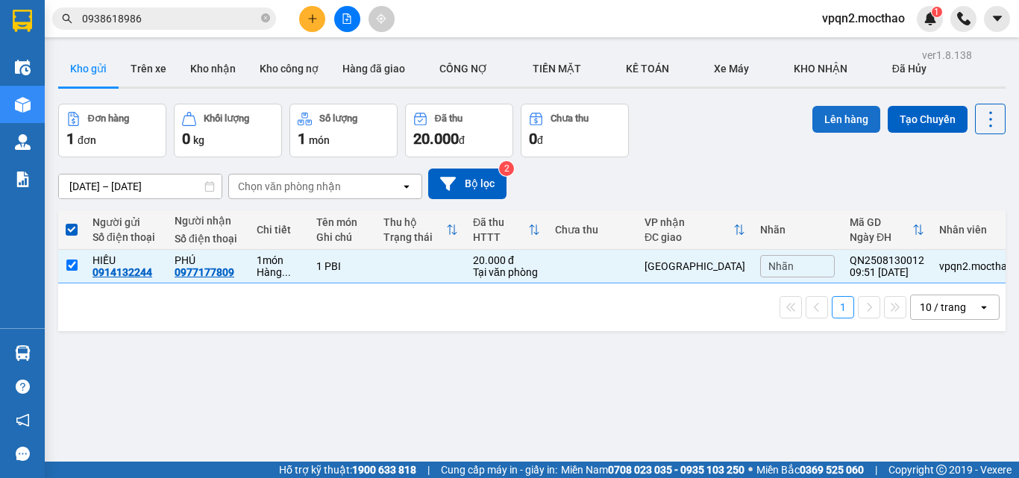
click at [841, 116] on button "Lên hàng" at bounding box center [846, 119] width 68 height 27
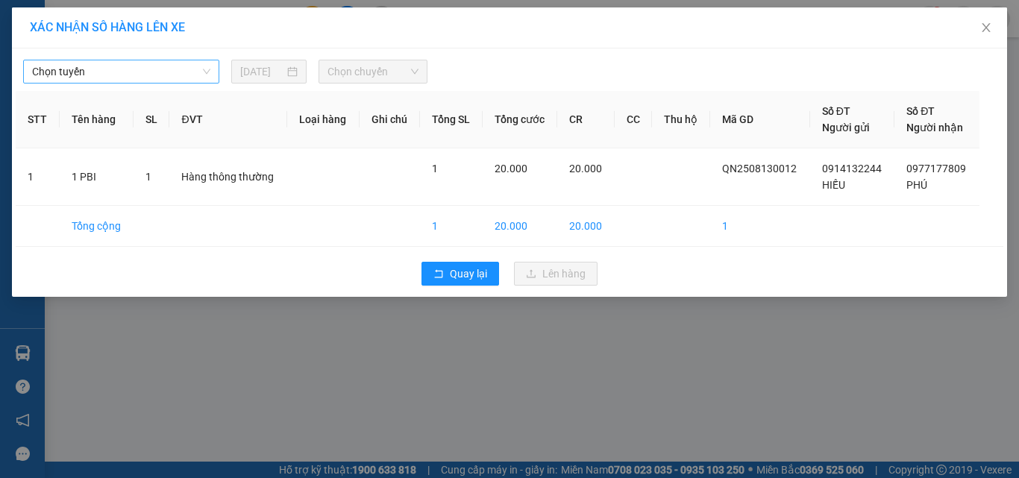
click at [139, 72] on span "Chọn tuyến" at bounding box center [121, 71] width 178 height 22
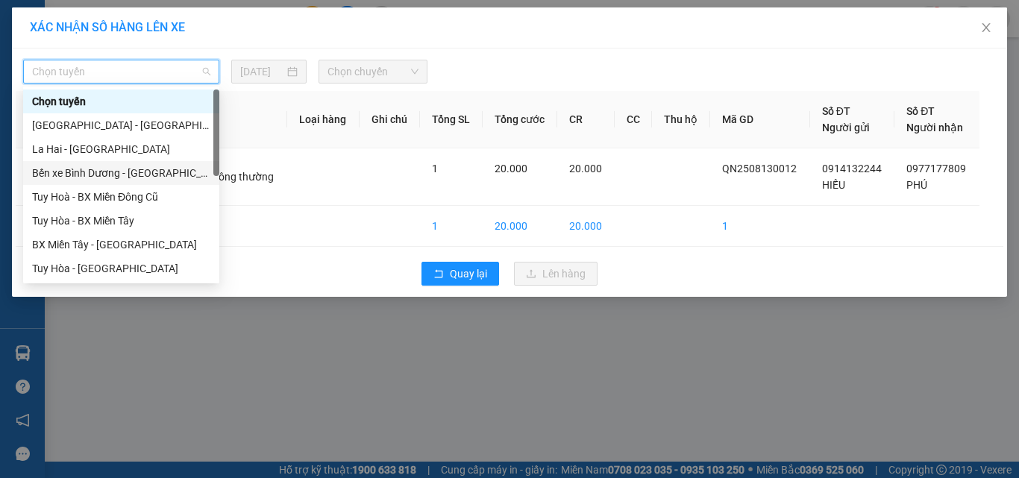
scroll to position [298, 0]
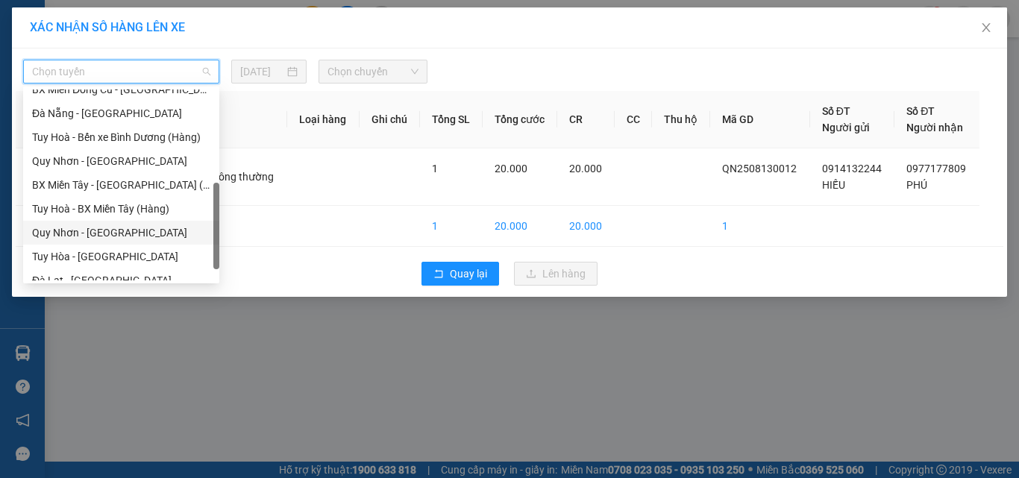
click at [115, 233] on div "Quy Nhơn - [GEOGRAPHIC_DATA]" at bounding box center [121, 233] width 178 height 16
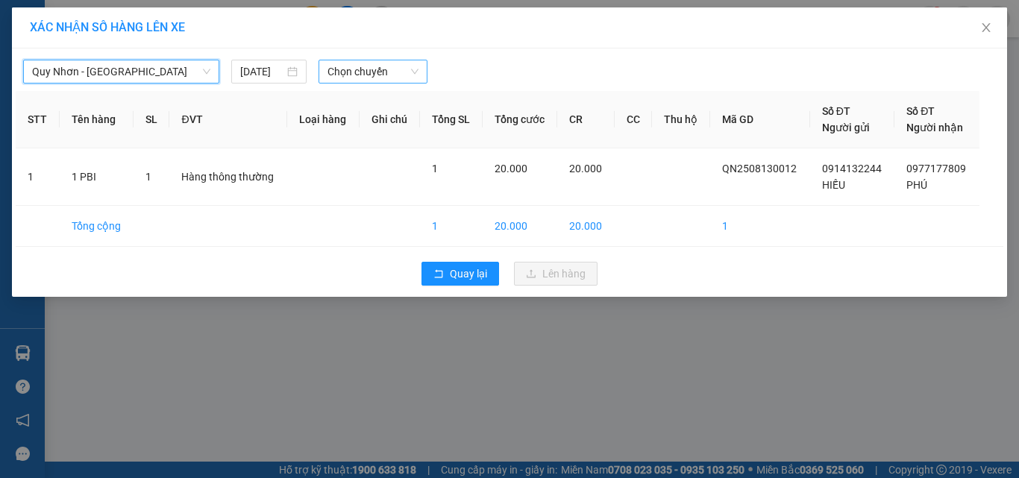
click at [340, 69] on span "Chọn chuyến" at bounding box center [373, 71] width 92 height 22
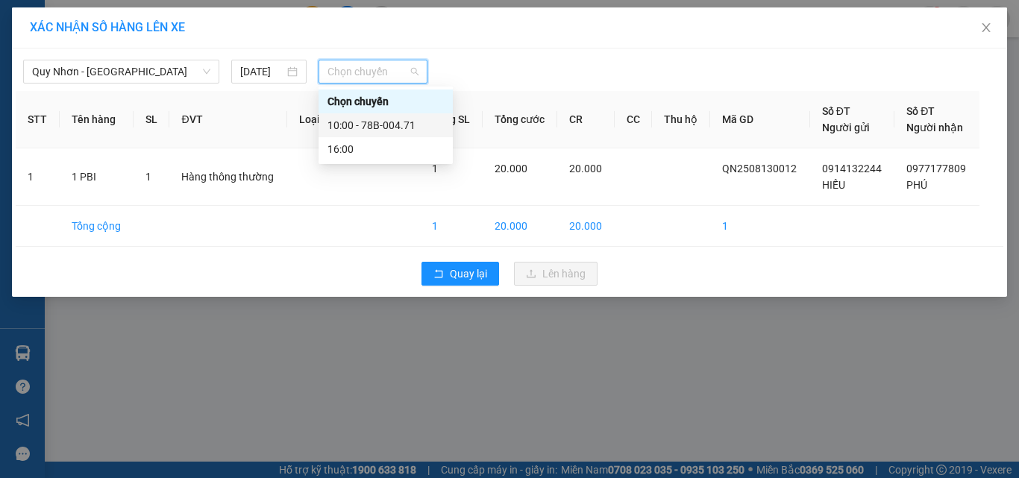
click at [349, 123] on div "10:00 - 78B-004.71" at bounding box center [385, 125] width 116 height 16
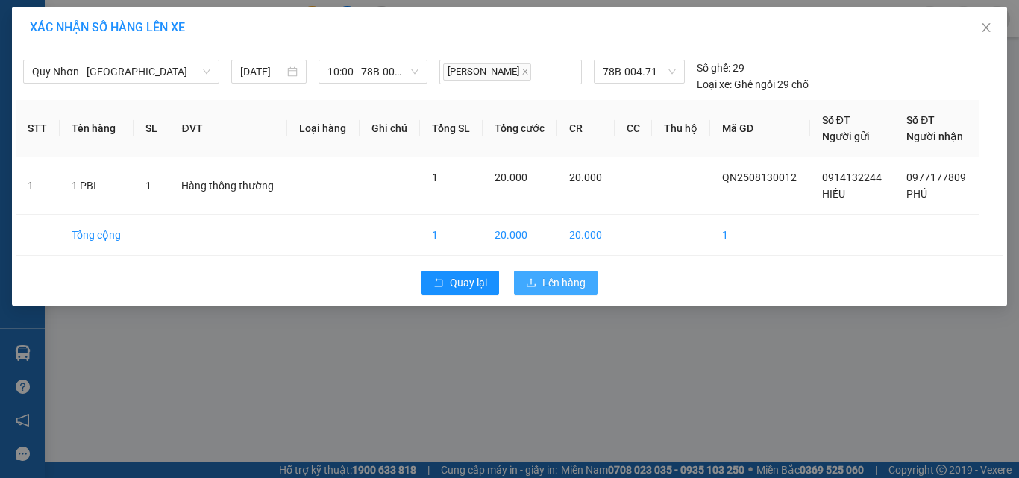
click at [546, 285] on span "Lên hàng" at bounding box center [563, 282] width 43 height 16
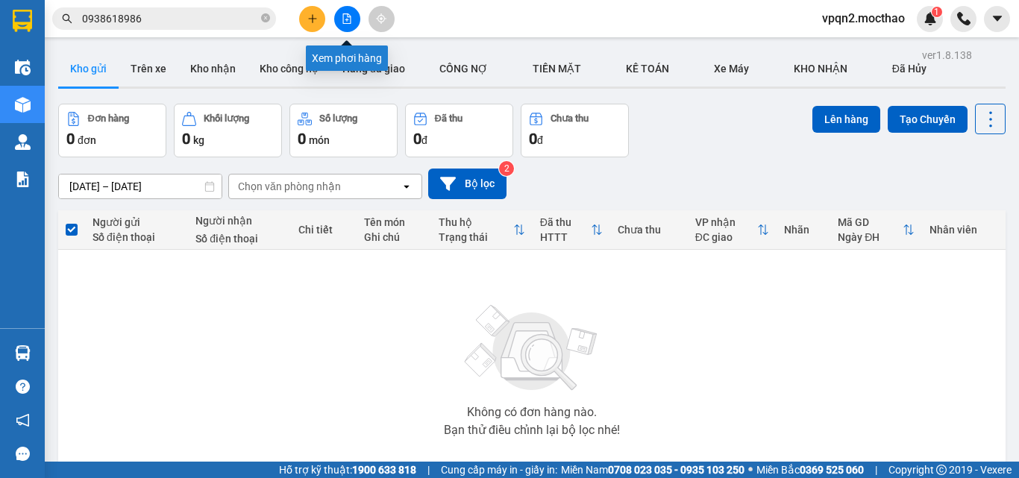
click at [348, 21] on icon "file-add" at bounding box center [347, 18] width 10 height 10
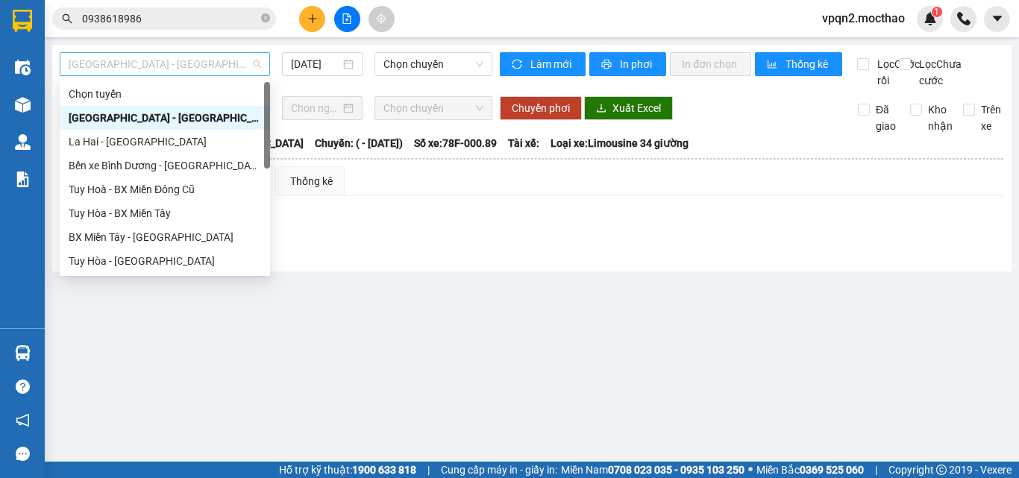
click at [235, 57] on span "[GEOGRAPHIC_DATA] - [GEOGRAPHIC_DATA]" at bounding box center [165, 64] width 192 height 22
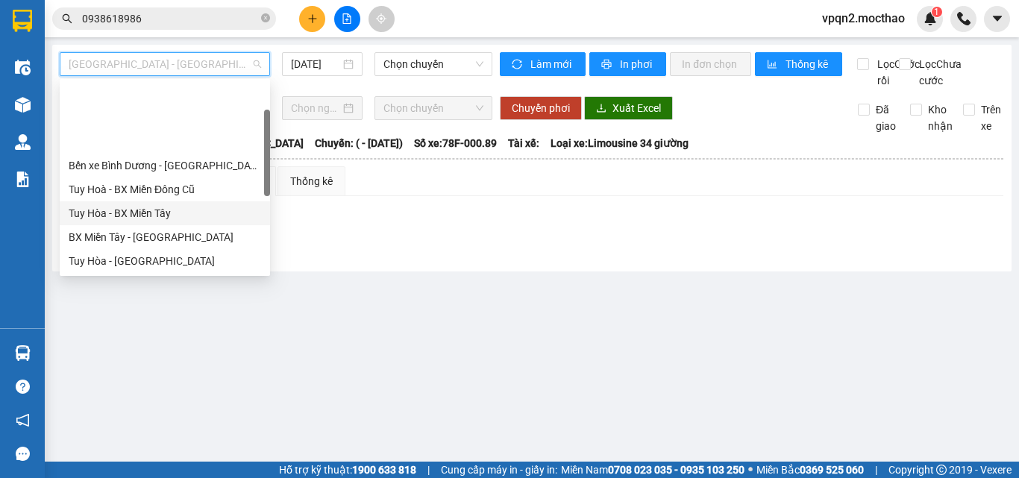
scroll to position [298, 0]
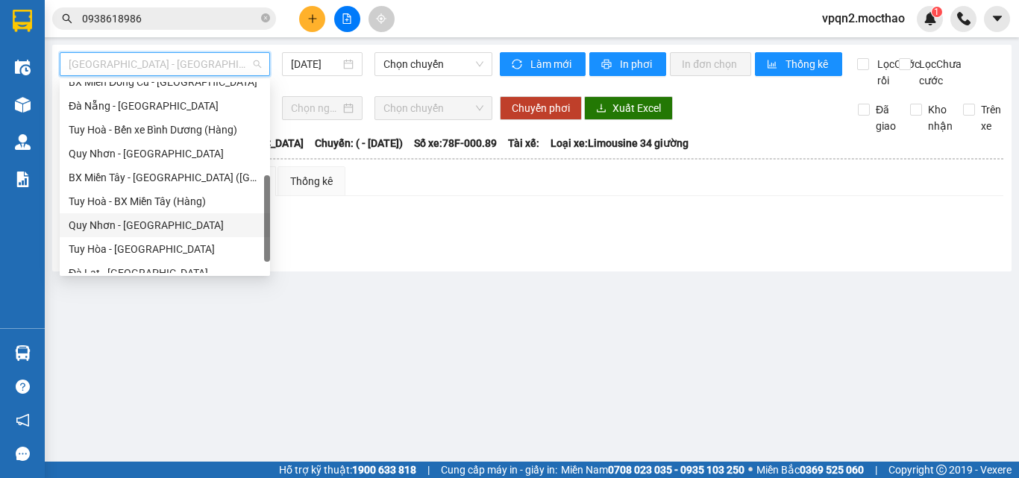
click at [154, 224] on div "Quy Nhơn - [GEOGRAPHIC_DATA]" at bounding box center [165, 225] width 192 height 16
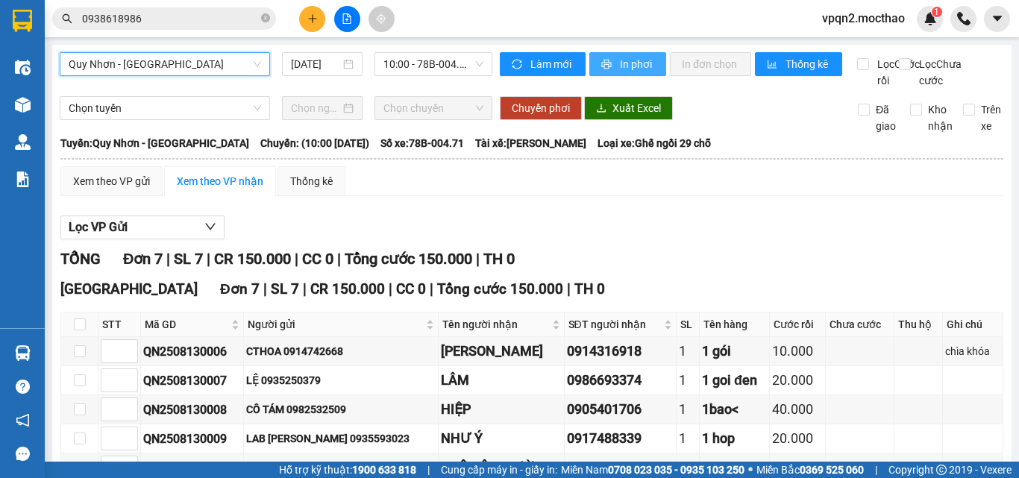
click at [653, 60] on button "In phơi" at bounding box center [627, 64] width 77 height 24
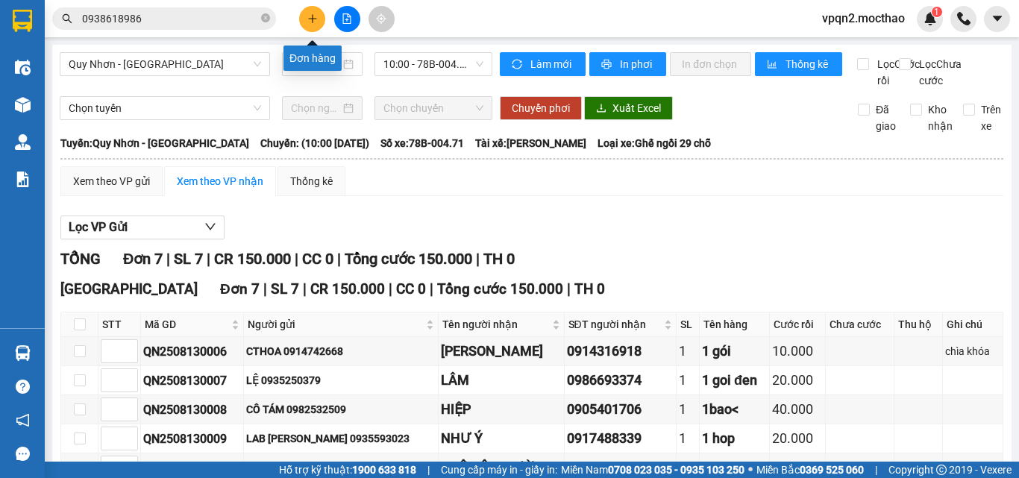
click at [314, 20] on icon "plus" at bounding box center [312, 18] width 10 height 10
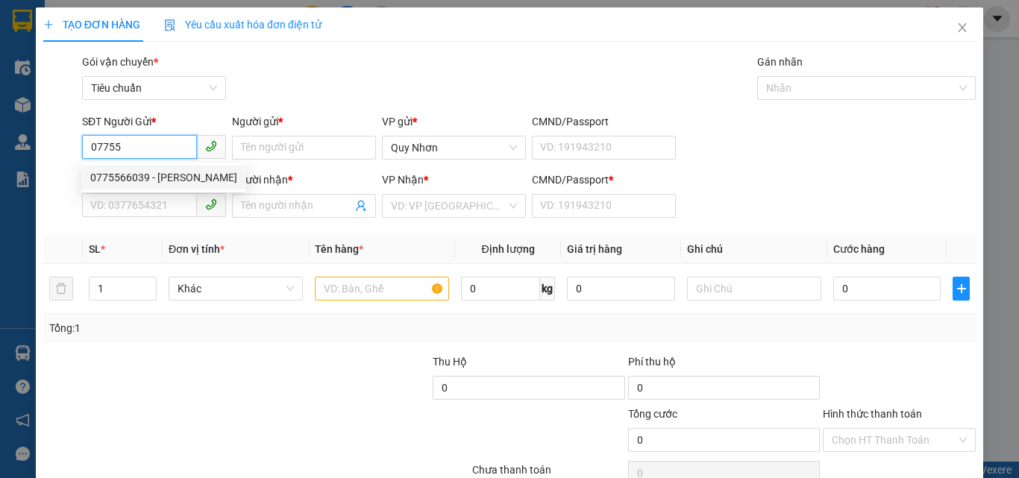
click at [151, 175] on div "0775566039 - [PERSON_NAME]" at bounding box center [163, 177] width 147 height 16
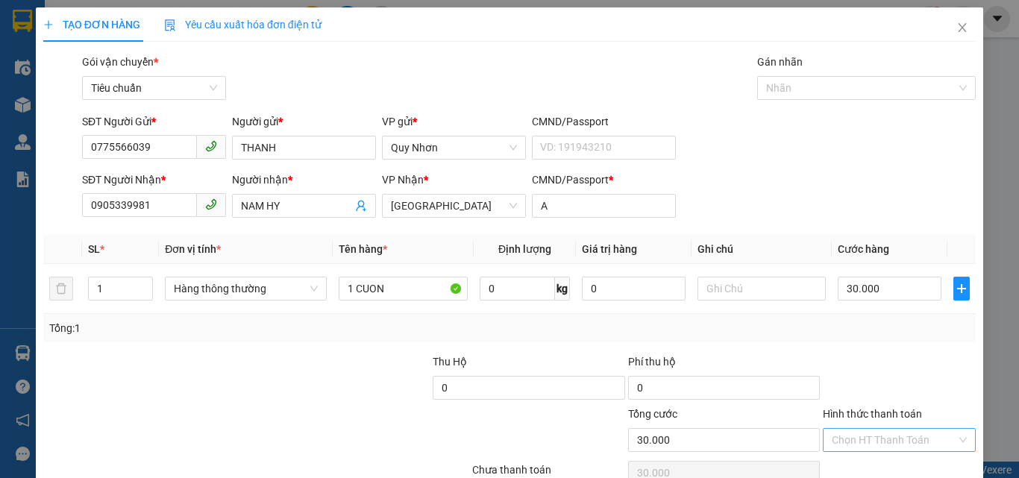
click at [877, 440] on input "Hình thức thanh toán" at bounding box center [894, 440] width 125 height 22
click at [866, 332] on div "Tại văn phòng" at bounding box center [890, 338] width 134 height 16
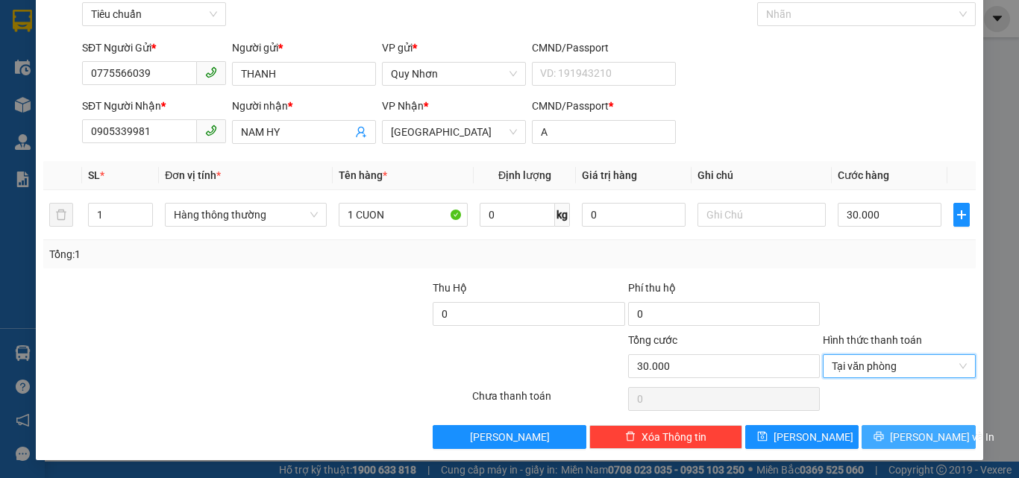
click at [900, 436] on span "[PERSON_NAME] và In" at bounding box center [942, 437] width 104 height 16
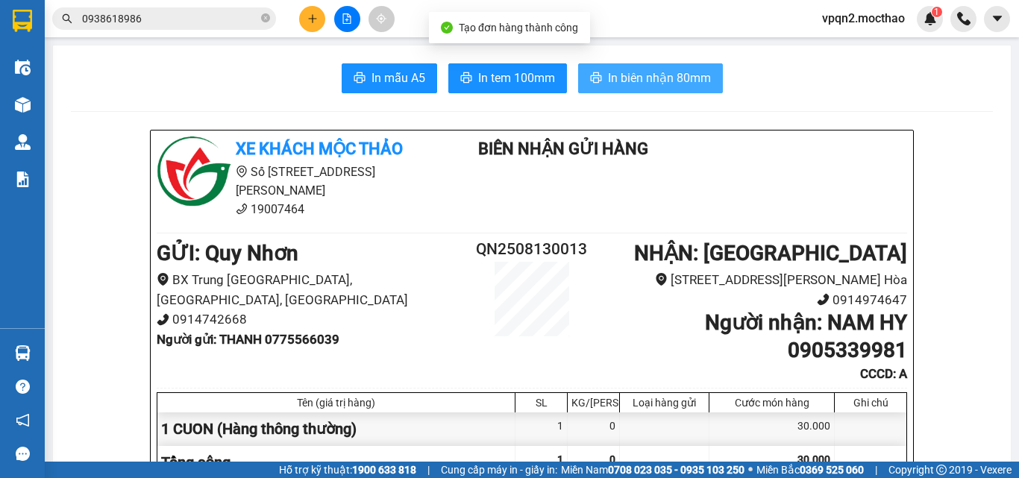
drag, startPoint x: 627, startPoint y: 78, endPoint x: 647, endPoint y: 26, distance: 55.3
click at [646, 29] on section "Kết quả tìm kiếm ( 26 ) Bộ lọc Mã ĐH Trạng thái Món hàng Thu hộ Tổng cước Chưa …" at bounding box center [509, 239] width 1019 height 478
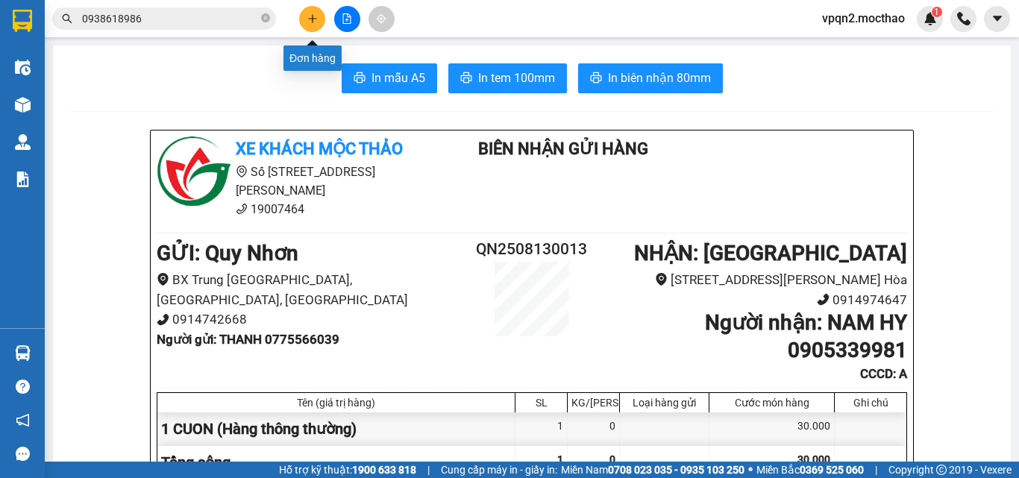
click at [308, 19] on icon "plus" at bounding box center [312, 18] width 10 height 10
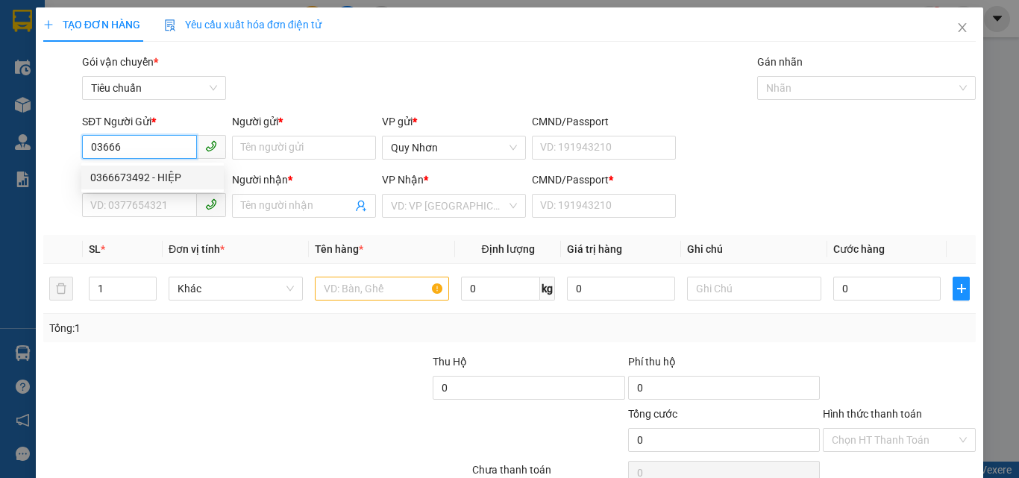
click at [166, 179] on div "0366673492 - HIỆP" at bounding box center [152, 177] width 125 height 16
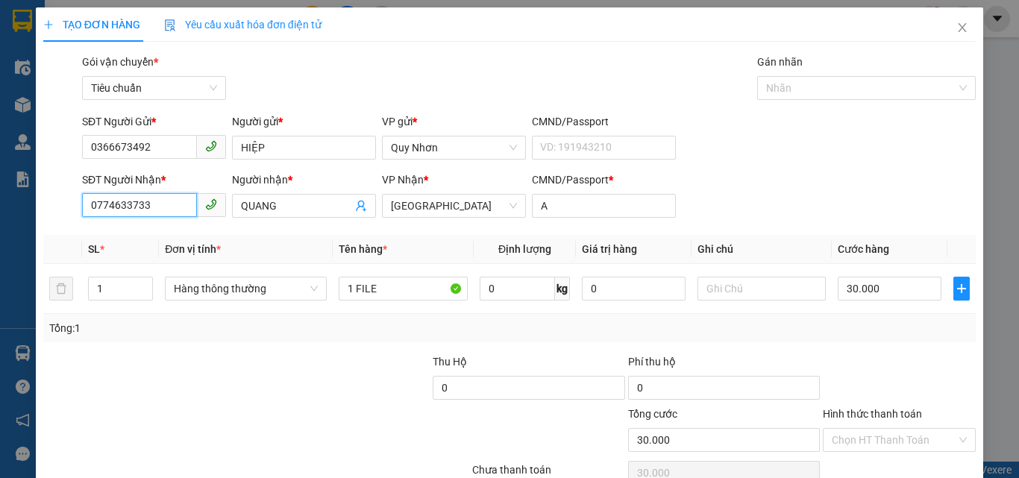
drag, startPoint x: 133, startPoint y: 214, endPoint x: 54, endPoint y: 215, distance: 79.1
click at [54, 215] on div "SĐT Người Nhận * 0774633733 Người nhận * QUANG VP Nhận * Tuy Hòa CMND/Passport …" at bounding box center [509, 198] width 935 height 52
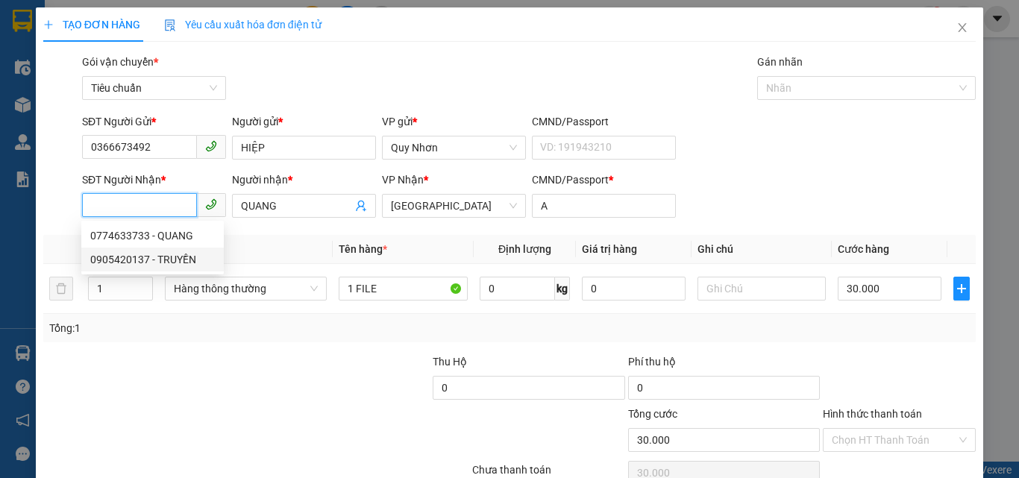
click at [160, 257] on div "0905420137 - TRUYỀN" at bounding box center [152, 259] width 125 height 16
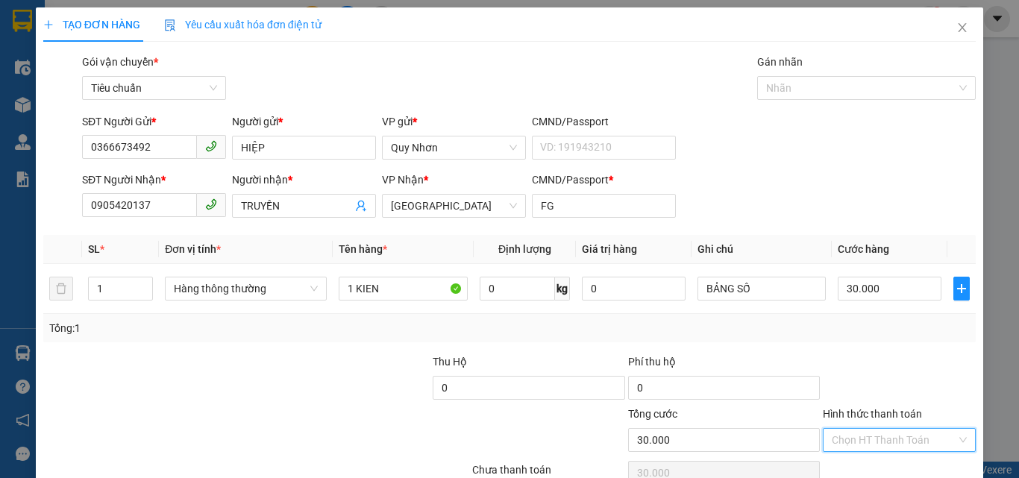
click at [885, 445] on input "Hình thức thanh toán" at bounding box center [894, 440] width 125 height 22
click at [888, 339] on div "Tại văn phòng" at bounding box center [890, 338] width 134 height 16
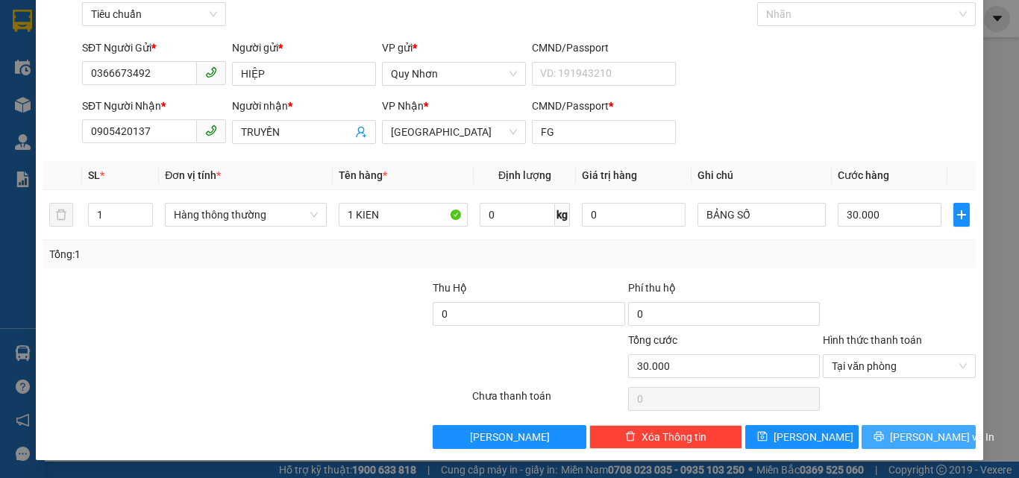
click at [897, 431] on span "[PERSON_NAME] và In" at bounding box center [942, 437] width 104 height 16
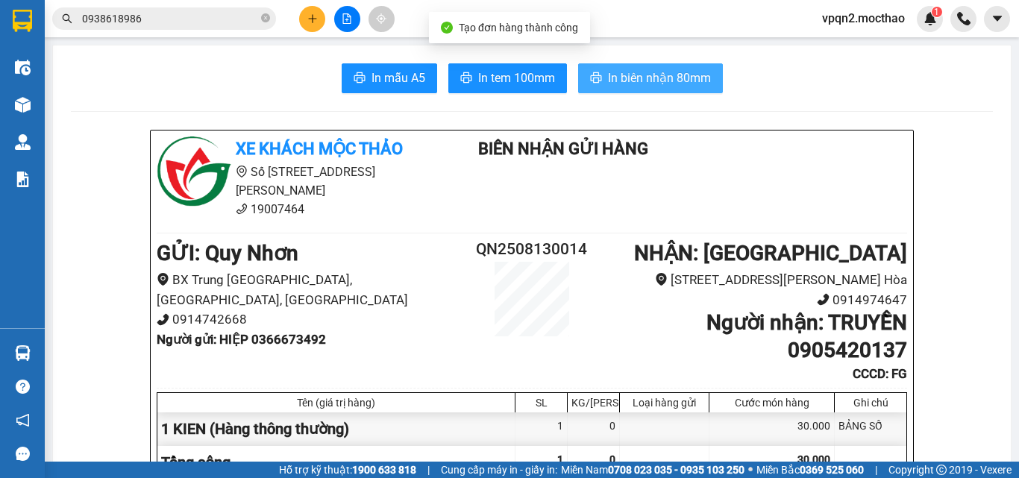
click at [636, 81] on span "In biên nhận 80mm" at bounding box center [659, 78] width 103 height 19
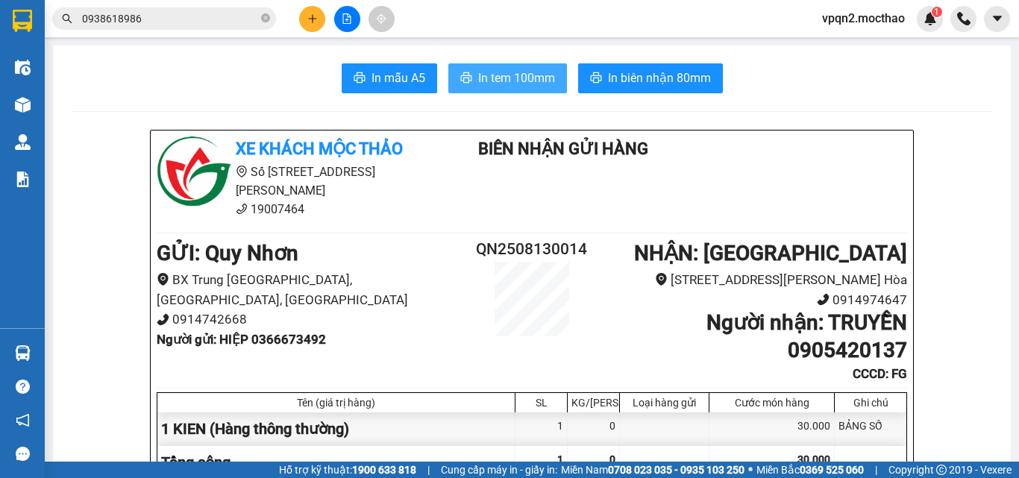
click at [513, 81] on span "In tem 100mm" at bounding box center [516, 78] width 77 height 19
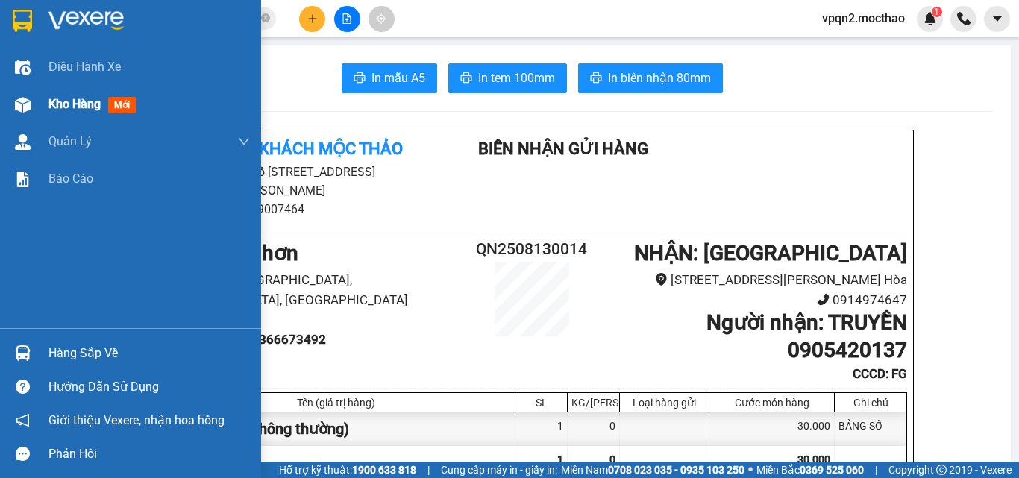
click at [47, 110] on div "Kho hàng mới" at bounding box center [130, 104] width 261 height 37
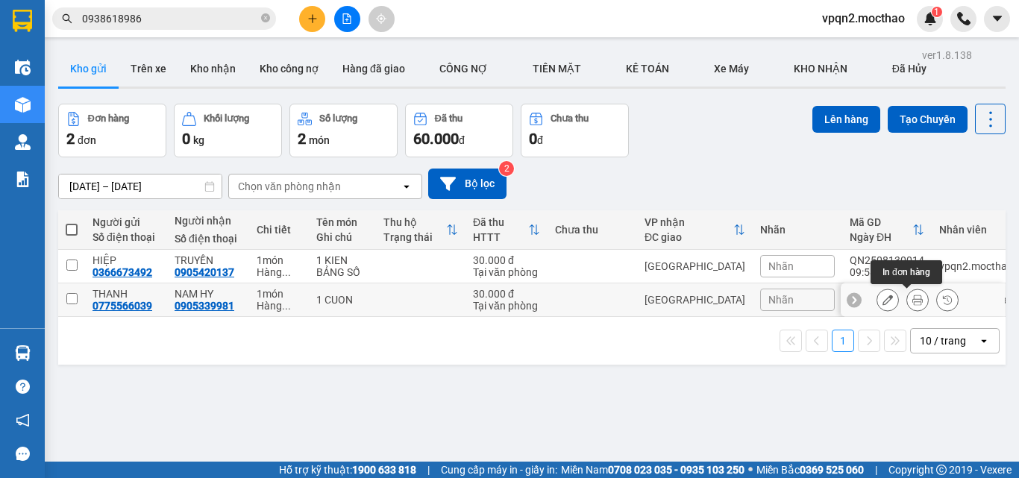
click at [915, 301] on button at bounding box center [917, 300] width 21 height 26
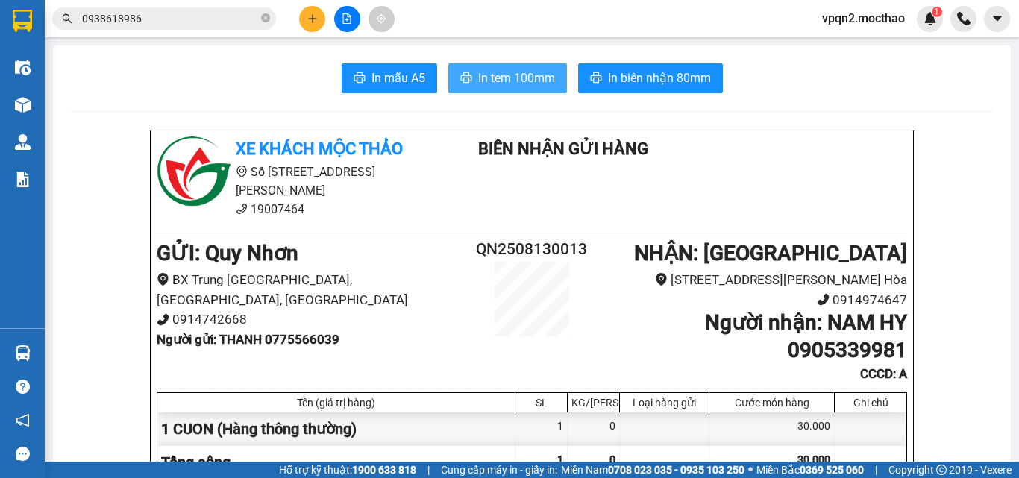
click at [524, 75] on span "In tem 100mm" at bounding box center [516, 78] width 77 height 19
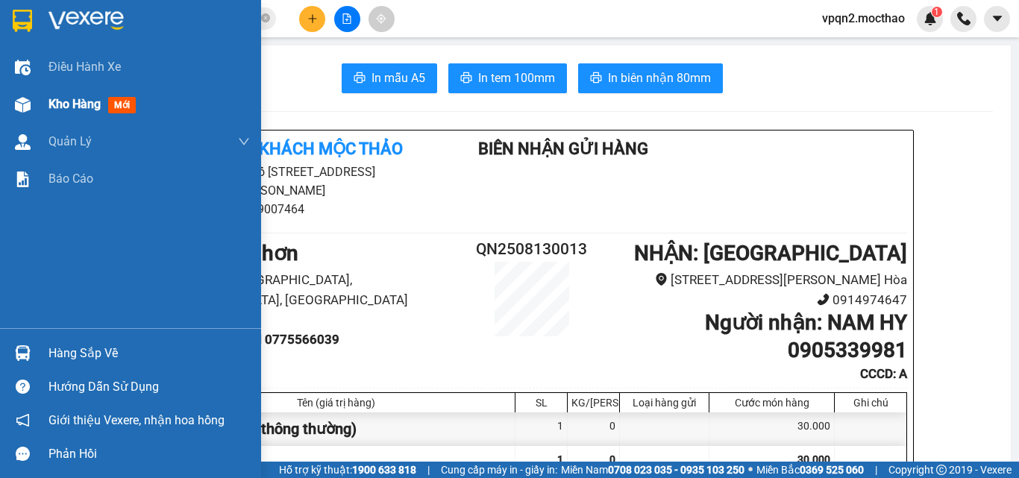
click at [51, 98] on span "Kho hàng" at bounding box center [74, 104] width 52 height 14
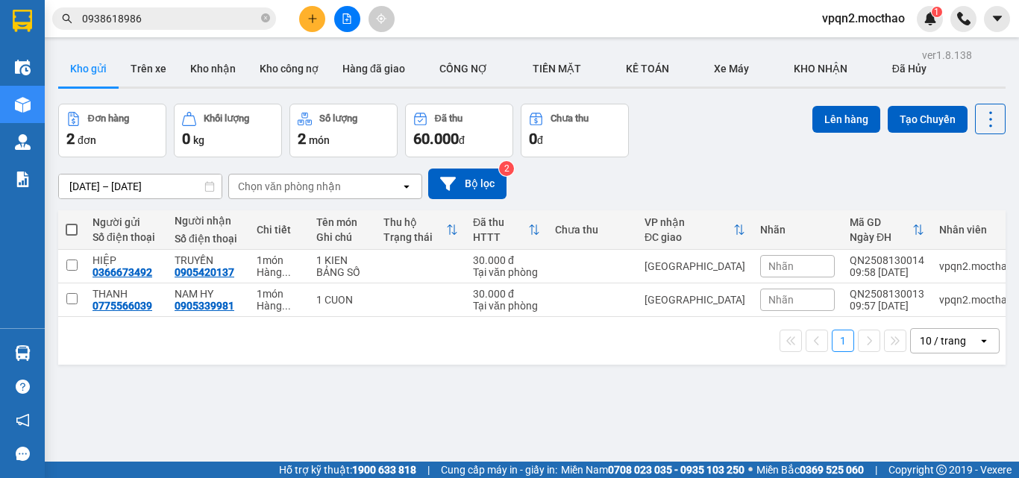
drag, startPoint x: 72, startPoint y: 230, endPoint x: 240, endPoint y: 267, distance: 172.6
click at [72, 229] on span at bounding box center [72, 230] width 12 height 12
click at [72, 222] on input "checkbox" at bounding box center [72, 222] width 0 height 0
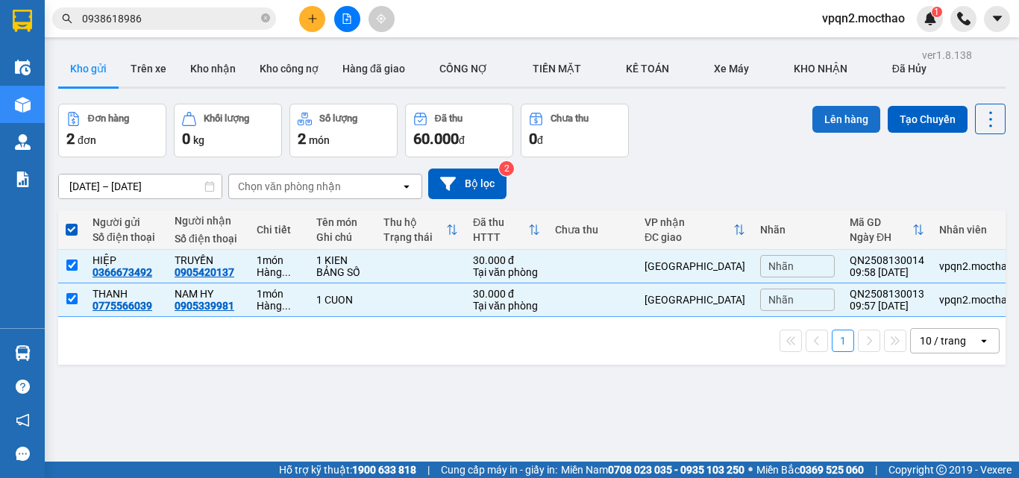
click at [846, 119] on button "Lên hàng" at bounding box center [846, 119] width 68 height 27
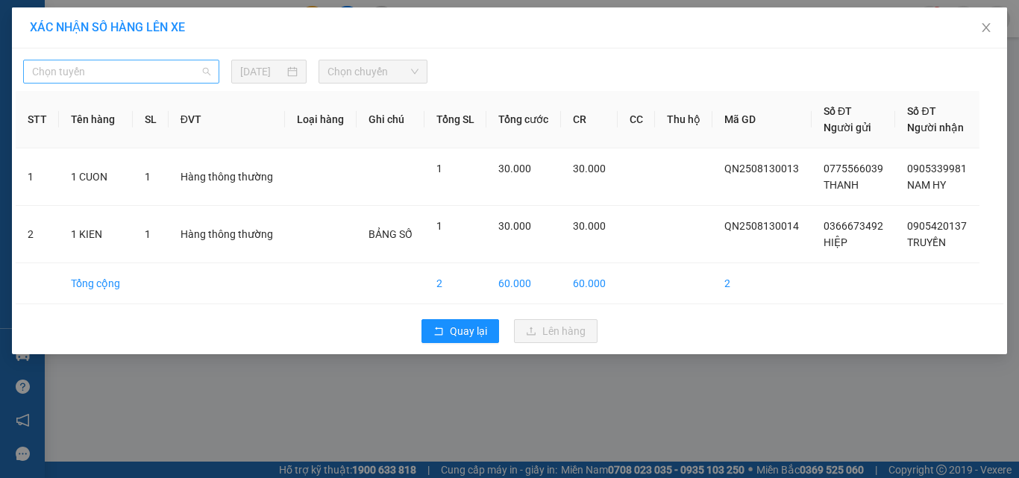
click at [122, 67] on span "Chọn tuyến" at bounding box center [121, 71] width 178 height 22
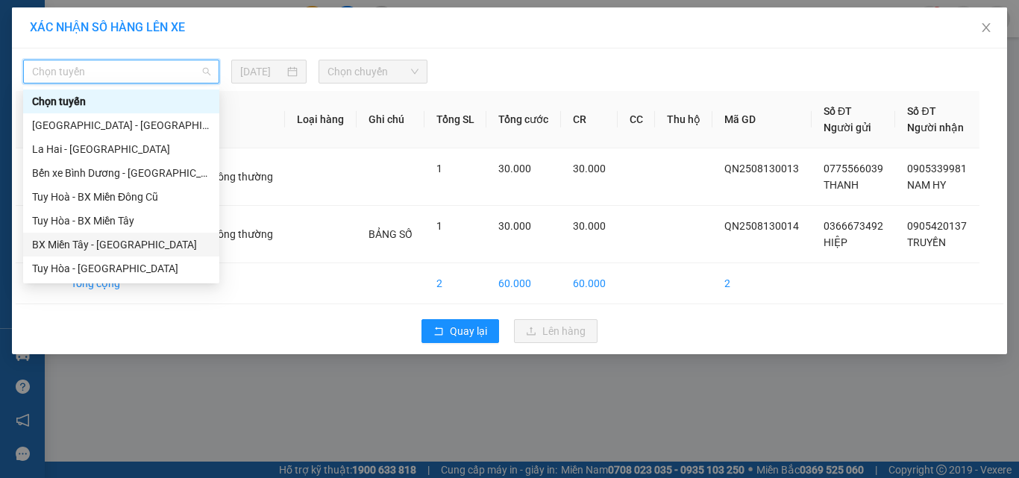
scroll to position [298, 0]
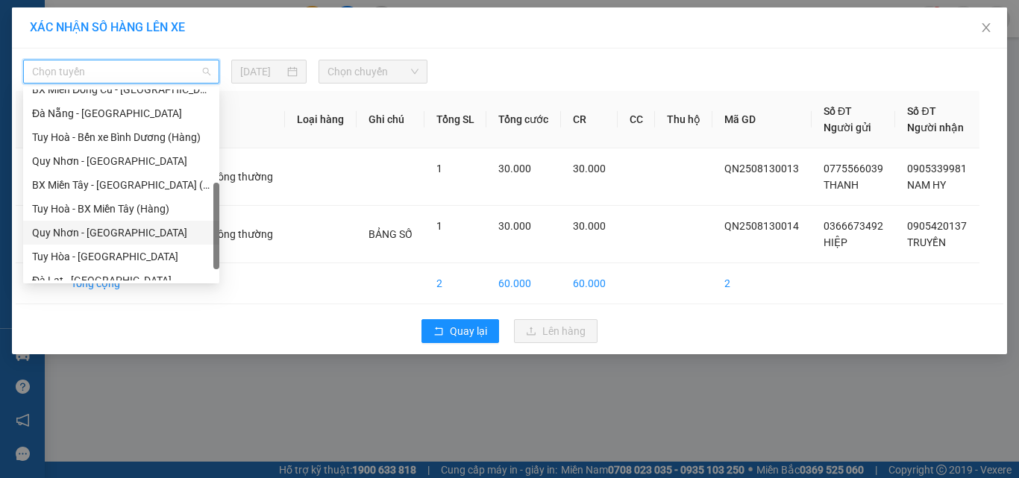
click at [119, 234] on div "Quy Nhơn - [GEOGRAPHIC_DATA]" at bounding box center [121, 233] width 178 height 16
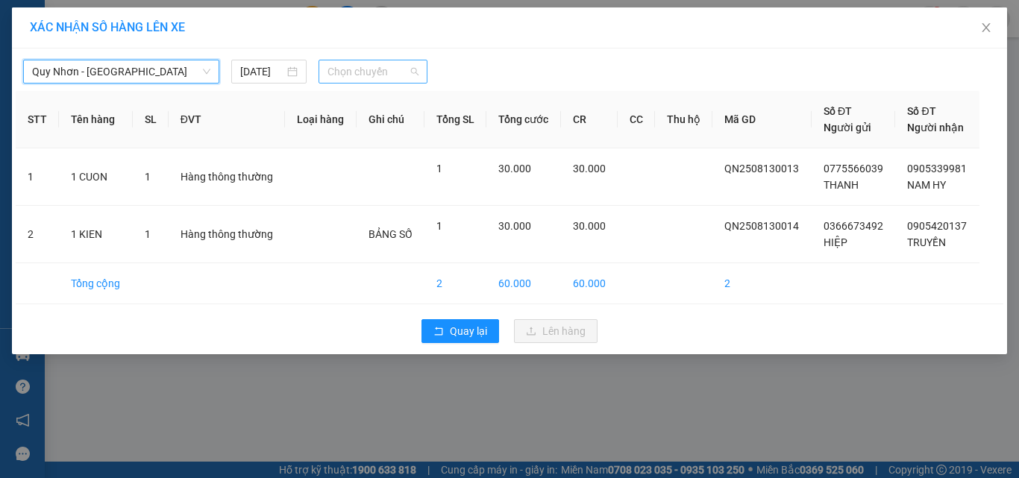
click at [345, 67] on span "Chọn chuyến" at bounding box center [373, 71] width 92 height 22
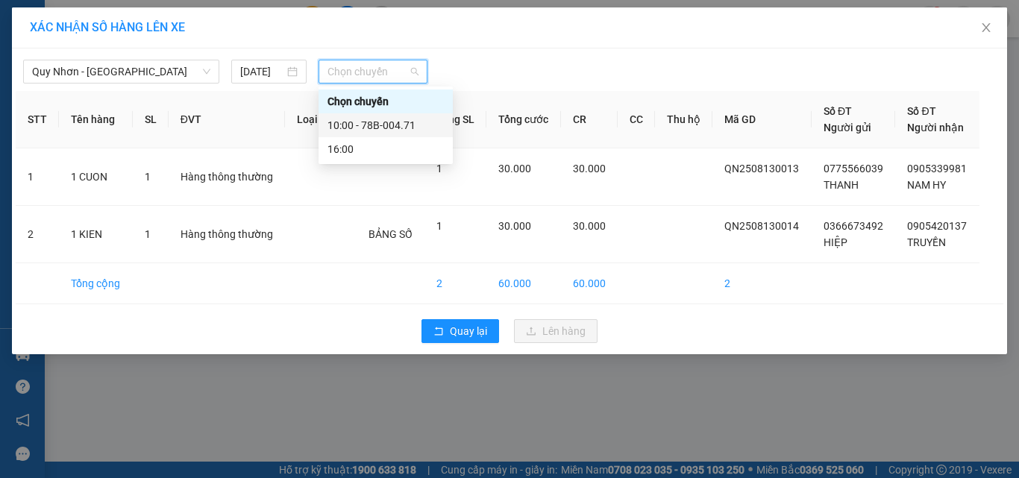
click at [362, 122] on div "10:00 - 78B-004.71" at bounding box center [385, 125] width 116 height 16
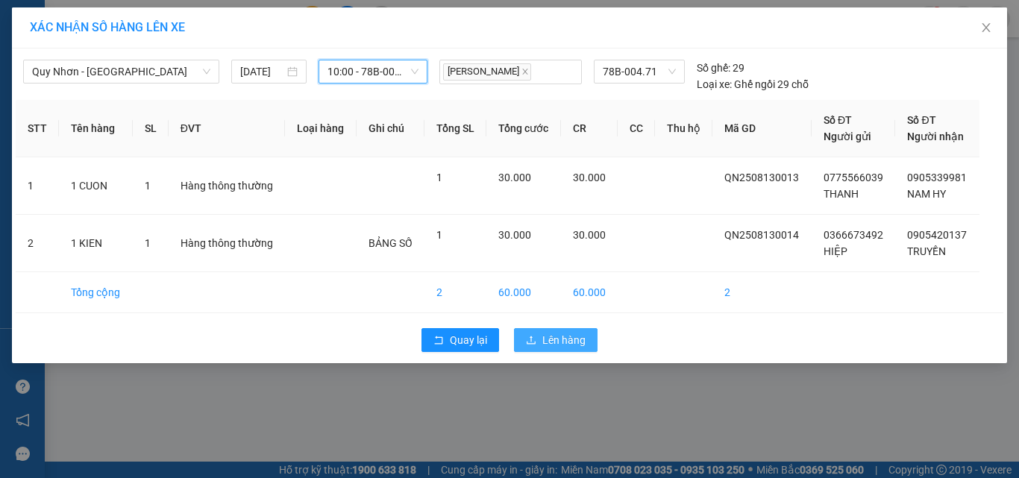
click at [572, 342] on span "Lên hàng" at bounding box center [563, 340] width 43 height 16
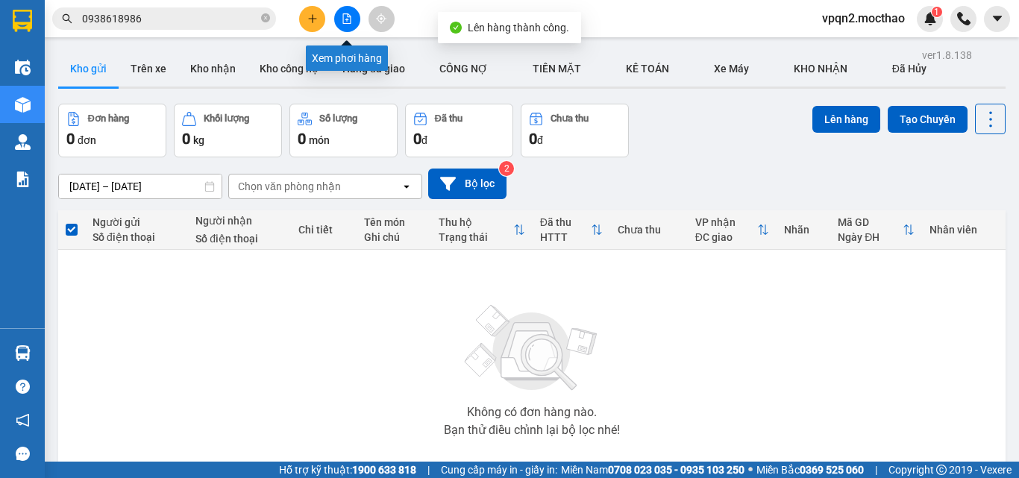
click at [342, 16] on icon "file-add" at bounding box center [347, 18] width 10 height 10
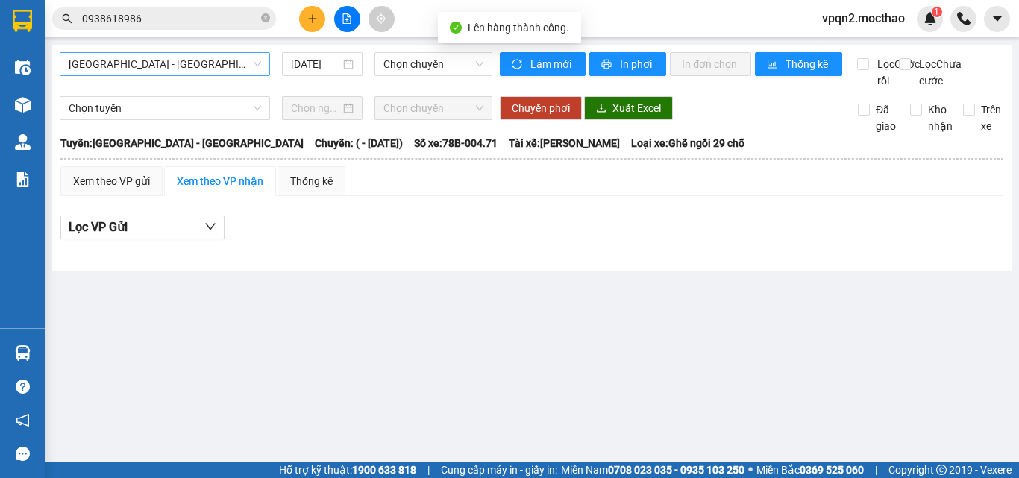
click at [205, 66] on span "[GEOGRAPHIC_DATA] - [GEOGRAPHIC_DATA]" at bounding box center [165, 64] width 192 height 22
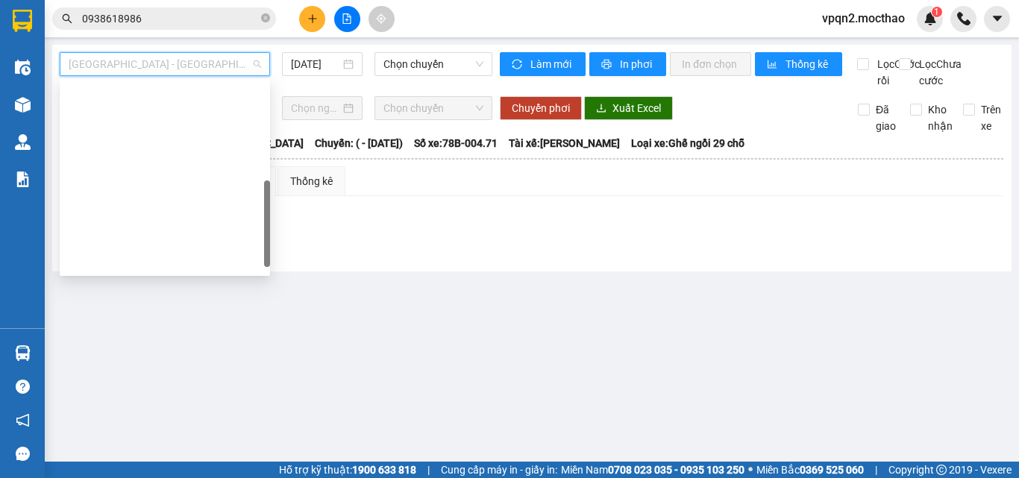
scroll to position [298, 0]
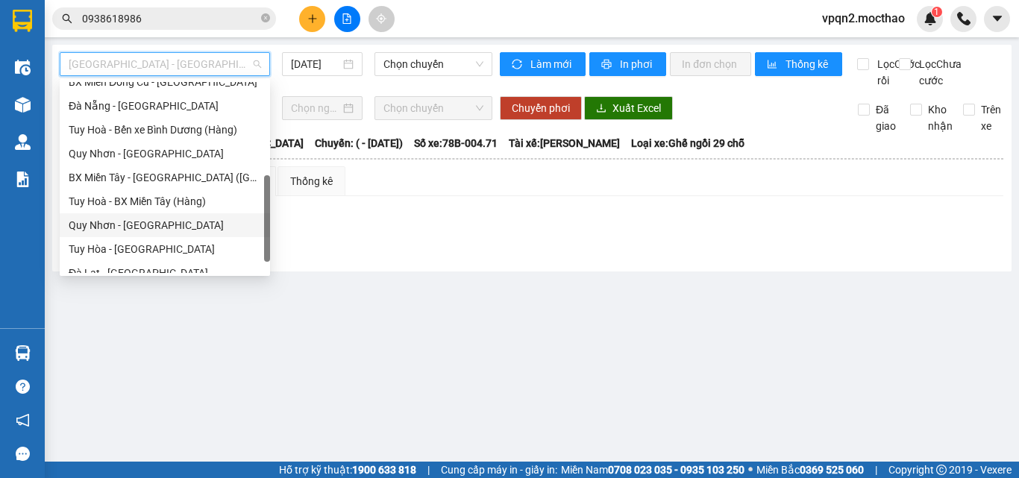
click at [148, 220] on div "Quy Nhơn - [GEOGRAPHIC_DATA]" at bounding box center [165, 225] width 192 height 16
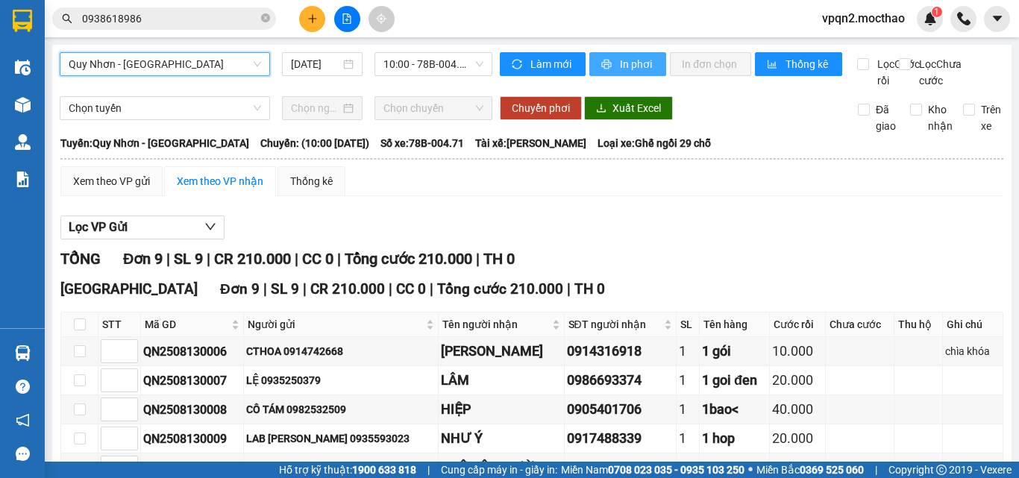
click at [647, 66] on span "In phơi" at bounding box center [637, 64] width 34 height 16
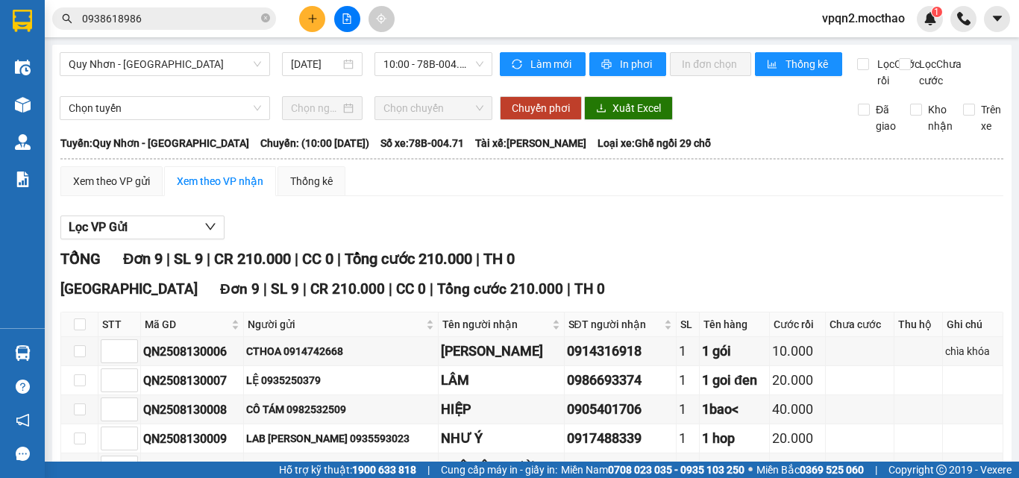
scroll to position [230, 0]
